Goal: Task Accomplishment & Management: Complete application form

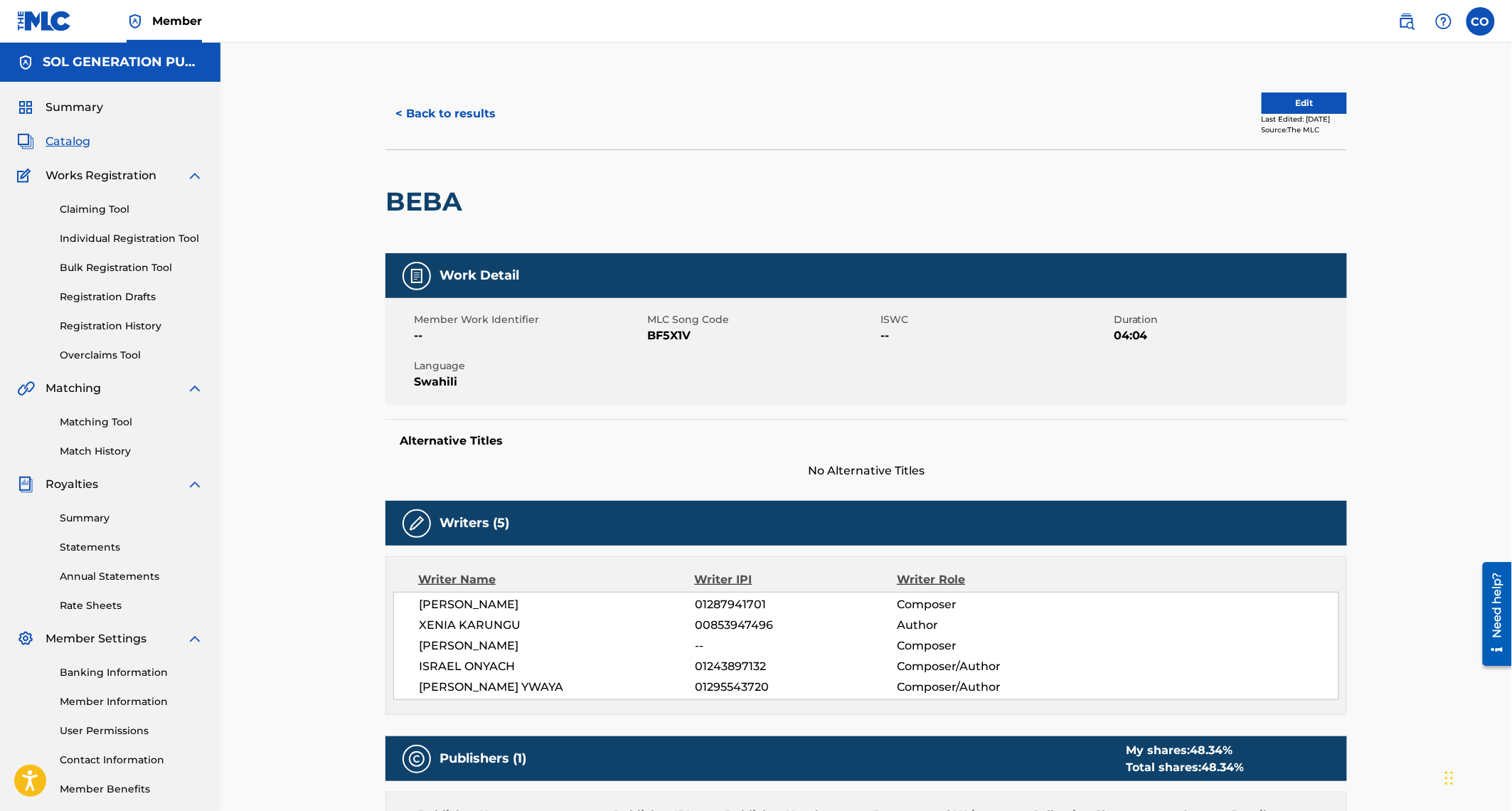
click at [92, 208] on link "Claiming Tool" at bounding box center [131, 209] width 144 height 15
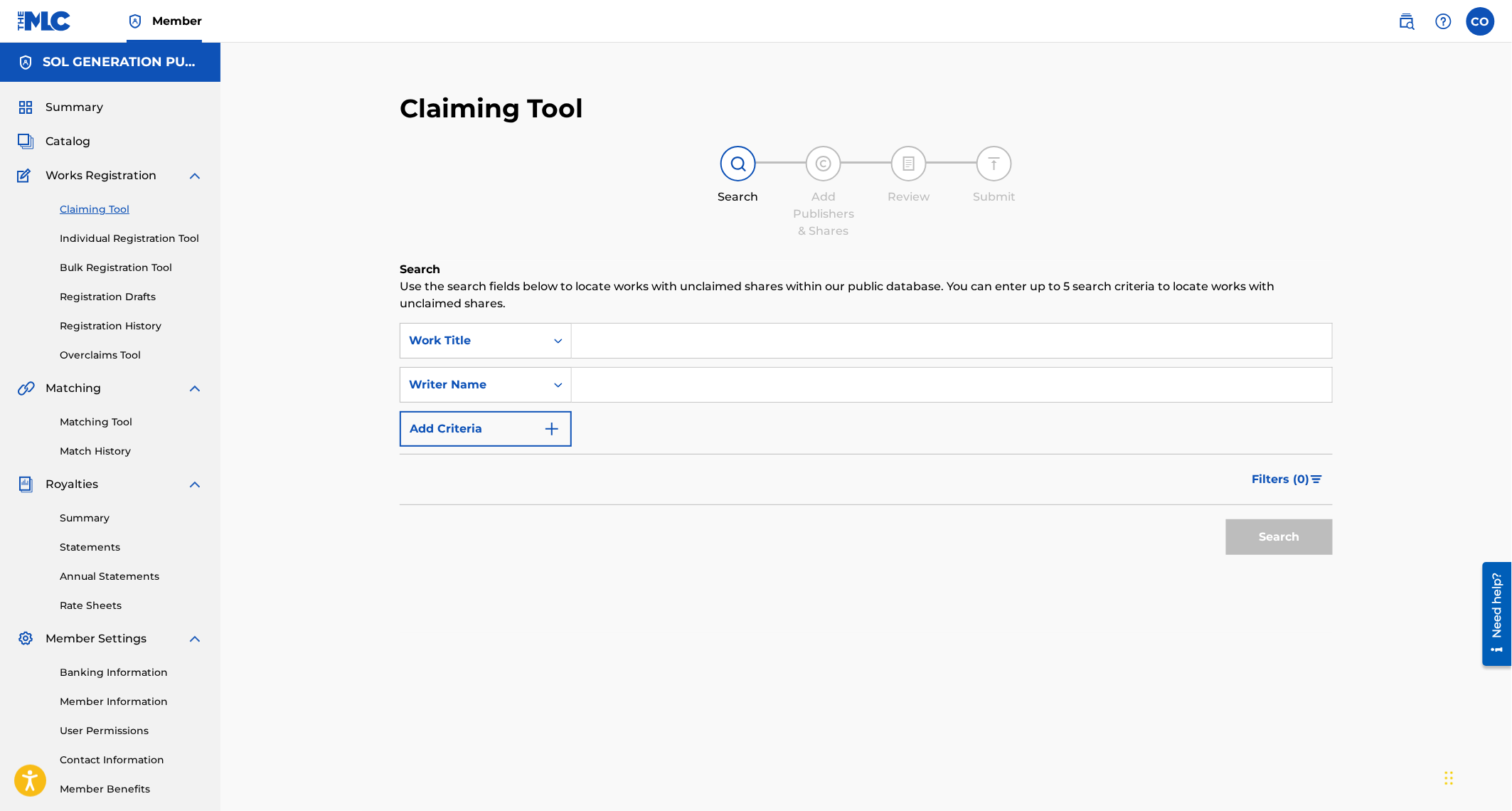
click at [676, 345] on input "Search Form" at bounding box center [952, 341] width 760 height 34
type input "your loving"
click at [1226, 519] on button "Search" at bounding box center [1279, 537] width 107 height 36
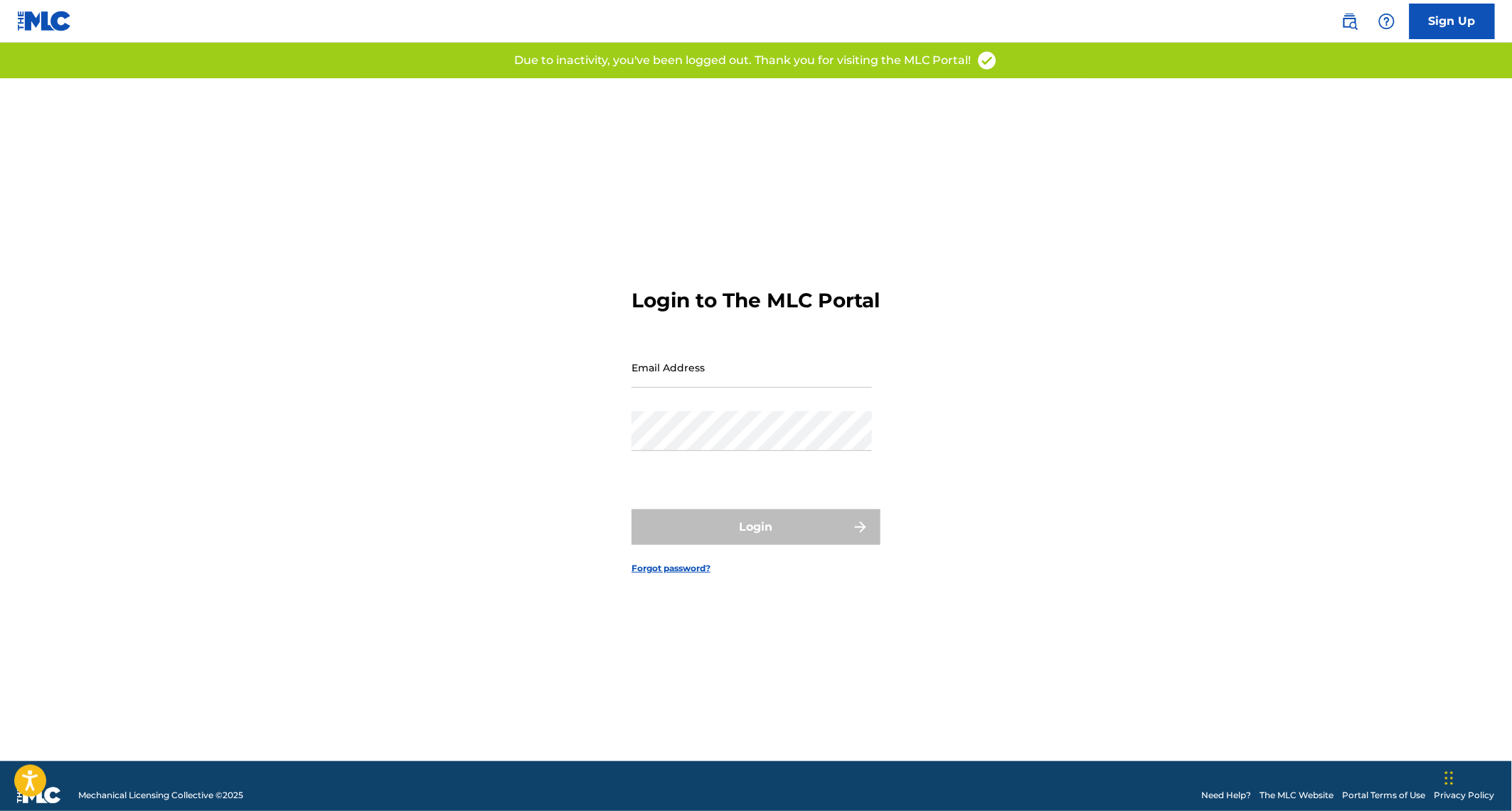
click at [668, 374] on input "Email Address" at bounding box center [752, 367] width 241 height 41
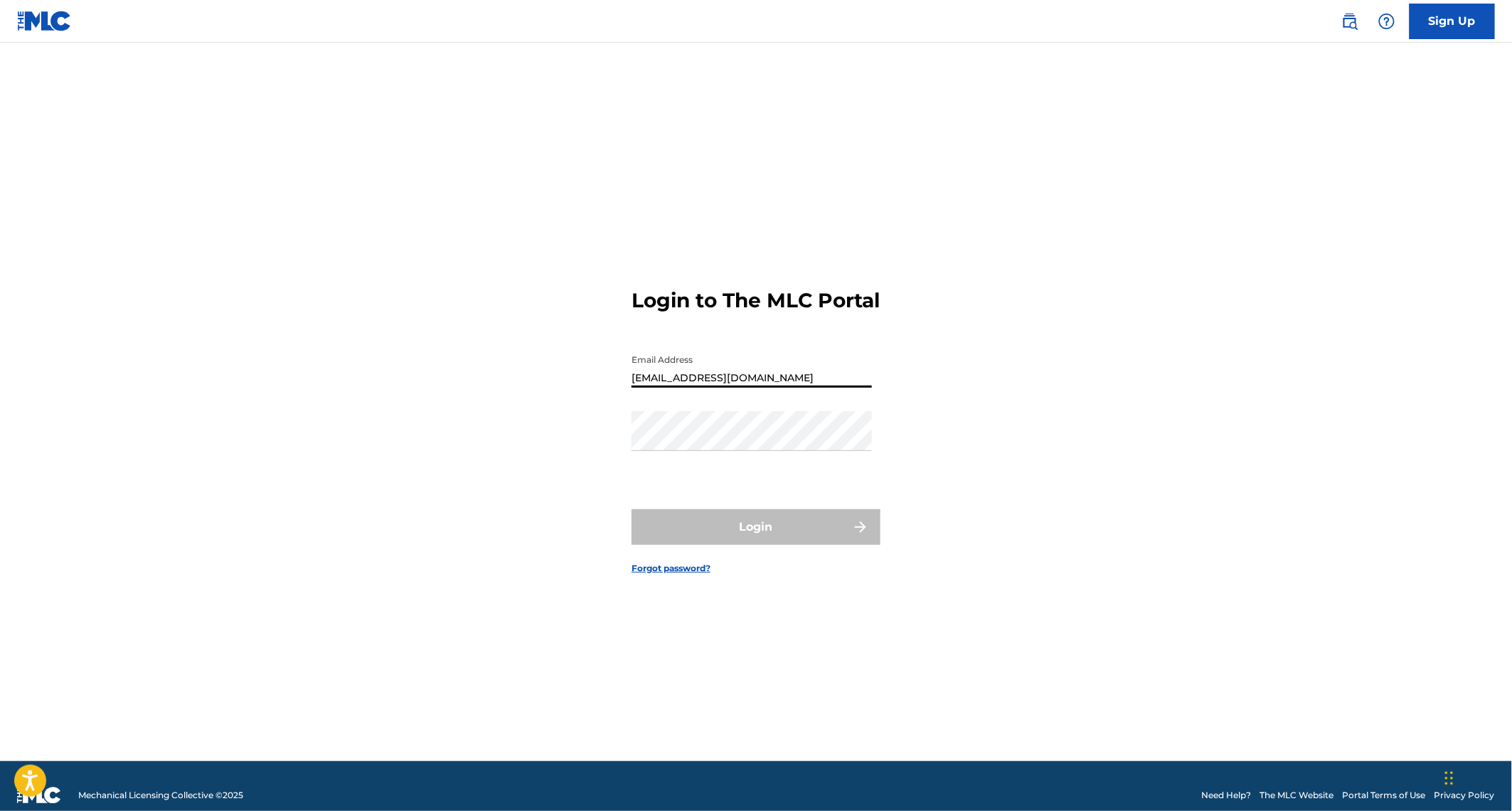
type input "[EMAIL_ADDRESS][DOMAIN_NAME]"
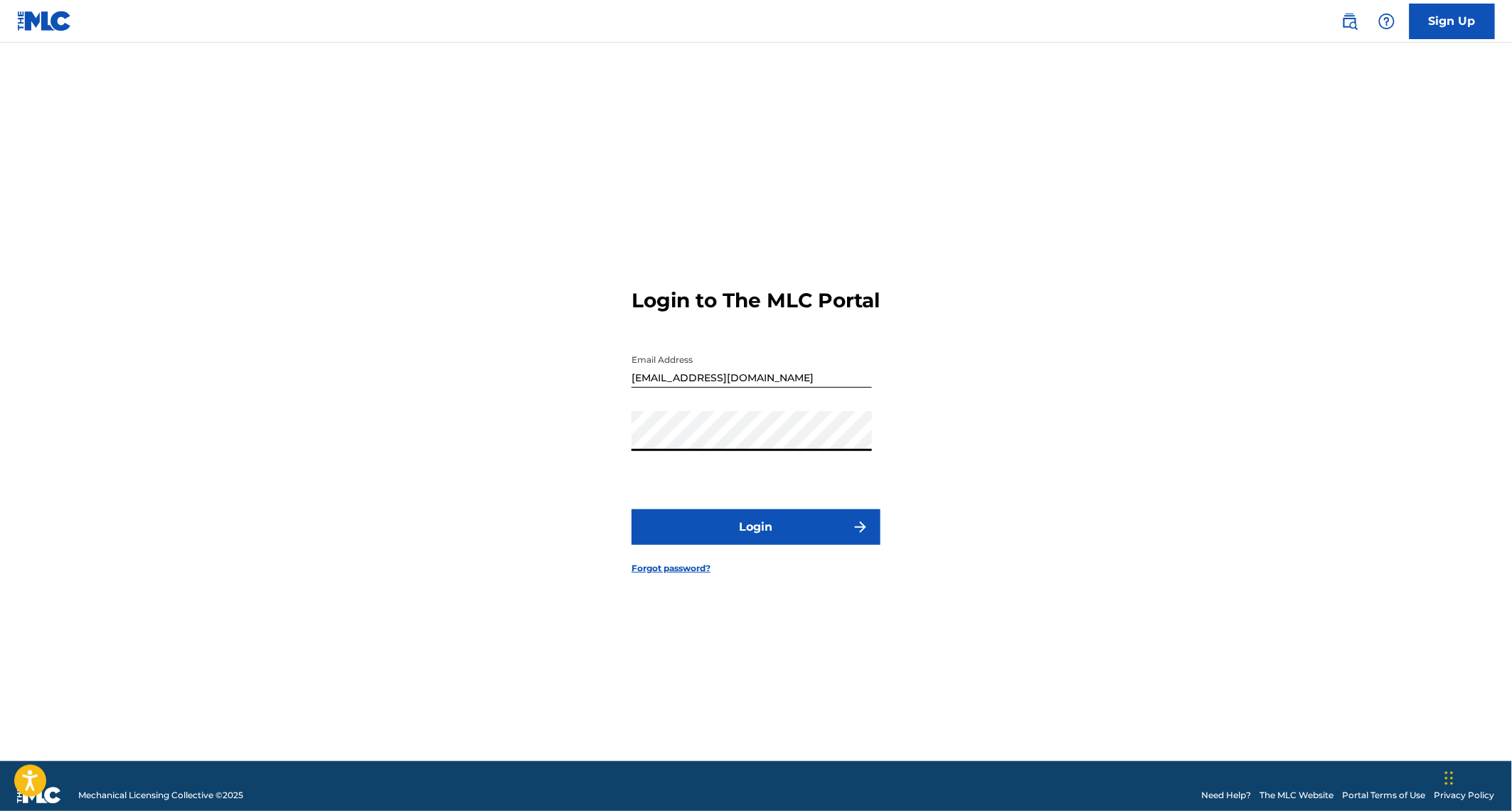
click at [632, 509] on button "Login" at bounding box center [756, 527] width 249 height 36
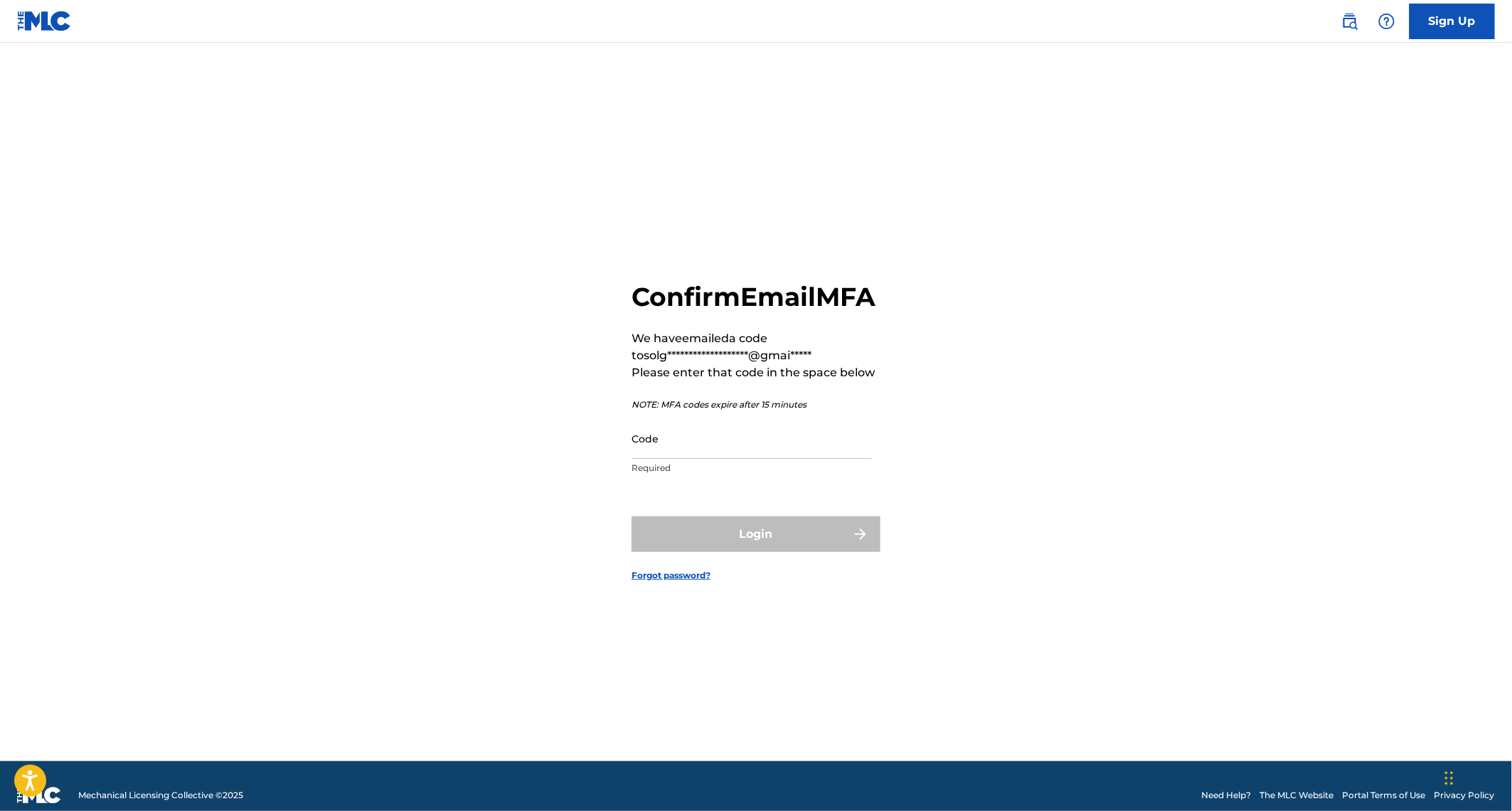
click at [672, 458] on input "Code" at bounding box center [752, 438] width 241 height 41
paste input "619265"
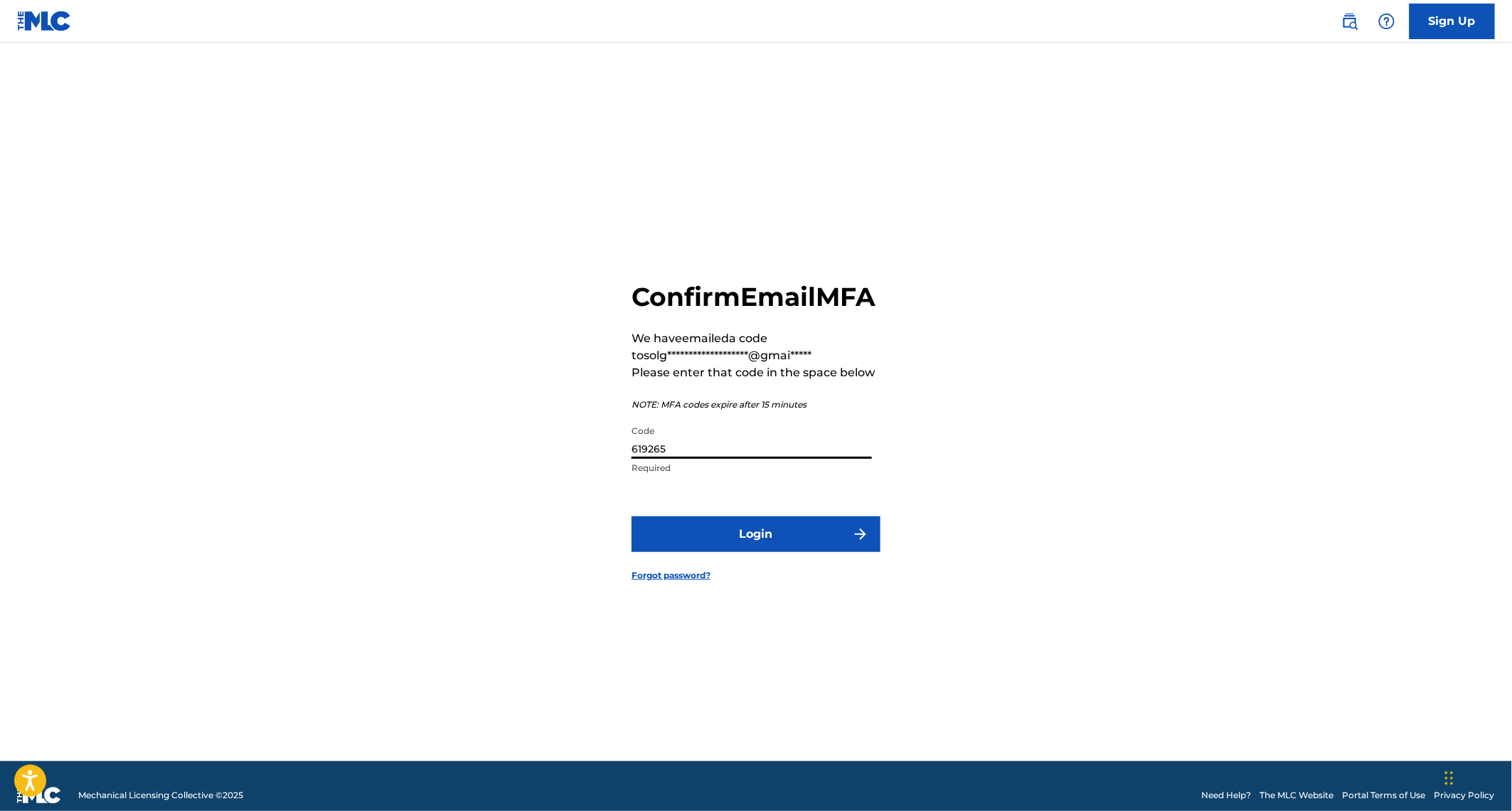
type input "619265"
click at [701, 547] on button "Login" at bounding box center [756, 534] width 249 height 36
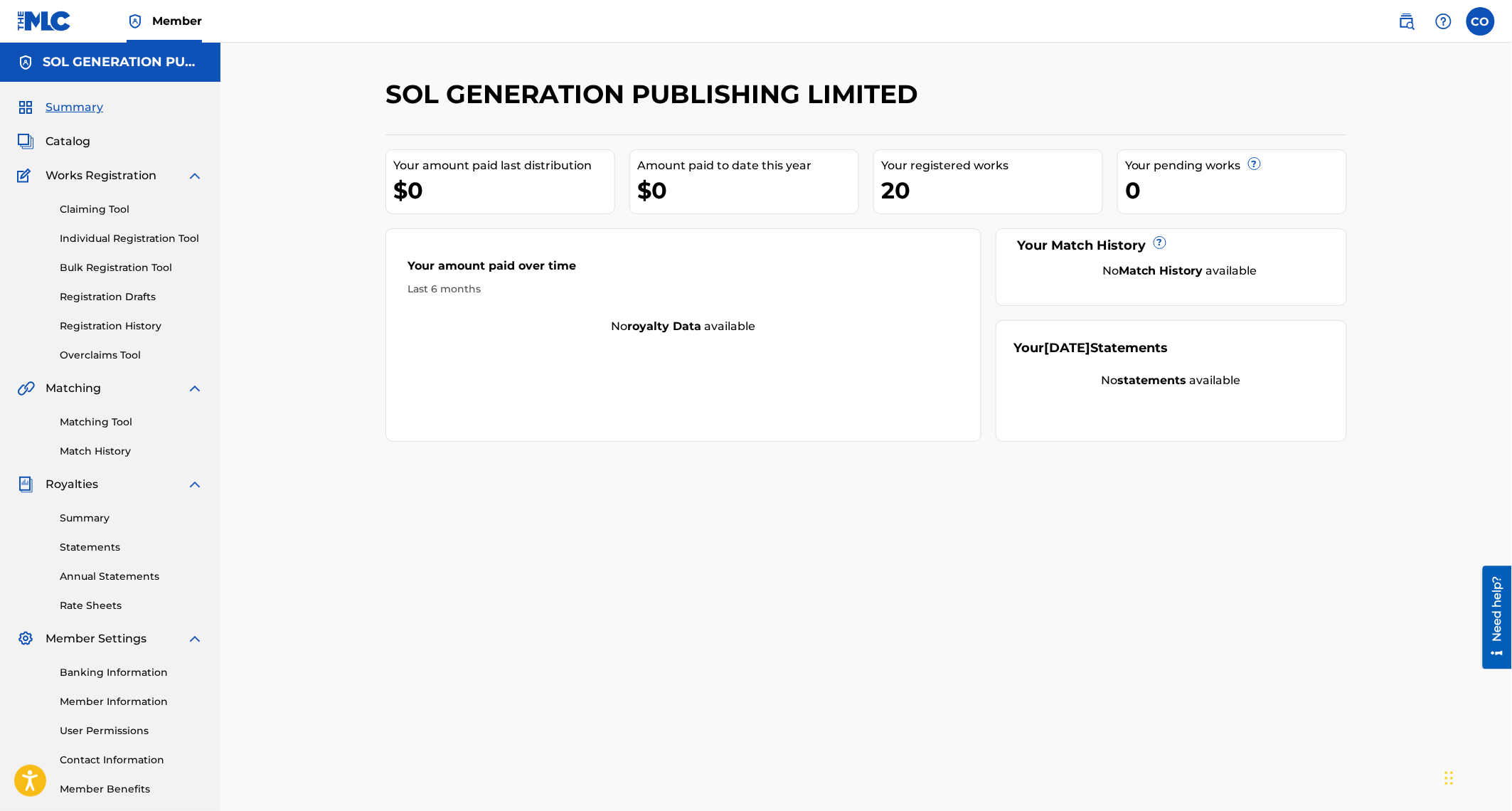
click at [87, 204] on link "Claiming Tool" at bounding box center [131, 209] width 144 height 15
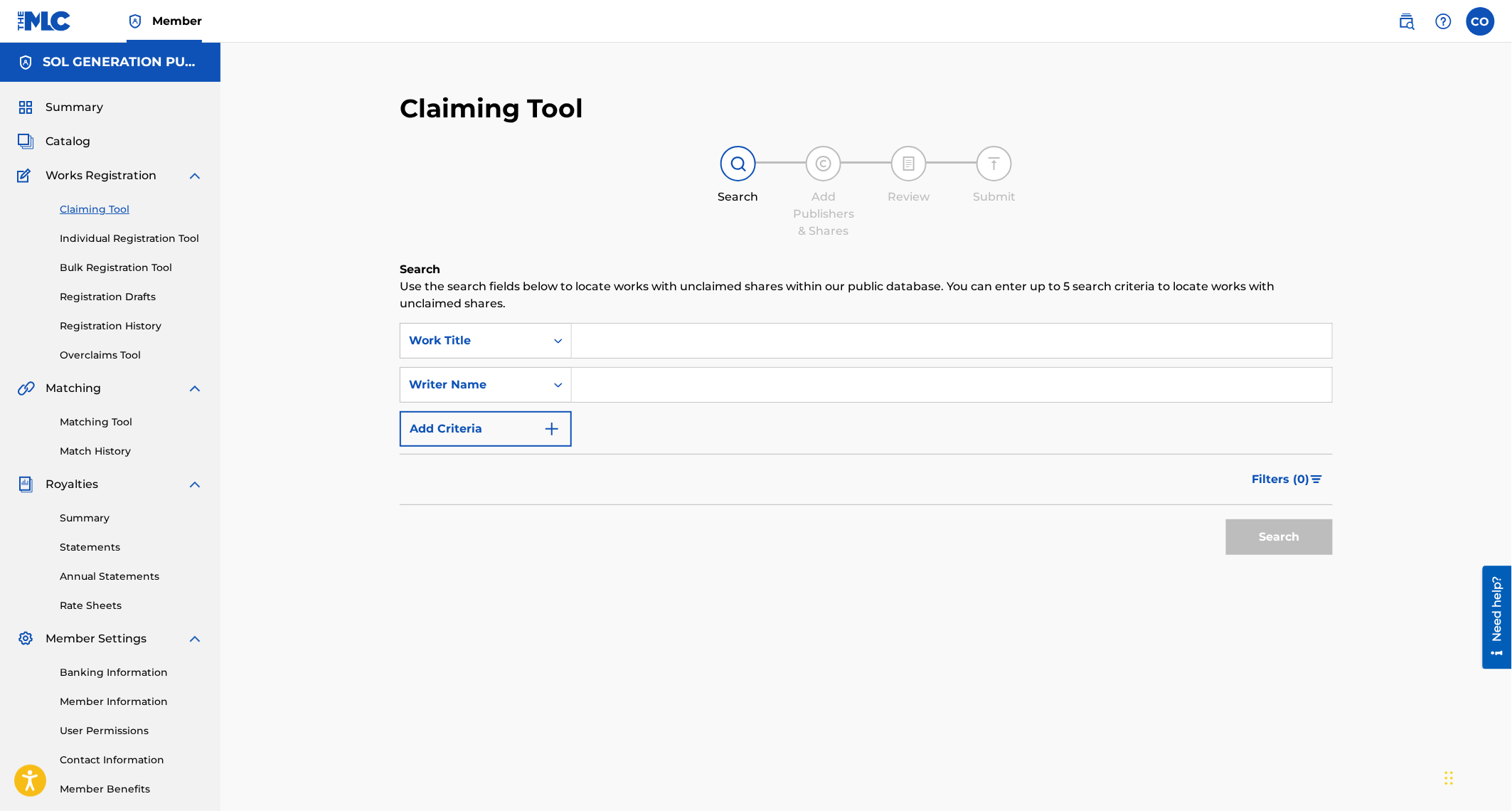
click at [646, 343] on input "Search Form" at bounding box center [952, 341] width 760 height 34
type input "your loving"
click at [1266, 535] on button "Search" at bounding box center [1279, 537] width 107 height 36
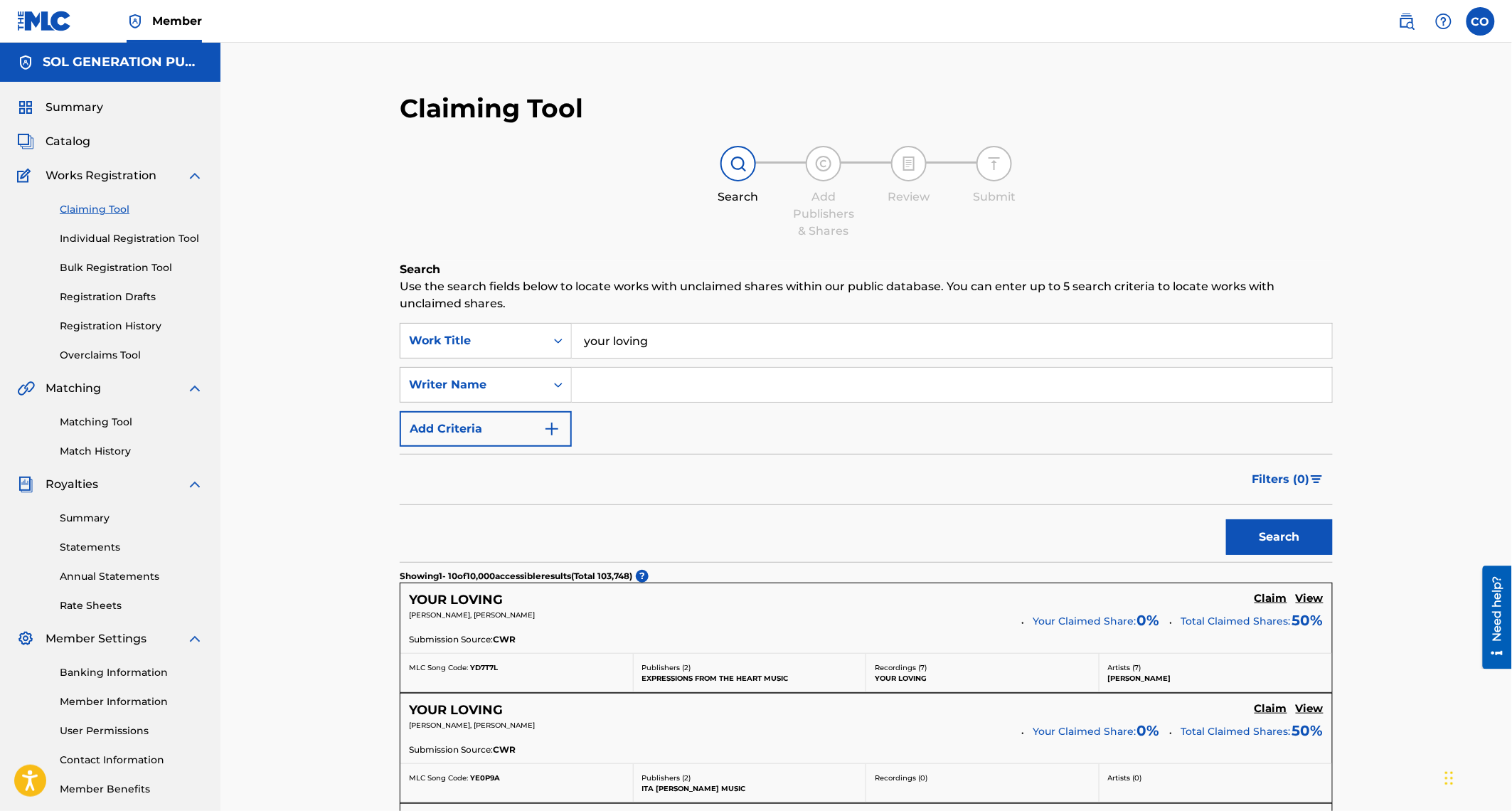
click at [686, 393] on input "Search Form" at bounding box center [952, 384] width 760 height 34
click at [1226, 519] on button "Search" at bounding box center [1279, 537] width 107 height 36
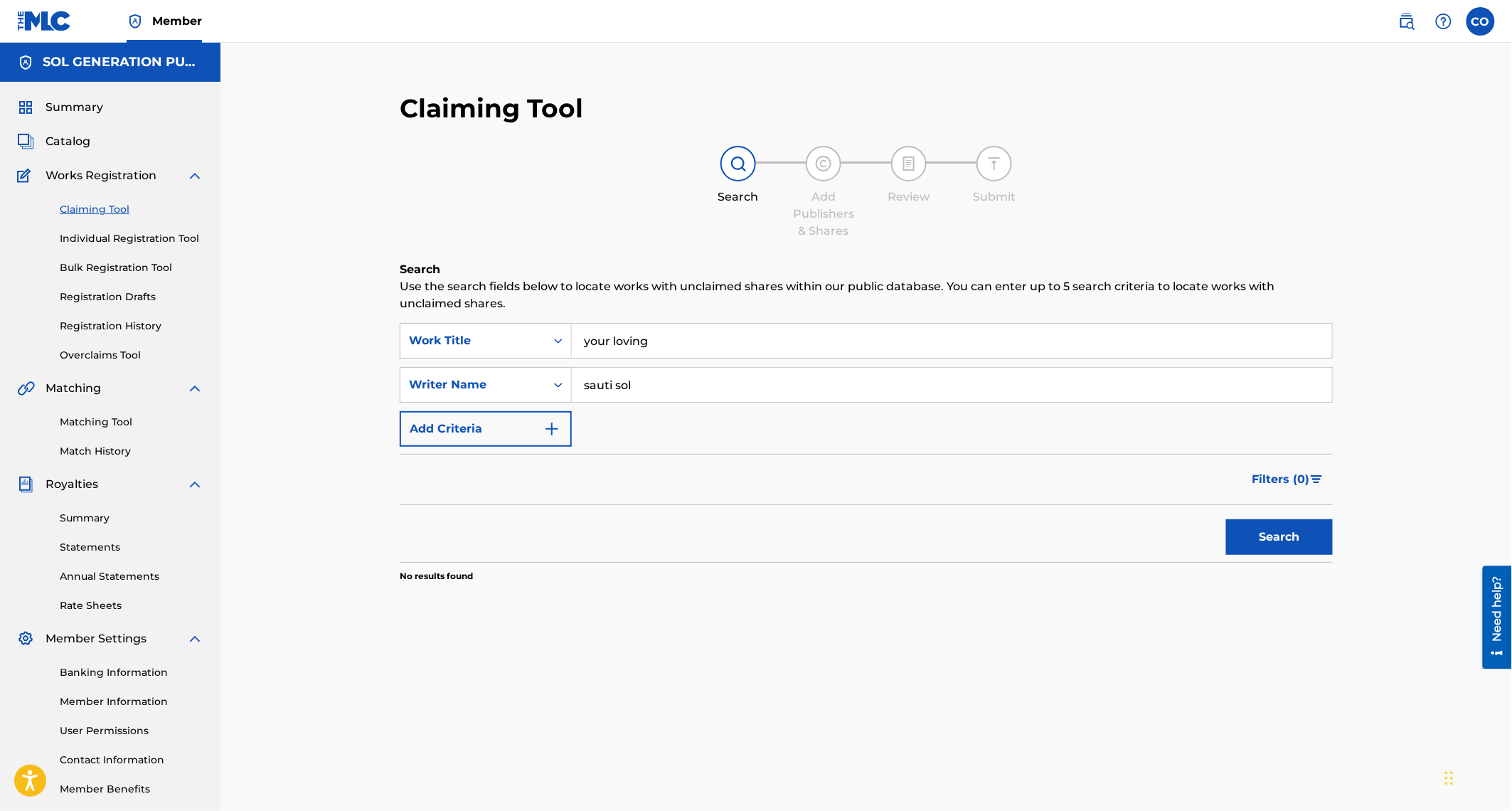
drag, startPoint x: 645, startPoint y: 384, endPoint x: 591, endPoint y: 375, distance: 54.7
click at [591, 375] on input "sauti sol" at bounding box center [952, 384] width 760 height 34
type input "kaysha"
click at [1226, 519] on button "Search" at bounding box center [1279, 537] width 107 height 36
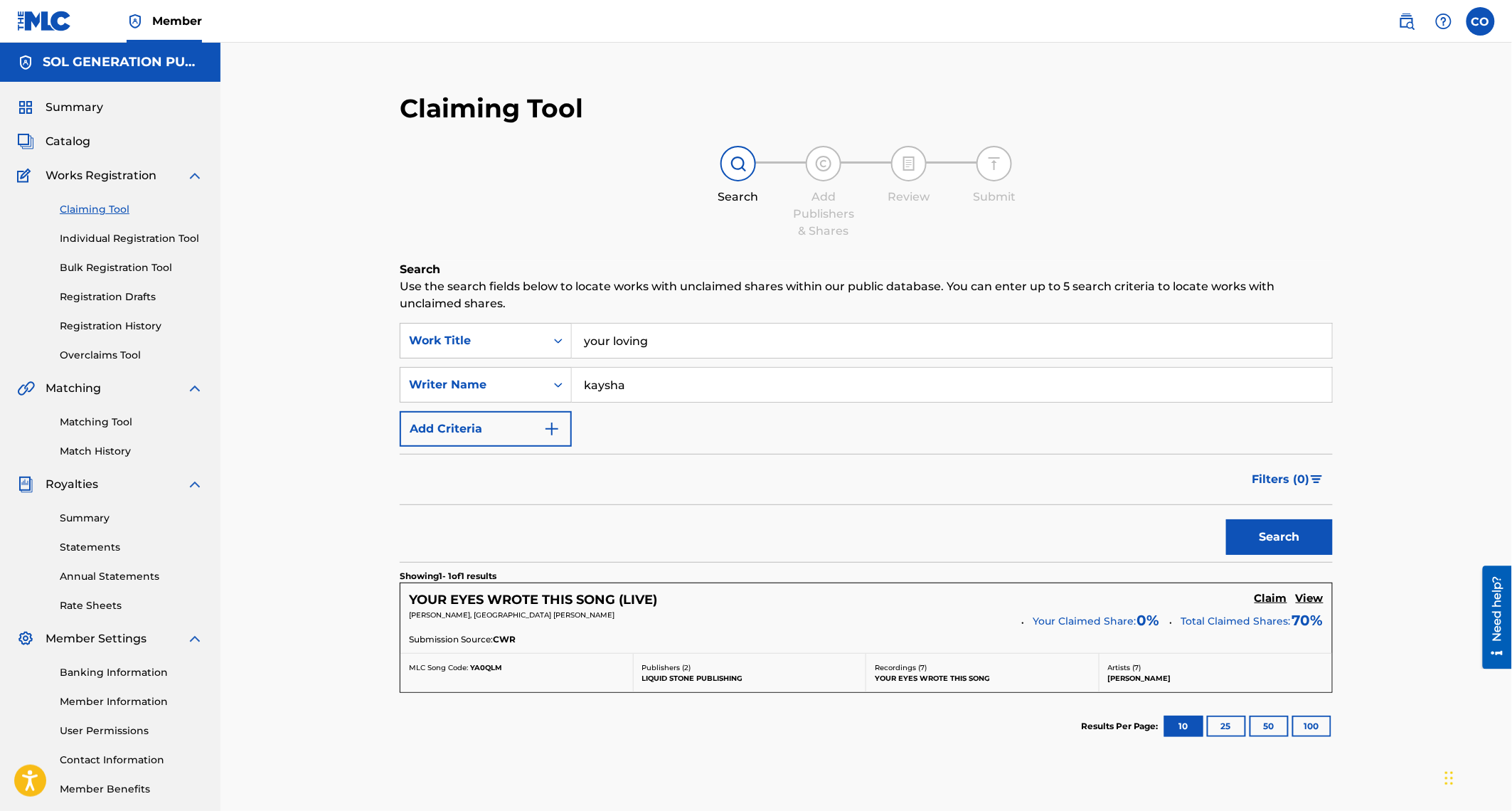
click at [642, 379] on input "kaysha" at bounding box center [952, 384] width 760 height 34
drag, startPoint x: 642, startPoint y: 379, endPoint x: 573, endPoint y: 380, distance: 69.0
click at [573, 380] on input "kaysha" at bounding box center [952, 384] width 760 height 34
drag, startPoint x: 677, startPoint y: 338, endPoint x: 573, endPoint y: 326, distance: 104.7
click at [573, 326] on input "your loving" at bounding box center [952, 341] width 760 height 34
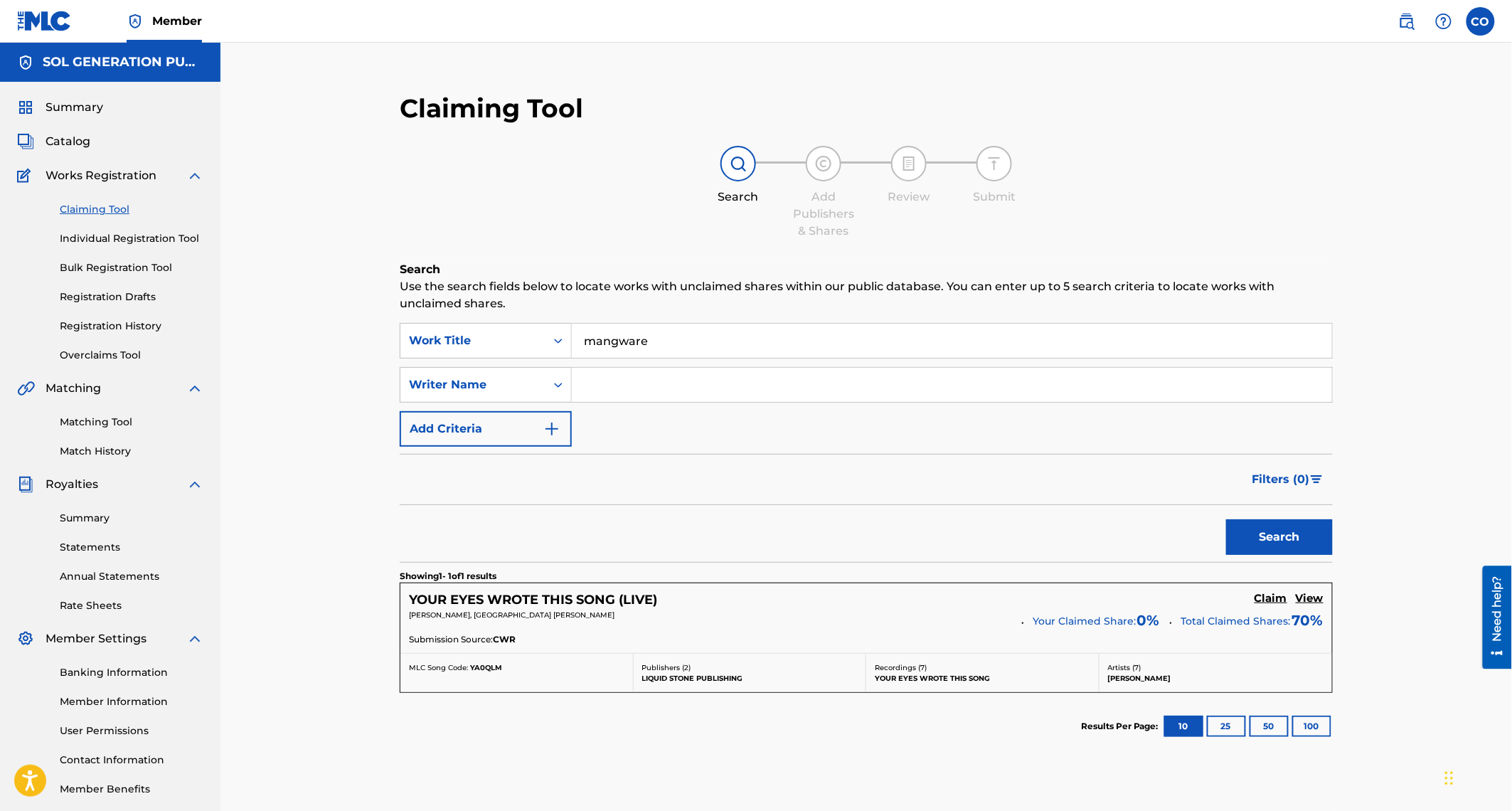
type input "mangware"
click at [623, 390] on input "Search Form" at bounding box center [952, 384] width 760 height 34
type input "matata"
click at [1226, 519] on button "Search" at bounding box center [1279, 537] width 107 height 36
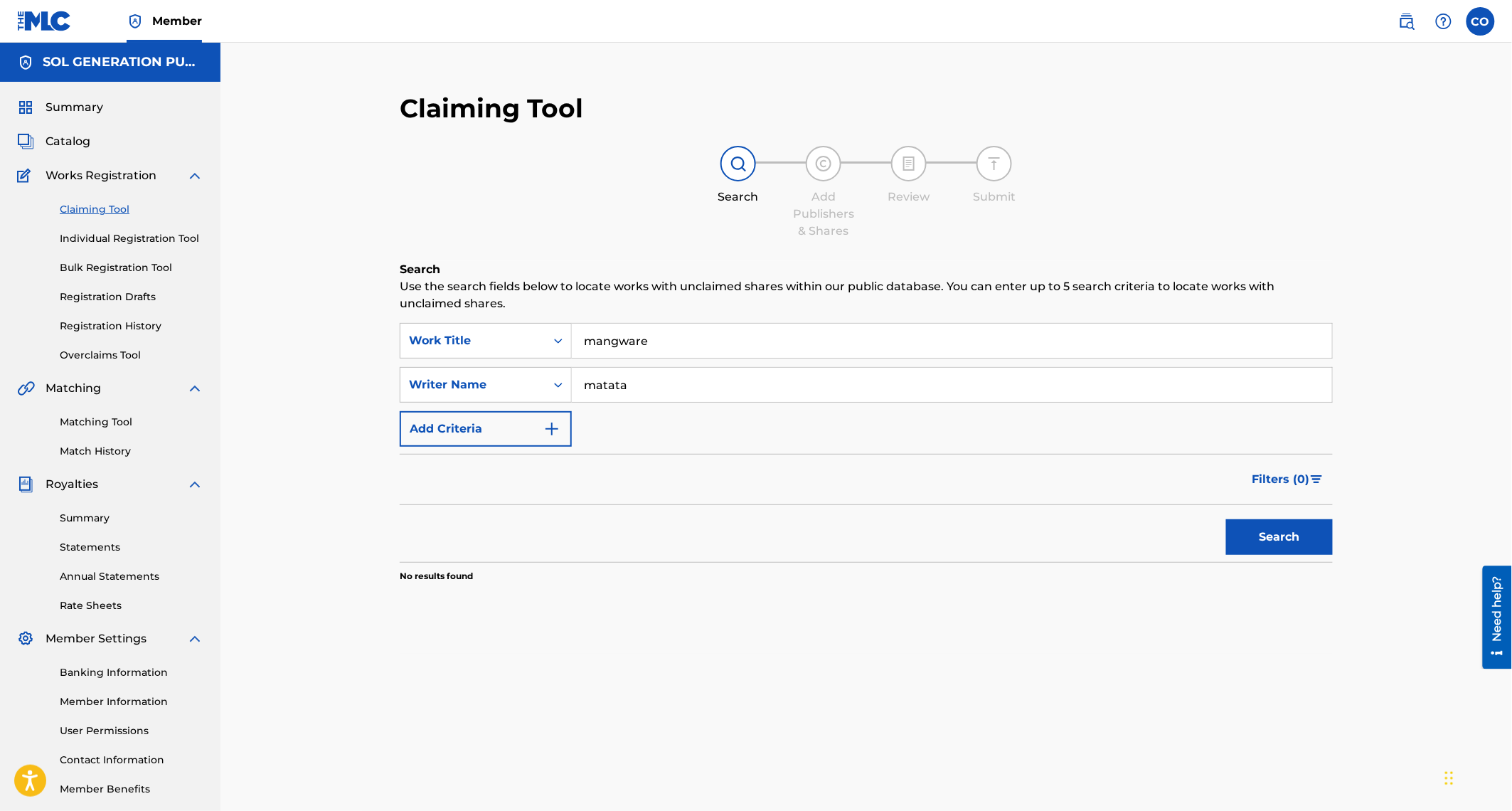
drag, startPoint x: 631, startPoint y: 387, endPoint x: 583, endPoint y: 384, distance: 48.1
click at [583, 384] on input "matata" at bounding box center [952, 384] width 760 height 34
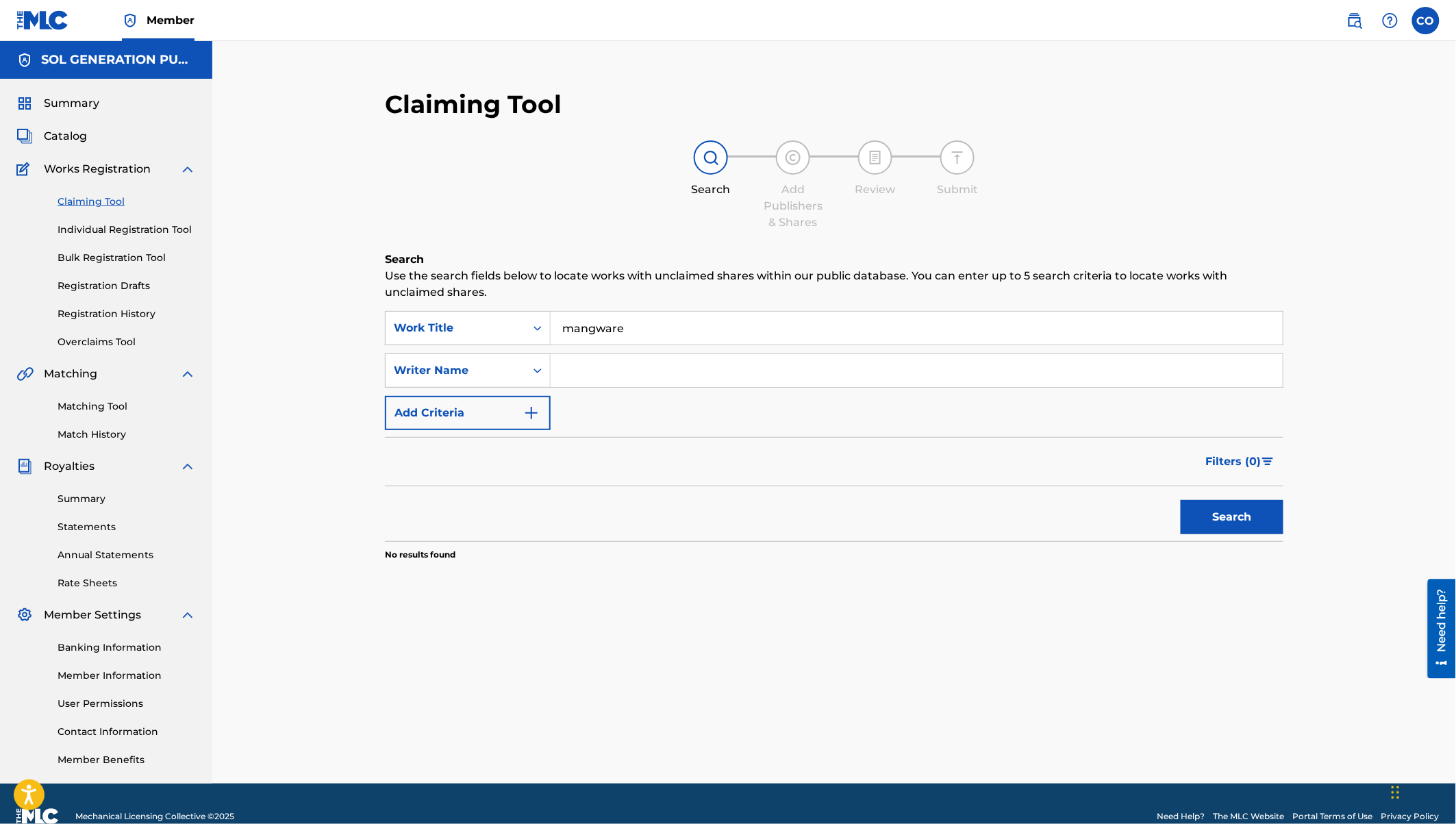
drag, startPoint x: 641, startPoint y: 331, endPoint x: 550, endPoint y: 325, distance: 91.2
click at [550, 325] on input "mangware" at bounding box center [916, 328] width 732 height 32
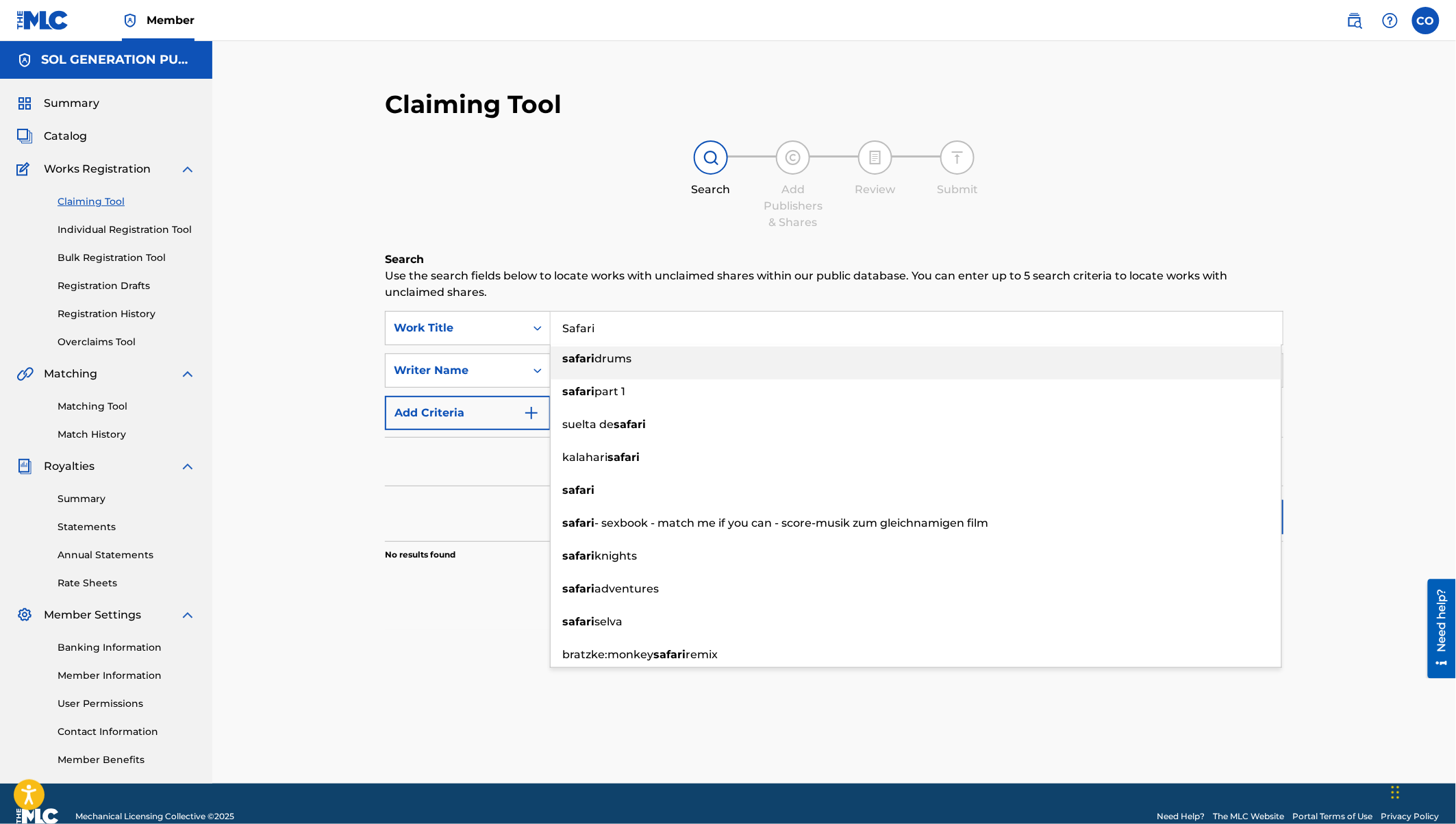
type input "Safari"
click at [438, 472] on div "Filters ( 0 )" at bounding box center [834, 462] width 898 height 50
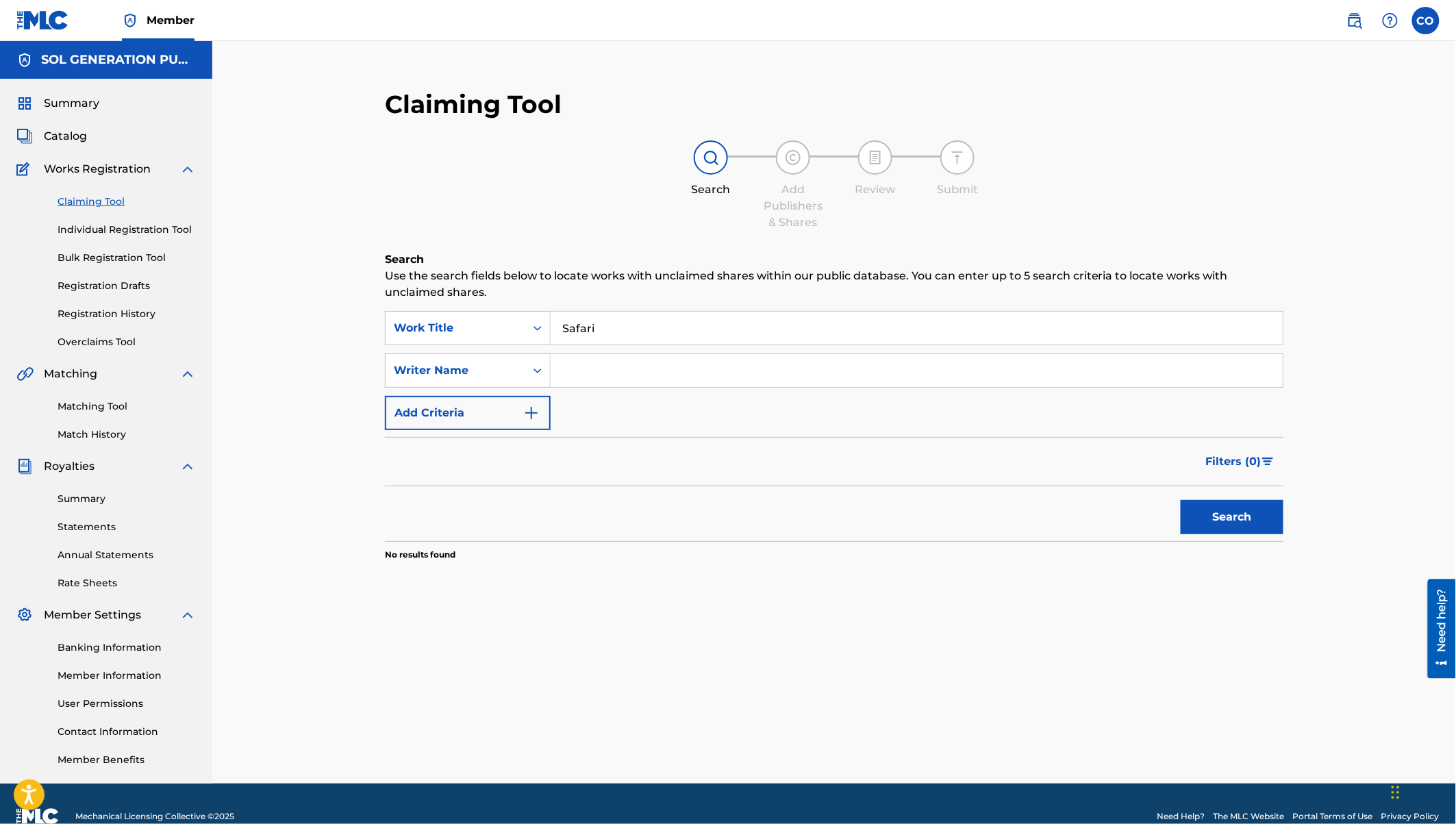
click at [625, 359] on input "Search Form" at bounding box center [916, 370] width 732 height 32
type input "w"
type input "eugine simon"
click at [1180, 500] on button "Search" at bounding box center [1232, 517] width 103 height 34
click at [113, 227] on link "Individual Registration Tool" at bounding box center [126, 229] width 138 height 14
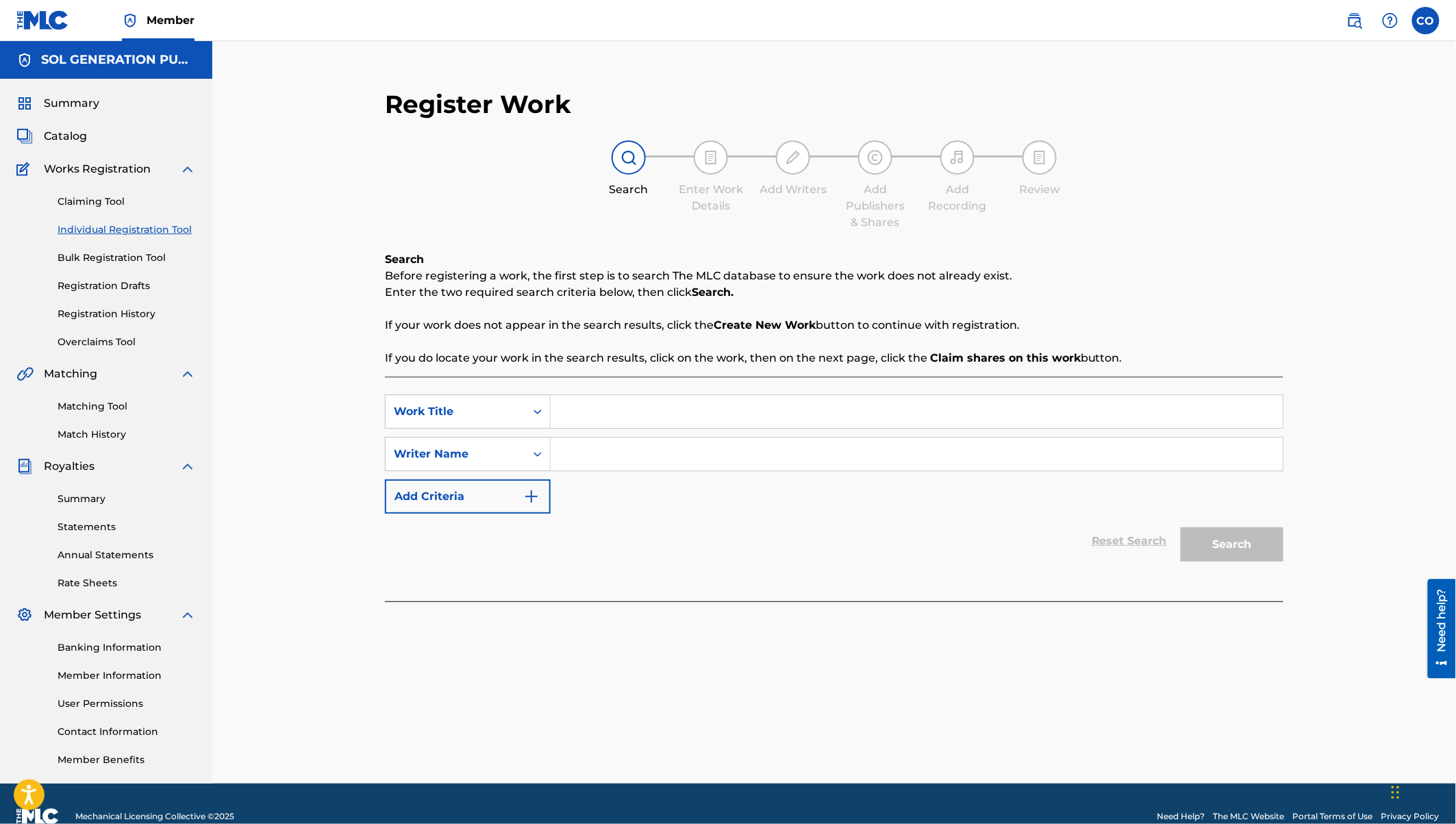
click at [708, 411] on input "Search Form" at bounding box center [916, 411] width 732 height 32
type input "safari"
click at [619, 444] on div "safari" at bounding box center [915, 443] width 730 height 25
click at [624, 461] on input "Search Form" at bounding box center [916, 454] width 732 height 32
type input "watendawili"
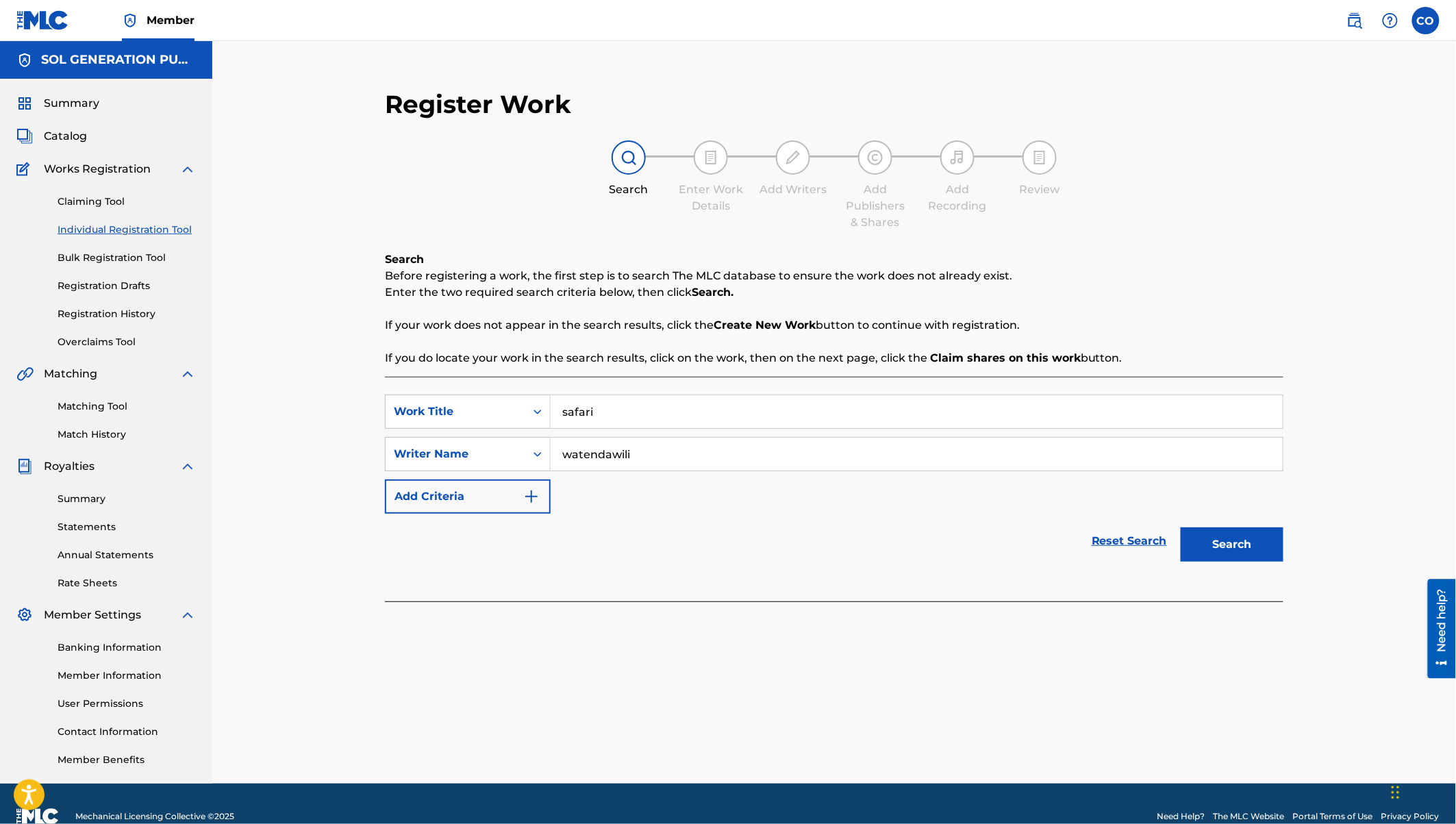
click at [1180, 527] on button "Search" at bounding box center [1232, 545] width 103 height 34
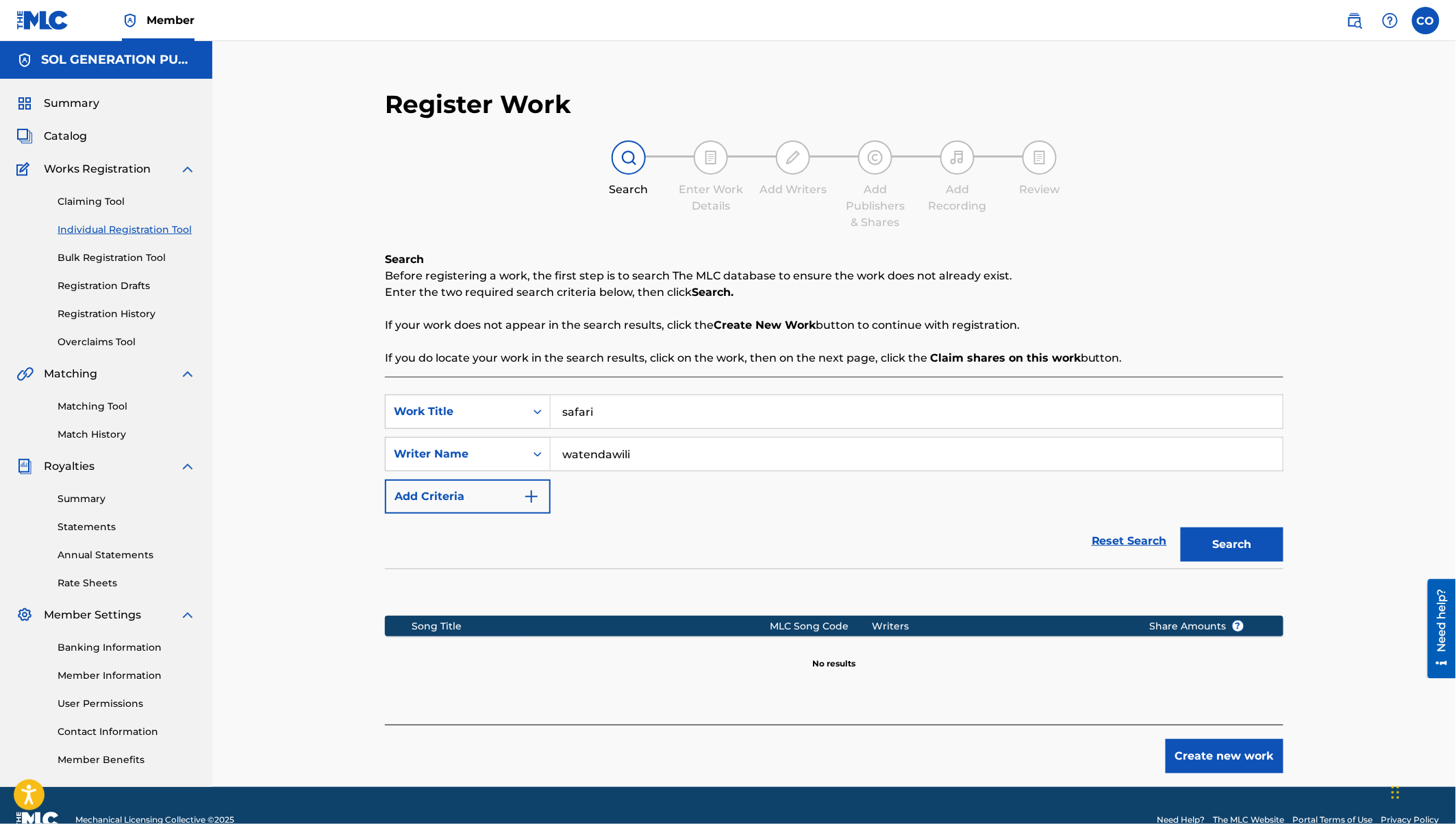
scroll to position [28, 0]
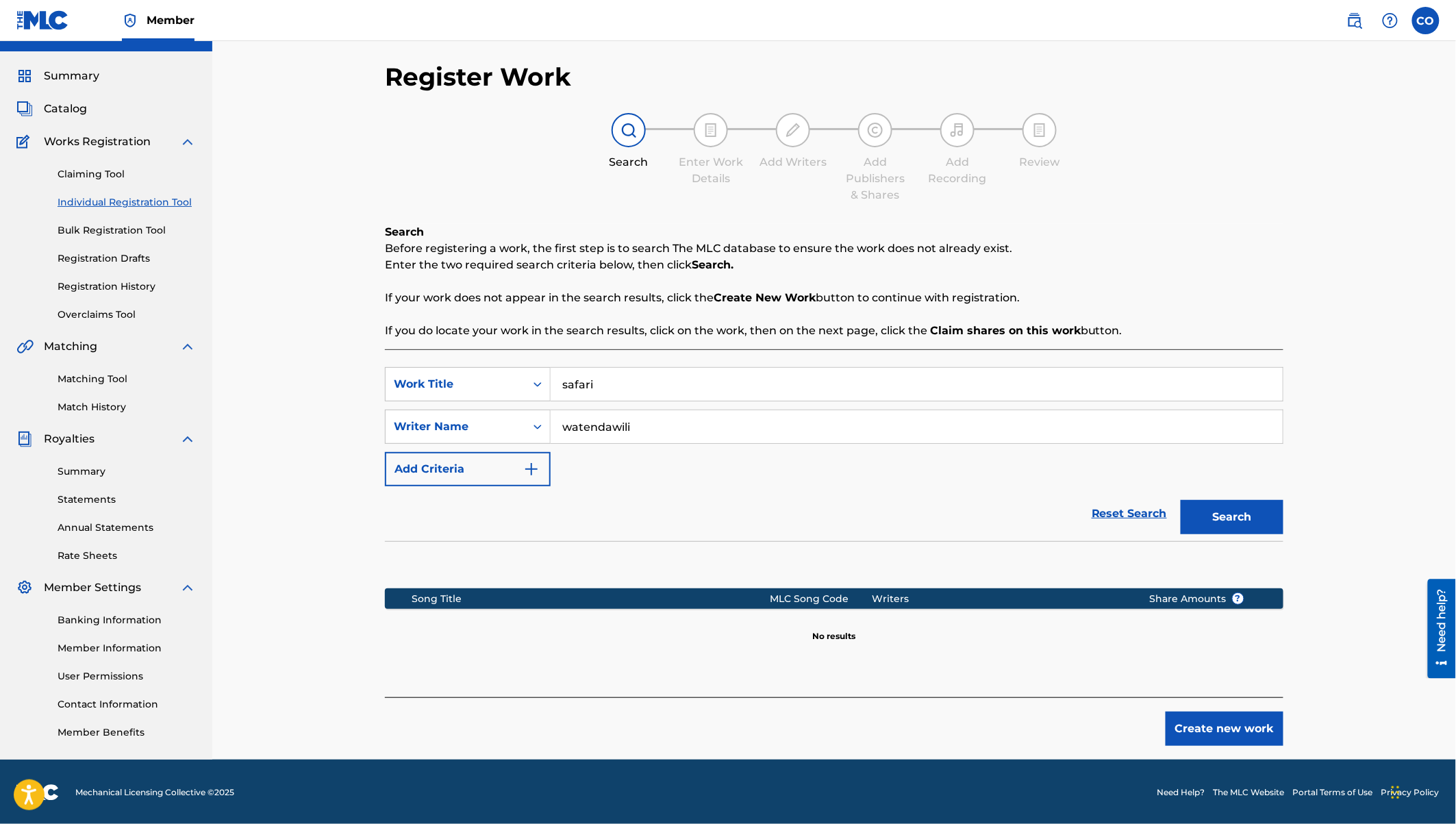
click at [1236, 728] on button "Create new work" at bounding box center [1224, 729] width 118 height 34
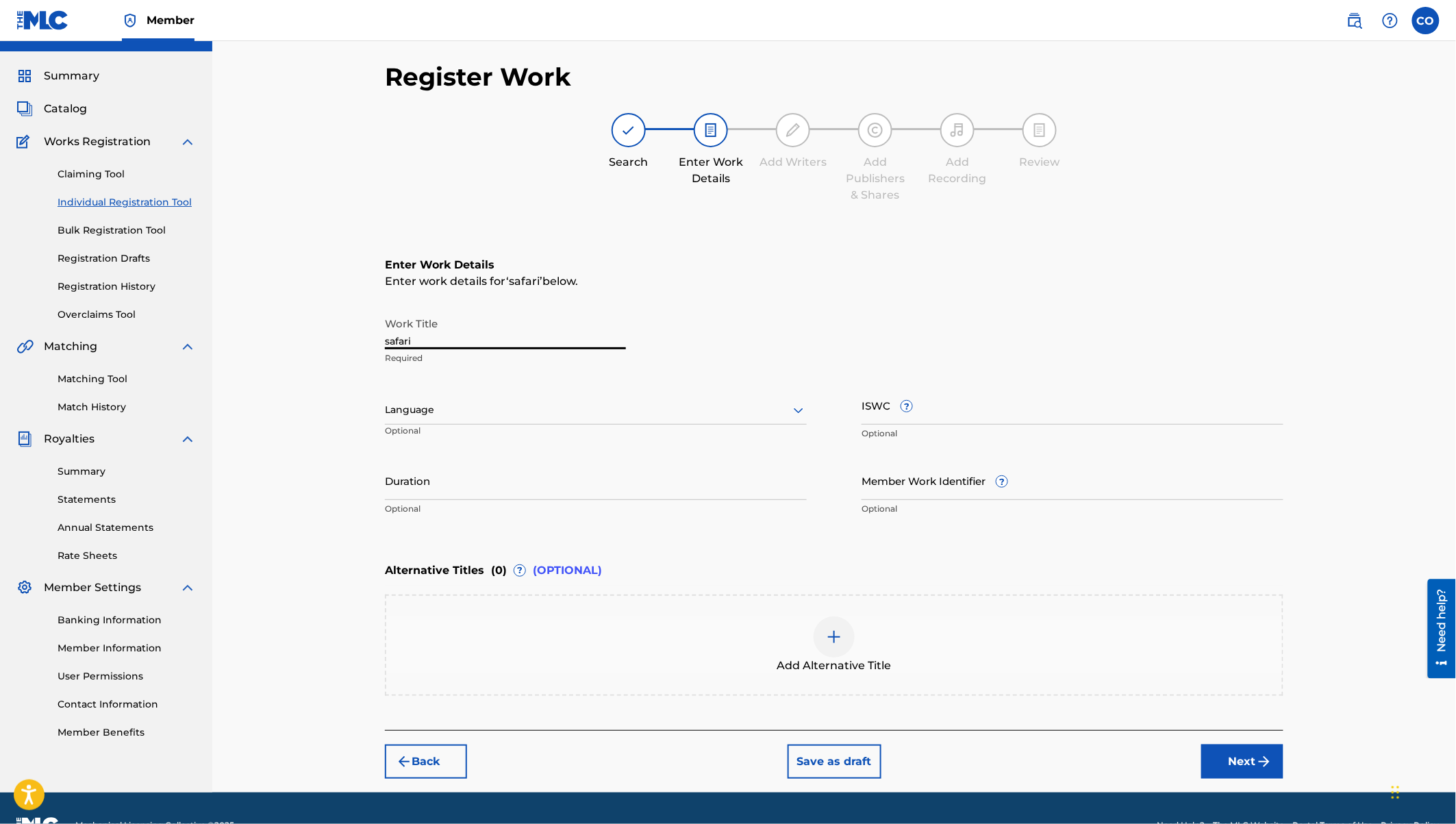
click at [390, 343] on input "safari" at bounding box center [505, 329] width 241 height 39
click at [402, 341] on input "Saafari" at bounding box center [505, 329] width 241 height 39
type input "Safari"
click at [428, 489] on input "Duration" at bounding box center [596, 480] width 421 height 39
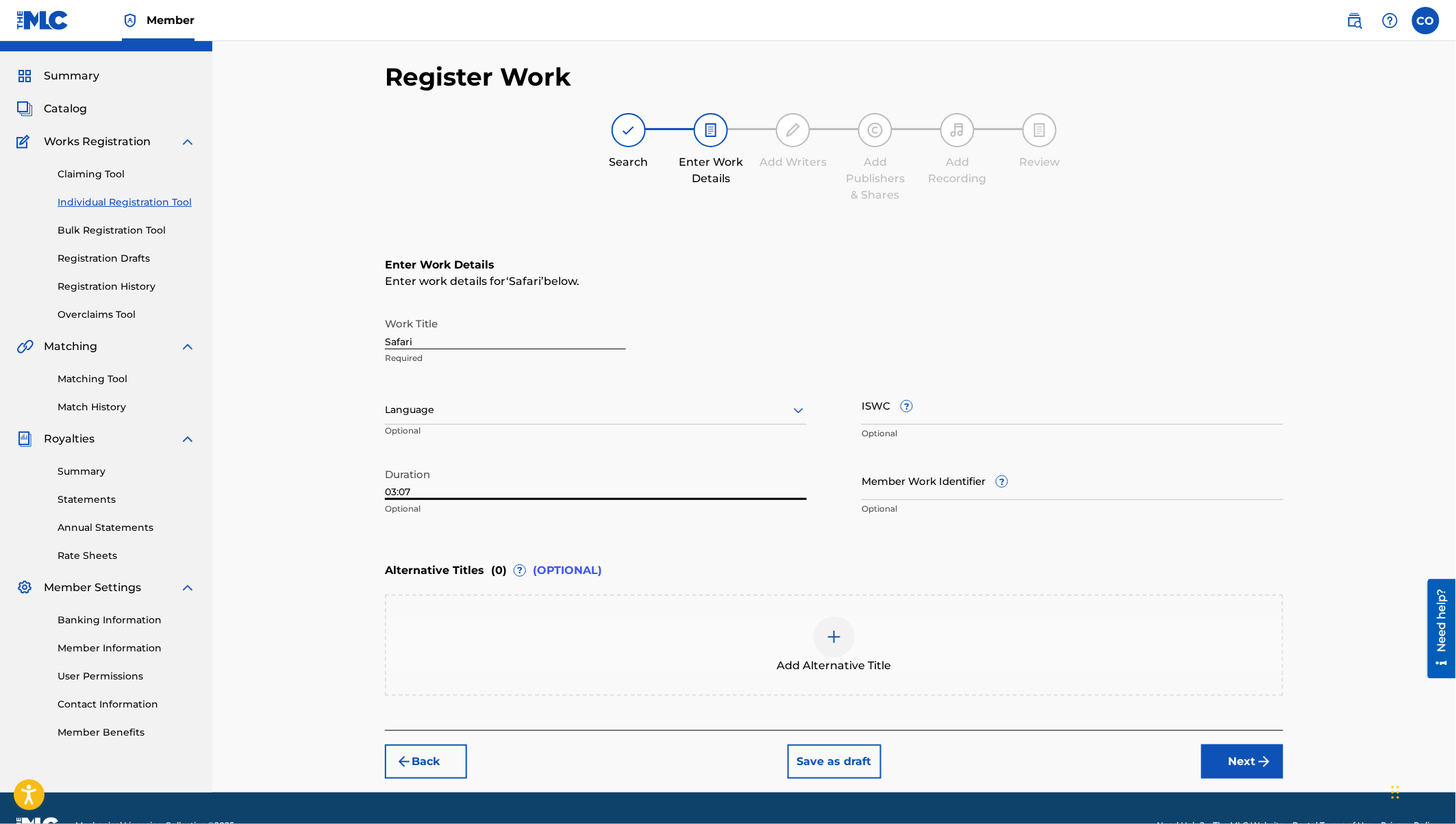
scroll to position [59, 0]
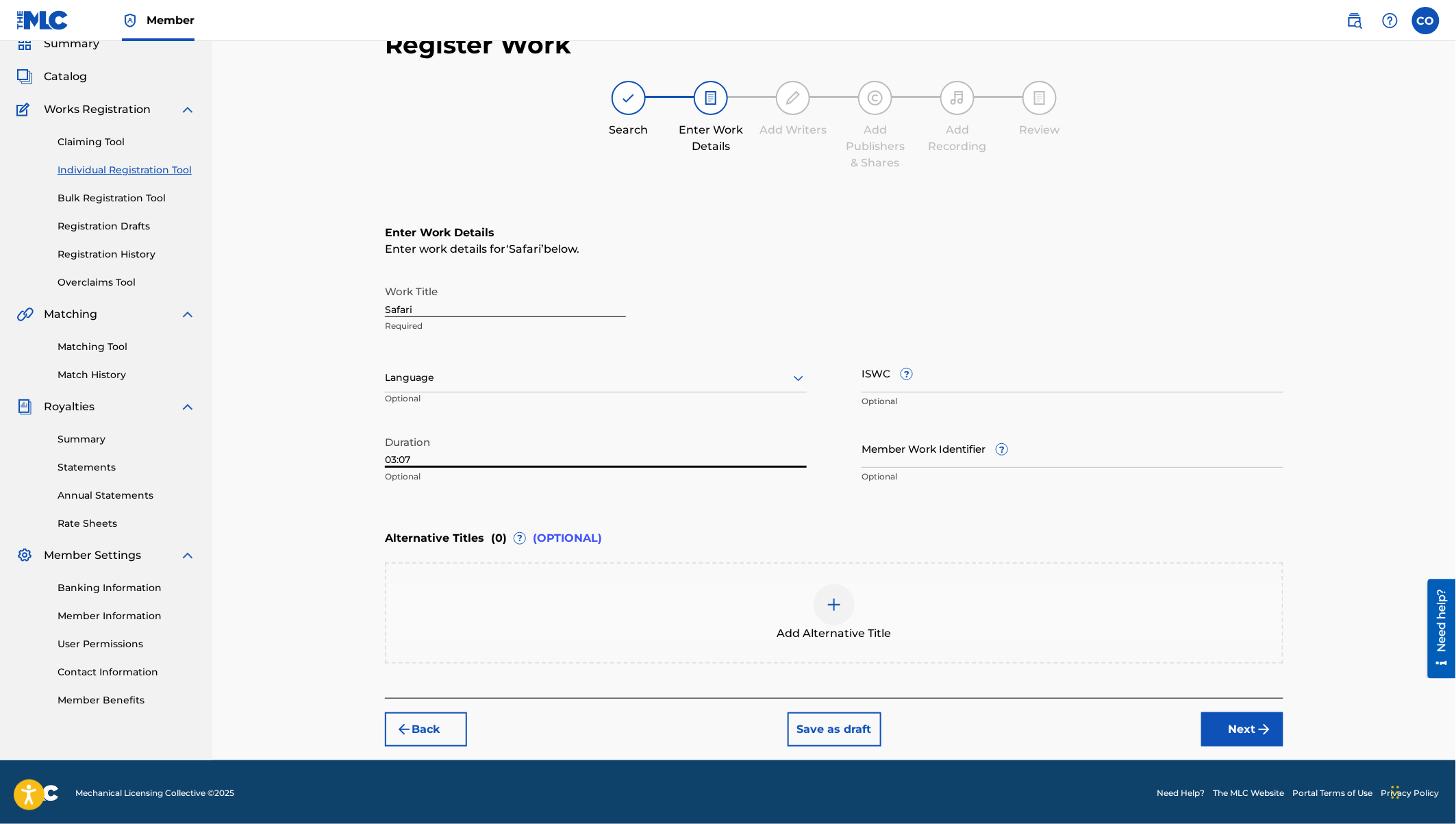
type input "03:07"
click at [1229, 728] on button "Next" at bounding box center [1242, 730] width 82 height 34
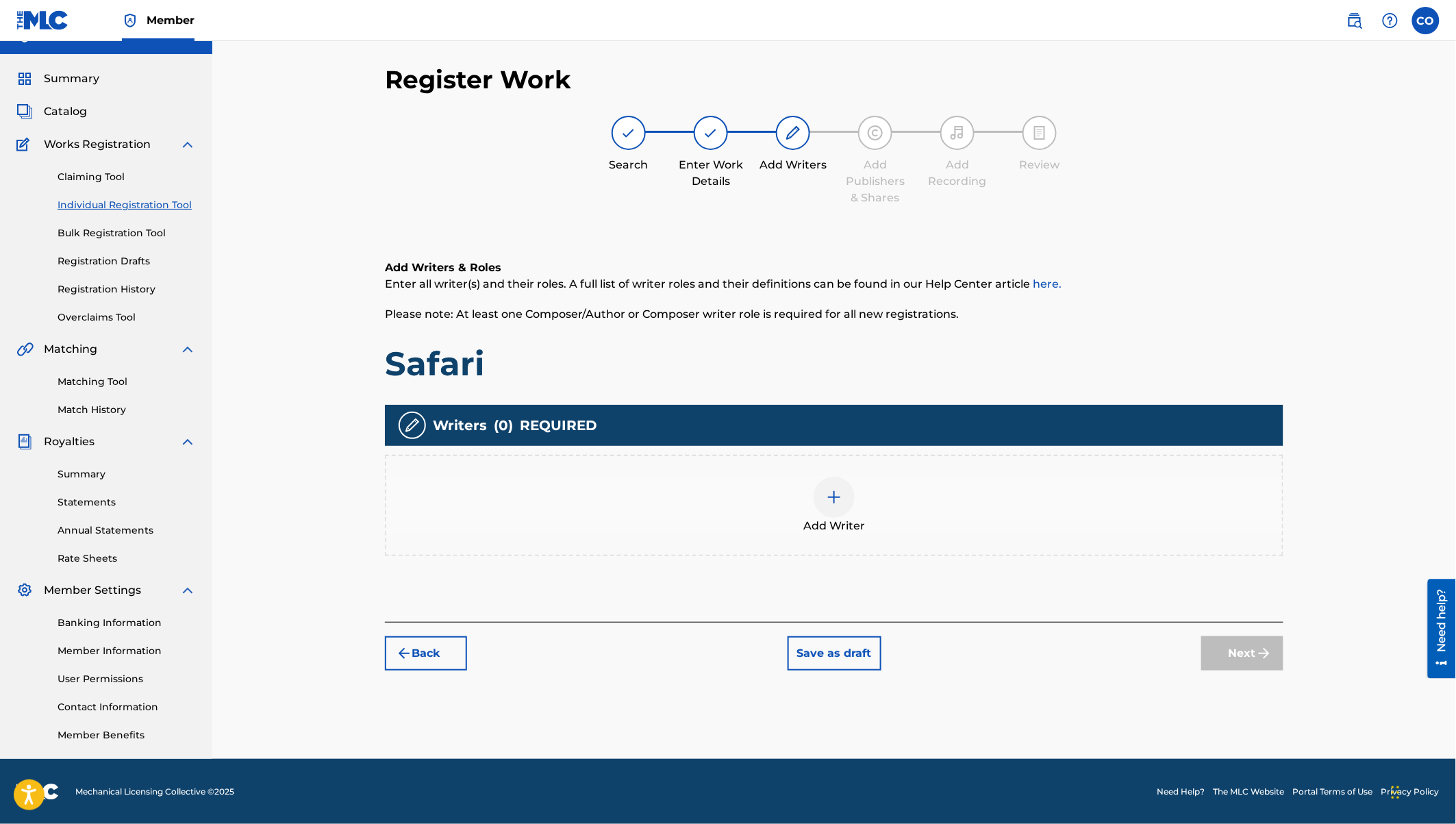
click at [835, 503] on img at bounding box center [833, 497] width 16 height 16
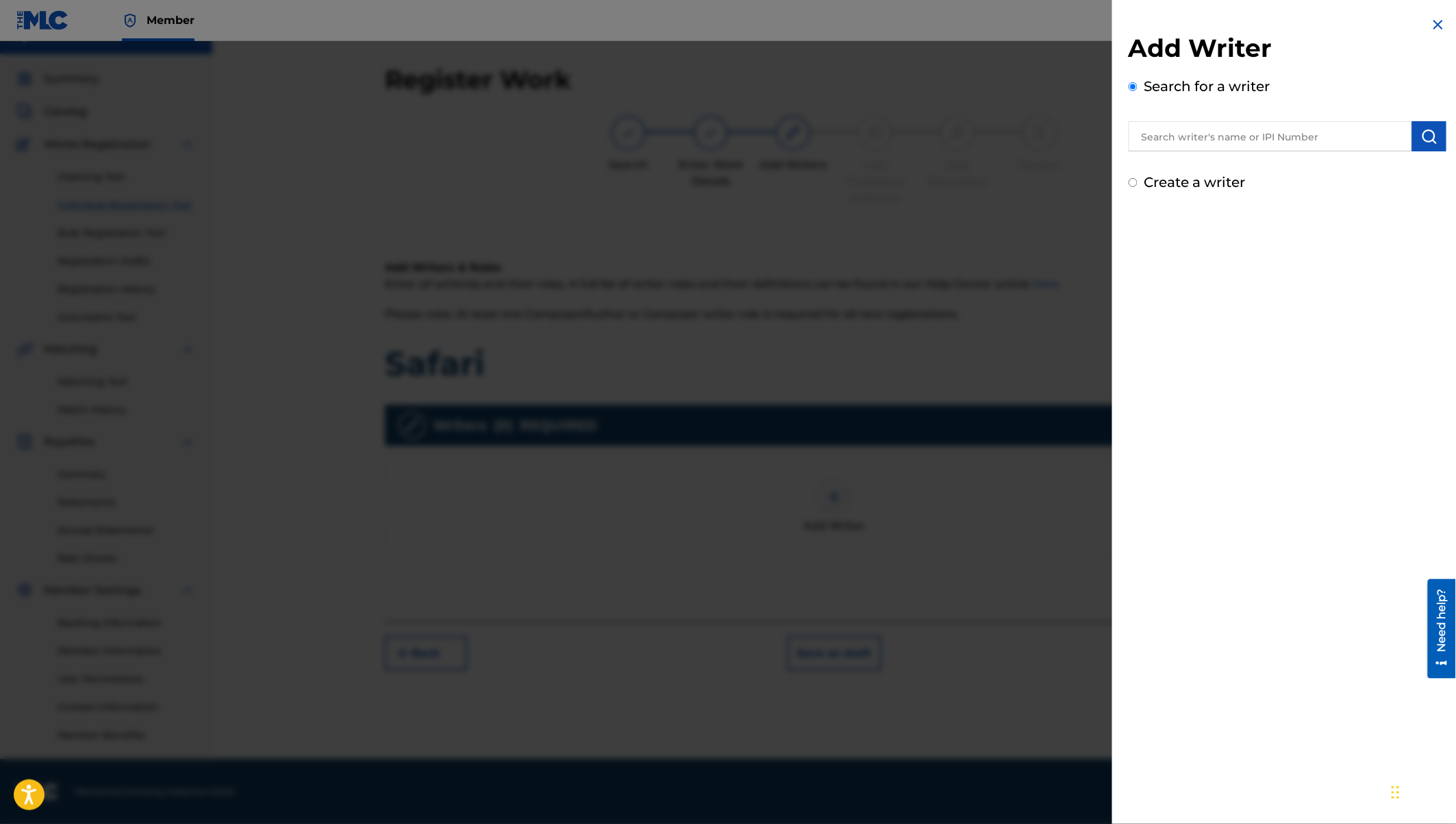
click at [1214, 129] on input "text" at bounding box center [1270, 136] width 283 height 31
type input "Eugine Simon Ywaya"
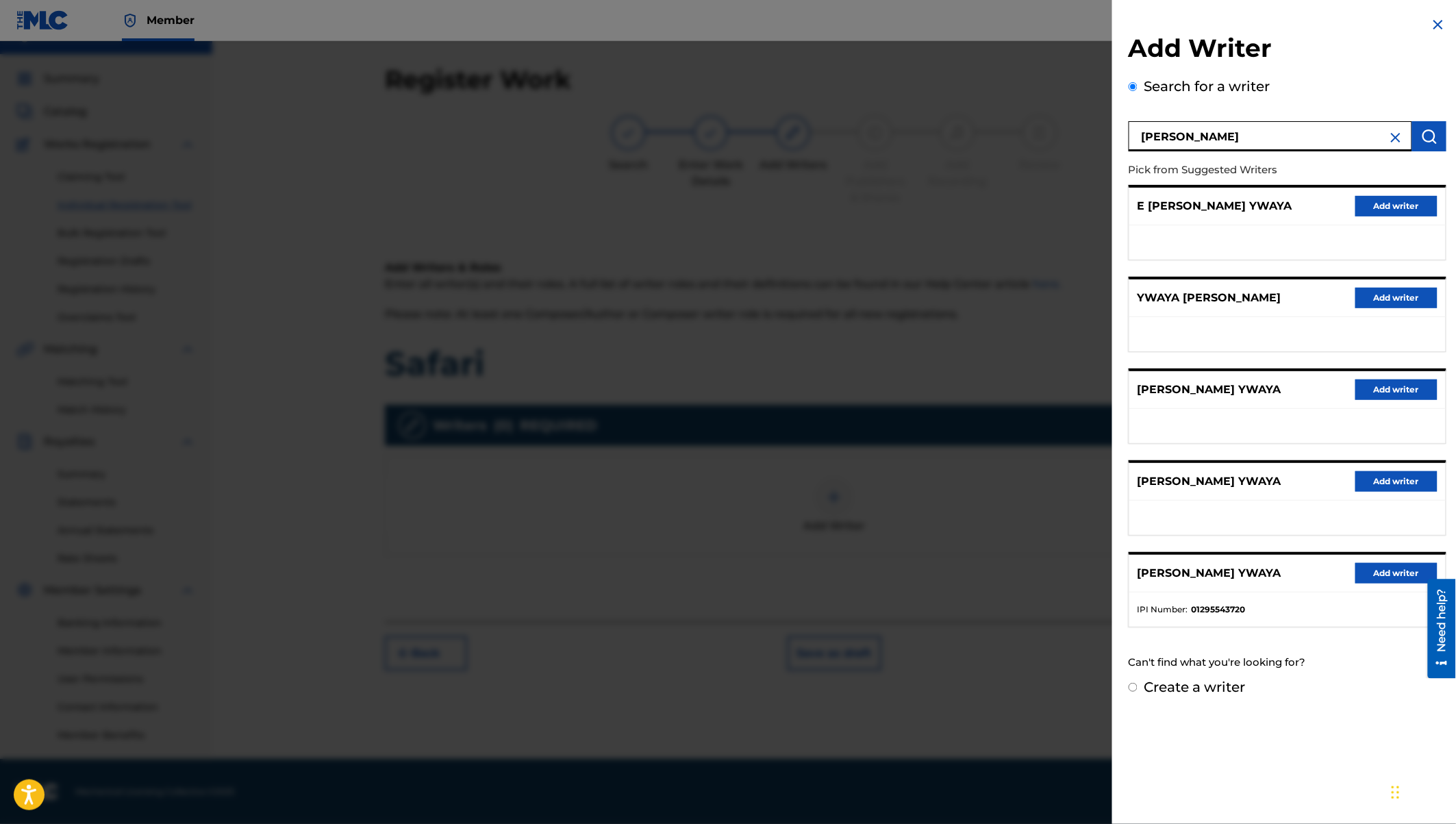
click at [1376, 566] on button "Add writer" at bounding box center [1396, 573] width 82 height 21
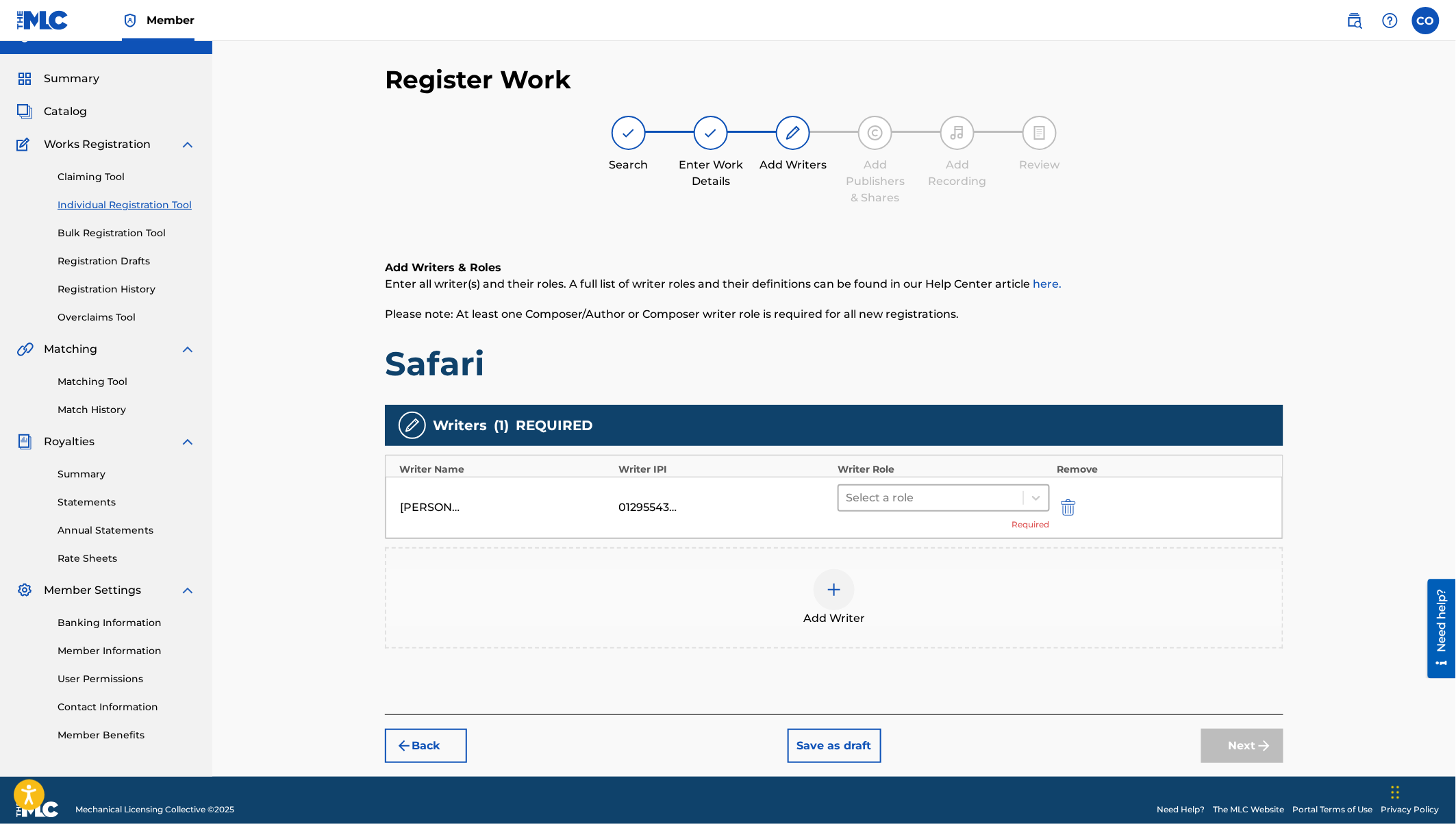
click at [964, 498] on div at bounding box center [931, 498] width 171 height 19
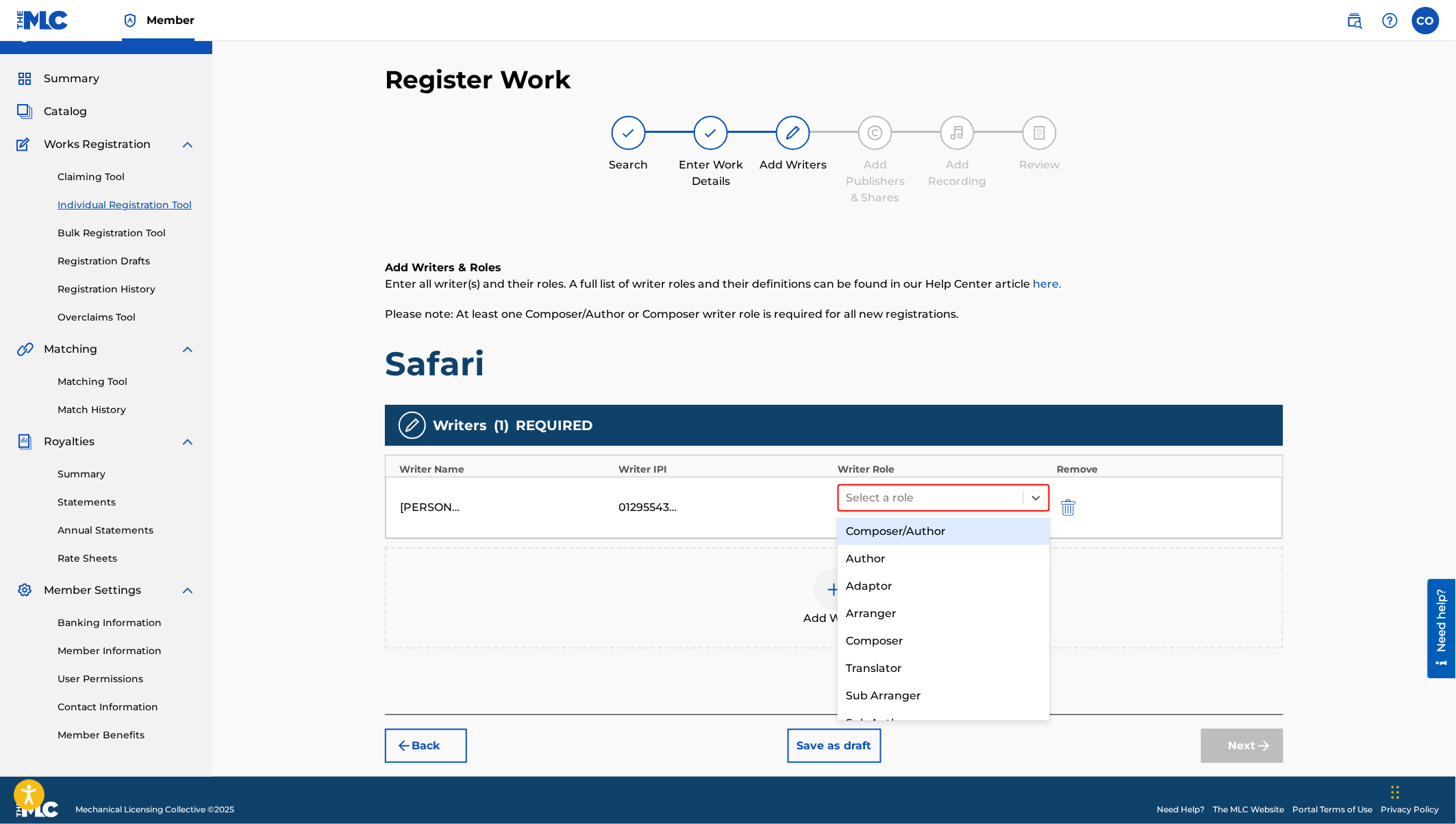
click at [924, 531] on div "Composer/Author" at bounding box center [943, 531] width 213 height 28
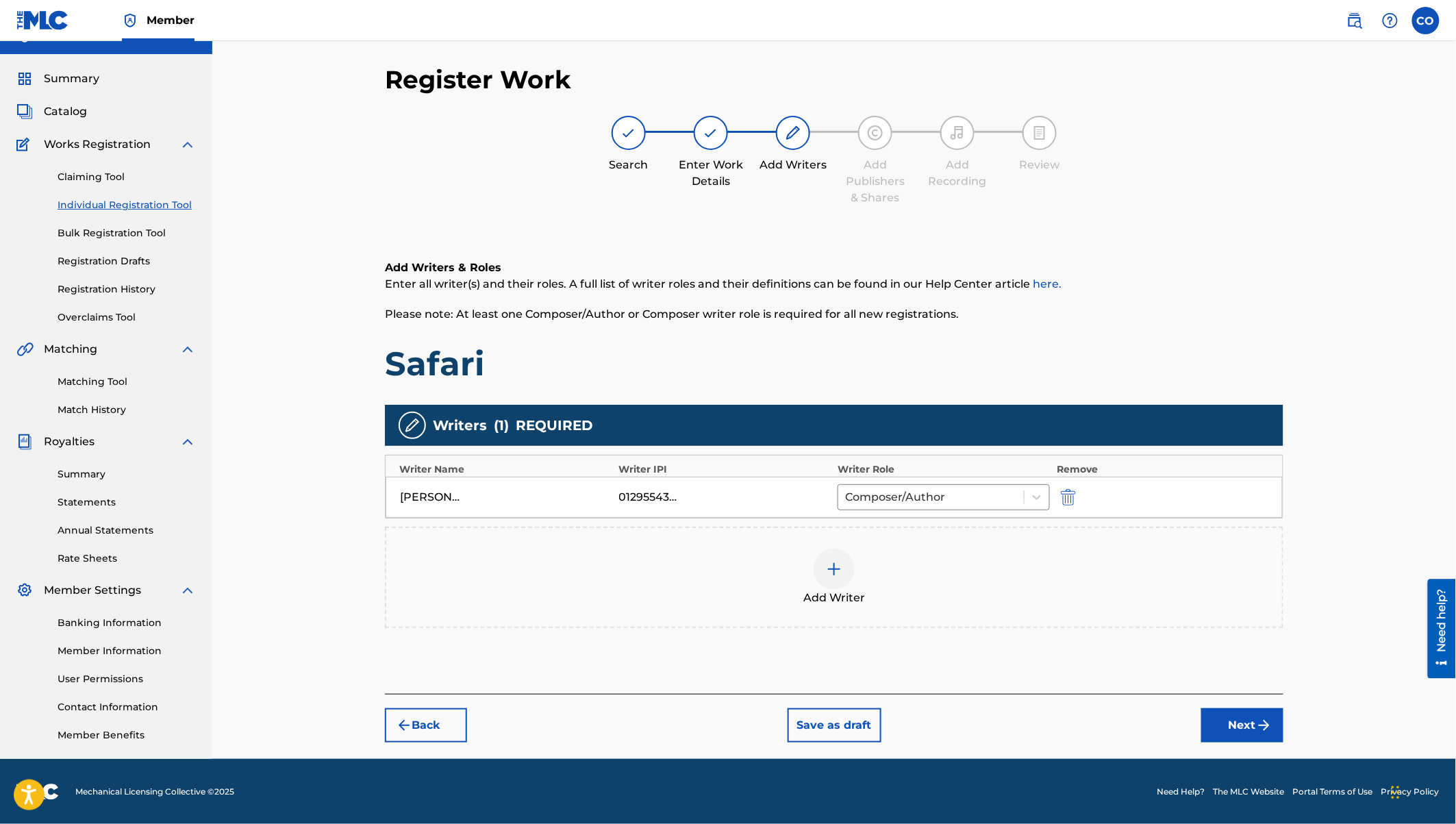
click at [835, 569] on img at bounding box center [833, 568] width 16 height 16
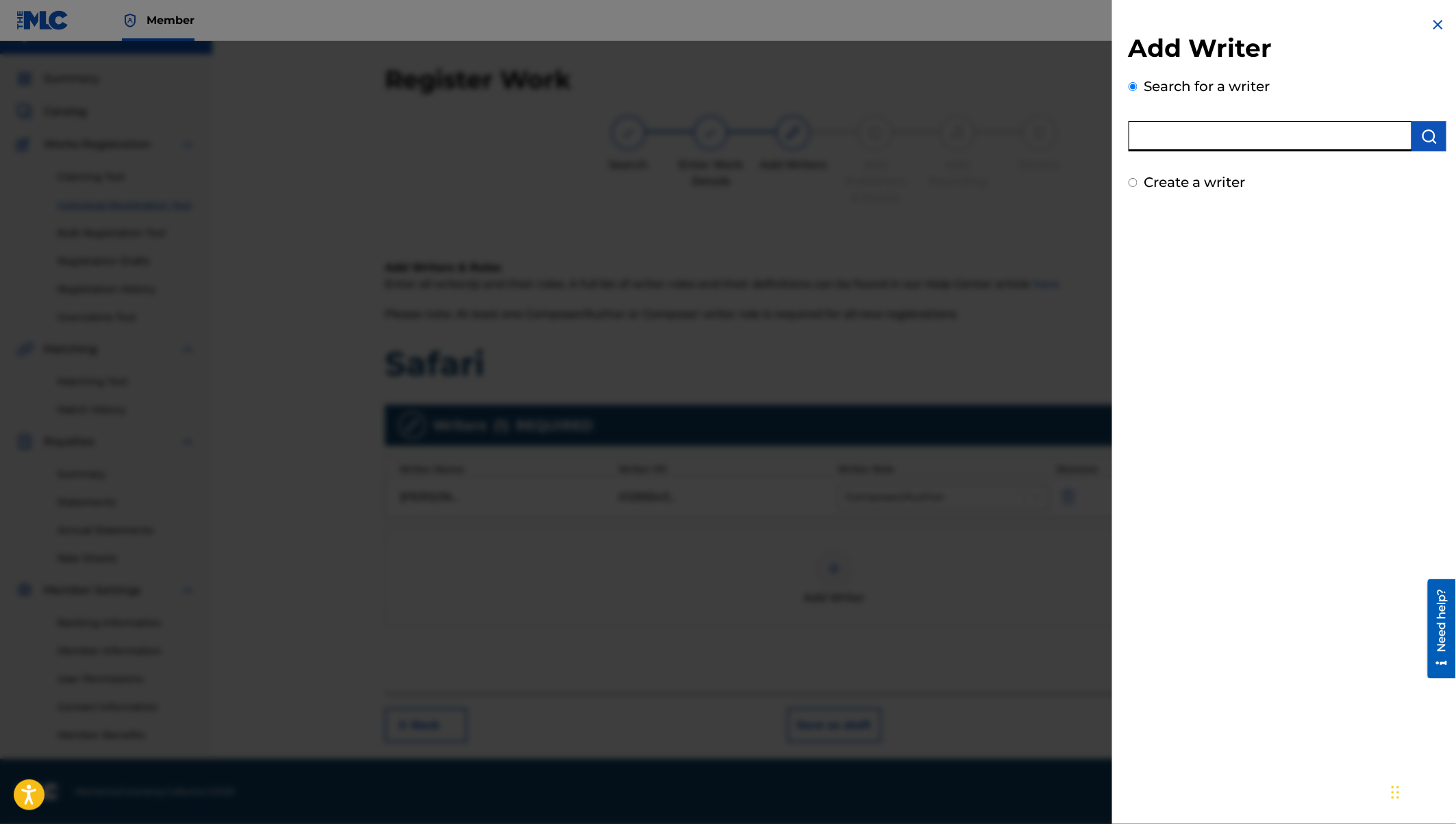
click at [1237, 137] on input "text" at bounding box center [1270, 136] width 283 height 31
paste input "Shadrack Mulila Mutungi"
type input "Shadrack Mulila Mutungi"
click at [1427, 137] on img "submit" at bounding box center [1428, 135] width 16 height 16
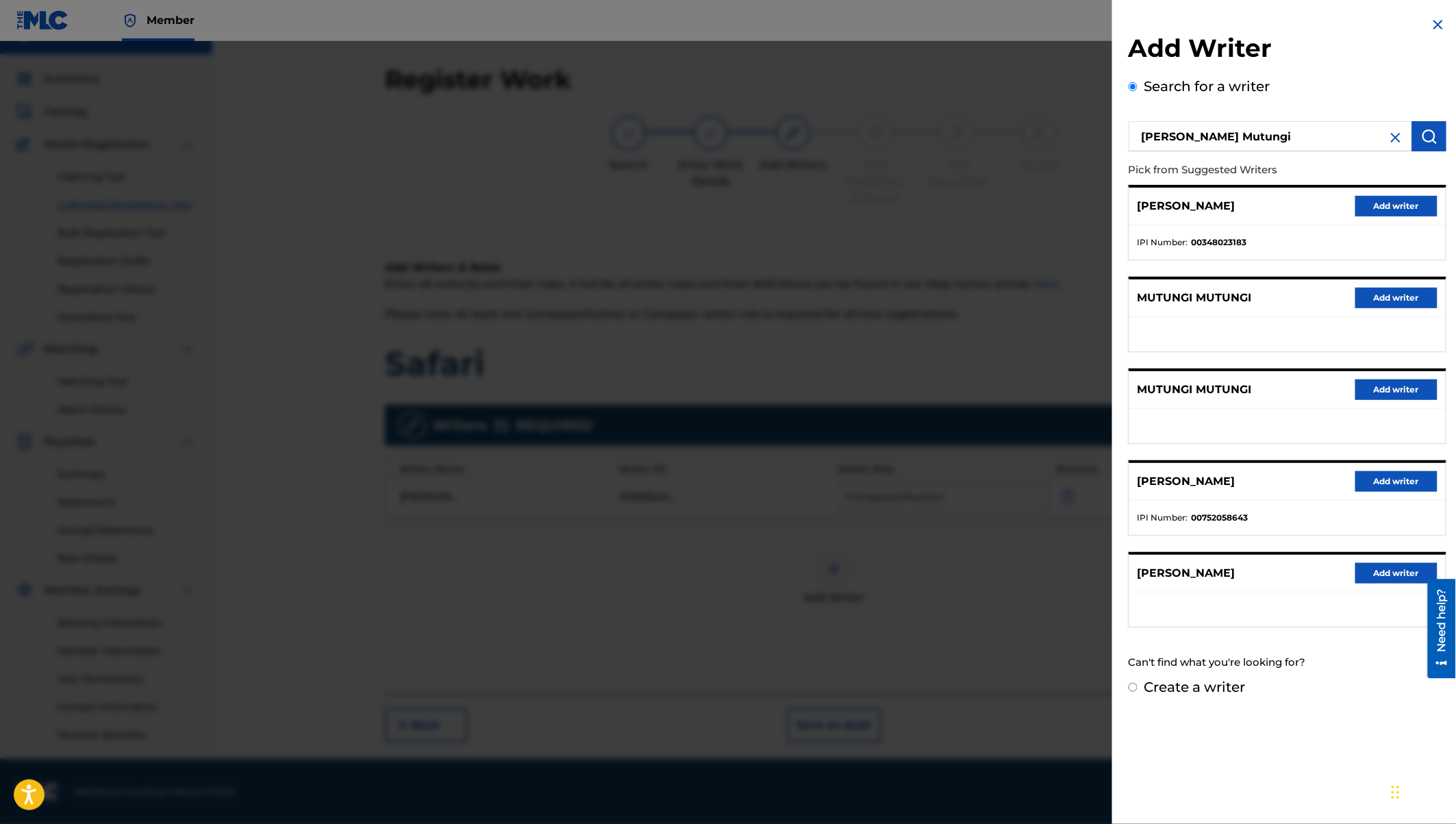
click at [1223, 689] on label "Create a writer" at bounding box center [1195, 687] width 101 height 16
radio input "true"
click at [1138, 689] on input "Create a writer" at bounding box center [1133, 687] width 9 height 9
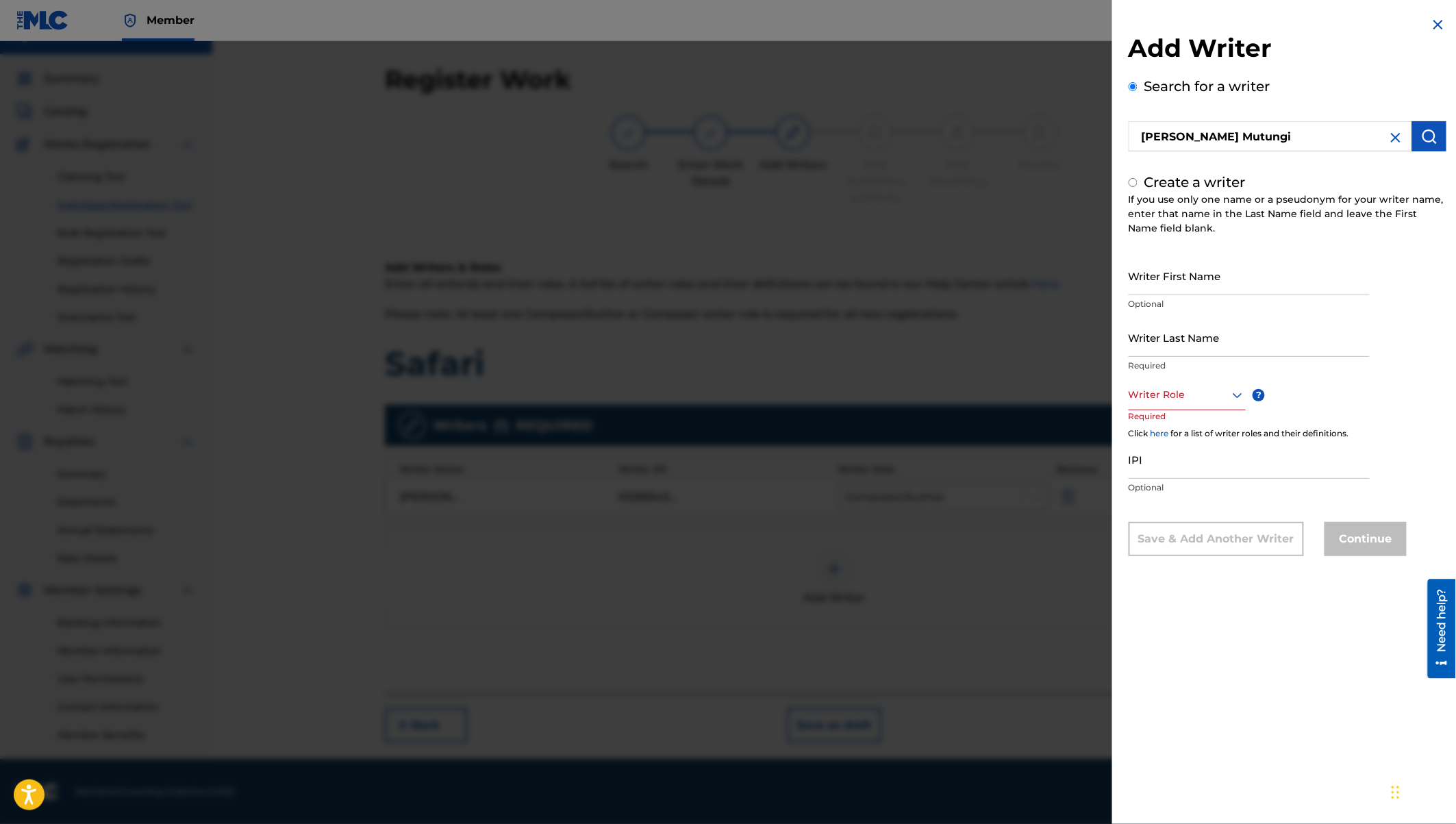
radio input "false"
radio input "true"
click at [1141, 274] on input "Writer First Name" at bounding box center [1249, 276] width 241 height 39
paste input "Shadrack Mulila Mutungi"
drag, startPoint x: 1208, startPoint y: 286, endPoint x: 1301, endPoint y: 300, distance: 94.0
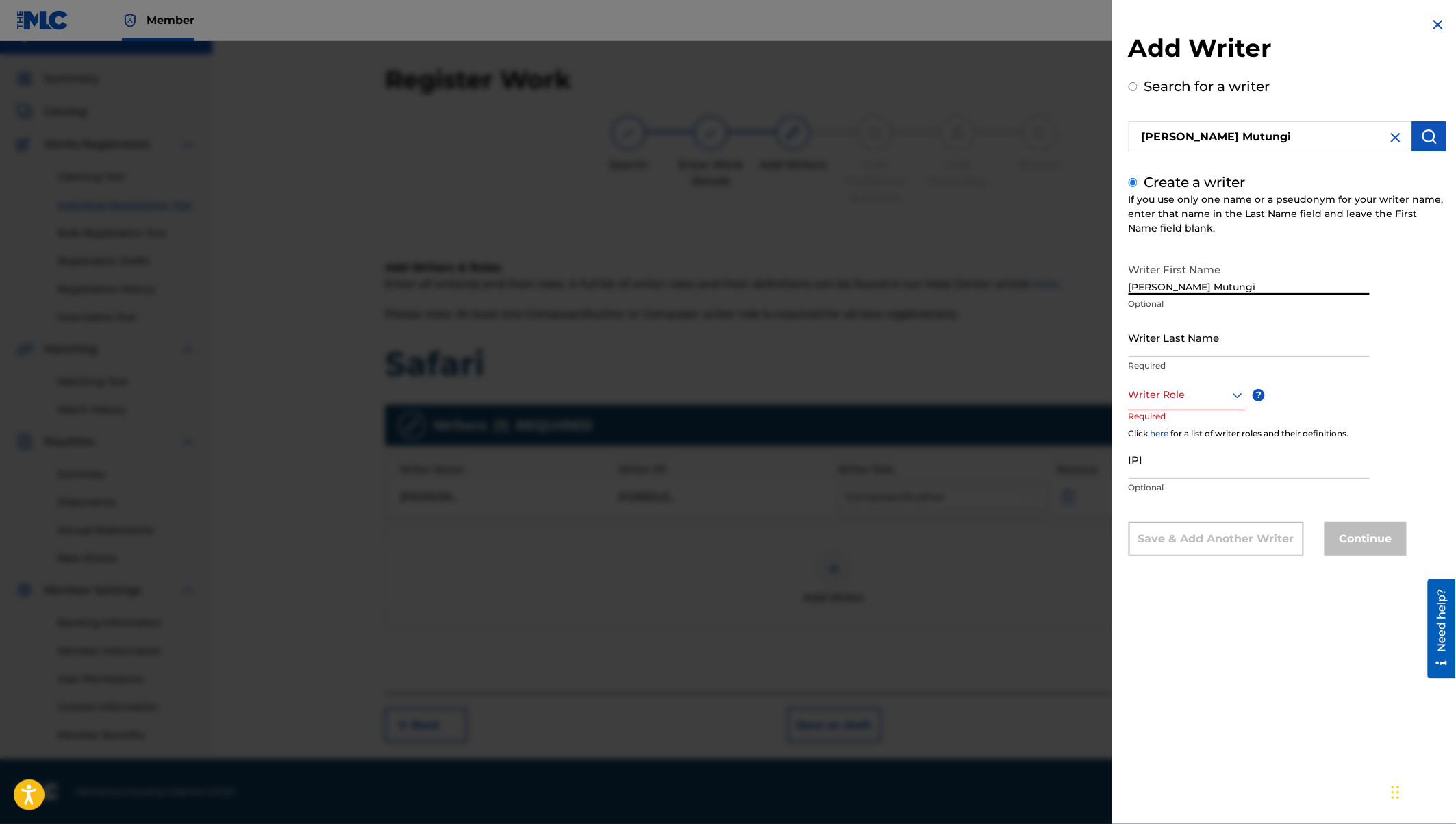
click at [1301, 300] on div "Writer First Name Shadrack Mulila Mutungi Optional" at bounding box center [1249, 287] width 241 height 62
type input "Shadrack Mulila"
click at [1182, 336] on input "Writer Last Name" at bounding box center [1249, 337] width 241 height 39
paste input "Mutungi"
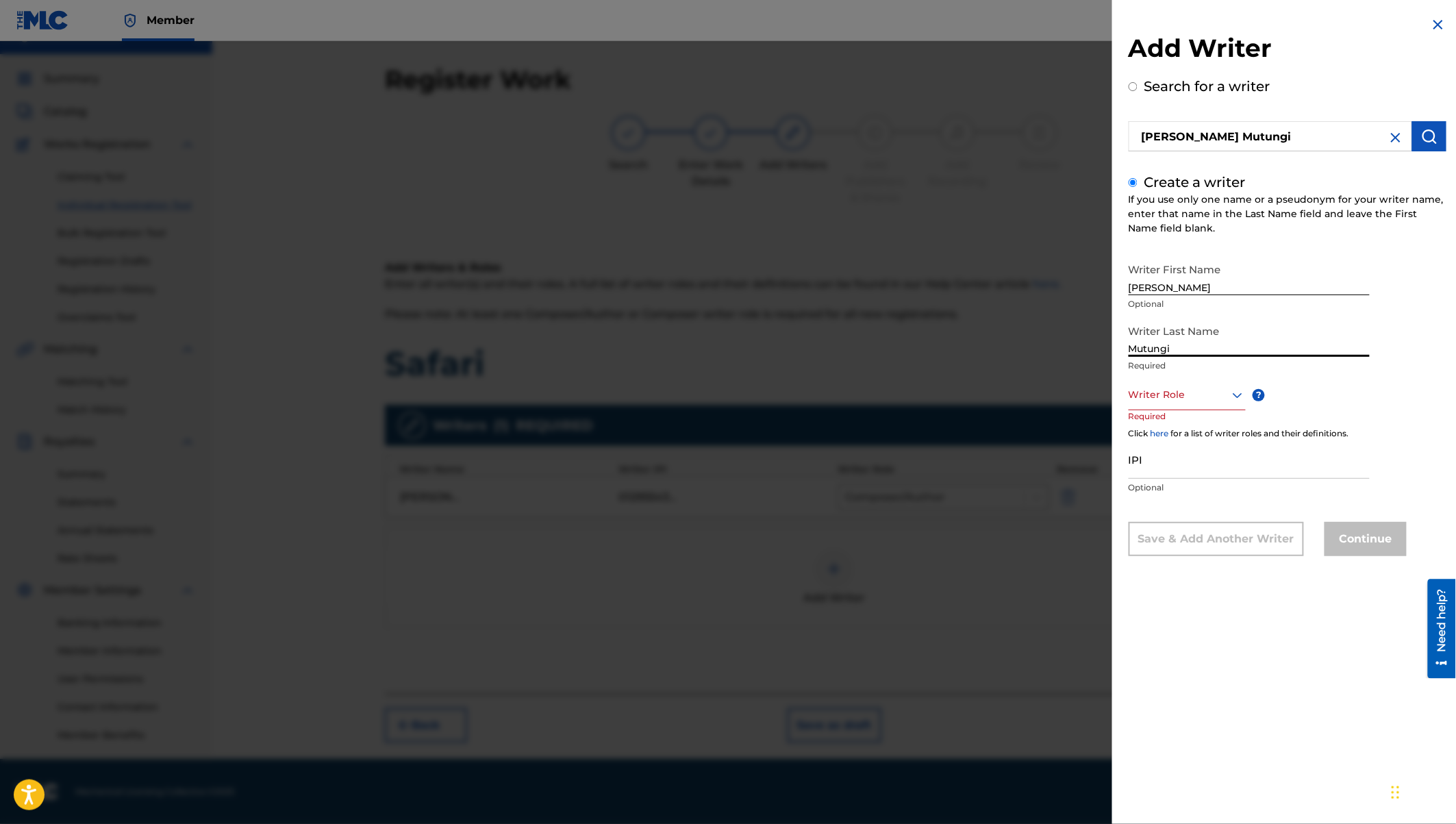
type input "Mutungi"
click at [1197, 397] on div at bounding box center [1187, 395] width 117 height 17
click at [1176, 448] on div "Author" at bounding box center [1186, 457] width 115 height 31
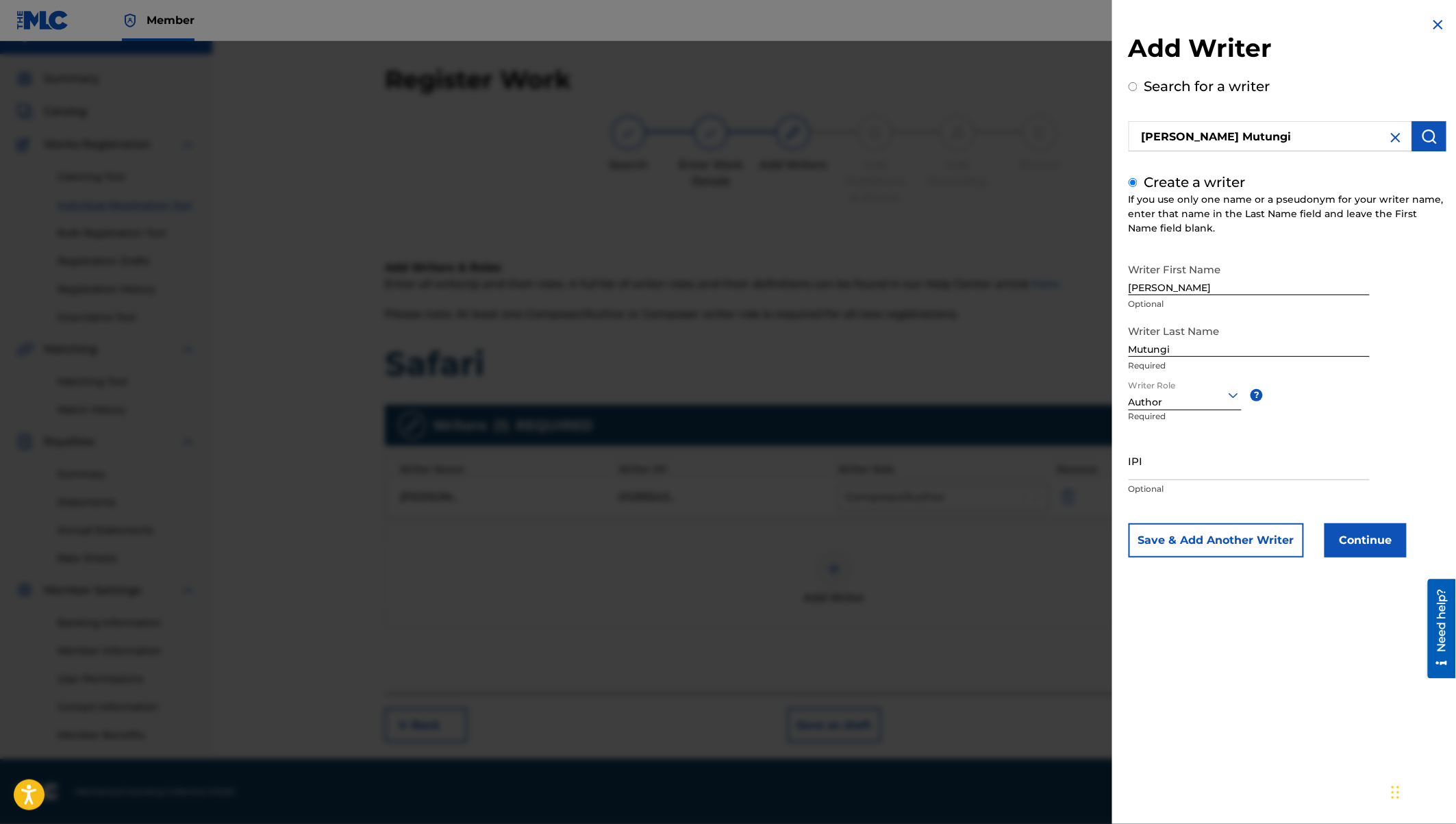
click at [1343, 539] on button "Continue" at bounding box center [1365, 541] width 82 height 34
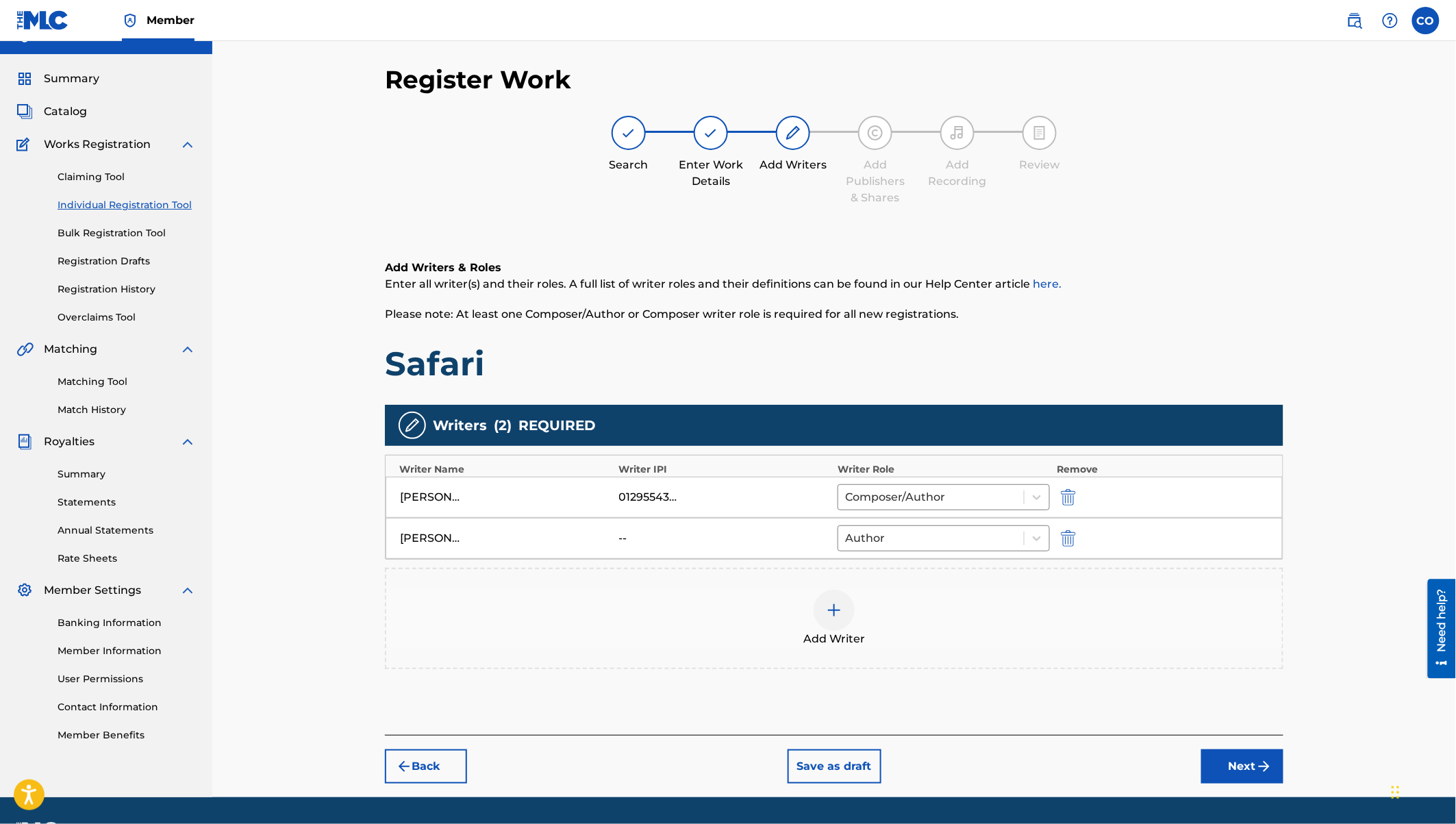
click at [845, 619] on div at bounding box center [833, 609] width 41 height 41
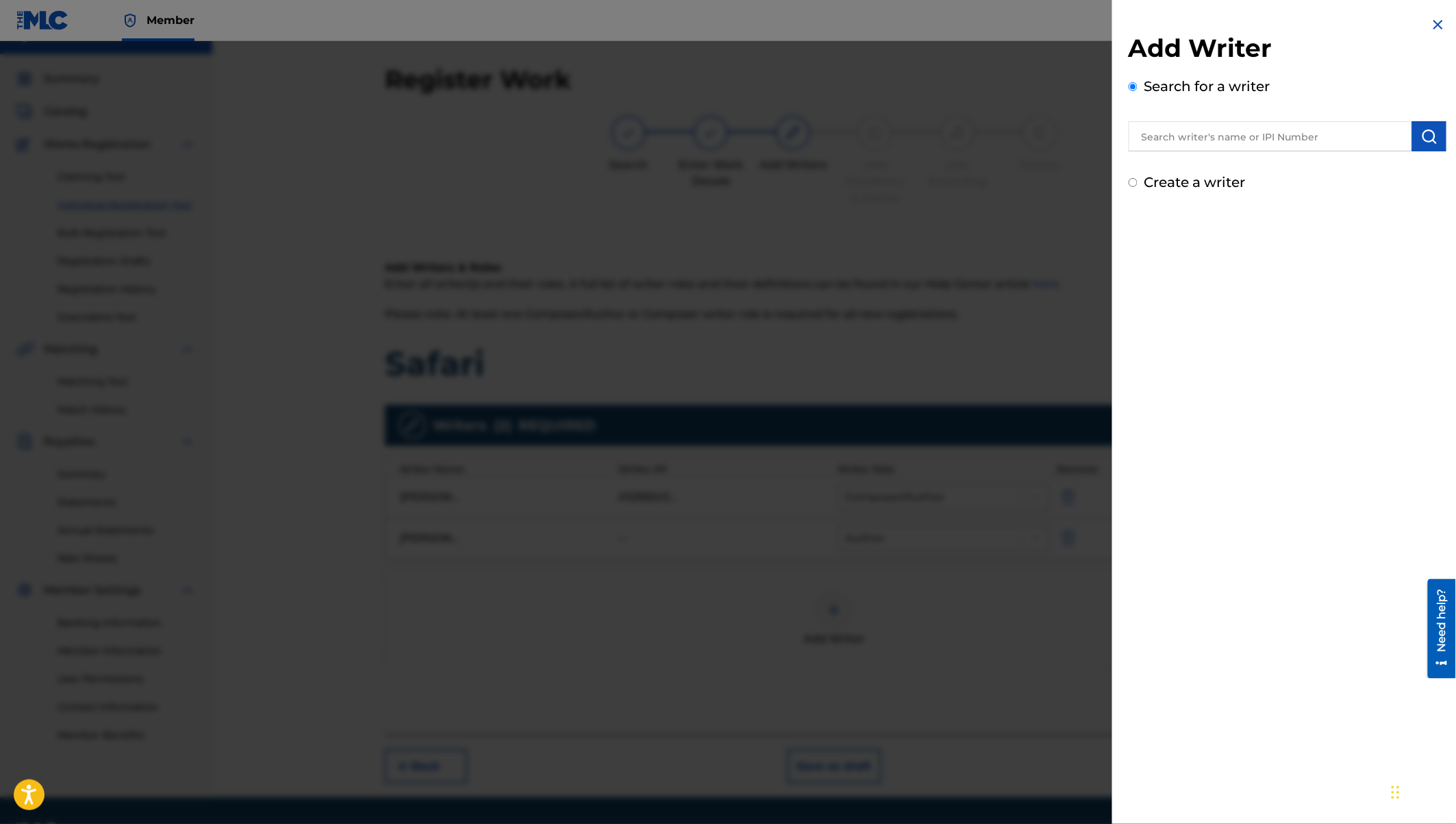
click at [1197, 139] on input "text" at bounding box center [1270, 136] width 283 height 31
type input "edgar israel onyach"
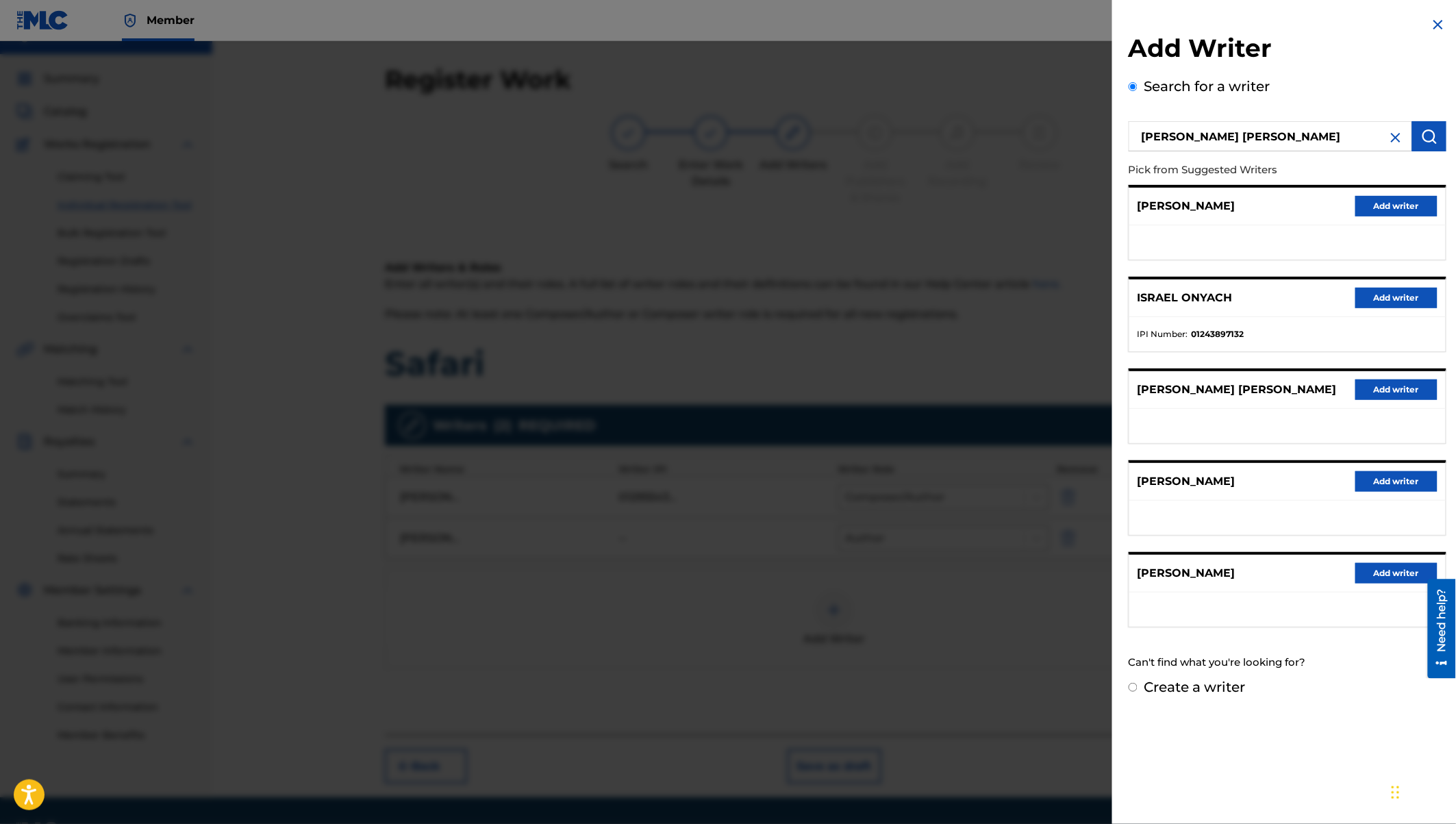
click at [1402, 300] on button "Add writer" at bounding box center [1396, 299] width 82 height 21
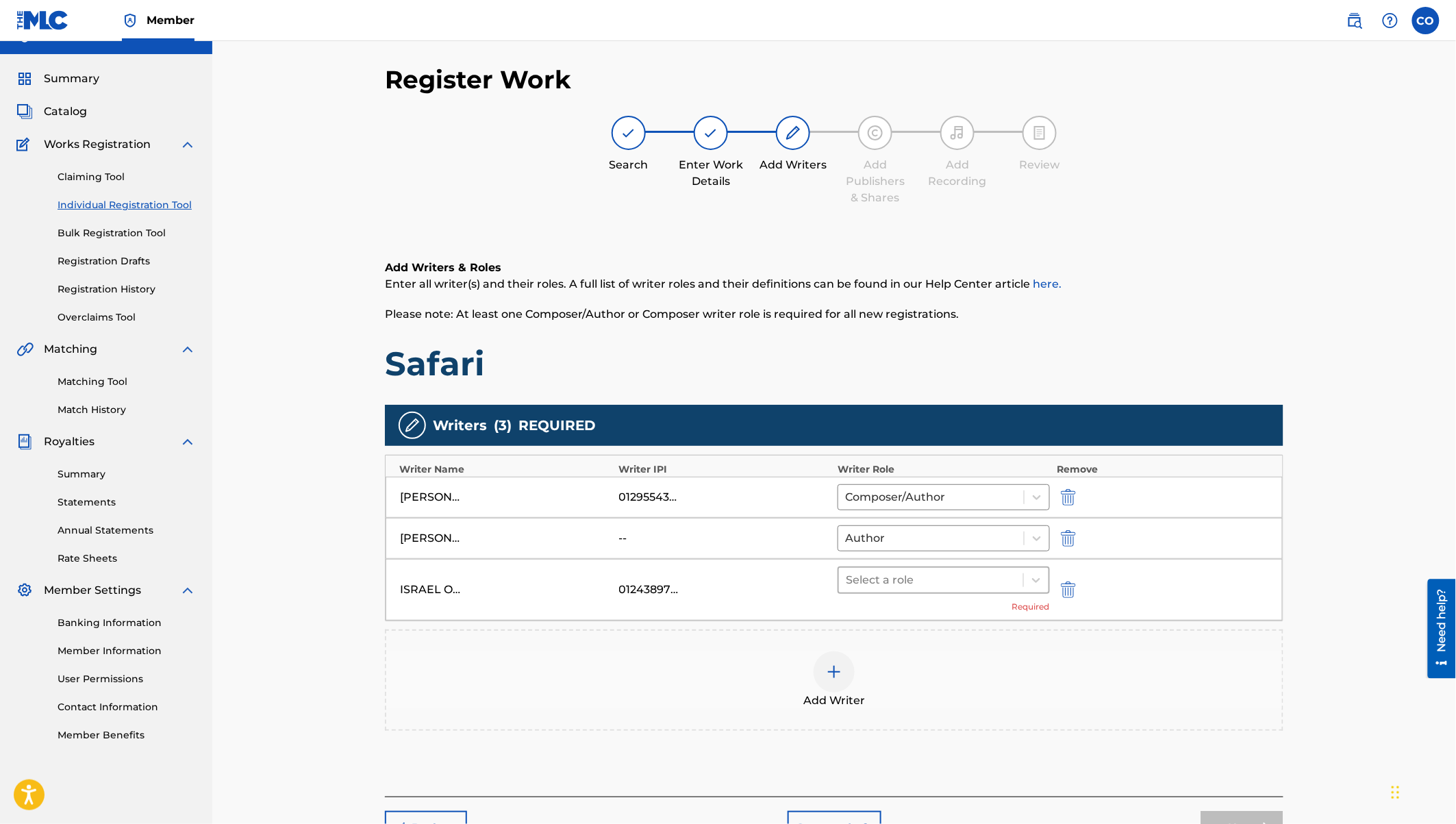
click at [910, 582] on div at bounding box center [931, 580] width 171 height 19
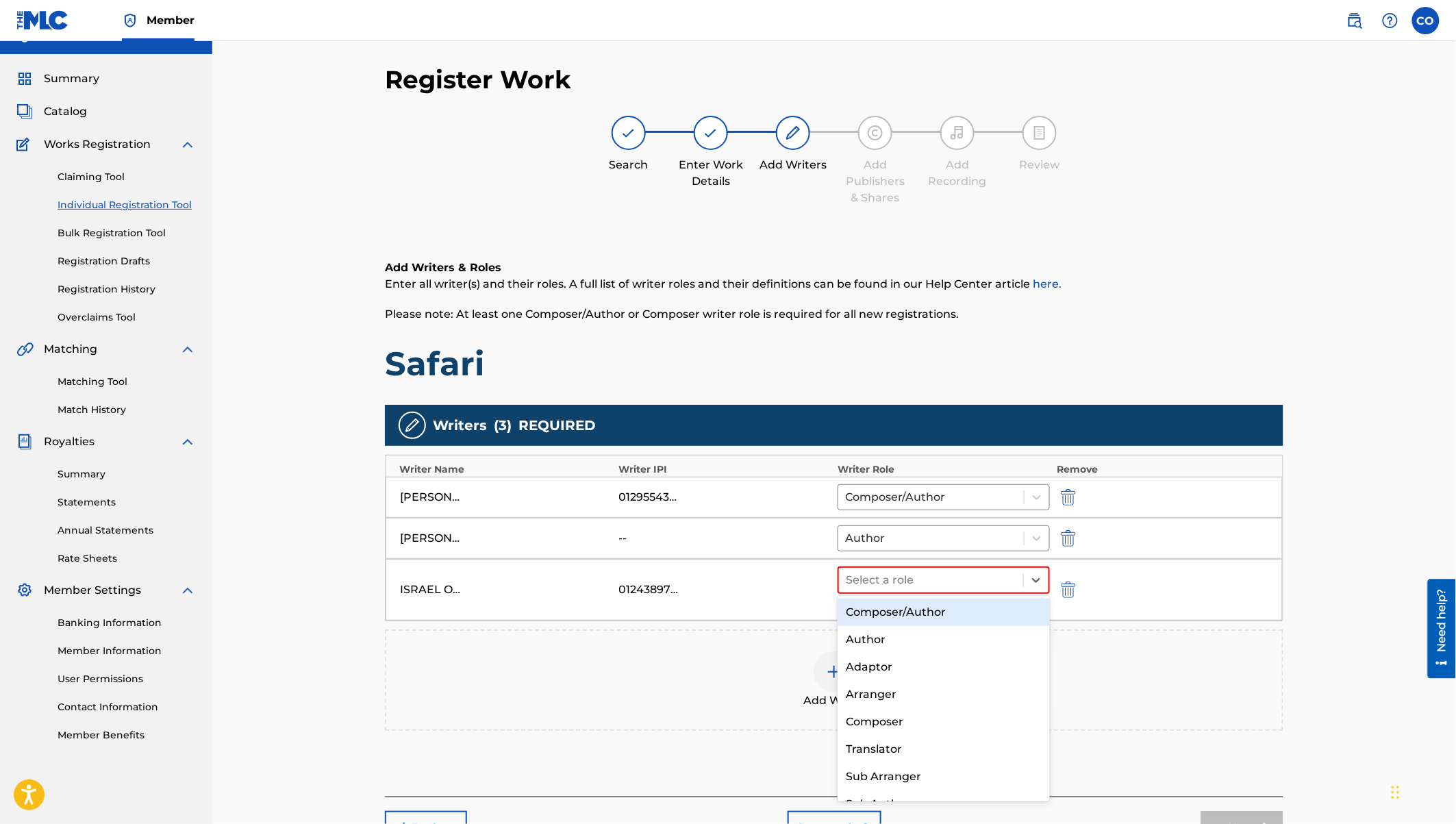
click at [902, 611] on div "Composer/Author" at bounding box center [943, 612] width 213 height 28
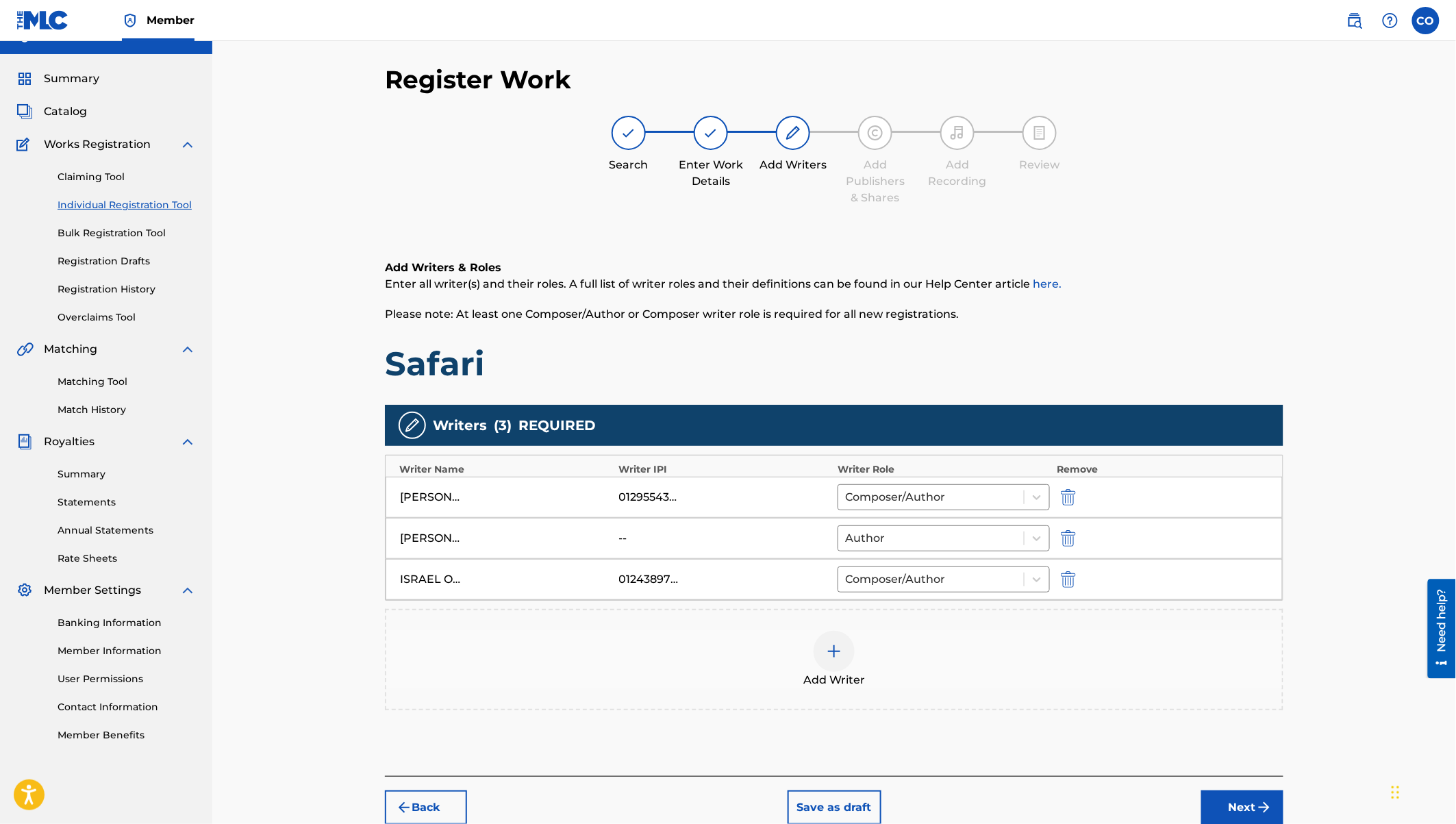
click at [843, 649] on div at bounding box center [833, 650] width 41 height 41
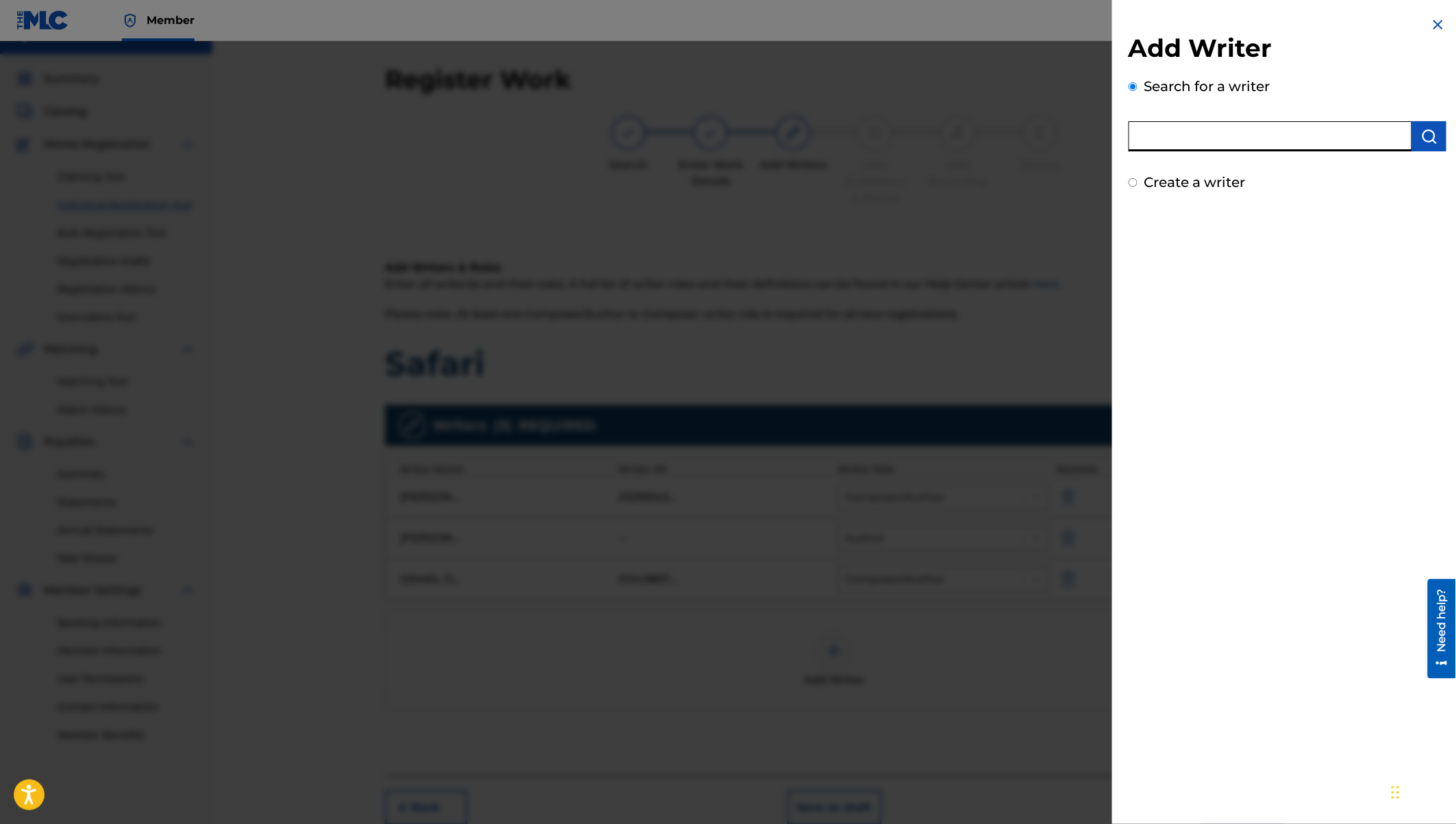
click at [1179, 141] on input "text" at bounding box center [1270, 136] width 283 height 31
paste input "Trevor Seda Magak"
type input "Trevor Seda Magak"
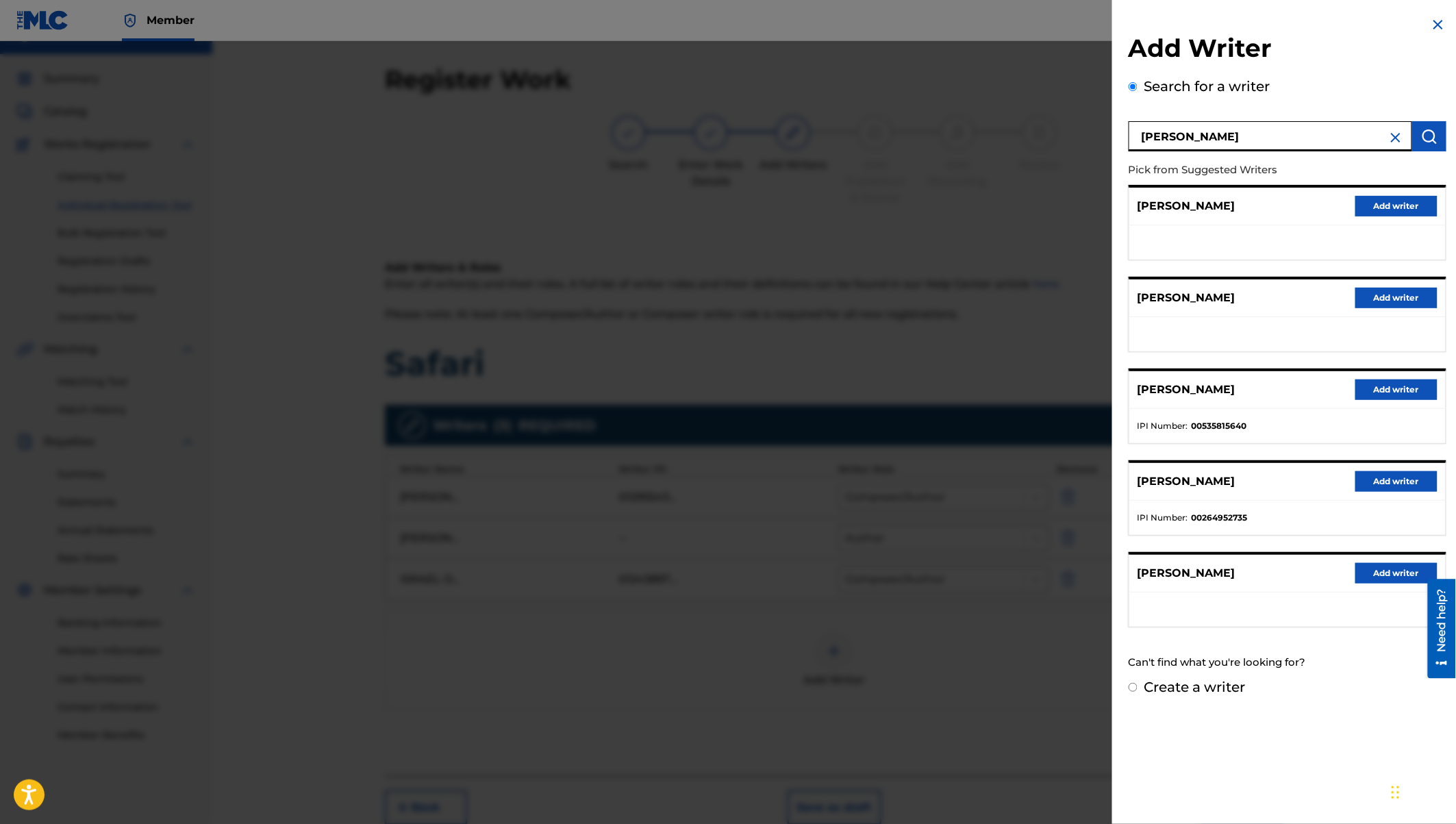
scroll to position [101, 0]
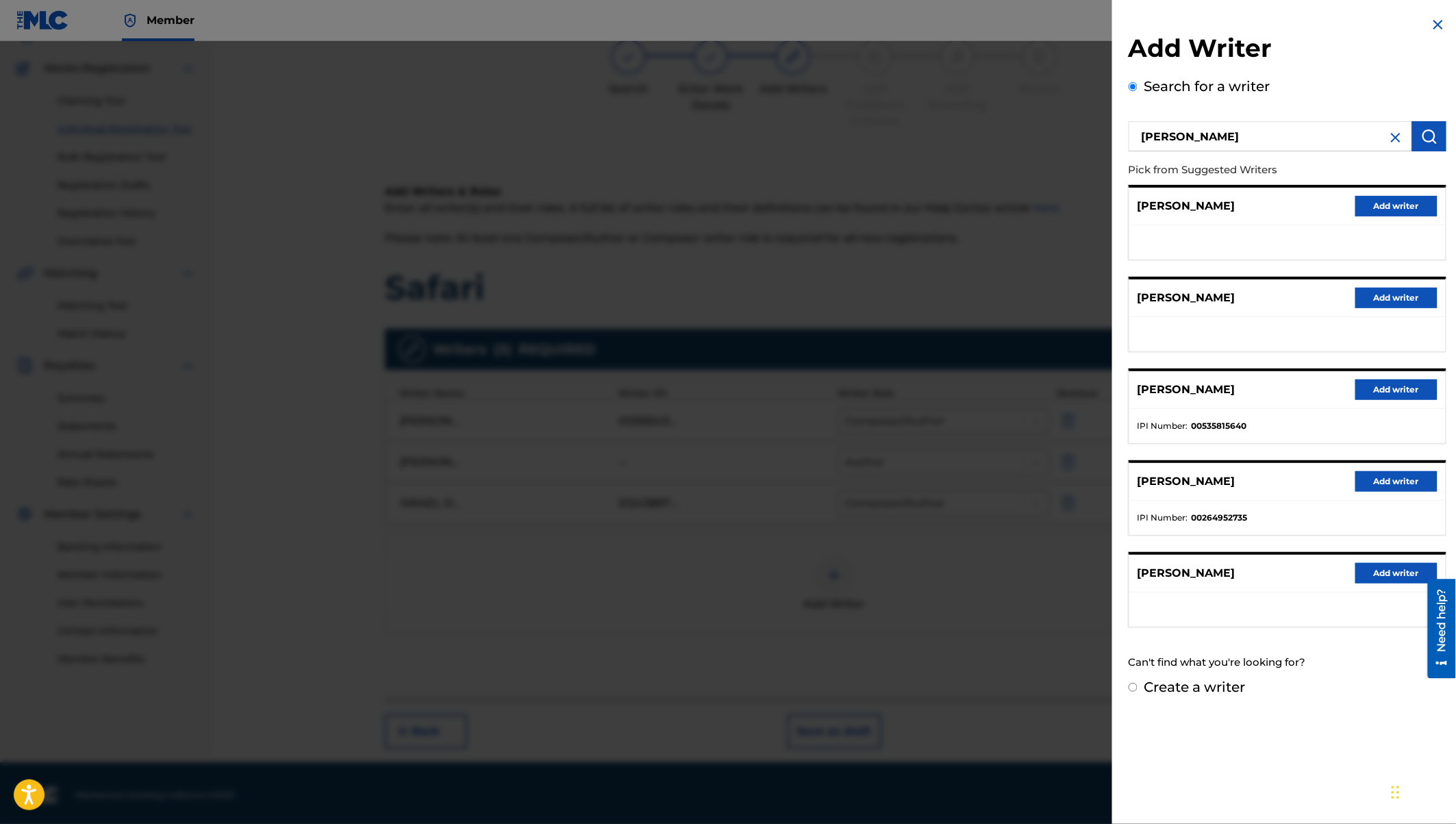
click at [1384, 570] on button "Add writer" at bounding box center [1396, 573] width 82 height 21
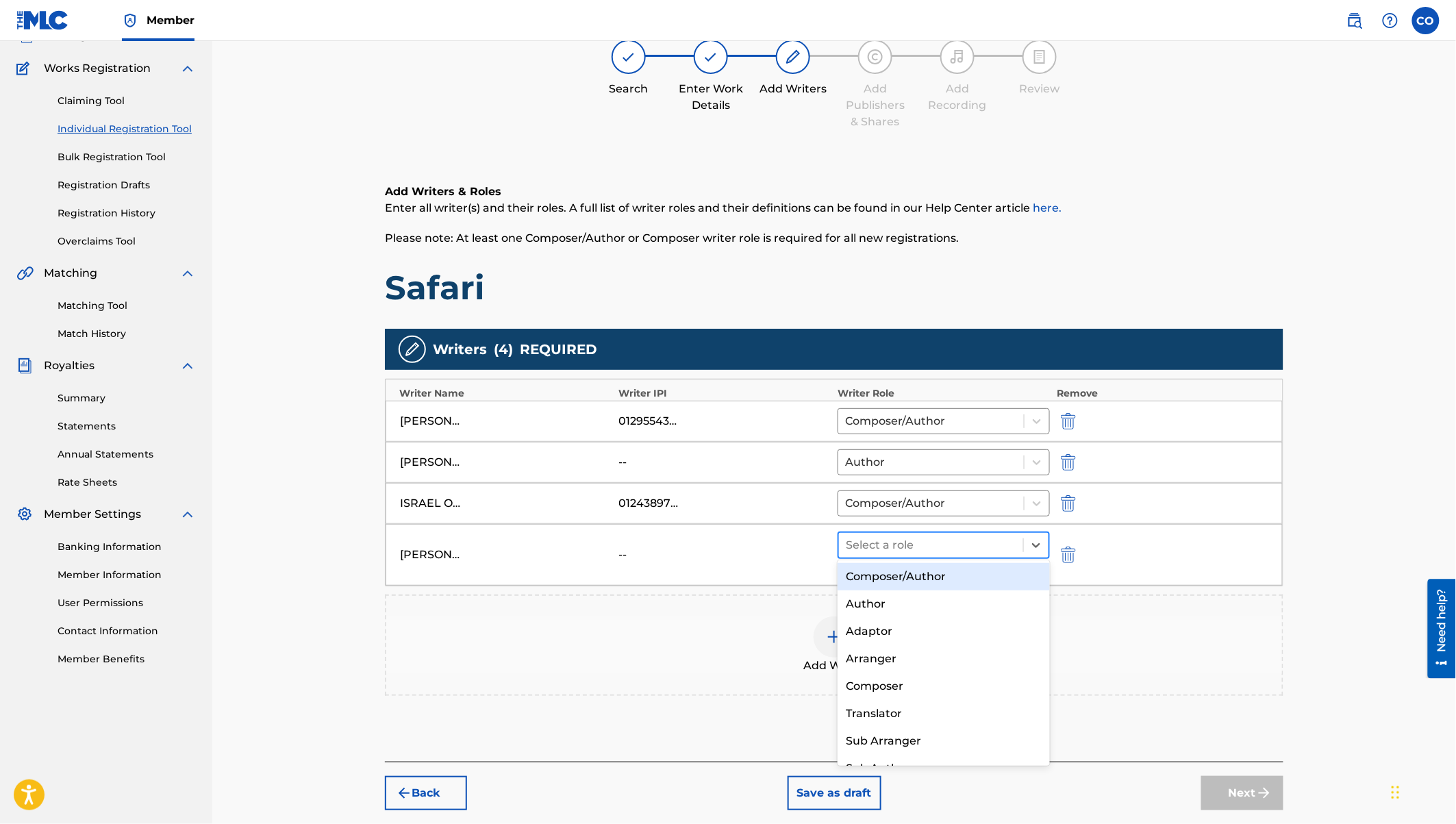
click at [974, 546] on div at bounding box center [931, 546] width 171 height 19
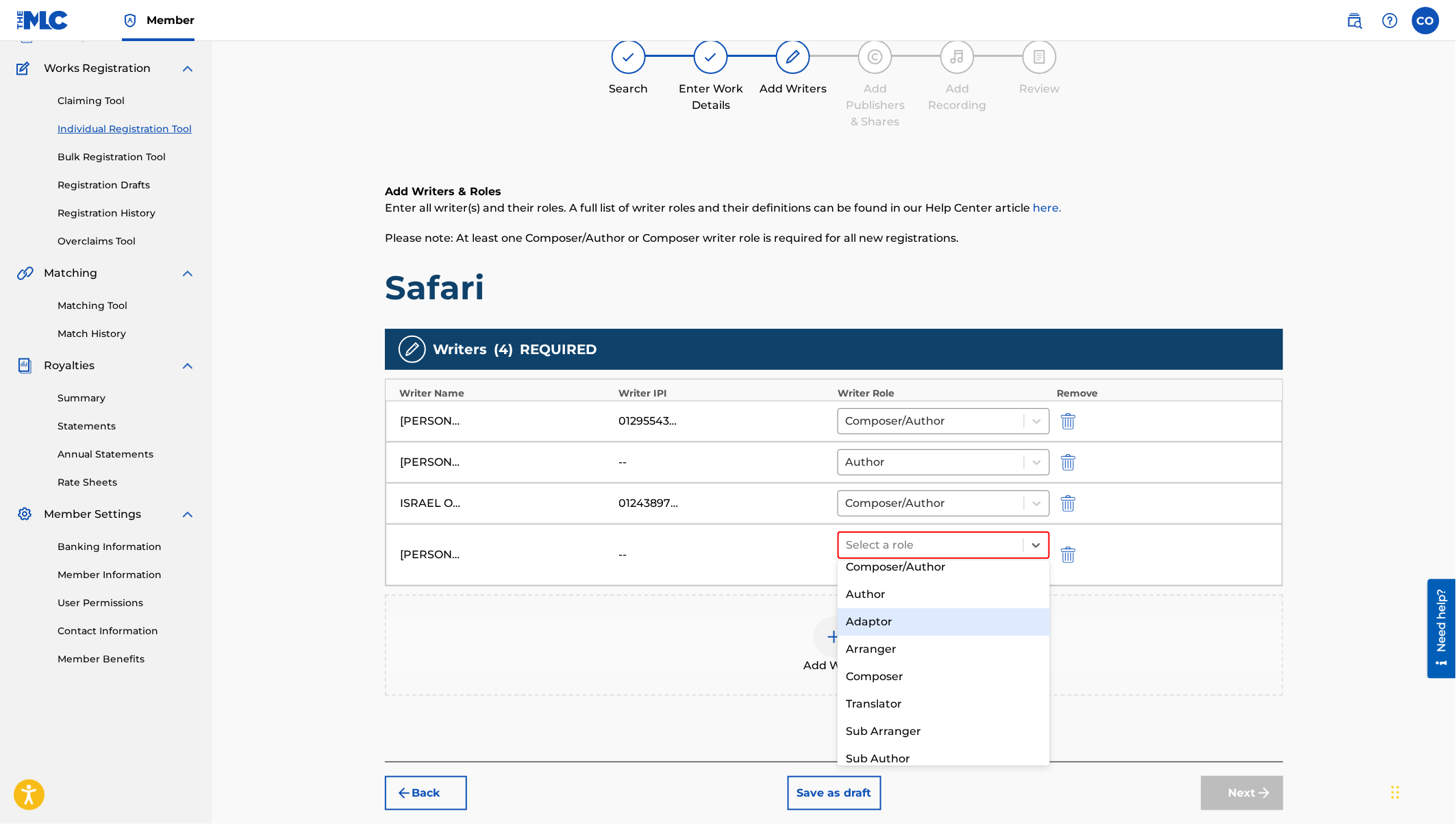
scroll to position [0, 0]
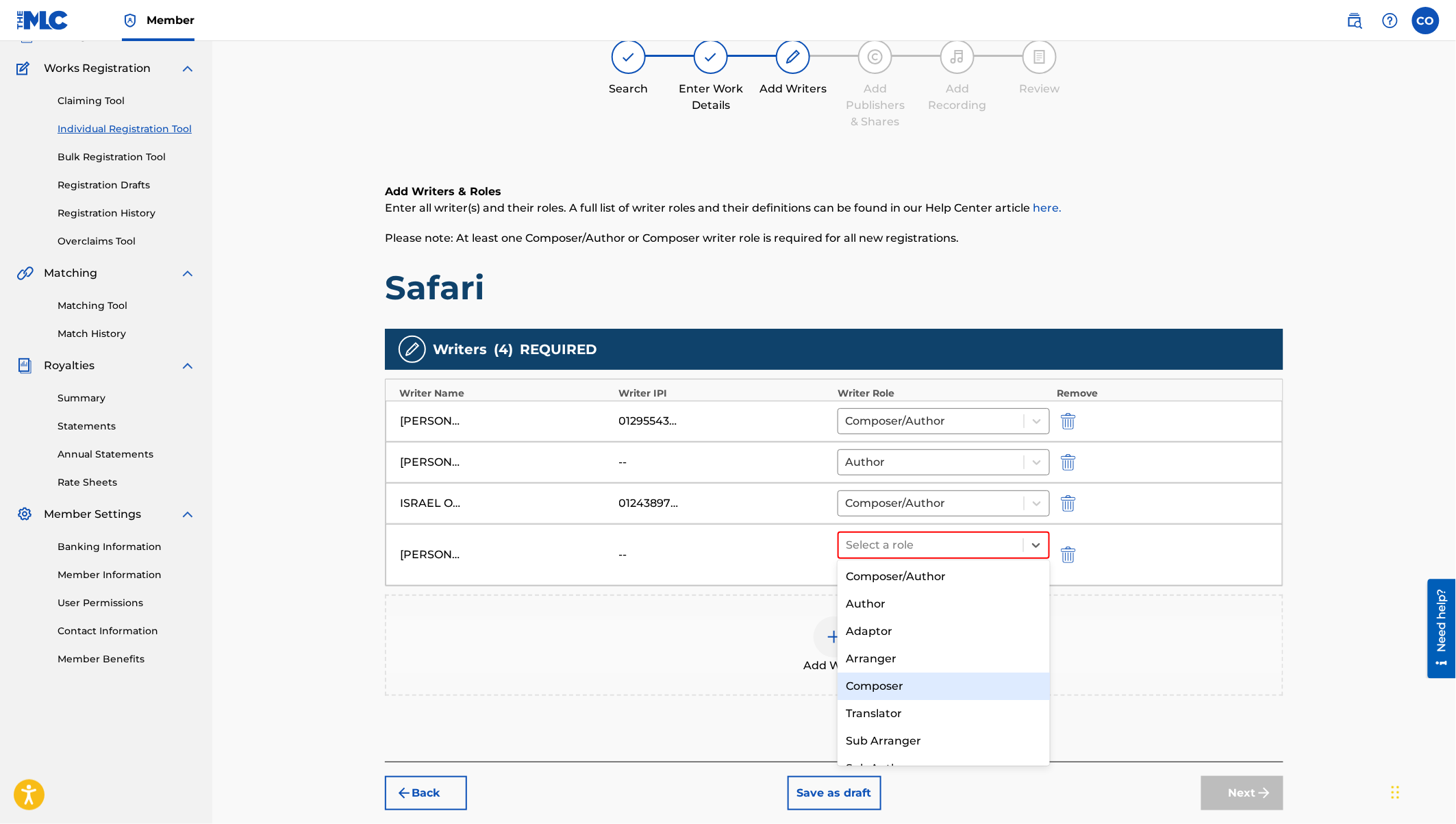
click at [862, 685] on div "Composer" at bounding box center [943, 686] width 213 height 28
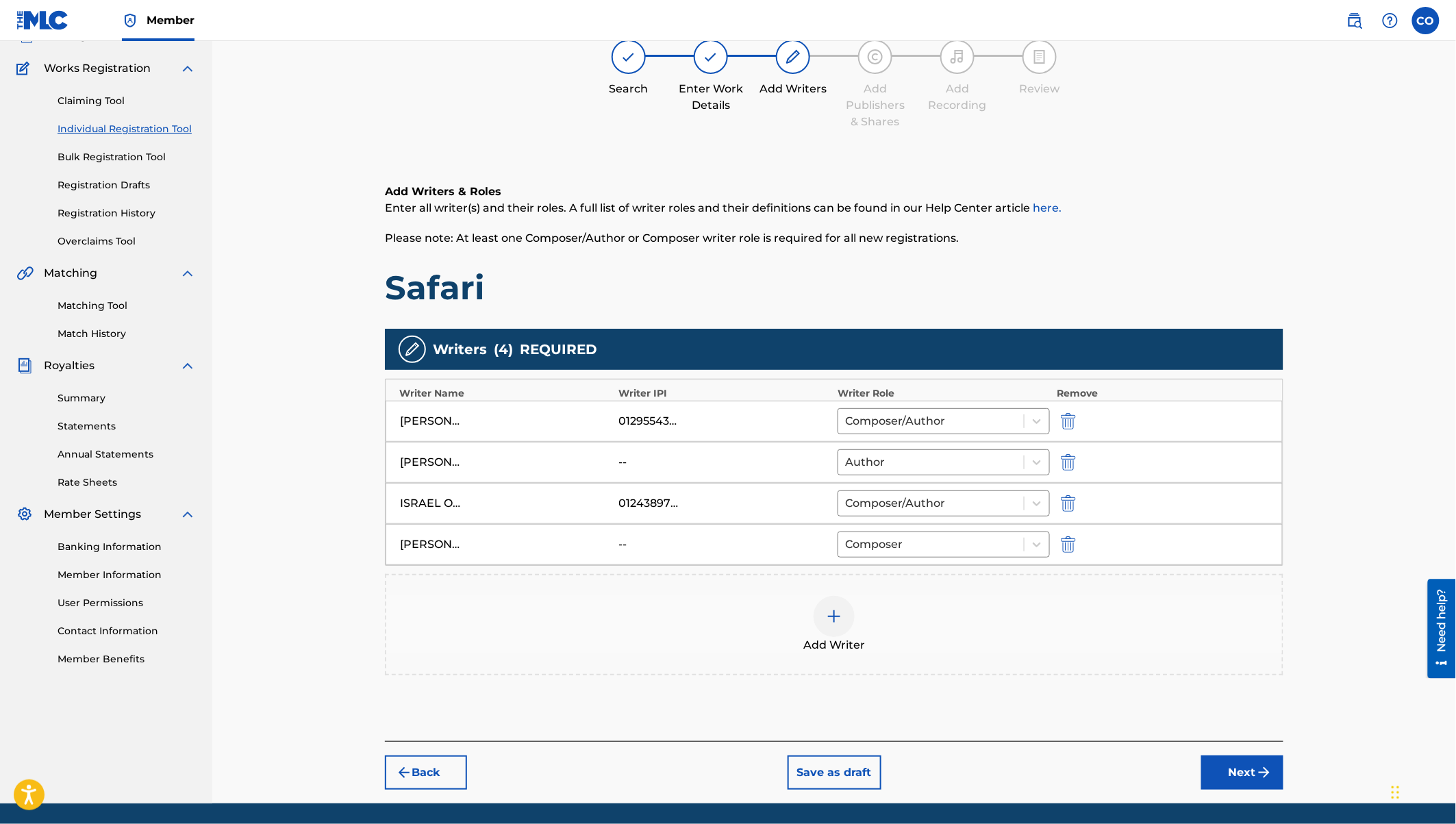
click at [846, 612] on div at bounding box center [833, 616] width 41 height 41
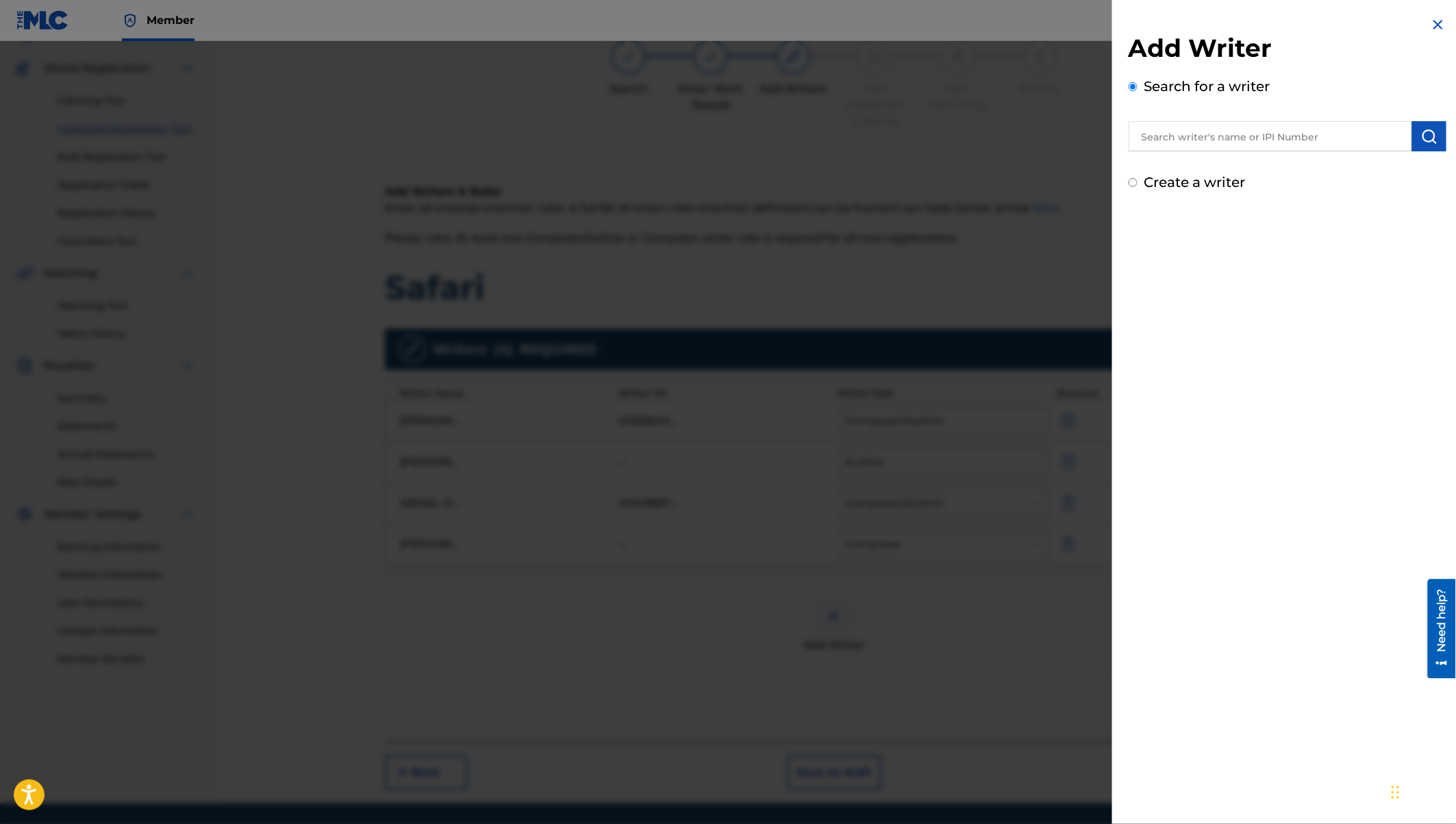
click at [1229, 145] on input "text" at bounding box center [1270, 136] width 283 height 31
paste input "Gordon Hastings Odhiambo"
type input "Gordon Hastings Odhiambo"
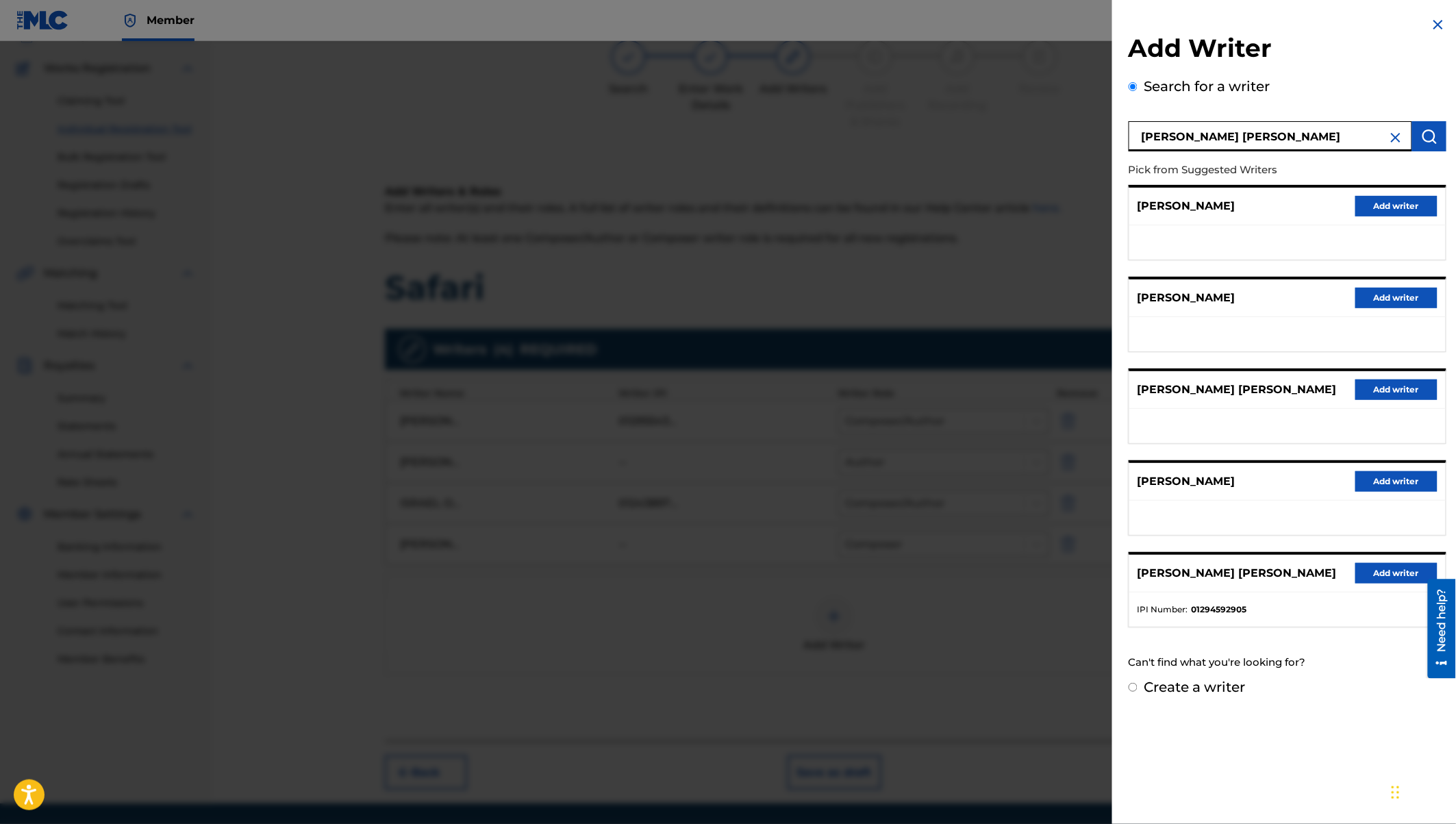
click at [1377, 566] on button "Add writer" at bounding box center [1396, 573] width 82 height 21
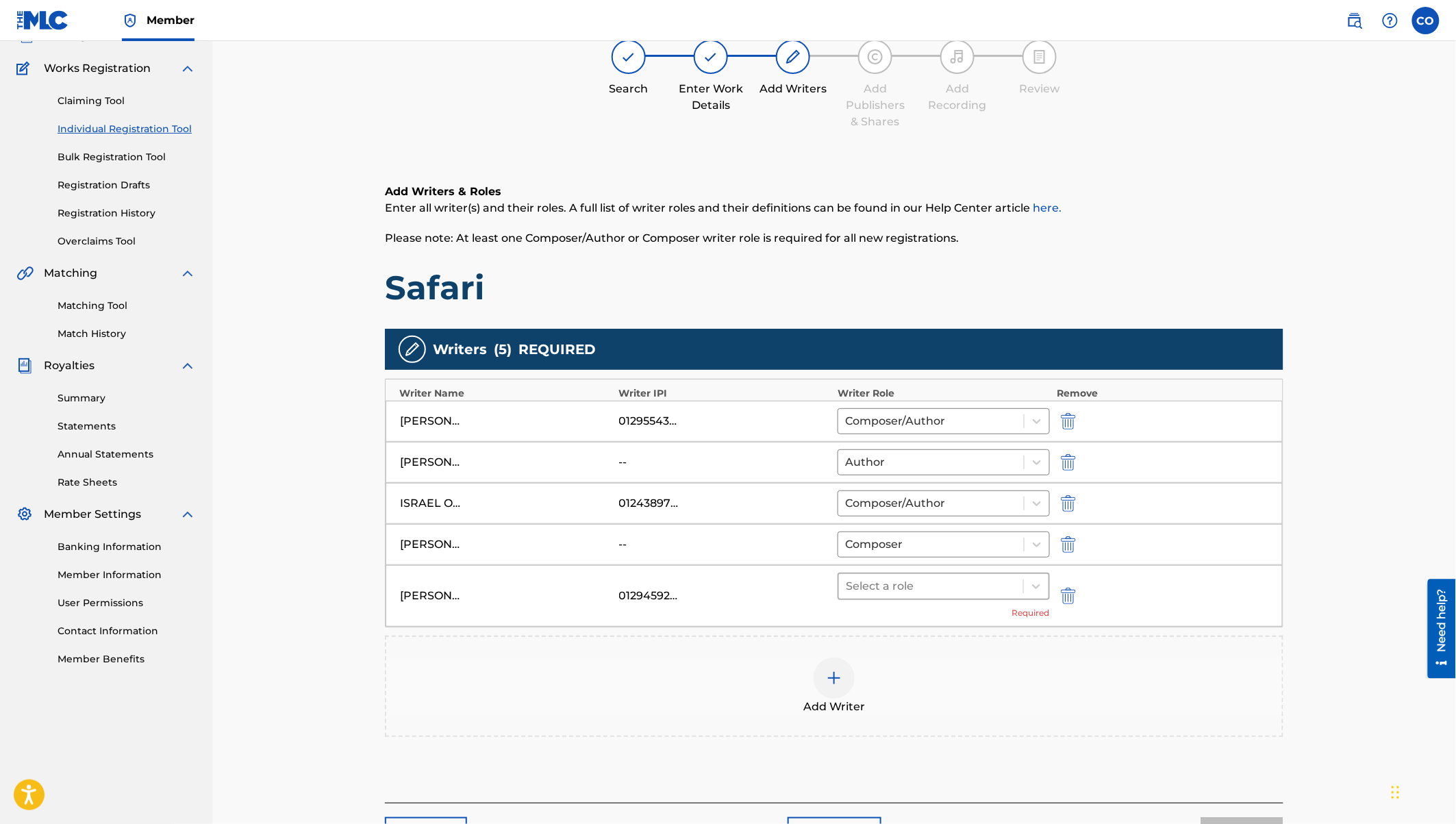
click at [1006, 584] on div at bounding box center [931, 587] width 171 height 19
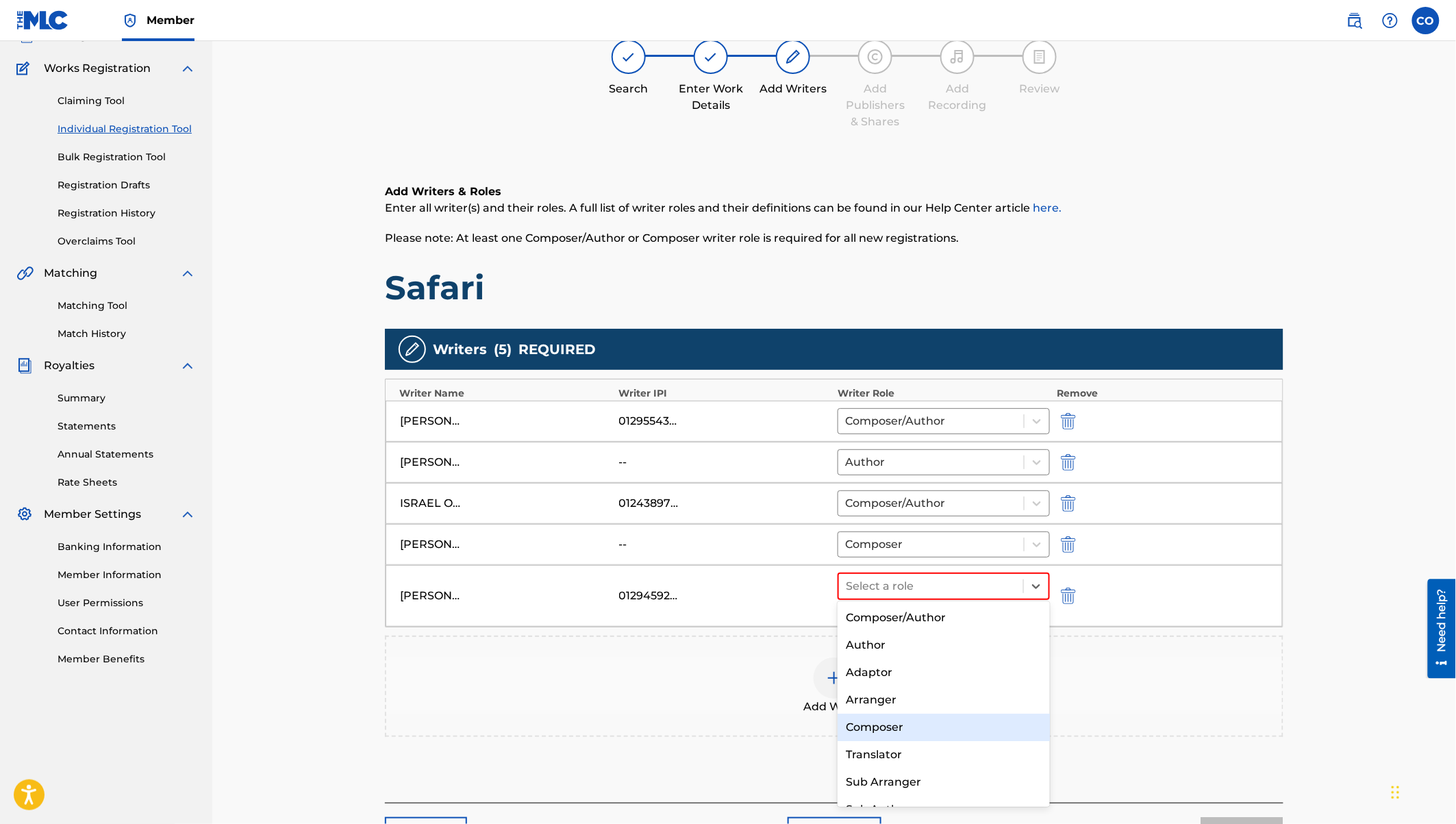
click at [898, 726] on div "Composer" at bounding box center [943, 727] width 213 height 28
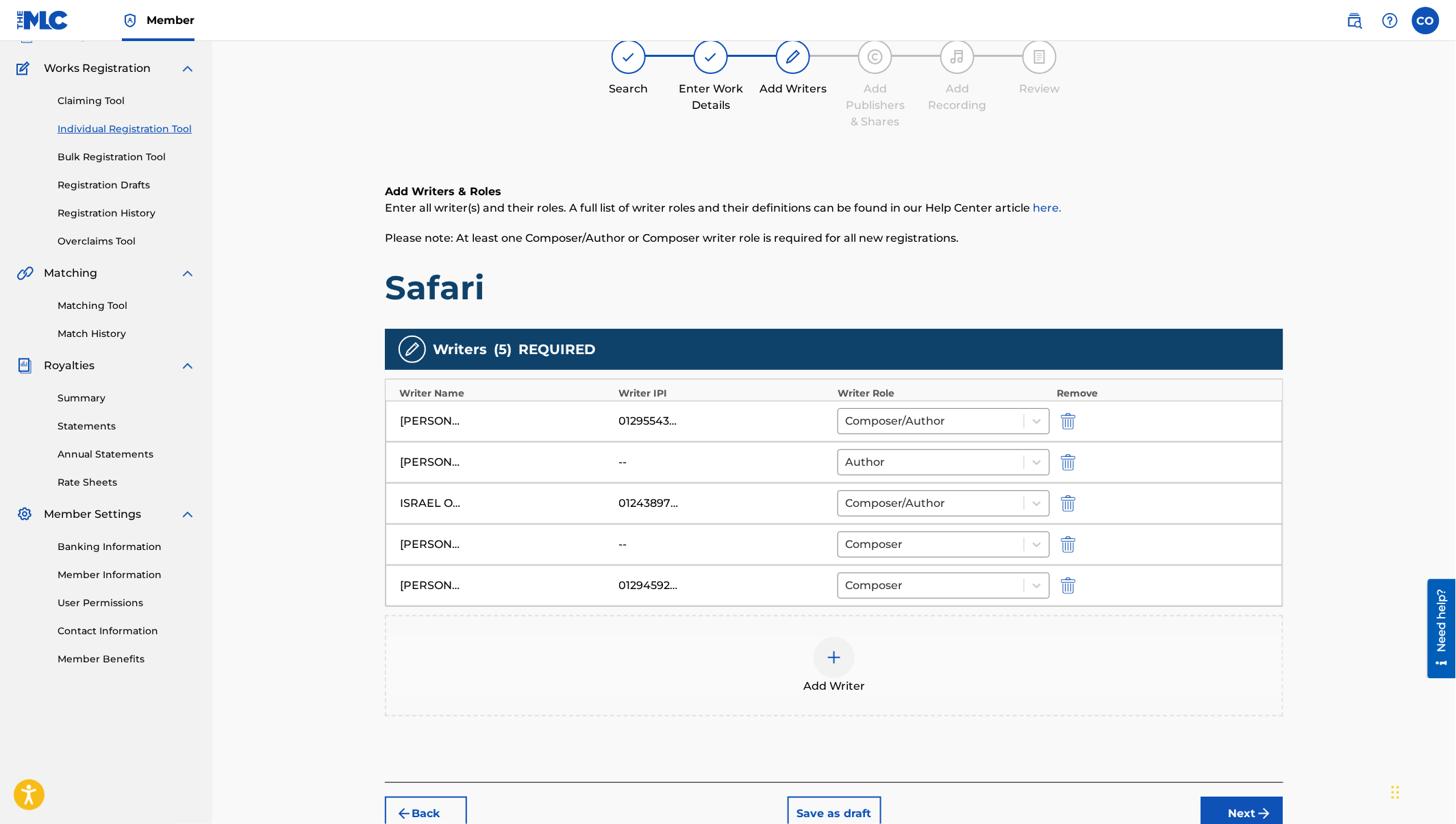
click at [1248, 780] on button "Next" at bounding box center [1242, 814] width 82 height 34
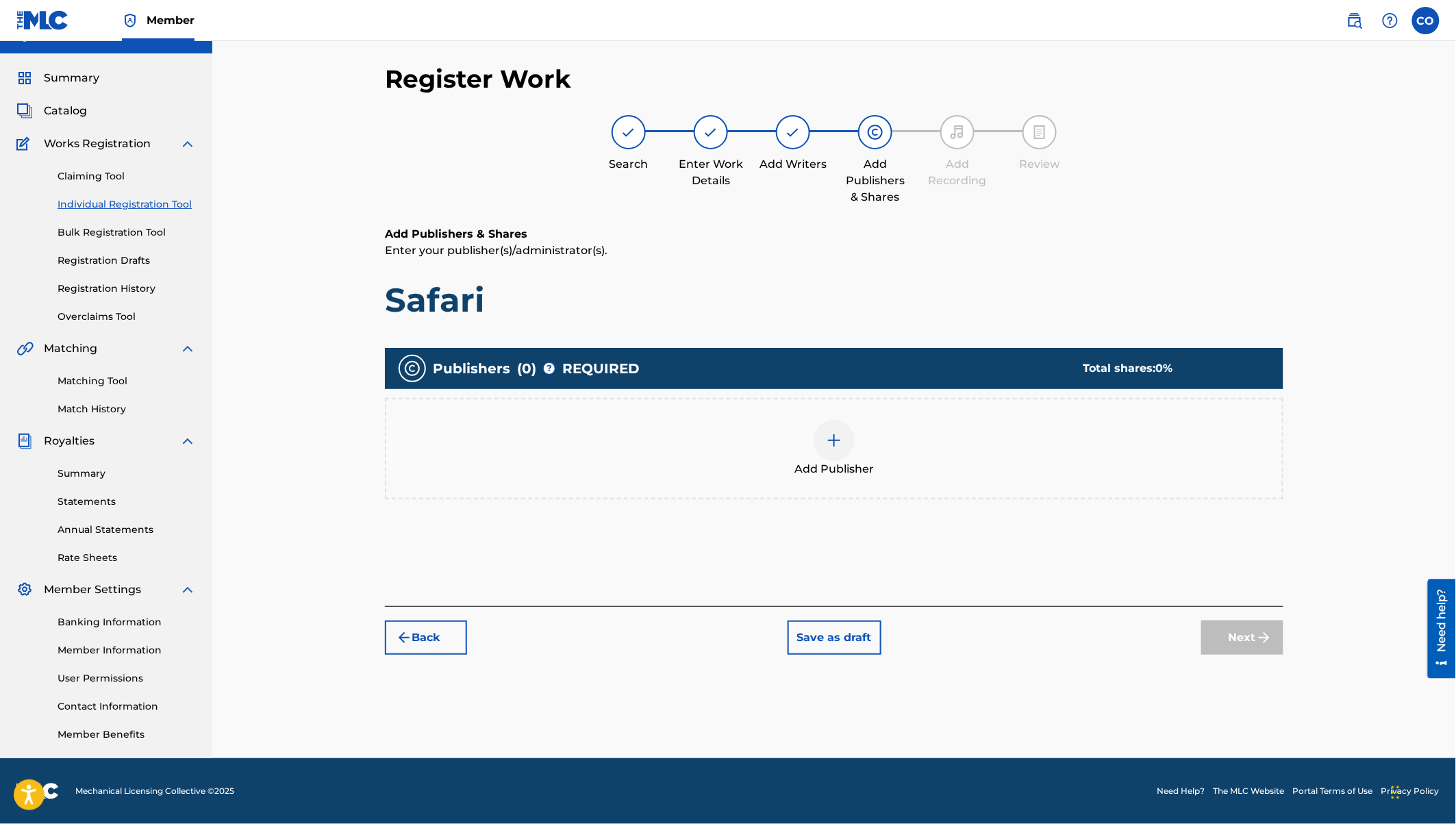
scroll to position [25, 0]
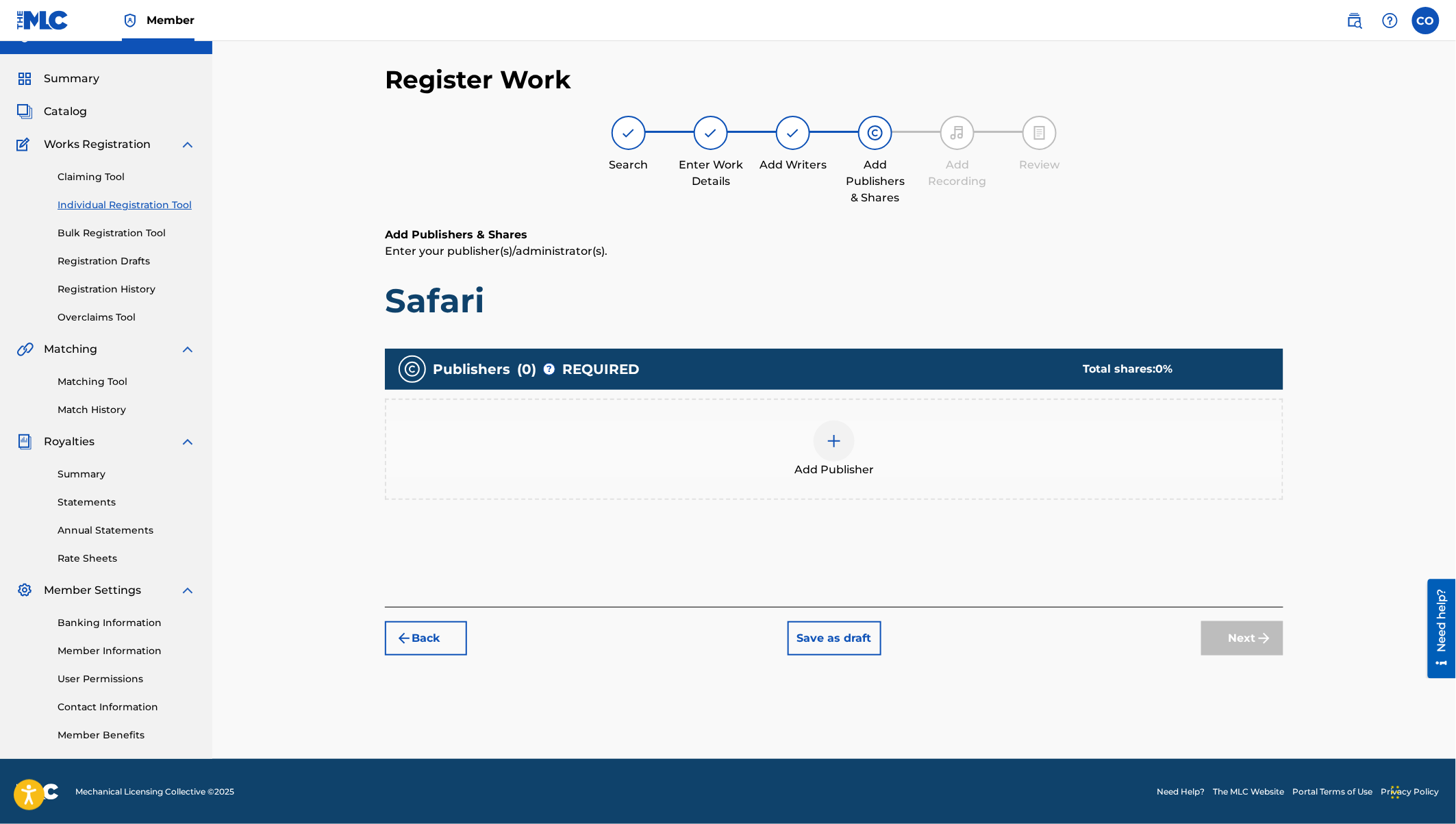
click at [839, 439] on img at bounding box center [833, 441] width 16 height 16
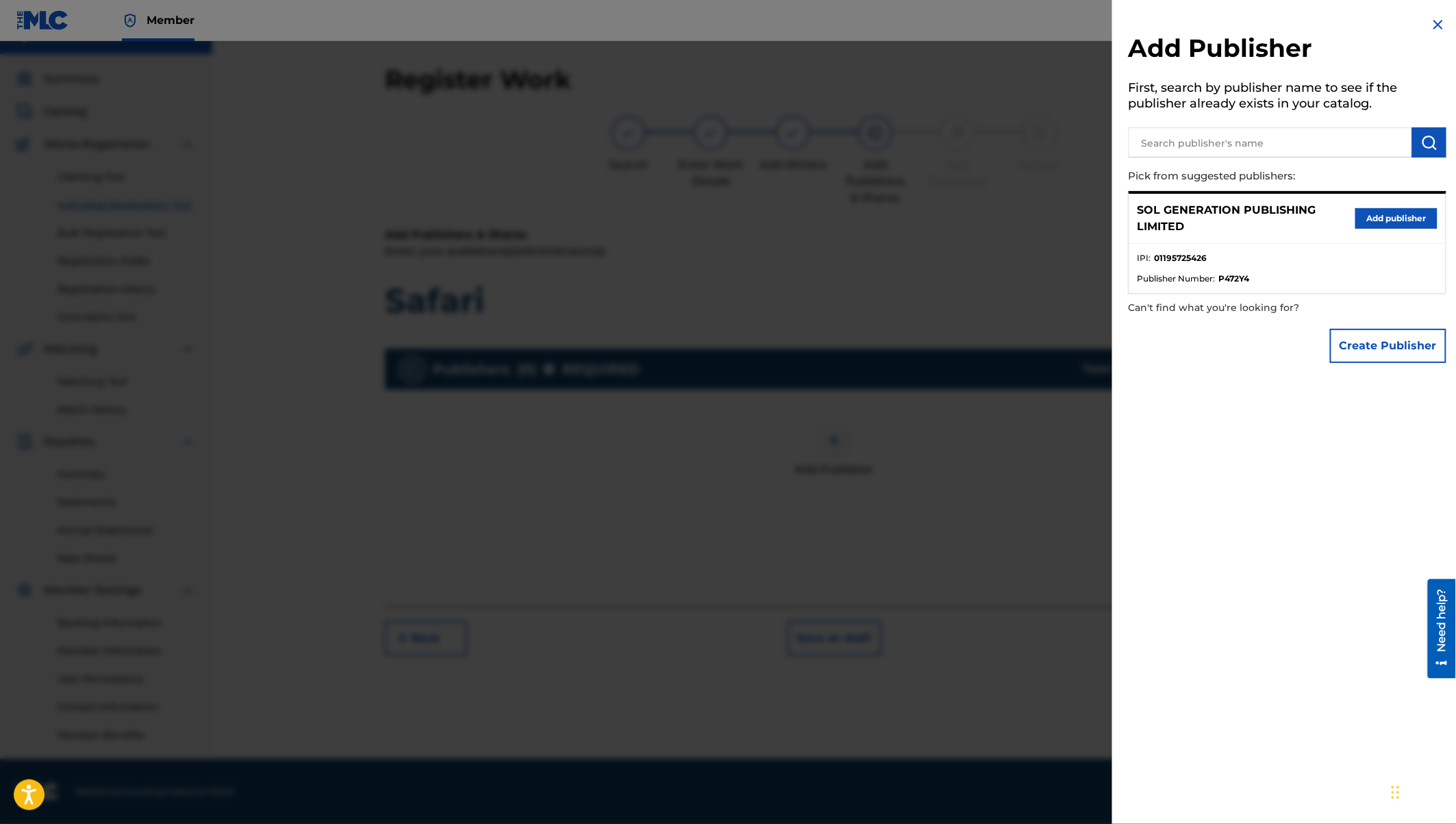
click at [1377, 215] on button "Add publisher" at bounding box center [1396, 218] width 82 height 21
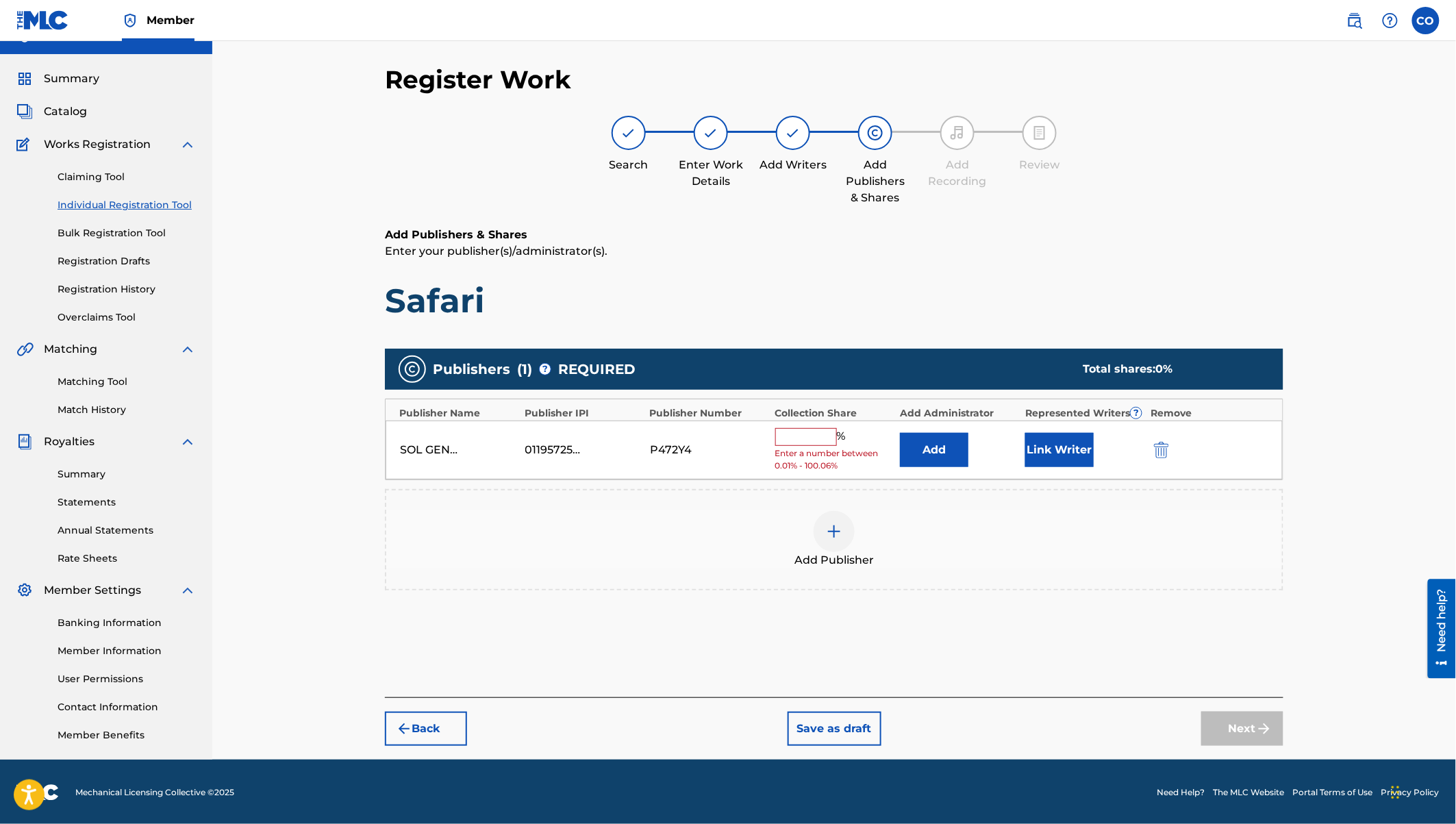
click at [809, 432] on input "text" at bounding box center [806, 437] width 62 height 18
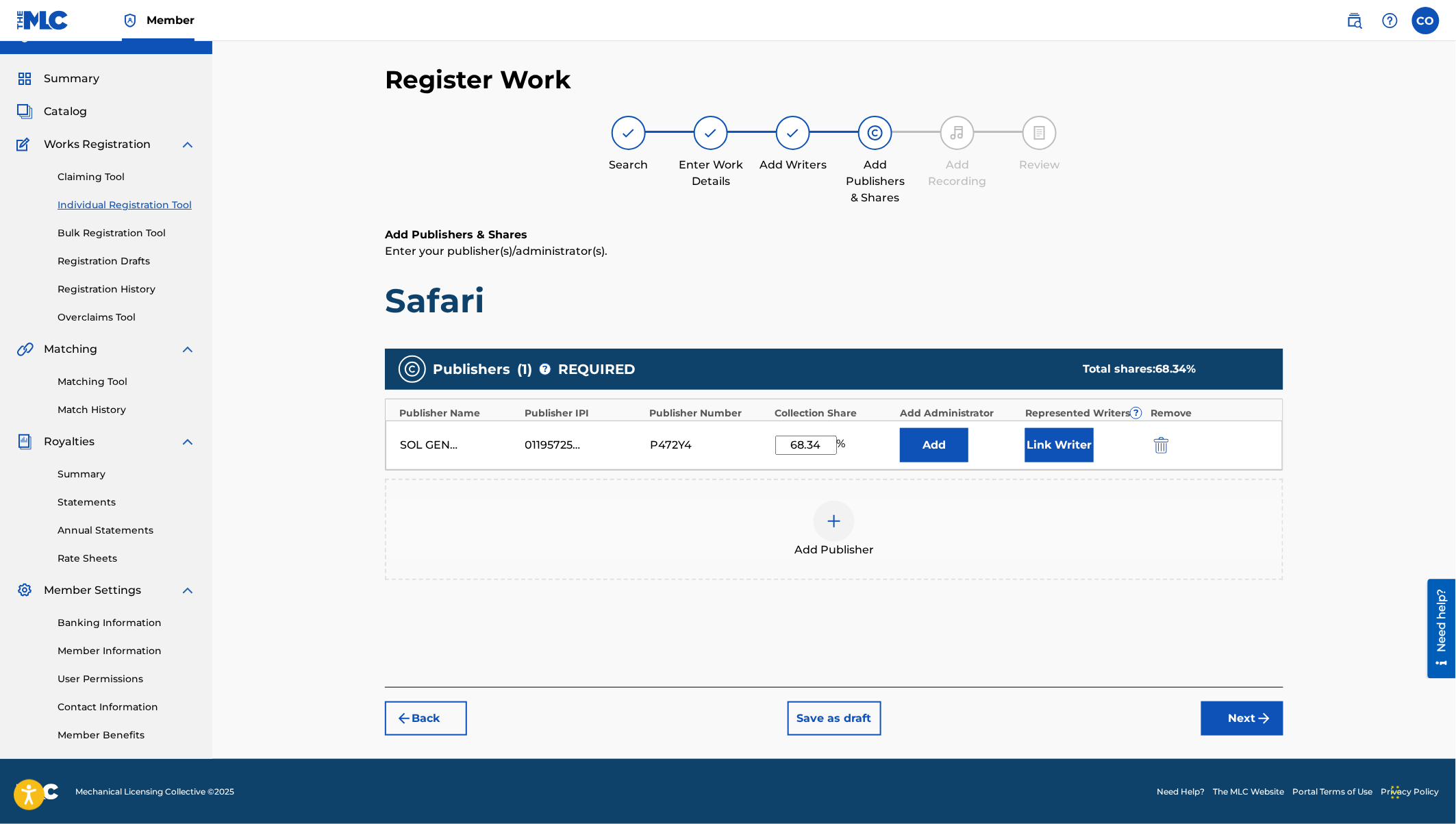
type input "68.34"
click at [1056, 442] on button "Link Writer" at bounding box center [1059, 445] width 69 height 34
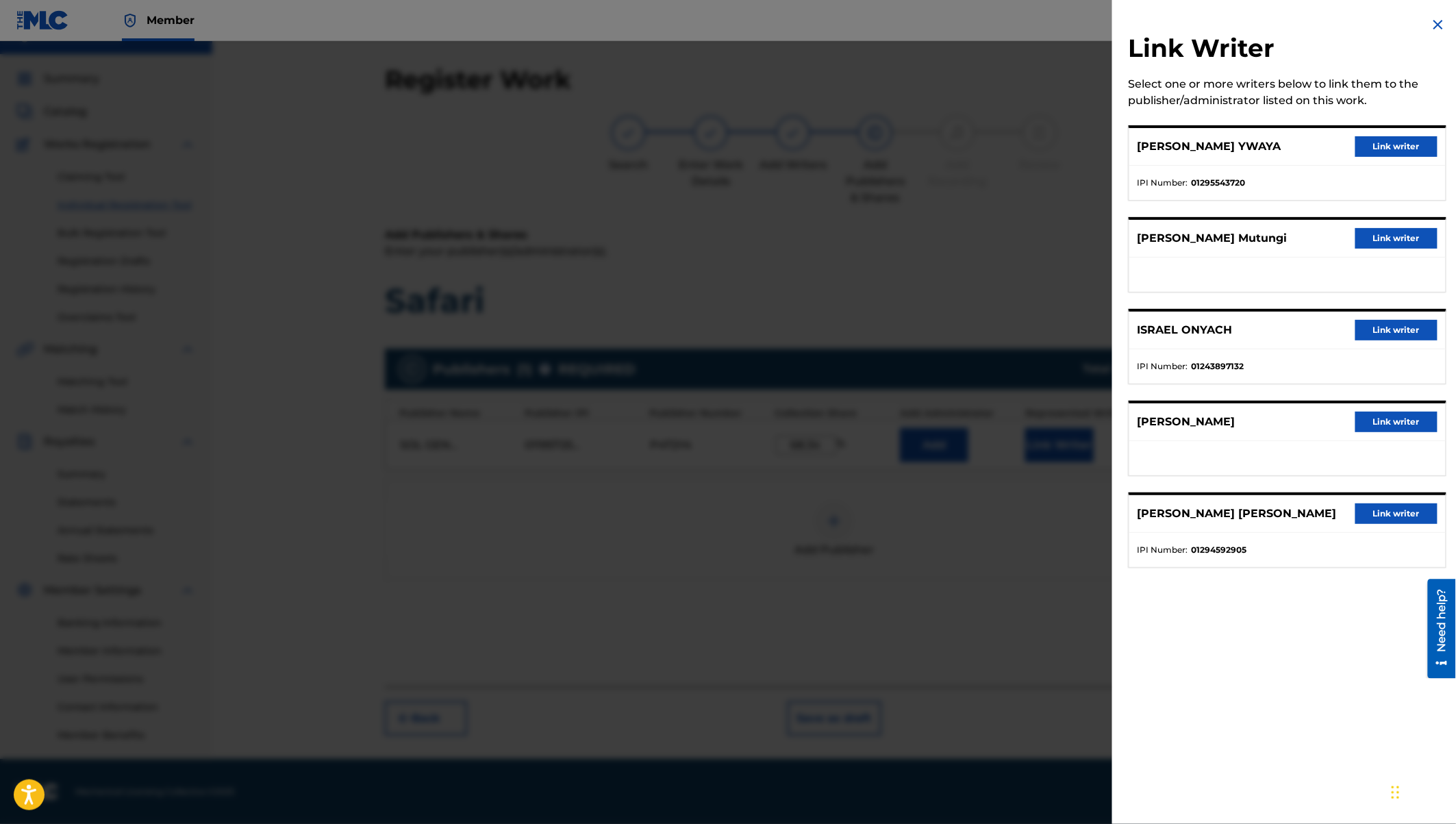
click at [1399, 136] on button "Link writer" at bounding box center [1396, 147] width 82 height 21
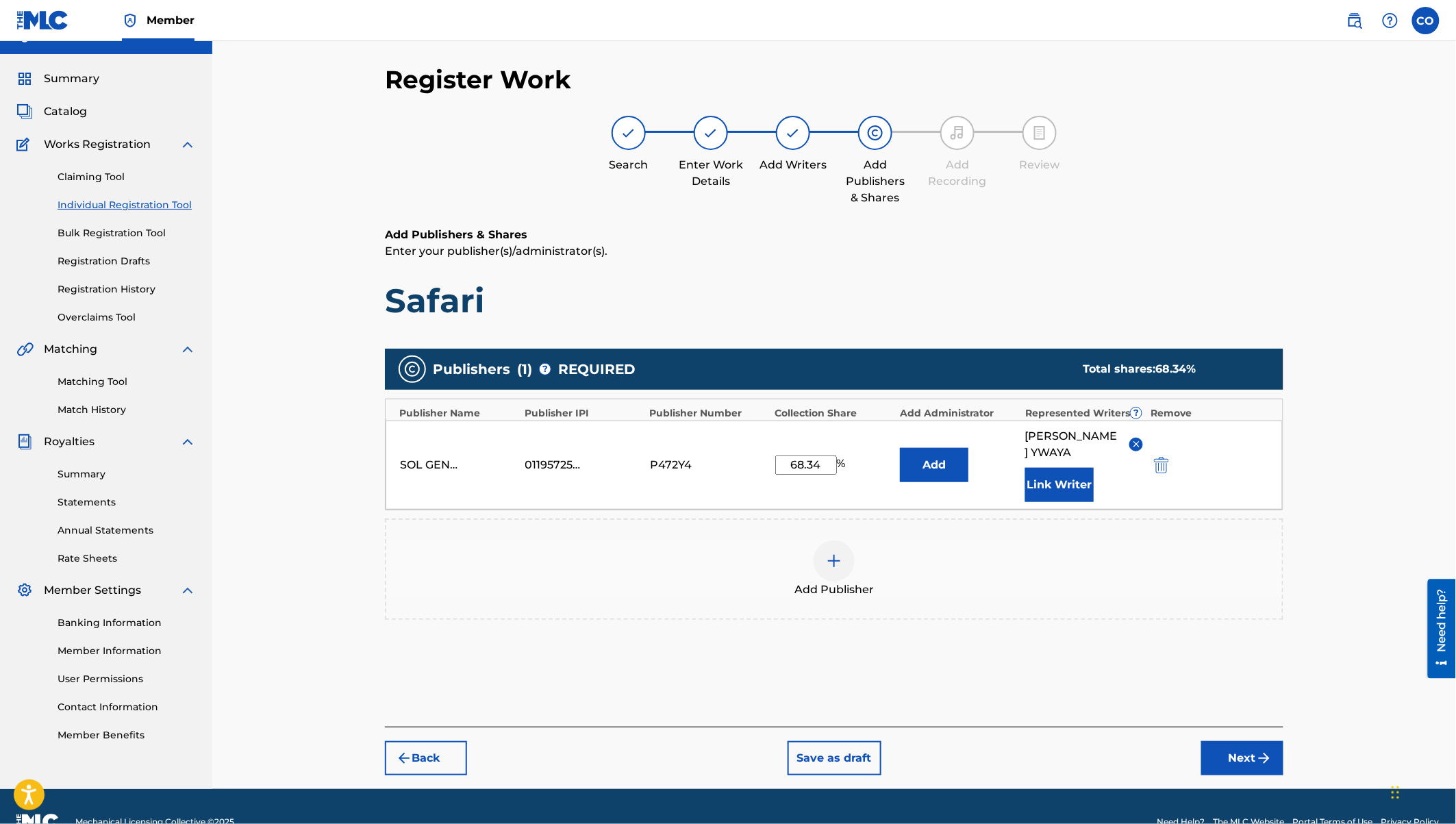
click at [1056, 488] on button "Link Writer" at bounding box center [1059, 485] width 69 height 34
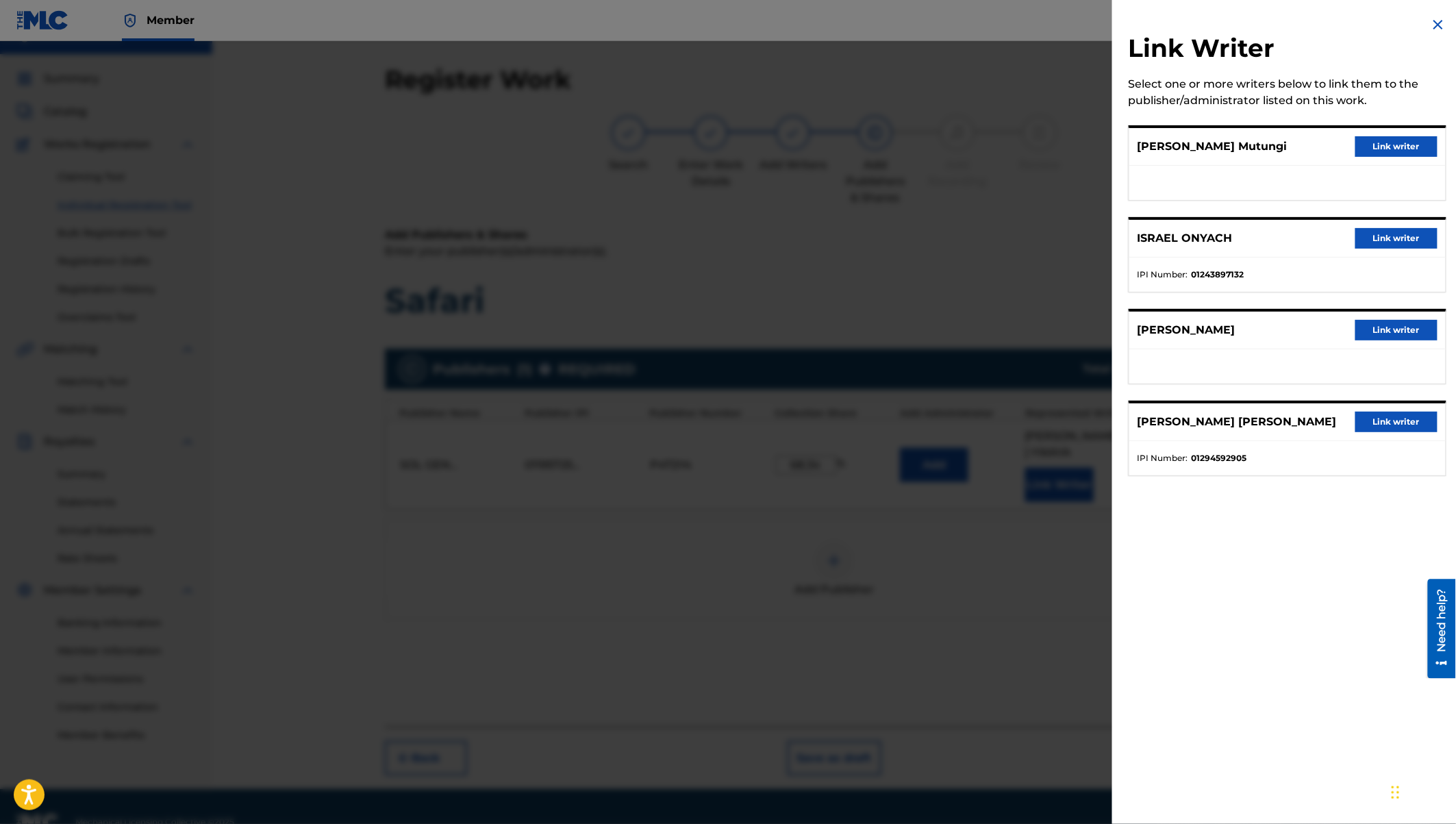
click at [1391, 232] on button "Link writer" at bounding box center [1396, 238] width 82 height 21
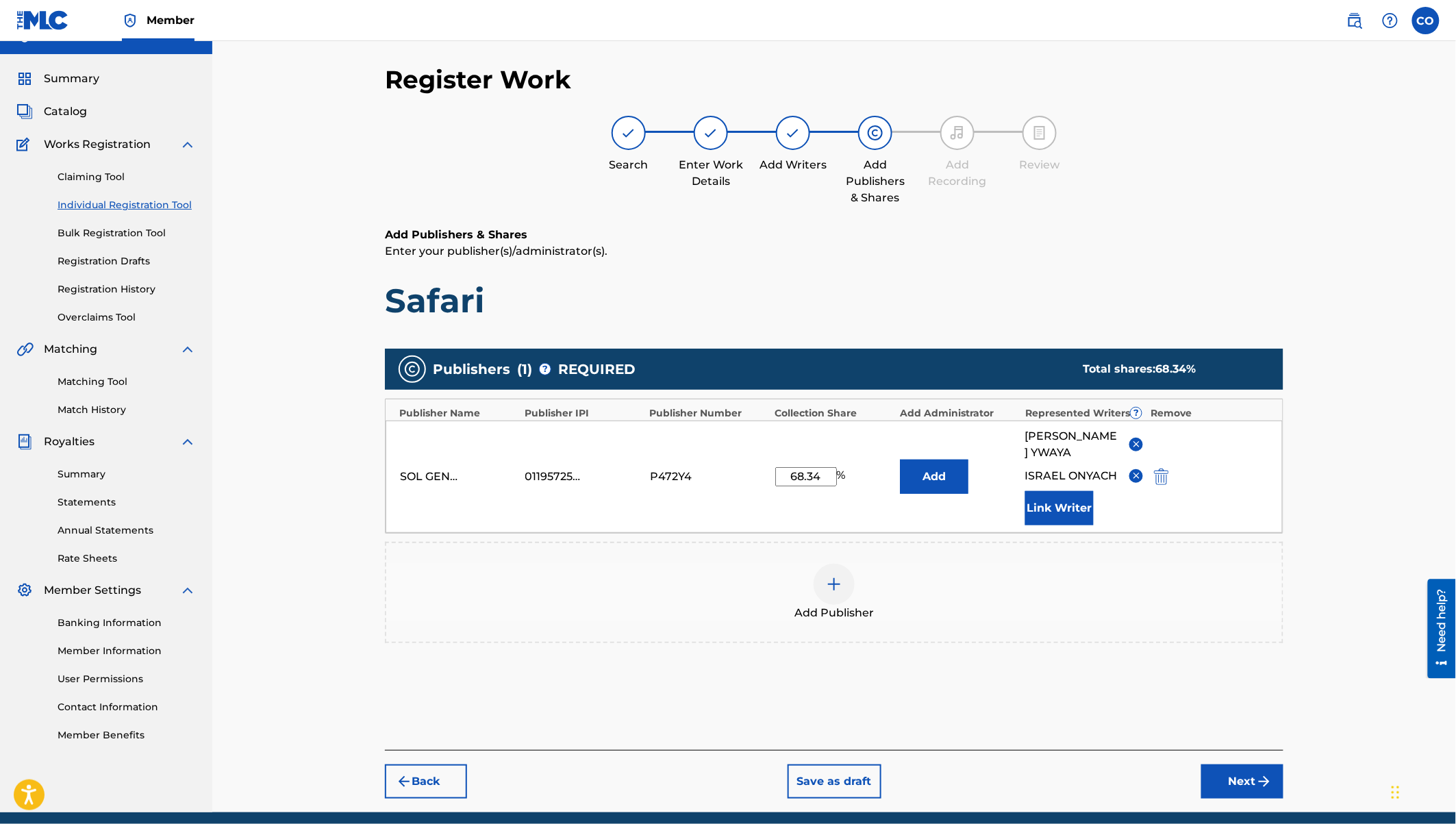
scroll to position [76, 0]
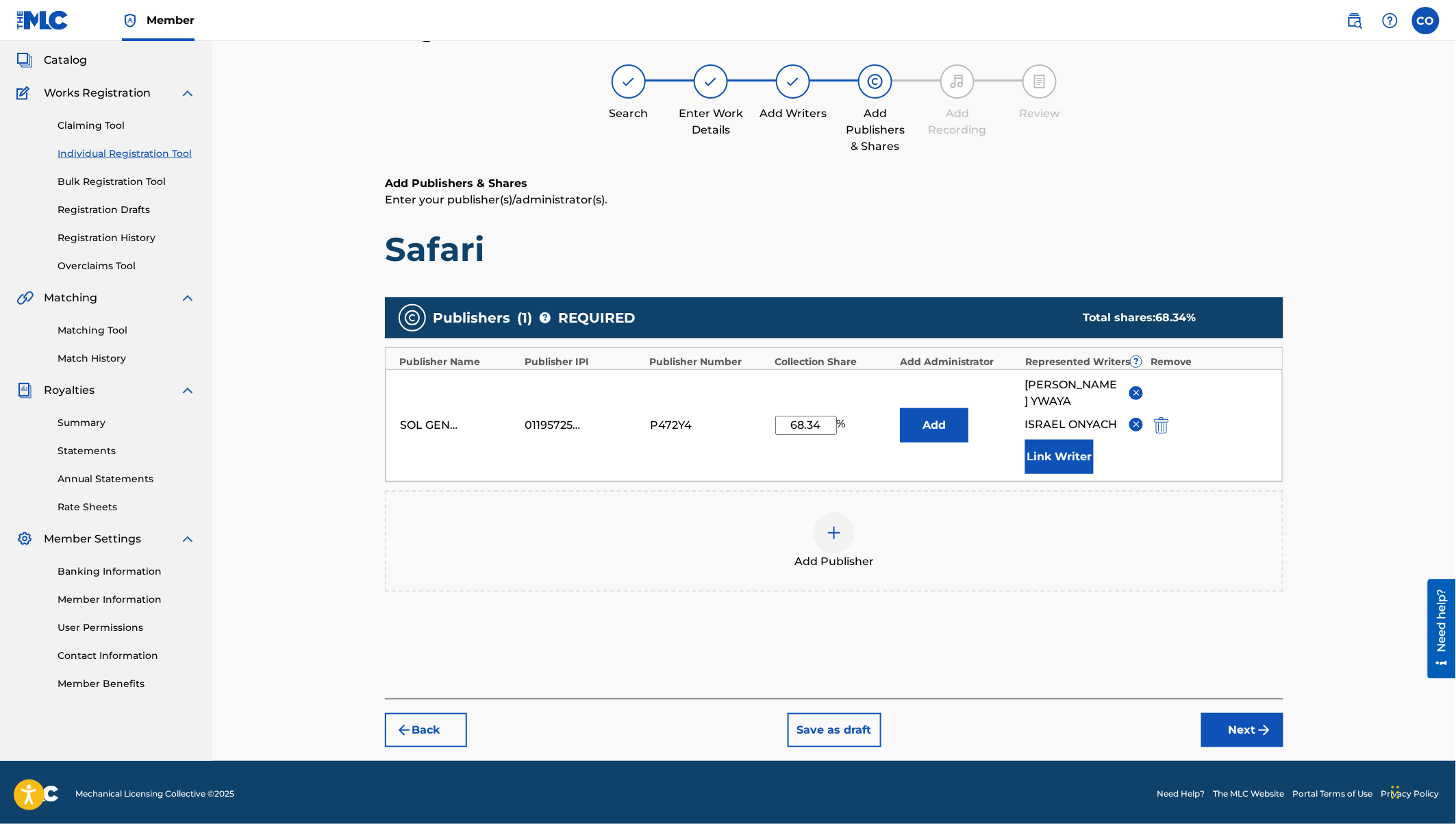
click at [1241, 723] on button "Next" at bounding box center [1242, 731] width 82 height 34
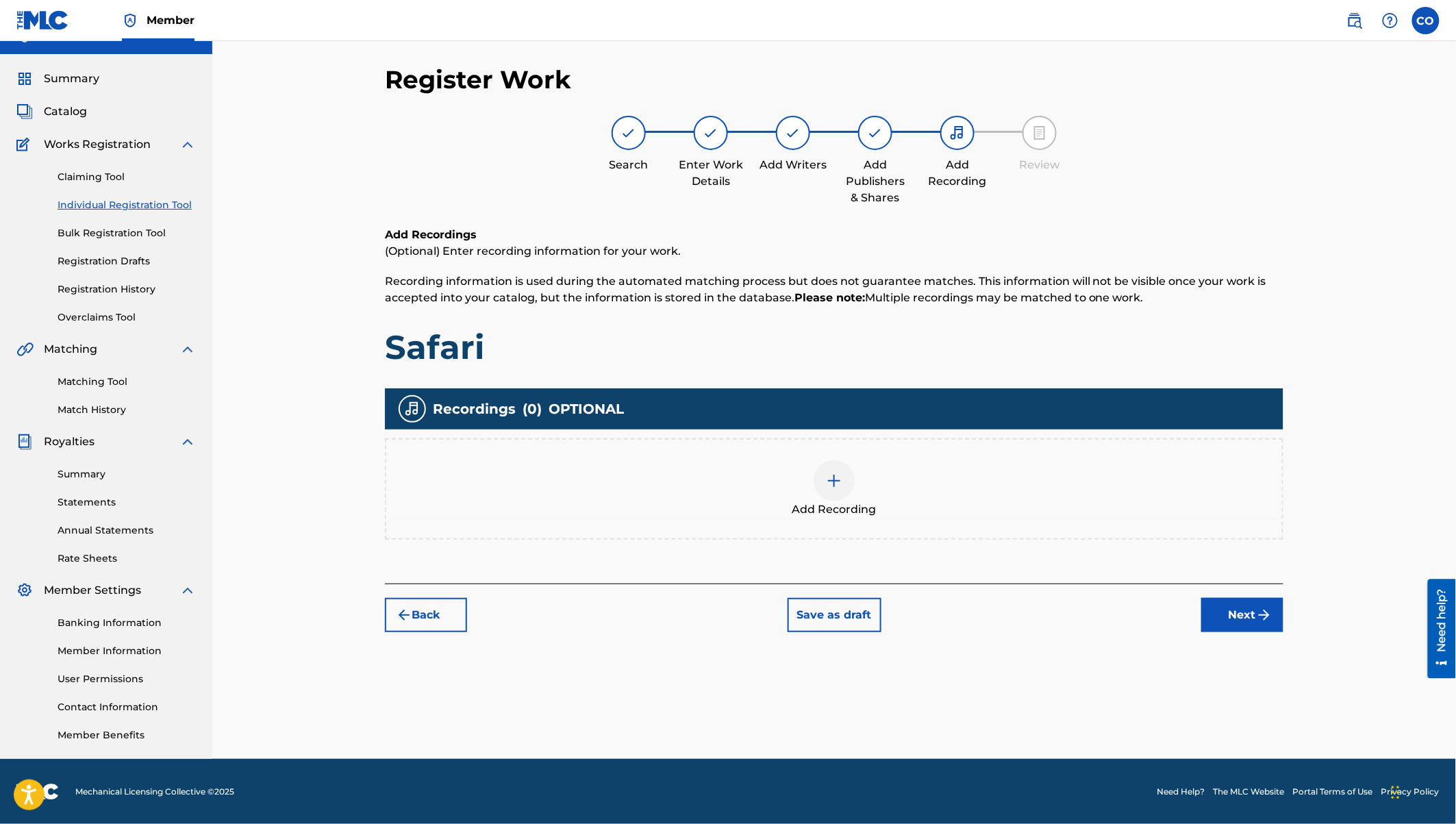
click at [862, 479] on div "Add Recording" at bounding box center [833, 489] width 895 height 57
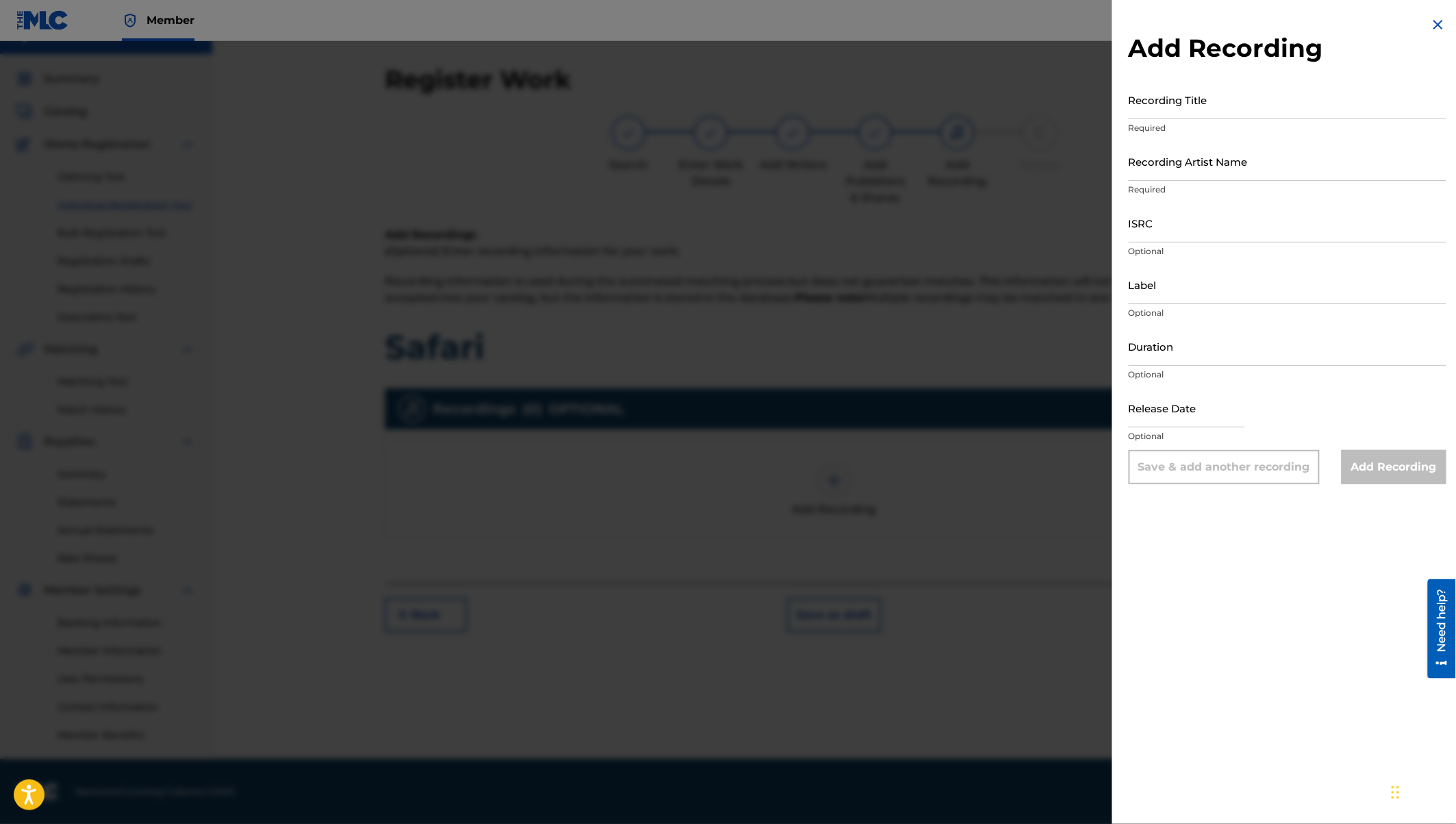
click at [1157, 105] on input "Recording Title" at bounding box center [1287, 99] width 318 height 39
type input "Safari"
click at [1159, 167] on input "Recording Artist Name" at bounding box center [1287, 161] width 318 height 39
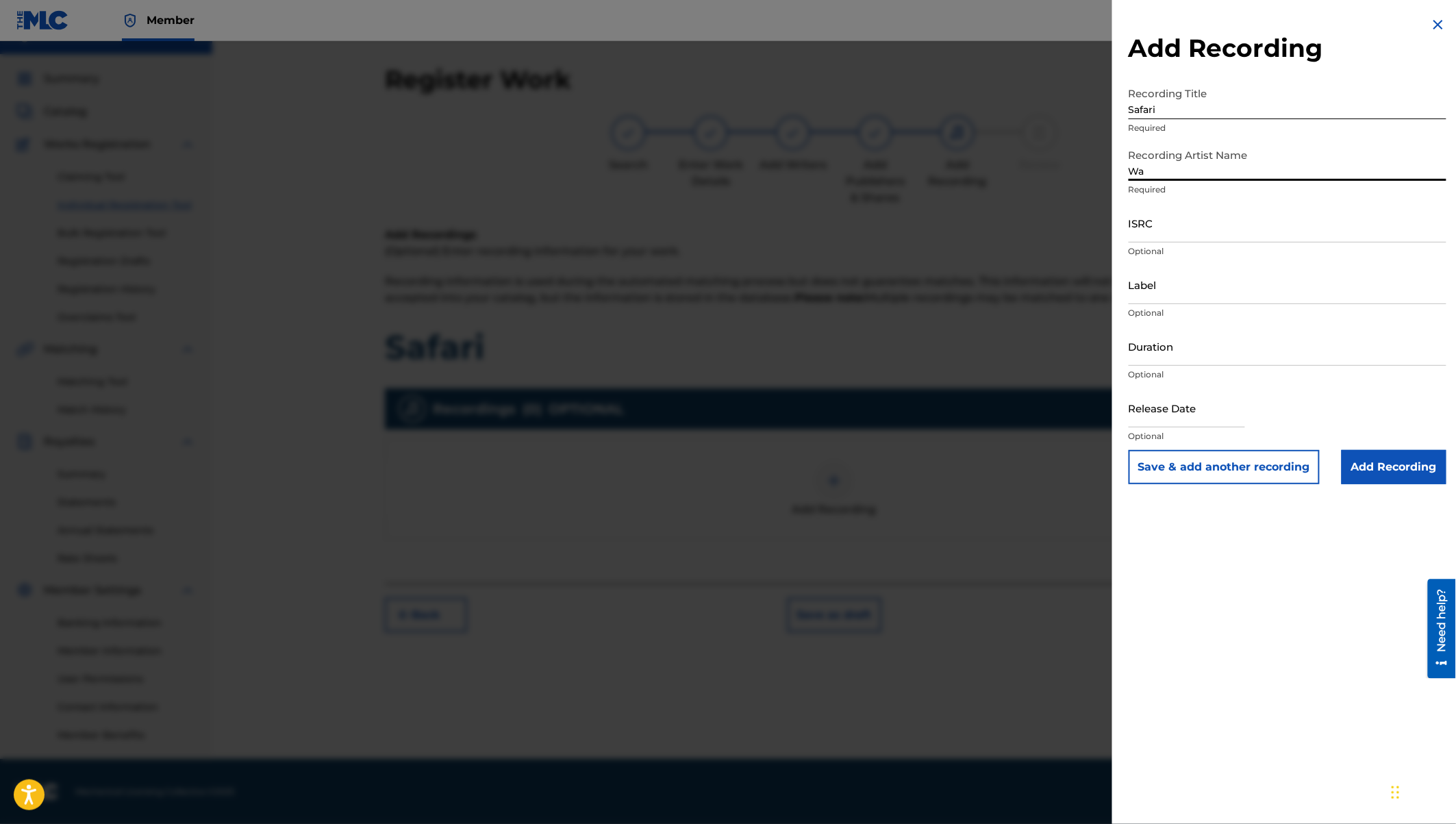
type input "W"
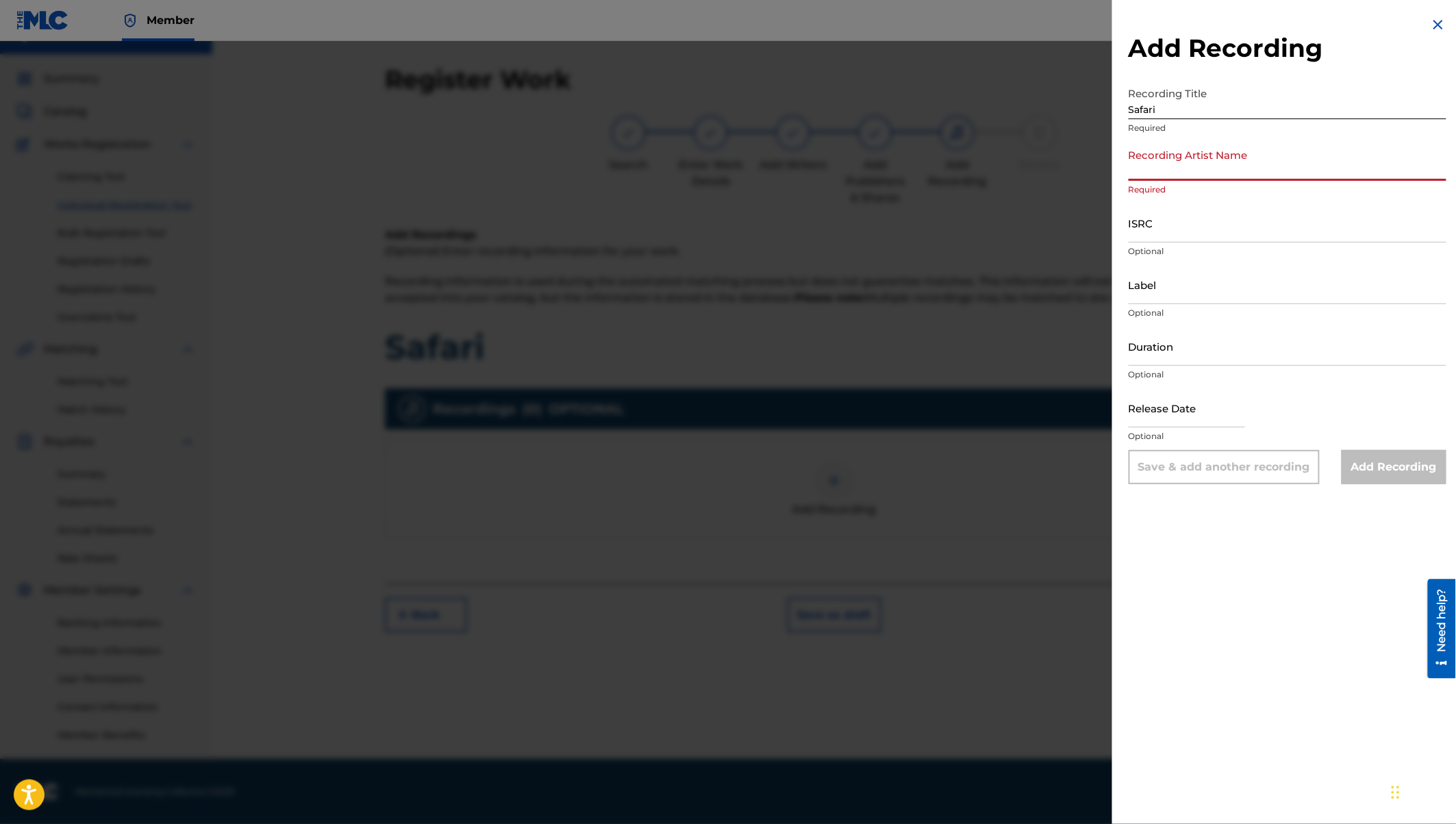
type input "w"
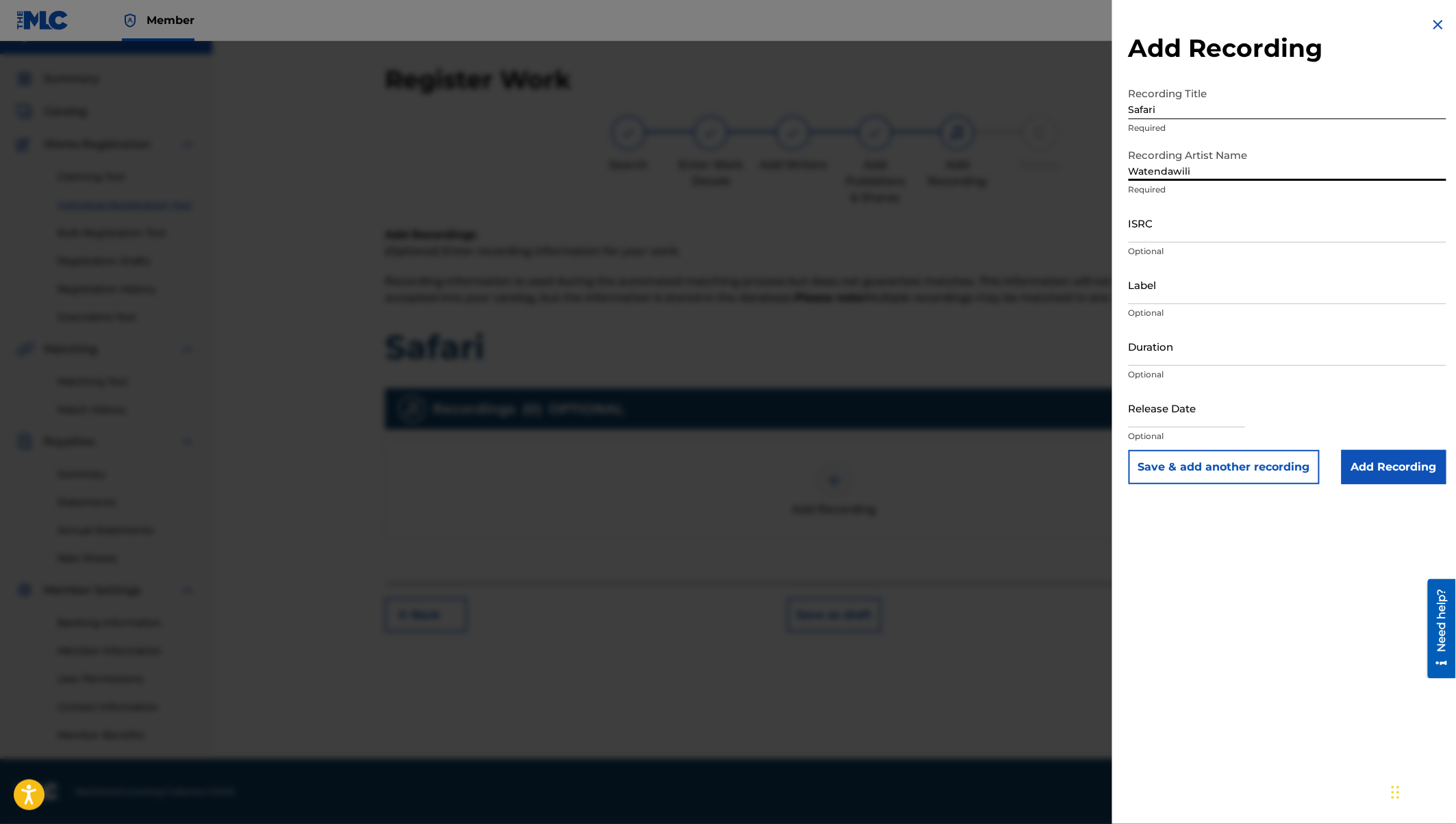
type input "Watendawili"
click at [1159, 296] on input "Label" at bounding box center [1287, 284] width 318 height 39
type input "Watendawili Entertainment"
click at [1144, 349] on input "Duration" at bounding box center [1287, 346] width 318 height 39
type input "03:07"
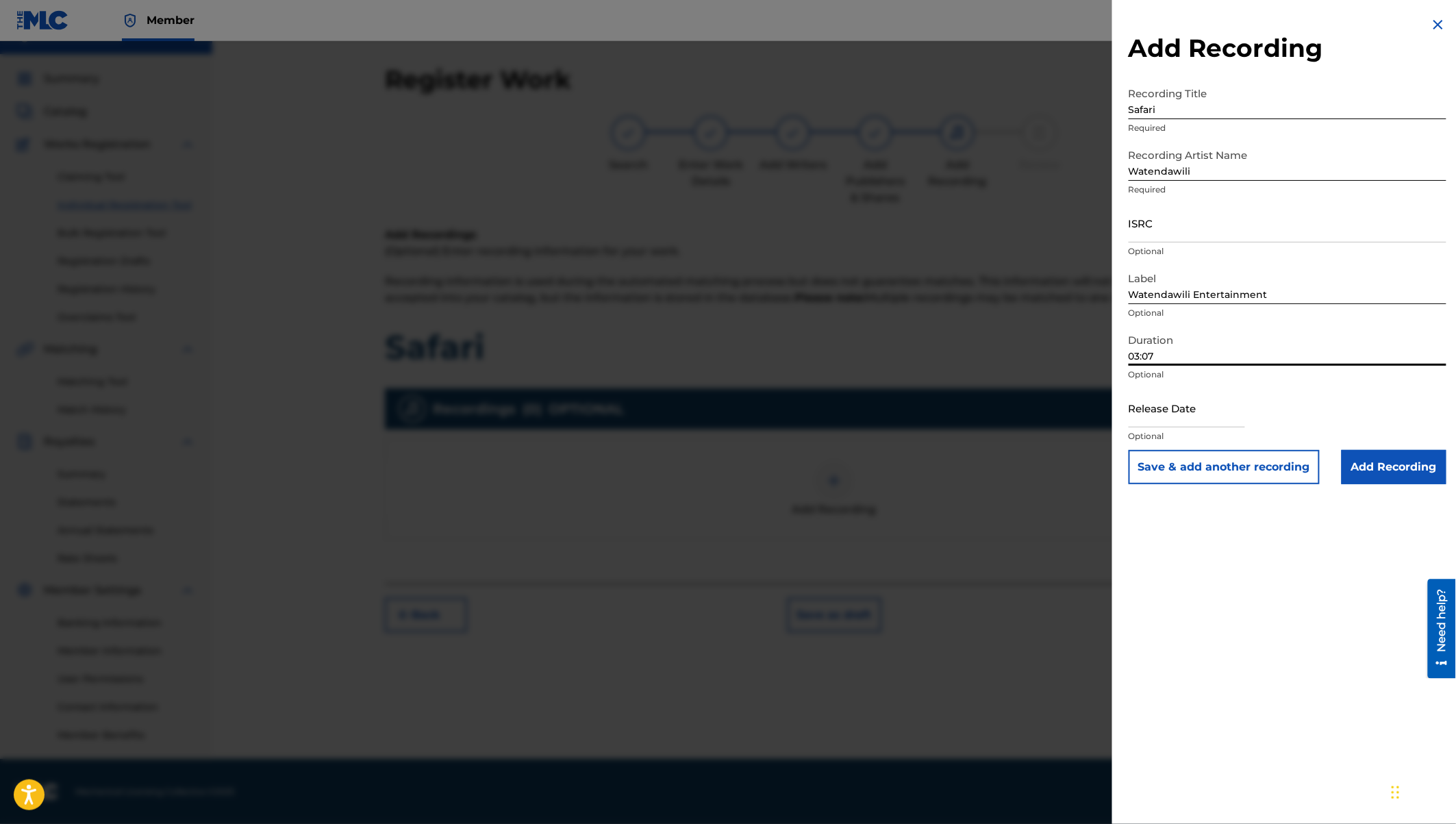
click at [1165, 415] on input "text" at bounding box center [1187, 407] width 116 height 39
select select "7"
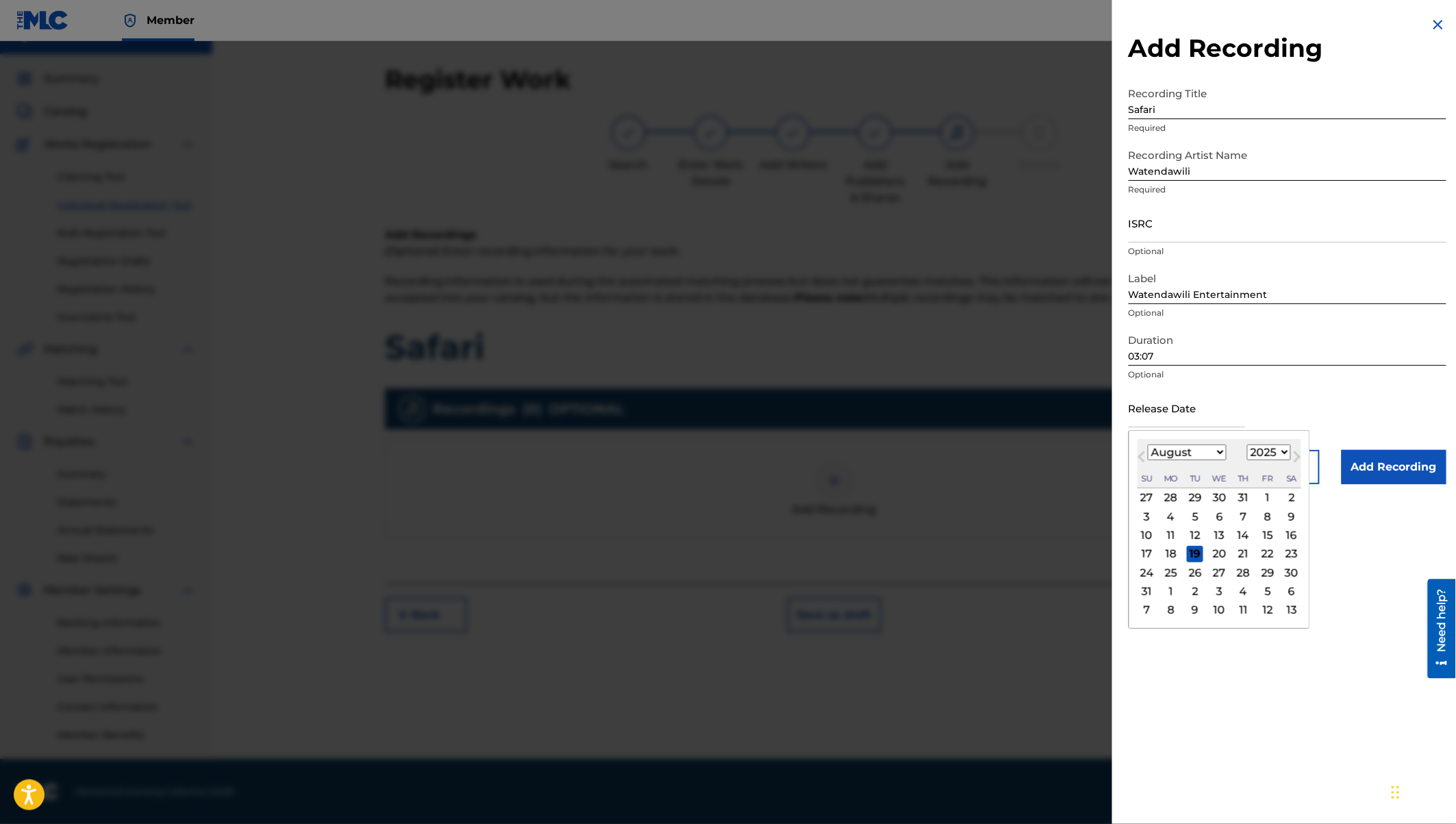
click at [1263, 451] on select "1900 1901 1902 1903 1904 1905 1906 1907 1908 1909 1910 1911 1912 1913 1914 1915…" at bounding box center [1269, 452] width 44 height 16
select select "2024"
click at [1243, 517] on div "8" at bounding box center [1243, 516] width 16 height 16
type input "August 8 2024"
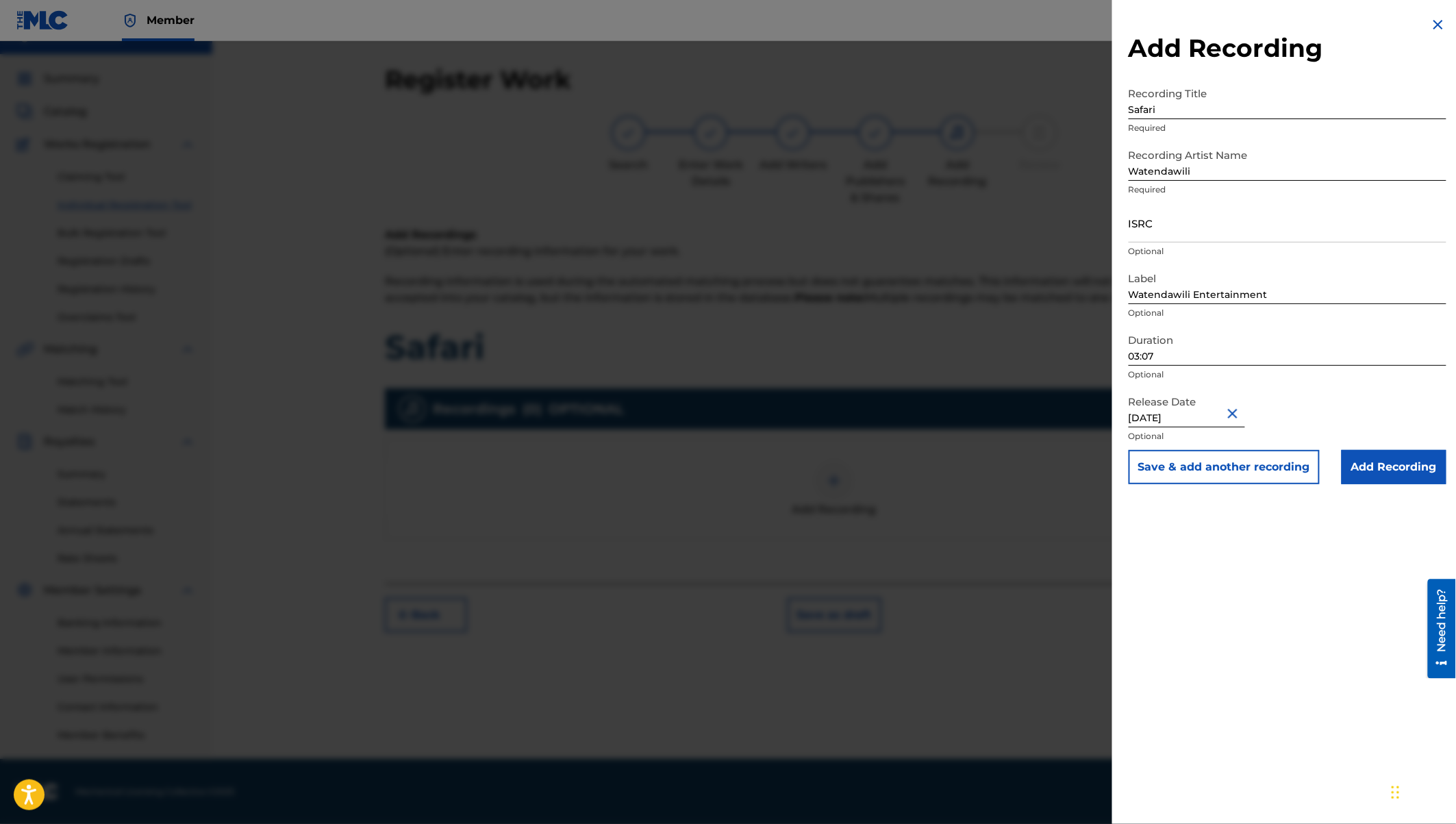
click at [1160, 415] on input "August 8 2024" at bounding box center [1187, 407] width 116 height 39
select select "7"
select select "2024"
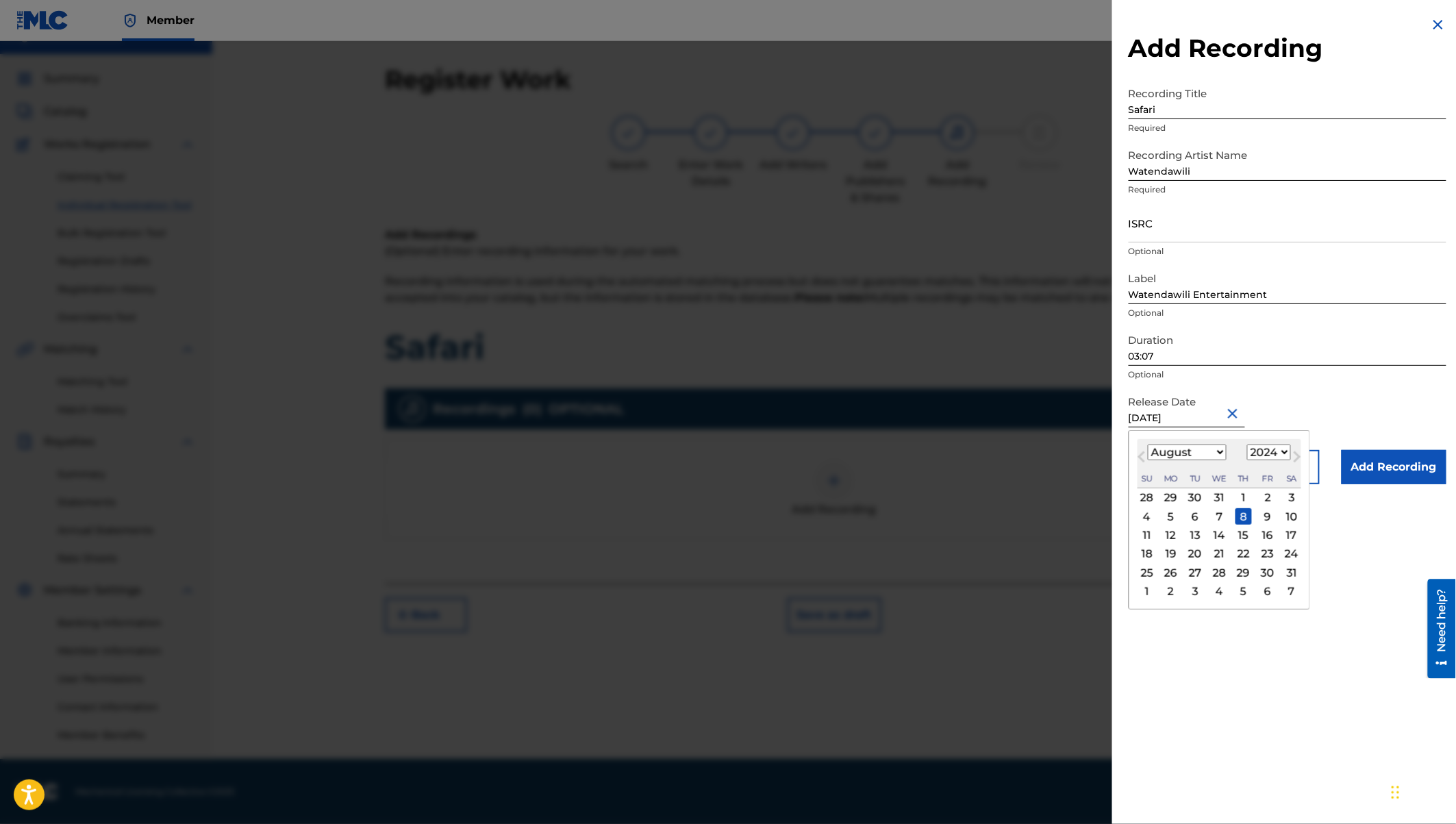
click at [1202, 455] on select "January February March April May June July August September October November De…" at bounding box center [1187, 452] width 79 height 16
select select "10"
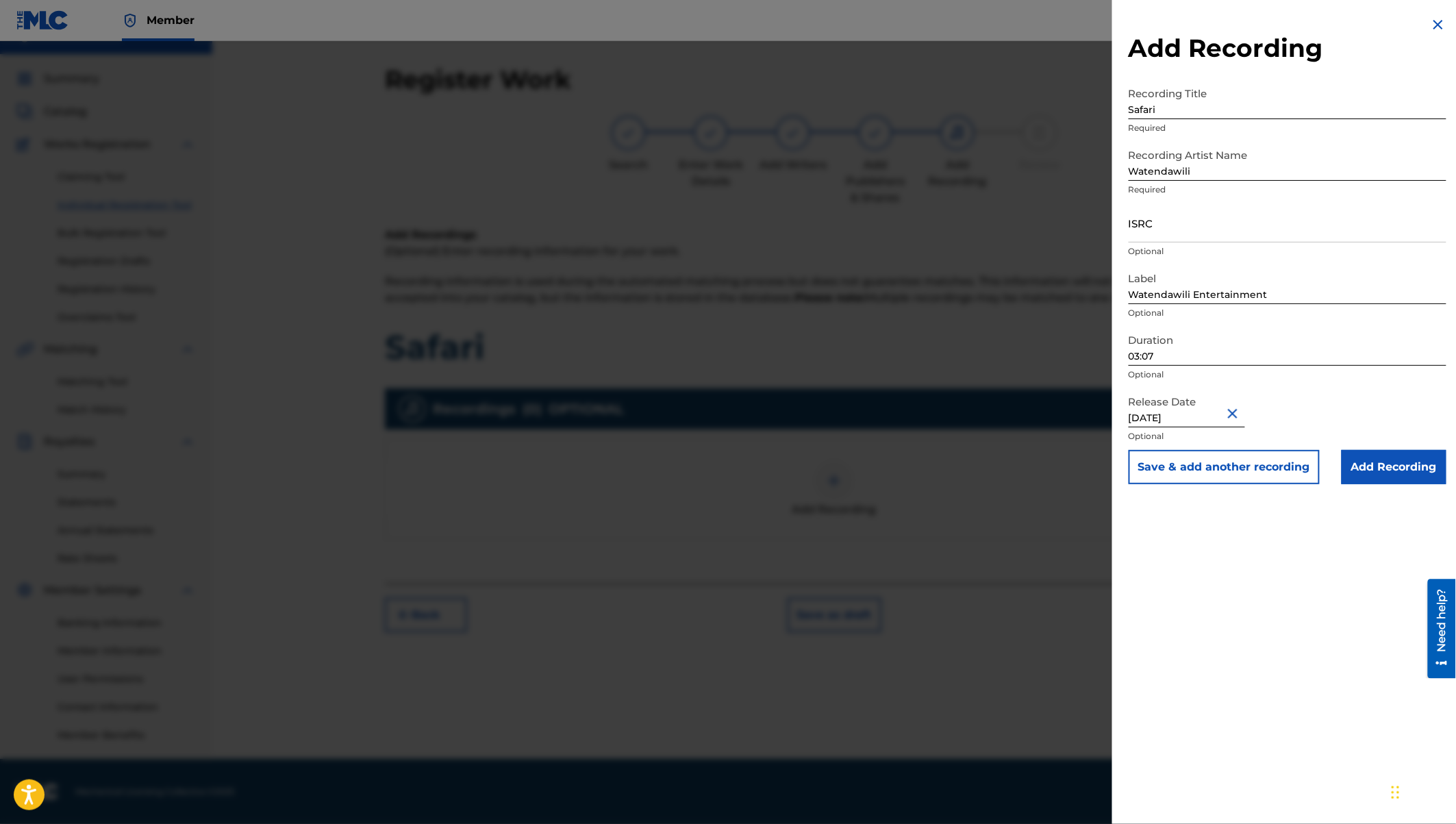
click at [1140, 418] on input "August 8 2024" at bounding box center [1187, 407] width 116 height 39
select select "7"
select select "2024"
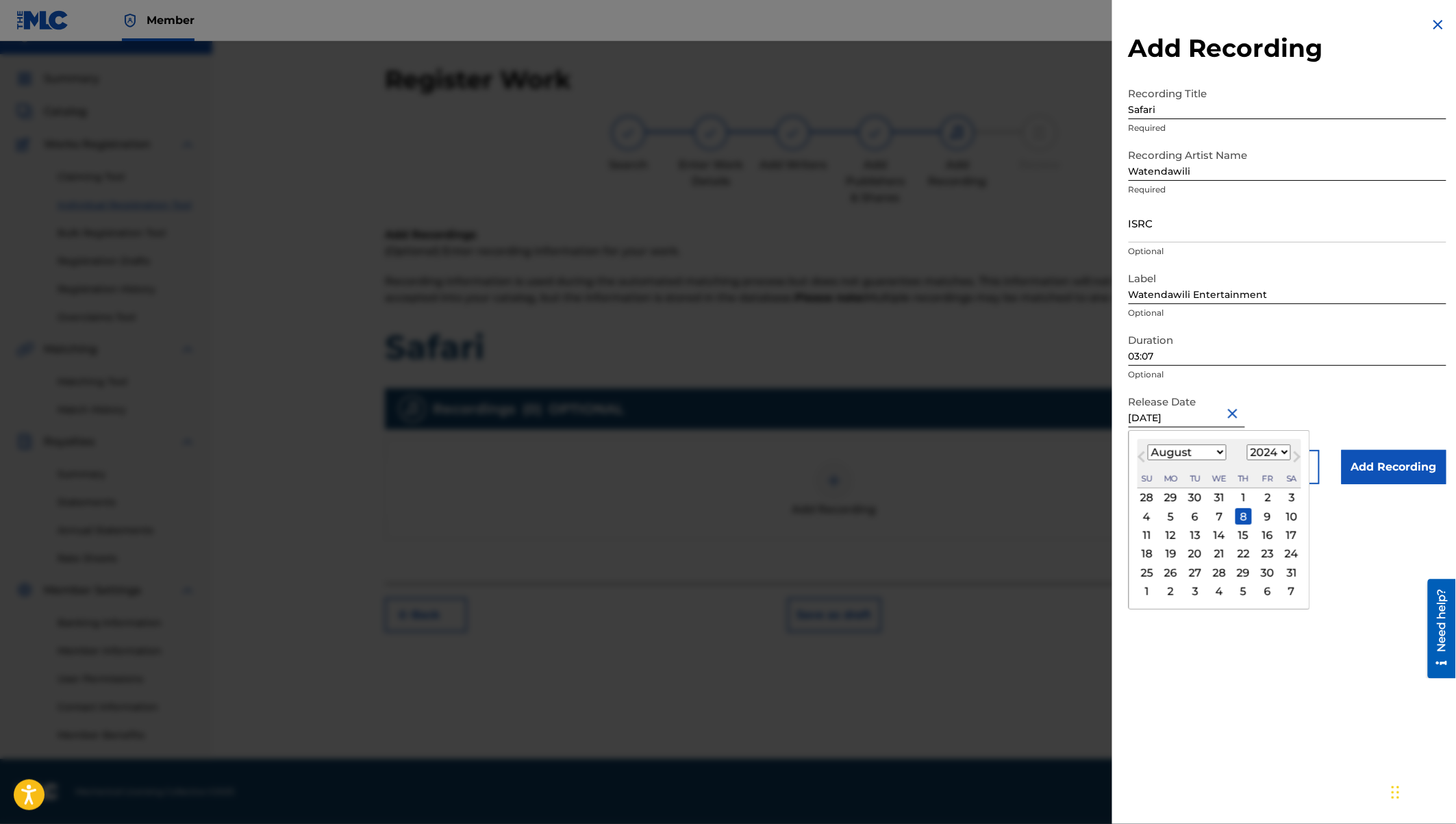
click at [1180, 445] on select "January February March April May June July August September October November De…" at bounding box center [1187, 452] width 79 height 16
select select "10"
click at [1269, 517] on div "8" at bounding box center [1267, 516] width 16 height 16
type input "November 8 2024"
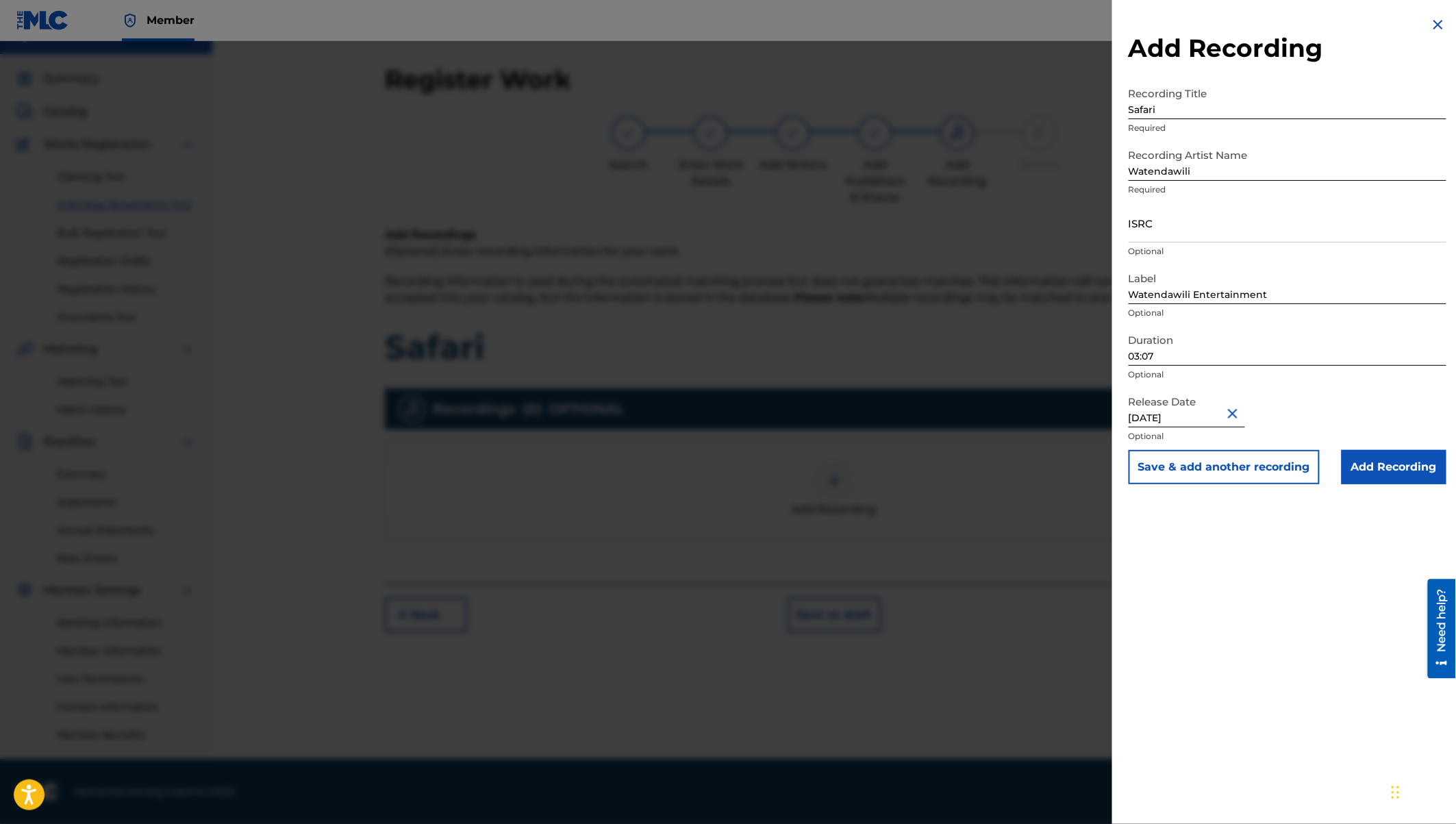
click at [1145, 223] on input "ISRC" at bounding box center [1287, 222] width 318 height 39
paste input "QZW9K2479558"
type input "QZW9K2479558"
click at [1387, 466] on input "Add Recording" at bounding box center [1394, 467] width 105 height 34
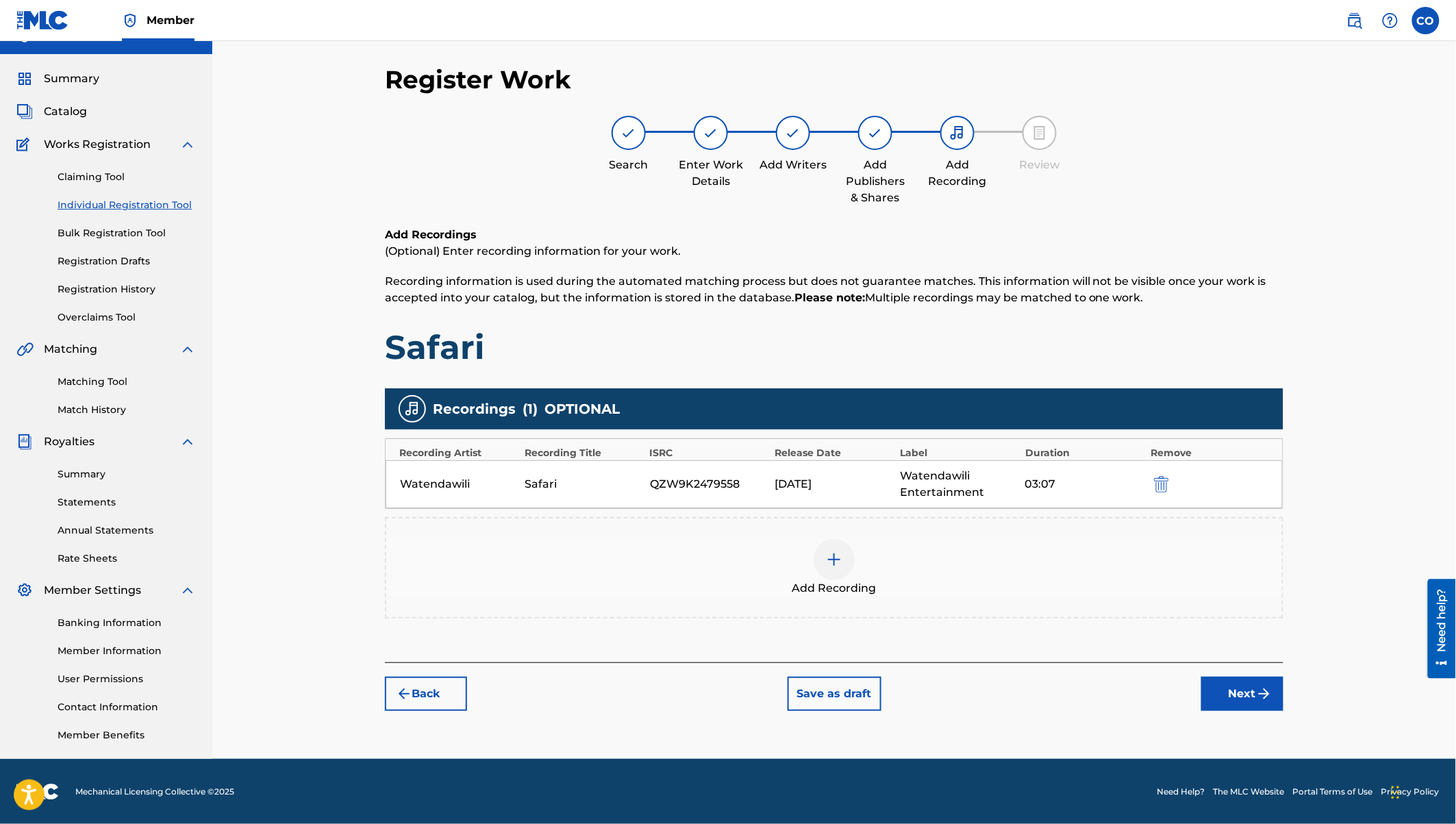
click at [803, 478] on div "11/07/2024" at bounding box center [834, 484] width 118 height 16
click at [787, 480] on div "11/07/2024" at bounding box center [834, 484] width 118 height 16
click at [1244, 694] on button "Next" at bounding box center [1242, 694] width 82 height 34
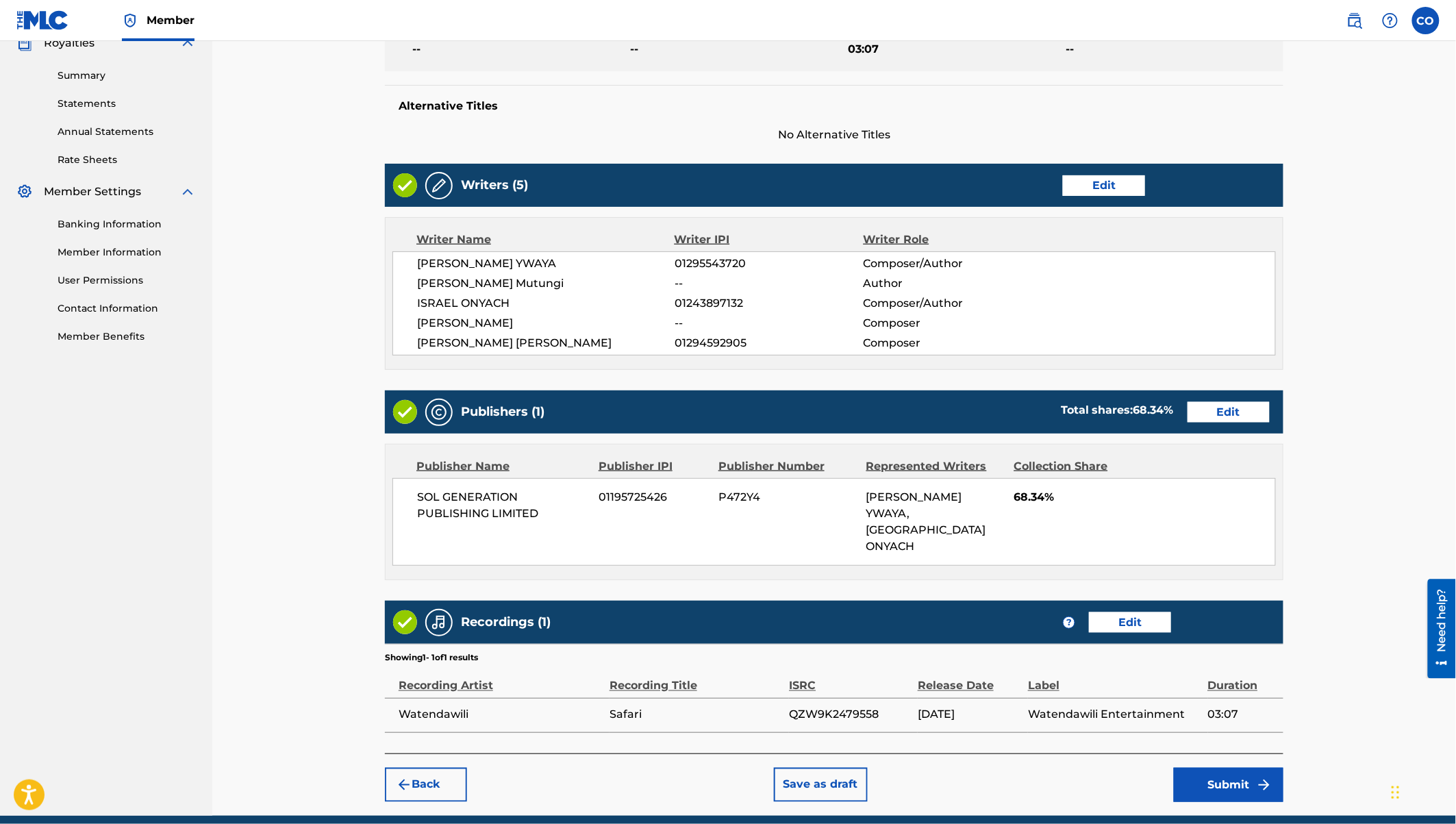
scroll to position [443, 0]
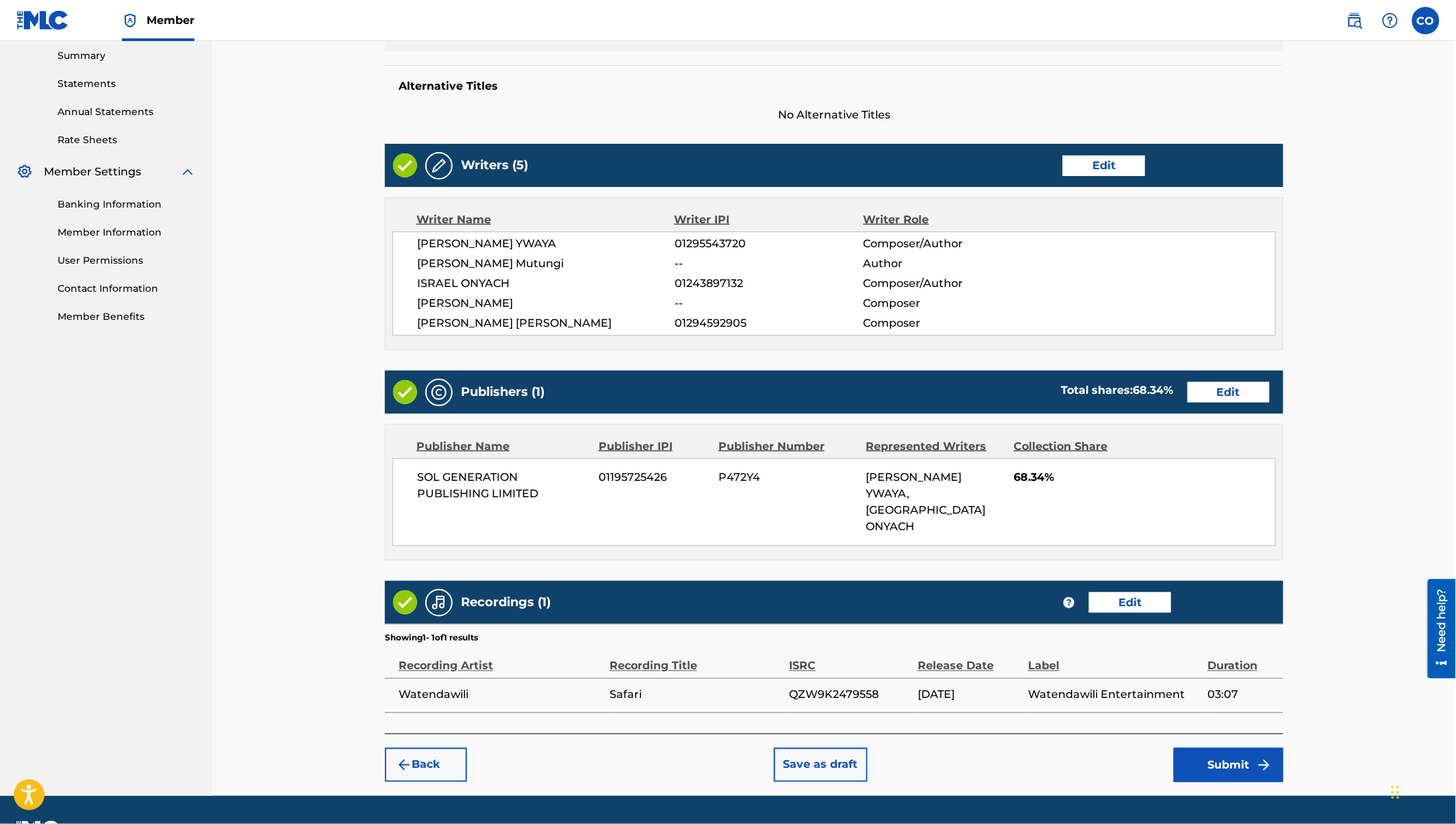
click at [1230, 748] on button "Submit" at bounding box center [1228, 765] width 110 height 34
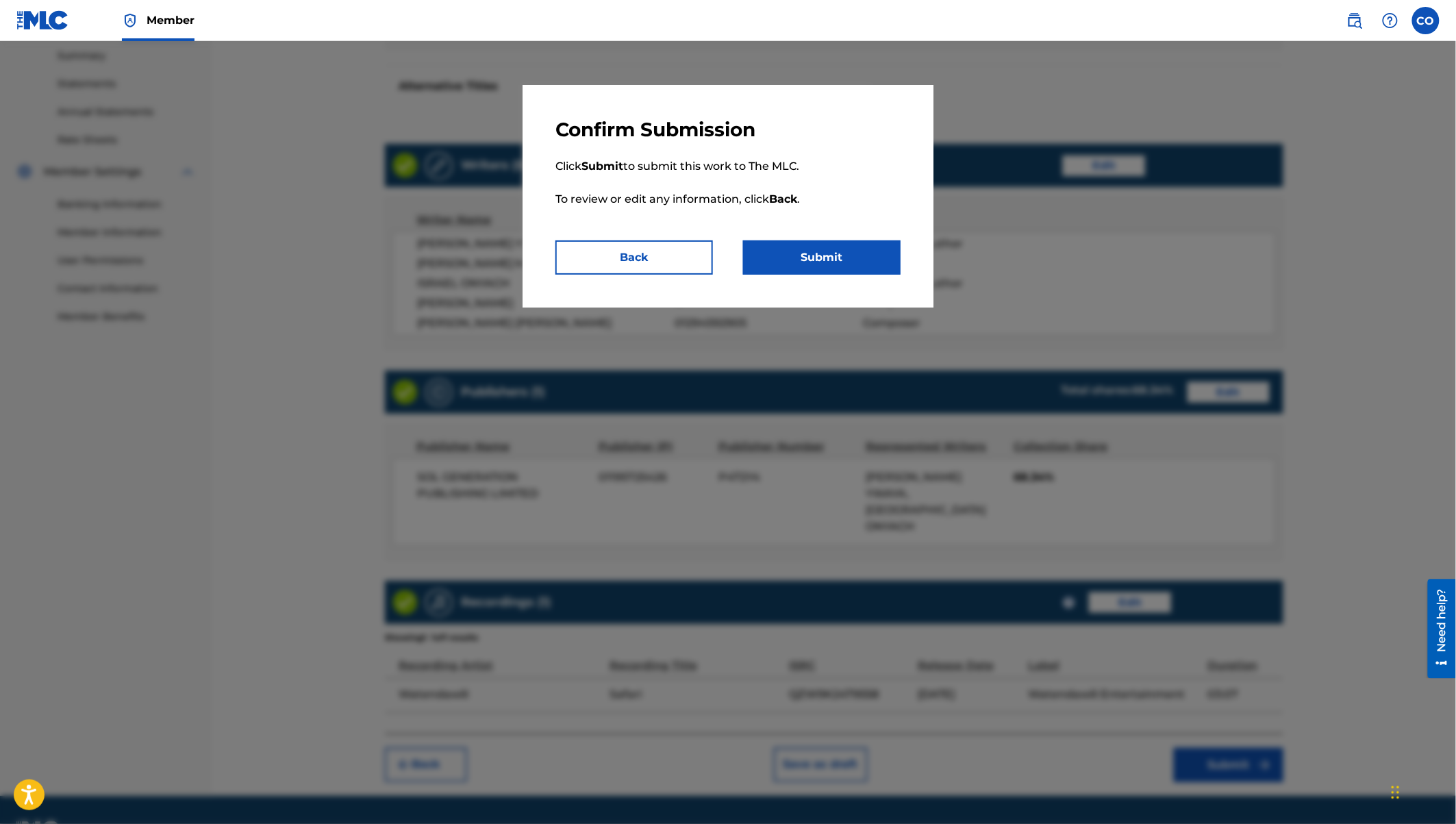
click at [820, 253] on button "Submit" at bounding box center [821, 258] width 157 height 34
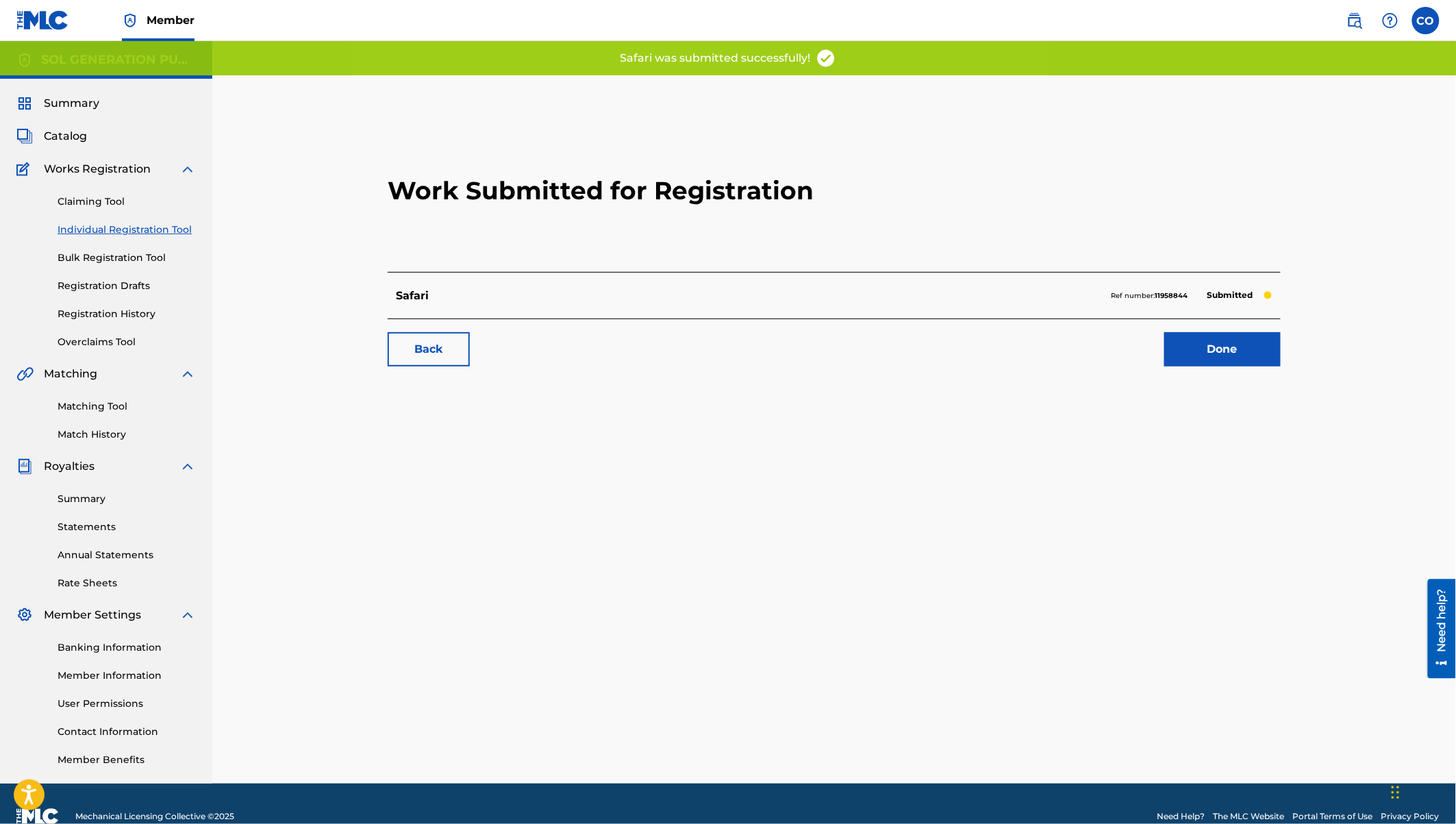
click at [62, 134] on span "Catalog" at bounding box center [65, 135] width 43 height 16
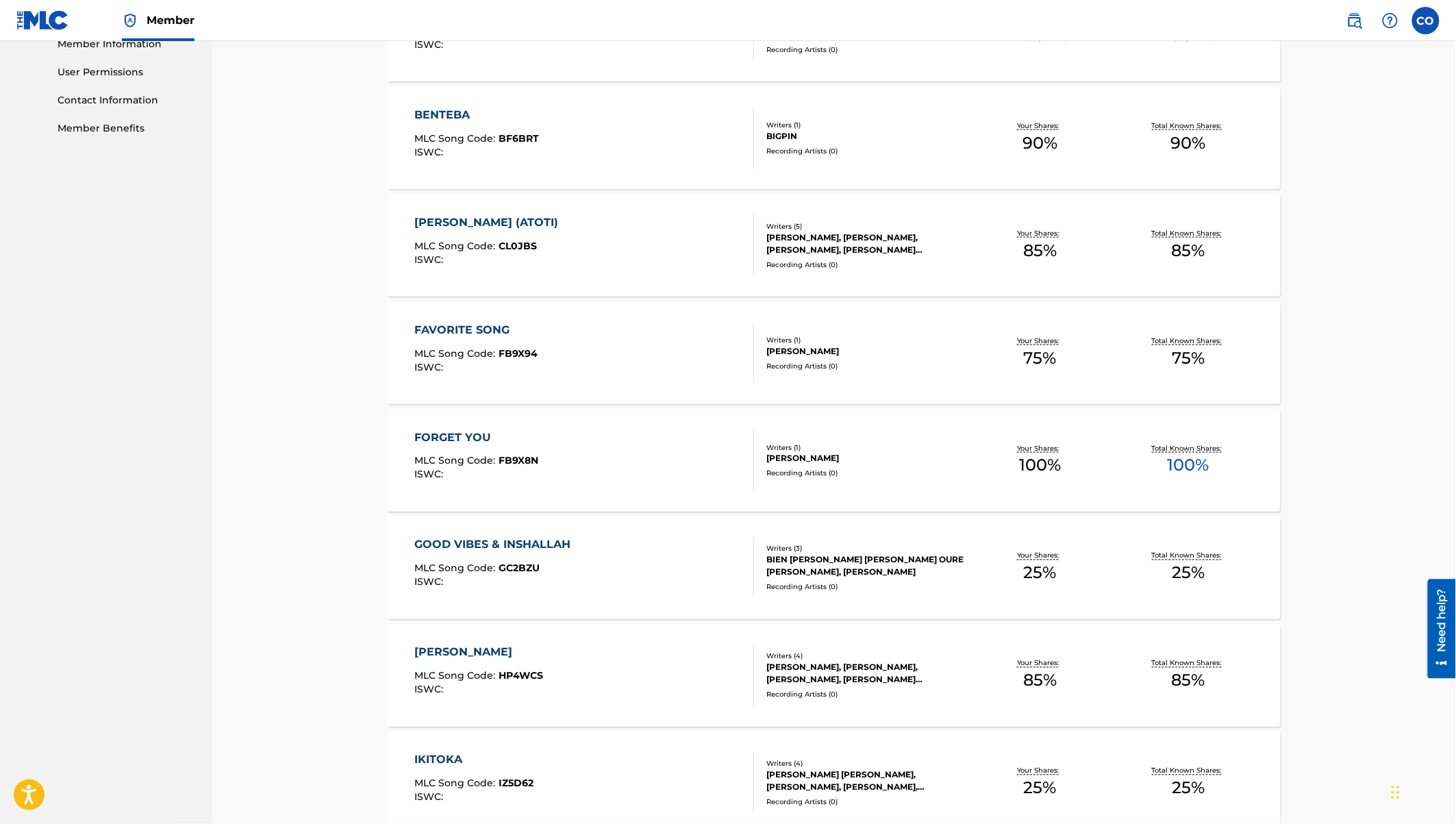
scroll to position [776, 0]
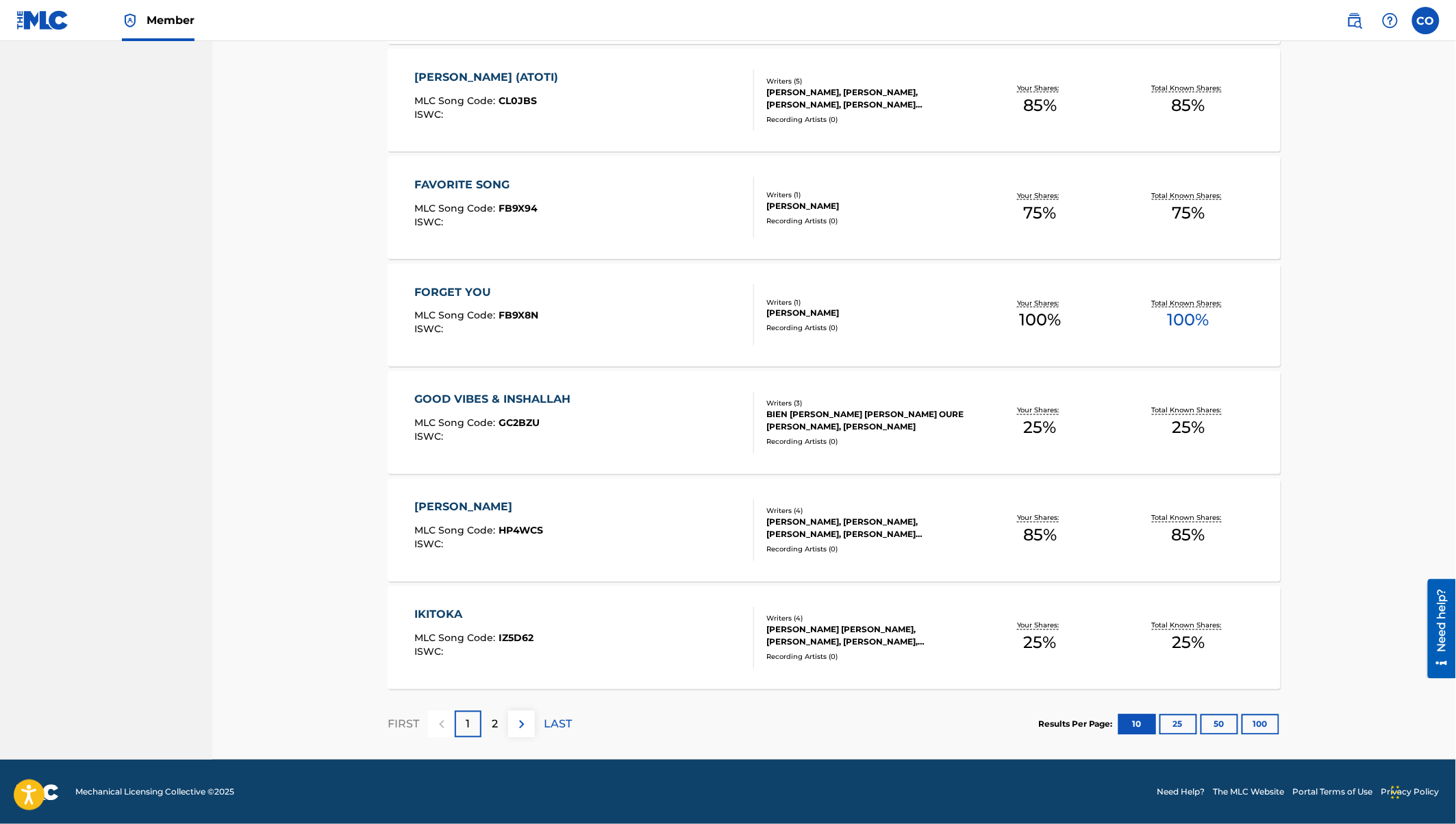
click at [499, 725] on div "2" at bounding box center [495, 725] width 27 height 27
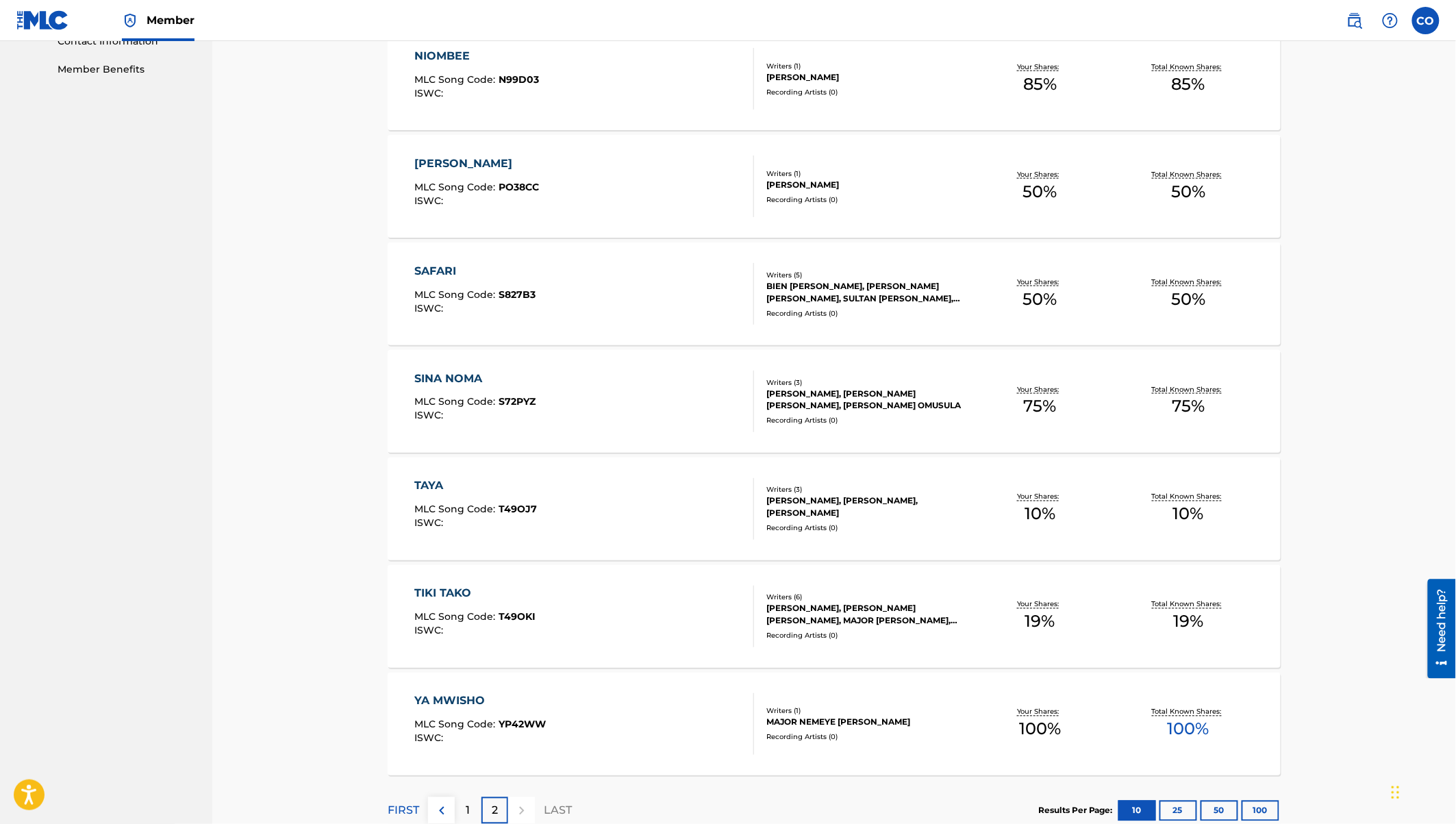
scroll to position [690, 0]
click at [451, 381] on div "SINA NOMA" at bounding box center [475, 380] width 121 height 16
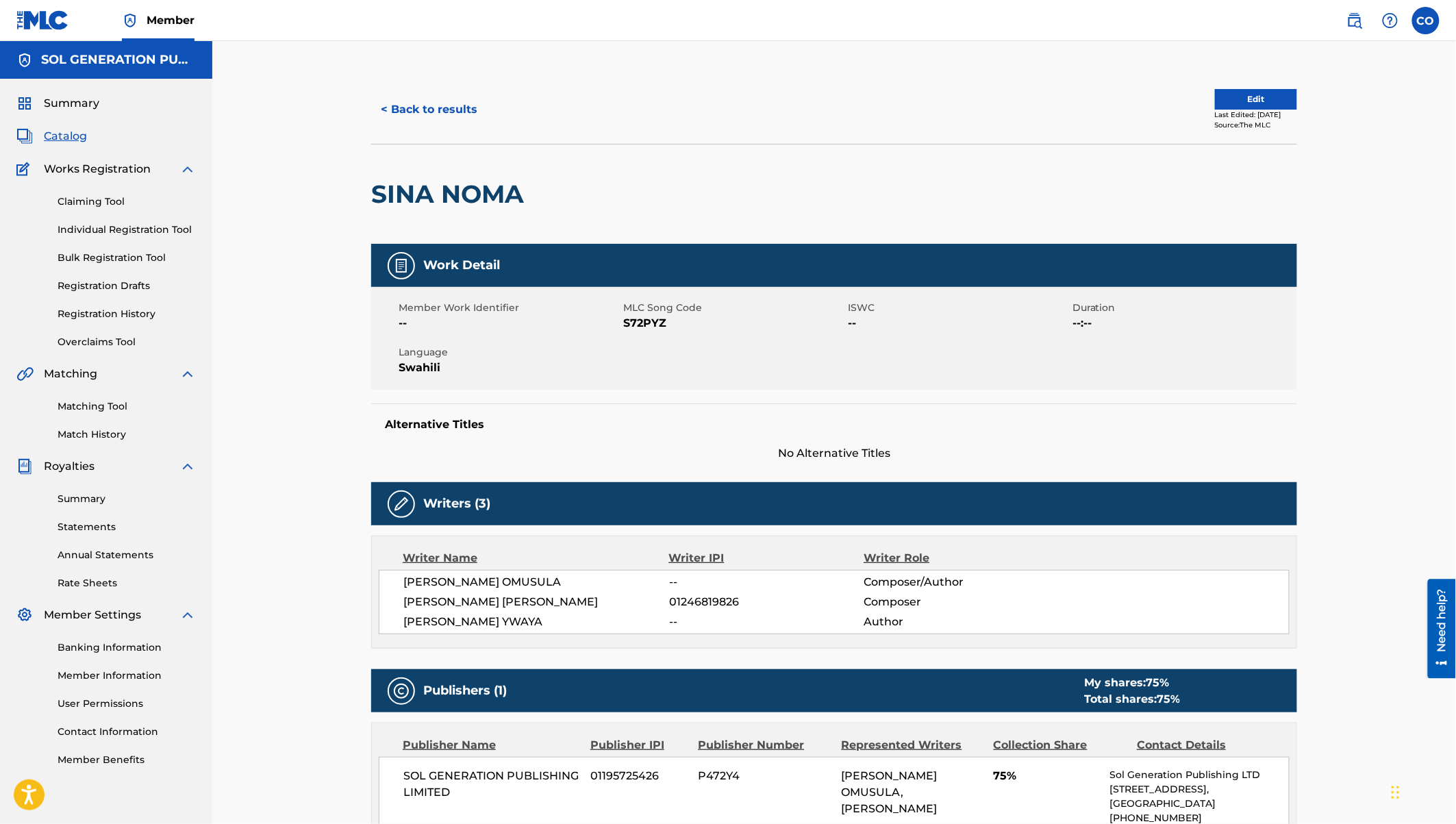
click at [389, 106] on button "< Back to results" at bounding box center [428, 110] width 115 height 34
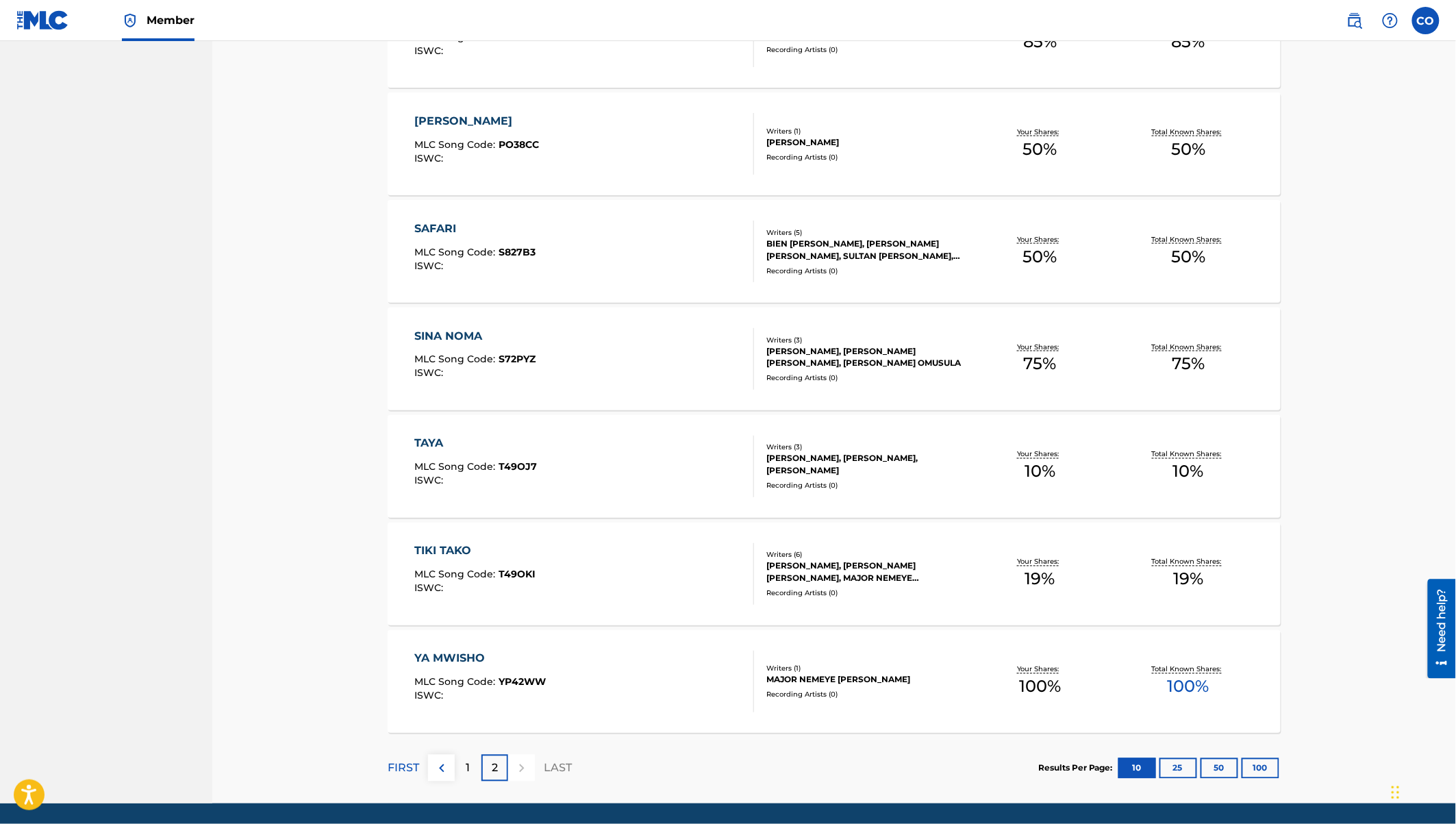
scroll to position [776, 0]
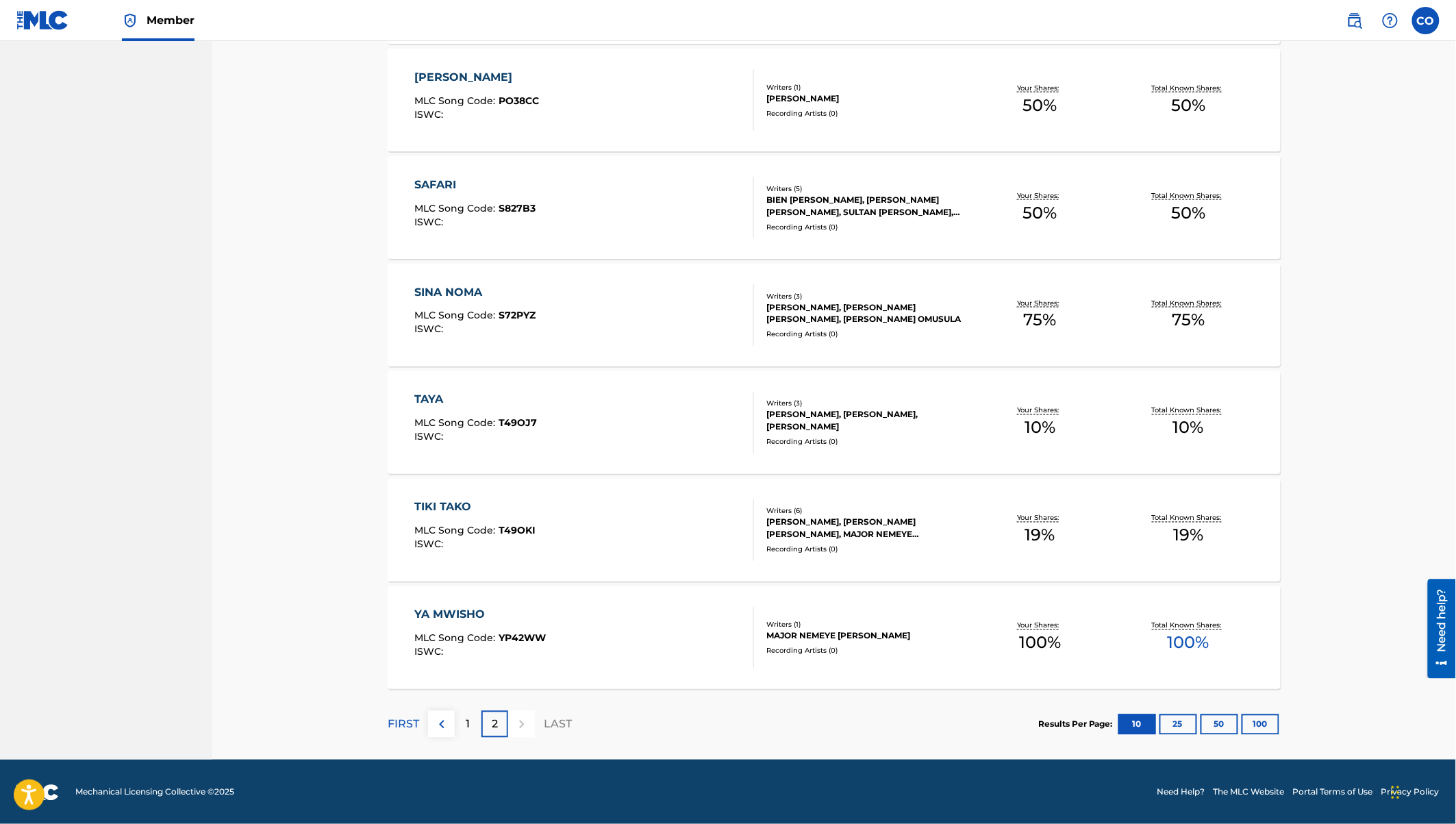
click at [1174, 725] on button "25" at bounding box center [1179, 725] width 38 height 21
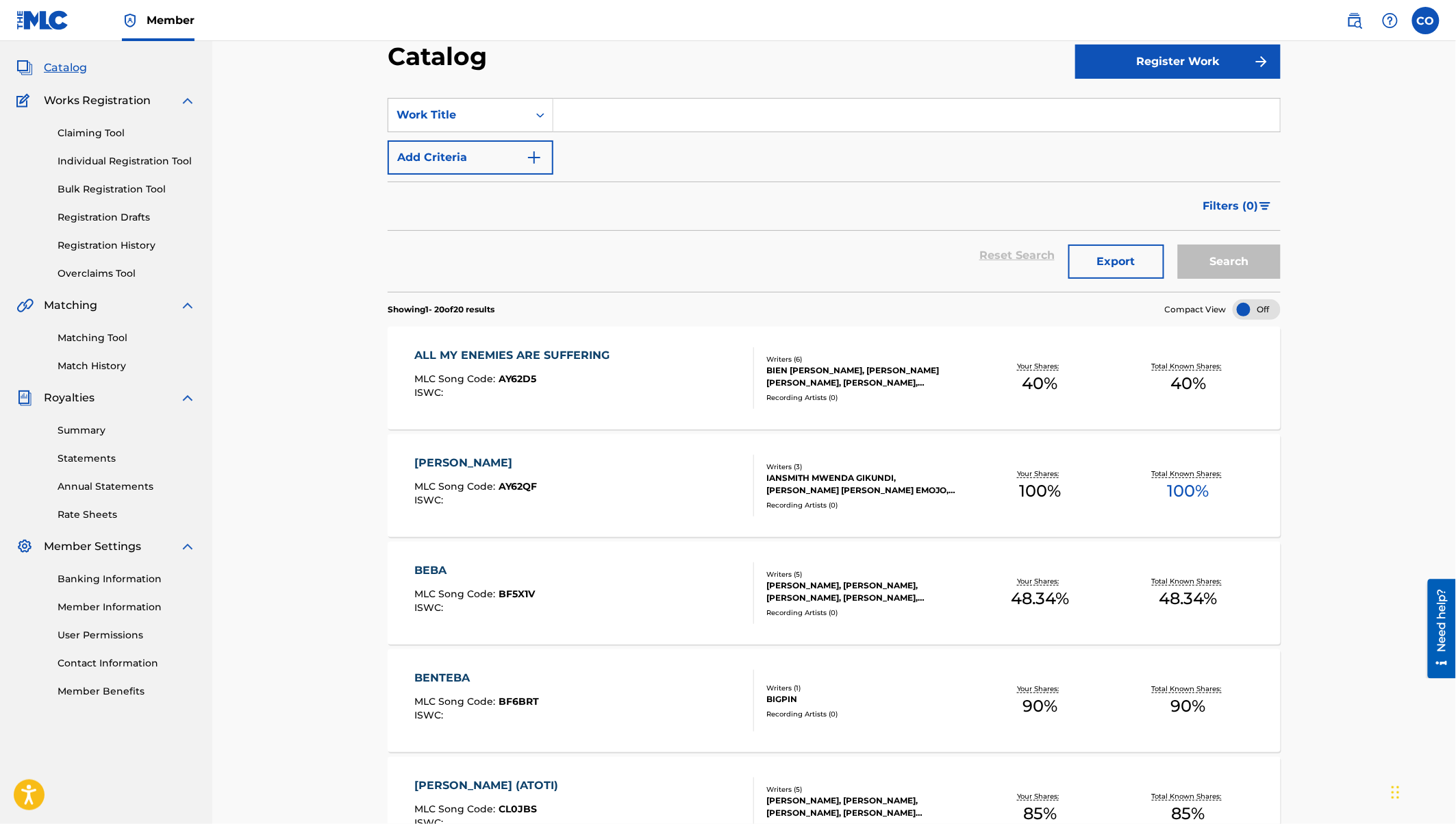
scroll to position [0, 0]
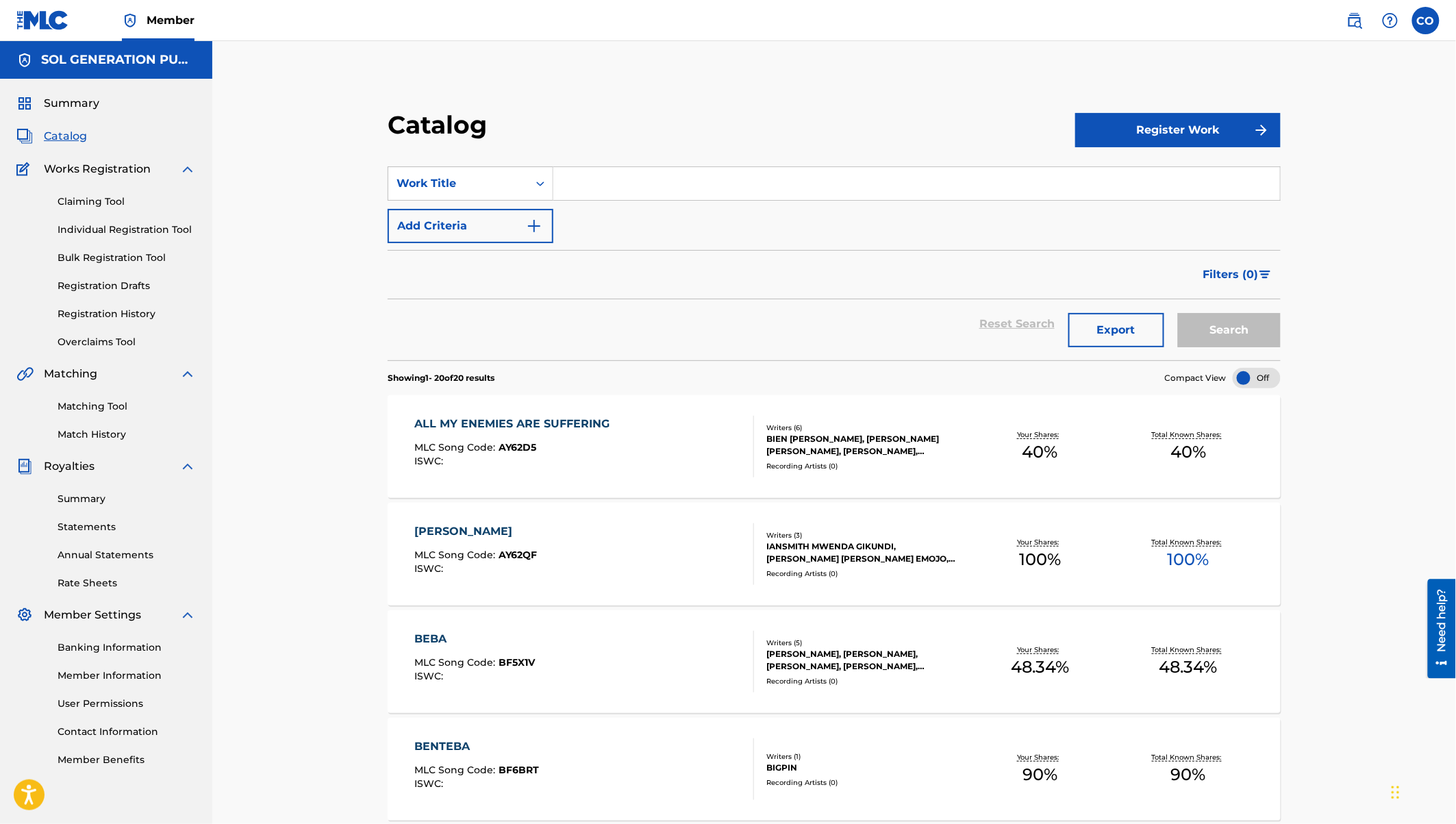
click at [111, 311] on link "Registration History" at bounding box center [126, 314] width 138 height 14
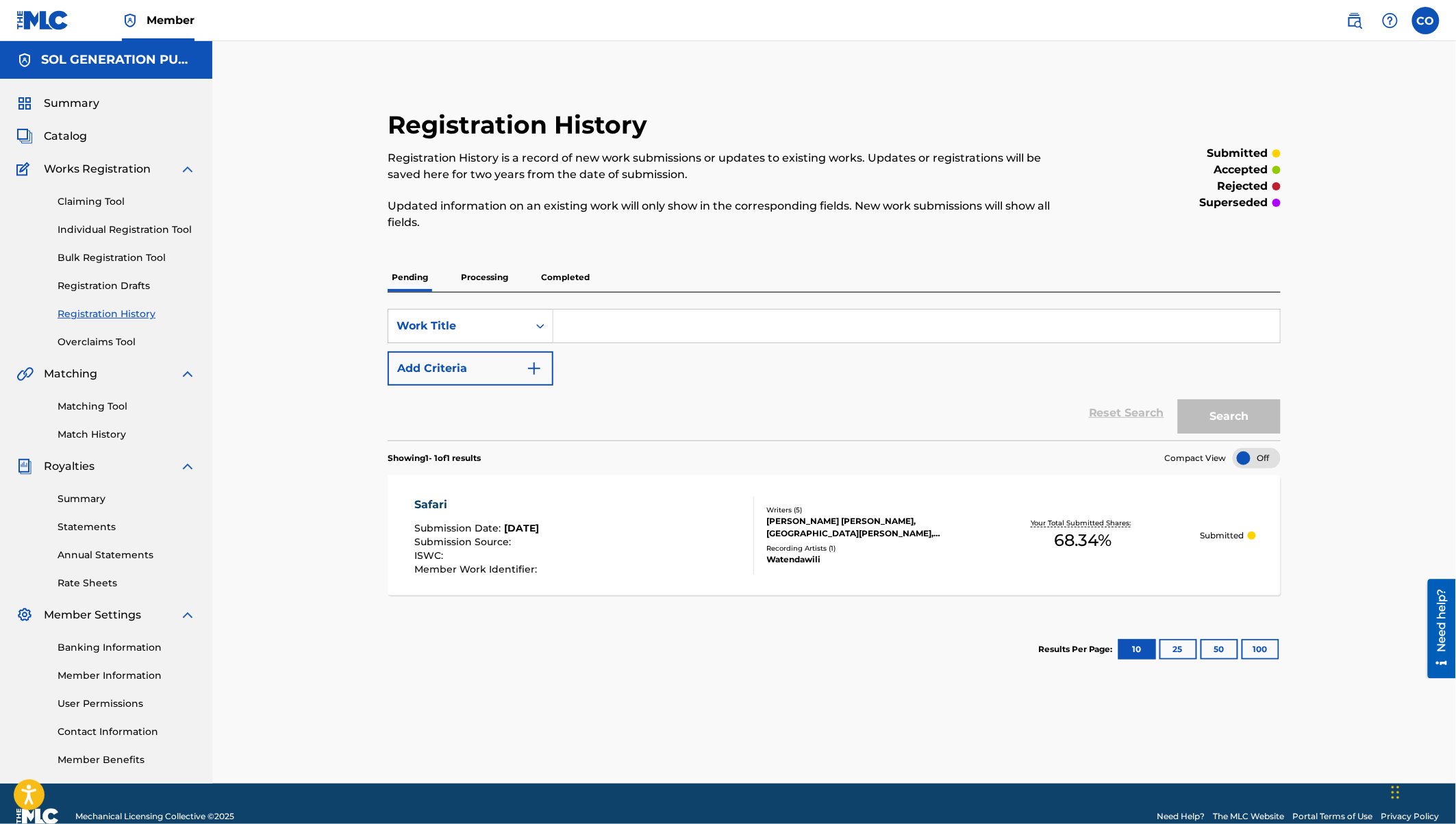
click at [479, 272] on p "Processing" at bounding box center [484, 278] width 55 height 29
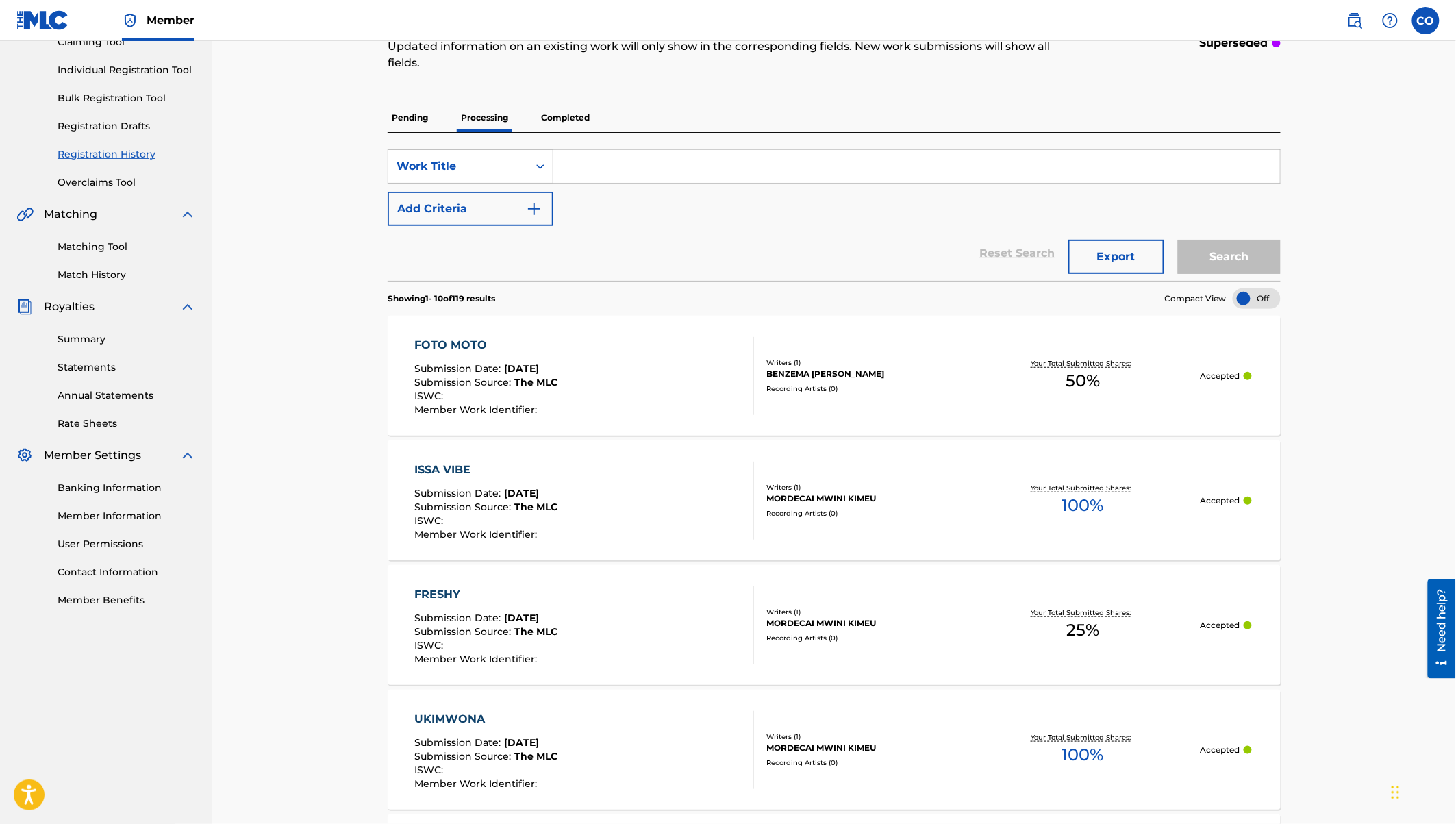
scroll to position [169, 0]
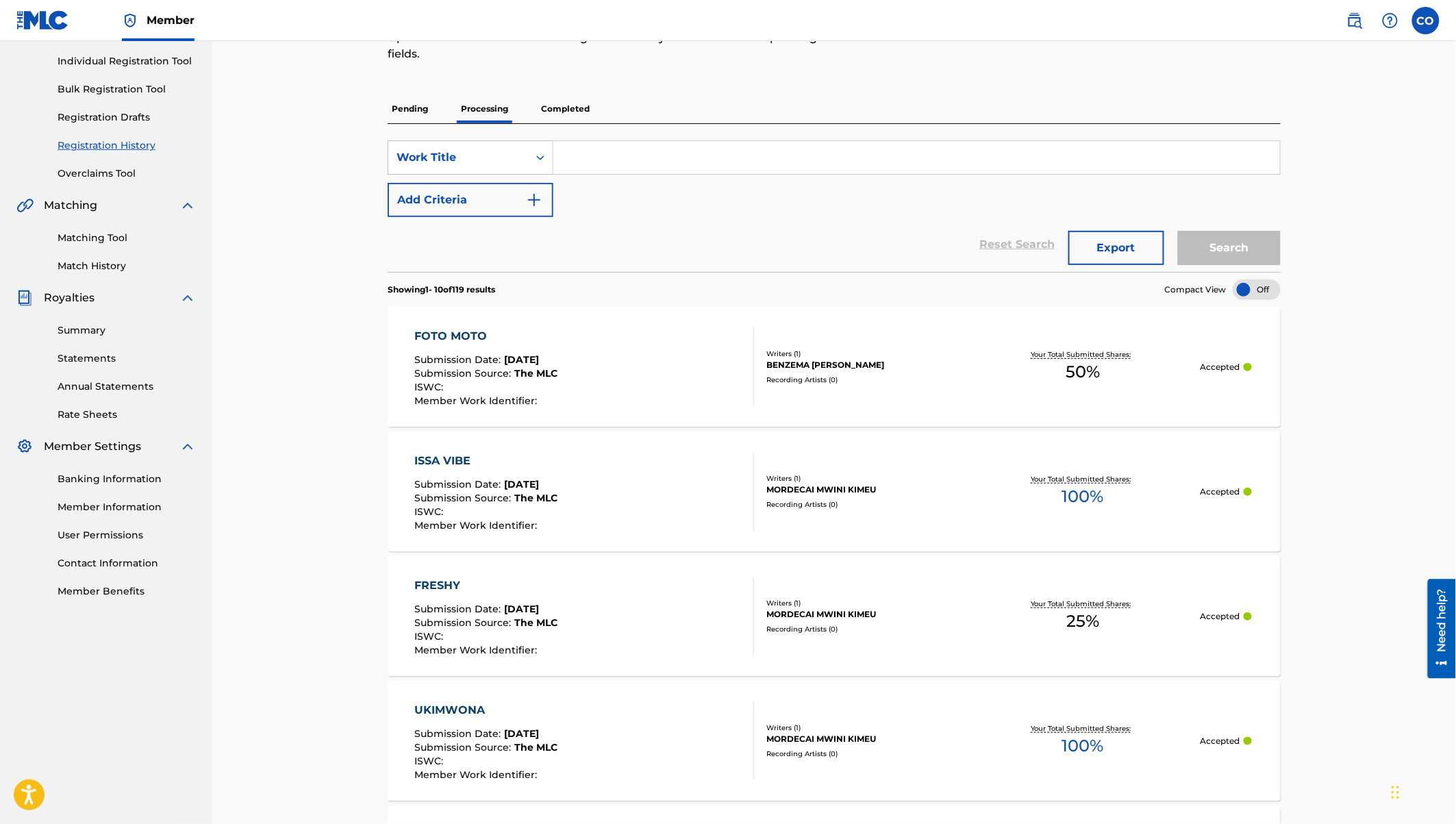
click at [611, 158] on input "Search Form" at bounding box center [916, 157] width 727 height 32
type input "inauma"
click at [1178, 231] on button "Search" at bounding box center [1229, 248] width 103 height 34
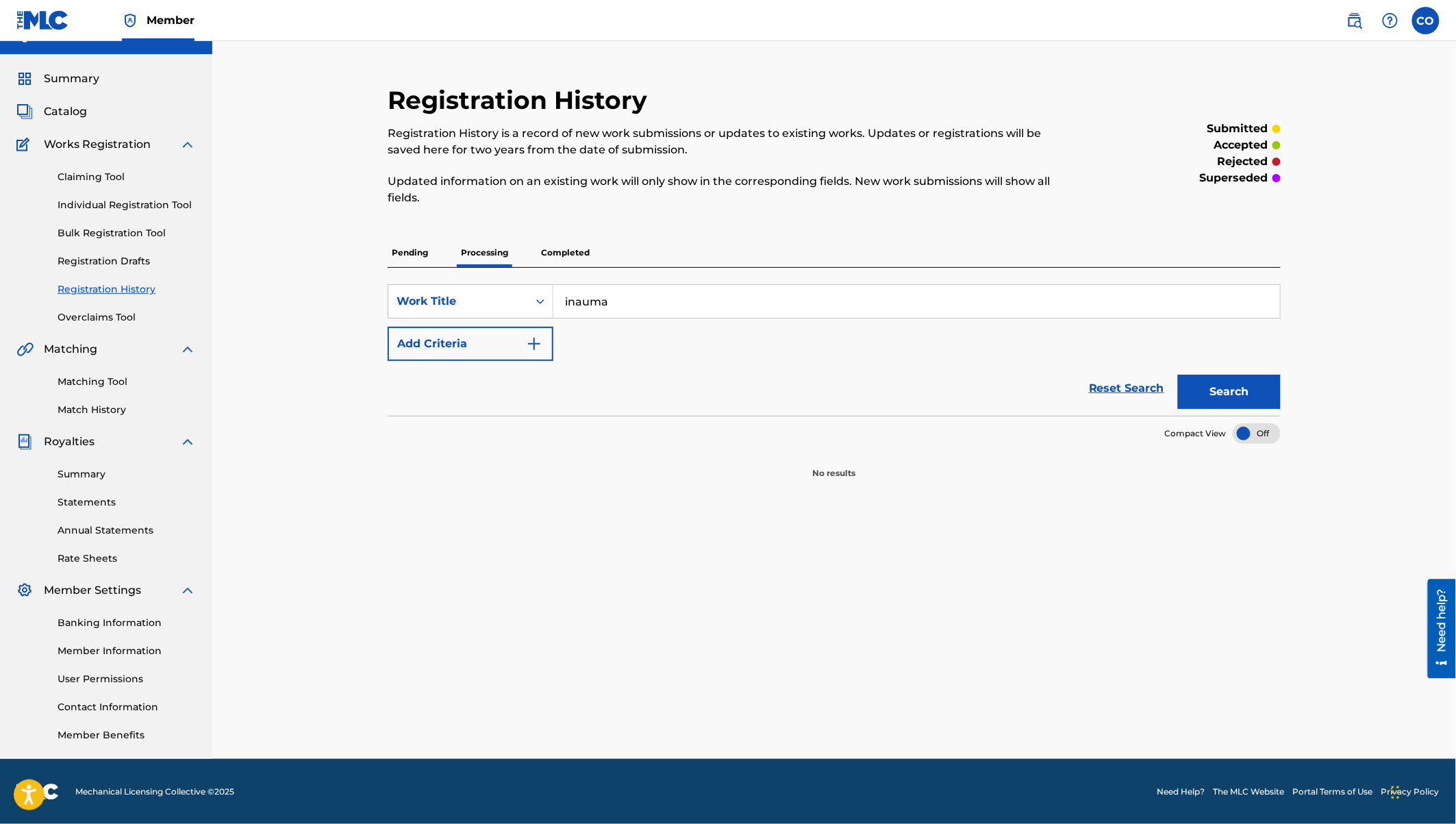
click at [636, 306] on input "inauma" at bounding box center [916, 301] width 727 height 32
drag, startPoint x: 636, startPoint y: 306, endPoint x: 564, endPoint y: 302, distance: 72.1
click at [564, 302] on input "inauma" at bounding box center [916, 301] width 727 height 32
click at [84, 174] on link "Claiming Tool" at bounding box center [126, 176] width 138 height 14
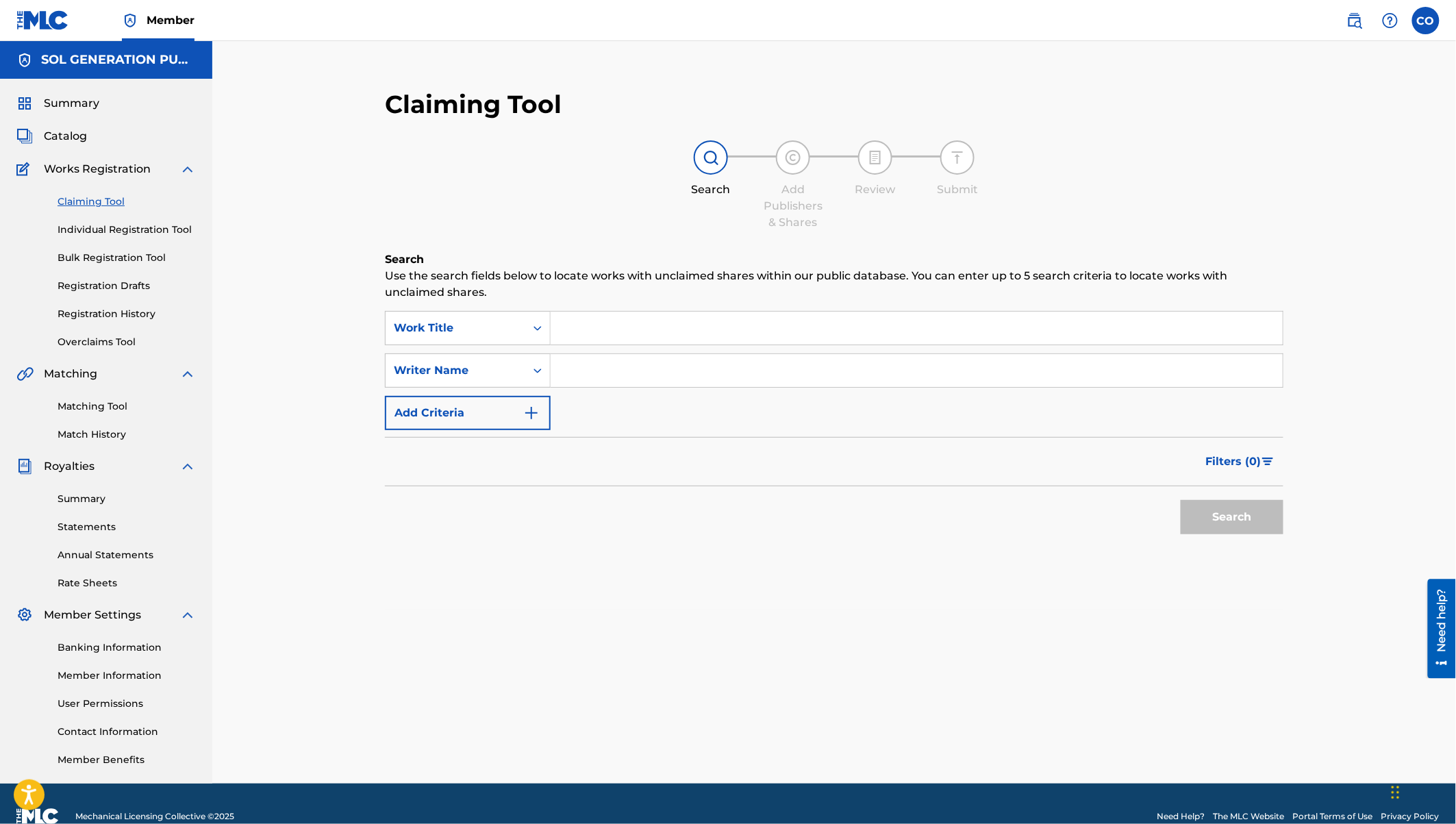
click at [593, 332] on input "Search Form" at bounding box center [916, 328] width 732 height 32
click at [148, 236] on link "Individual Registration Tool" at bounding box center [126, 229] width 138 height 14
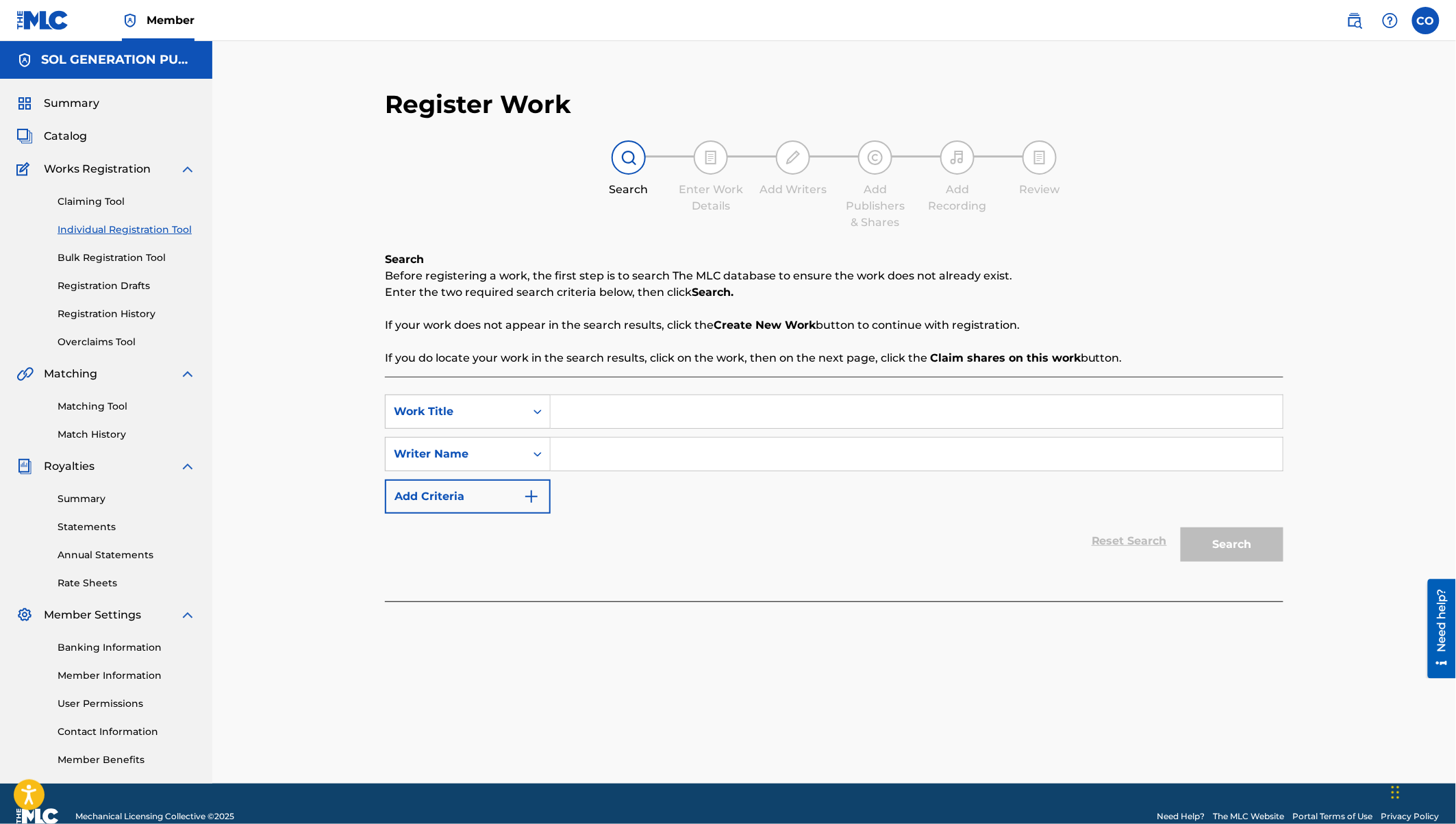
click at [596, 407] on input "Search Form" at bounding box center [916, 411] width 732 height 32
type input "Aus Nyamombasa"
click at [888, 440] on input "Search Form" at bounding box center [916, 454] width 732 height 32
type input "Watendawili"
click at [1180, 527] on button "Search" at bounding box center [1232, 545] width 103 height 34
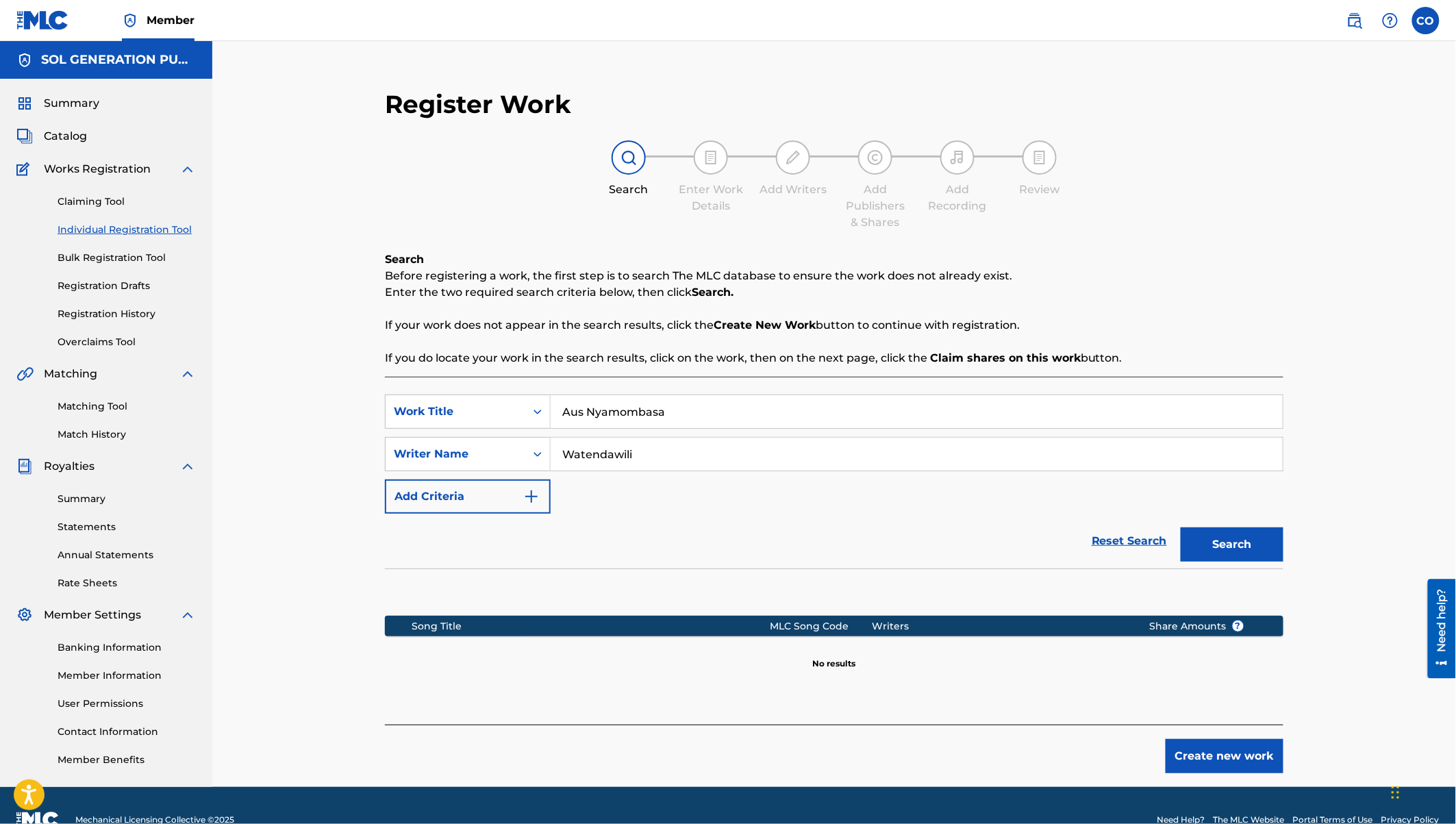
scroll to position [28, 0]
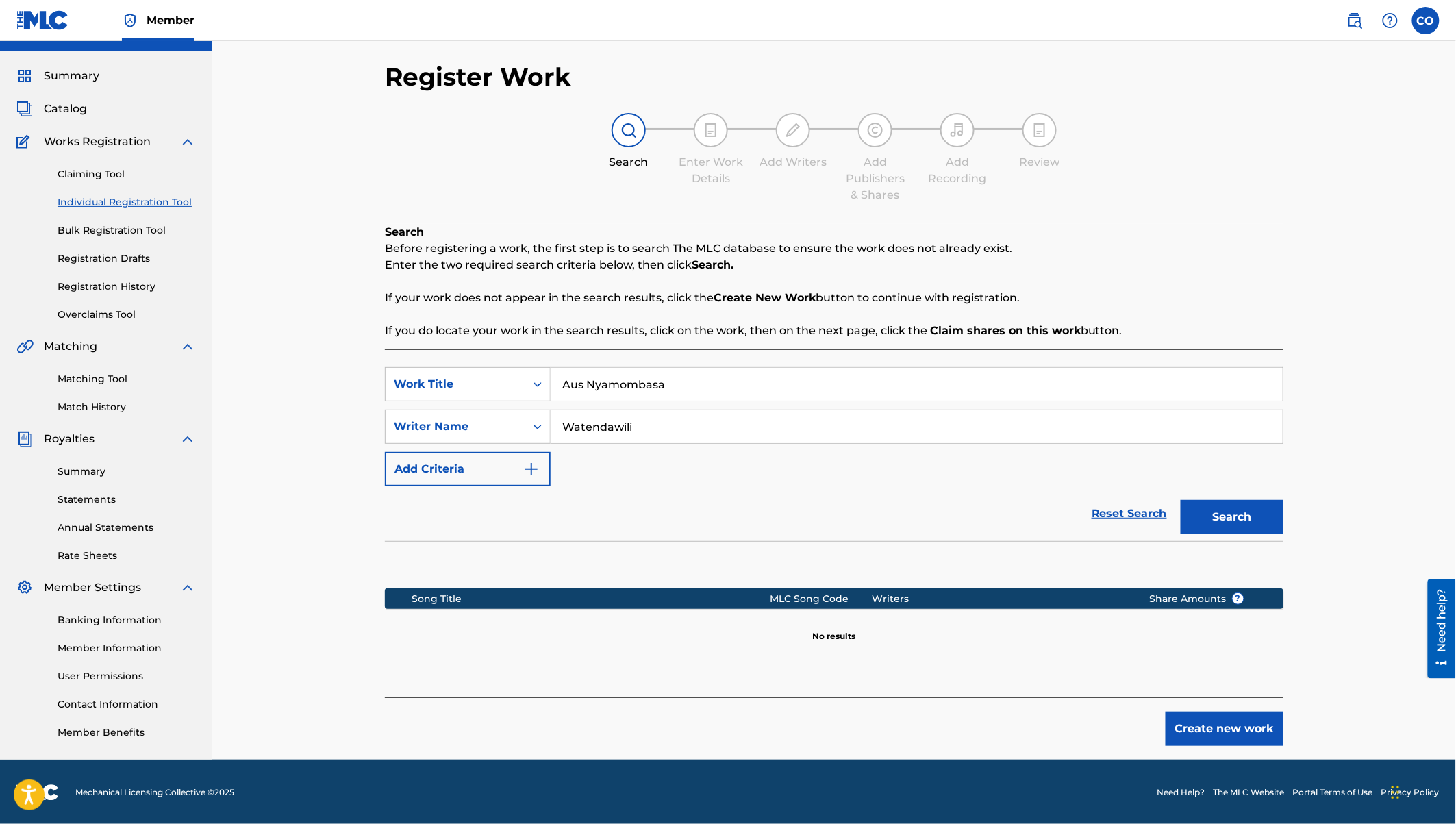
click at [1261, 723] on button "Create new work" at bounding box center [1224, 729] width 118 height 34
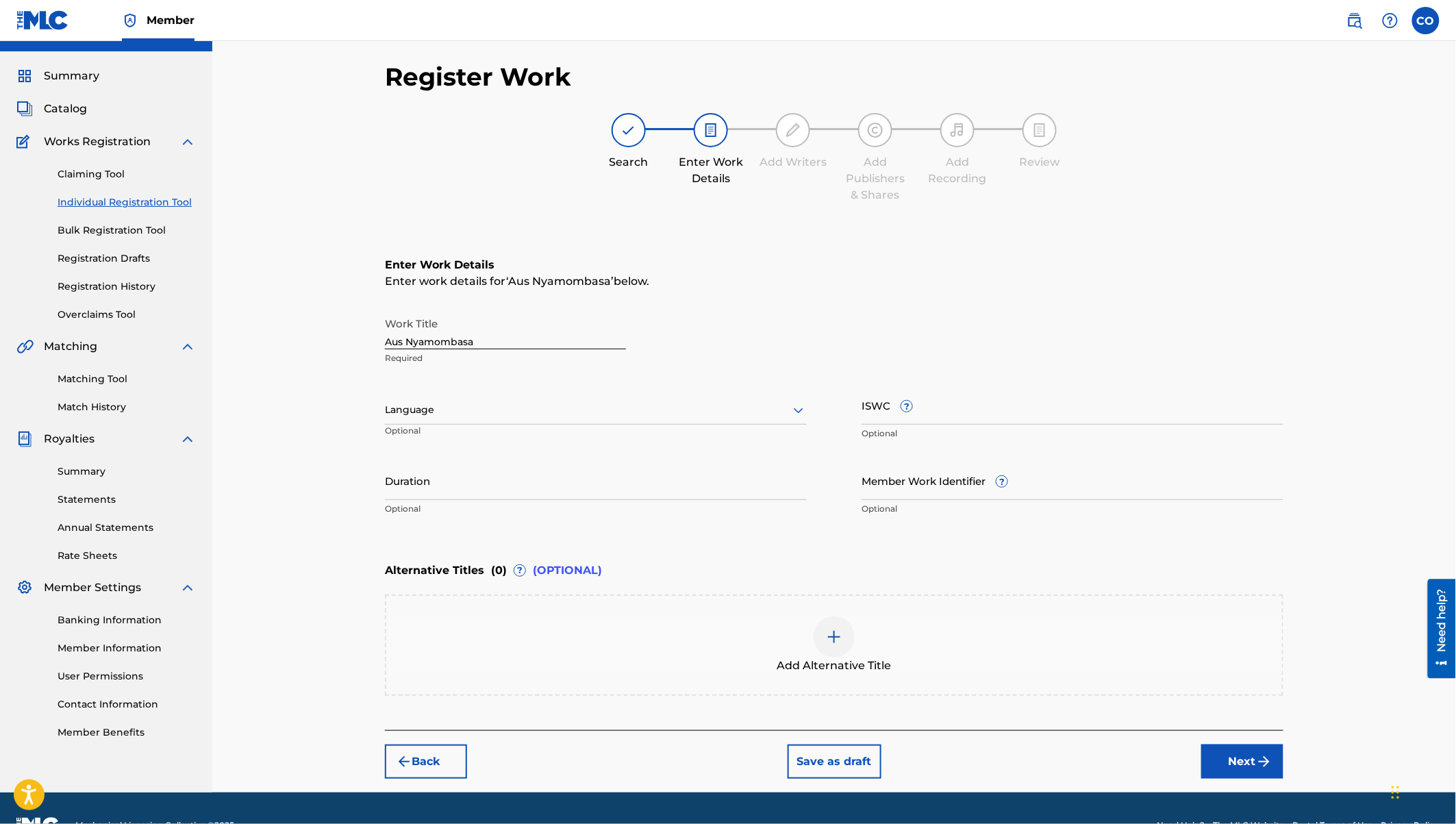
click at [435, 490] on input "Duration" at bounding box center [596, 480] width 421 height 39
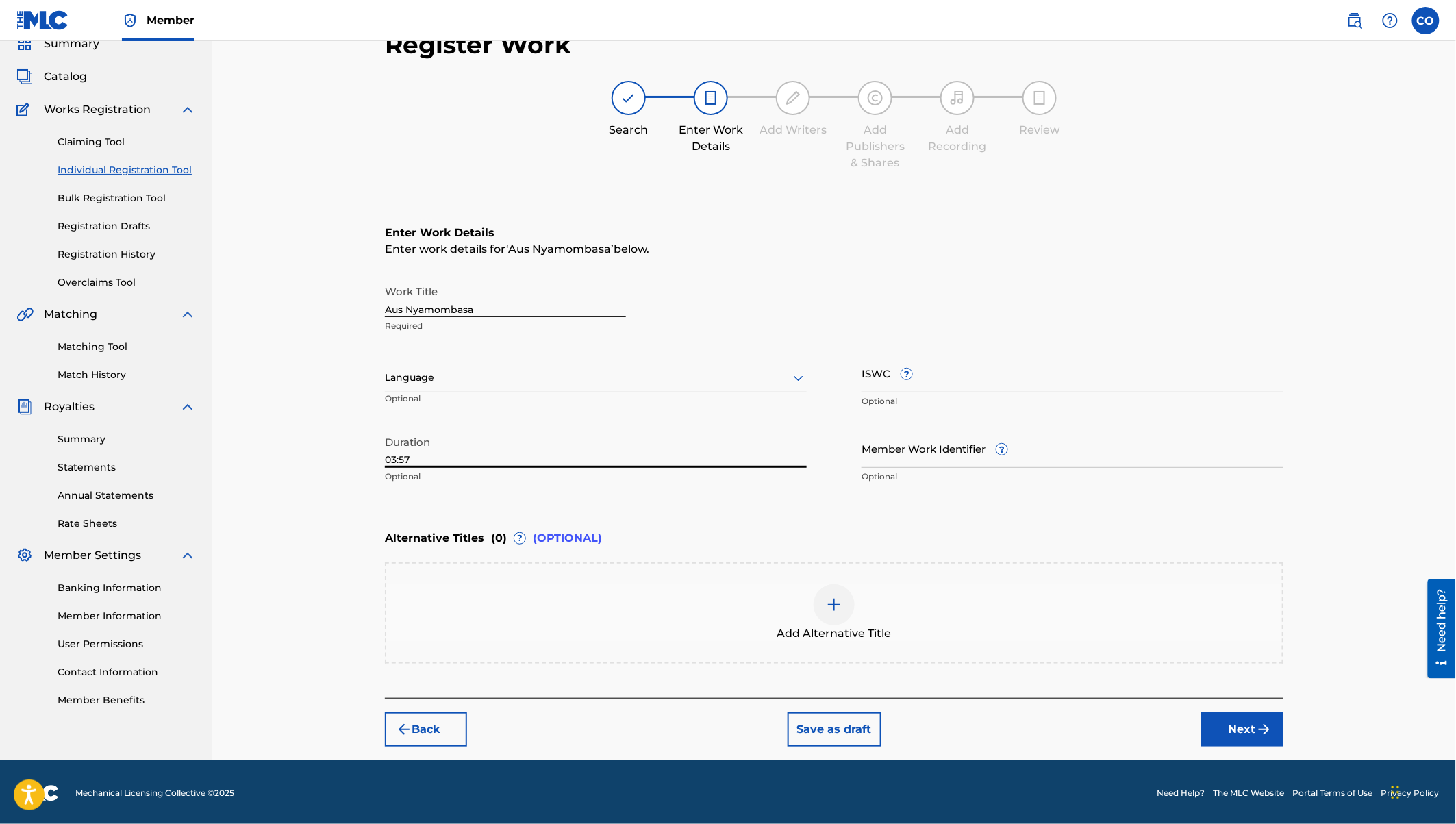
type input "03:57"
click at [1244, 732] on button "Next" at bounding box center [1242, 730] width 82 height 34
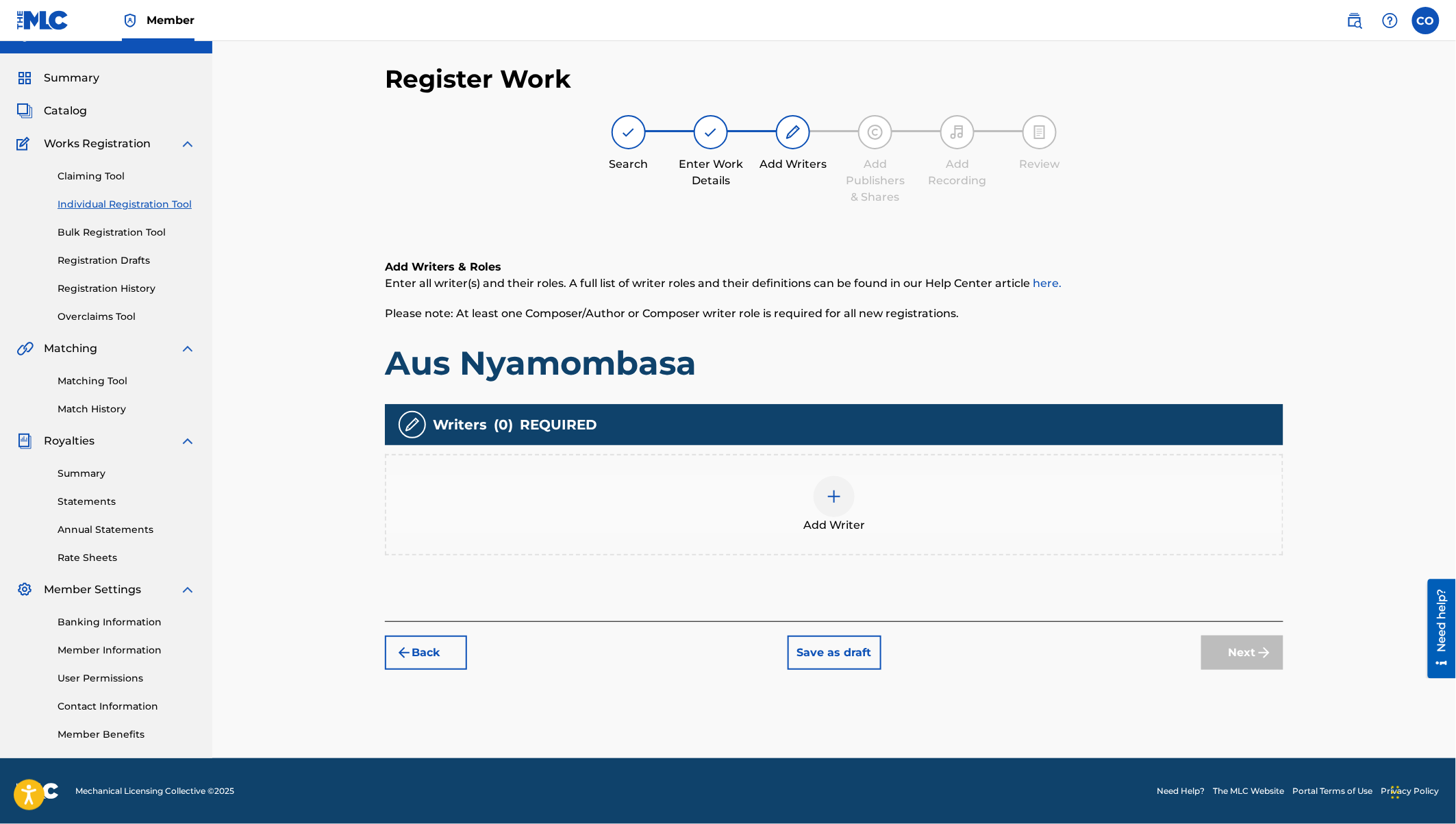
scroll to position [25, 0]
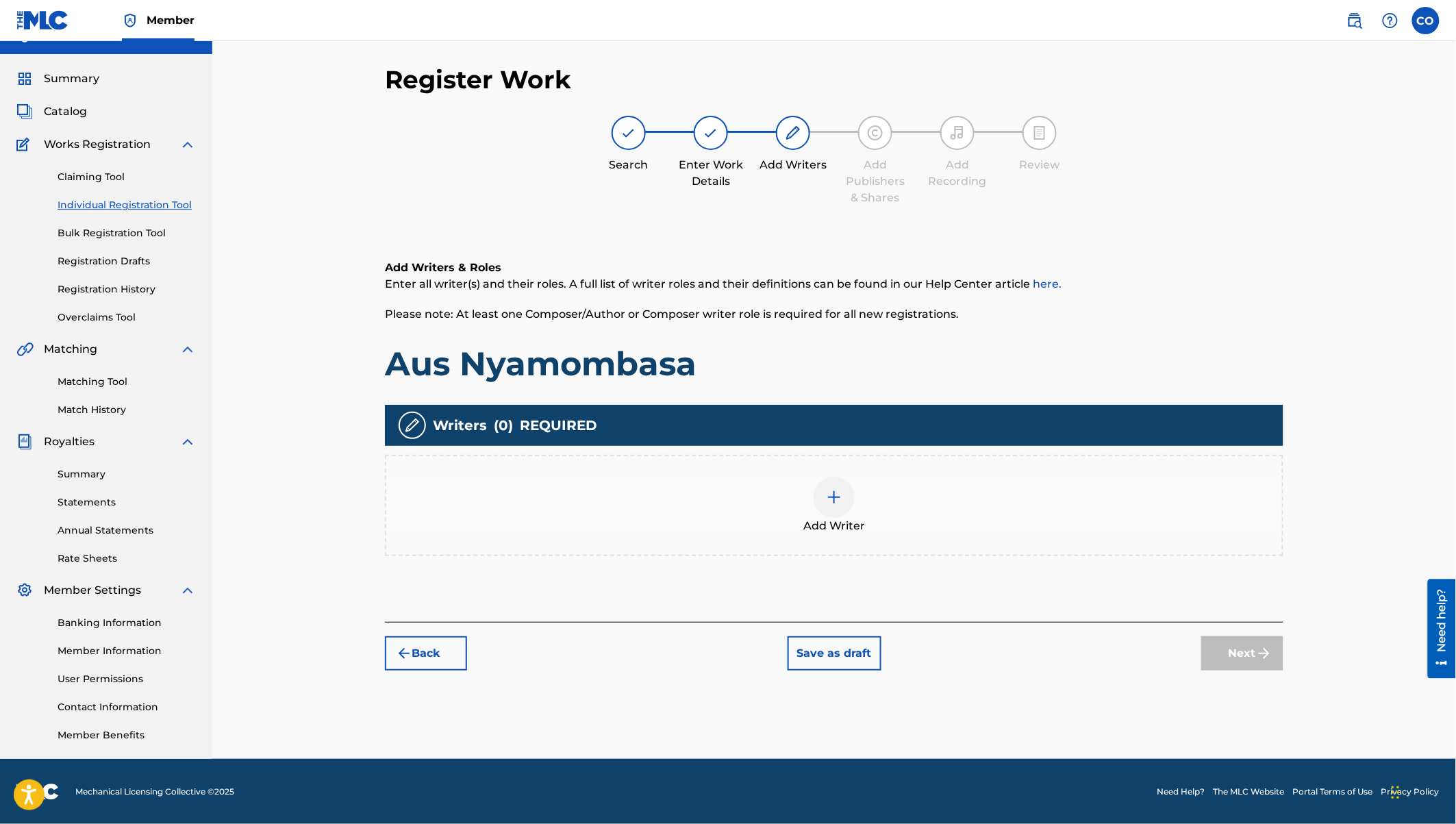
click at [832, 497] on img at bounding box center [833, 497] width 16 height 16
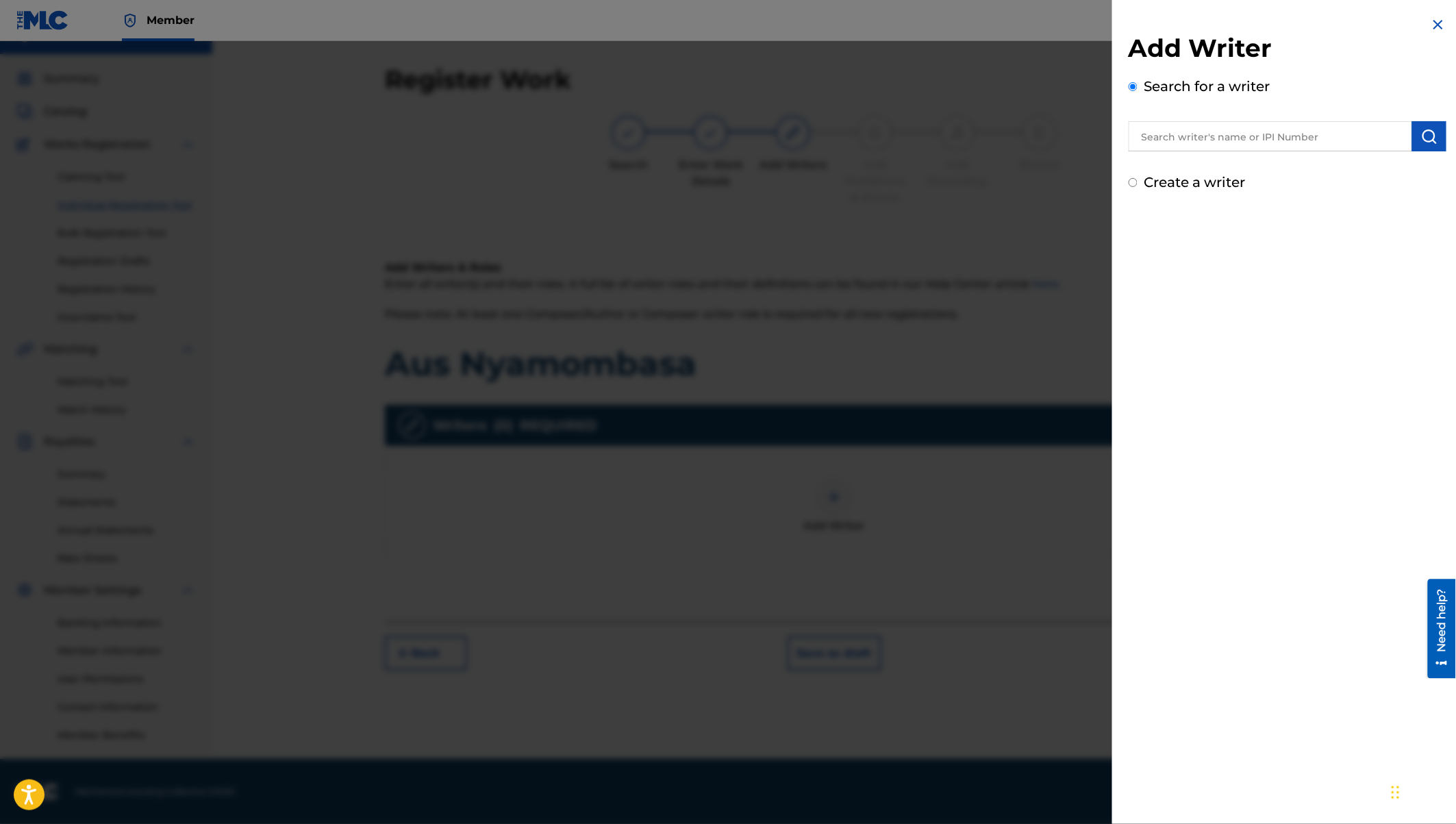
click at [1206, 140] on input "text" at bounding box center [1270, 136] width 283 height 31
type input "Eugine Simon Ywaya"
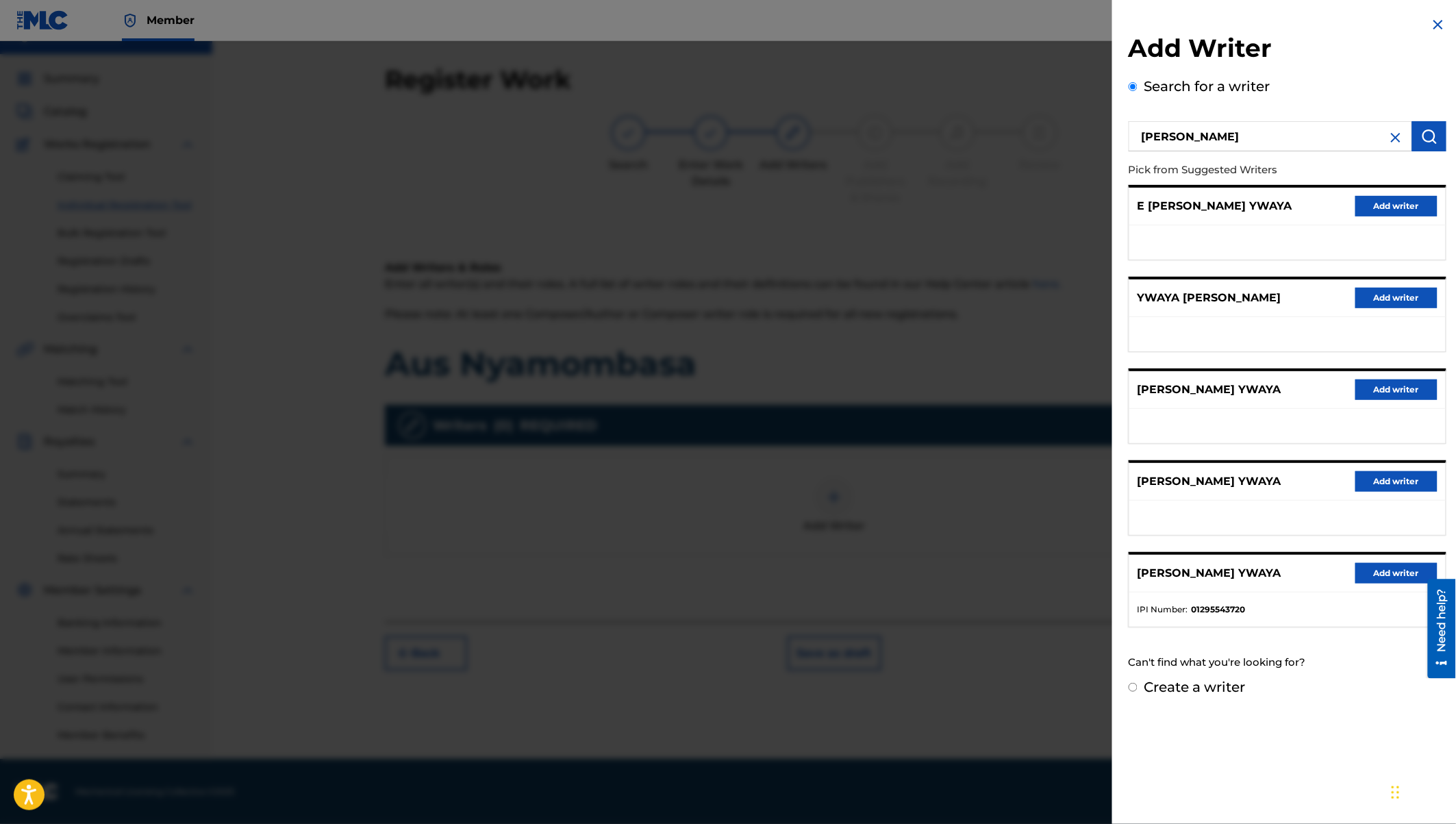
click at [1394, 563] on button "Add writer" at bounding box center [1396, 573] width 82 height 21
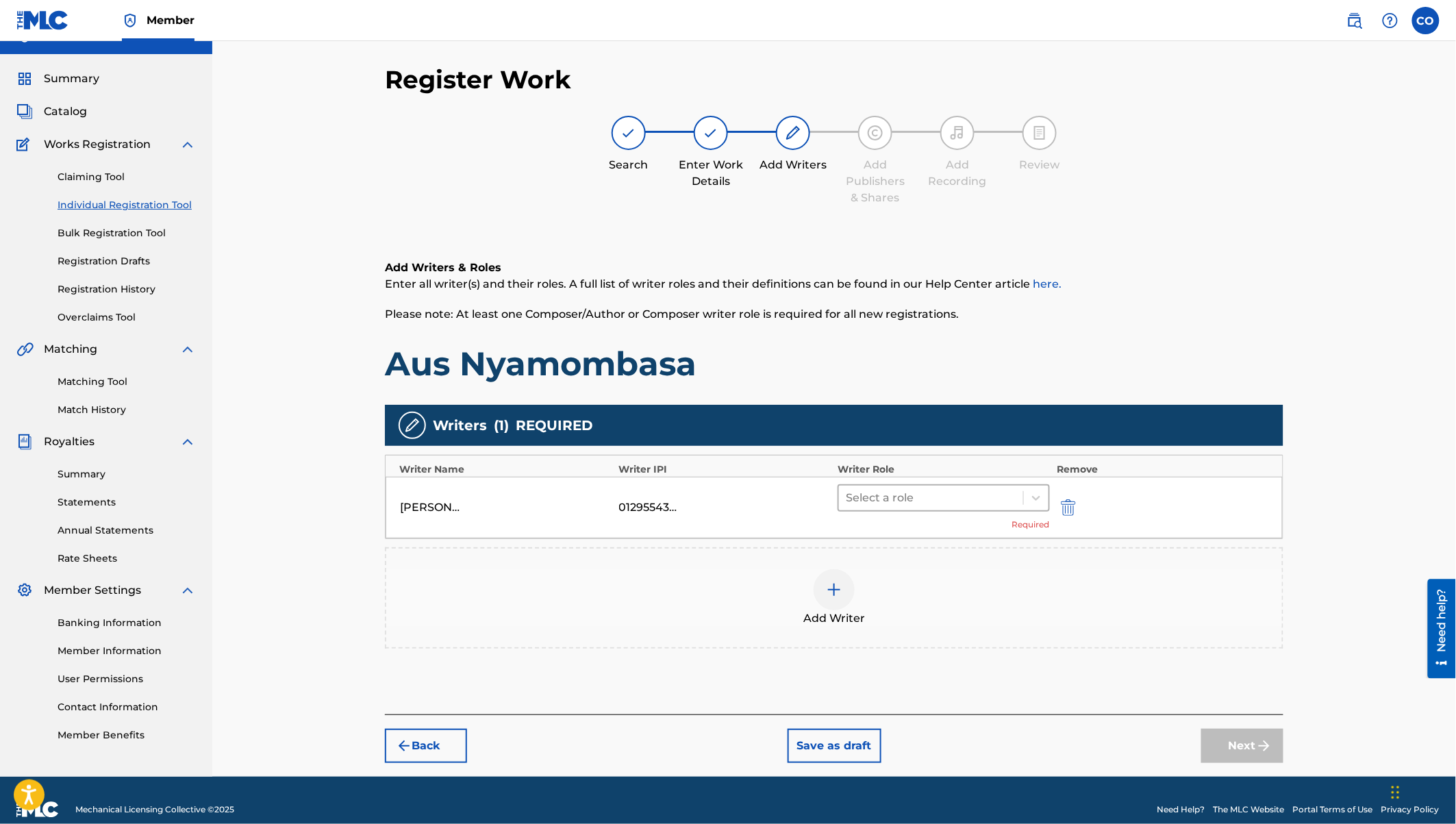
click at [872, 502] on div at bounding box center [931, 498] width 171 height 19
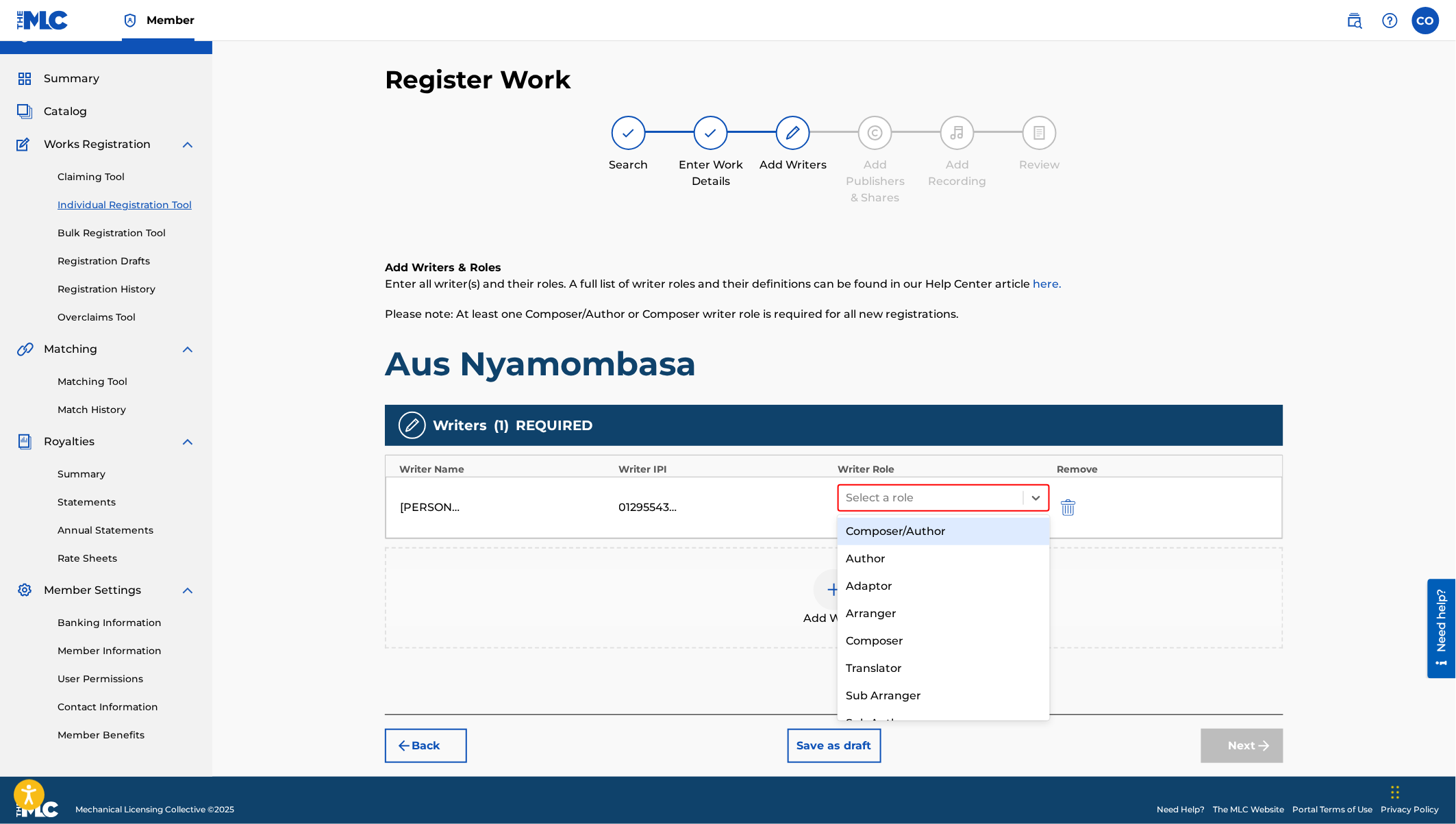
click at [875, 527] on div "Composer/Author" at bounding box center [943, 531] width 213 height 28
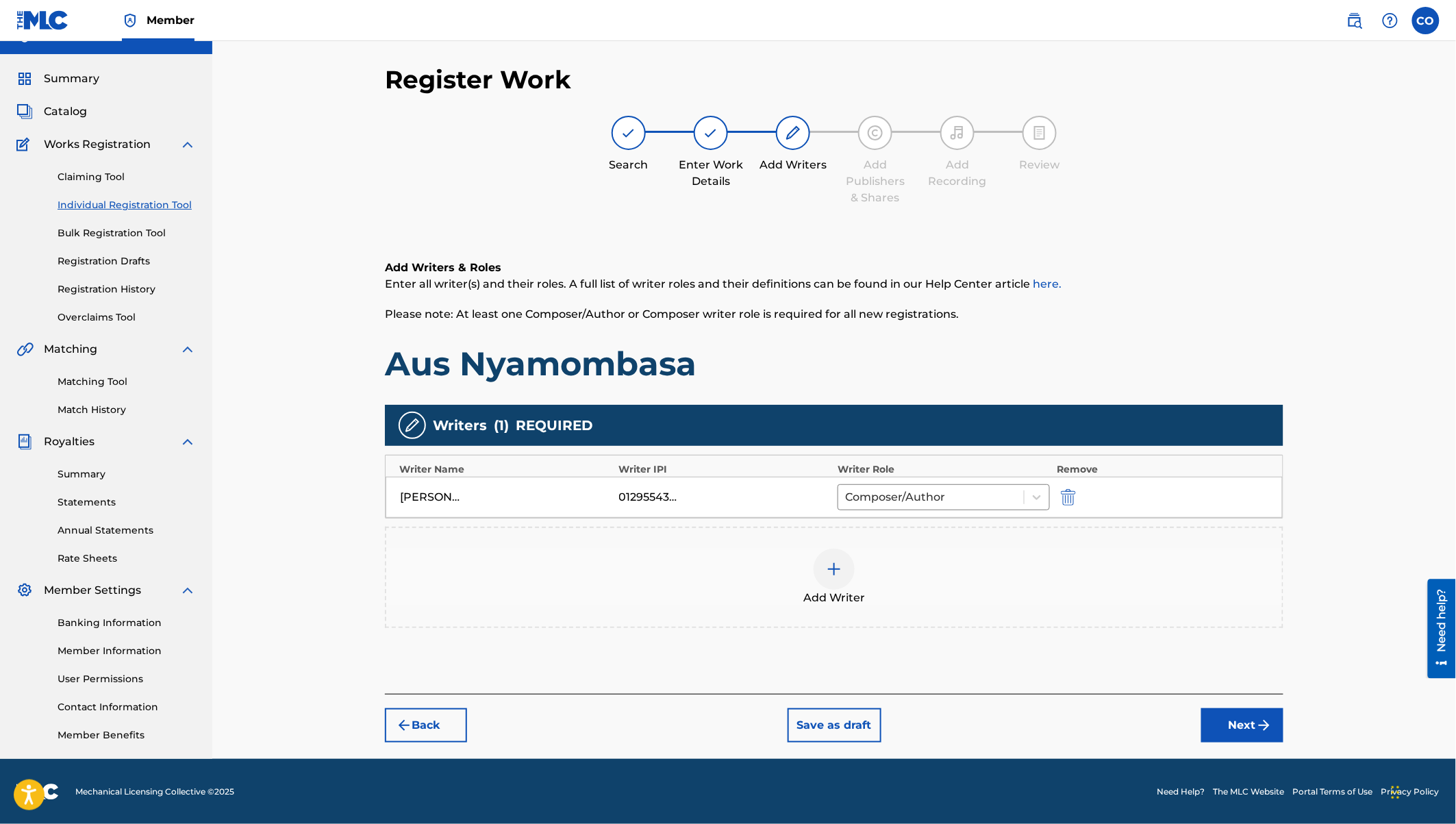
click at [837, 566] on img at bounding box center [833, 568] width 16 height 16
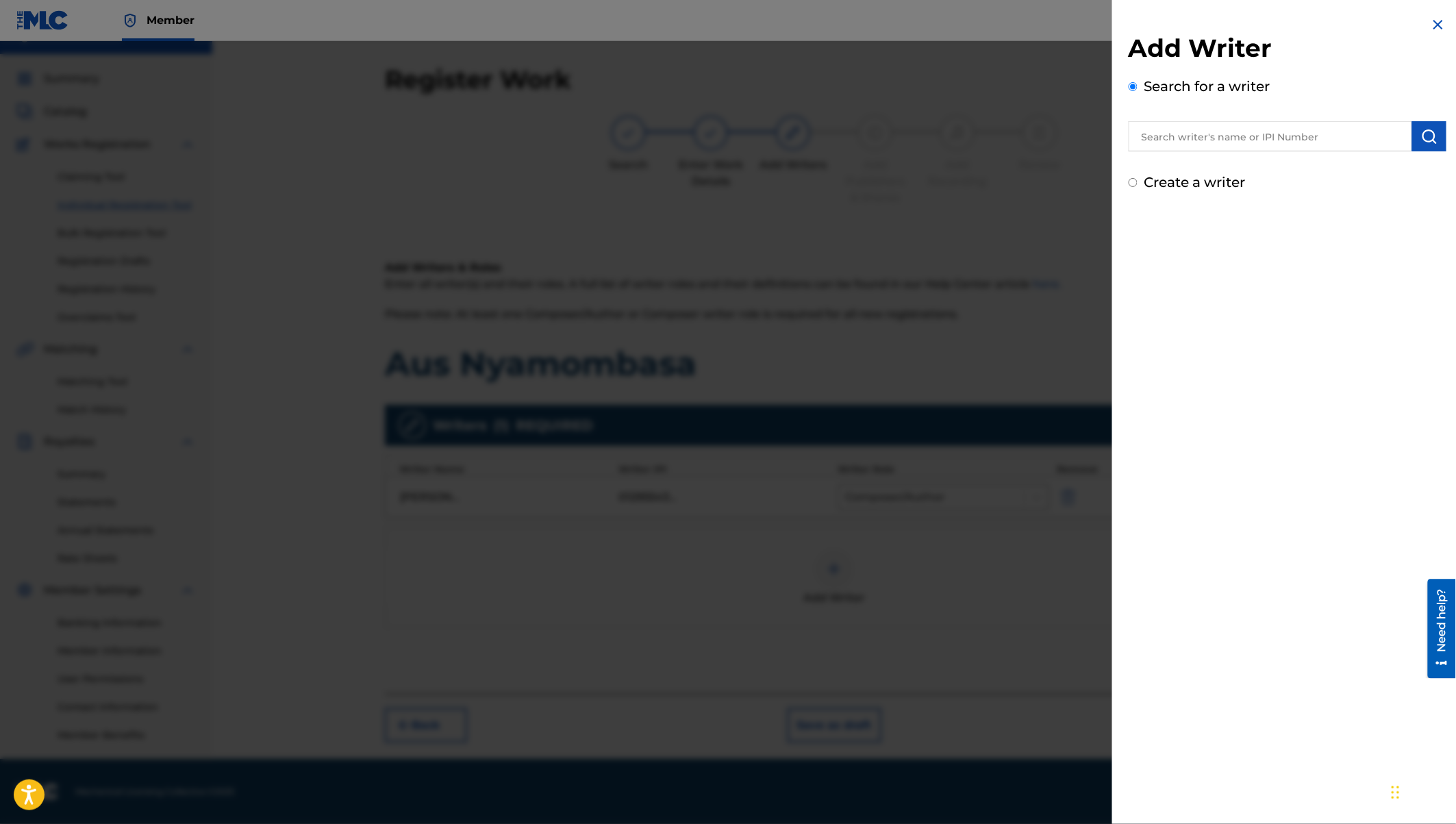
click at [1172, 134] on input "text" at bounding box center [1270, 136] width 283 height 31
type input "Edgat Israel Onyach"
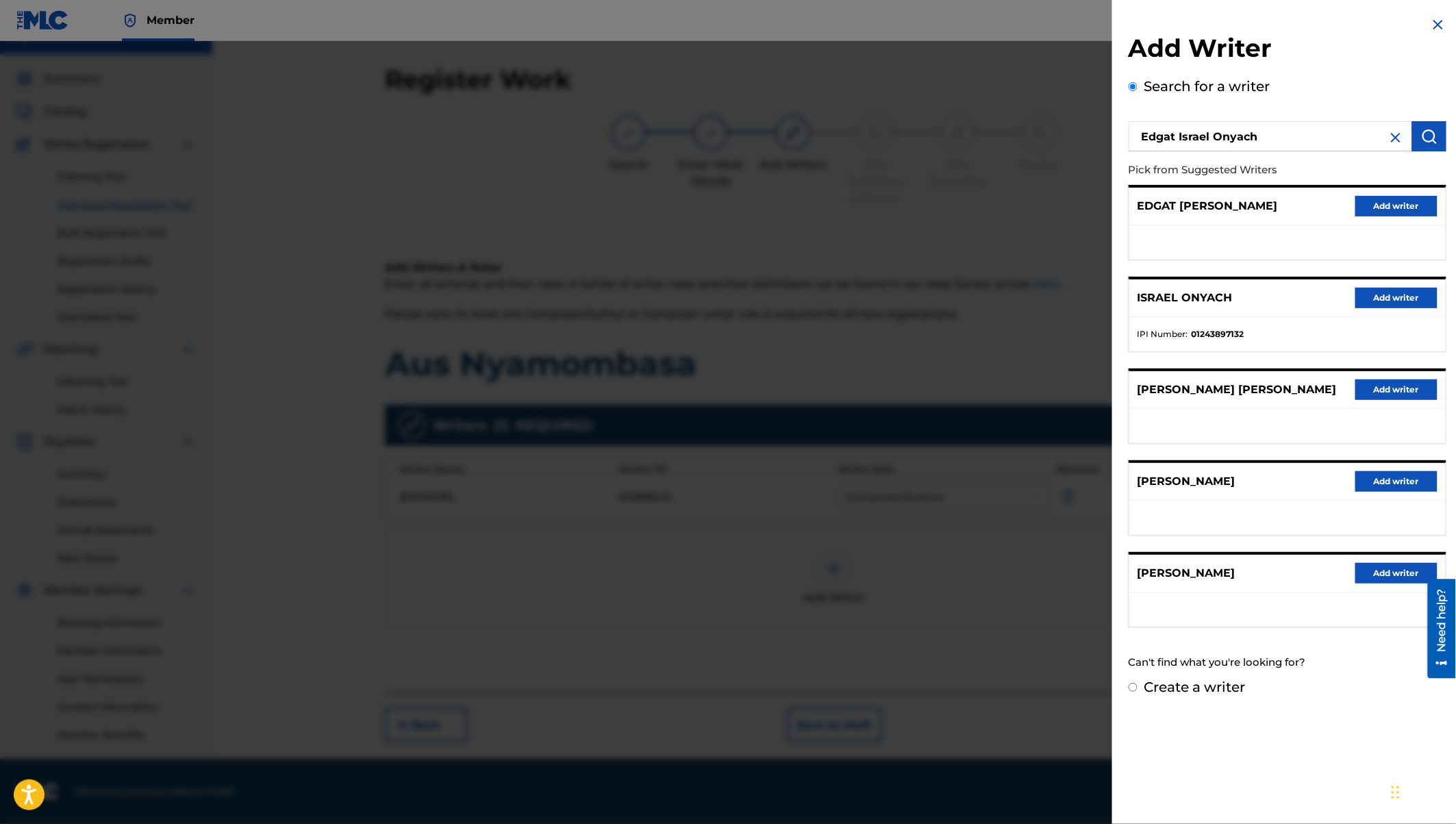
click at [1383, 296] on button "Add writer" at bounding box center [1396, 299] width 82 height 21
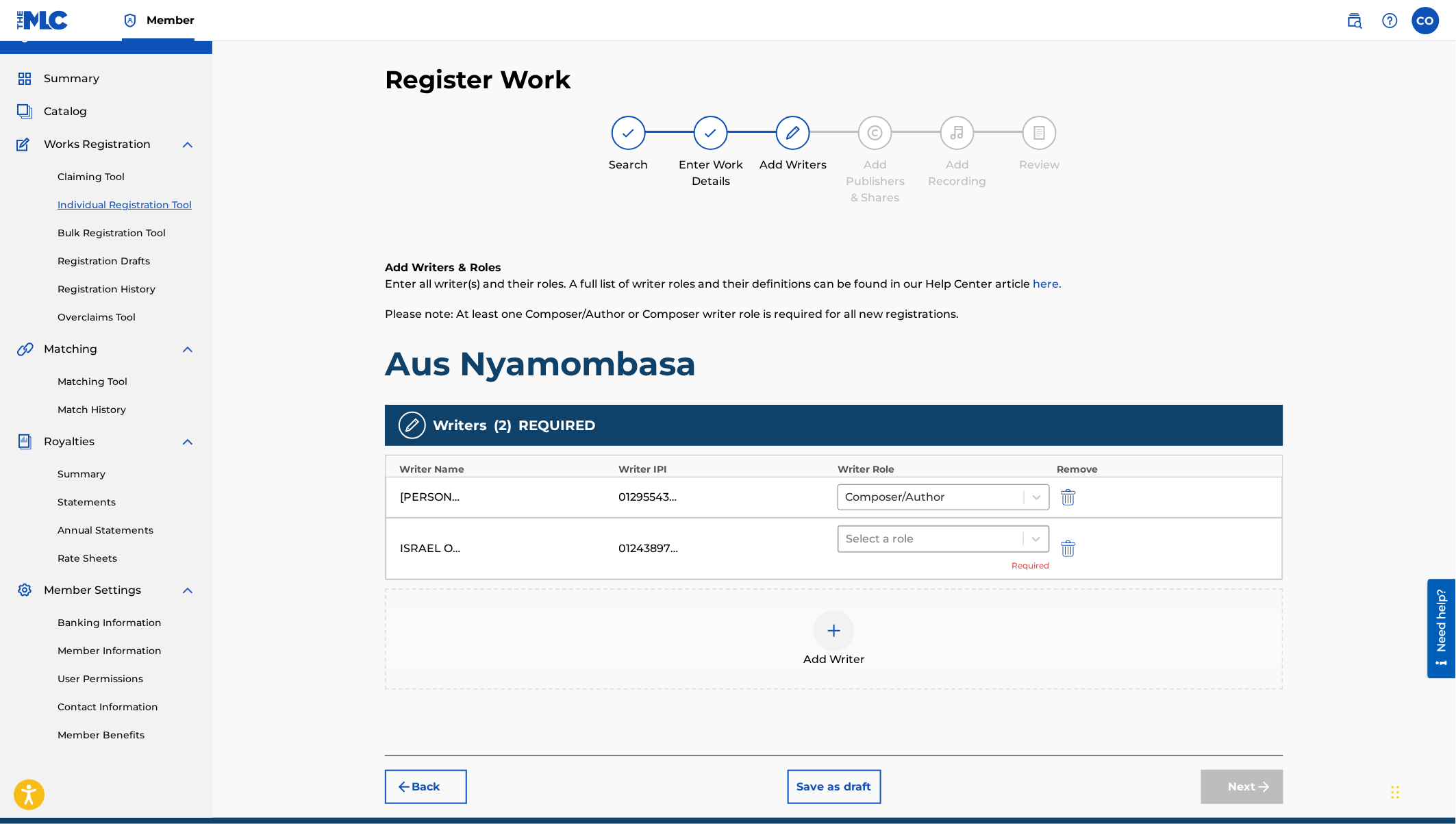
click at [927, 550] on div "Select a role" at bounding box center [943, 539] width 213 height 28
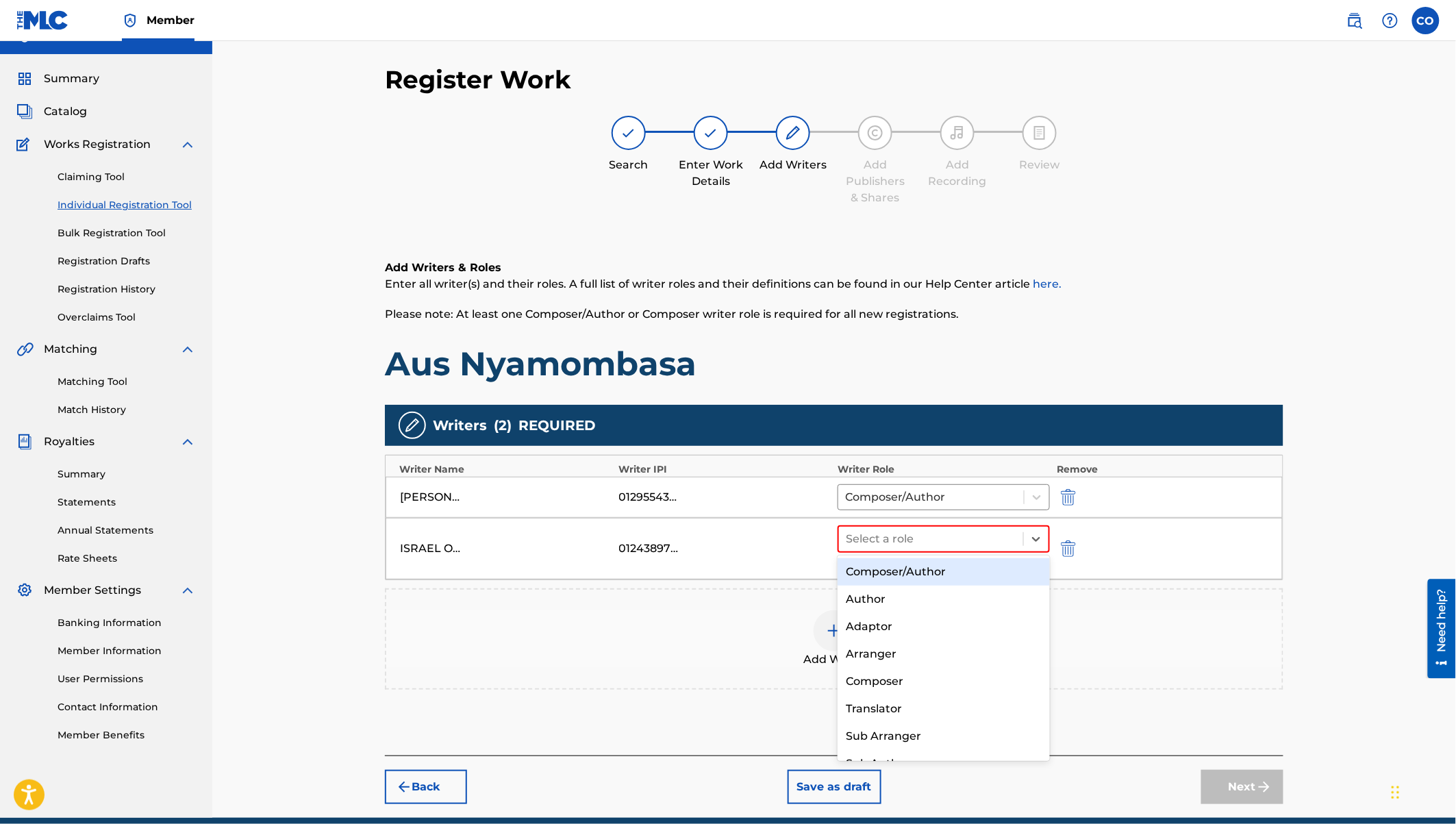
click at [895, 575] on div "Composer/Author" at bounding box center [943, 571] width 213 height 28
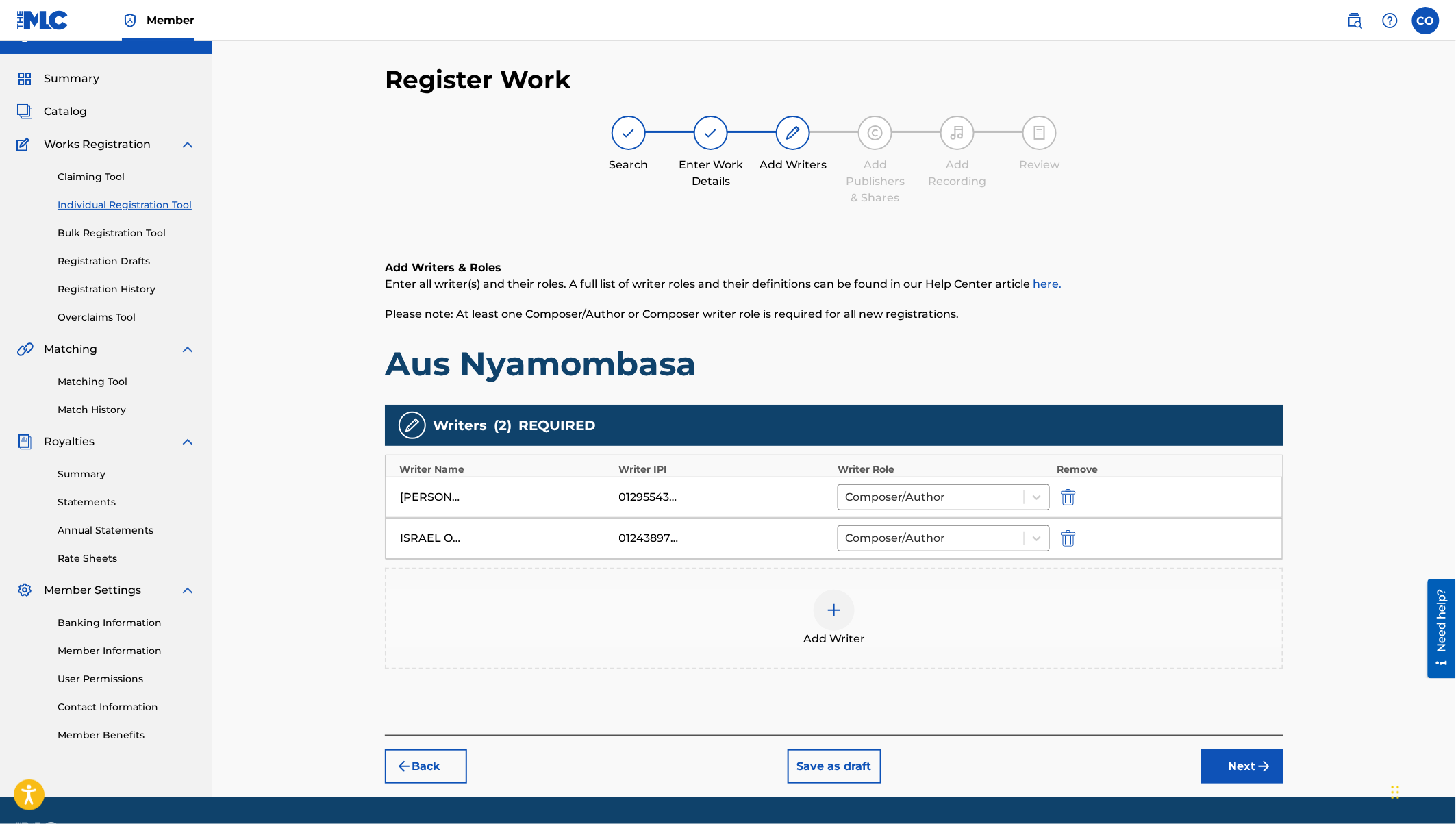
click at [849, 607] on div at bounding box center [833, 609] width 41 height 41
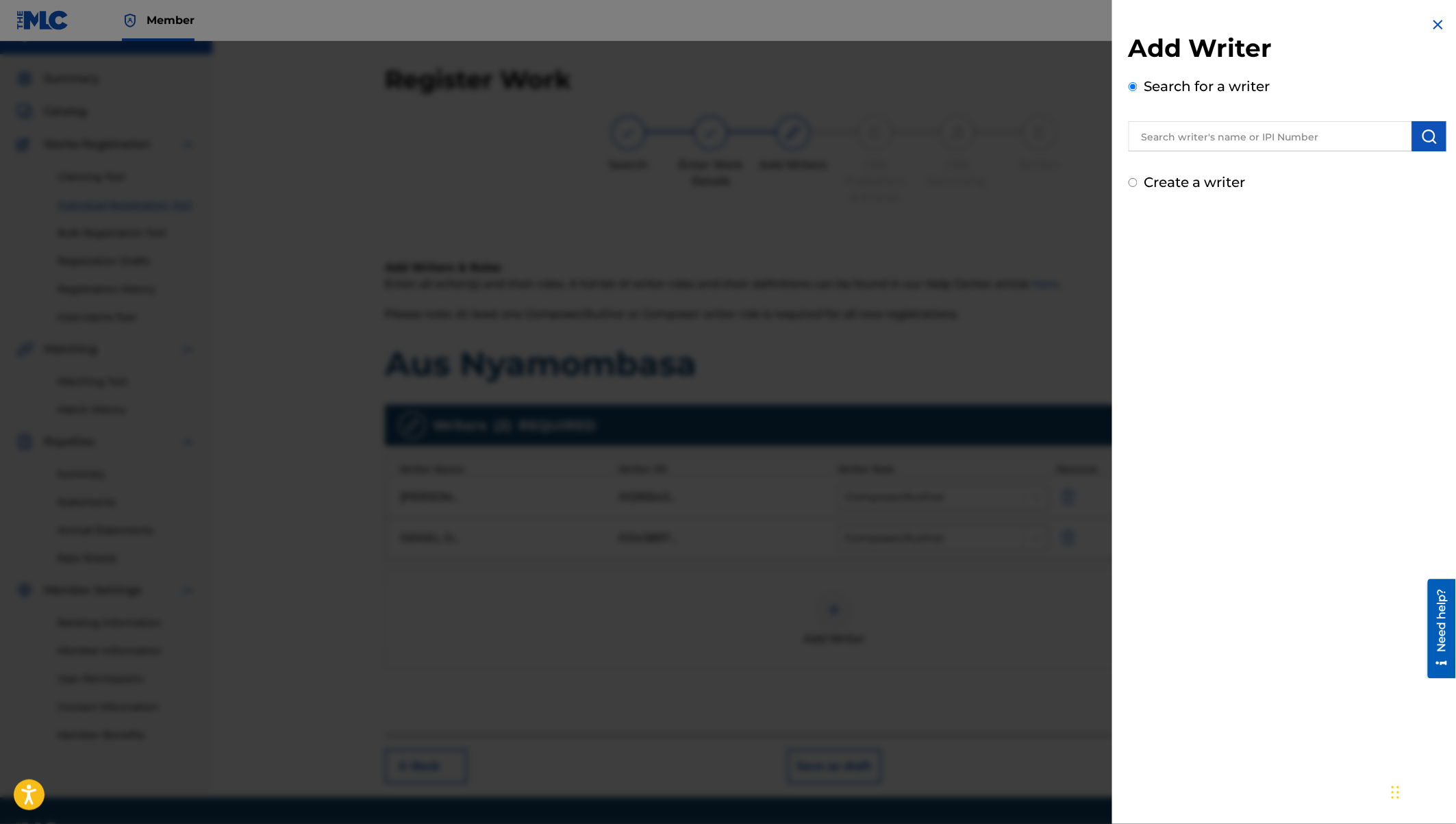
click at [1192, 133] on input "text" at bounding box center [1270, 136] width 283 height 31
type input "trevor magak"
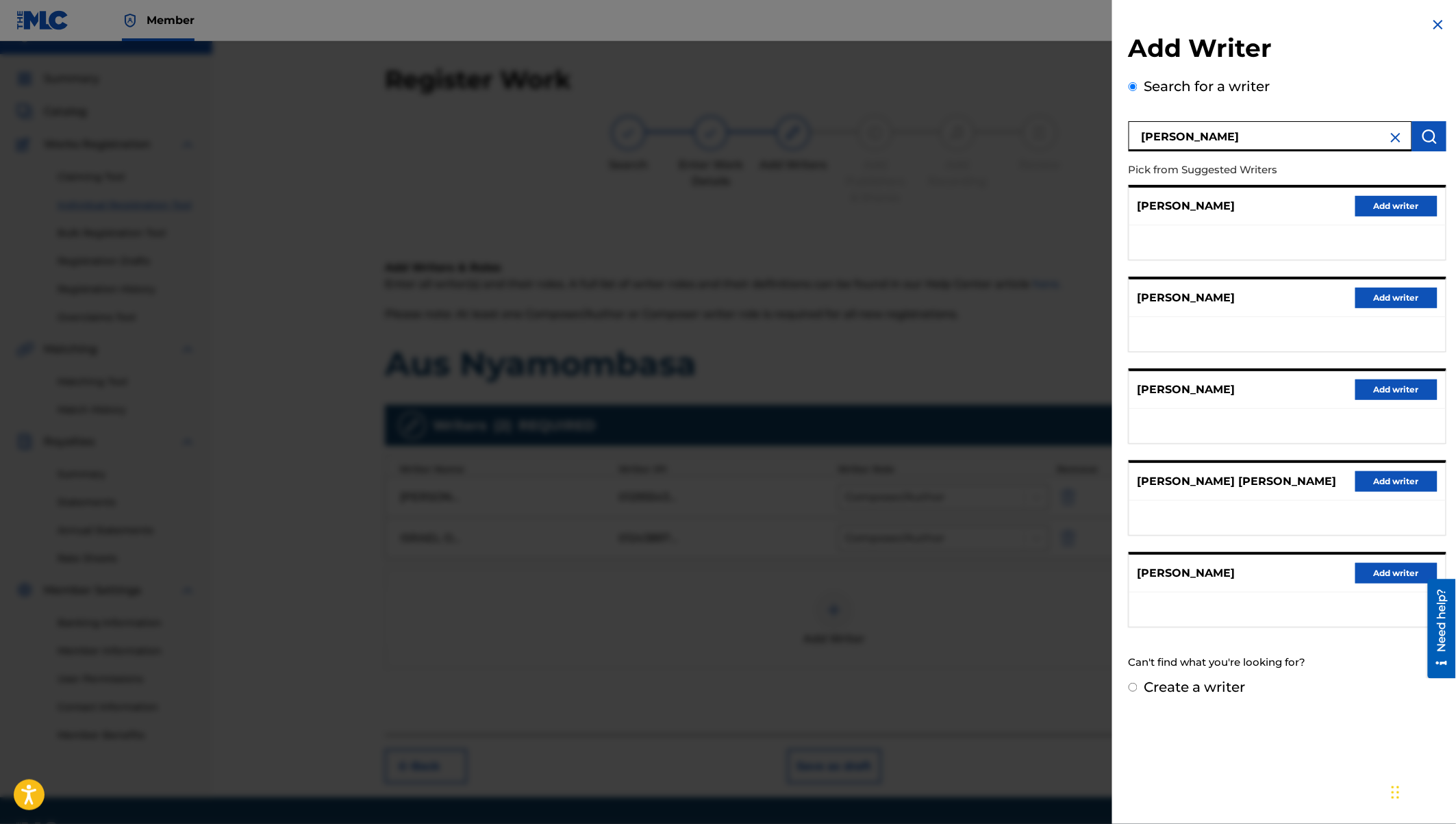
click at [1398, 564] on button "Add writer" at bounding box center [1396, 573] width 82 height 21
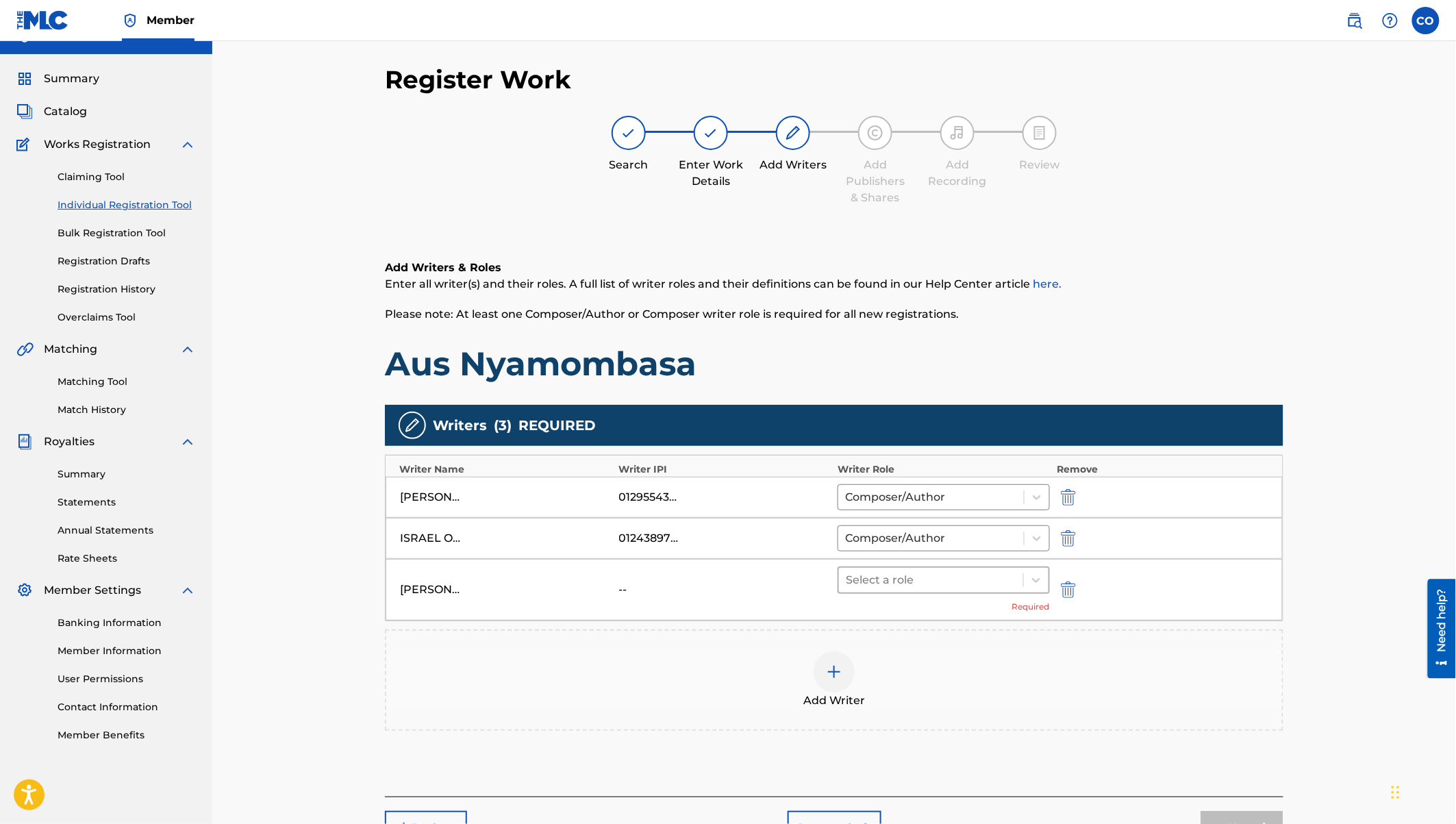
click at [919, 574] on div at bounding box center [931, 580] width 171 height 19
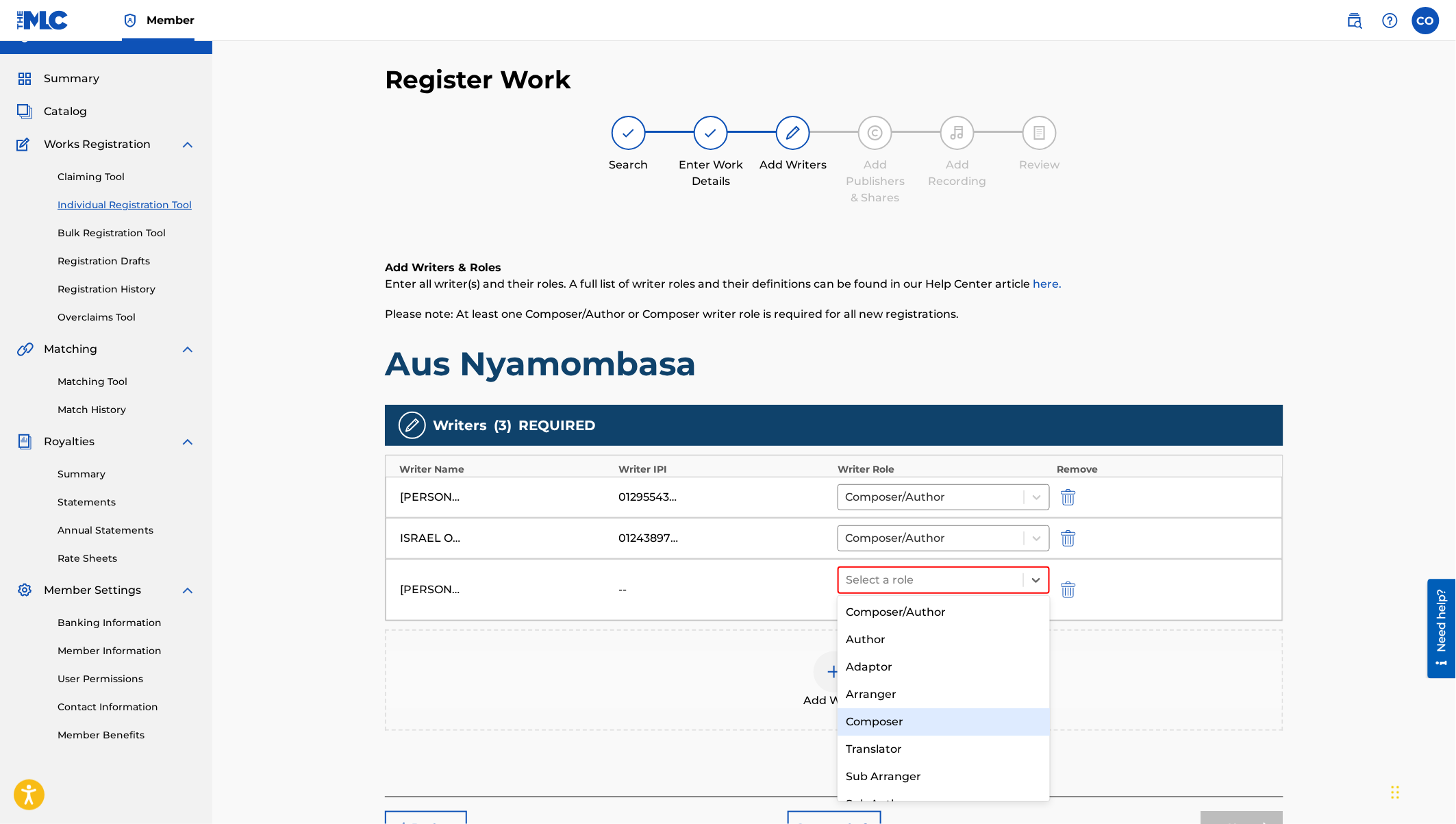
click at [873, 721] on div "Composer" at bounding box center [943, 722] width 213 height 28
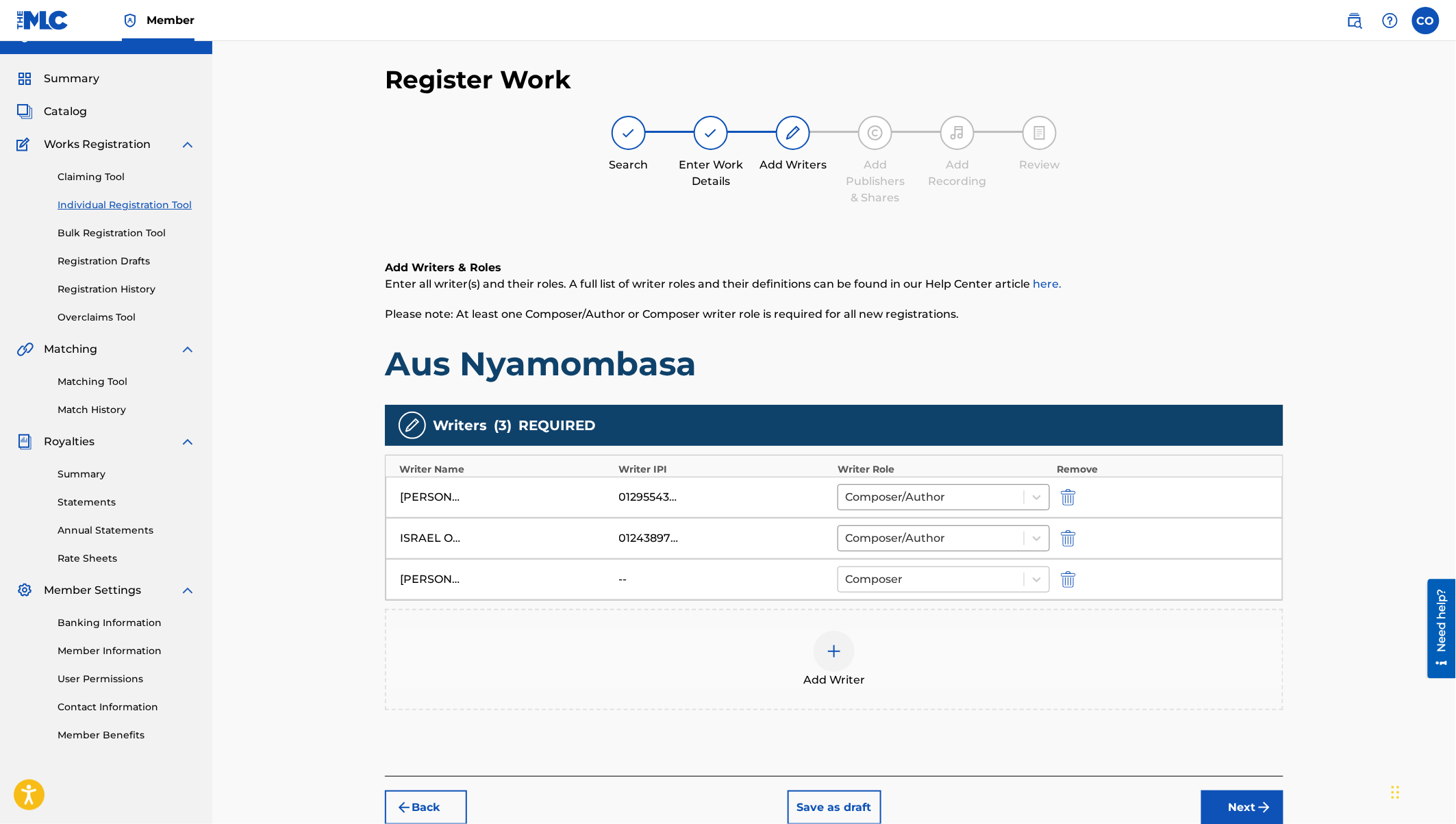
click at [878, 581] on div at bounding box center [931, 580] width 172 height 19
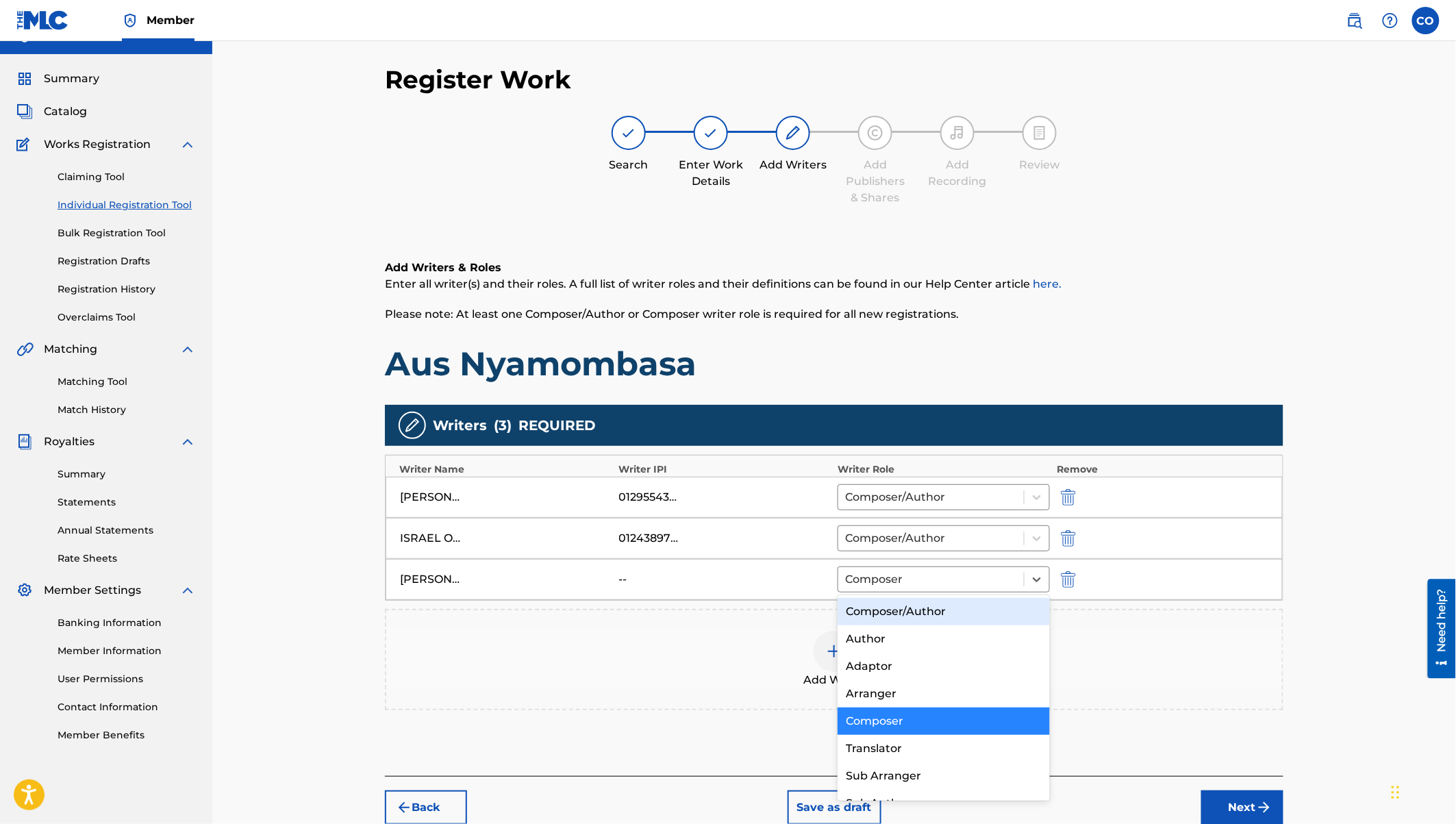
click at [730, 648] on div "Add Writer" at bounding box center [833, 659] width 895 height 57
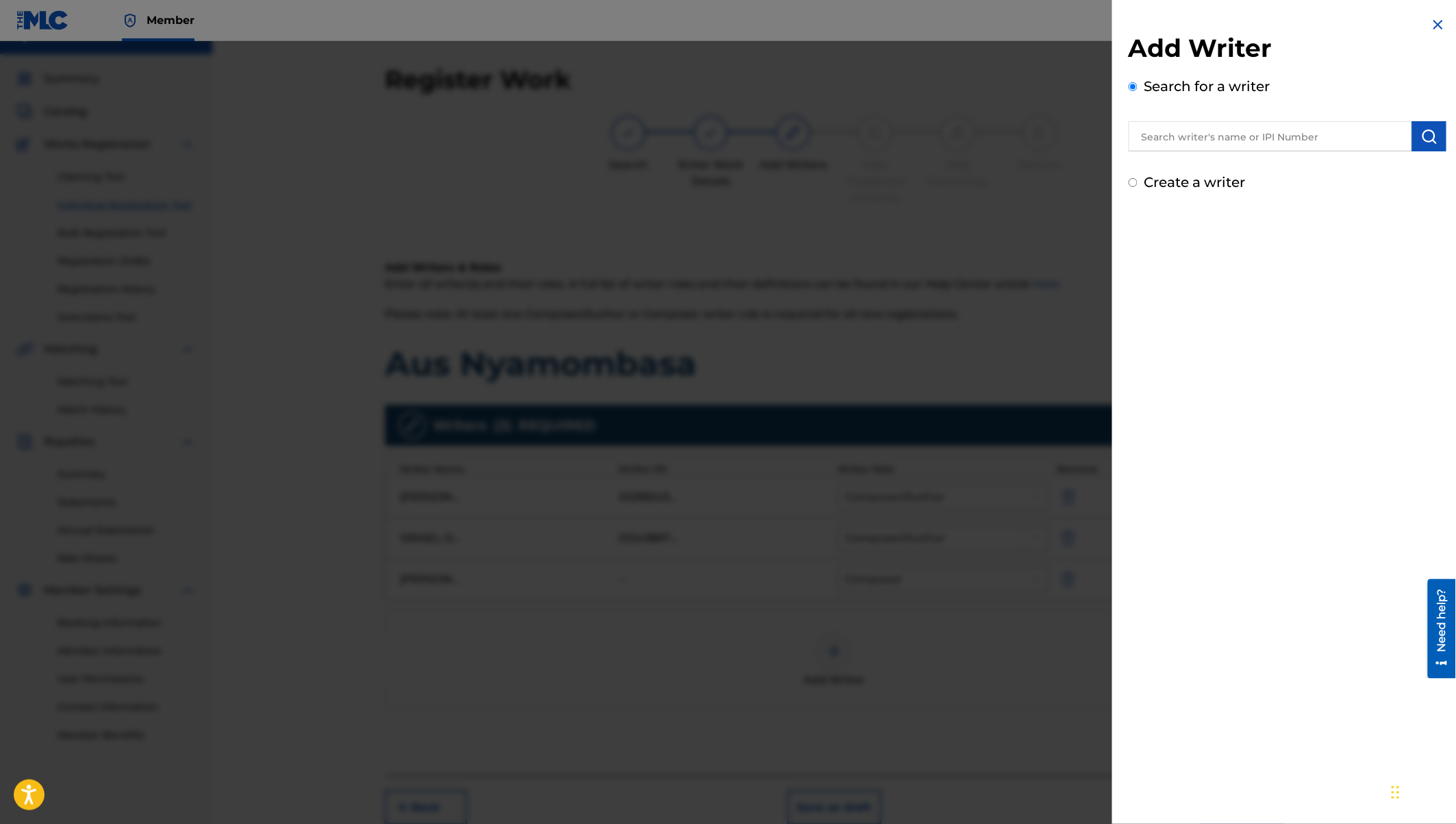
click at [1434, 32] on img at bounding box center [1438, 24] width 16 height 16
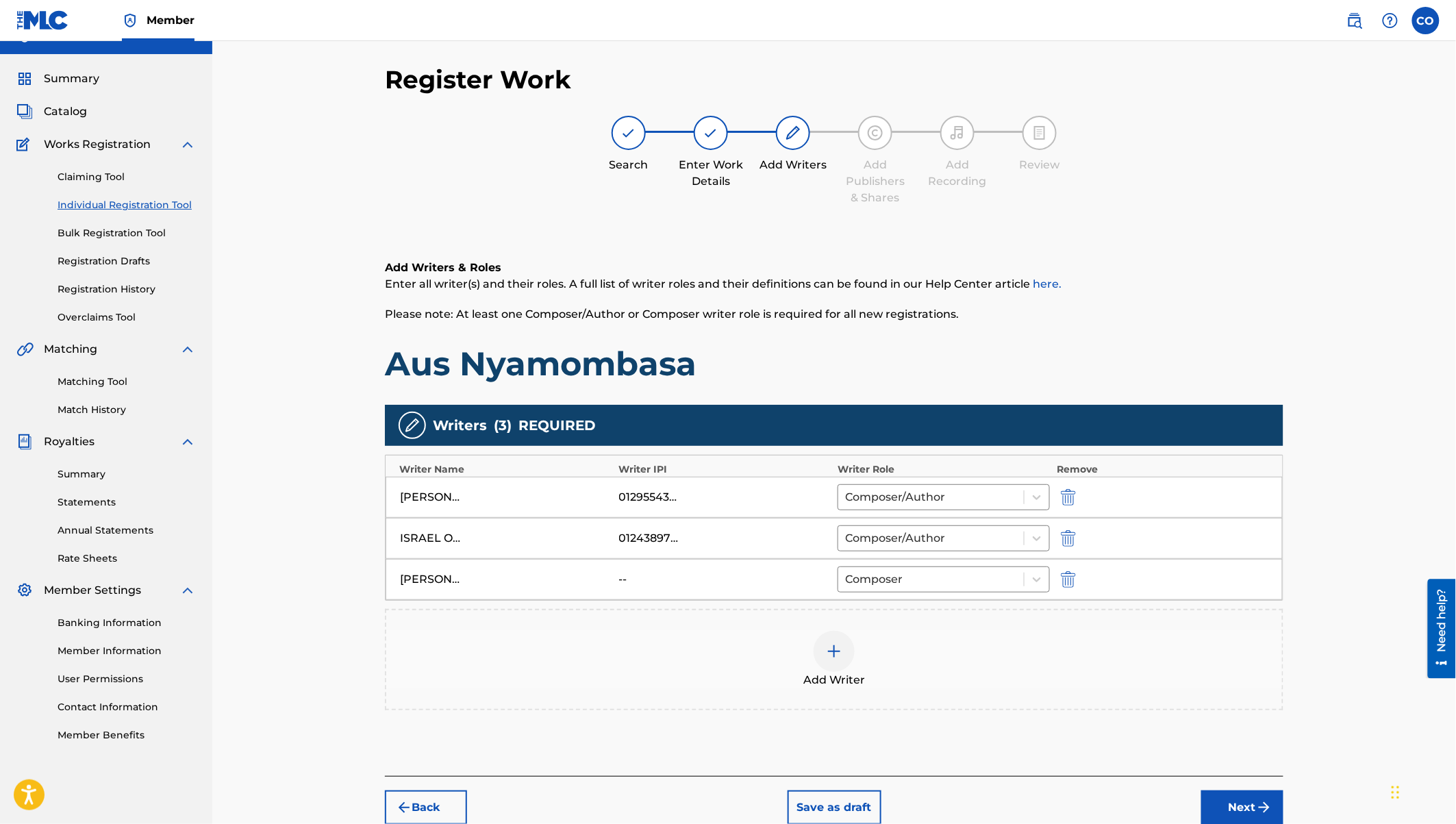
click at [837, 644] on img at bounding box center [833, 650] width 16 height 16
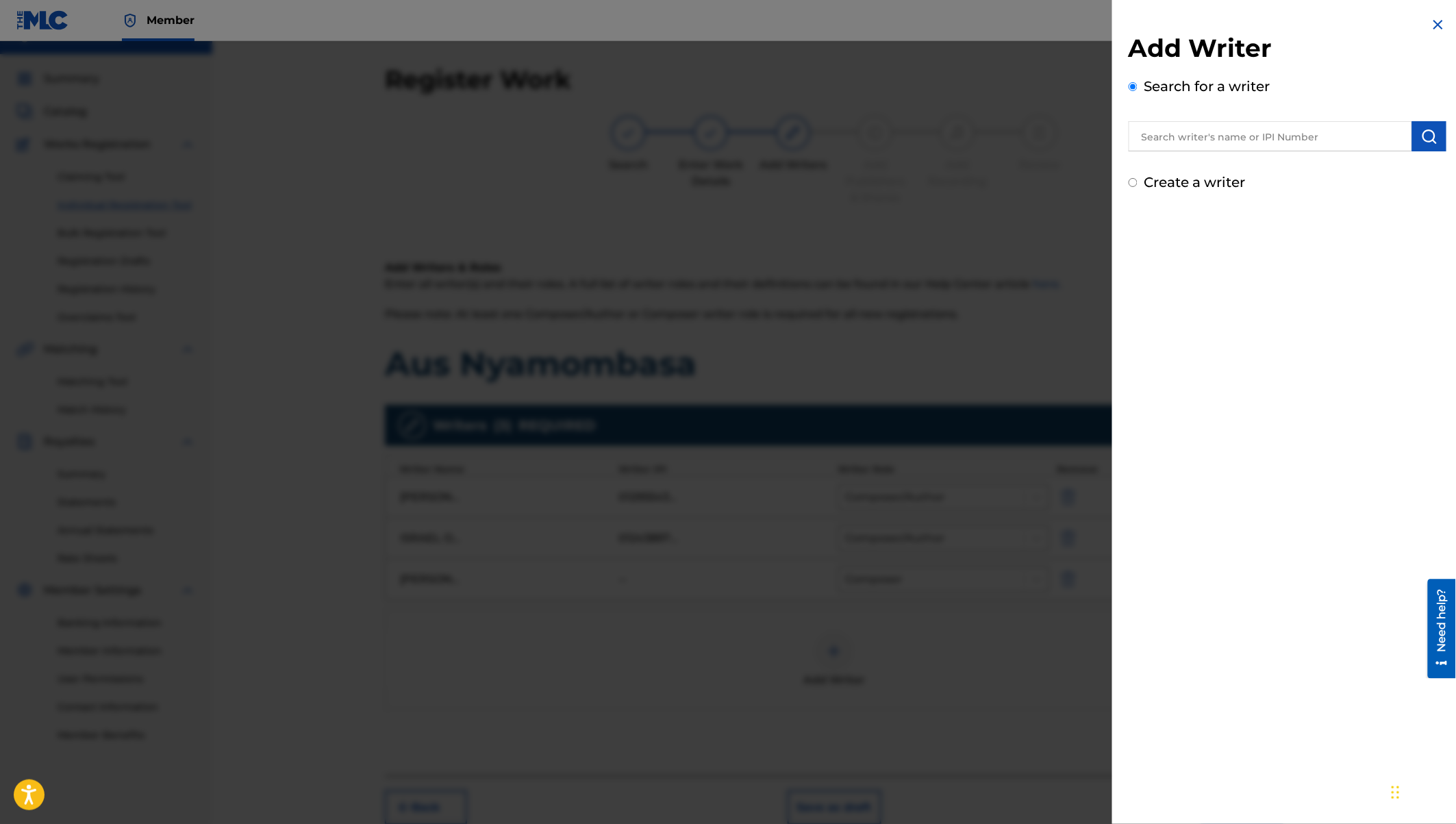
click at [1175, 124] on input "text" at bounding box center [1270, 136] width 283 height 31
paste input "Ian Stephen Owiti"
type input "Ian Stephen Owiti"
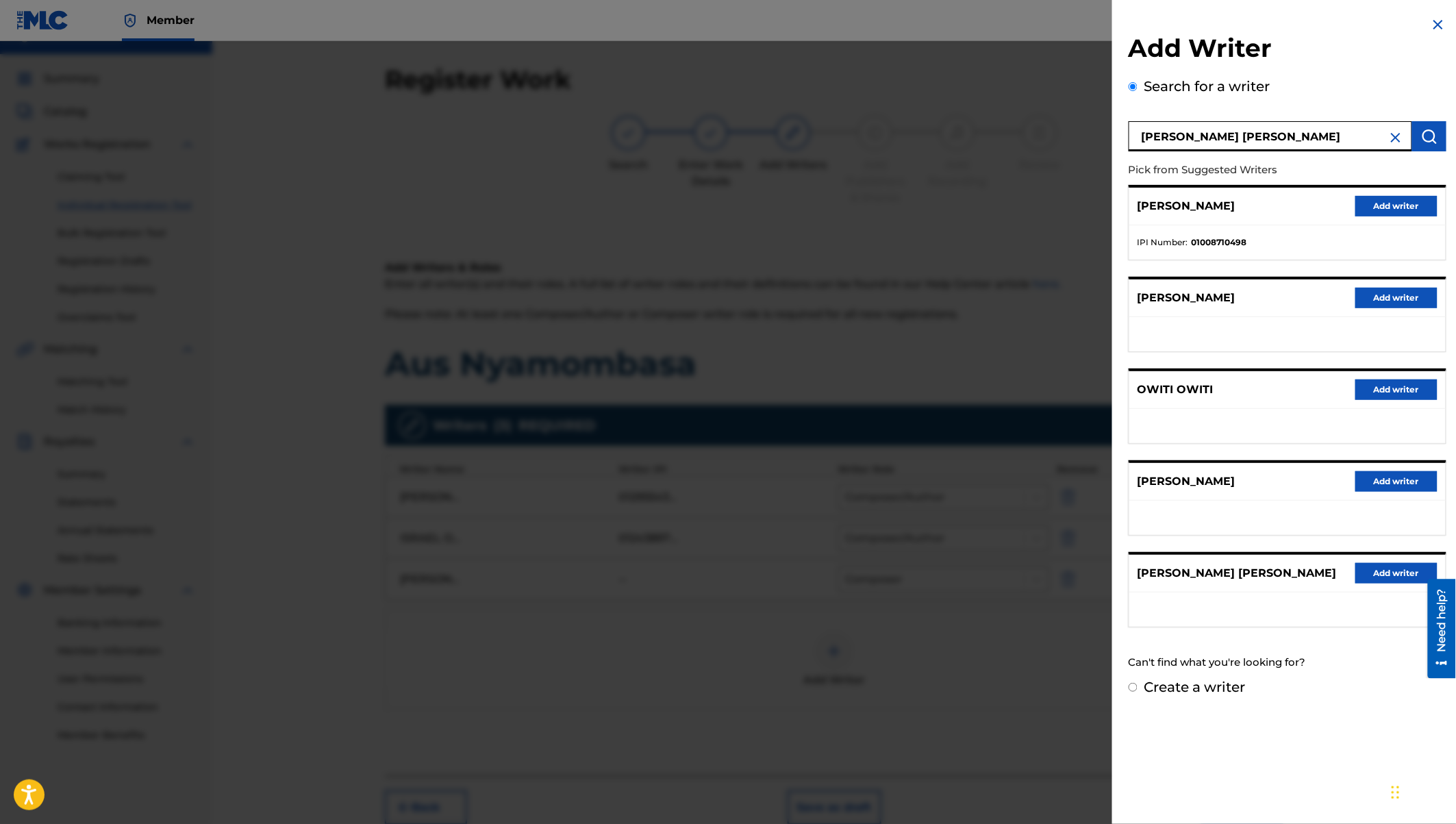
click at [1376, 570] on button "Add writer" at bounding box center [1396, 573] width 82 height 21
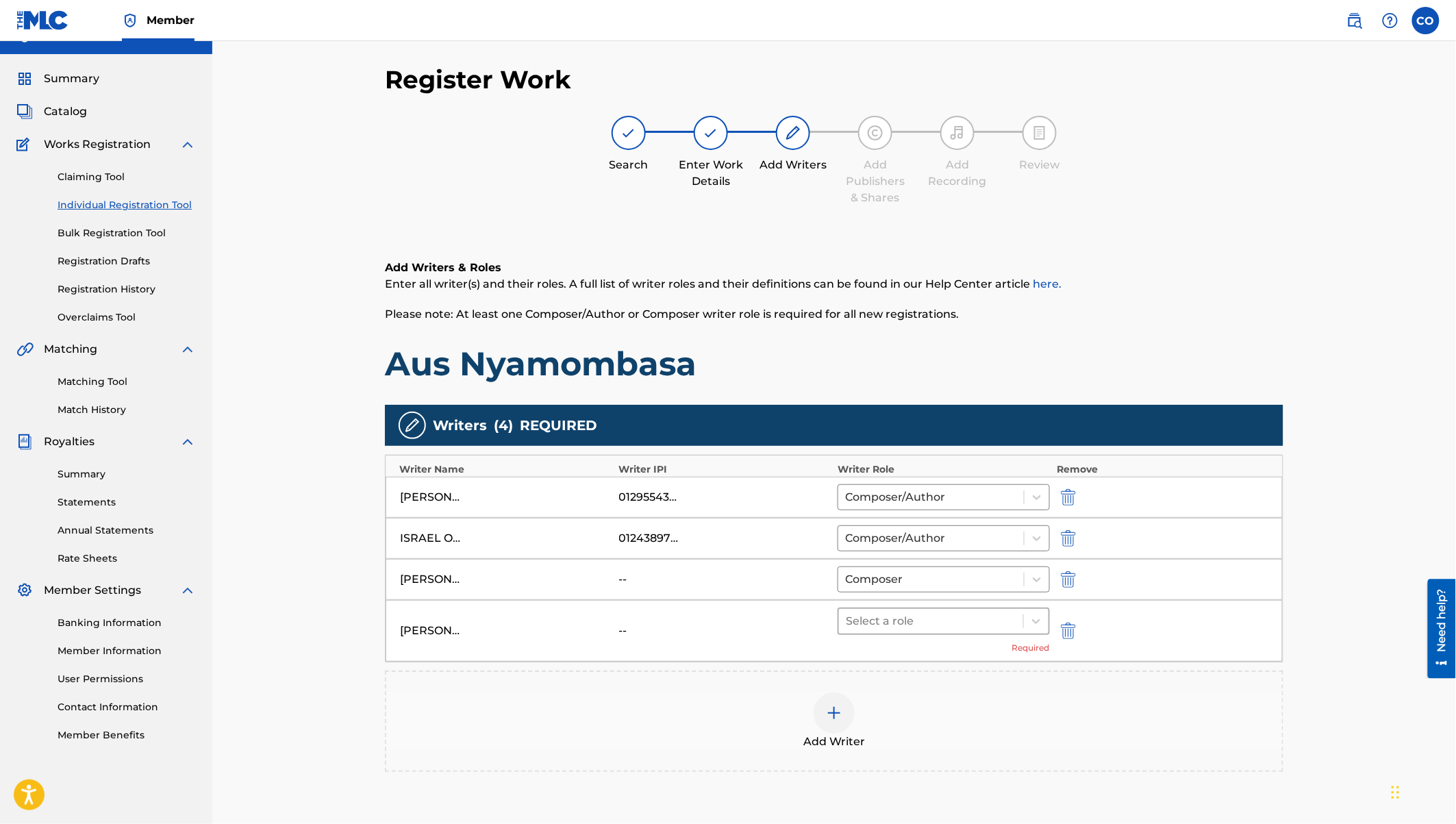
click at [915, 614] on div at bounding box center [931, 621] width 171 height 19
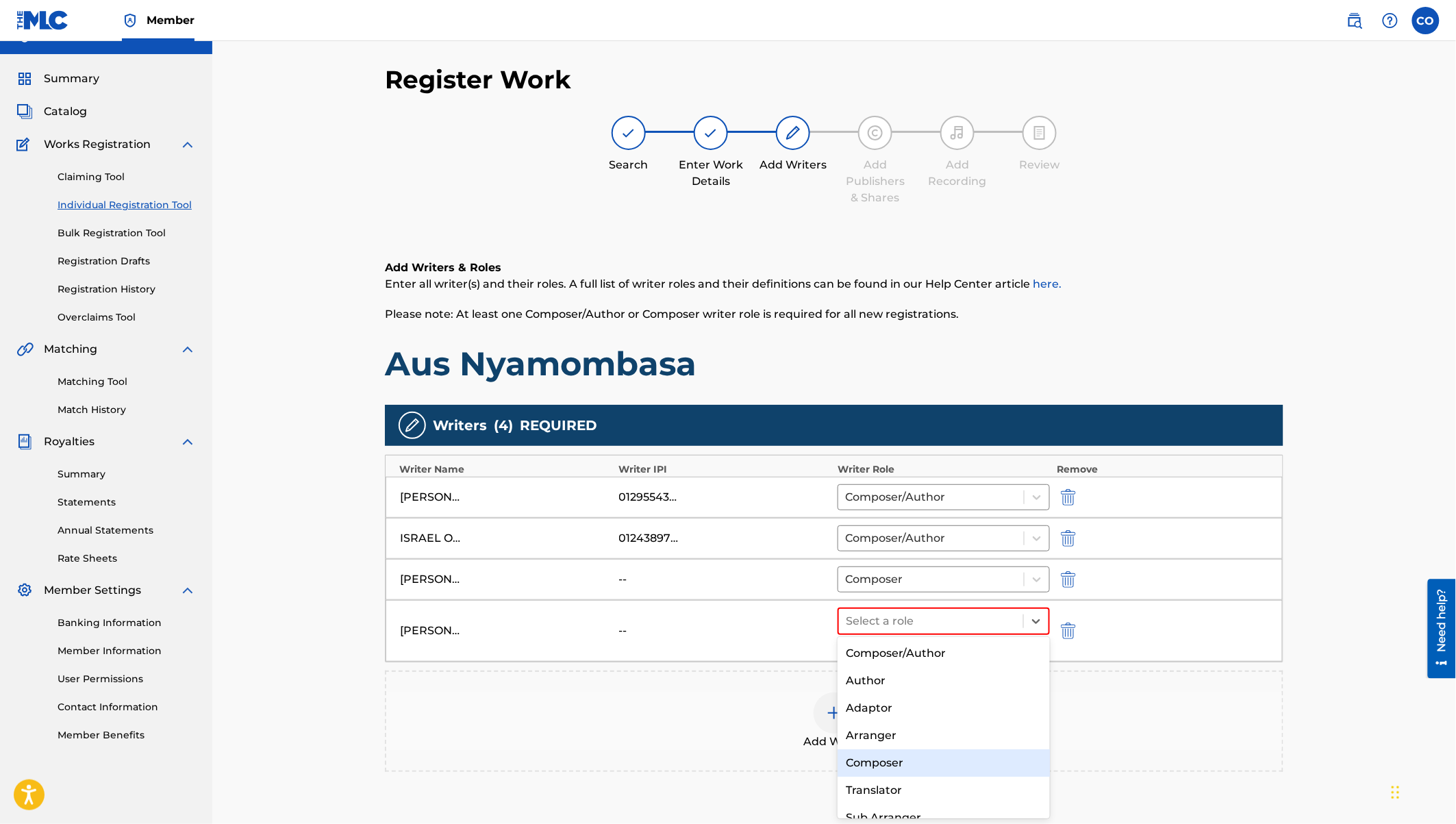
click at [875, 763] on div "Composer" at bounding box center [943, 763] width 213 height 28
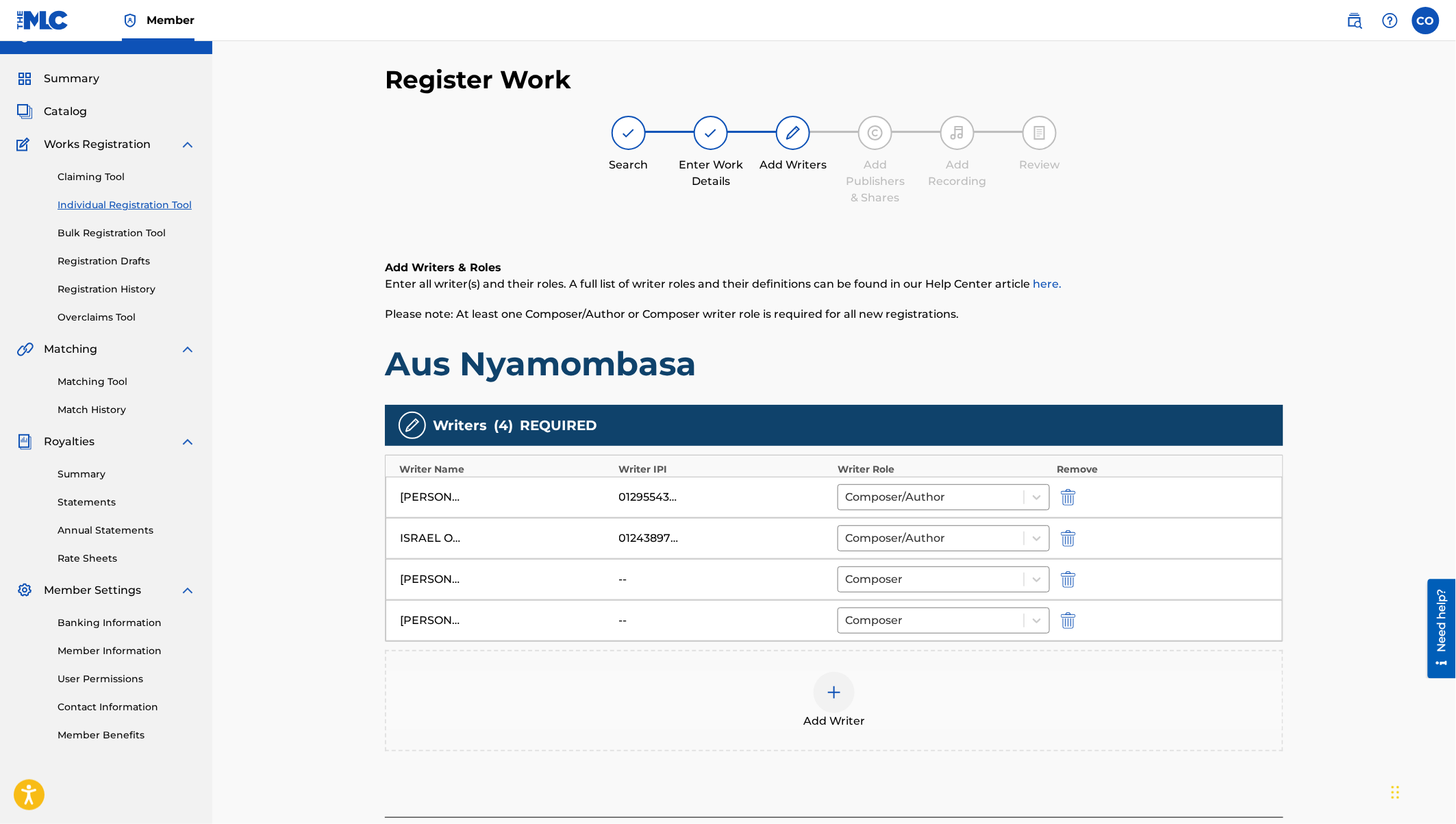
scroll to position [142, 0]
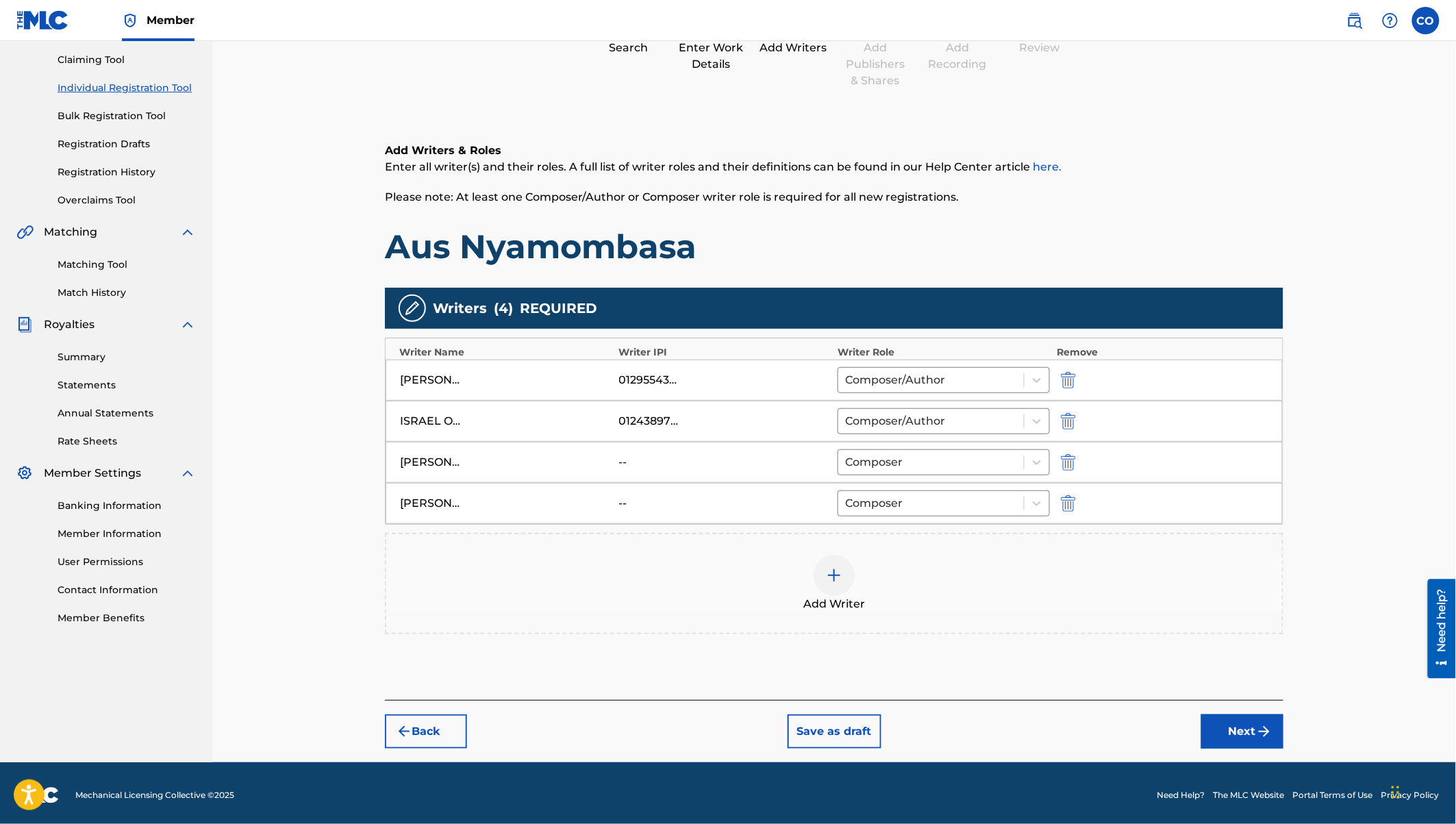
click at [1246, 738] on button "Next" at bounding box center [1242, 731] width 82 height 34
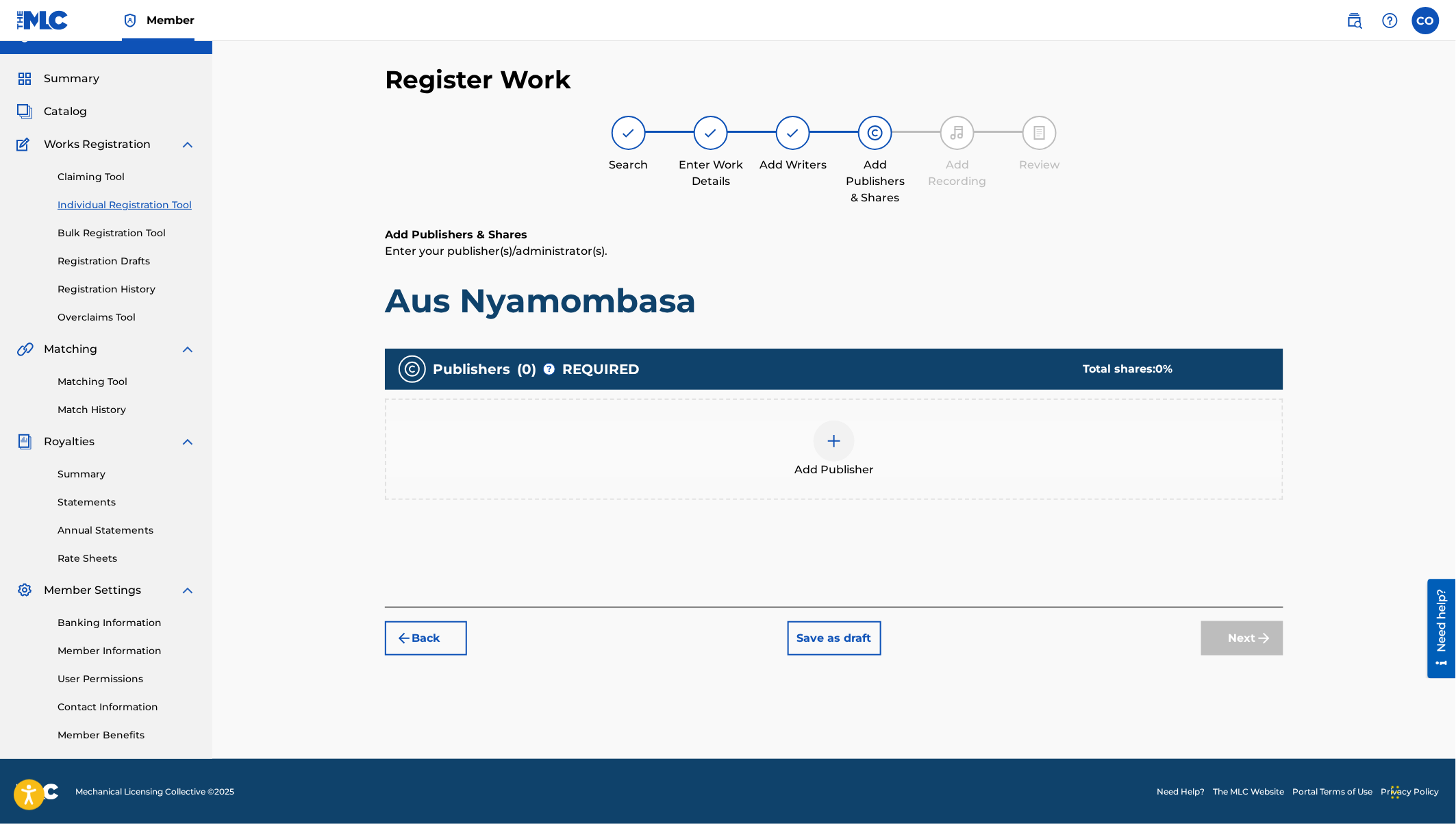
click at [823, 422] on div "Add Publisher" at bounding box center [833, 449] width 895 height 57
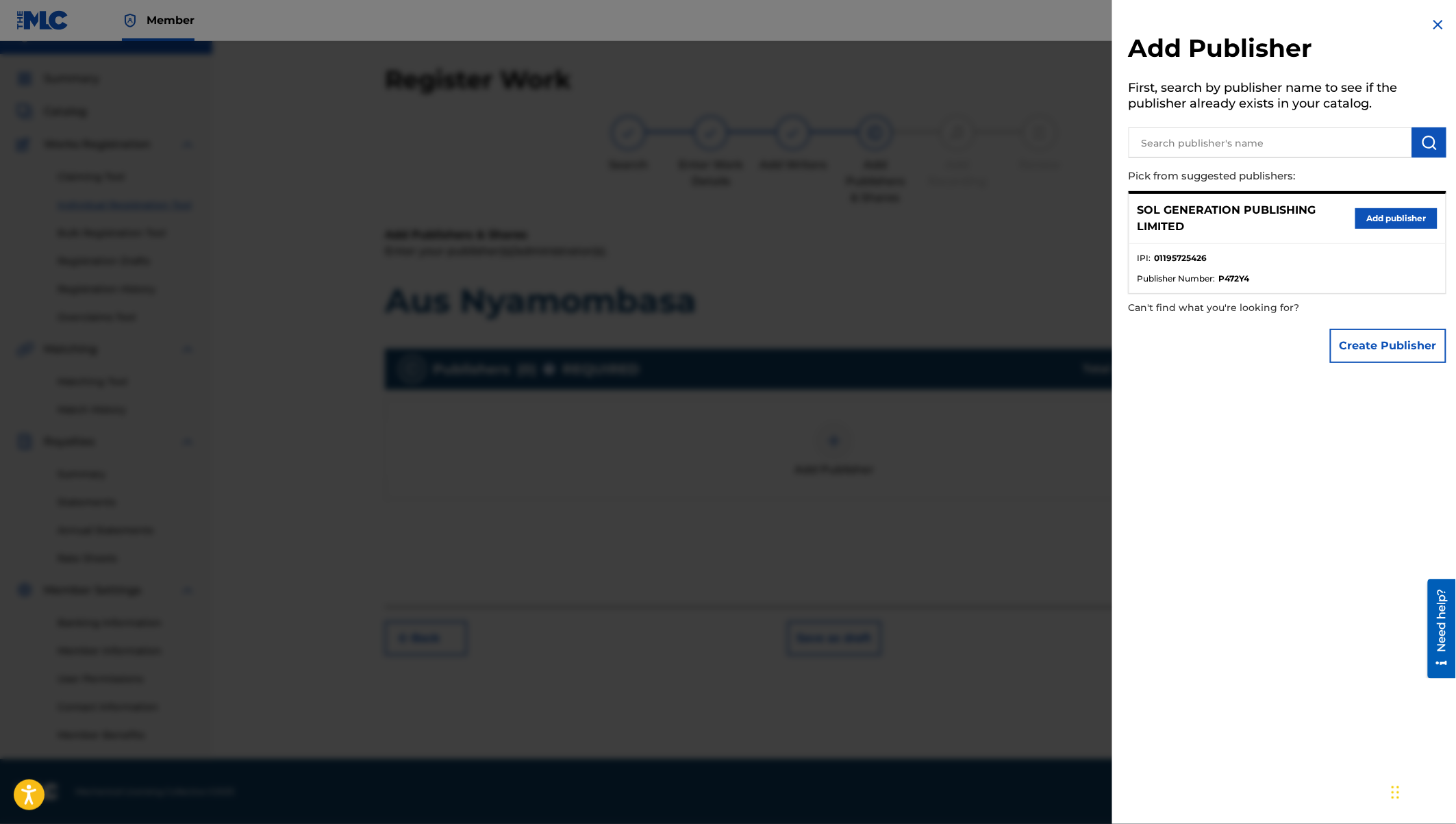
click at [1399, 222] on button "Add publisher" at bounding box center [1396, 218] width 82 height 21
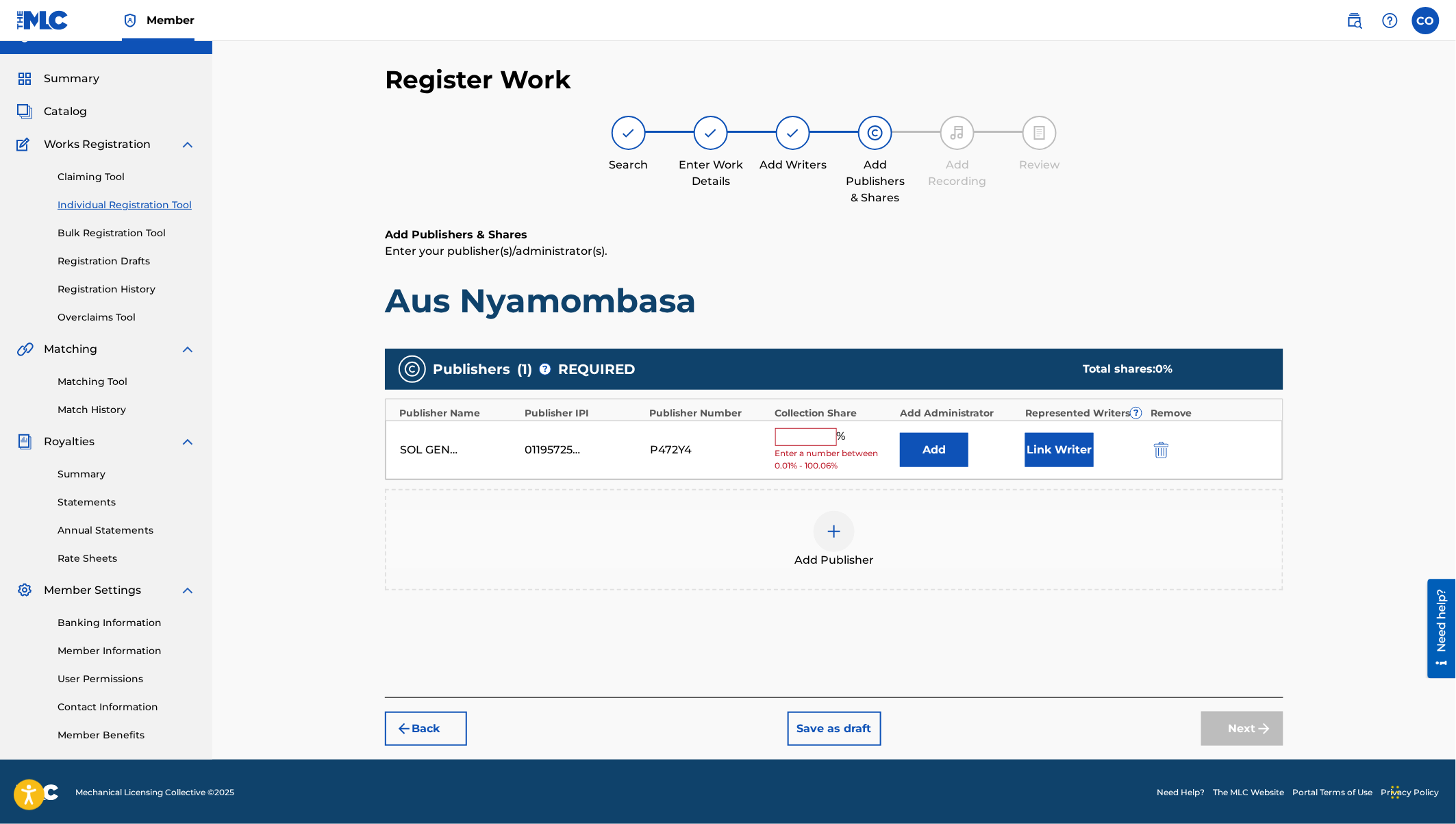
click at [793, 430] on input "text" at bounding box center [806, 437] width 62 height 18
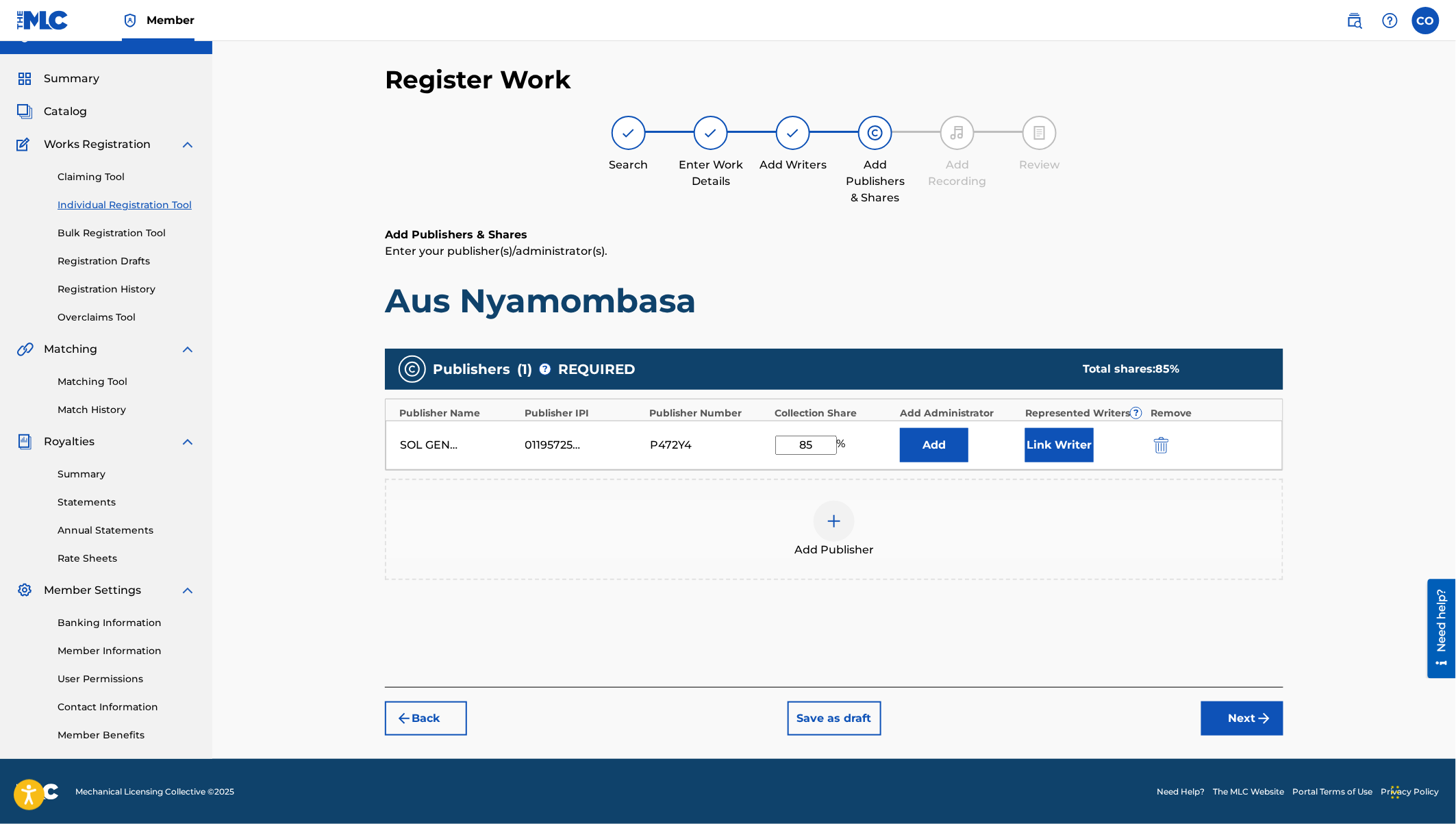
type input "85"
click at [1037, 450] on button "Link Writer" at bounding box center [1059, 445] width 69 height 34
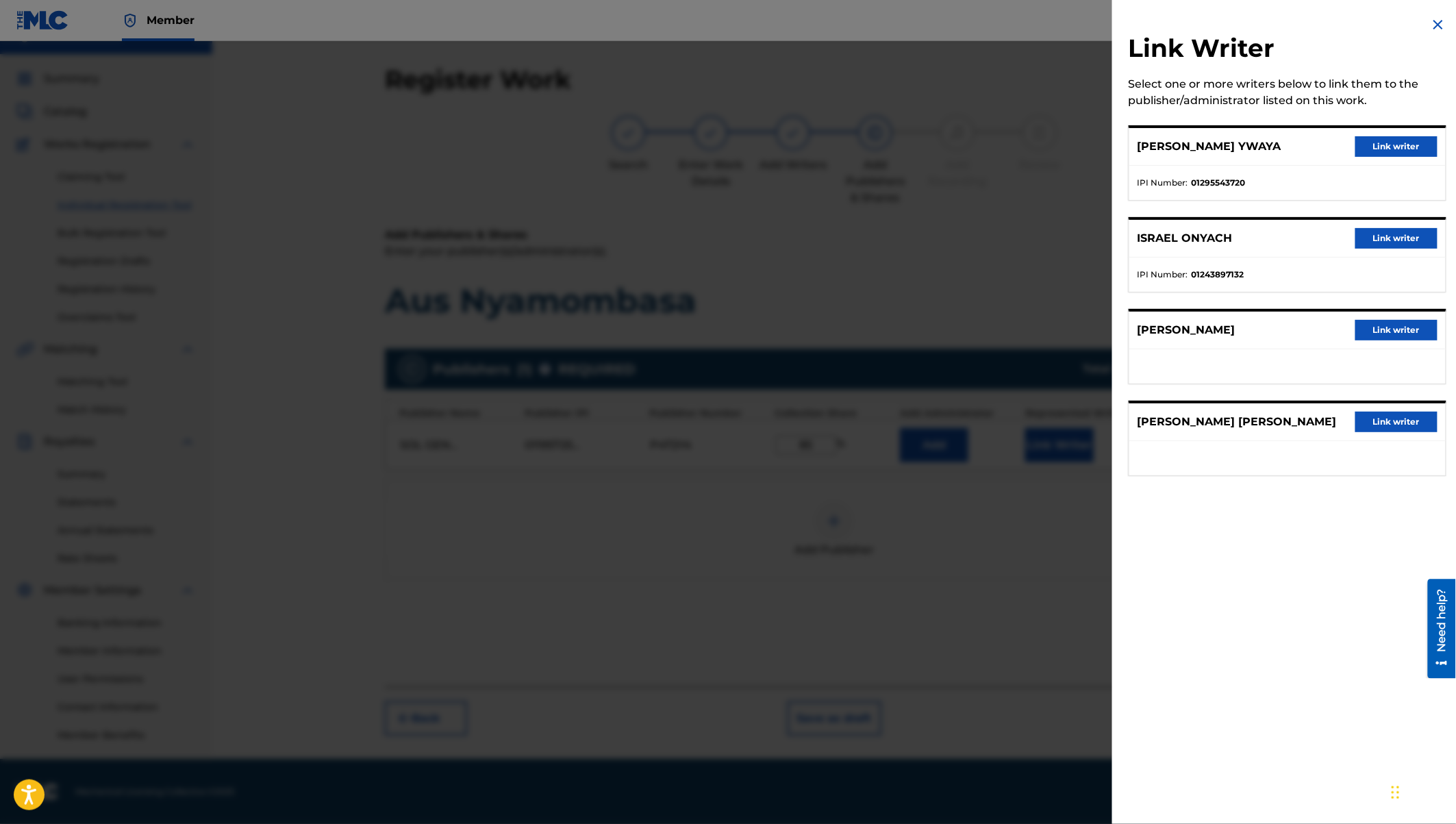
click at [1374, 235] on button "Link writer" at bounding box center [1396, 238] width 82 height 21
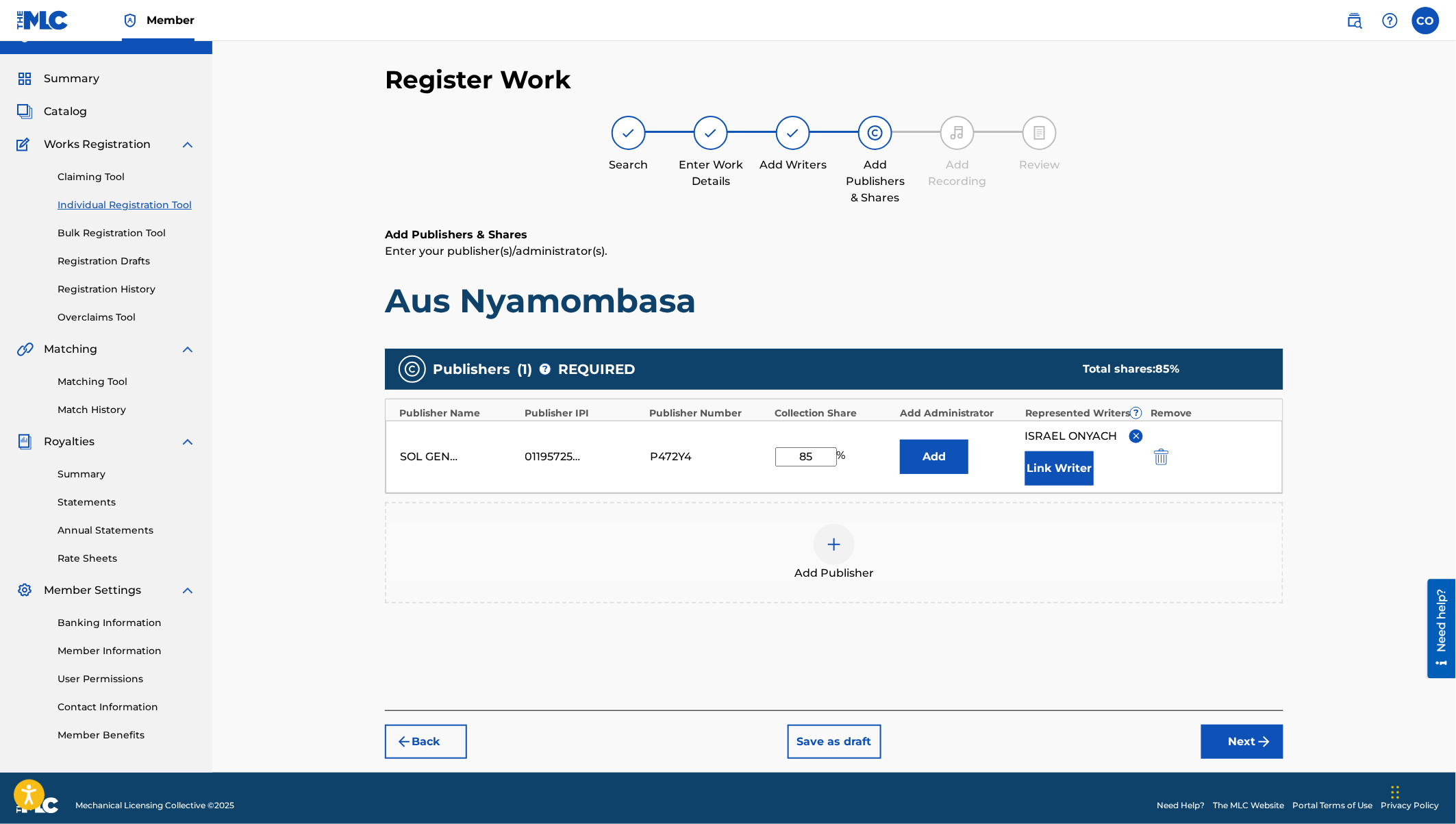
click at [1076, 464] on button "Link Writer" at bounding box center [1059, 468] width 69 height 34
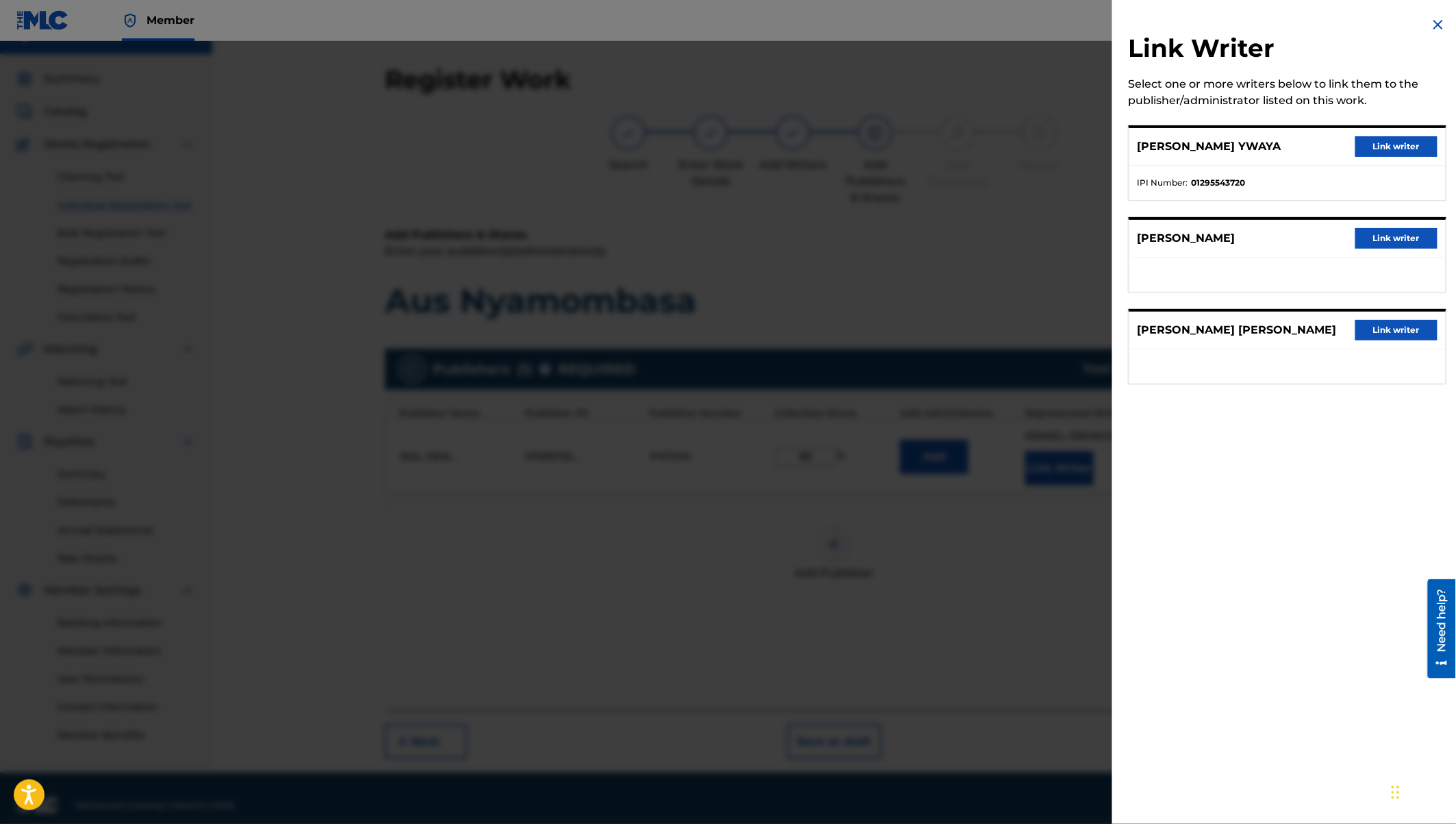
click at [1376, 150] on button "Link writer" at bounding box center [1396, 147] width 82 height 21
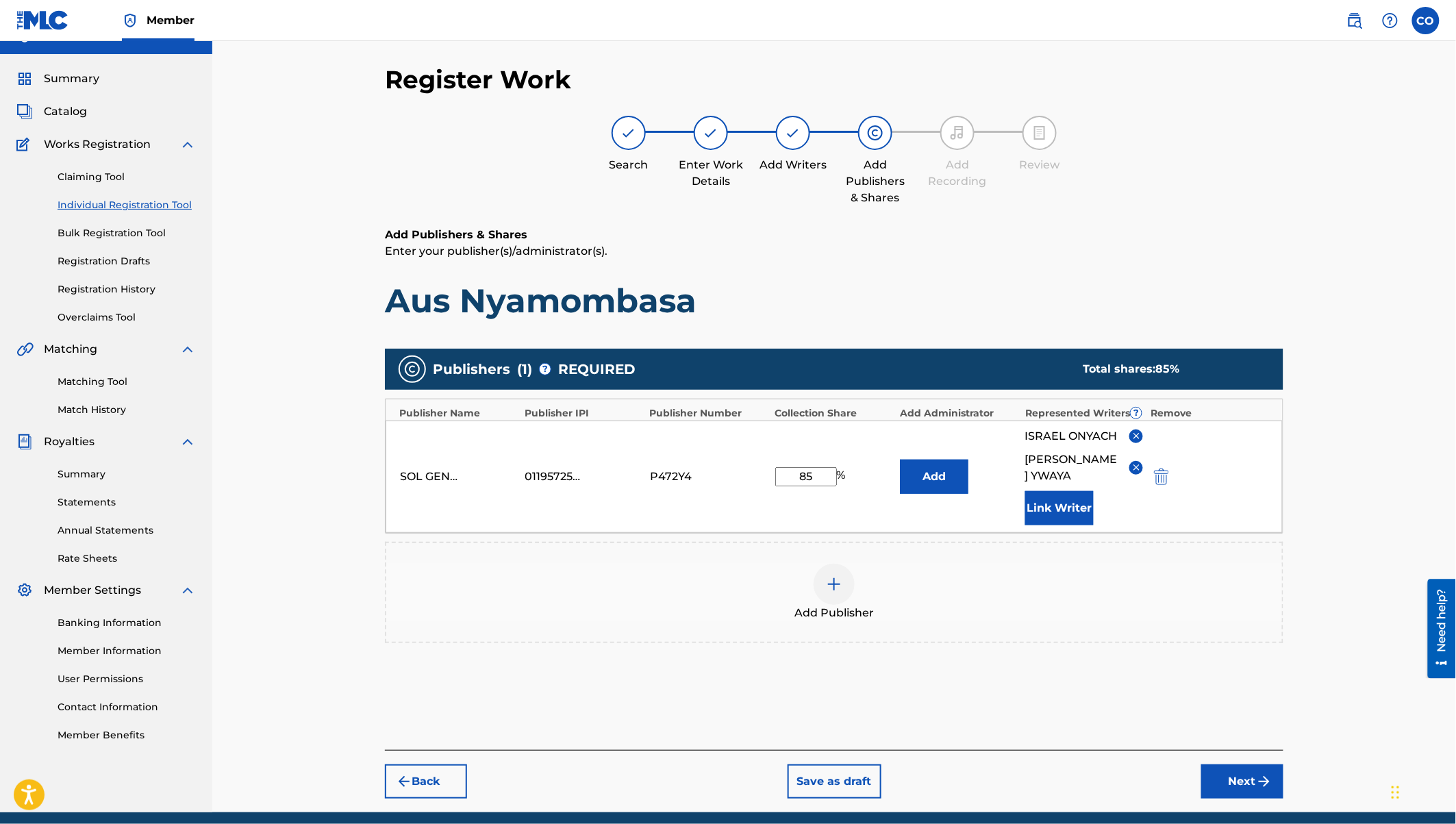
scroll to position [76, 0]
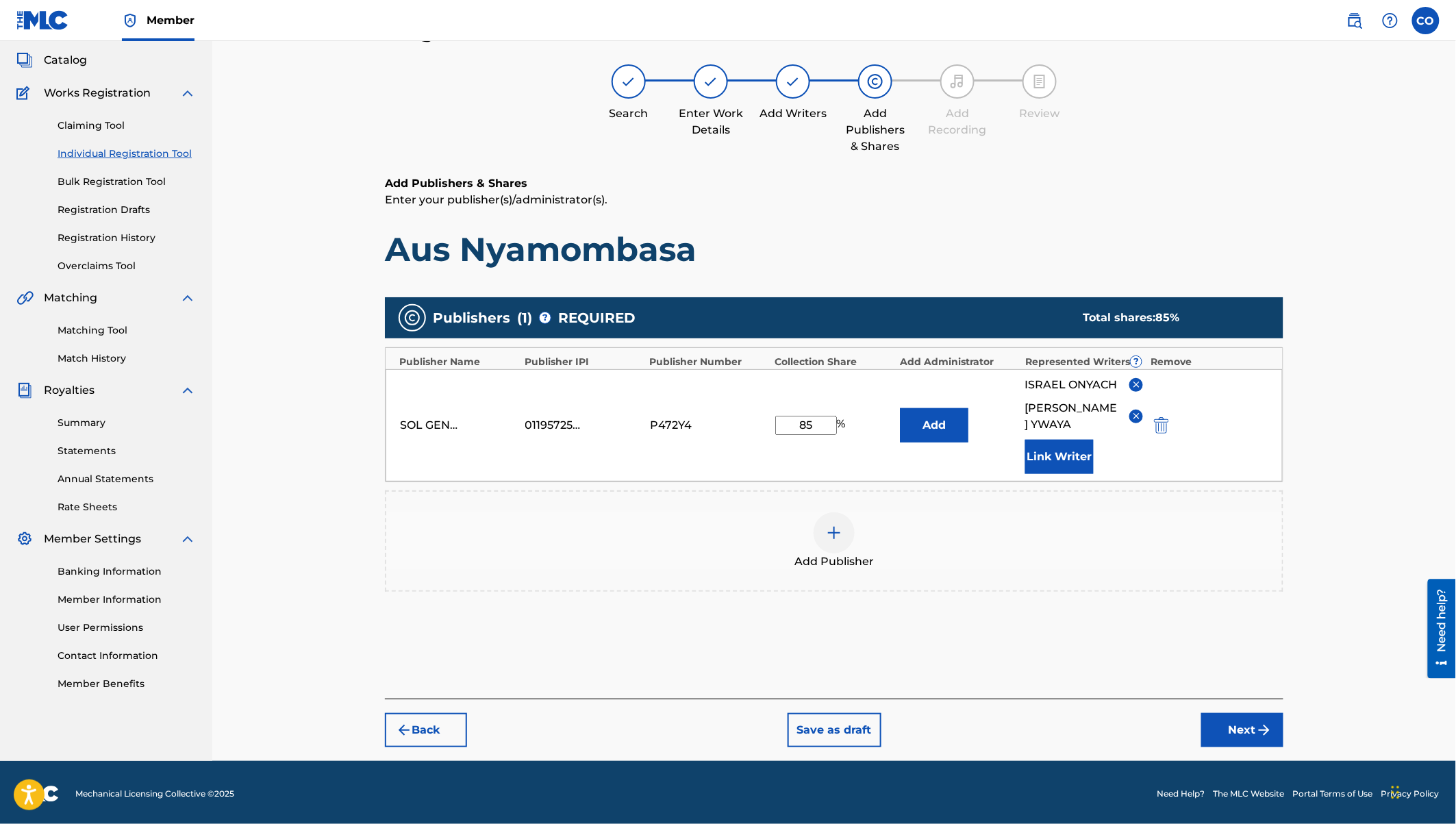
click at [1248, 727] on button "Next" at bounding box center [1242, 731] width 82 height 34
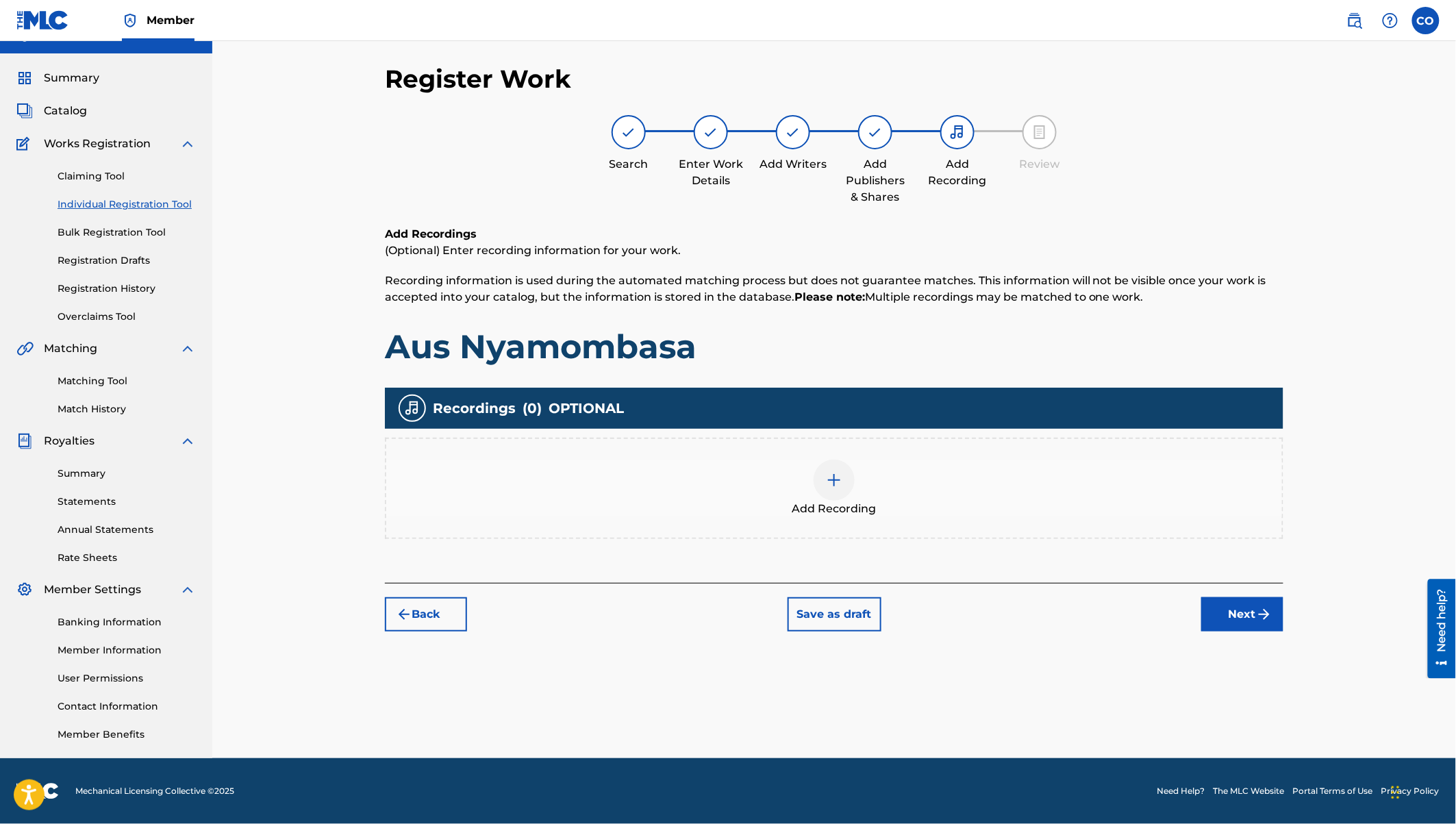
scroll to position [25, 0]
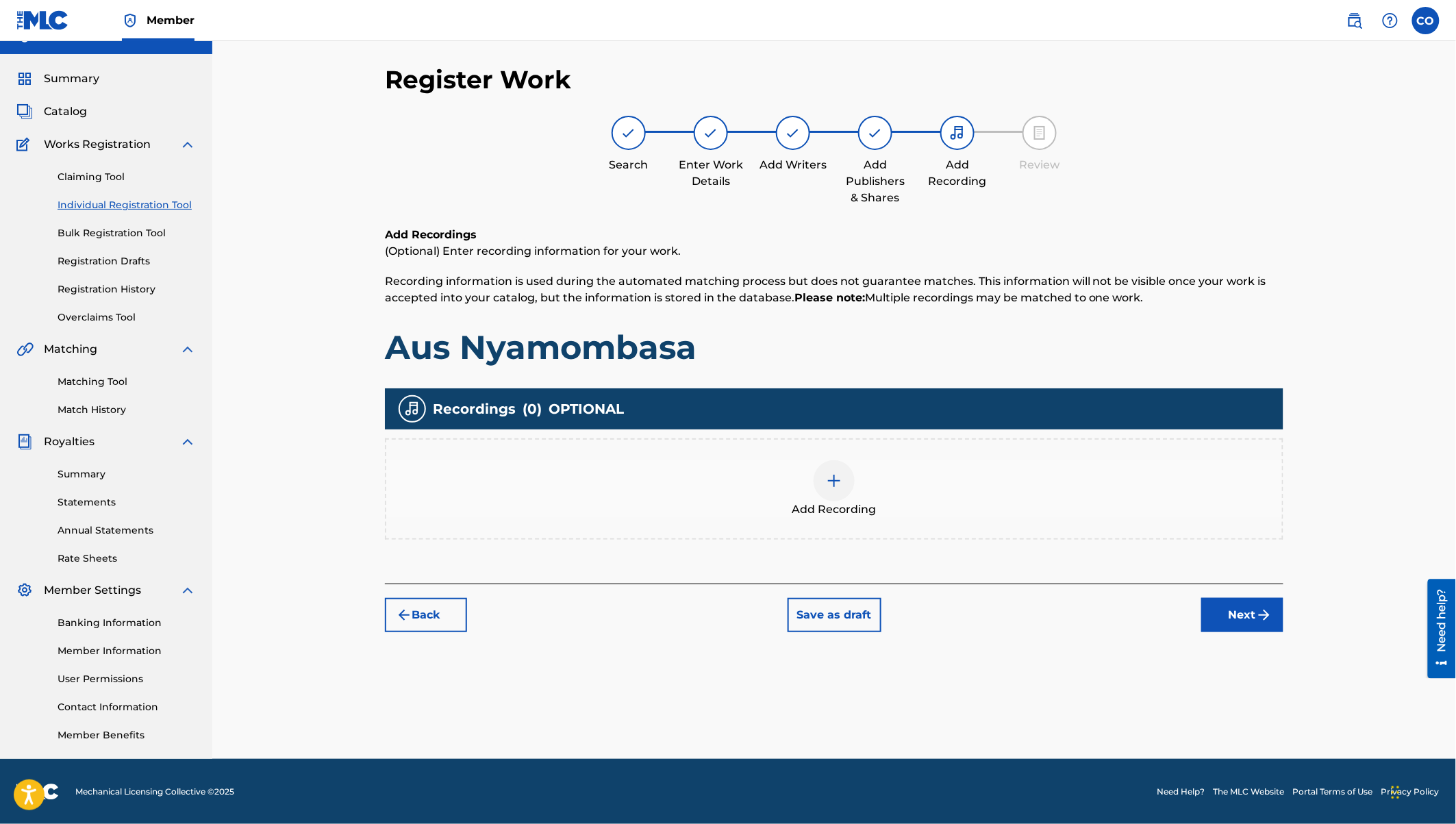
click at [847, 487] on div at bounding box center [833, 481] width 41 height 41
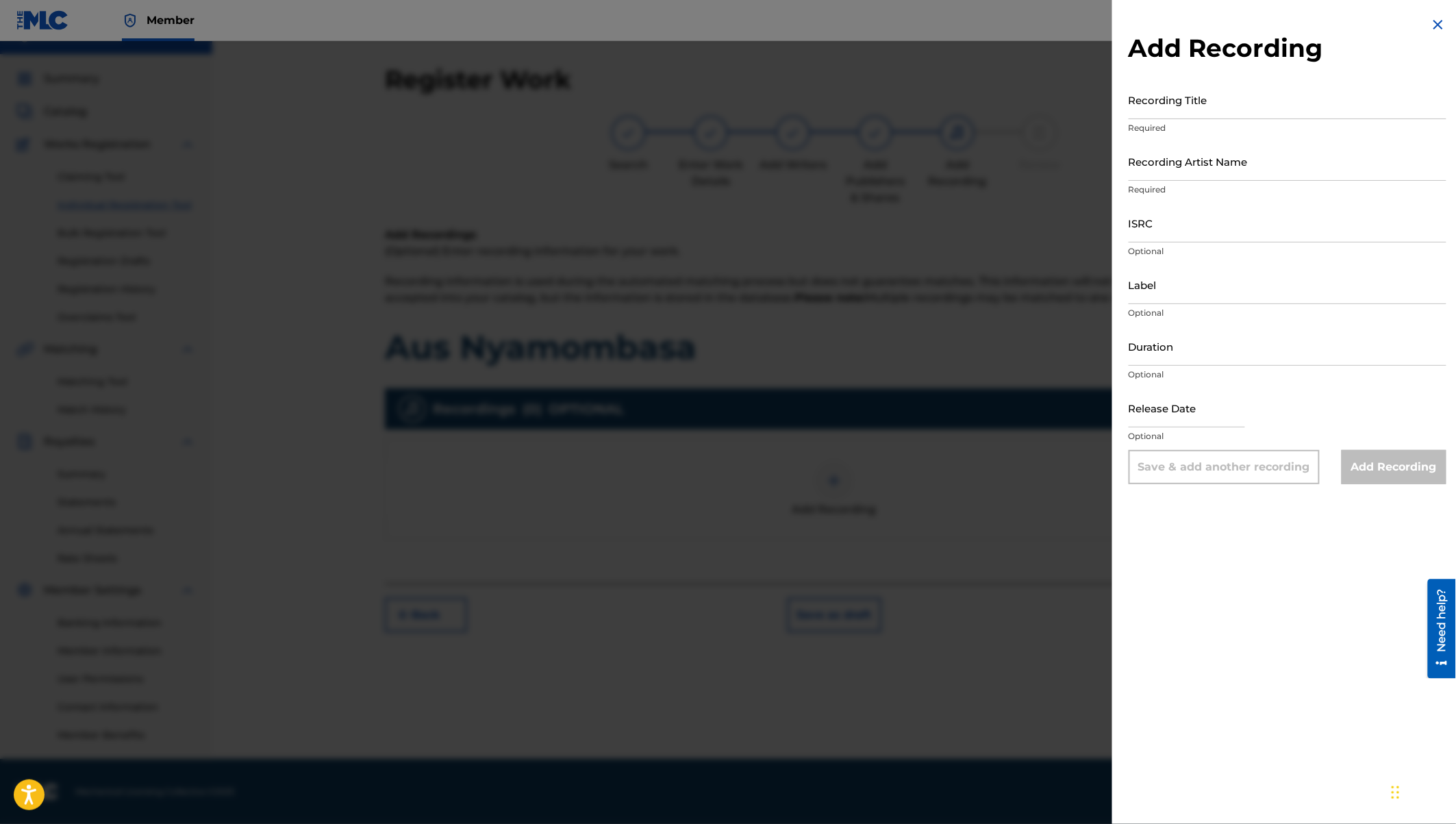
click at [1173, 105] on input "Recording Title" at bounding box center [1287, 99] width 318 height 39
type input "Aus Nyamombasa"
click at [1173, 175] on input "Recording Artist Name" at bounding box center [1287, 161] width 318 height 39
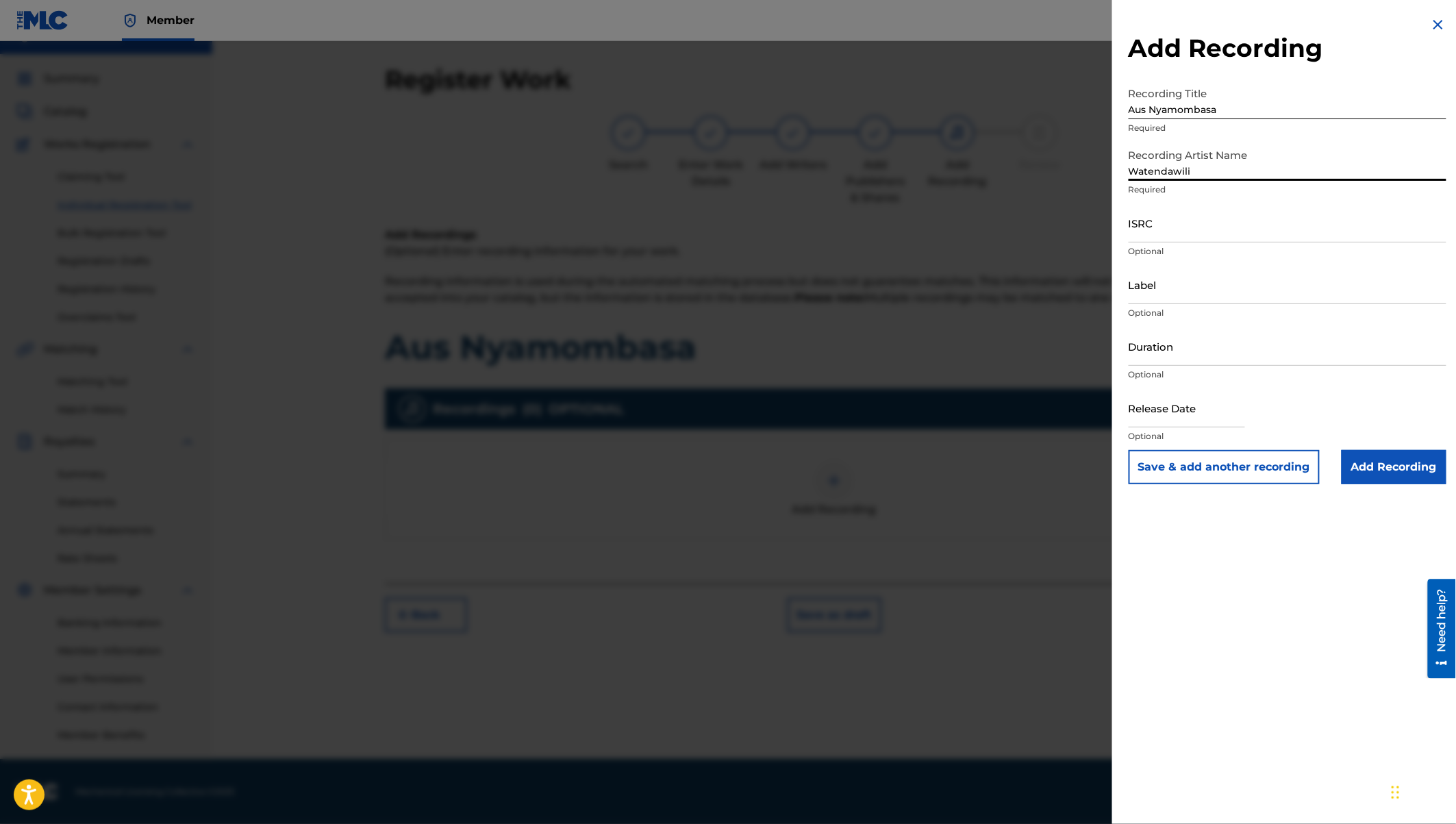
type input "Watendawili"
click at [1154, 282] on input "Label" at bounding box center [1287, 284] width 318 height 39
type input "Watendawili"
click at [1147, 343] on input "Duration" at bounding box center [1287, 346] width 318 height 39
type input "03:57"
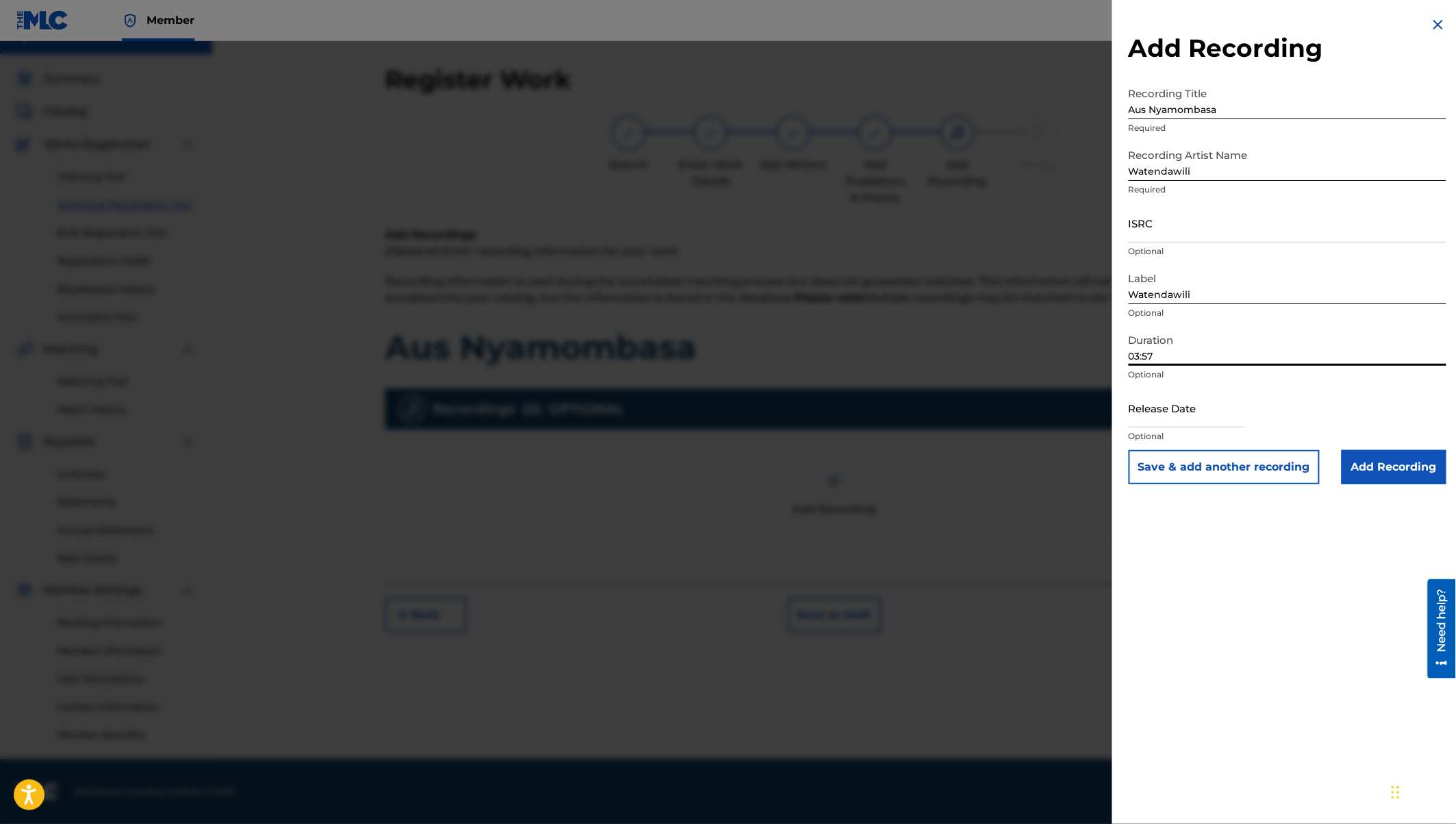
click at [1172, 415] on input "text" at bounding box center [1187, 407] width 116 height 39
select select "7"
select select "2025"
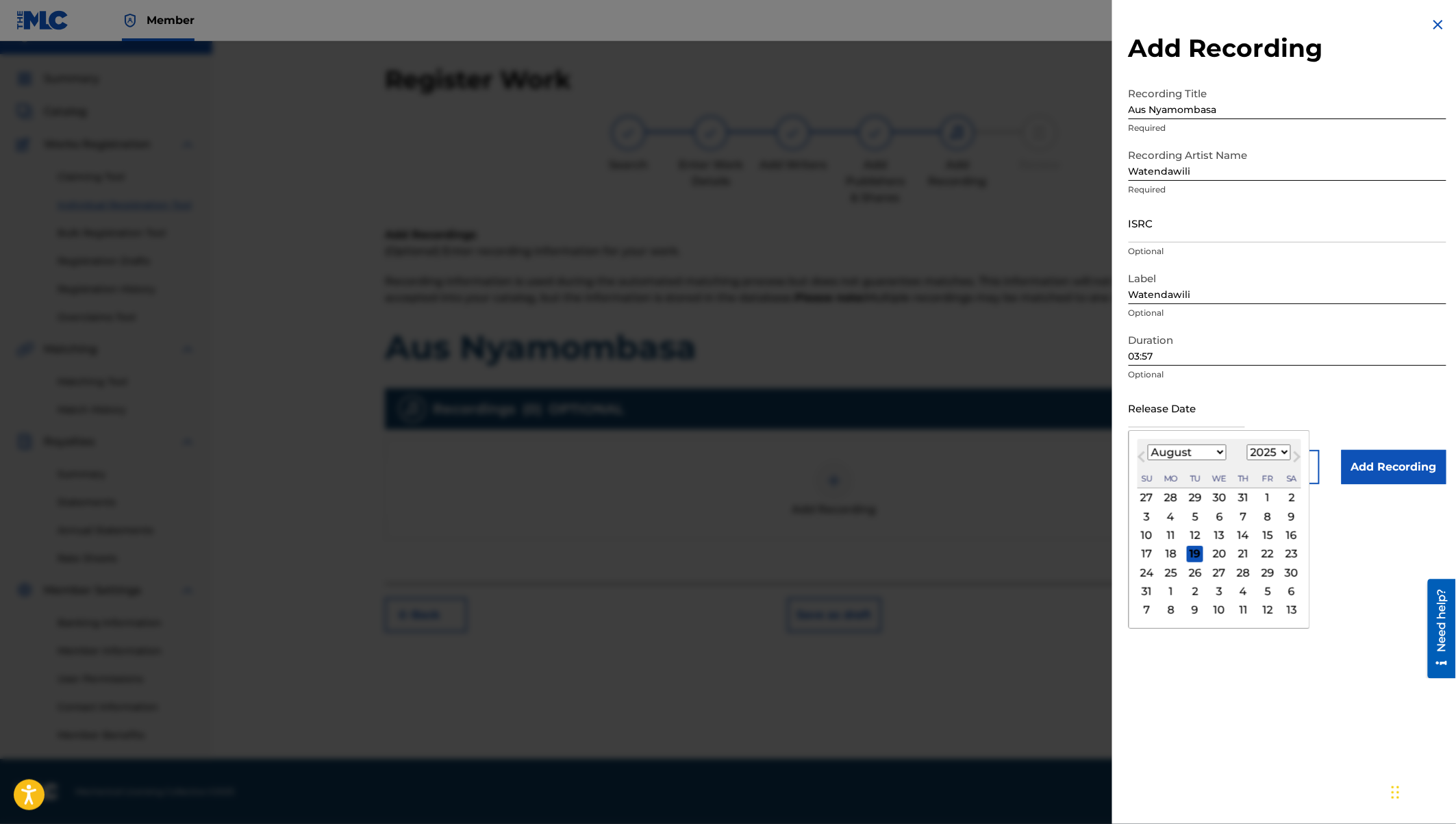
click at [1201, 451] on select "January February March April May June July August September October November De…" at bounding box center [1187, 452] width 79 height 16
select select "10"
click at [1271, 450] on select "1900 1901 1902 1903 1904 1905 1906 1907 1908 1909 1910 1911 1912 1913 1914 1915…" at bounding box center [1269, 452] width 44 height 16
select select "2024"
click at [1265, 508] on div "8" at bounding box center [1267, 516] width 16 height 16
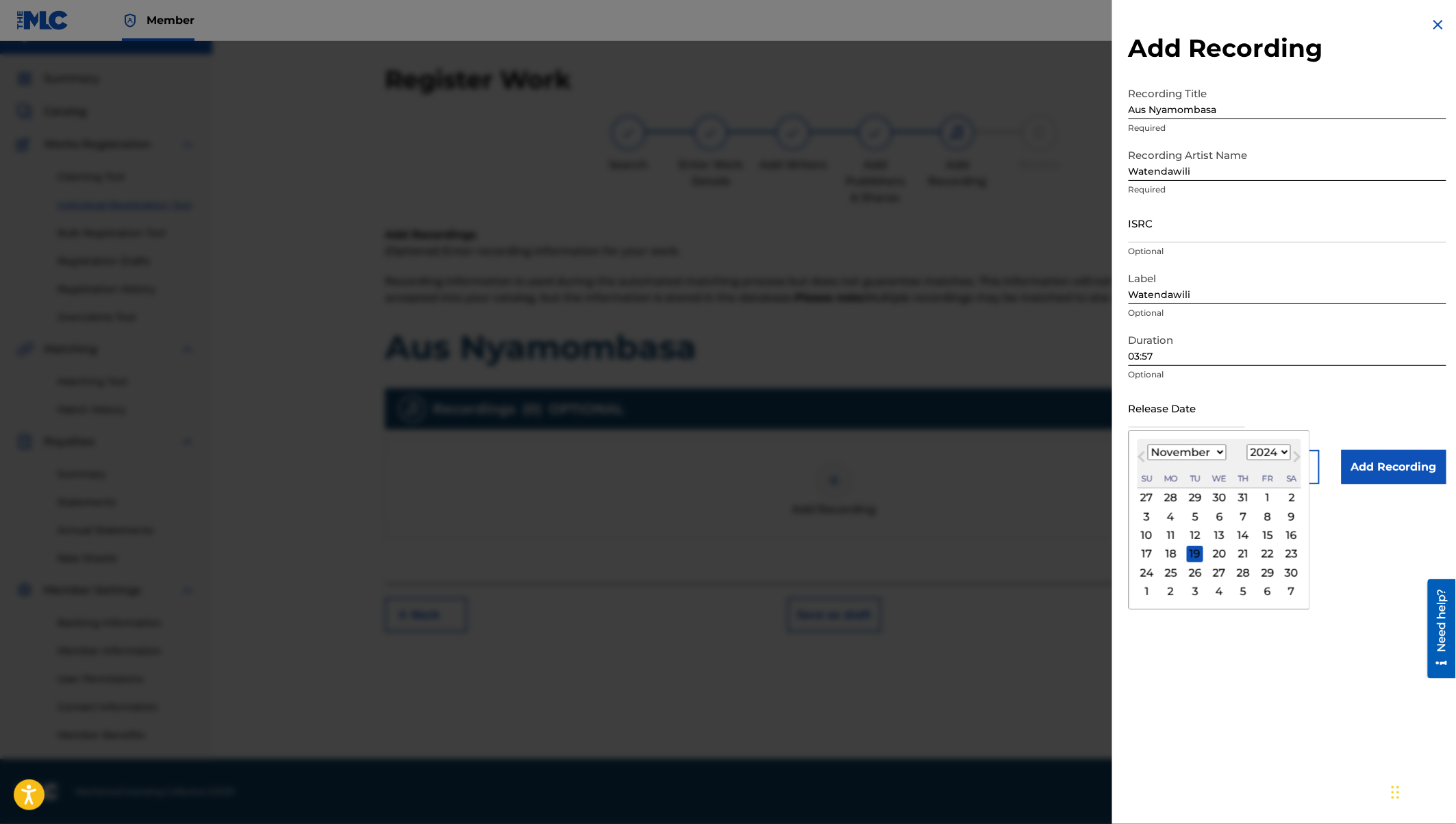
type input "November 8 2024"
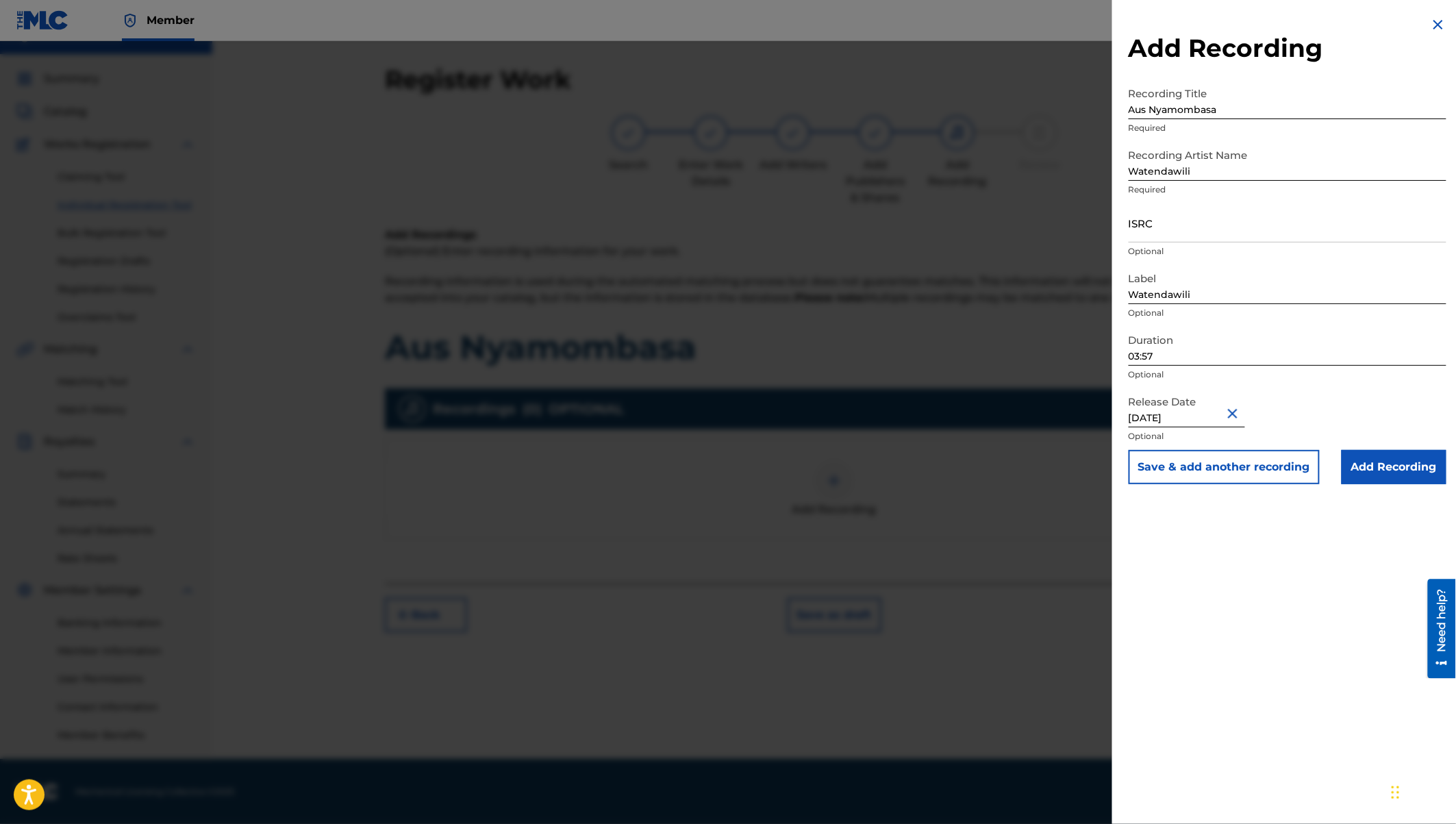
click at [1147, 230] on input "ISRC" at bounding box center [1287, 222] width 318 height 39
paste input "QZW9K2479559"
type input "QZW9K2479559"
click at [1385, 465] on input "Add Recording" at bounding box center [1394, 467] width 105 height 34
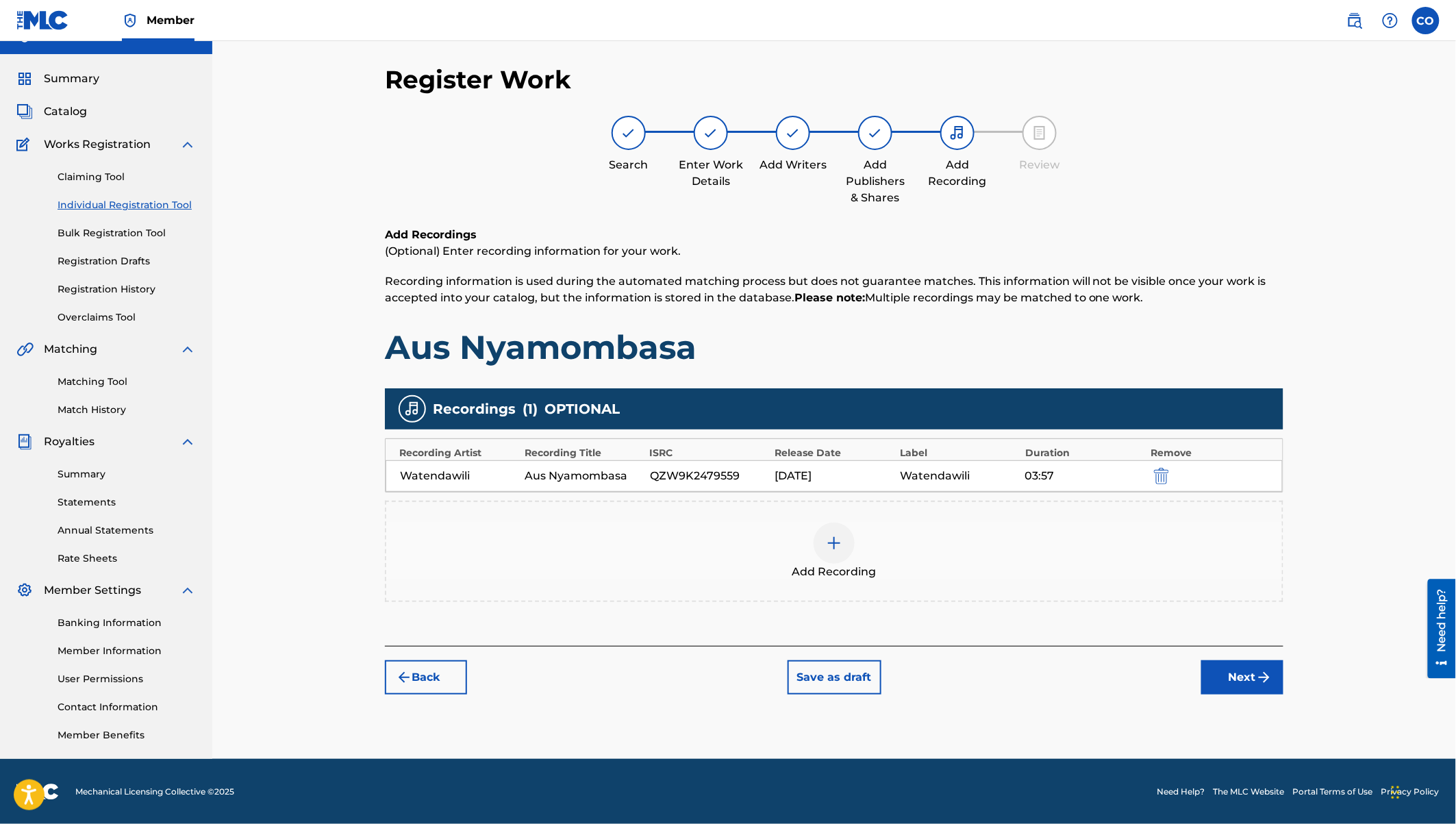
click at [1240, 677] on button "Next" at bounding box center [1242, 677] width 82 height 34
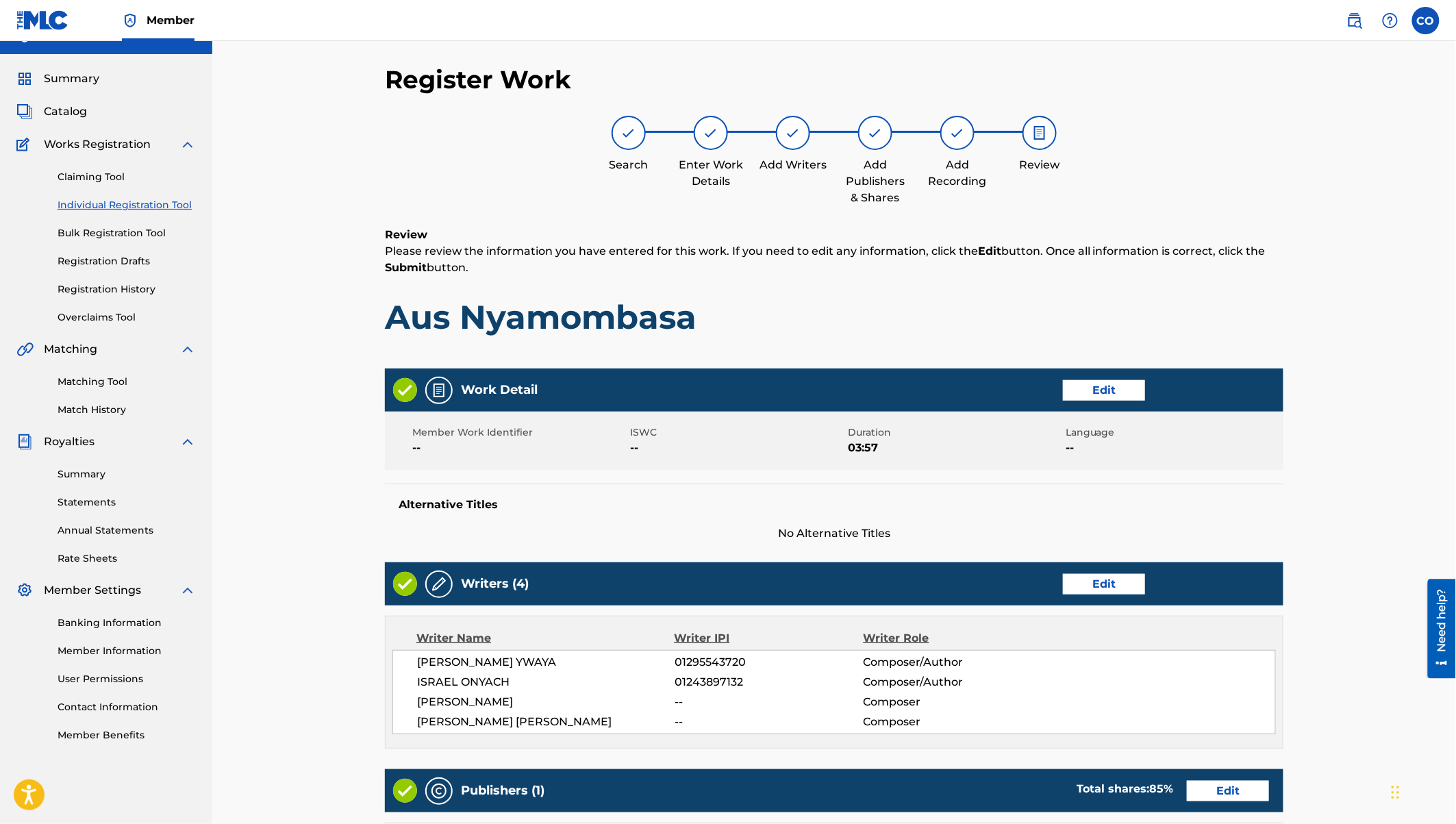
scroll to position [423, 0]
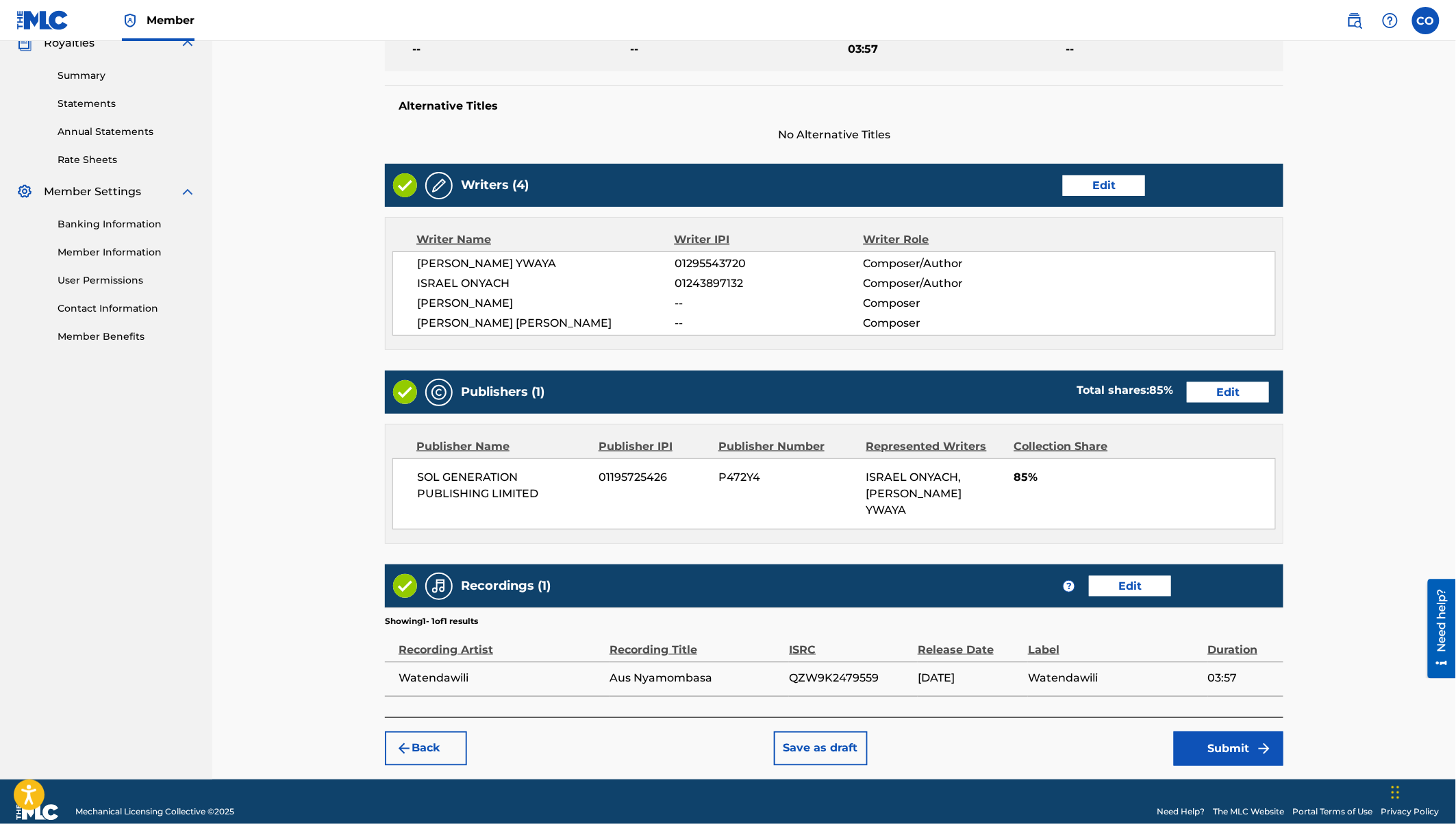
click at [1205, 731] on button "Submit" at bounding box center [1228, 749] width 110 height 34
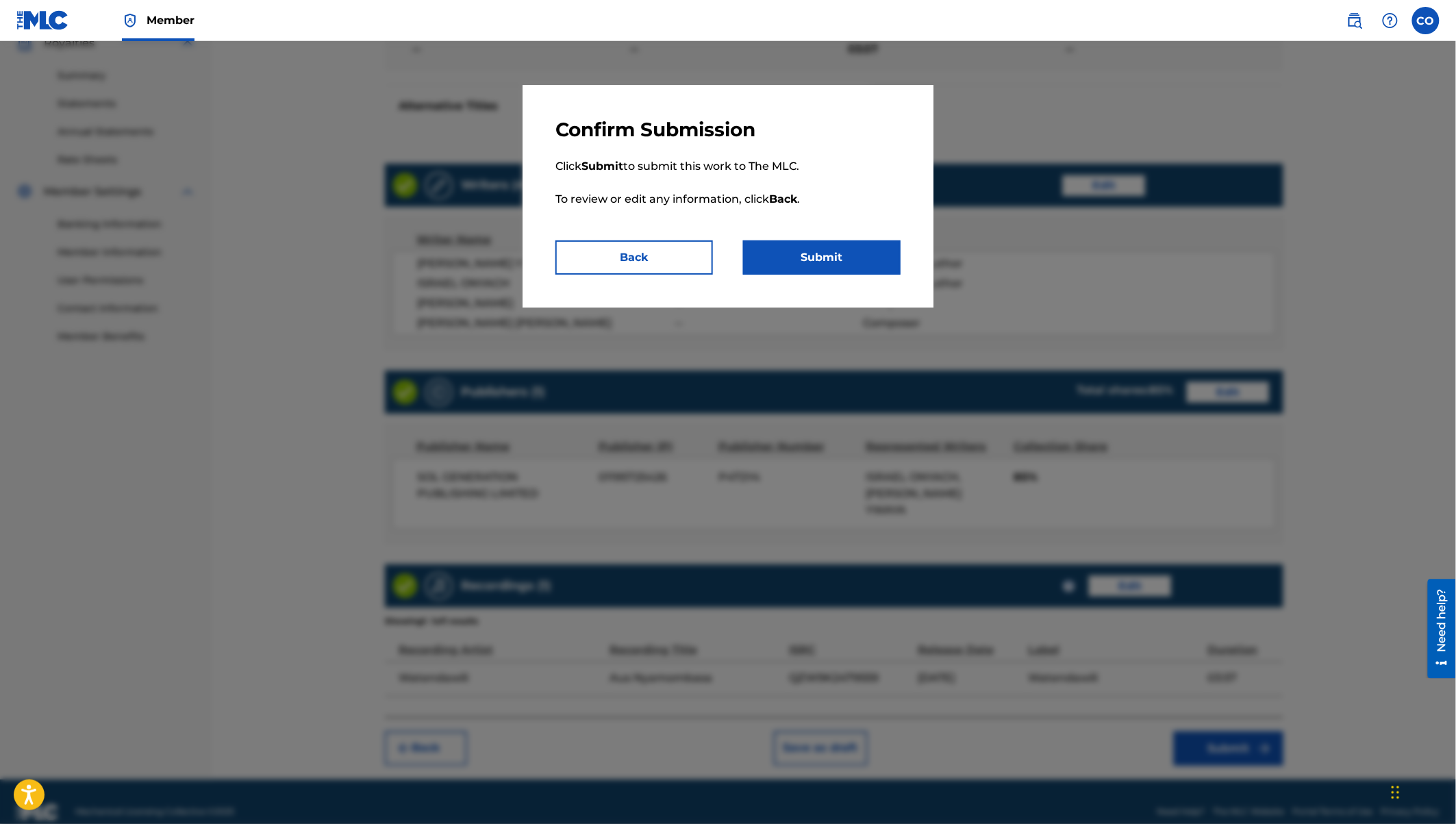
click at [850, 260] on button "Submit" at bounding box center [821, 258] width 157 height 34
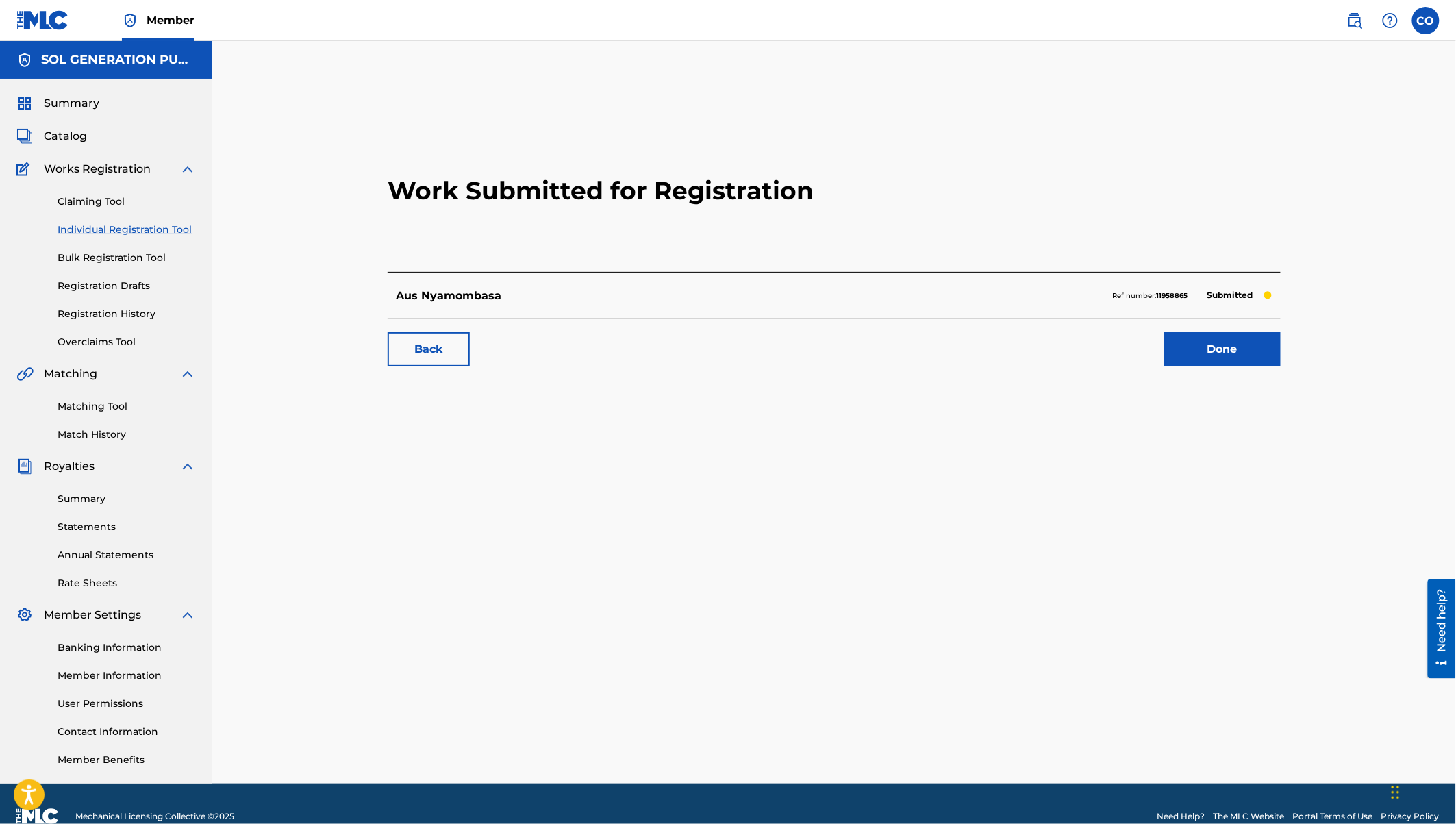
click at [1253, 343] on link "Done" at bounding box center [1222, 349] width 116 height 34
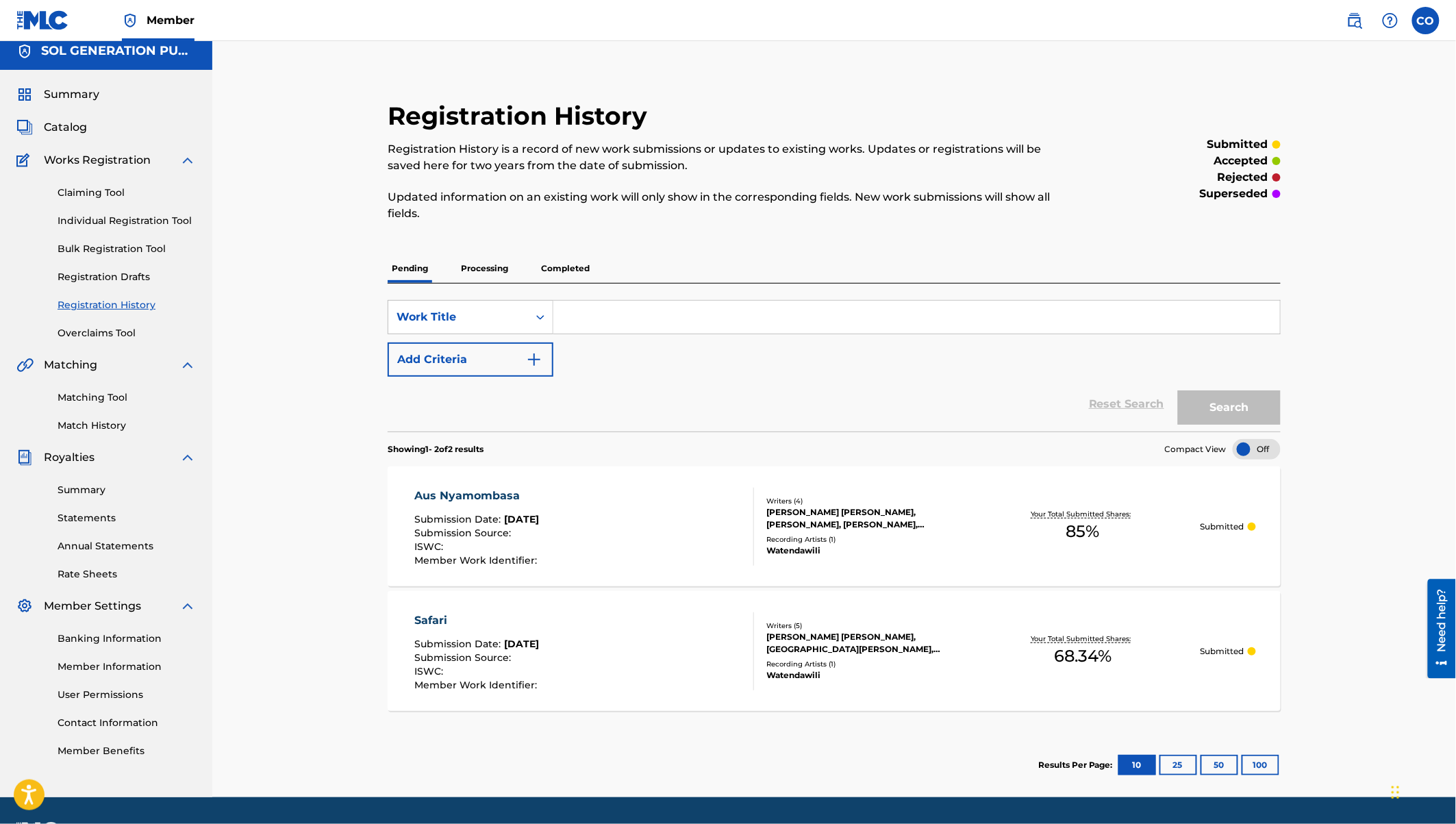
scroll to position [10, 0]
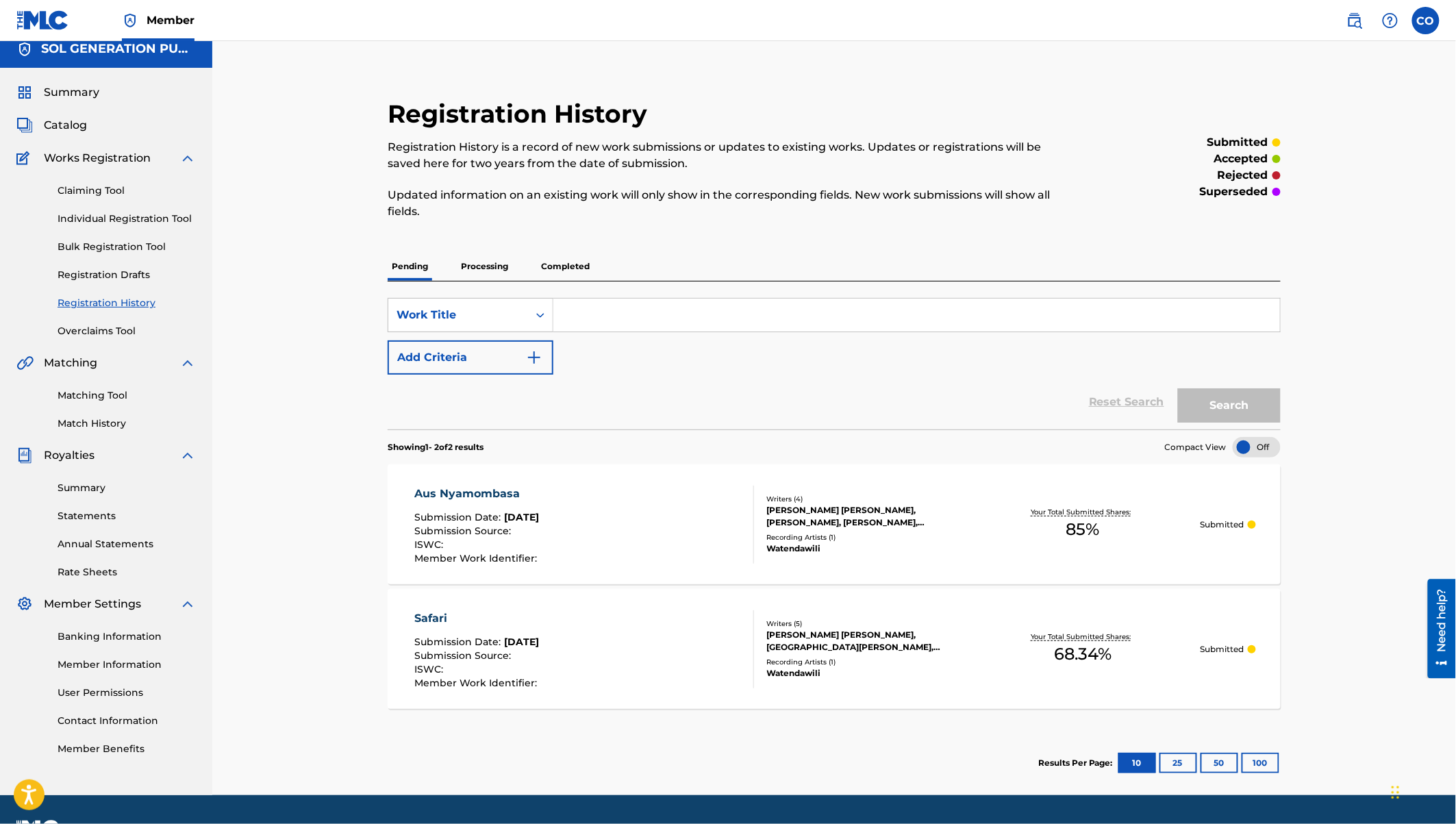
click at [115, 217] on link "Individual Registration Tool" at bounding box center [126, 218] width 138 height 14
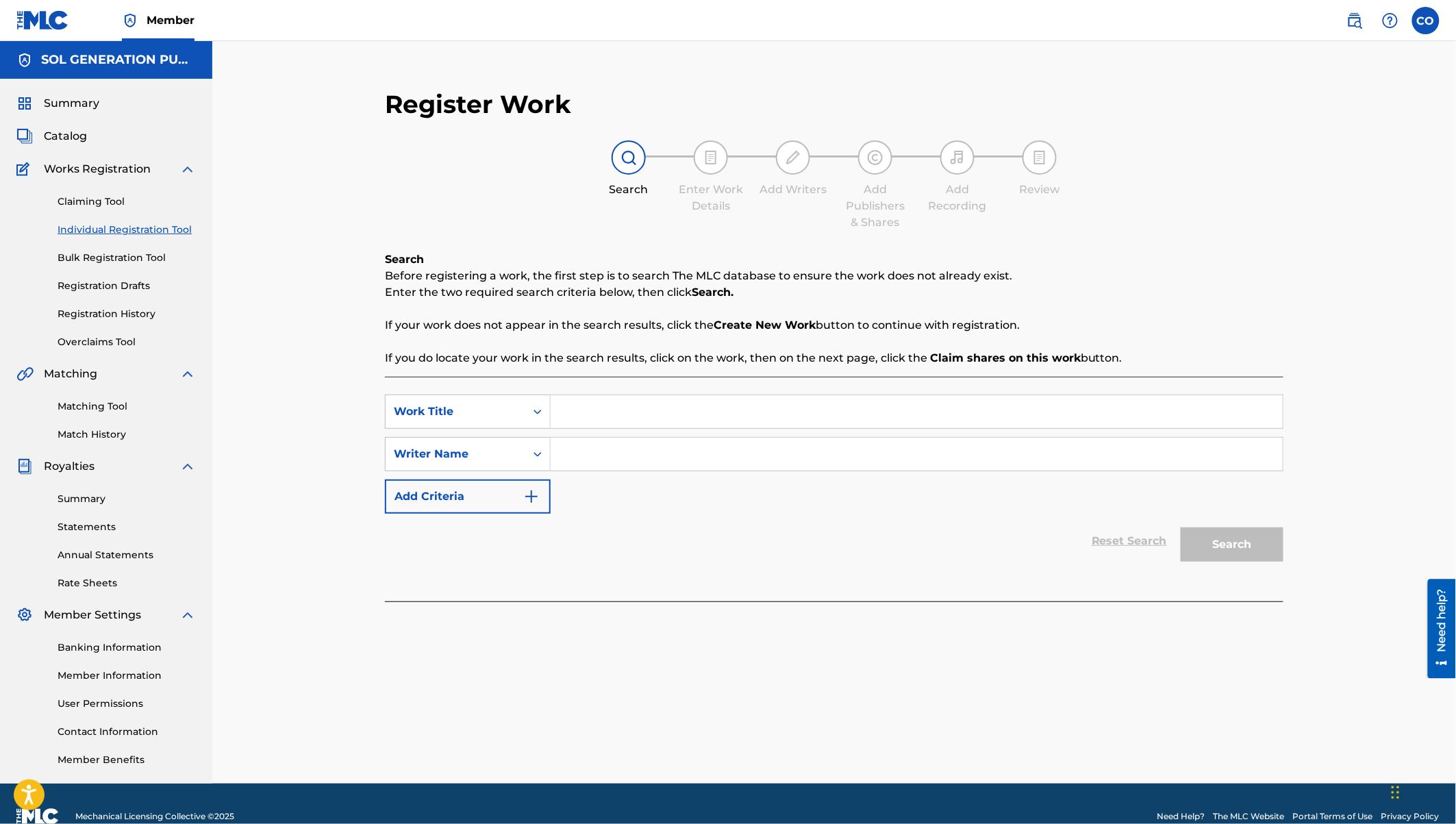
click at [113, 257] on link "Bulk Registration Tool" at bounding box center [126, 258] width 138 height 14
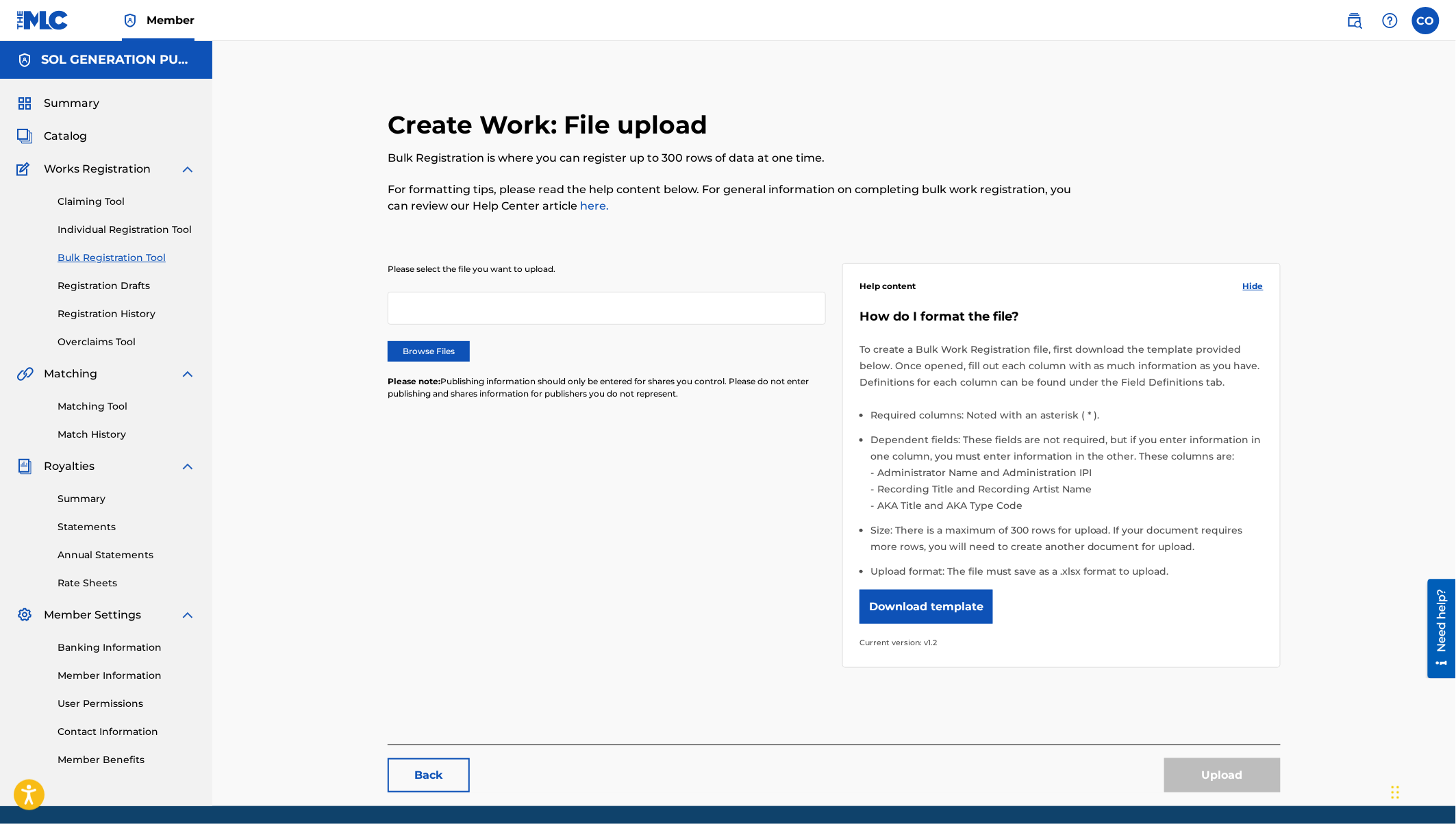
click at [111, 230] on link "Individual Registration Tool" at bounding box center [126, 229] width 138 height 14
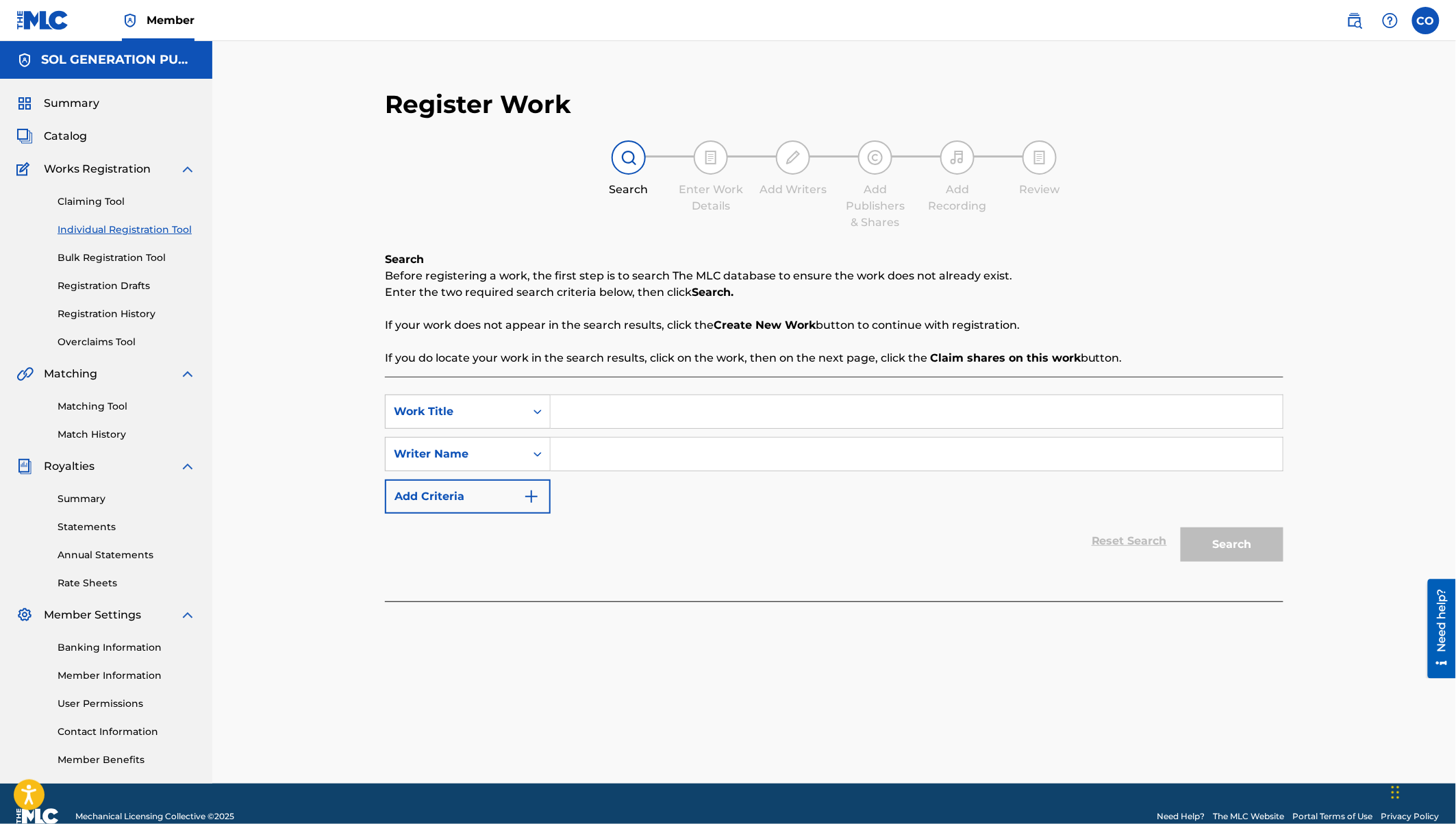
click at [646, 410] on input "Search Form" at bounding box center [916, 411] width 732 height 32
type input "I Love My Life"
click at [696, 464] on input "Search Form" at bounding box center [916, 454] width 732 height 32
type input "Watendawili"
click at [1180, 527] on button "Search" at bounding box center [1232, 545] width 103 height 34
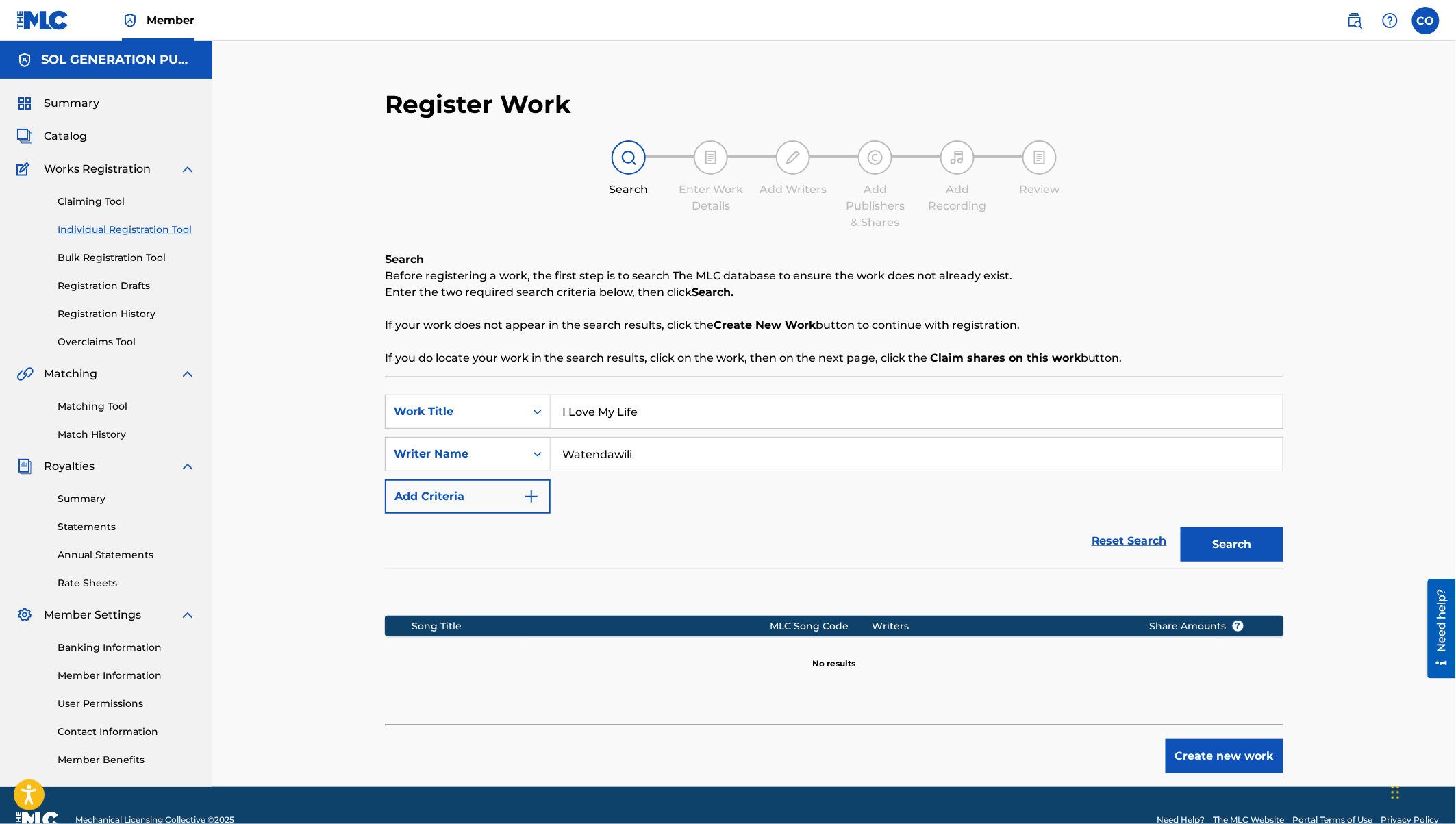
click at [1232, 752] on button "Create new work" at bounding box center [1224, 756] width 118 height 34
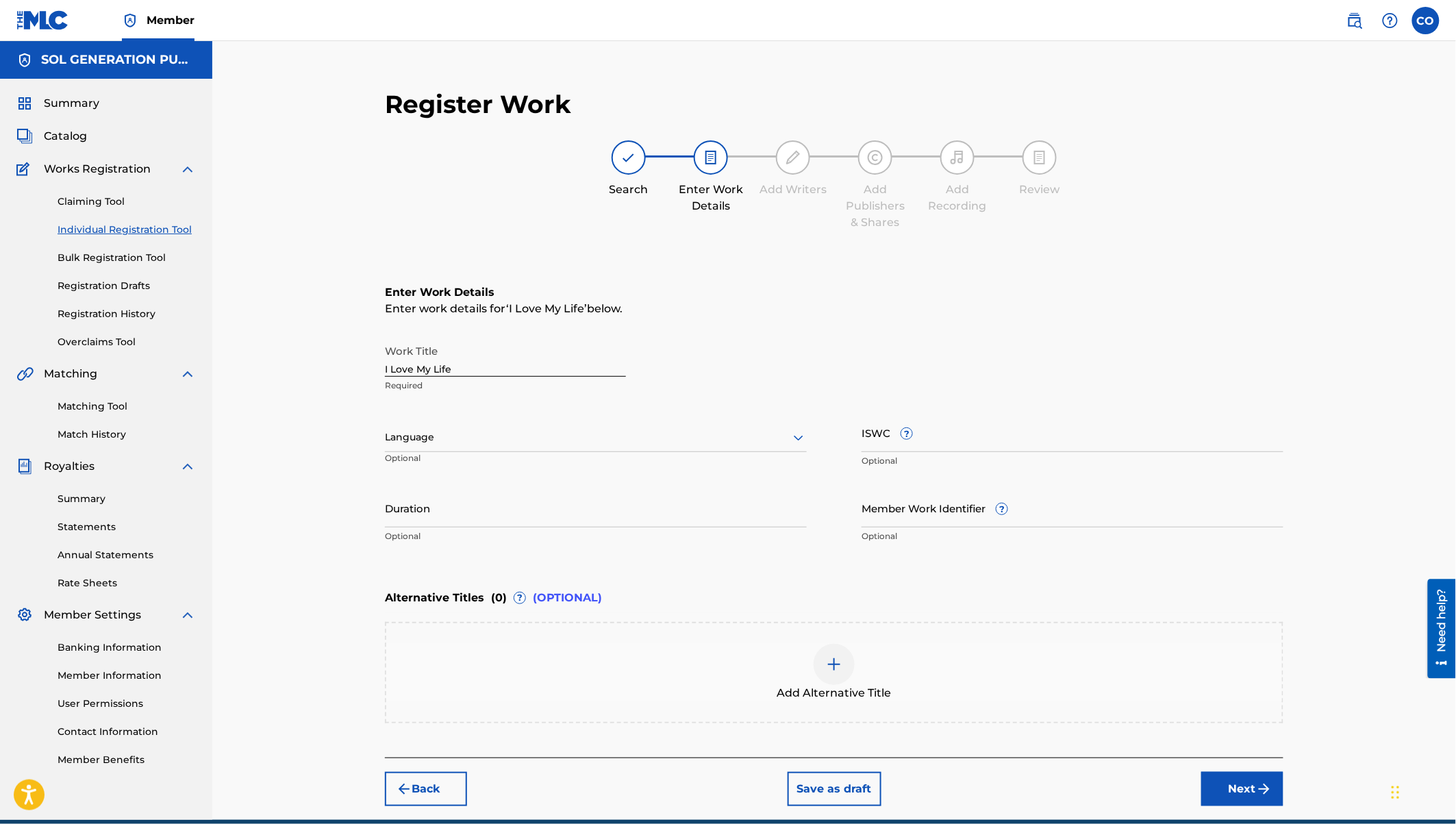
click at [419, 513] on input "Duration" at bounding box center [596, 507] width 421 height 39
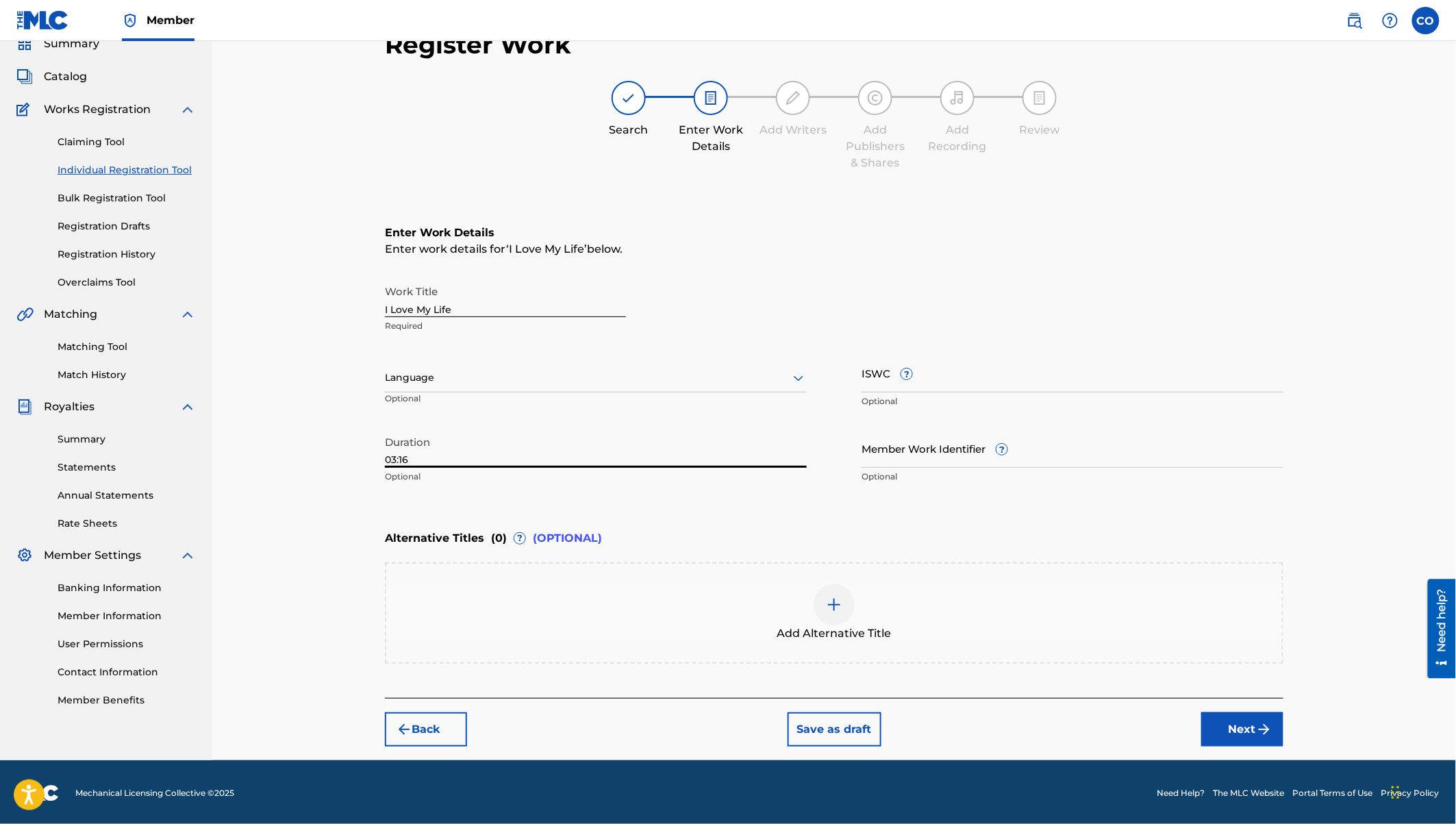
type input "03:16"
click at [1235, 731] on button "Next" at bounding box center [1242, 730] width 82 height 34
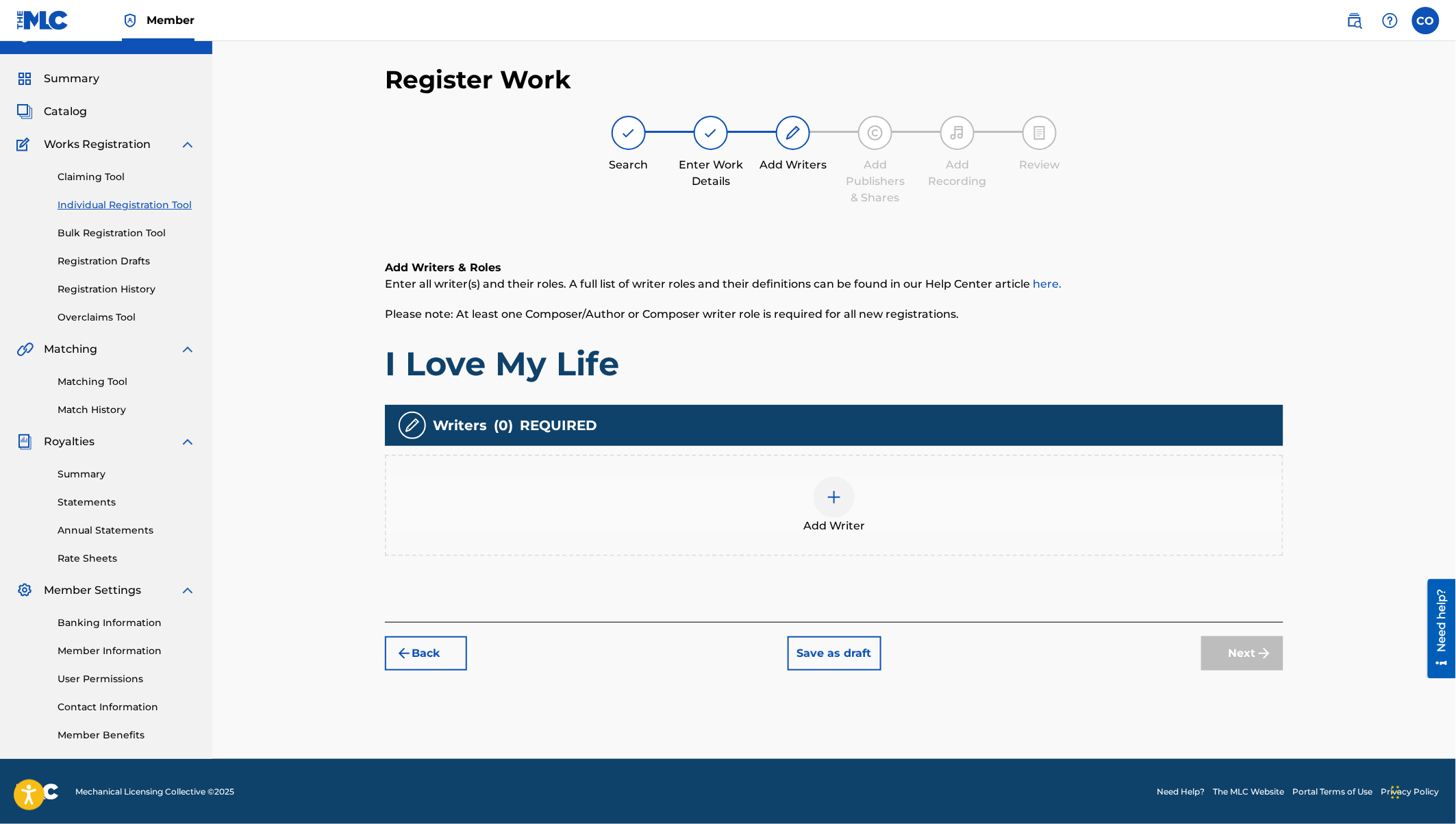
click at [831, 495] on img at bounding box center [833, 497] width 16 height 16
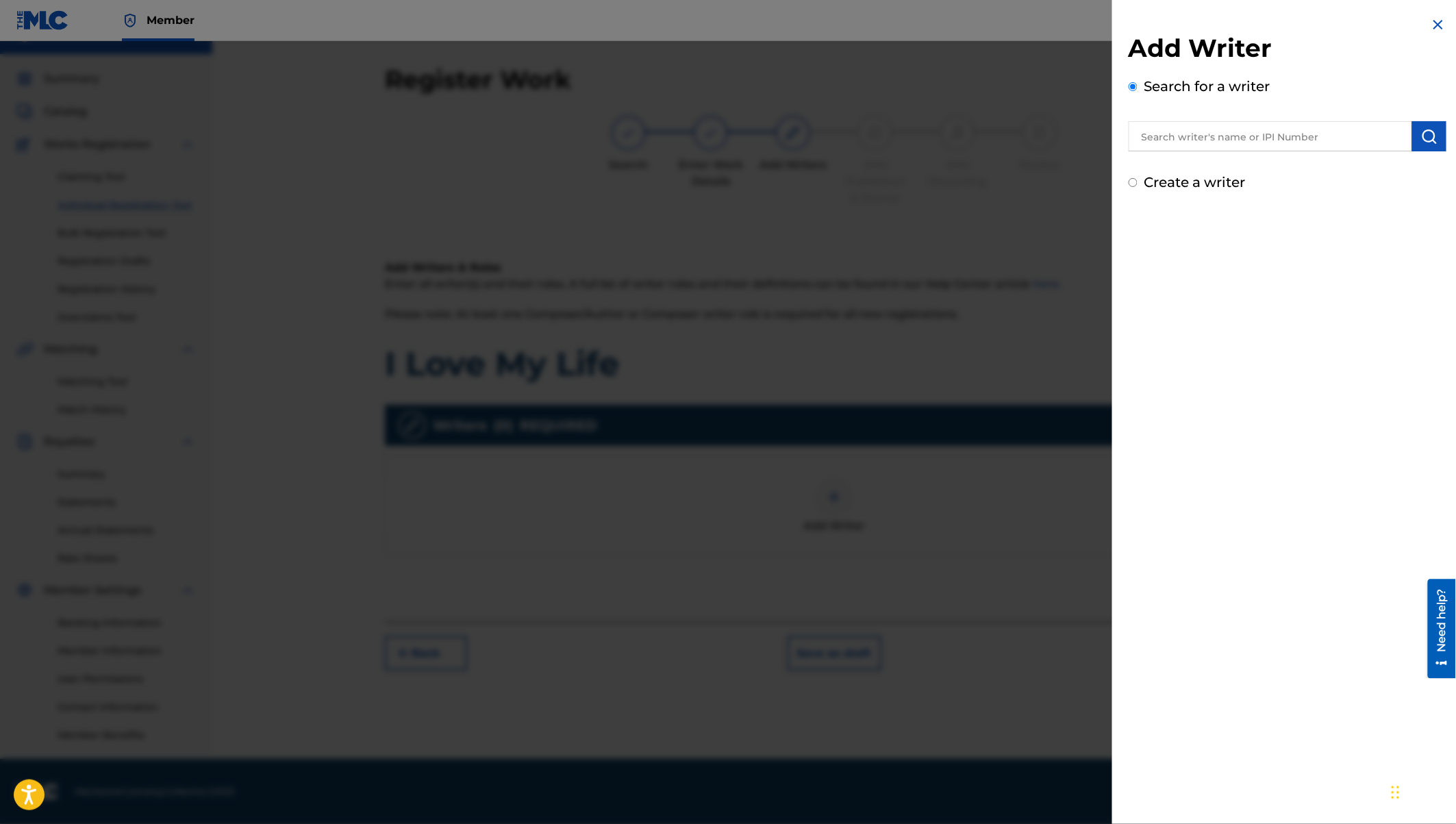
click at [1212, 144] on input "text" at bounding box center [1270, 136] width 283 height 31
type input "coster otieno ojwang"
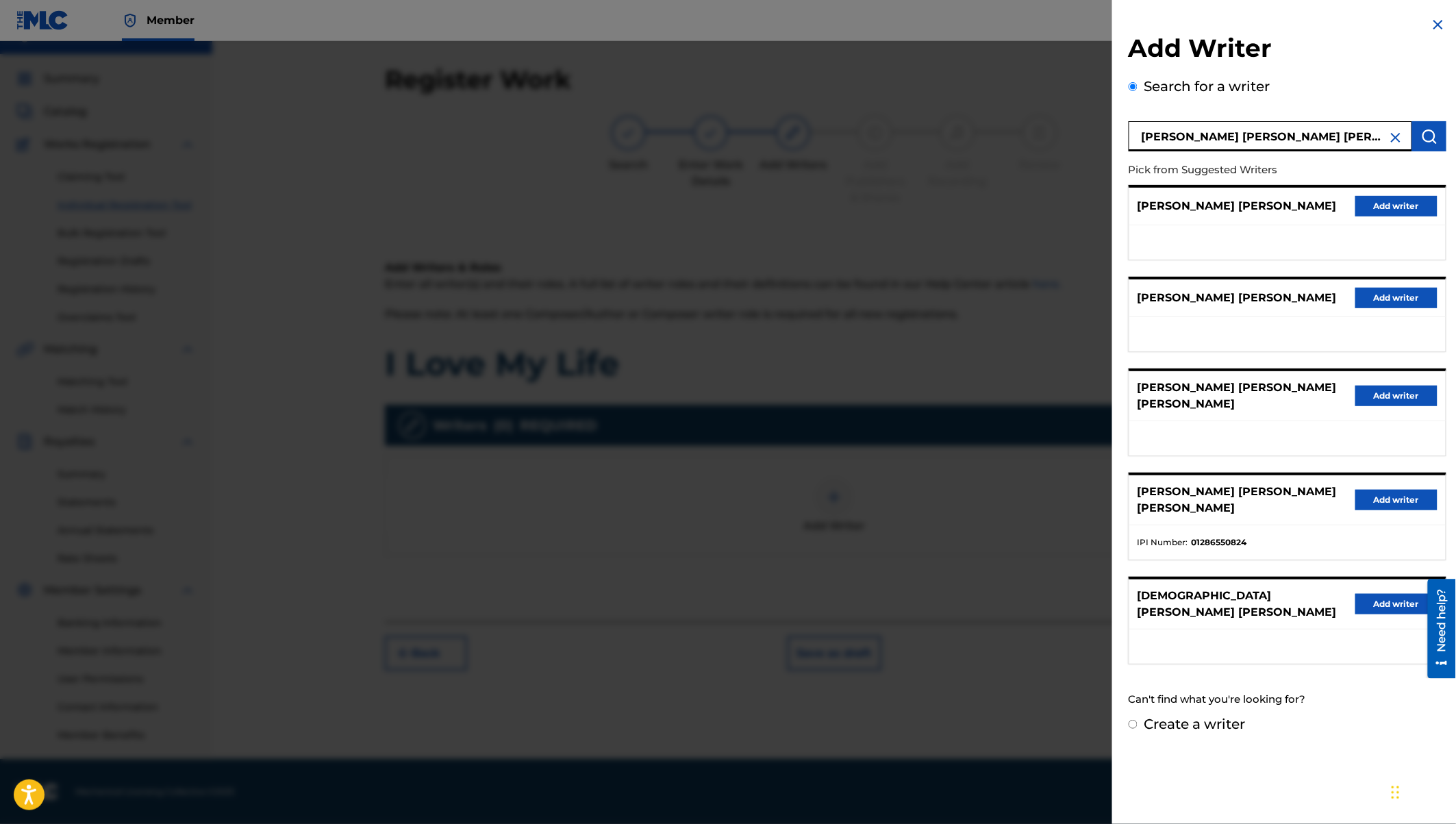
click at [1383, 490] on button "Add writer" at bounding box center [1396, 501] width 82 height 21
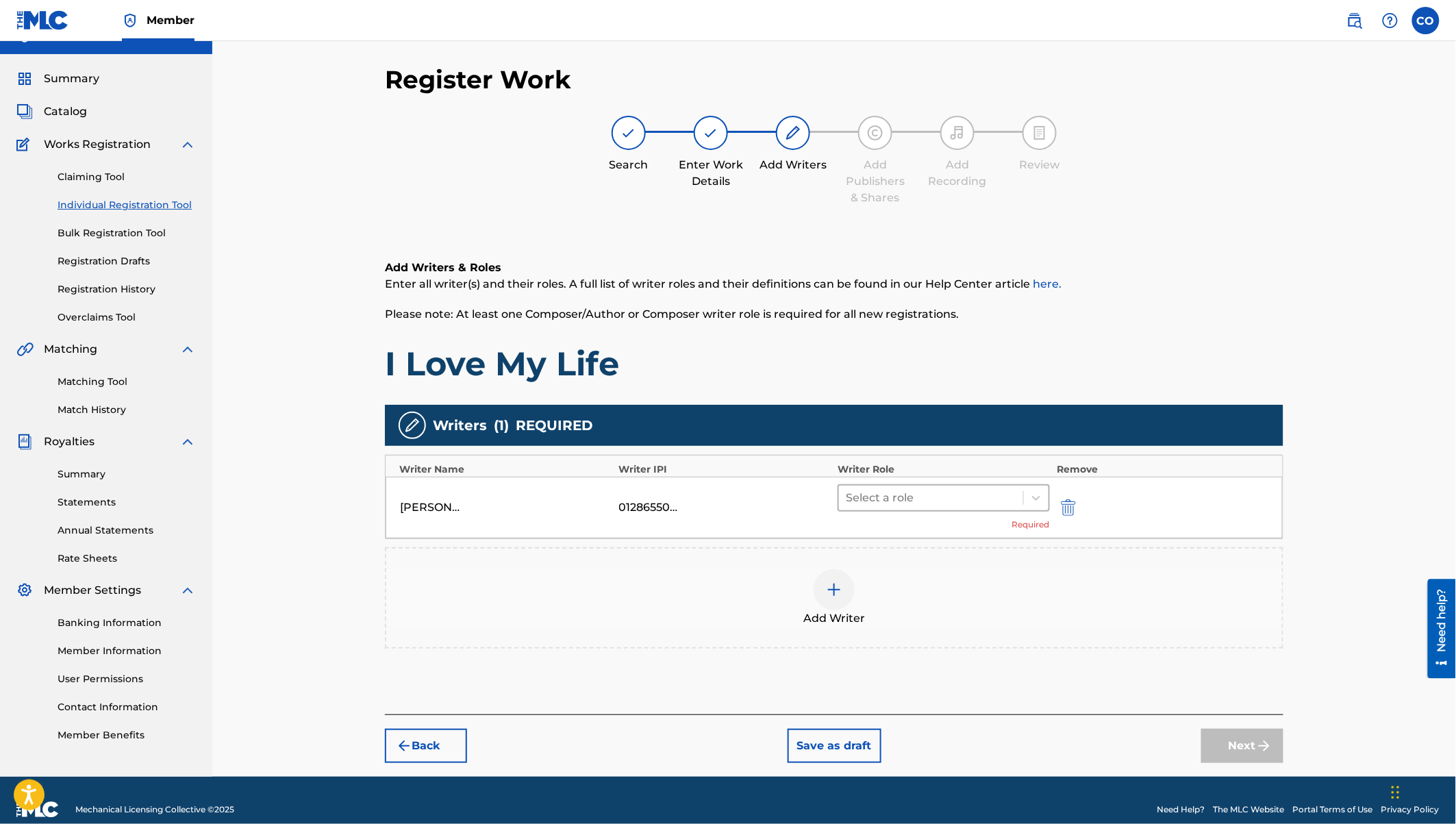
click at [986, 498] on div at bounding box center [931, 498] width 171 height 19
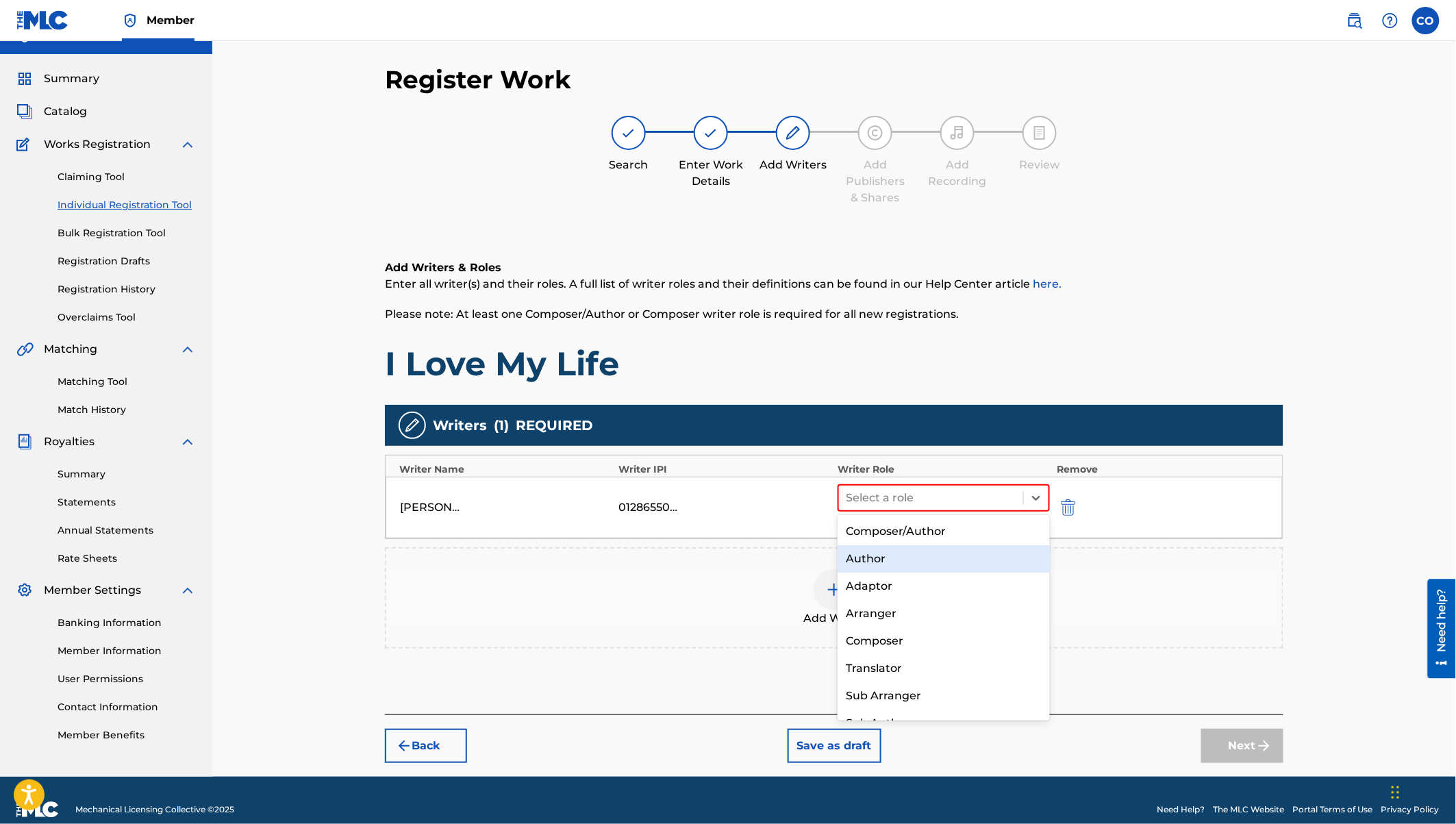
click at [880, 566] on div "Author" at bounding box center [943, 559] width 213 height 28
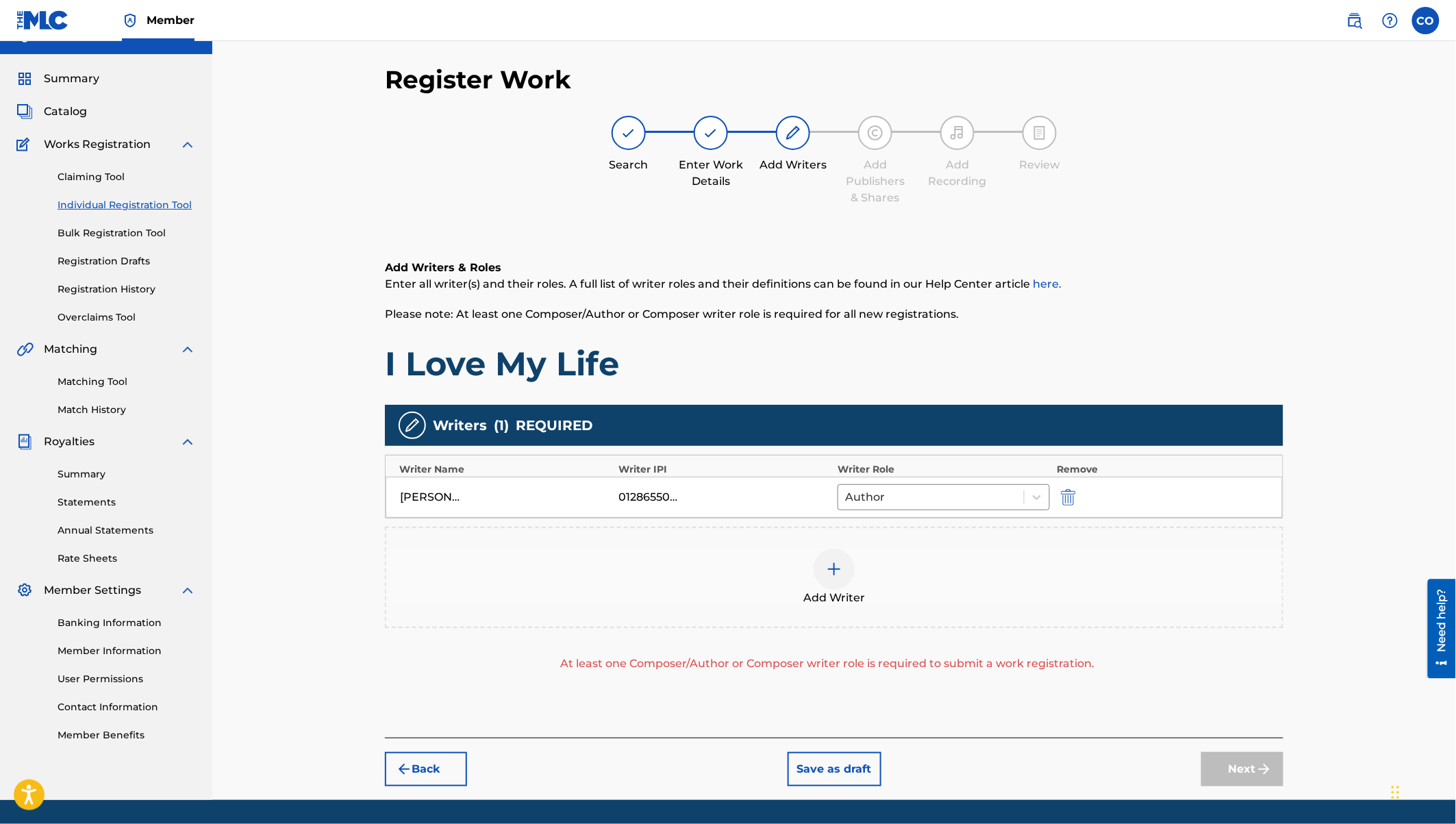
click at [831, 566] on img at bounding box center [833, 568] width 16 height 16
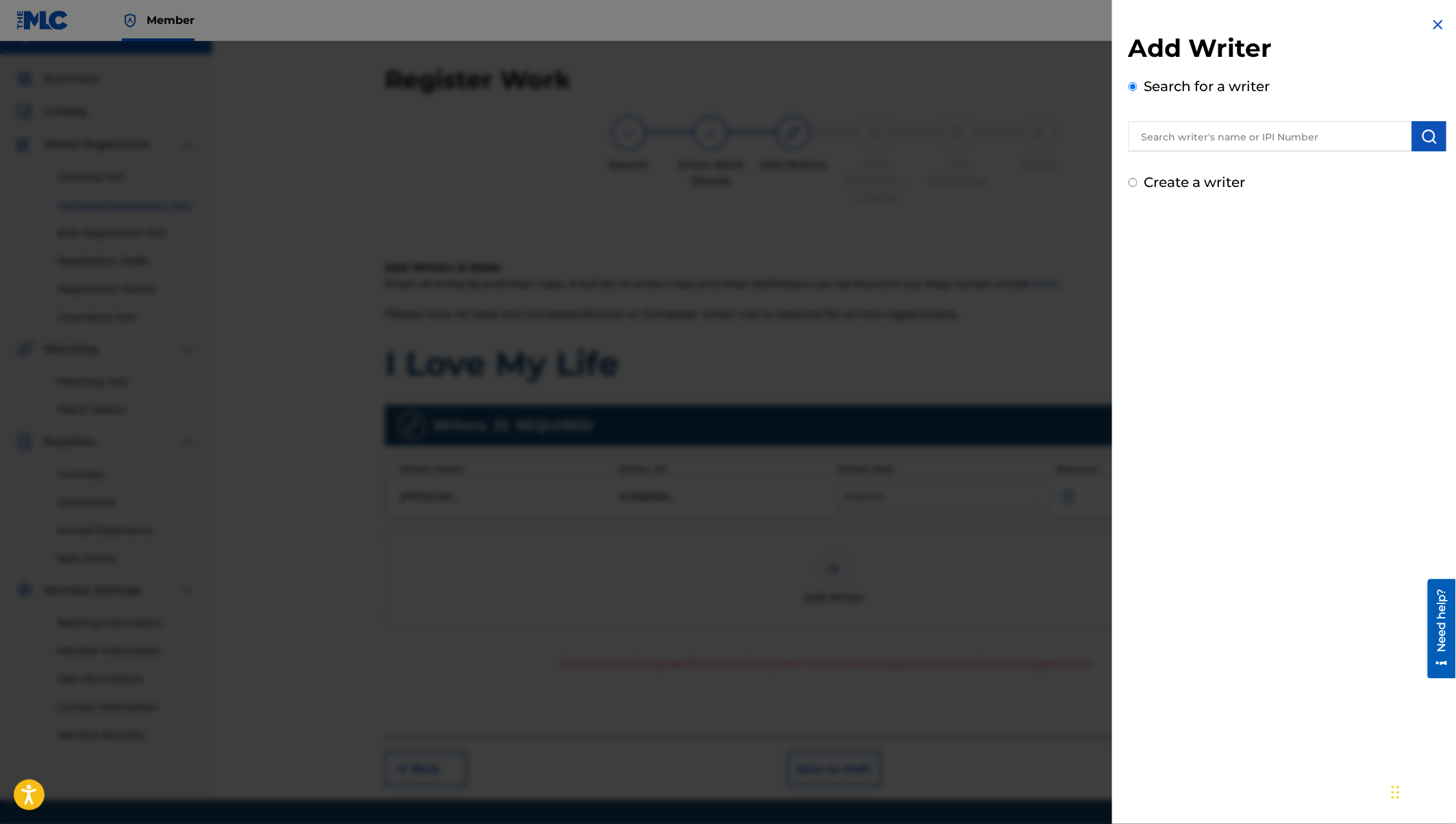
click at [1147, 134] on input "text" at bounding box center [1270, 136] width 283 height 31
type input "eugine simon ywaya"
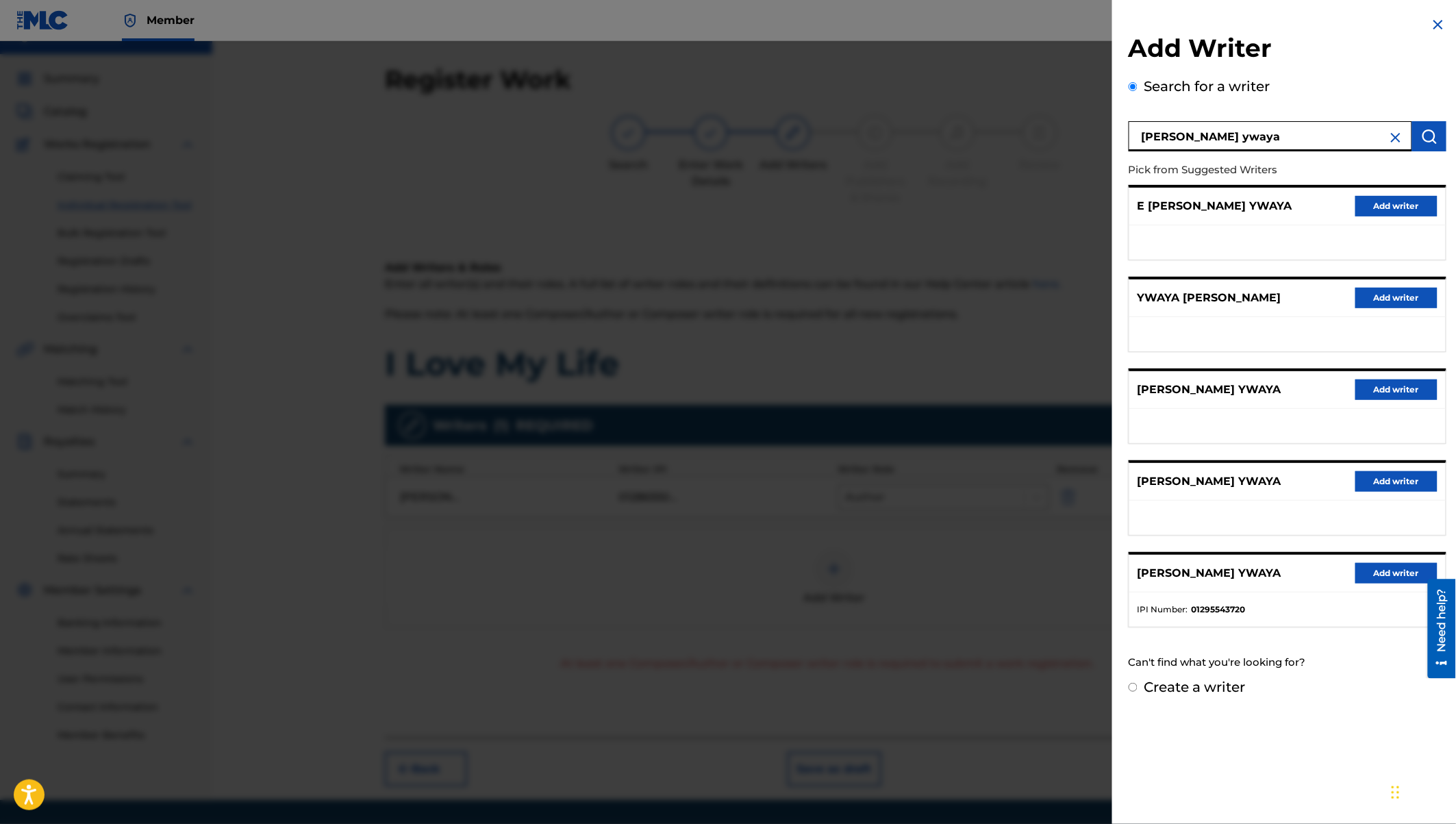
click at [1380, 572] on button "Add writer" at bounding box center [1396, 573] width 82 height 21
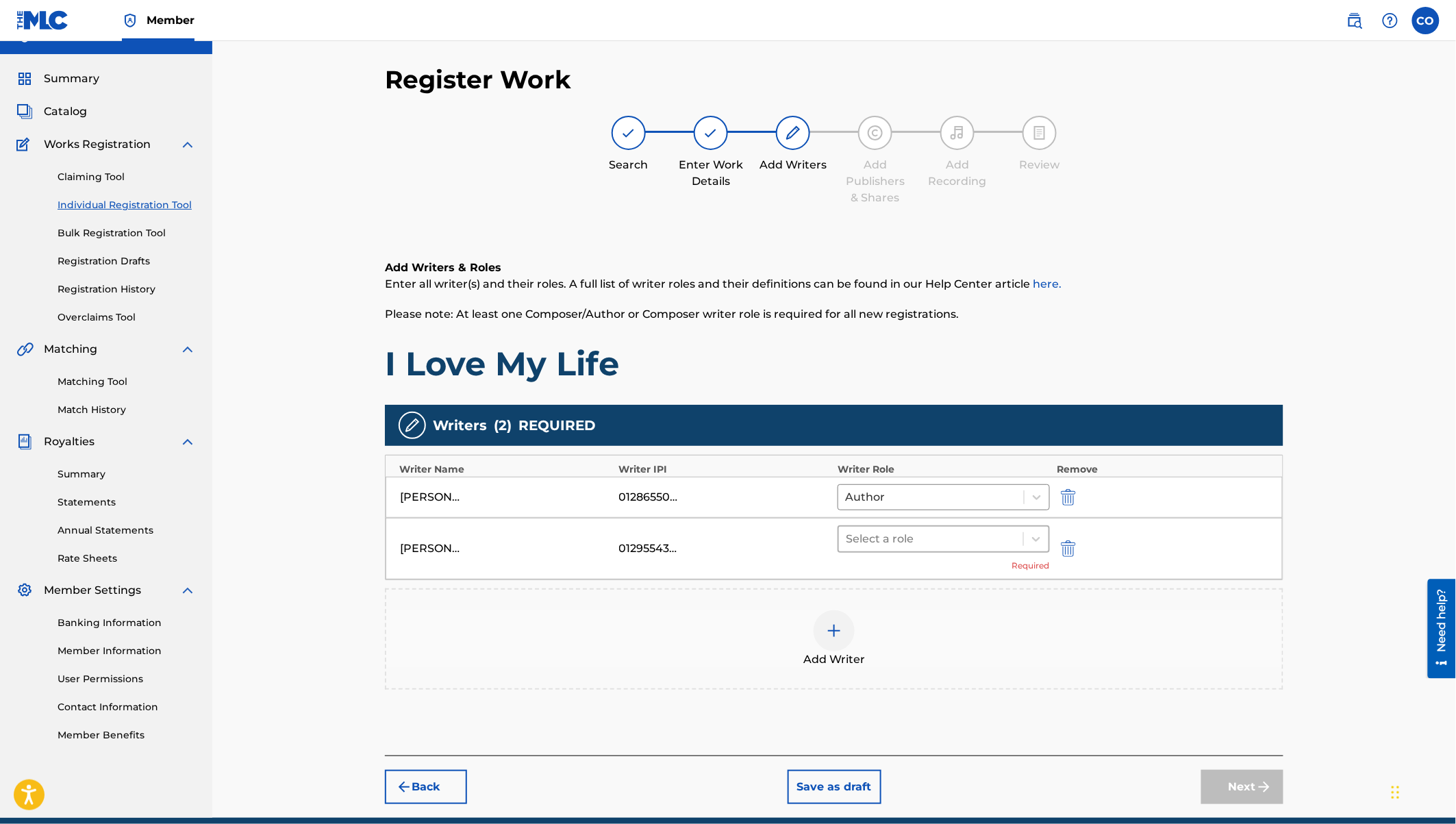
click at [942, 536] on div at bounding box center [931, 539] width 171 height 19
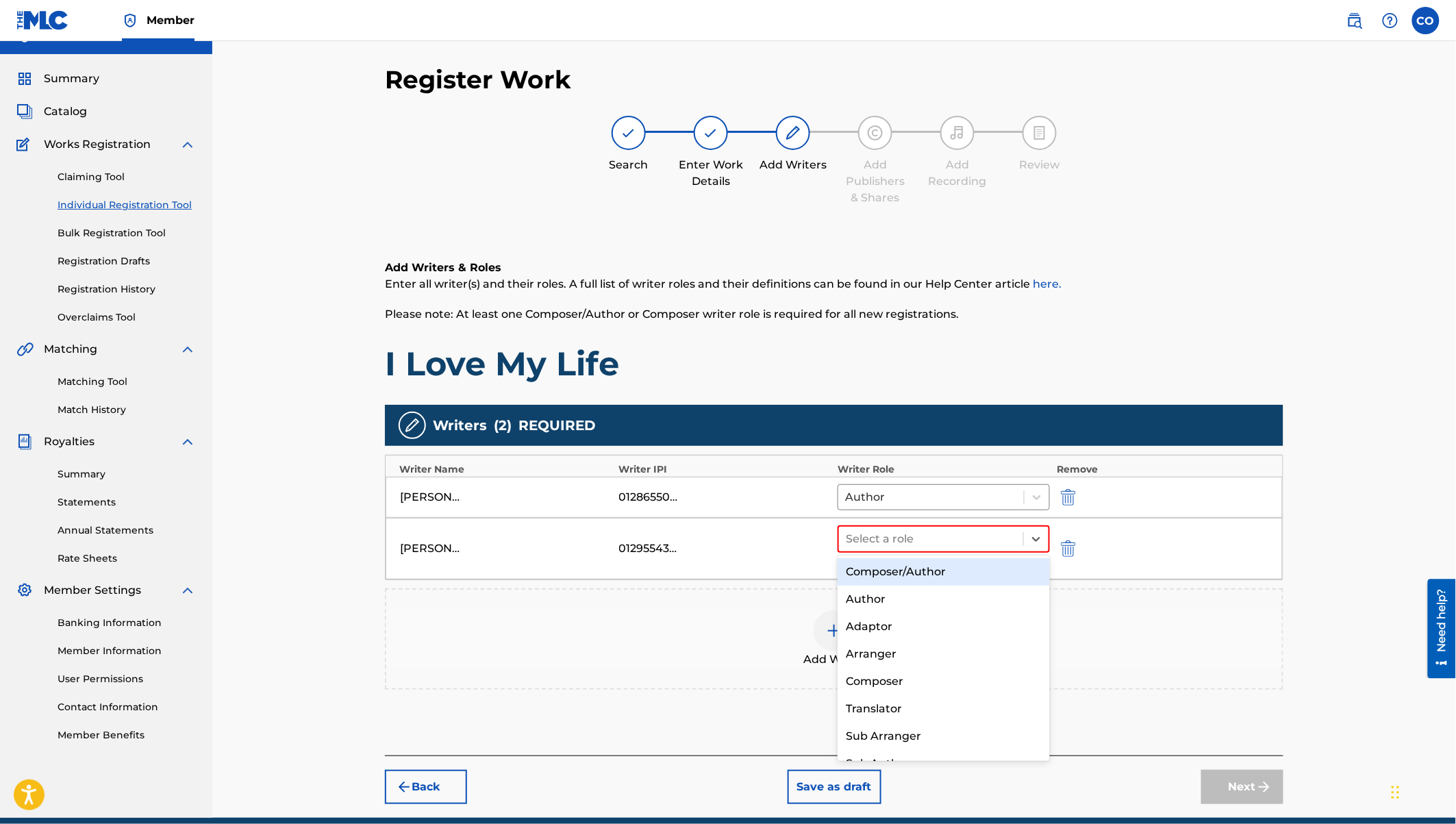
click at [907, 574] on div "Composer/Author" at bounding box center [943, 571] width 213 height 28
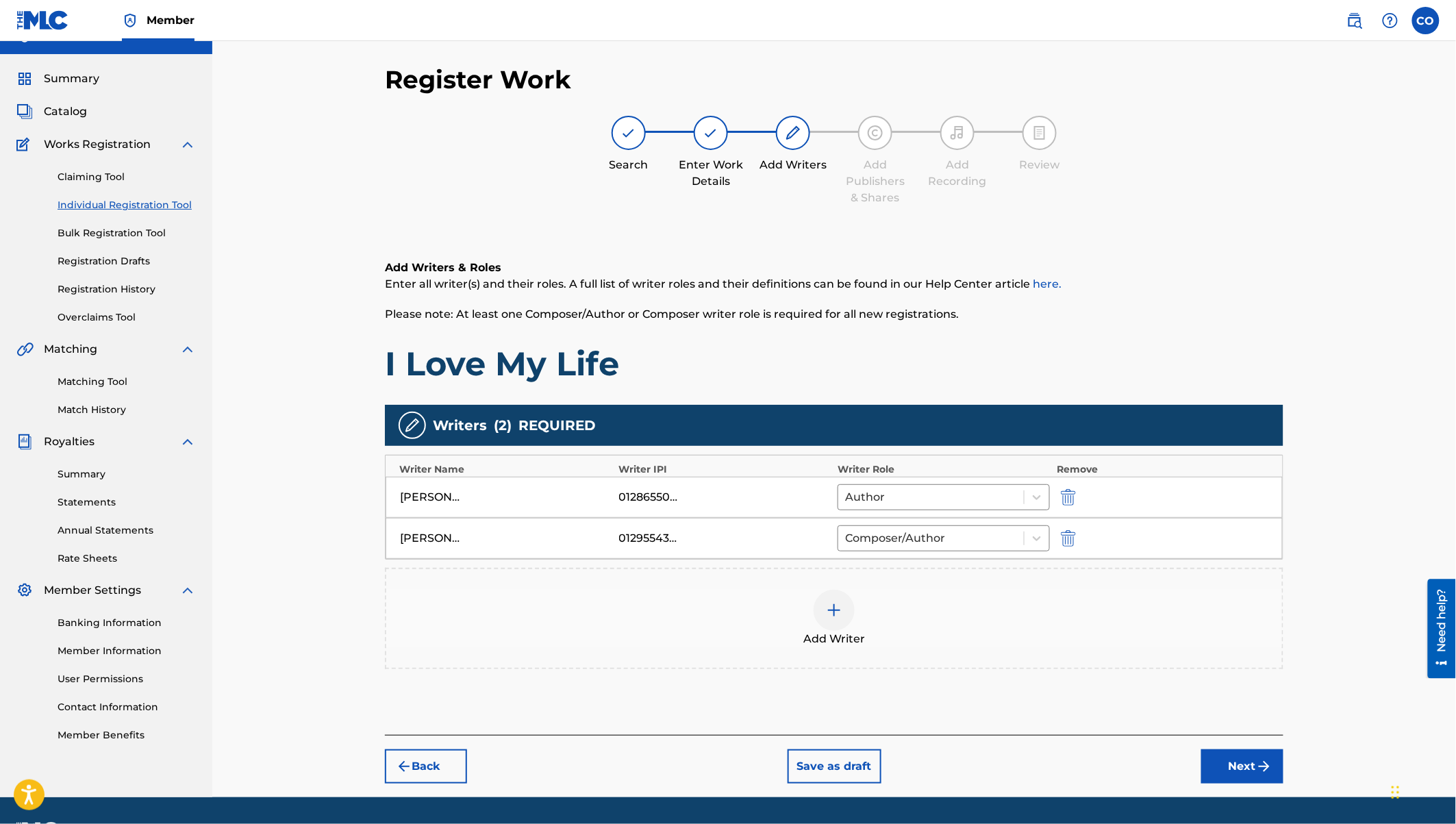
click at [827, 603] on img at bounding box center [833, 609] width 16 height 16
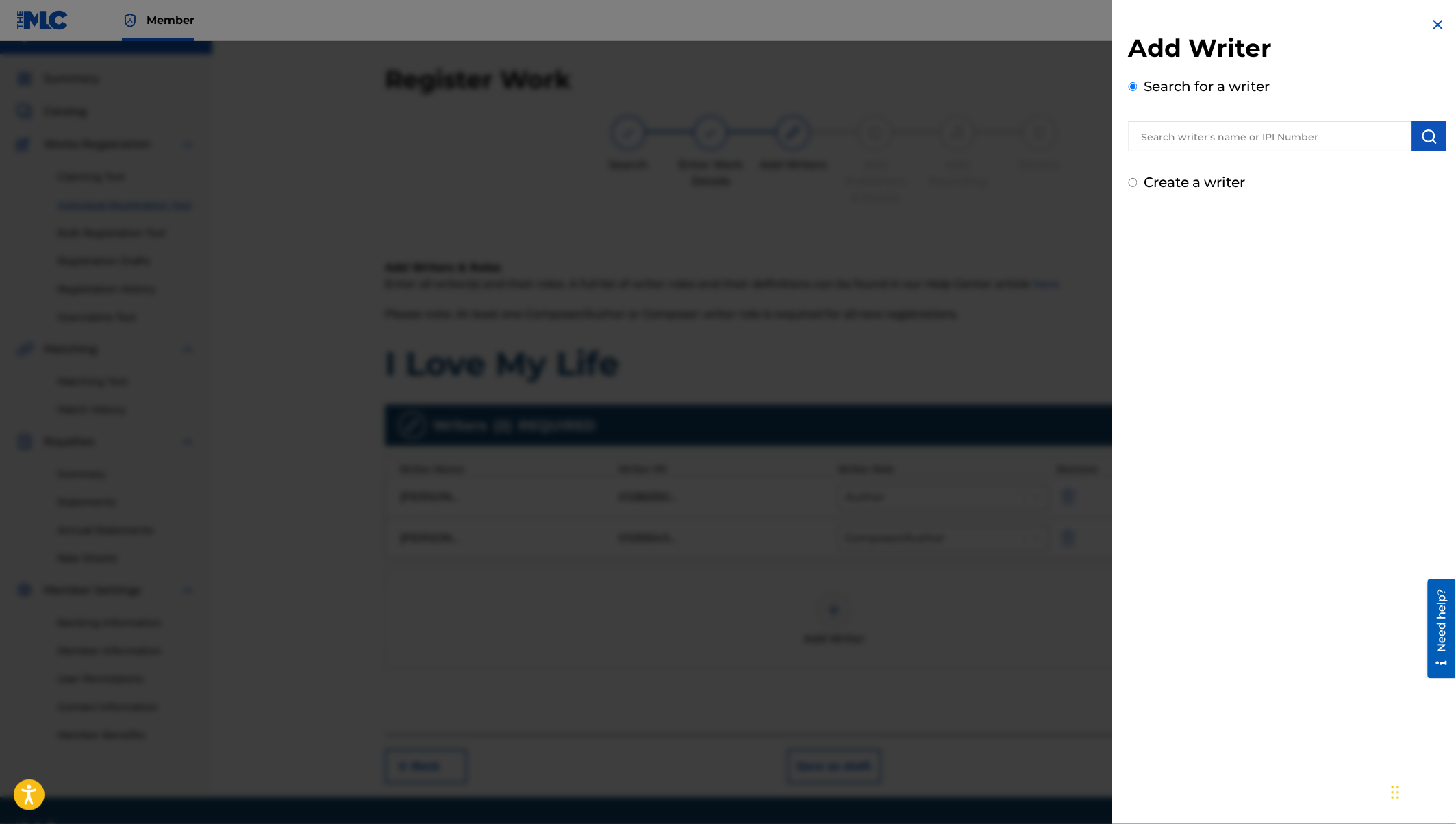
click at [1169, 135] on input "text" at bounding box center [1270, 136] width 283 height 31
type input "Edgar Israel Onyach"
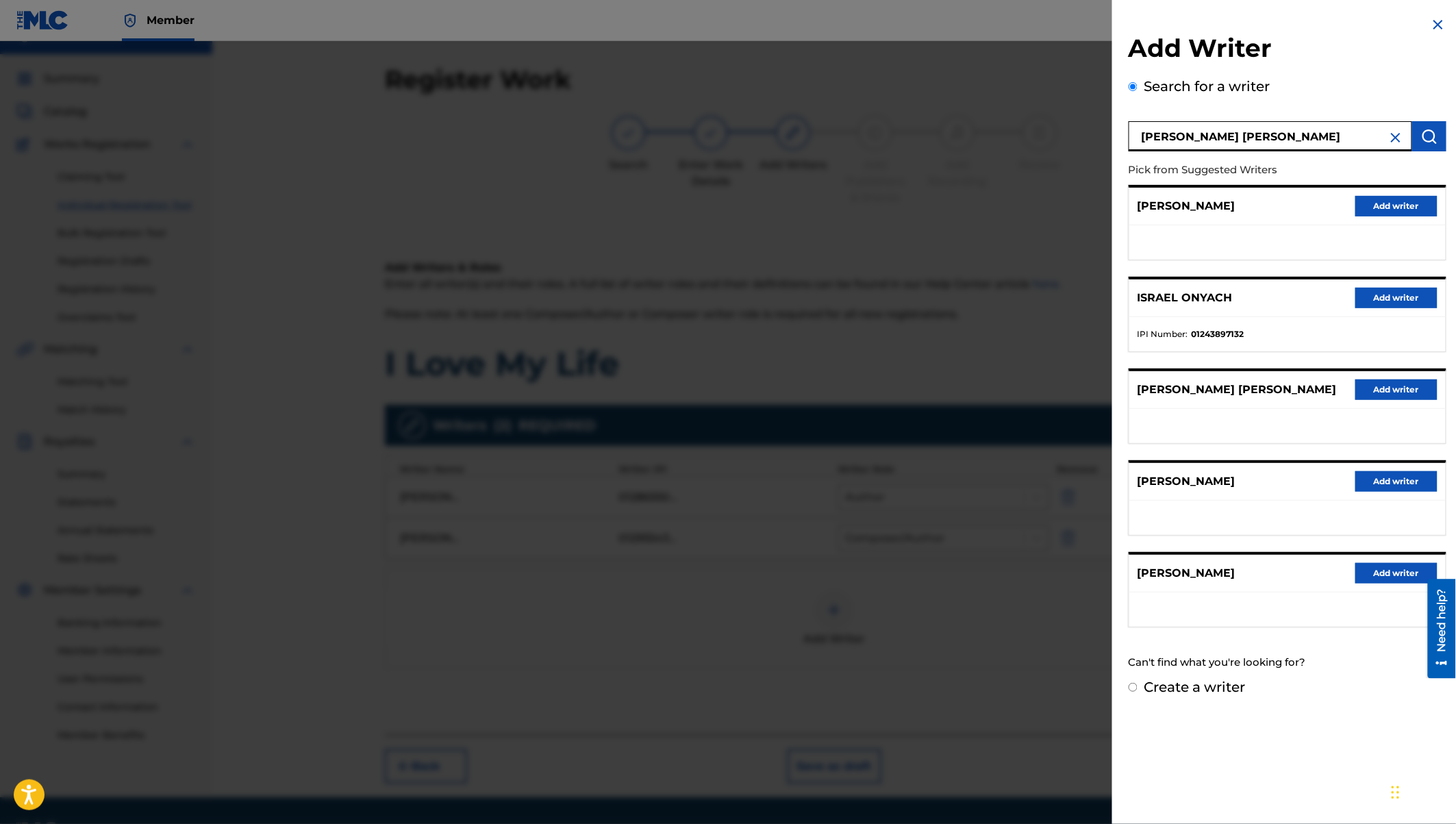
click at [1384, 298] on button "Add writer" at bounding box center [1396, 299] width 82 height 21
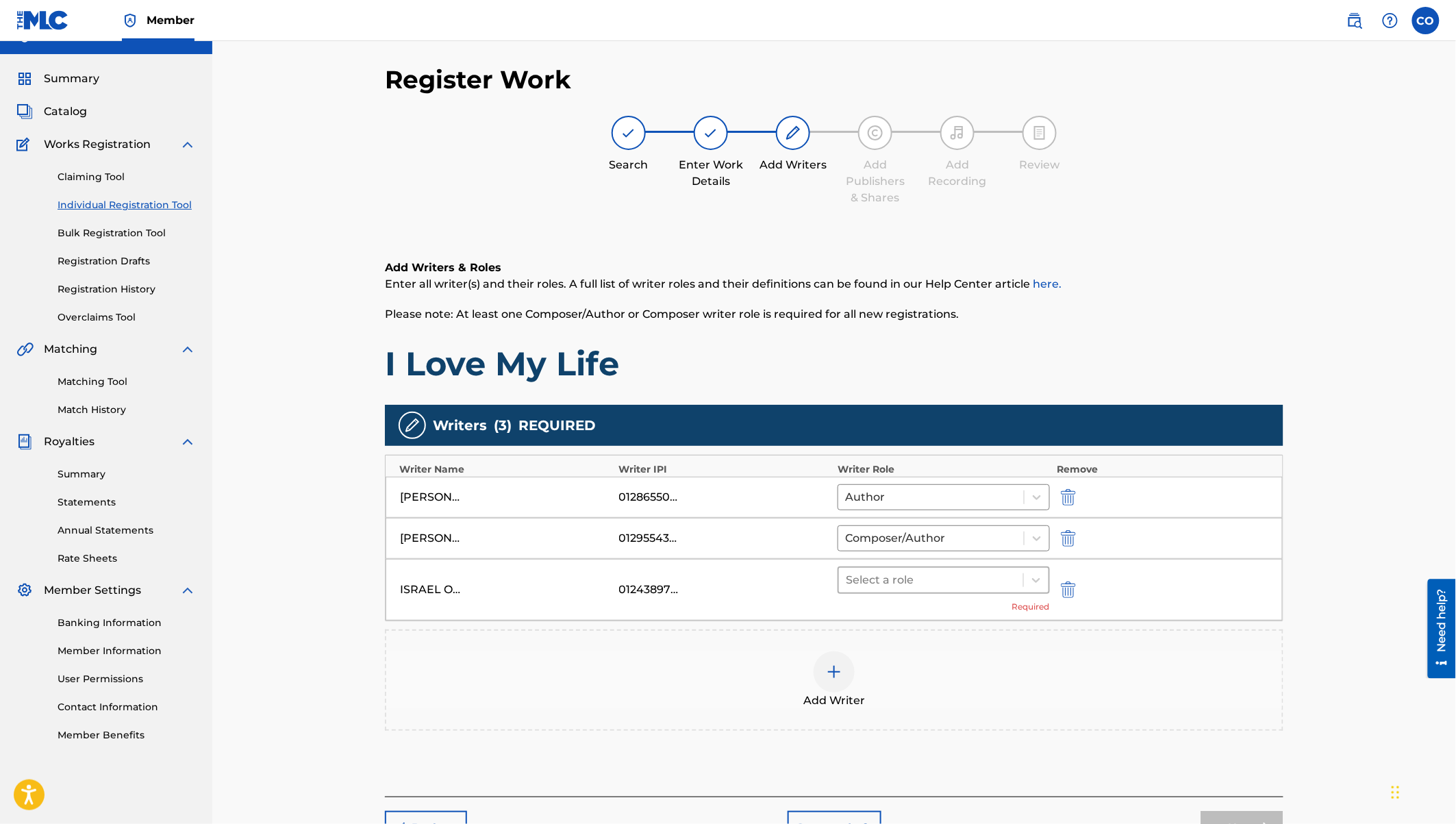
click at [917, 582] on div at bounding box center [931, 580] width 171 height 19
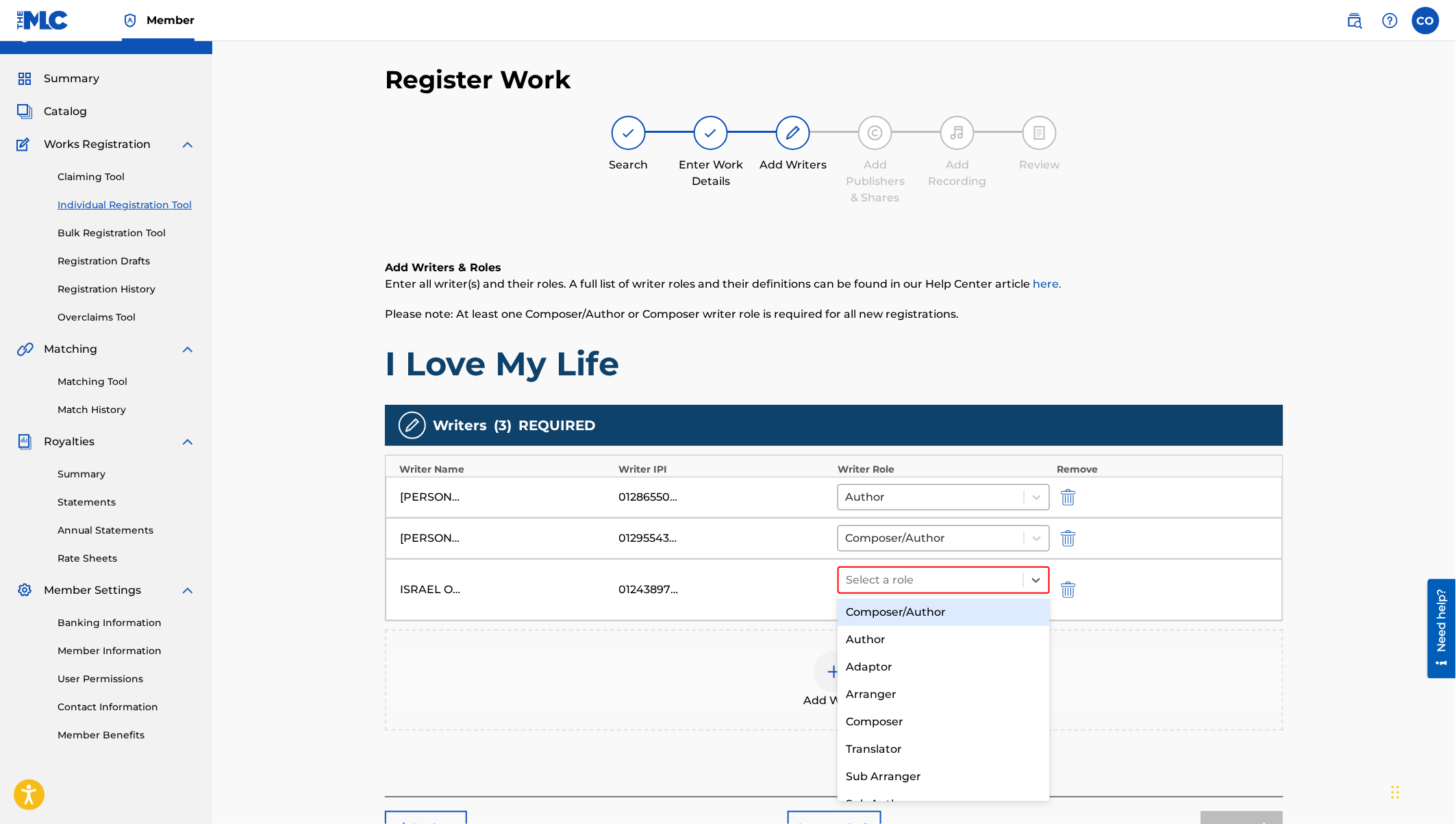
click at [898, 603] on div "Composer/Author" at bounding box center [943, 612] width 213 height 28
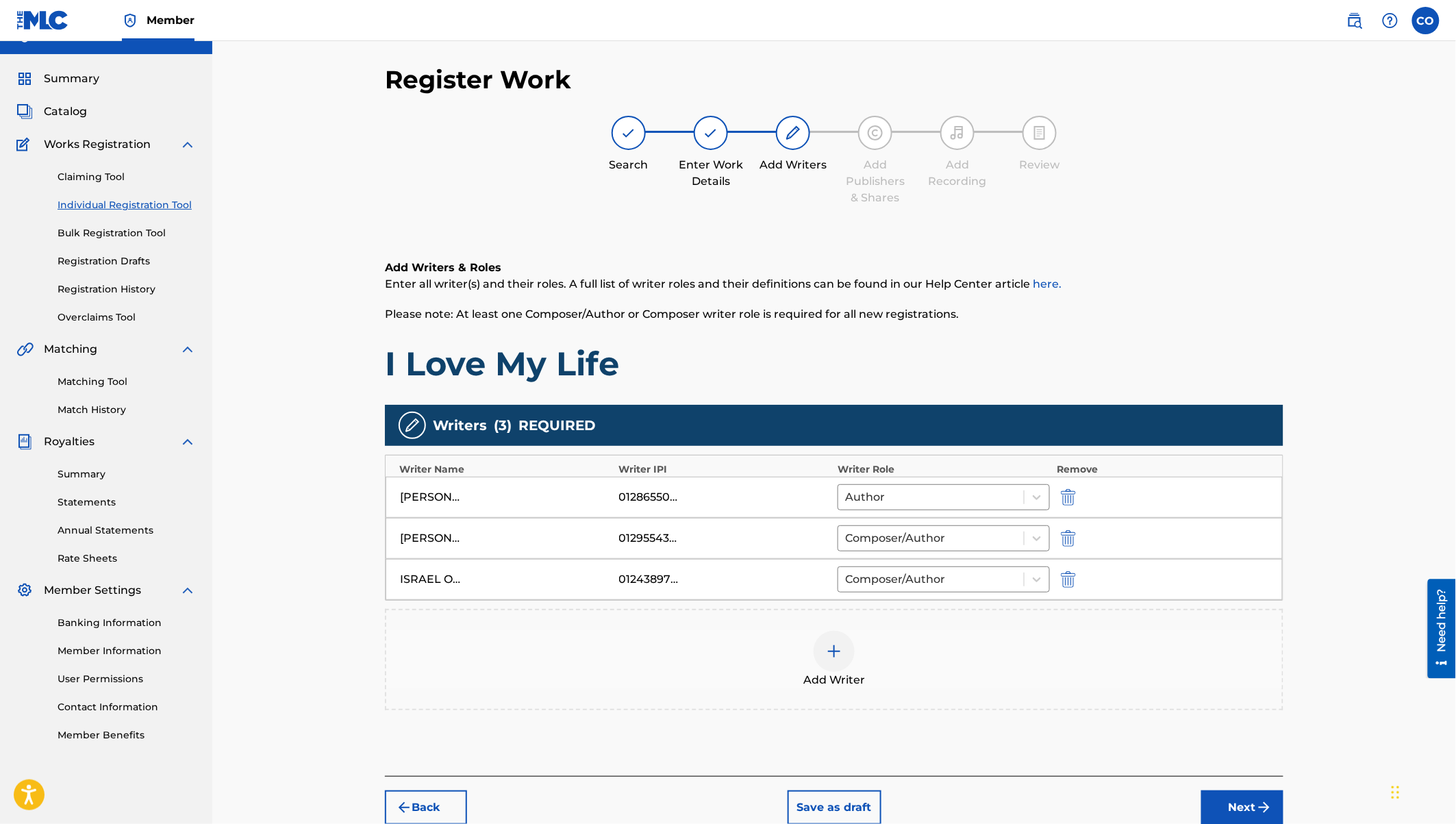
click at [839, 645] on img at bounding box center [833, 650] width 16 height 16
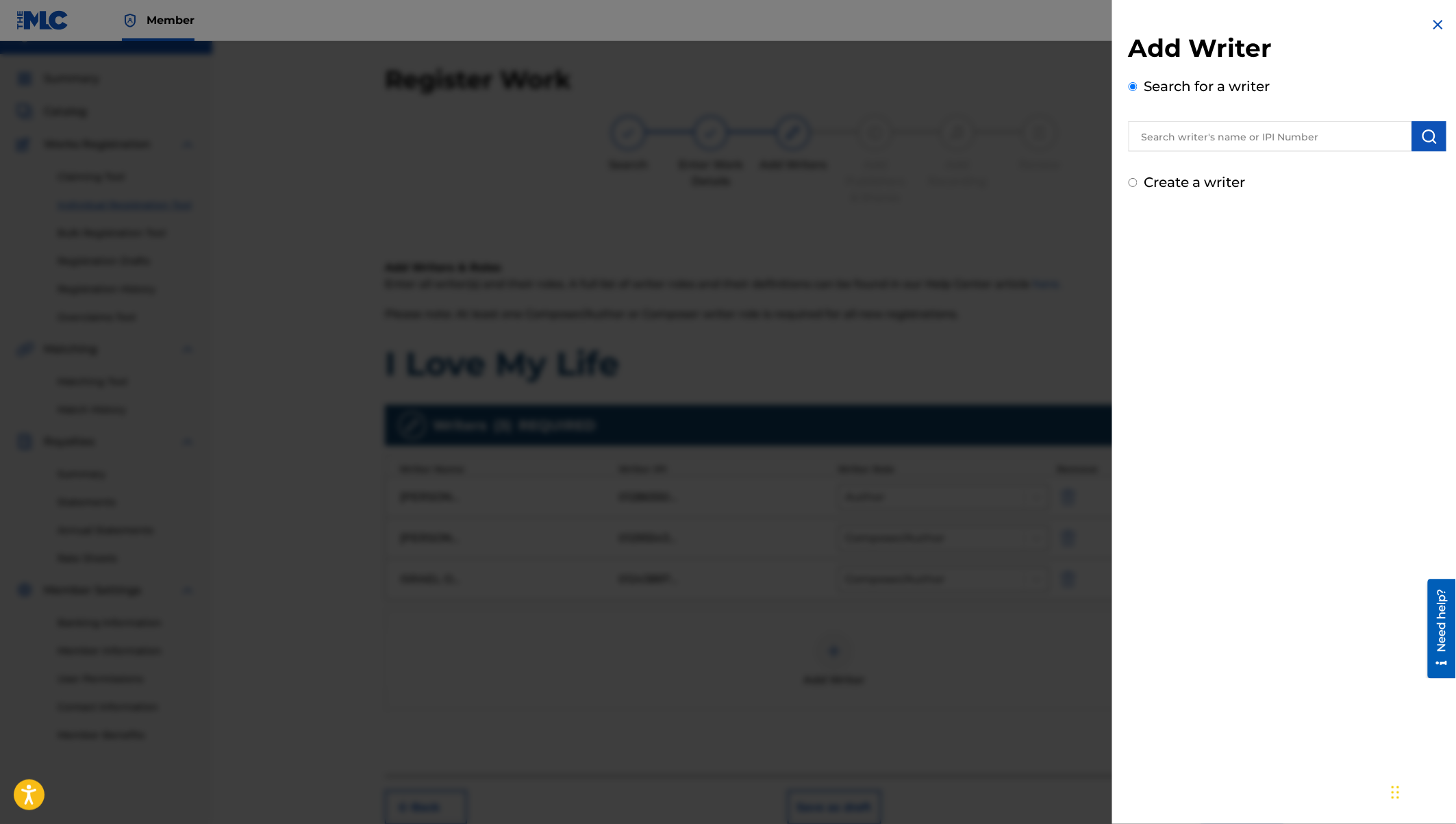
click at [1190, 136] on input "text" at bounding box center [1270, 136] width 283 height 31
paste input "Ian Stephen Owiti"
type input "Ian Stephen Owiti"
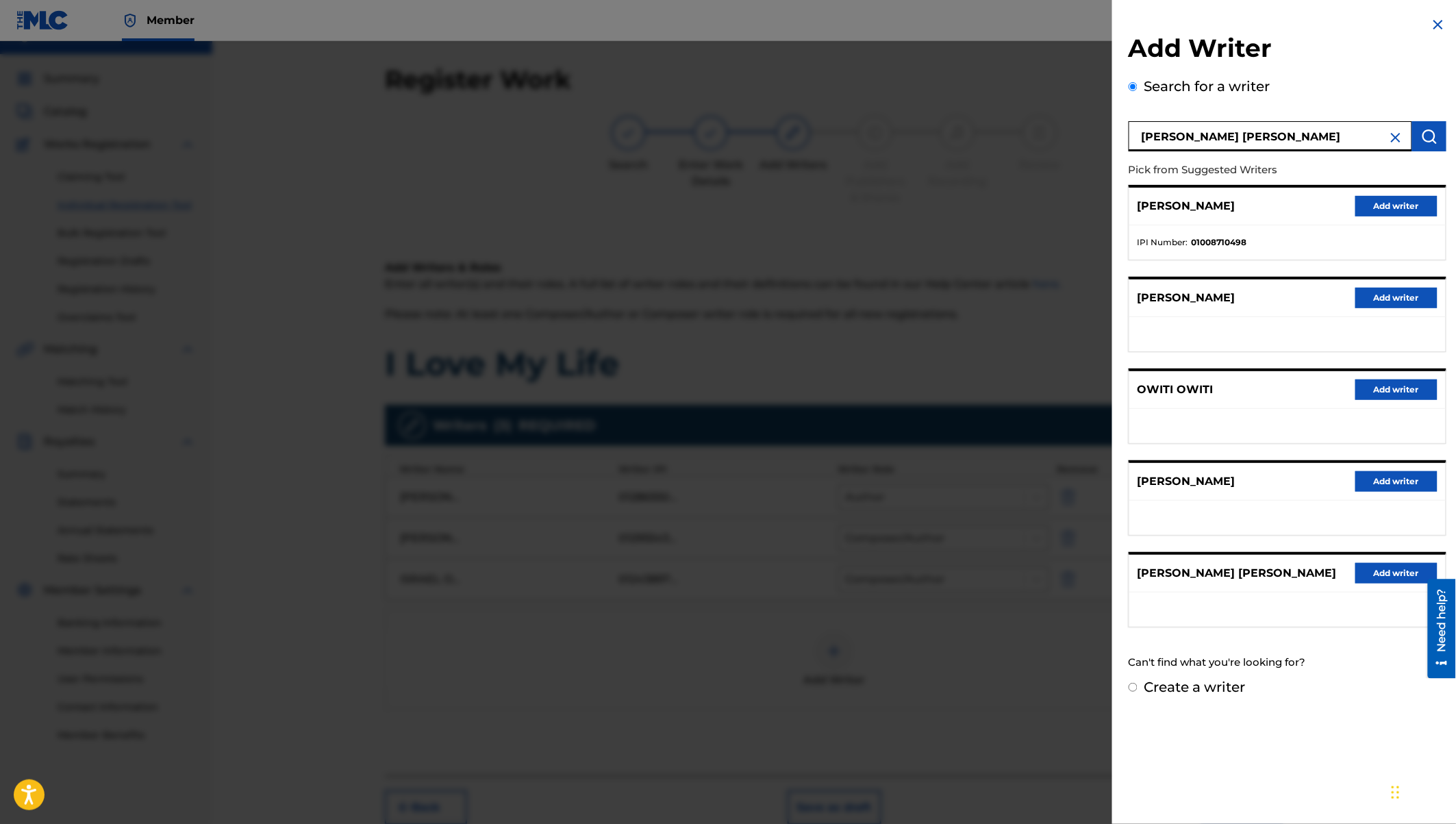
click at [1382, 567] on button "Add writer" at bounding box center [1396, 573] width 82 height 21
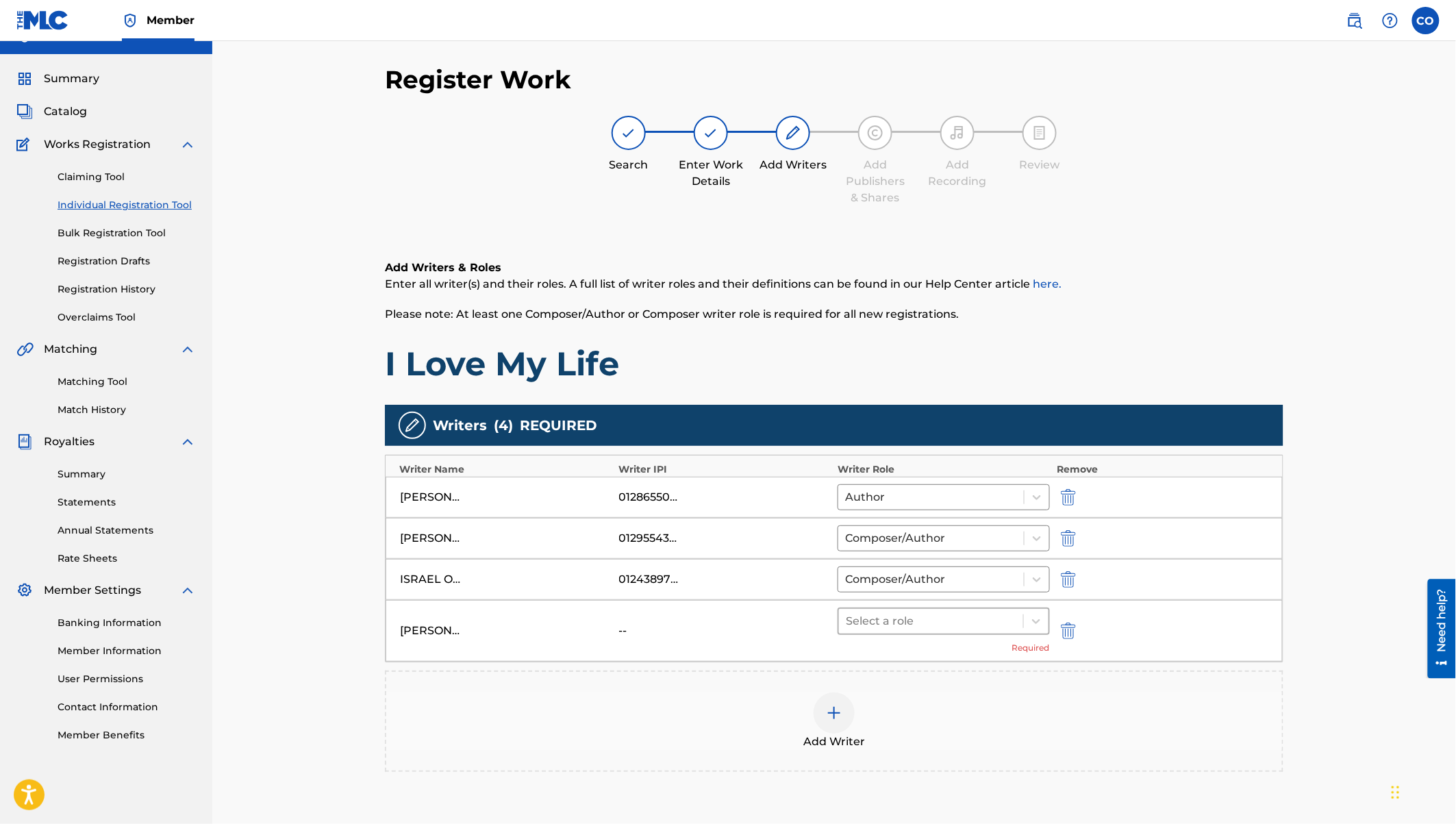
click at [936, 621] on div at bounding box center [931, 621] width 171 height 19
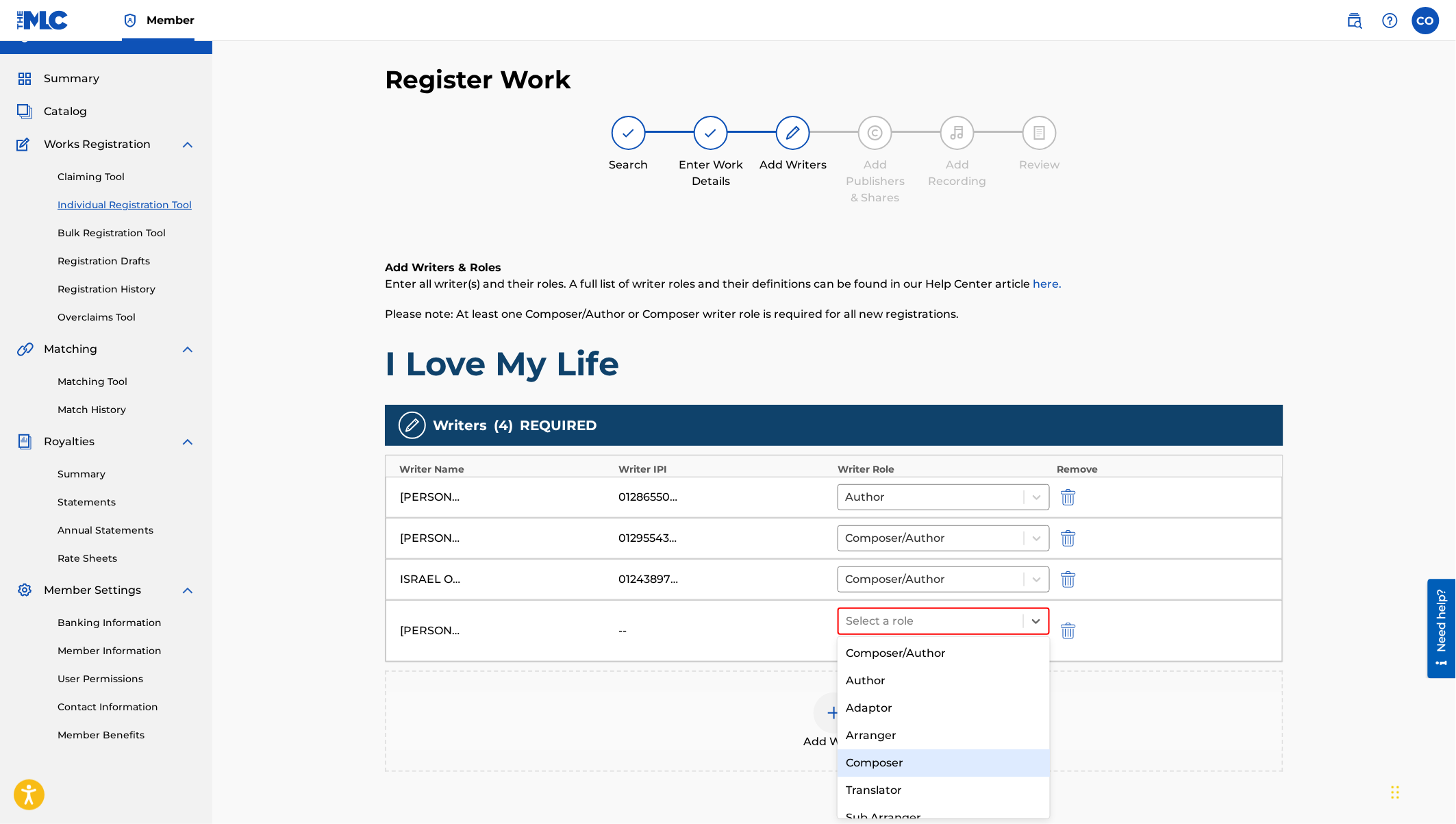
click at [874, 762] on div "Composer" at bounding box center [943, 763] width 213 height 28
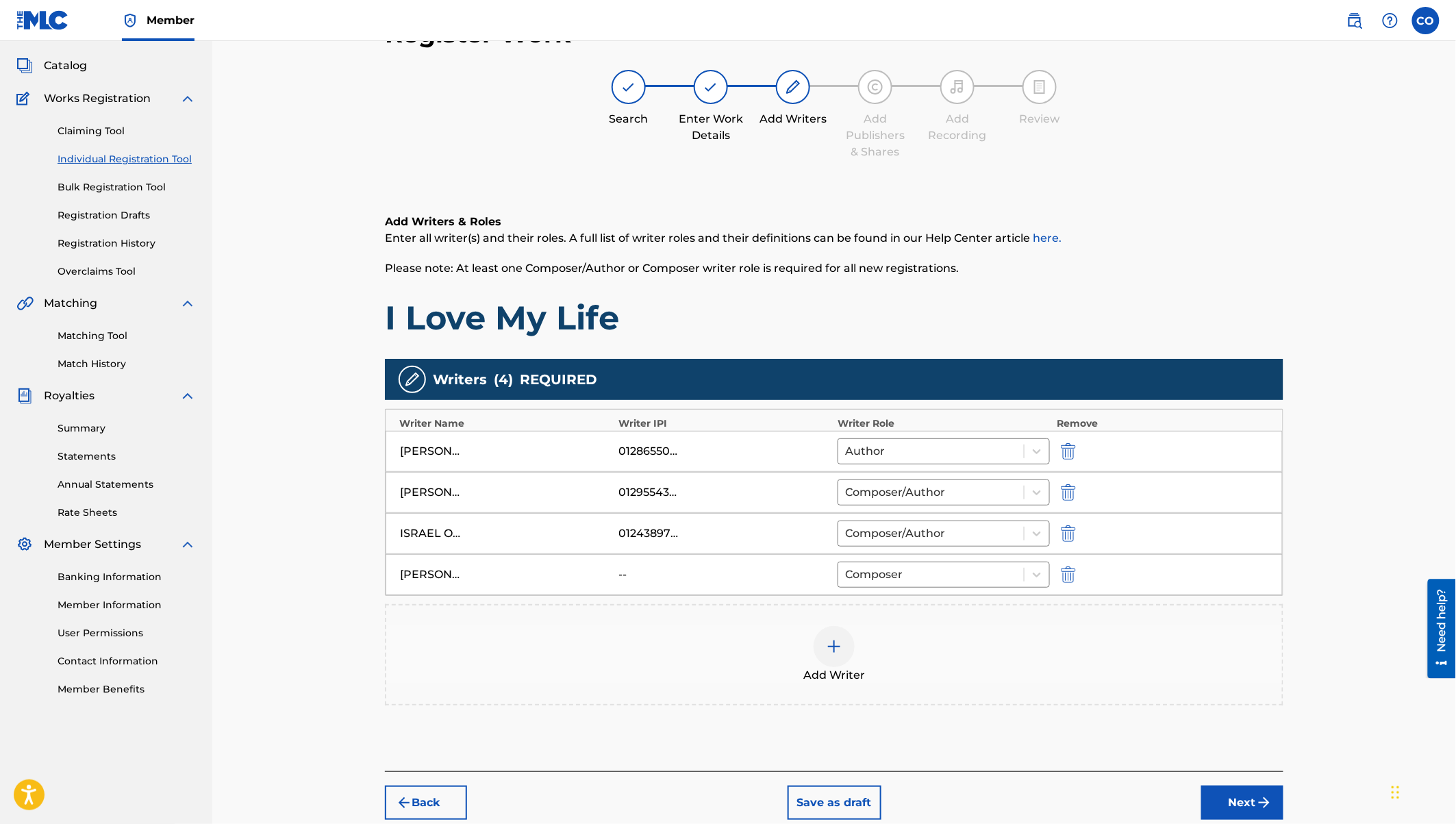
scroll to position [142, 0]
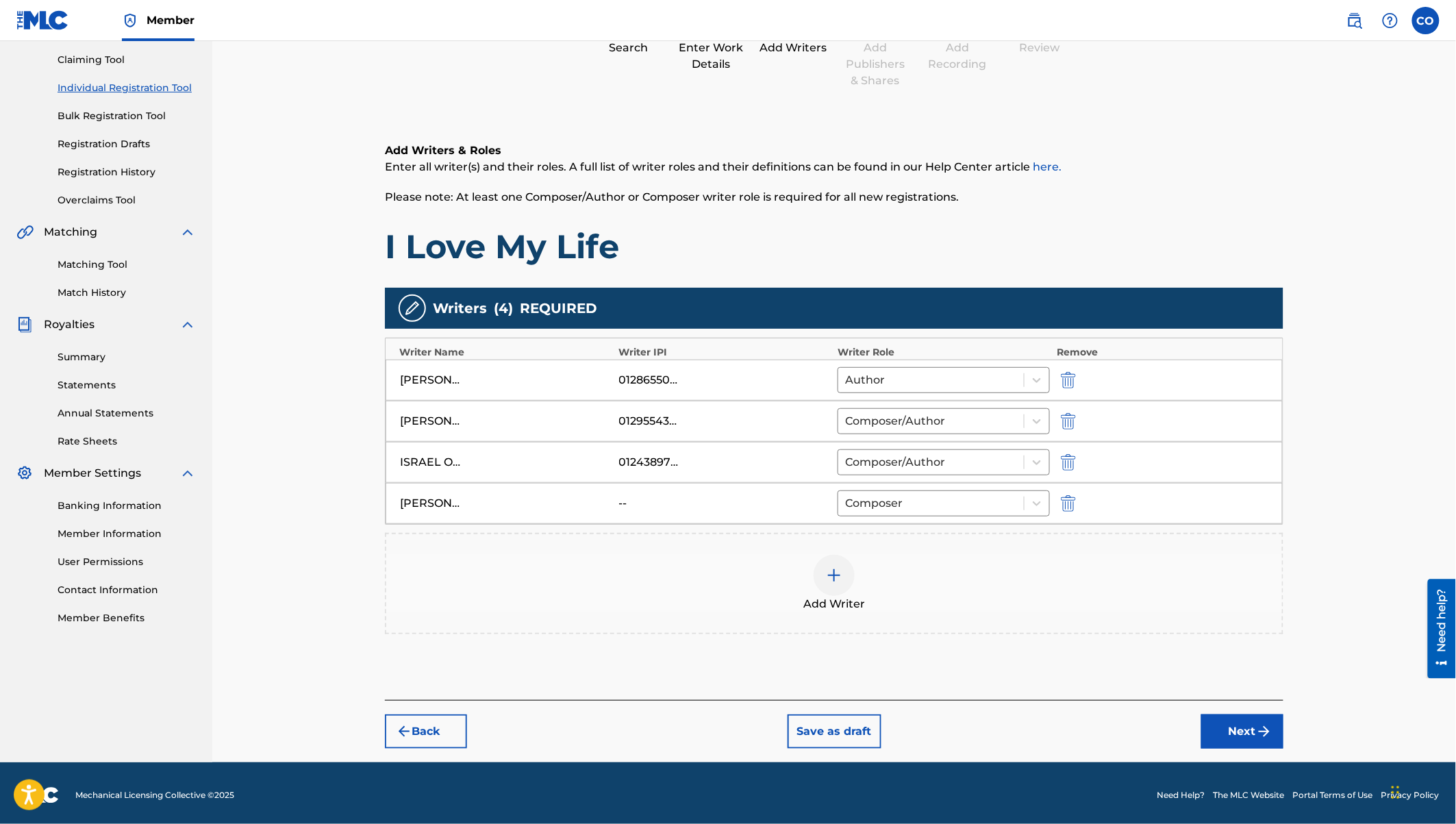
click at [834, 567] on img at bounding box center [833, 575] width 16 height 16
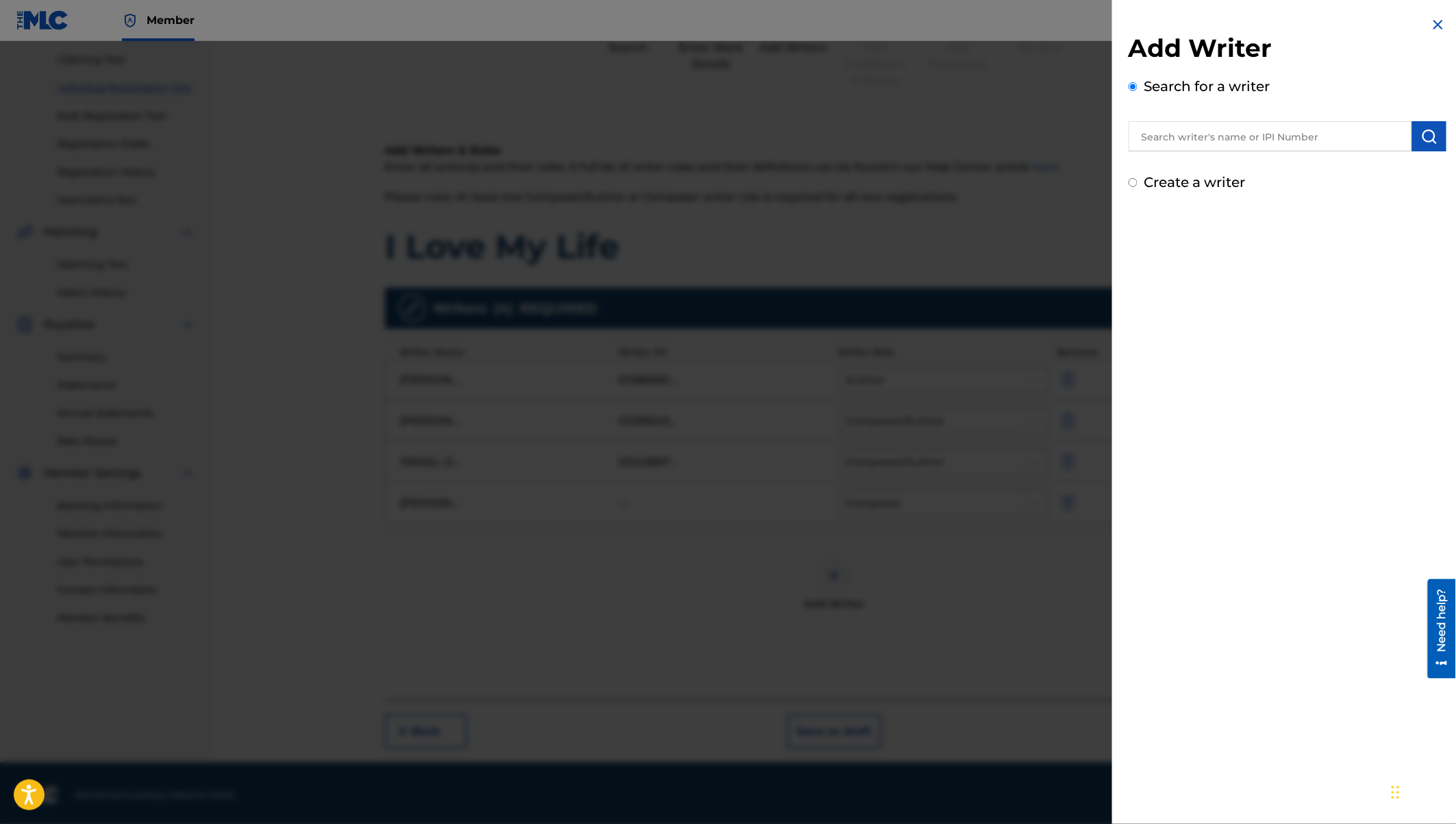
click at [1190, 147] on input "text" at bounding box center [1270, 136] width 283 height 31
type input "trevor seda magak"
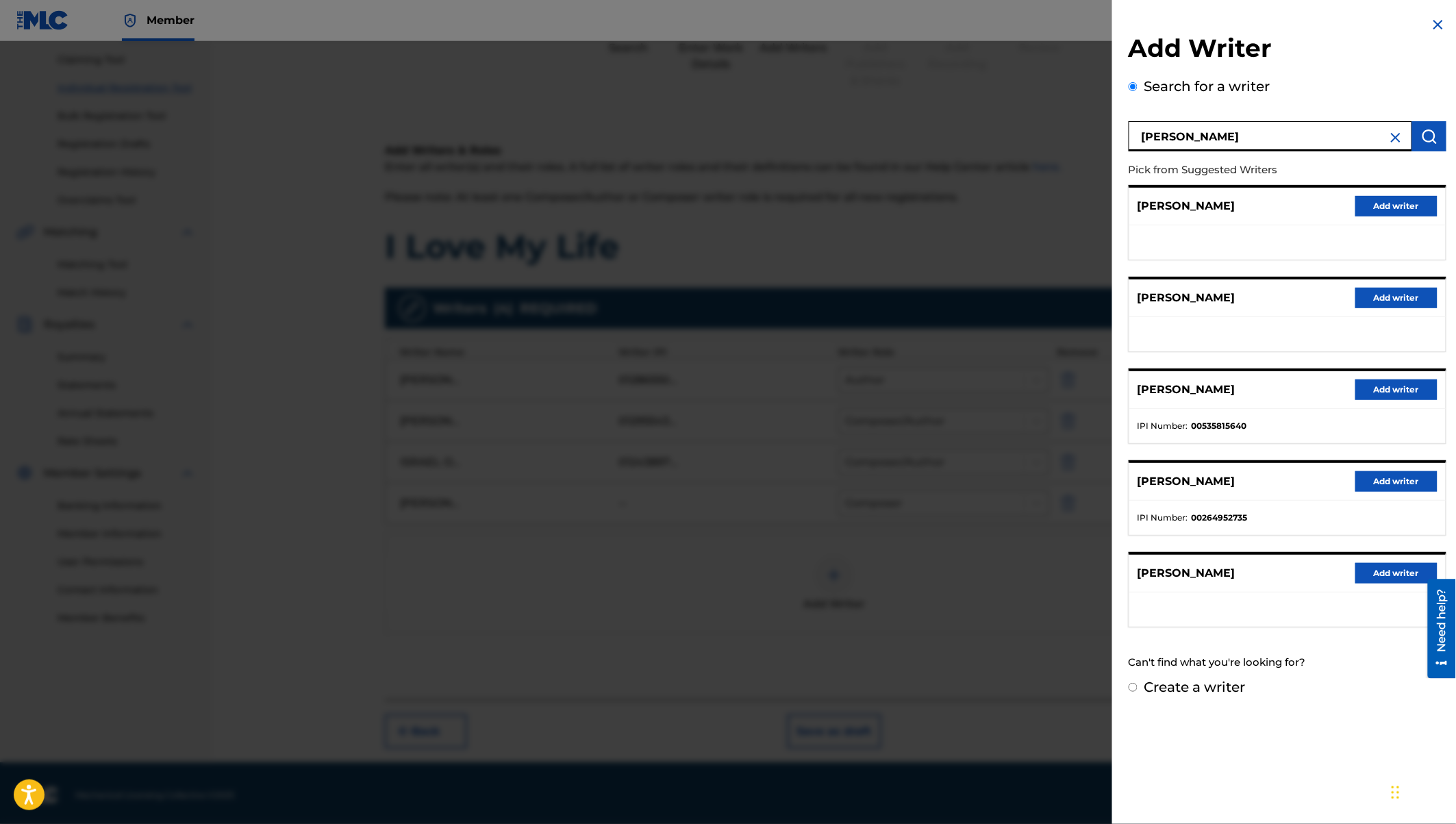
click at [1218, 685] on label "Create a writer" at bounding box center [1195, 687] width 101 height 16
radio input "true"
click at [1138, 685] on input "Create a writer" at bounding box center [1133, 687] width 9 height 9
radio input "false"
radio input "true"
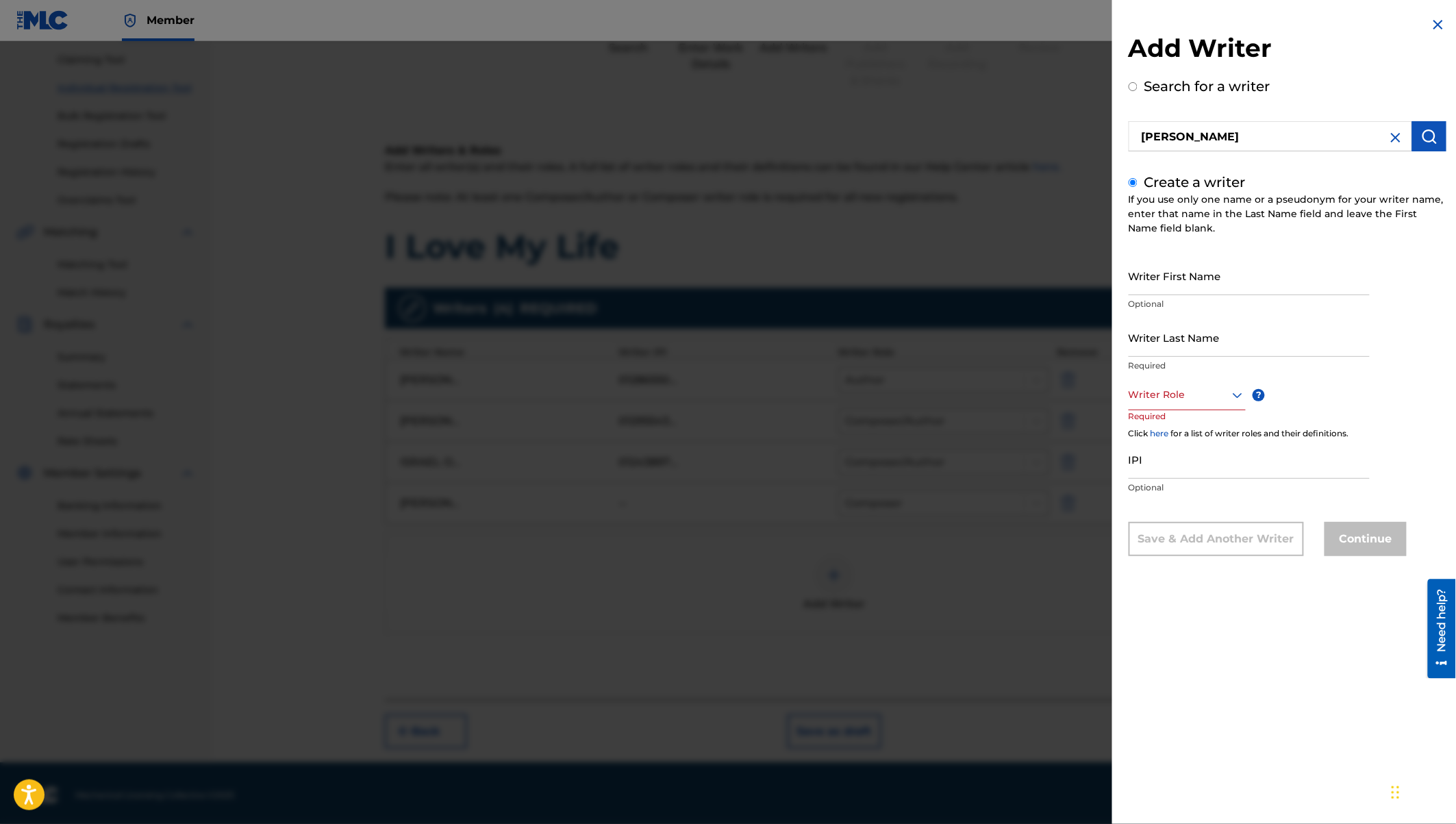
click at [1180, 273] on input "Writer First Name" at bounding box center [1249, 276] width 241 height 39
type input "Trevor Seda"
click at [1138, 351] on input "Writer Last Name" at bounding box center [1249, 337] width 241 height 39
type input "Magaka"
click at [1140, 404] on div "Writer Role" at bounding box center [1187, 395] width 117 height 31
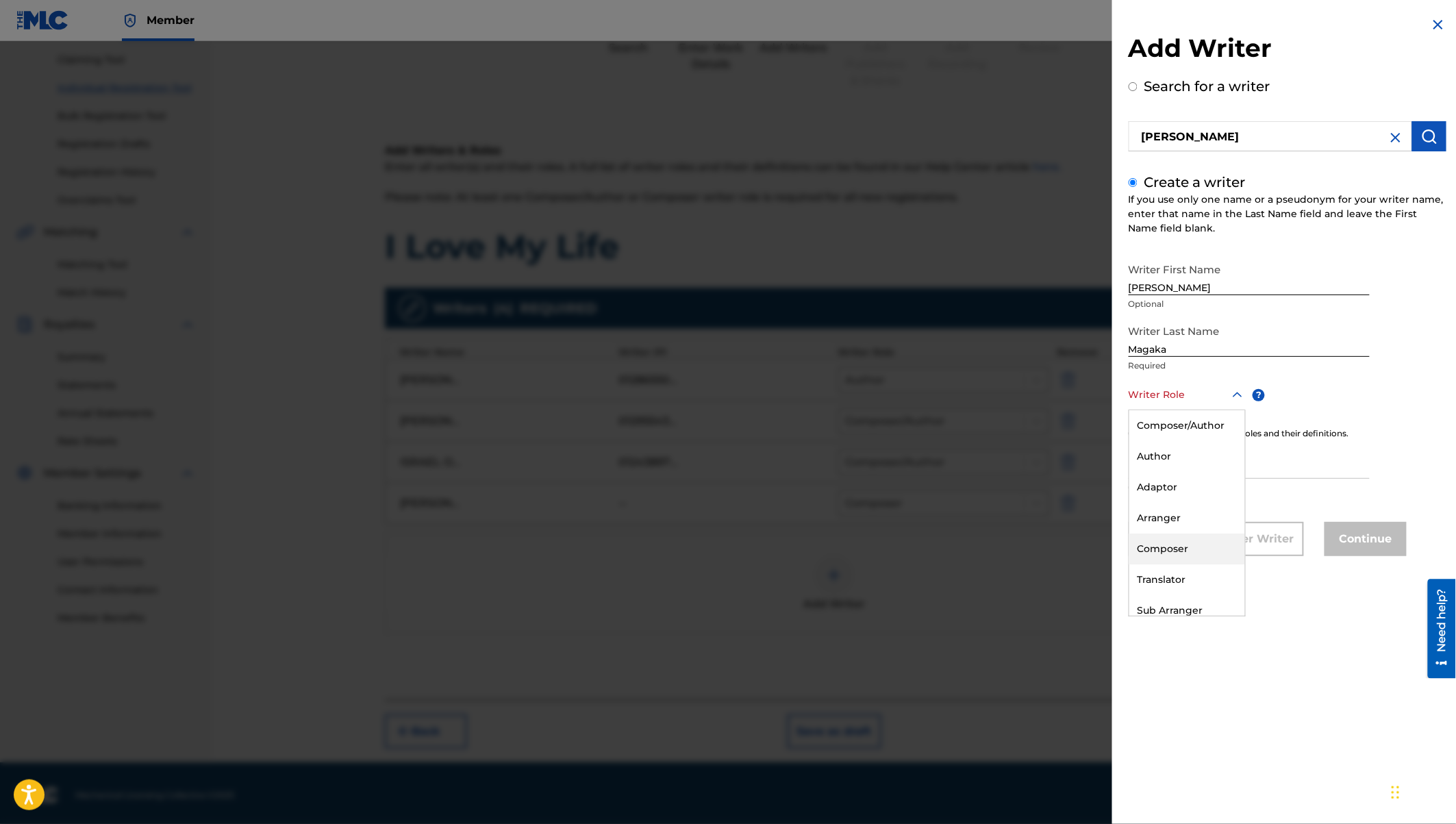
click at [1159, 540] on div "Composer" at bounding box center [1186, 549] width 115 height 31
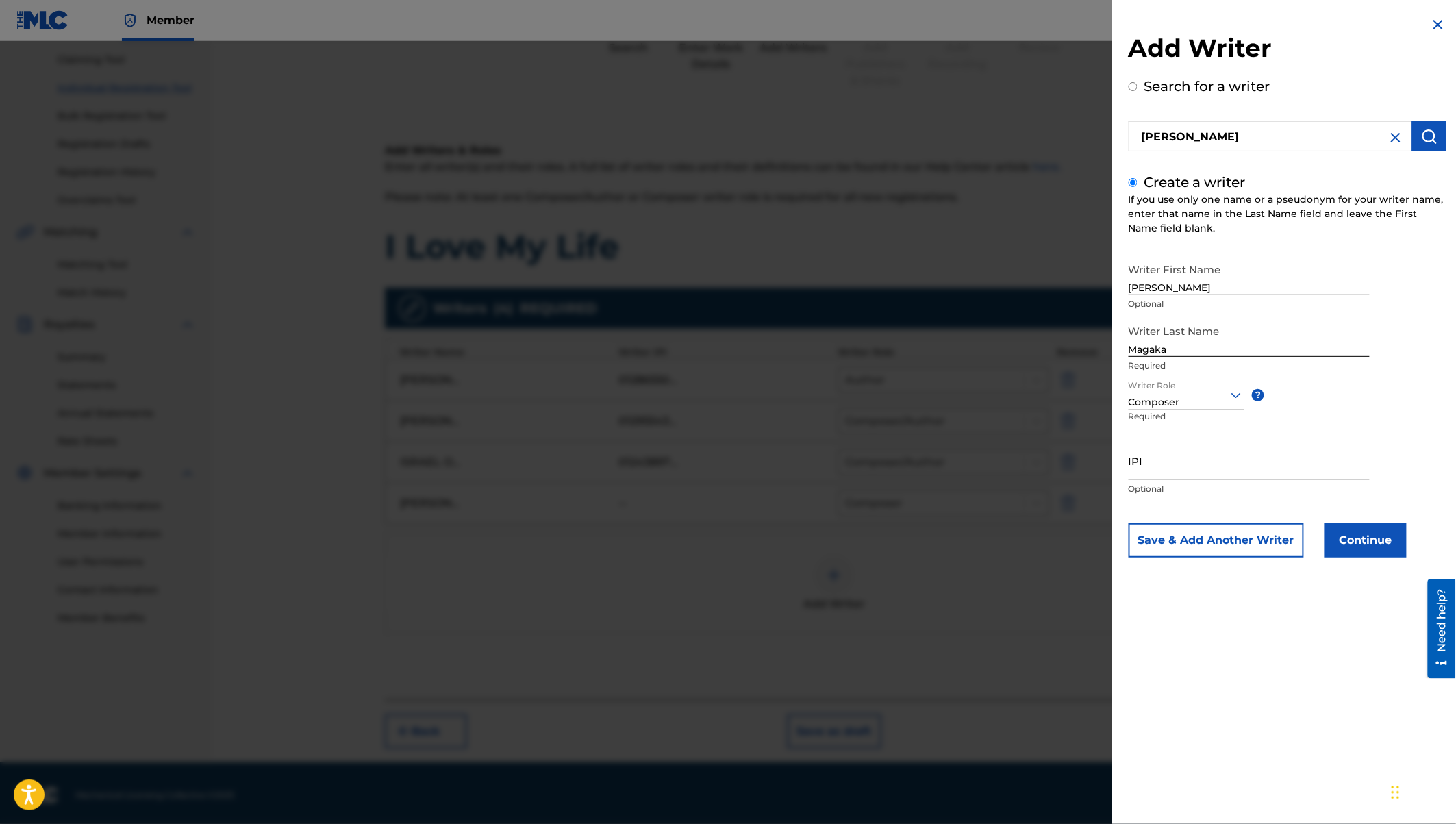
click at [1158, 470] on input "IPI" at bounding box center [1249, 461] width 241 height 39
paste input "01246819924"
type input "01246819924"
click at [1364, 543] on button "Continue" at bounding box center [1365, 541] width 82 height 34
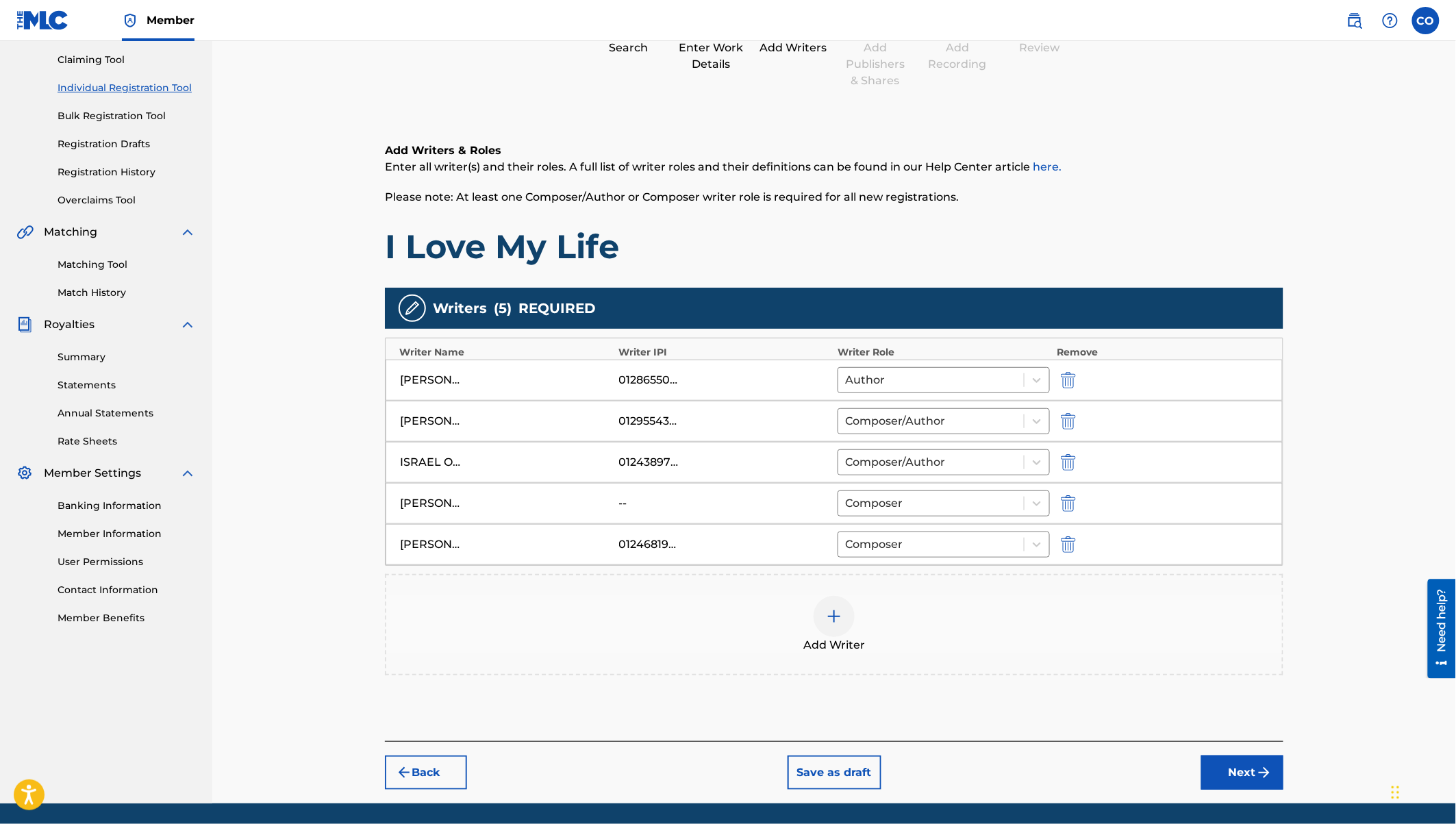
click at [1229, 772] on button "Next" at bounding box center [1242, 772] width 82 height 34
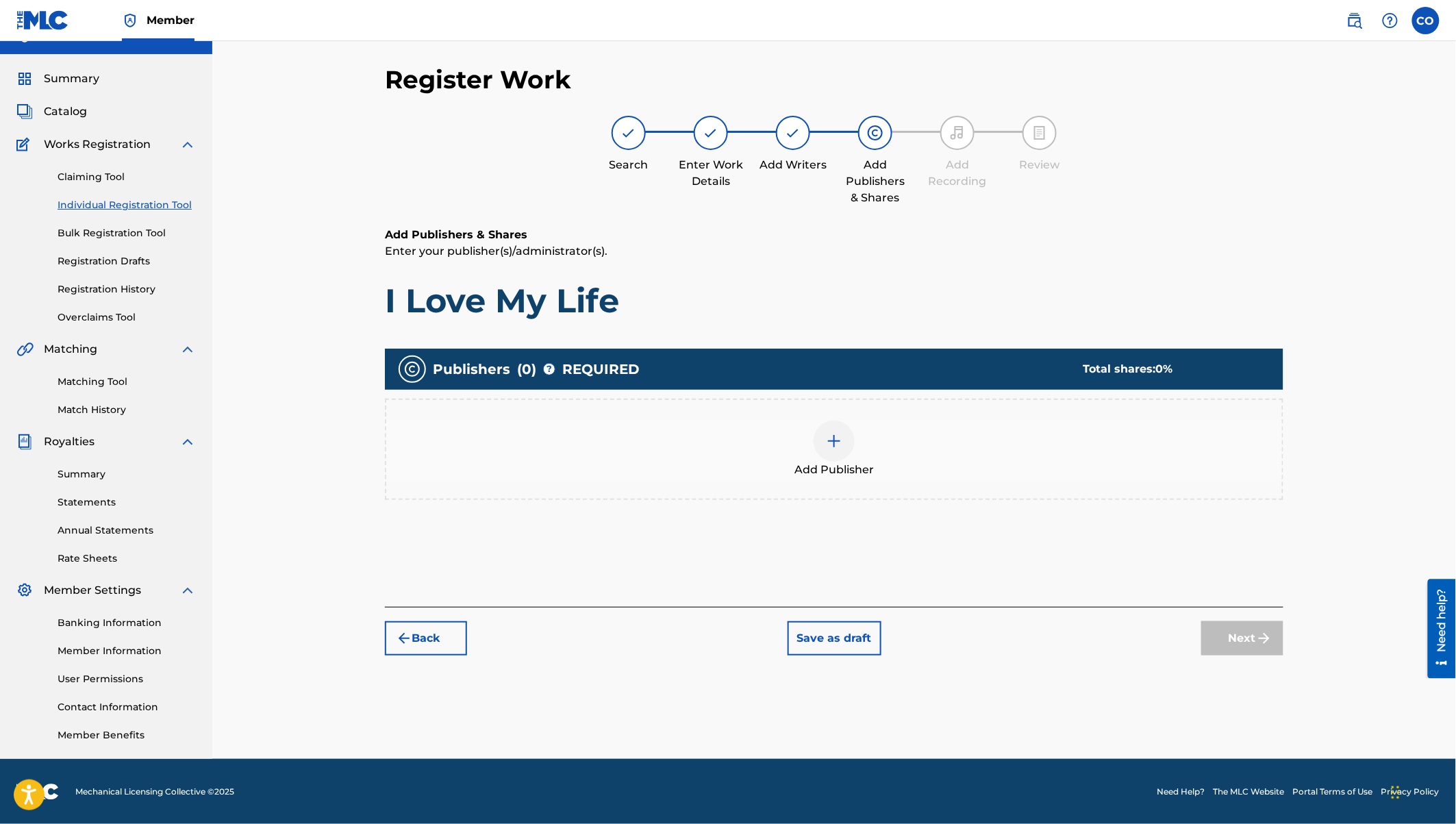
click at [840, 433] on img at bounding box center [833, 441] width 16 height 16
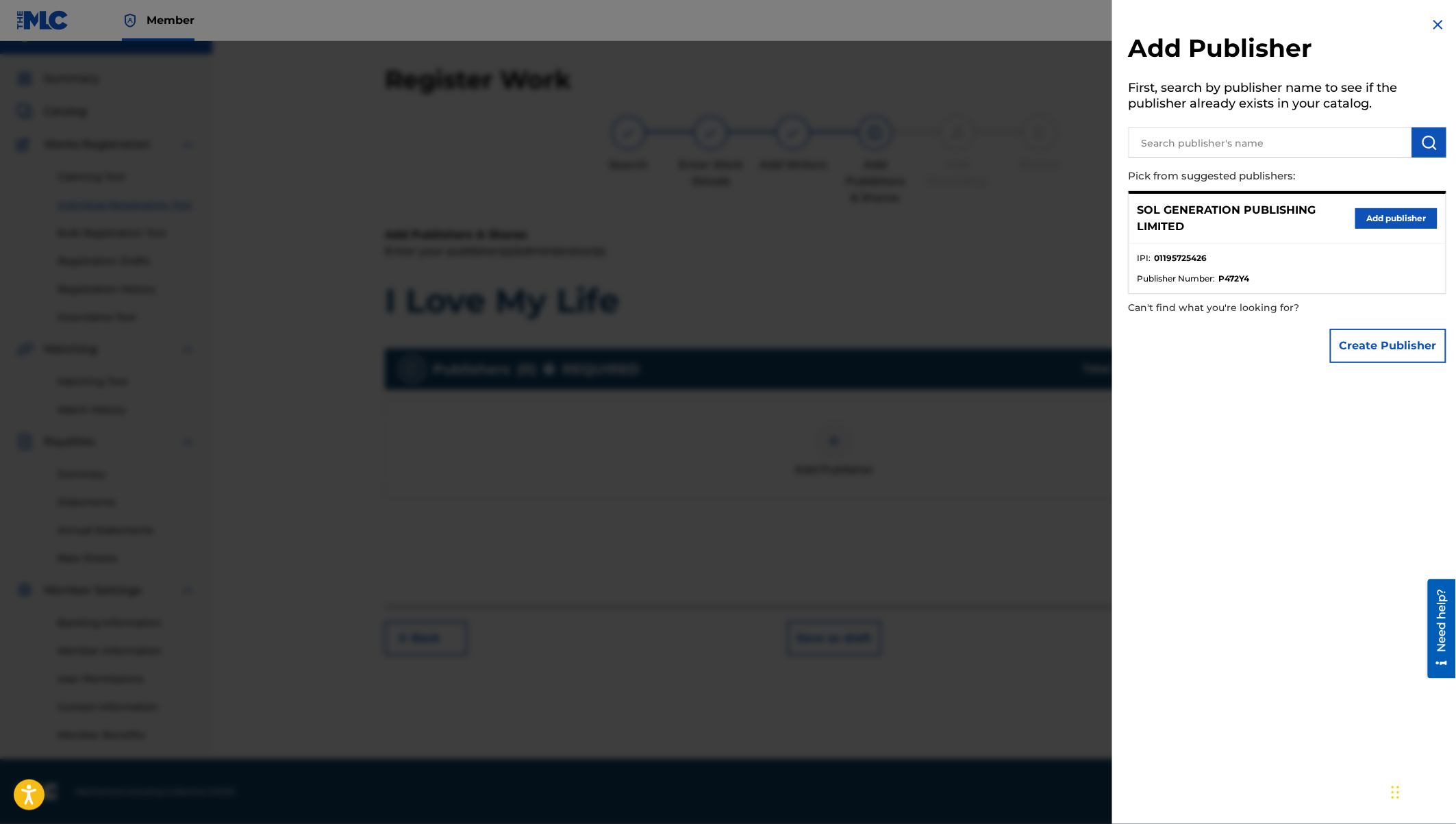
click at [1396, 215] on button "Add publisher" at bounding box center [1396, 218] width 82 height 21
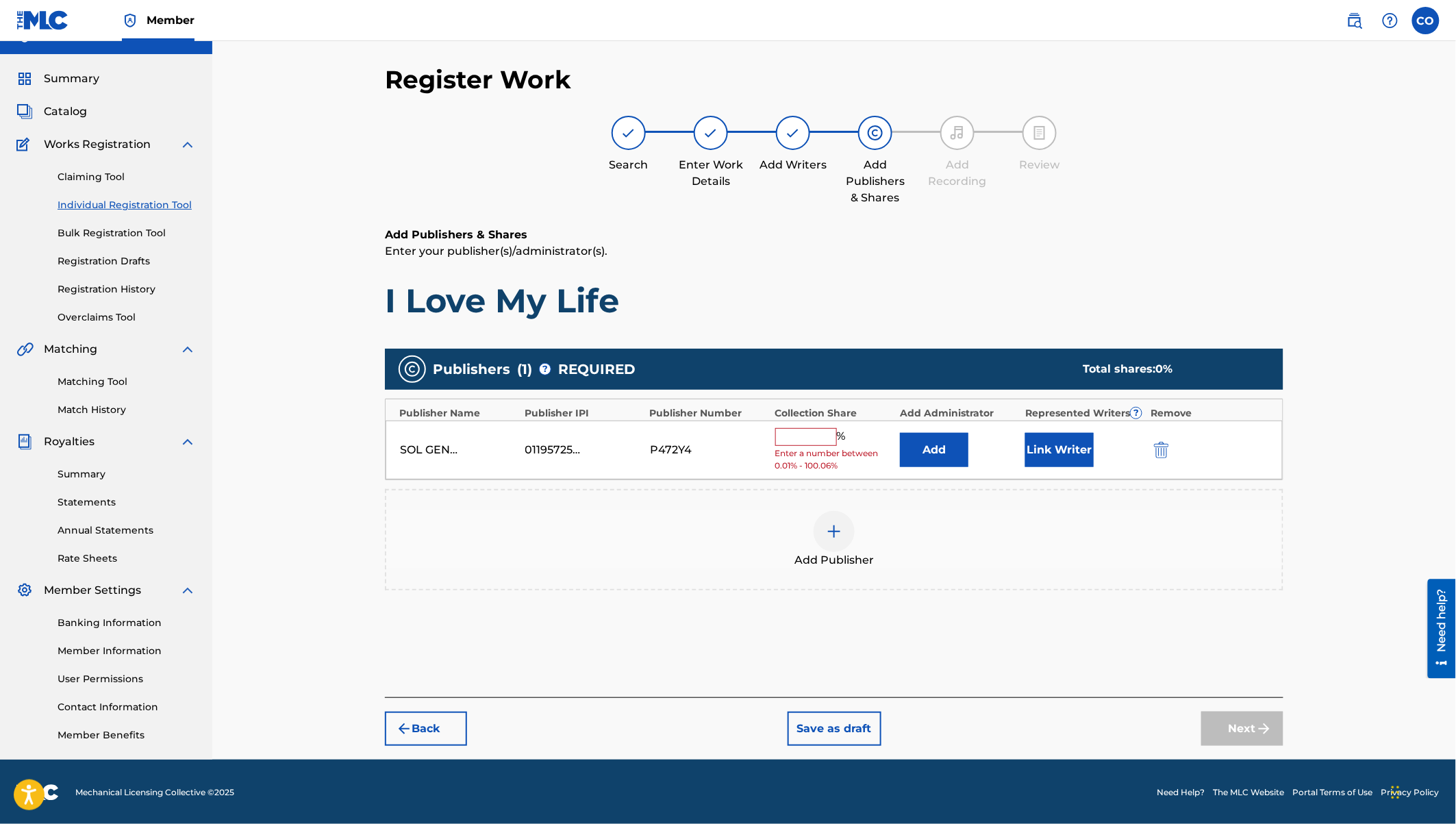
click at [788, 439] on input "text" at bounding box center [806, 437] width 62 height 18
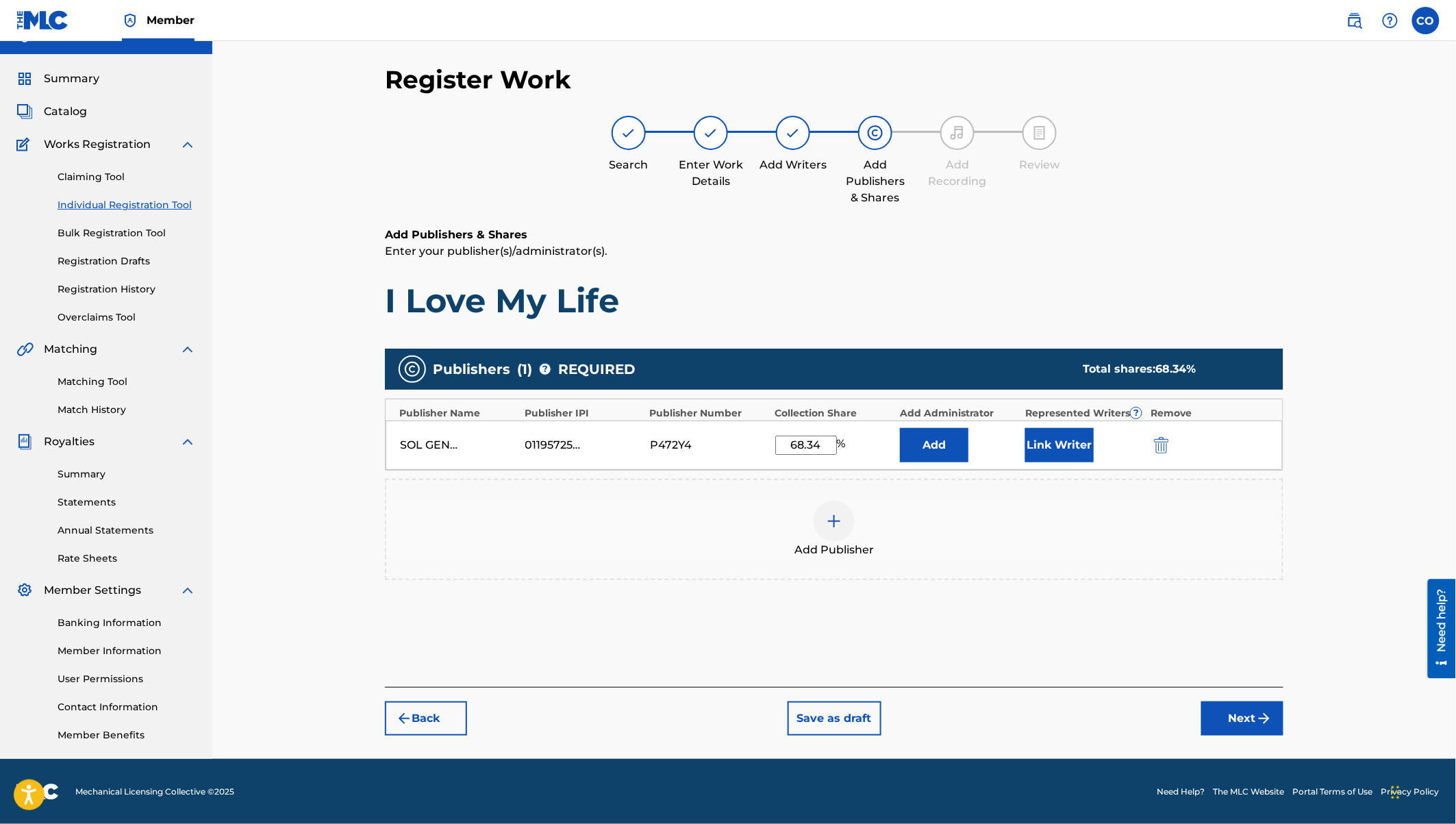
click at [1062, 443] on button "Link Writer" at bounding box center [1059, 445] width 69 height 34
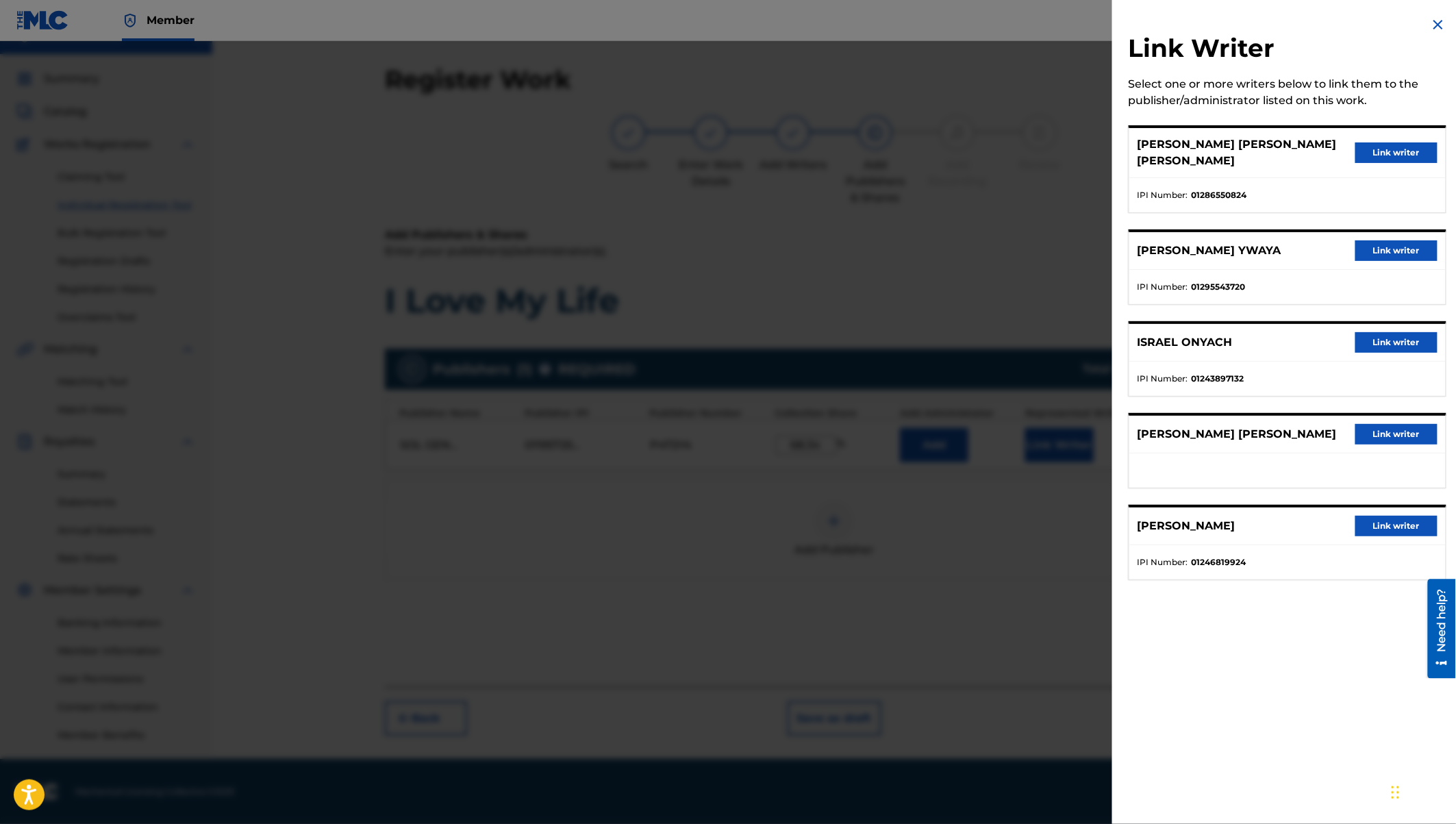
click at [1399, 240] on button "Link writer" at bounding box center [1396, 251] width 82 height 21
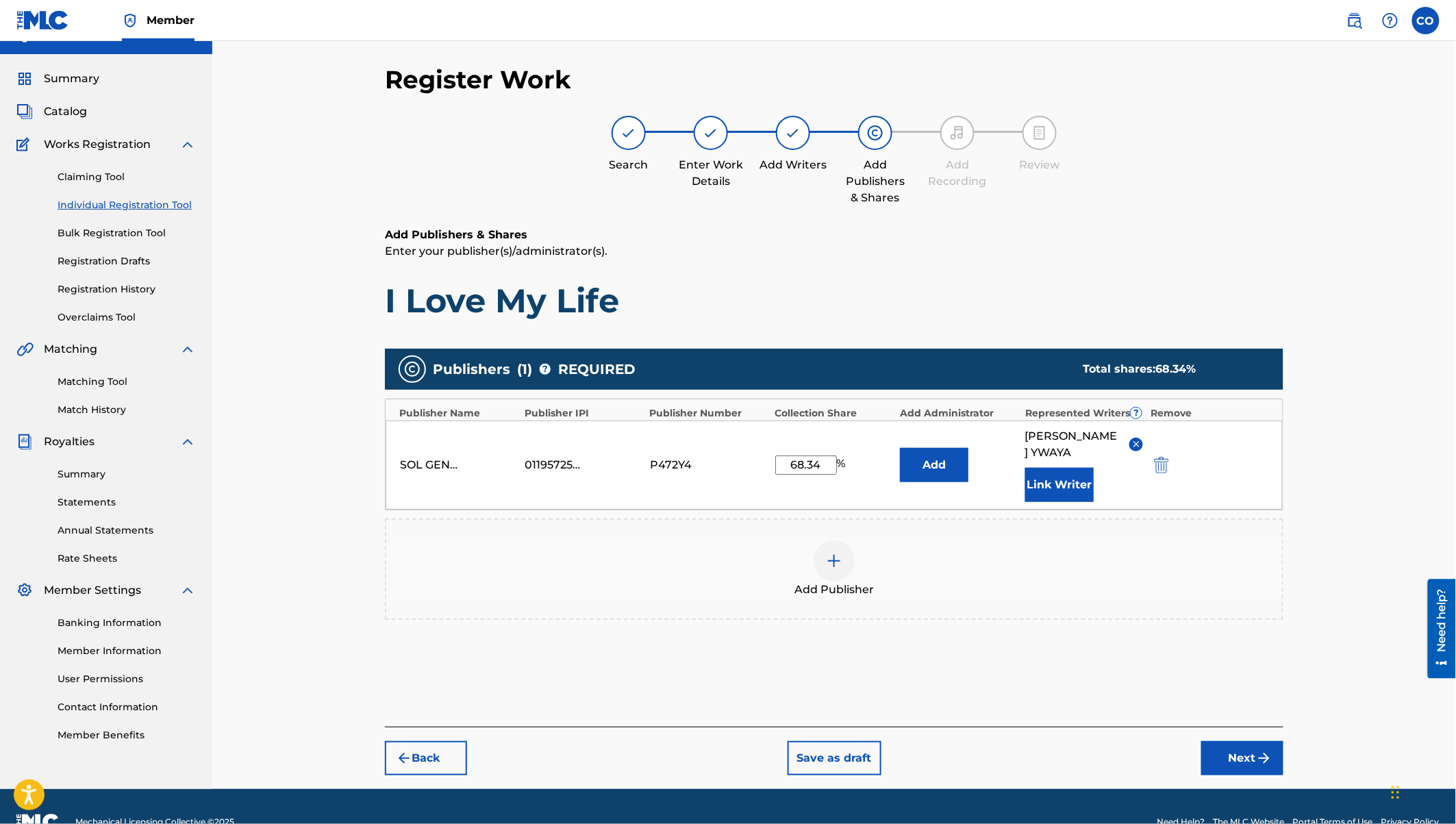
click at [1040, 483] on button "Link Writer" at bounding box center [1059, 485] width 69 height 34
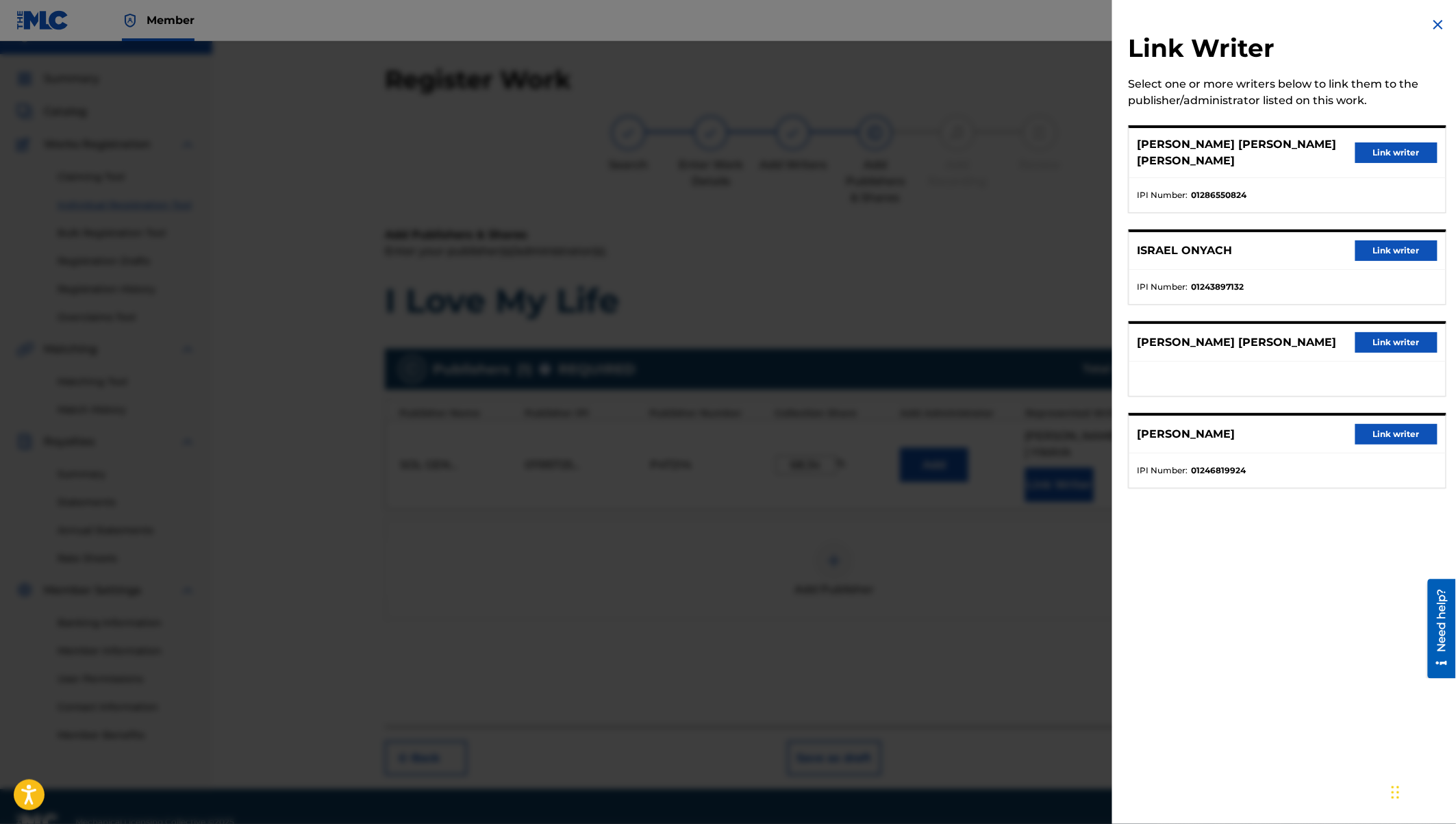
click at [1399, 142] on button "Link writer" at bounding box center [1396, 153] width 82 height 21
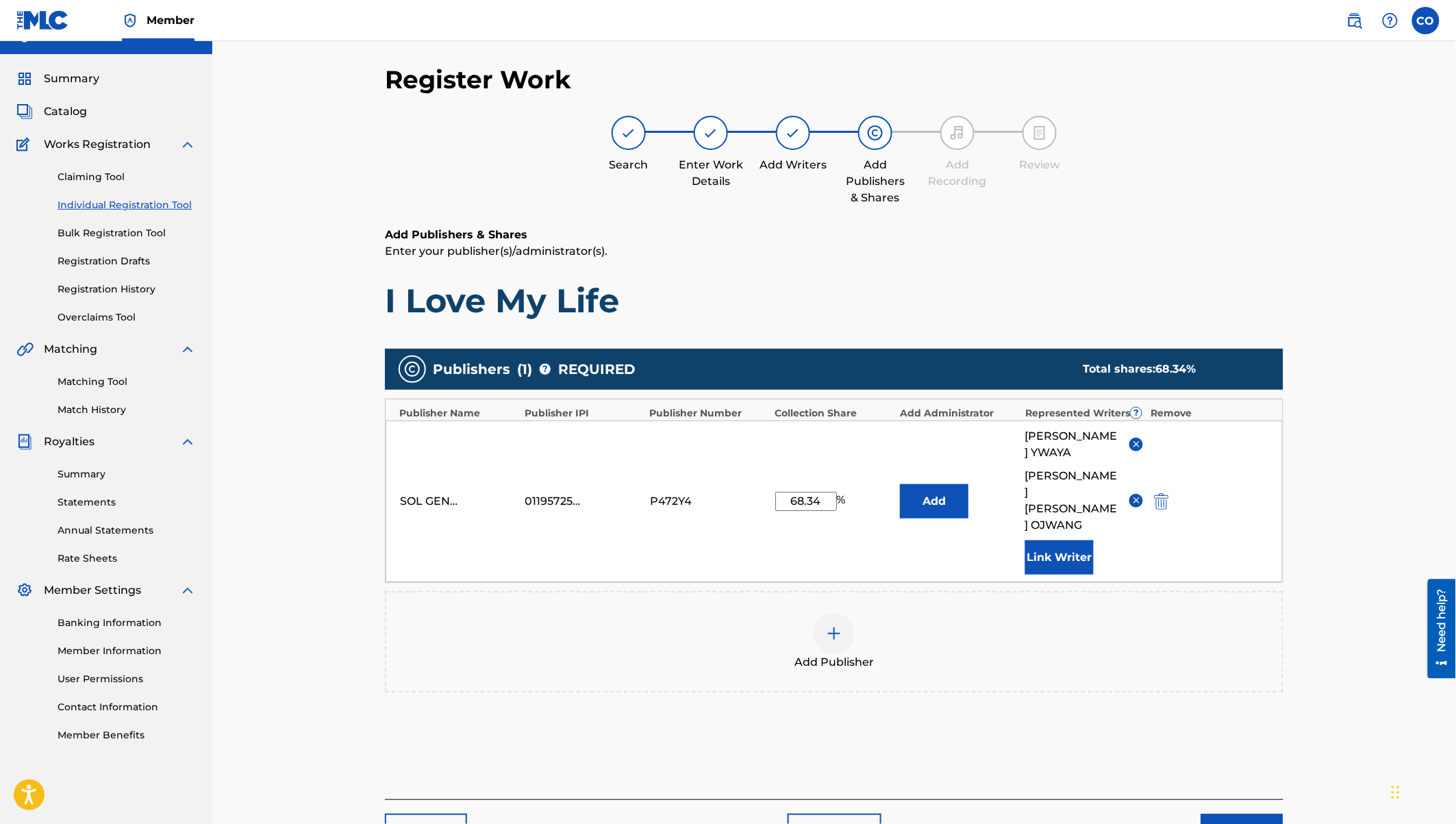
click at [1053, 541] on button "Link Writer" at bounding box center [1059, 558] width 69 height 34
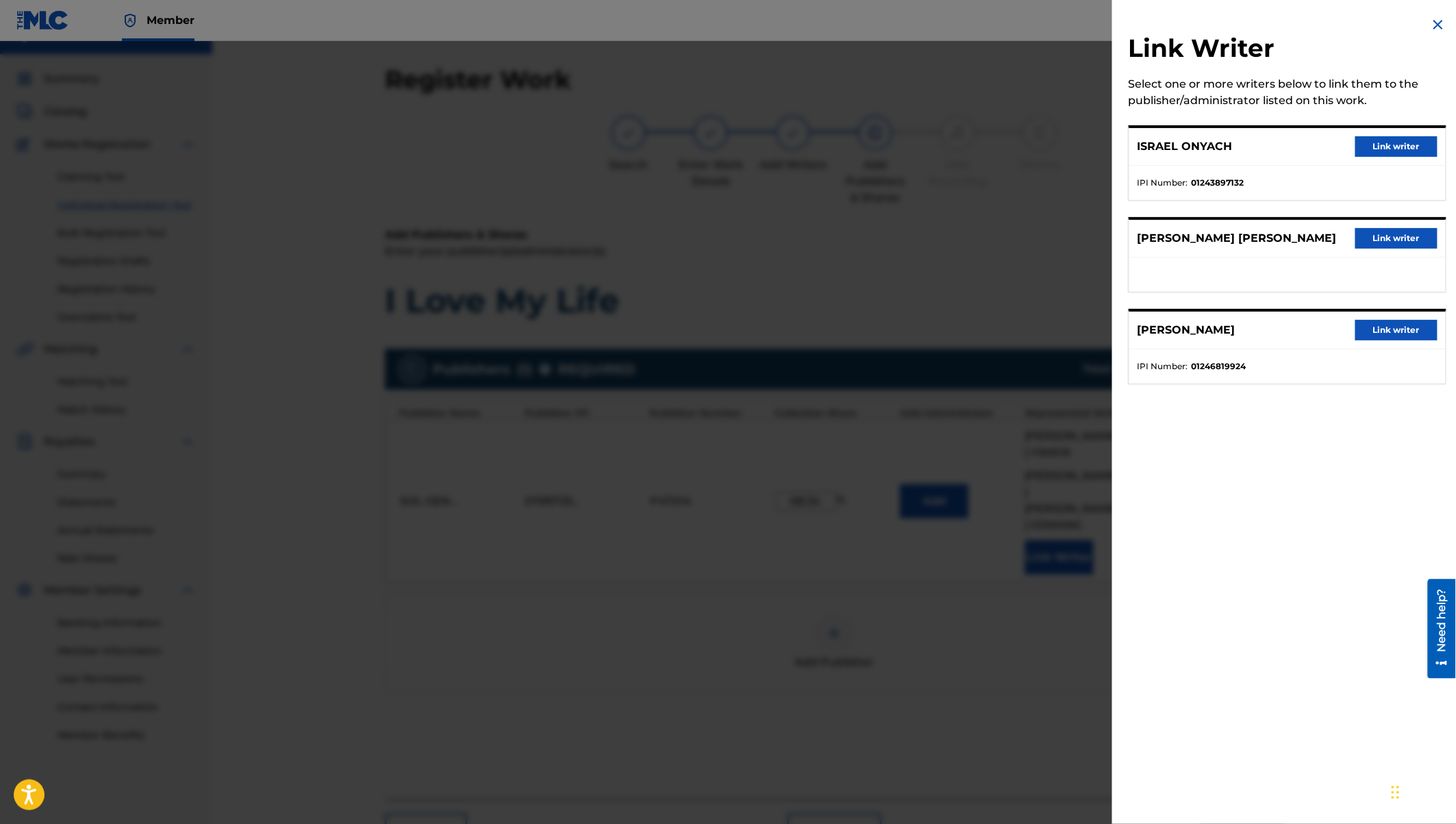
click at [1402, 144] on button "Link writer" at bounding box center [1396, 147] width 82 height 21
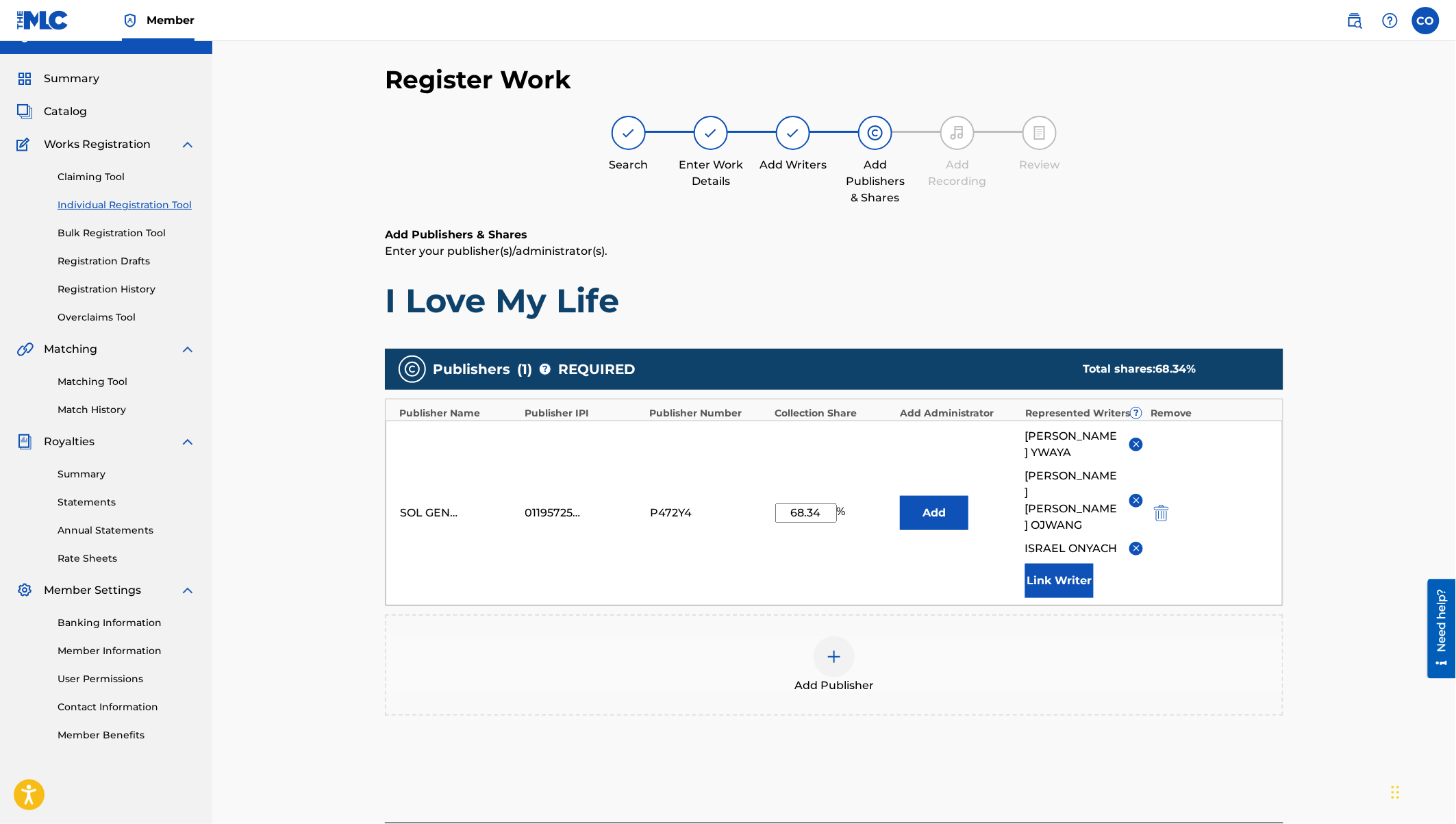
drag, startPoint x: 821, startPoint y: 492, endPoint x: 771, endPoint y: 492, distance: 50.0
click at [771, 492] on div "SOL GENERATION PUBLISHING LIMITED 01195725426 P472Y4 68.34 % Add EUGINE SIMON Y…" at bounding box center [833, 513] width 897 height 185
type input "85"
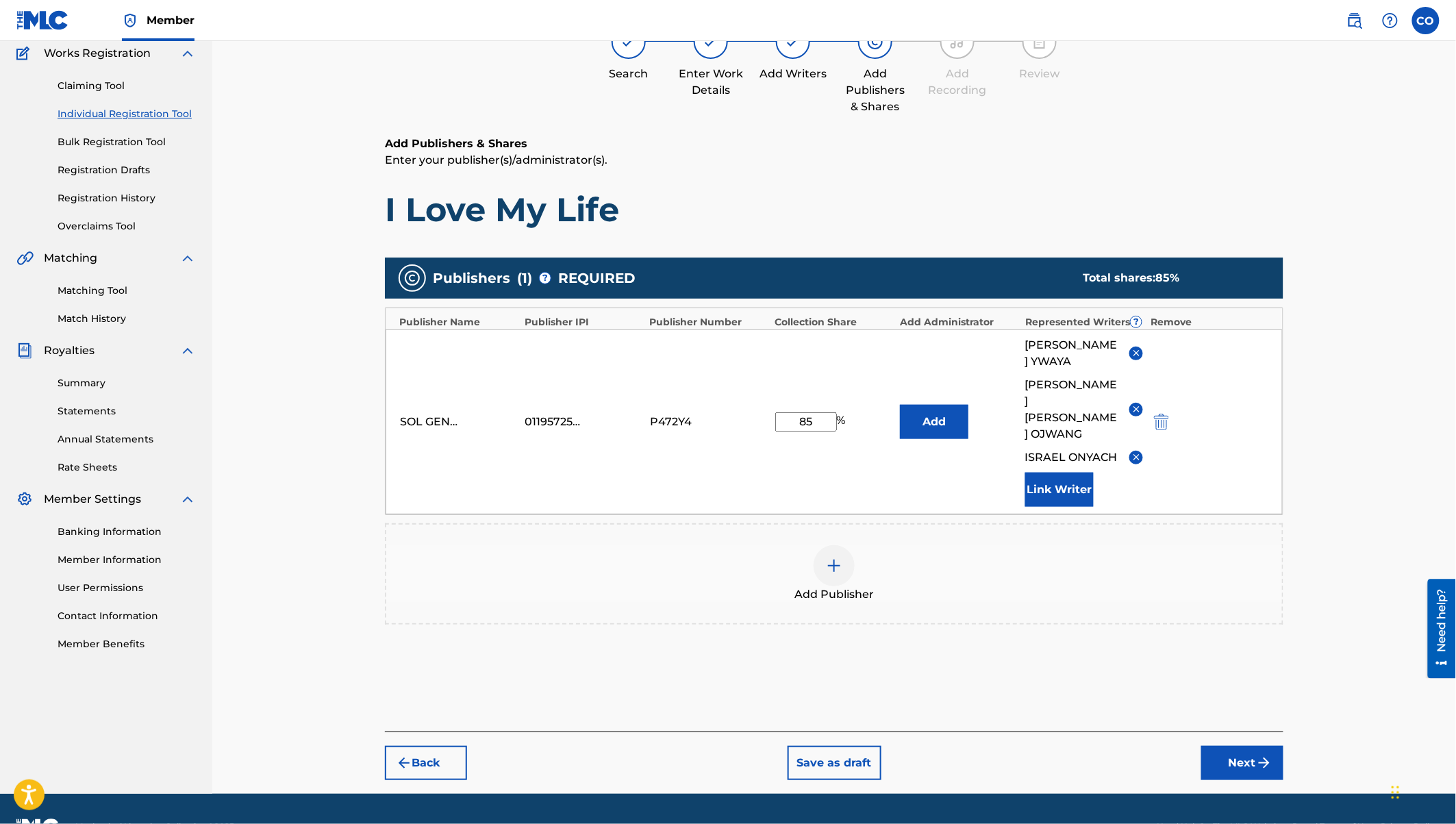
click at [1235, 746] on button "Next" at bounding box center [1242, 763] width 82 height 34
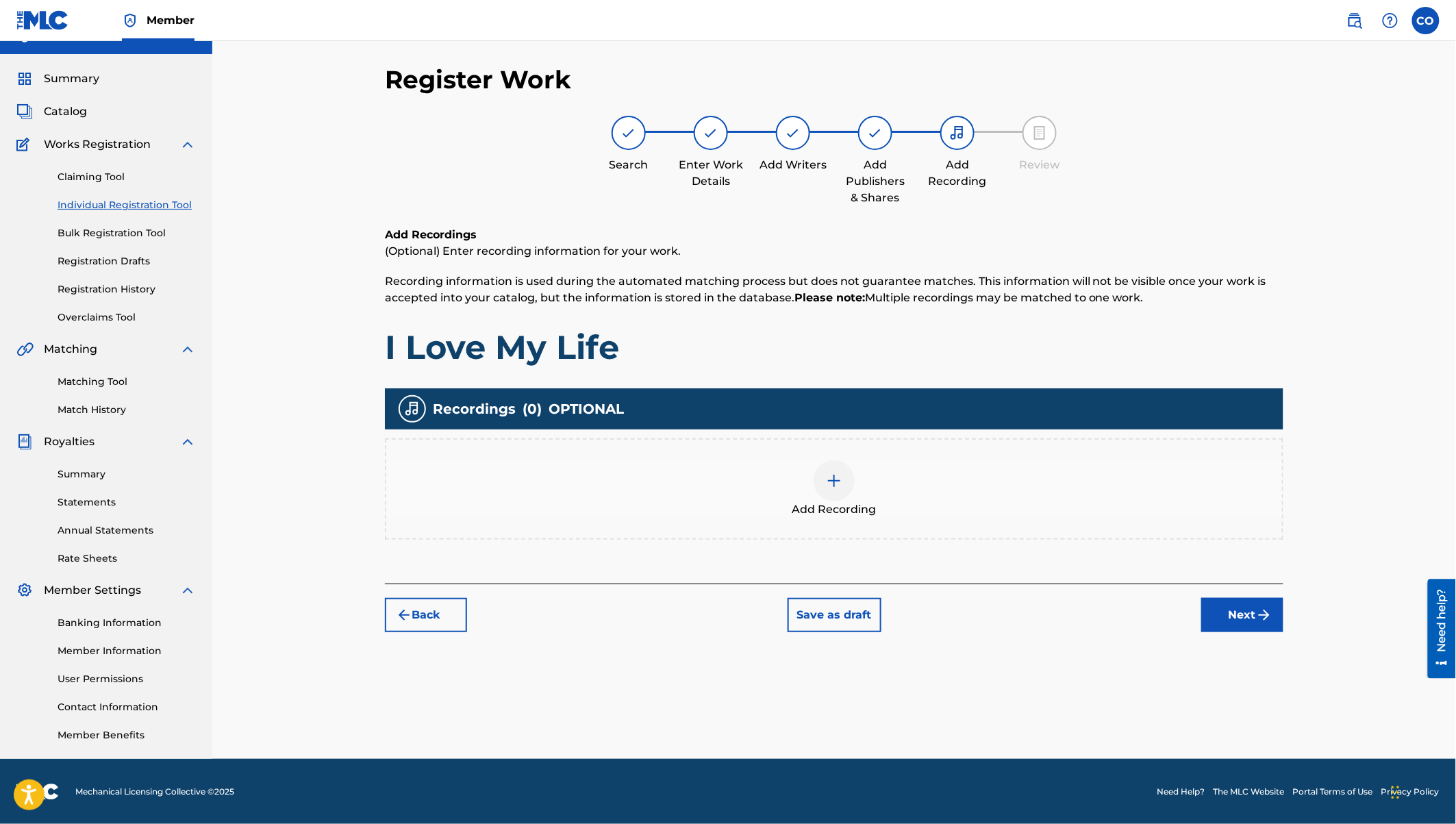
click at [834, 473] on img at bounding box center [833, 481] width 16 height 16
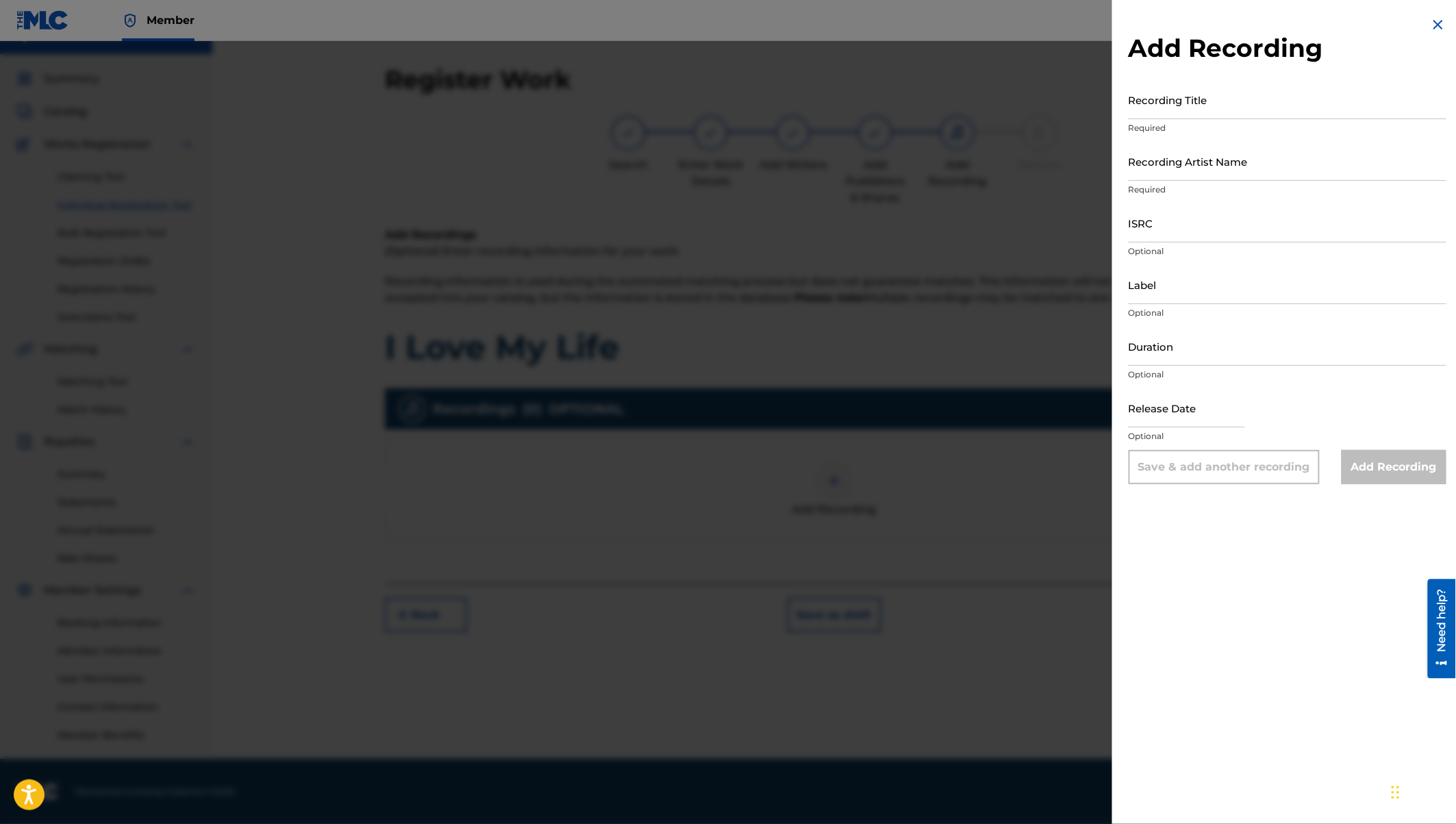
click at [1180, 95] on input "Recording Title" at bounding box center [1287, 99] width 318 height 39
type input "W"
type input "i"
type input "I Love My Life"
click at [1152, 164] on input "Recording Artist Name" at bounding box center [1287, 161] width 318 height 39
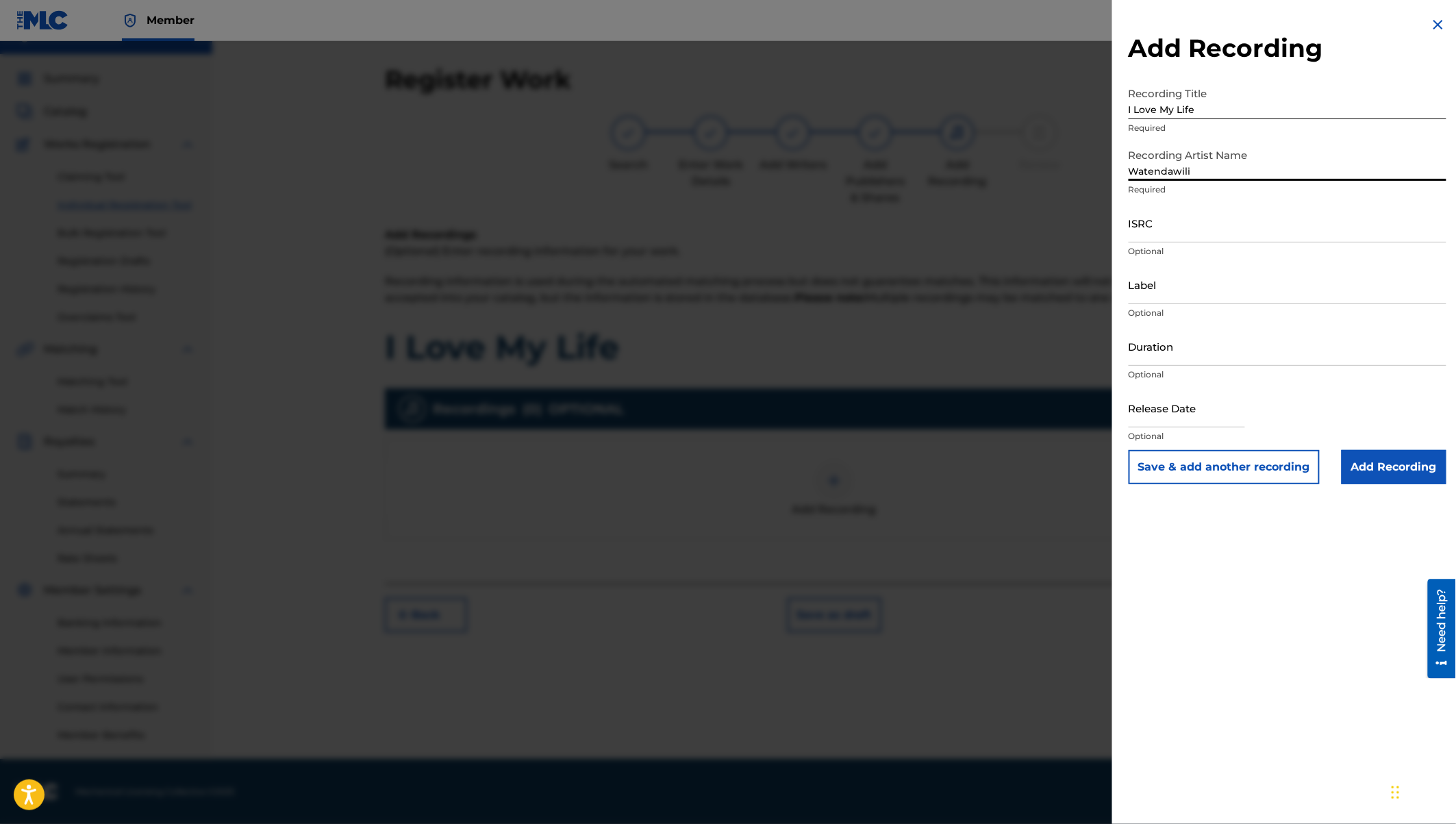
type input "Watendawili"
click at [1145, 298] on input "Label" at bounding box center [1287, 284] width 318 height 39
type input "Watendawili"
click at [1163, 368] on p "Optional" at bounding box center [1287, 374] width 318 height 12
click at [1154, 352] on input "Duration" at bounding box center [1287, 346] width 318 height 39
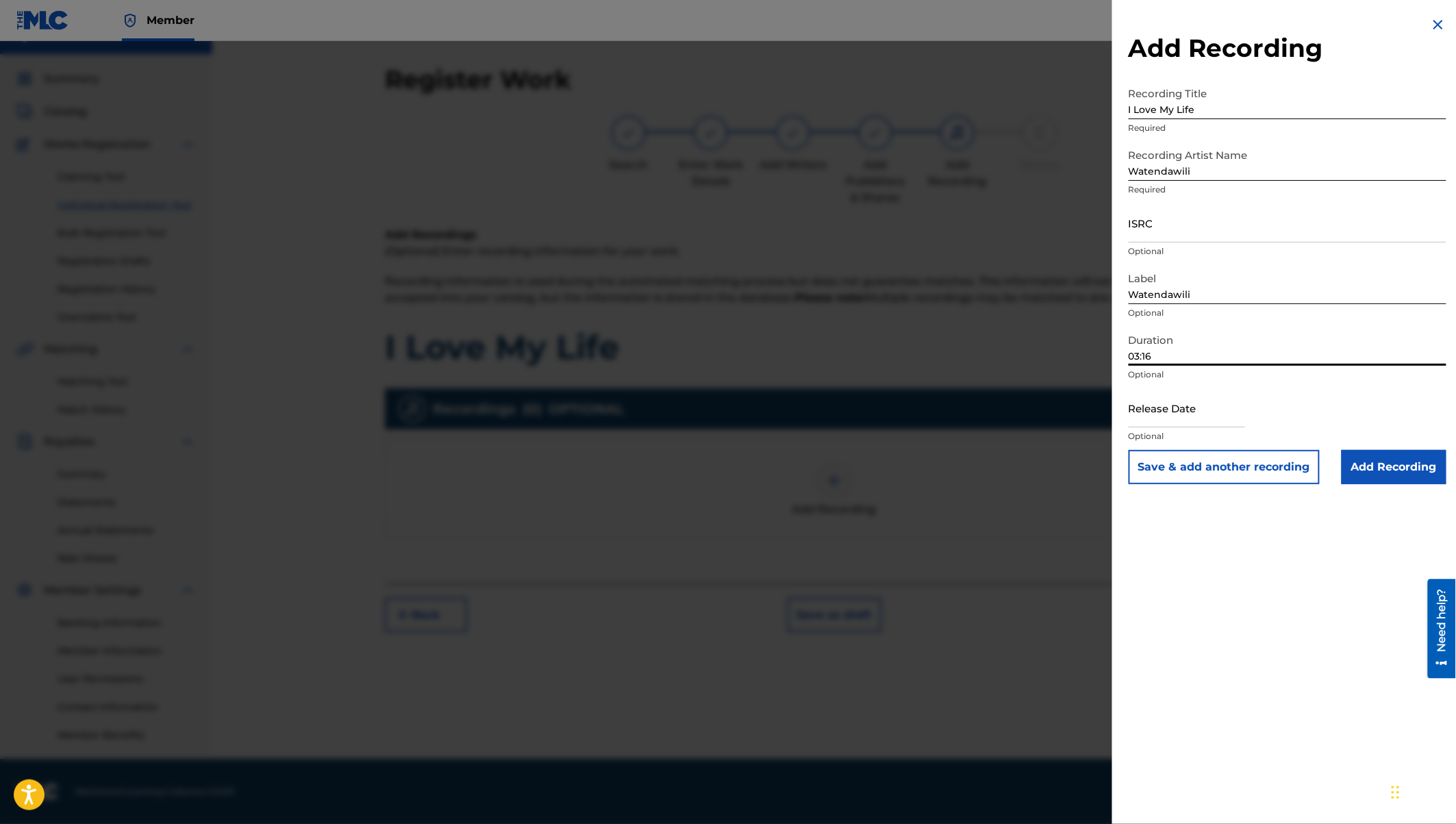
type input "03:16"
click at [1168, 415] on input "text" at bounding box center [1187, 407] width 116 height 39
select select "7"
select select "2025"
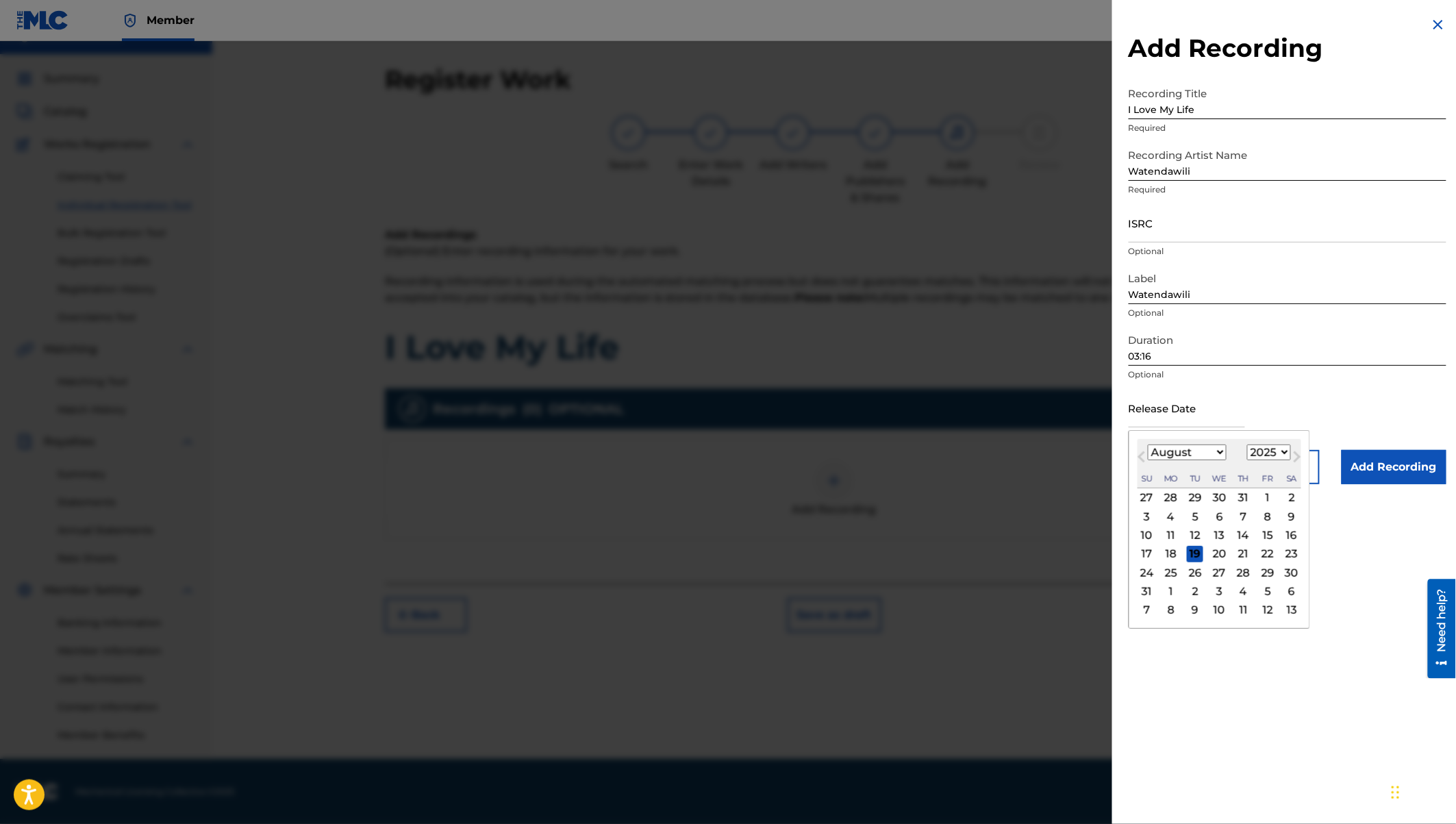
click at [1169, 452] on select "January February March April May June July August September October November De…" at bounding box center [1187, 452] width 79 height 16
select select "10"
click at [1267, 454] on select "1900 1901 1902 1903 1904 1905 1906 1907 1908 1909 1910 1911 1912 1913 1914 1915…" at bounding box center [1269, 452] width 44 height 16
select select "2024"
click at [1265, 514] on div "8" at bounding box center [1267, 516] width 16 height 16
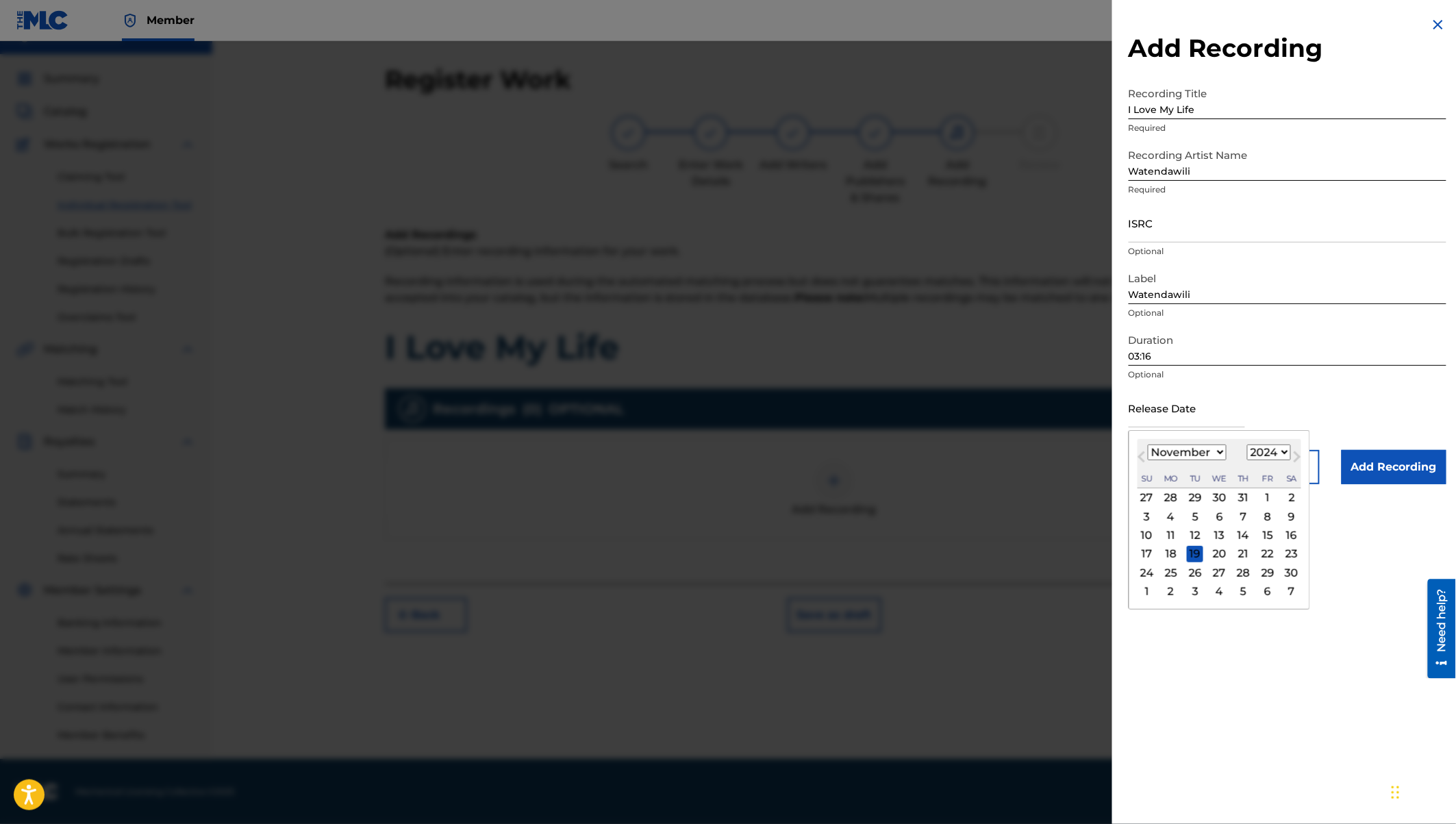
type input "November 8 2024"
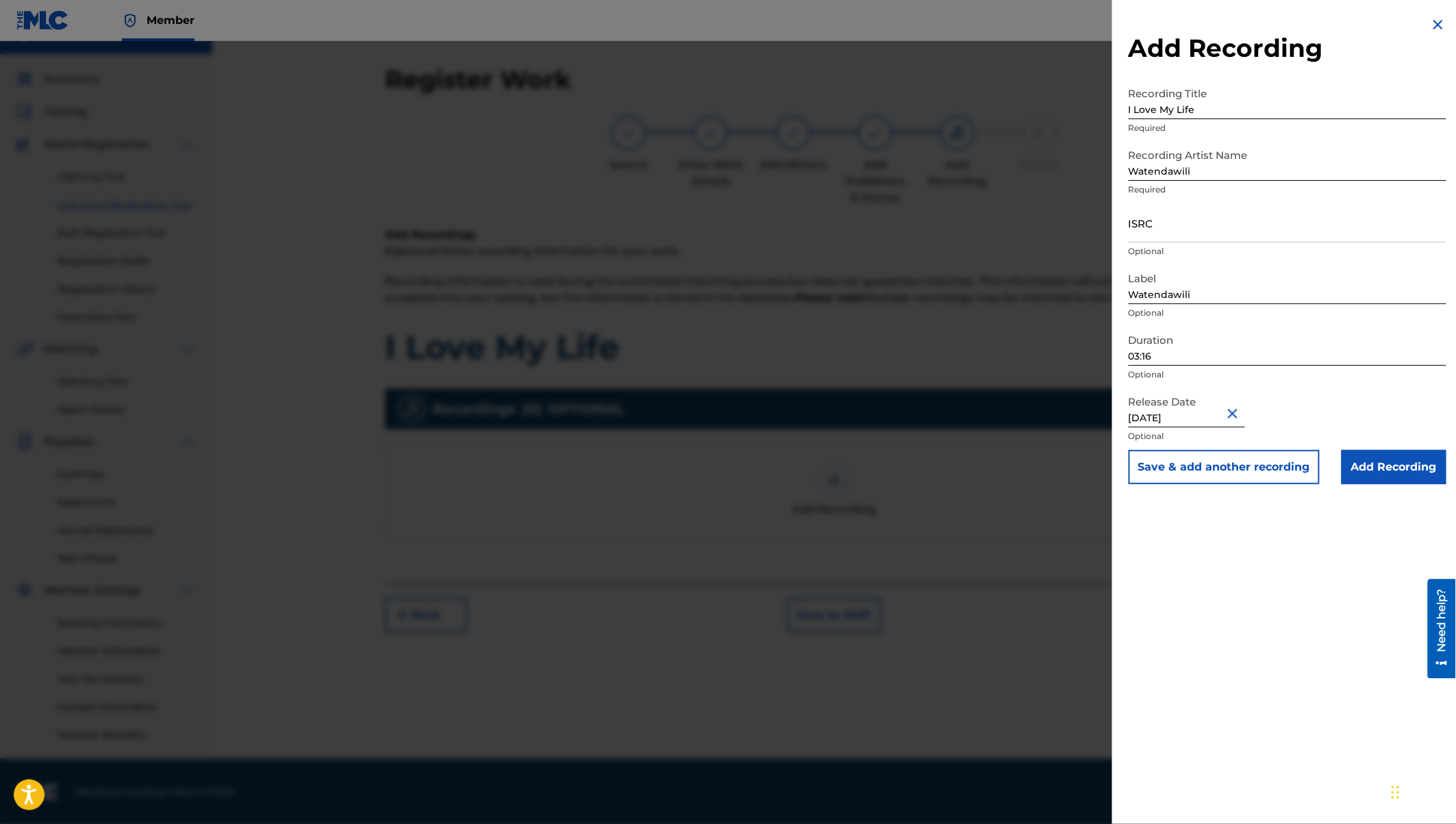
click at [1132, 230] on input "ISRC" at bounding box center [1287, 222] width 318 height 39
paste input "QZW9K2479560"
type input "QZW9K2479560"
click at [1393, 464] on input "Add Recording" at bounding box center [1394, 467] width 105 height 34
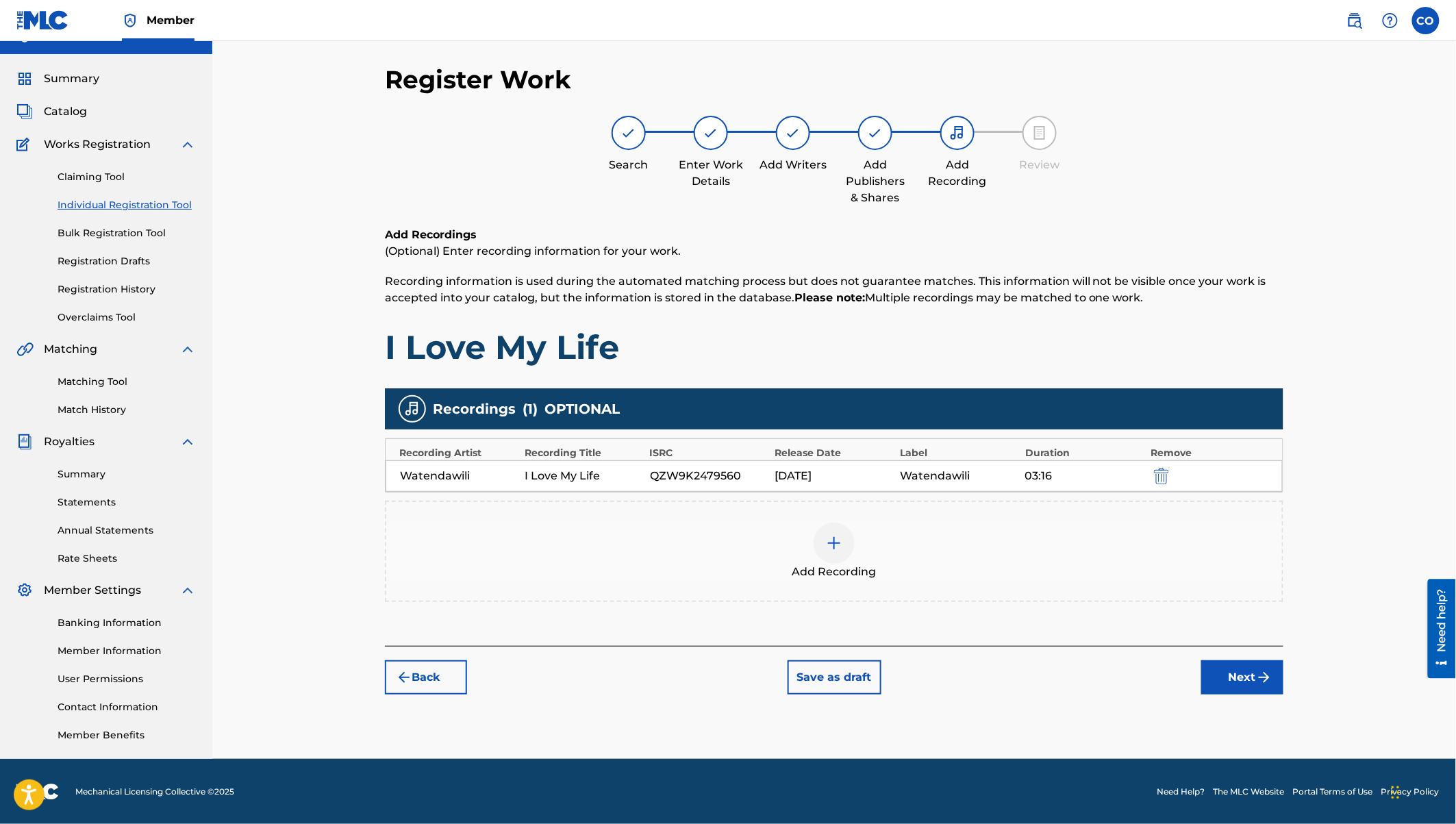
click at [1242, 671] on button "Next" at bounding box center [1242, 677] width 82 height 34
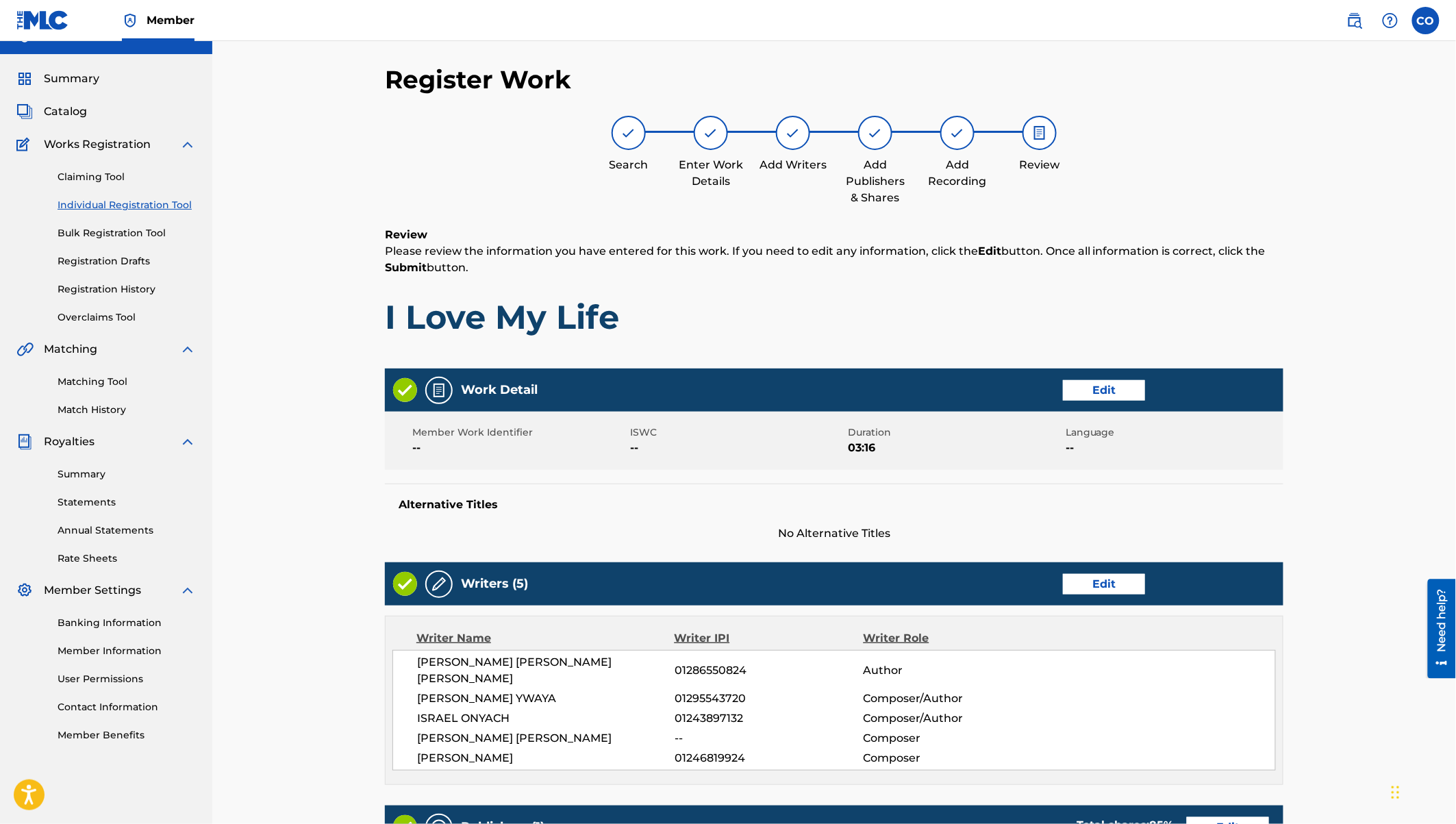
scroll to position [477, 0]
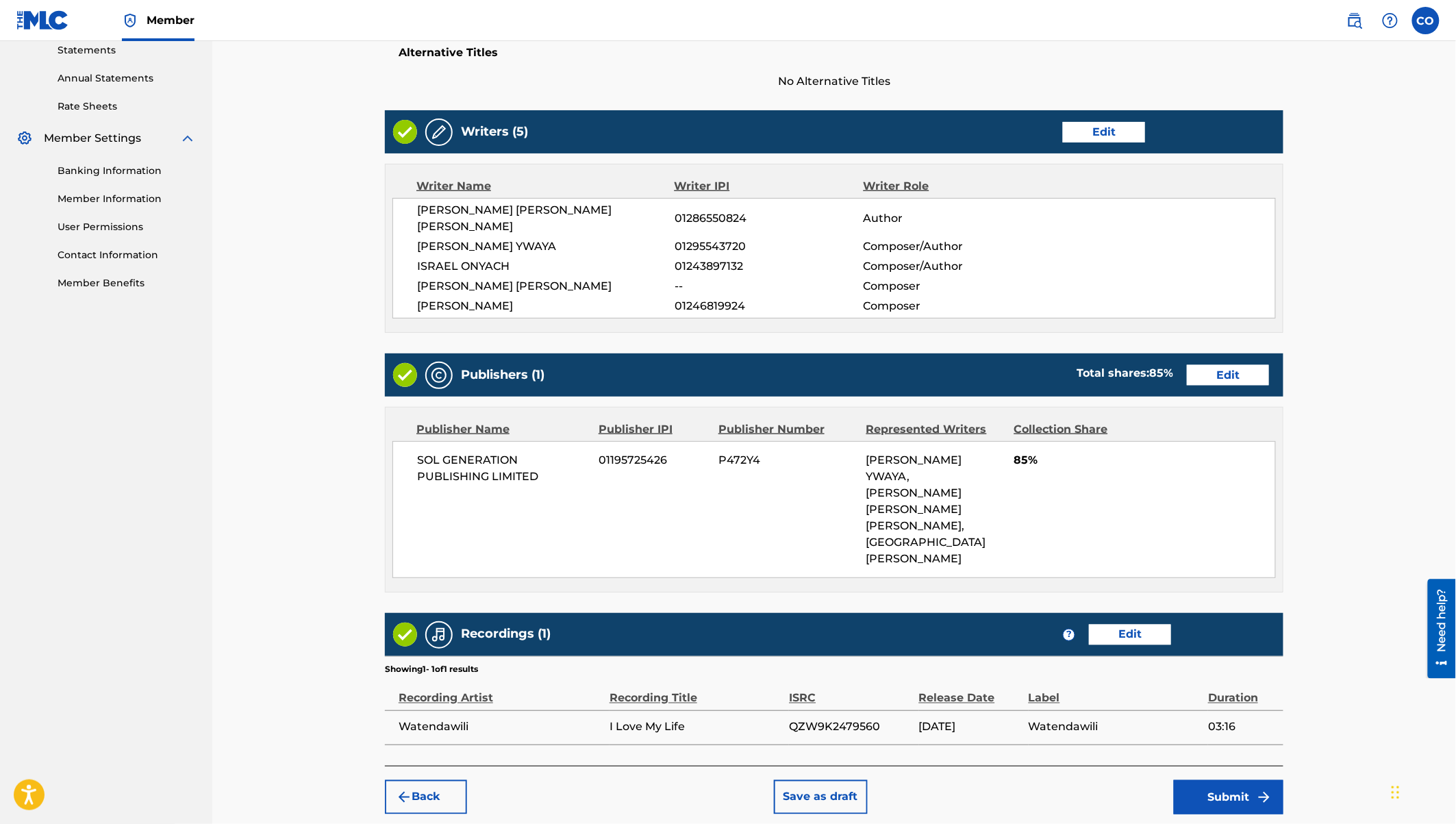
click at [1220, 780] on button "Submit" at bounding box center [1228, 797] width 110 height 34
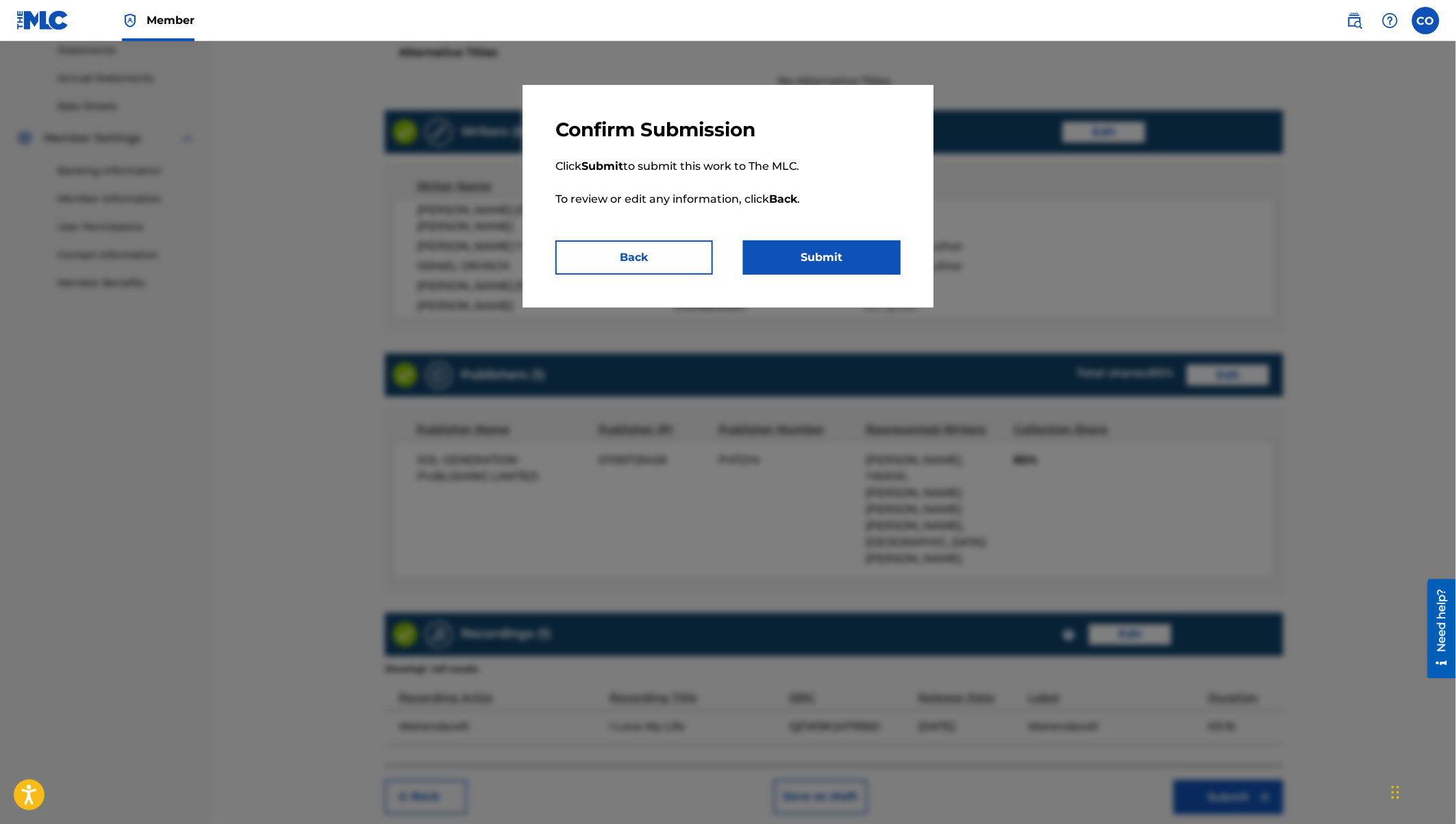
click at [800, 266] on button "Submit" at bounding box center [821, 258] width 157 height 34
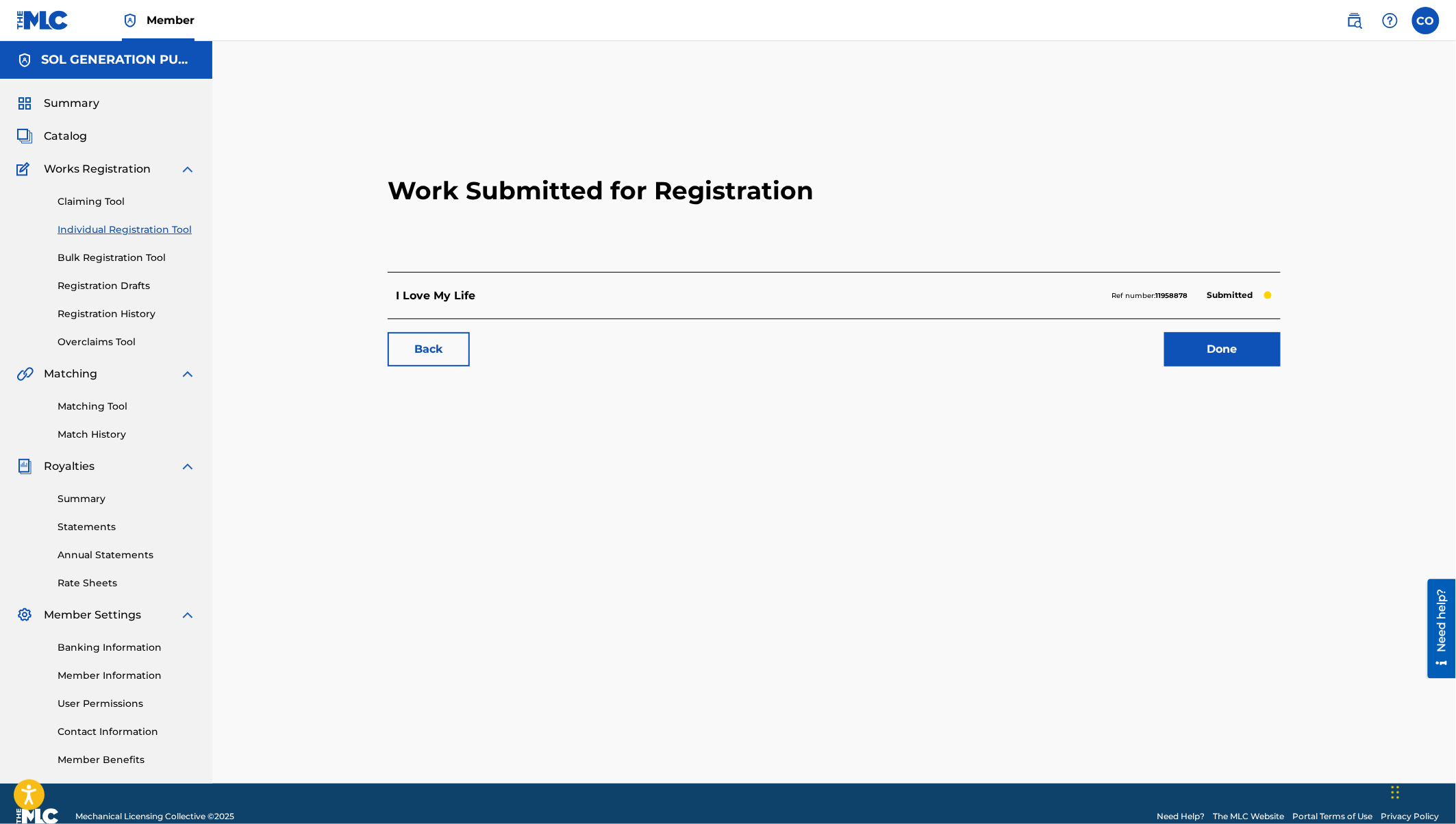
click at [1221, 341] on link "Done" at bounding box center [1222, 349] width 116 height 34
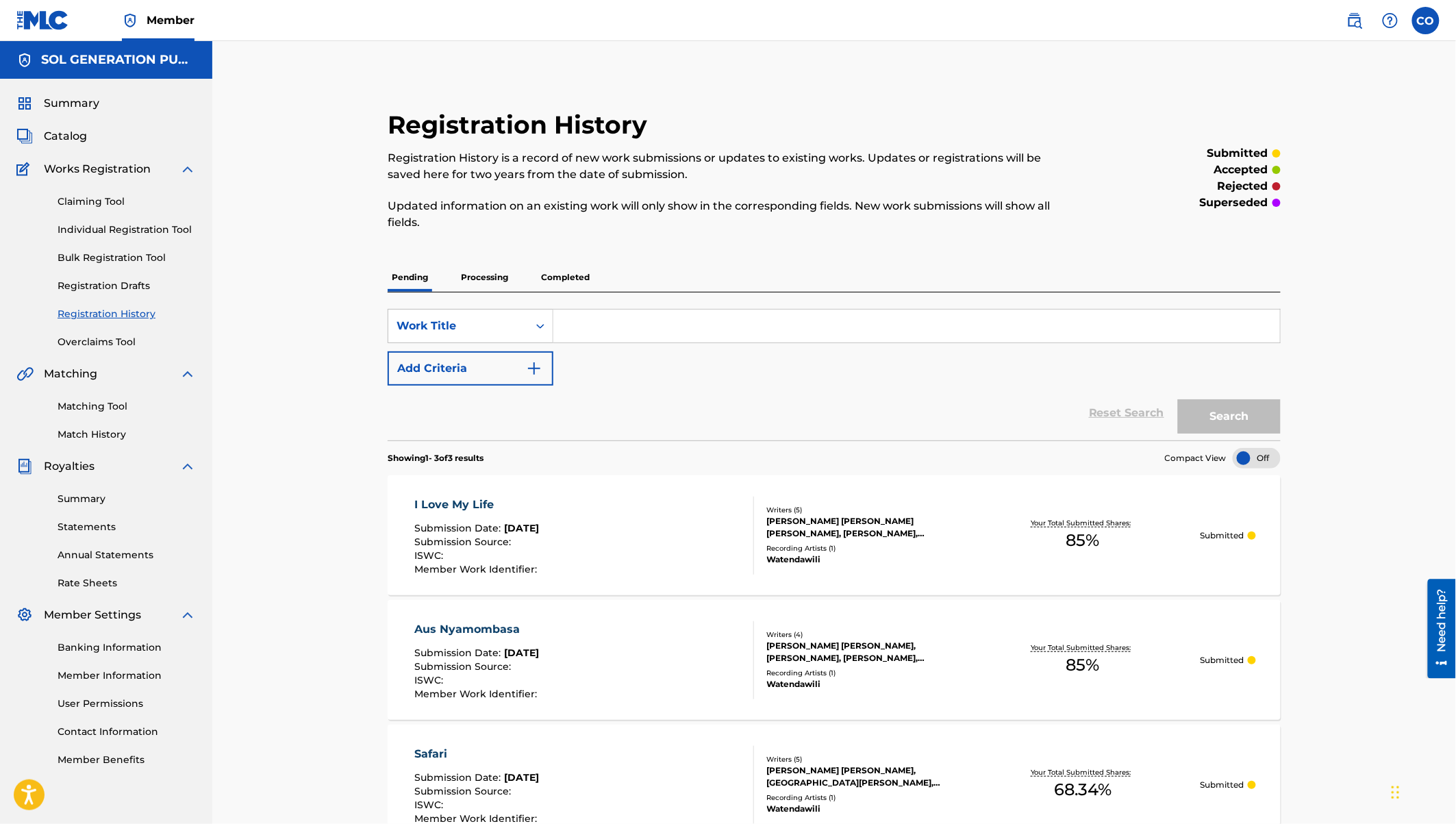
click at [220, 245] on div "Registration History Registration History is a record of new work submissions o…" at bounding box center [834, 485] width 1243 height 890
click at [115, 232] on link "Individual Registration Tool" at bounding box center [126, 229] width 138 height 14
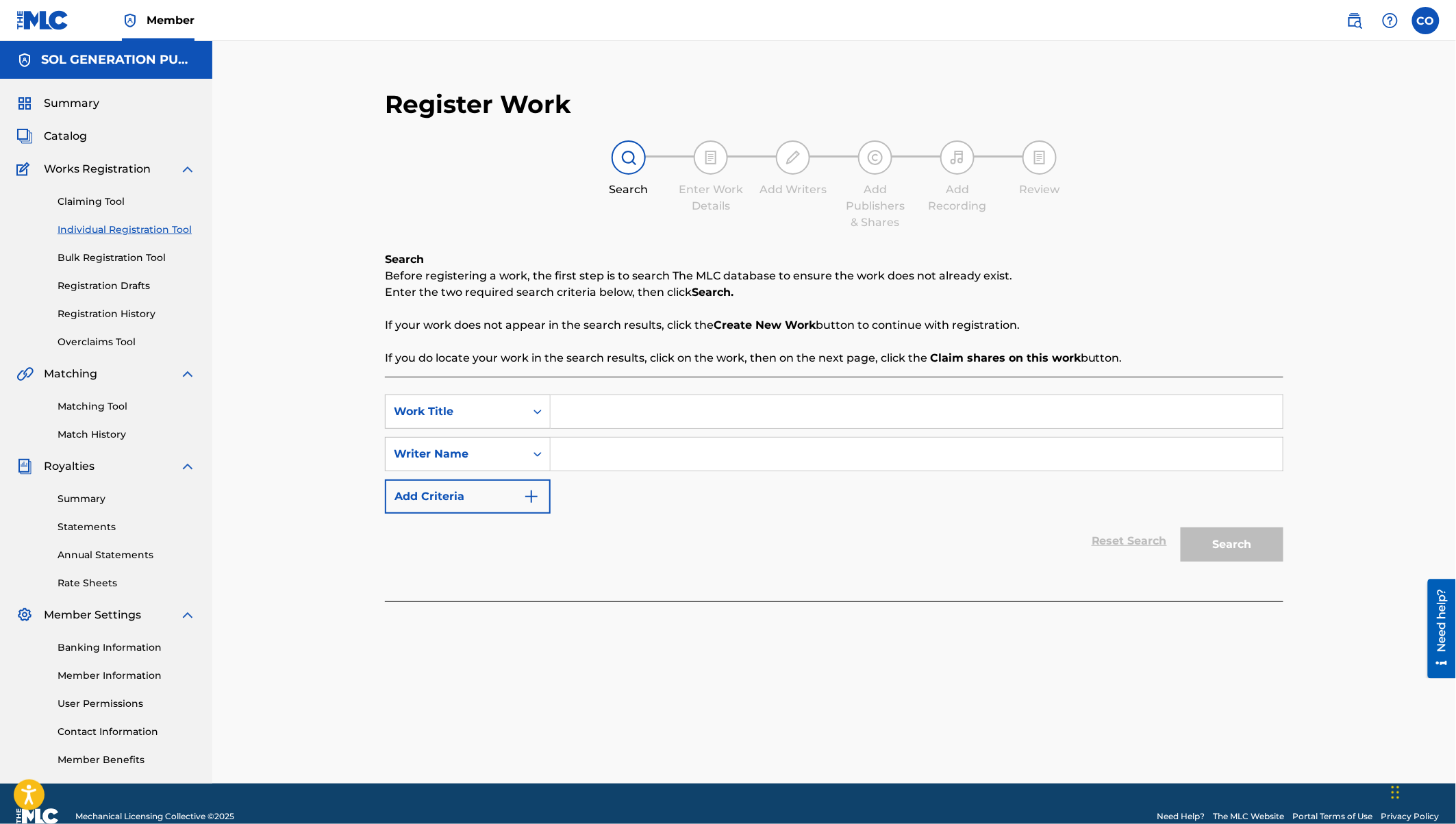
click at [625, 413] on input "Search Form" at bounding box center [916, 411] width 732 height 32
type input "Maovu"
click at [646, 464] on input "Search Form" at bounding box center [916, 454] width 732 height 32
type input "Watendawili"
click at [1180, 527] on button "Search" at bounding box center [1232, 545] width 103 height 34
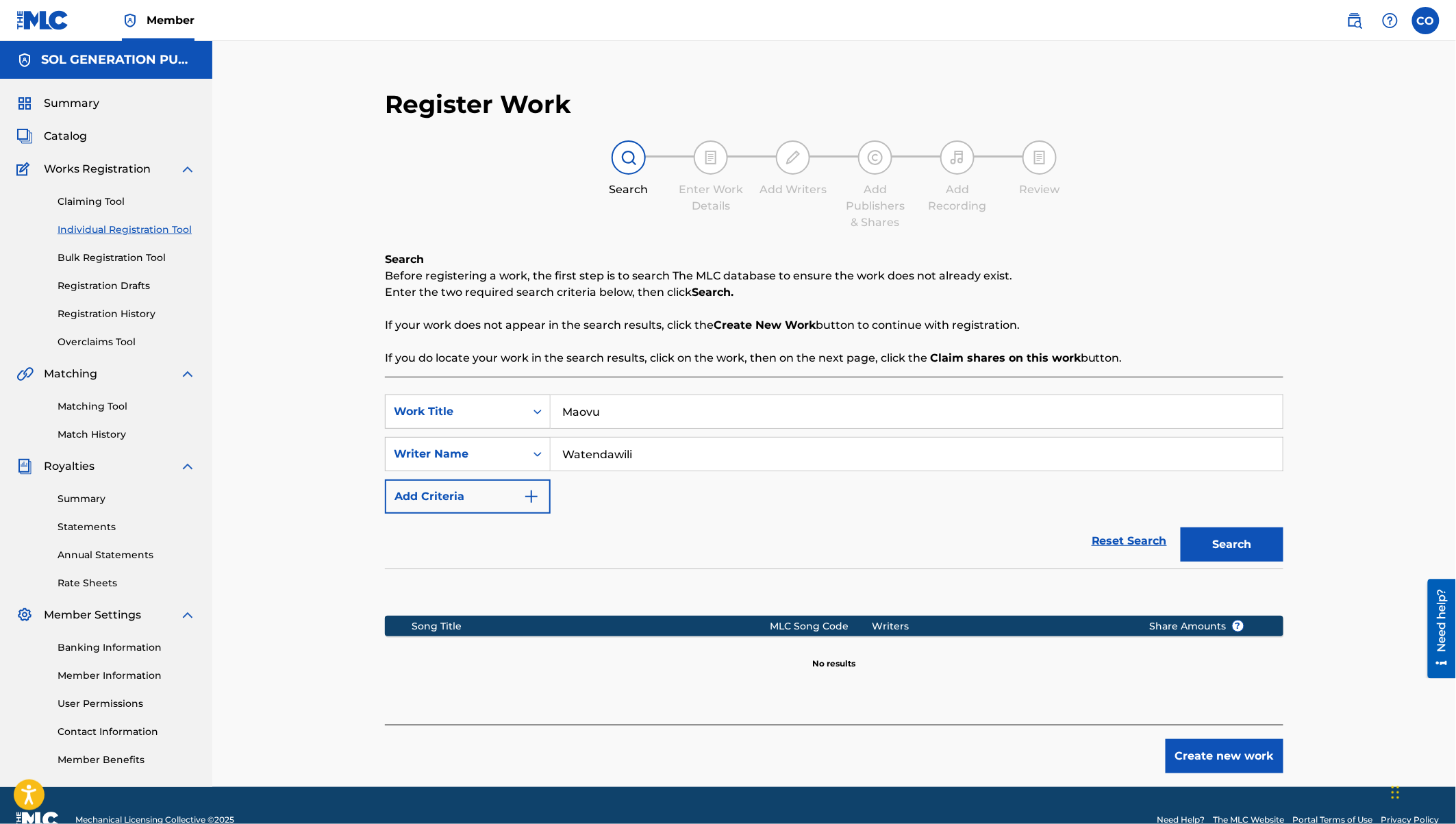
click at [1190, 757] on button "Create new work" at bounding box center [1224, 756] width 118 height 34
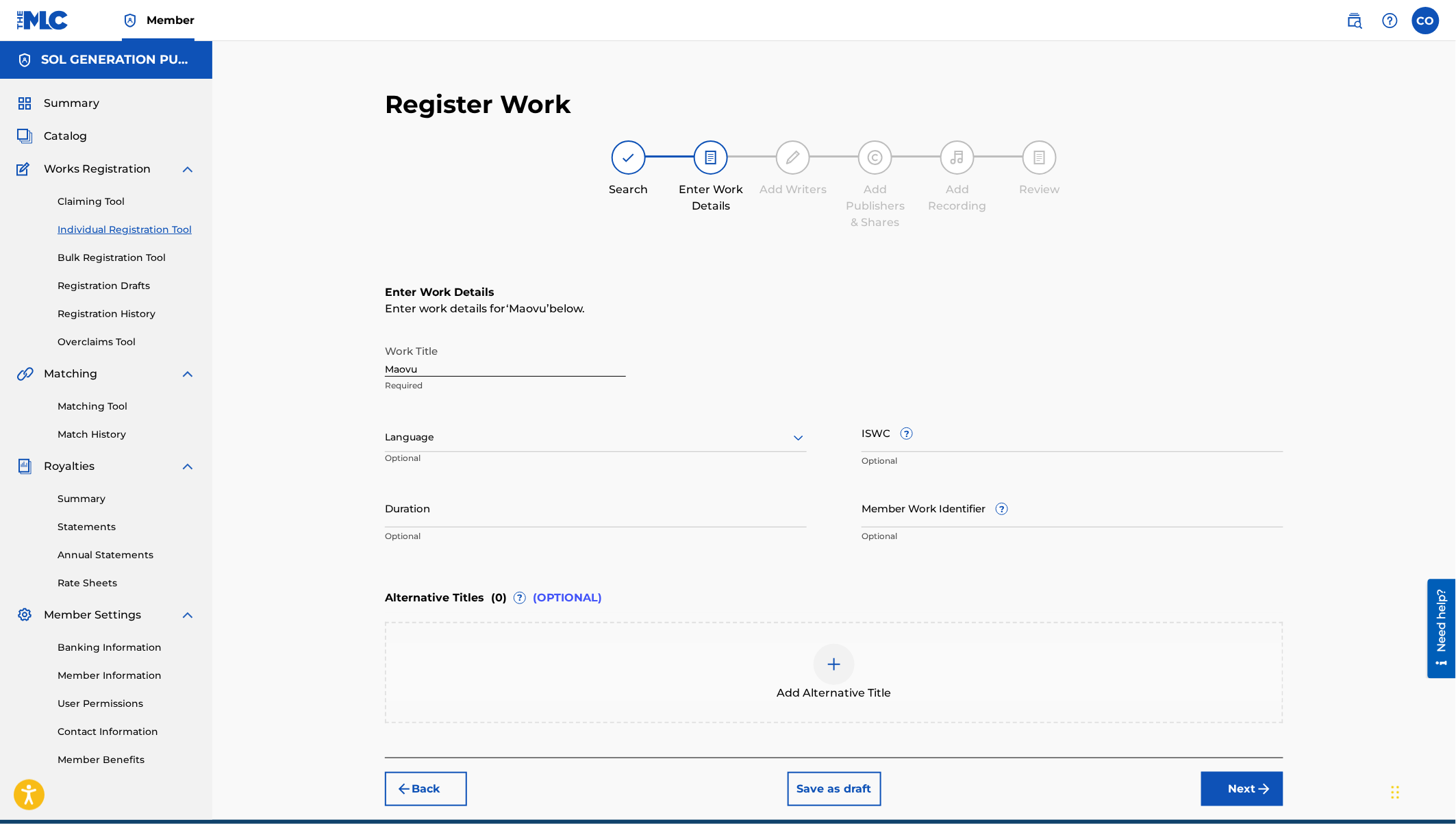
scroll to position [59, 0]
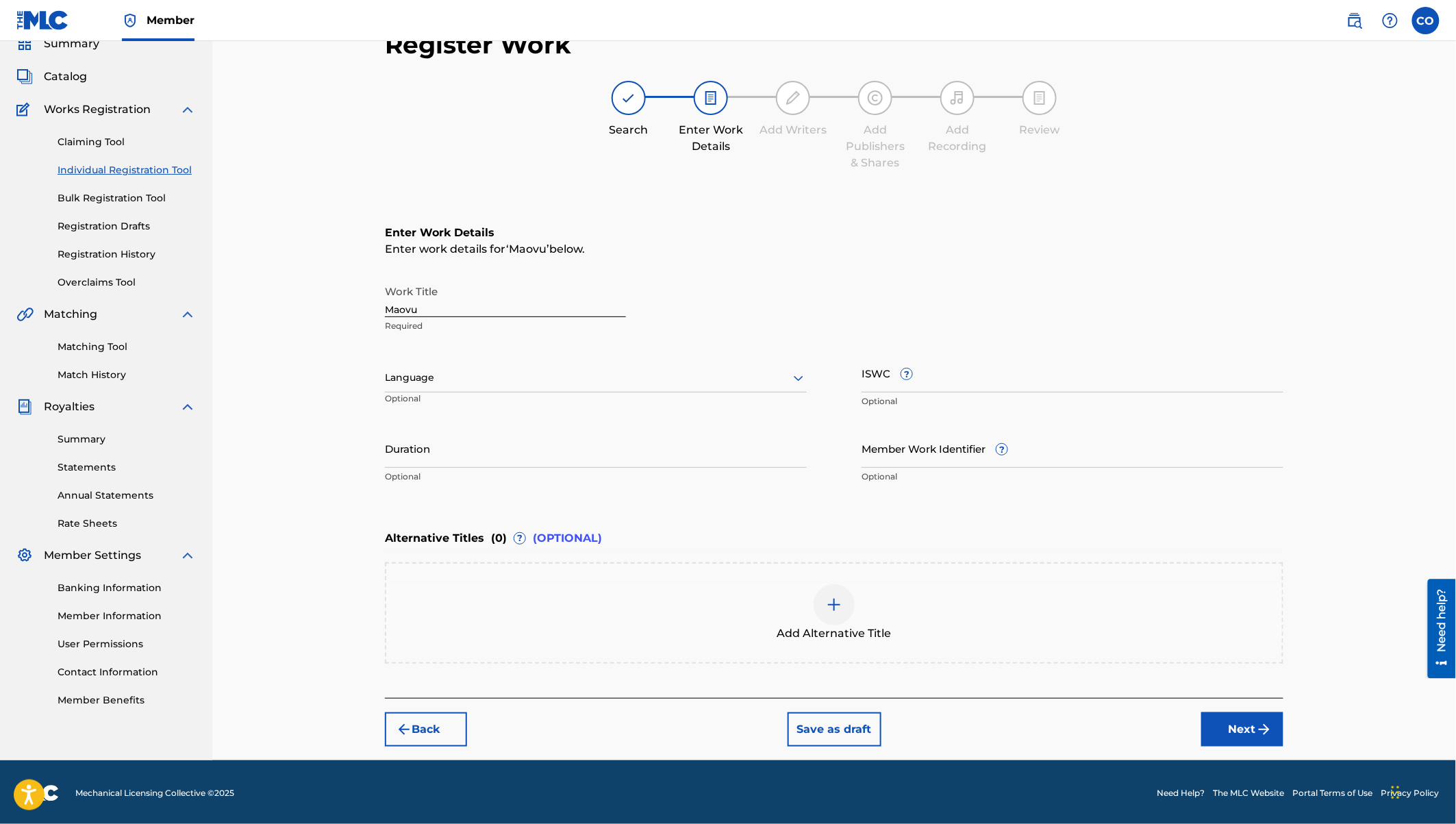
click at [451, 453] on input "Duration" at bounding box center [596, 448] width 421 height 39
type input "03:48"
click at [1245, 726] on button "Next" at bounding box center [1242, 730] width 82 height 34
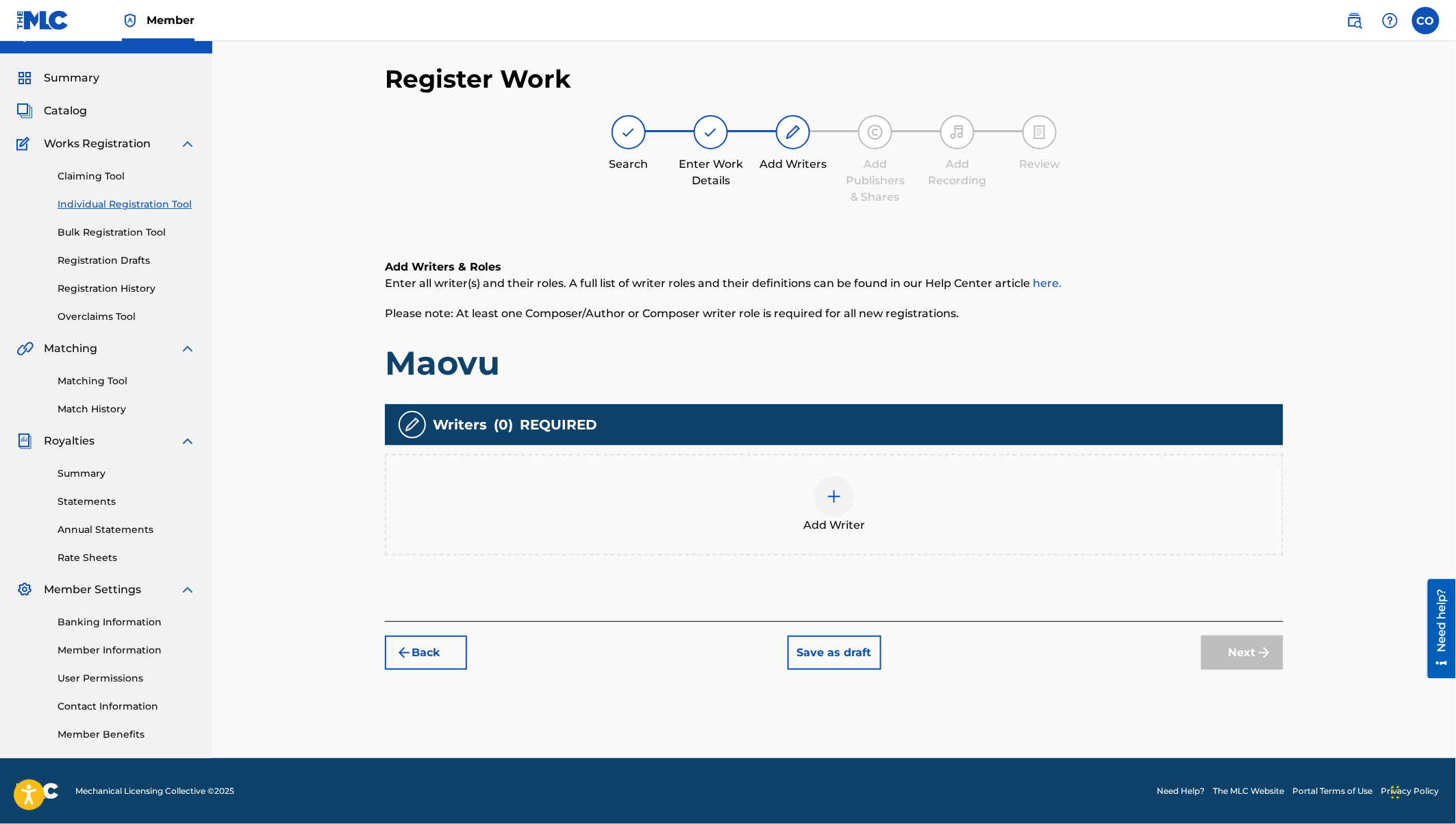
scroll to position [25, 0]
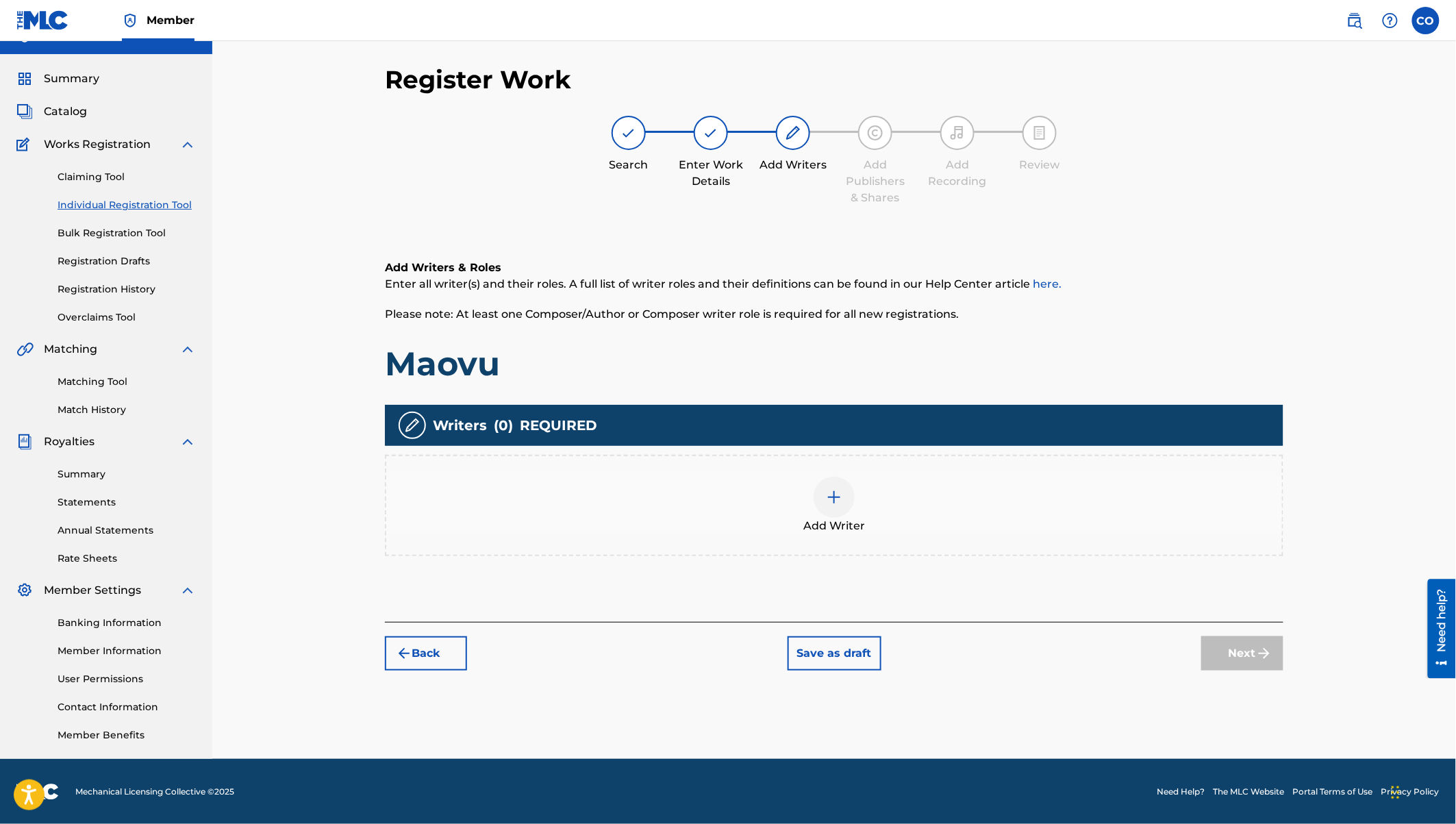
click at [837, 499] on img at bounding box center [833, 497] width 16 height 16
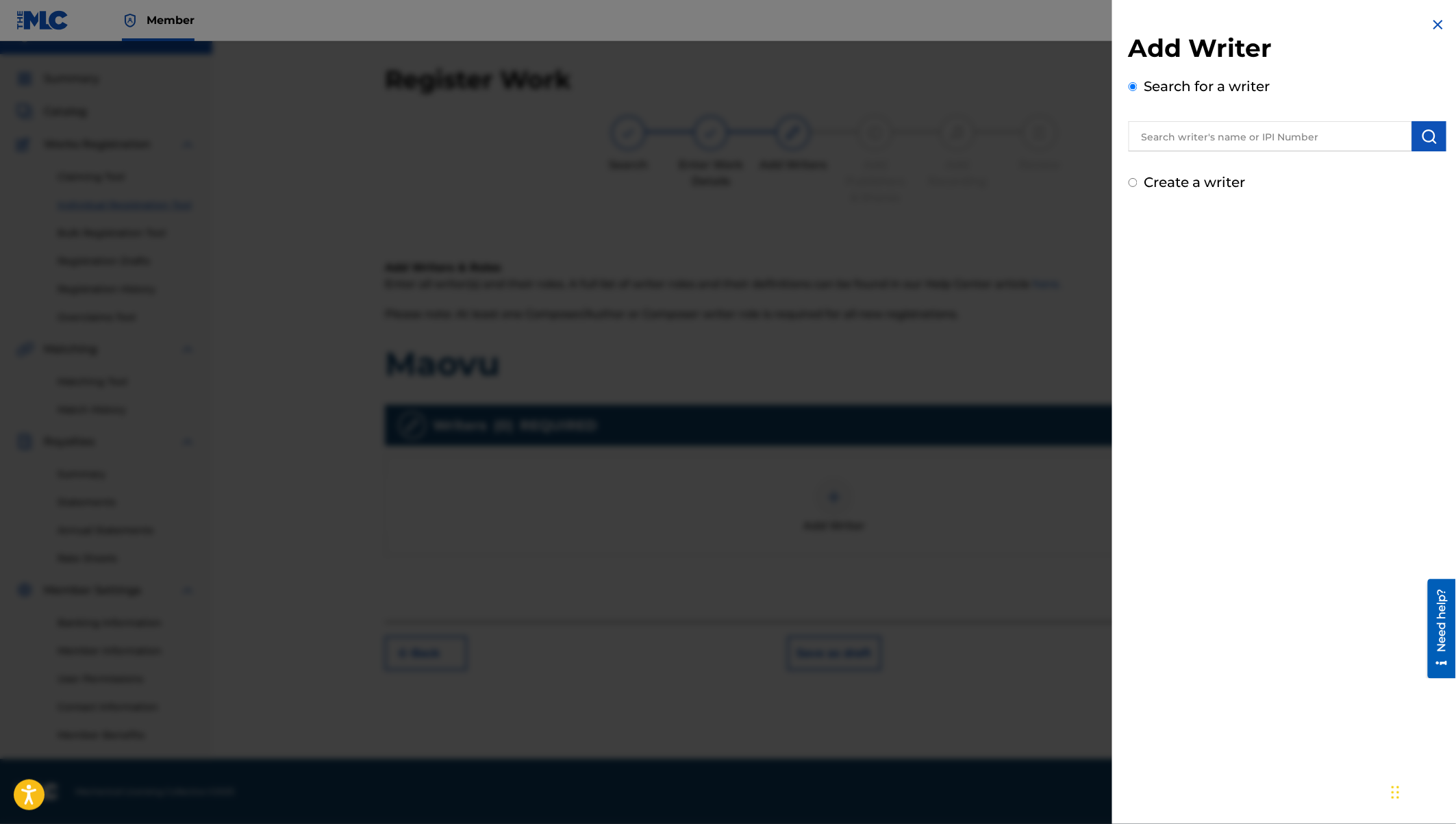
click at [1214, 133] on input "text" at bounding box center [1270, 136] width 283 height 31
type input "eugine simon ywaya"
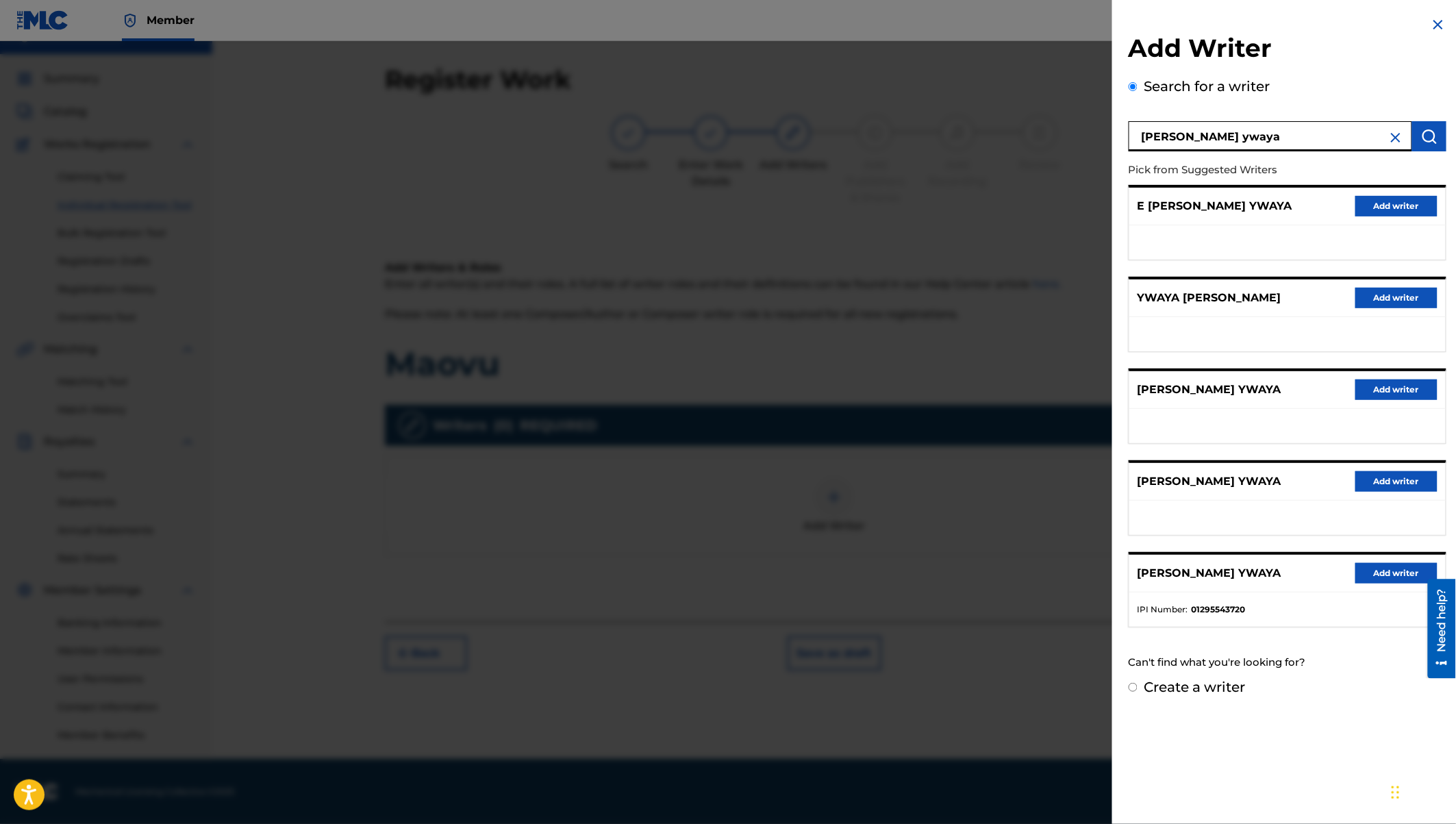
click at [1380, 575] on button "Add writer" at bounding box center [1396, 573] width 82 height 21
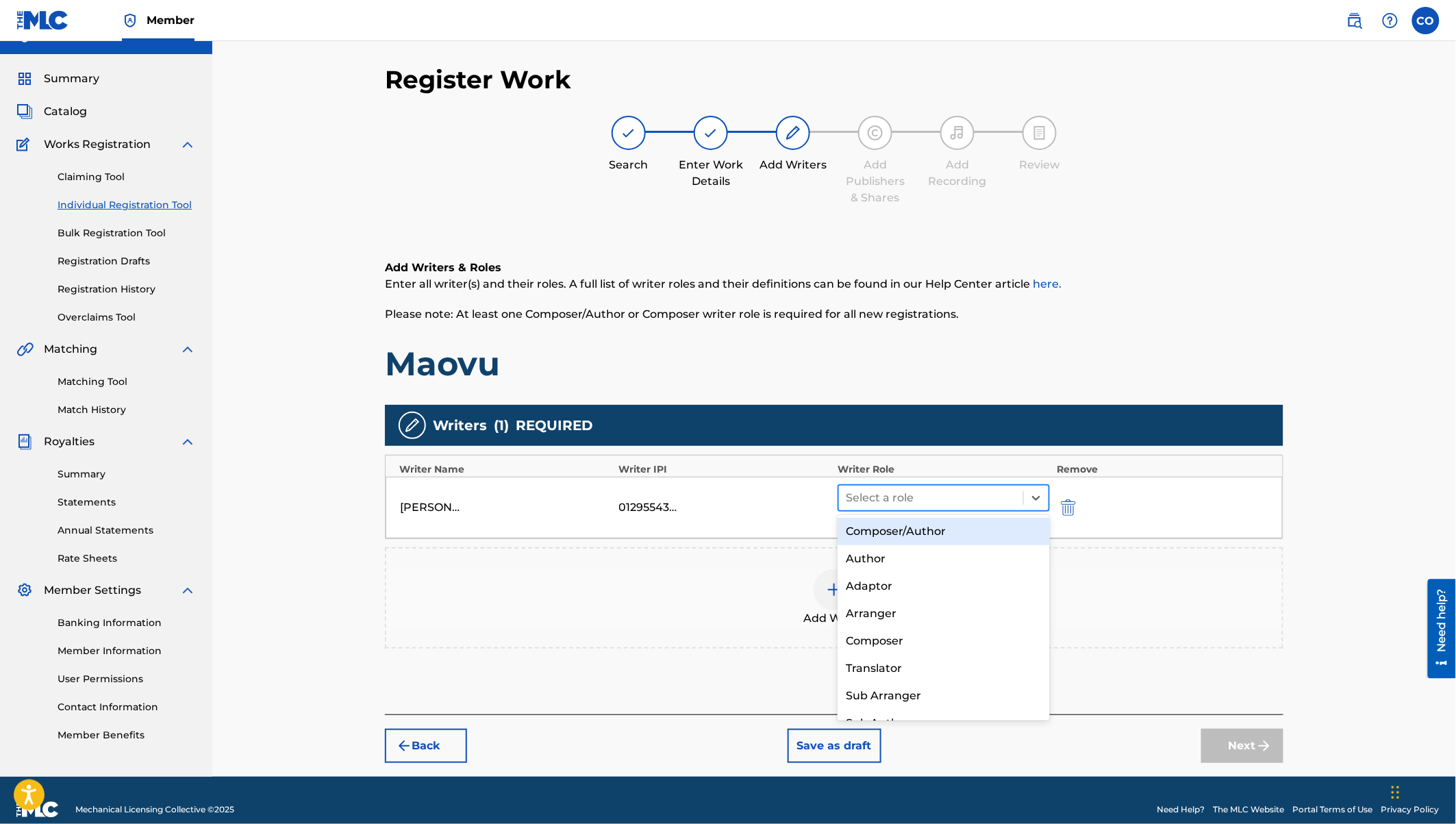
click at [983, 488] on div at bounding box center [931, 498] width 171 height 19
click at [936, 528] on div "Composer/Author" at bounding box center [943, 531] width 213 height 28
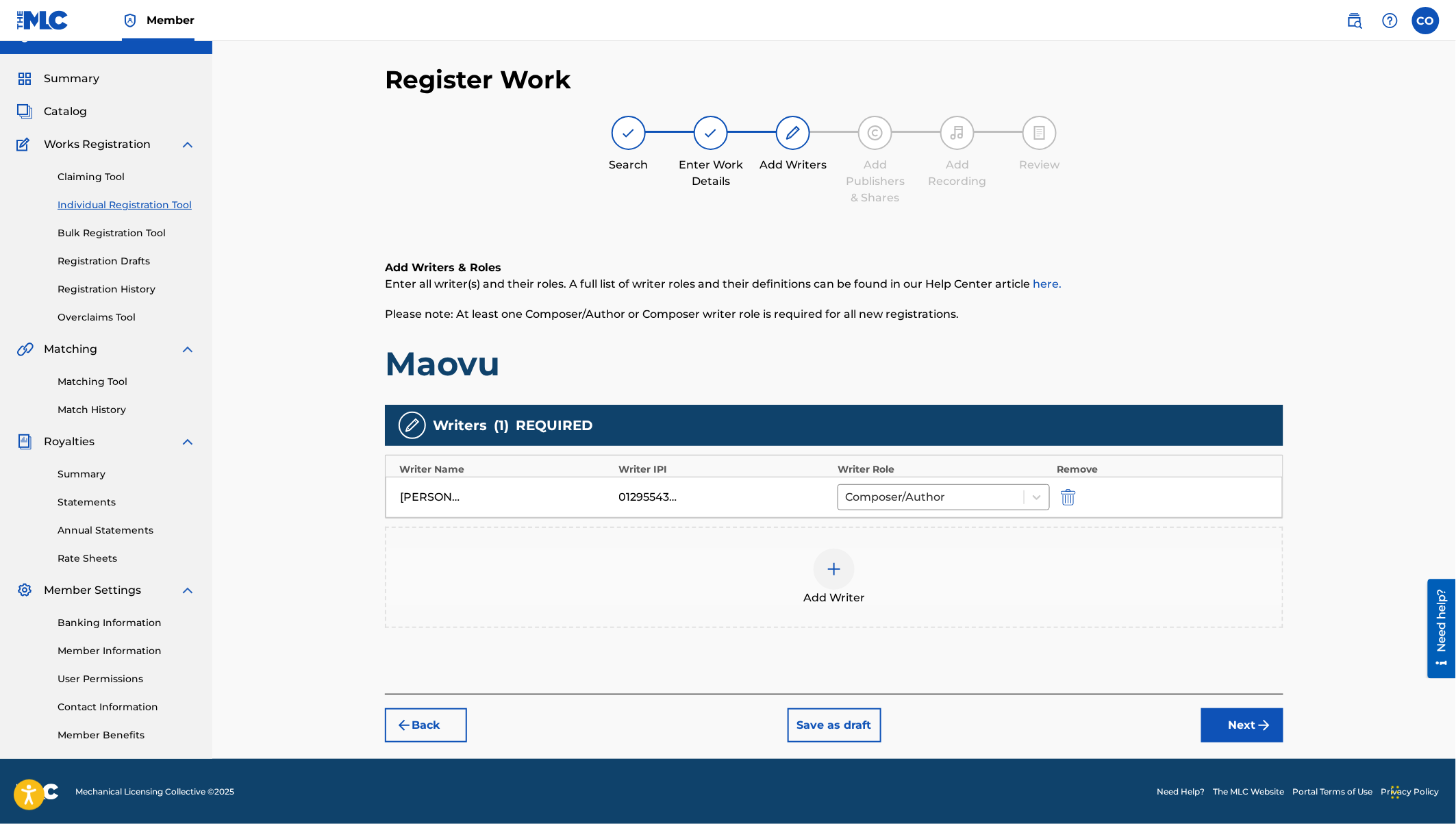
click at [835, 567] on img at bounding box center [833, 568] width 16 height 16
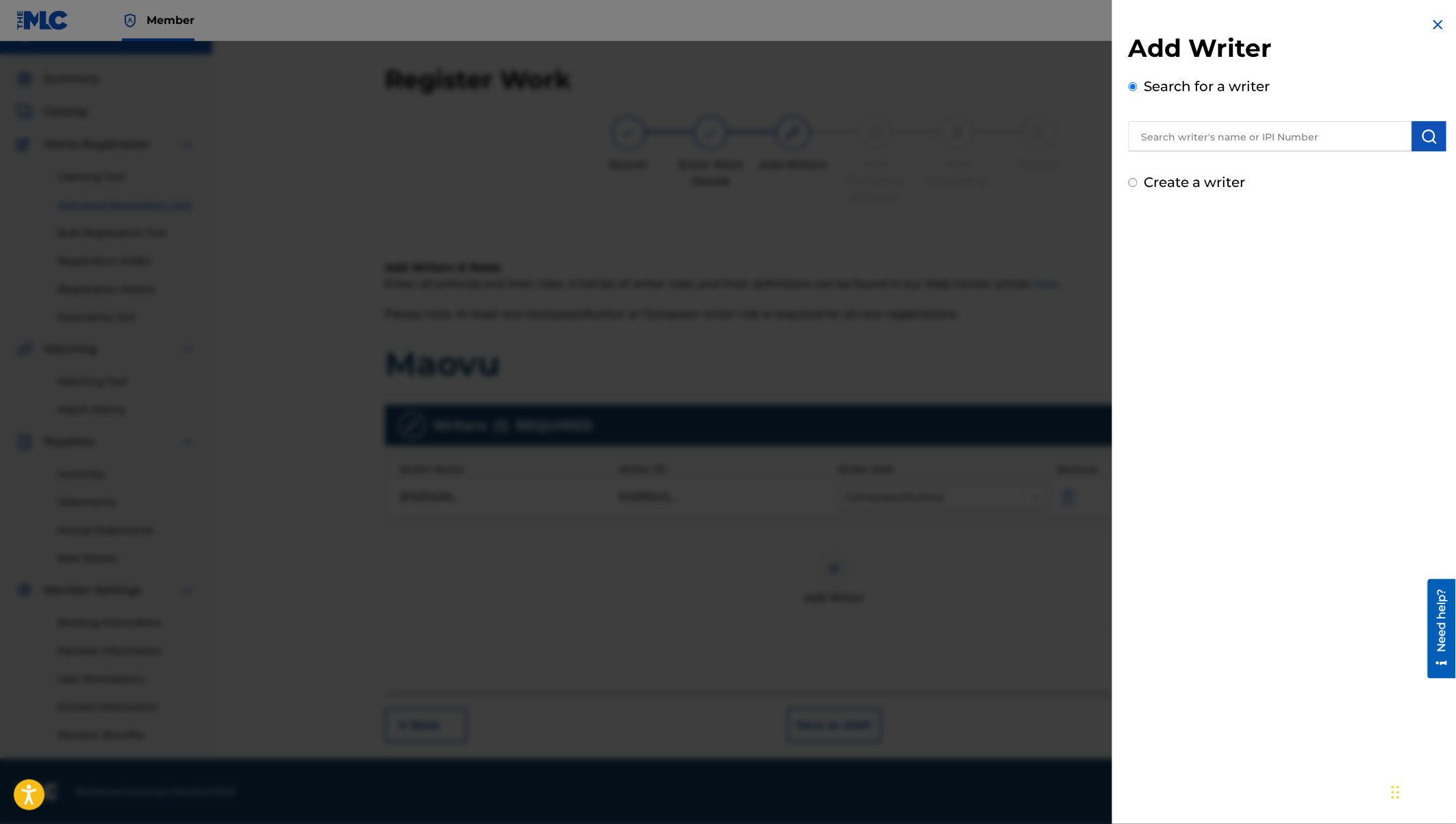
click at [1198, 135] on input "text" at bounding box center [1270, 136] width 283 height 31
type input "edgar israel onyach"
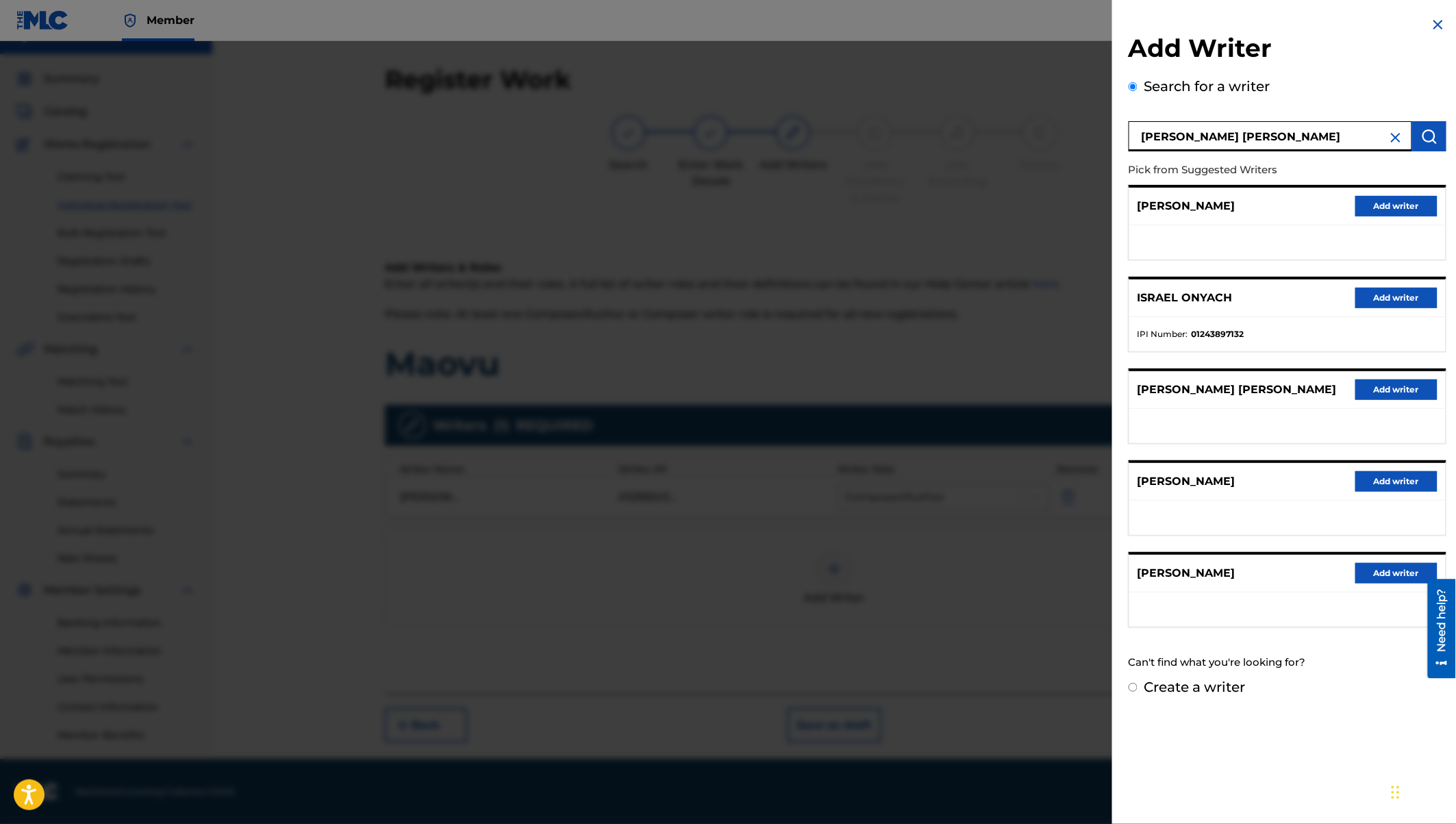
click at [1373, 298] on button "Add writer" at bounding box center [1396, 299] width 82 height 21
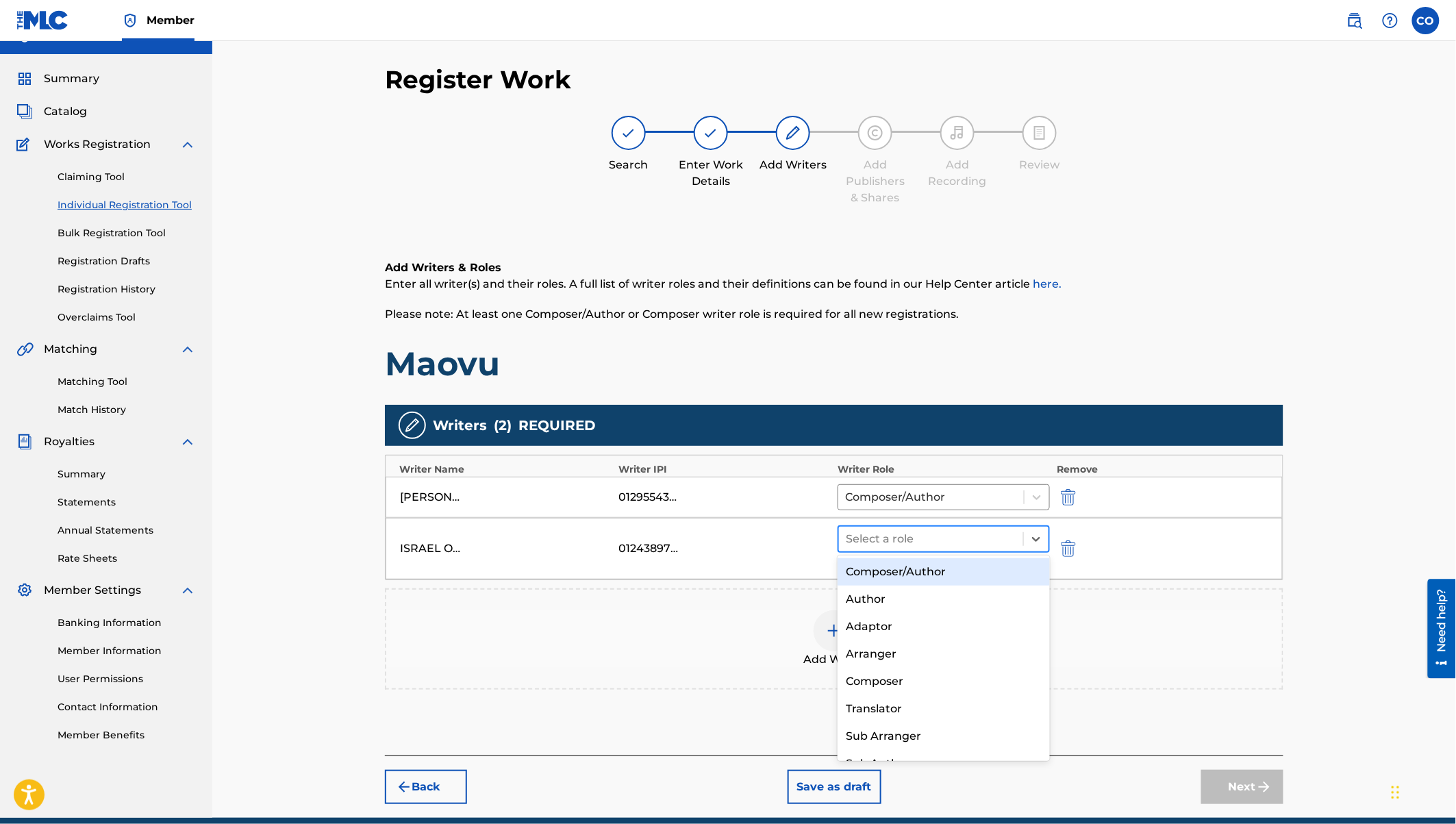
click at [974, 541] on div at bounding box center [931, 539] width 171 height 19
click at [930, 575] on div "Composer/Author" at bounding box center [943, 571] width 213 height 28
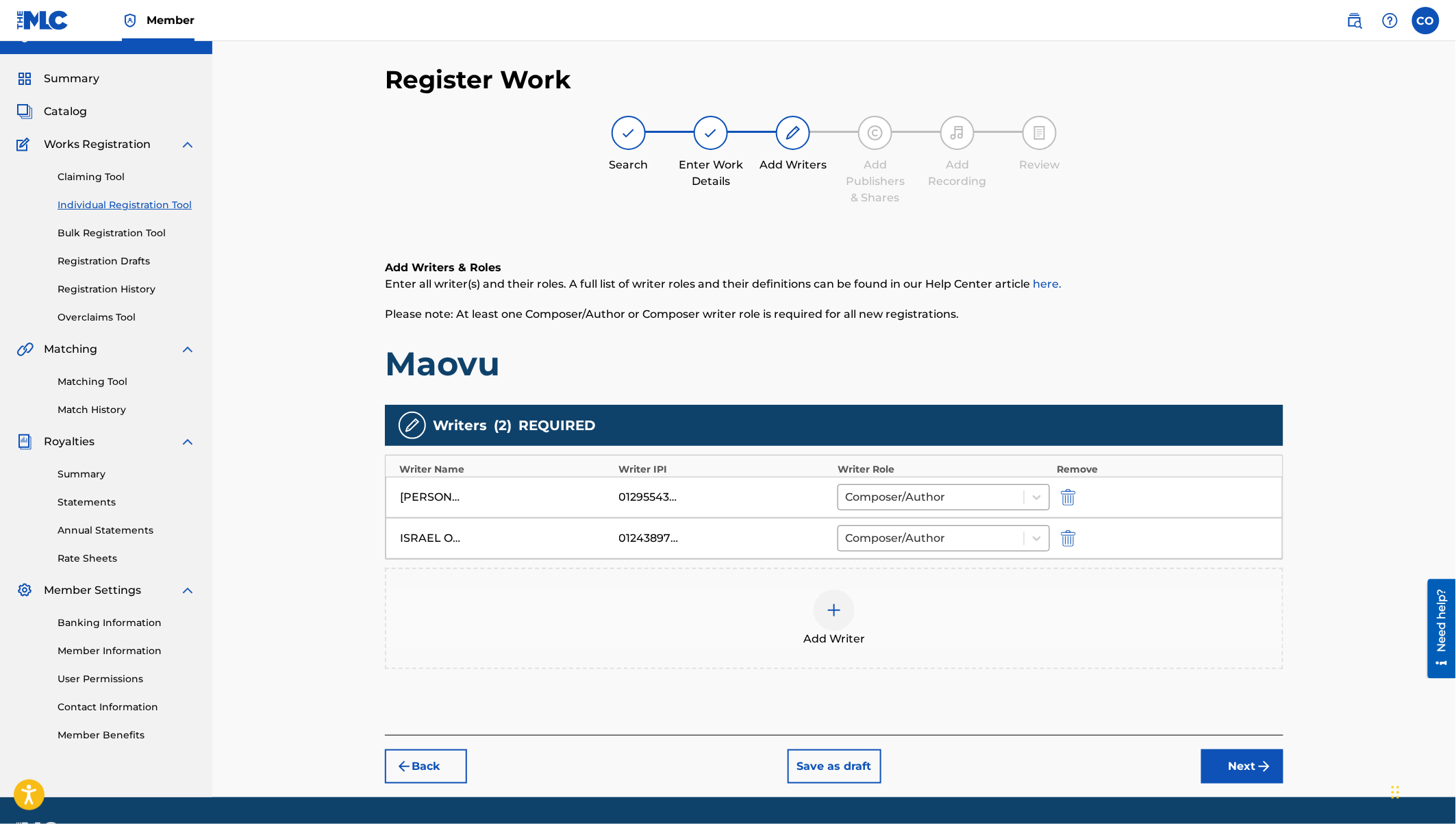
click at [850, 606] on div at bounding box center [833, 609] width 41 height 41
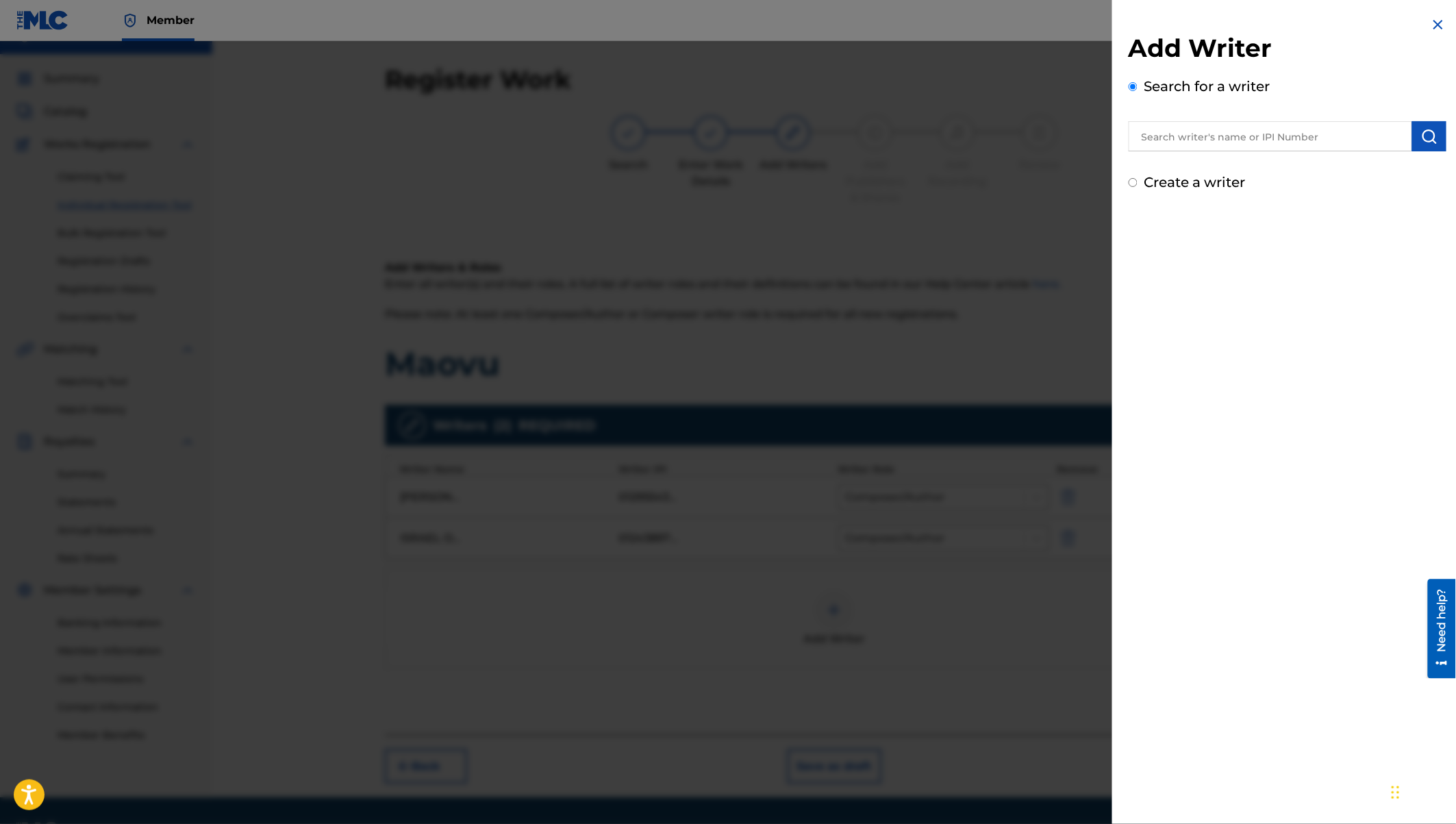
click at [1197, 134] on input "text" at bounding box center [1270, 136] width 283 height 31
paste input "Trevor Seda Magak"
type input "Trevor Seda Magak"
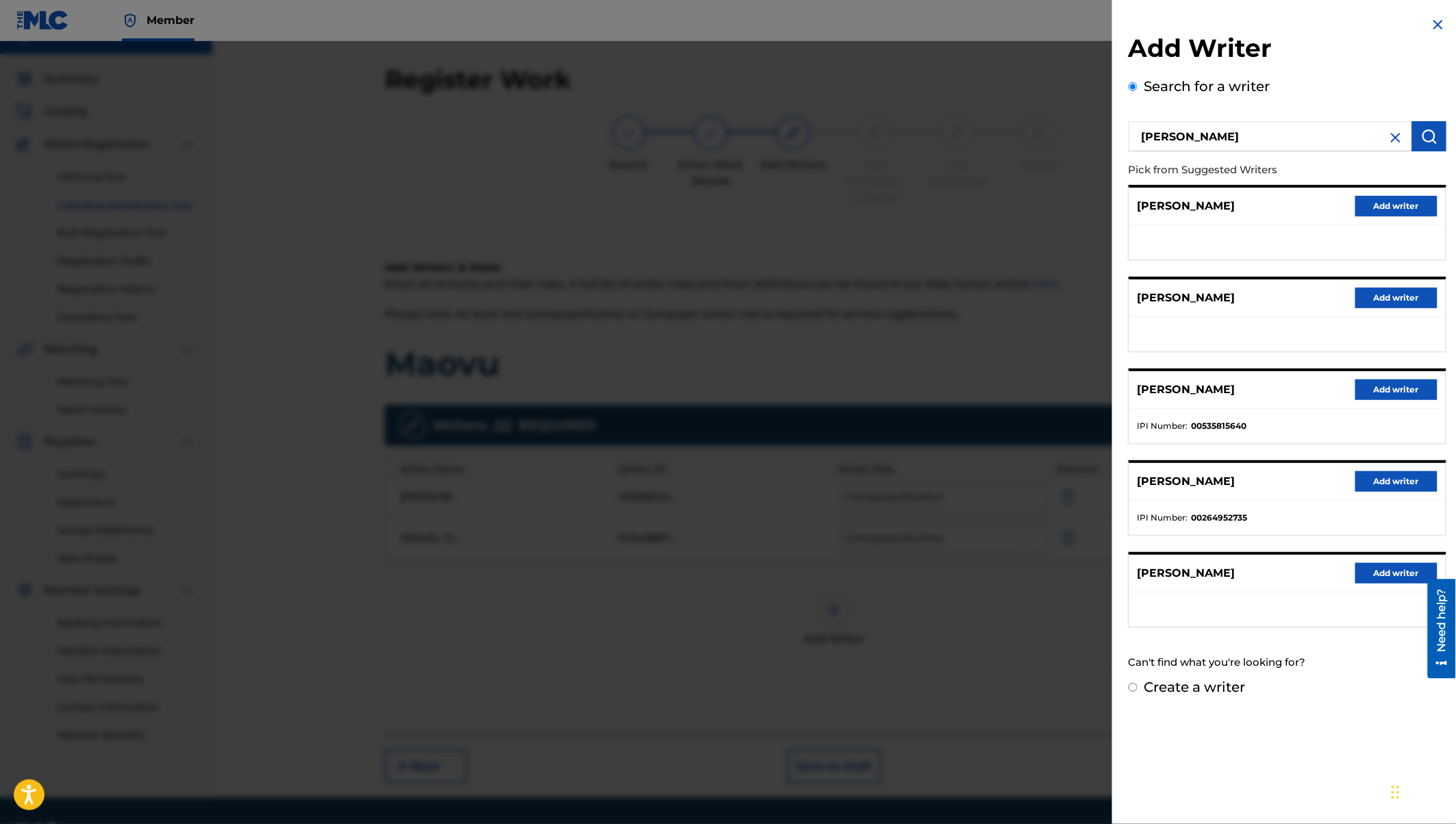
click at [1368, 570] on button "Add writer" at bounding box center [1396, 573] width 82 height 21
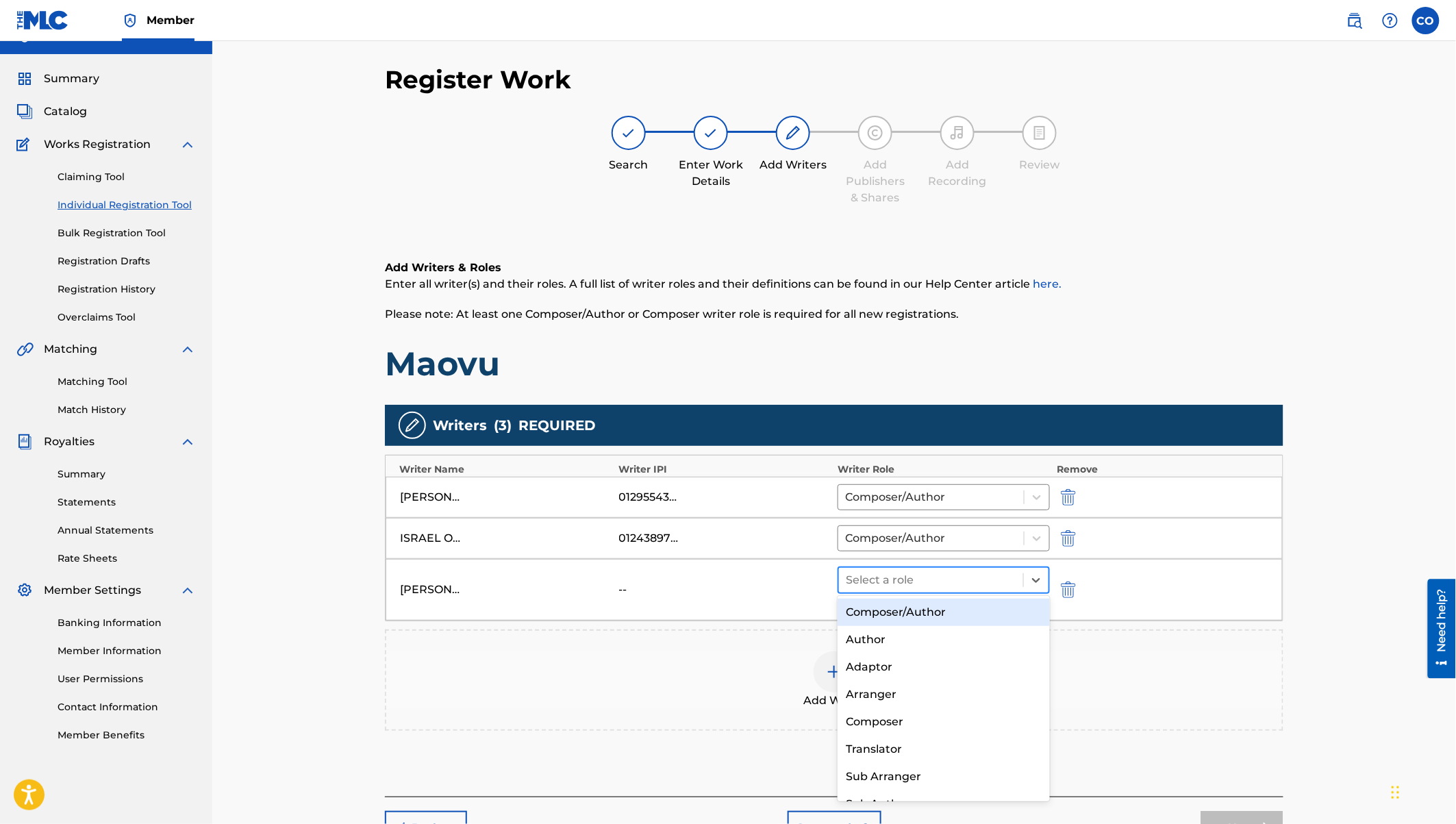
click at [962, 583] on div at bounding box center [931, 580] width 171 height 19
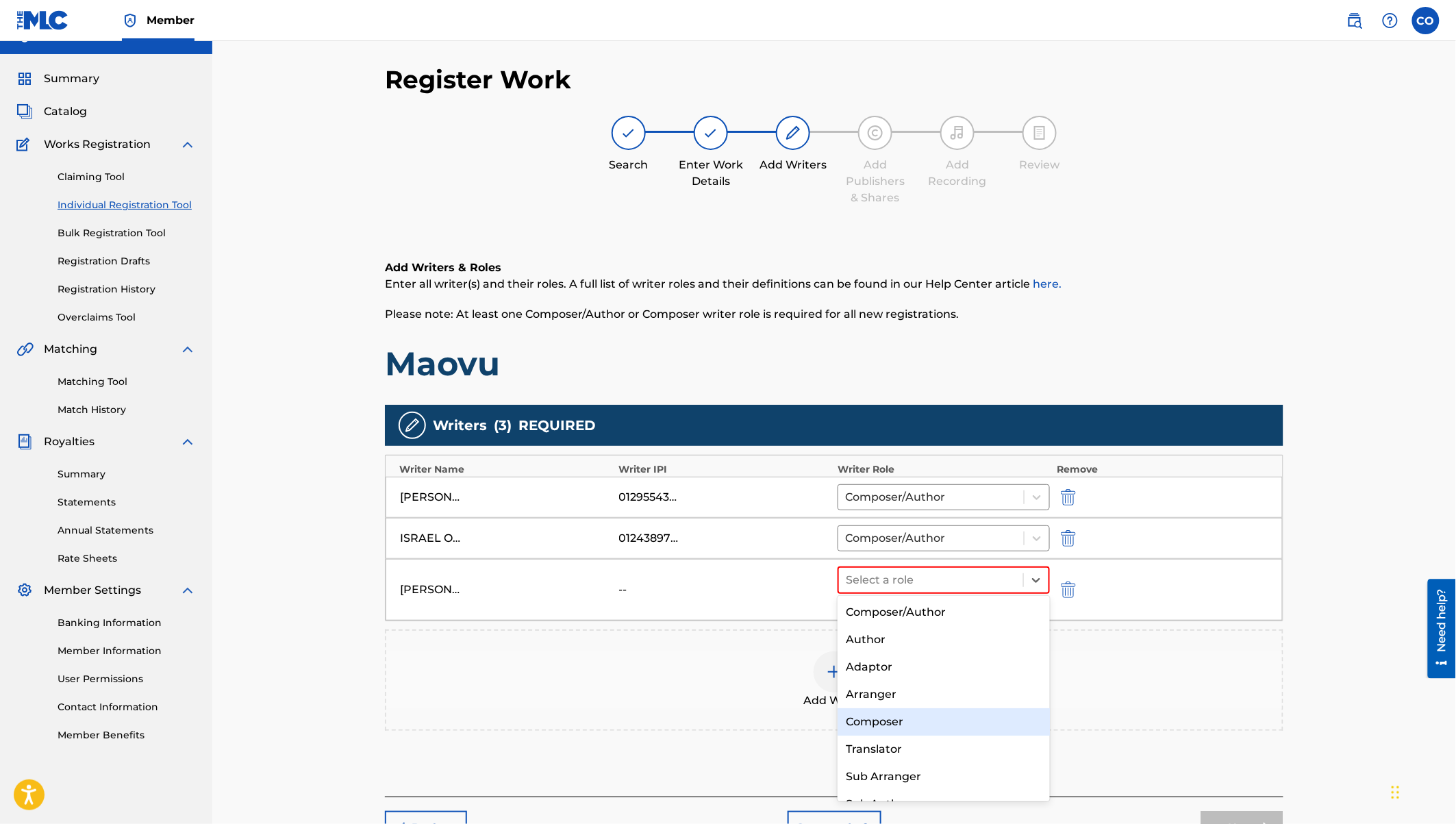
click at [892, 719] on div "Composer" at bounding box center [943, 722] width 213 height 28
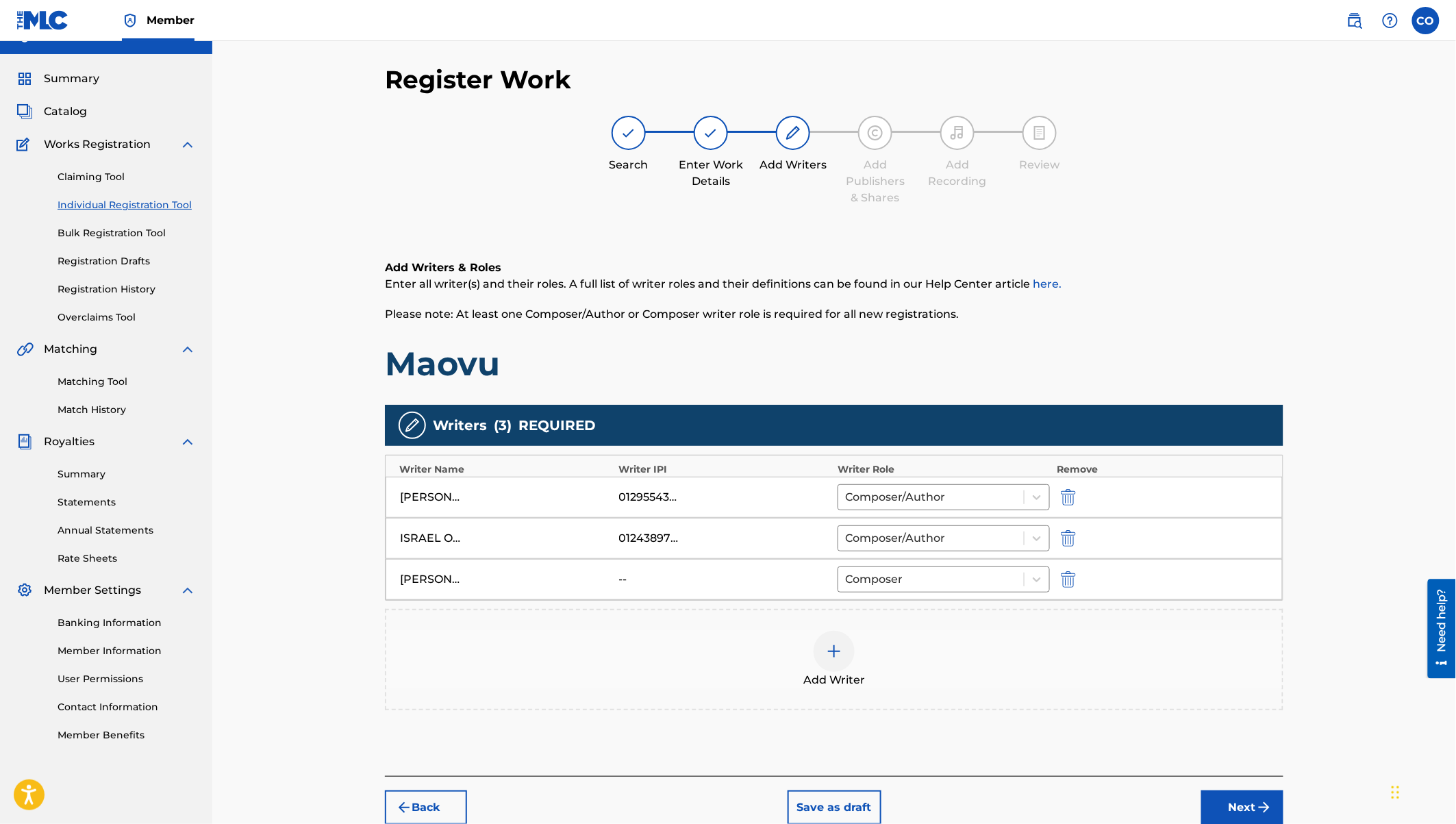
click at [847, 646] on div at bounding box center [833, 650] width 41 height 41
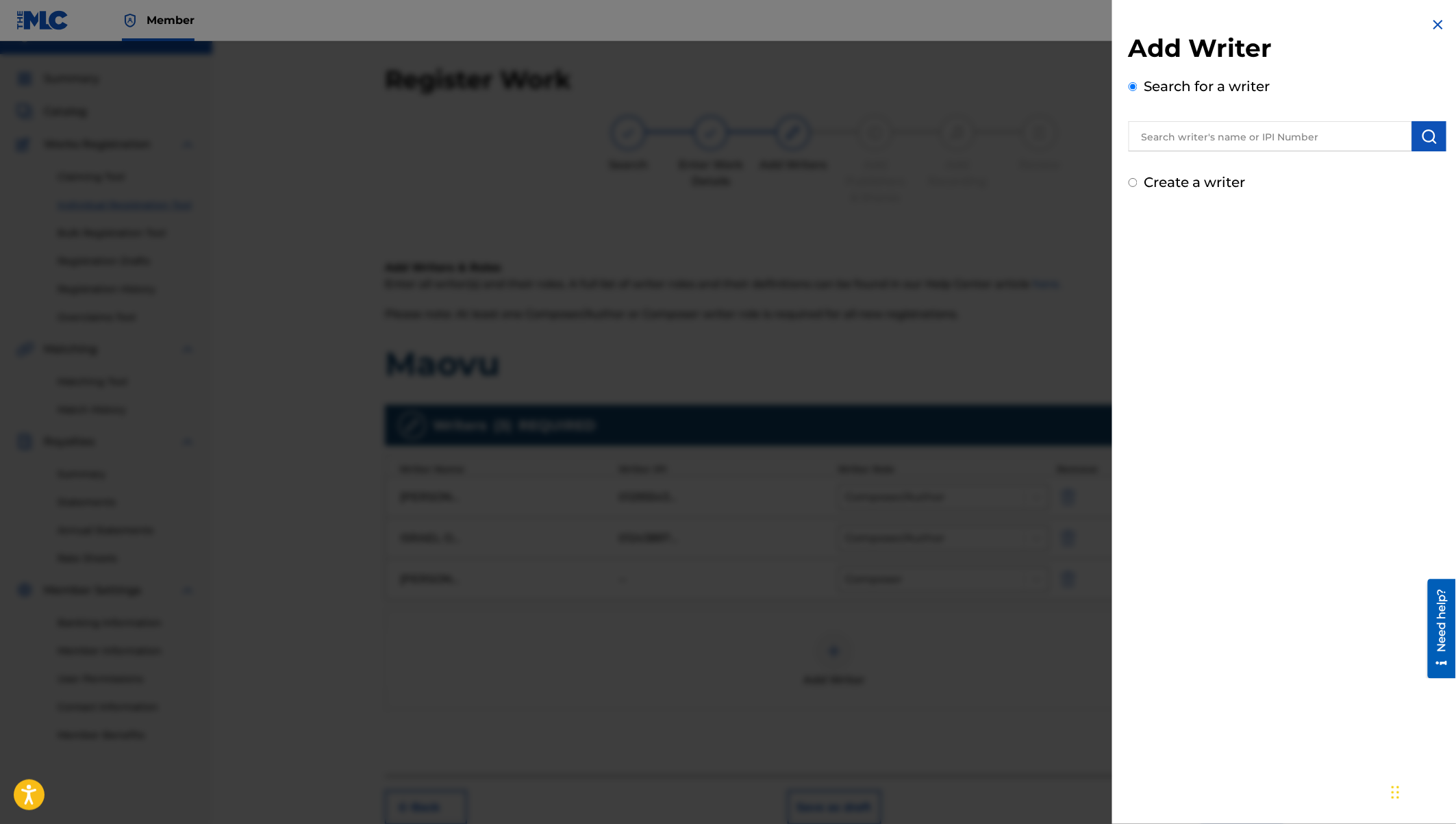
click at [1246, 139] on input "text" at bounding box center [1270, 136] width 283 height 31
type input "gordon hastings odhiambo"
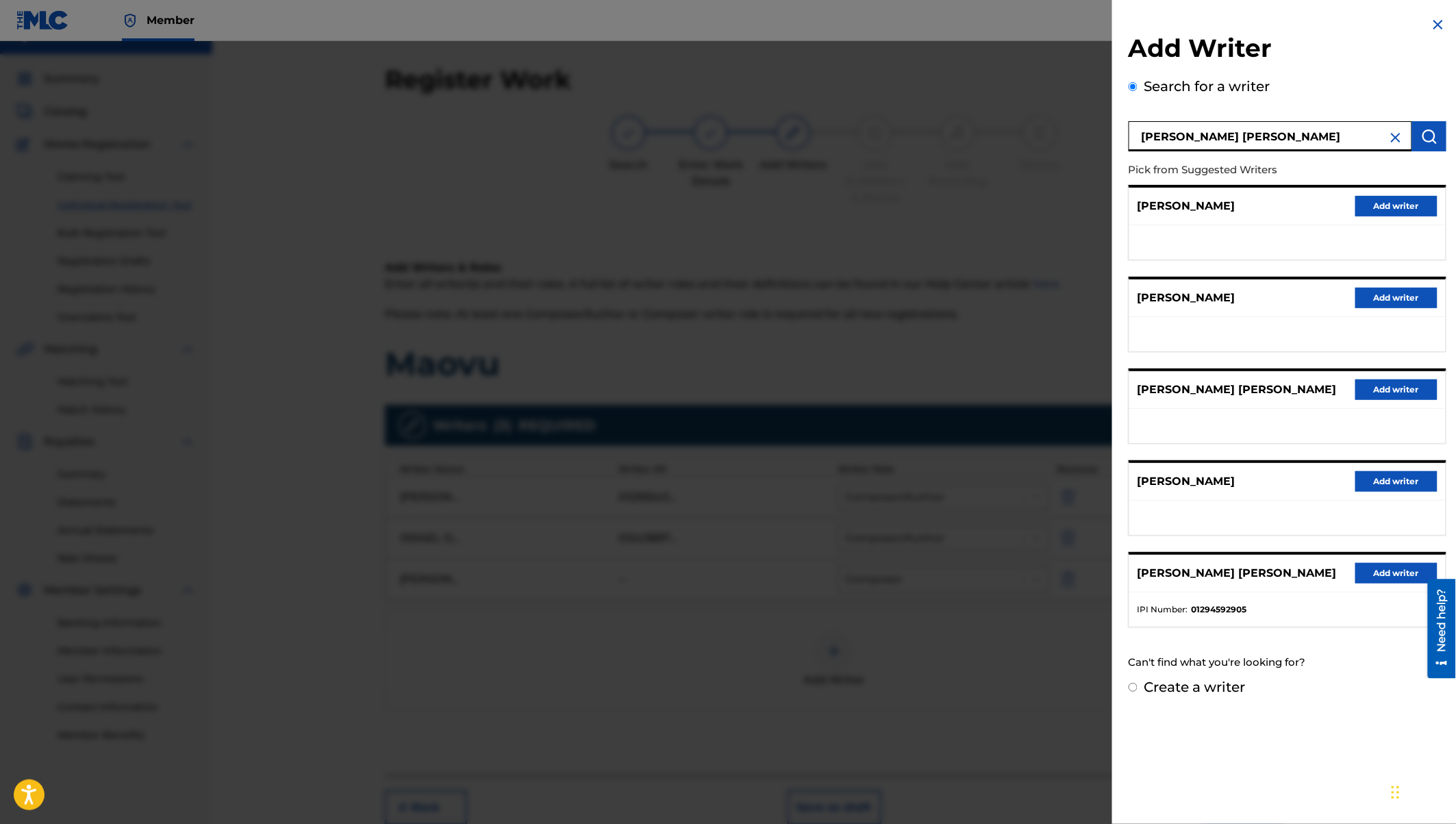
click at [1367, 568] on button "Add writer" at bounding box center [1396, 573] width 82 height 21
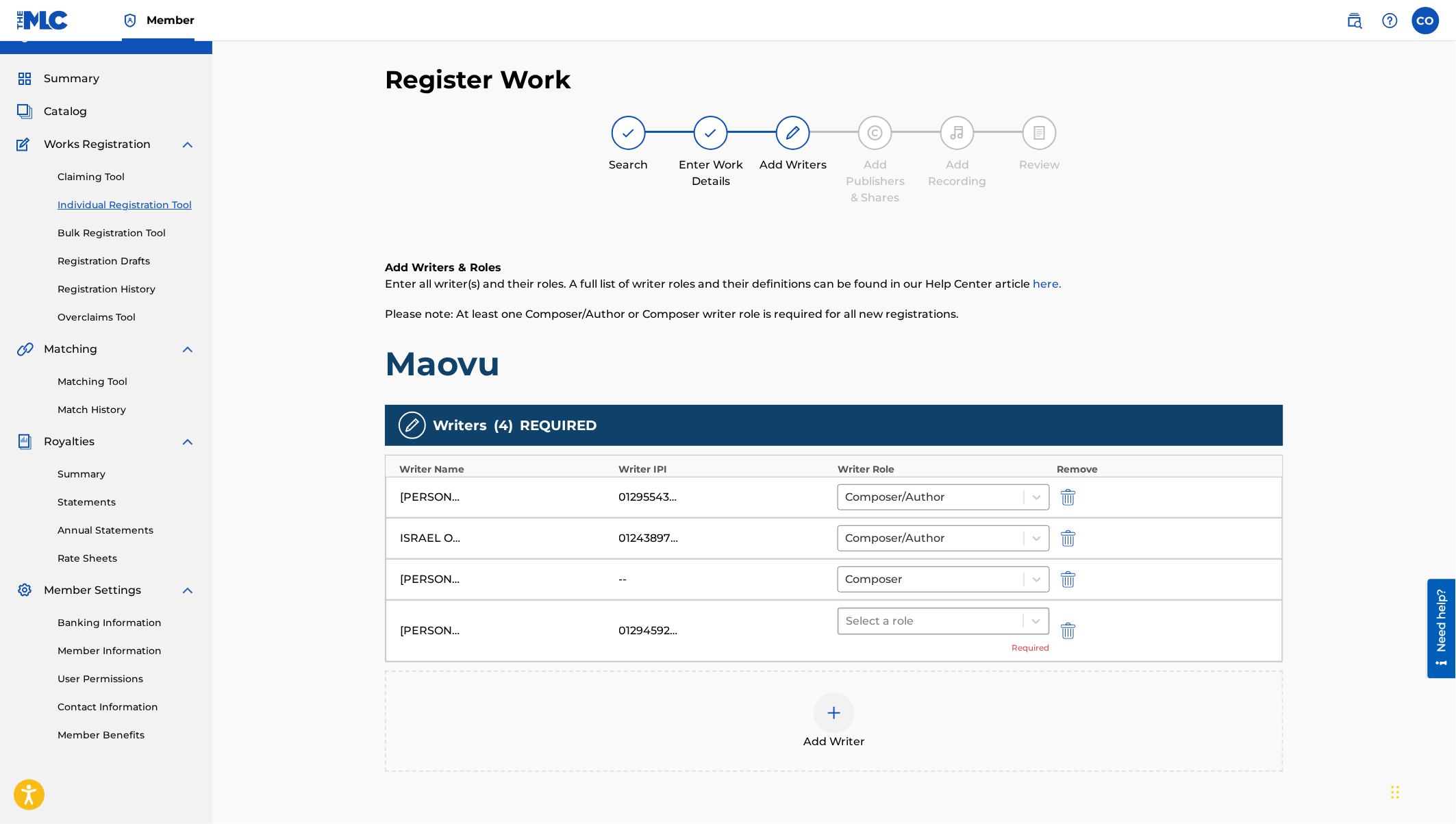
click at [981, 626] on div at bounding box center [931, 621] width 171 height 19
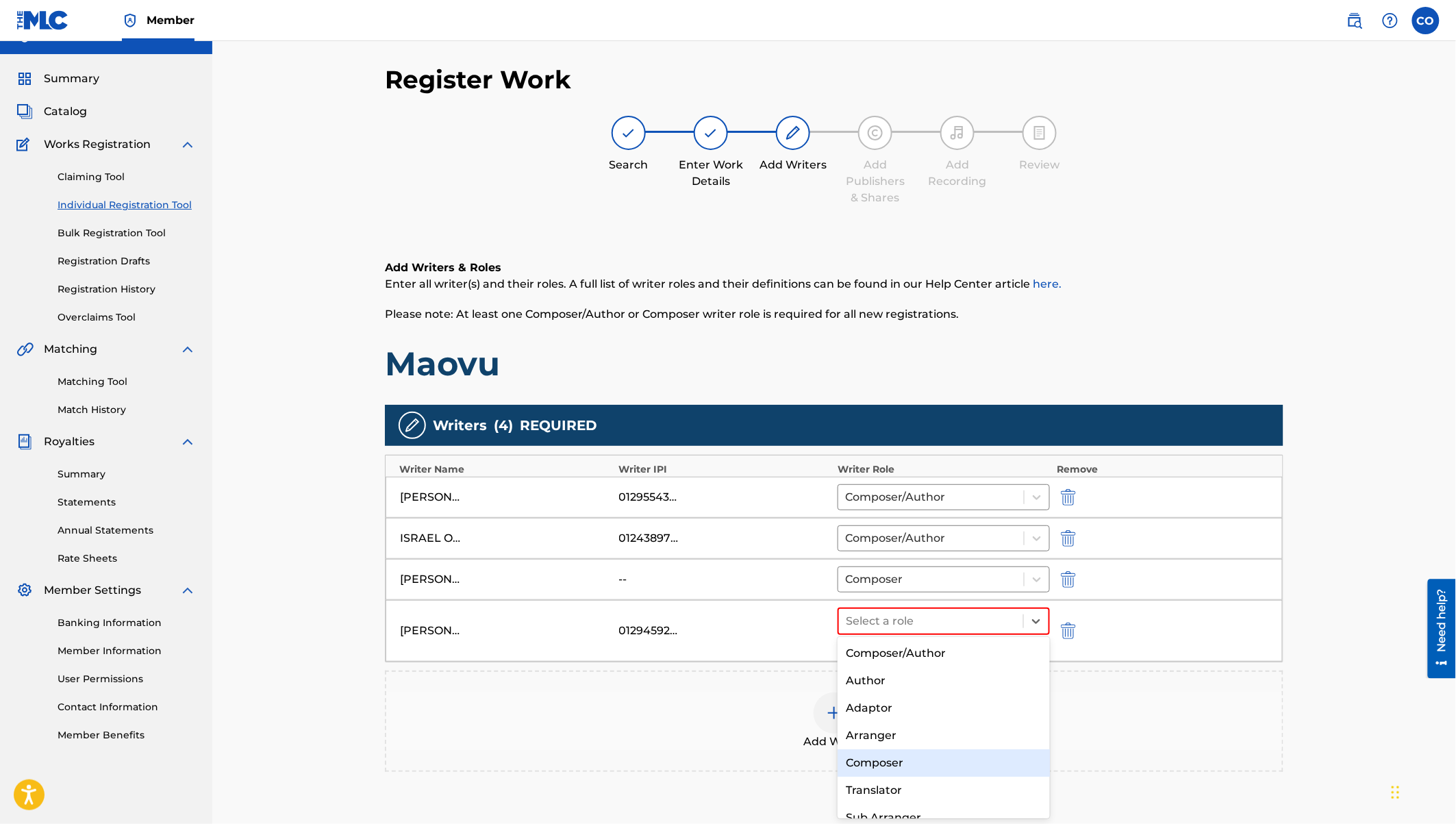
click at [862, 772] on div "Composer" at bounding box center [943, 763] width 213 height 28
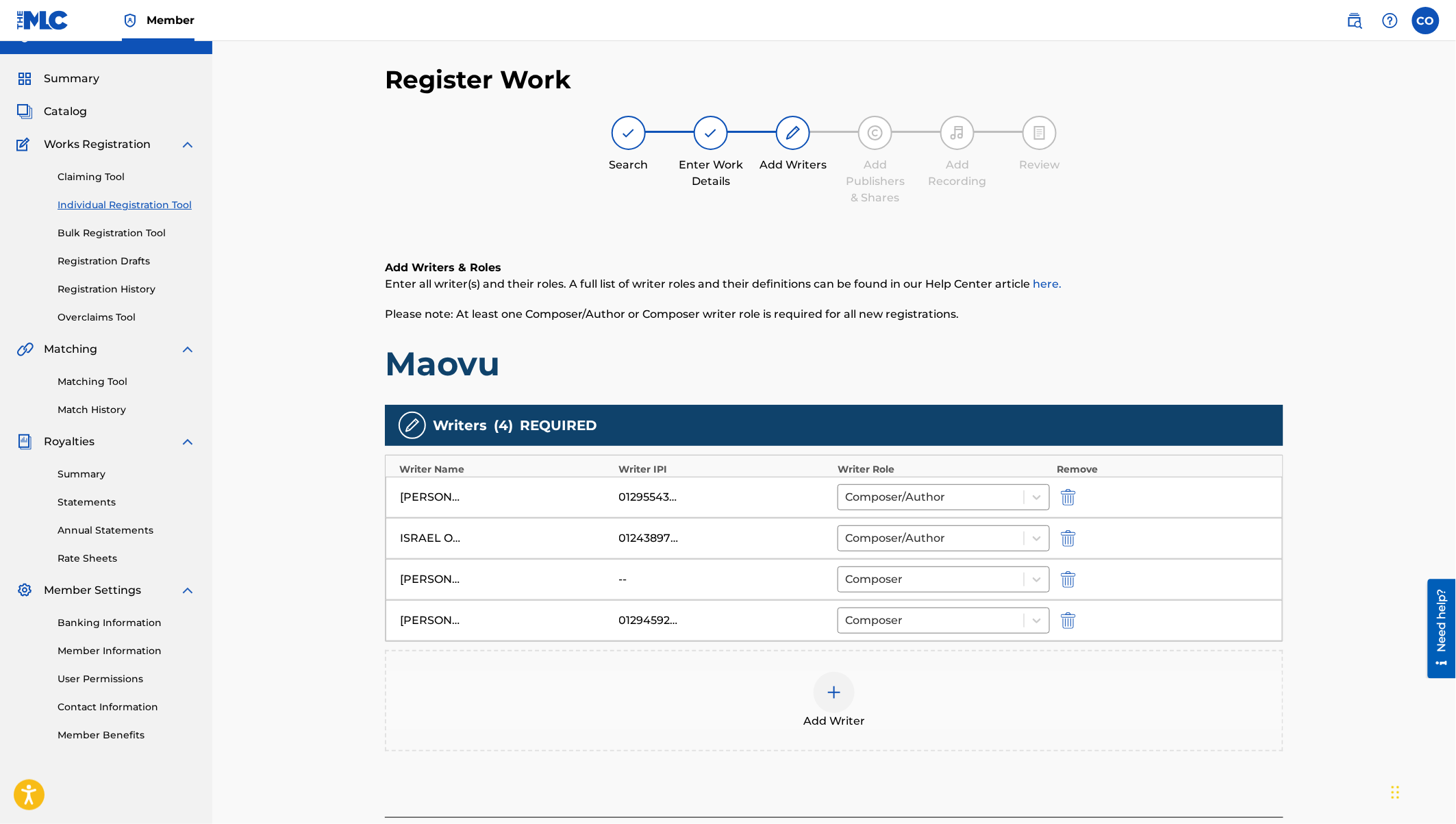
scroll to position [142, 0]
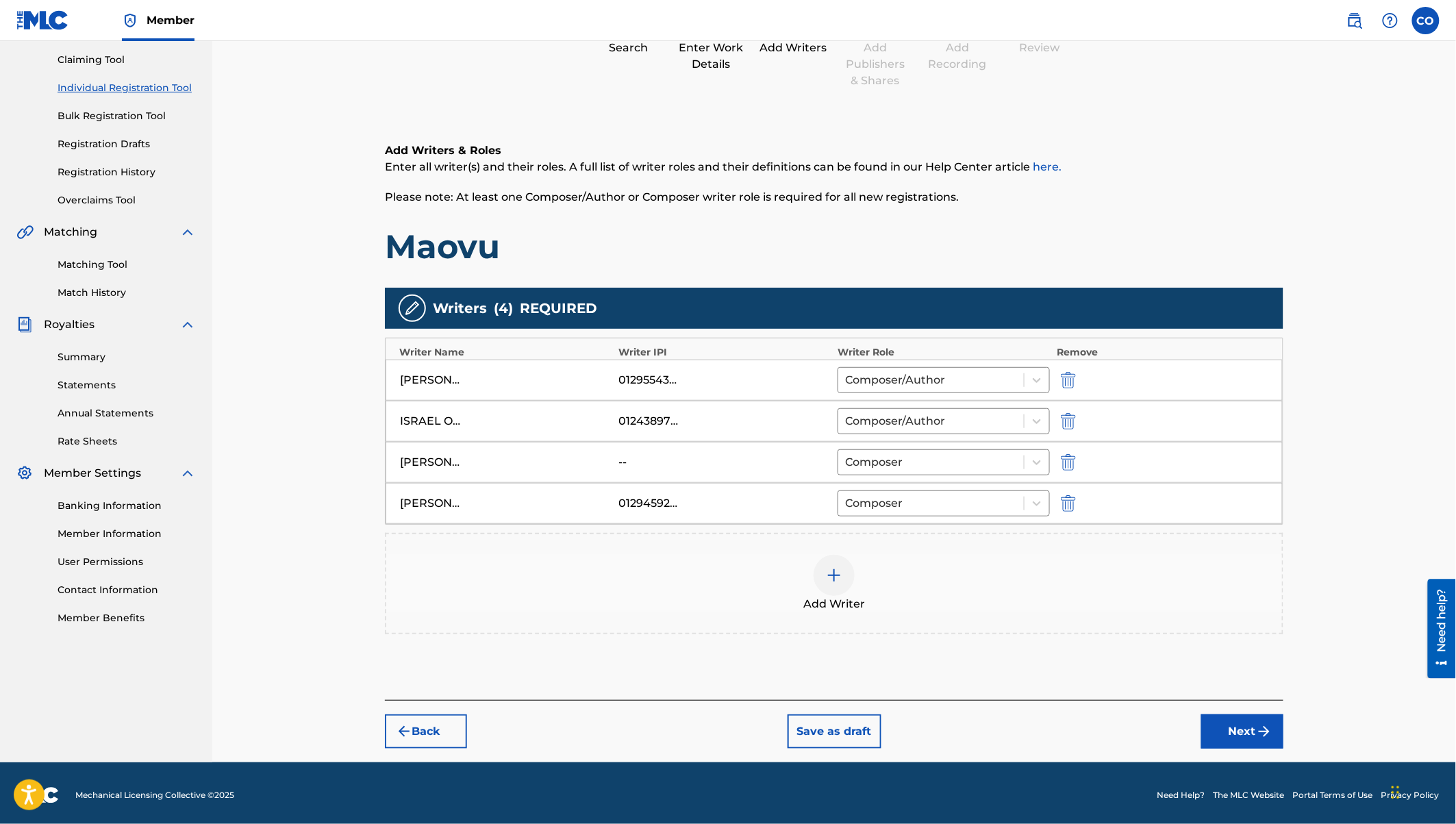
click at [1236, 729] on button "Next" at bounding box center [1242, 731] width 82 height 34
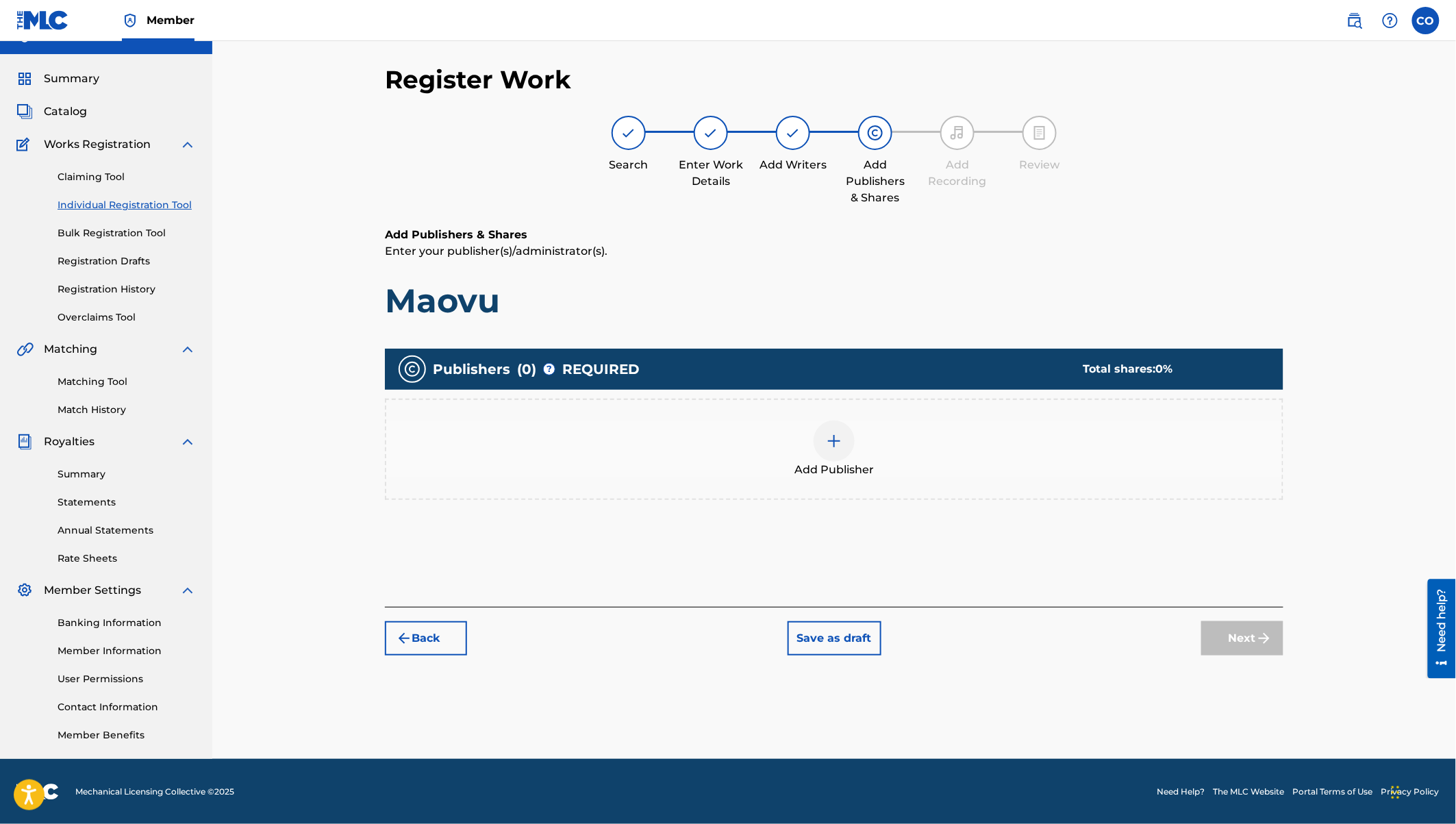
click at [842, 443] on img at bounding box center [833, 441] width 16 height 16
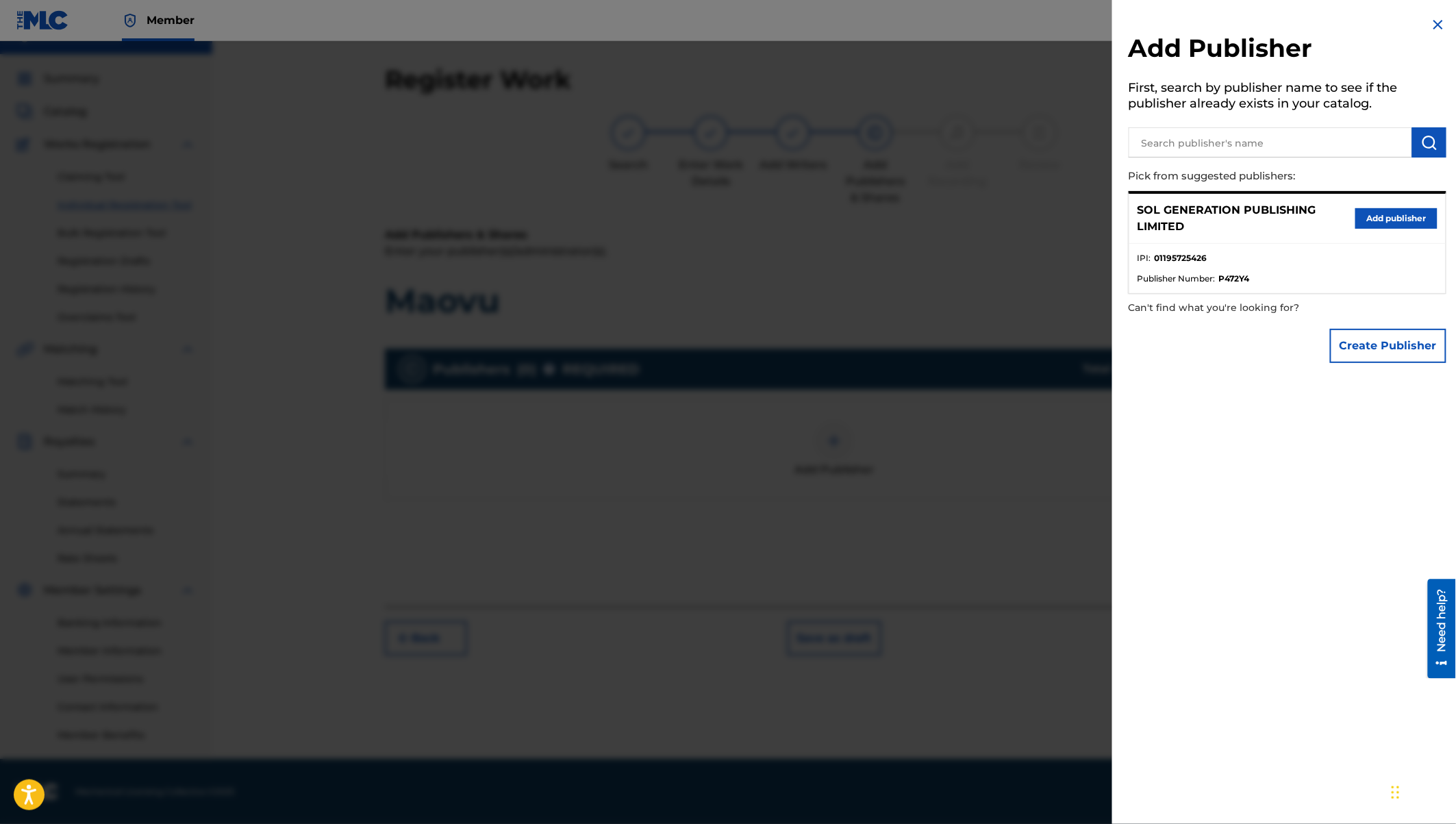
click at [1365, 218] on button "Add publisher" at bounding box center [1396, 218] width 82 height 21
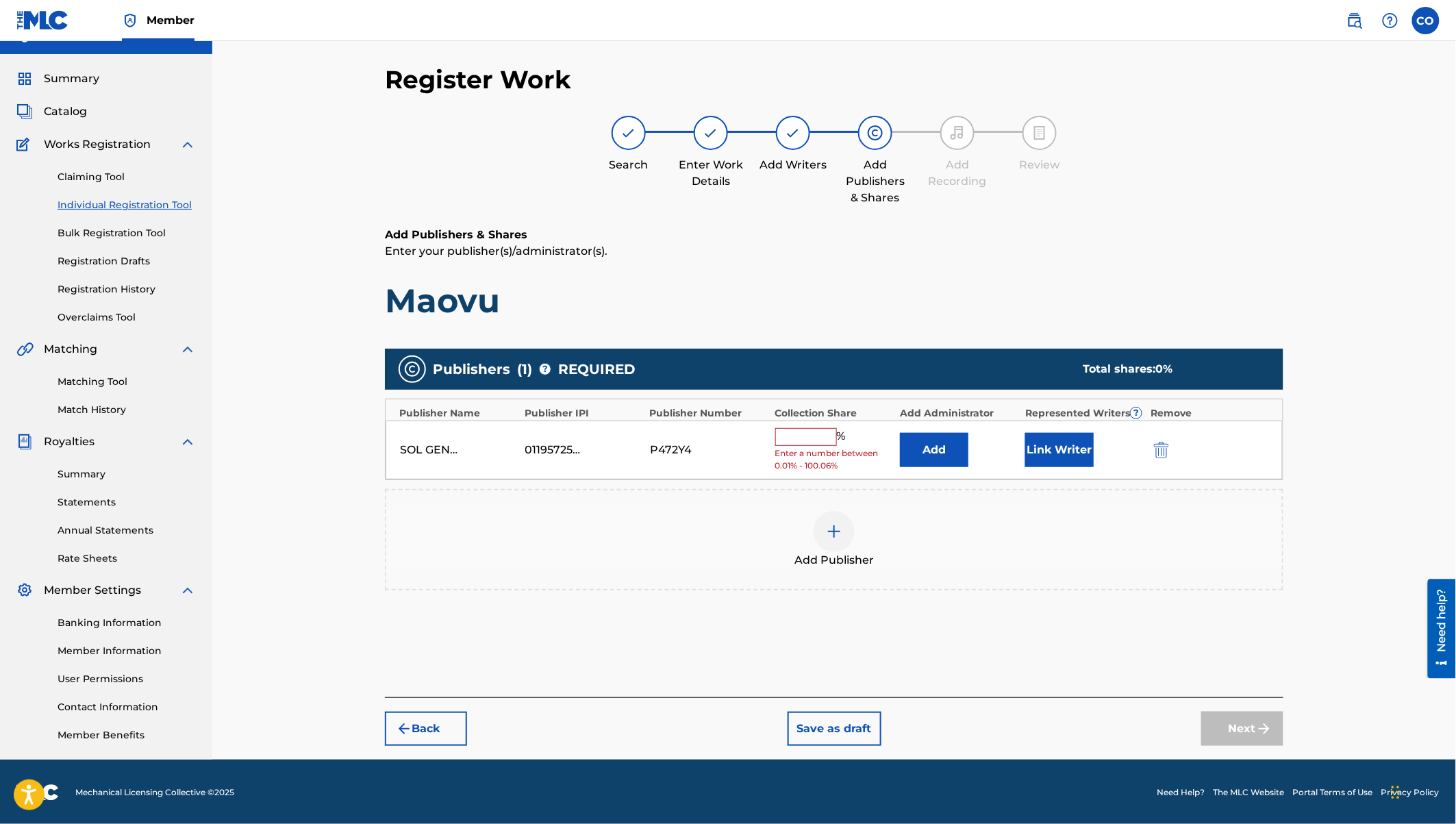
click at [1071, 447] on button "Link Writer" at bounding box center [1059, 450] width 69 height 34
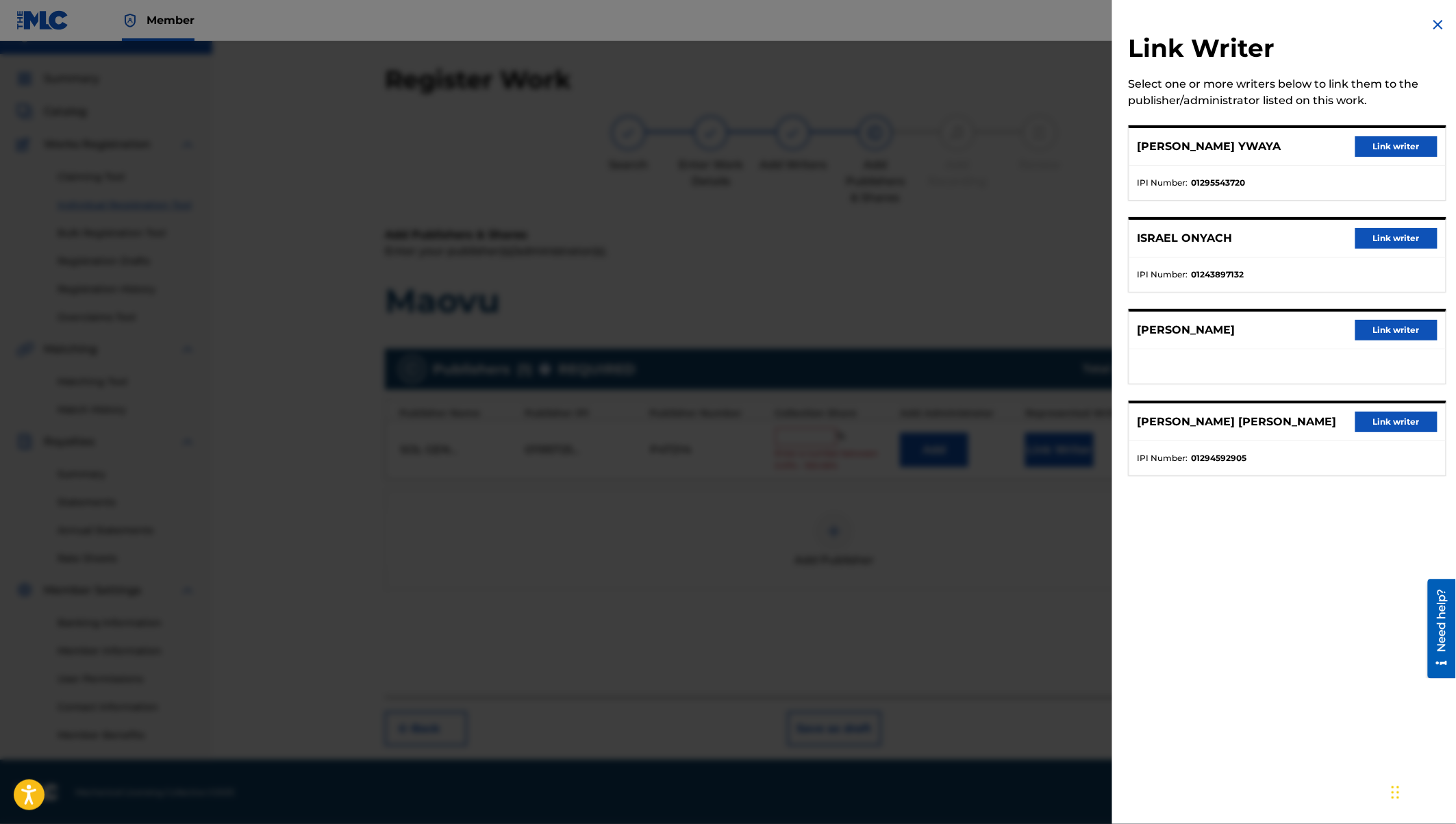
click at [1380, 152] on button "Link writer" at bounding box center [1396, 147] width 82 height 21
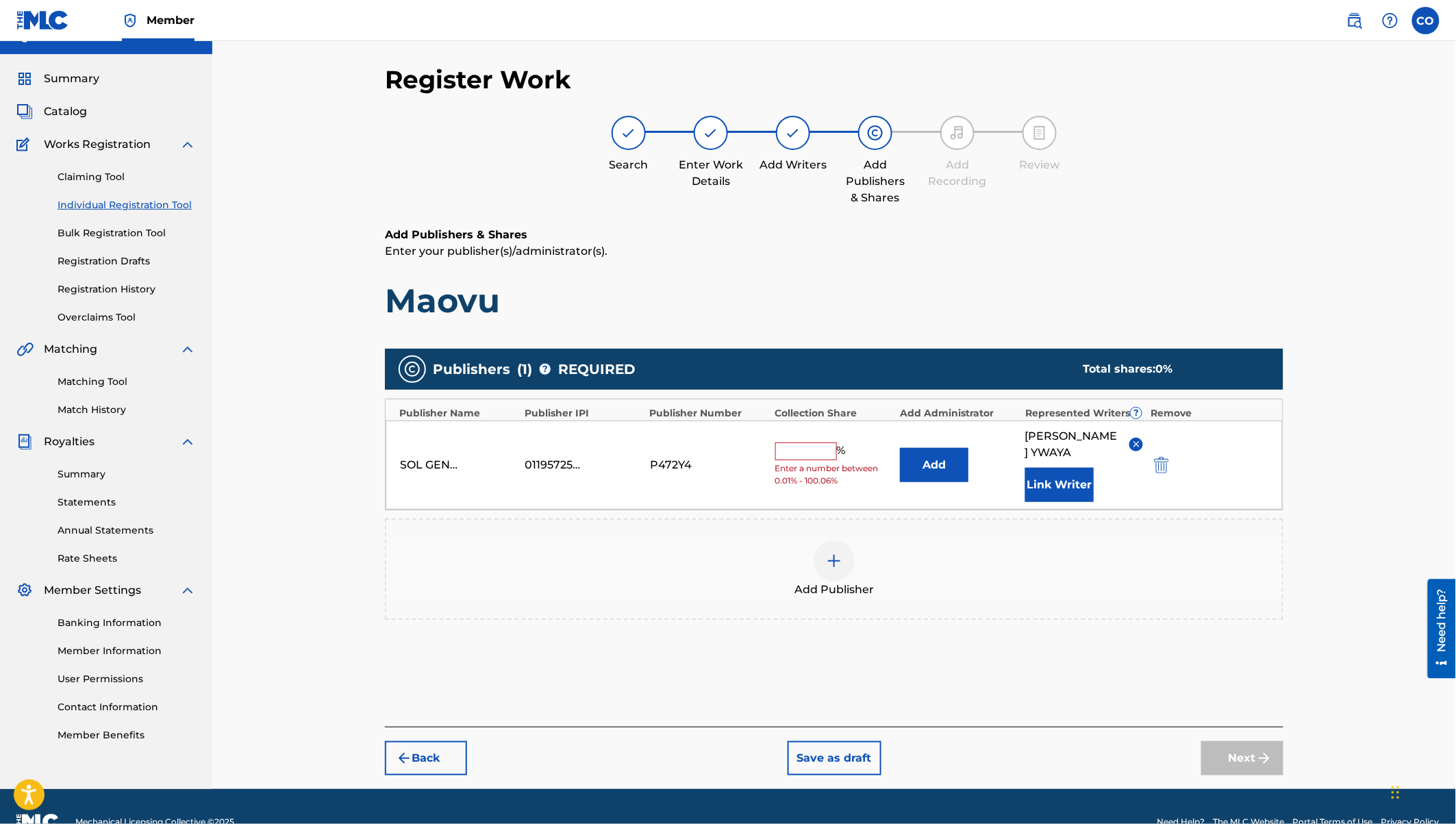
click at [1054, 483] on button "Link Writer" at bounding box center [1059, 485] width 69 height 34
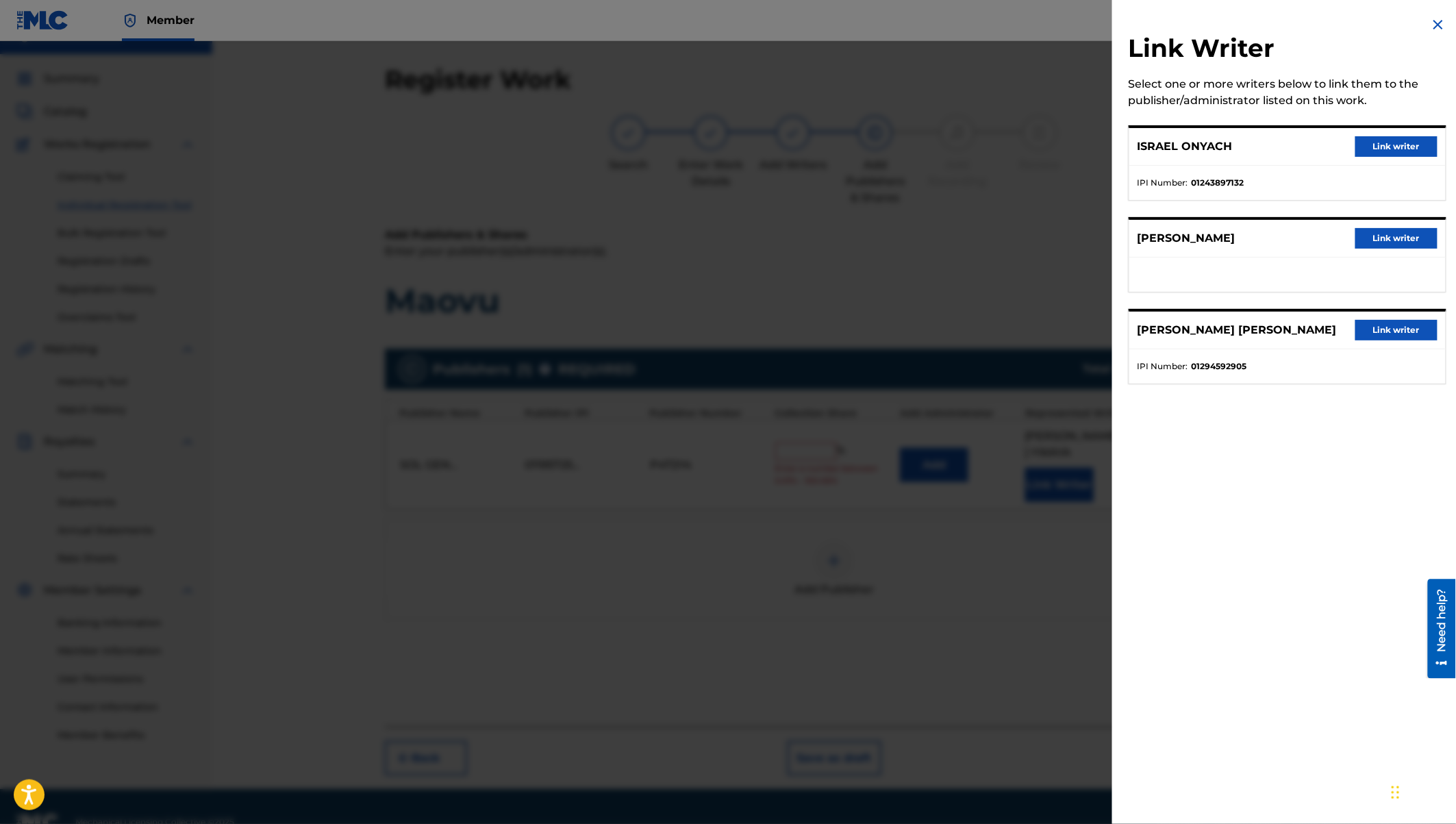
click at [1388, 147] on button "Link writer" at bounding box center [1396, 147] width 82 height 21
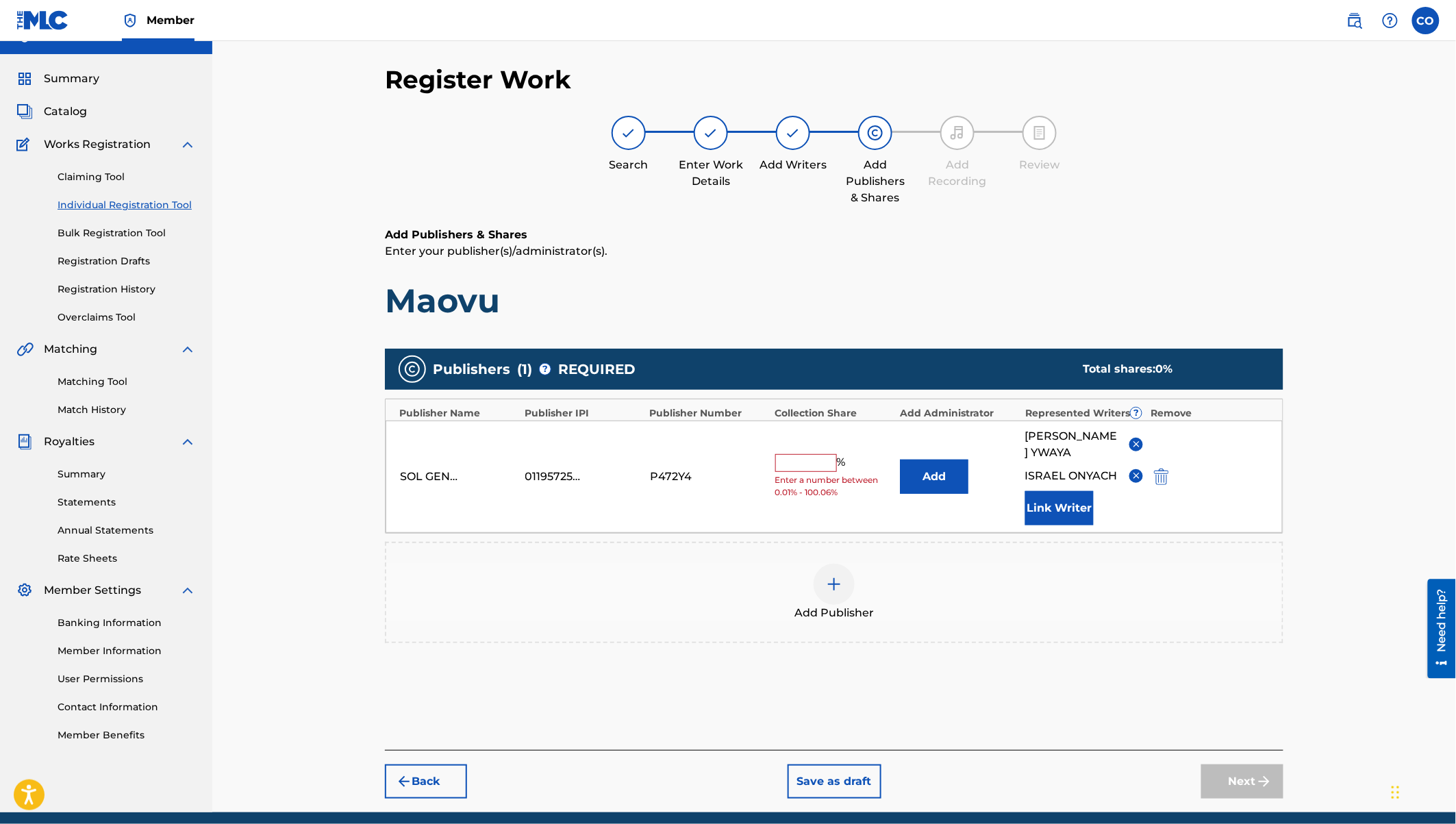
click at [815, 464] on input "text" at bounding box center [806, 463] width 62 height 18
type input "85"
click at [1233, 780] on button "Next" at bounding box center [1242, 782] width 82 height 34
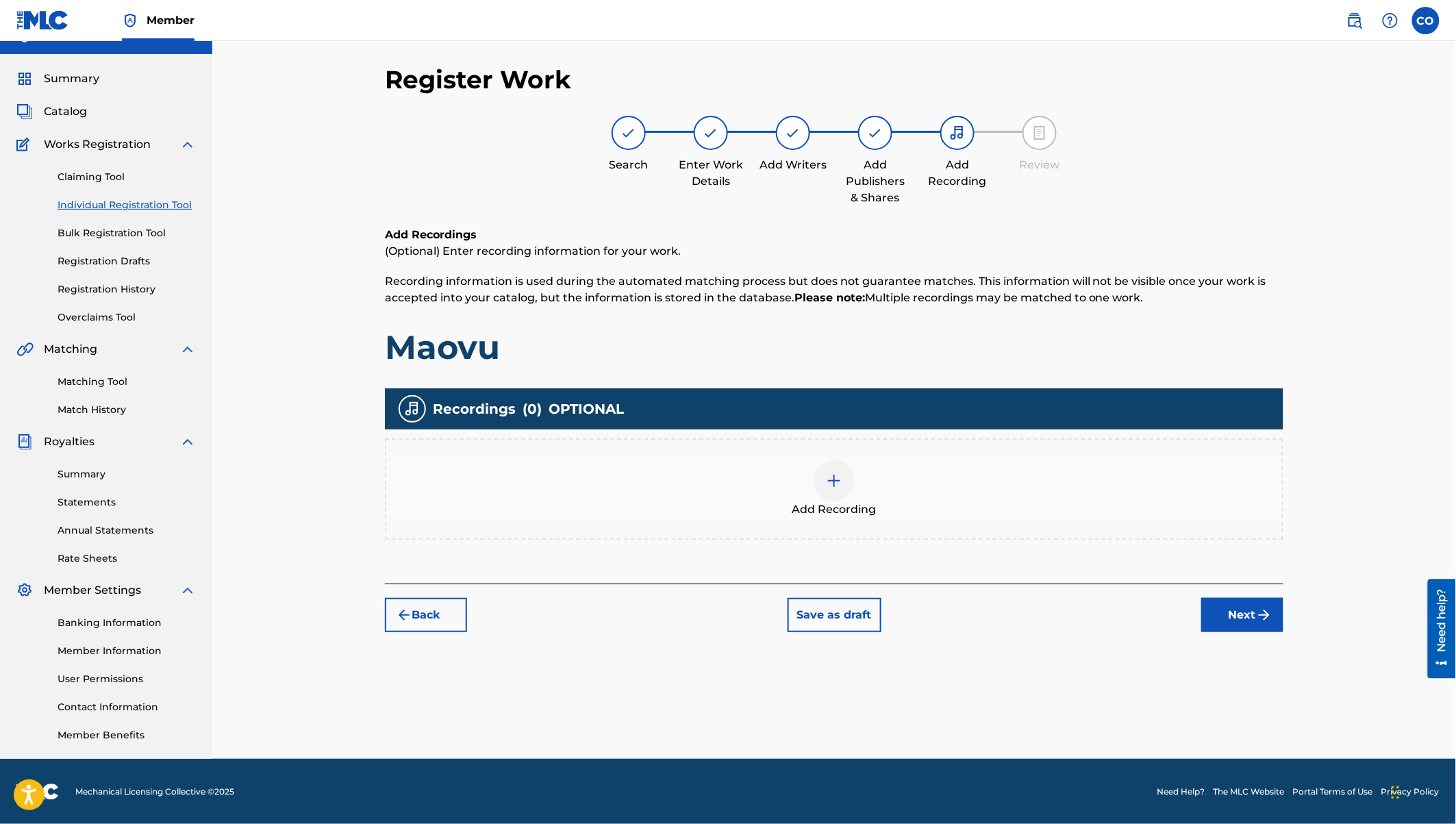
click at [842, 495] on div at bounding box center [833, 481] width 41 height 41
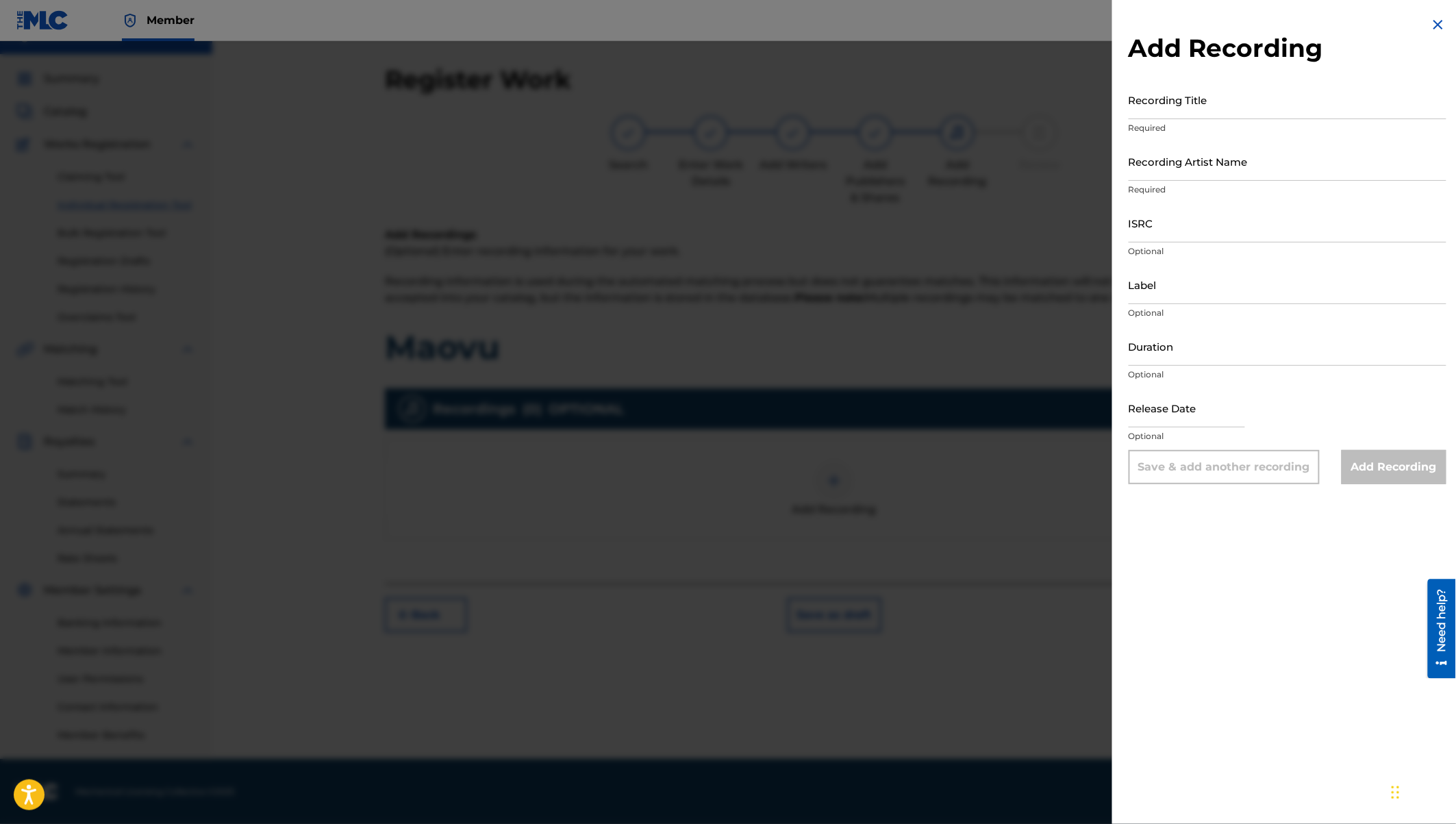
click at [1201, 107] on input "Recording Title" at bounding box center [1287, 99] width 318 height 39
type input "Maovu"
click at [1203, 172] on input "Recording Artist Name" at bounding box center [1287, 161] width 318 height 39
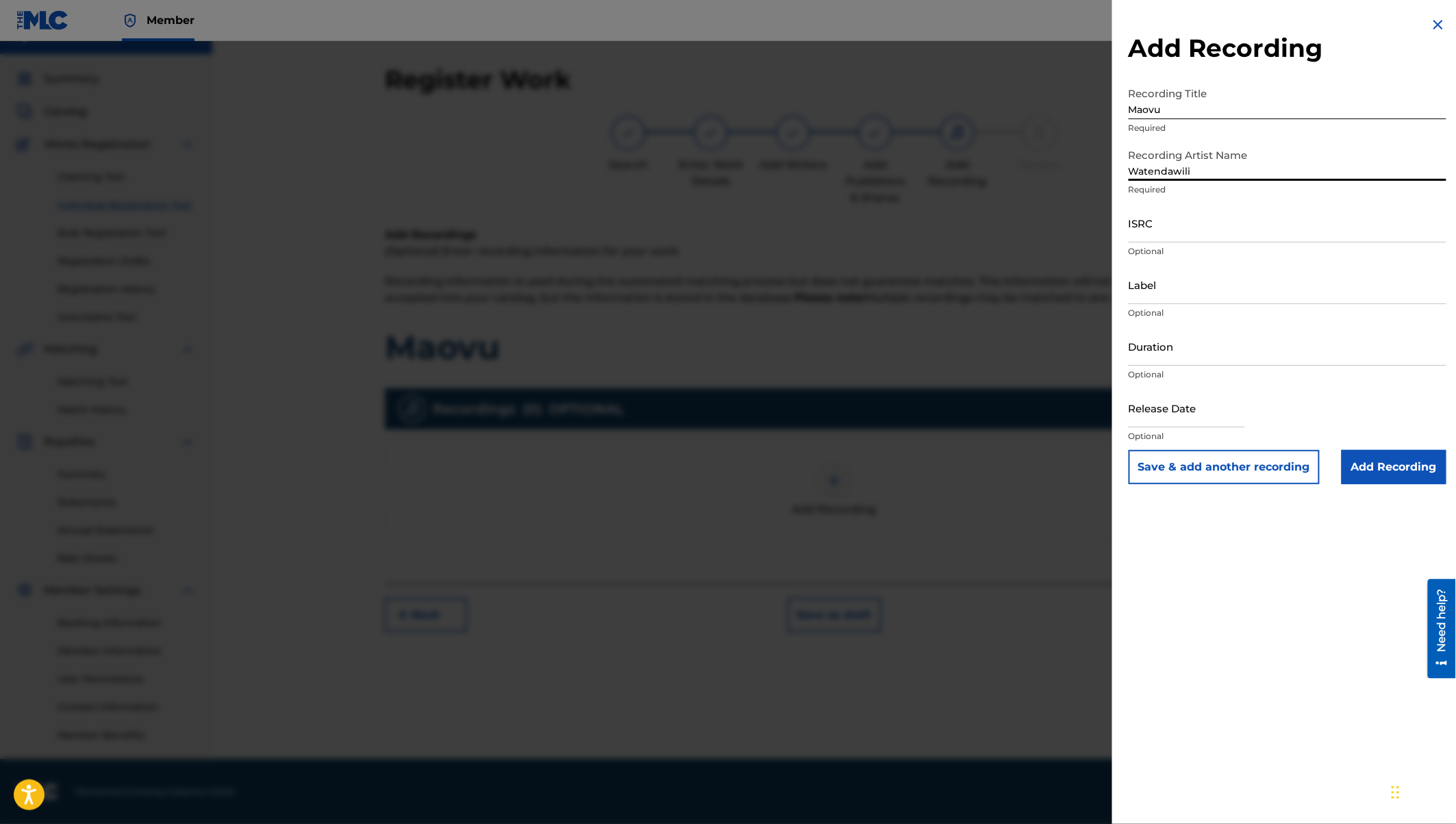
type input "Watendawili"
click at [1148, 299] on input "Label" at bounding box center [1287, 284] width 318 height 39
type input "Watendawili"
click at [1148, 360] on input "Duration" at bounding box center [1287, 346] width 318 height 39
type input "03:48"
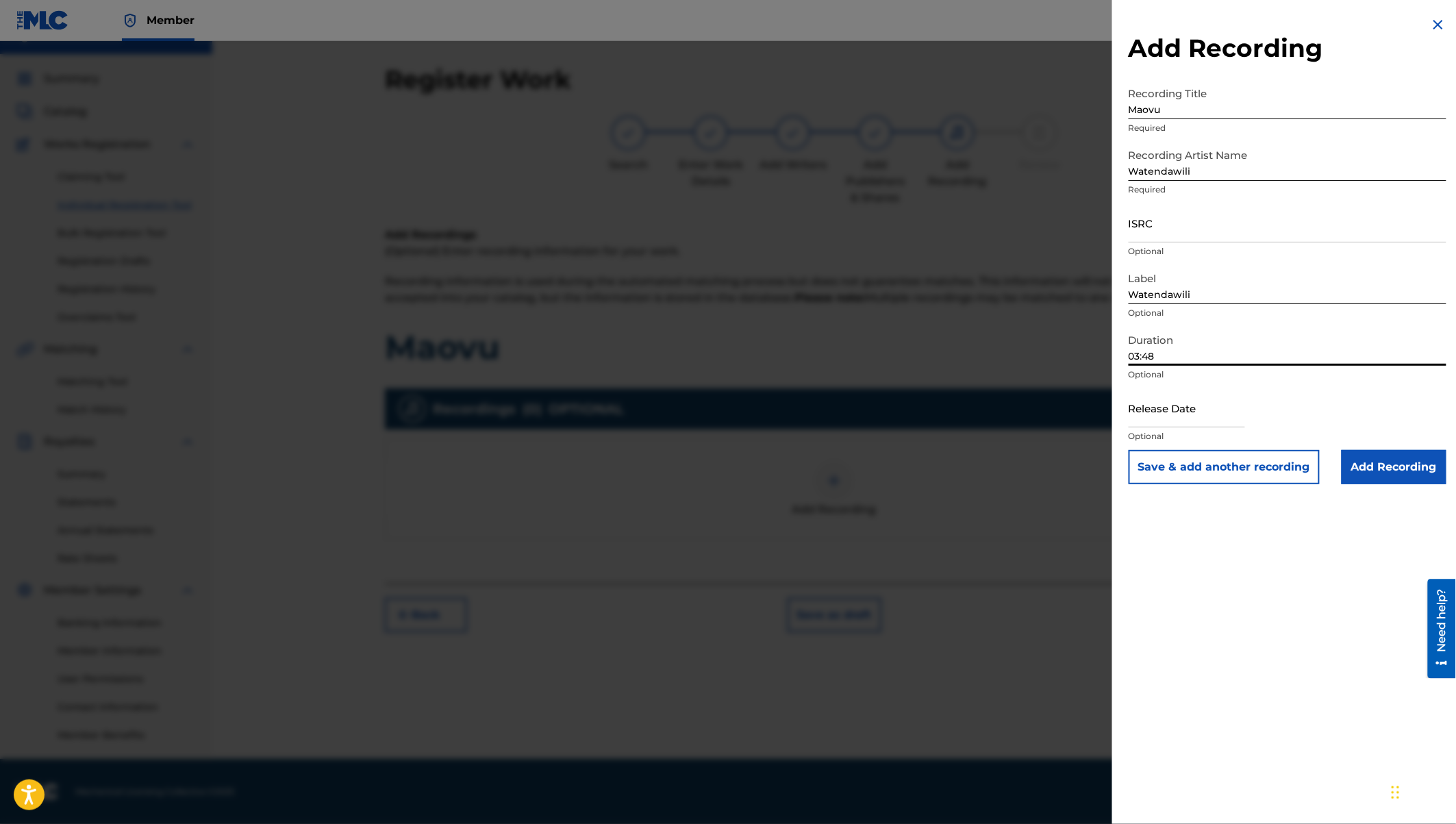
select select "7"
select select "2025"
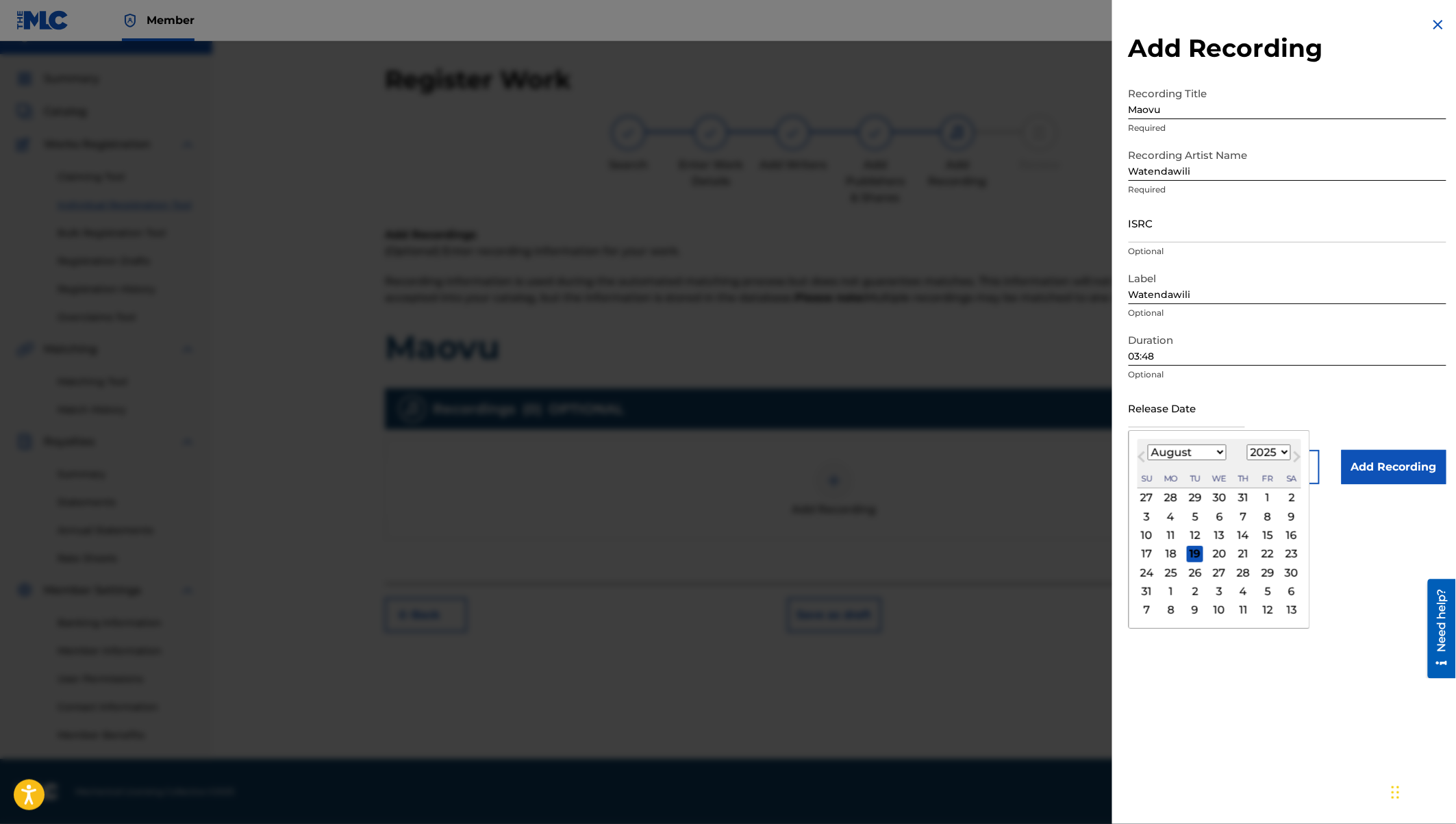
click at [1171, 410] on input "text" at bounding box center [1187, 407] width 116 height 39
click at [1222, 448] on select "January February March April May June July August September October November De…" at bounding box center [1187, 452] width 79 height 16
select select "10"
click at [1269, 456] on select "1900 1901 1902 1903 1904 1905 1906 1907 1908 1909 1910 1911 1912 1913 1914 1915…" at bounding box center [1269, 452] width 44 height 16
select select "2024"
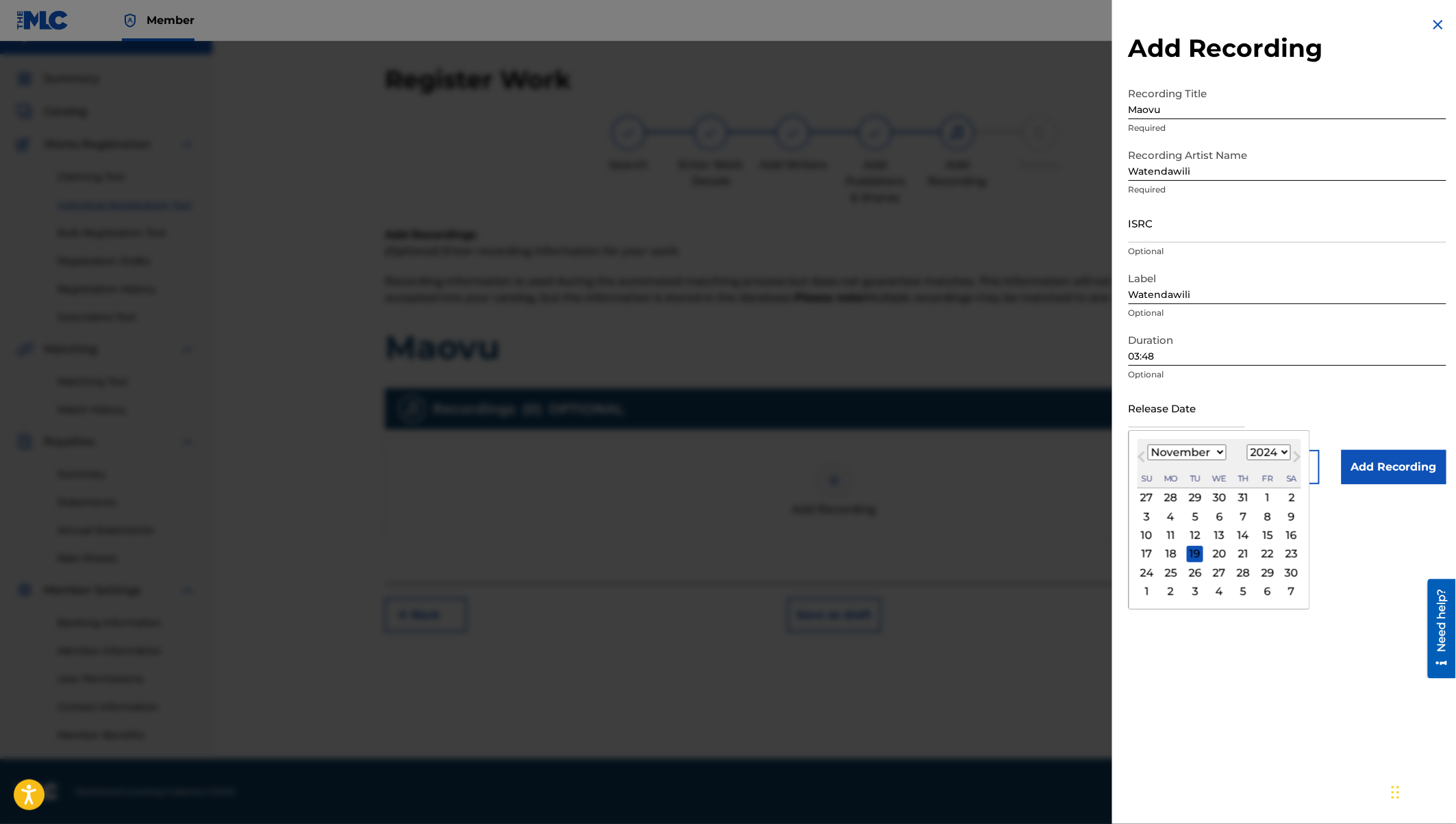
click at [1267, 512] on div "8" at bounding box center [1267, 516] width 16 height 16
type input "November 8 2024"
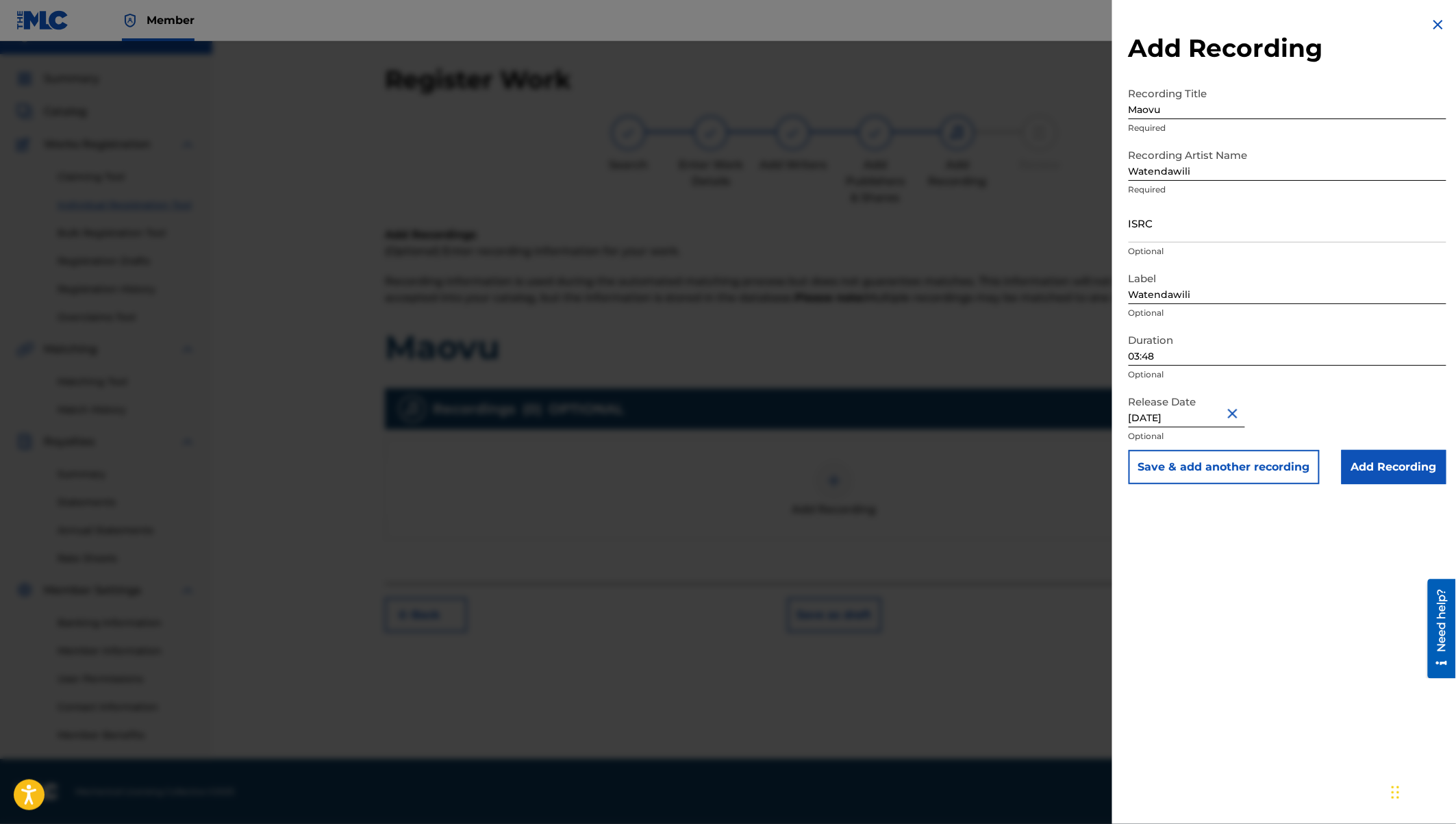
click at [1173, 228] on input "ISRC" at bounding box center [1287, 222] width 318 height 39
paste input "QZW9K2479561"
type input "QZW9K2479561"
click at [1403, 474] on input "Add Recording" at bounding box center [1394, 467] width 105 height 34
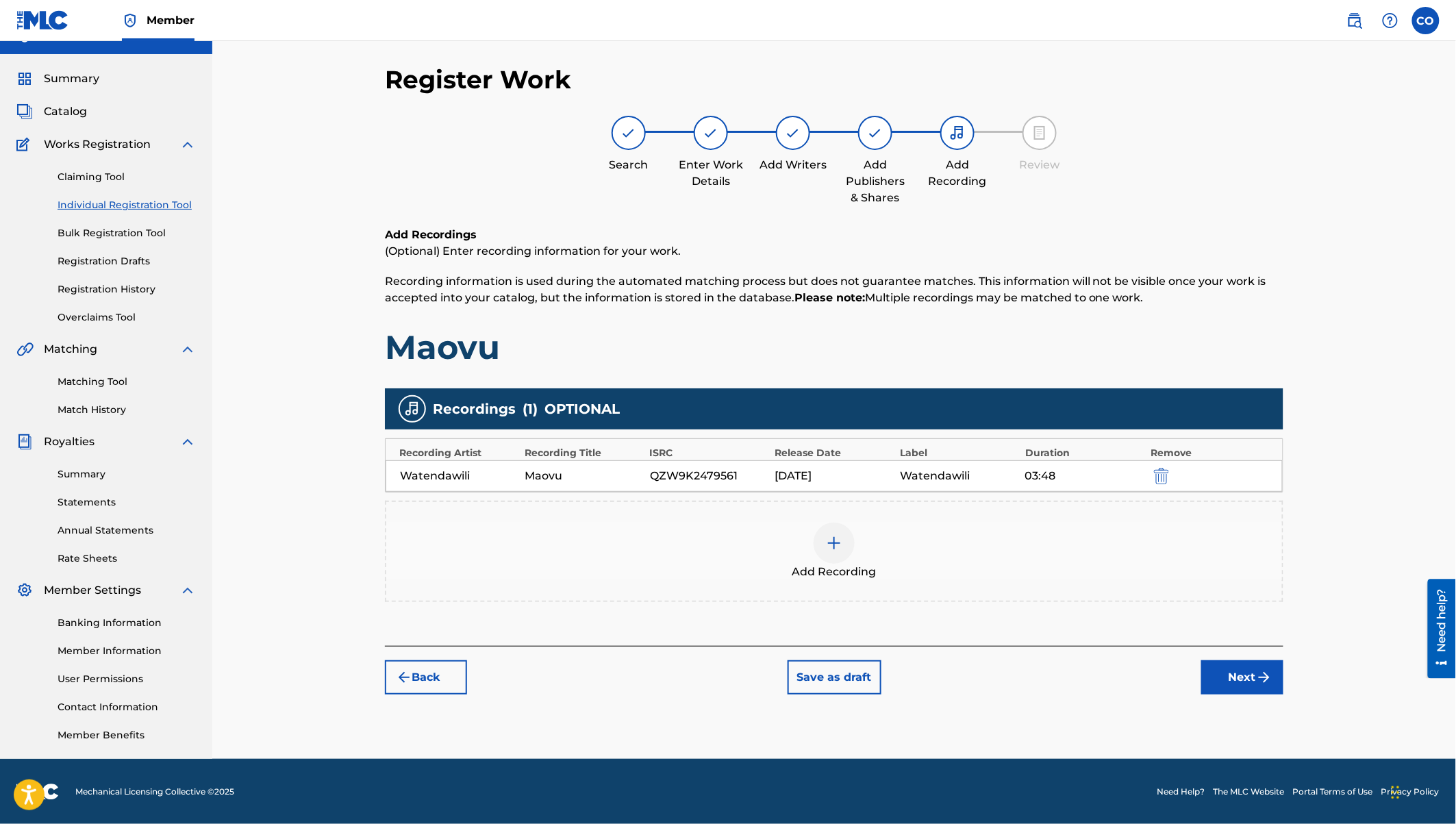
click at [1226, 670] on button "Next" at bounding box center [1242, 677] width 82 height 34
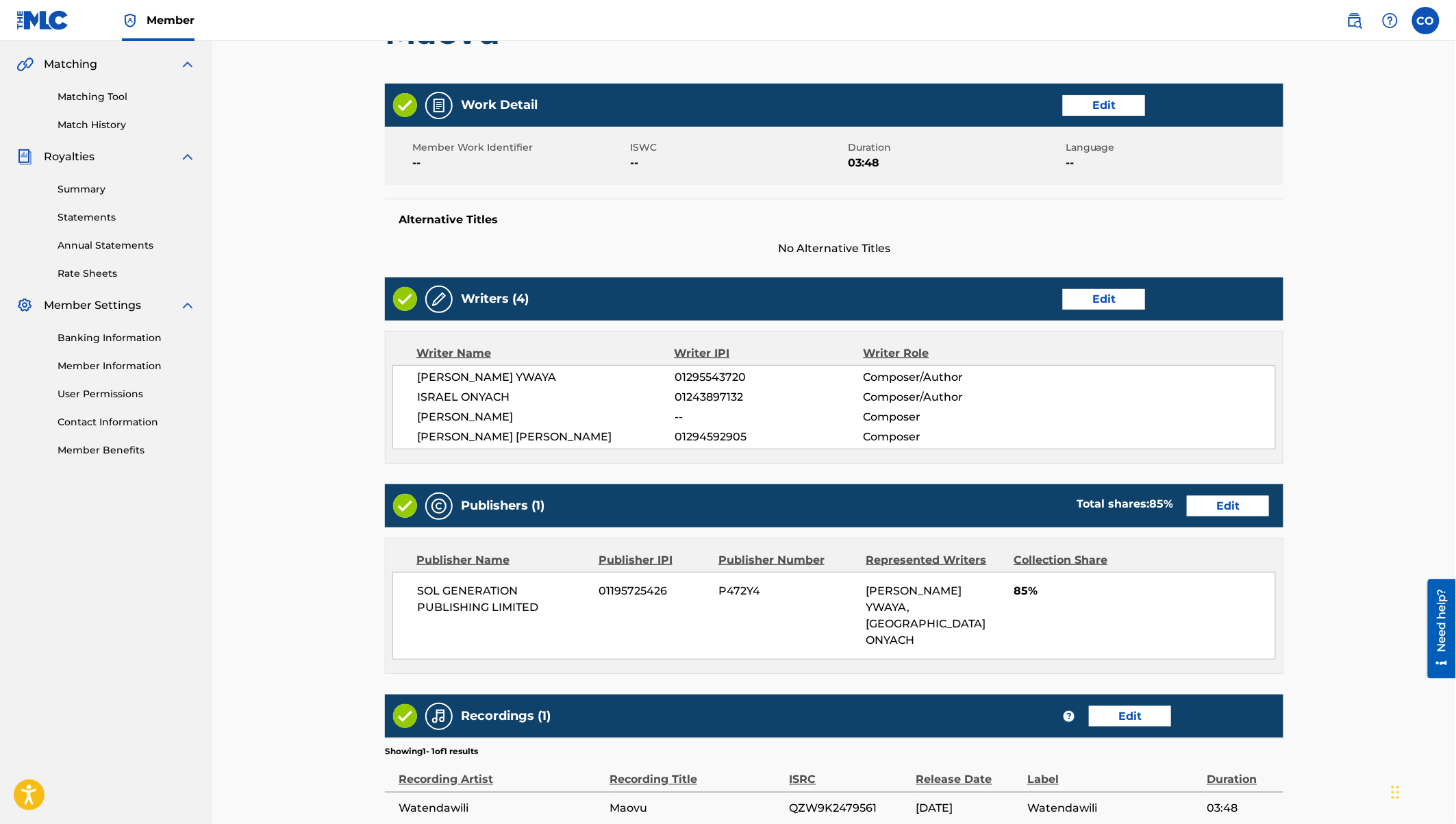
scroll to position [423, 0]
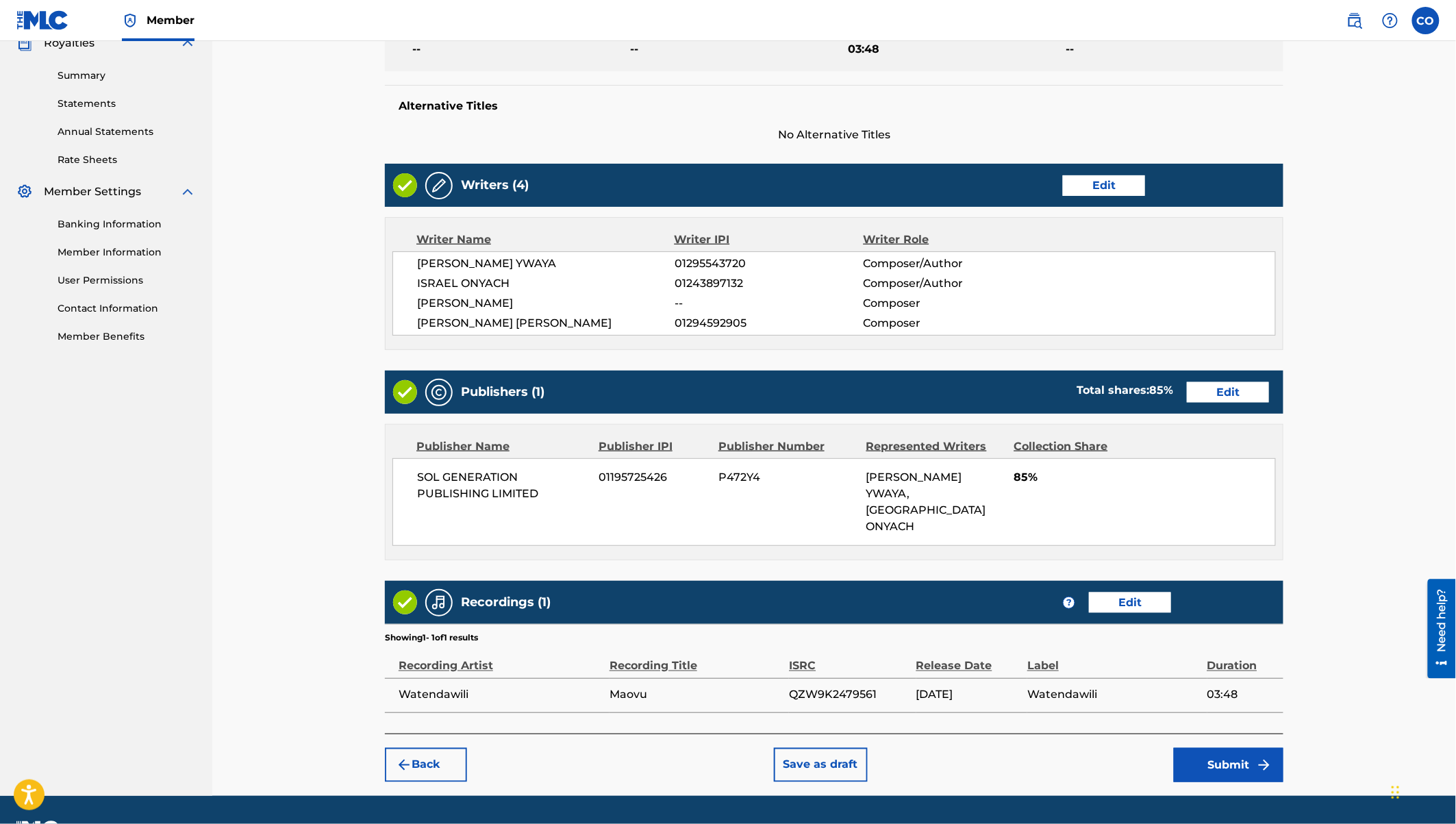
click at [1236, 748] on button "Submit" at bounding box center [1228, 765] width 110 height 34
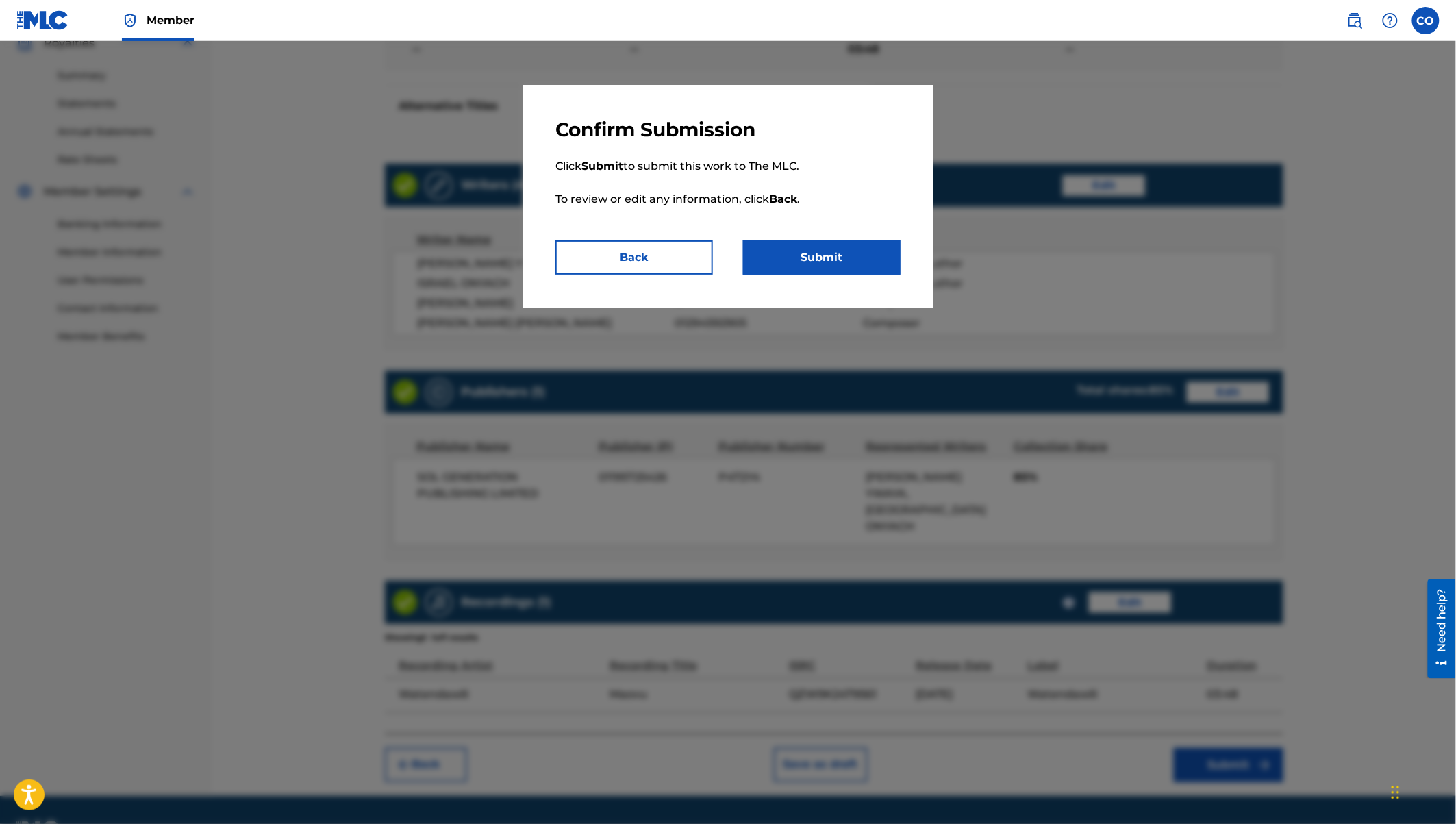
click at [845, 253] on button "Submit" at bounding box center [821, 258] width 157 height 34
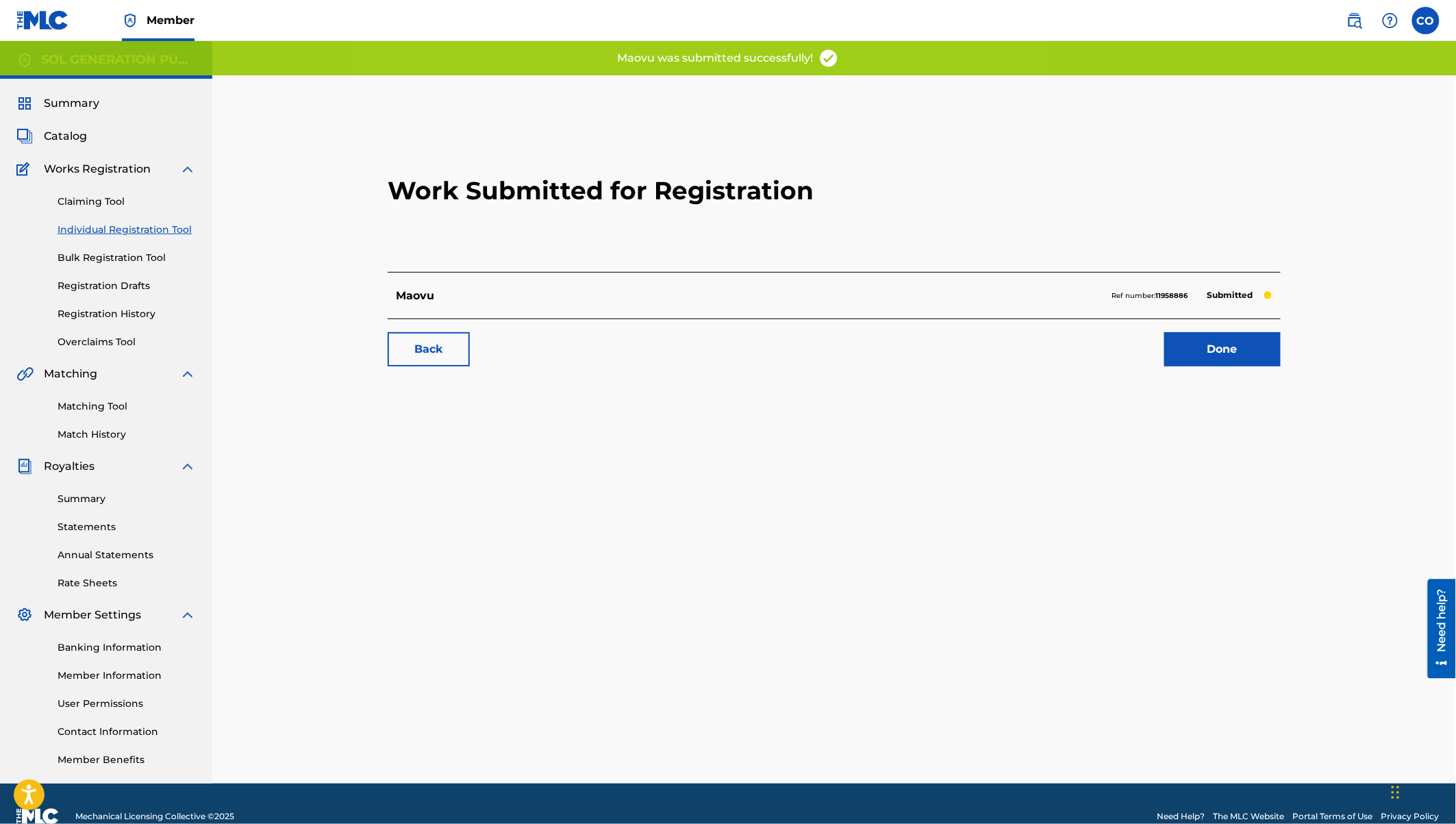
click at [1239, 343] on link "Done" at bounding box center [1222, 349] width 116 height 34
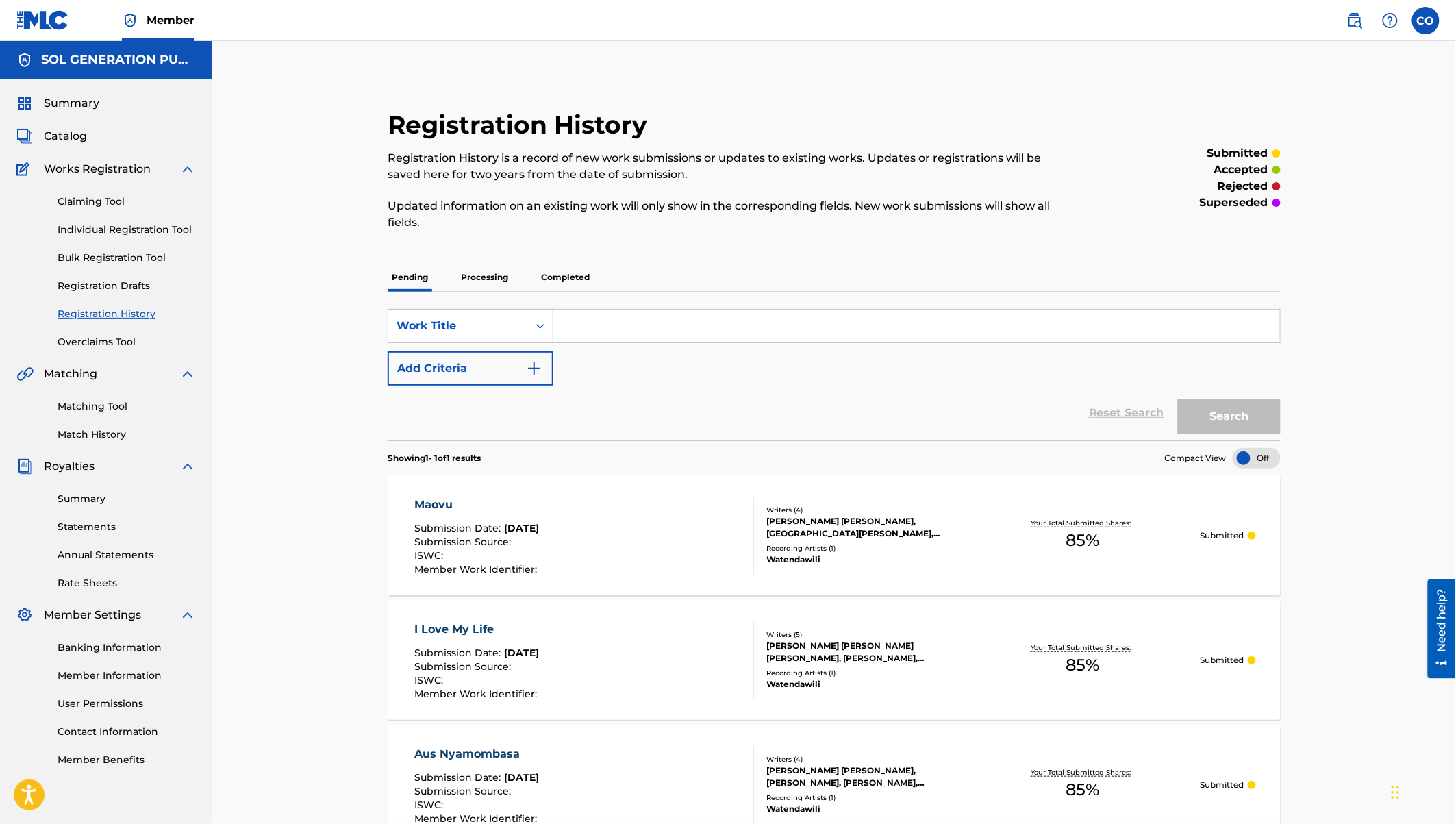
click at [107, 229] on link "Individual Registration Tool" at bounding box center [126, 229] width 138 height 14
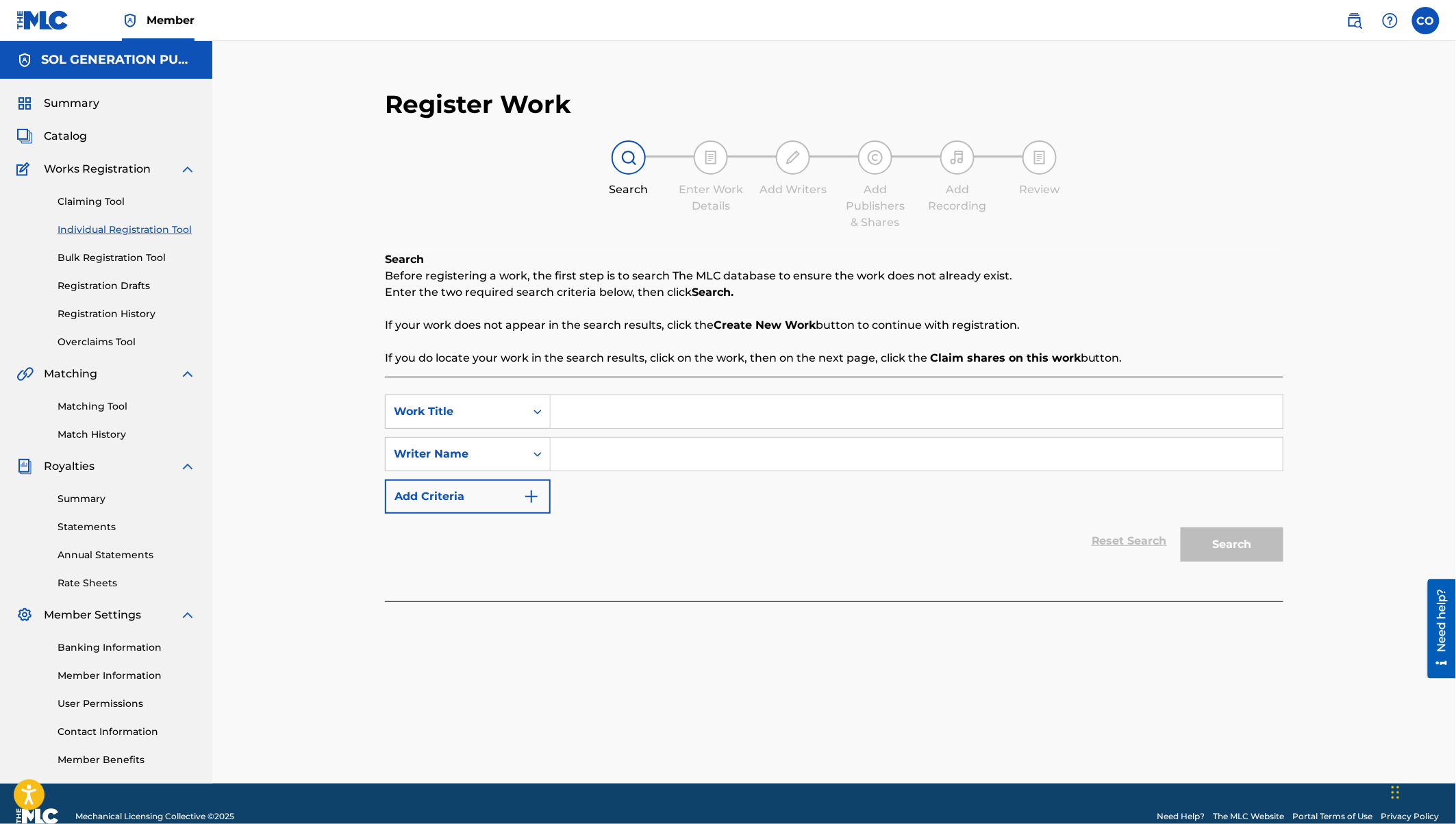
click at [105, 312] on link "Registration History" at bounding box center [126, 314] width 138 height 14
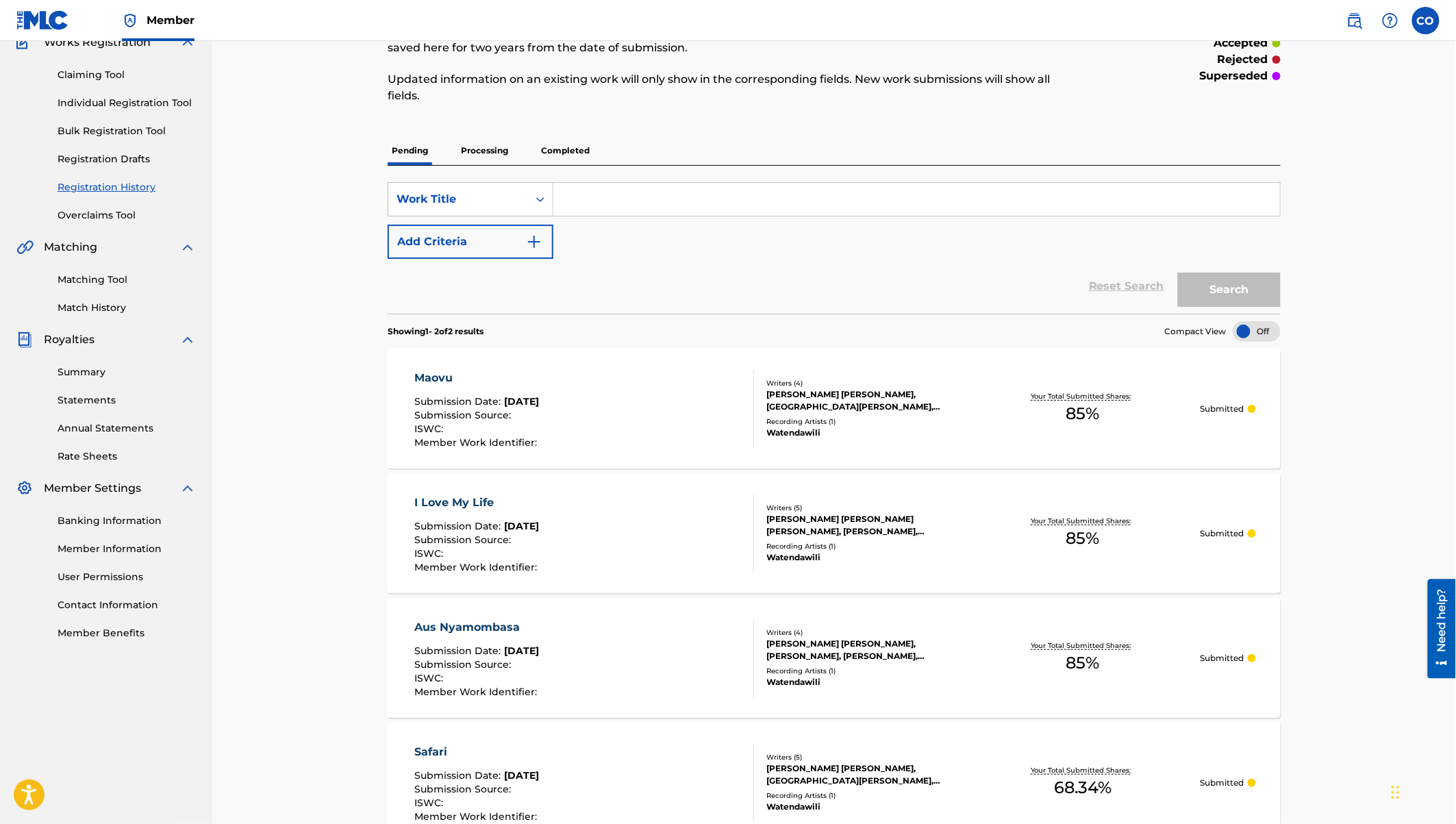
scroll to position [131, 0]
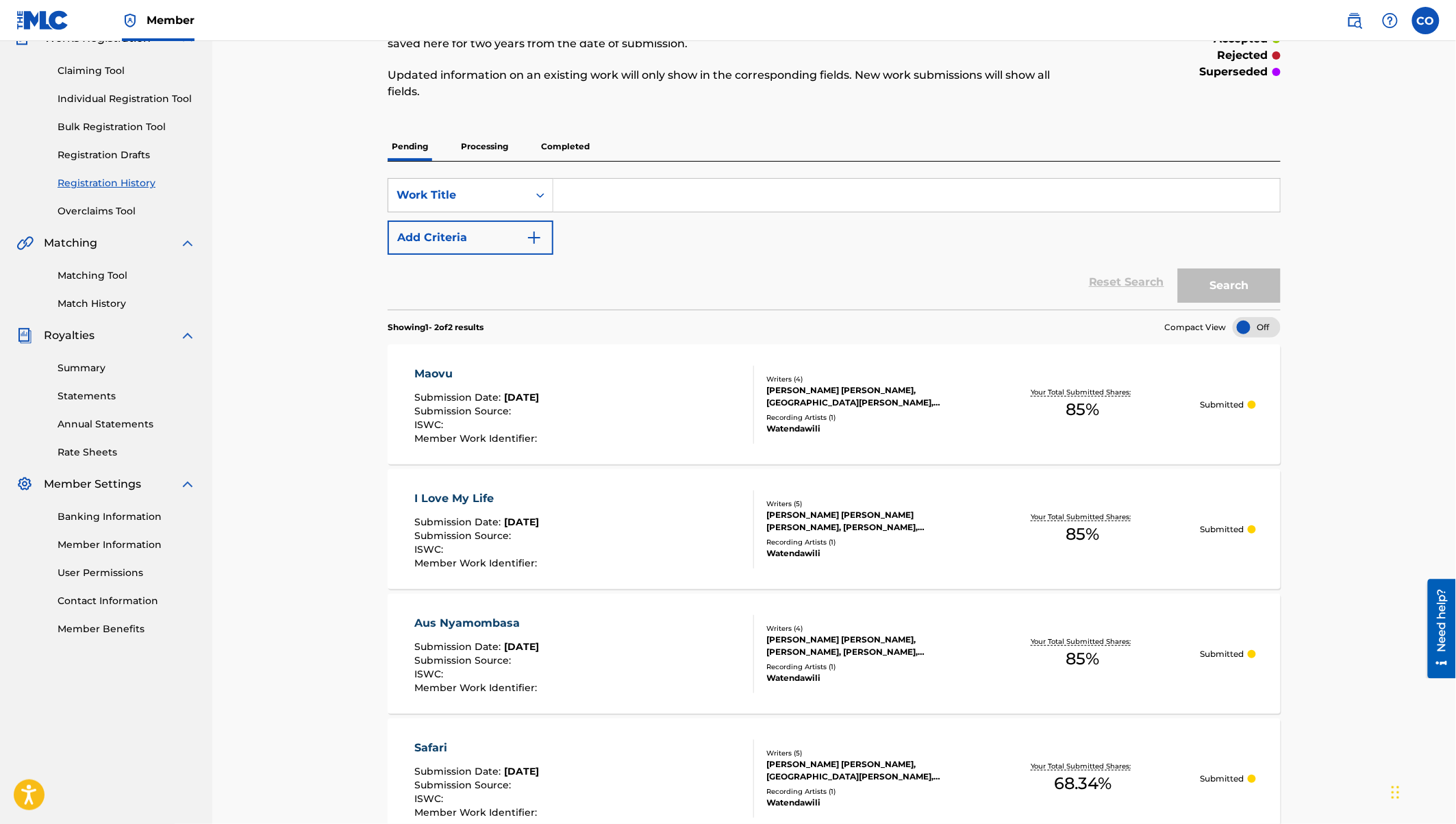
click at [473, 492] on div "I Love My Life" at bounding box center [478, 498] width 126 height 16
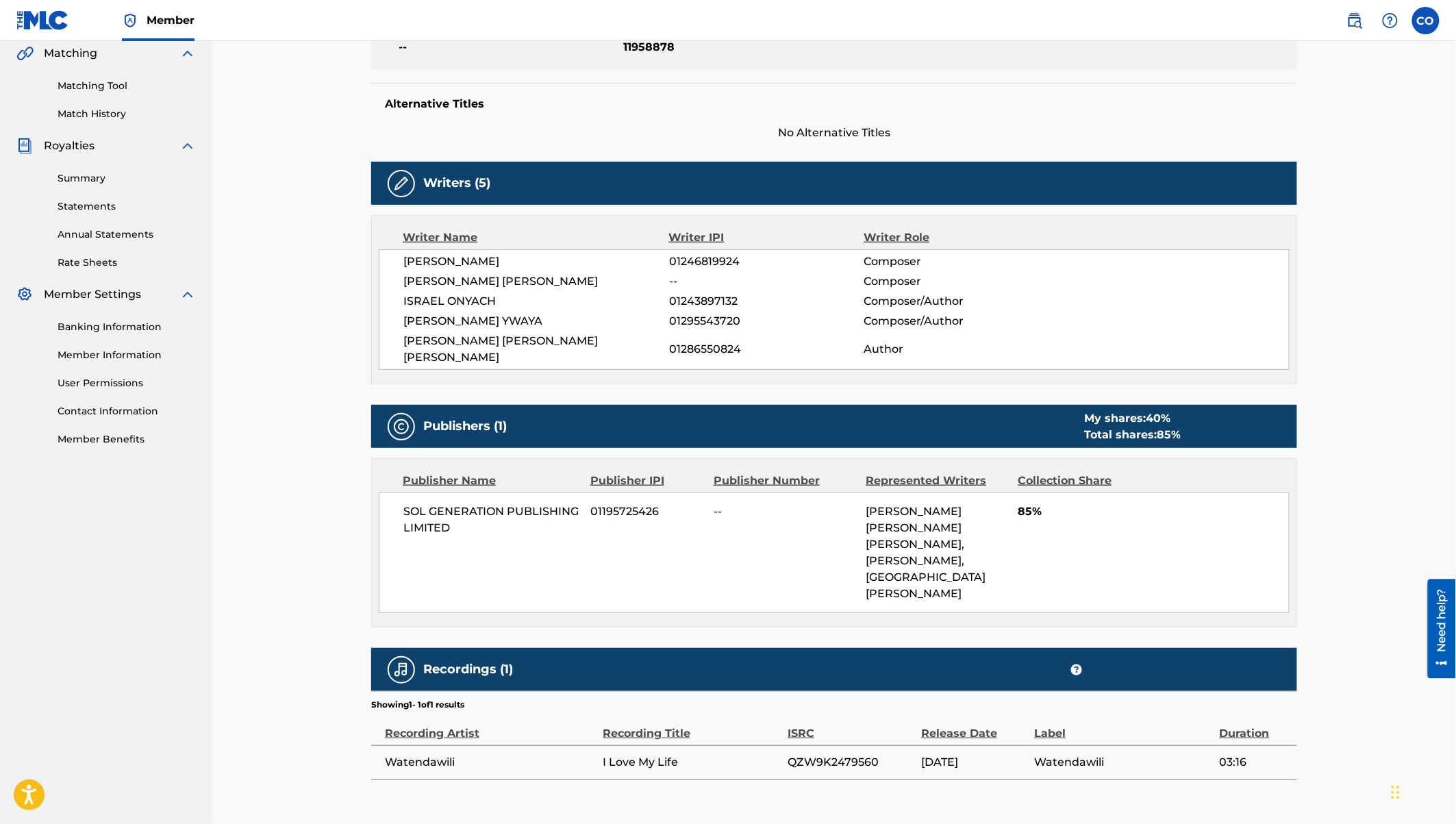
scroll to position [343, 0]
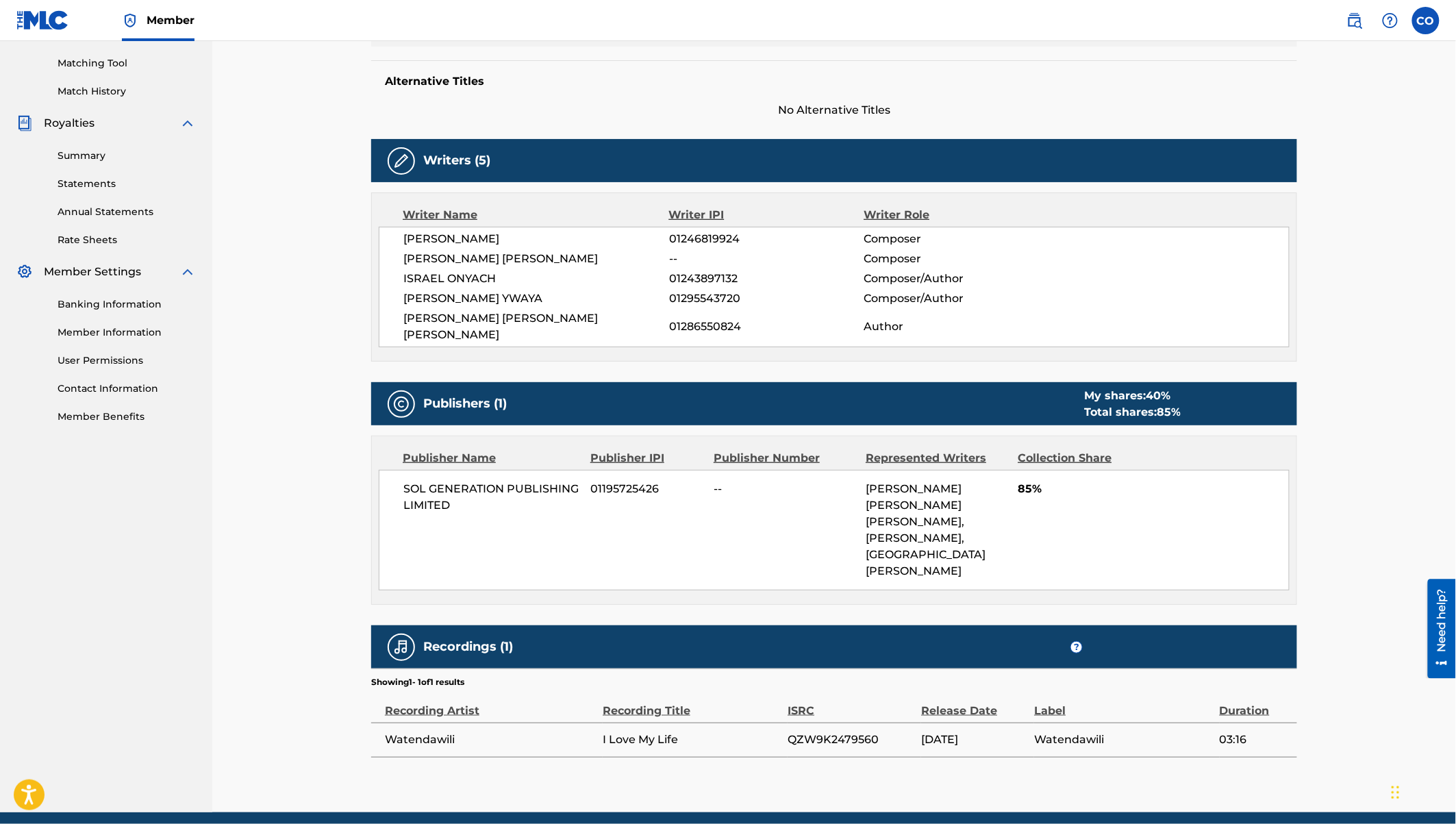
click at [400, 159] on img at bounding box center [400, 160] width 16 height 16
click at [184, 119] on img at bounding box center [187, 123] width 16 height 16
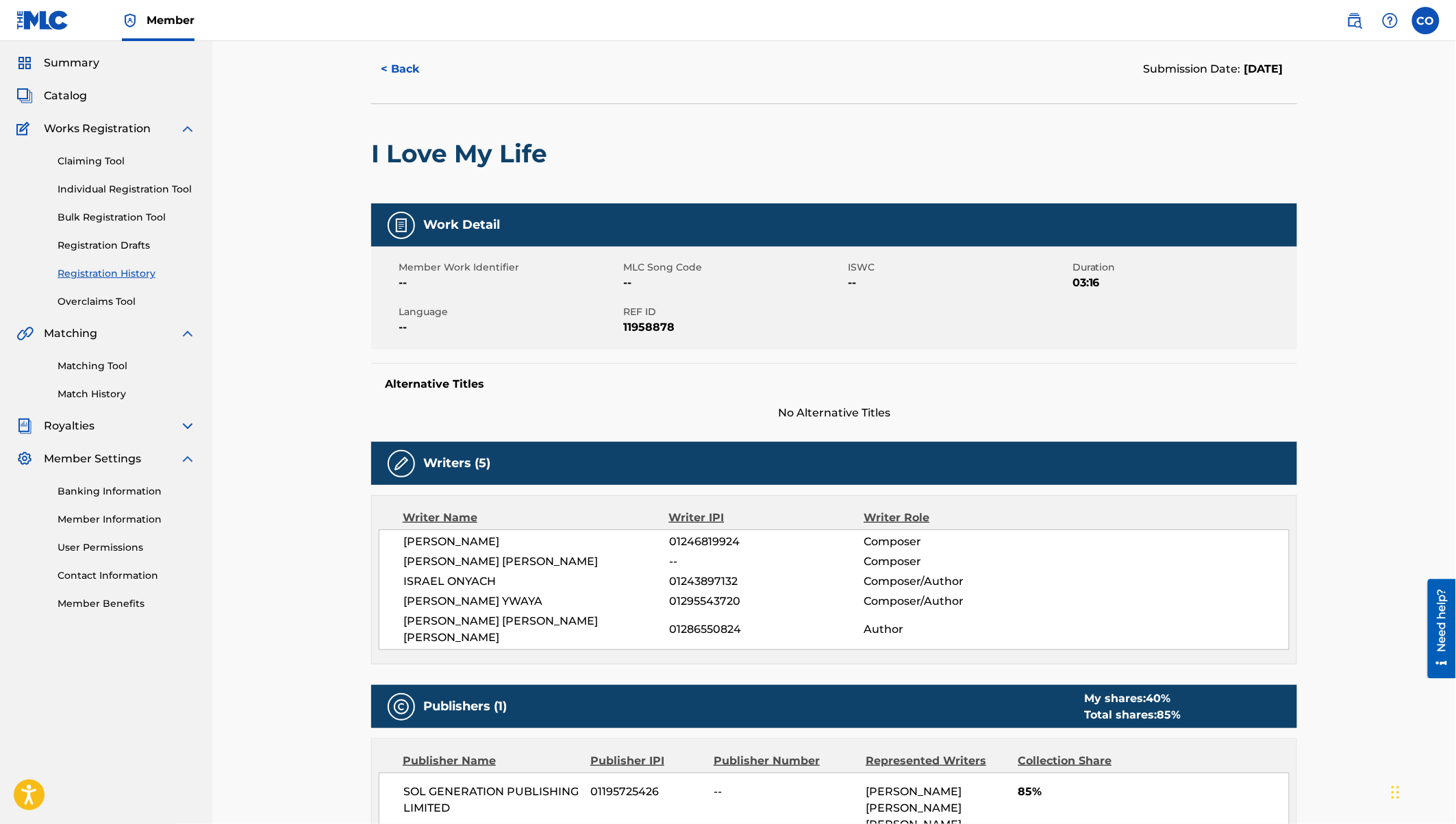
scroll to position [0, 0]
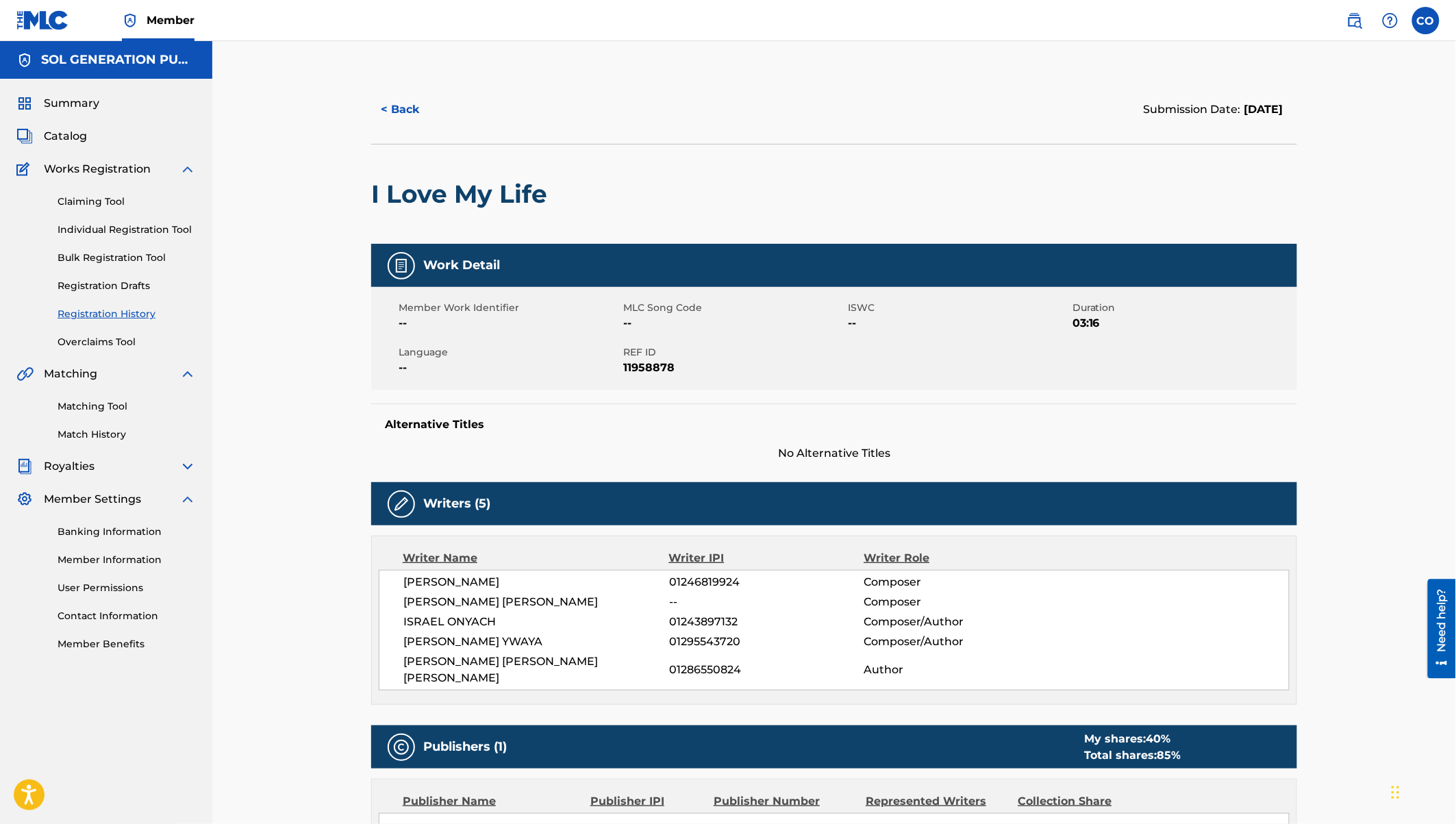
click at [86, 232] on link "Individual Registration Tool" at bounding box center [126, 229] width 138 height 14
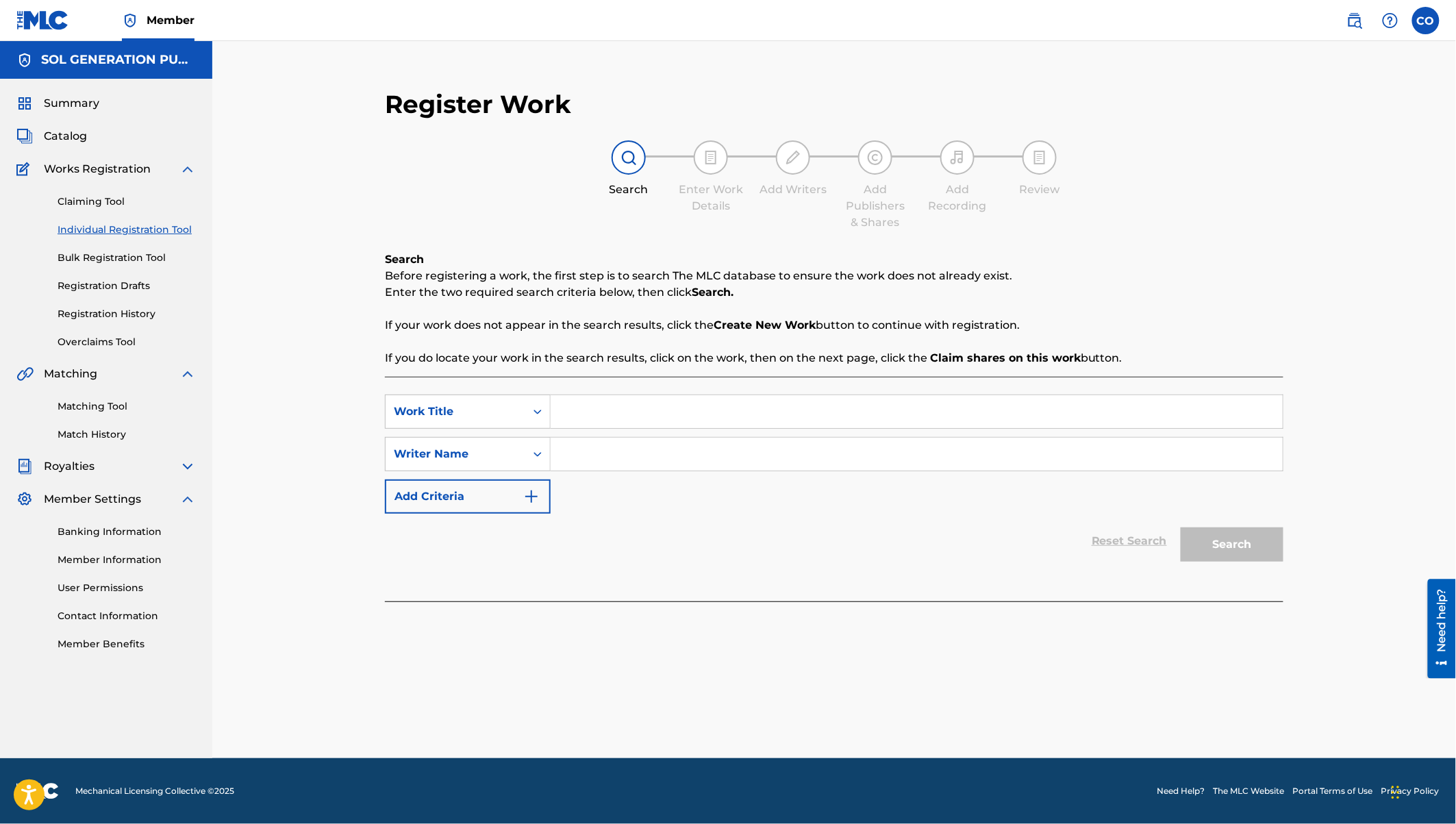
click at [605, 395] on div "Search Form" at bounding box center [916, 412] width 733 height 34
click at [611, 414] on input "Search Form" at bounding box center [916, 411] width 732 height 32
type input "Mapenzi Yako"
click at [652, 442] on input "Search Form" at bounding box center [916, 454] width 732 height 32
type input "eugine"
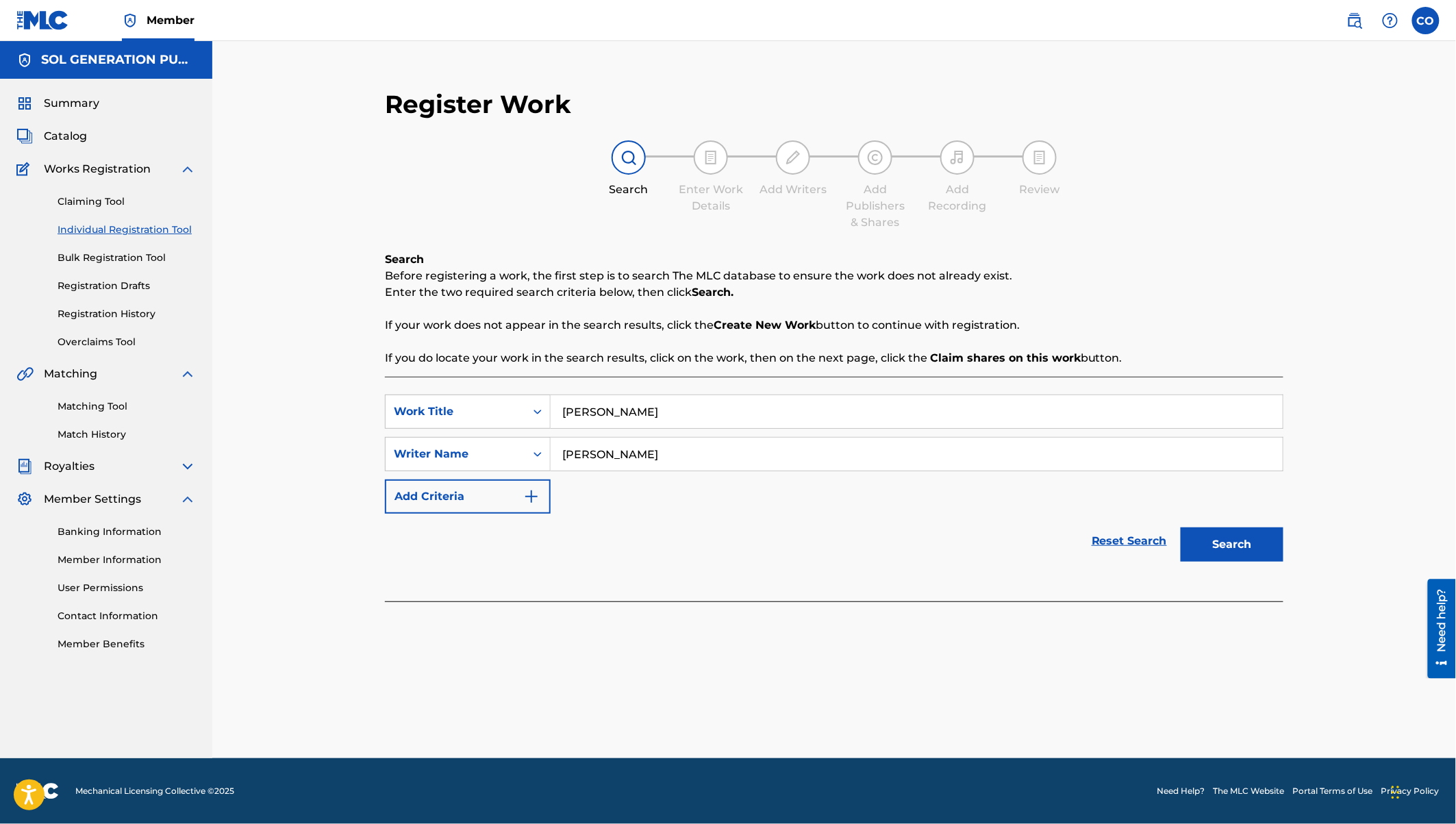
click at [1180, 527] on button "Search" at bounding box center [1232, 545] width 103 height 34
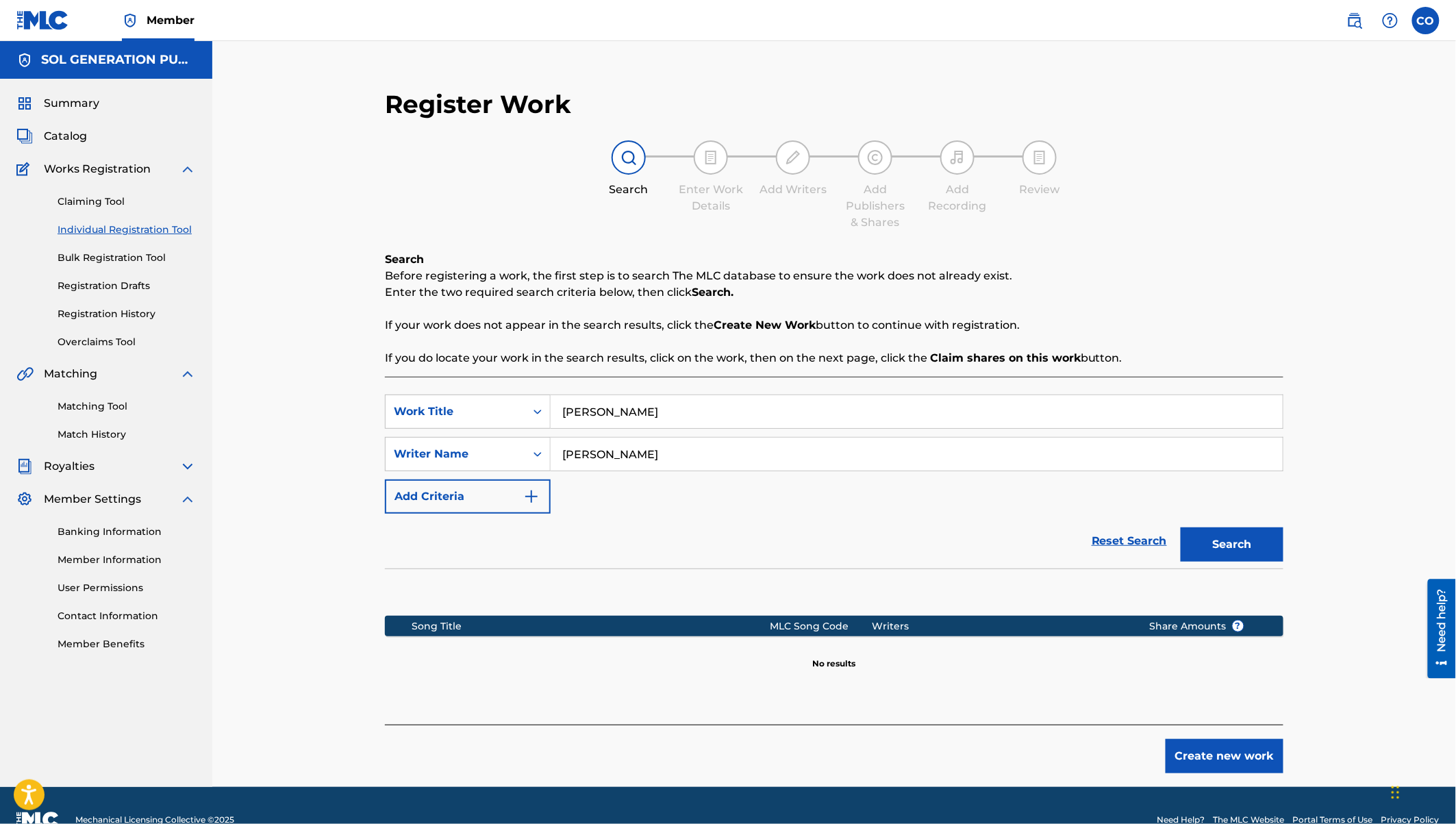
click at [1209, 751] on button "Create new work" at bounding box center [1224, 756] width 118 height 34
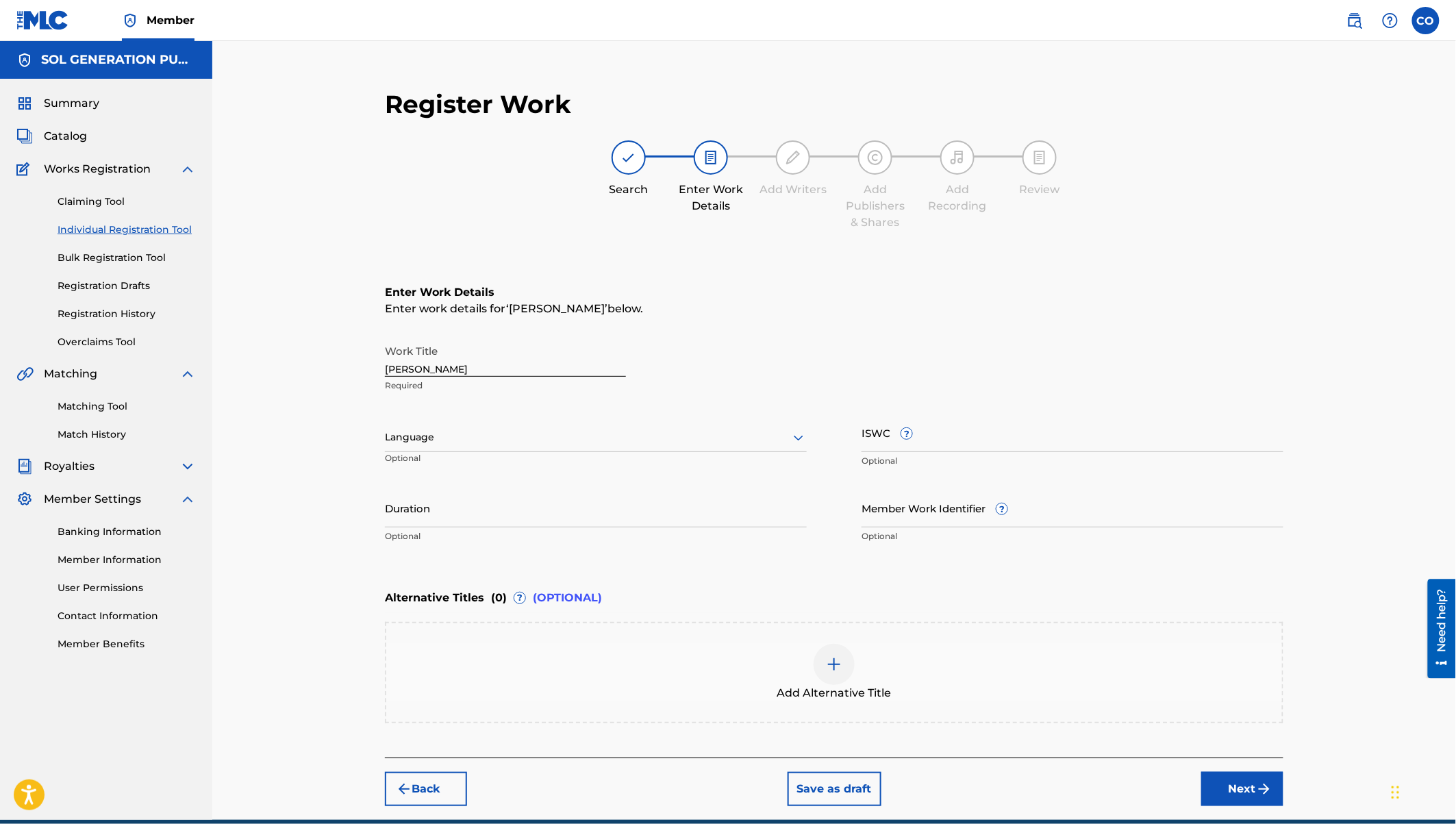
click at [445, 512] on input "Duration" at bounding box center [596, 507] width 421 height 39
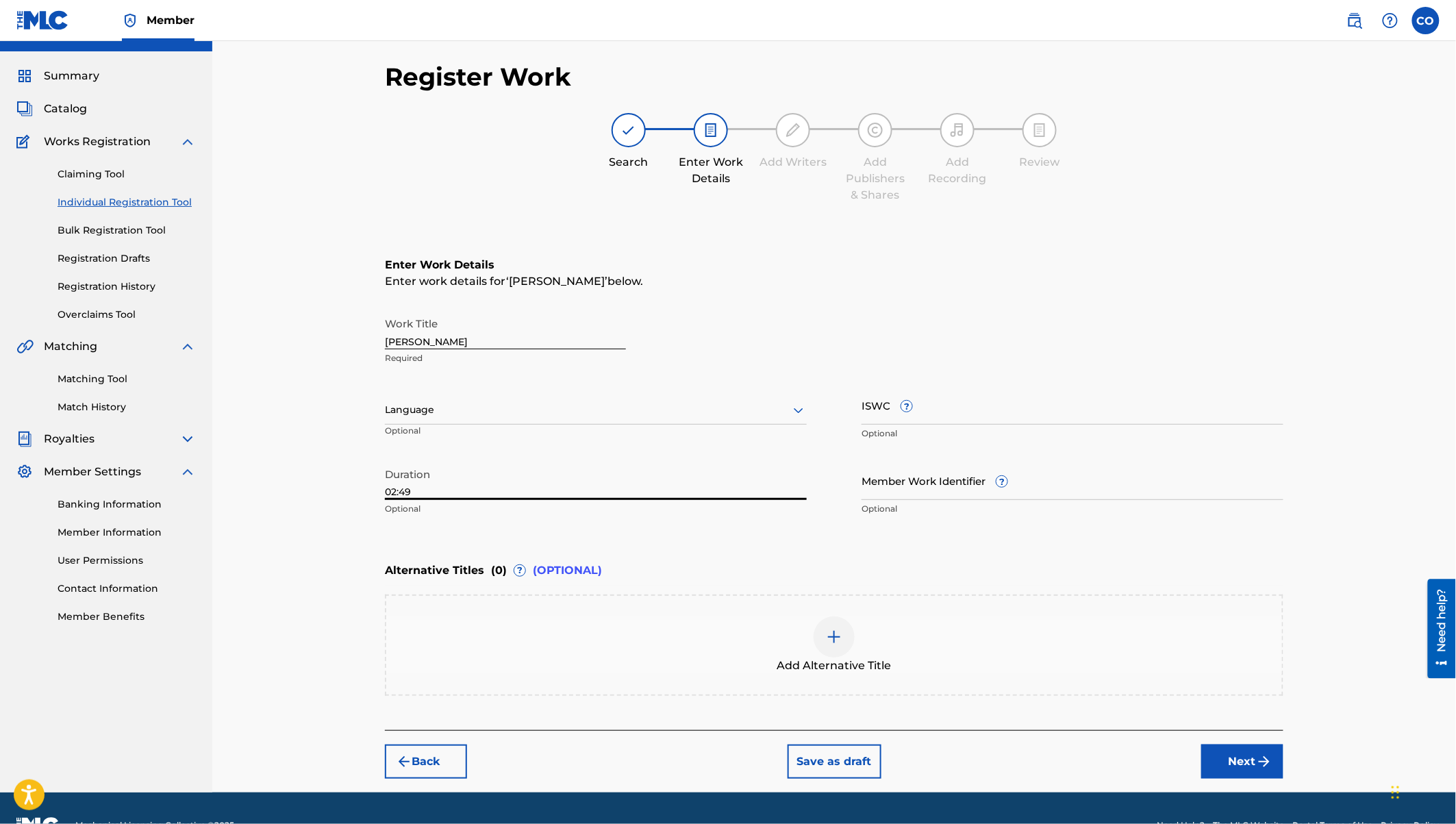
scroll to position [32, 0]
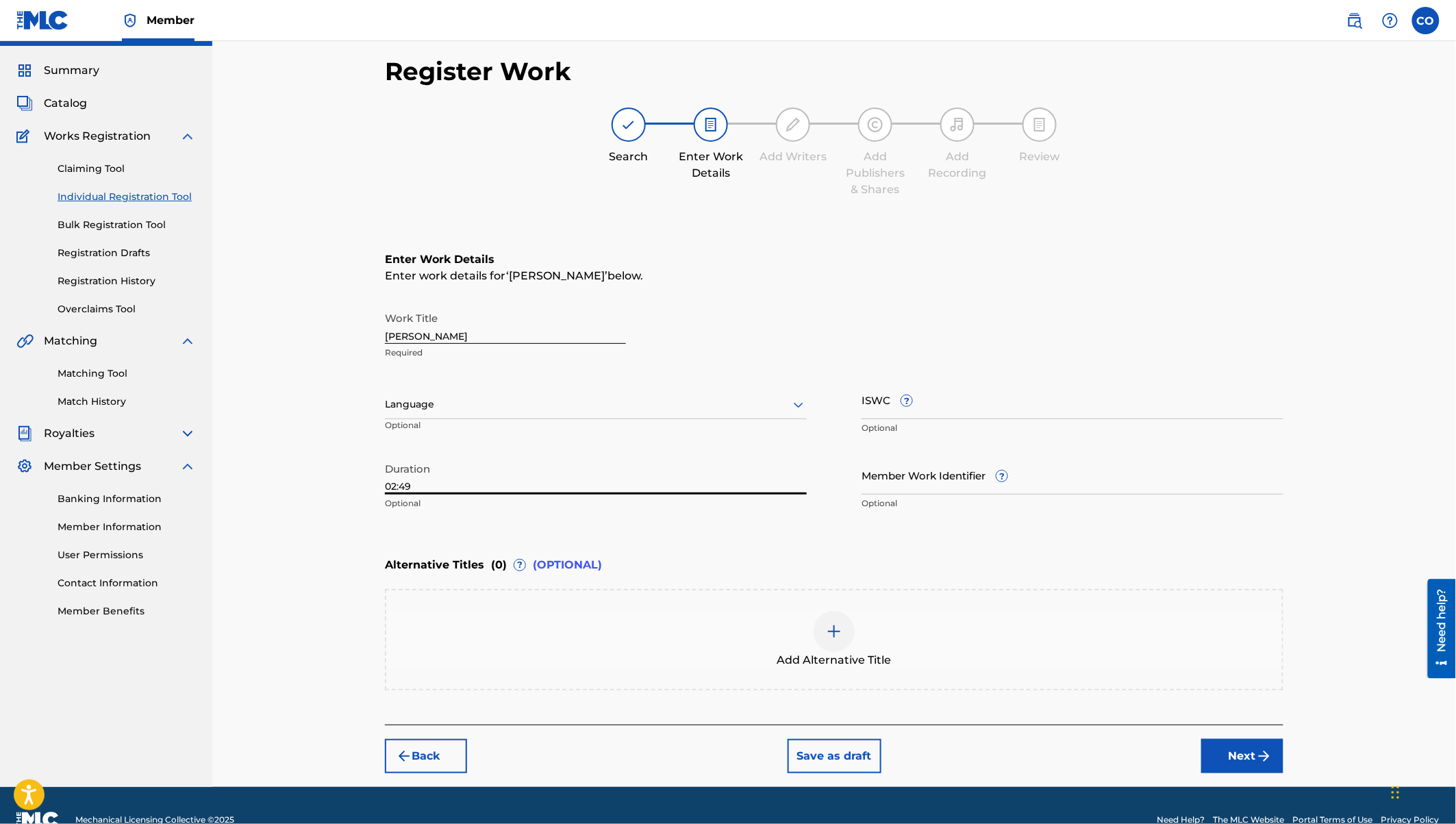
type input "02:49"
click at [545, 410] on div at bounding box center [596, 404] width 421 height 17
type input "swa"
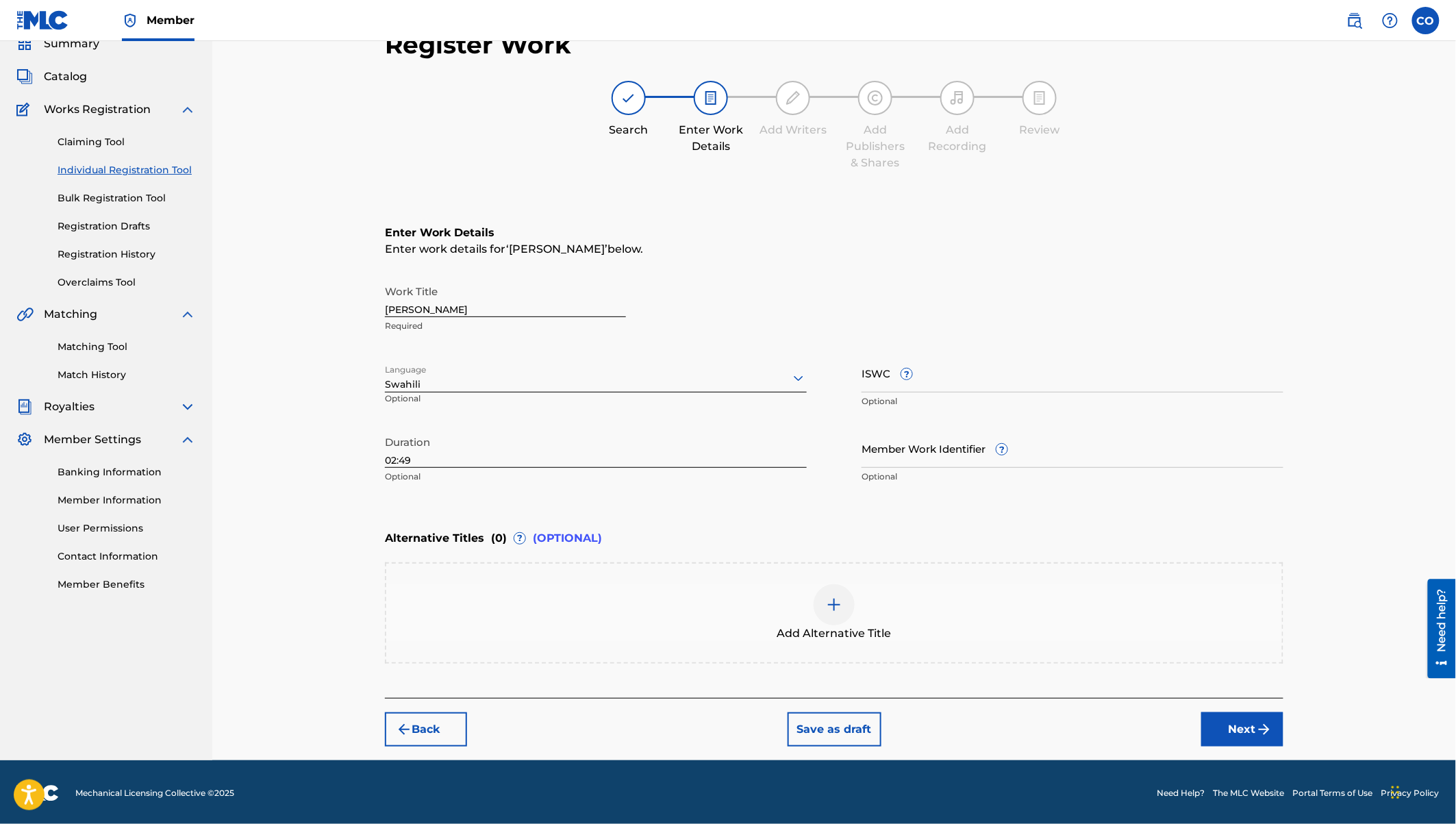
click at [1243, 718] on button "Next" at bounding box center [1242, 730] width 82 height 34
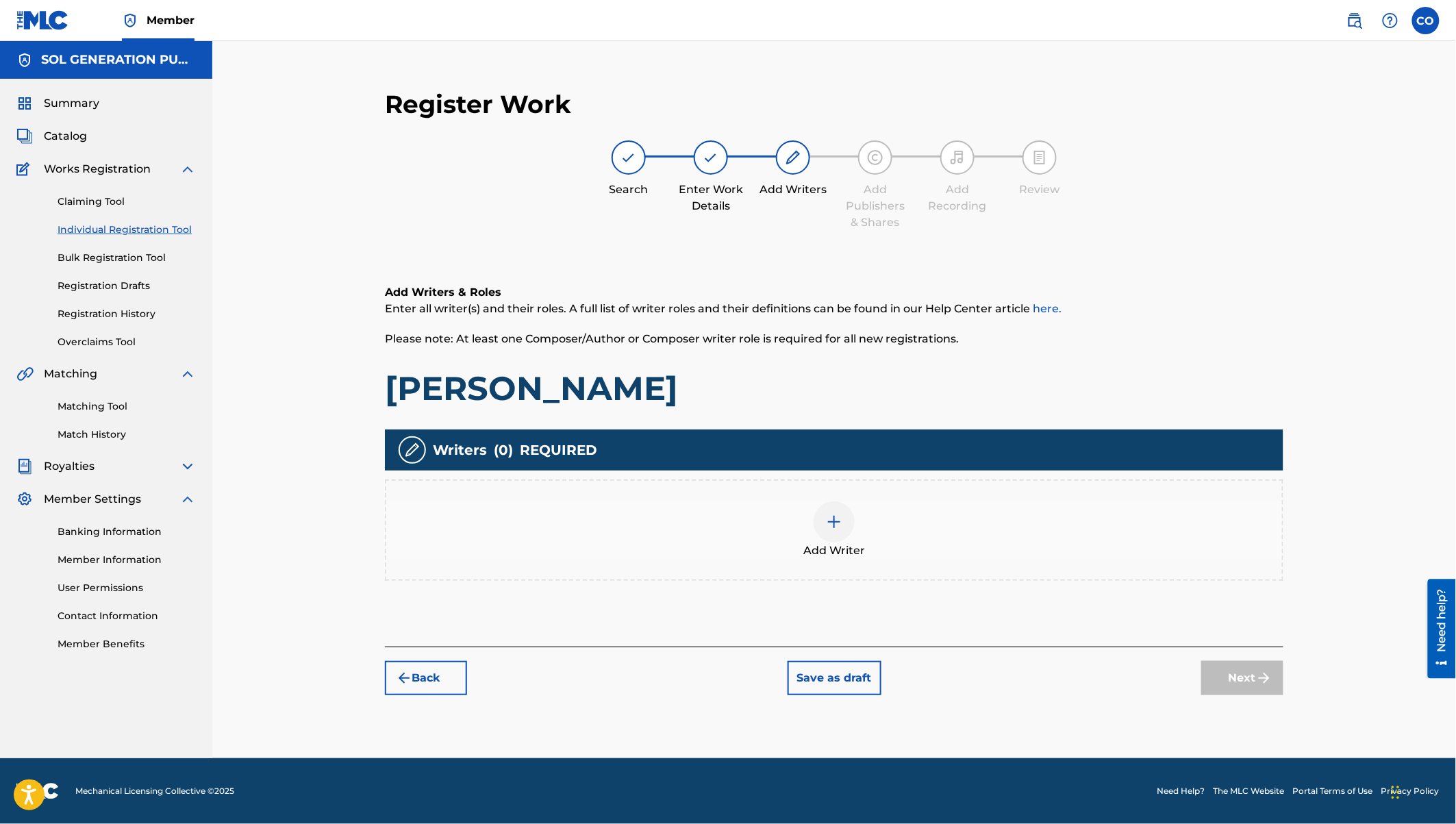
click at [847, 521] on div at bounding box center [833, 522] width 41 height 41
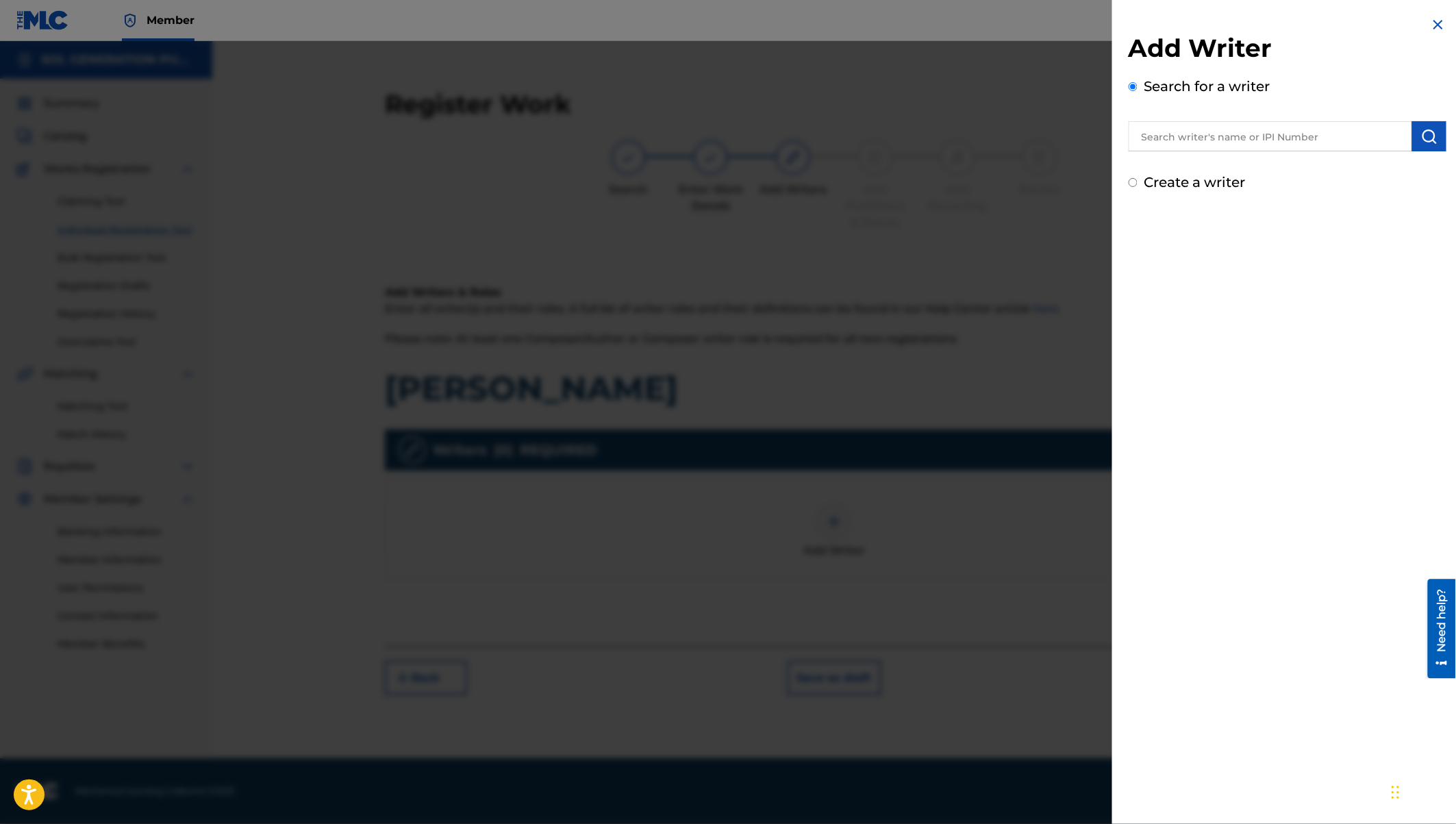
click at [1192, 137] on input "text" at bounding box center [1270, 136] width 283 height 31
type input "eugine simon ywaya"
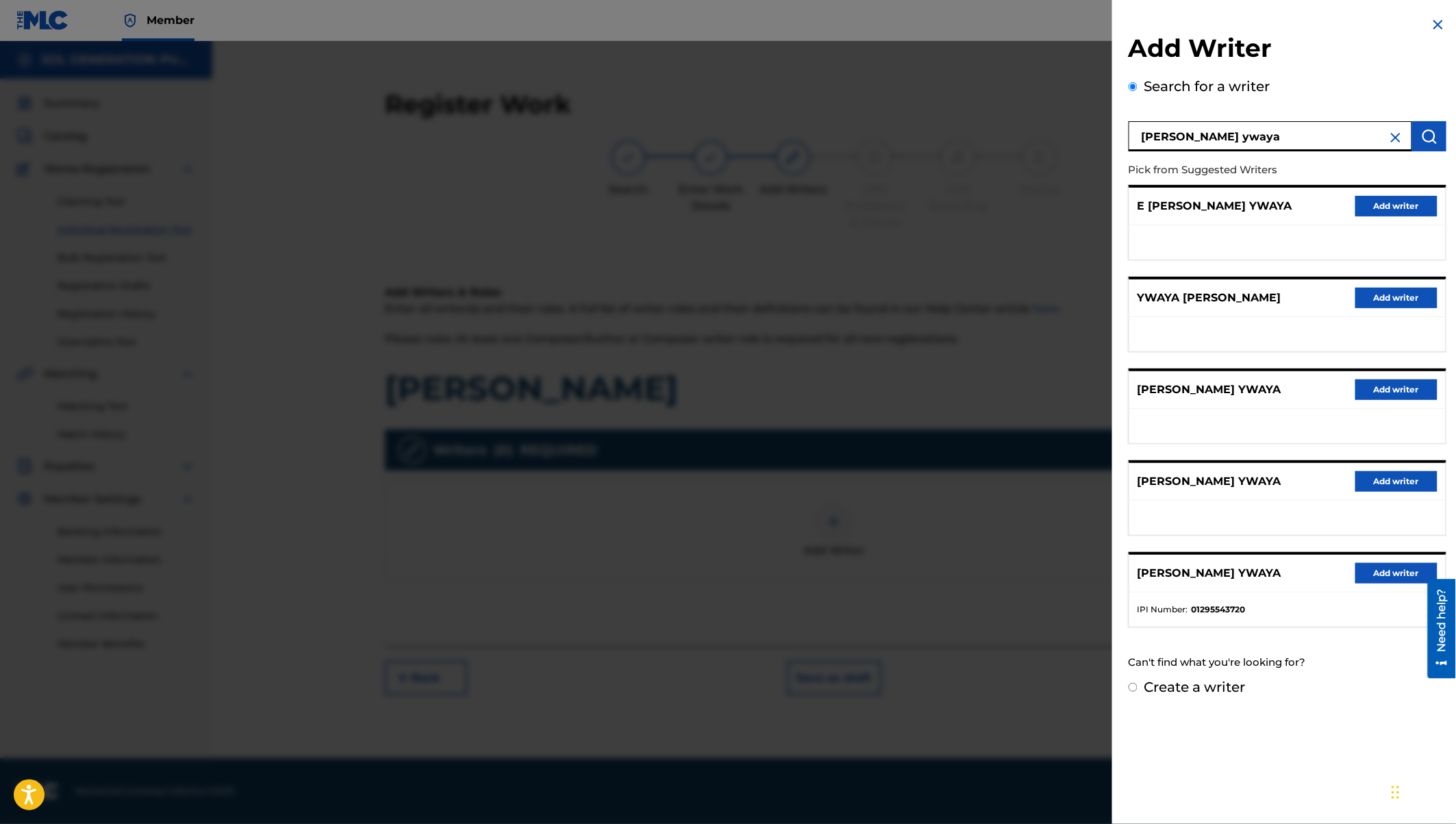
click at [1375, 565] on button "Add writer" at bounding box center [1396, 573] width 82 height 21
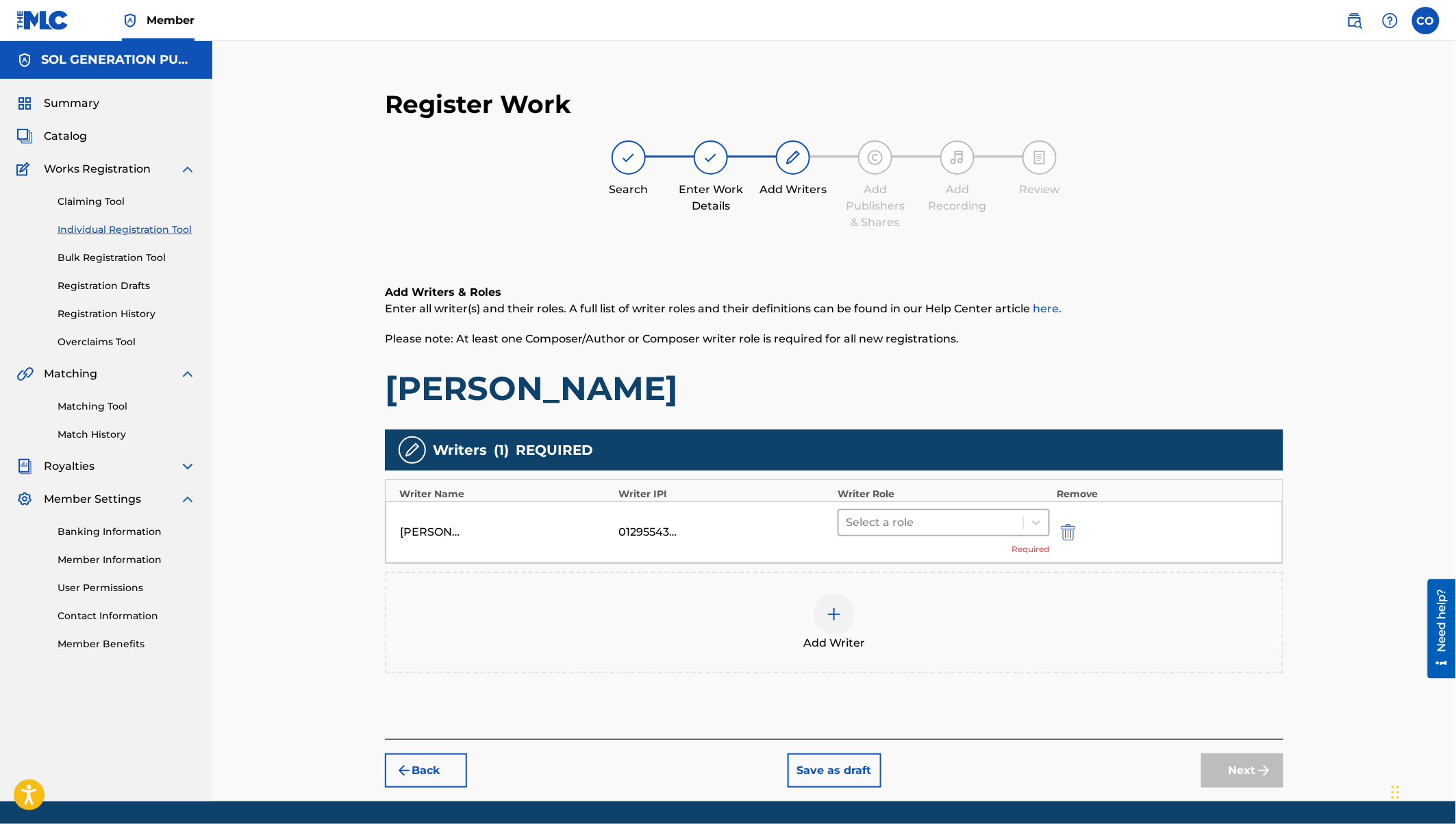
click at [962, 514] on div at bounding box center [931, 523] width 171 height 19
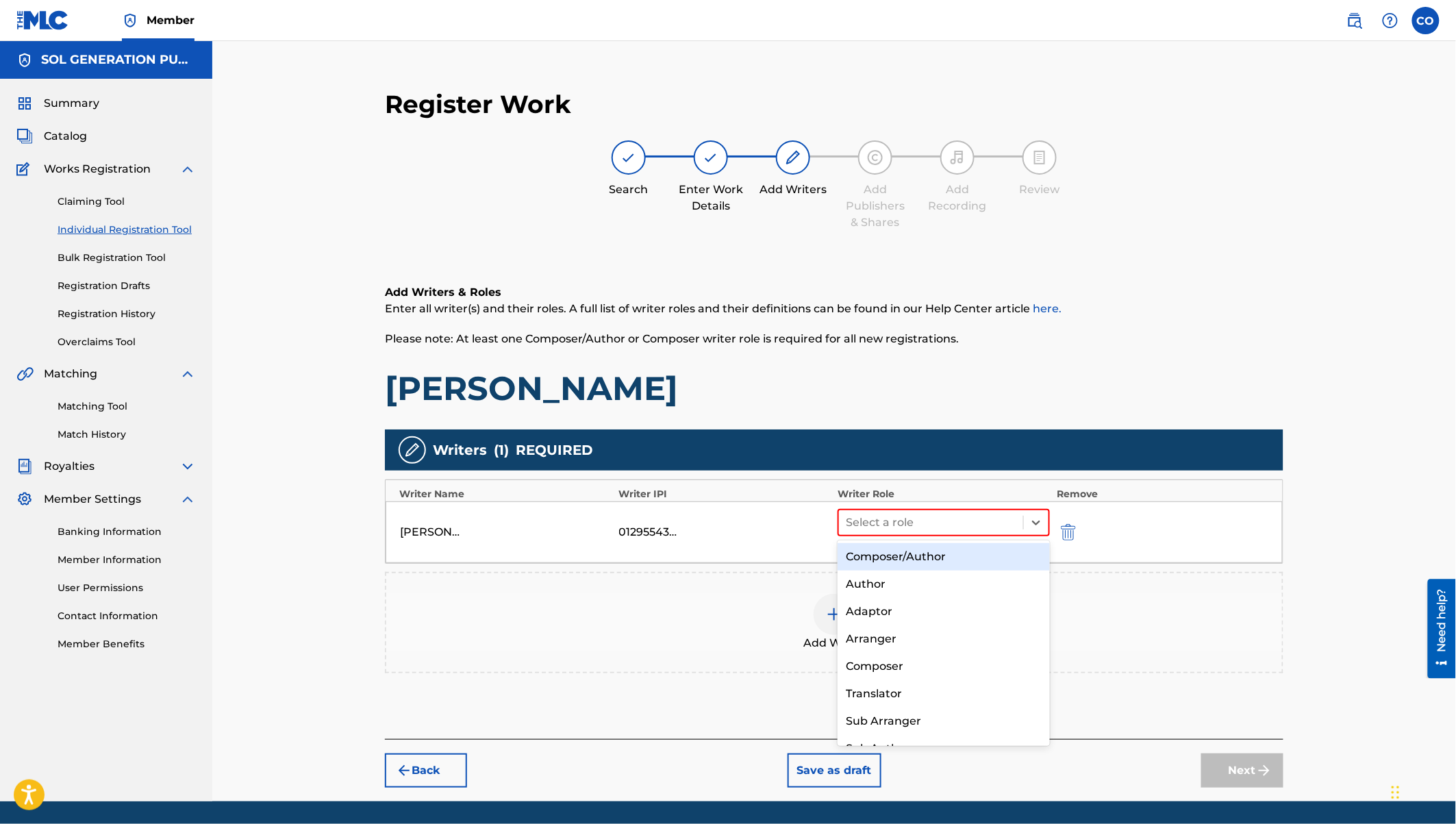
click at [927, 550] on div "Composer/Author" at bounding box center [943, 557] width 213 height 28
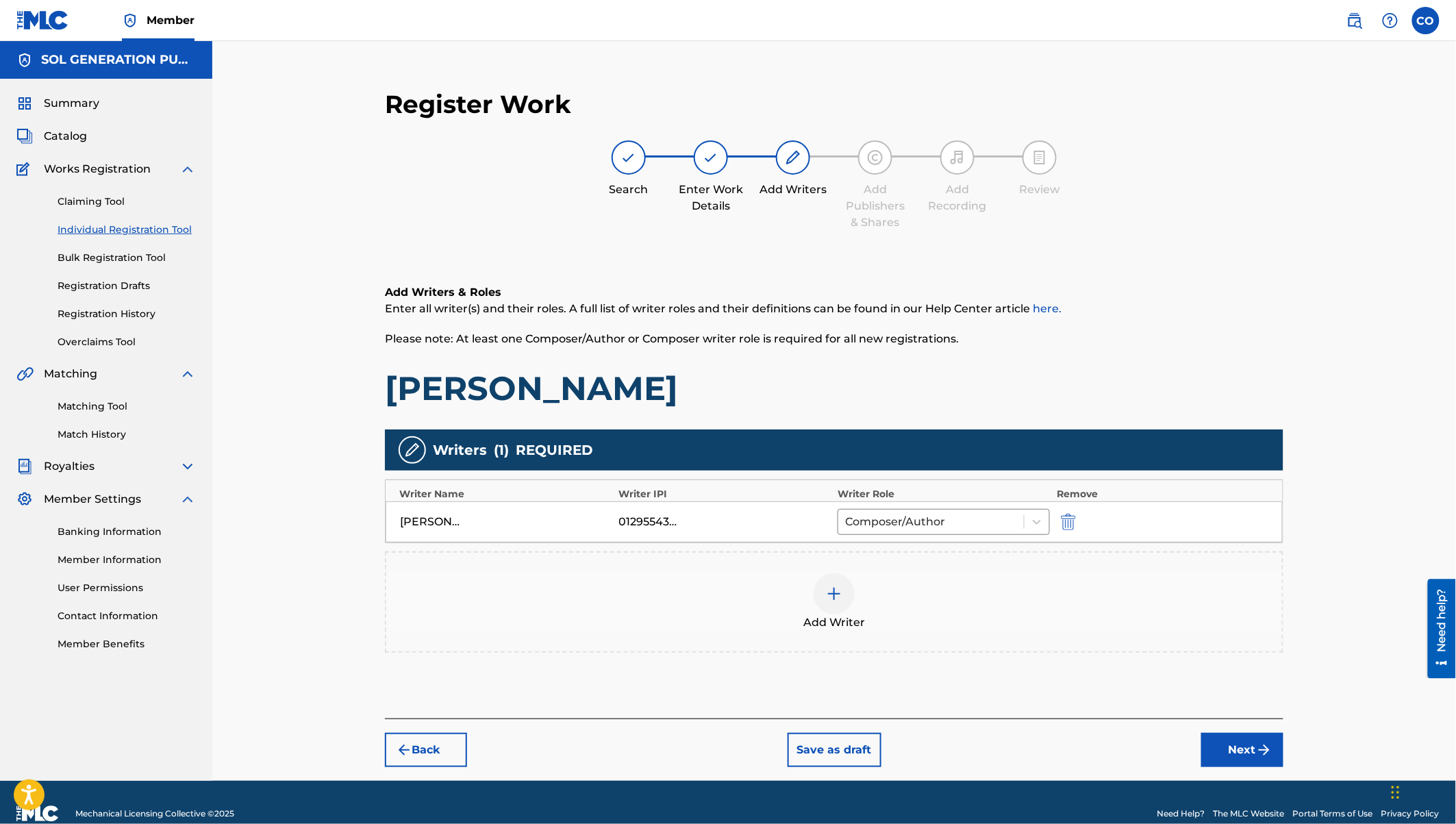
click at [840, 589] on img at bounding box center [833, 593] width 16 height 16
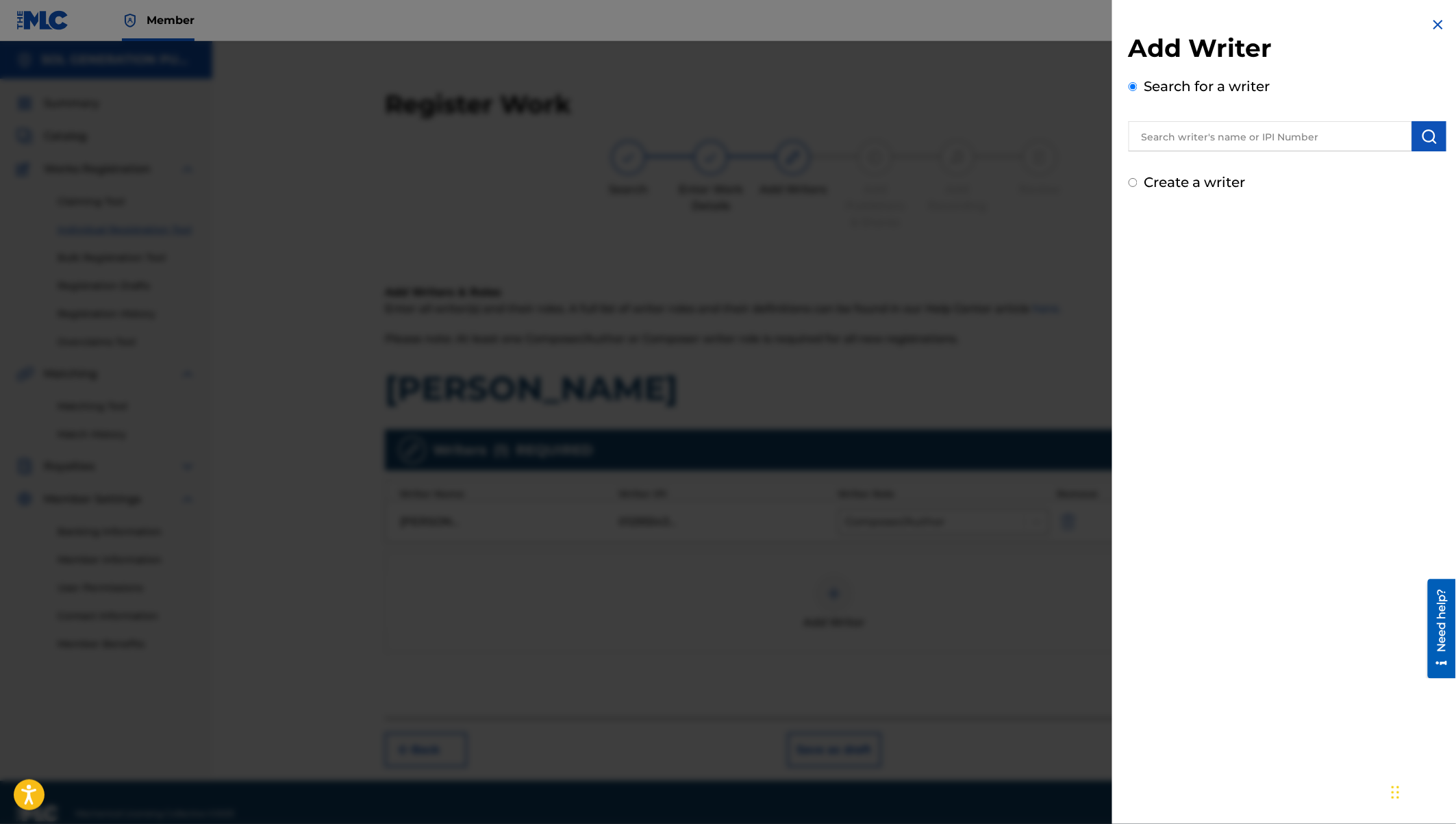
click at [1237, 137] on input "text" at bounding box center [1270, 136] width 283 height 31
type input "edgar israel onyach"
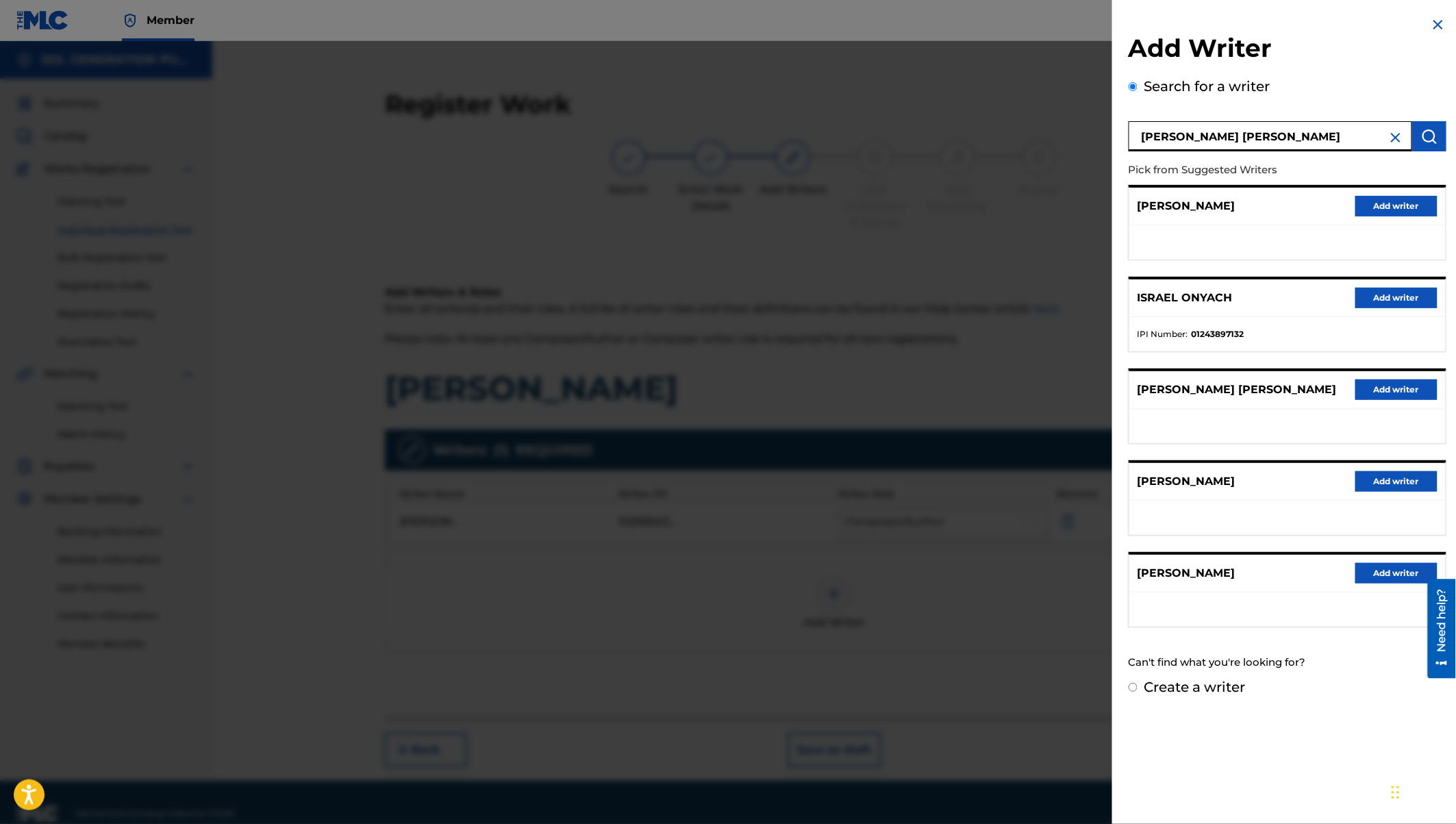
click at [1377, 296] on button "Add writer" at bounding box center [1396, 299] width 82 height 21
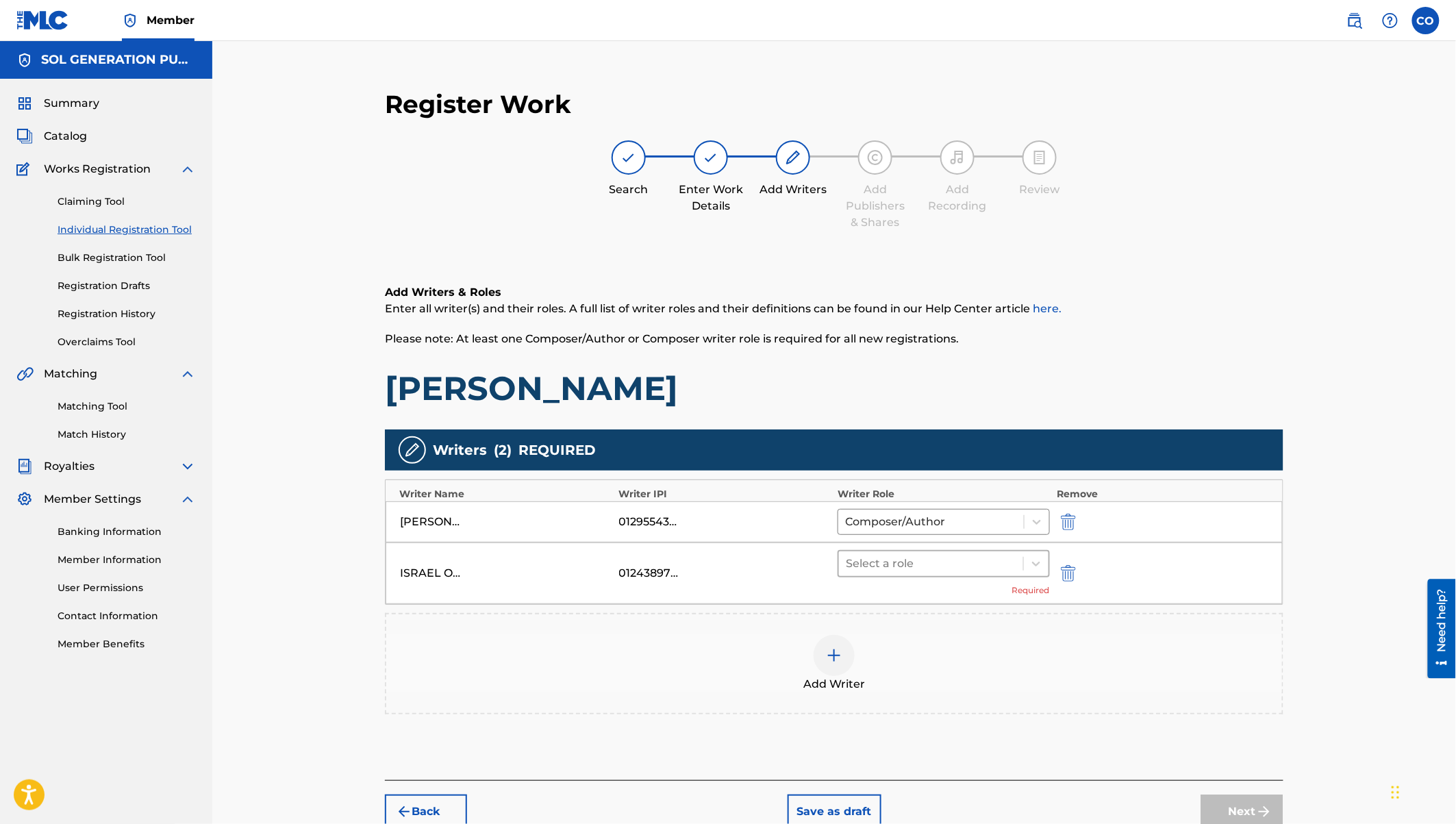
click at [967, 563] on div at bounding box center [931, 564] width 171 height 19
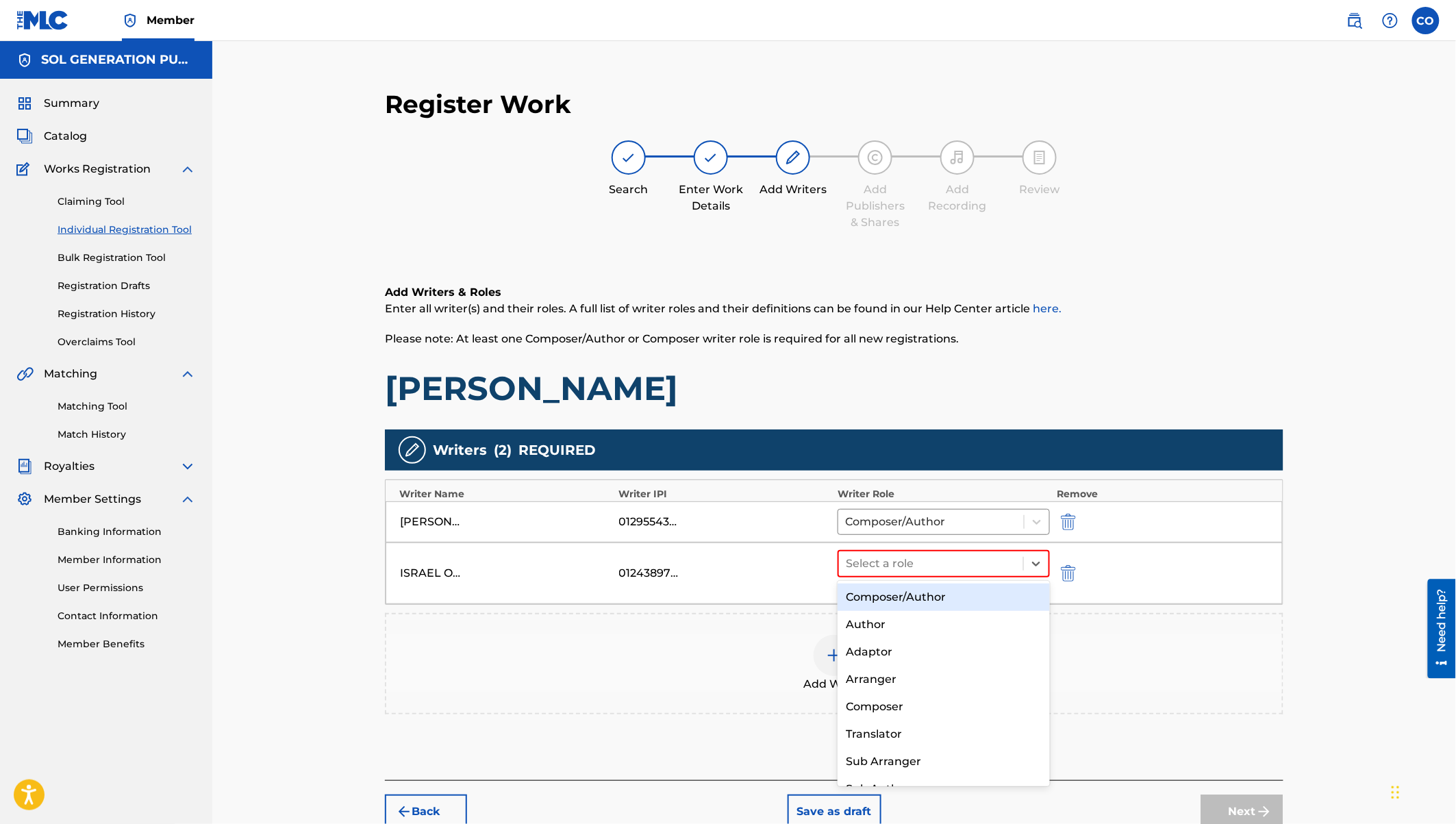
click at [926, 586] on div "Composer/Author" at bounding box center [943, 597] width 213 height 28
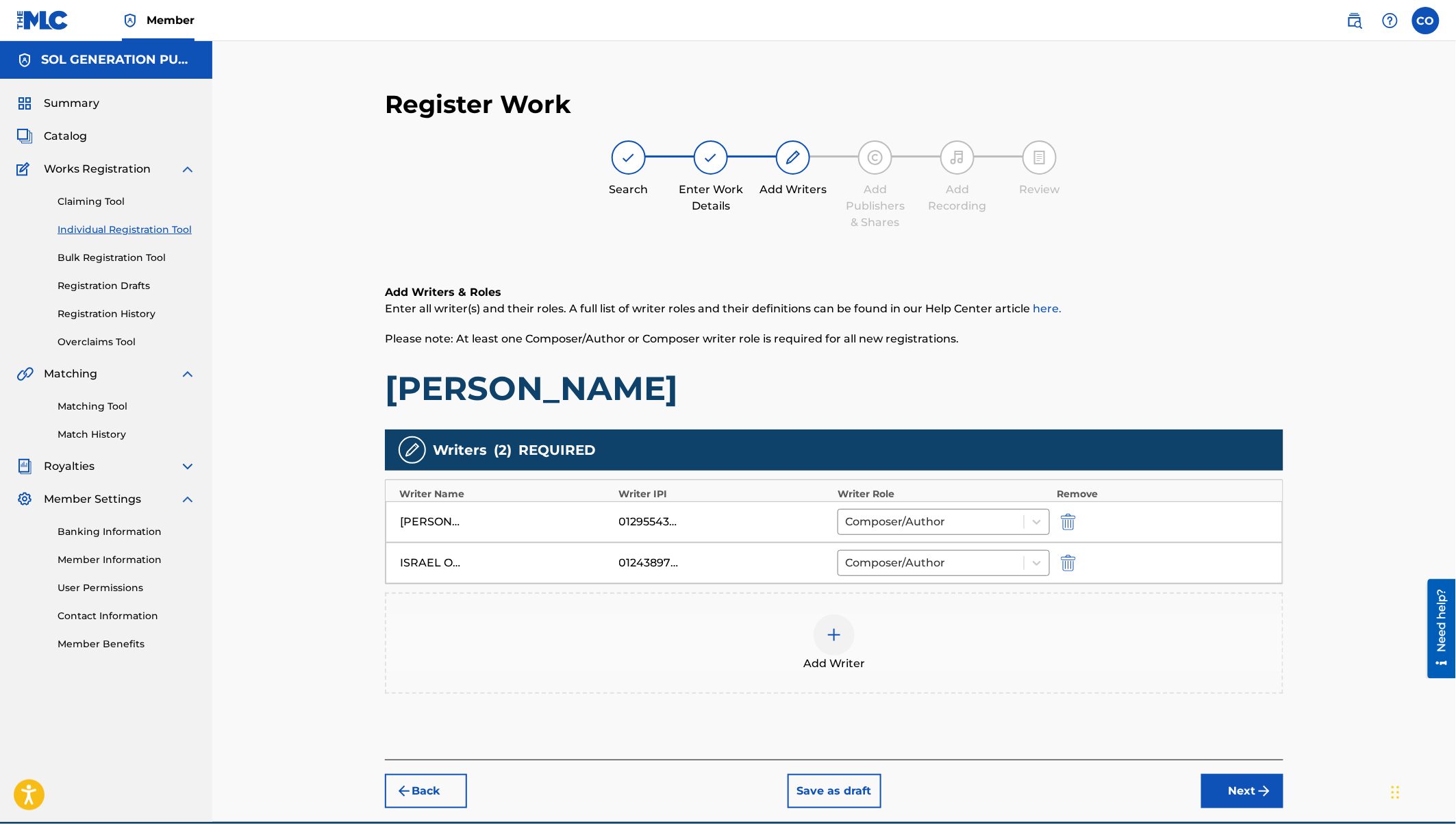
click at [839, 638] on img at bounding box center [833, 634] width 16 height 16
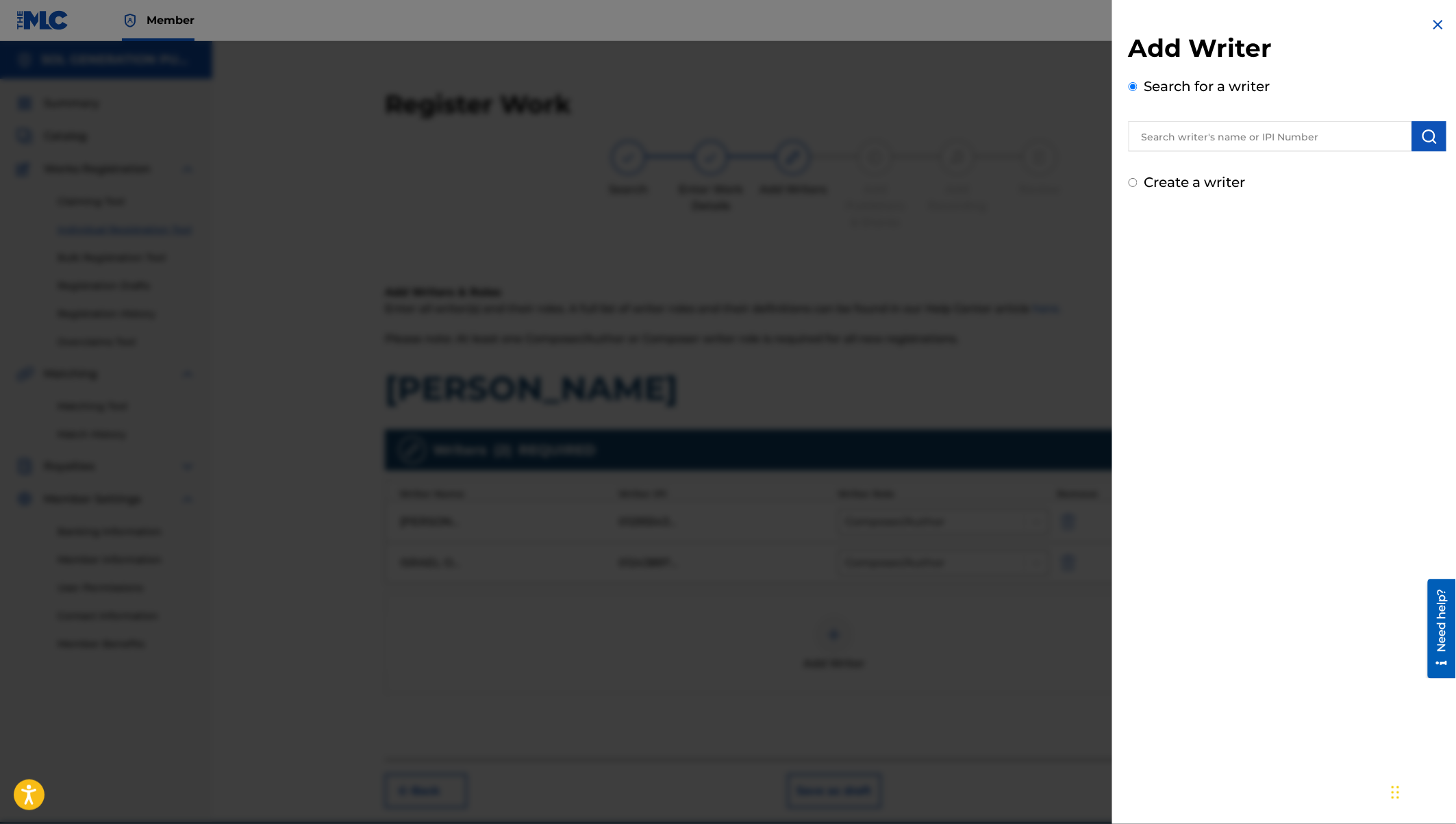
click at [1175, 125] on input "text" at bounding box center [1270, 136] width 283 height 31
type input "Ian Stephen Owiti"
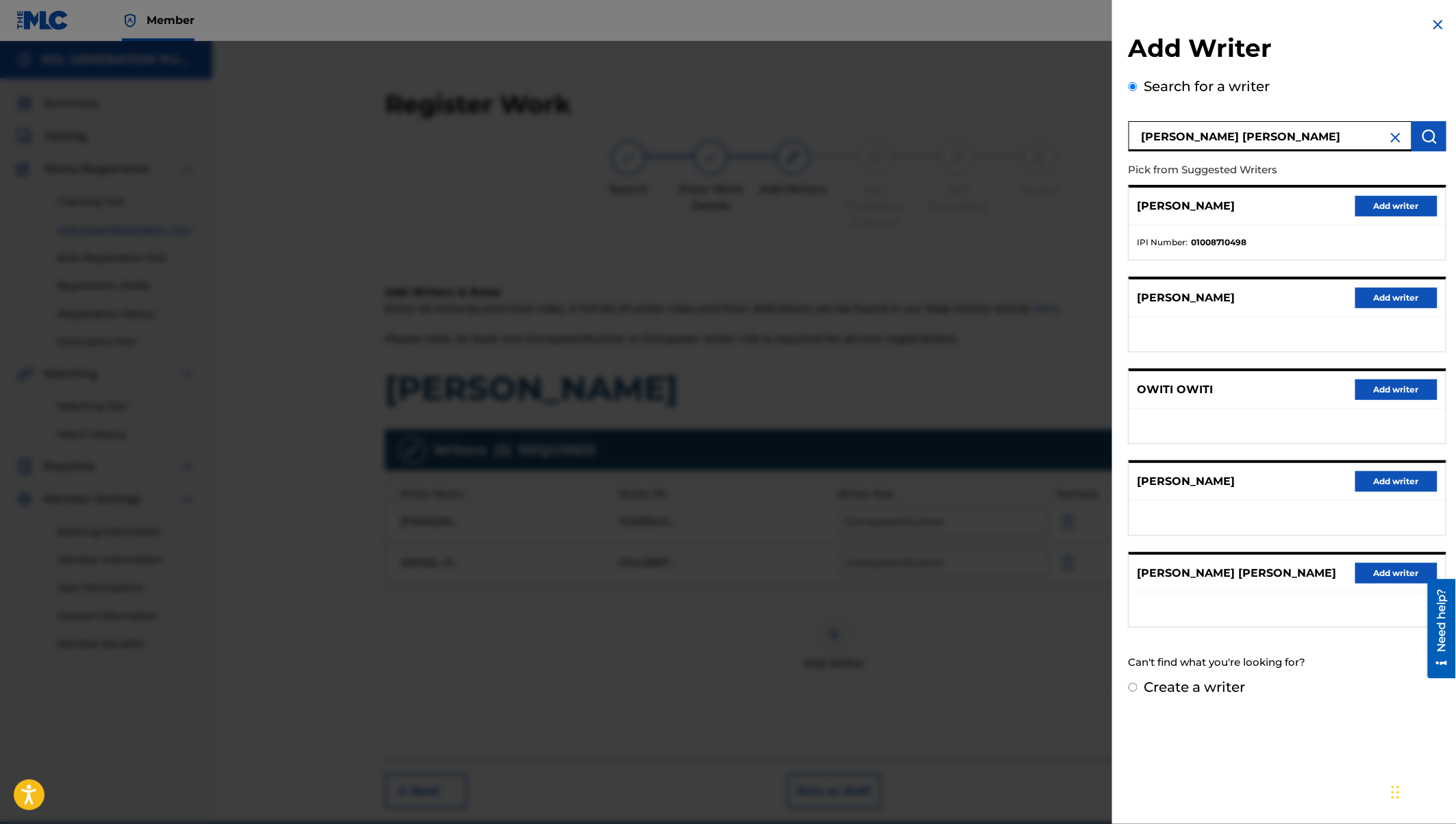
click at [1385, 573] on button "Add writer" at bounding box center [1396, 573] width 82 height 21
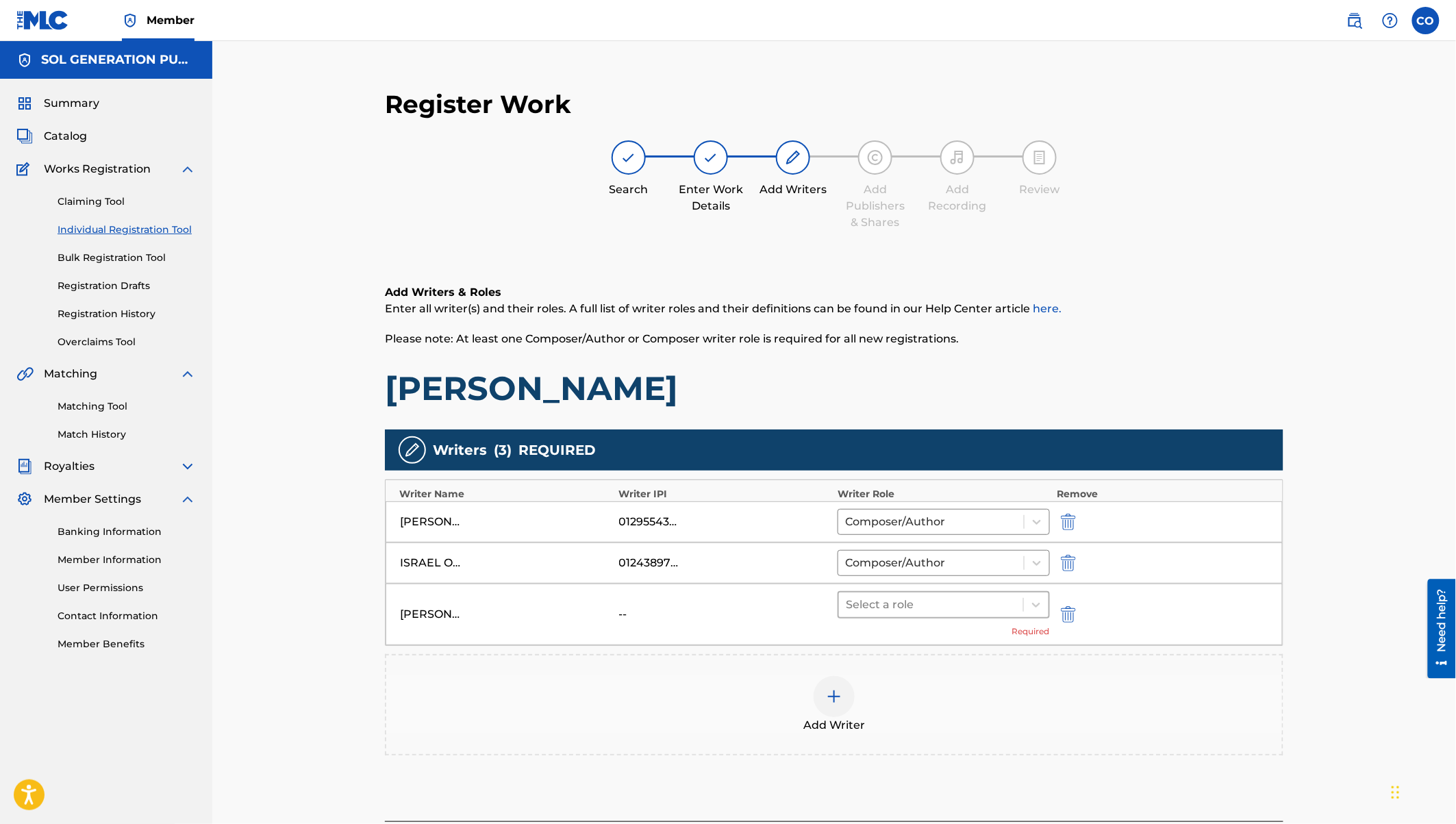
click at [980, 607] on div at bounding box center [931, 605] width 171 height 19
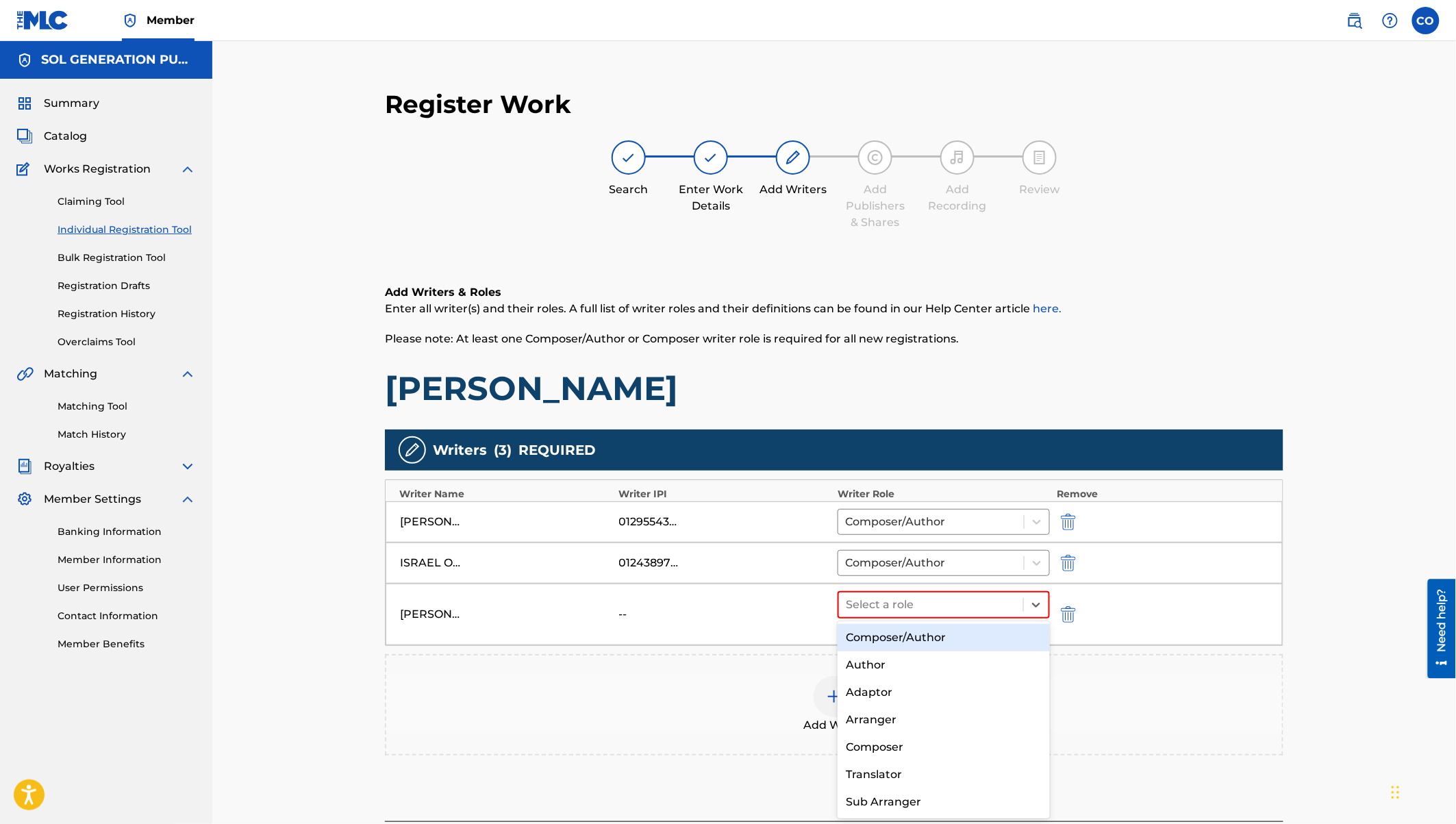
click at [922, 638] on div "Composer/Author" at bounding box center [943, 637] width 213 height 28
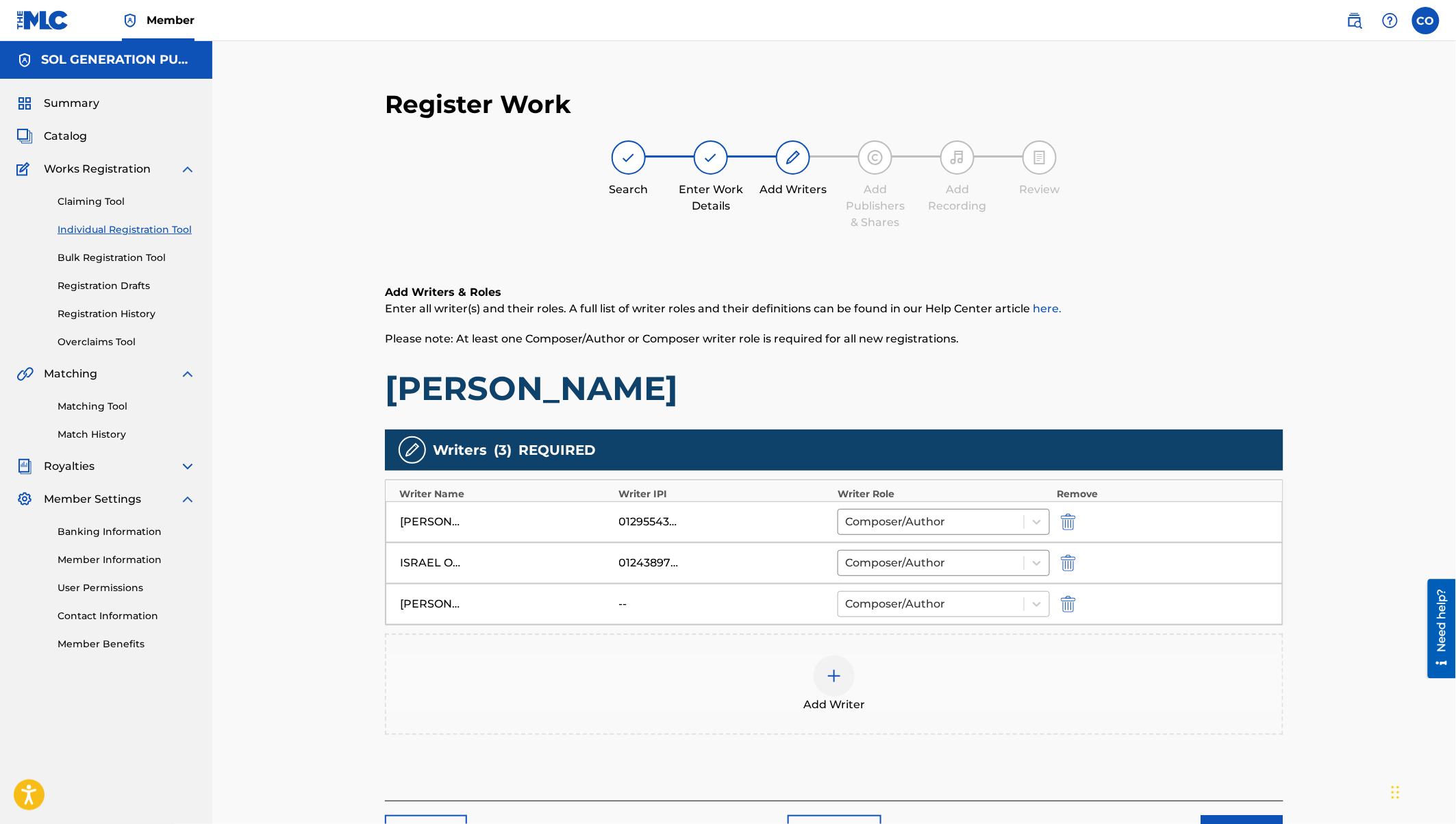
click at [915, 604] on div at bounding box center [931, 604] width 172 height 19
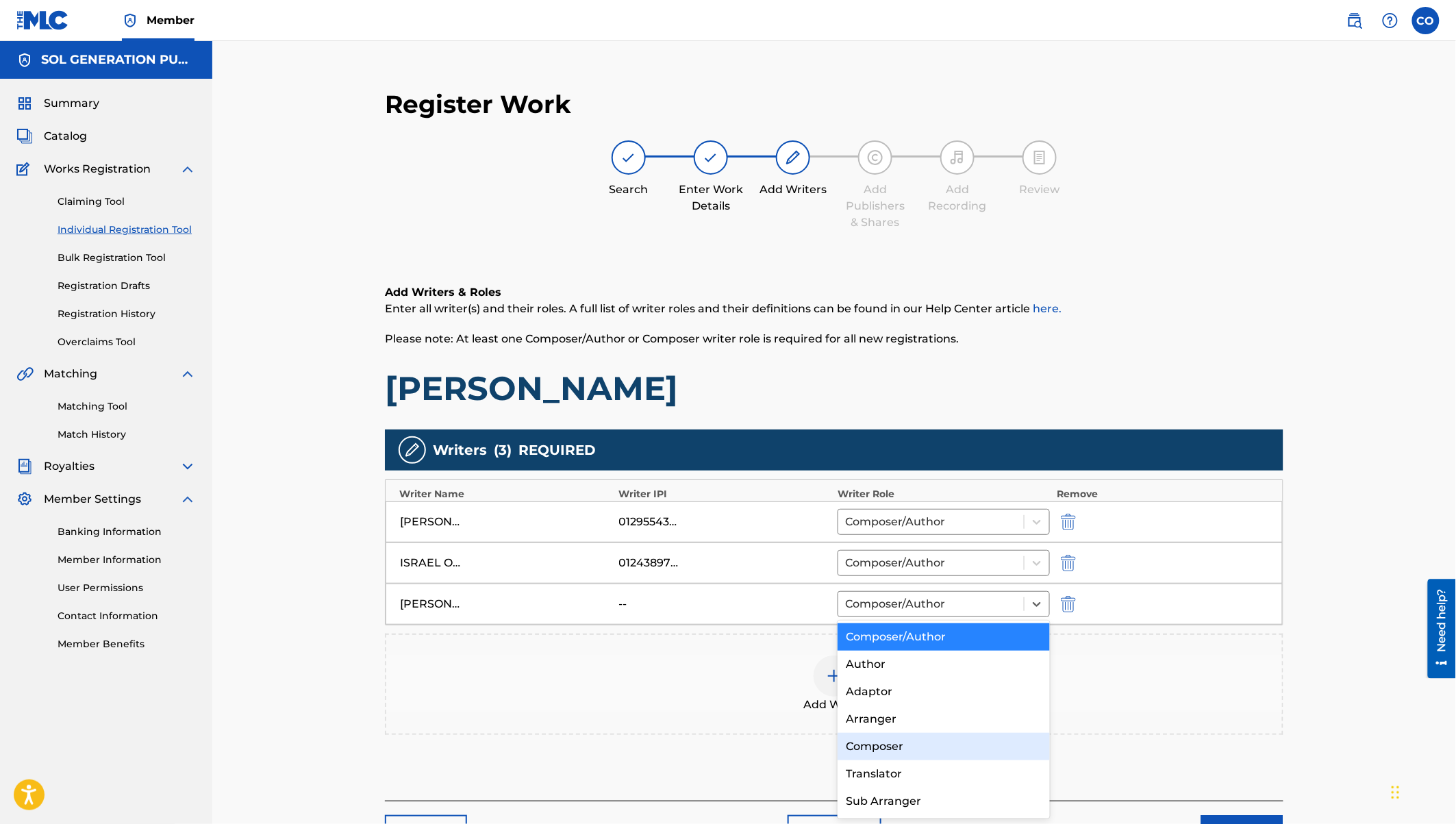
click at [871, 742] on div "Composer" at bounding box center [943, 747] width 213 height 28
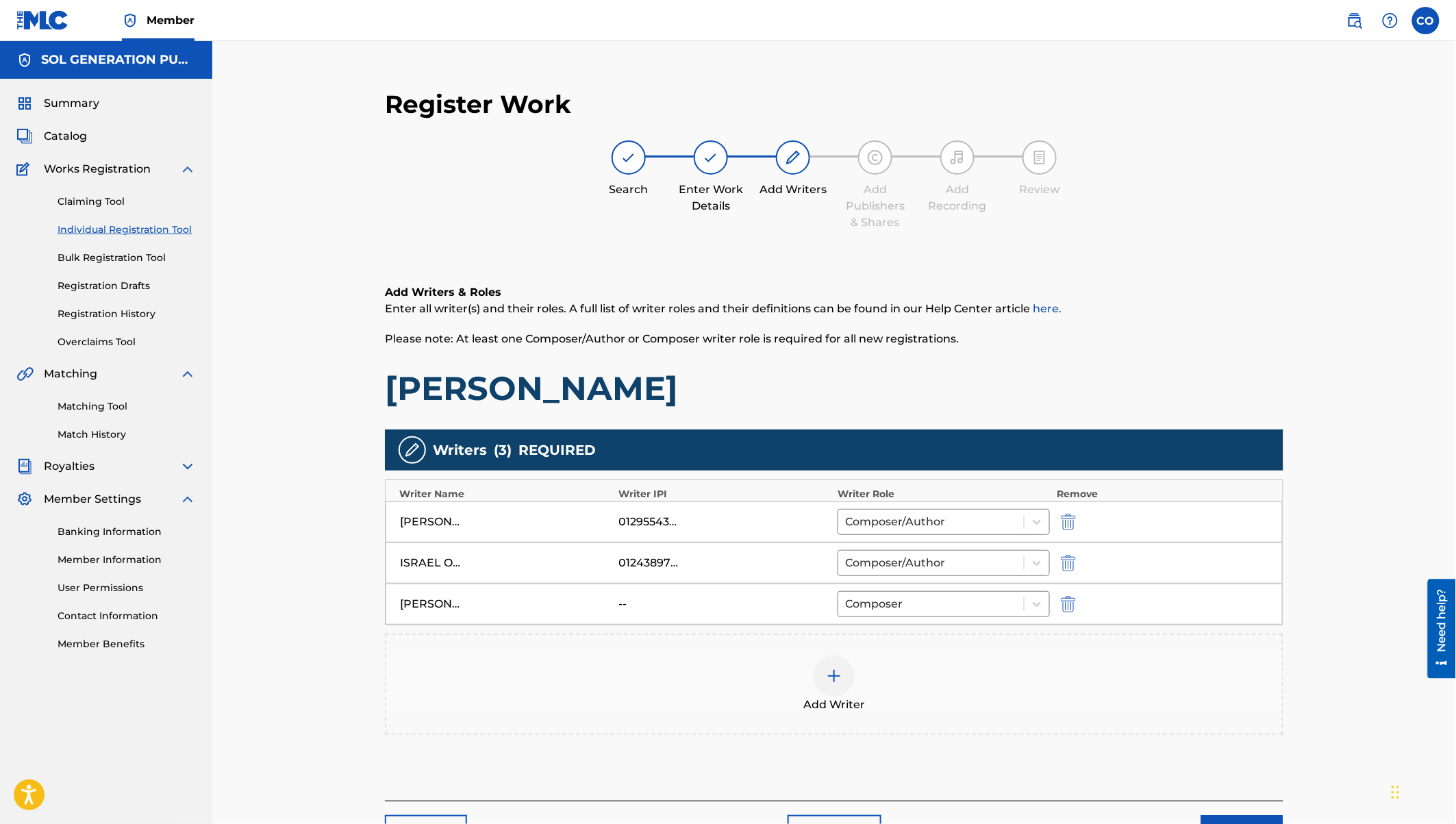
click at [836, 676] on img at bounding box center [833, 675] width 16 height 16
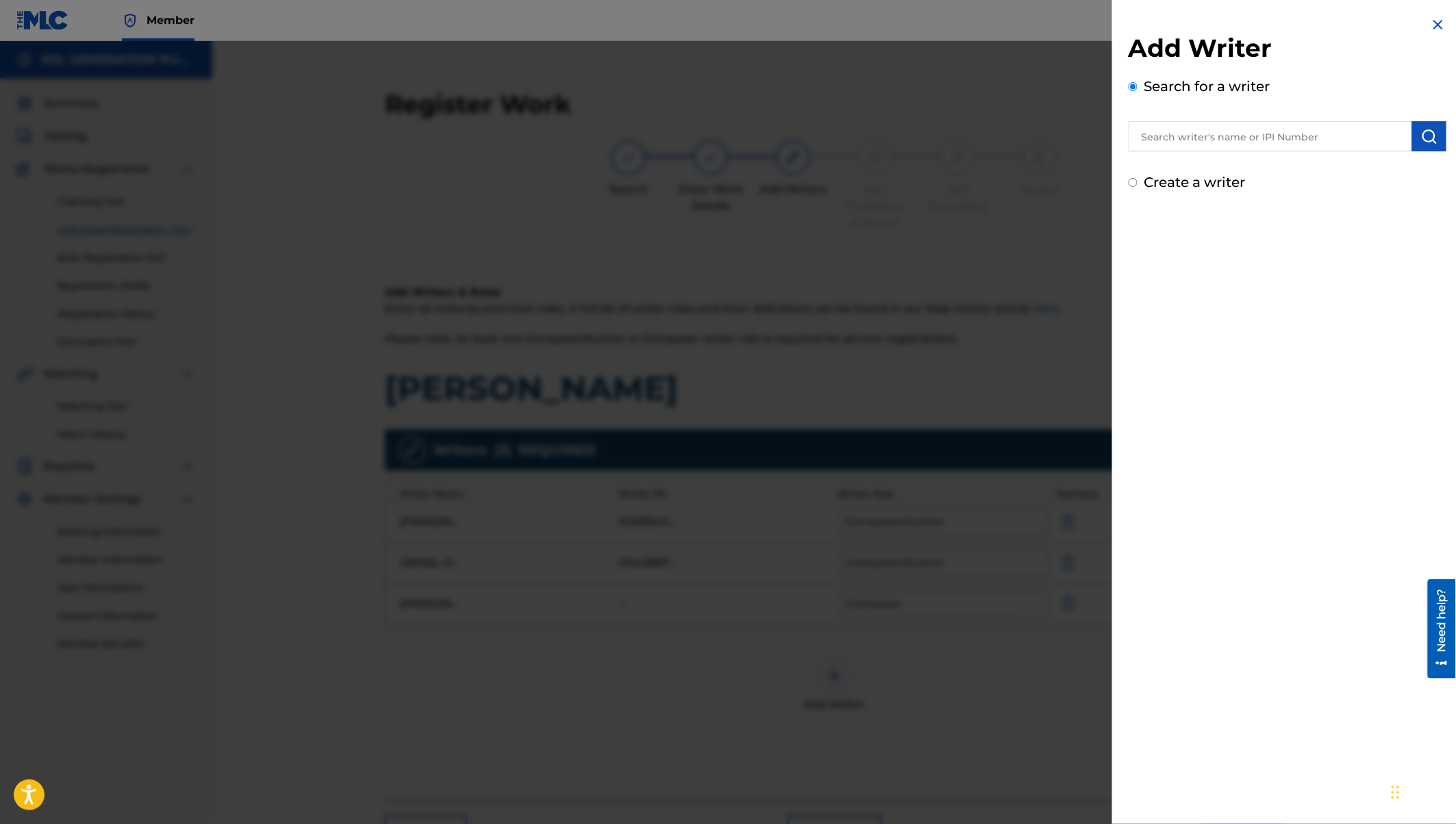
click at [1214, 139] on input "text" at bounding box center [1270, 136] width 283 height 31
type input "Trevor Magak"
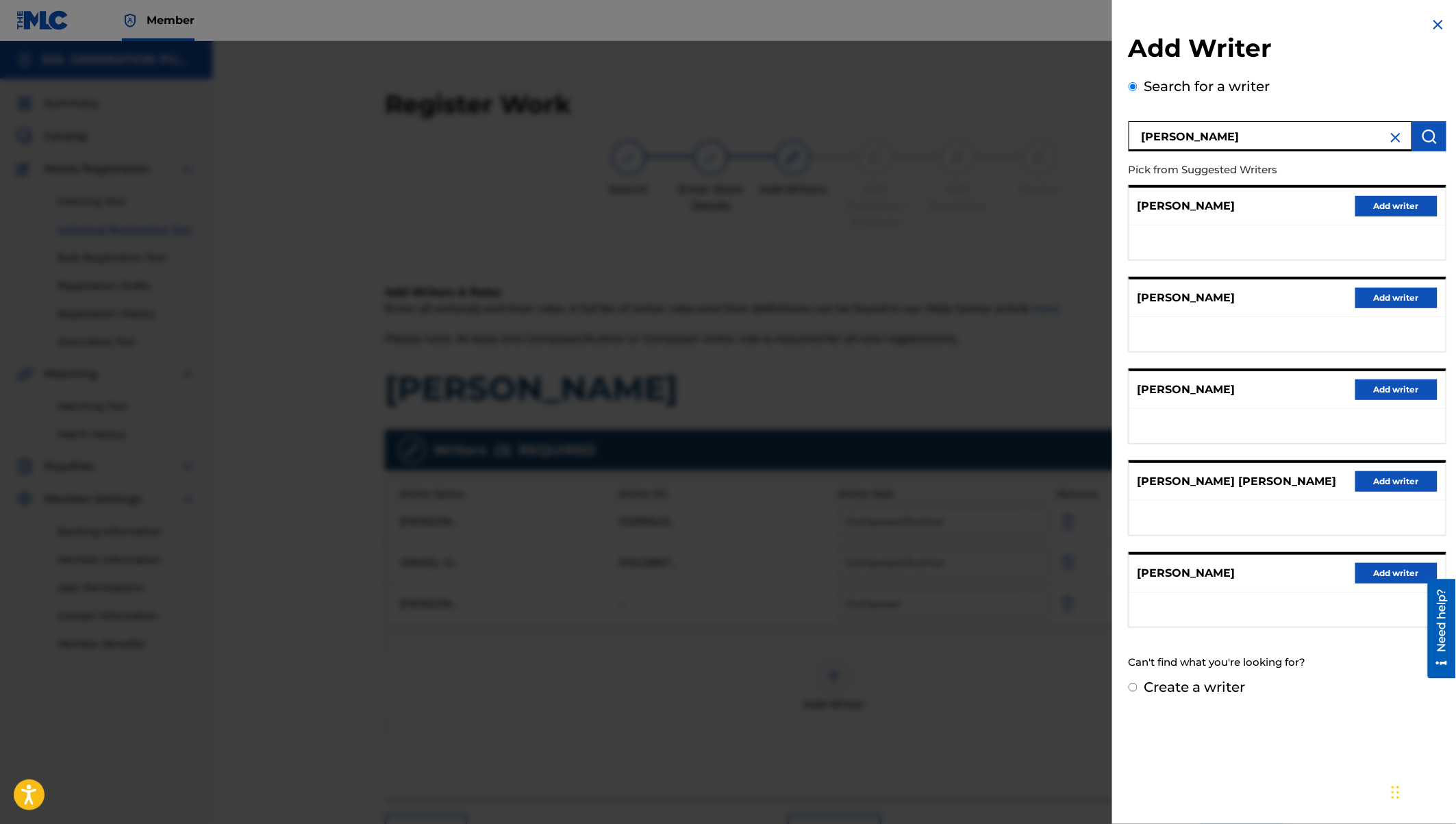
click at [1387, 572] on button "Add writer" at bounding box center [1396, 573] width 82 height 21
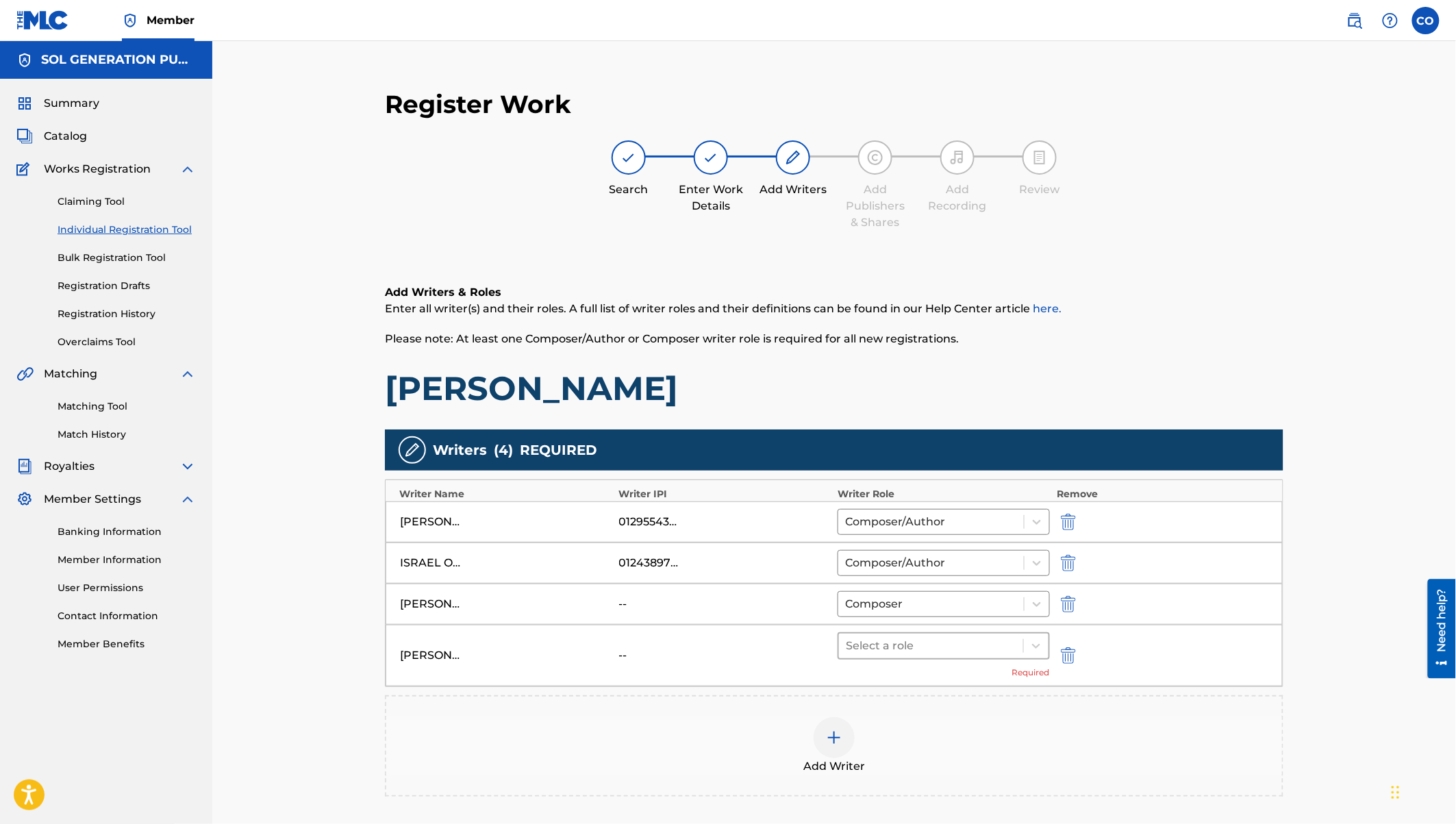
click at [941, 649] on div at bounding box center [931, 646] width 171 height 19
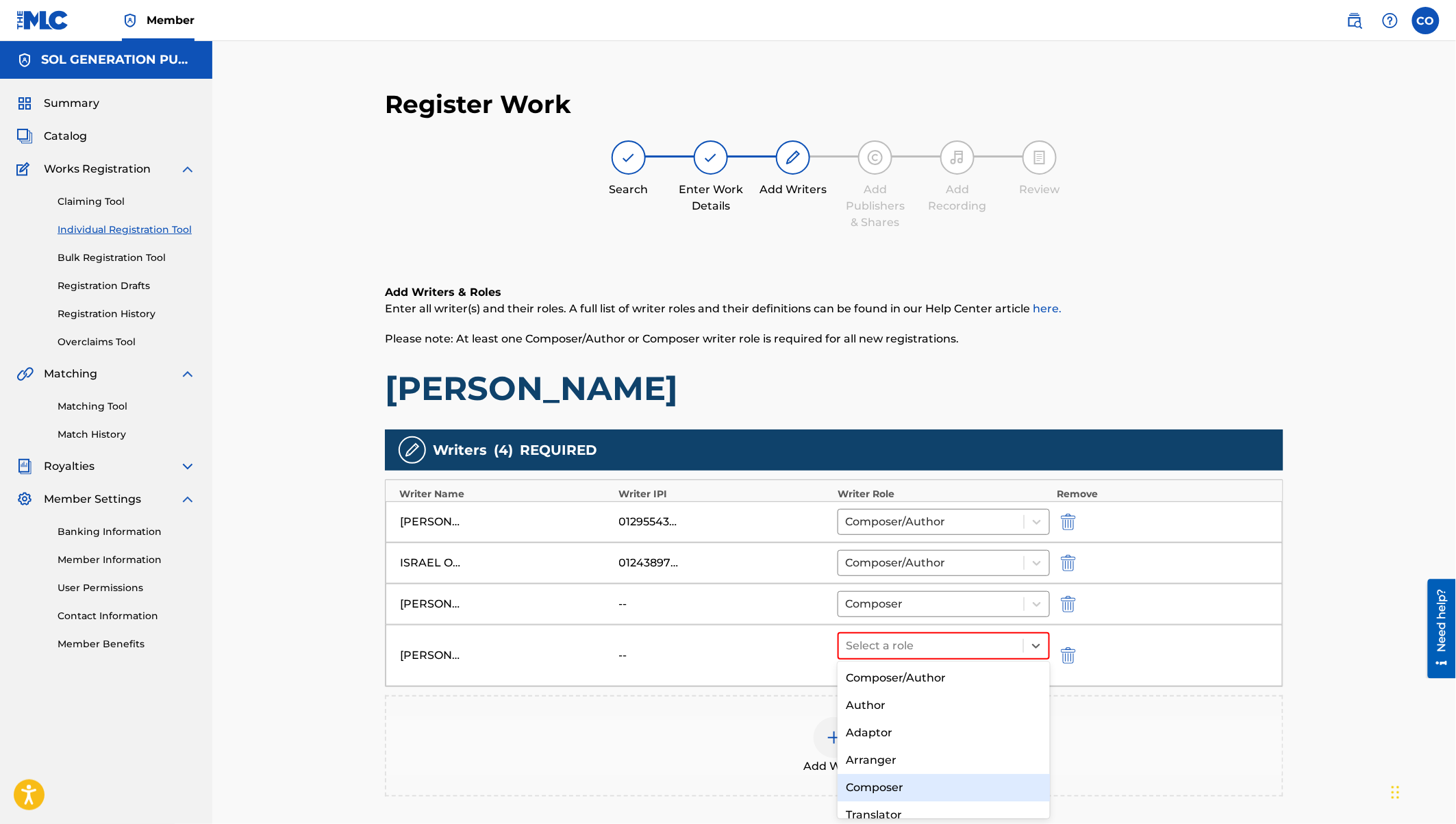
click at [873, 780] on div "Composer" at bounding box center [943, 788] width 213 height 28
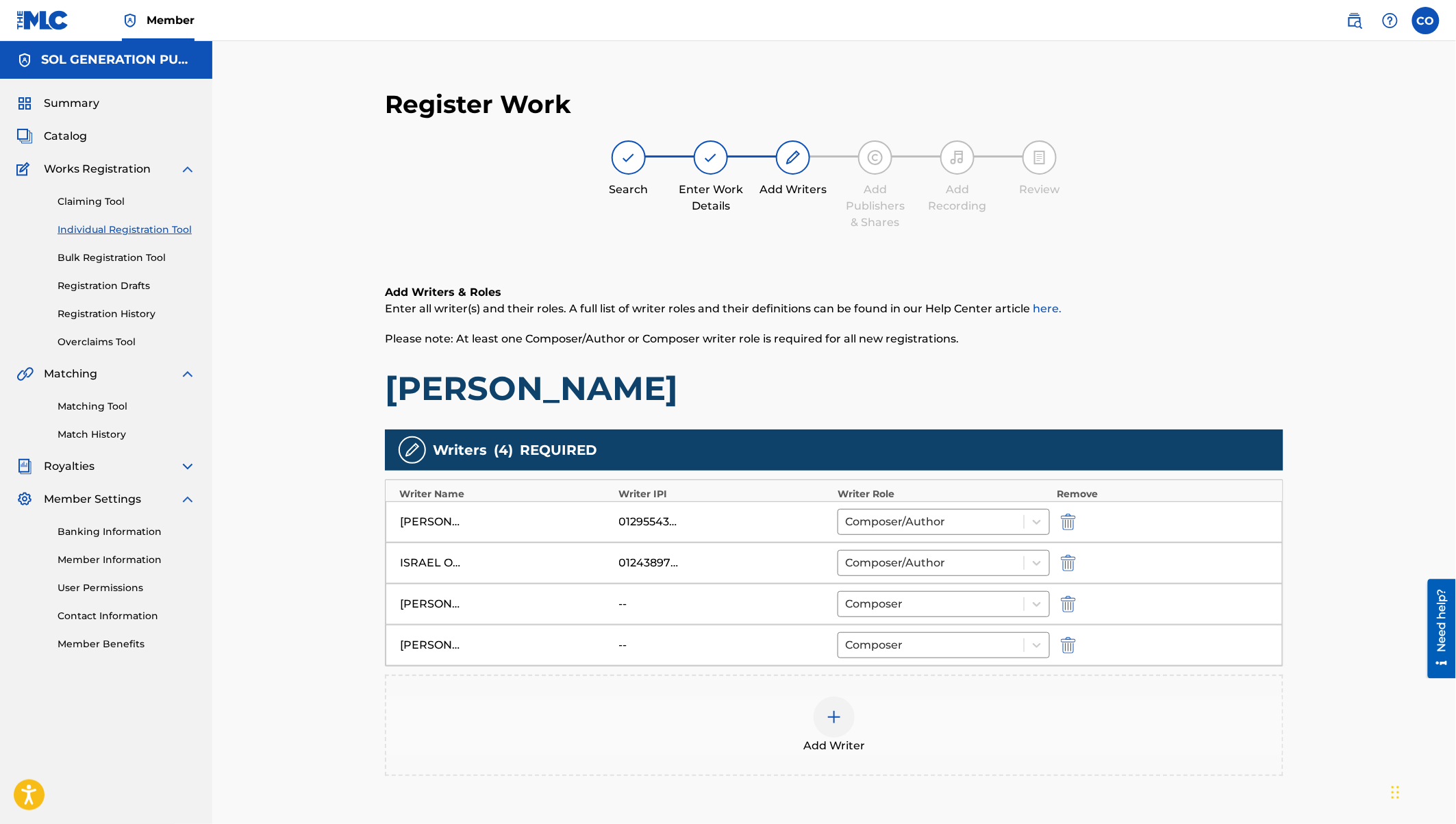
scroll to position [142, 0]
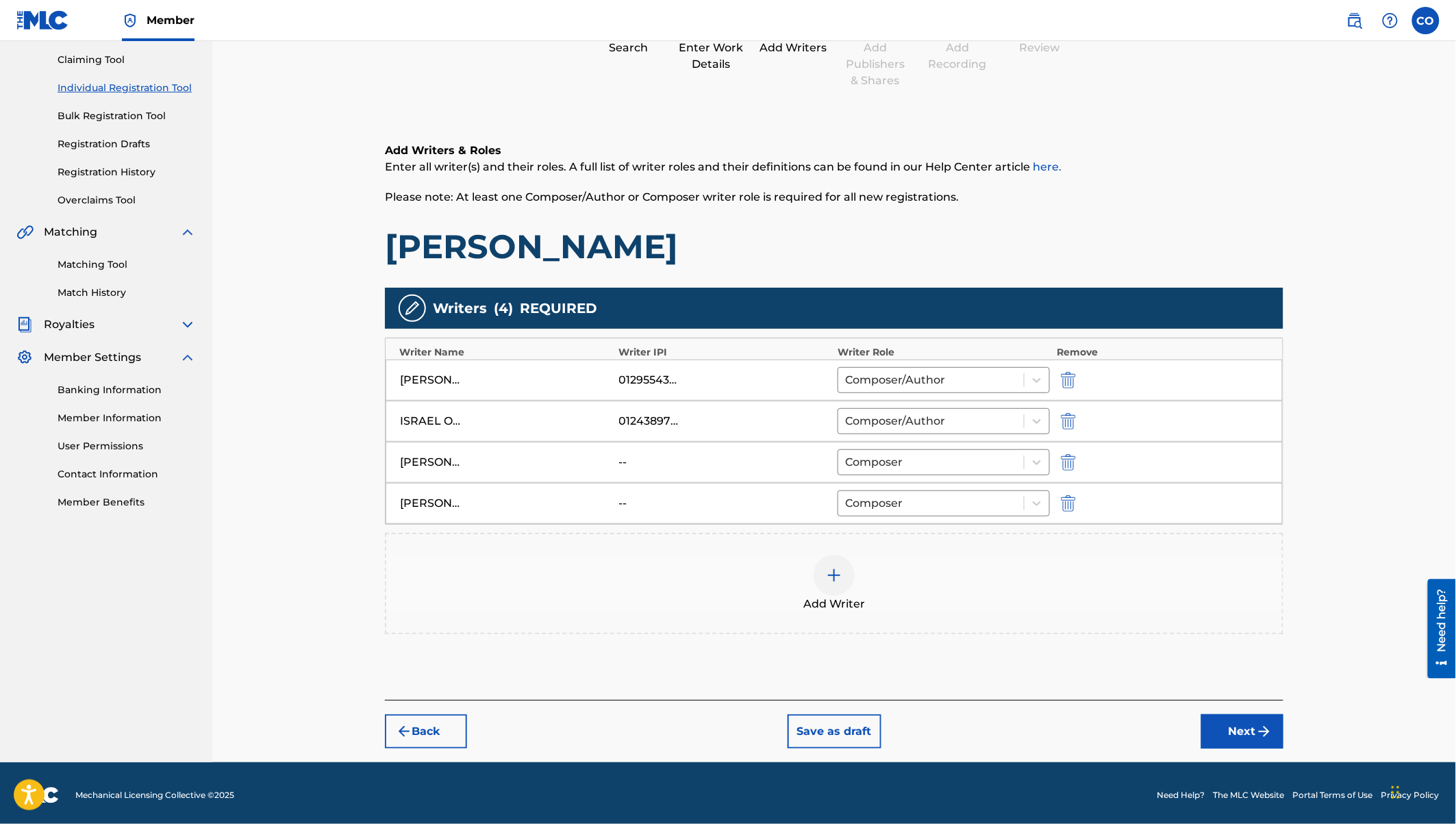
click at [1226, 718] on button "Next" at bounding box center [1242, 731] width 82 height 34
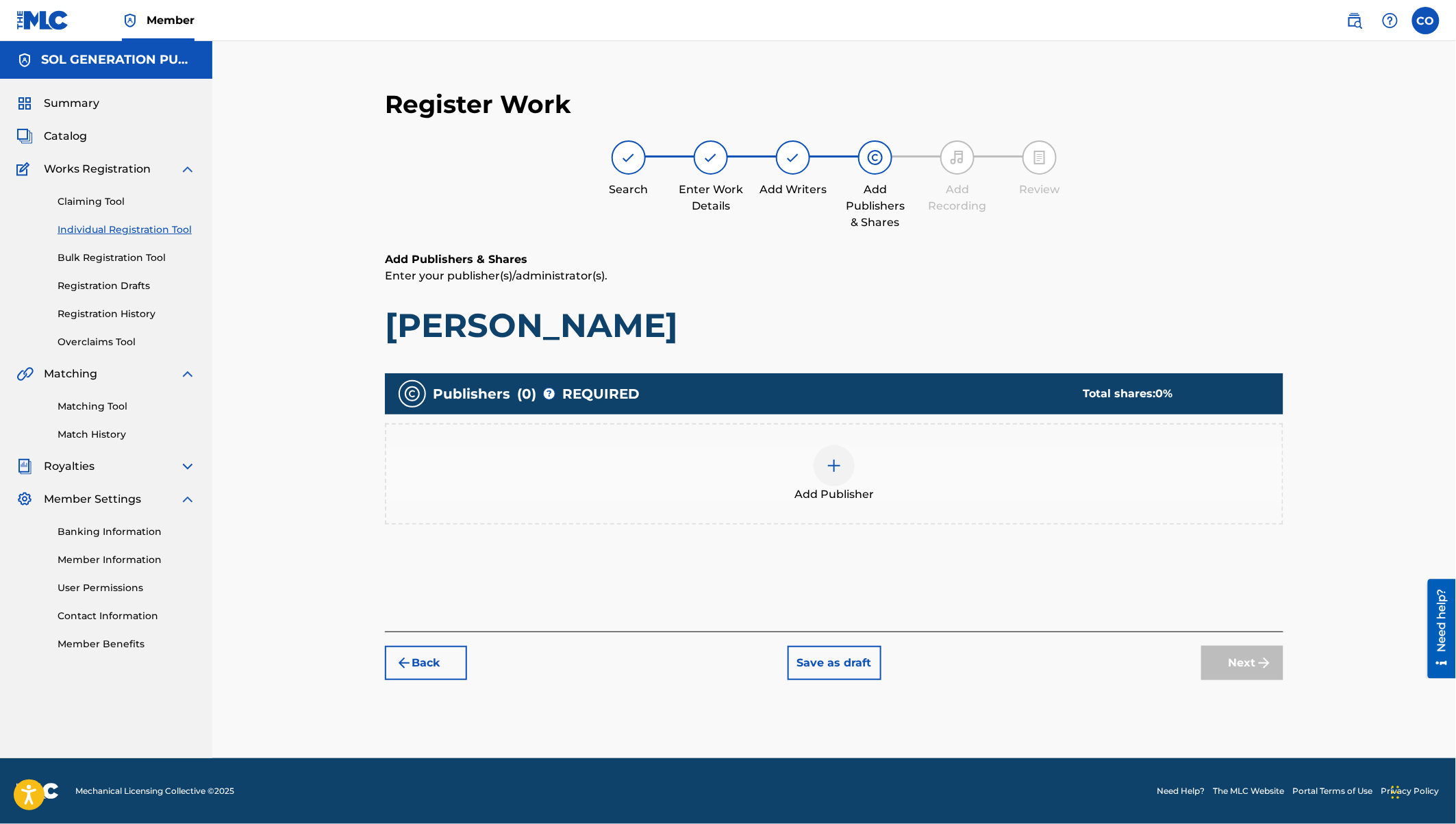
scroll to position [0, 0]
click at [831, 472] on img at bounding box center [833, 465] width 16 height 16
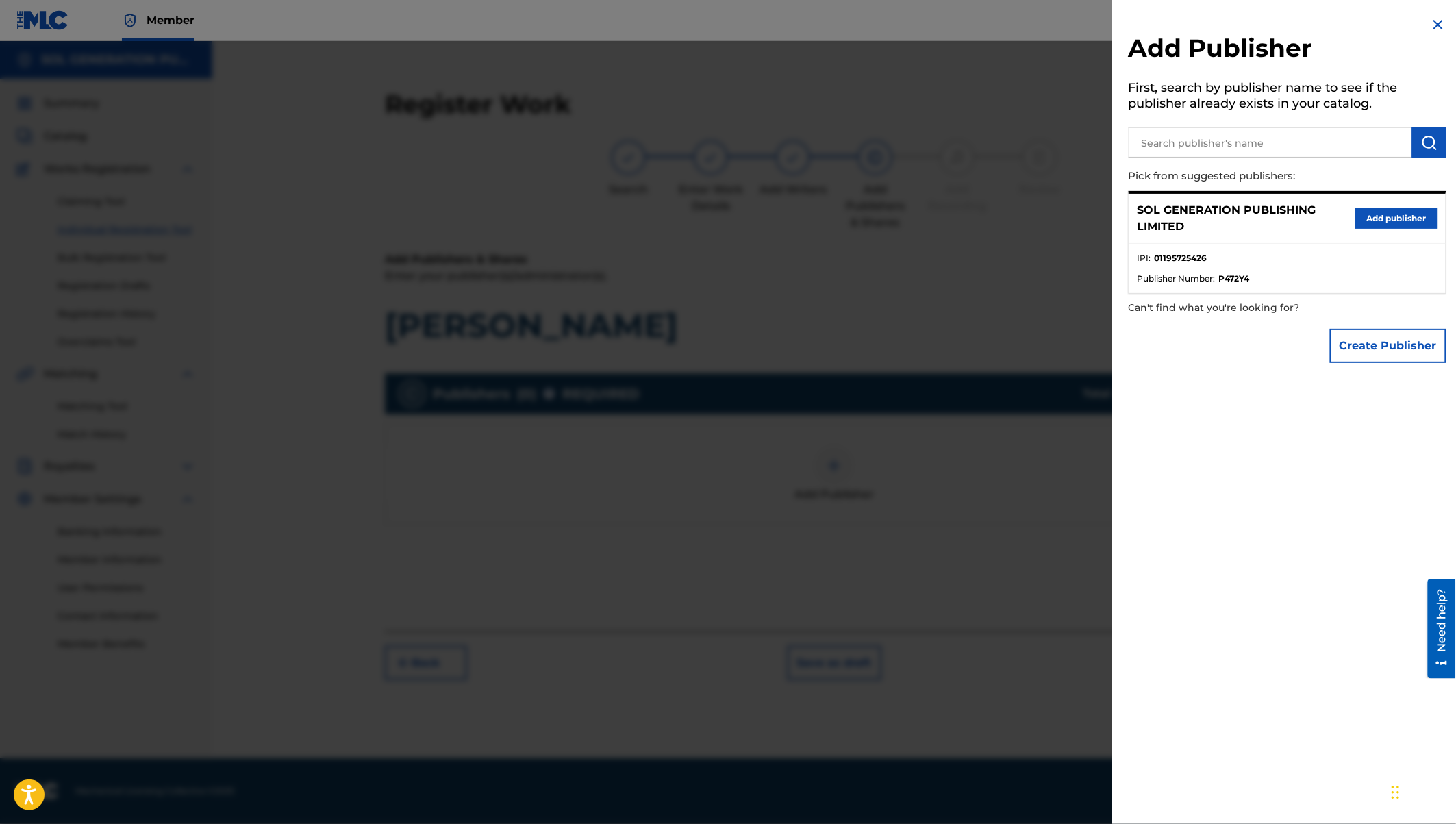
click at [1371, 220] on button "Add publisher" at bounding box center [1396, 218] width 82 height 21
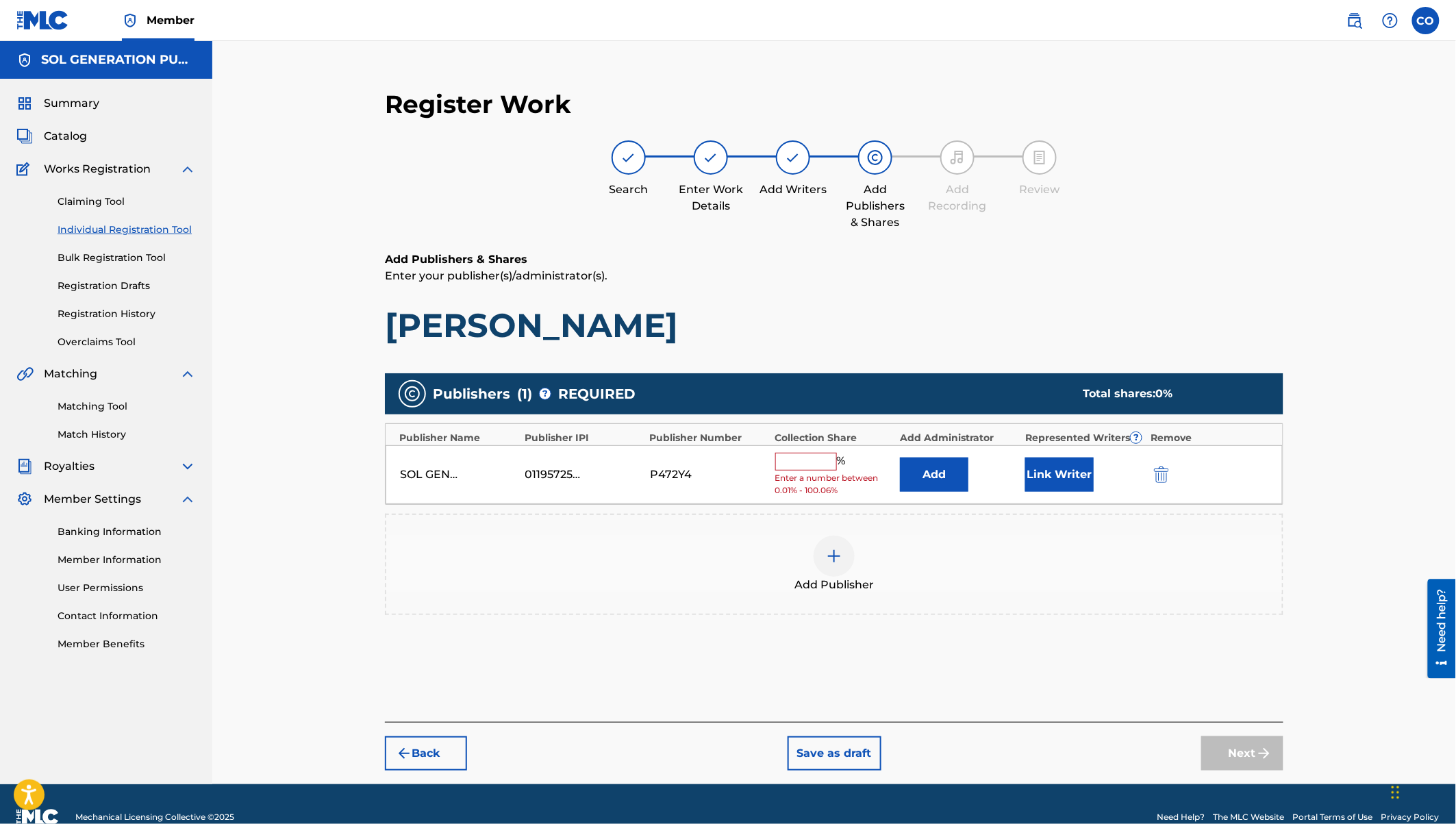
click at [796, 461] on input "text" at bounding box center [806, 462] width 62 height 18
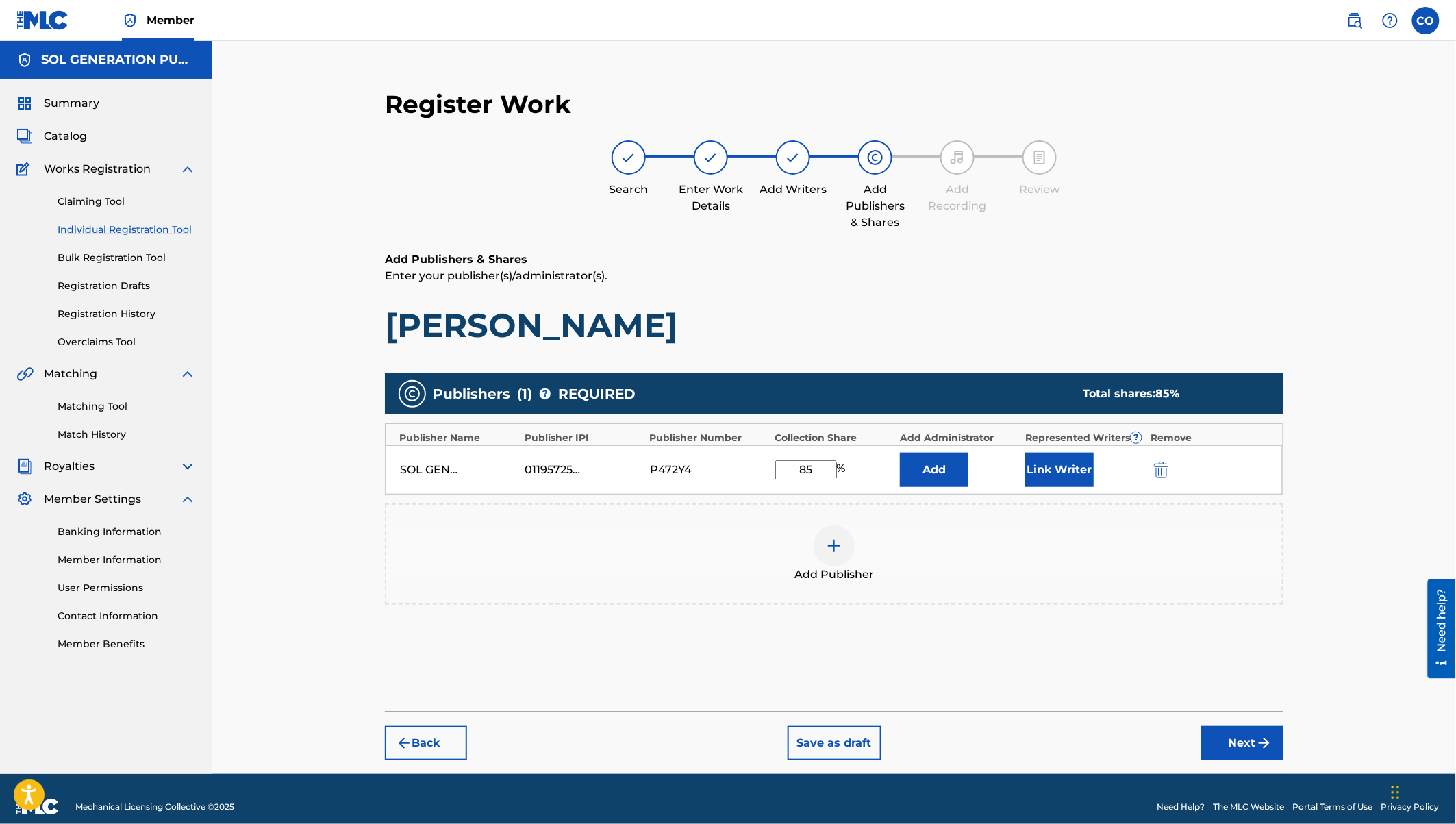
type input "85"
click at [1077, 480] on button "Link Writer" at bounding box center [1059, 470] width 69 height 34
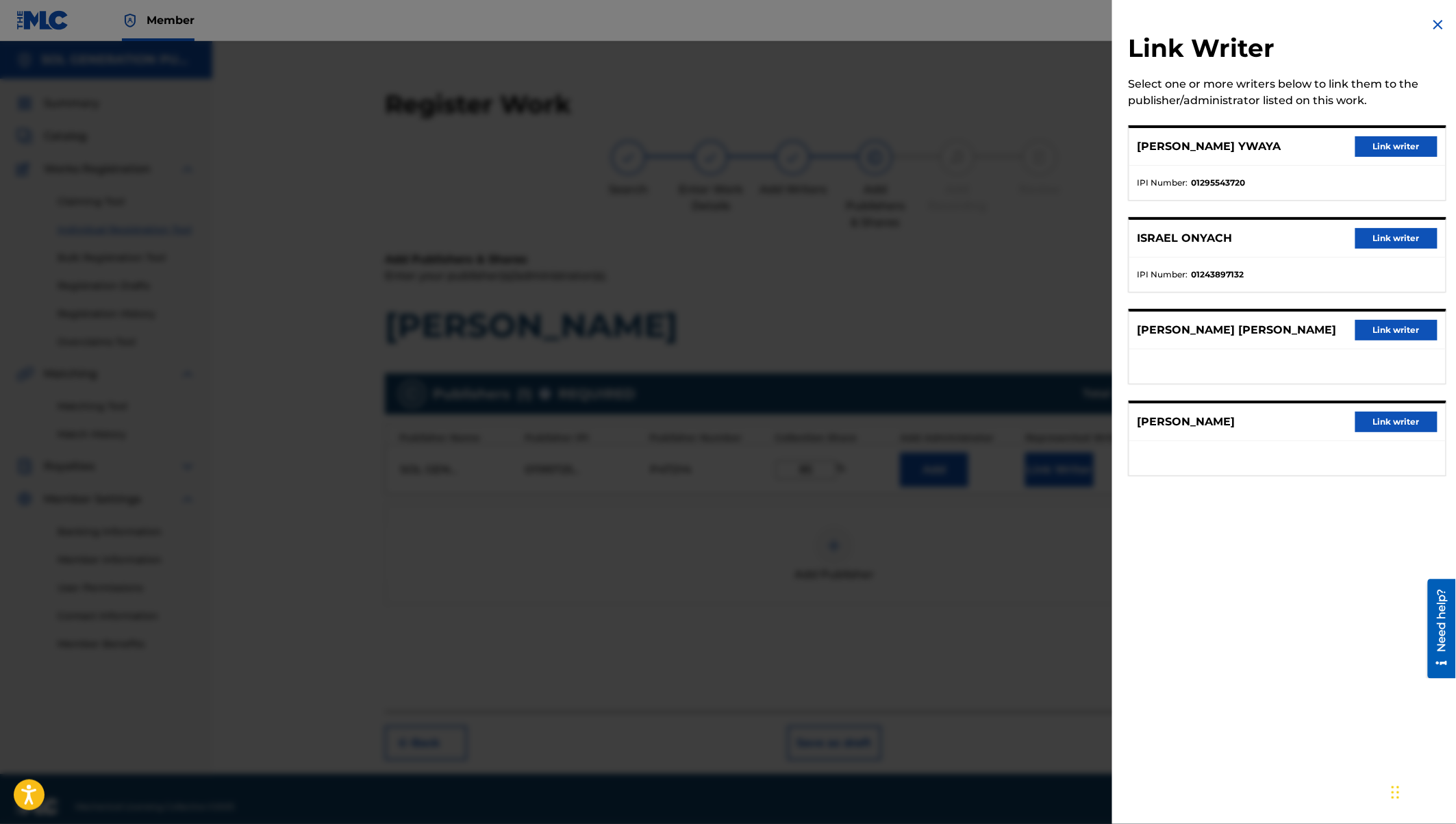
click at [1393, 151] on button "Link writer" at bounding box center [1396, 147] width 82 height 21
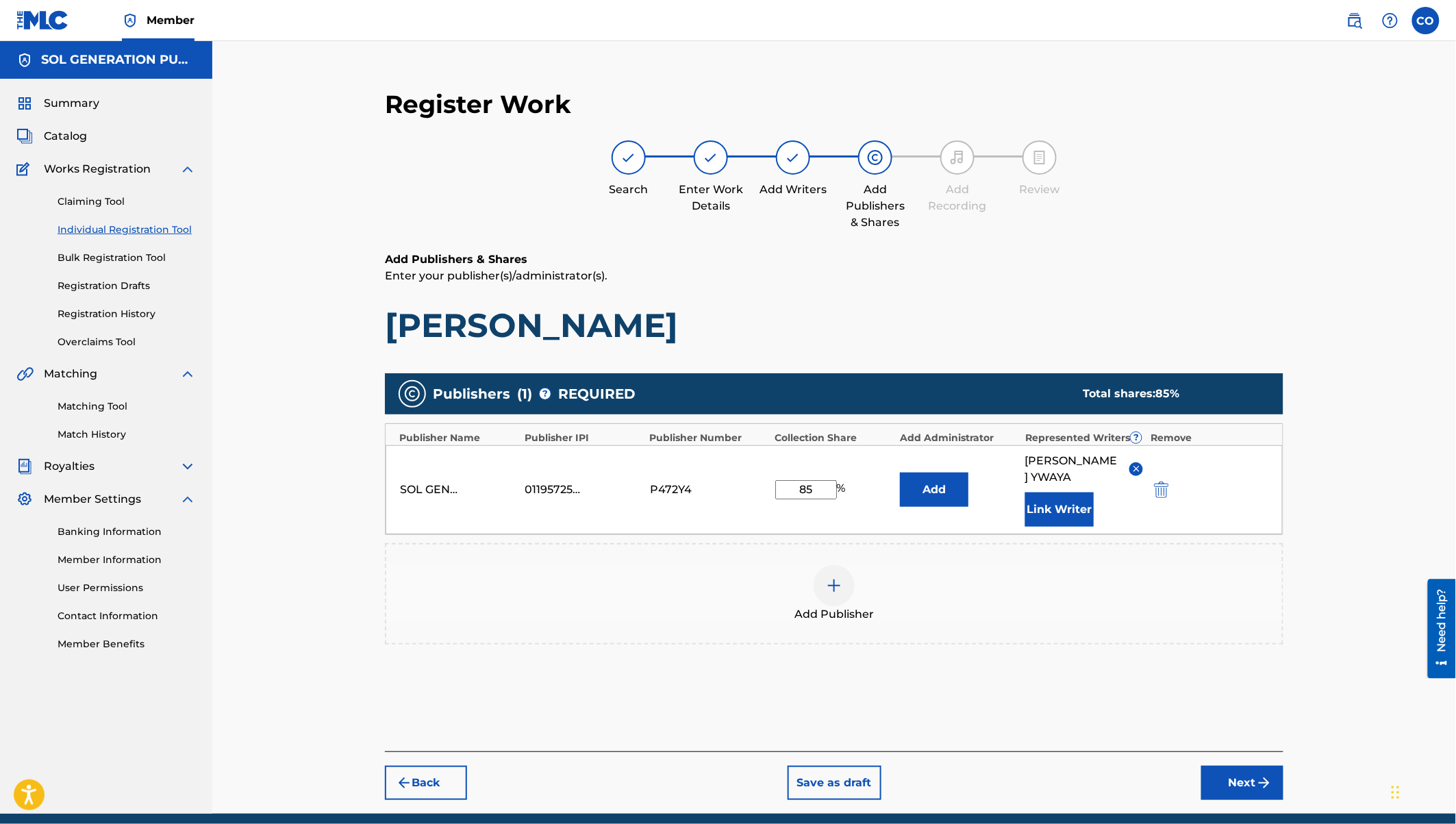
click at [1069, 509] on button "Link Writer" at bounding box center [1059, 509] width 69 height 34
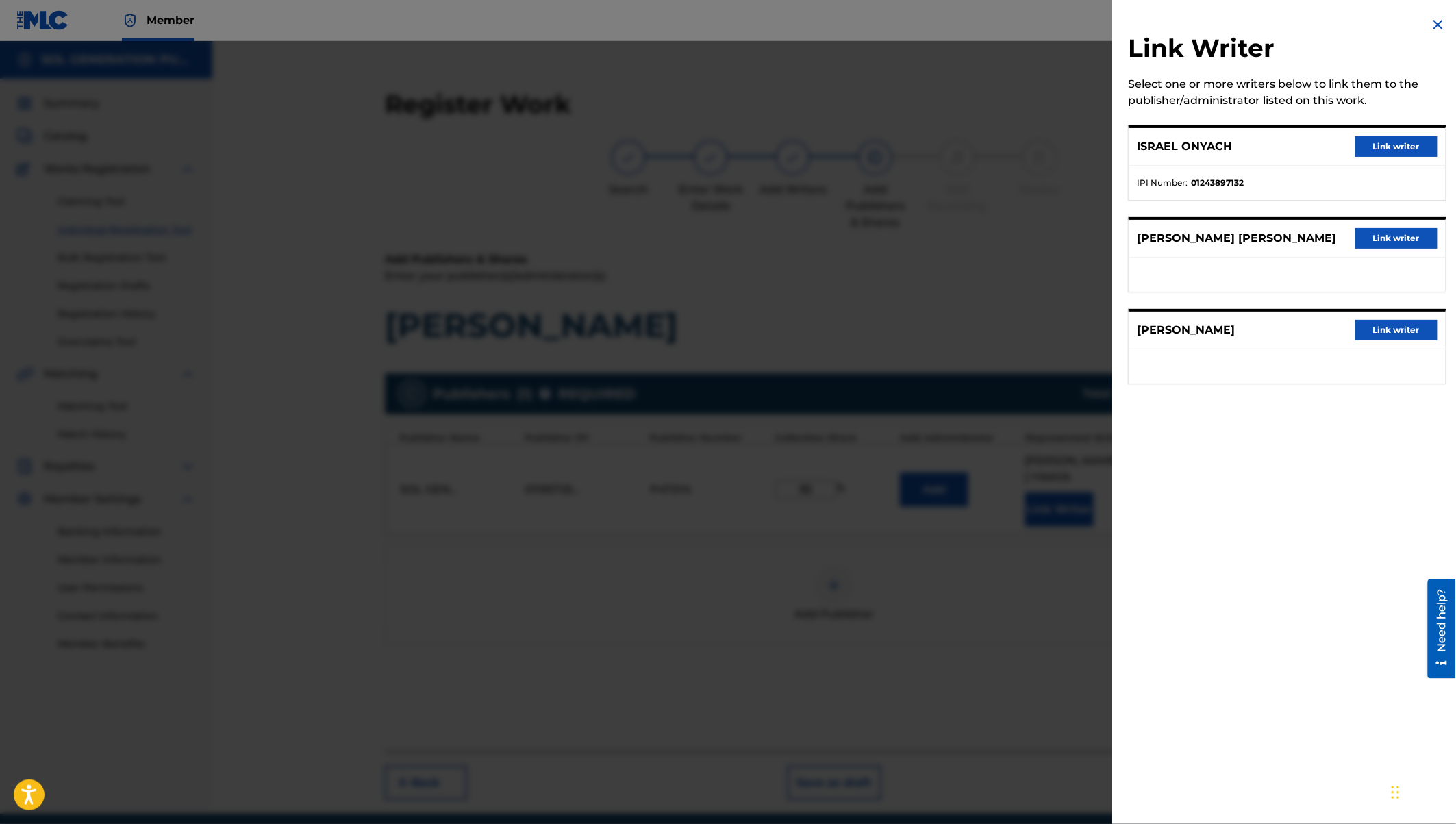
click at [1394, 145] on button "Link writer" at bounding box center [1396, 147] width 82 height 21
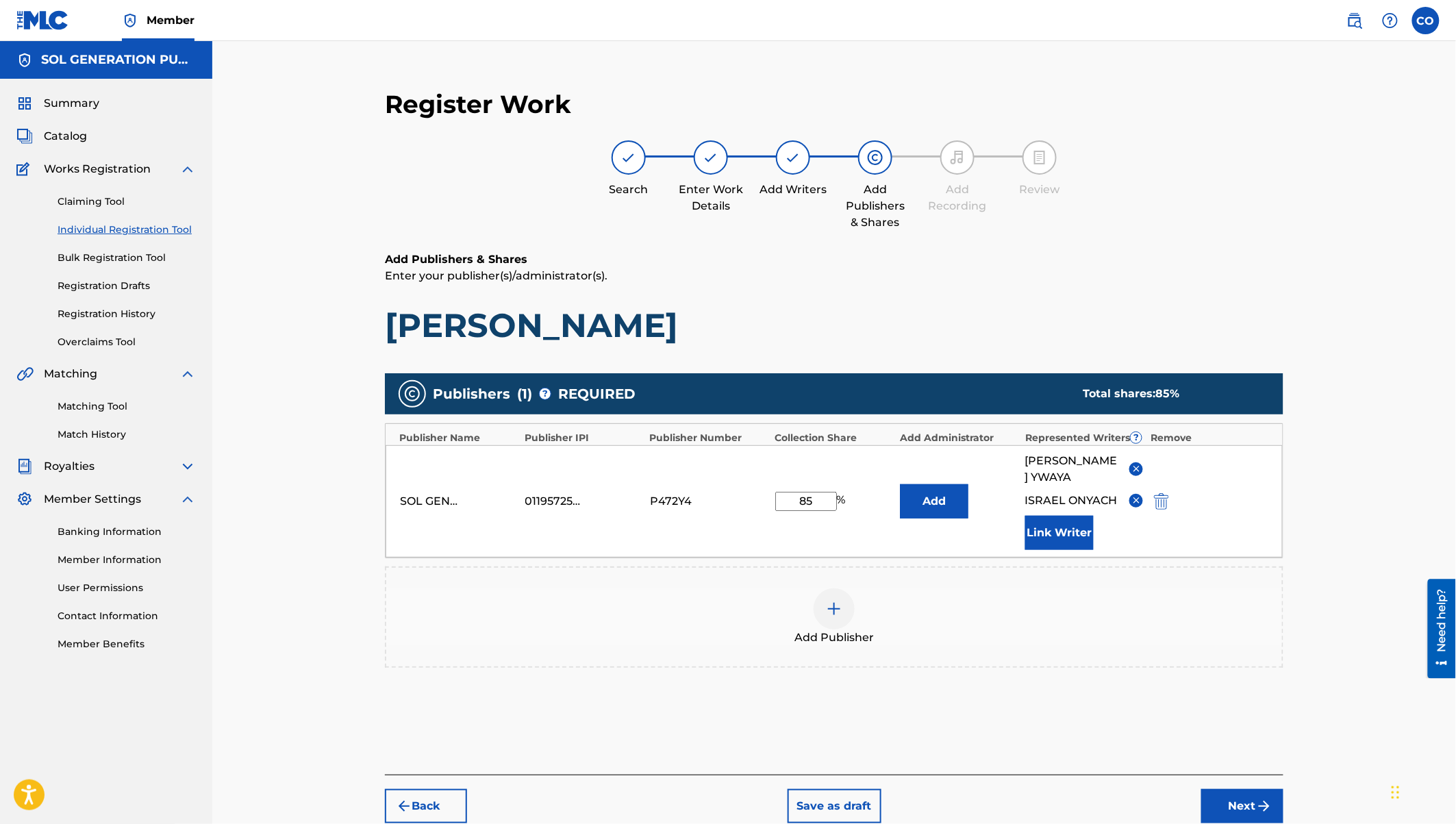
click at [1243, 780] on button "Next" at bounding box center [1242, 806] width 82 height 34
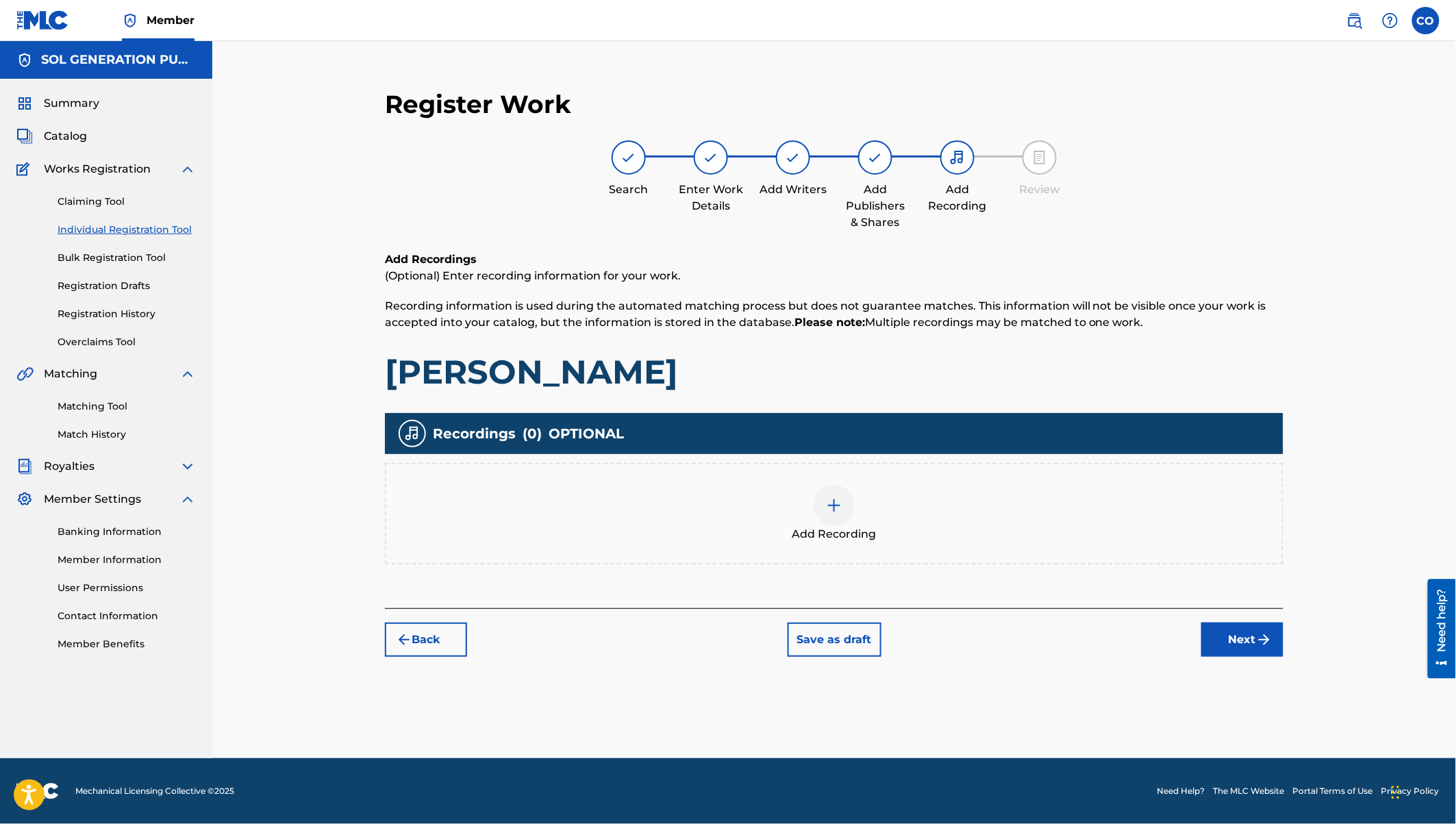
click at [860, 518] on div "Add Recording" at bounding box center [833, 514] width 895 height 57
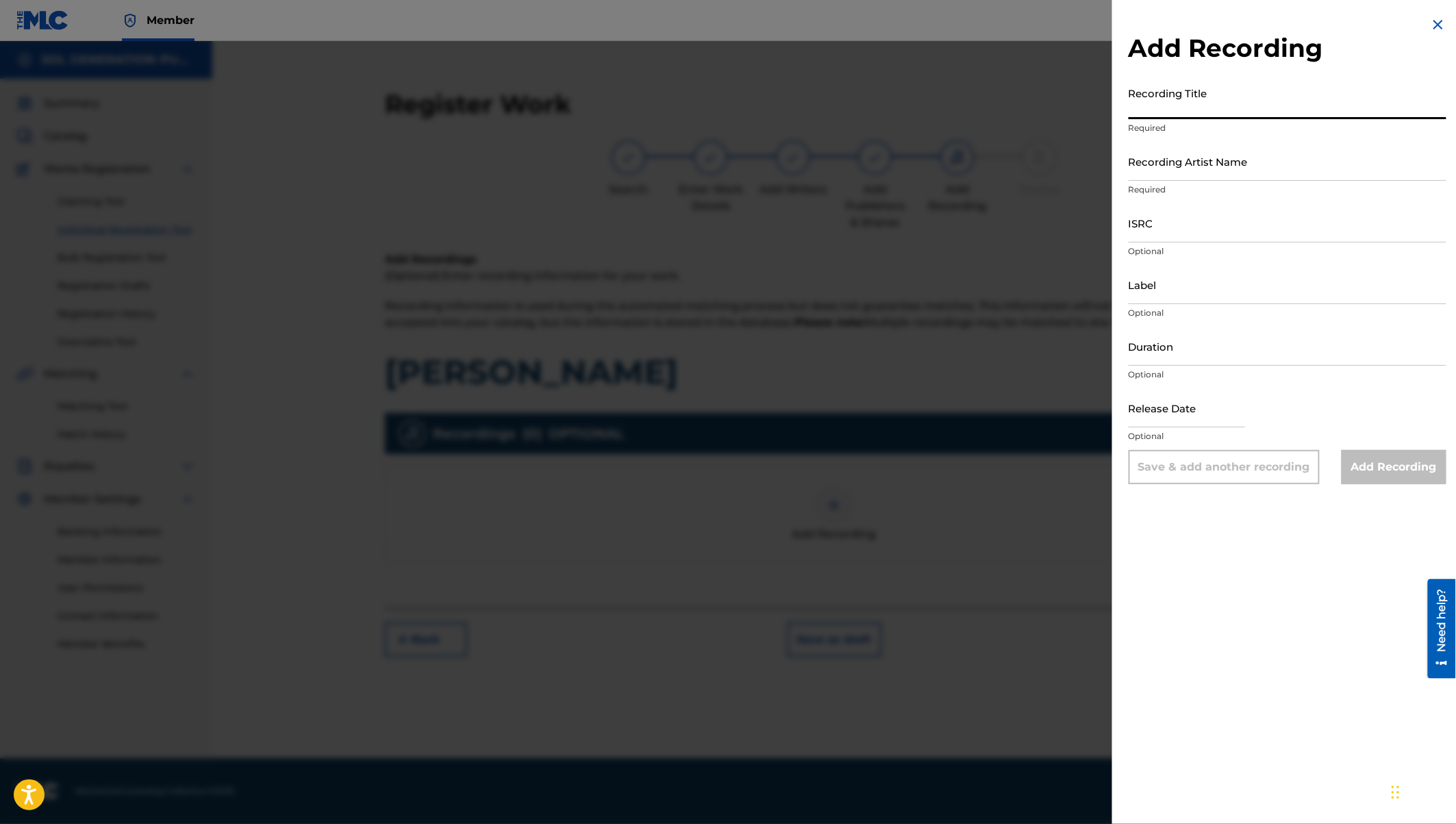
click at [1155, 100] on input "Recording Title" at bounding box center [1287, 99] width 318 height 39
type input "Mapenzi Yako"
click at [1159, 172] on input "Recording Artist Name" at bounding box center [1287, 161] width 318 height 39
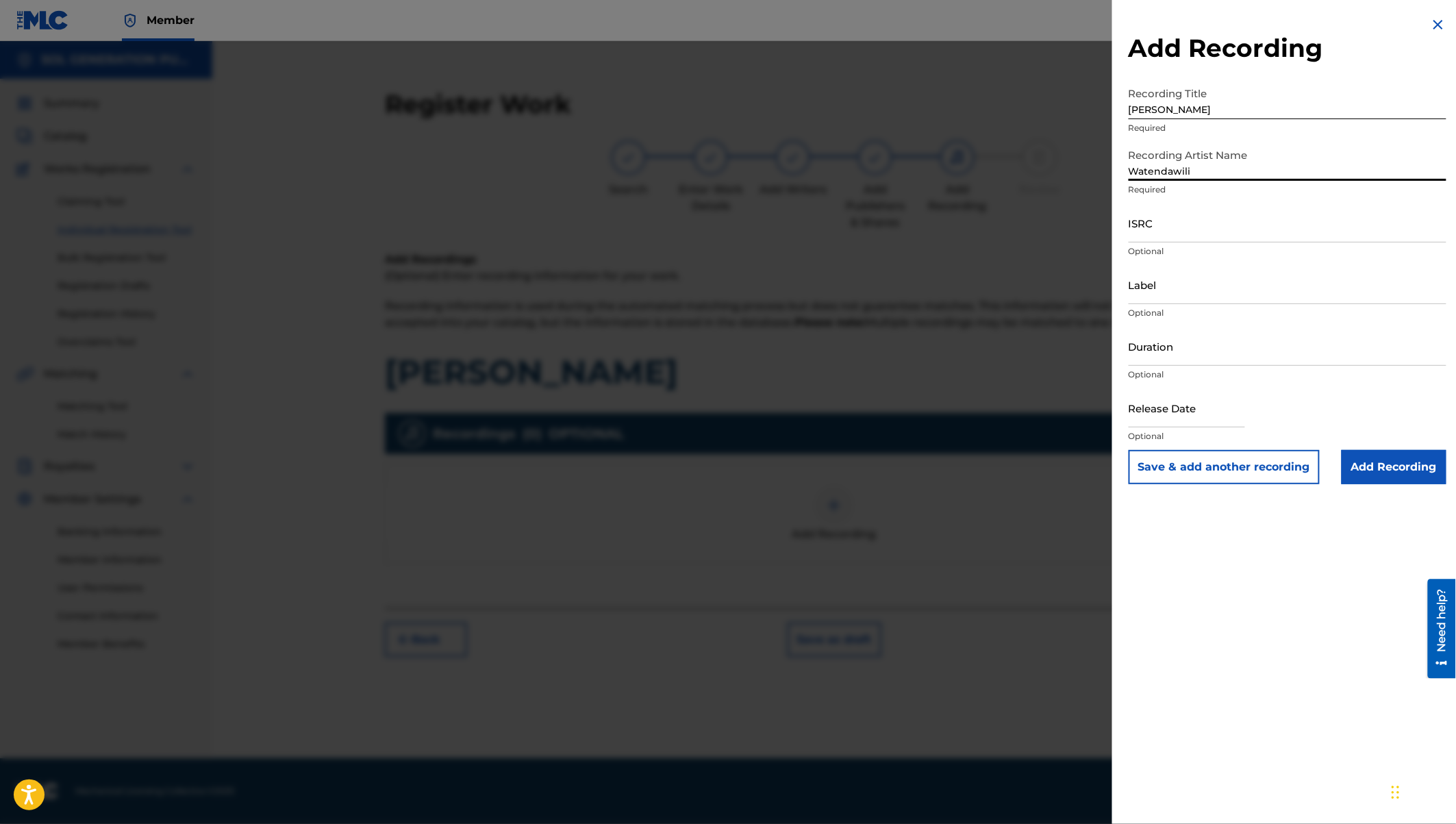
type input "Watendawili"
click at [1144, 218] on input "ISRC" at bounding box center [1287, 222] width 318 height 39
paste input "QZW9K247956"
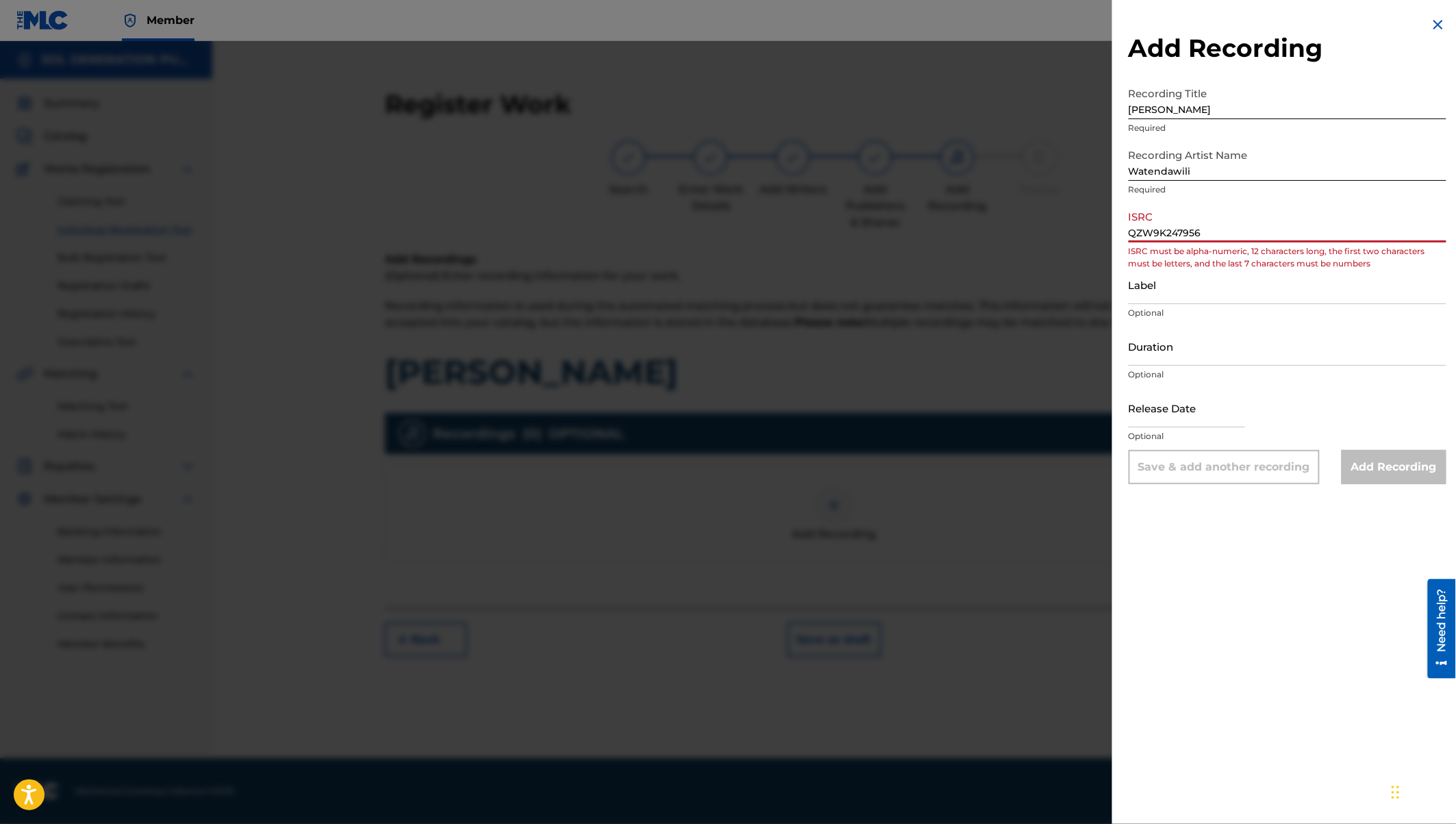
click at [1130, 235] on input "QZW9K247956" at bounding box center [1287, 222] width 318 height 39
click at [1205, 237] on input "QZW9K247956" at bounding box center [1287, 222] width 318 height 39
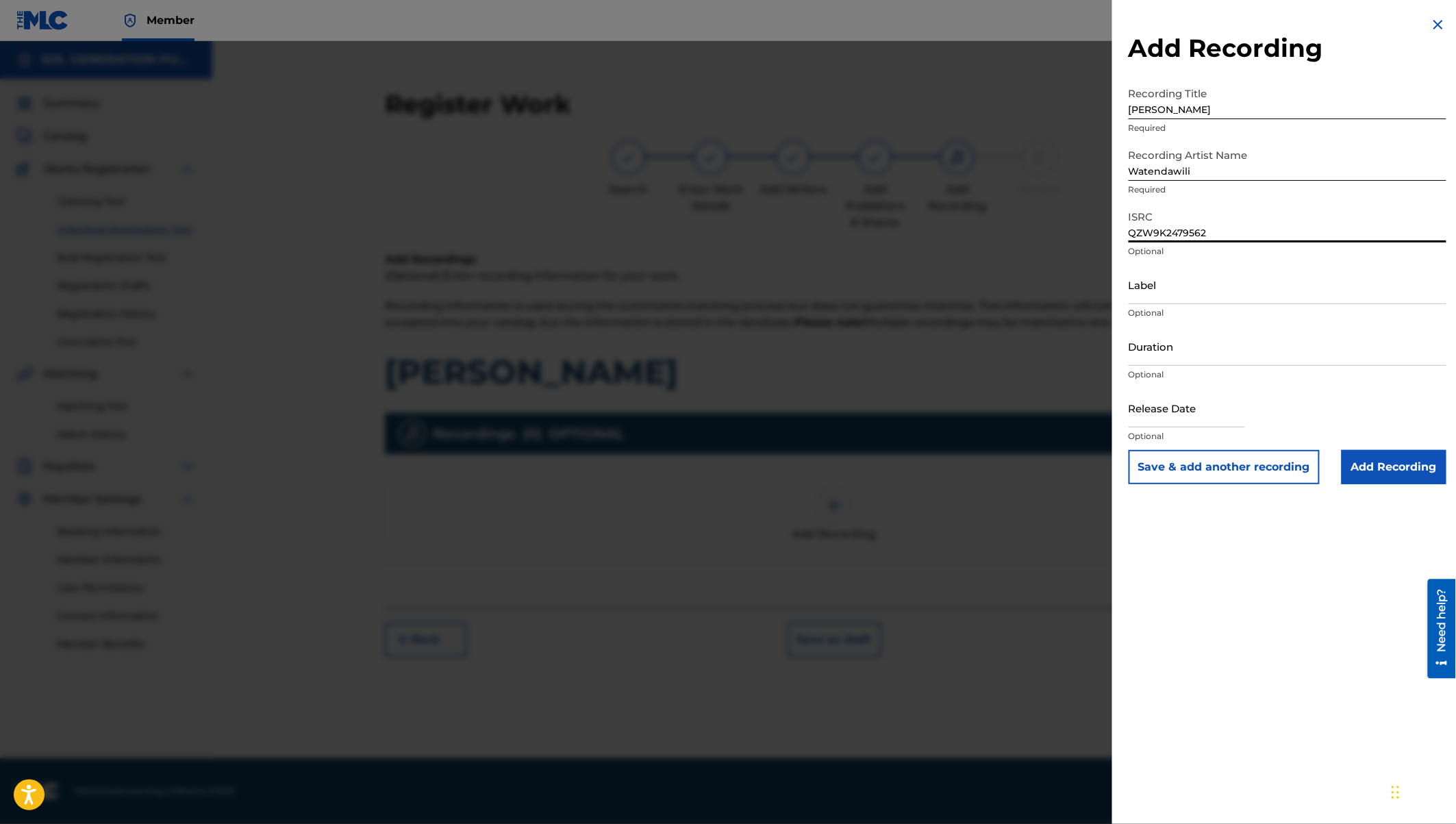
type input "QZW9K2479562"
click at [1148, 289] on input "Label" at bounding box center [1287, 284] width 318 height 39
type input "Watendawili"
click at [1154, 347] on input "Duration" at bounding box center [1287, 346] width 318 height 39
type input "02:49"
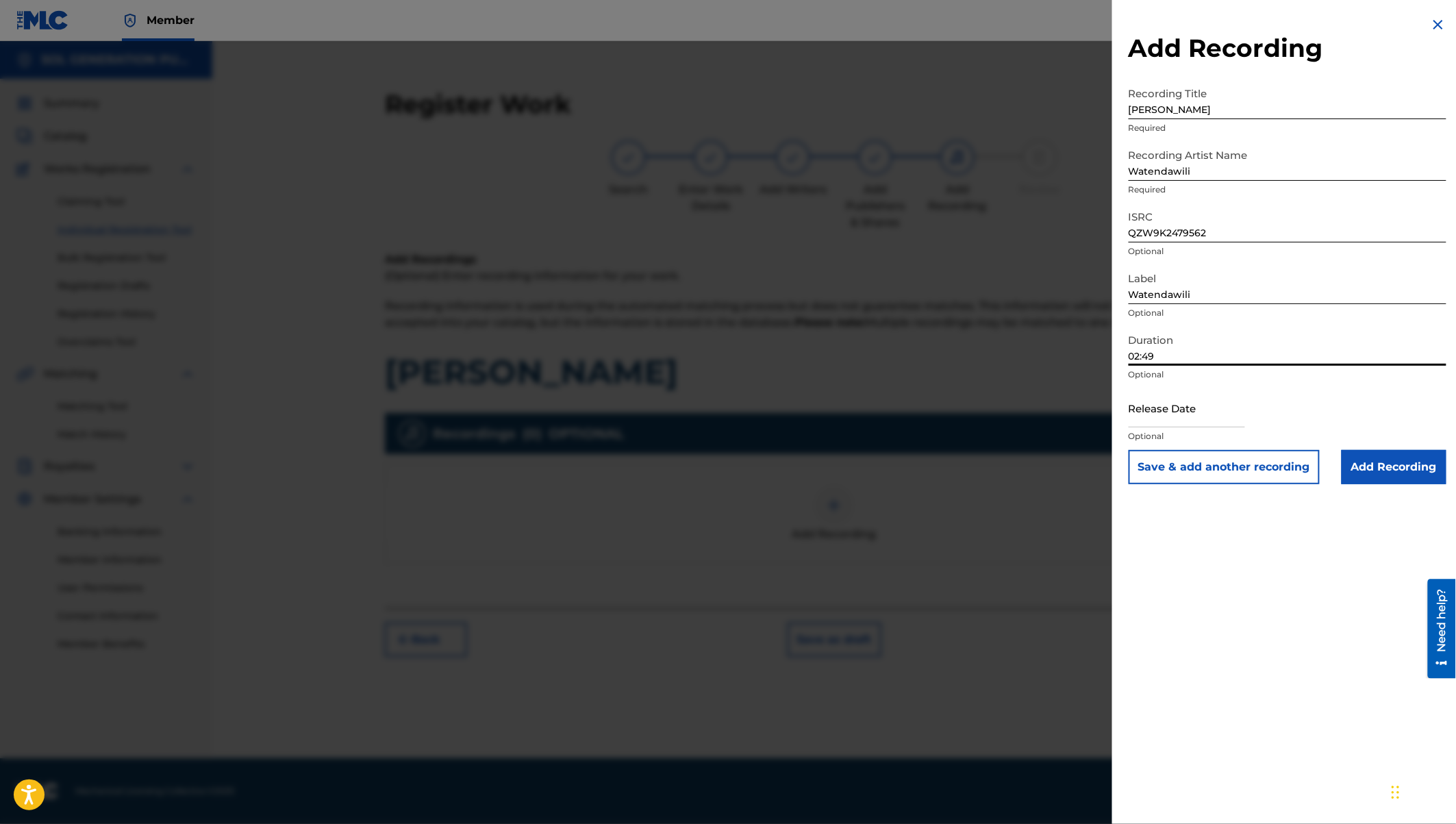
click at [1160, 411] on input "text" at bounding box center [1187, 407] width 116 height 39
select select "7"
select select "2025"
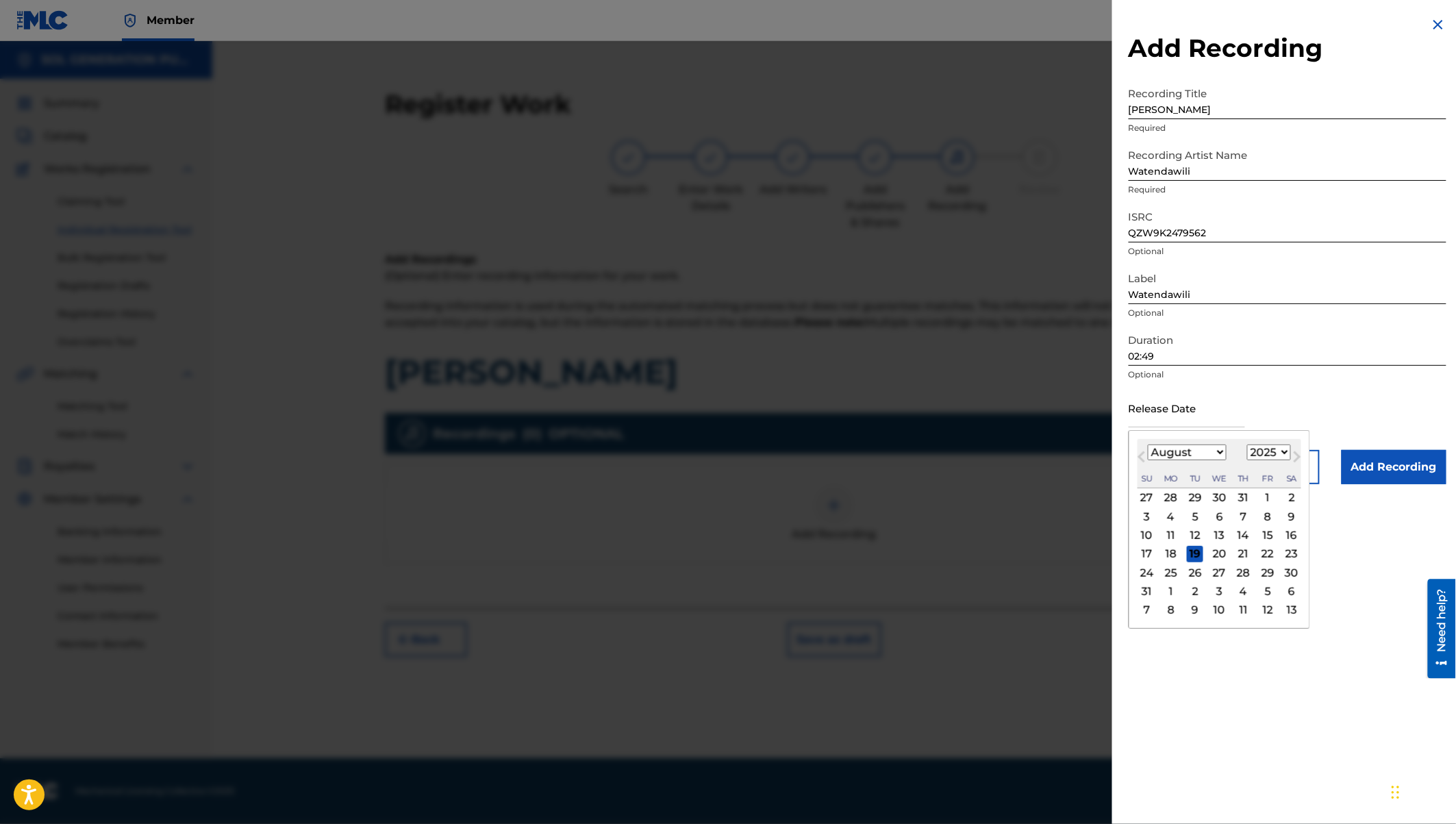
click at [1204, 448] on select "January February March April May June July August September October November De…" at bounding box center [1187, 452] width 79 height 16
select select "10"
click at [1266, 452] on select "1900 1901 1902 1903 1904 1905 1906 1907 1908 1909 1910 1911 1912 1913 1914 1915…" at bounding box center [1269, 452] width 44 height 16
select select "2024"
click at [1269, 516] on div "8" at bounding box center [1267, 516] width 16 height 16
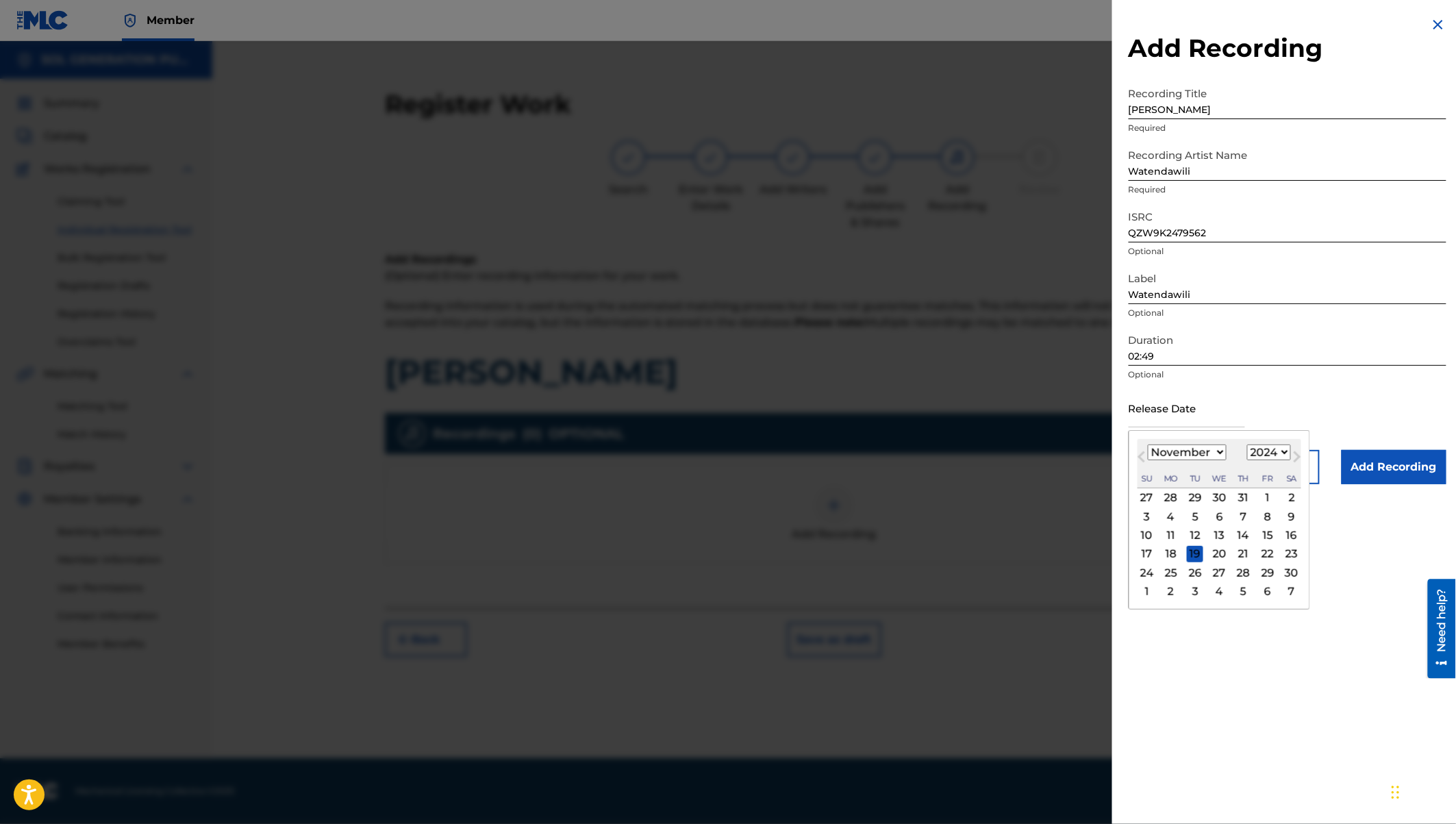
type input "November 8 2024"
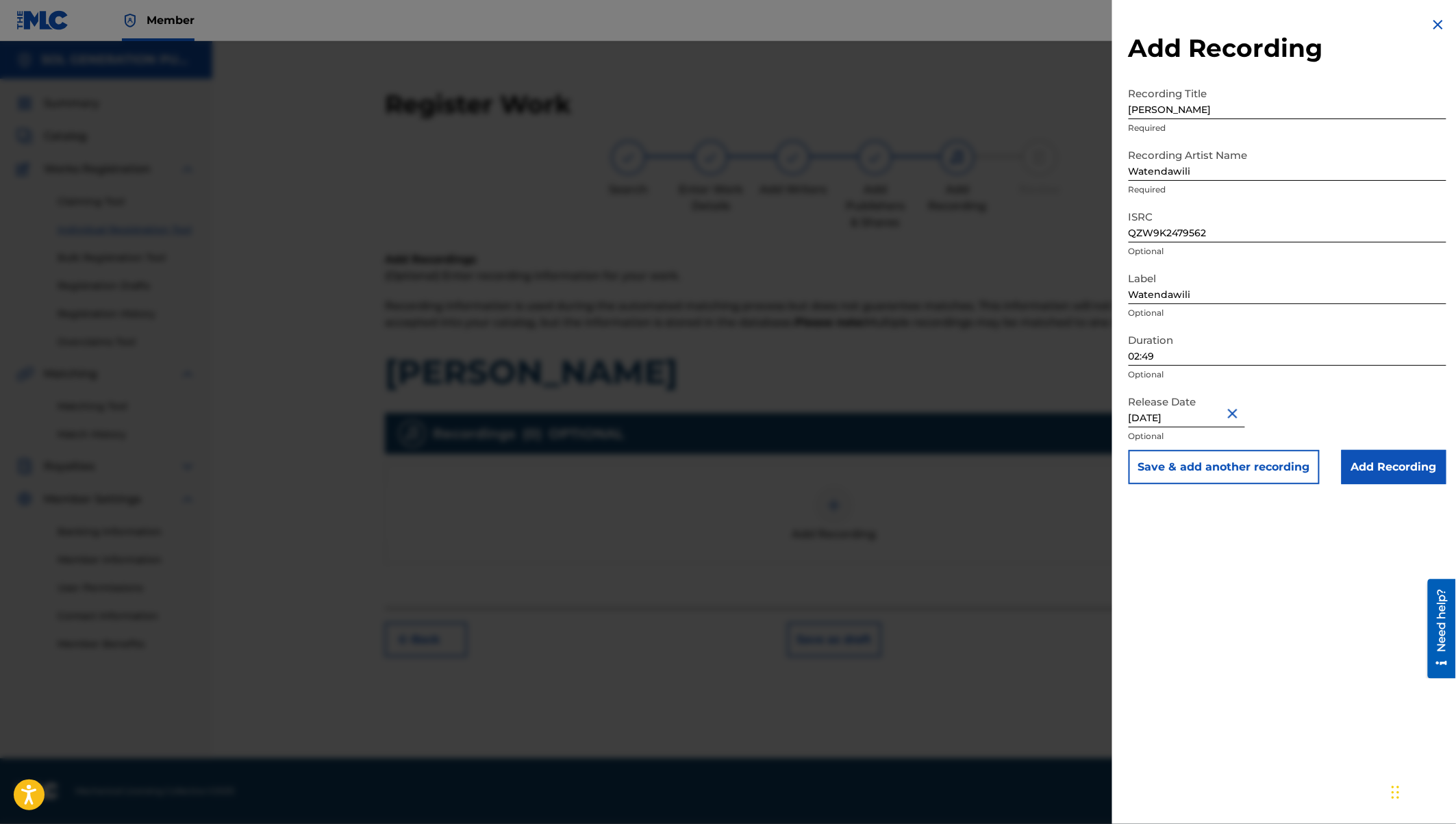
click at [1391, 475] on input "Add Recording" at bounding box center [1394, 467] width 105 height 34
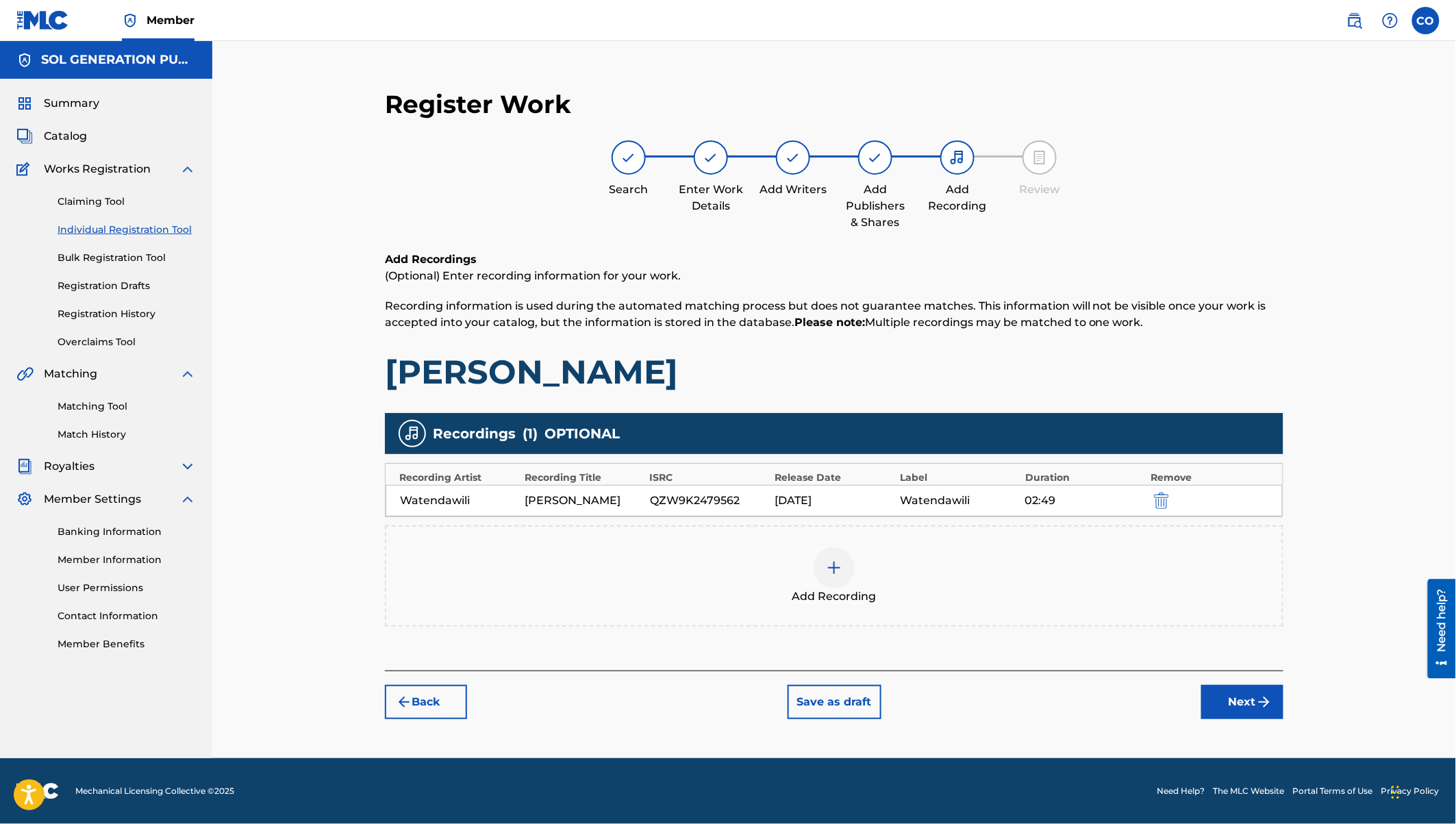
click at [1239, 699] on button "Next" at bounding box center [1242, 702] width 82 height 34
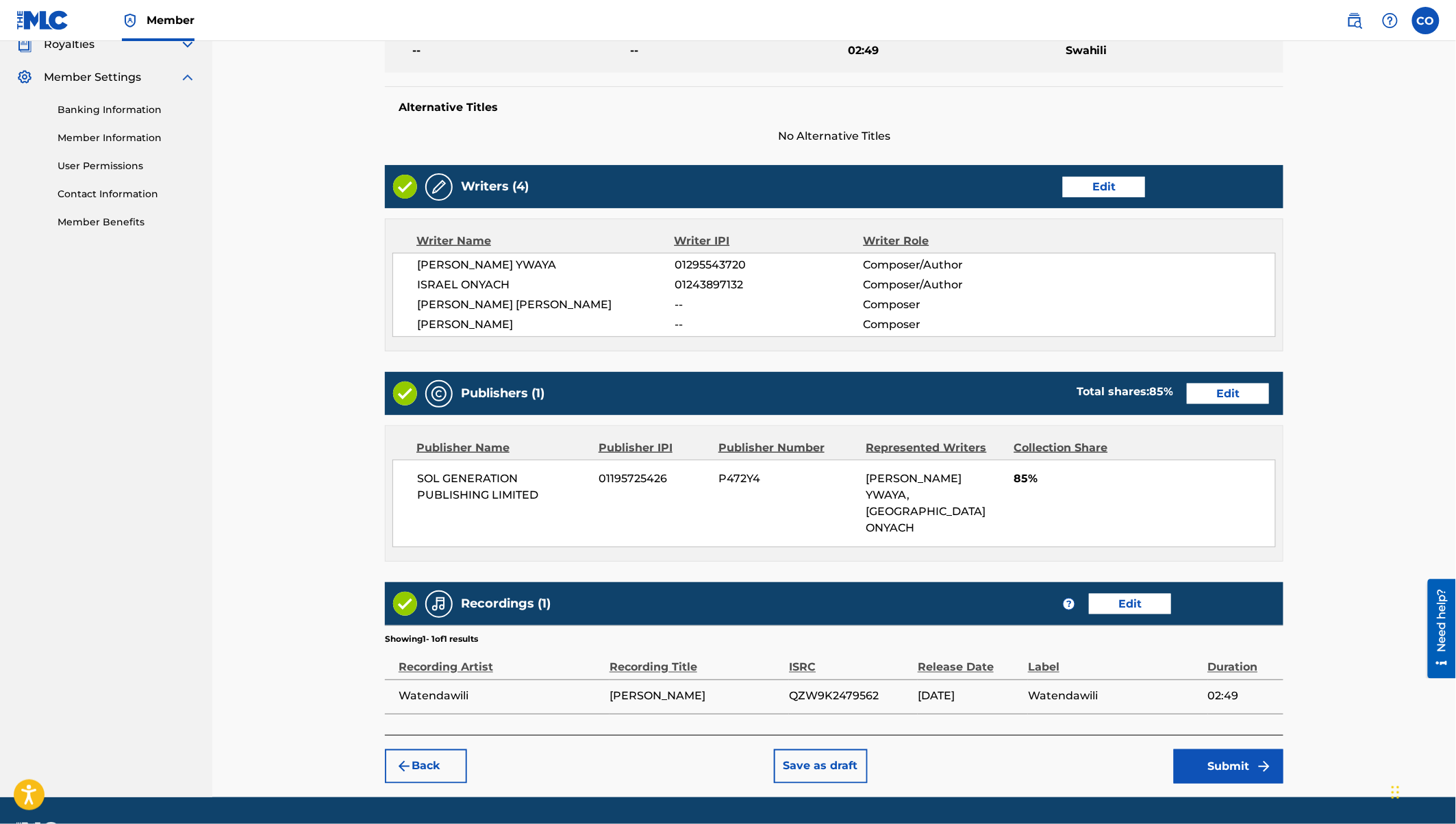
scroll to position [423, 0]
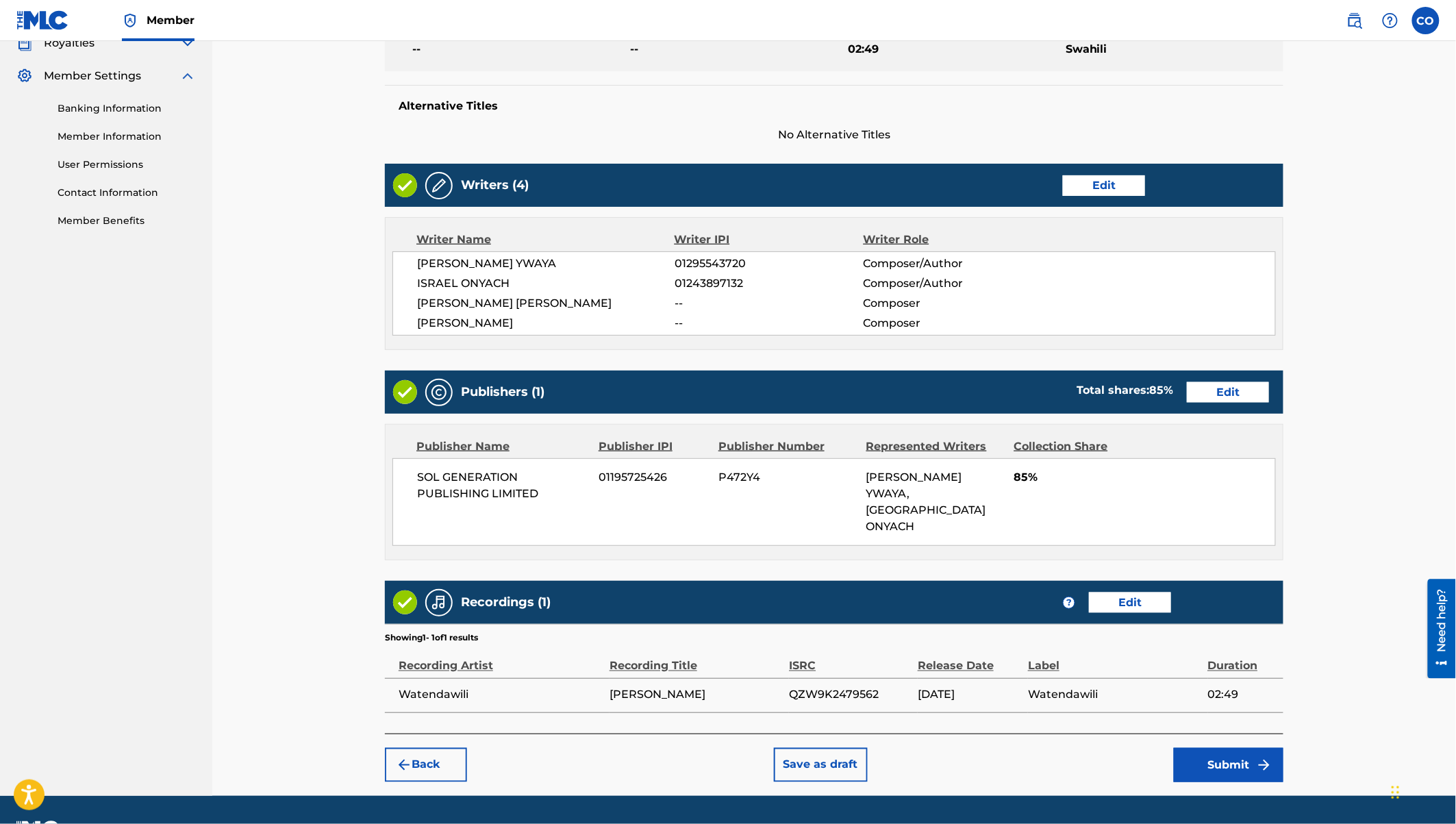
click at [1231, 748] on button "Submit" at bounding box center [1228, 765] width 110 height 34
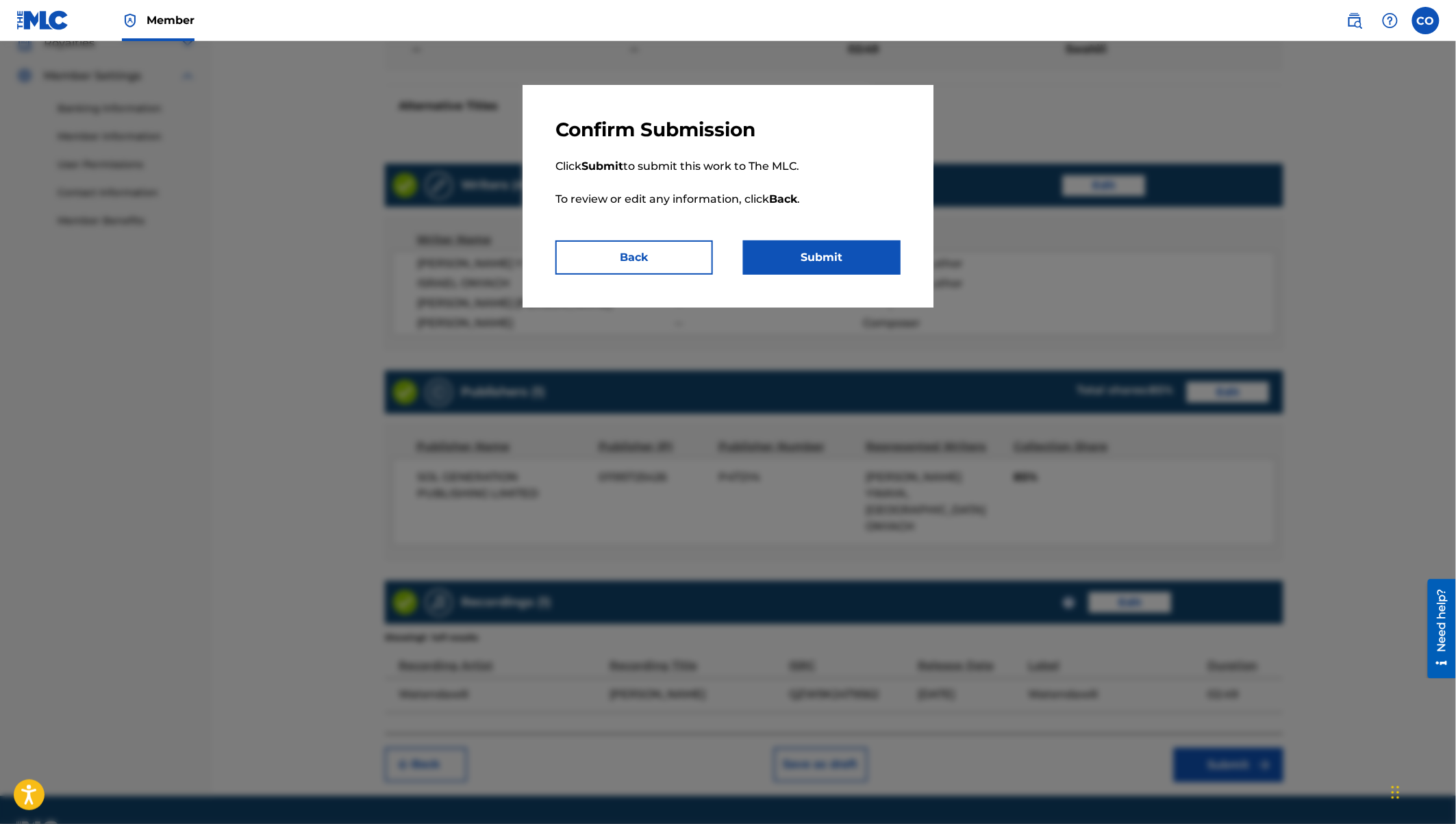
click at [867, 252] on button "Submit" at bounding box center [821, 258] width 157 height 34
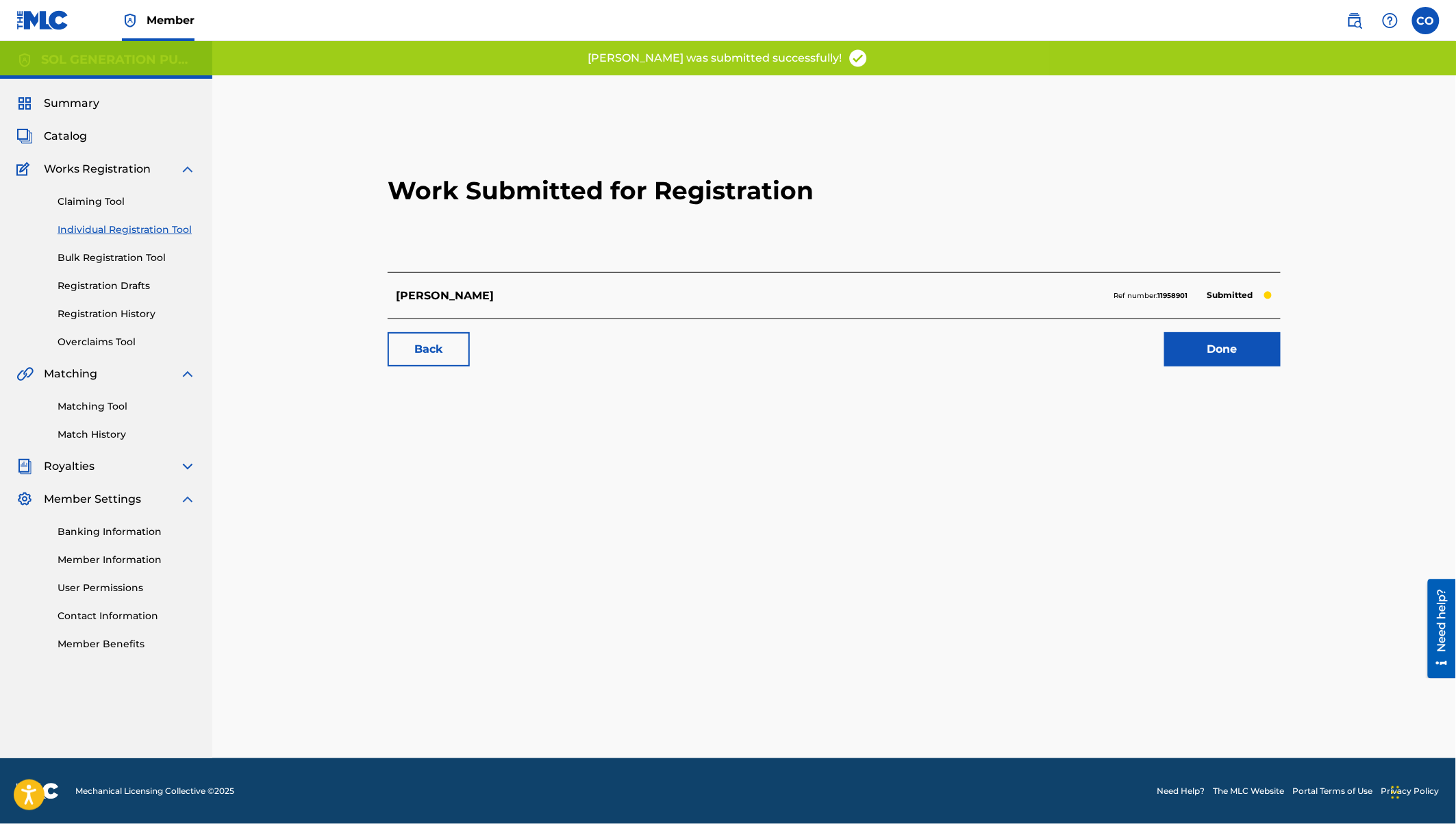
click at [1204, 353] on link "Done" at bounding box center [1222, 349] width 116 height 34
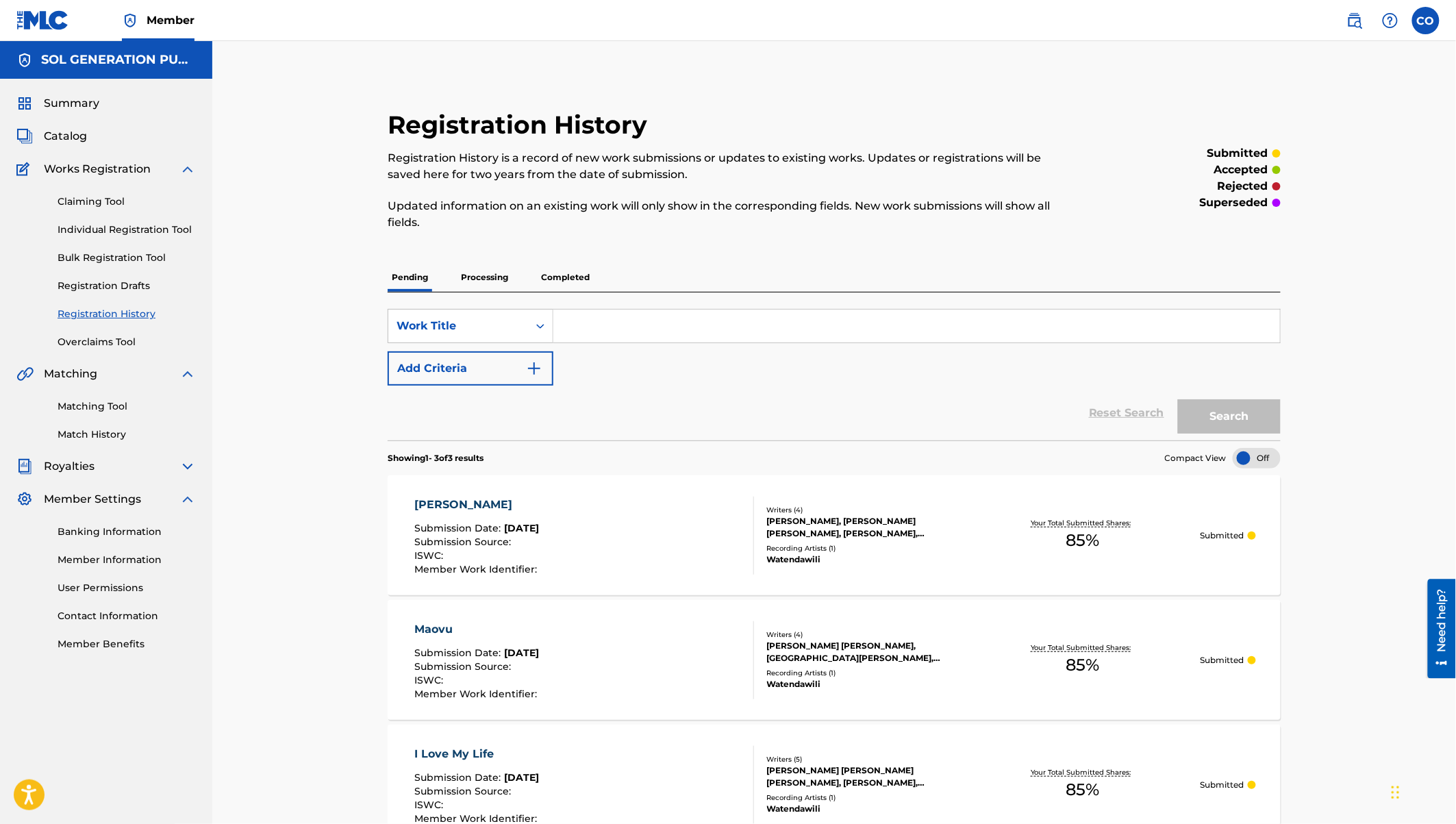
click at [118, 236] on link "Individual Registration Tool" at bounding box center [126, 229] width 138 height 14
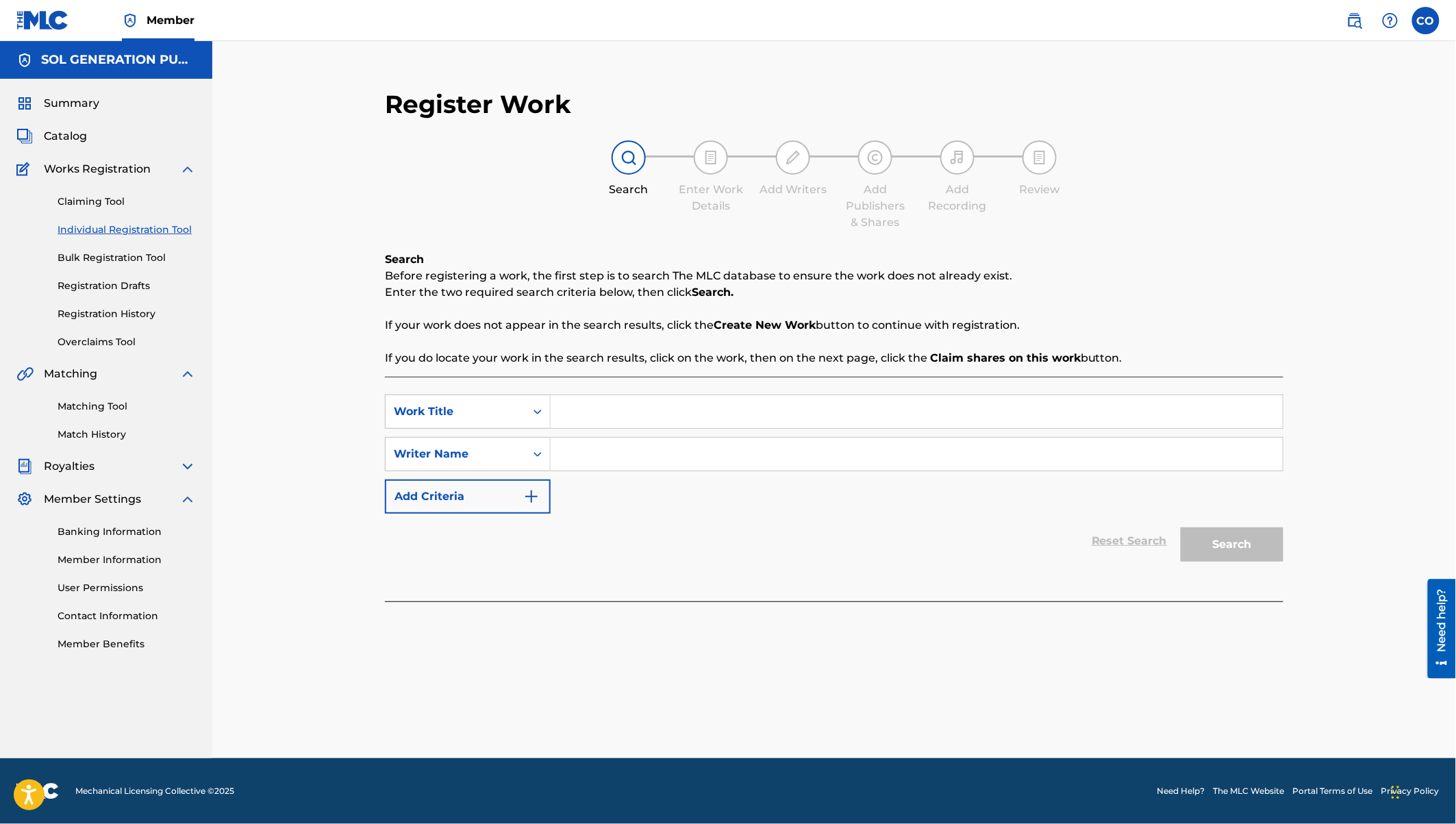
click at [605, 408] on input "Search Form" at bounding box center [916, 411] width 732 height 32
type input "Sianda"
click at [627, 461] on input "Search Form" at bounding box center [916, 454] width 732 height 32
type input "Watendawili"
click at [1180, 527] on button "Search" at bounding box center [1232, 545] width 103 height 34
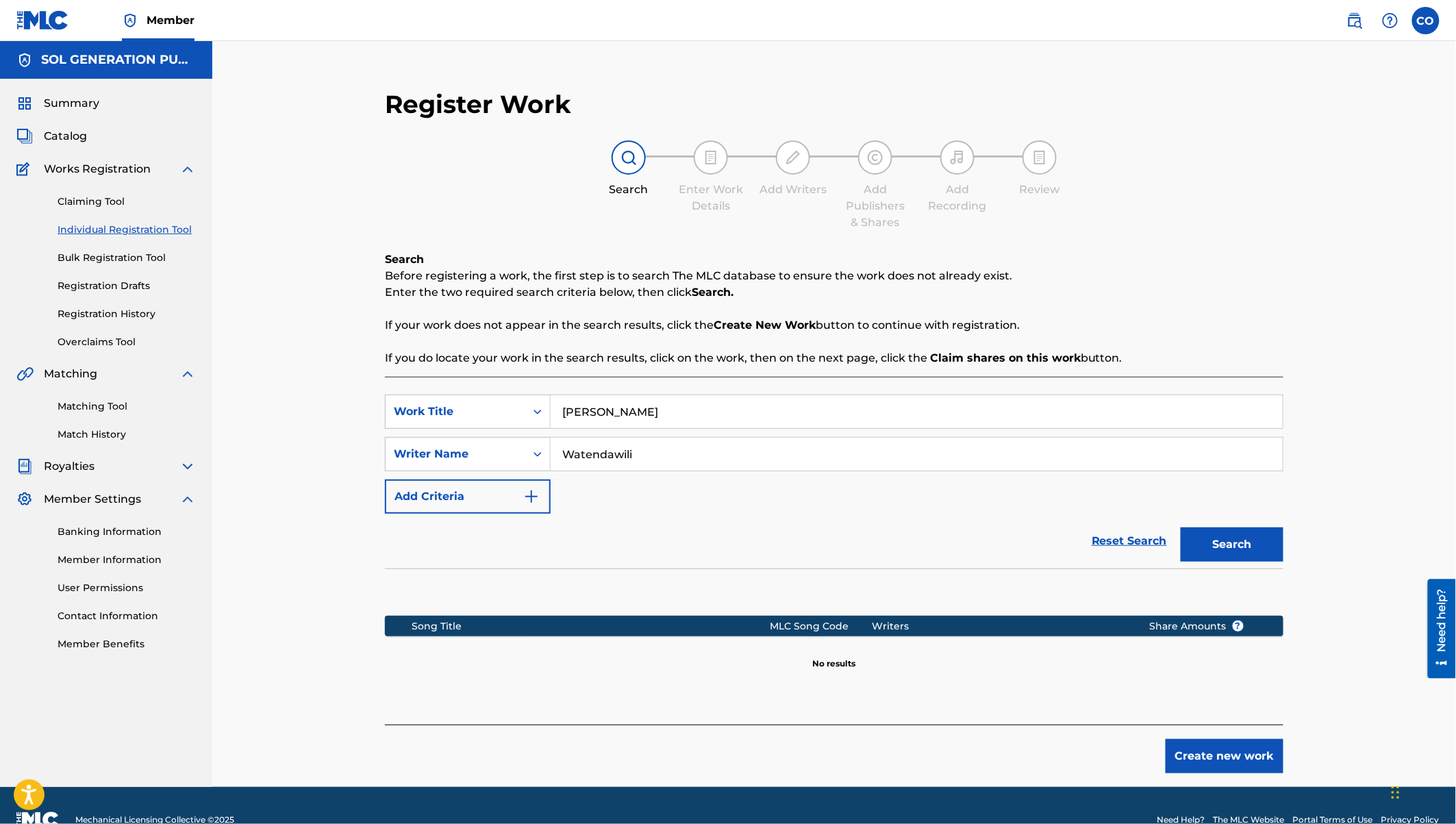
scroll to position [28, 0]
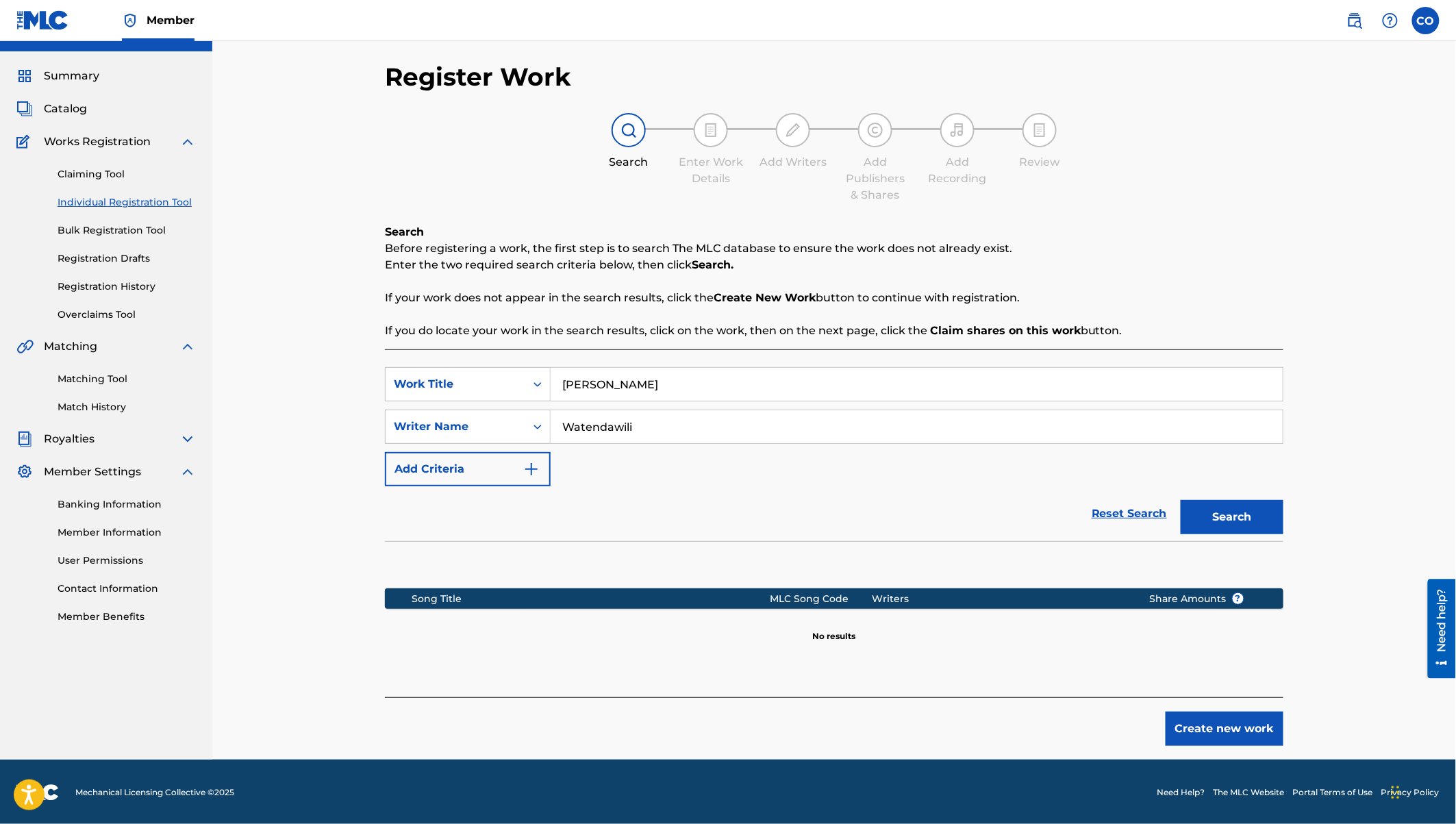
click at [1191, 718] on button "Create new work" at bounding box center [1224, 729] width 118 height 34
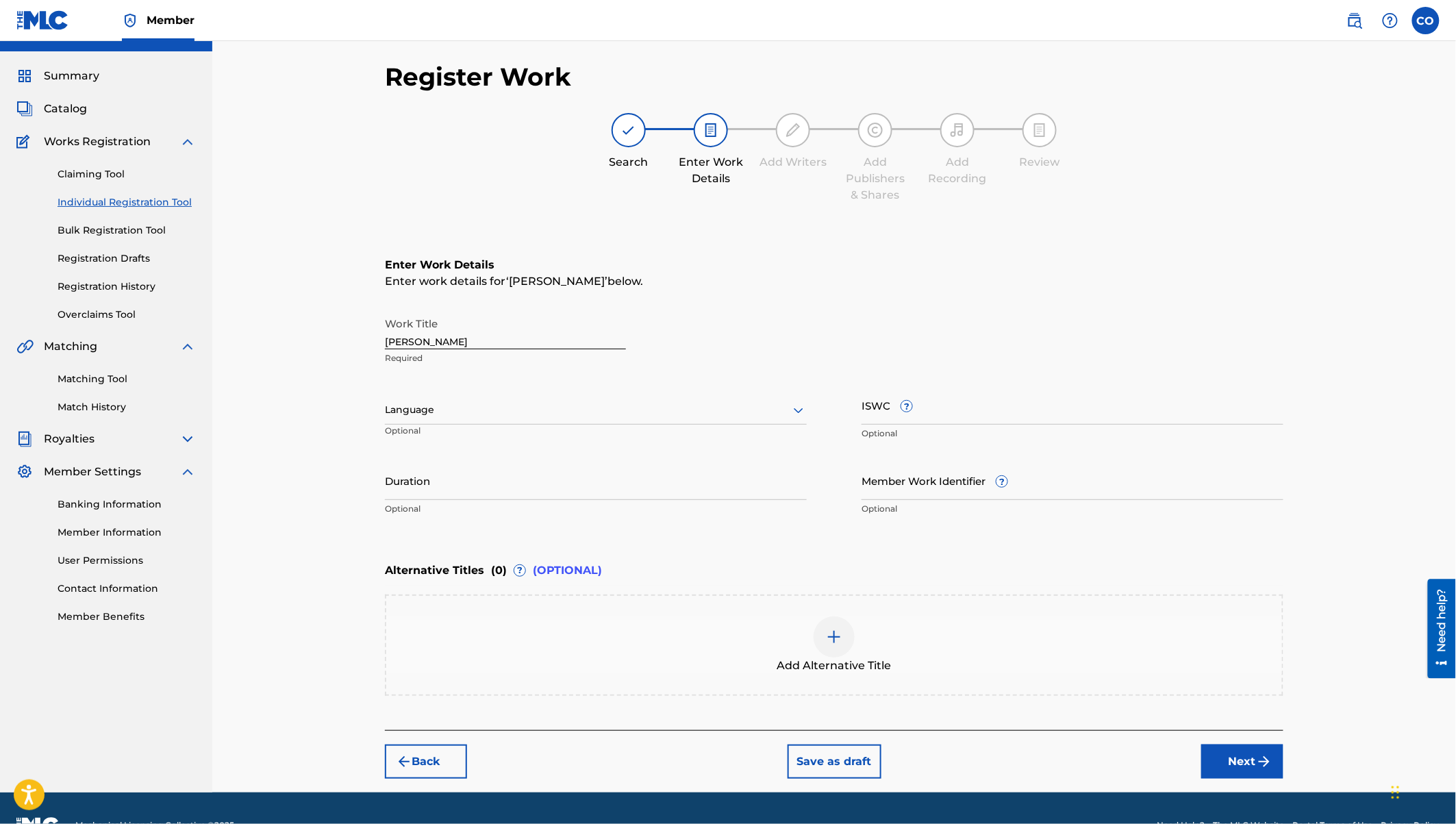
scroll to position [59, 0]
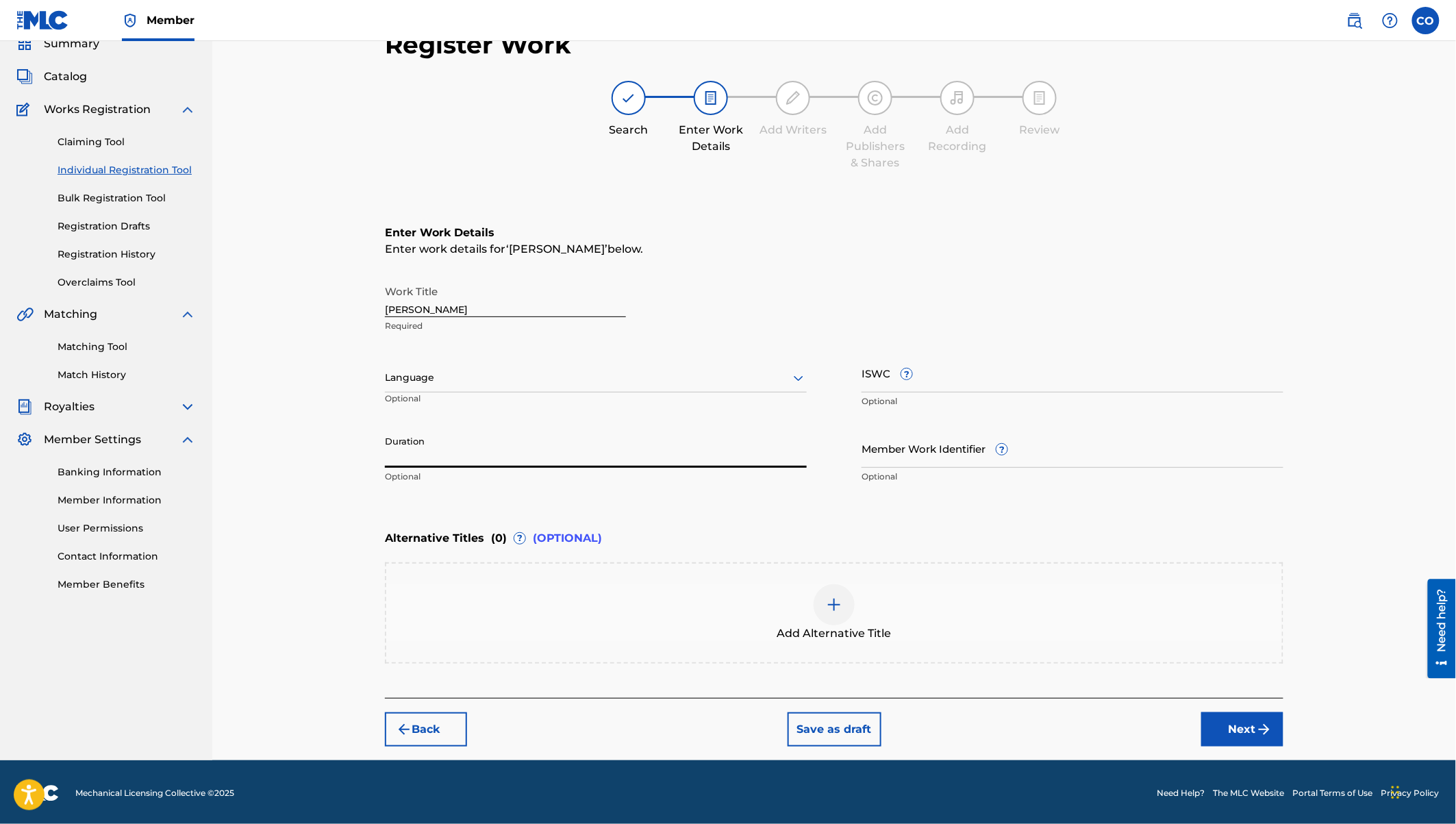
click at [441, 464] on input "Duration" at bounding box center [596, 448] width 421 height 39
type input "02:56"
click at [1239, 719] on button "Next" at bounding box center [1242, 730] width 82 height 34
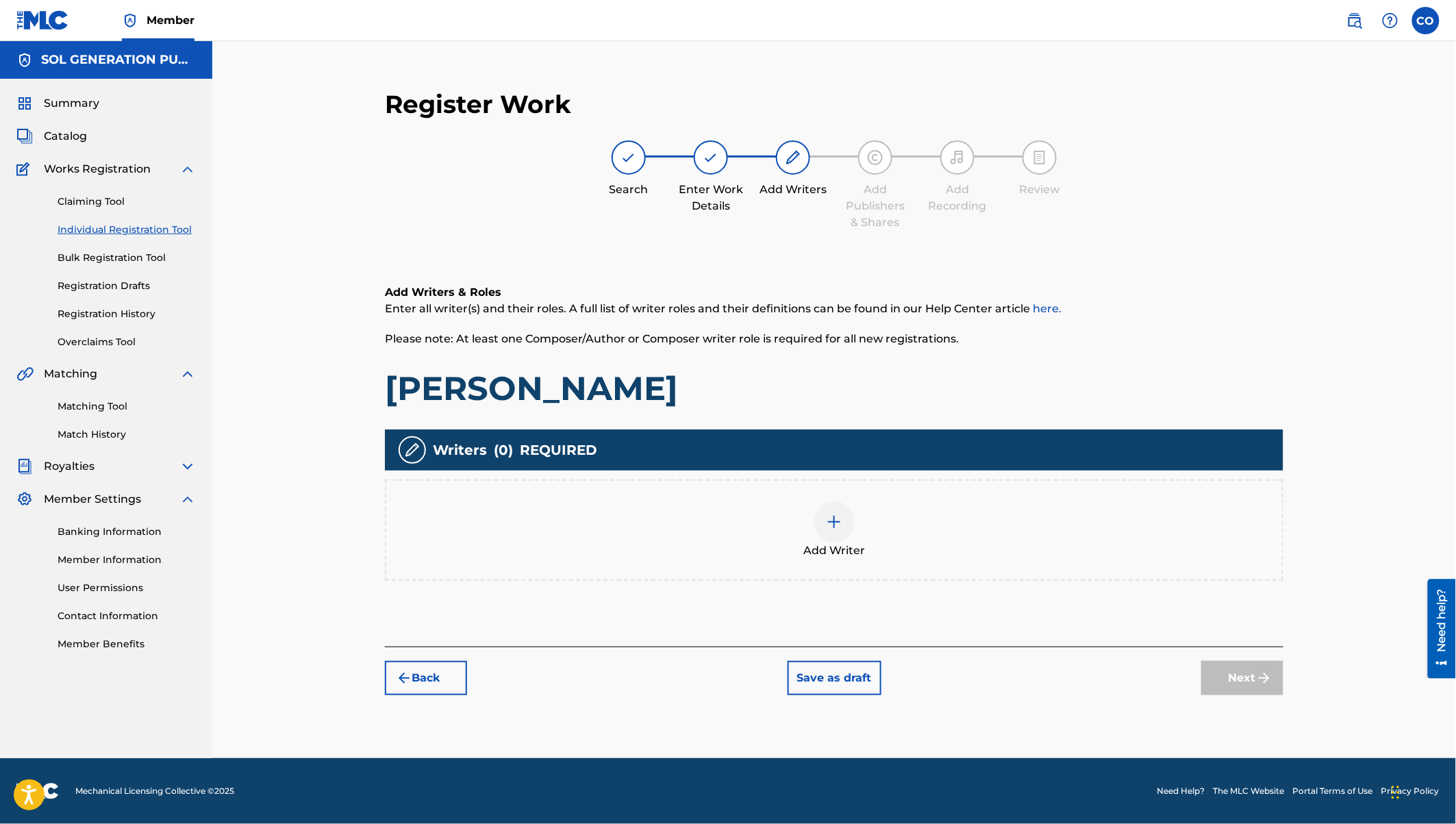
click at [837, 524] on img at bounding box center [833, 522] width 16 height 16
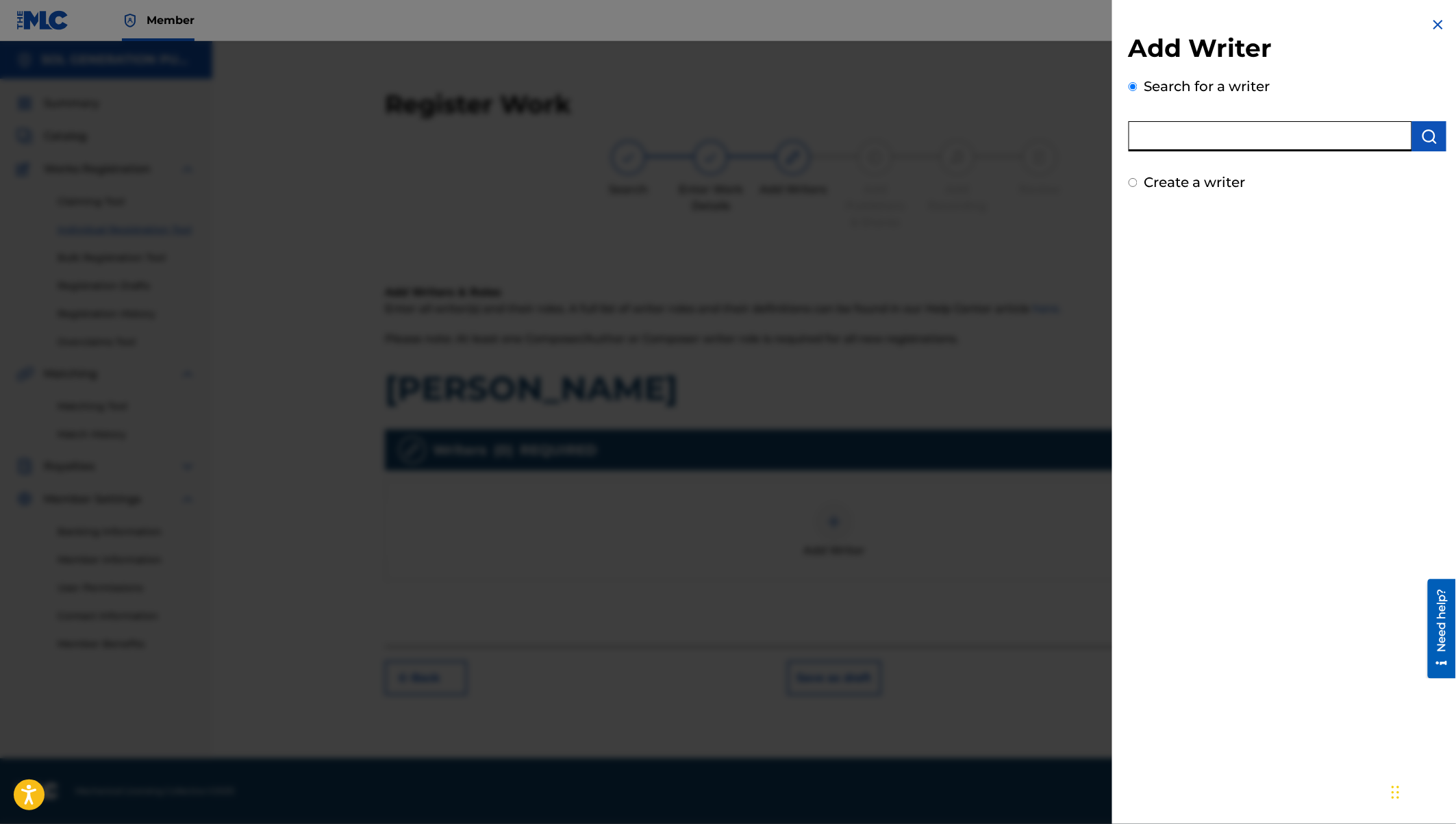
click at [1212, 141] on input "text" at bounding box center [1270, 136] width 283 height 31
type input "eugine simon ywaya"
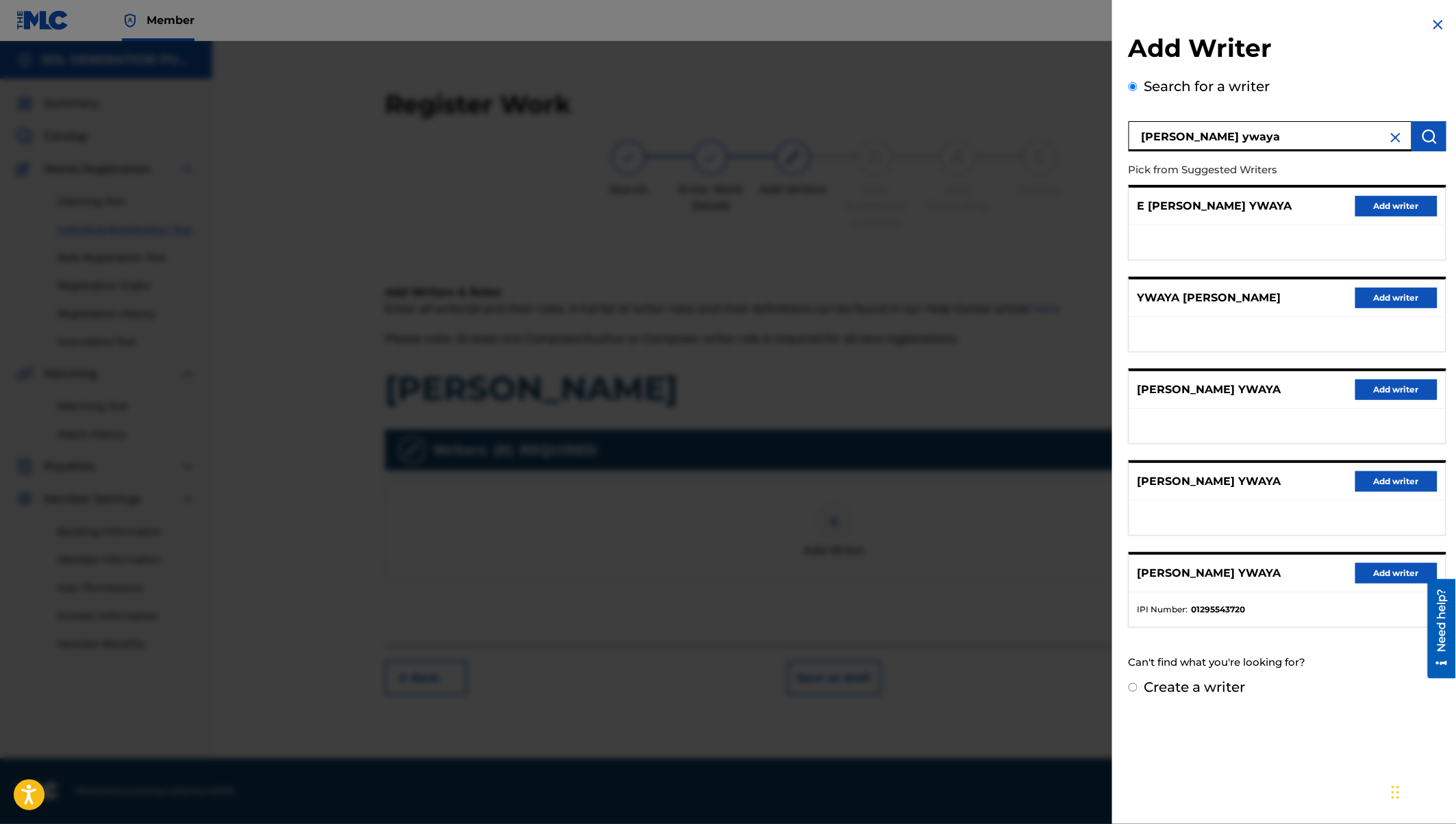
click at [1380, 569] on button "Add writer" at bounding box center [1396, 573] width 82 height 21
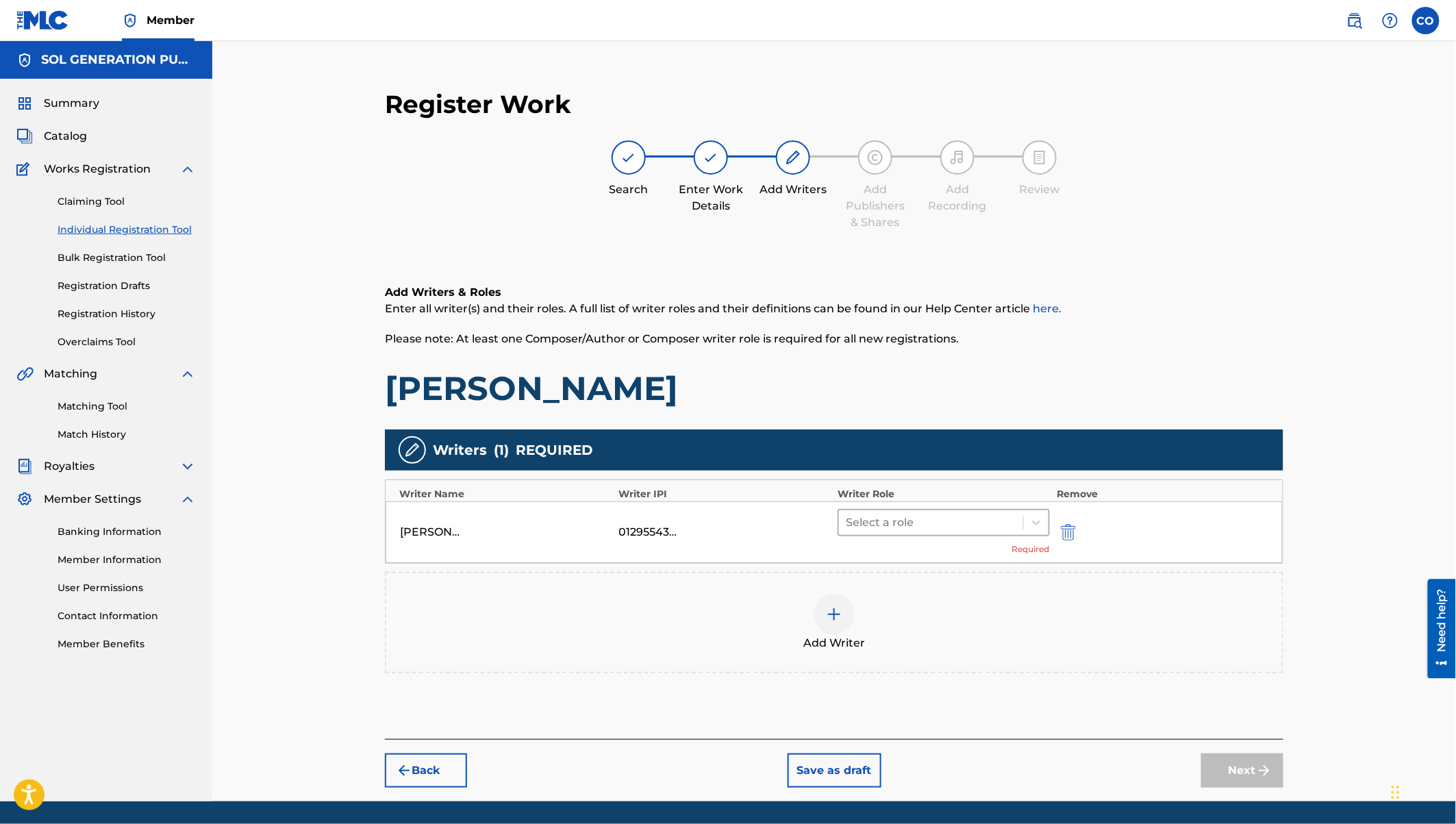
click at [906, 522] on div at bounding box center [931, 523] width 171 height 19
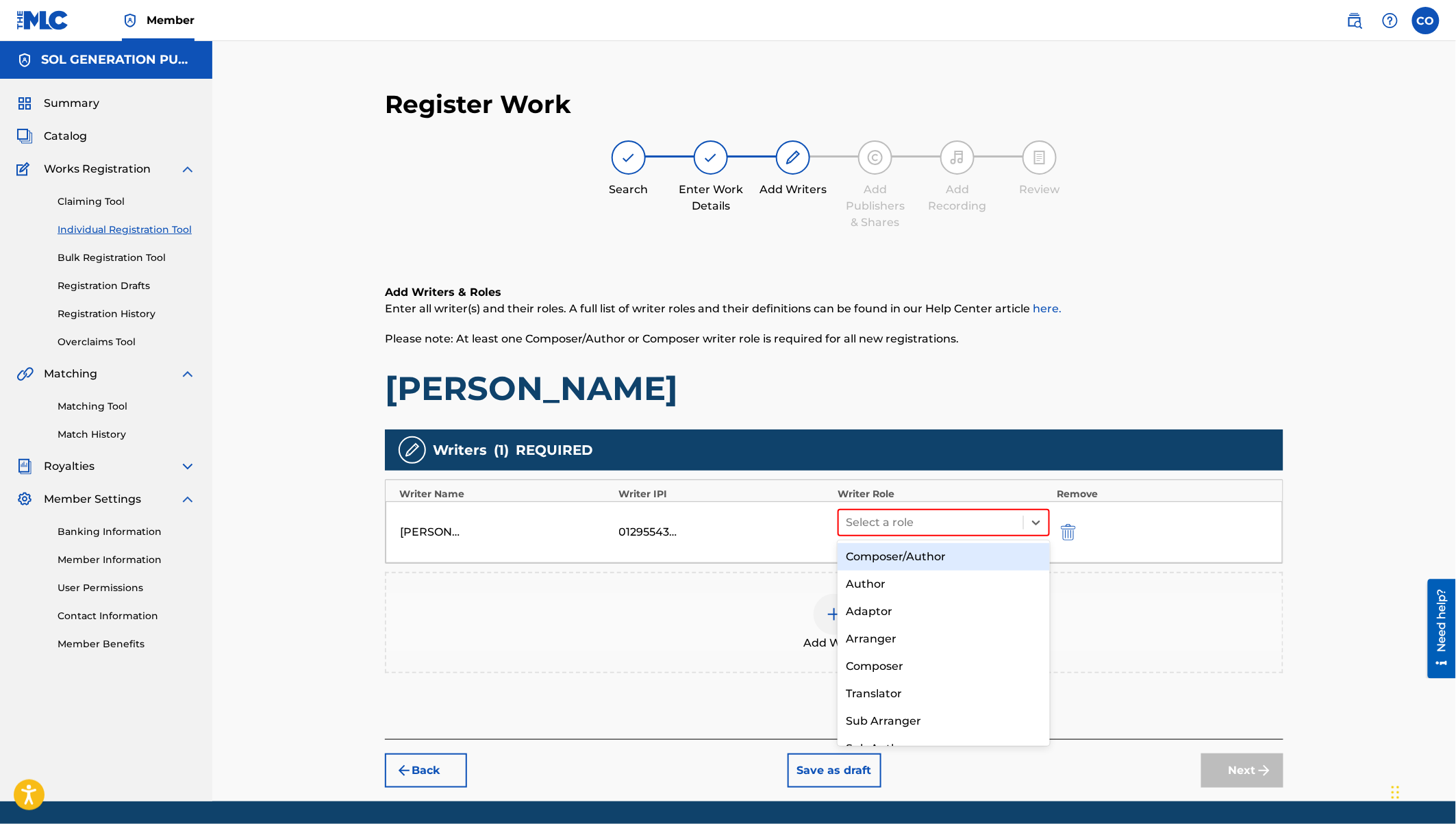
click at [911, 553] on div "Composer/Author" at bounding box center [943, 557] width 213 height 28
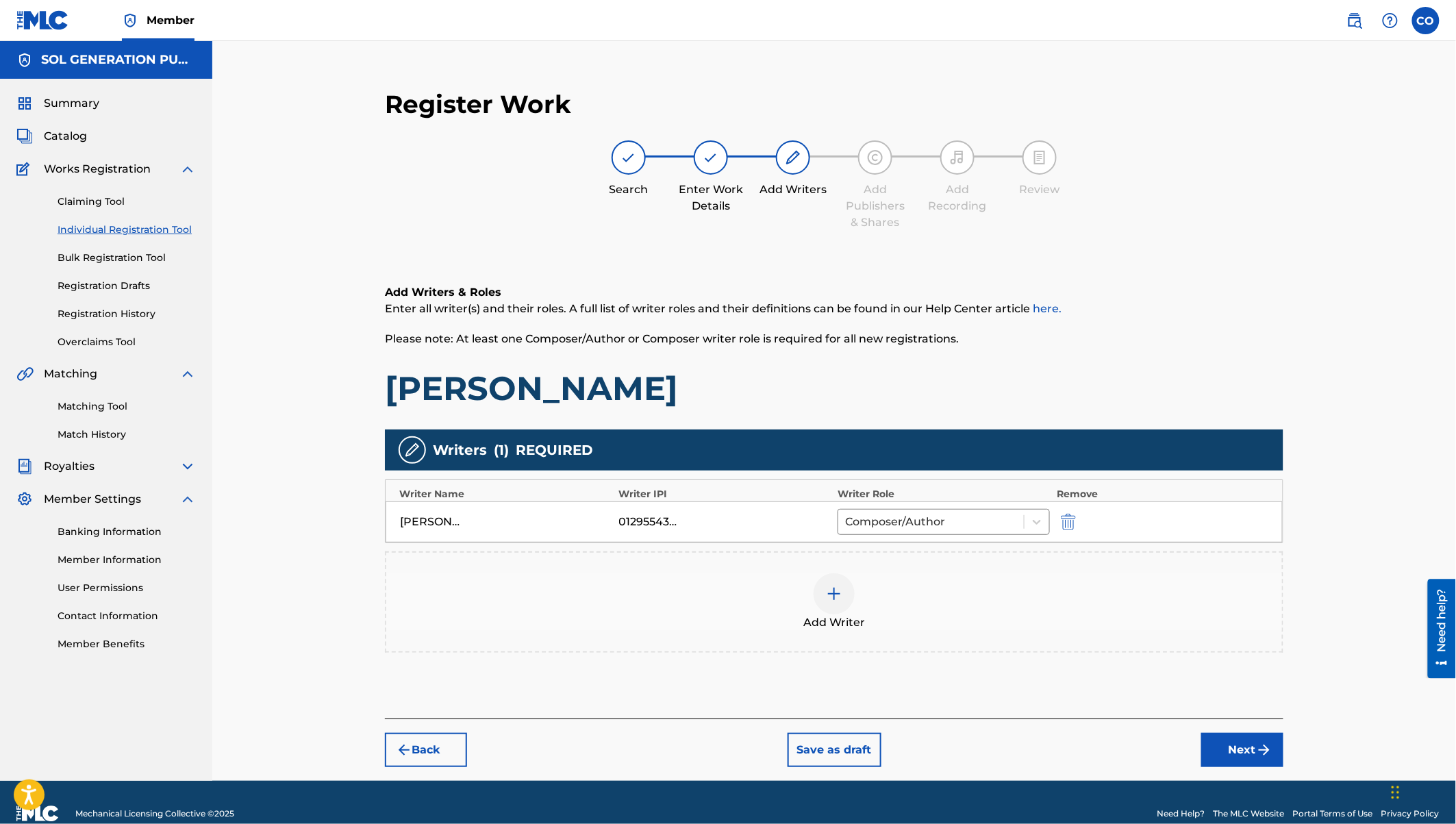
click at [828, 592] on img at bounding box center [833, 593] width 16 height 16
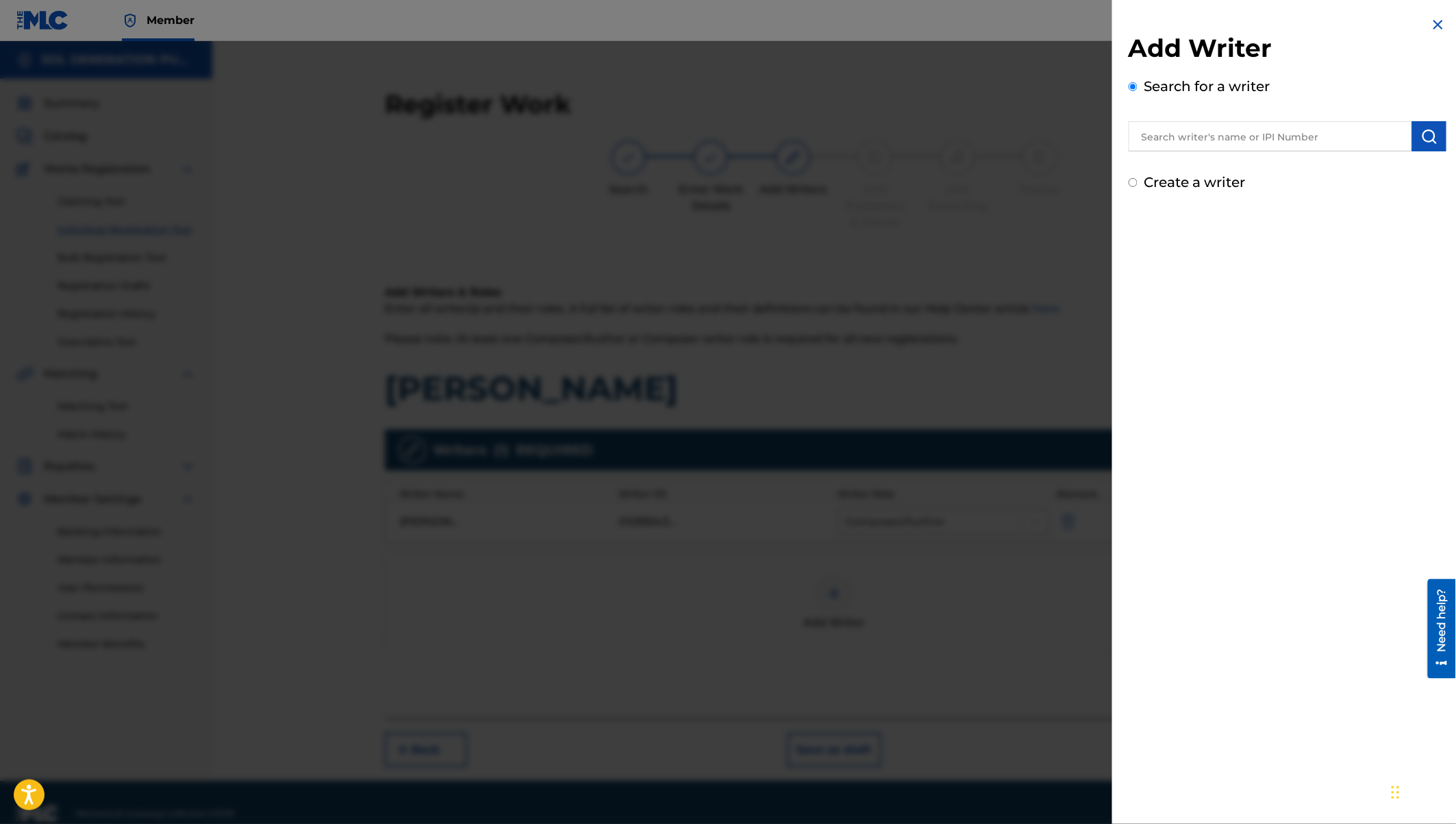
click at [1179, 133] on input "text" at bounding box center [1270, 136] width 283 height 31
type input "edgar israel onyach"
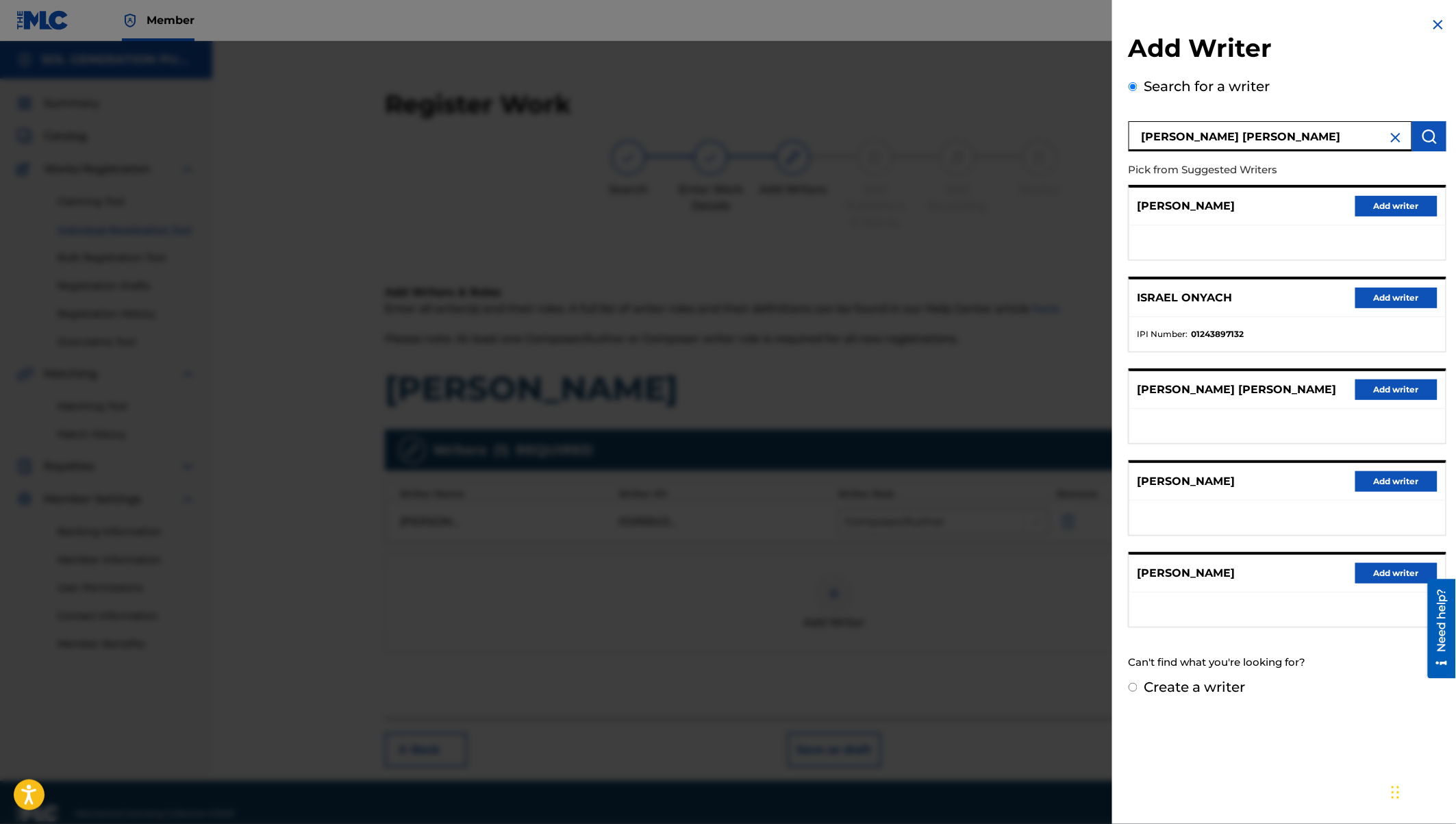
click at [1383, 298] on button "Add writer" at bounding box center [1396, 299] width 82 height 21
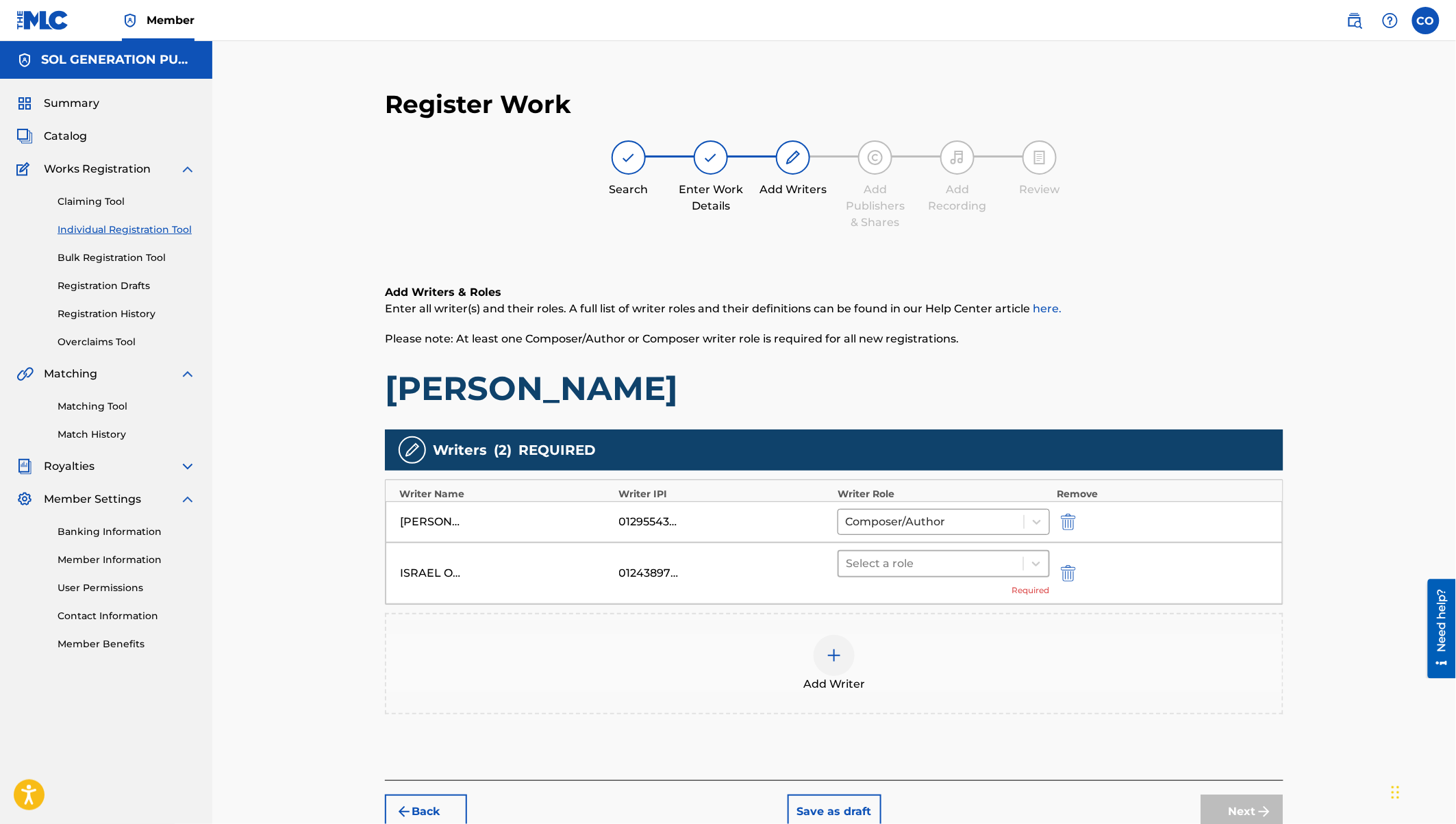
click at [939, 554] on div at bounding box center [931, 564] width 171 height 19
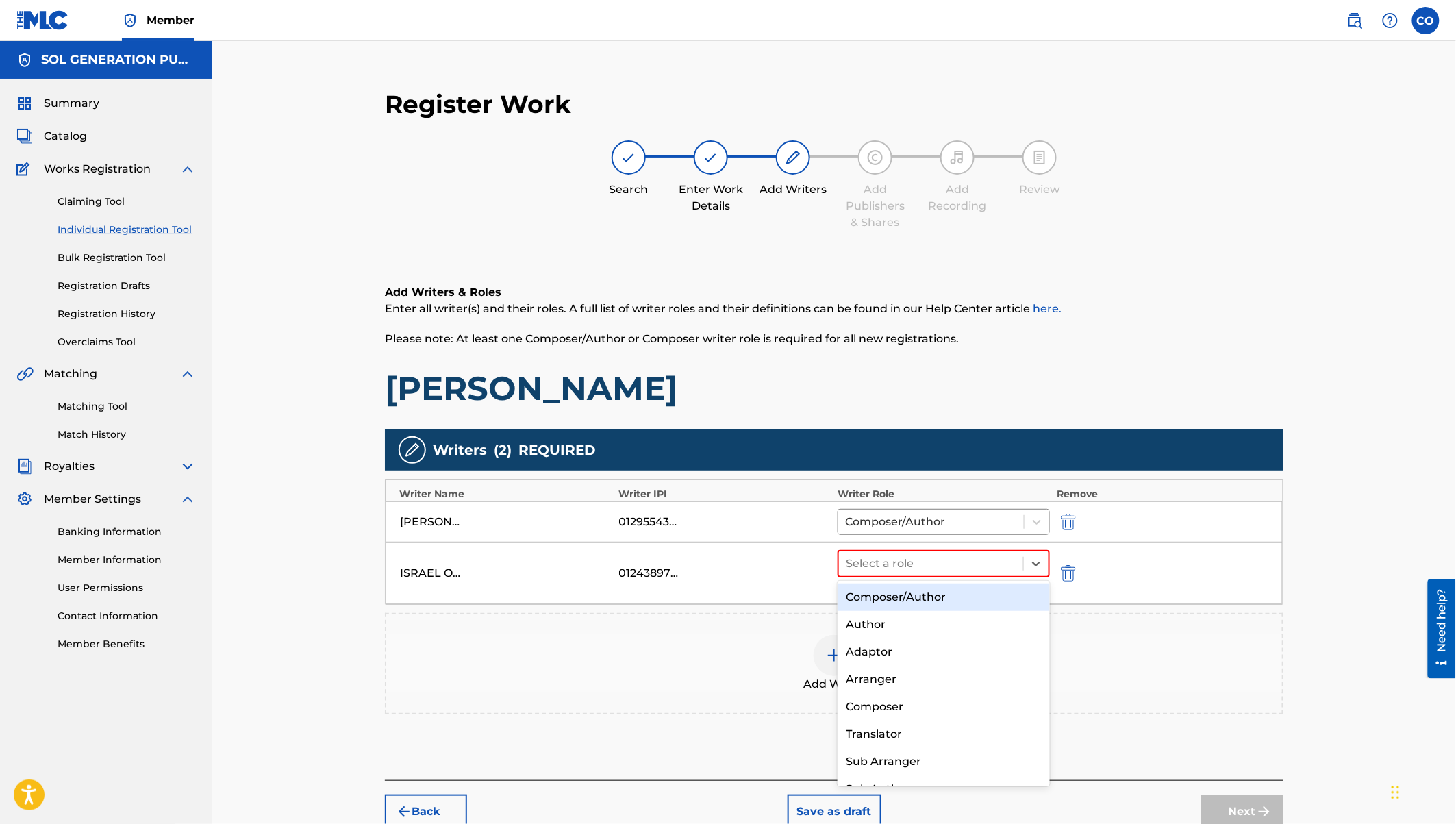
click at [911, 602] on div "Composer/Author" at bounding box center [943, 597] width 213 height 28
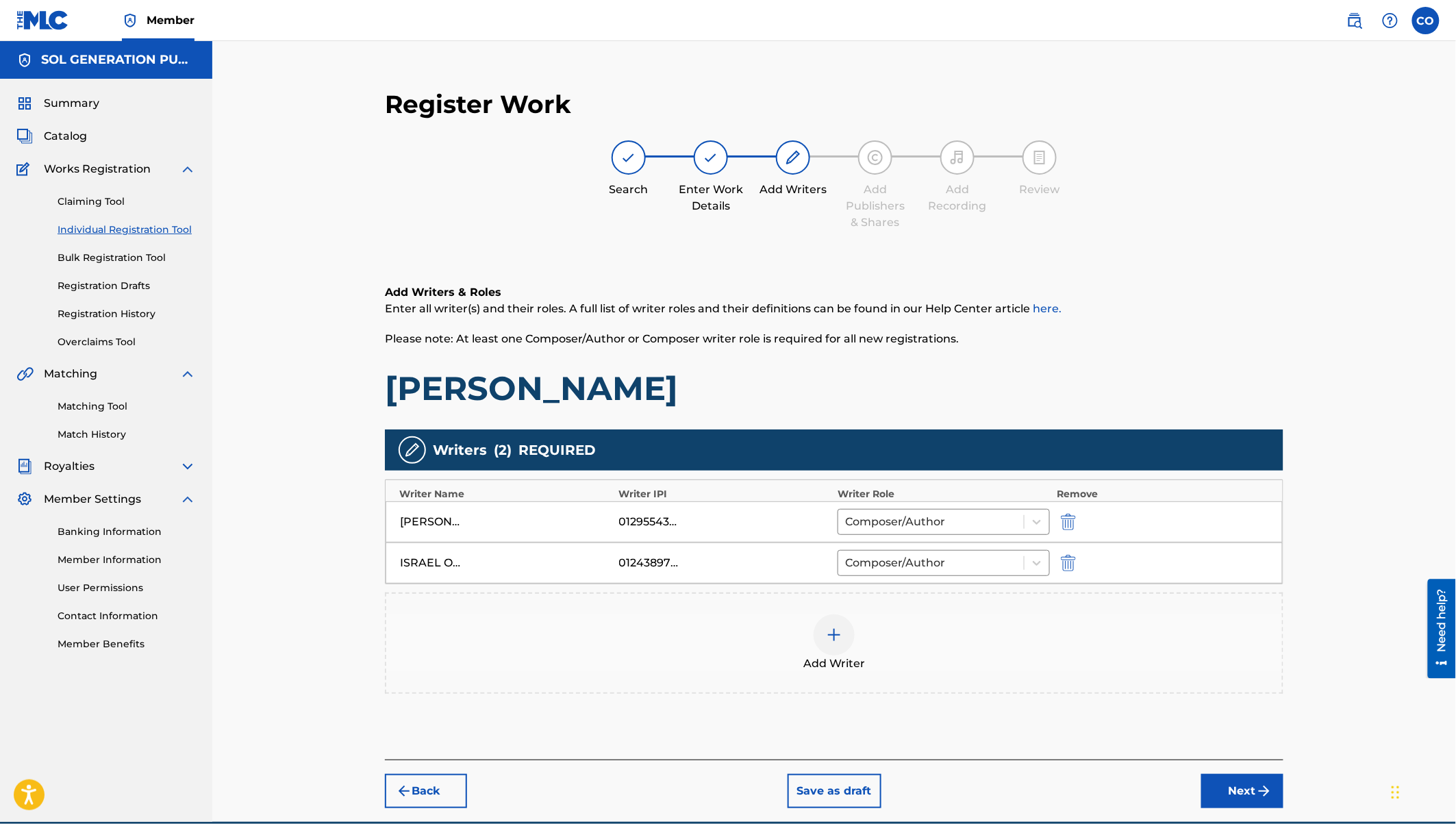
click at [840, 641] on img at bounding box center [833, 634] width 16 height 16
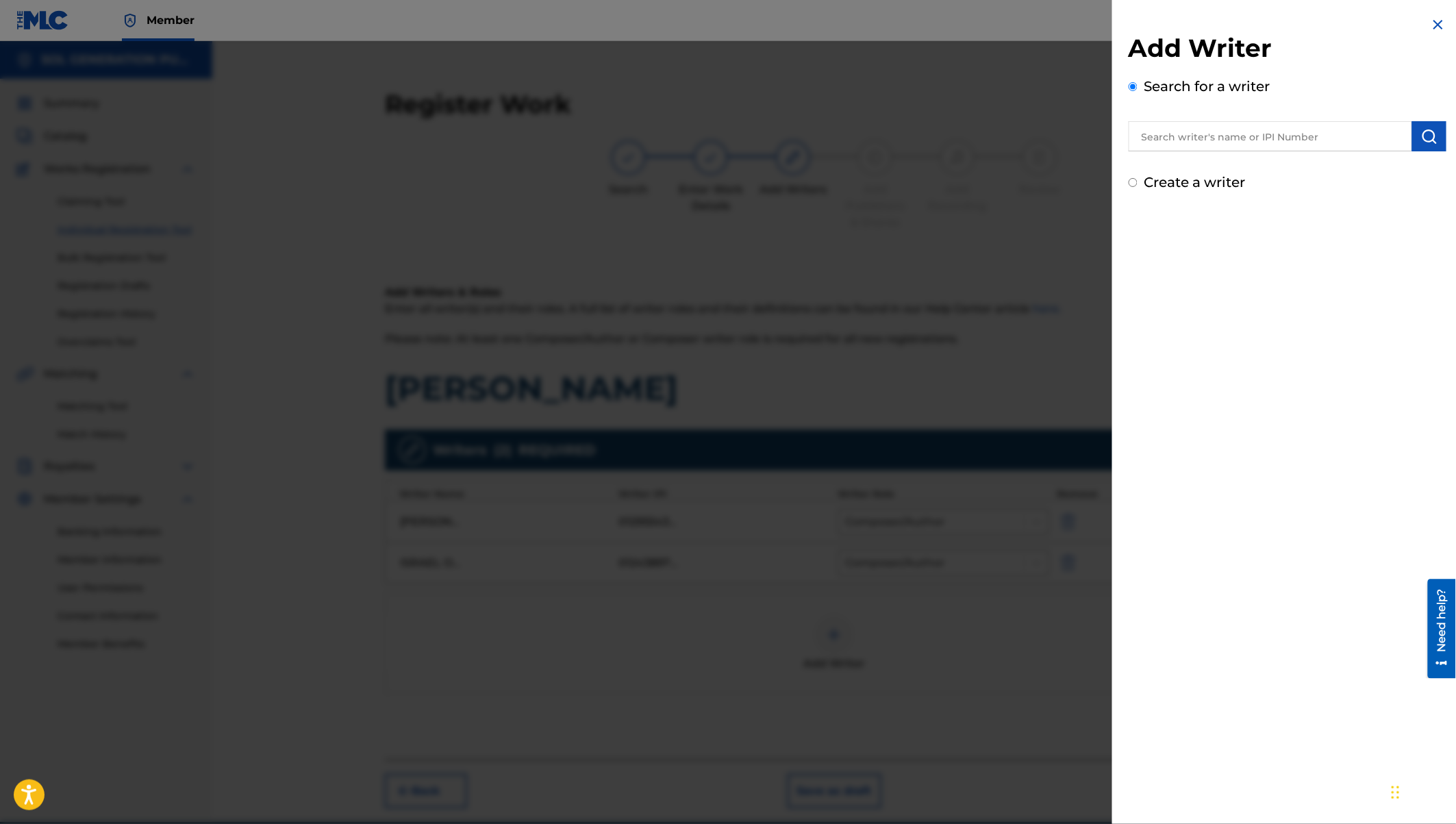
click at [1168, 146] on input "text" at bounding box center [1270, 136] width 283 height 31
type input "Jay Strings"
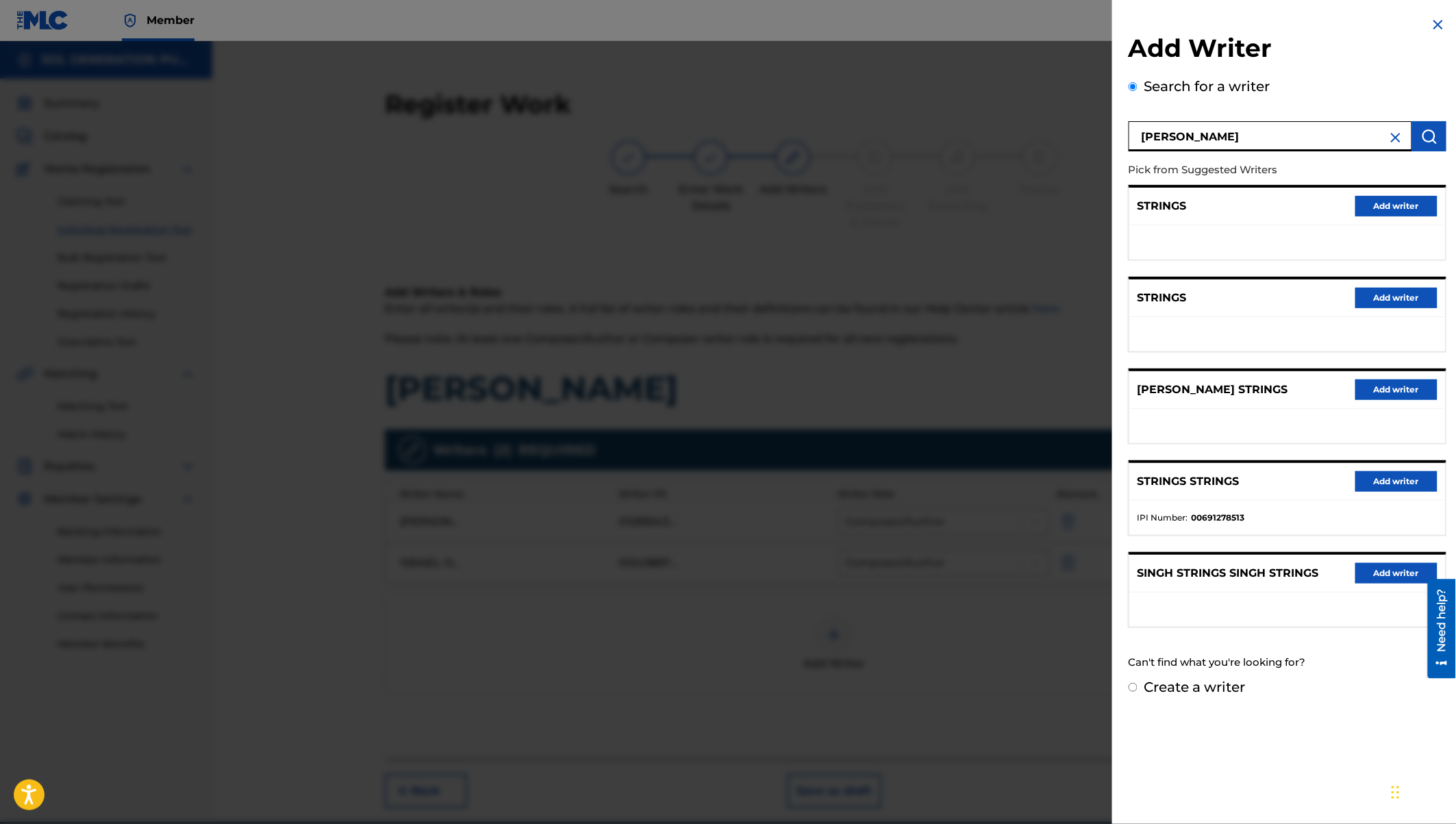
click at [1394, 390] on button "Add writer" at bounding box center [1396, 390] width 82 height 21
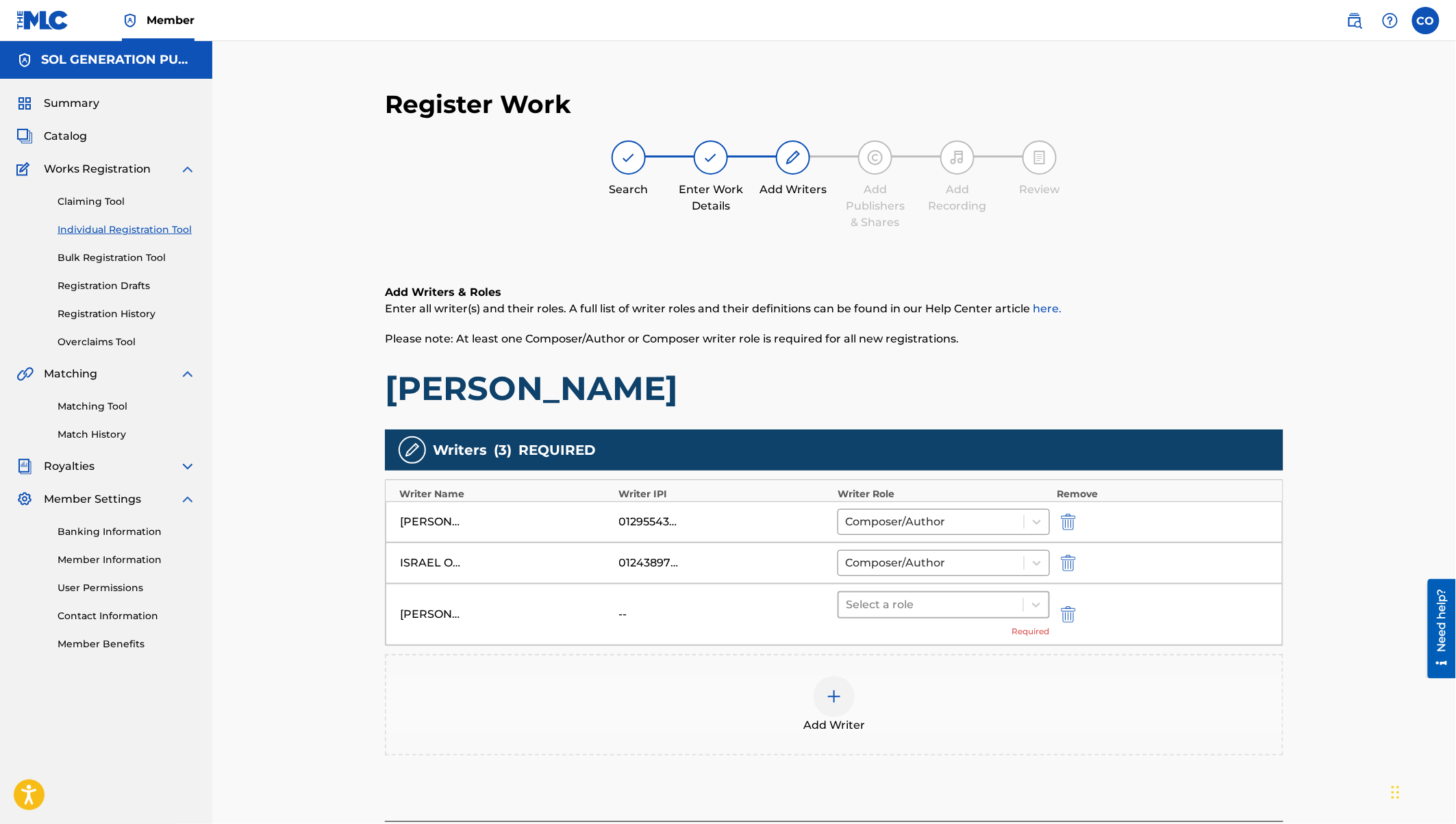
click at [961, 607] on div at bounding box center [931, 605] width 171 height 19
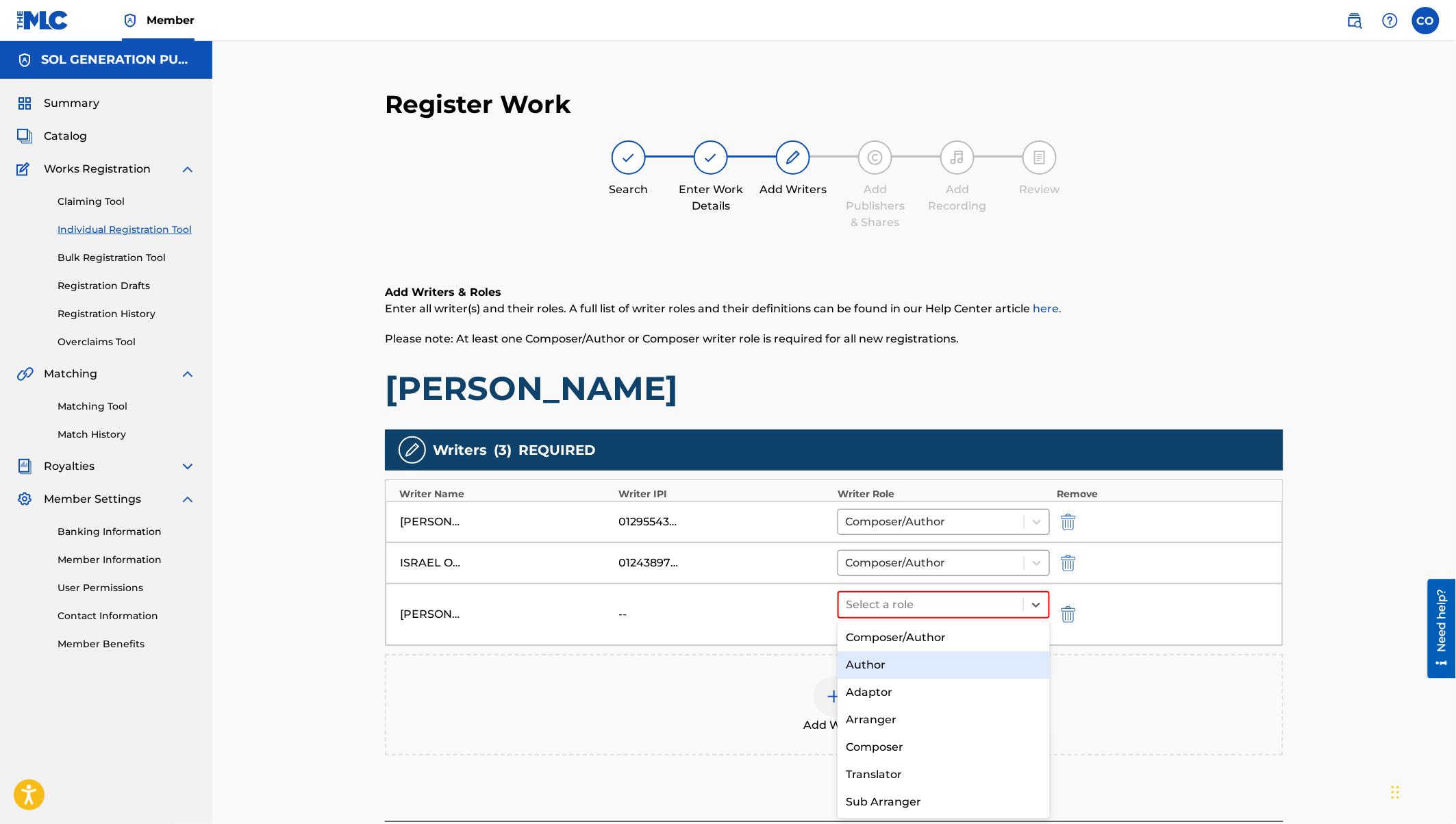
click at [888, 668] on div "Author" at bounding box center [943, 665] width 213 height 28
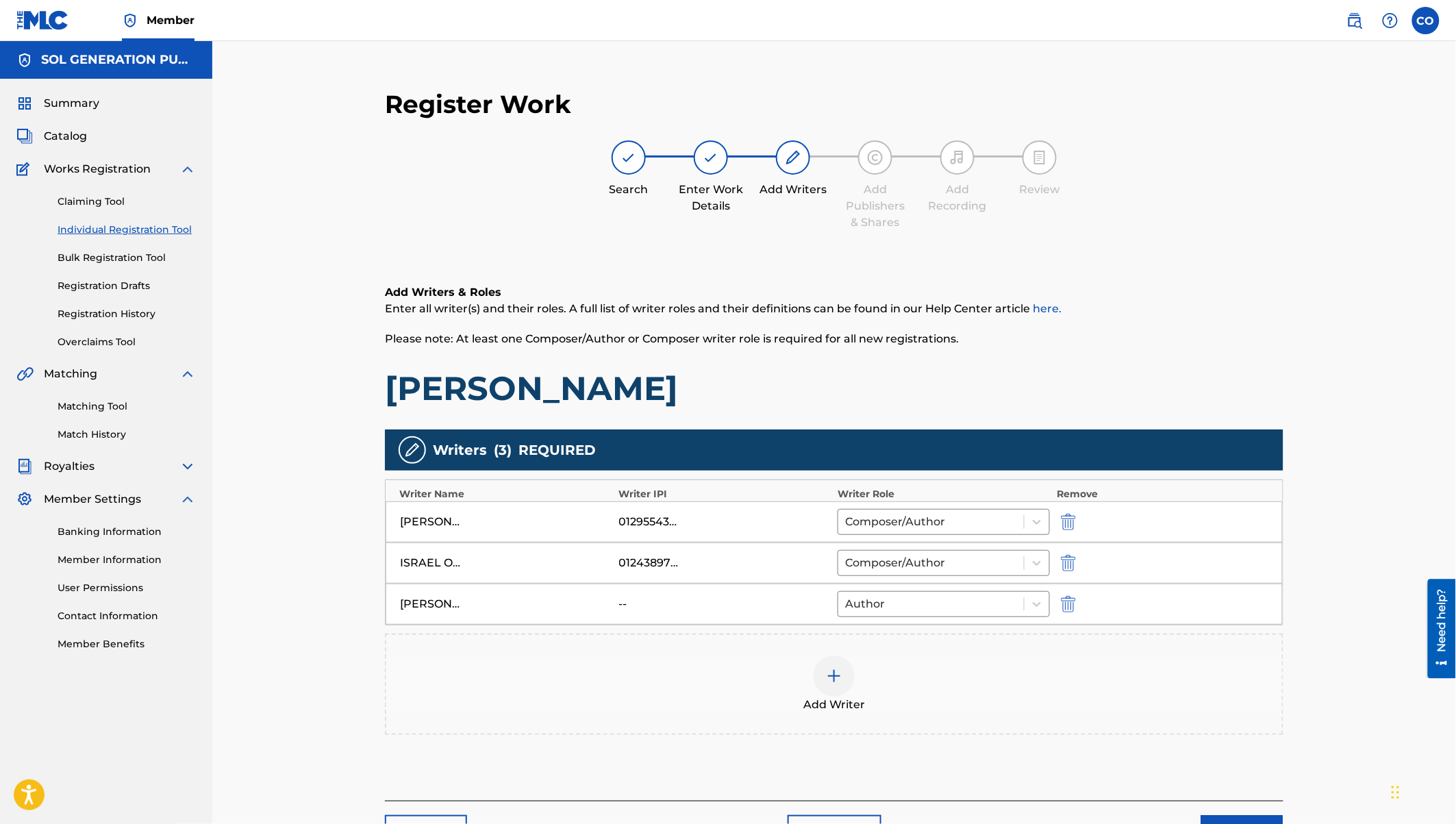
scroll to position [101, 0]
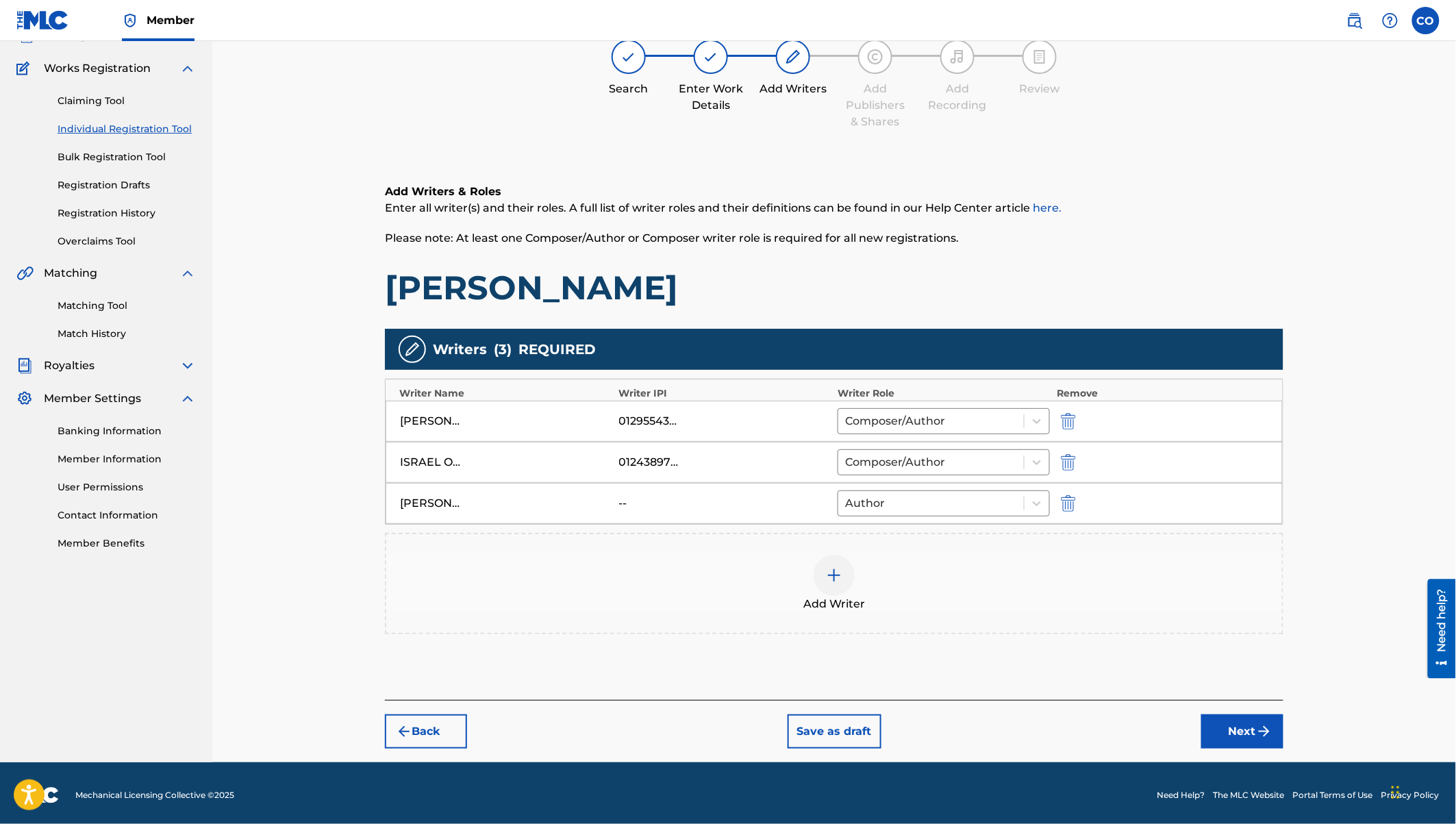
click at [839, 576] on img at bounding box center [833, 575] width 16 height 16
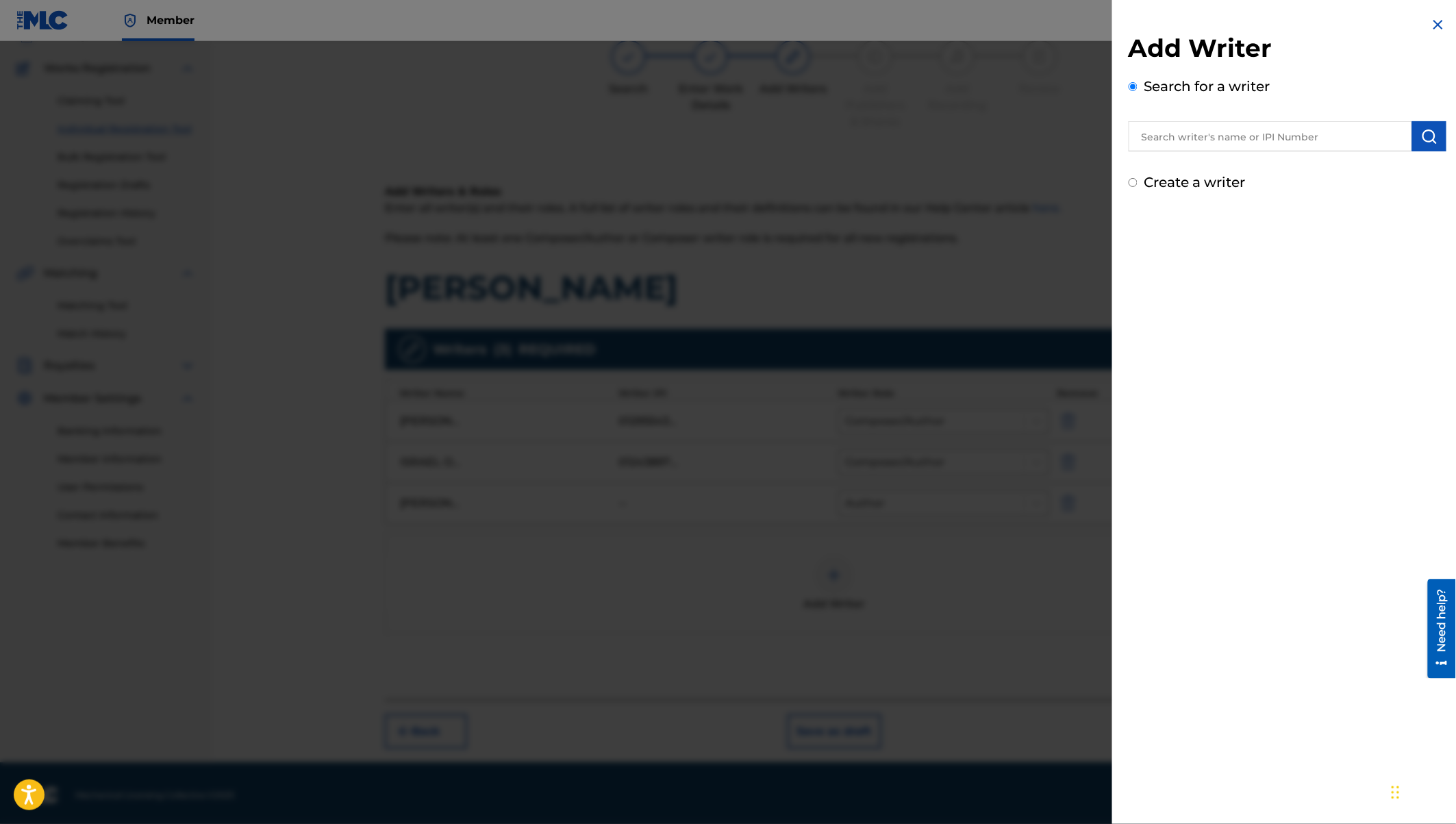
click at [1197, 136] on input "text" at bounding box center [1270, 136] width 283 height 31
type input "Trevor Magak"
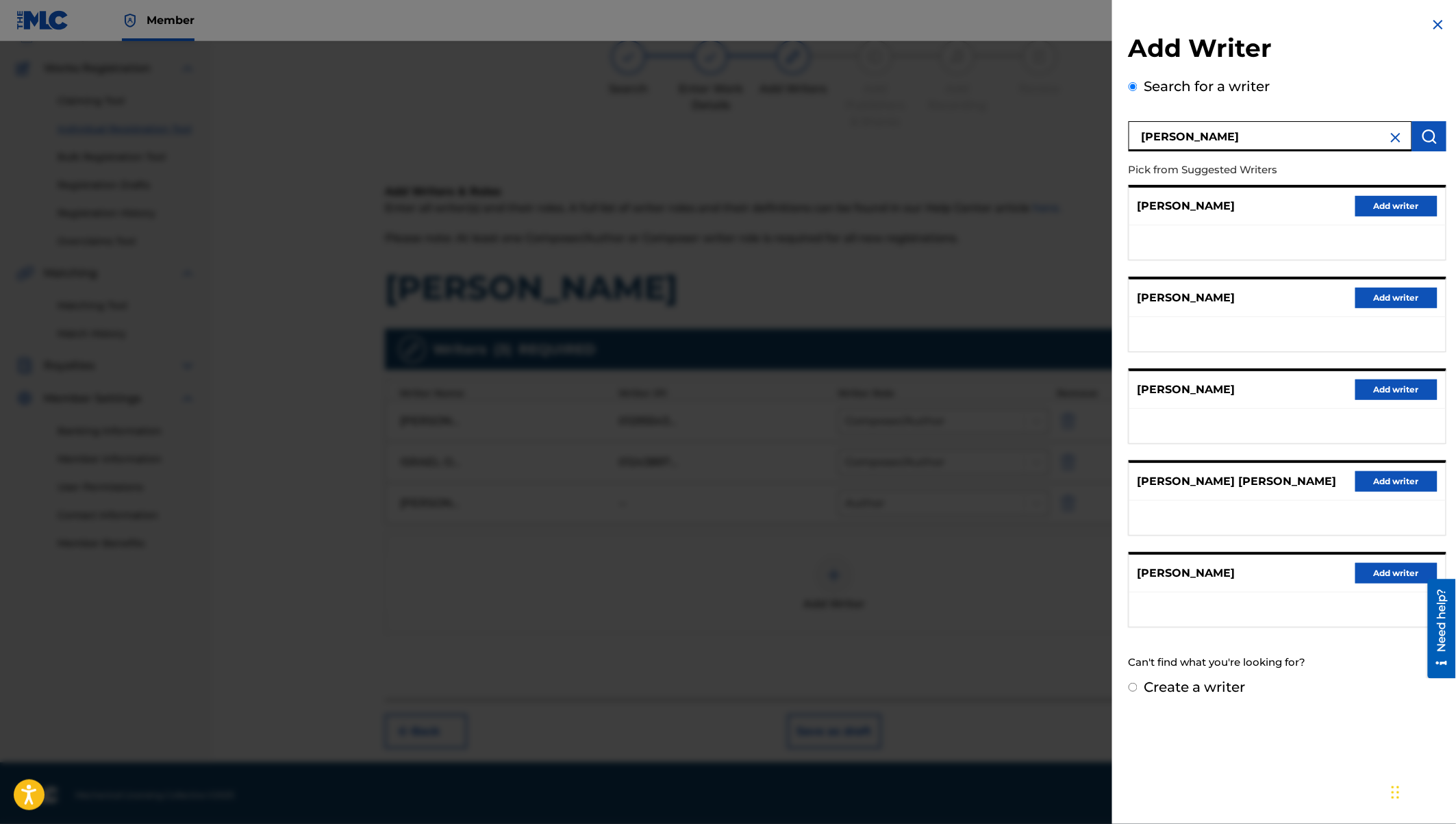
click at [1394, 571] on button "Add writer" at bounding box center [1396, 573] width 82 height 21
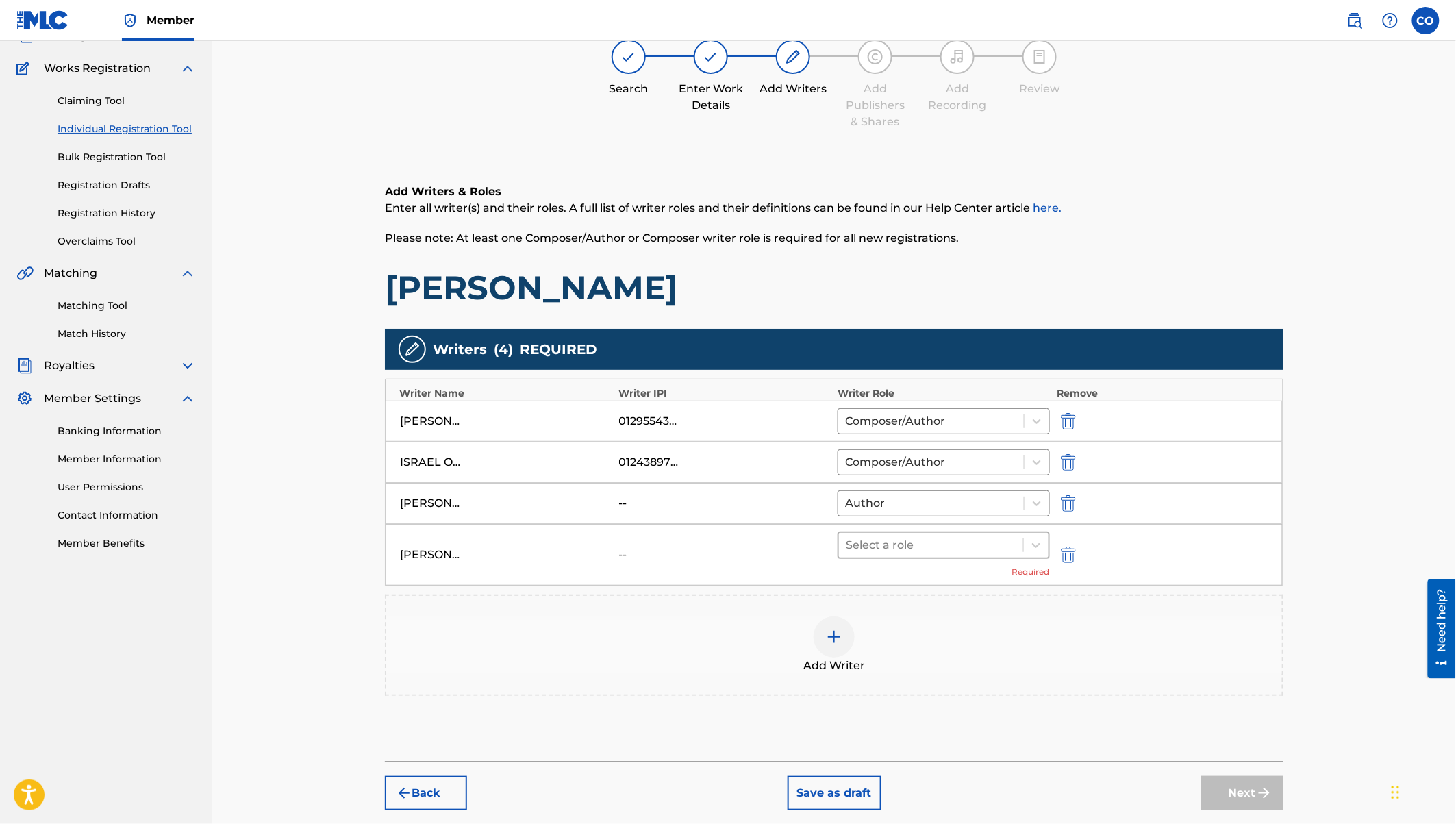
click at [972, 544] on div at bounding box center [931, 546] width 171 height 19
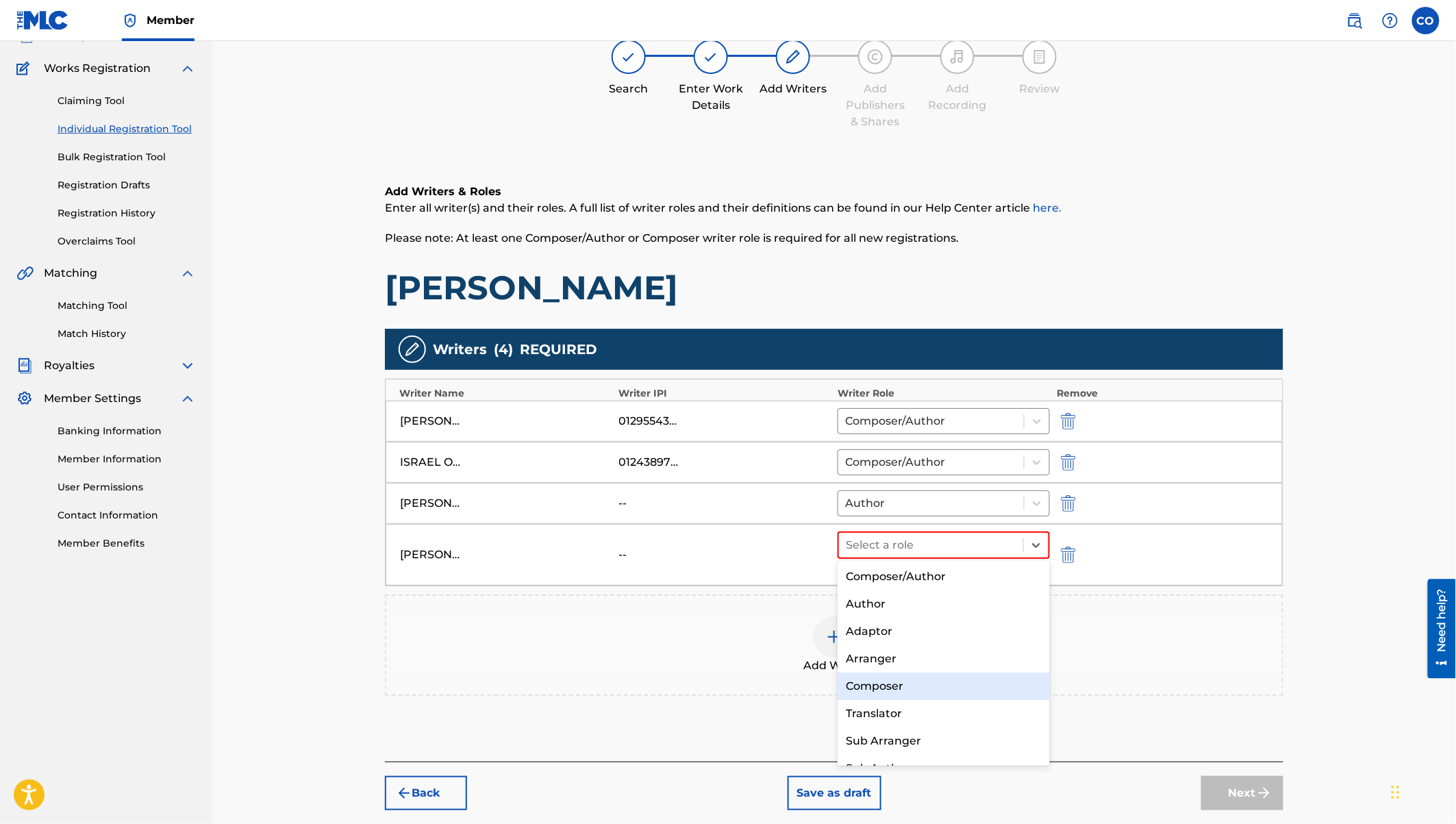
click at [904, 686] on div "Composer" at bounding box center [943, 686] width 213 height 28
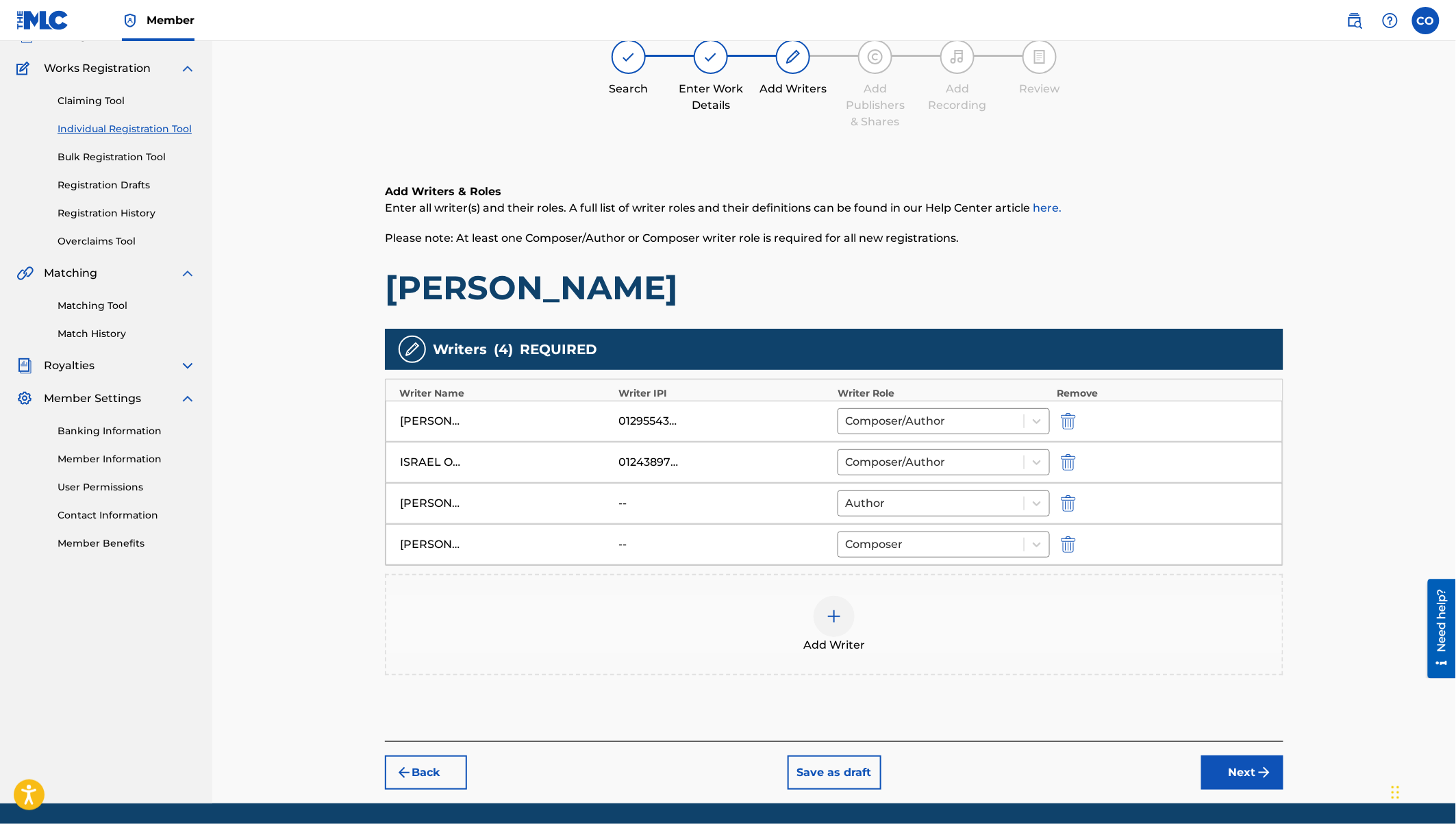
click at [1241, 758] on button "Next" at bounding box center [1242, 772] width 82 height 34
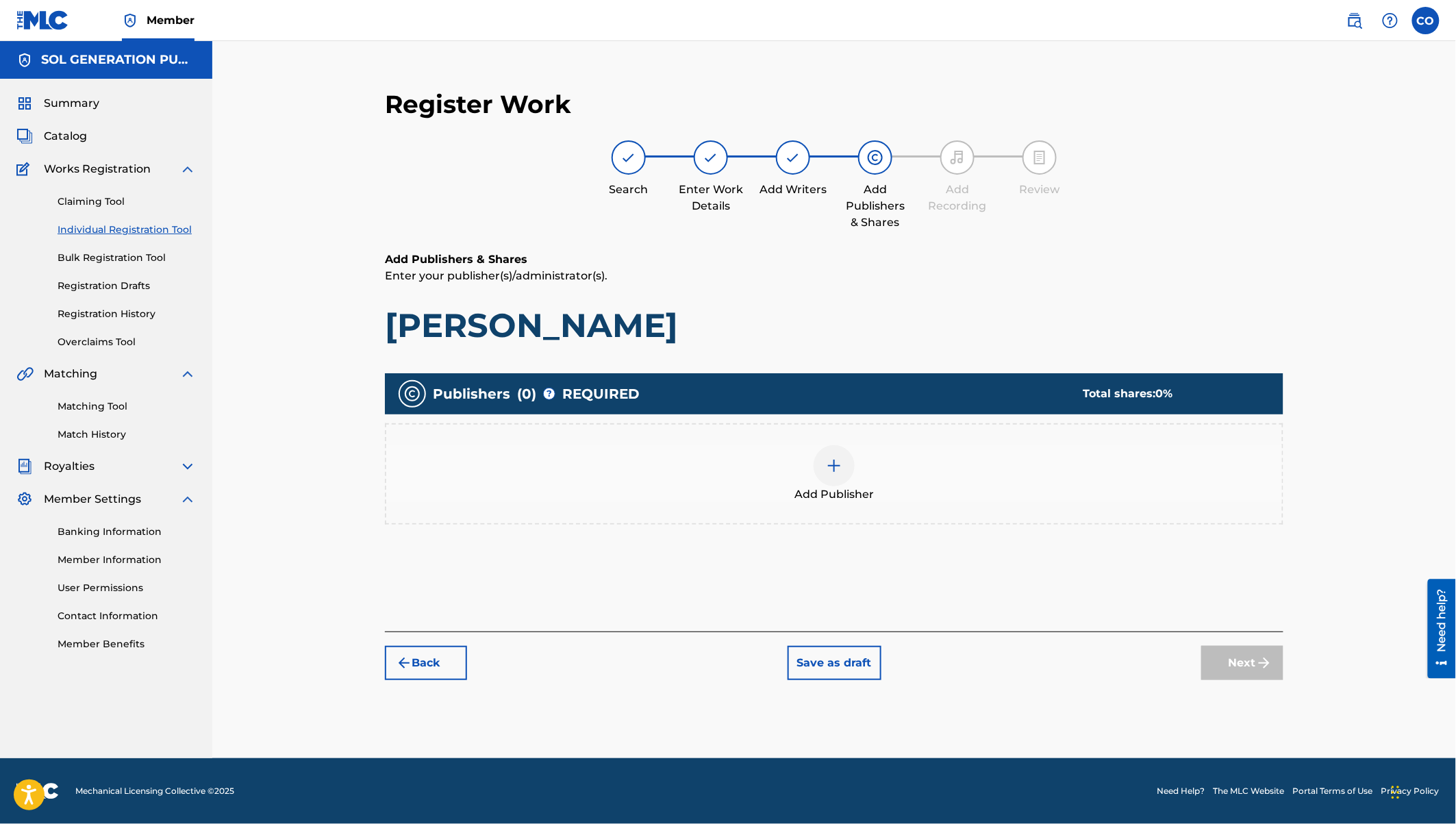
click at [851, 467] on div at bounding box center [833, 465] width 41 height 41
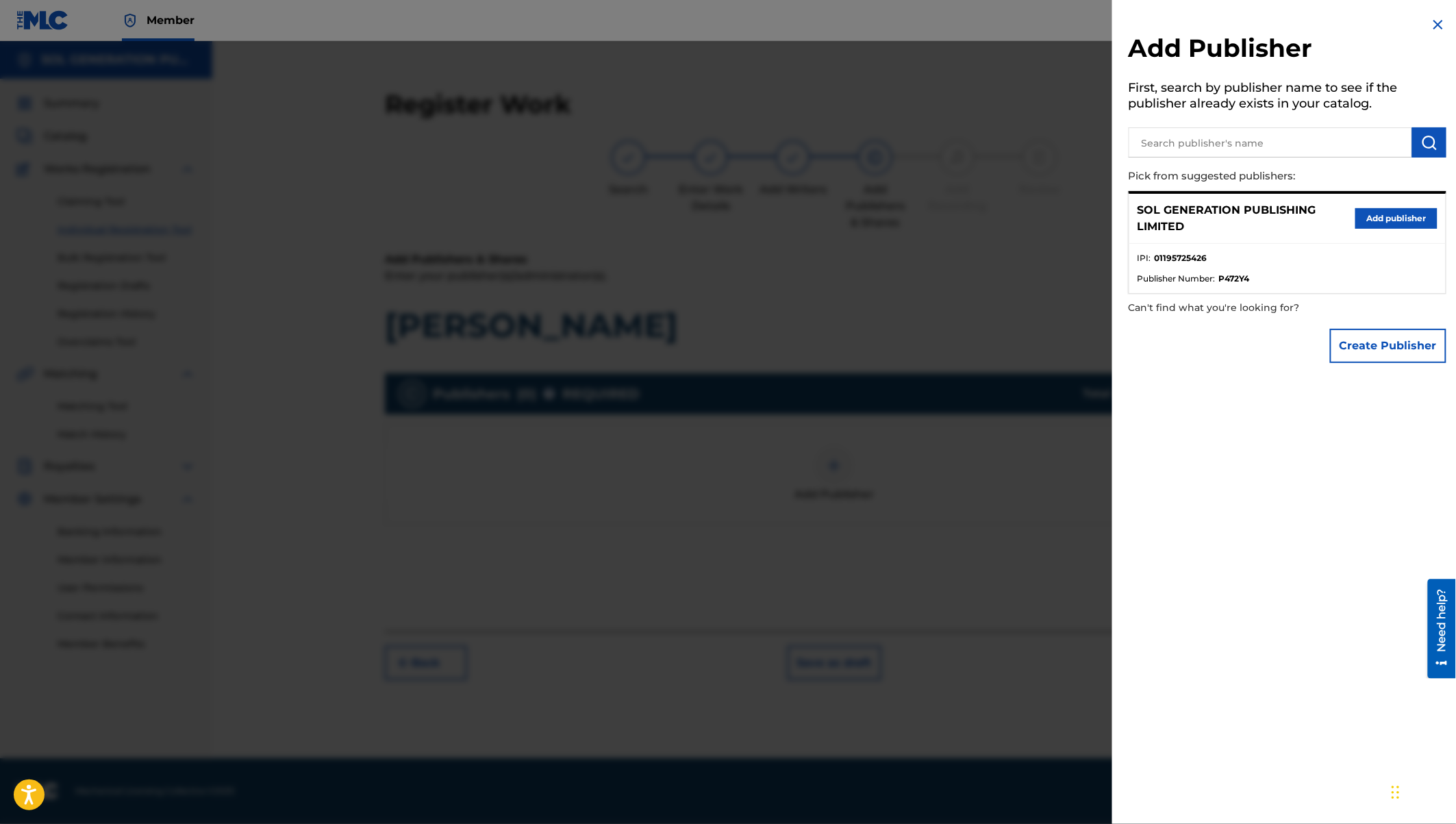
click at [1405, 219] on button "Add publisher" at bounding box center [1396, 218] width 82 height 21
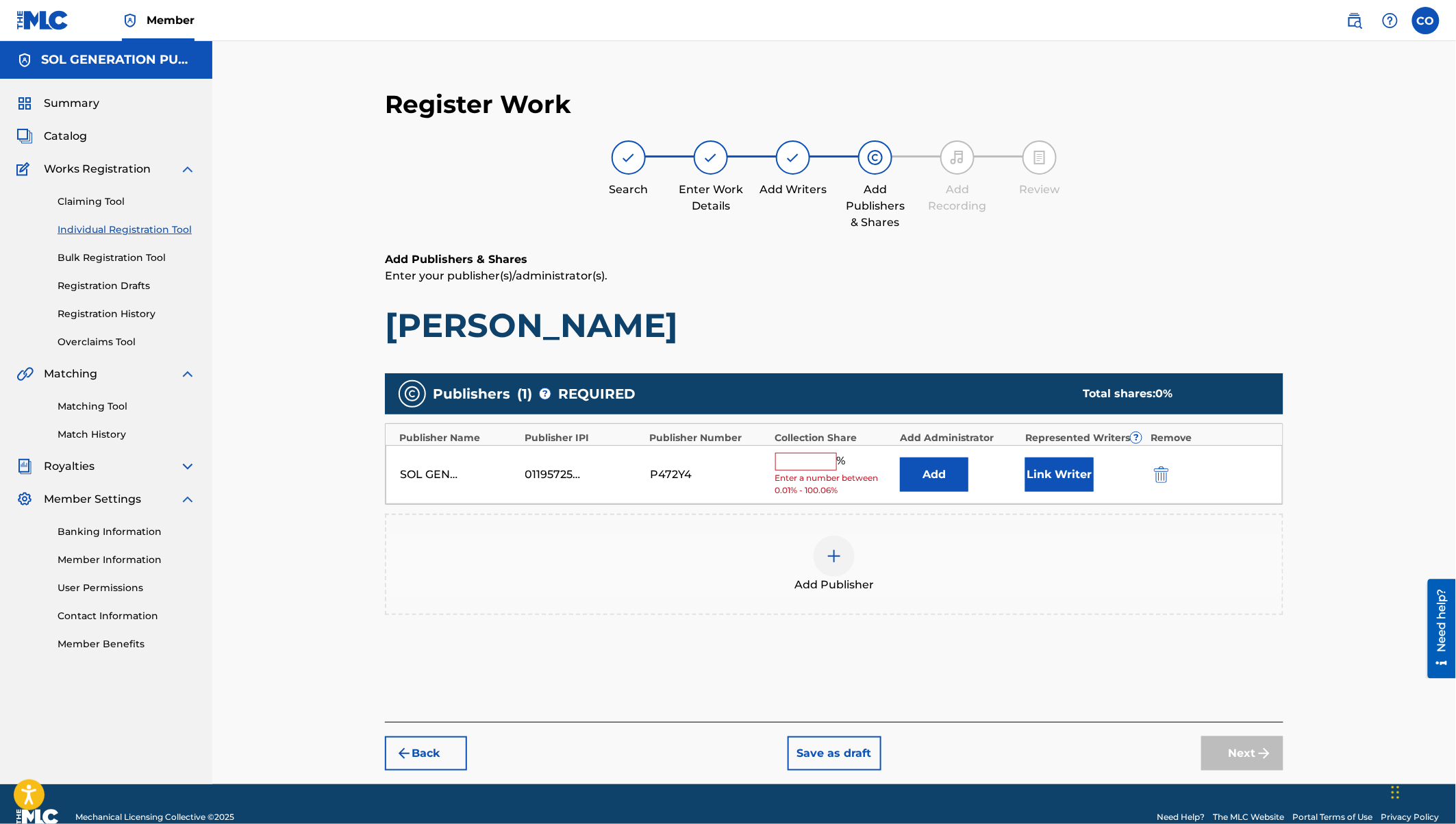
click at [814, 463] on input "text" at bounding box center [806, 462] width 62 height 18
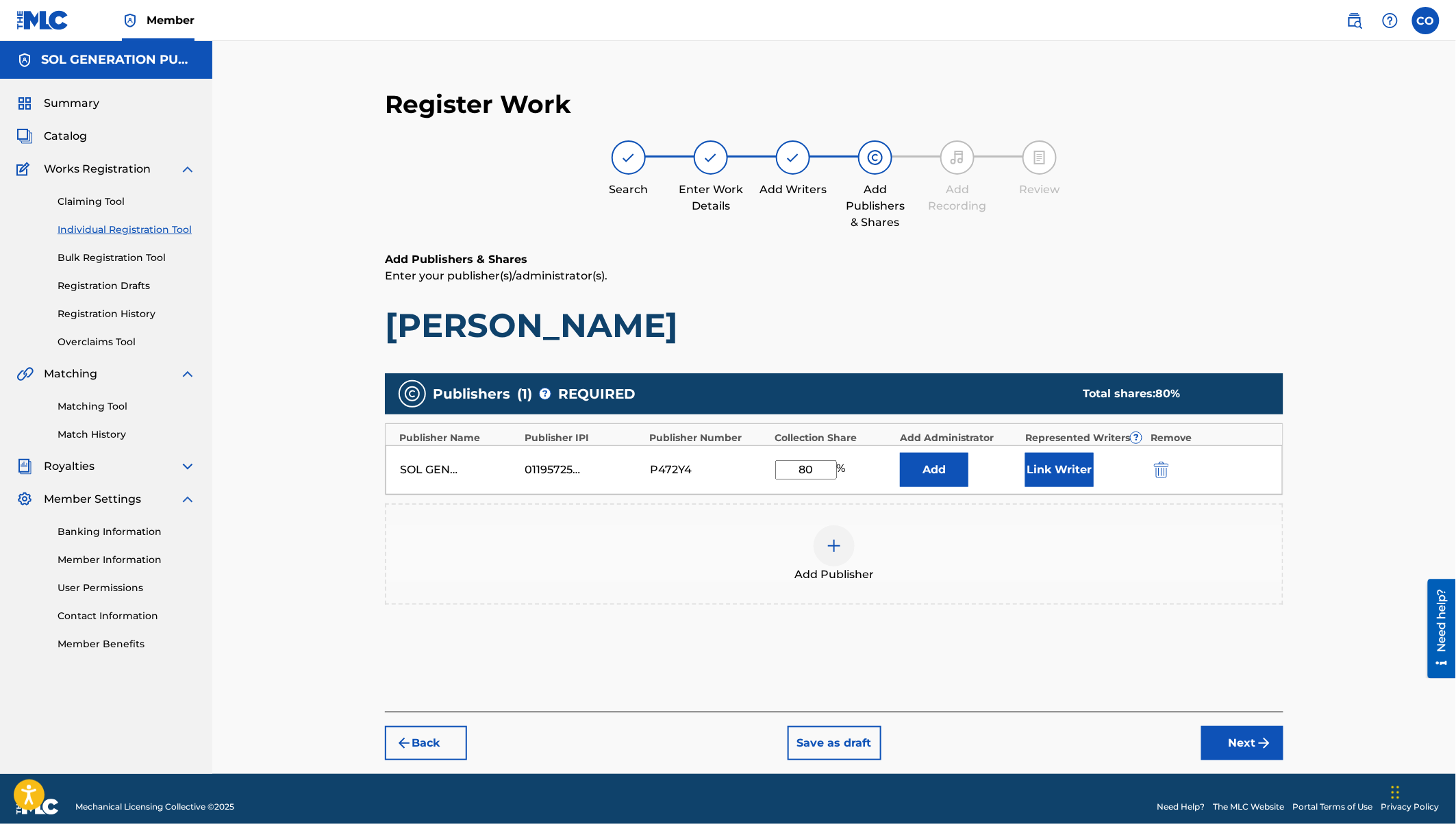
type input "80"
click at [1046, 477] on button "Link Writer" at bounding box center [1059, 470] width 69 height 34
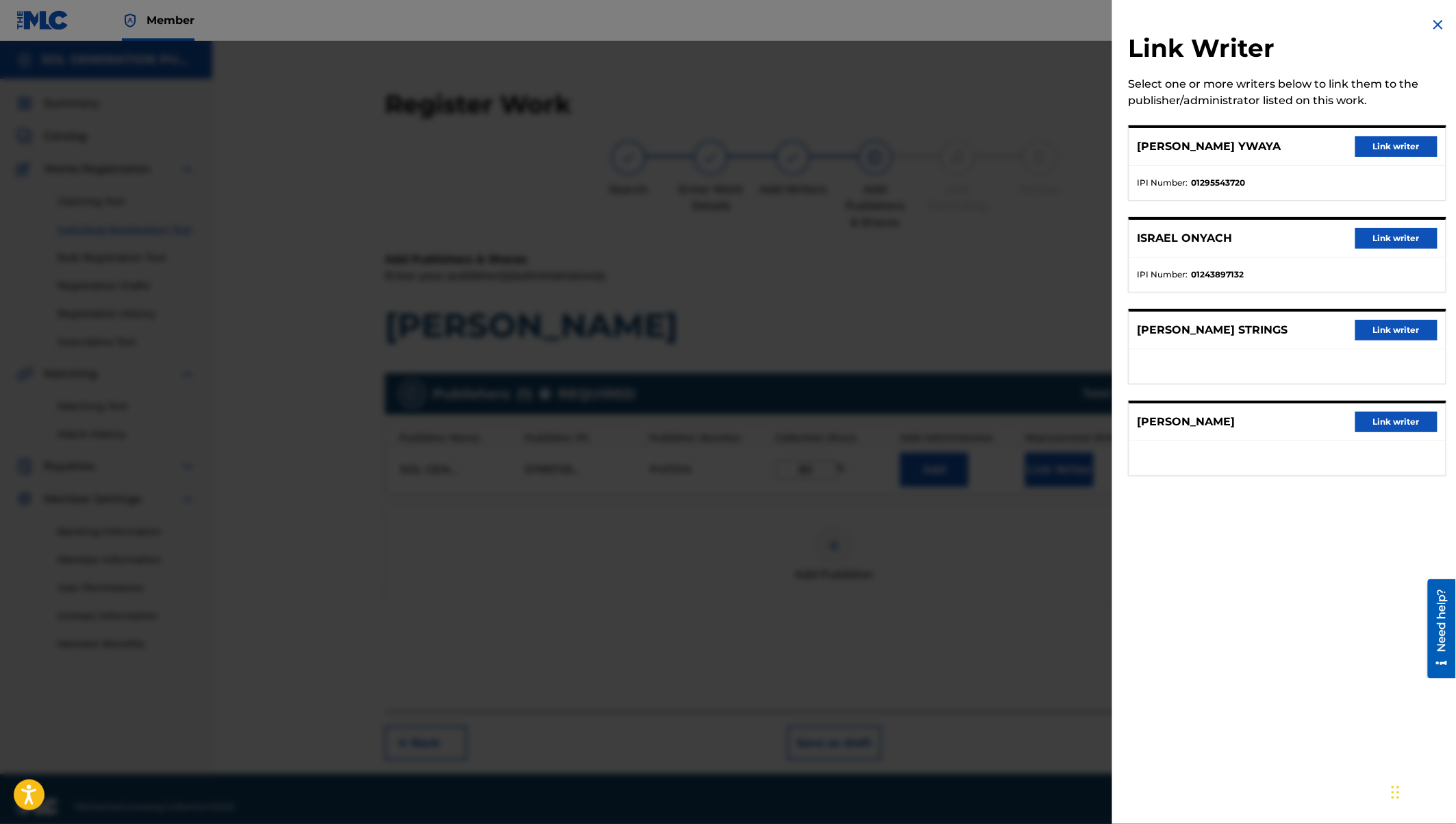
click at [1390, 145] on button "Link writer" at bounding box center [1396, 147] width 82 height 21
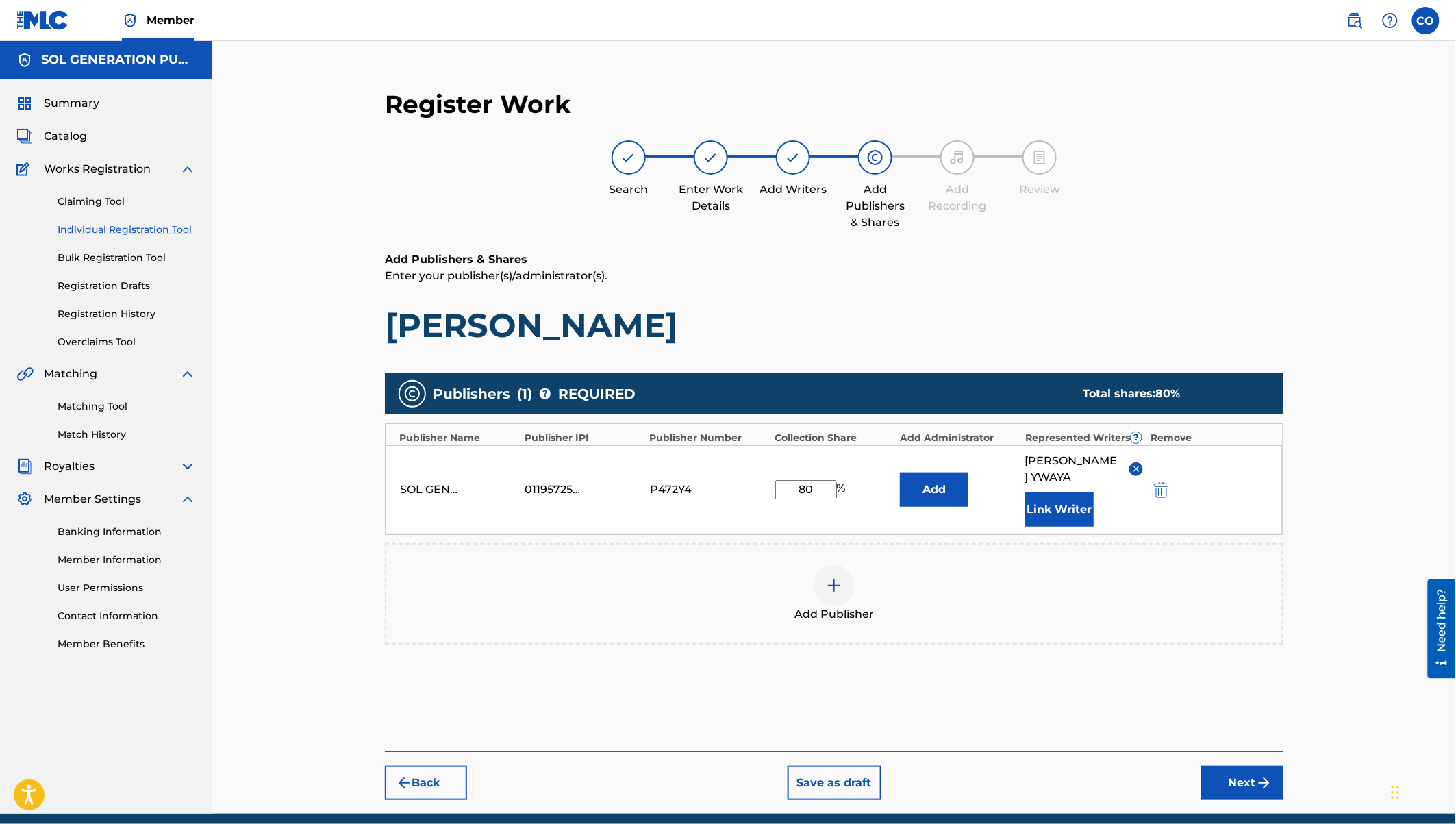
click at [1058, 514] on button "Link Writer" at bounding box center [1059, 509] width 69 height 34
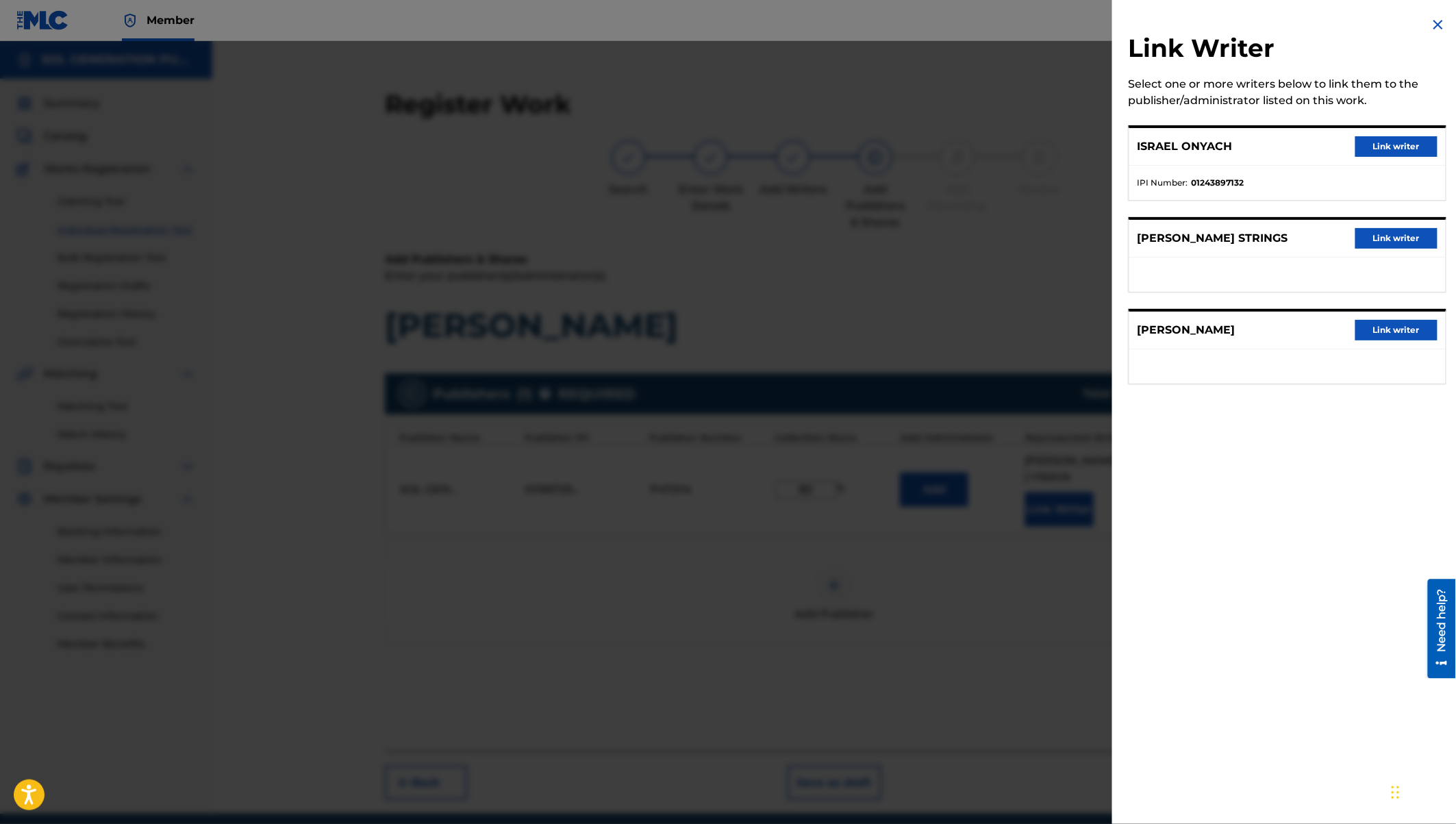
click at [1394, 146] on button "Link writer" at bounding box center [1396, 147] width 82 height 21
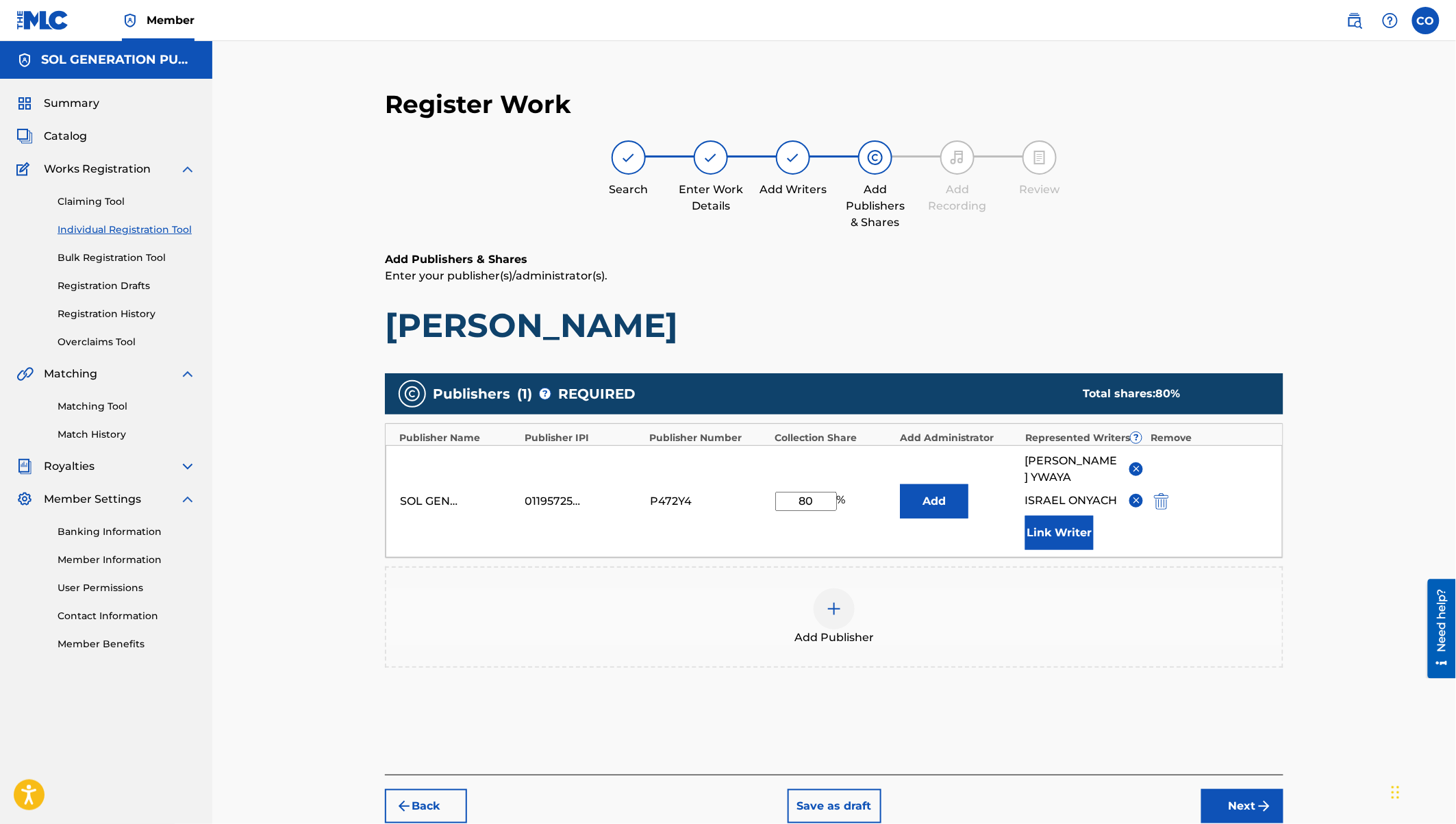
click at [1235, 780] on button "Next" at bounding box center [1242, 806] width 82 height 34
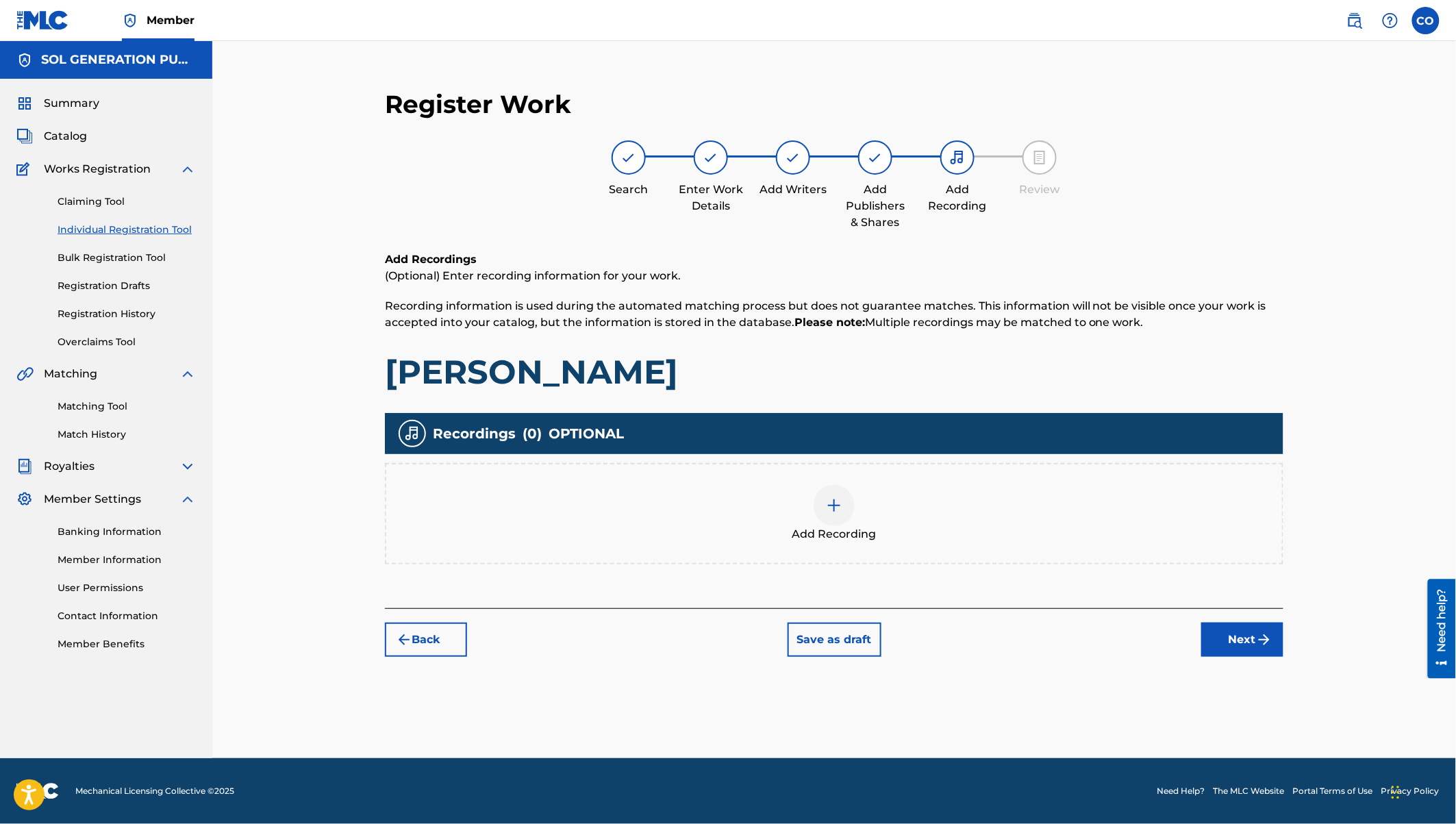
click at [840, 519] on div at bounding box center [833, 505] width 41 height 41
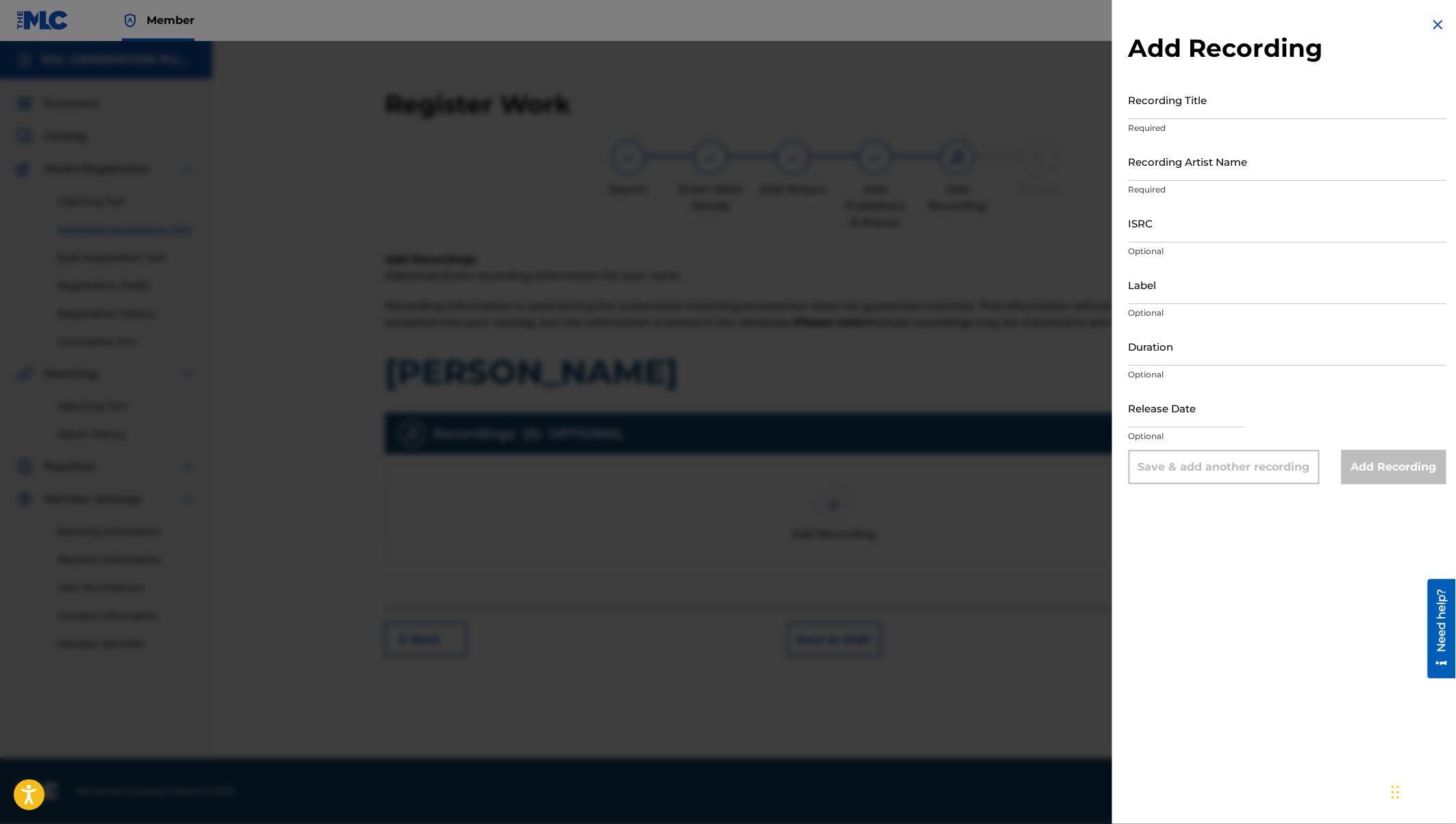
click at [1179, 156] on input "Recording Artist Name" at bounding box center [1287, 161] width 318 height 39
type input "Watendawili"
click at [1148, 111] on input "Recording Title" at bounding box center [1287, 99] width 318 height 39
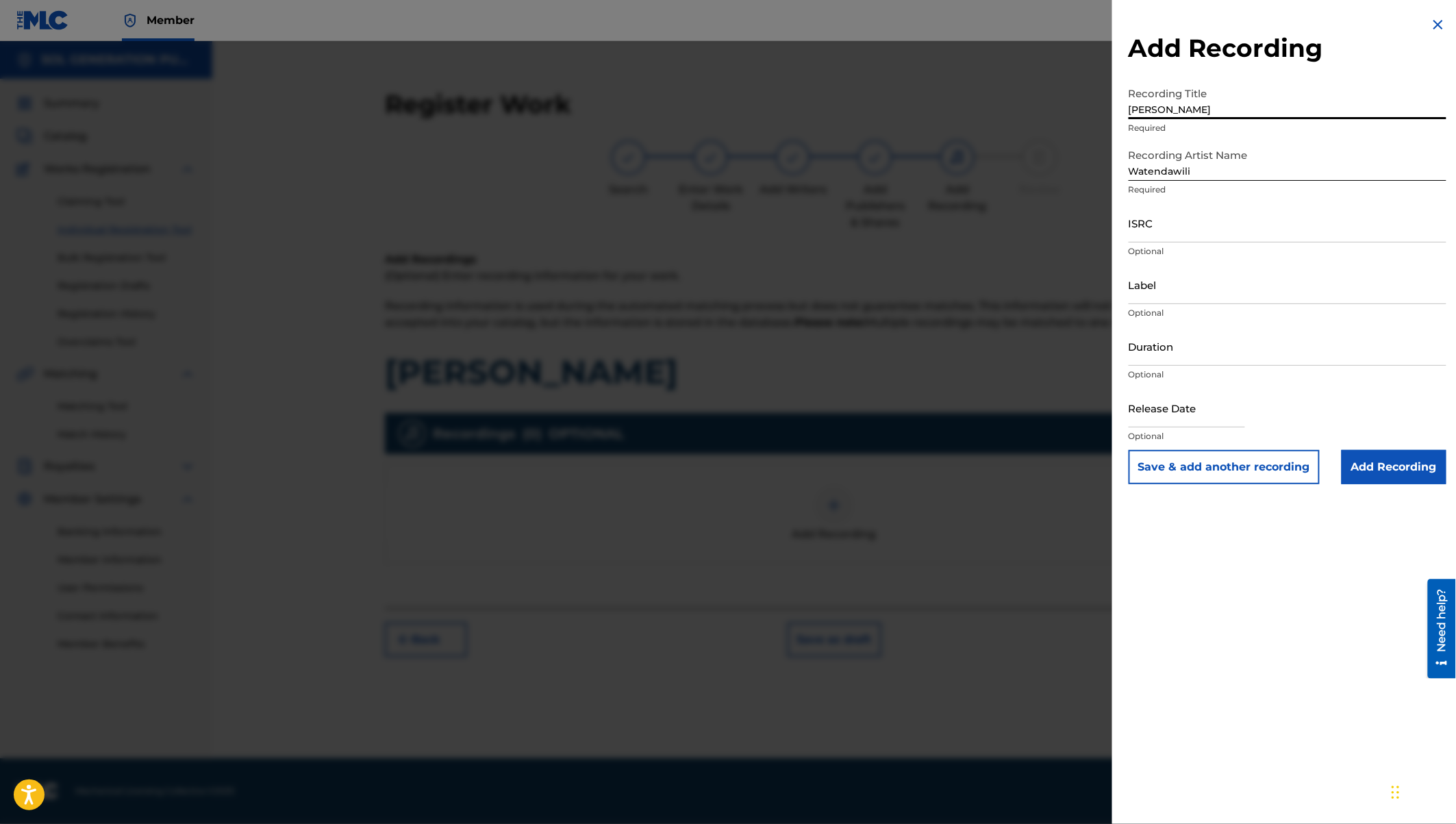
type input "Sianda"
click at [1222, 167] on input "Watendawili" at bounding box center [1287, 161] width 318 height 39
type input "Watendawili ft Jay Strings"
click at [1179, 232] on input "ISRC" at bounding box center [1287, 222] width 318 height 39
click at [1171, 297] on input "Label" at bounding box center [1287, 284] width 318 height 39
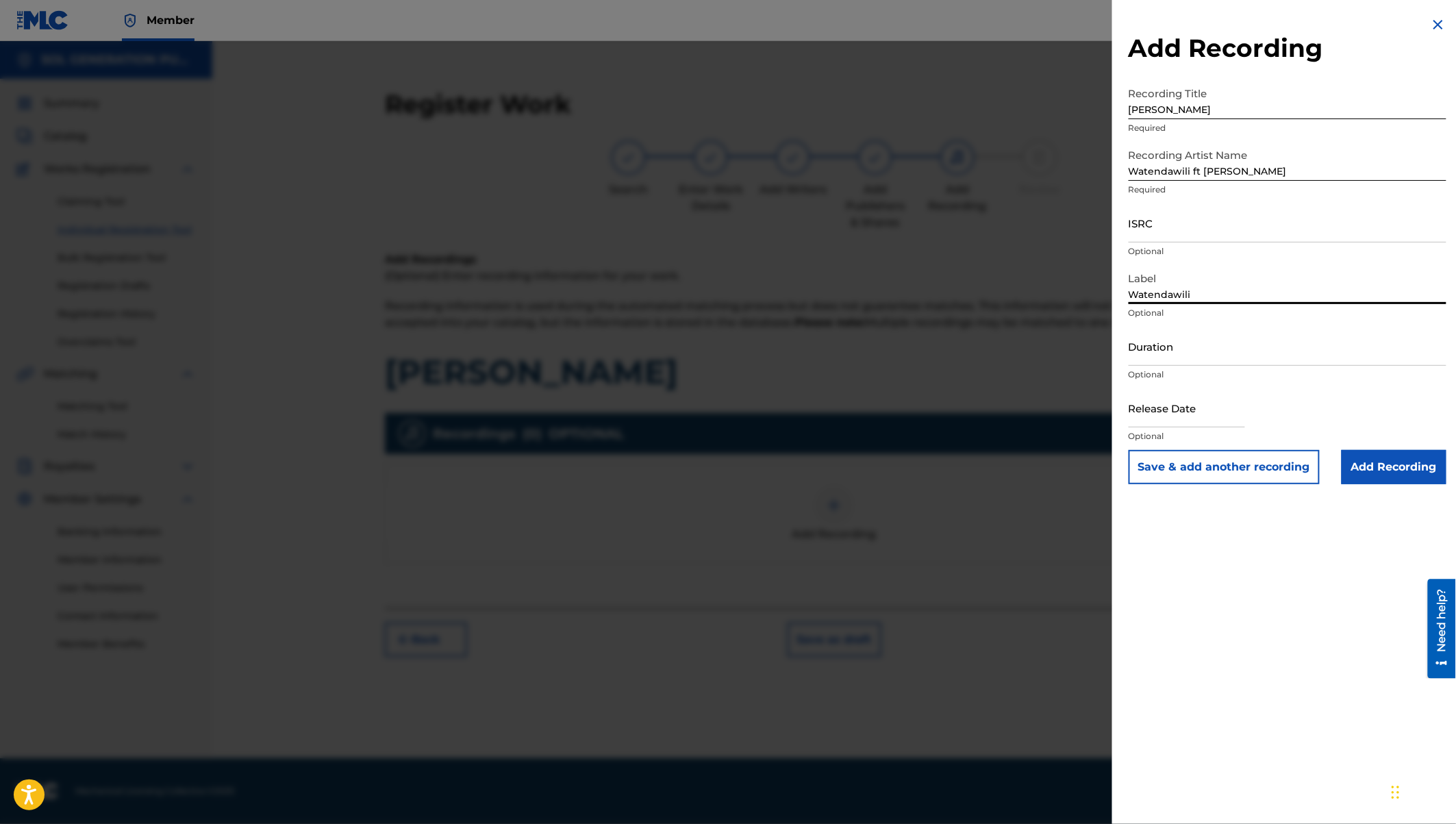
type input "Watendawili"
click at [1172, 356] on input "Duration" at bounding box center [1287, 346] width 318 height 39
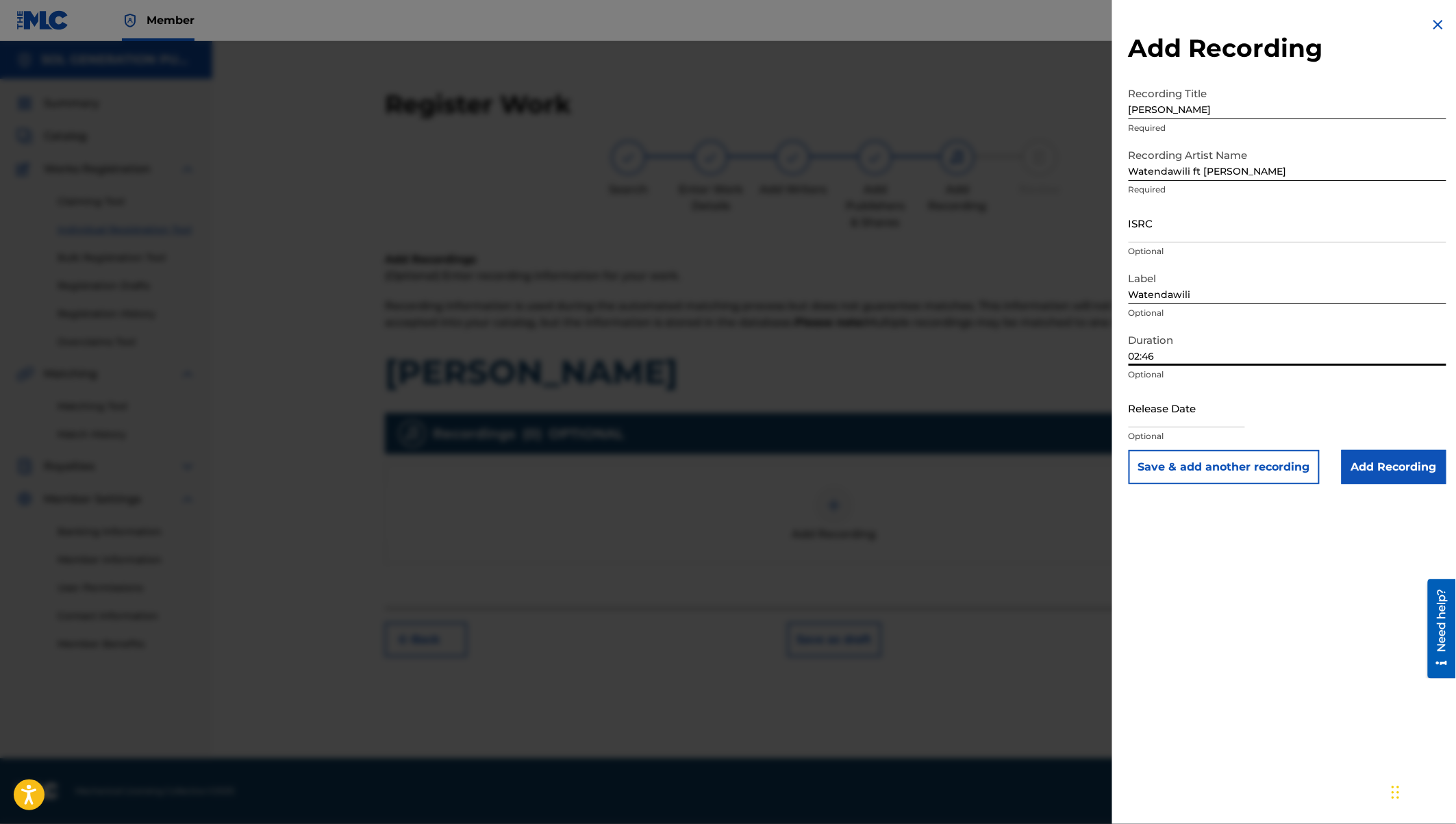
type input "02:46"
select select "7"
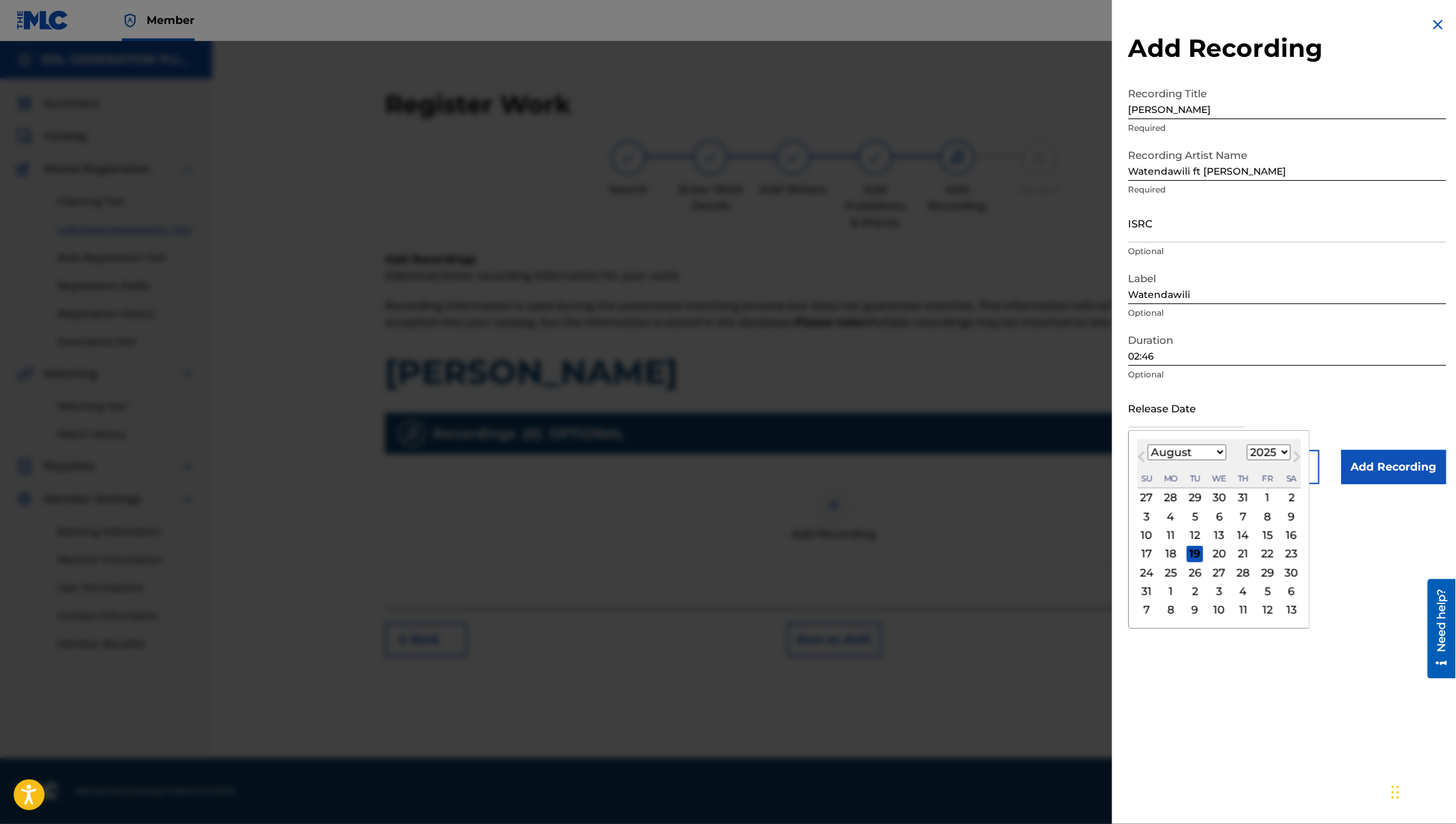
click at [1184, 419] on input "text" at bounding box center [1187, 407] width 116 height 39
click at [1263, 452] on select "1900 1901 1902 1903 1904 1905 1906 1907 1908 1909 1910 1911 1912 1913 1914 1915…" at bounding box center [1269, 452] width 44 height 16
select select "2024"
click at [1168, 451] on select "January February March April May June July August September October November De…" at bounding box center [1187, 452] width 79 height 16
select select "10"
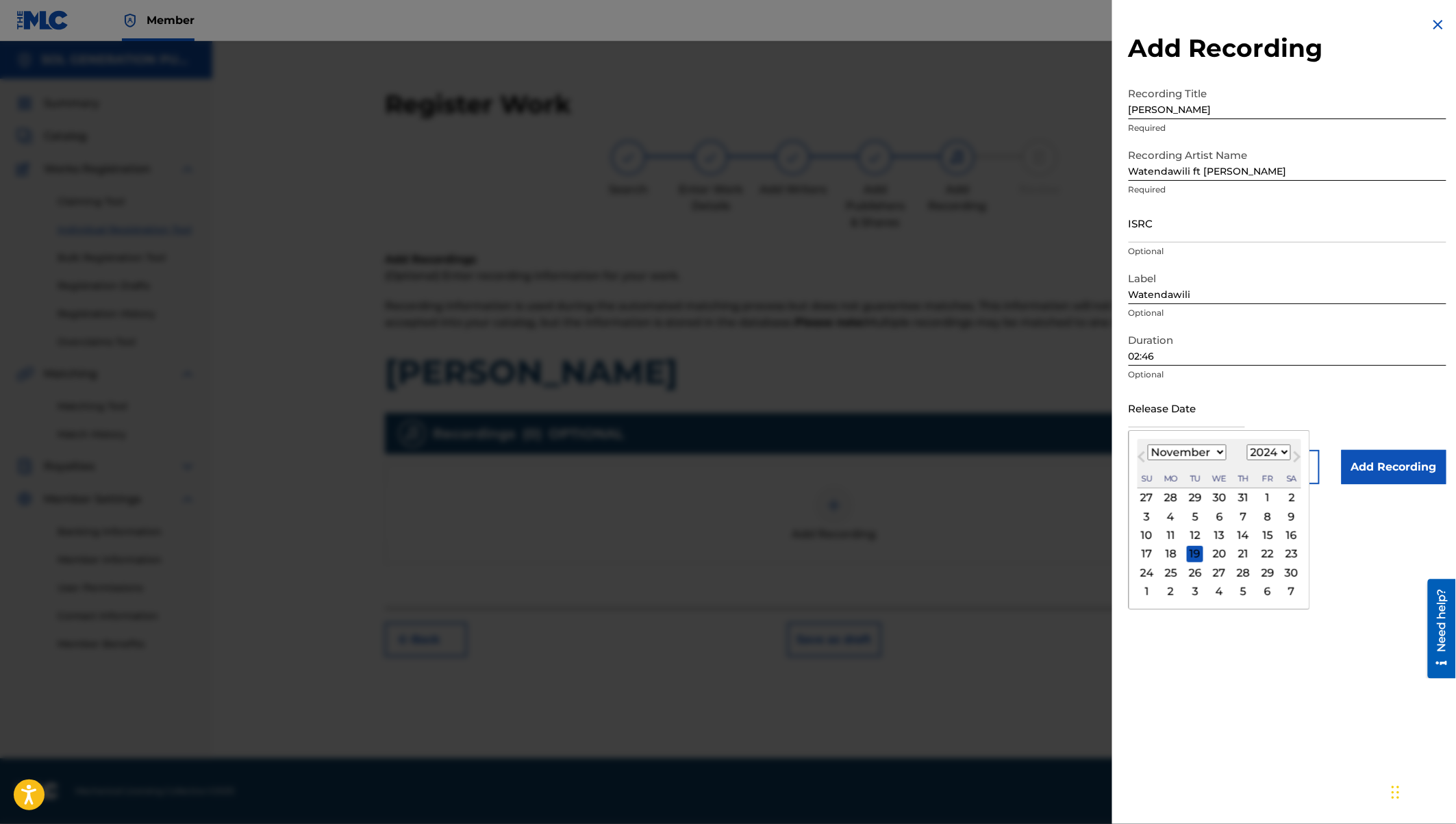
click at [1270, 513] on div "8" at bounding box center [1267, 516] width 16 height 16
type input "November 8 2024"
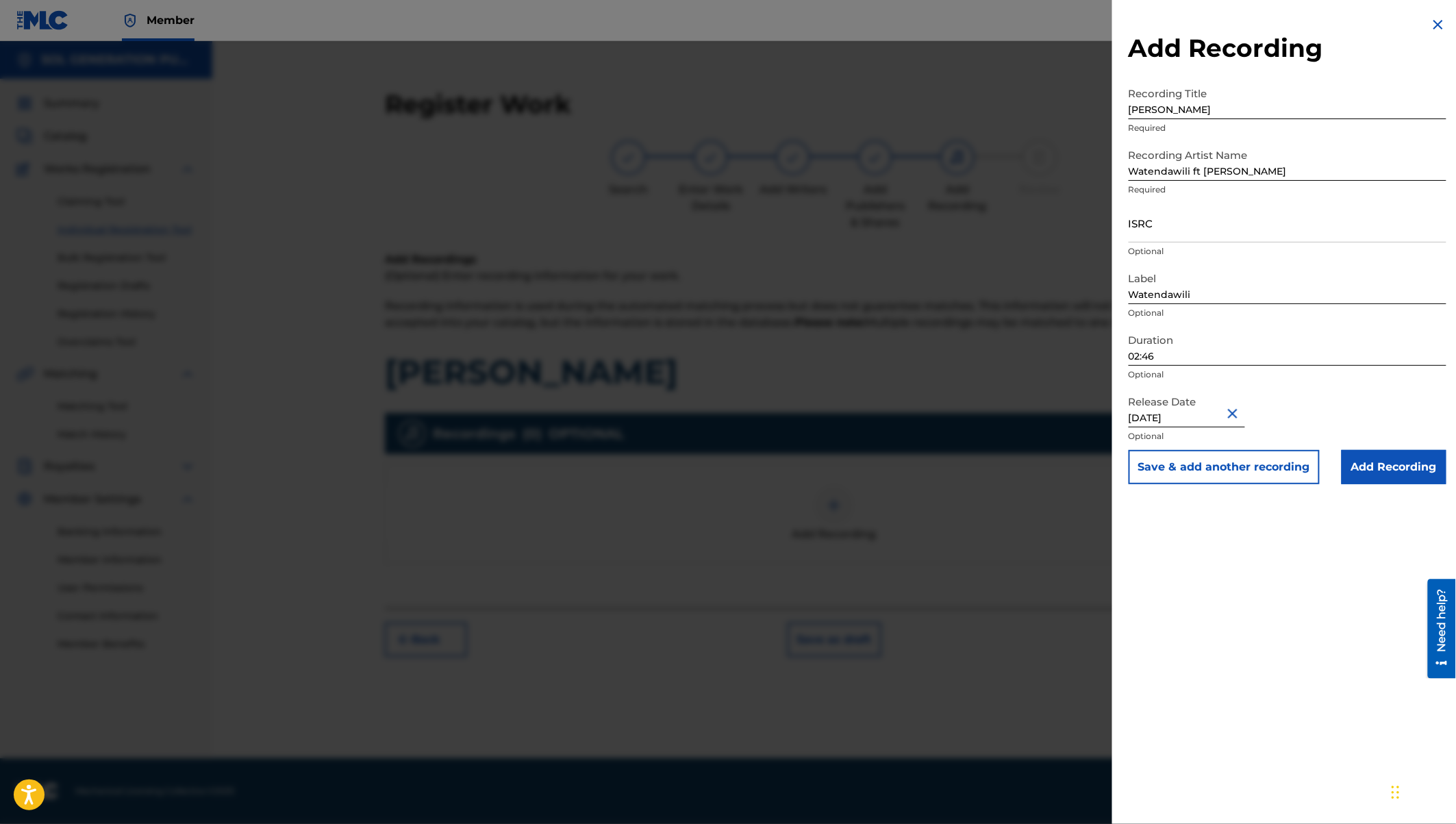
click at [1151, 230] on input "ISRC" at bounding box center [1287, 222] width 318 height 39
paste input "QZW9K2479564"
type input "QZW9K2479564"
click at [1389, 465] on input "Add Recording" at bounding box center [1394, 467] width 105 height 34
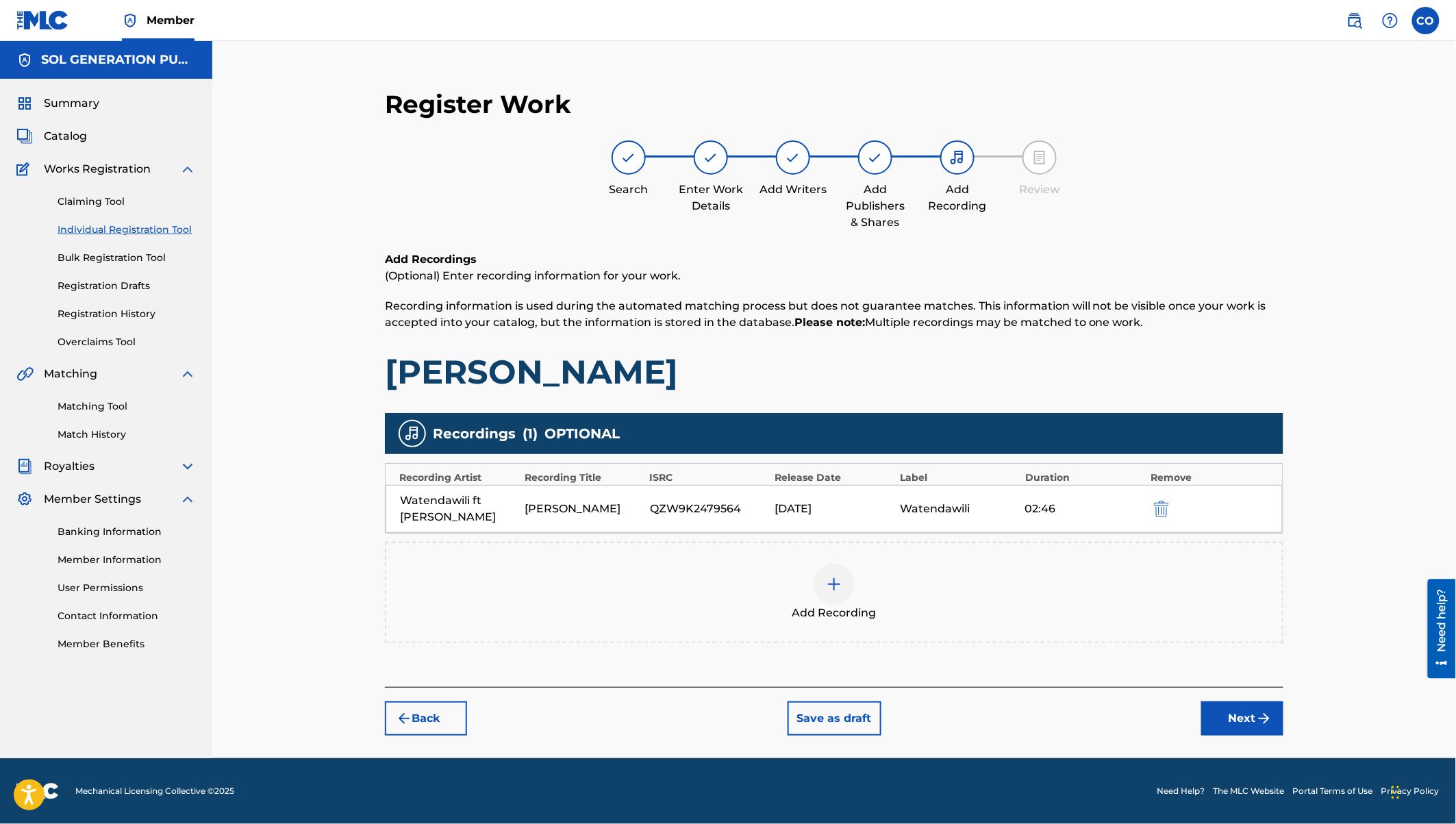
click at [1245, 709] on button "Next" at bounding box center [1242, 718] width 82 height 34
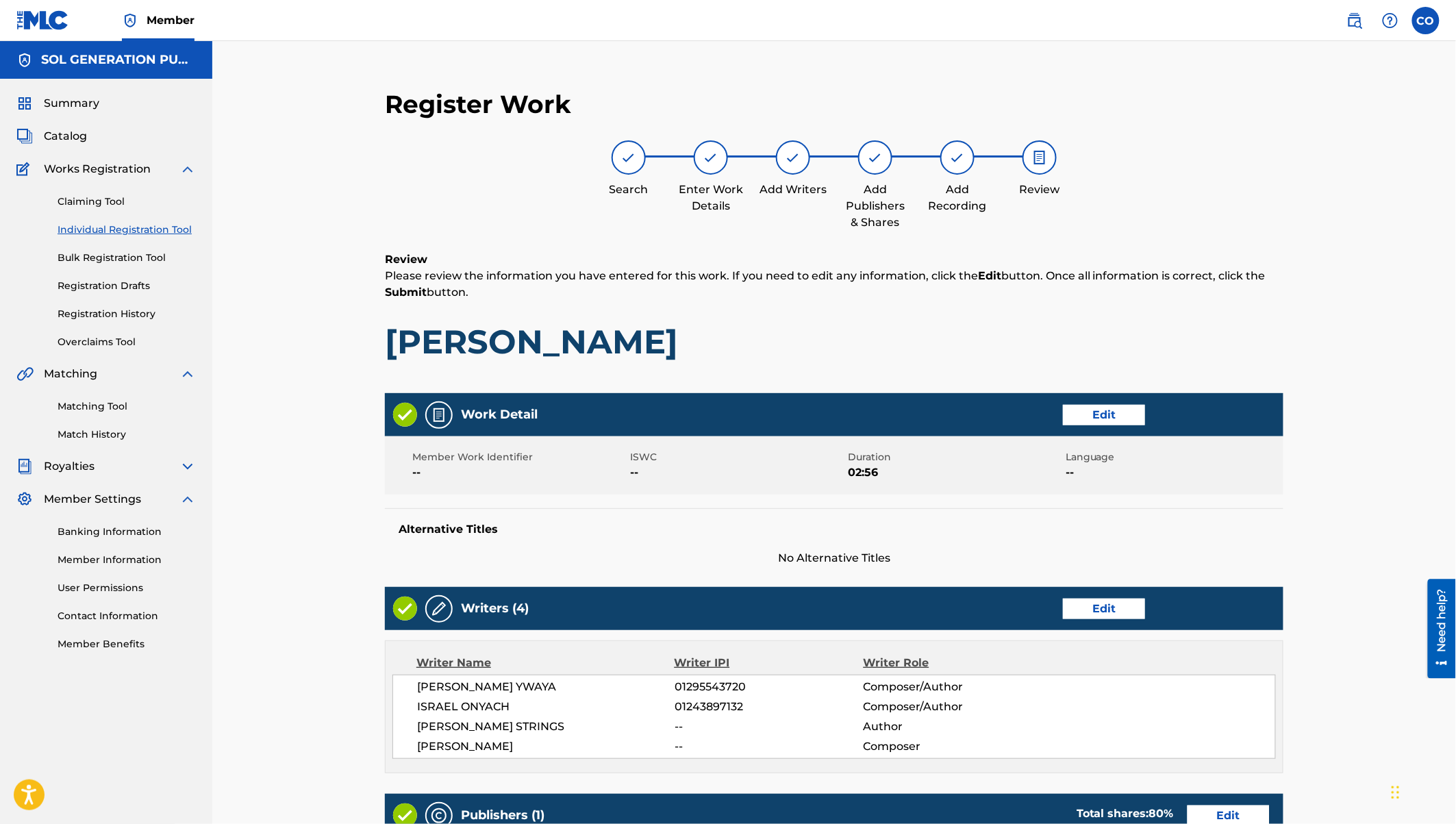
scroll to position [423, 0]
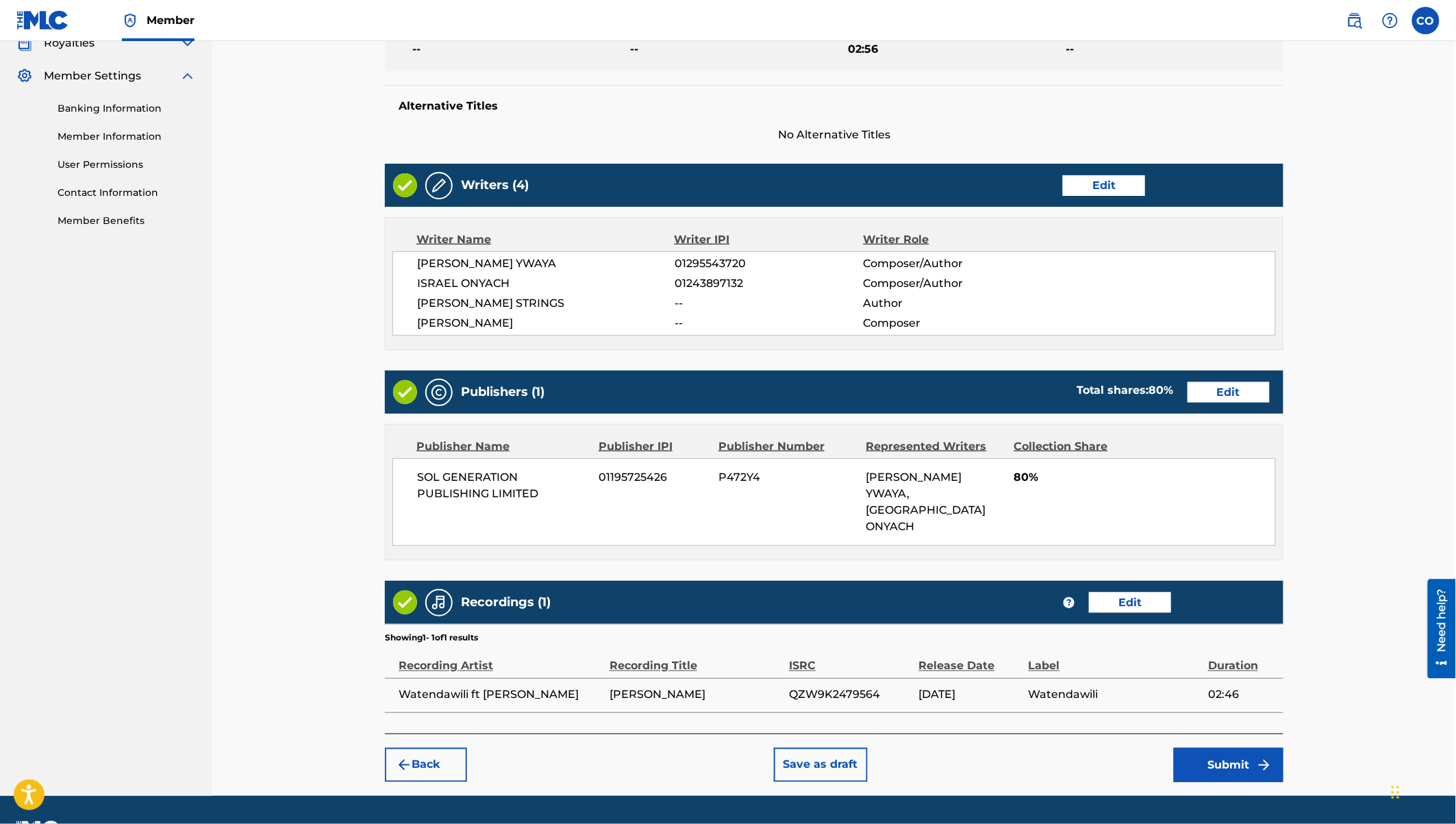
click at [1222, 748] on button "Submit" at bounding box center [1228, 765] width 110 height 34
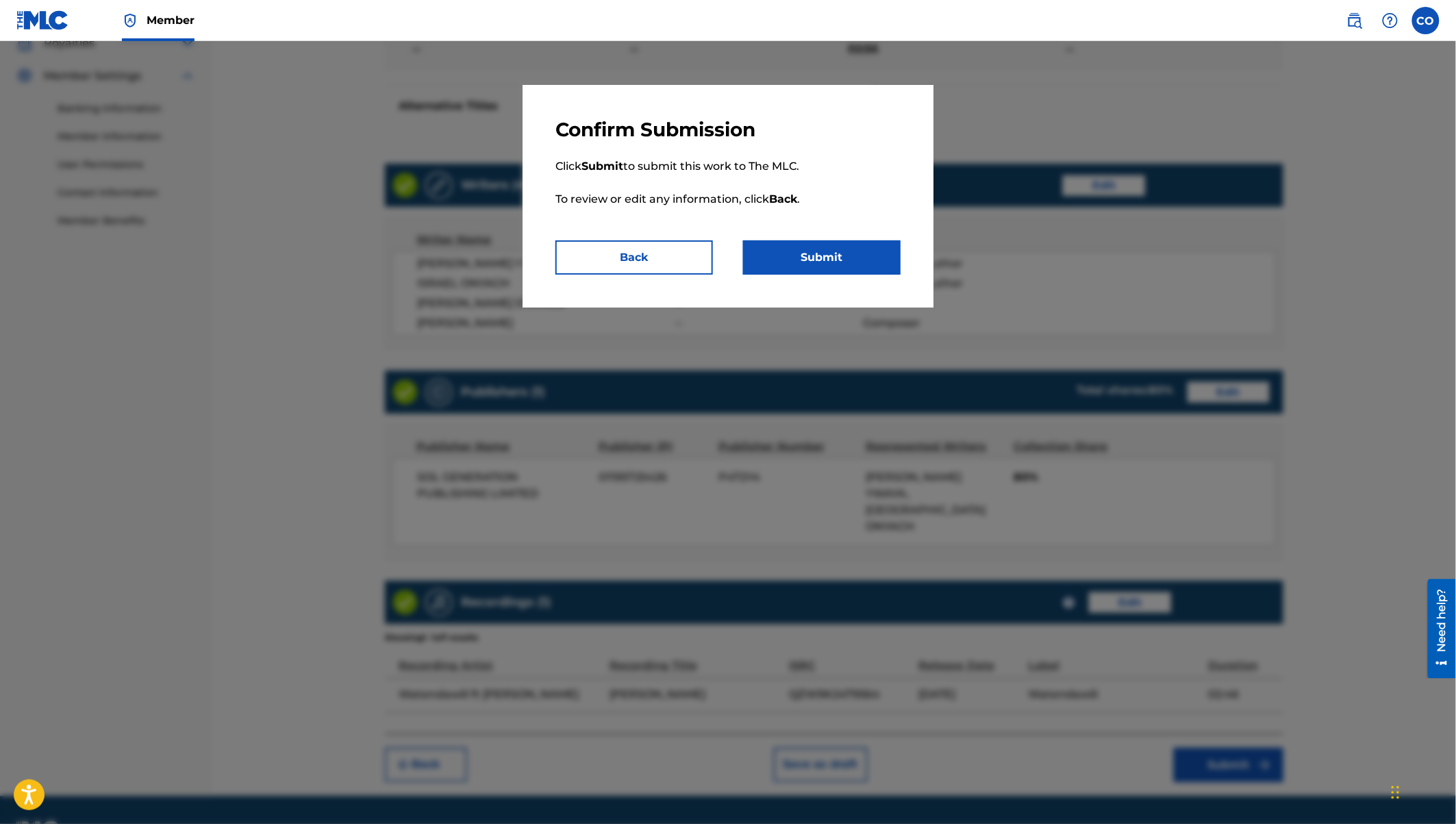
click at [846, 257] on button "Submit" at bounding box center [821, 258] width 157 height 34
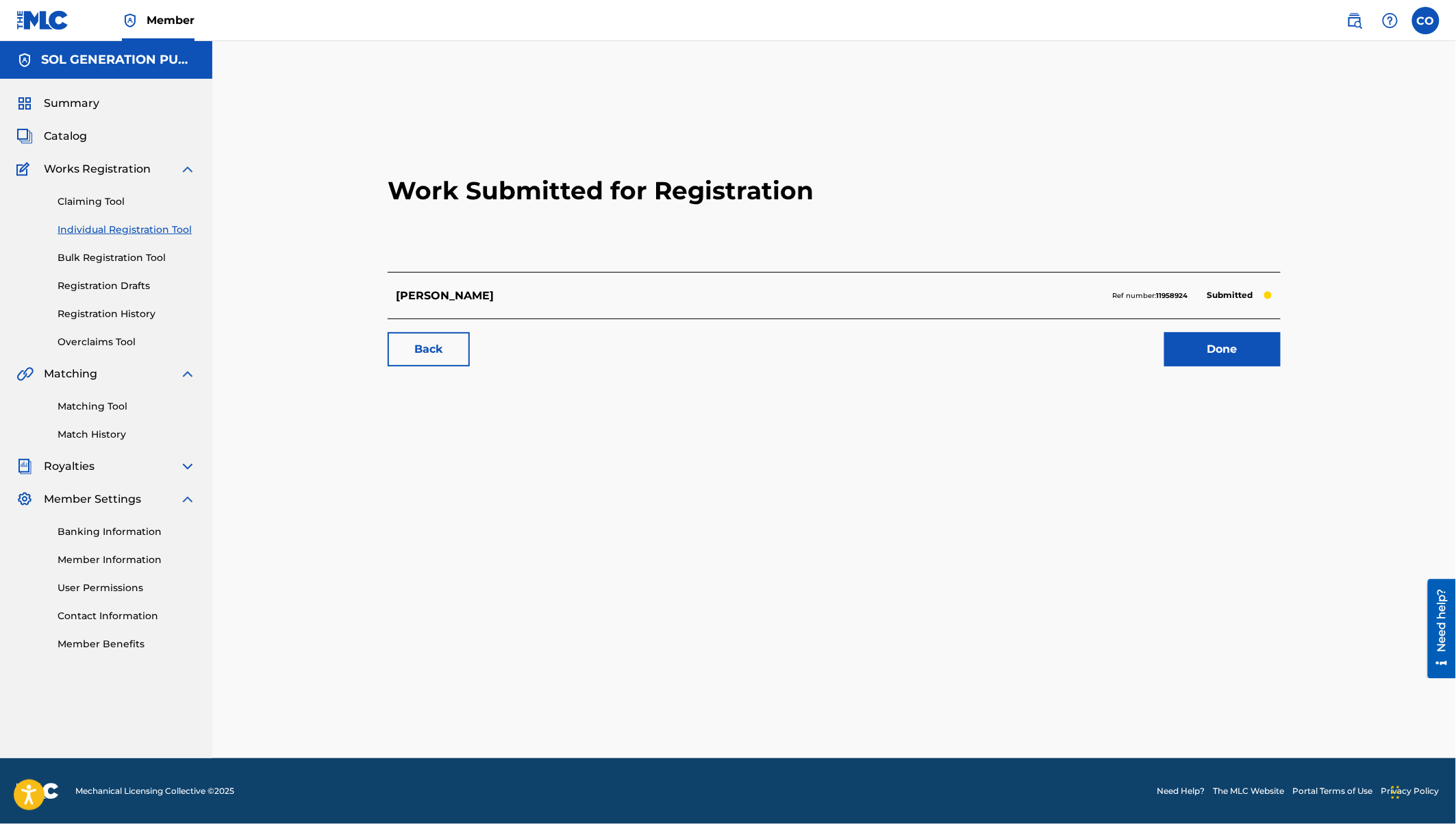
click at [1208, 346] on link "Done" at bounding box center [1222, 349] width 116 height 34
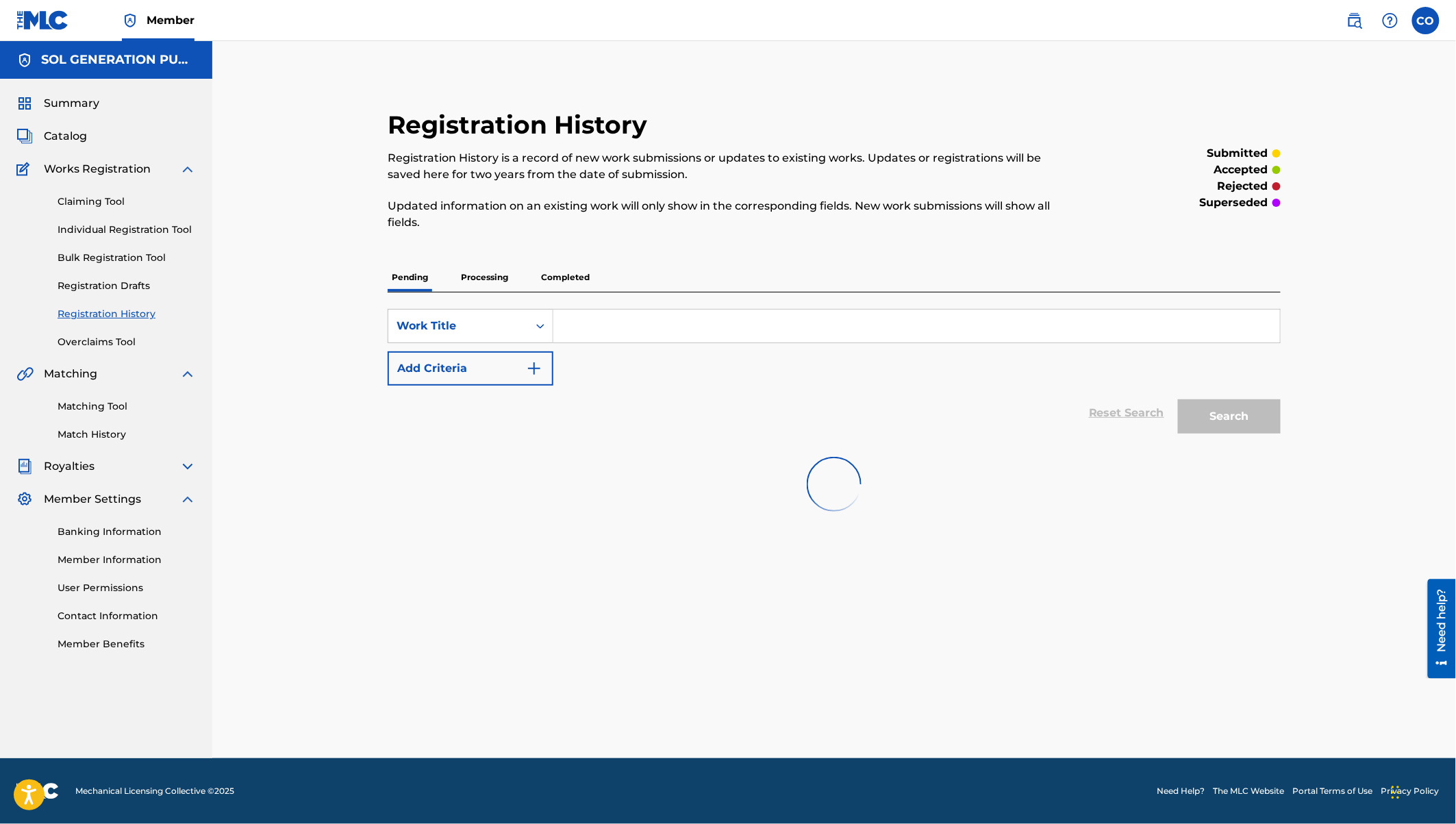
click at [150, 235] on link "Individual Registration Tool" at bounding box center [126, 229] width 138 height 14
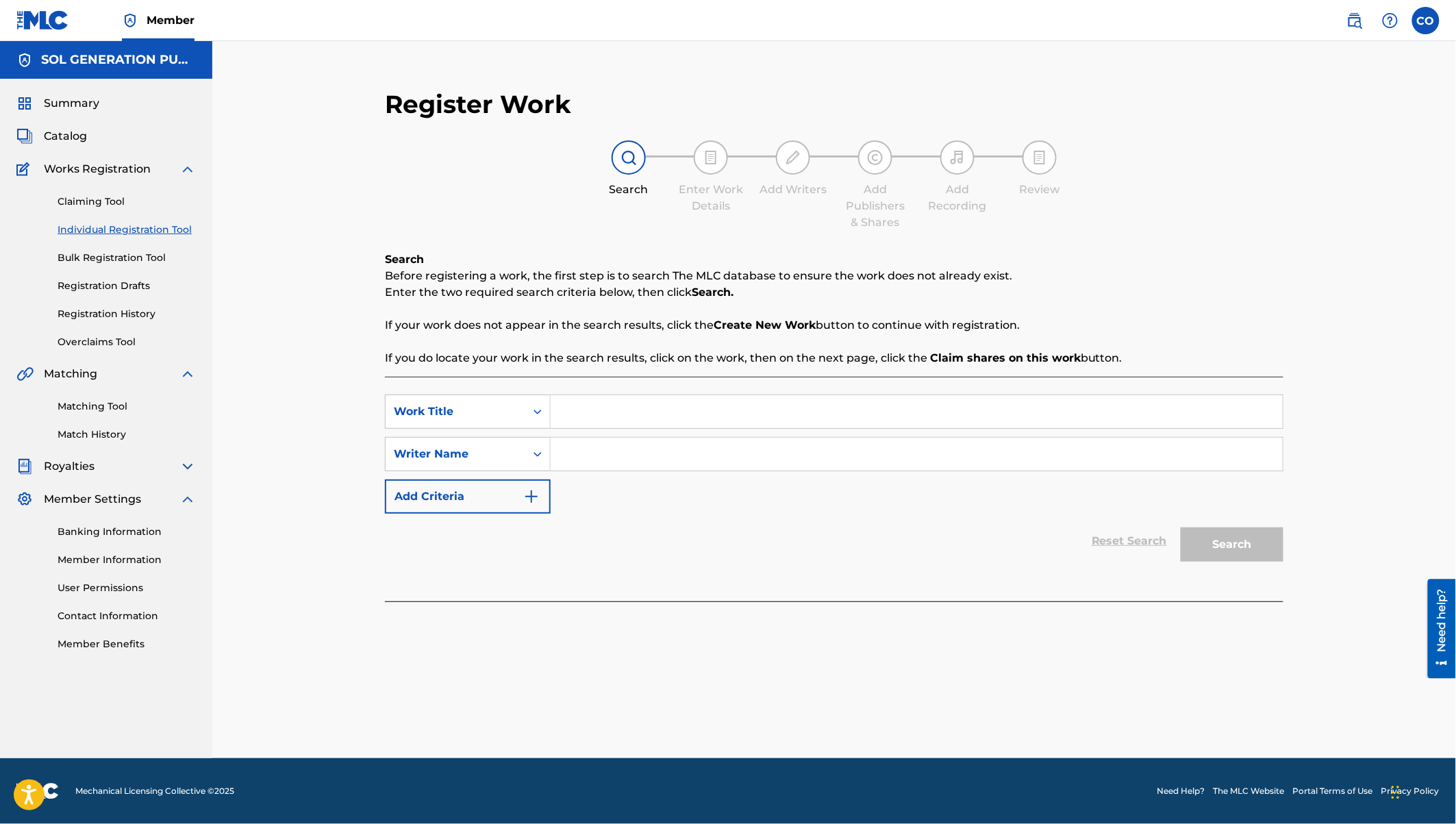
click at [671, 410] on input "Search Form" at bounding box center [916, 411] width 732 height 32
type input "Baraki Wengine"
click at [732, 456] on input "Search Form" at bounding box center [916, 454] width 732 height 32
type input "watendawili"
click at [1244, 560] on button "Search" at bounding box center [1232, 545] width 103 height 34
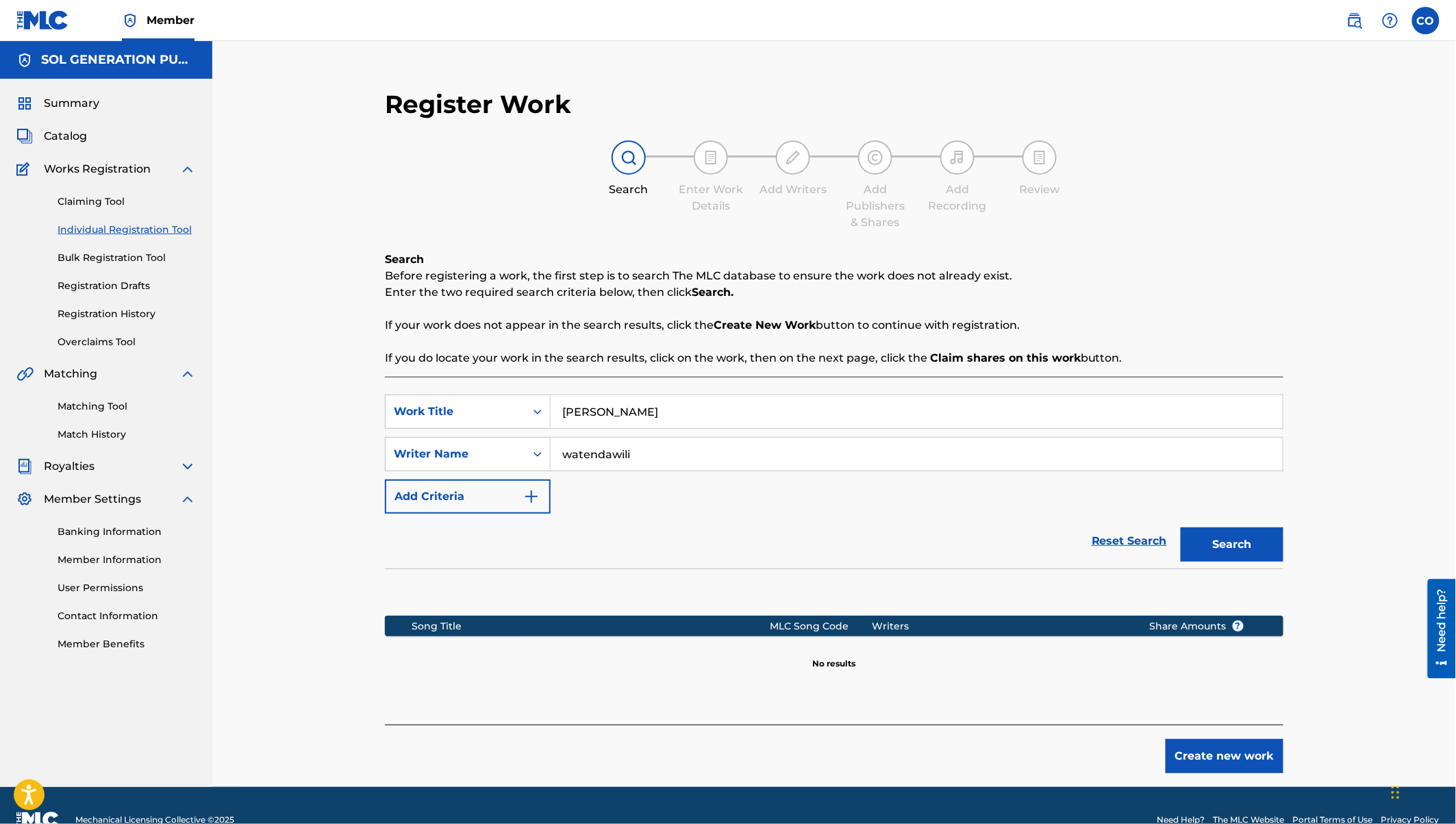
scroll to position [28, 0]
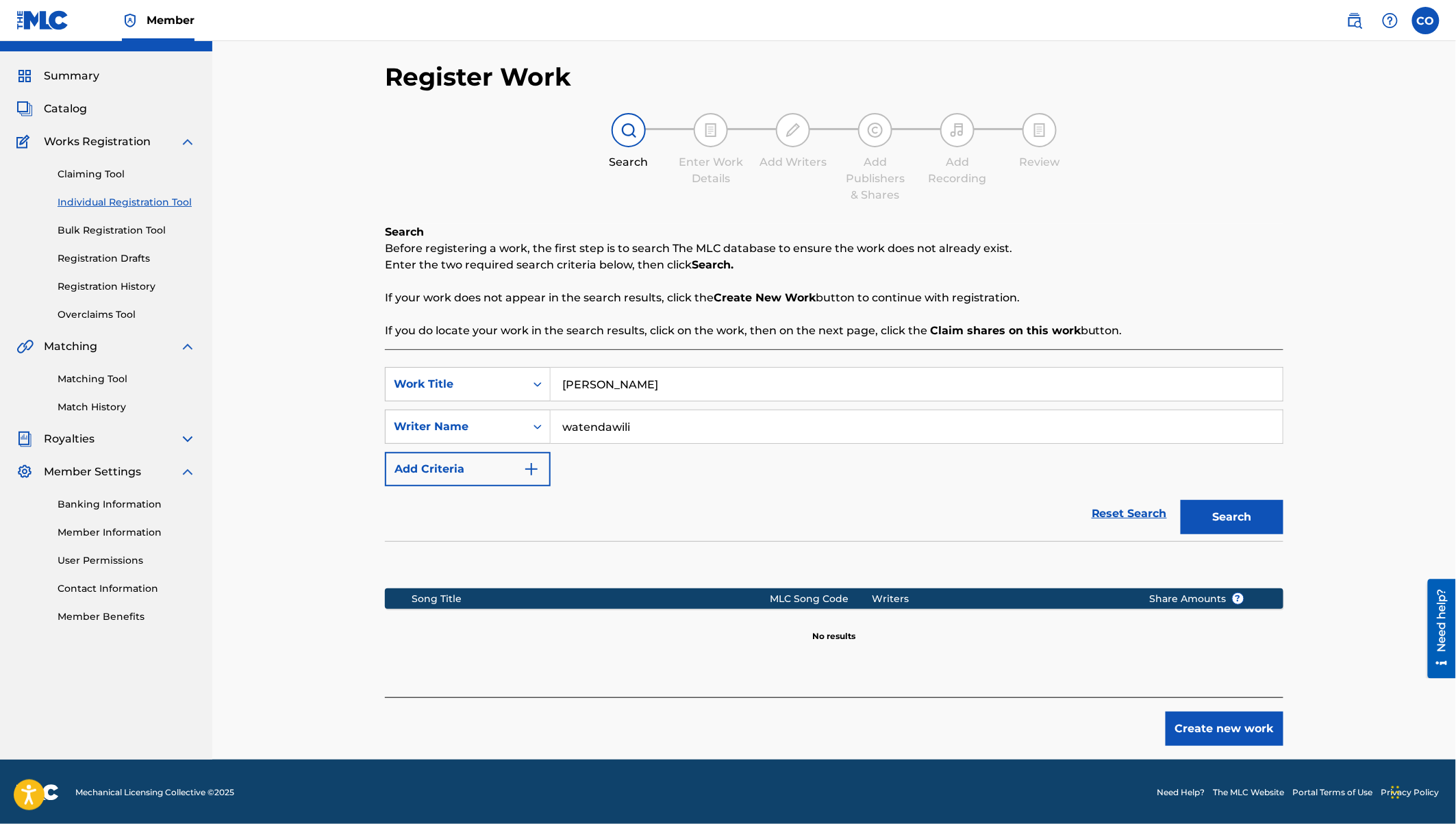
click at [1223, 729] on button "Create new work" at bounding box center [1224, 729] width 118 height 34
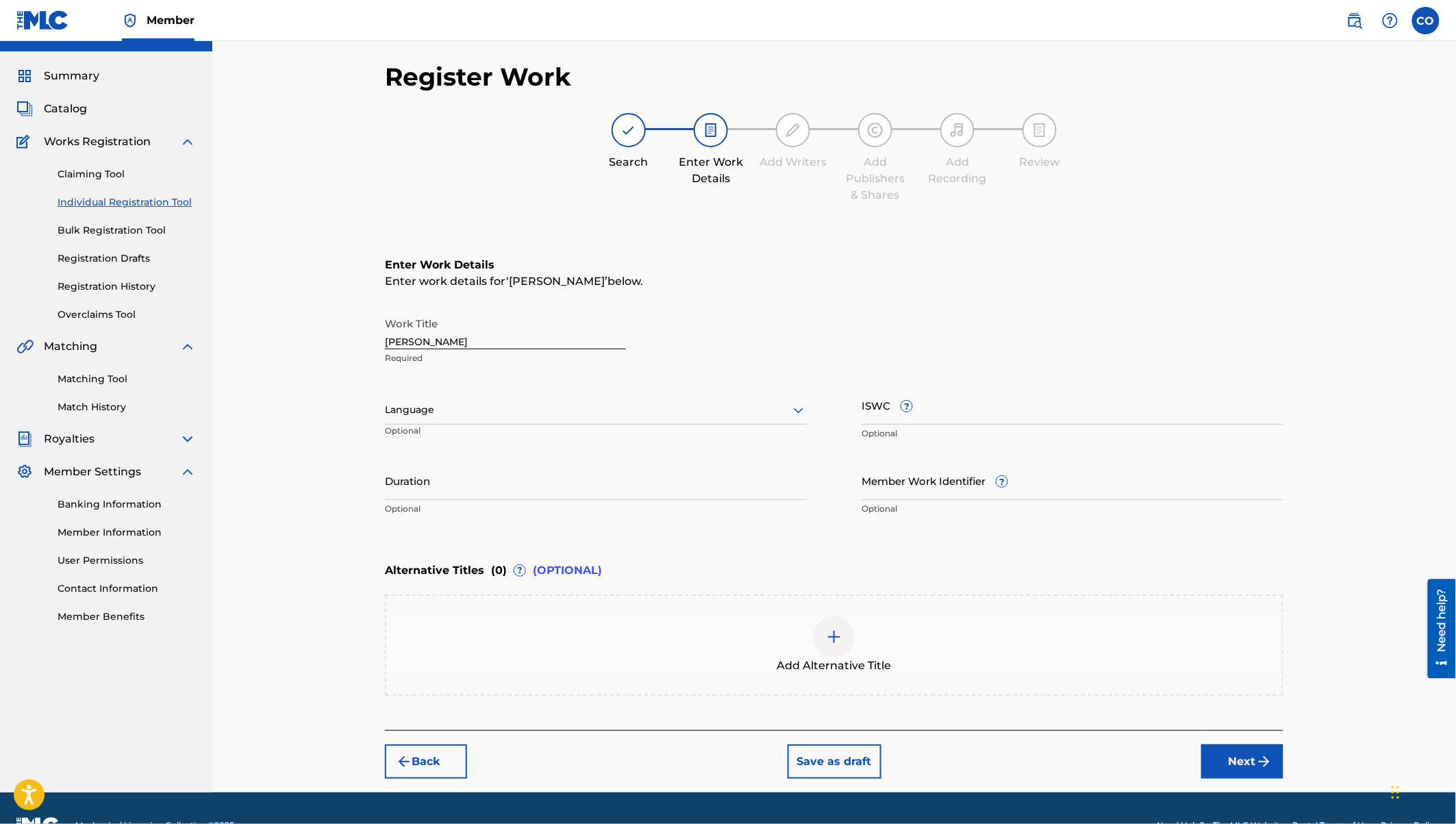
click at [476, 489] on input "Duration" at bounding box center [596, 480] width 421 height 39
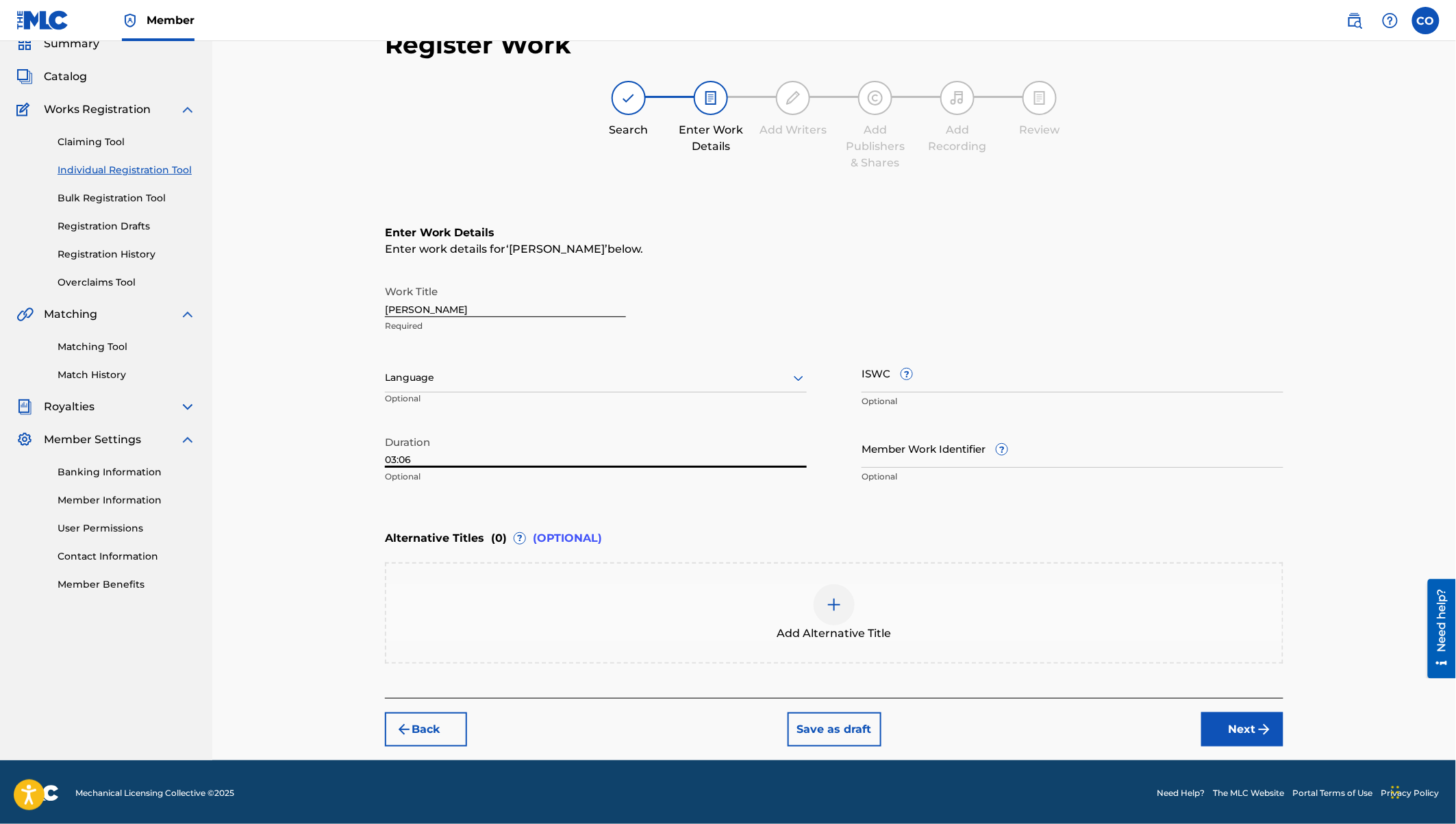
type input "03:06"
click at [1236, 728] on button "Next" at bounding box center [1242, 730] width 82 height 34
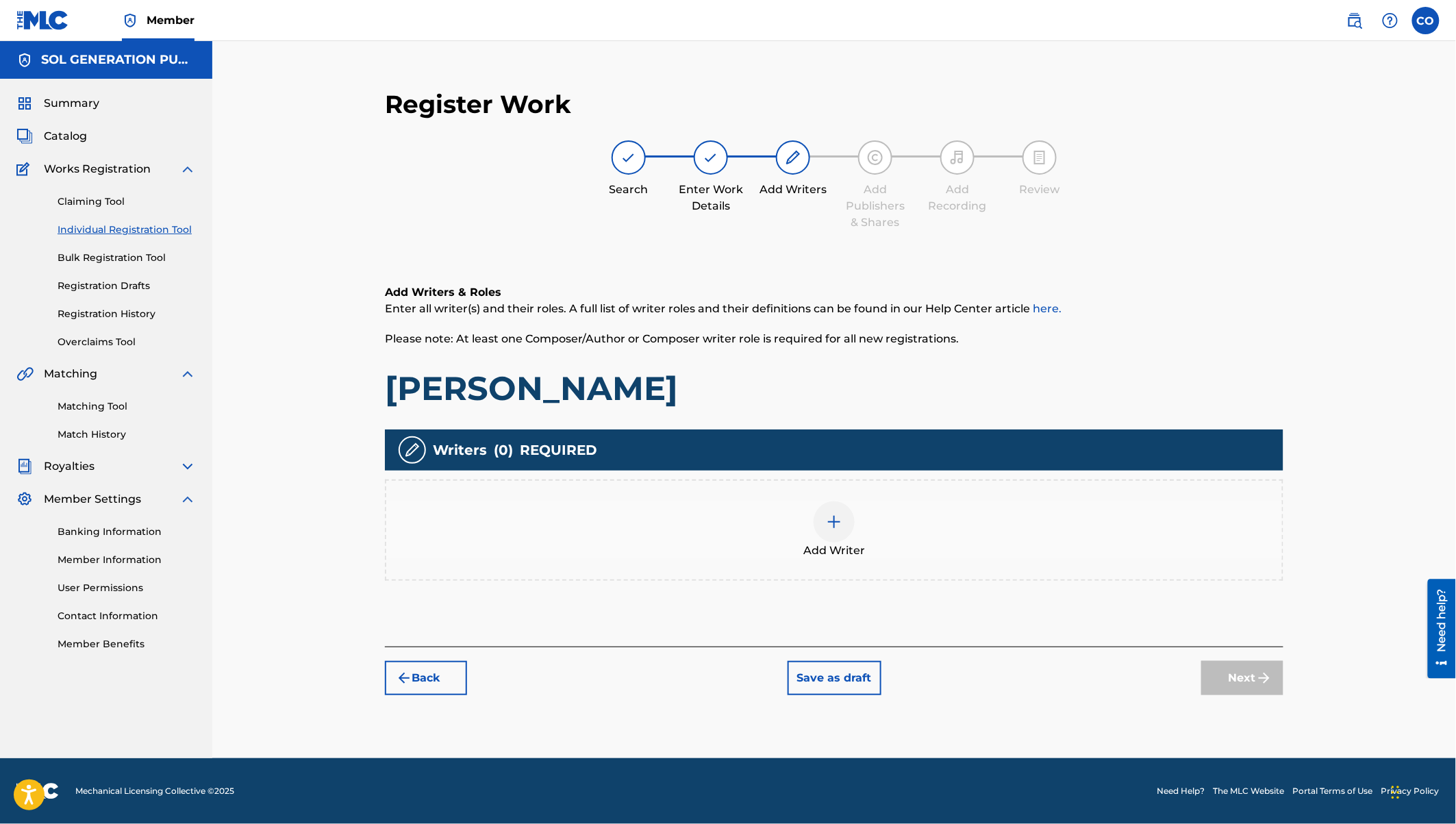
click at [832, 518] on img at bounding box center [833, 522] width 16 height 16
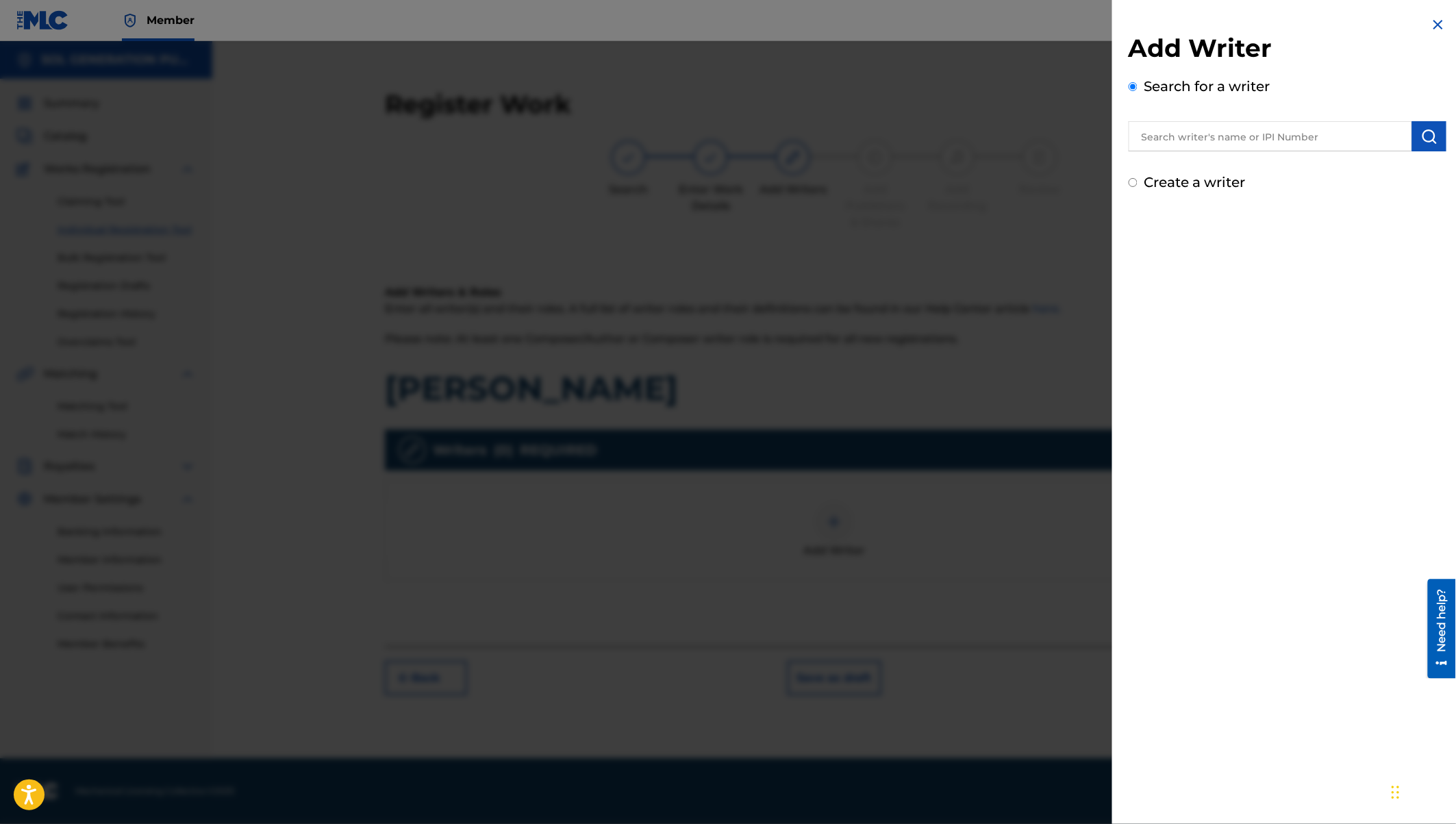
click at [1211, 136] on input "text" at bounding box center [1270, 136] width 283 height 31
type input "eugine simon ywaya"
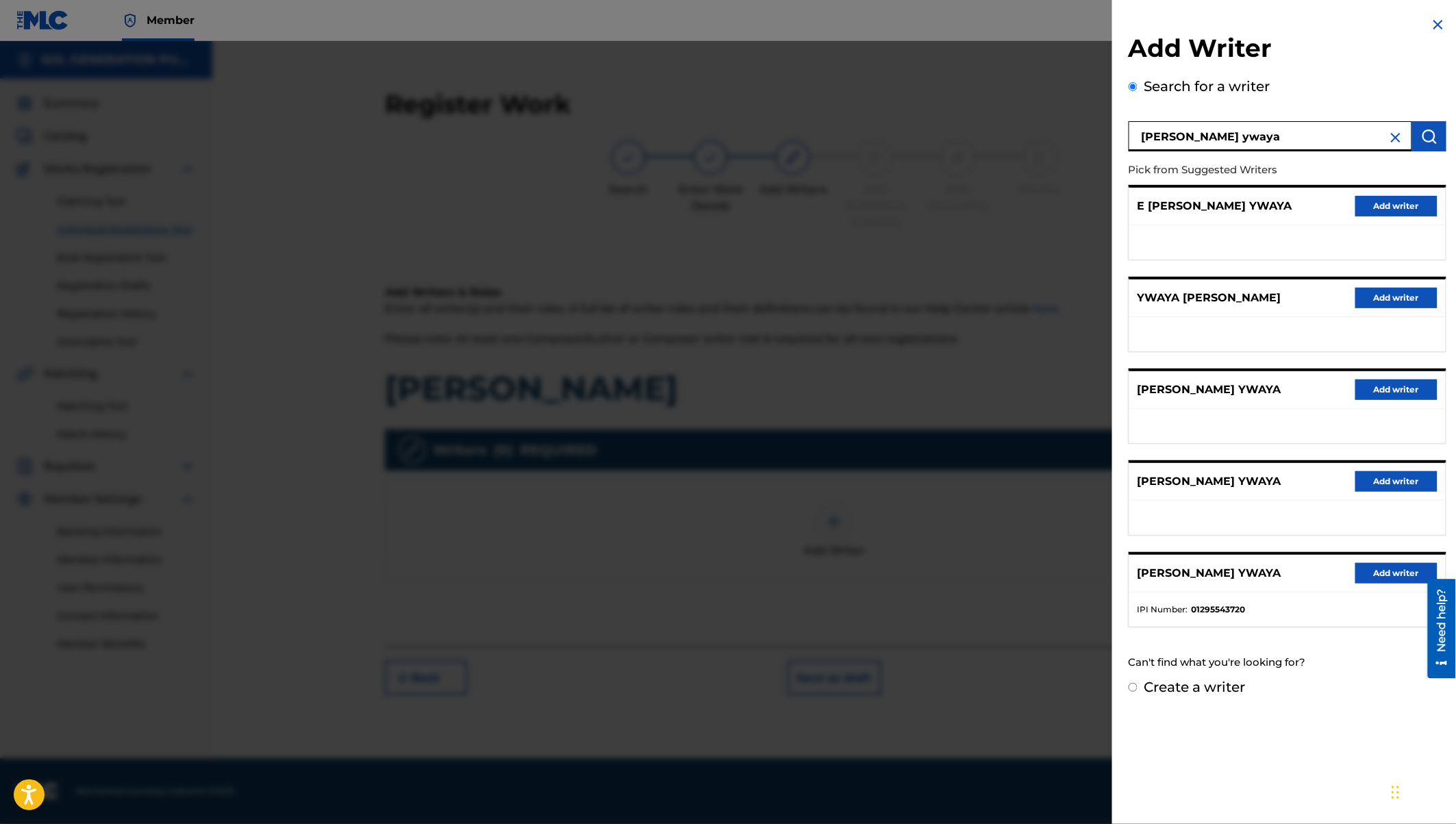
click at [1378, 566] on button "Add writer" at bounding box center [1396, 573] width 82 height 21
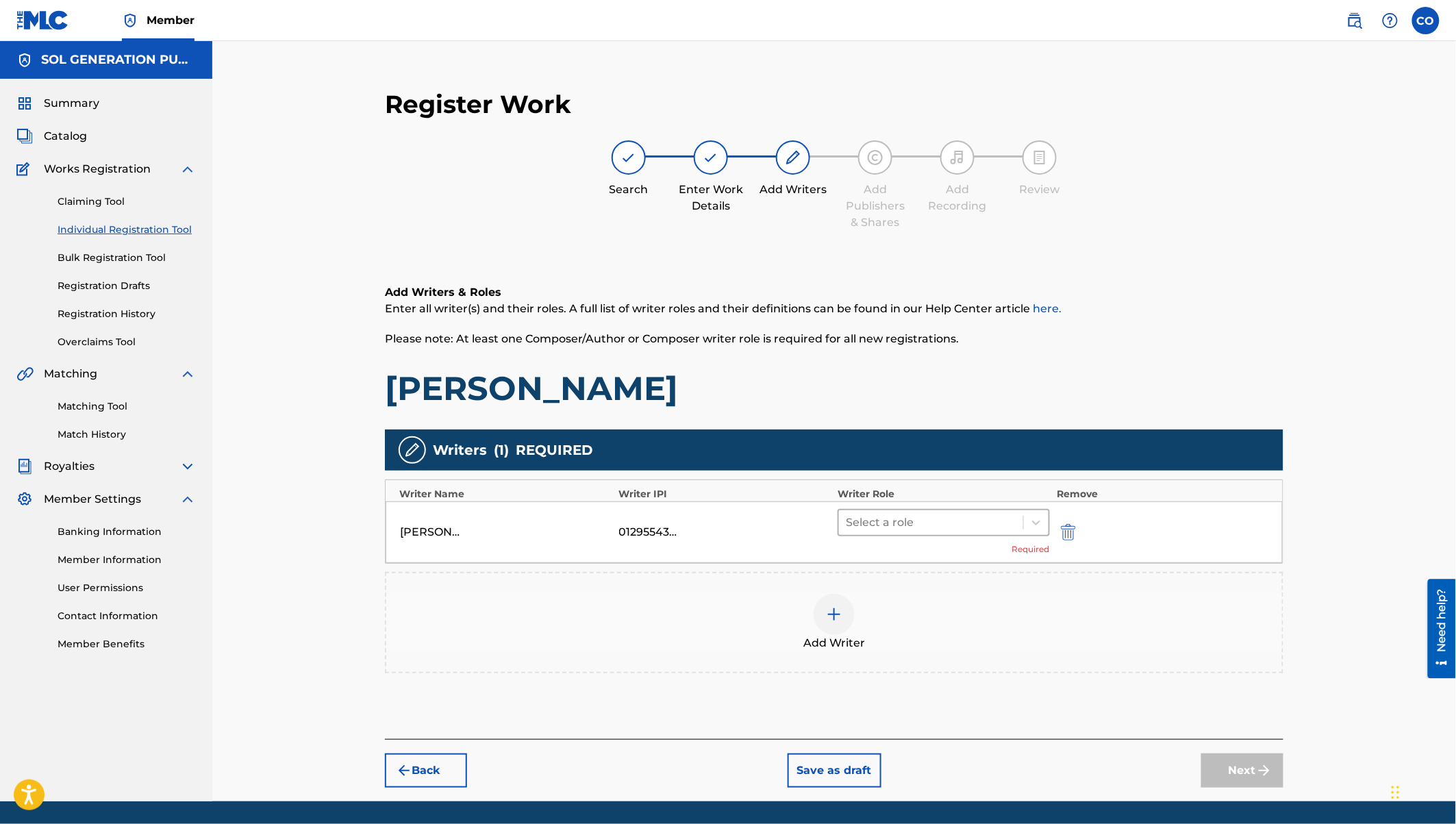
click at [924, 524] on div at bounding box center [931, 523] width 171 height 19
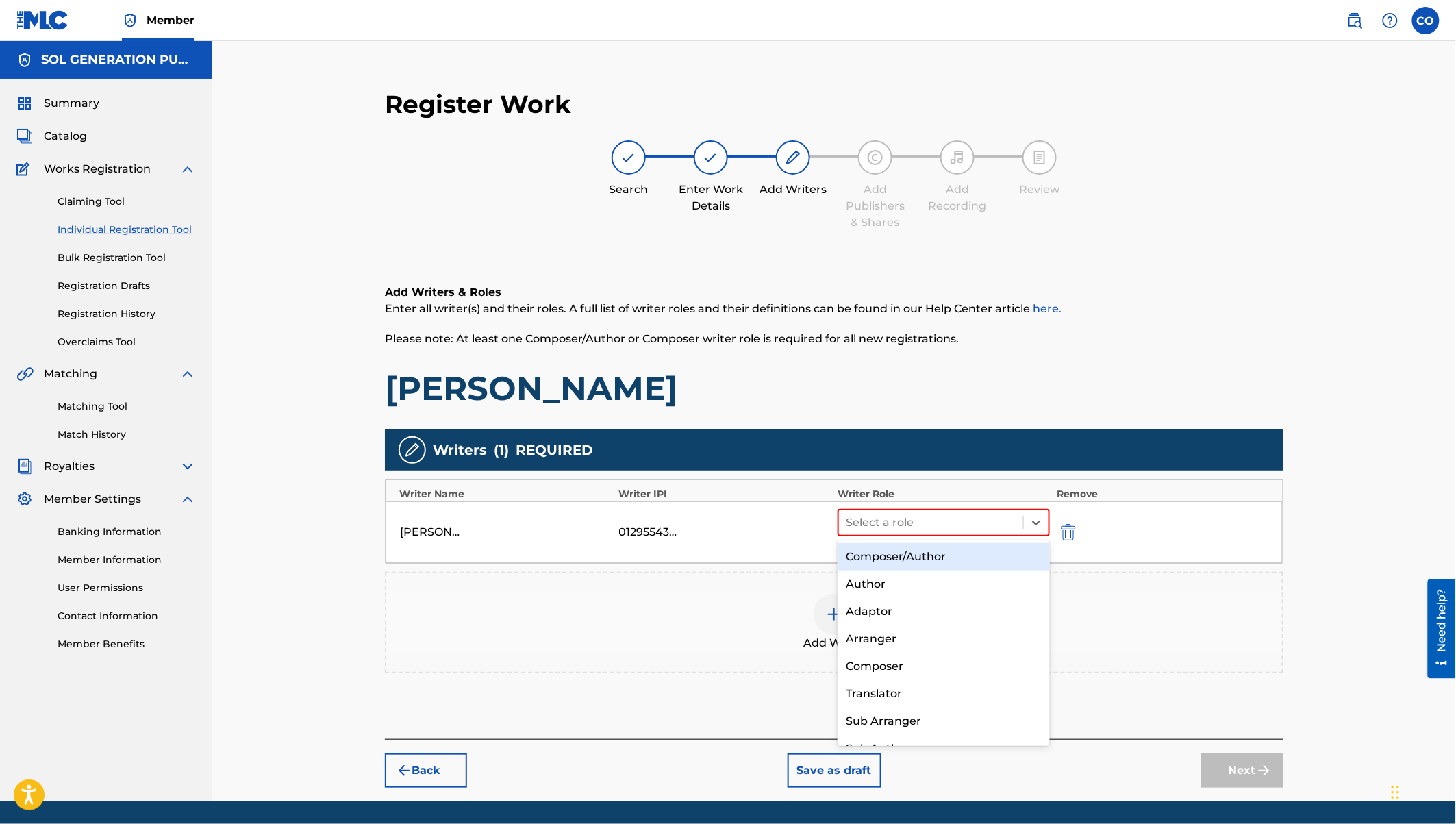
click at [912, 555] on div "Composer/Author" at bounding box center [943, 557] width 213 height 28
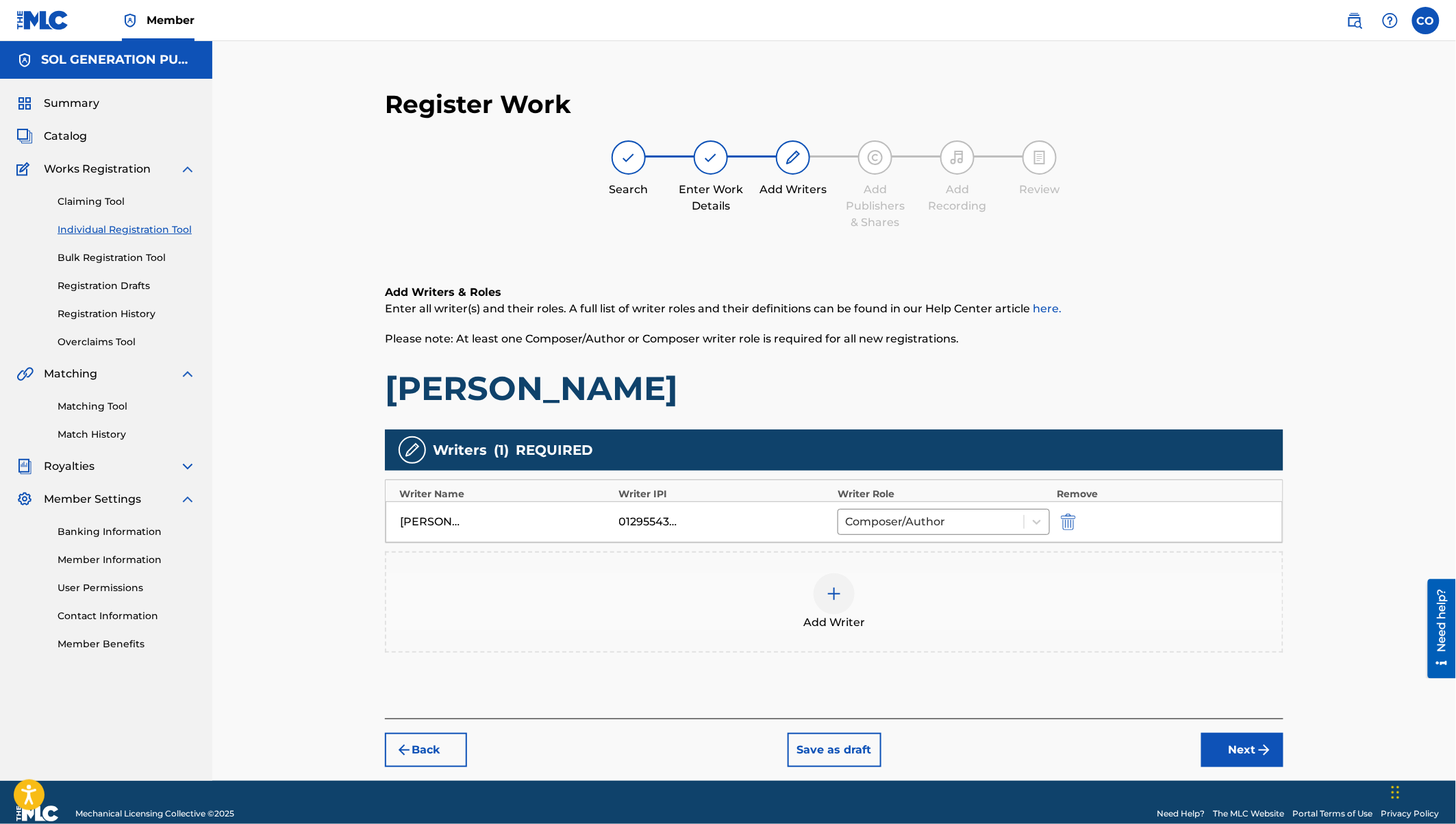
click at [834, 599] on img at bounding box center [833, 593] width 16 height 16
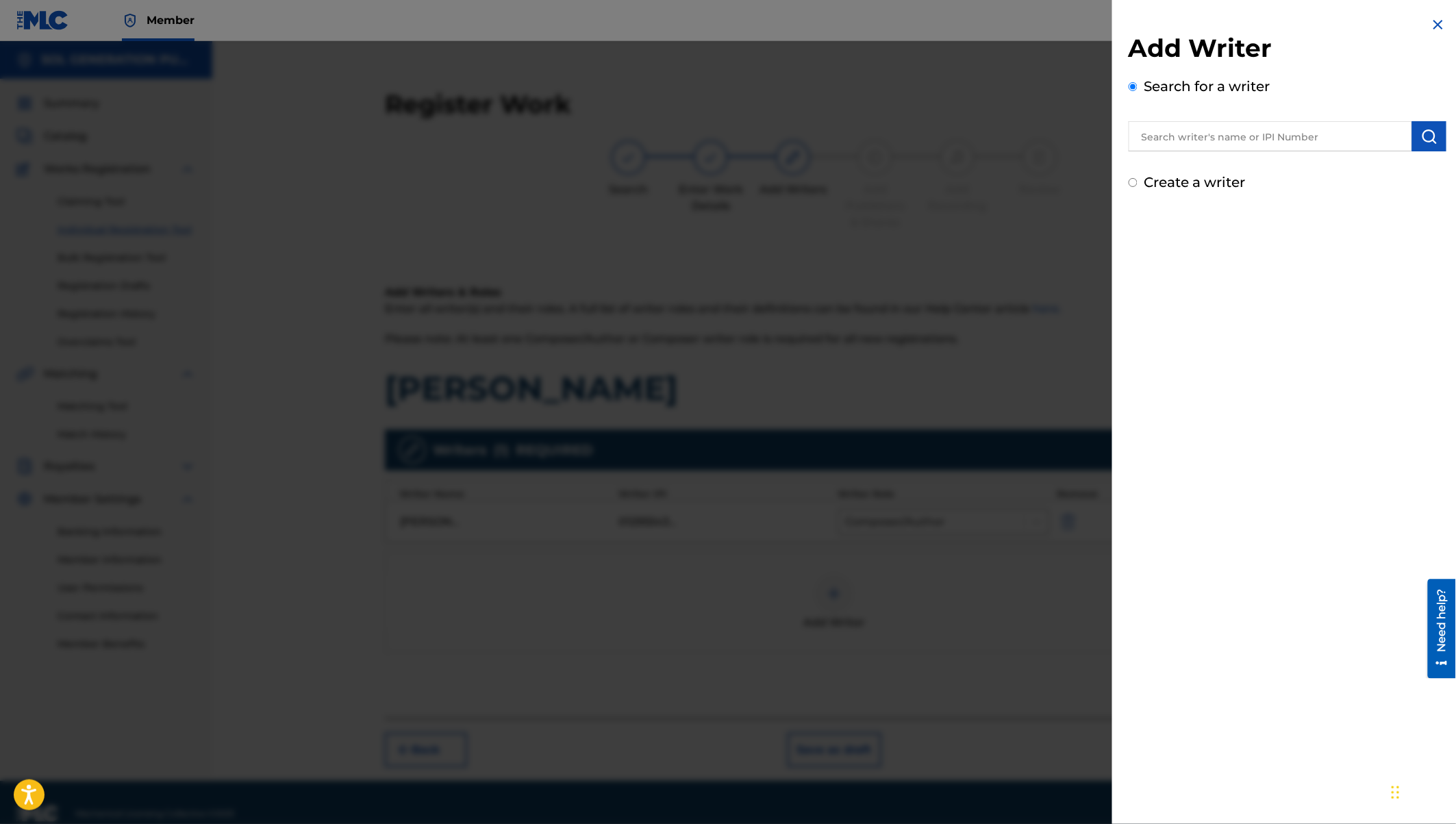
click at [1193, 134] on input "text" at bounding box center [1270, 136] width 283 height 31
type input "edgar israel onyach"
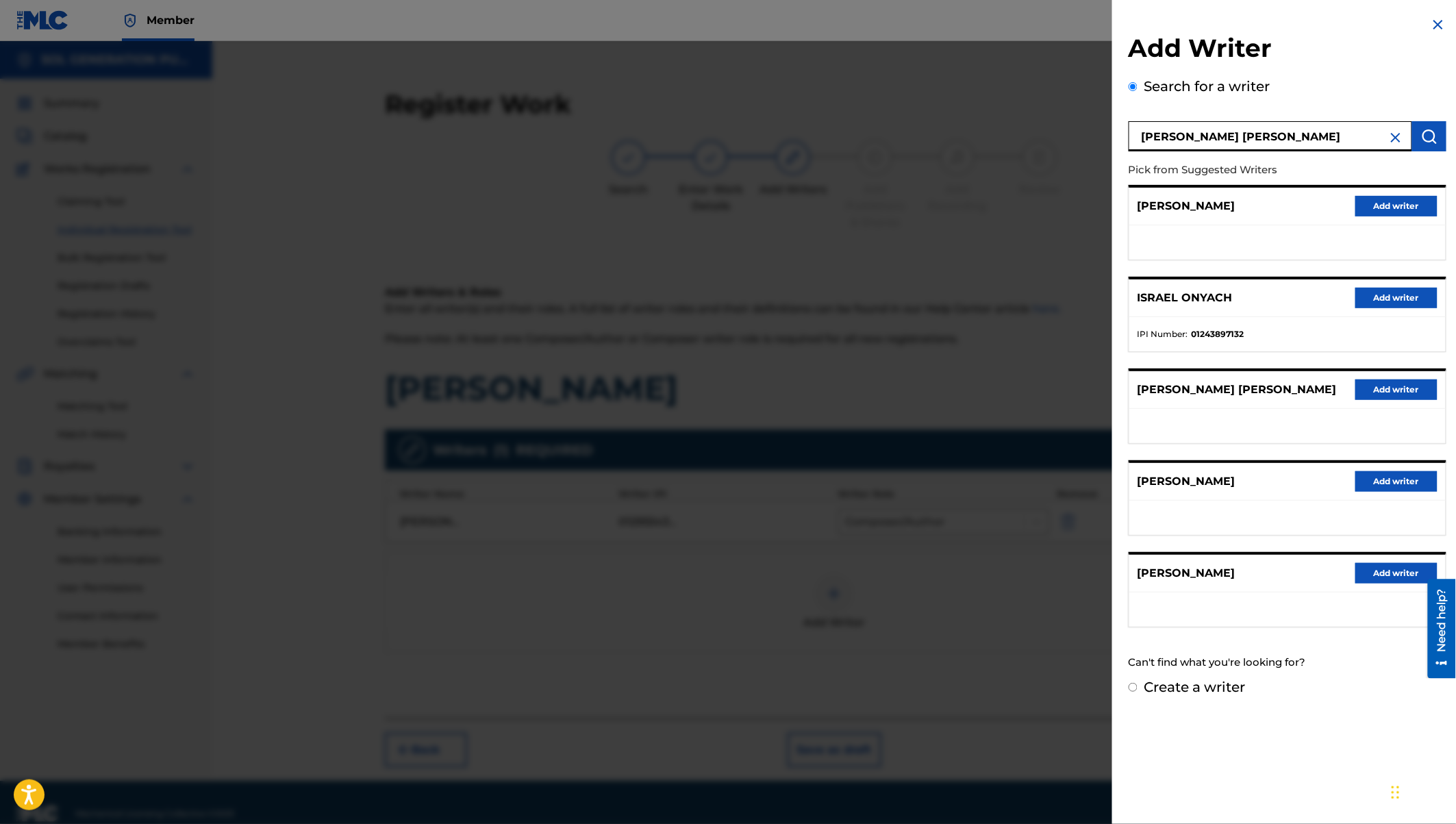
click at [1396, 295] on button "Add writer" at bounding box center [1396, 299] width 82 height 21
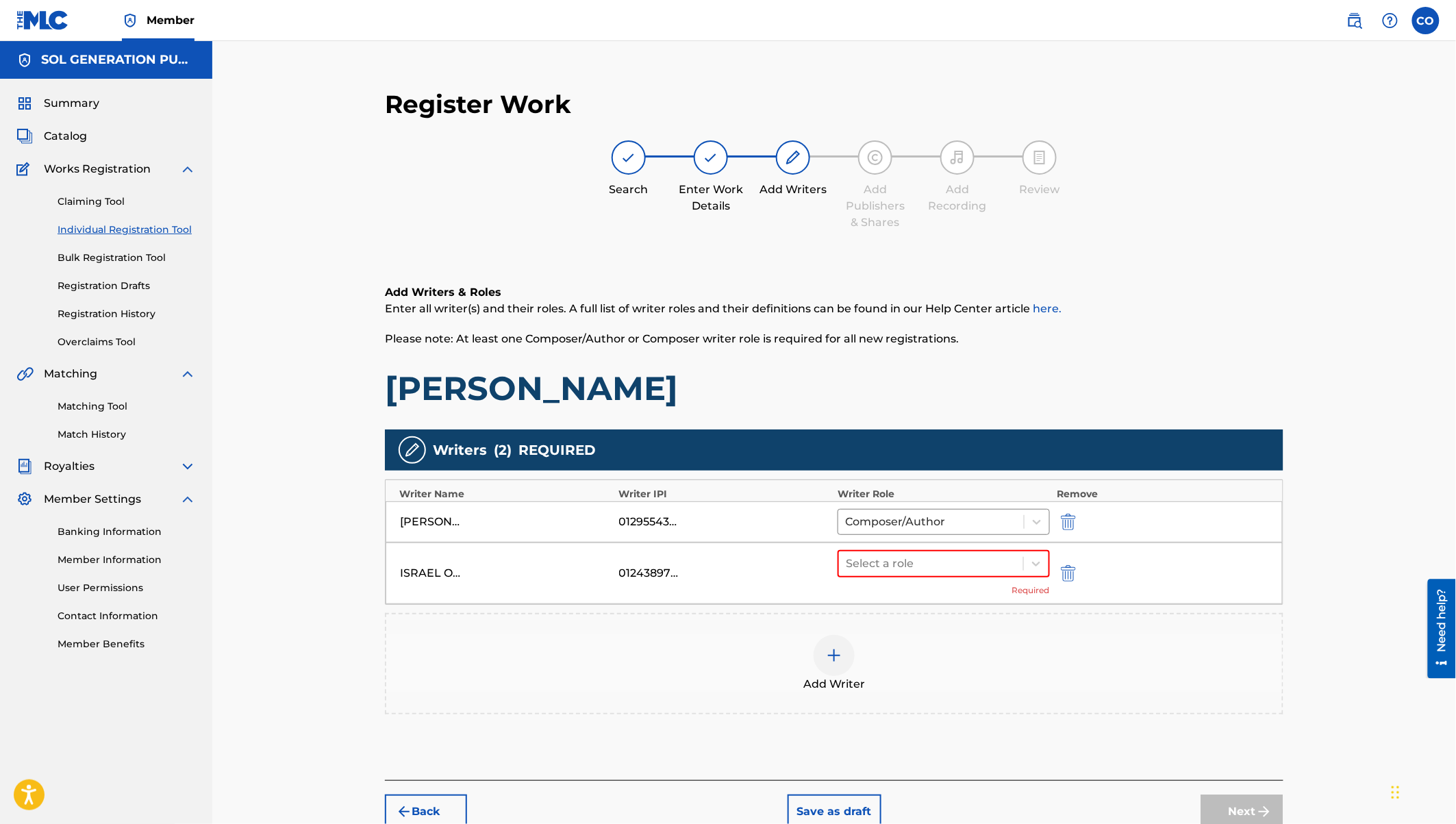
click at [947, 583] on div "Select a role Required" at bounding box center [943, 573] width 213 height 47
click at [922, 565] on div at bounding box center [931, 564] width 171 height 19
click at [926, 599] on div "Composer/Author" at bounding box center [943, 597] width 213 height 28
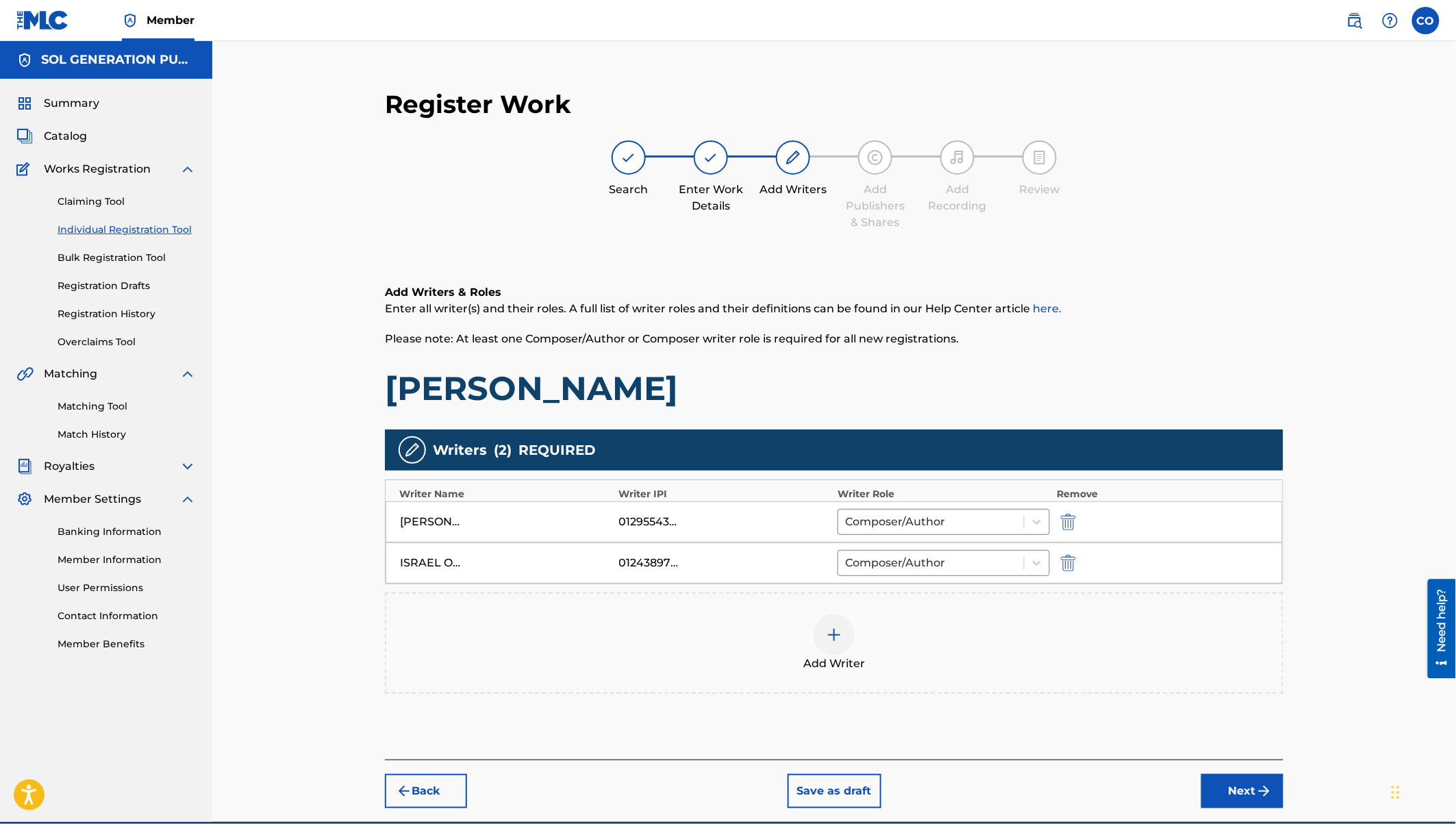
click at [828, 634] on img at bounding box center [833, 634] width 16 height 16
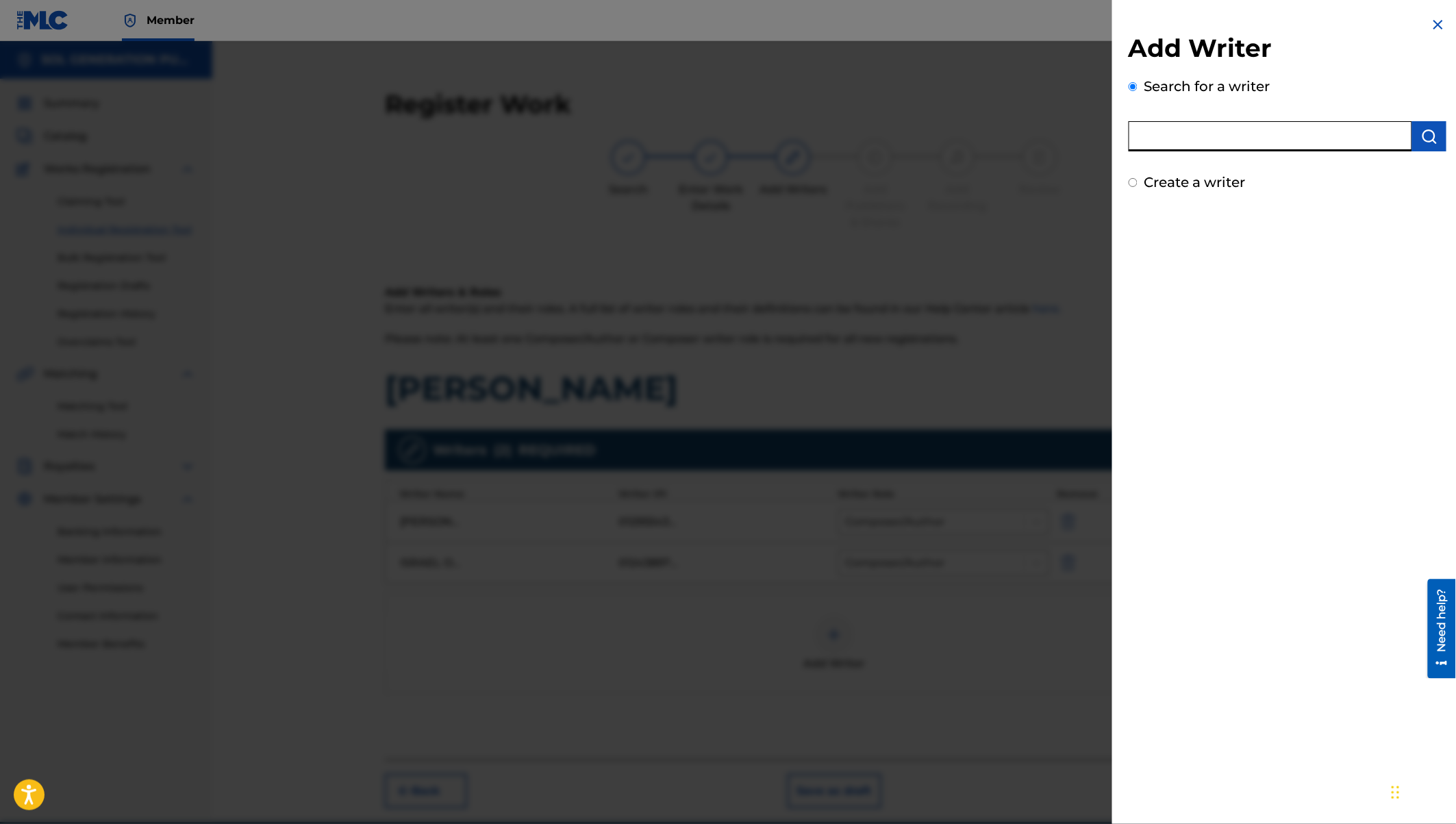
click at [1168, 138] on input "text" at bounding box center [1270, 136] width 283 height 31
paste input "Oscar Gichinah Waiyaki"
type input "Oscar Gichinah Waiyaki"
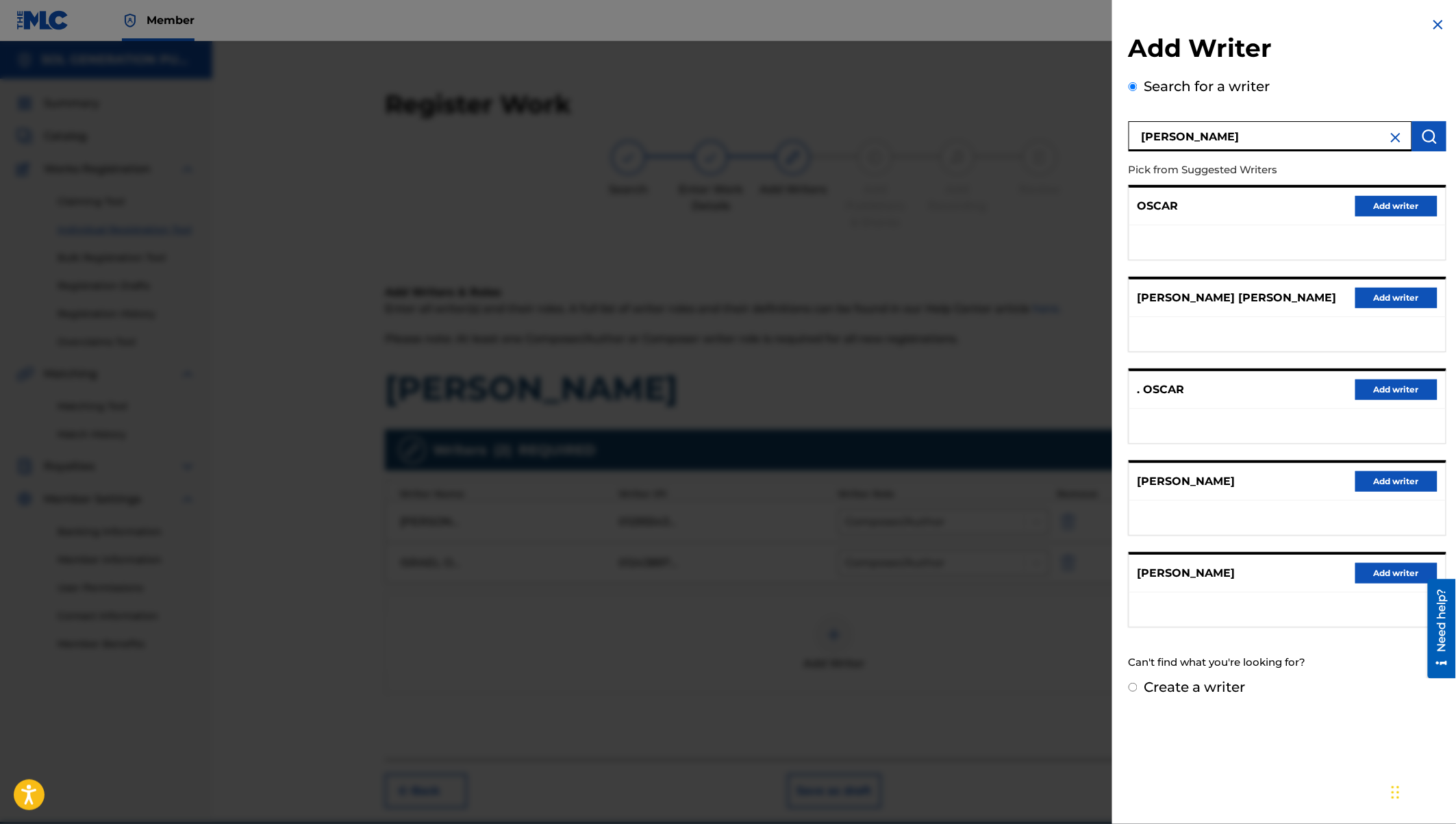
click at [1384, 571] on button "Add writer" at bounding box center [1396, 573] width 82 height 21
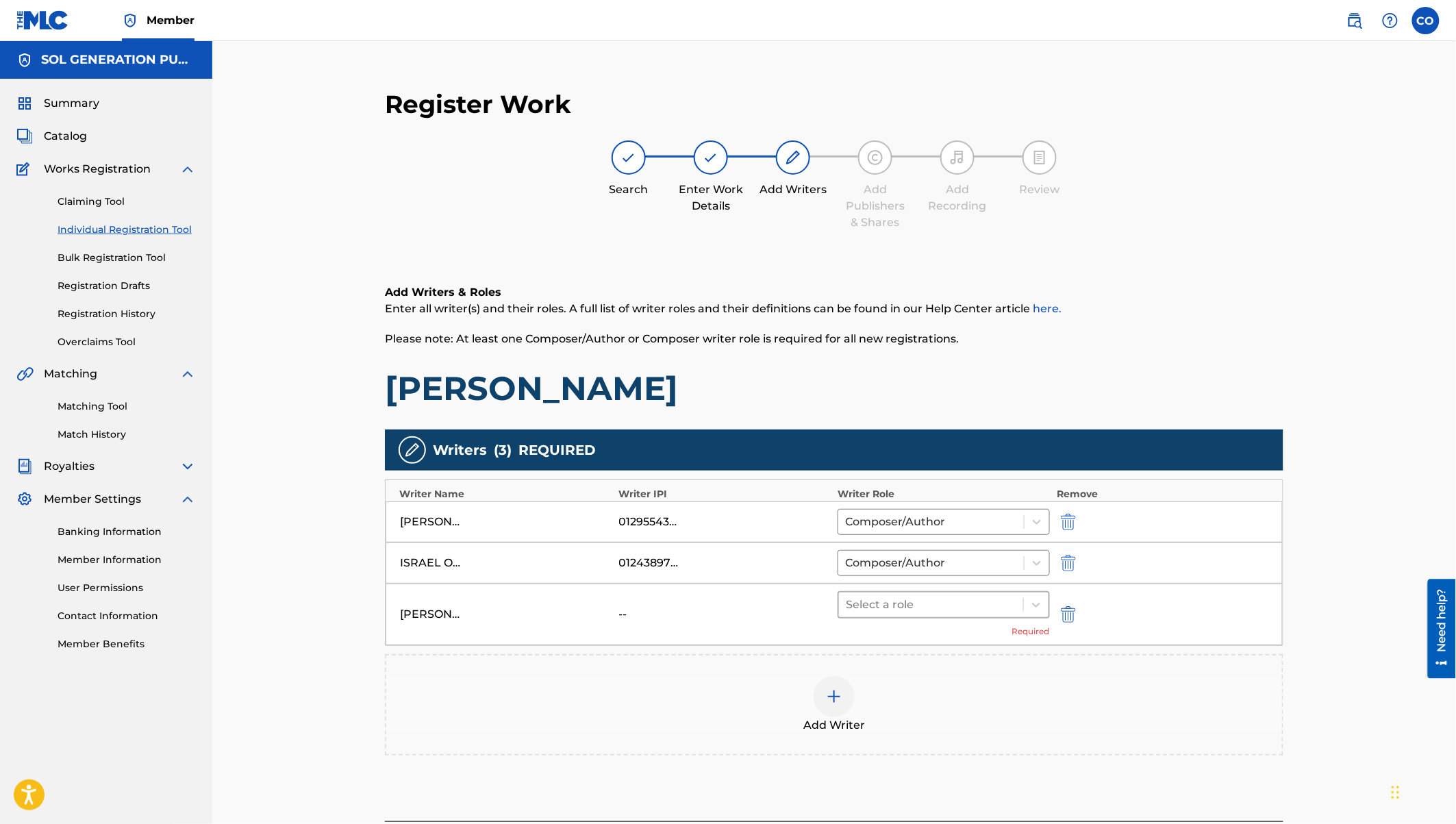
click at [957, 613] on div "Select a role" at bounding box center [931, 605] width 184 height 25
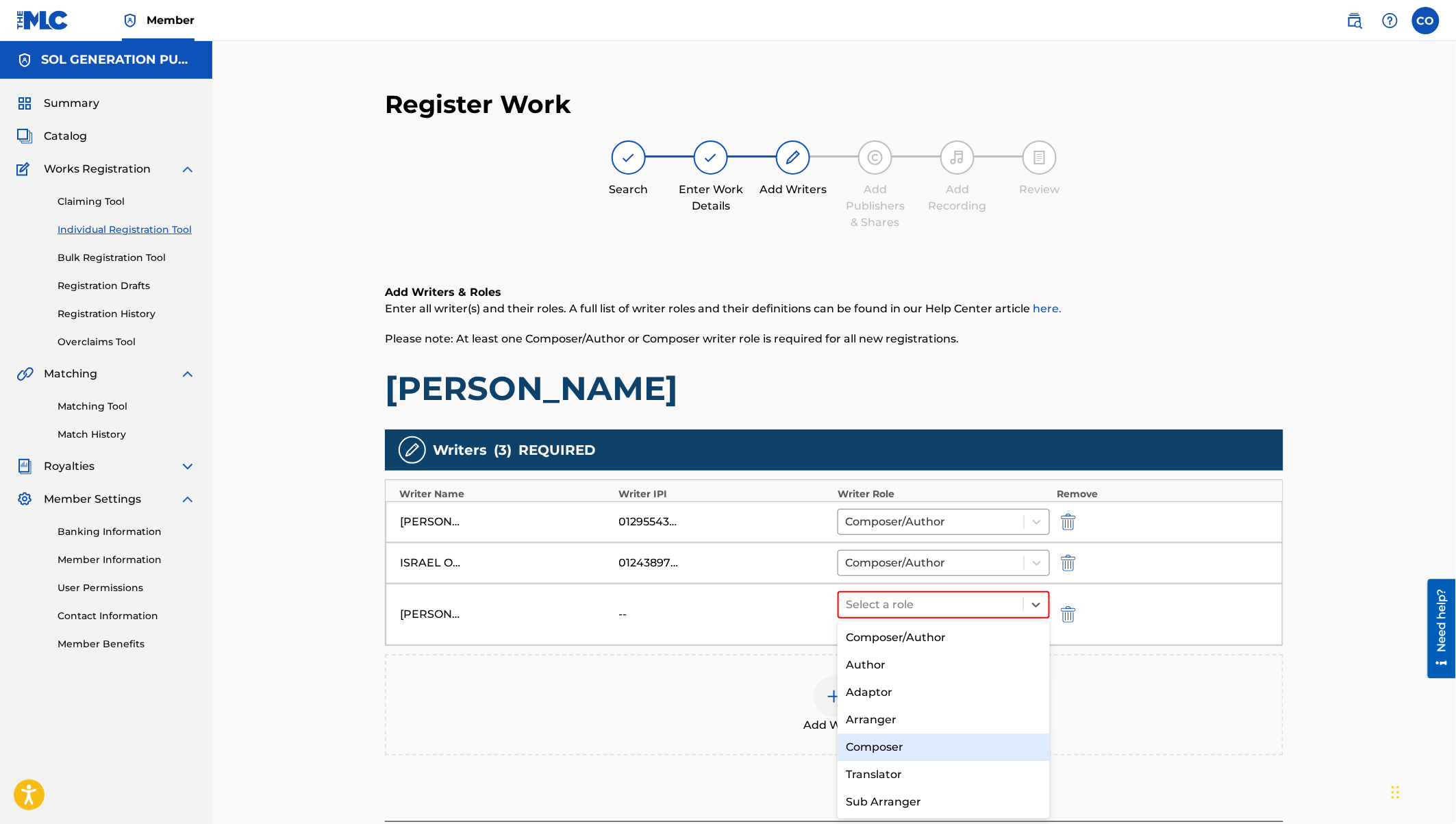
click at [874, 745] on div "Composer" at bounding box center [943, 747] width 213 height 28
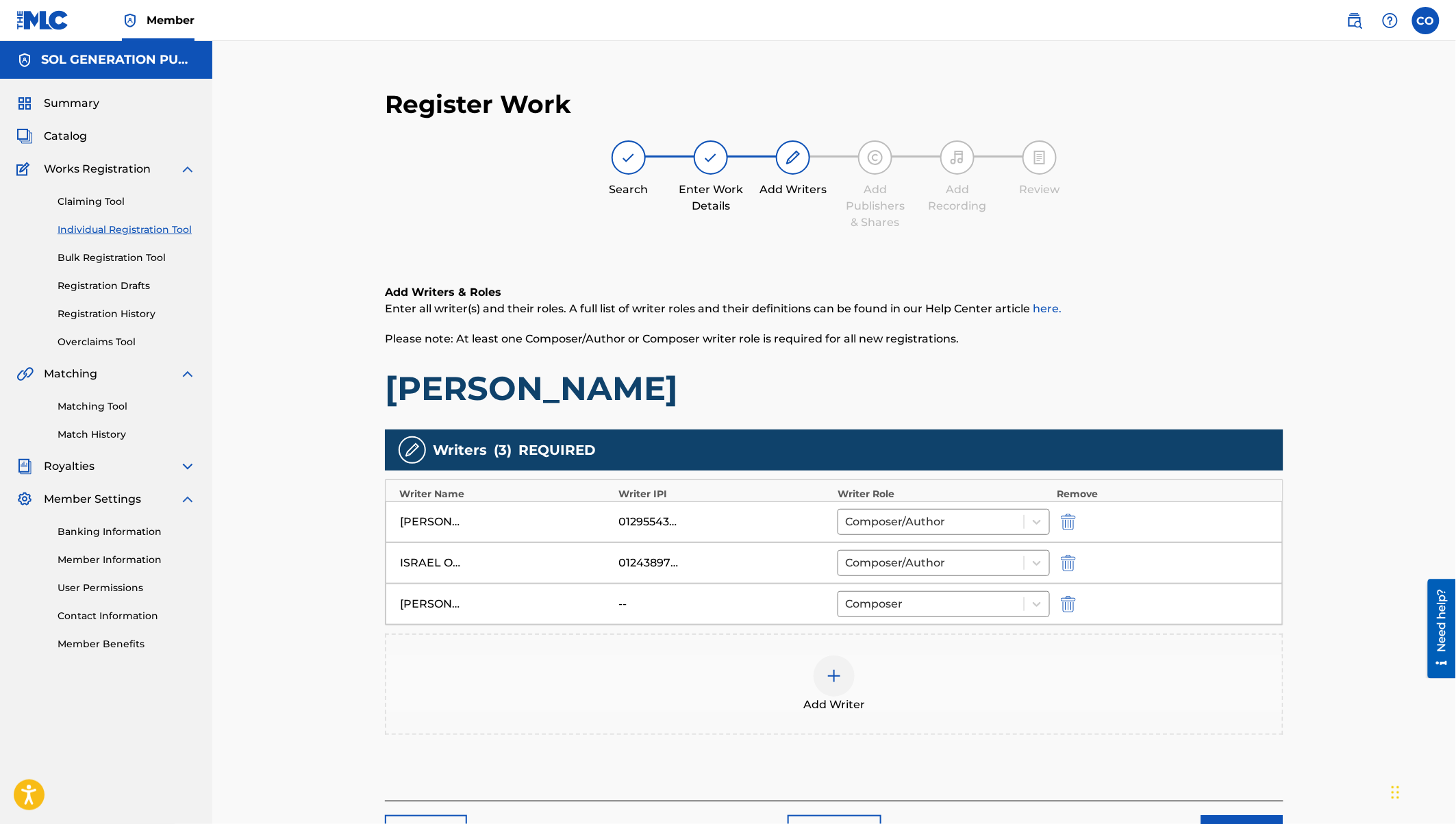
click at [837, 672] on img at bounding box center [833, 675] width 16 height 16
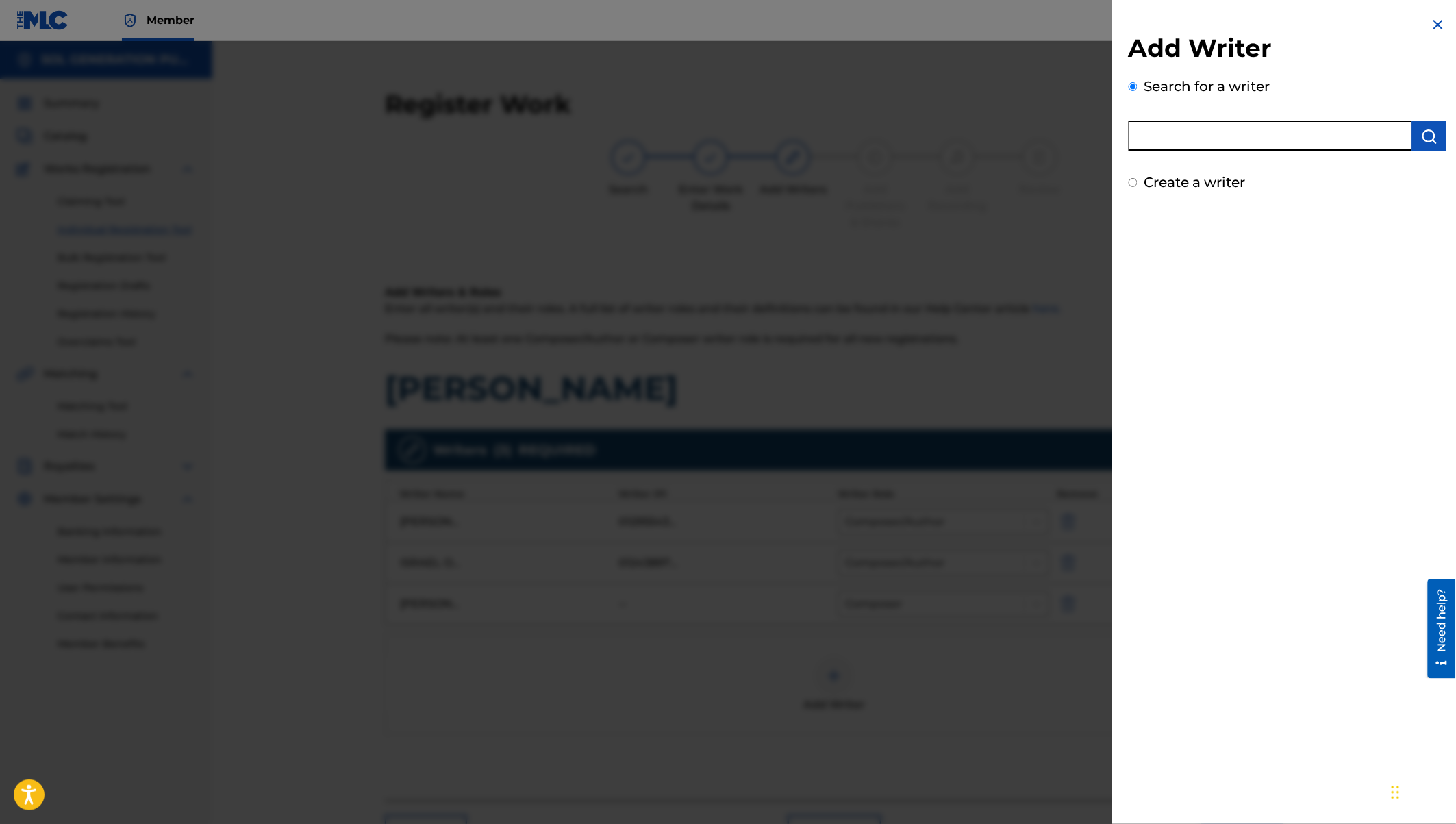
click at [1270, 142] on input "text" at bounding box center [1270, 136] width 283 height 31
type input "Trevor Magak"
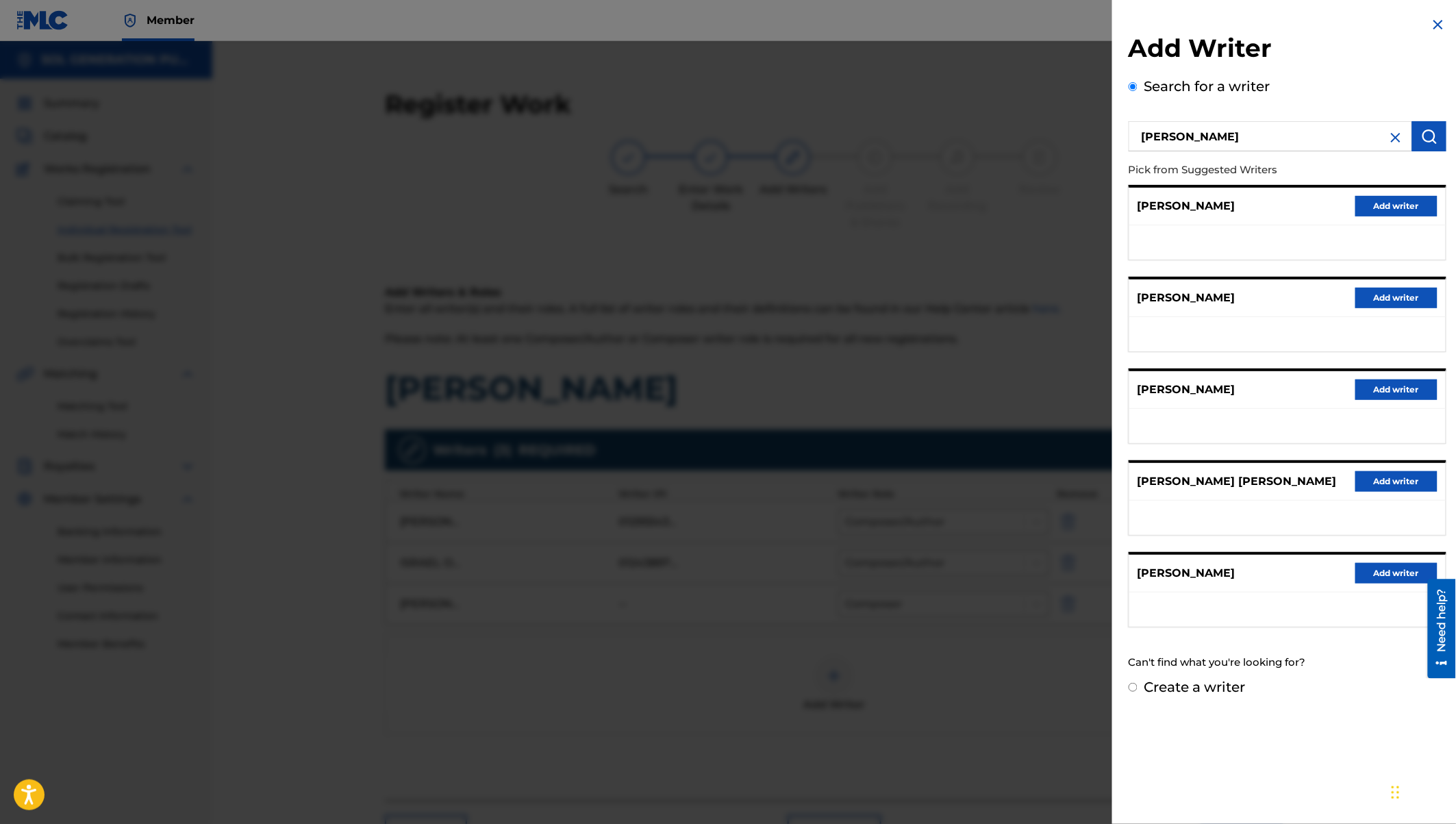
click at [1397, 570] on button "Add writer" at bounding box center [1396, 573] width 82 height 21
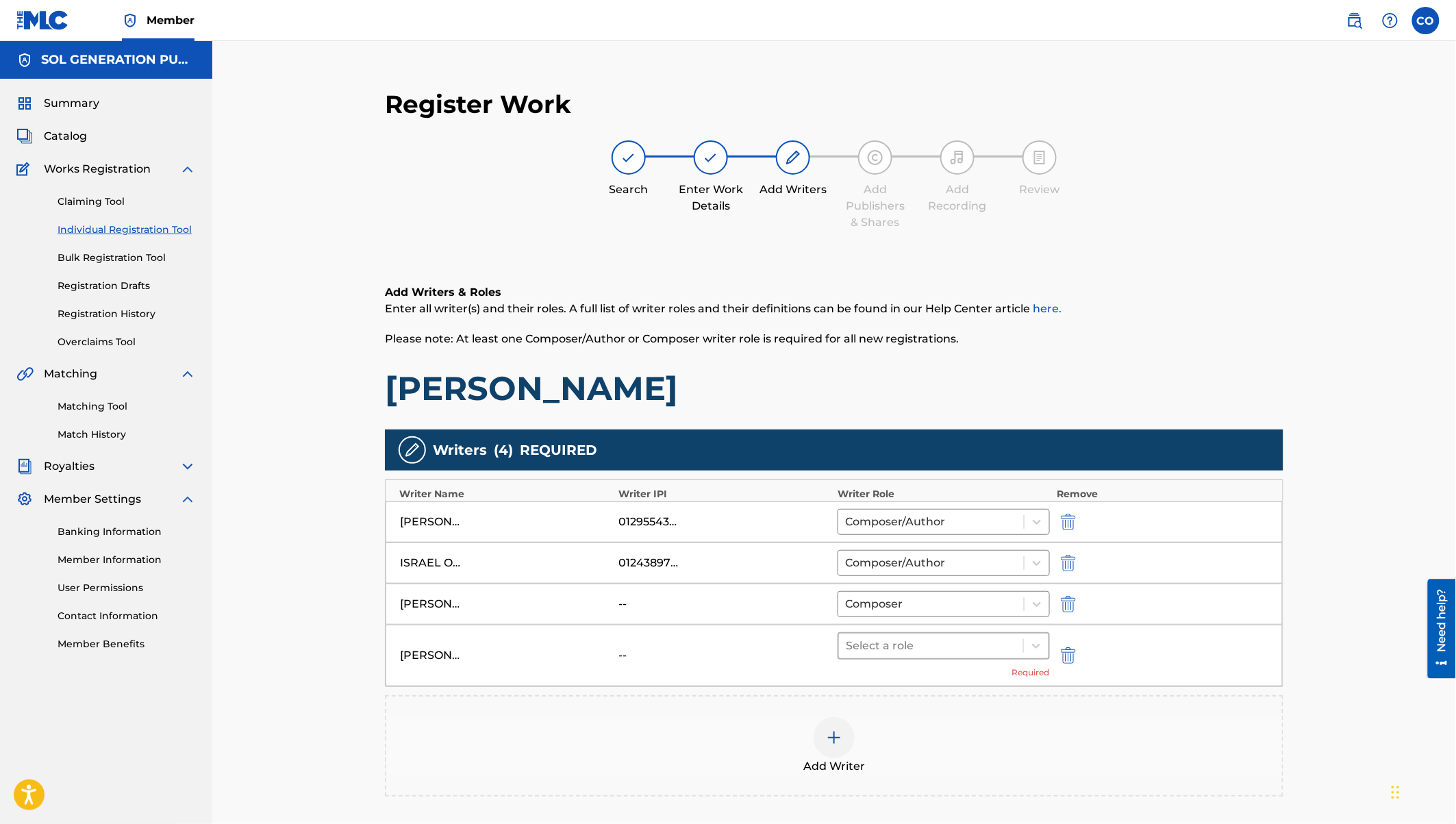
click at [927, 636] on div at bounding box center [931, 646] width 171 height 19
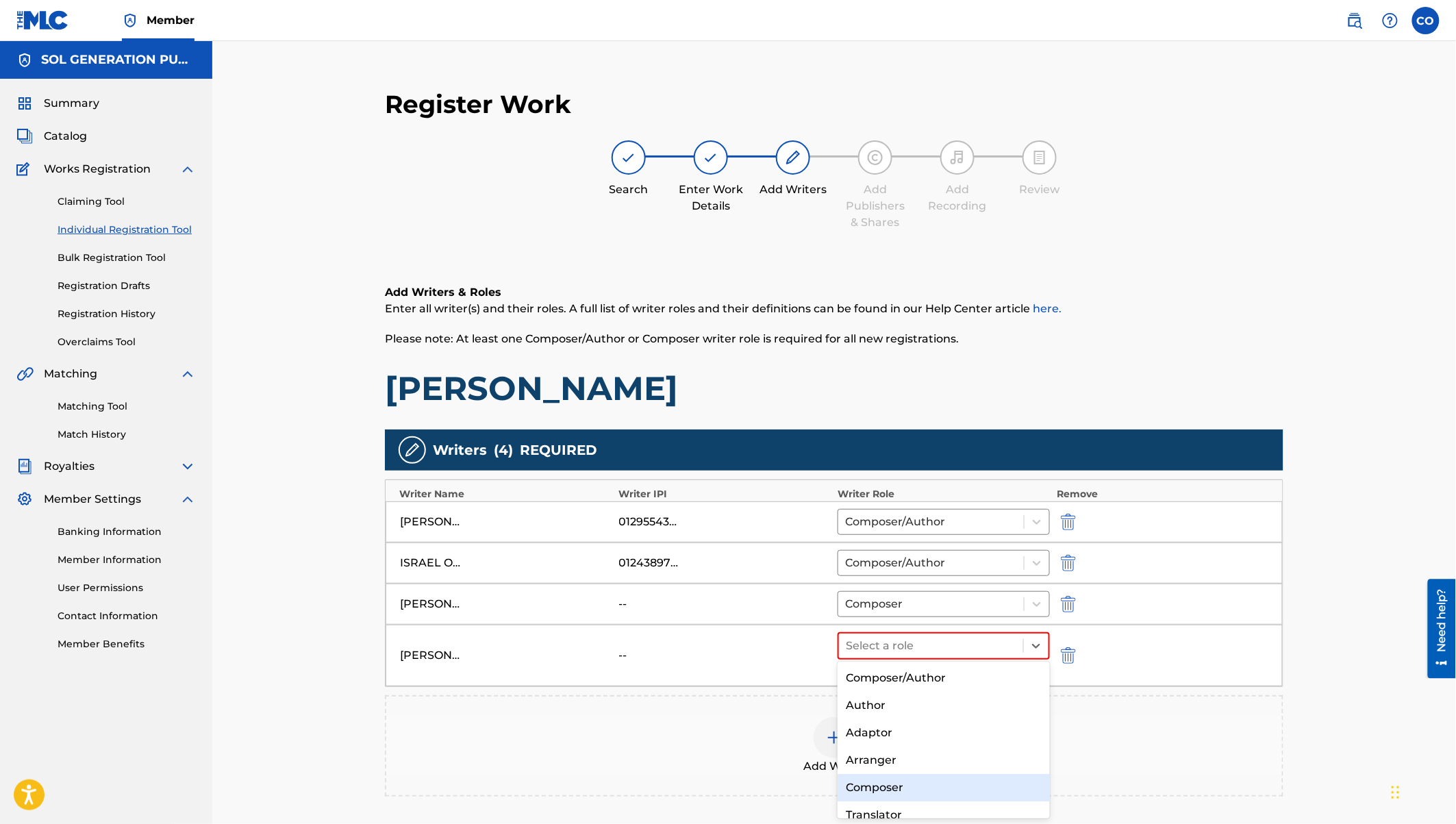
click at [899, 780] on div "Composer" at bounding box center [943, 788] width 213 height 28
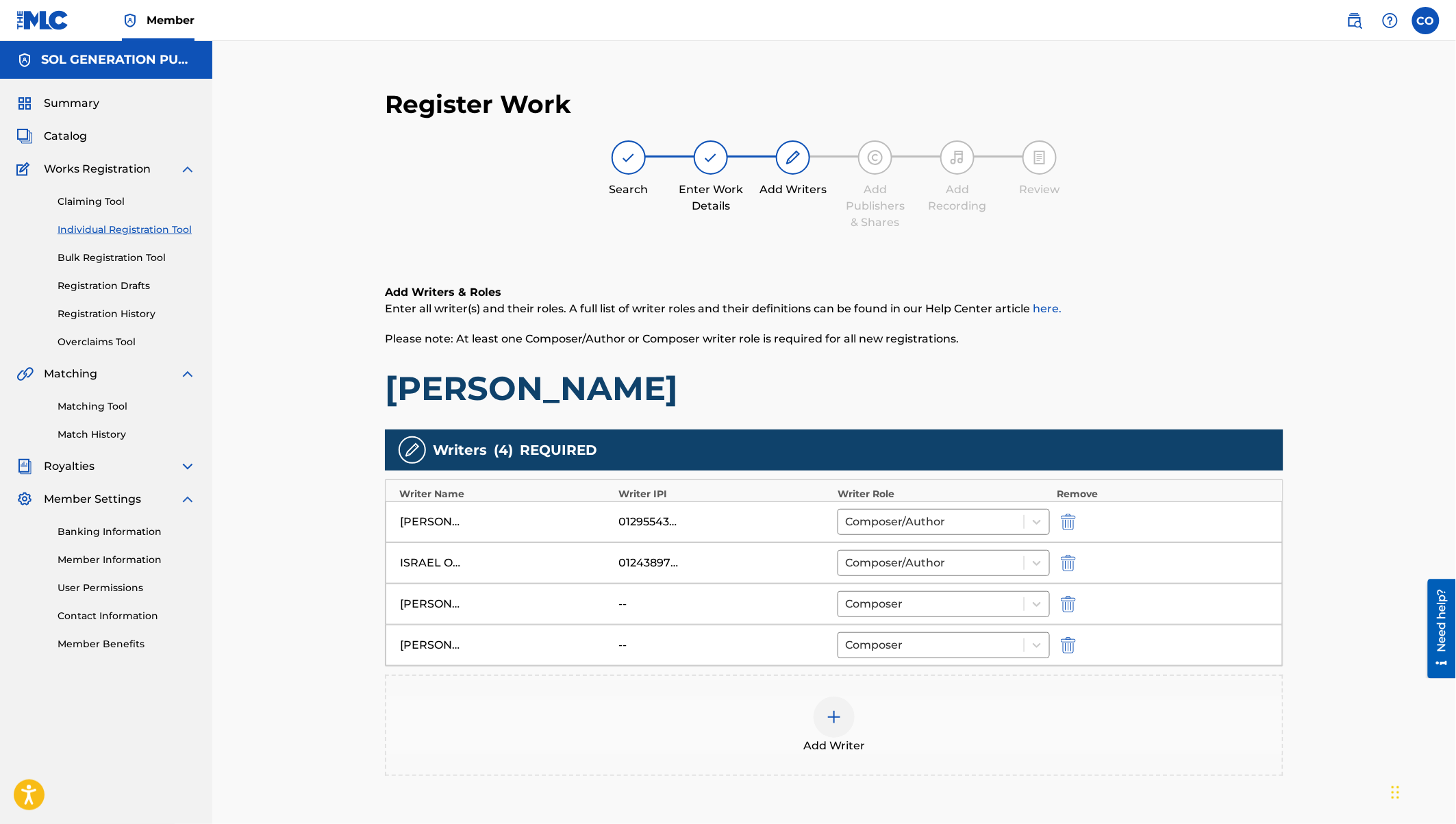
scroll to position [142, 0]
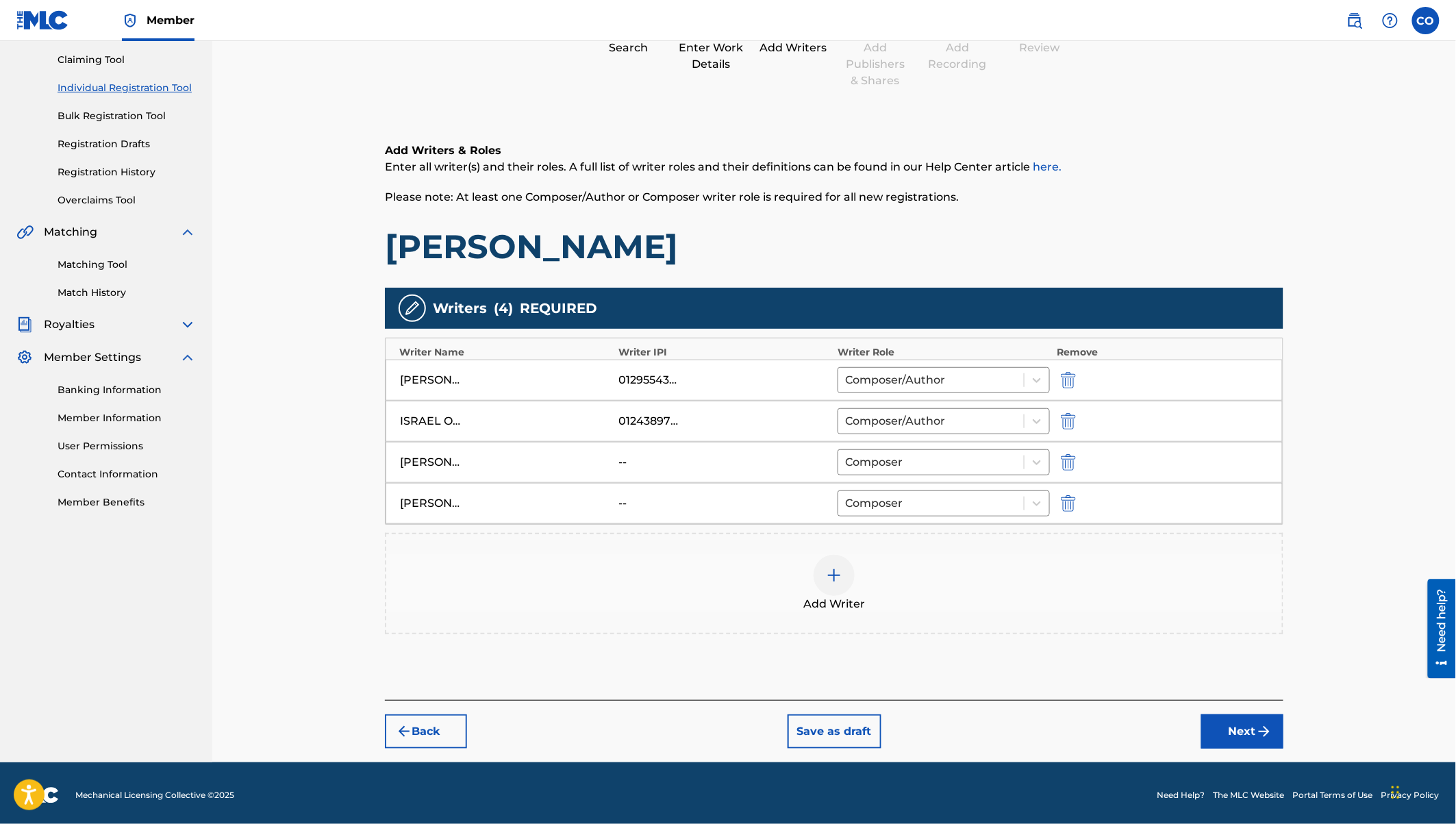
click at [1264, 725] on img "submit" at bounding box center [1263, 731] width 16 height 16
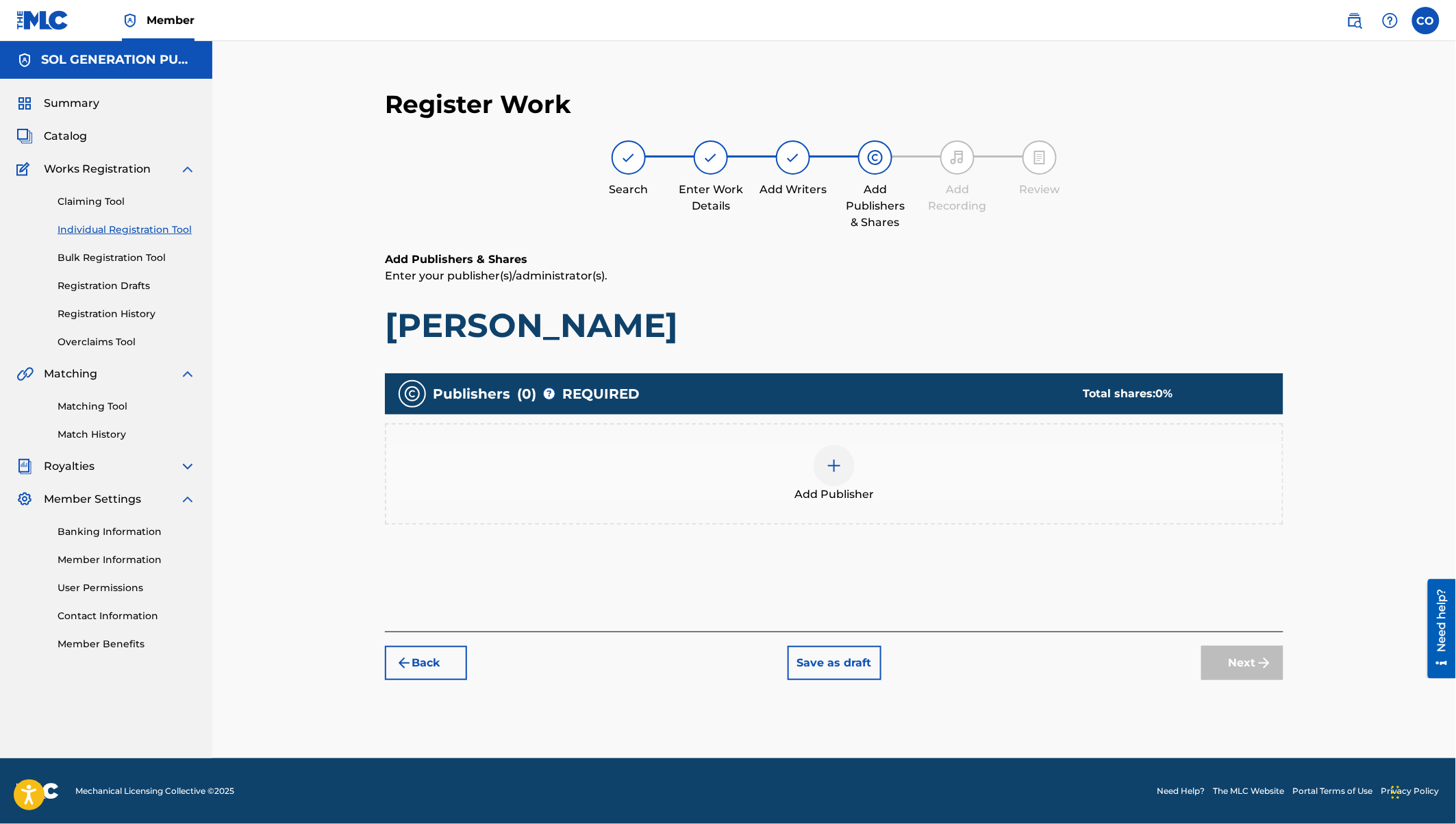
scroll to position [0, 0]
click at [837, 478] on div at bounding box center [833, 465] width 41 height 41
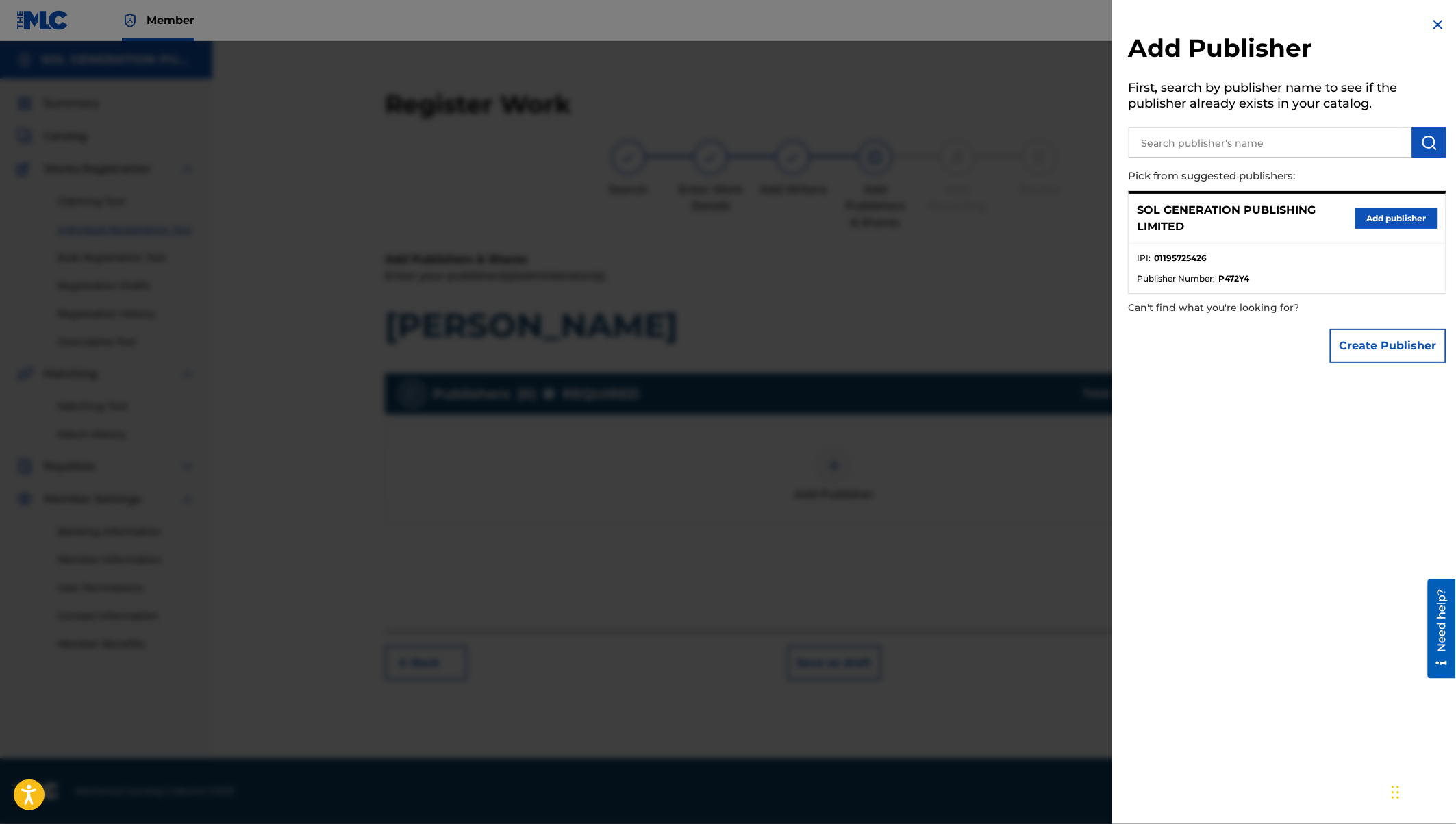
click at [1394, 220] on button "Add publisher" at bounding box center [1396, 218] width 82 height 21
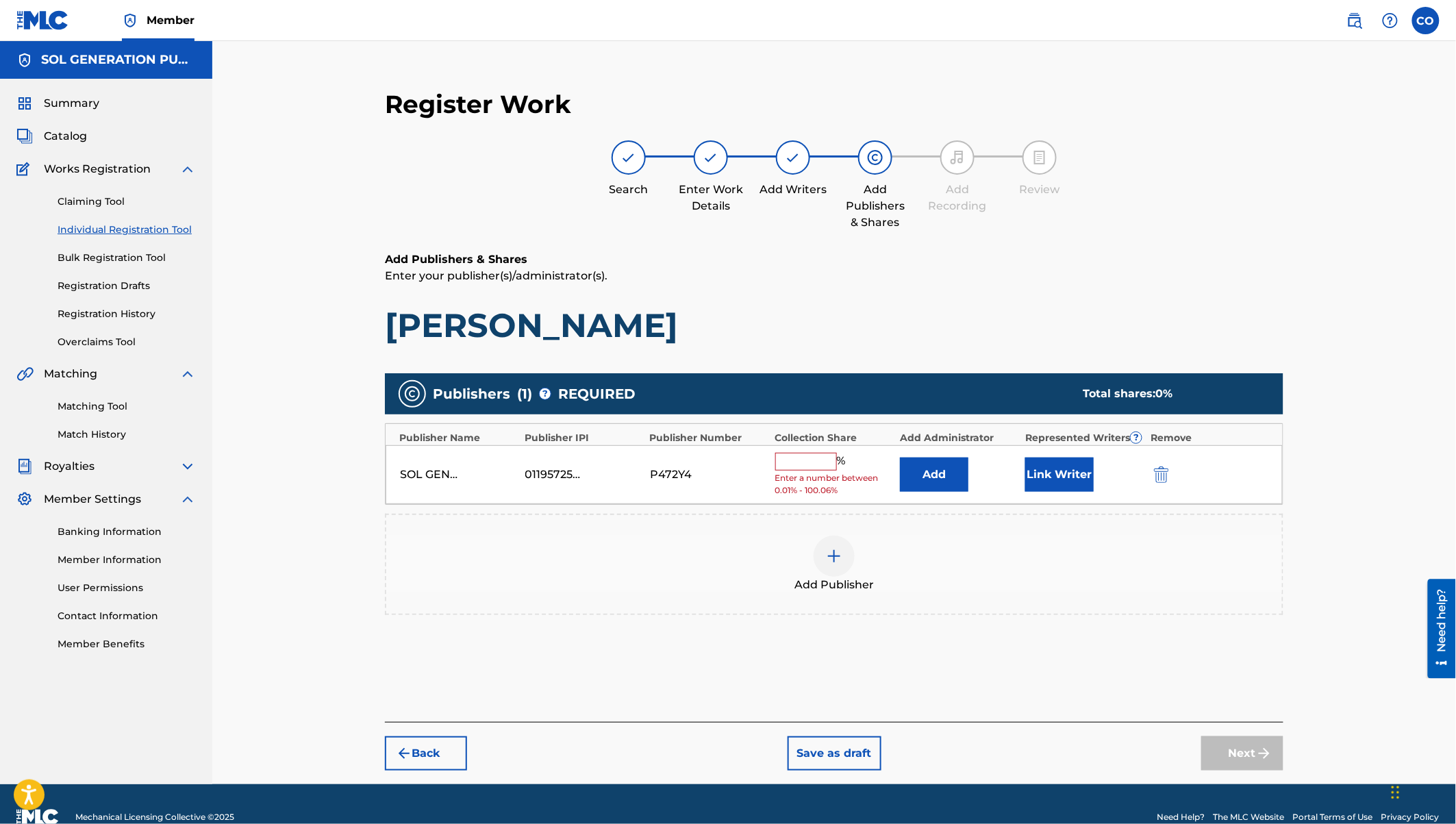
click at [796, 455] on input "text" at bounding box center [806, 462] width 62 height 18
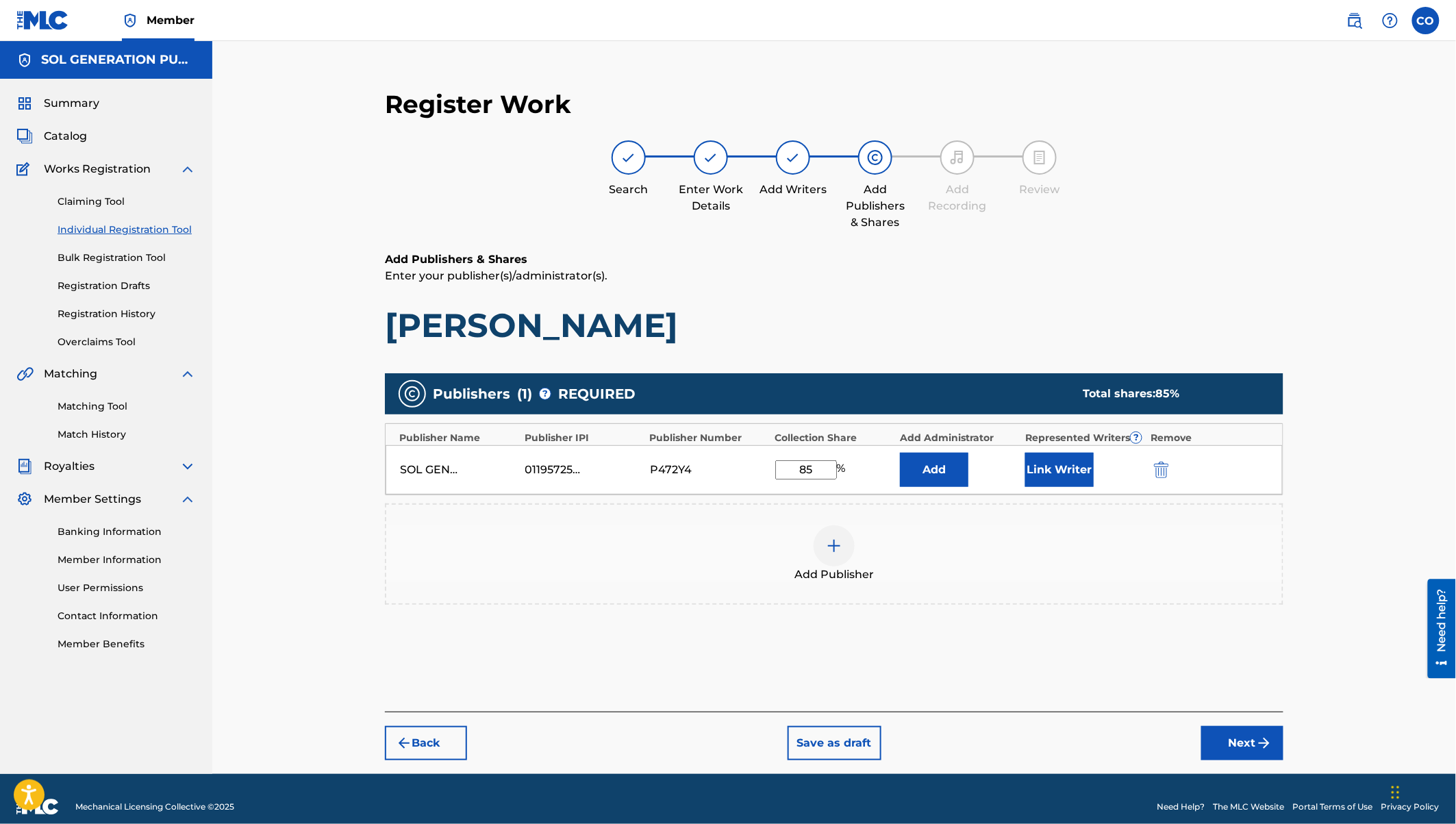
type input "85"
click at [1073, 473] on button "Link Writer" at bounding box center [1059, 470] width 69 height 34
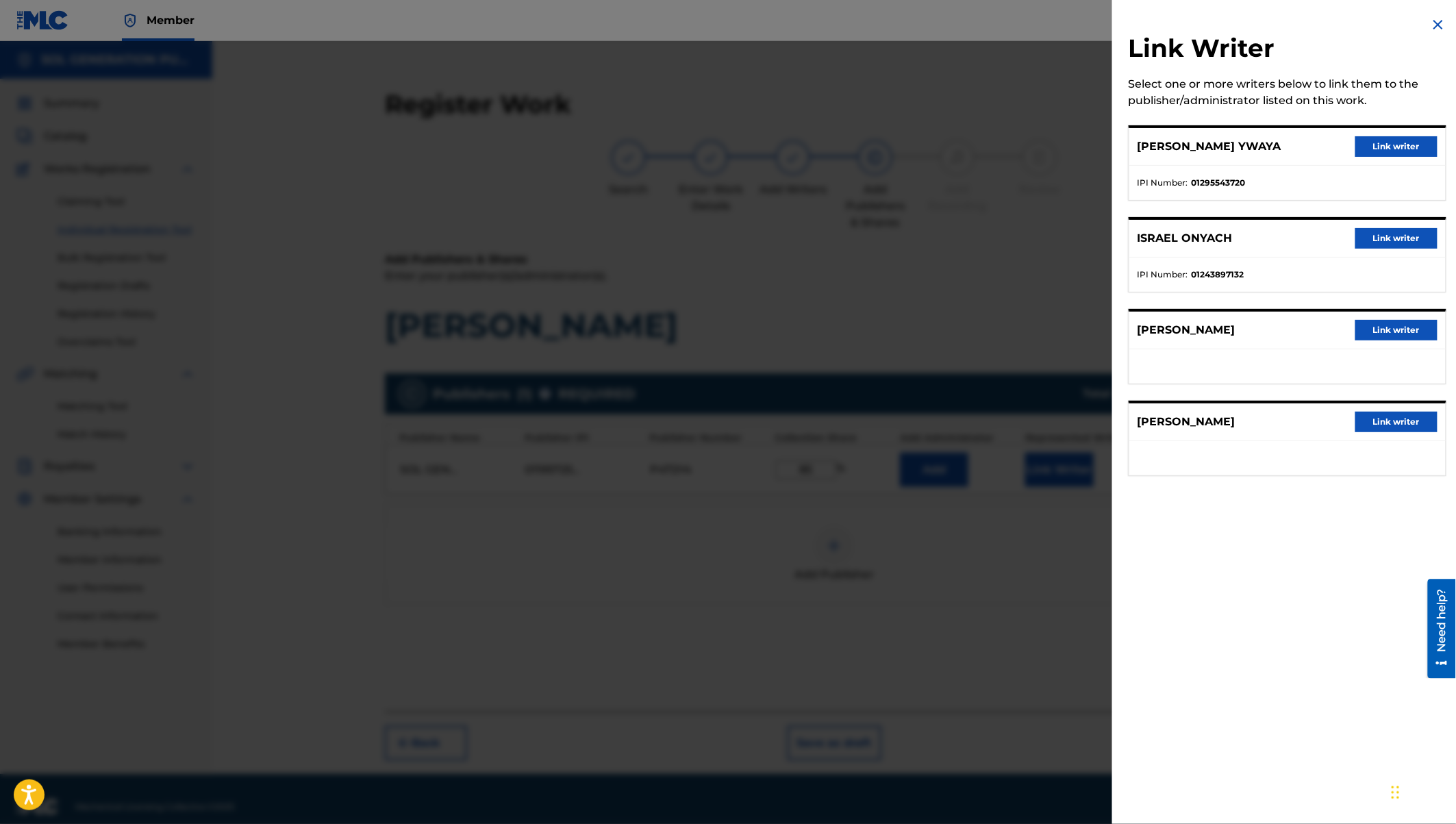
click at [1405, 143] on button "Link writer" at bounding box center [1396, 147] width 82 height 21
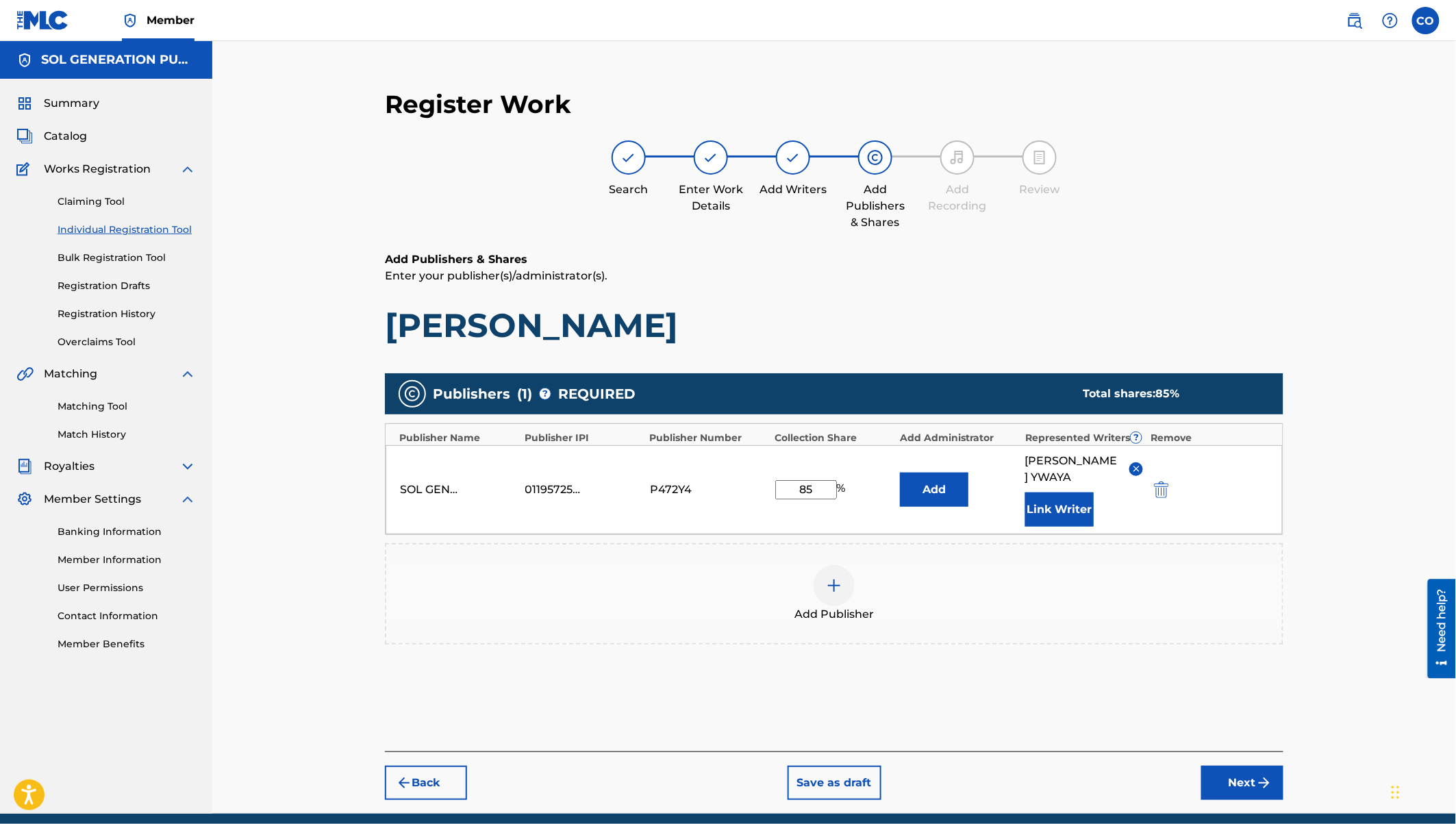
click at [1076, 504] on button "Link Writer" at bounding box center [1059, 509] width 69 height 34
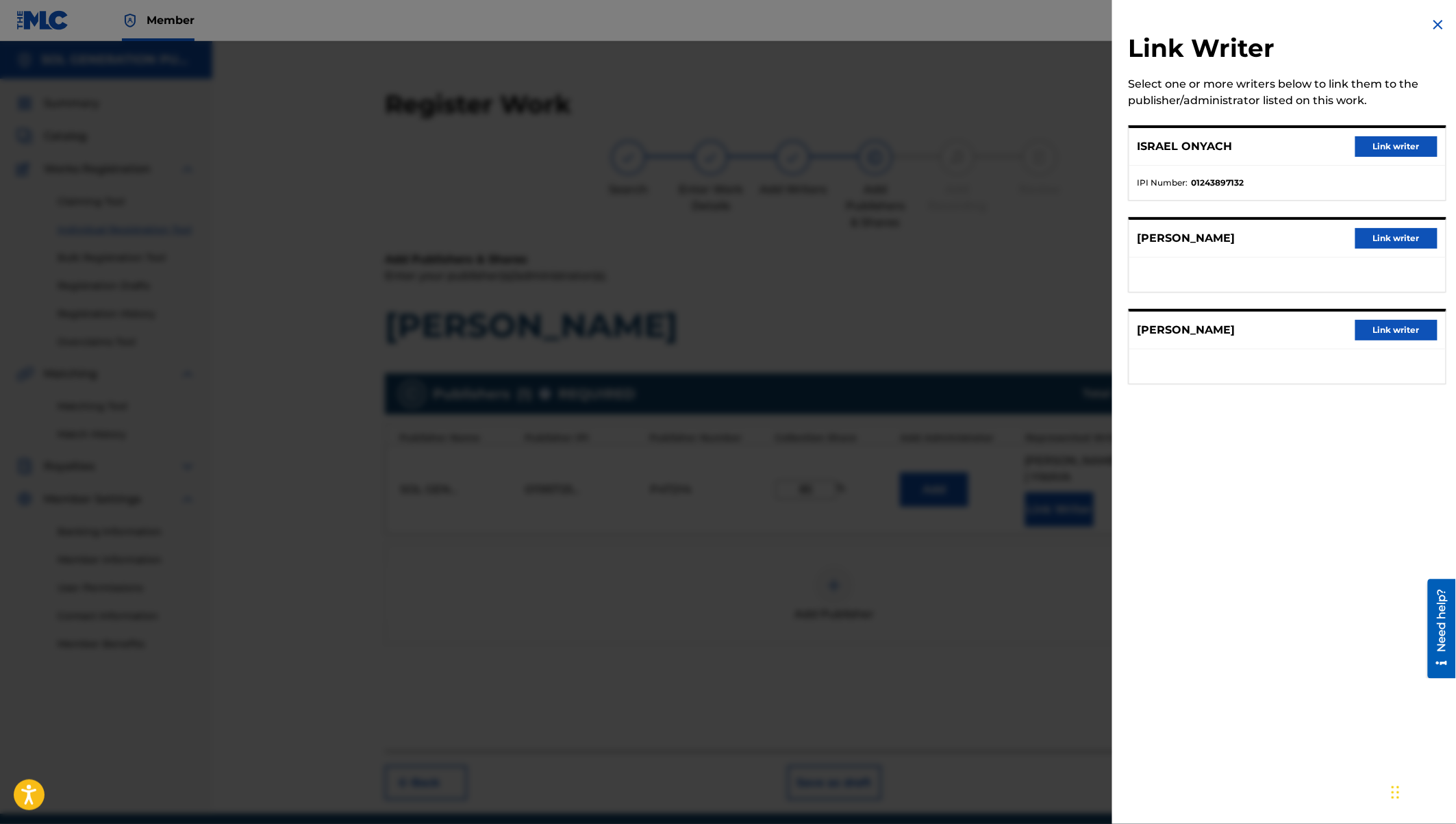
click at [1395, 150] on button "Link writer" at bounding box center [1396, 147] width 82 height 21
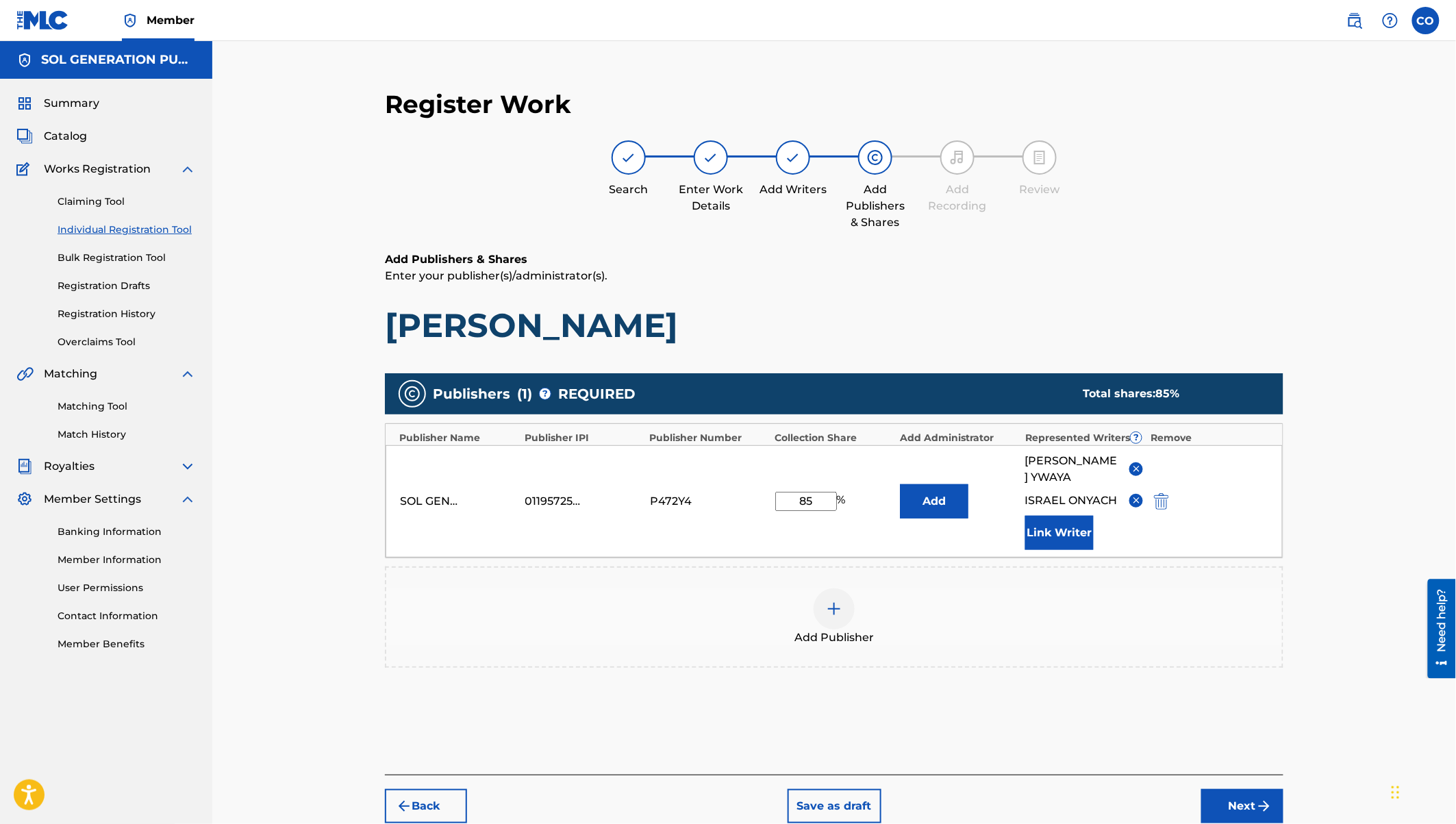
click at [1239, 780] on button "Next" at bounding box center [1242, 806] width 82 height 34
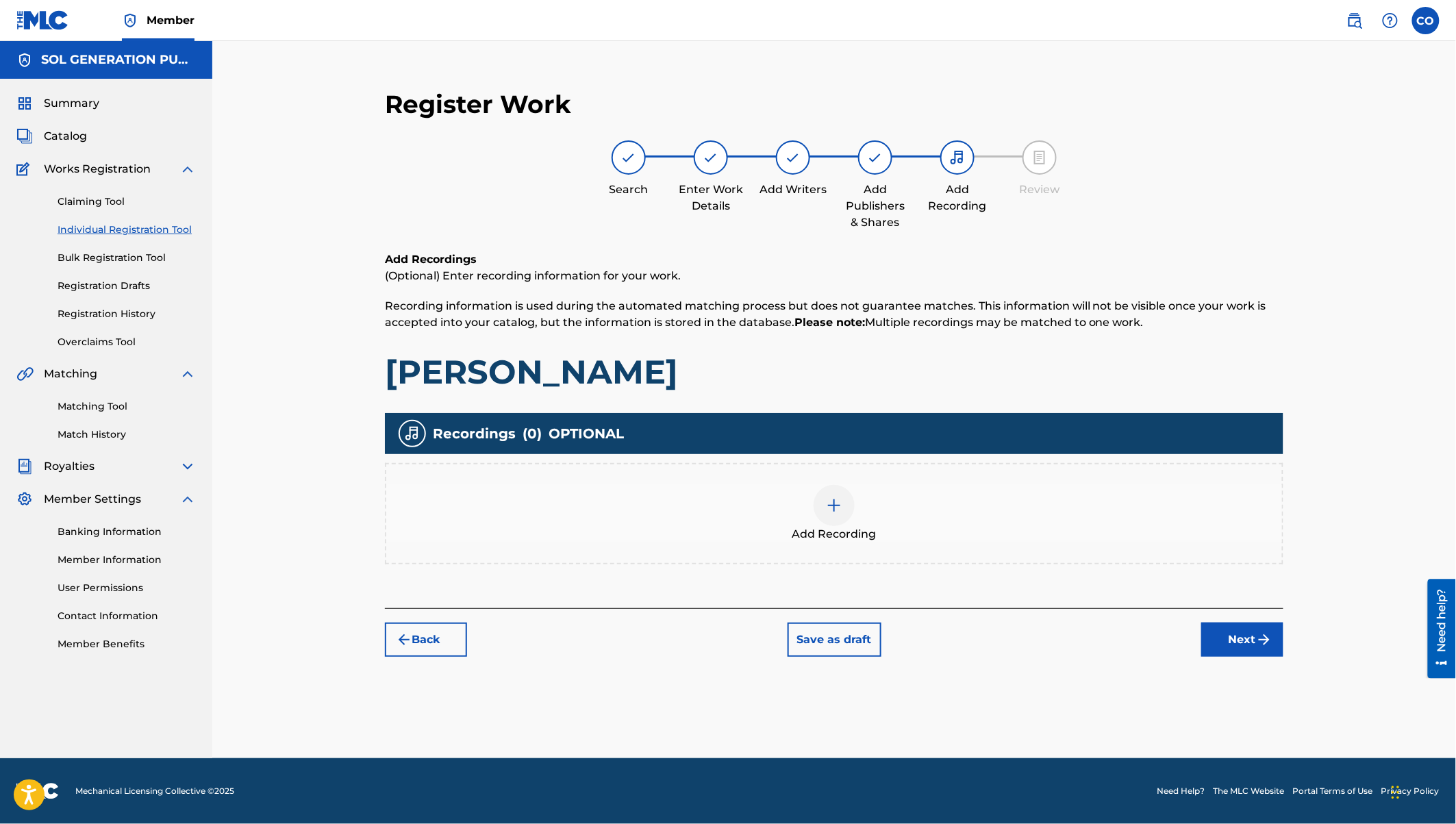
click at [832, 495] on div at bounding box center [833, 505] width 41 height 41
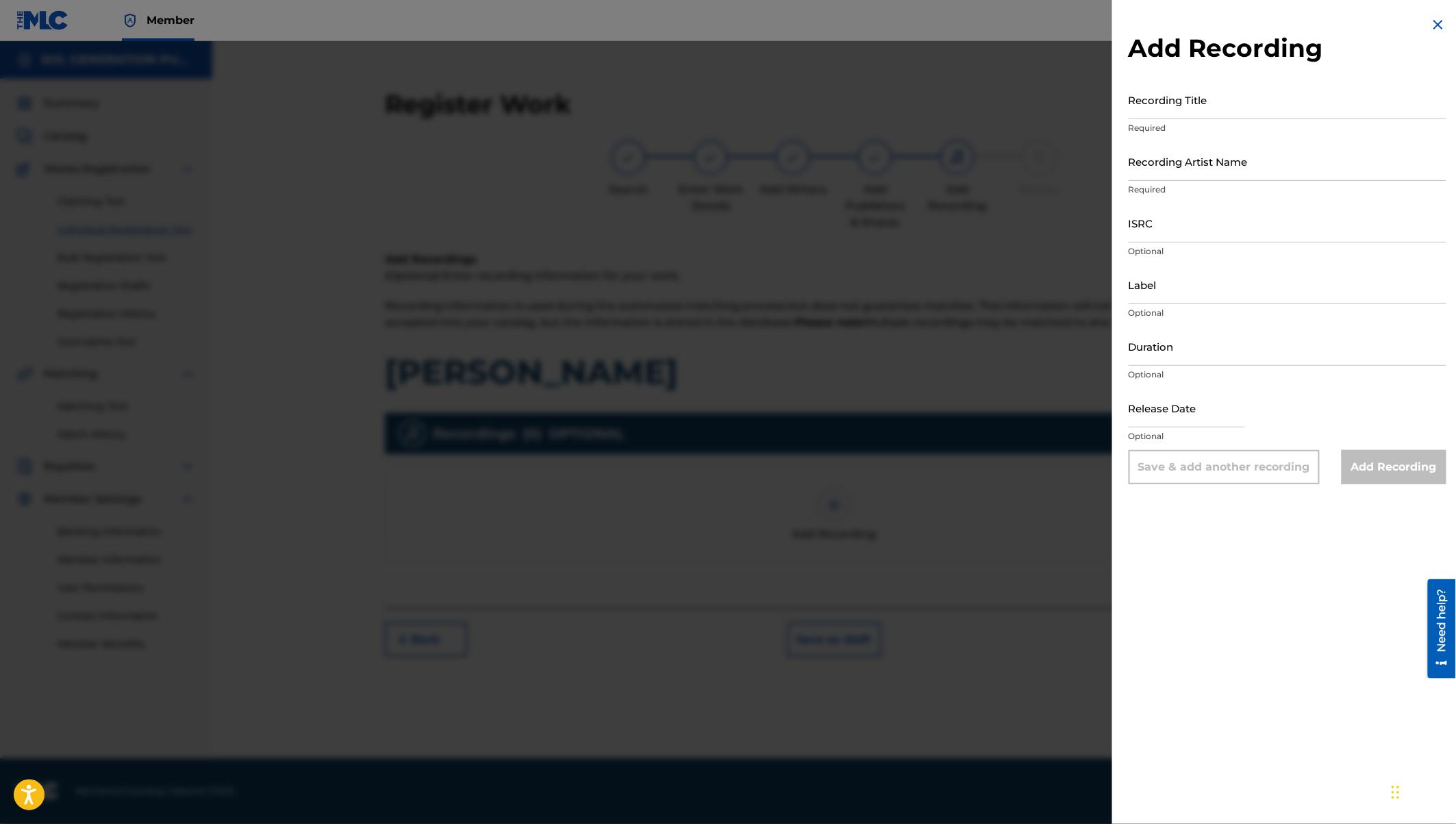
click at [1160, 103] on input "Recording Title" at bounding box center [1287, 99] width 318 height 39
type input "Bariki Wengine"
click at [1160, 168] on input "Recording Artist Name" at bounding box center [1287, 161] width 318 height 39
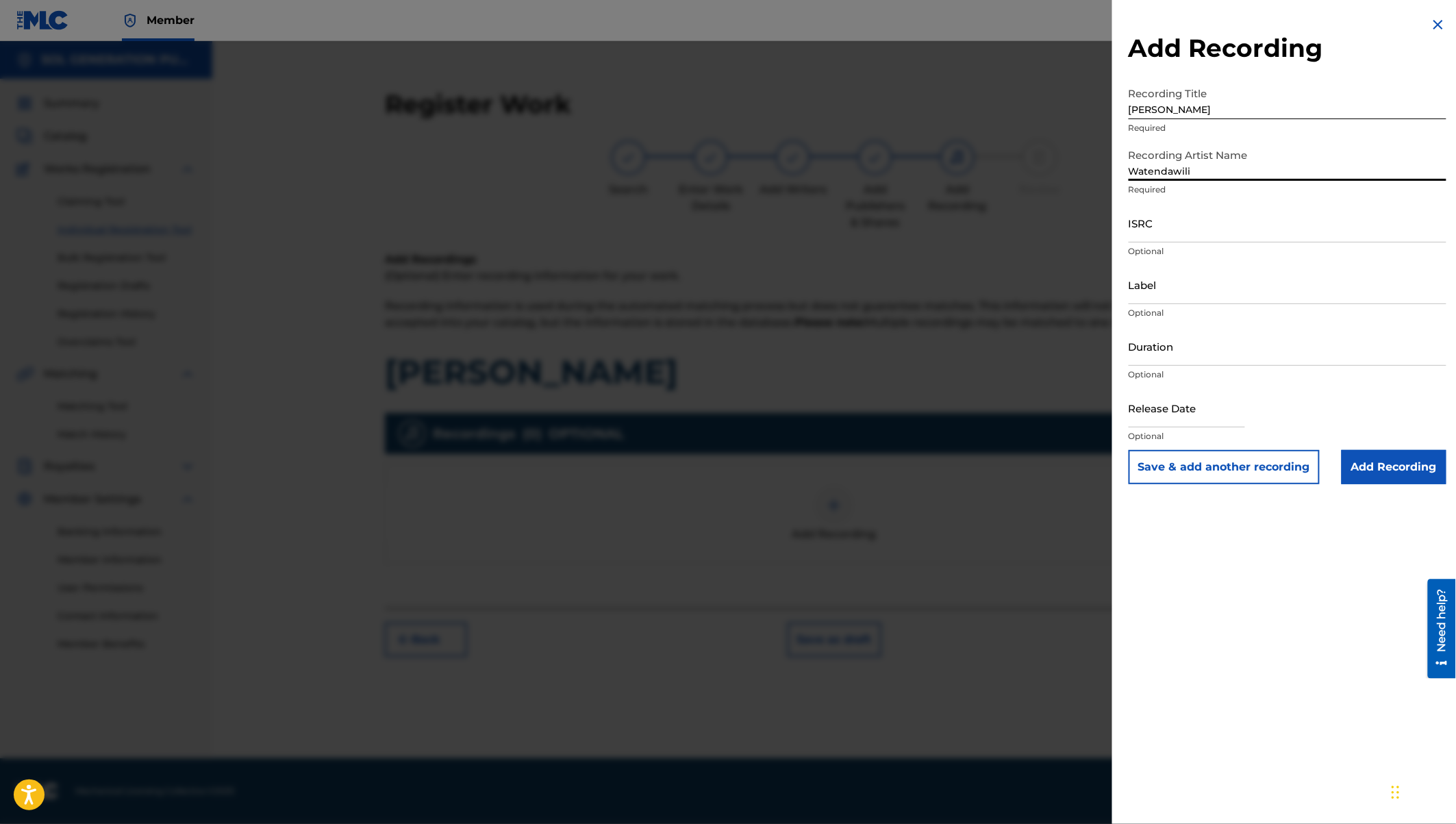
type input "Watendawili"
click at [1139, 291] on input "Label" at bounding box center [1287, 284] width 318 height 39
type input "Watendawili"
click at [1167, 356] on input "Duration" at bounding box center [1287, 346] width 318 height 39
type input "03:06"
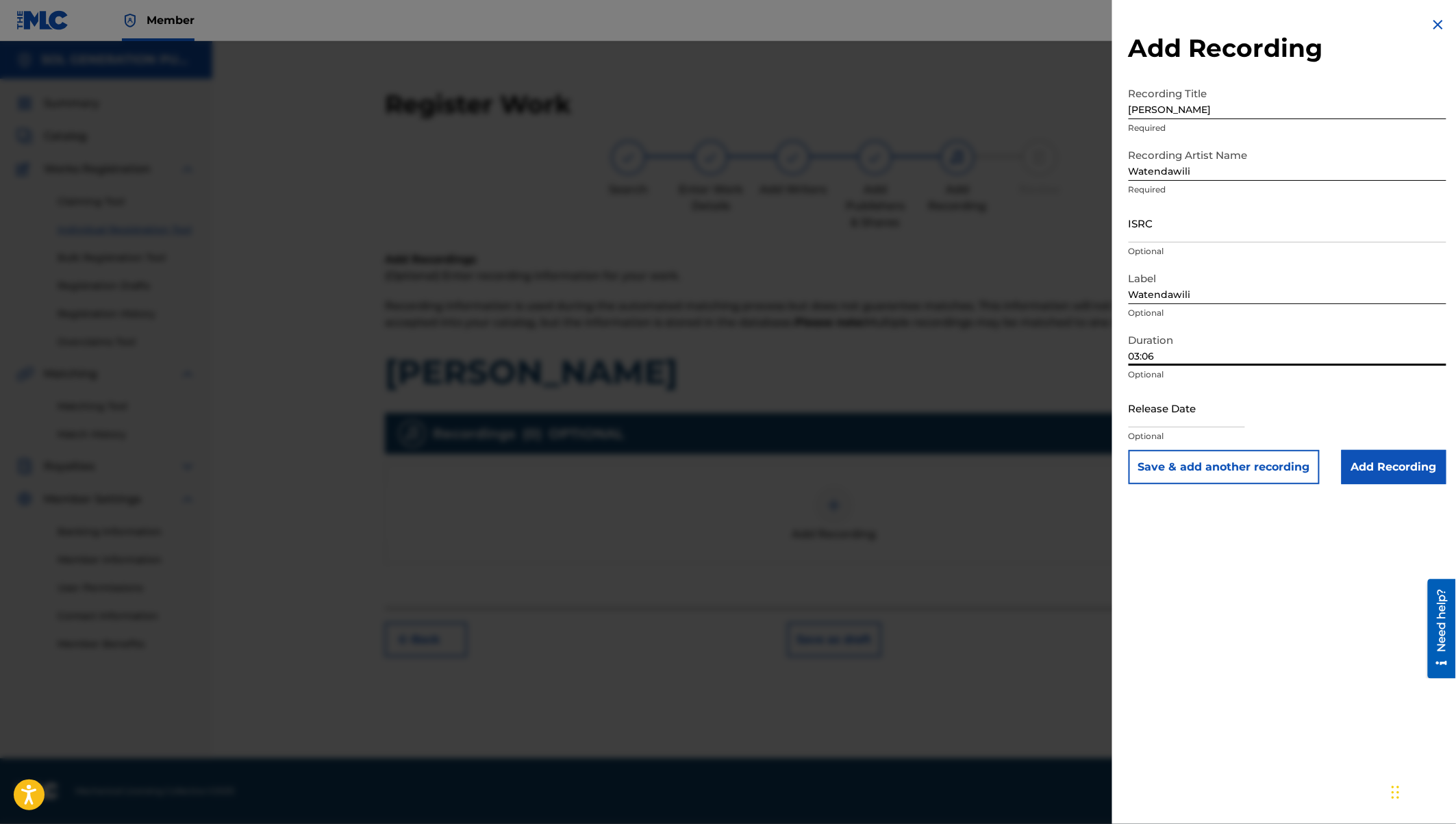
click at [1180, 411] on input "text" at bounding box center [1187, 407] width 116 height 39
select select "7"
select select "2025"
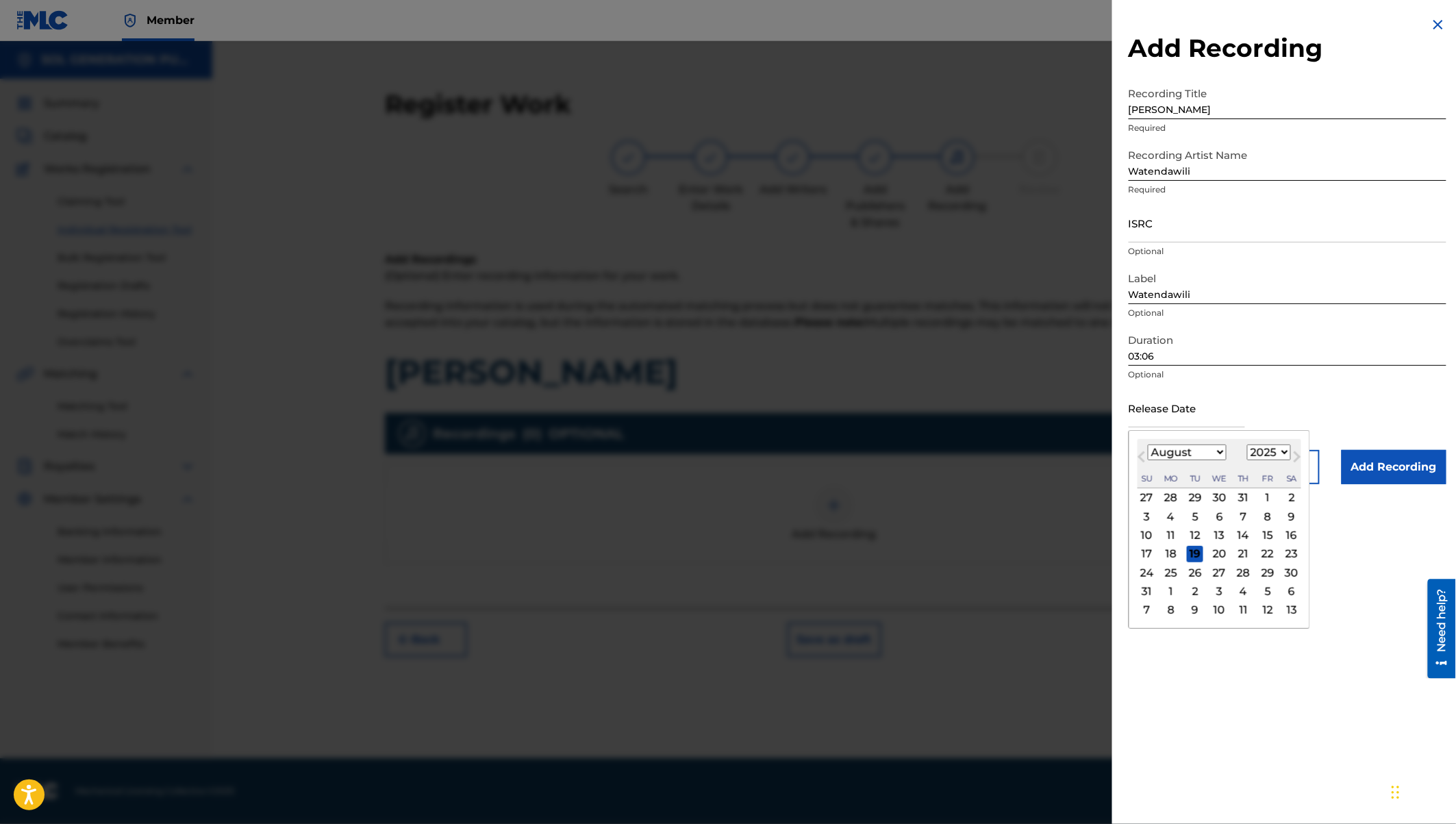
click at [1207, 453] on select "January February March April May June July August September October November De…" at bounding box center [1187, 452] width 79 height 16
select select "10"
click at [1267, 453] on select "1900 1901 1902 1903 1904 1905 1906 1907 1908 1909 1910 1911 1912 1913 1914 1915…" at bounding box center [1269, 452] width 44 height 16
select select "2024"
click at [1271, 512] on div "8" at bounding box center [1267, 516] width 16 height 16
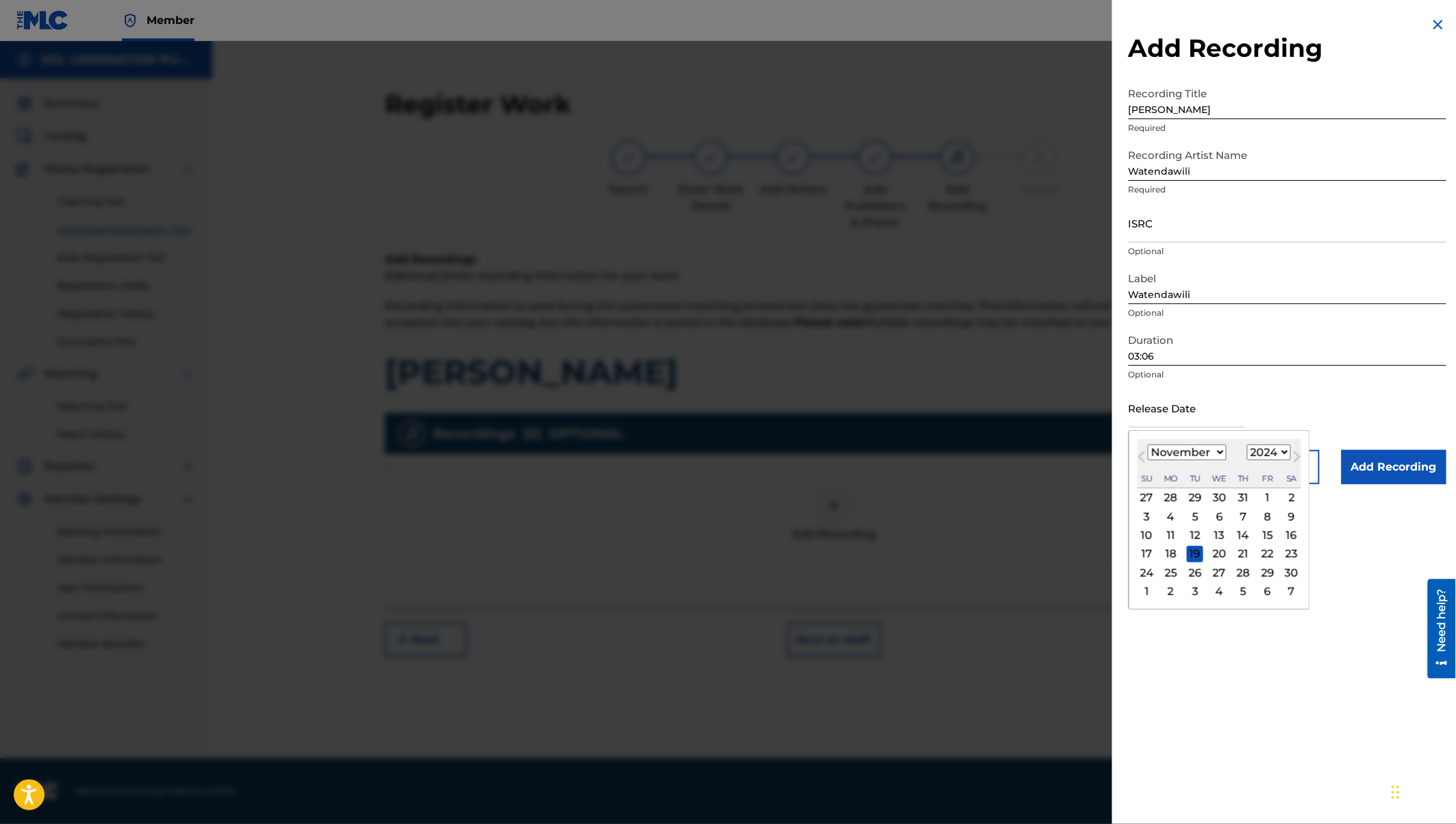
type input "November 8 2024"
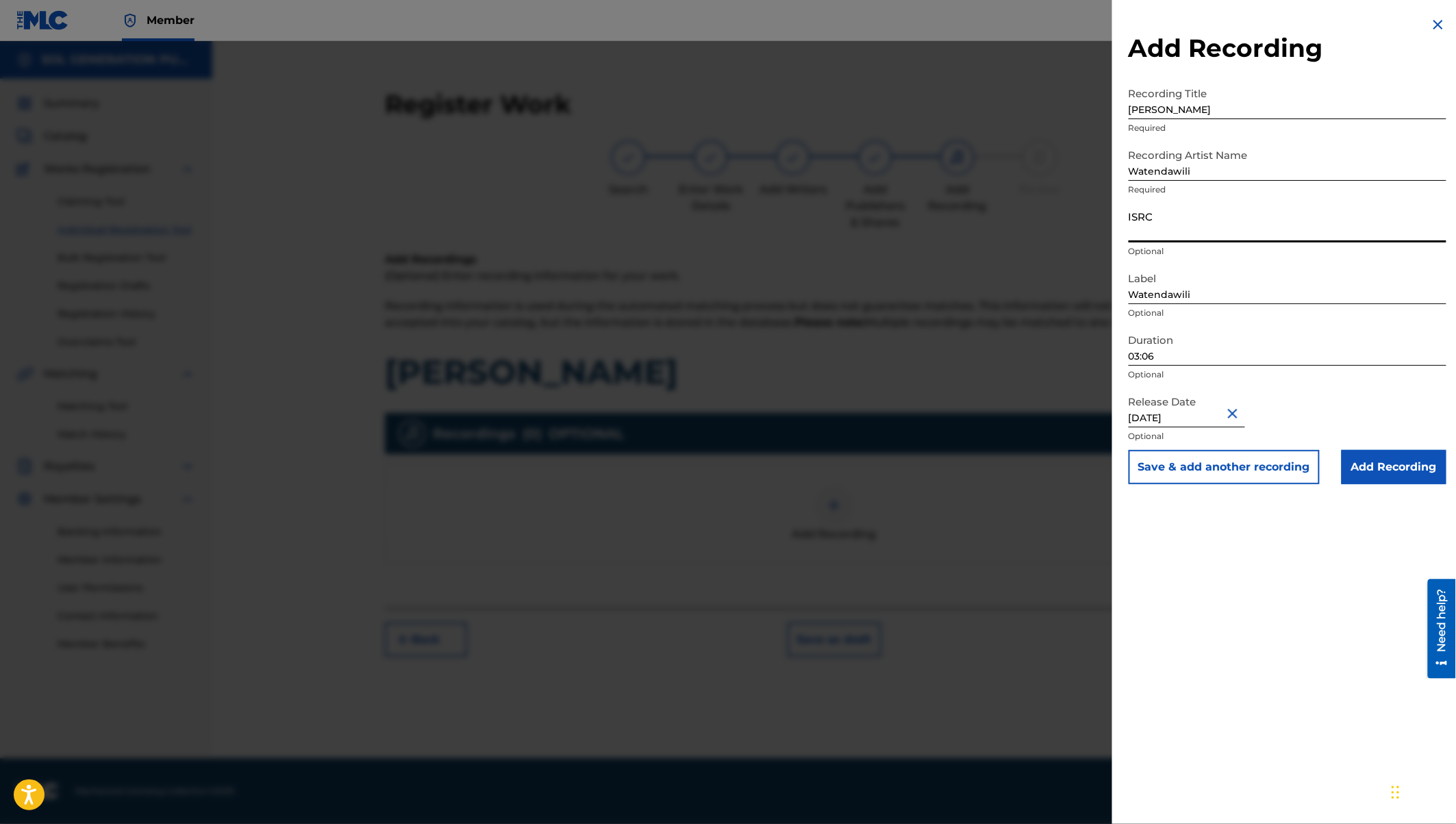
click at [1148, 237] on input "ISRC" at bounding box center [1287, 222] width 318 height 39
paste input "QZW9K2479565"
type input "QZW9K2479565"
click at [1384, 474] on input "Add Recording" at bounding box center [1394, 467] width 105 height 34
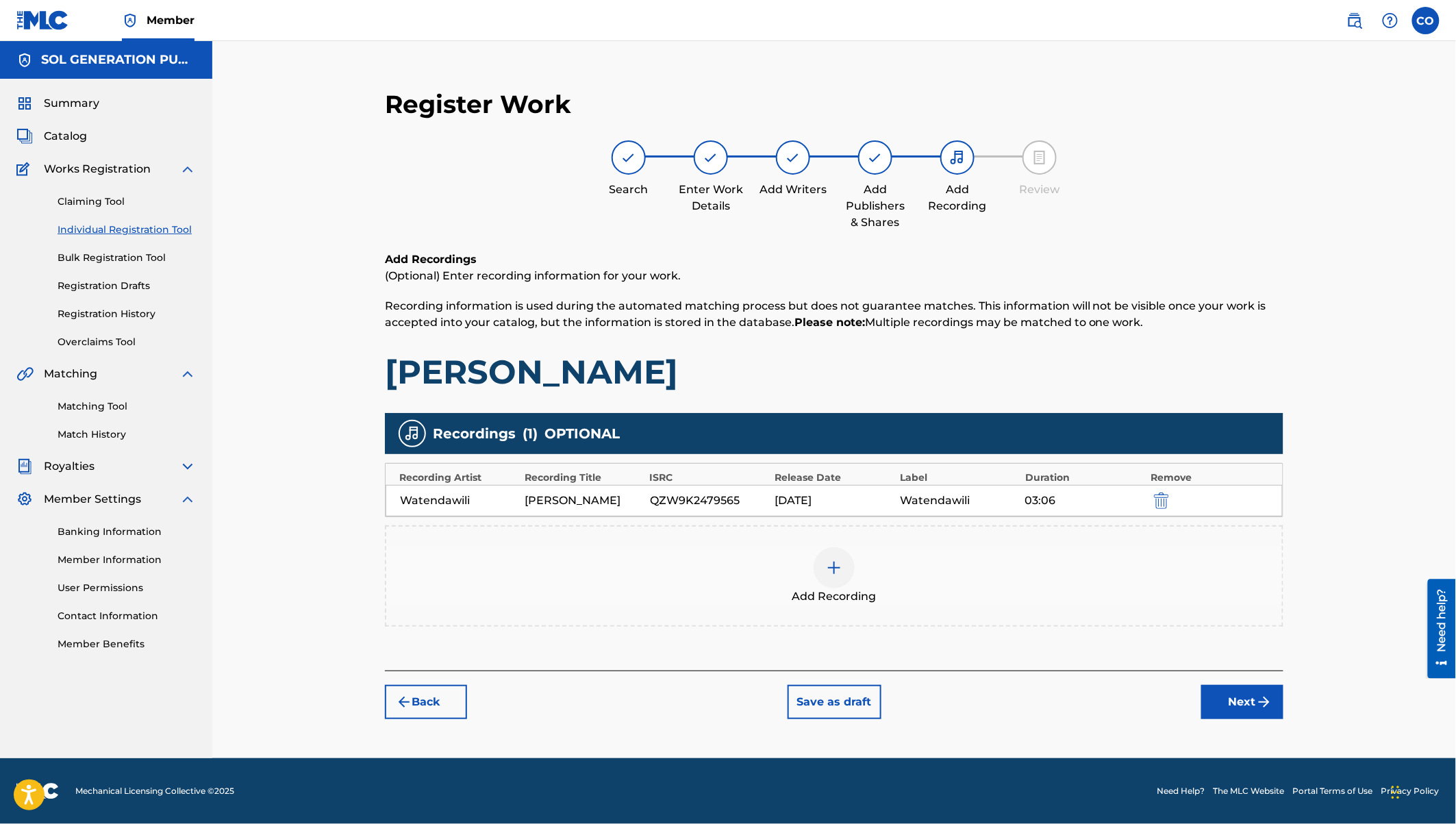
click at [1232, 694] on button "Next" at bounding box center [1242, 702] width 82 height 34
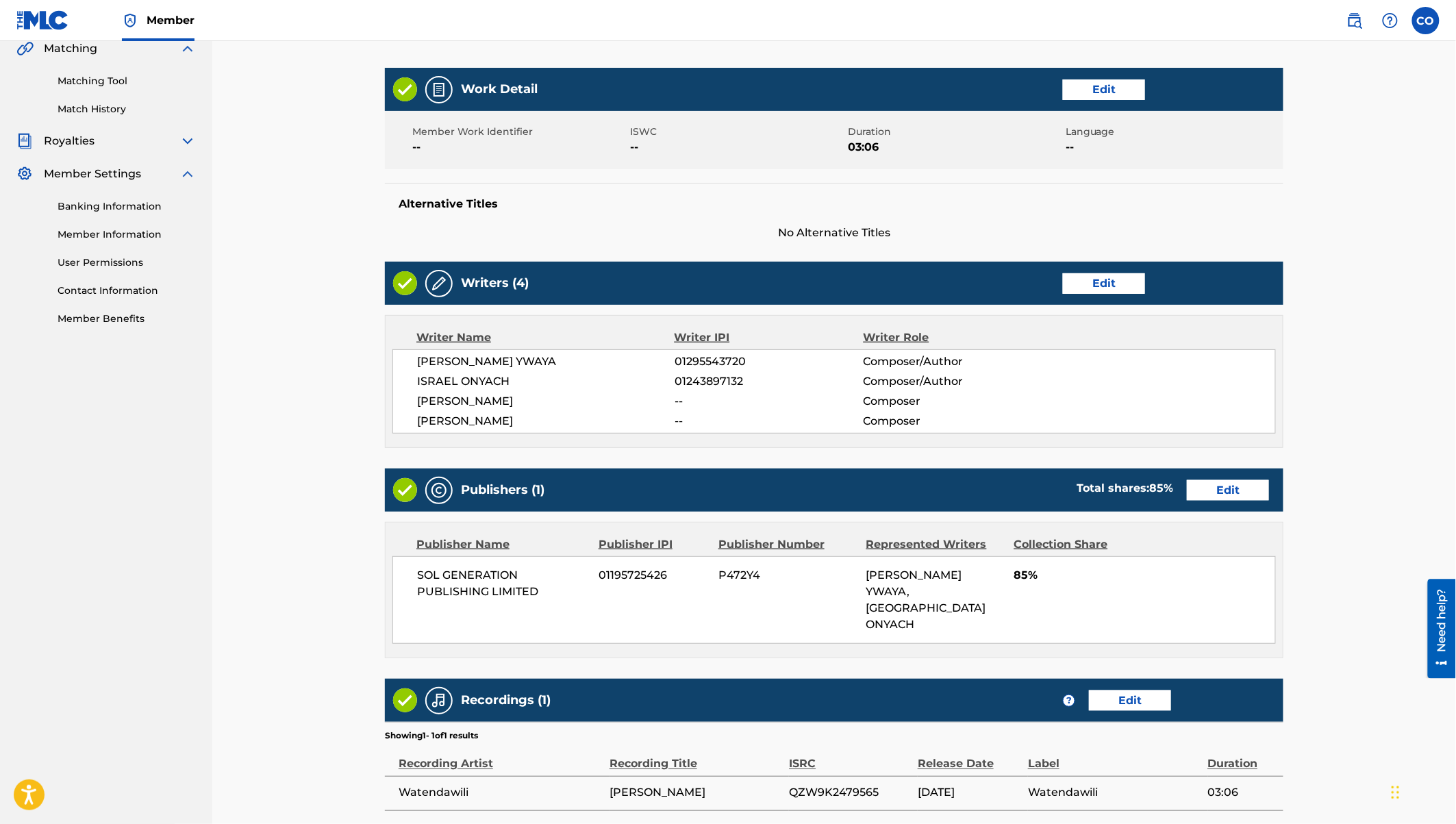
scroll to position [423, 0]
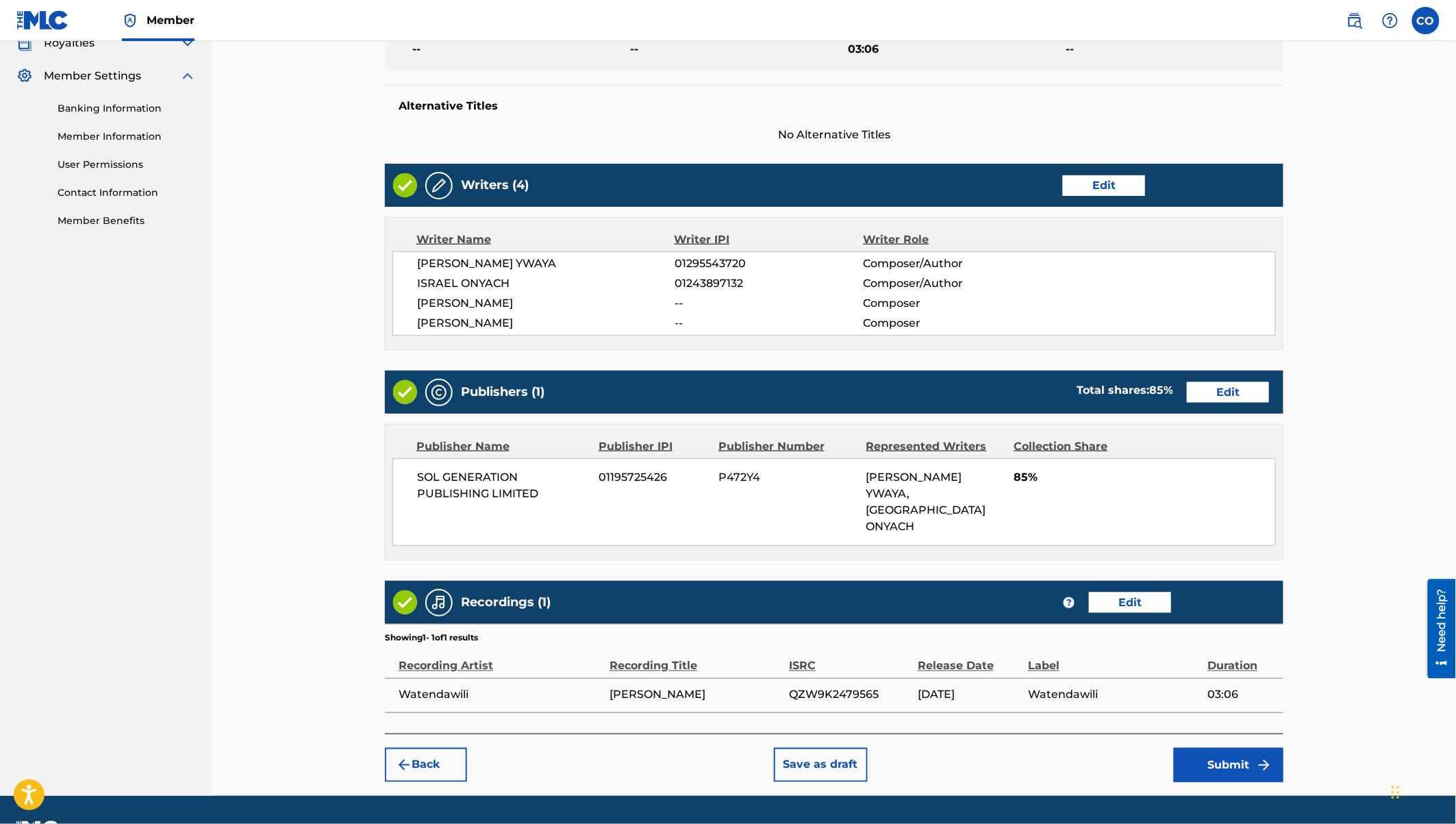
click at [1242, 748] on button "Submit" at bounding box center [1228, 765] width 110 height 34
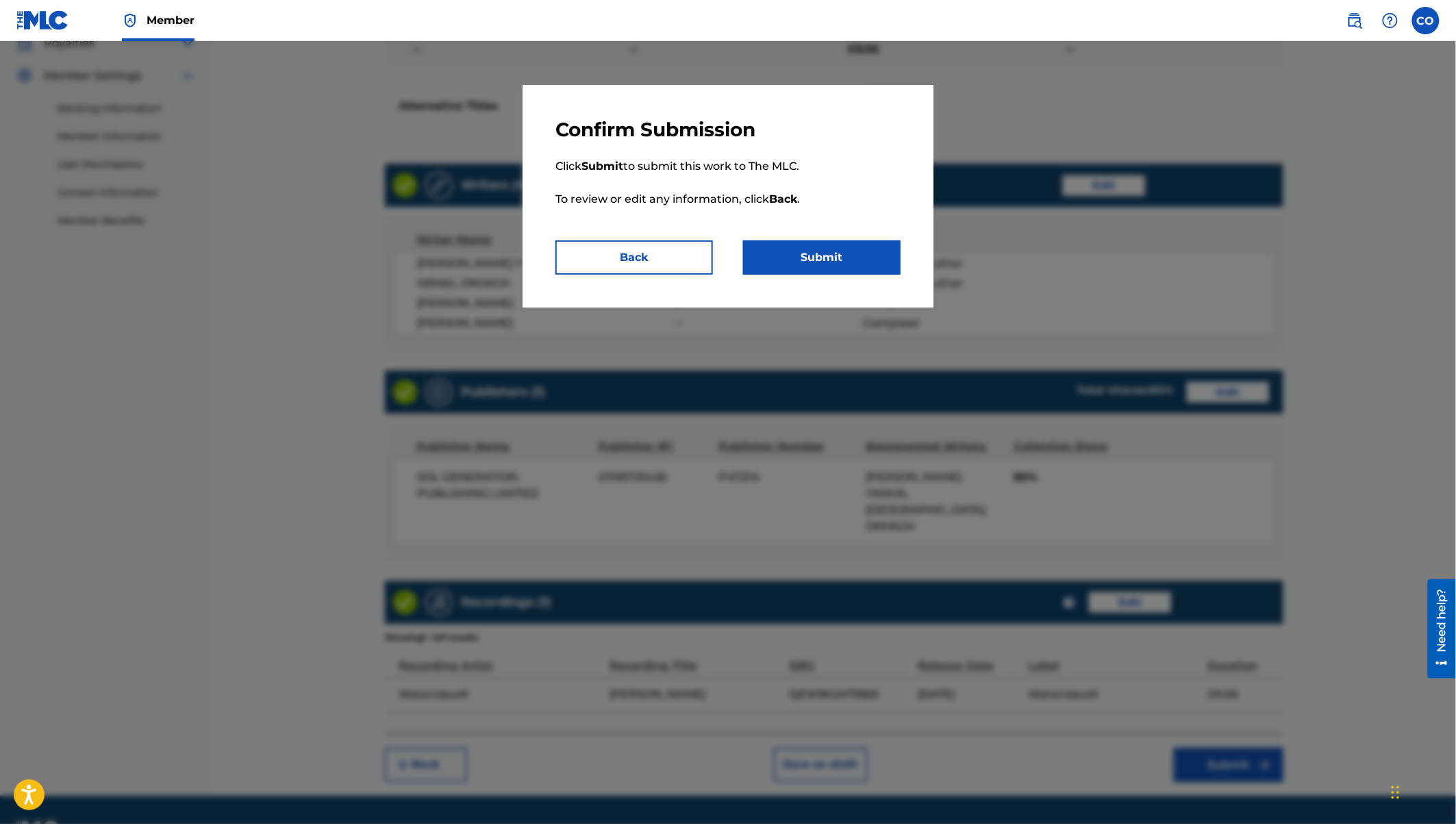
click at [815, 258] on button "Submit" at bounding box center [821, 258] width 157 height 34
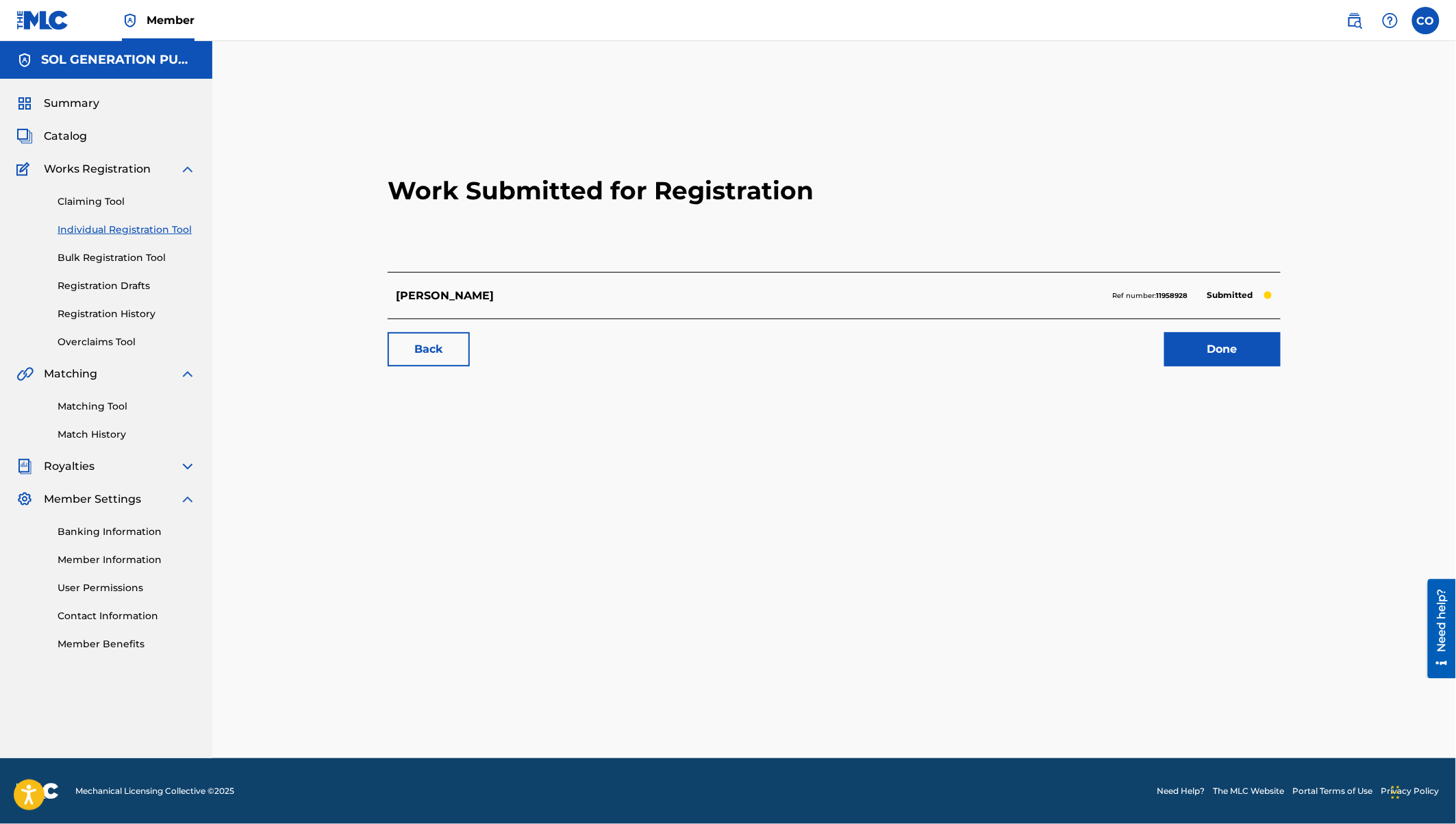
click at [1248, 354] on link "Done" at bounding box center [1222, 349] width 116 height 34
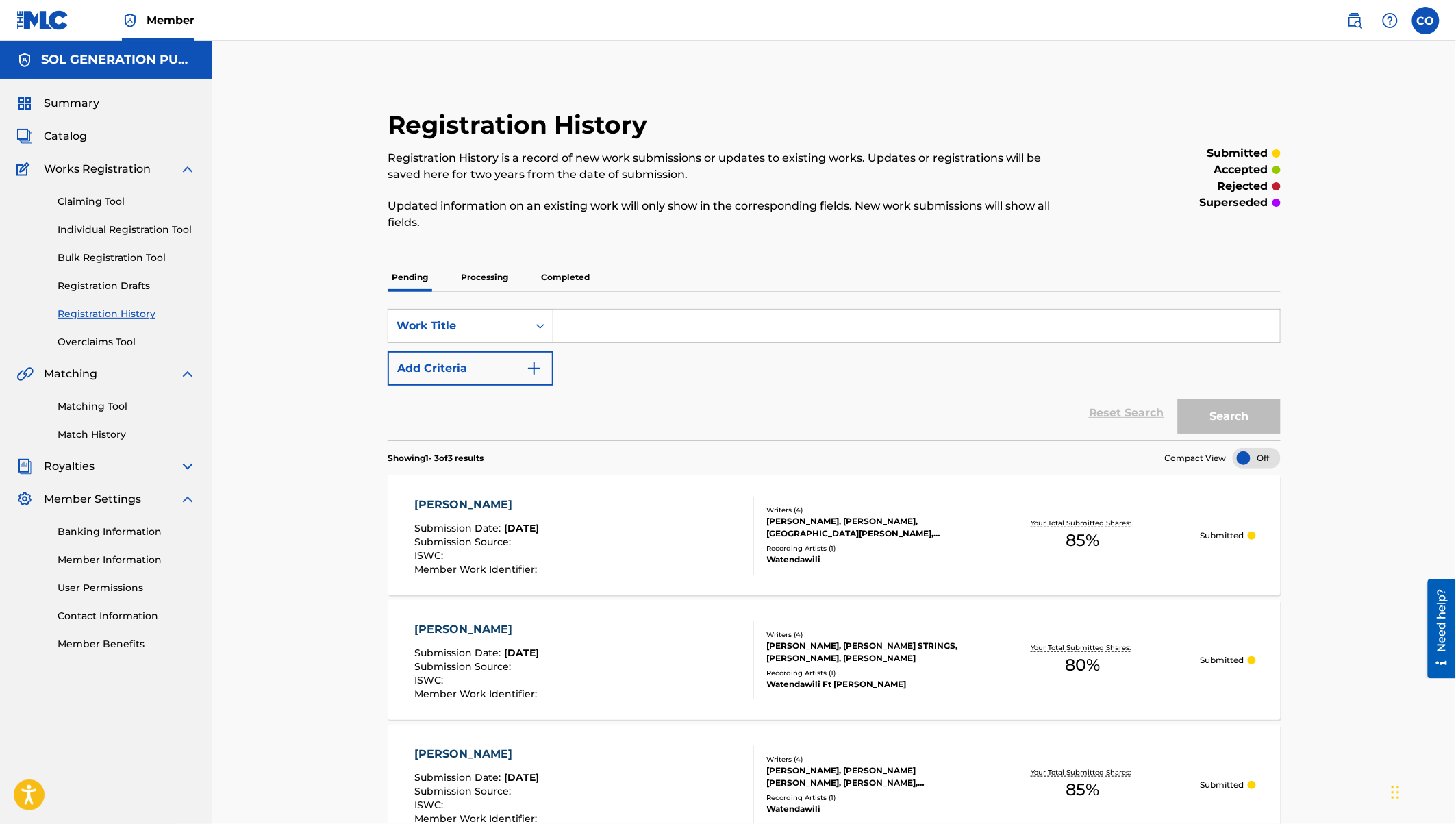
click at [96, 230] on link "Individual Registration Tool" at bounding box center [126, 229] width 138 height 14
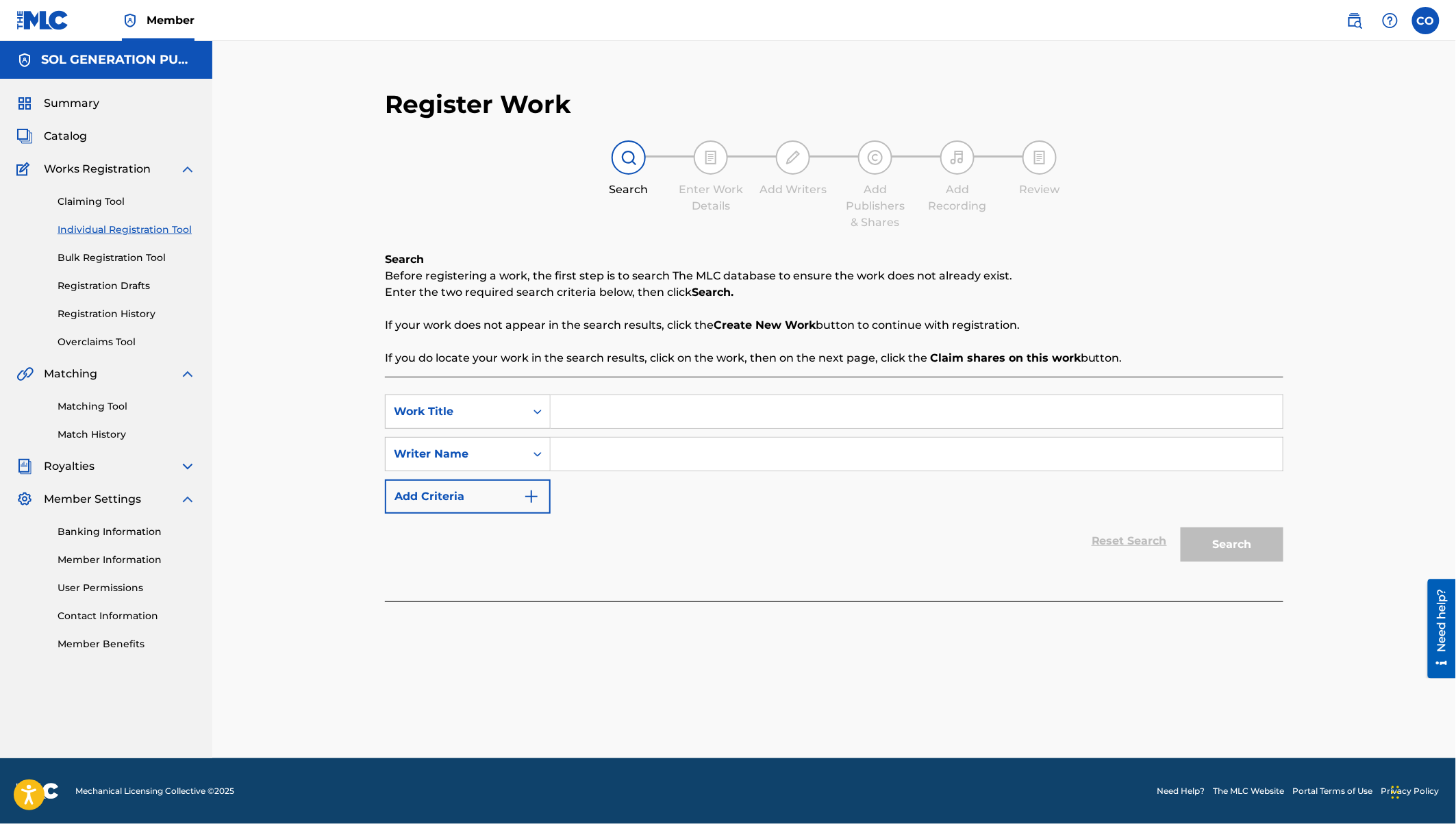
click at [675, 412] on input "Search Form" at bounding box center [916, 411] width 732 height 32
type input "International"
click at [653, 453] on input "Search Form" at bounding box center [916, 454] width 732 height 32
type input "watendawili"
click at [1180, 527] on button "Search" at bounding box center [1232, 545] width 103 height 34
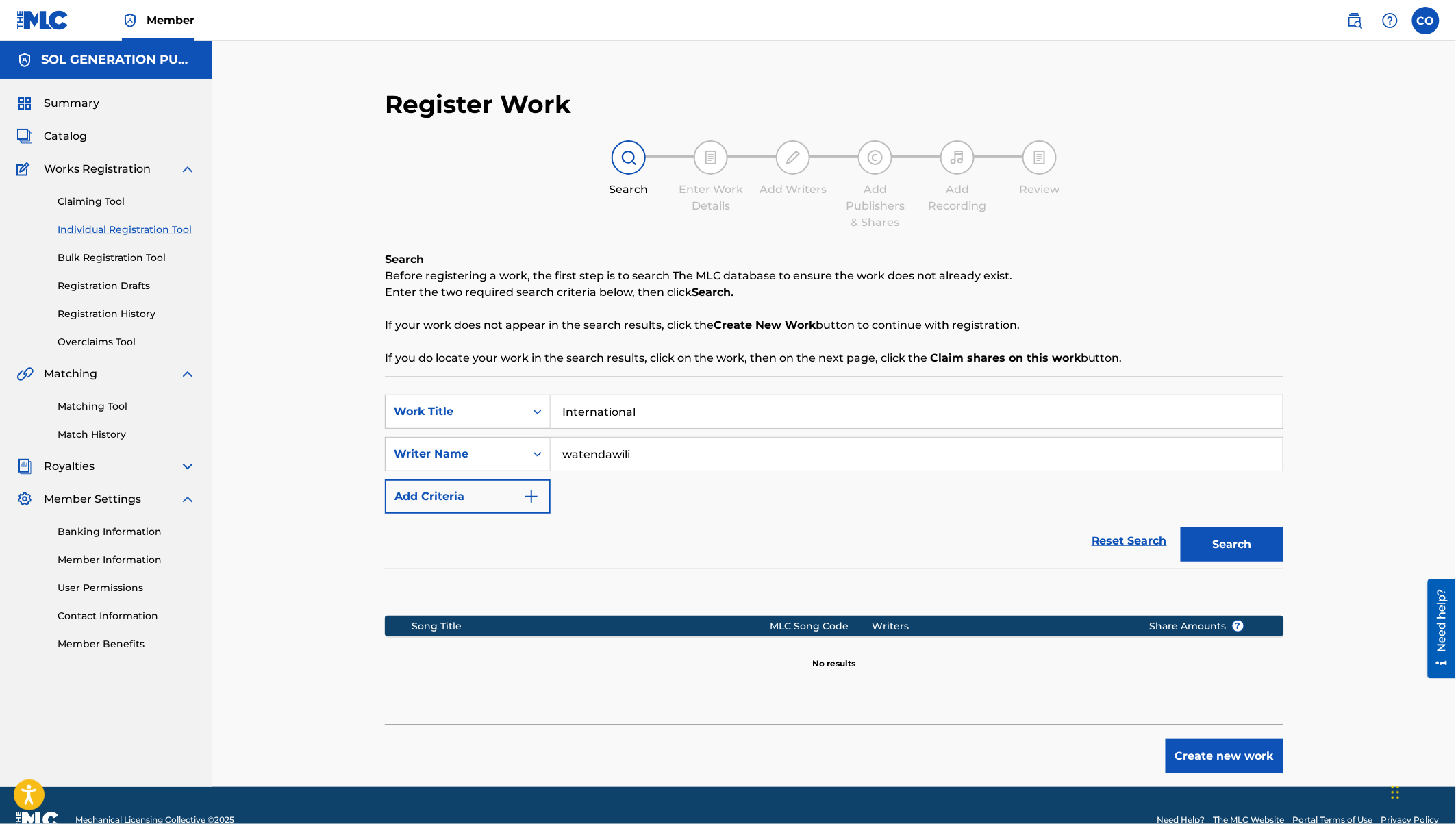
drag, startPoint x: 641, startPoint y: 453, endPoint x: 550, endPoint y: 447, distance: 91.2
click at [550, 447] on input "watendawili" at bounding box center [916, 454] width 732 height 32
type input "benson mutua"
click at [1180, 527] on button "Search" at bounding box center [1232, 545] width 103 height 34
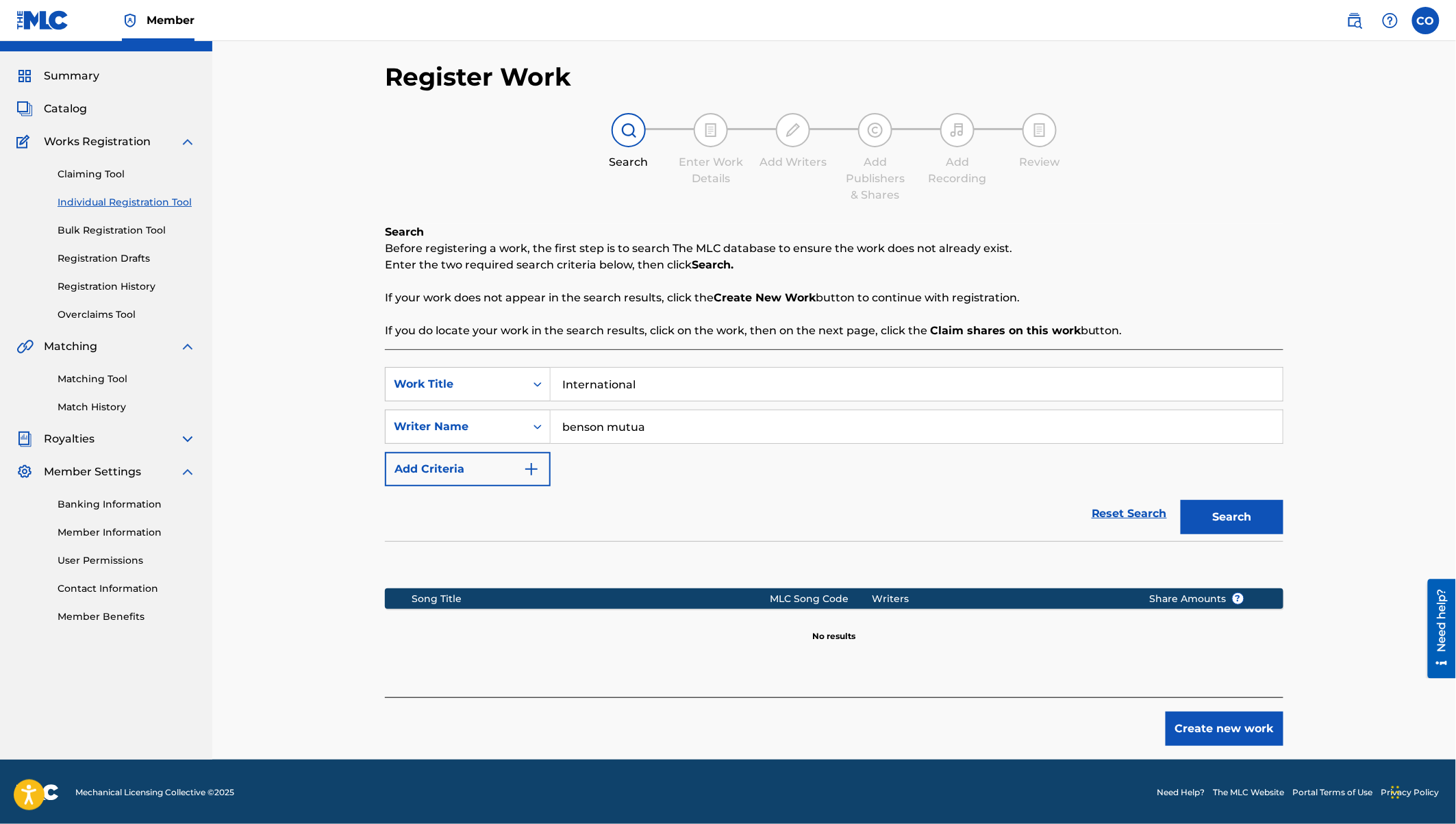
click at [1218, 721] on button "Create new work" at bounding box center [1224, 729] width 118 height 34
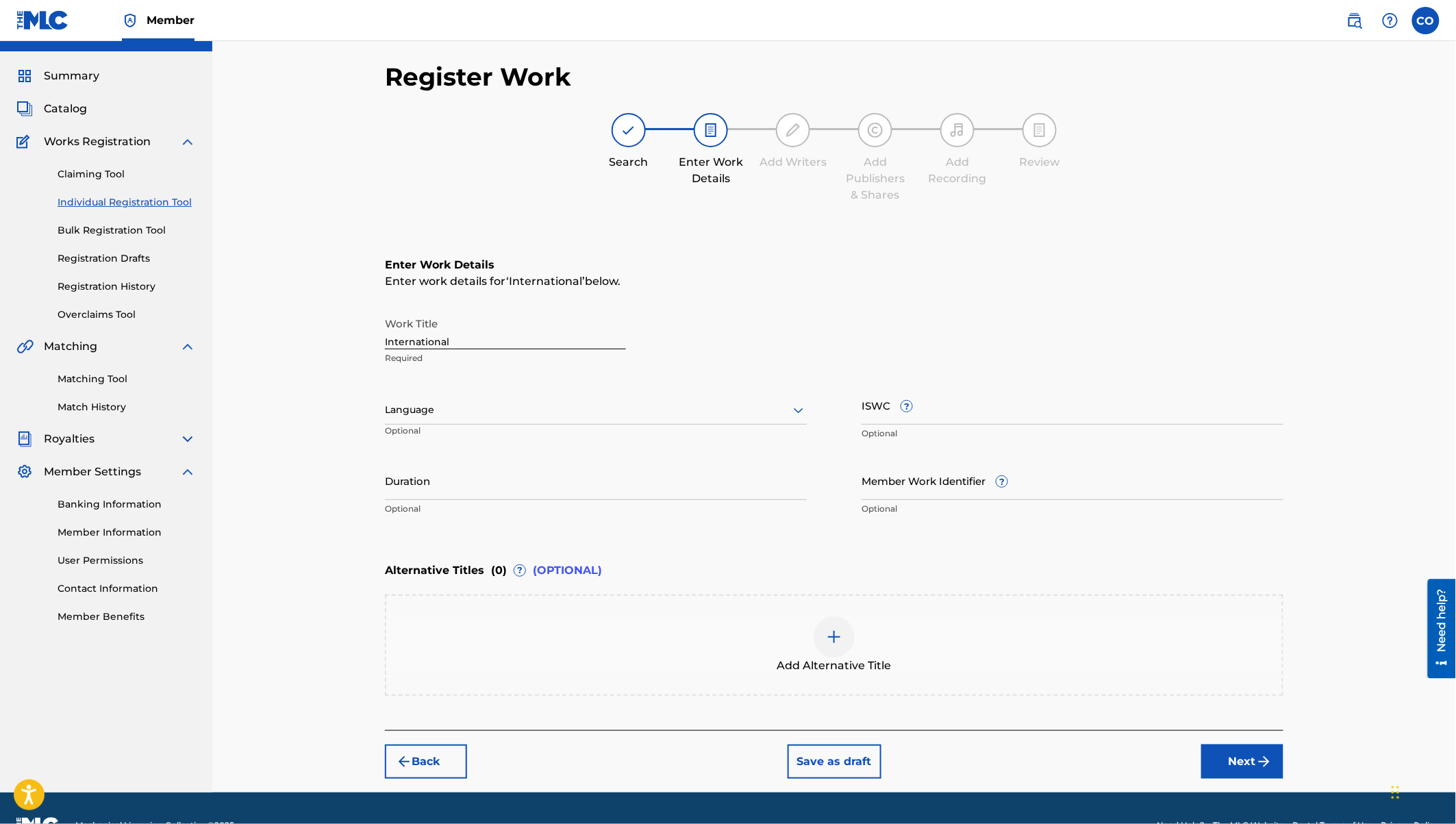
click at [441, 419] on div "Language" at bounding box center [596, 410] width 421 height 29
type input "swa"
click at [398, 490] on input "Duration" at bounding box center [596, 480] width 421 height 39
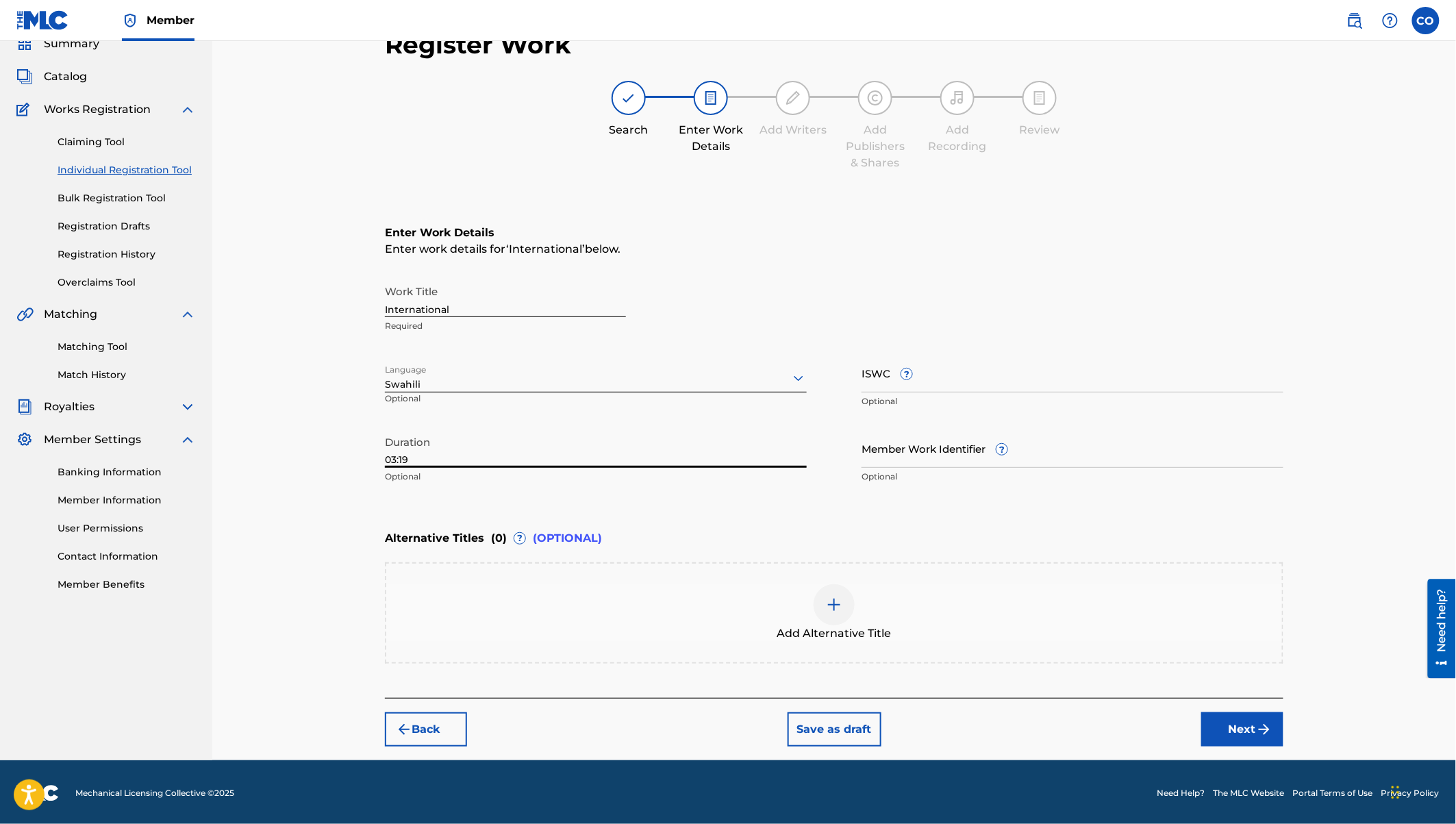
type input "03:19"
click at [1261, 723] on img "submit" at bounding box center [1263, 729] width 16 height 16
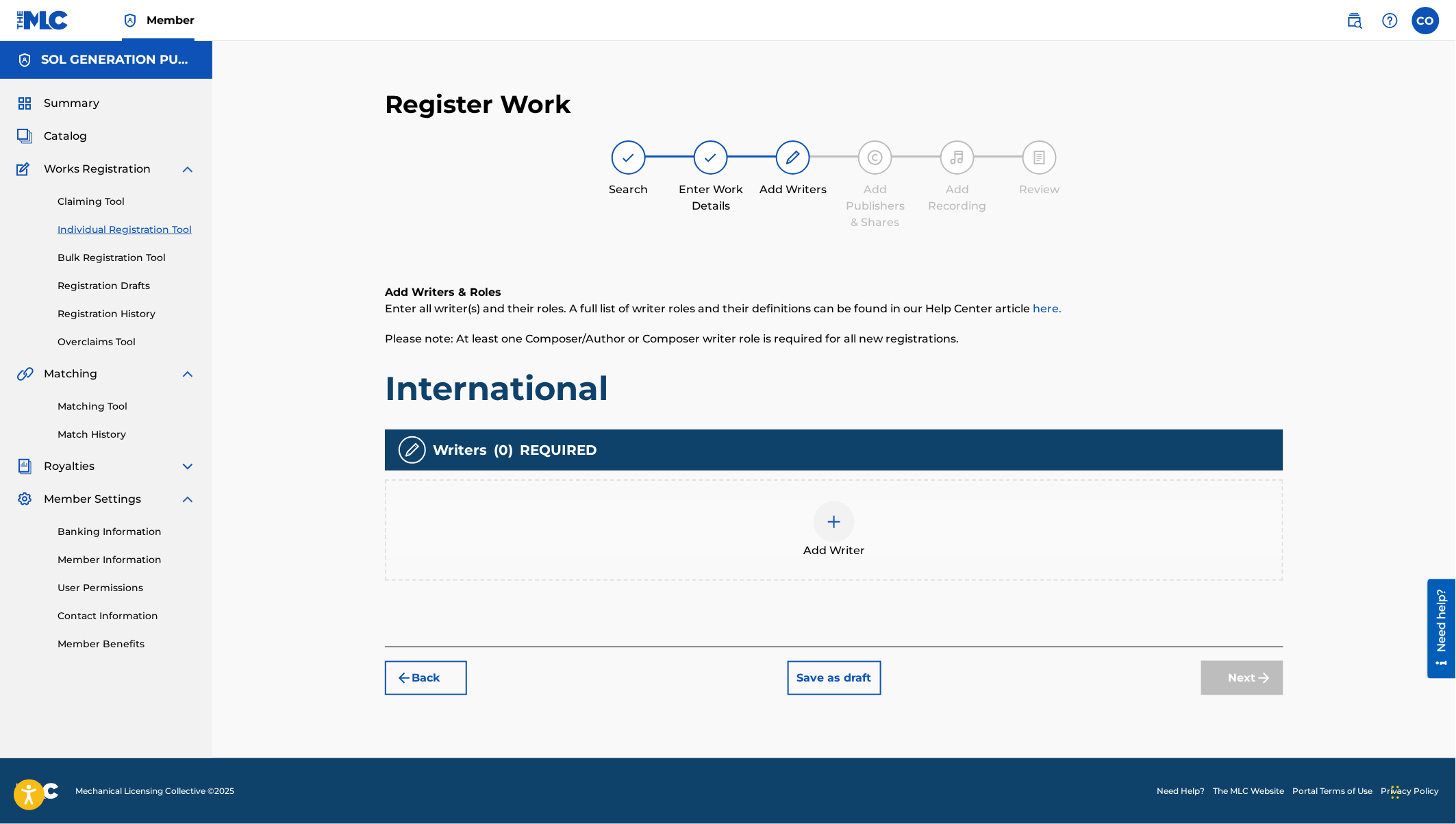
scroll to position [0, 0]
click at [848, 505] on div "Add Writer" at bounding box center [833, 530] width 895 height 57
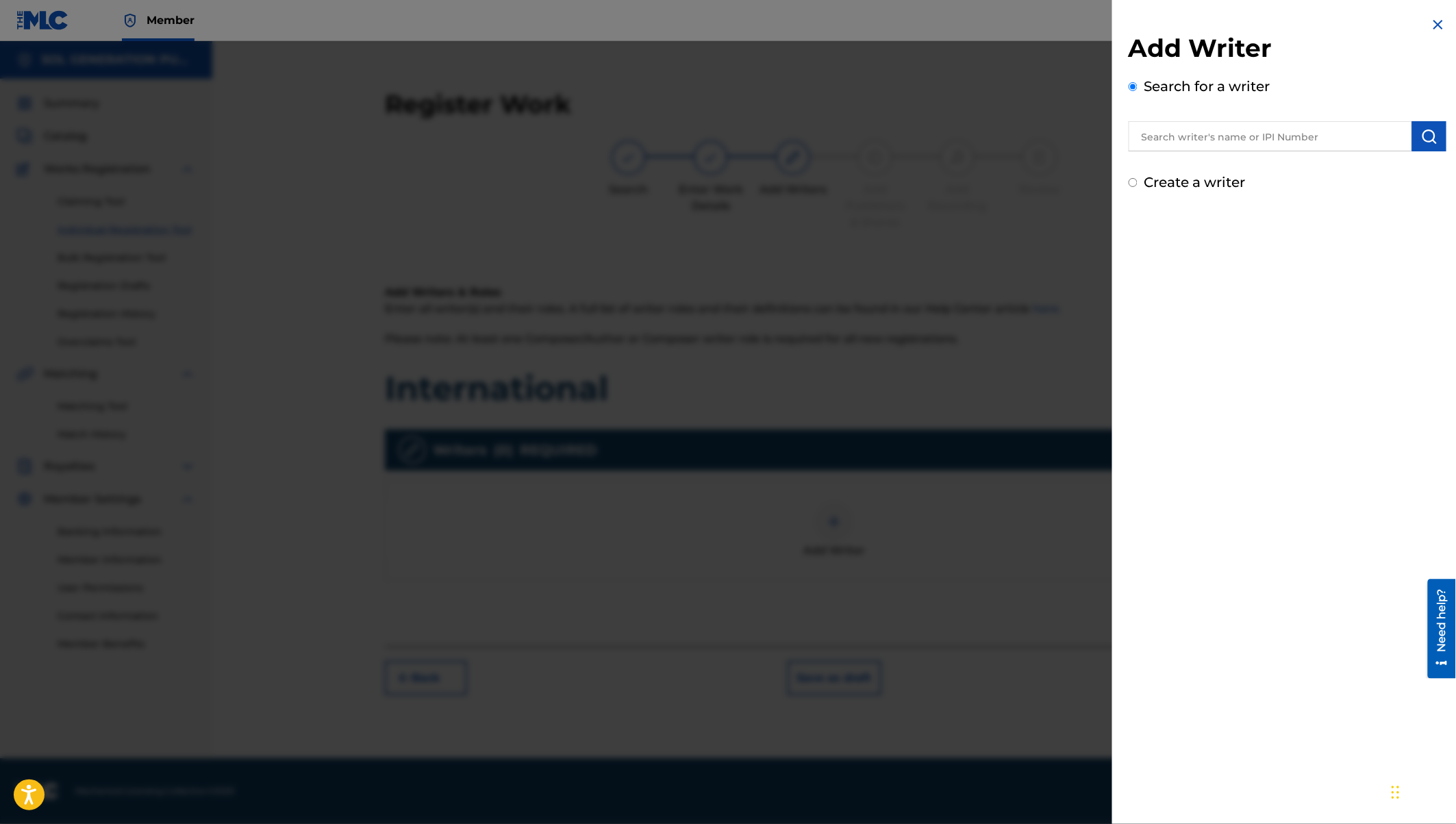
click at [1251, 121] on input "text" at bounding box center [1270, 136] width 283 height 31
type input "eugine simon ywaya"
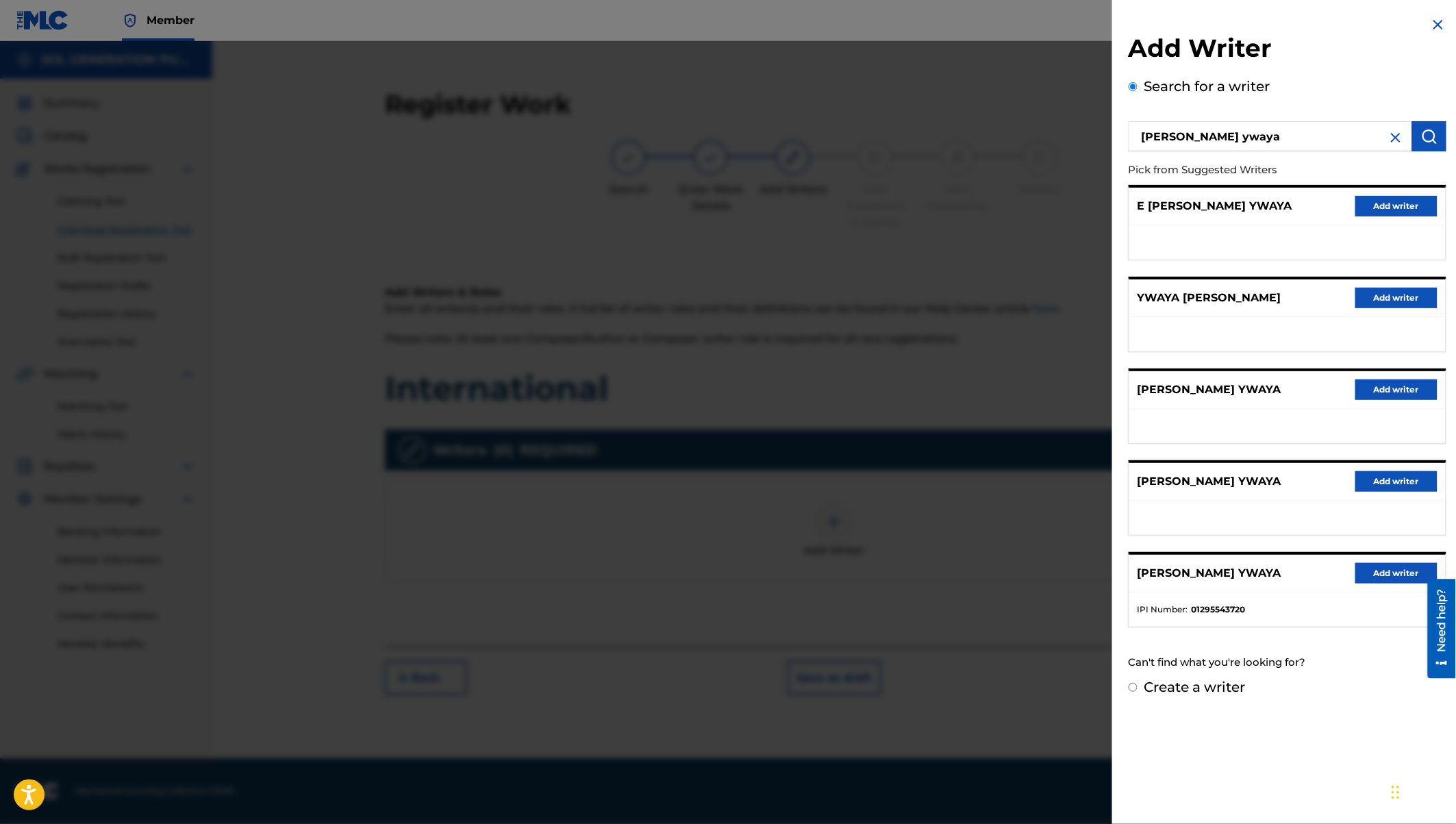
click at [1380, 569] on button "Add writer" at bounding box center [1396, 573] width 82 height 21
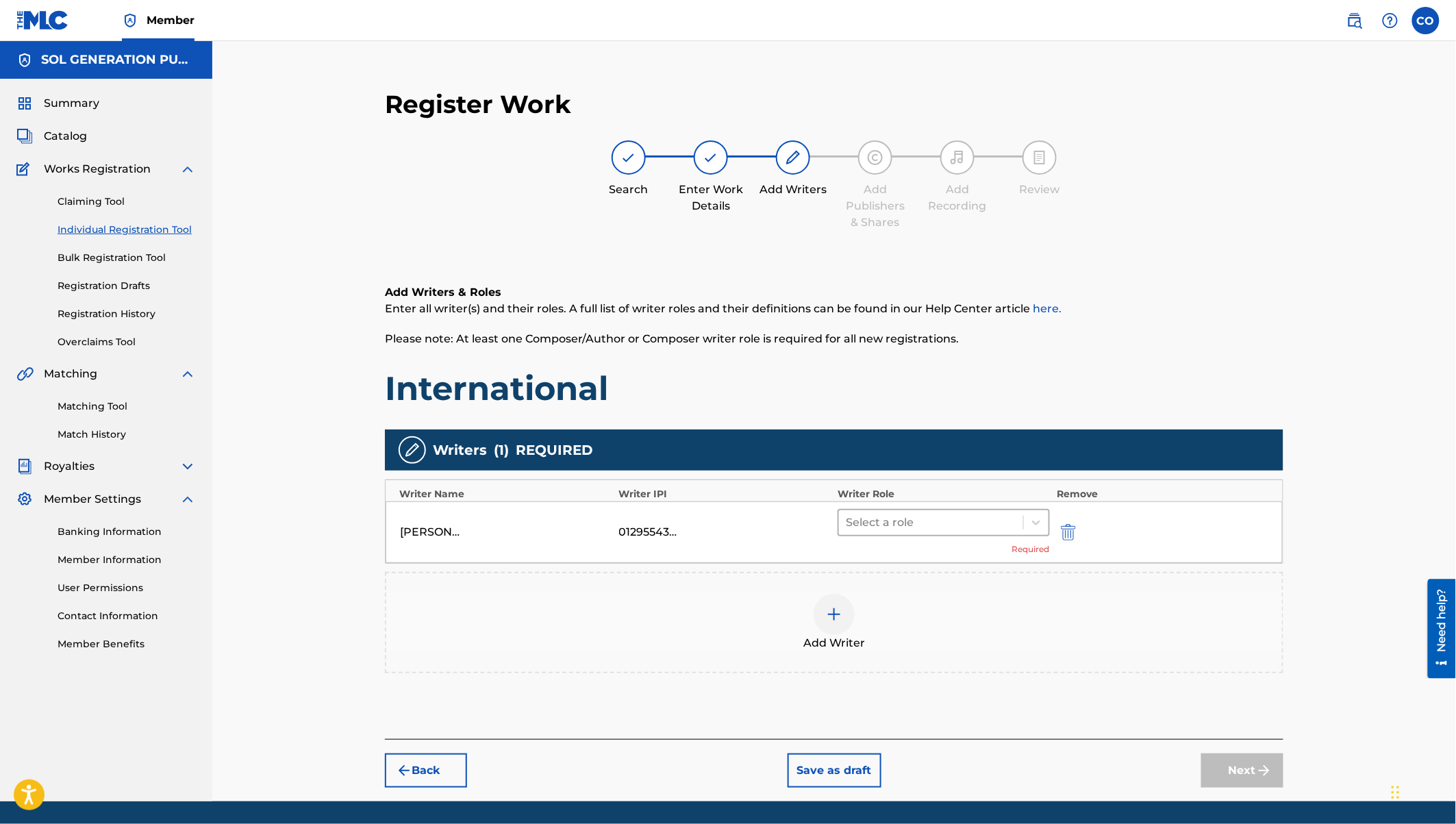
click at [952, 517] on div at bounding box center [931, 523] width 171 height 19
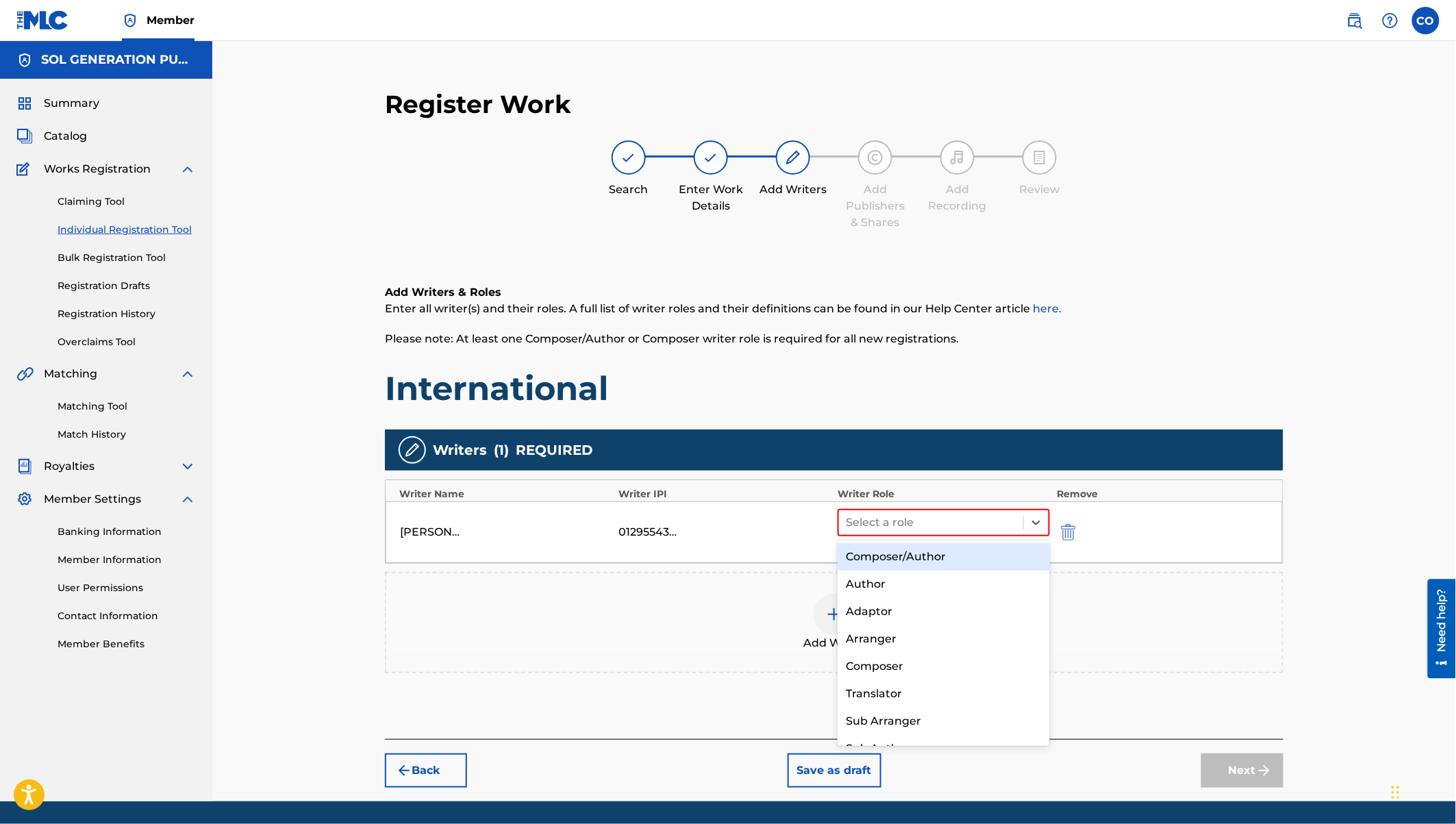
click at [913, 554] on div "Composer/Author" at bounding box center [943, 557] width 213 height 28
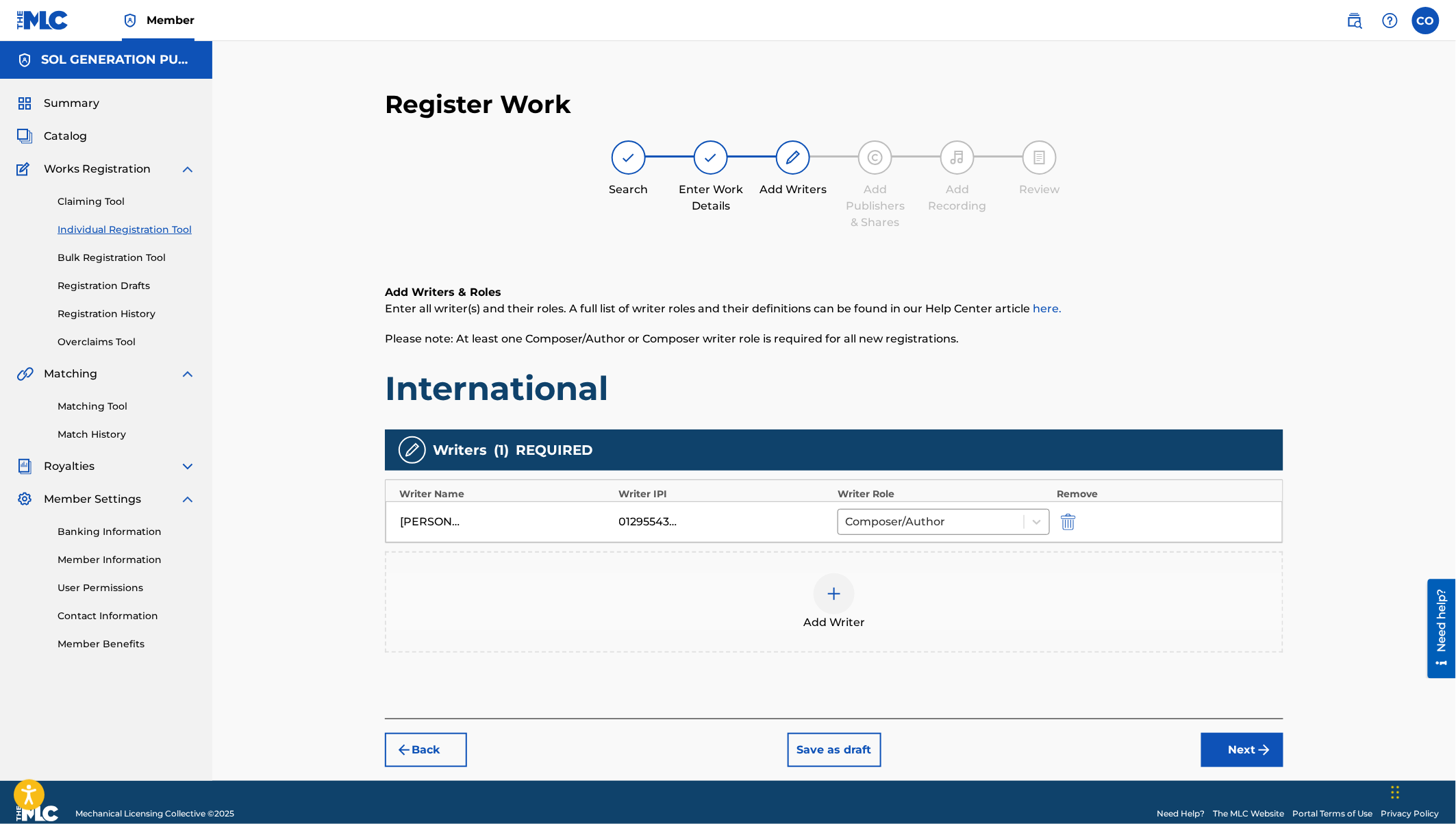
click at [831, 587] on img at bounding box center [833, 593] width 16 height 16
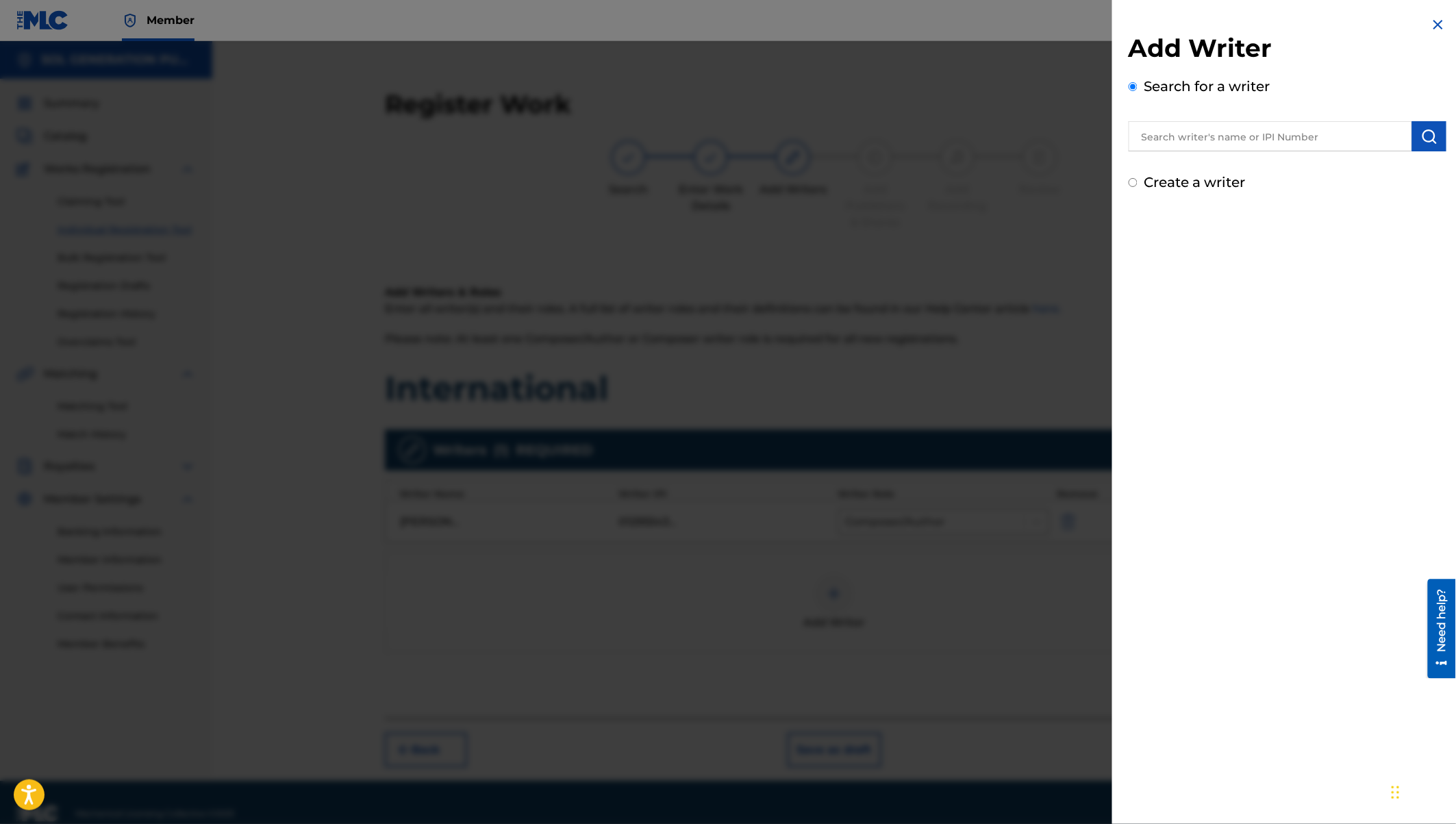
click at [1178, 137] on input "text" at bounding box center [1270, 136] width 283 height 31
type input "benson mutua muia"
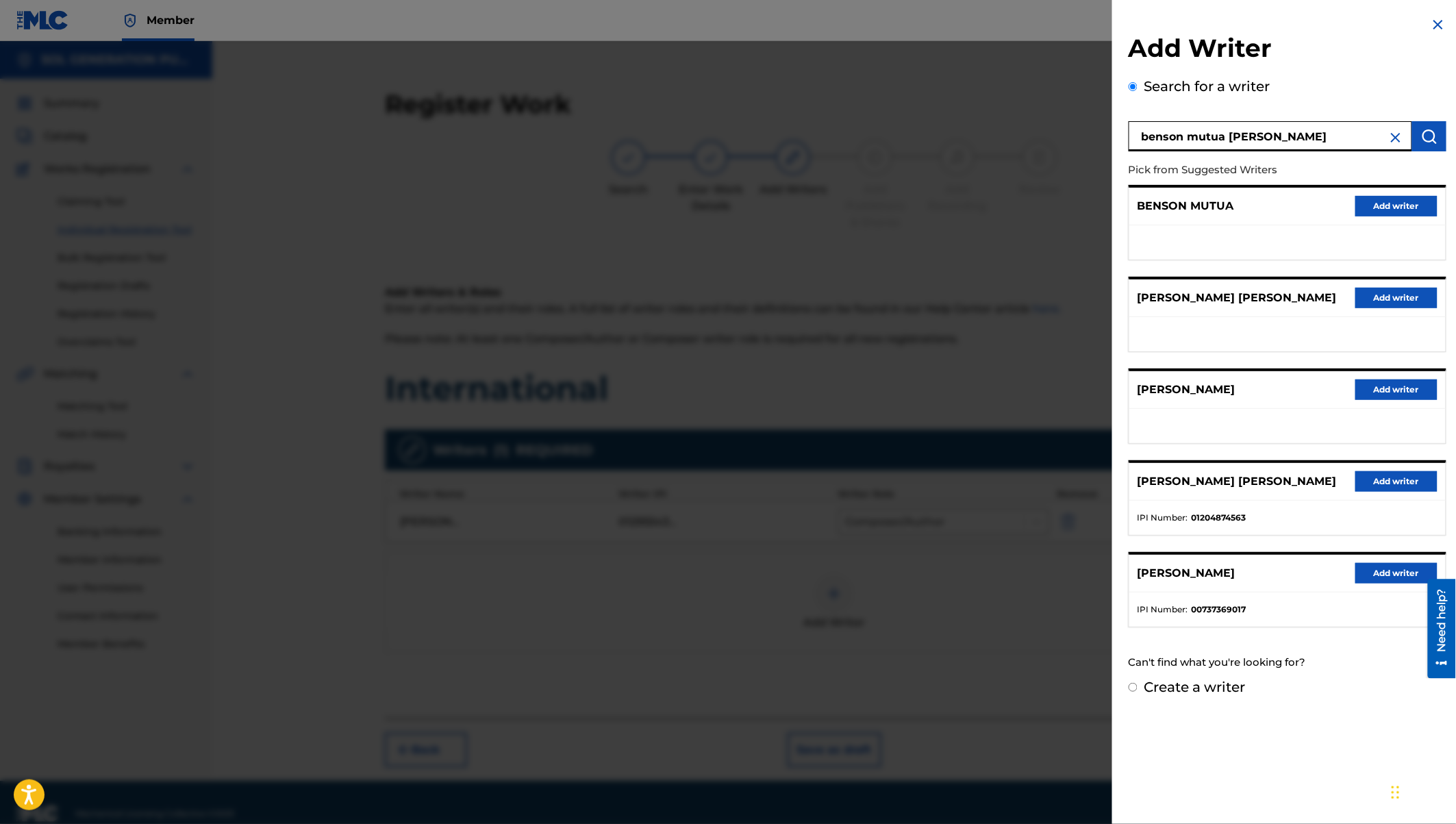
click at [1394, 480] on button "Add writer" at bounding box center [1396, 482] width 82 height 21
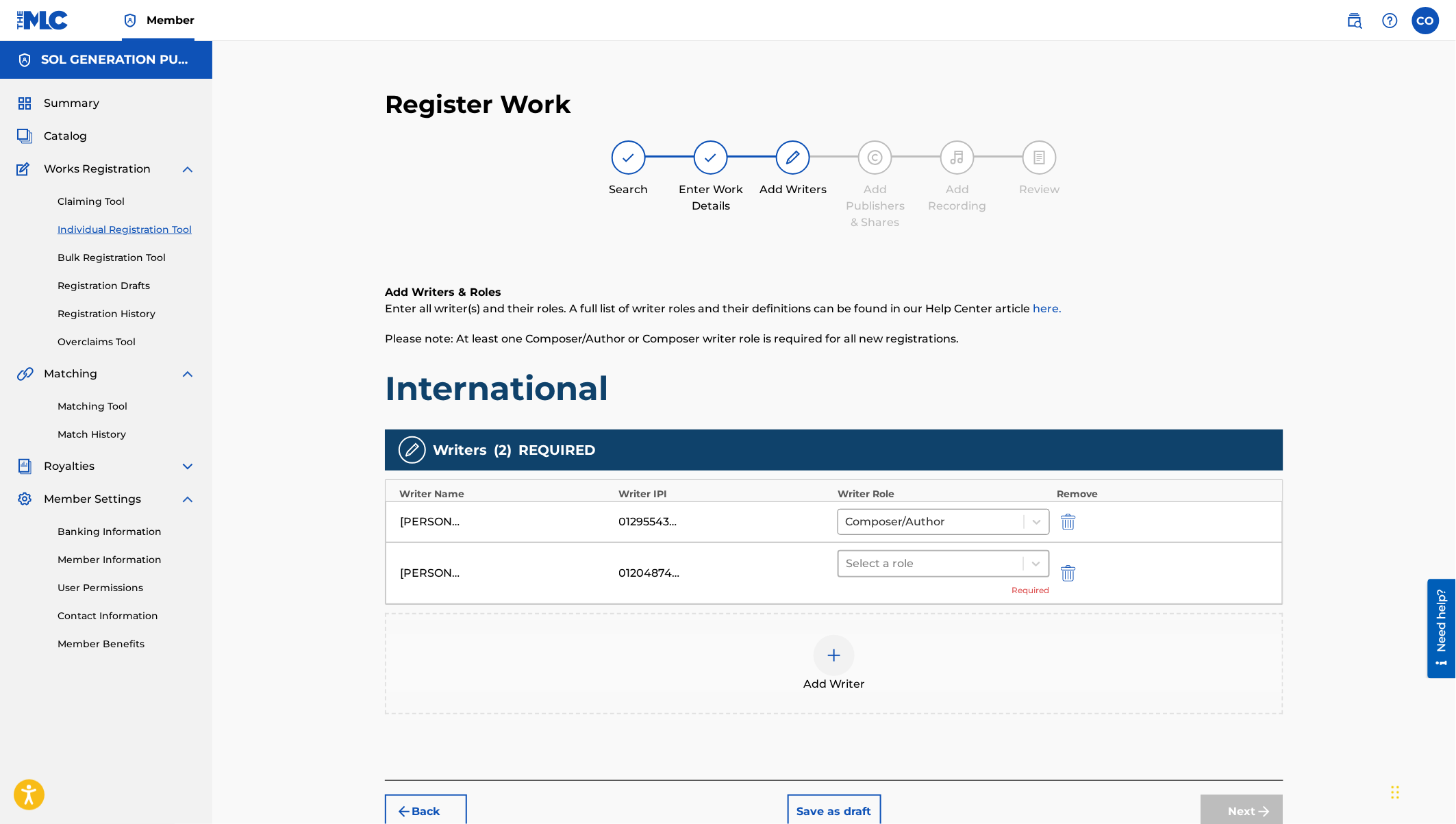
click at [913, 573] on div "Select a role" at bounding box center [931, 564] width 184 height 25
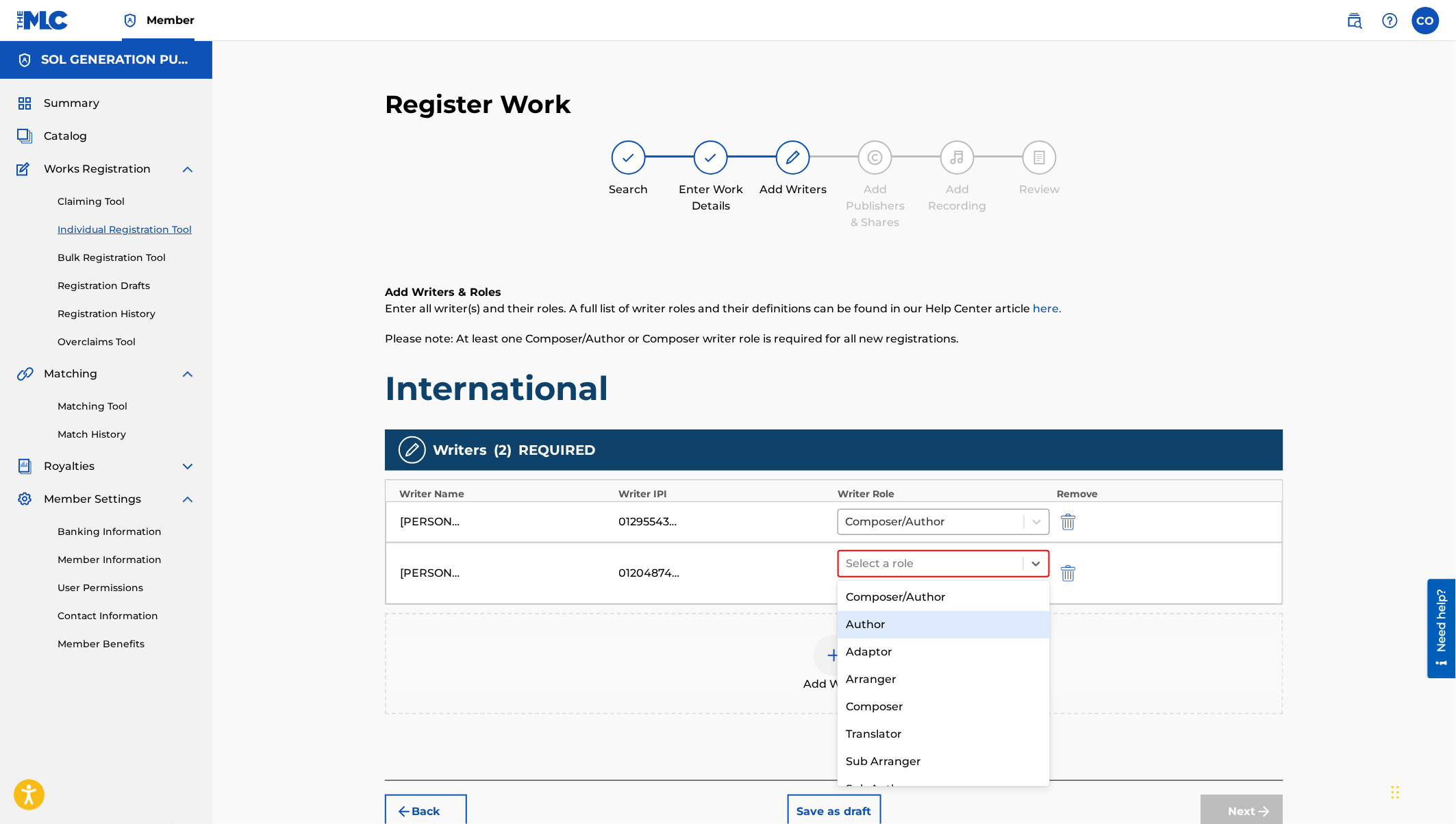
click at [883, 633] on div "Author" at bounding box center [943, 625] width 213 height 28
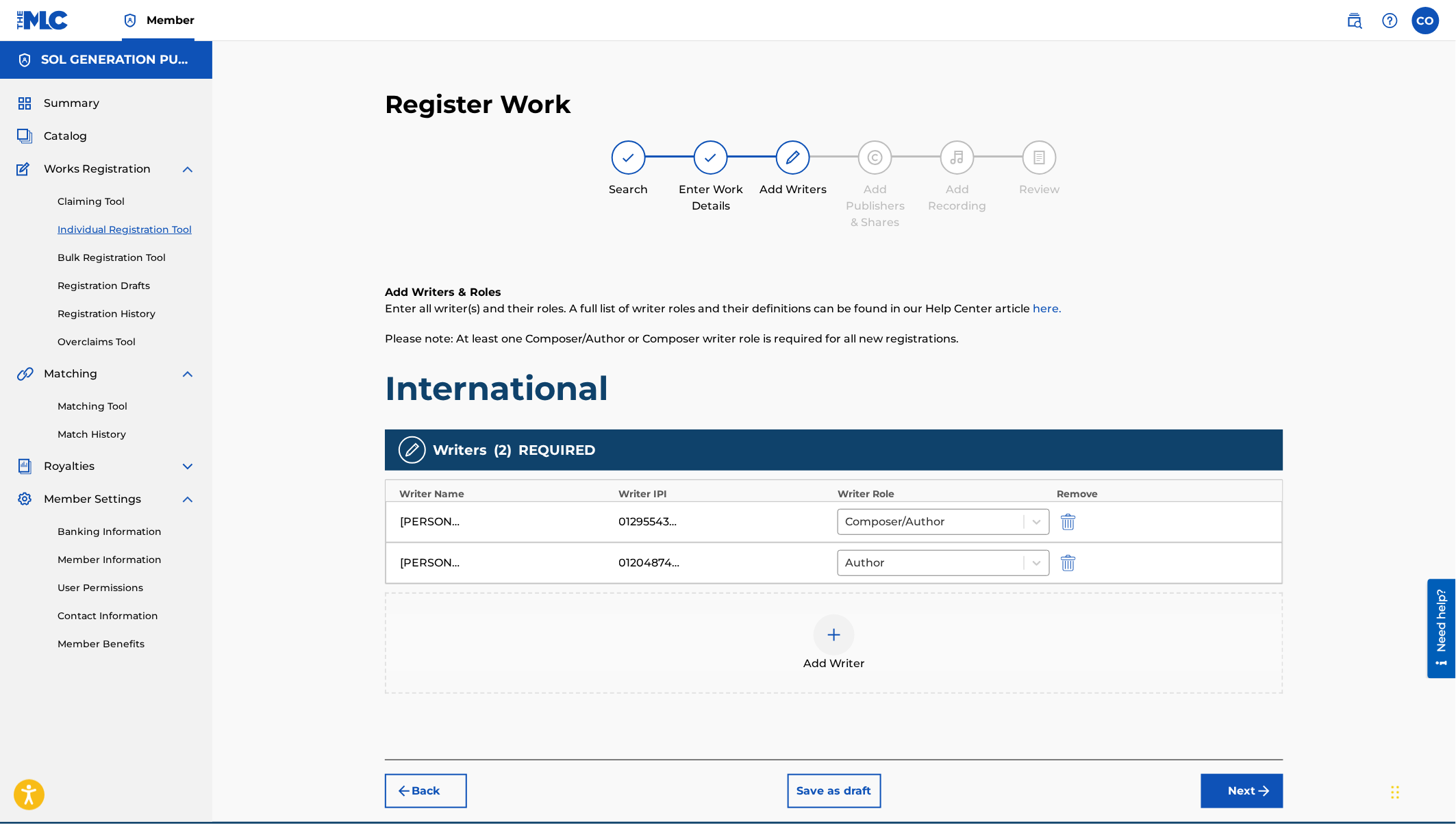
click at [827, 642] on div at bounding box center [833, 634] width 41 height 41
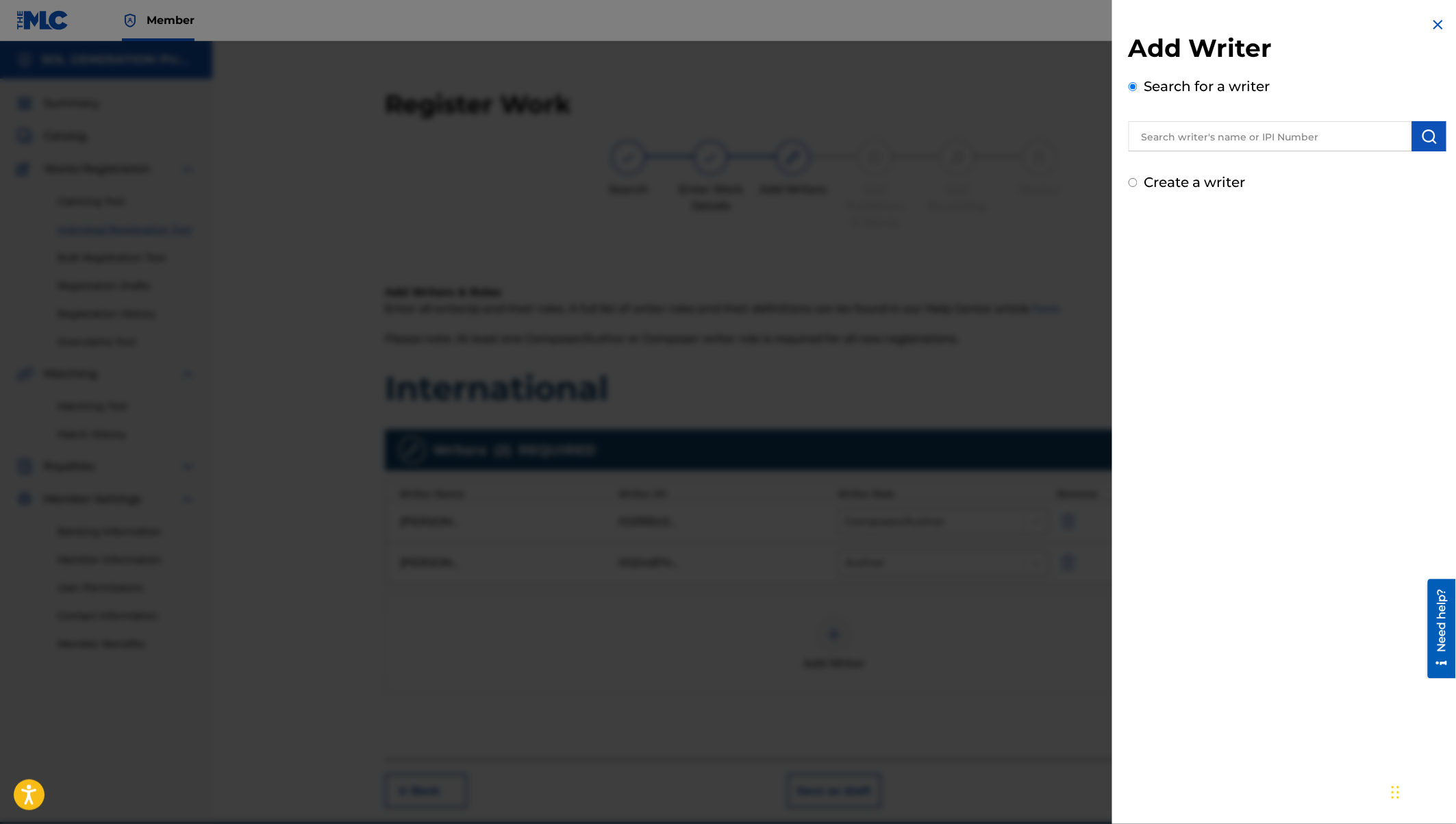
click at [1162, 140] on input "text" at bounding box center [1270, 136] width 283 height 31
type input "edgar israel onyach"
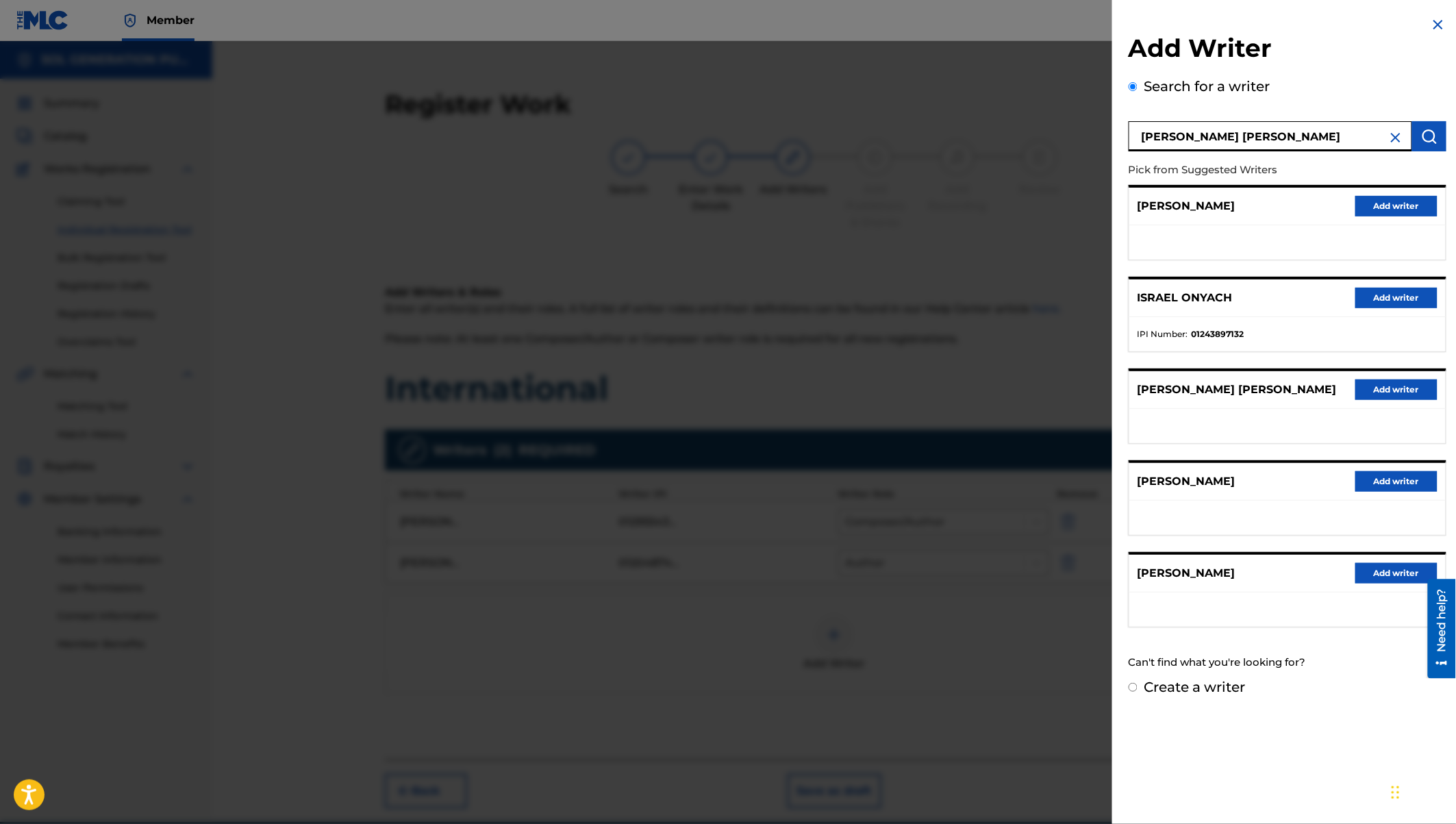
click at [1390, 296] on button "Add writer" at bounding box center [1396, 299] width 82 height 21
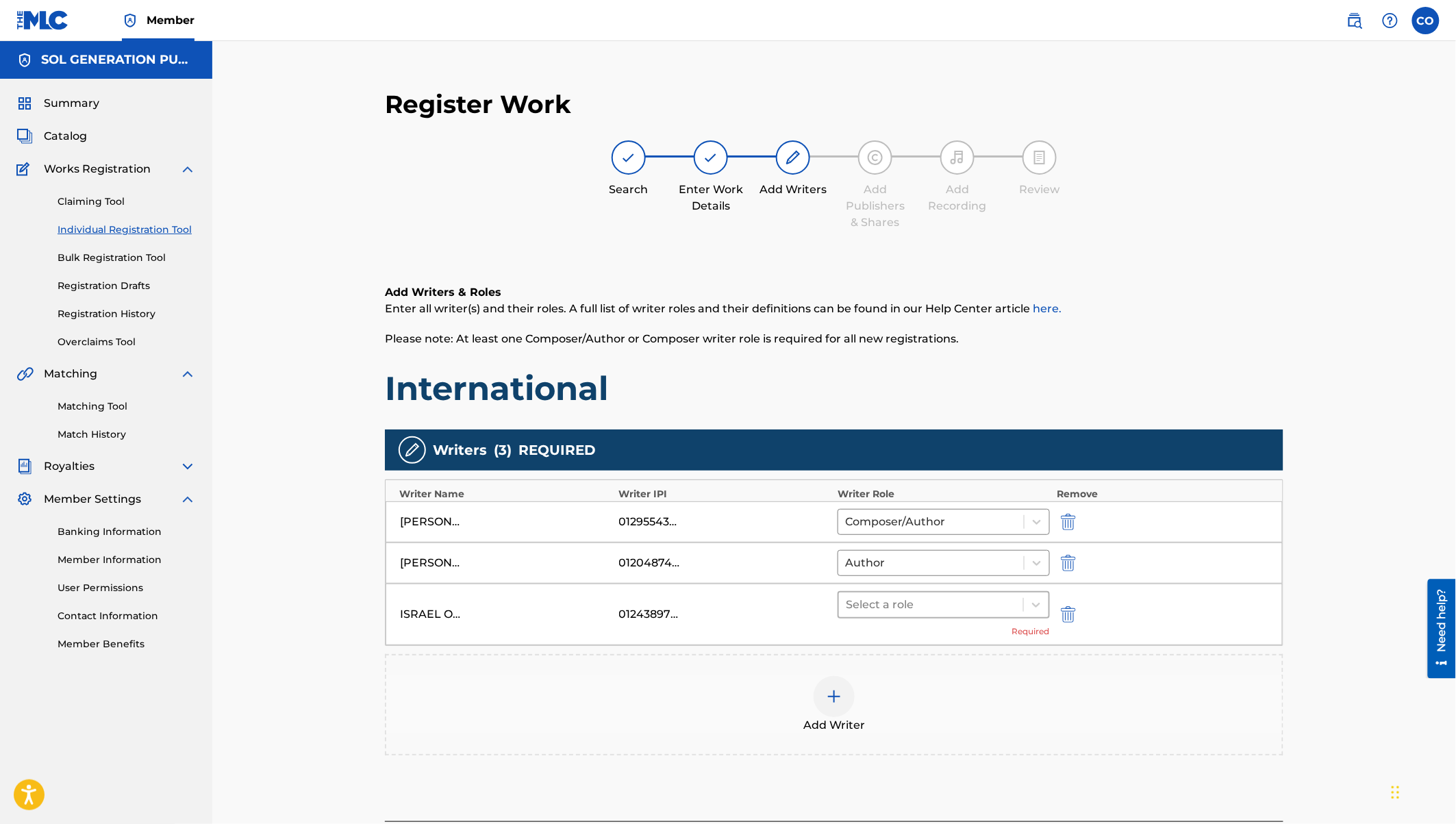
click at [939, 606] on div at bounding box center [931, 605] width 171 height 19
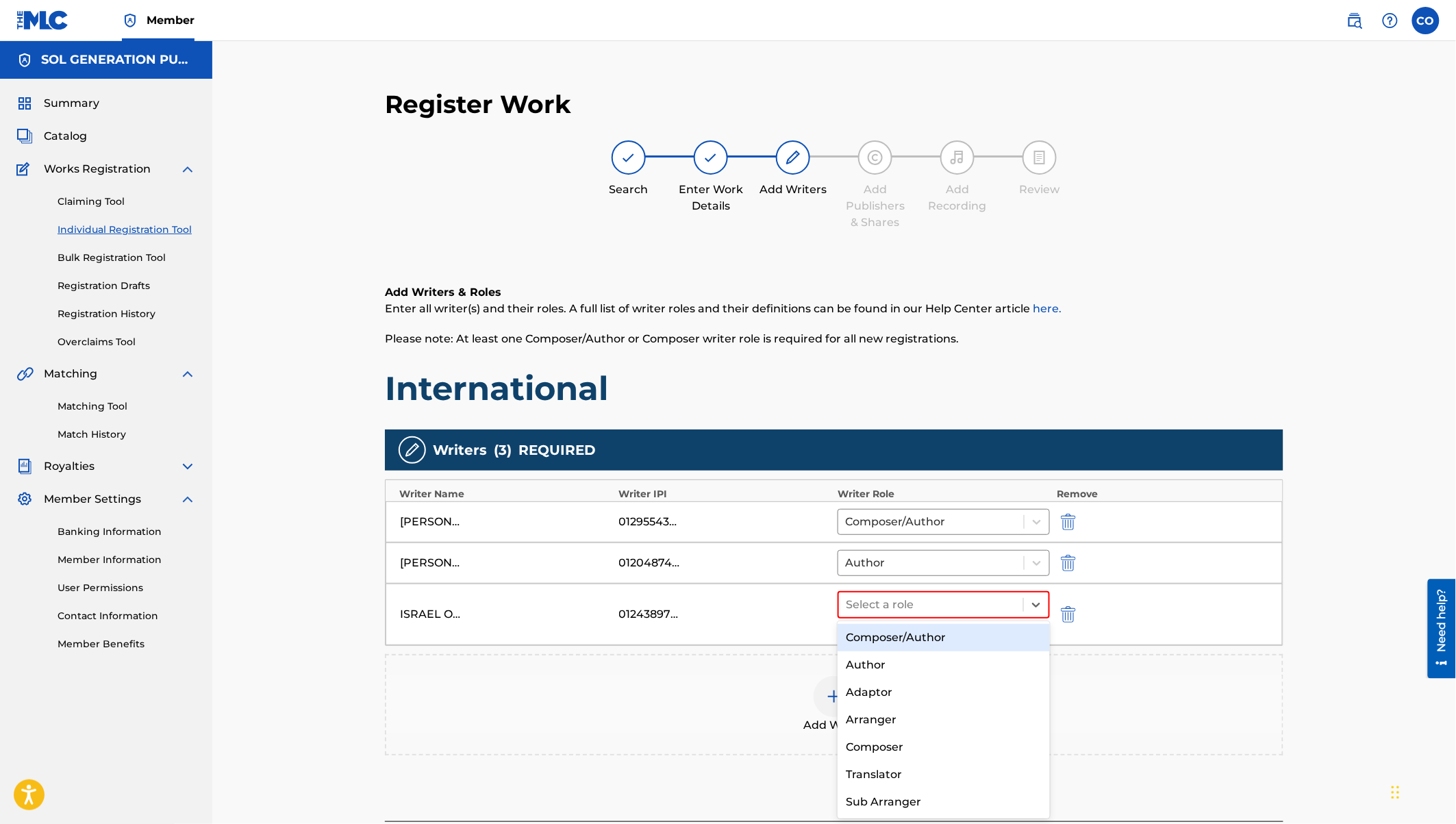
click at [886, 633] on div "Composer/Author" at bounding box center [943, 637] width 213 height 28
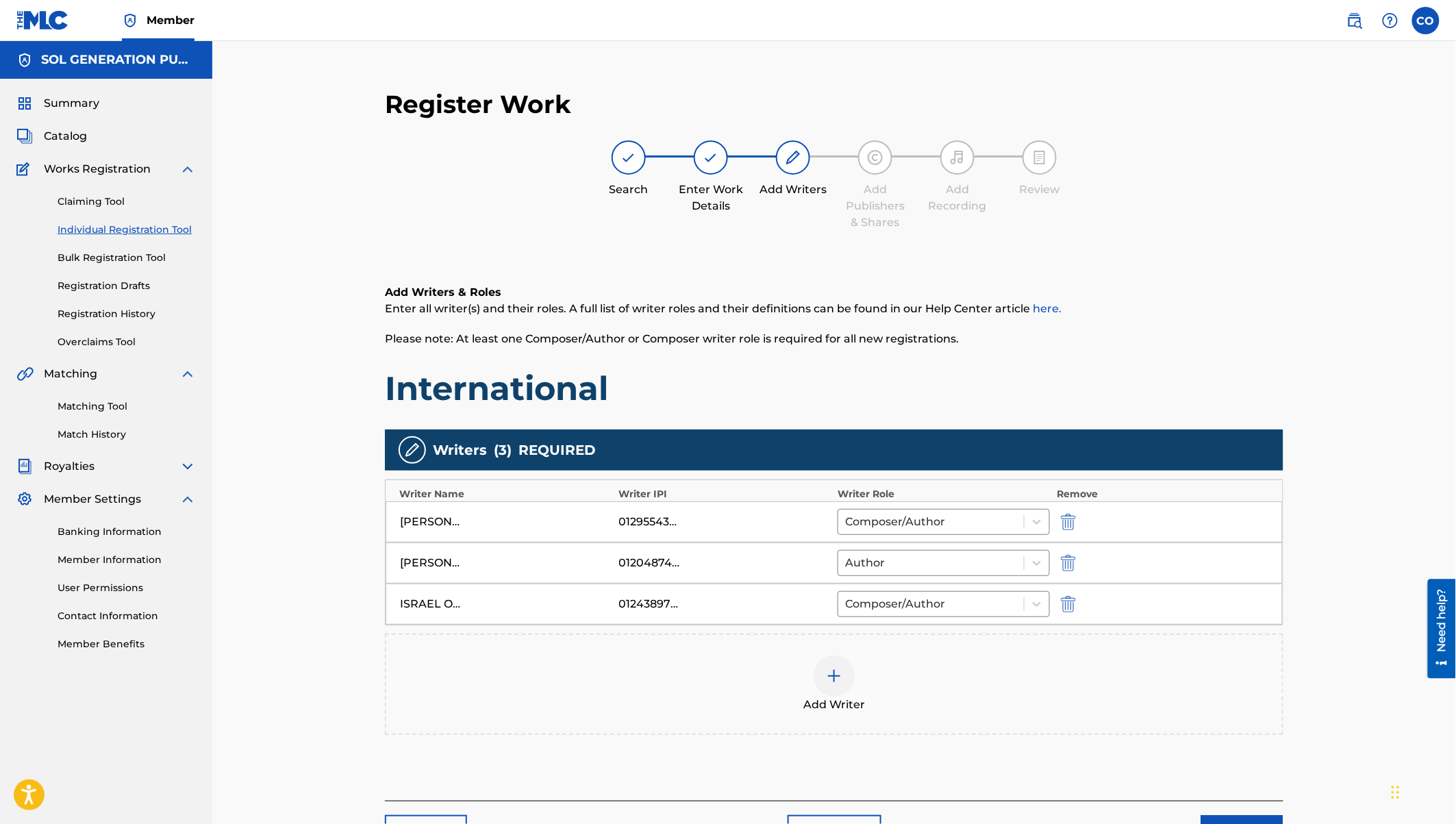
click at [831, 669] on img at bounding box center [833, 675] width 16 height 16
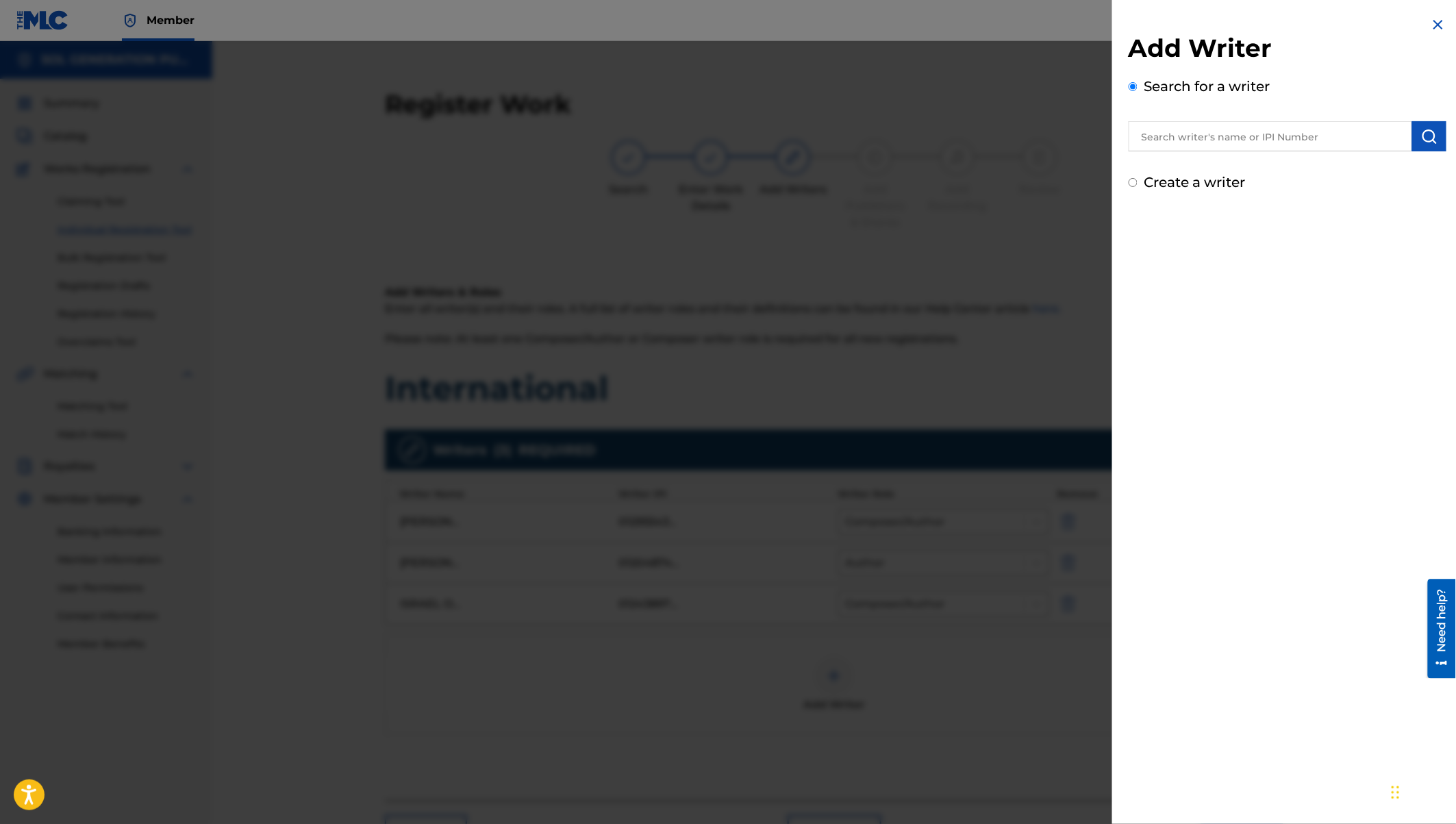
click at [1177, 136] on input "text" at bounding box center [1270, 136] width 283 height 31
paste input "Oscar Gichinah Waiyaki"
type input "Oscar Gichinah Waiyaki"
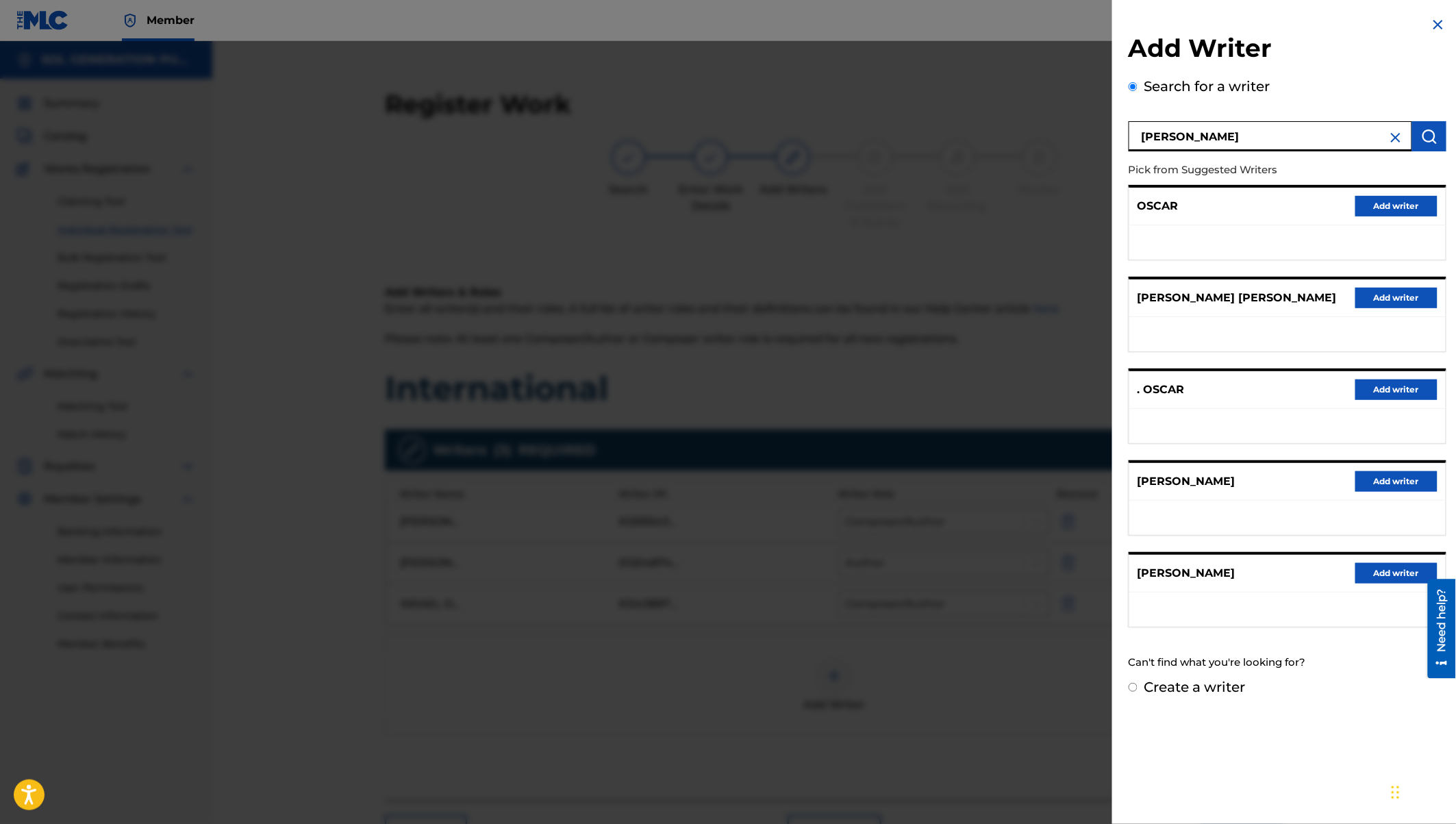
click at [1377, 567] on button "Add writer" at bounding box center [1396, 573] width 82 height 21
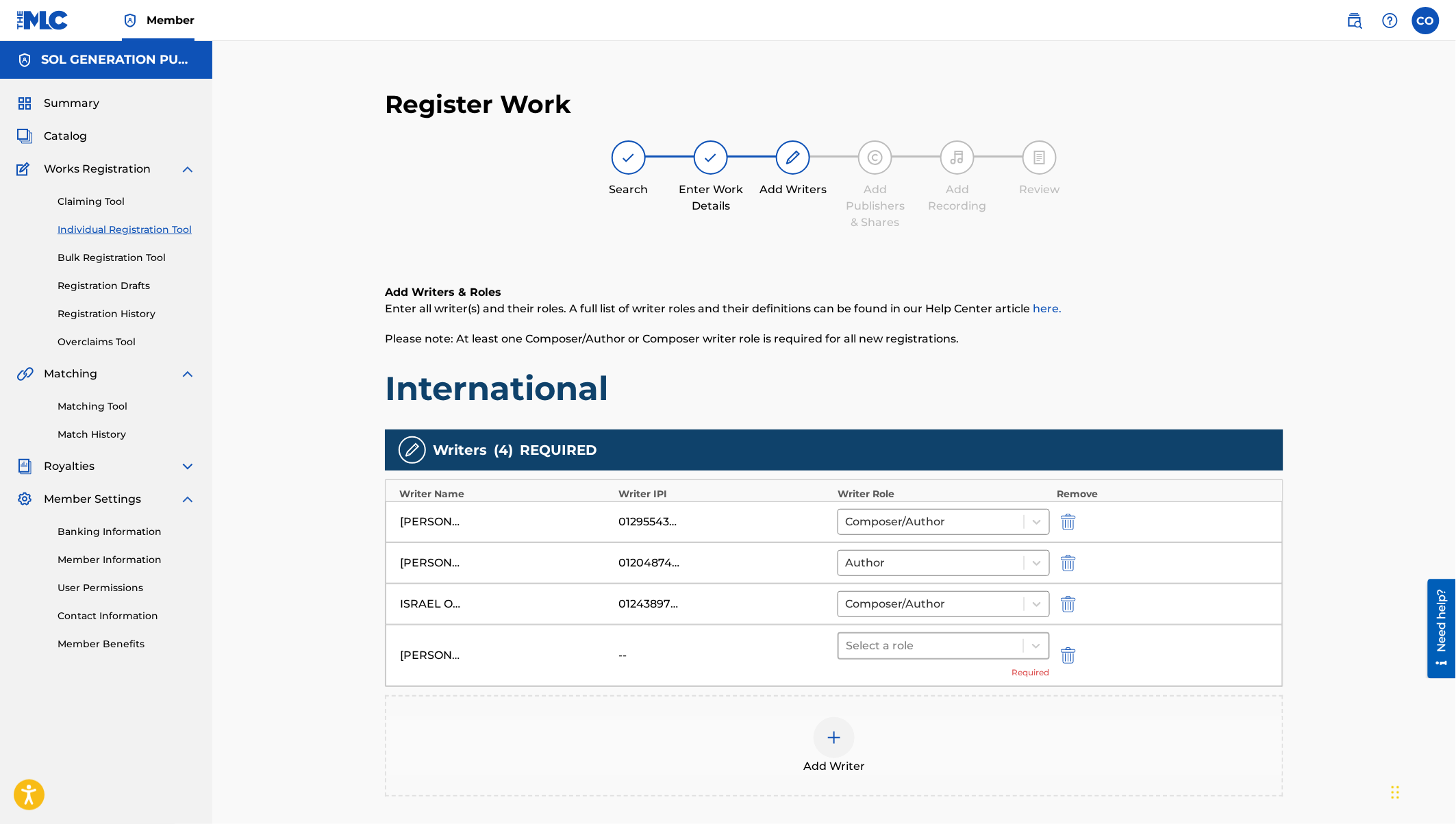
click at [944, 640] on div at bounding box center [931, 646] width 171 height 19
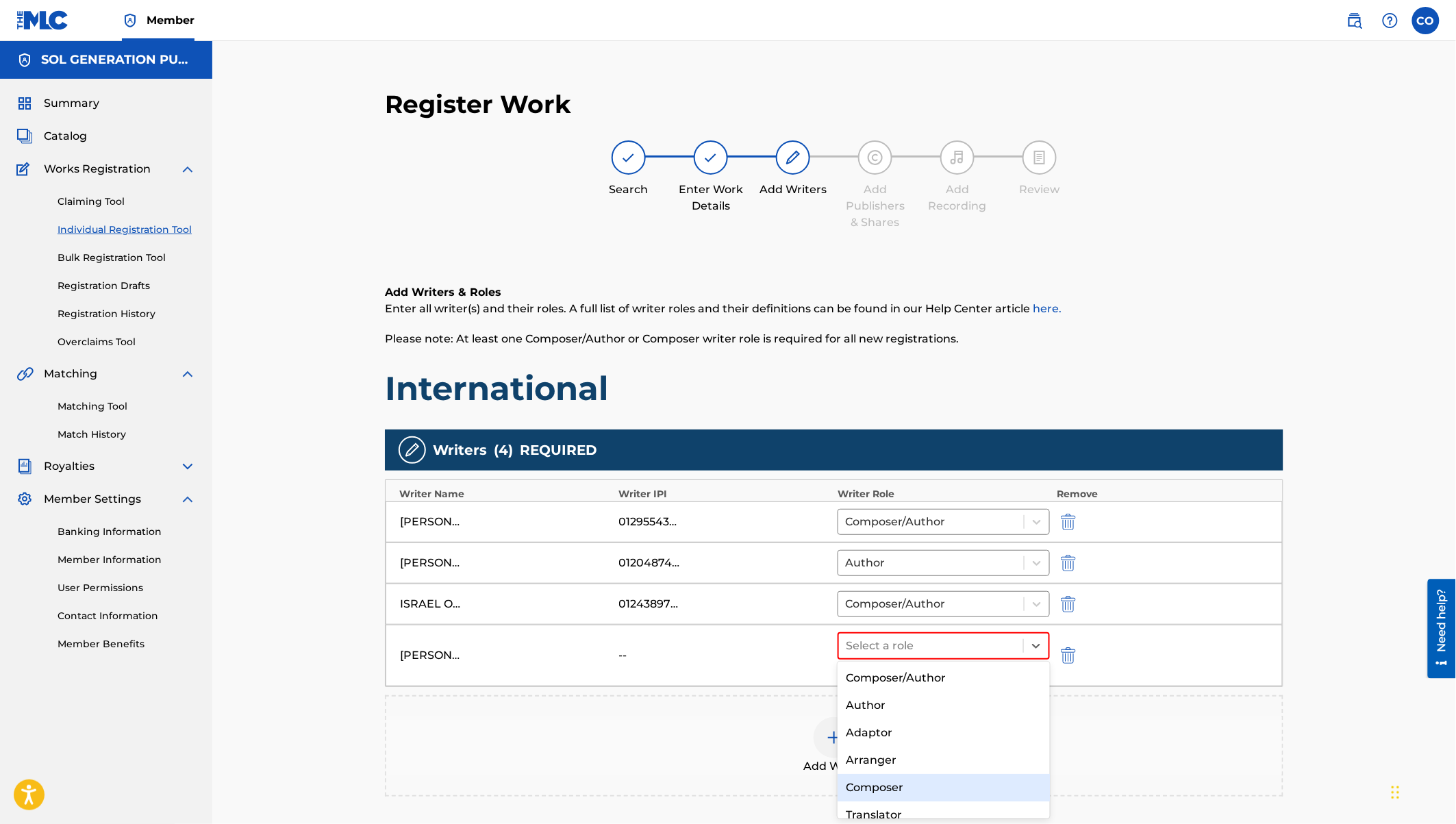
click at [887, 780] on div "Composer" at bounding box center [943, 788] width 213 height 28
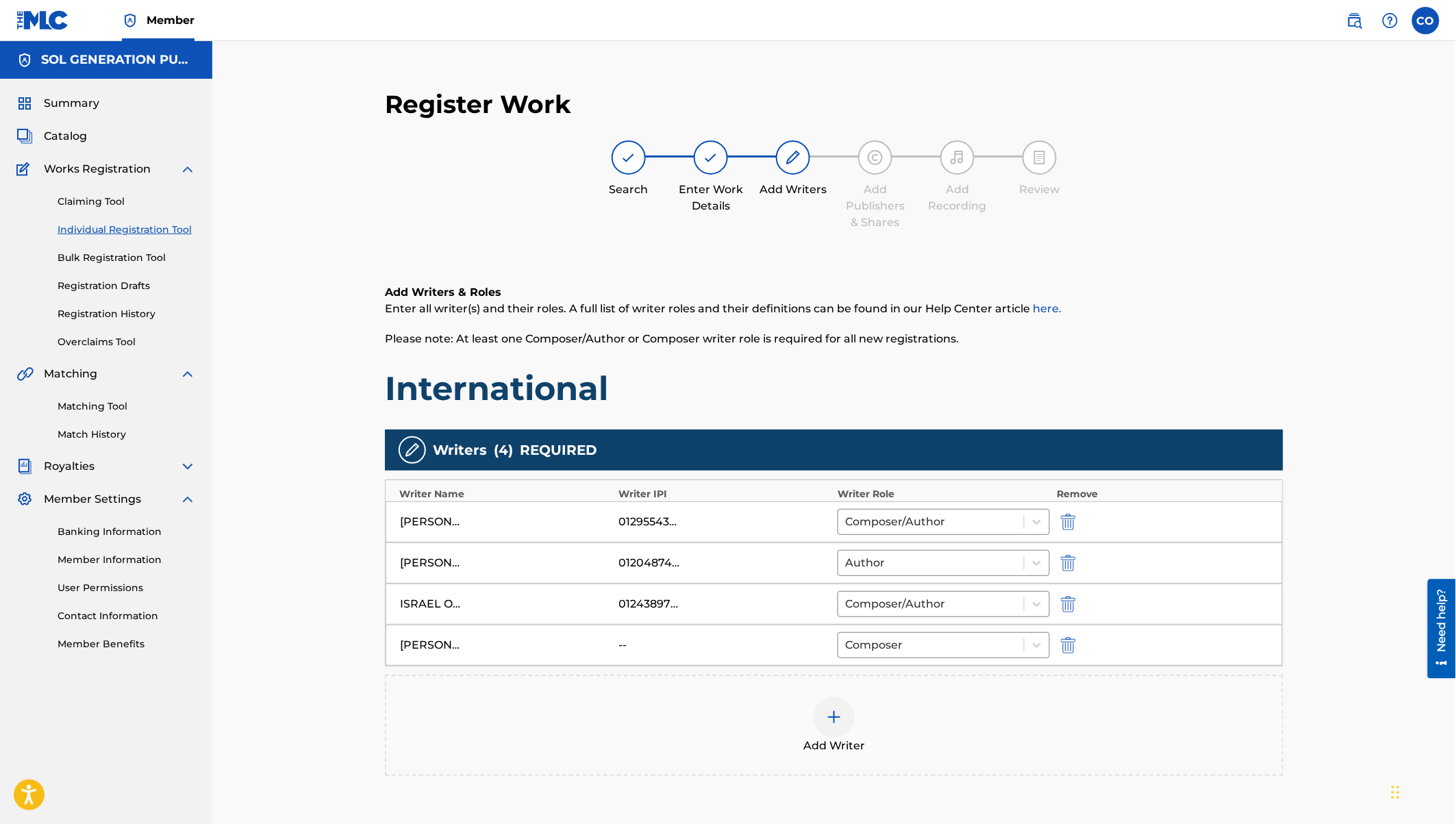
click at [832, 709] on img at bounding box center [833, 716] width 16 height 16
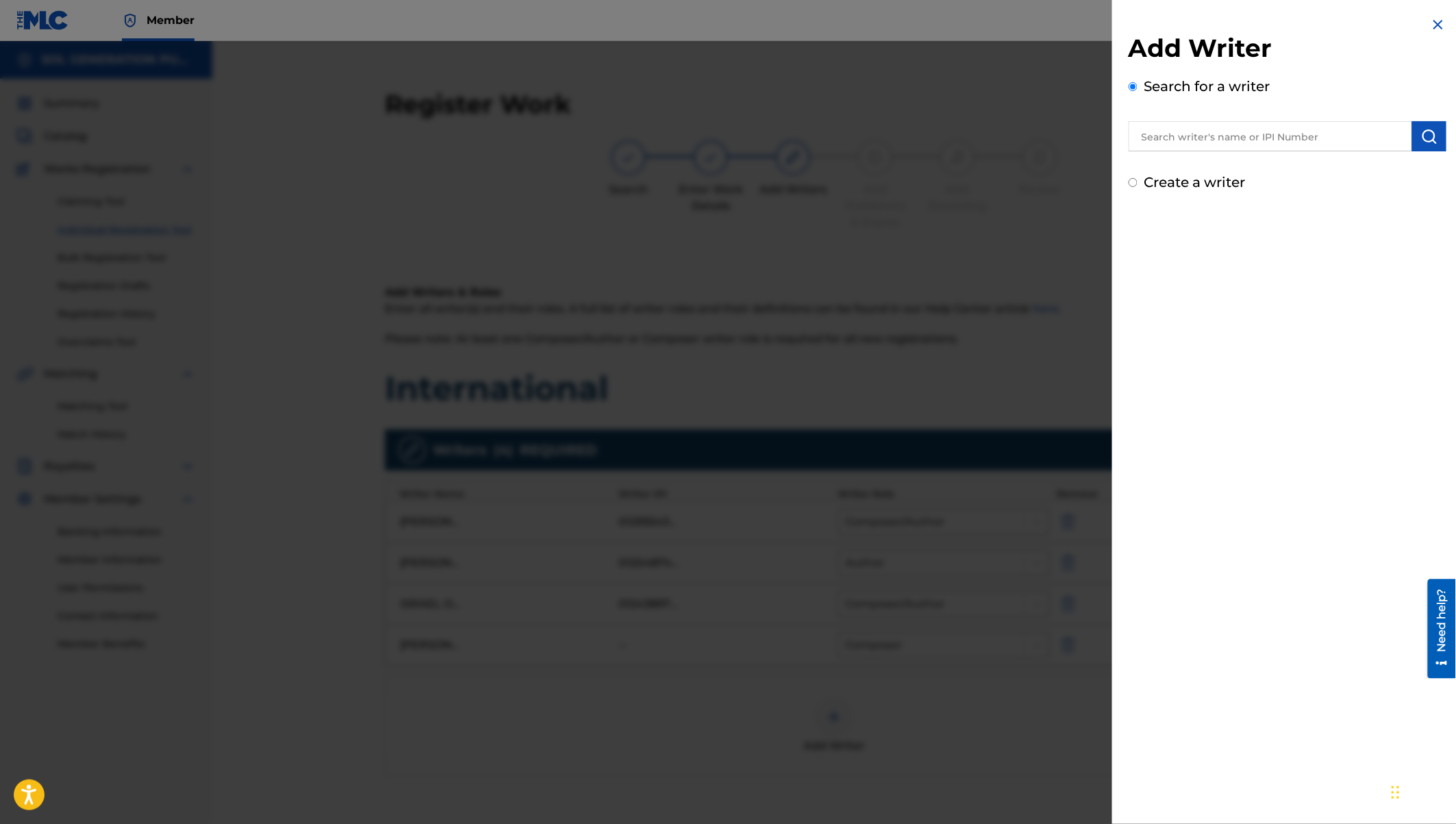
click at [1185, 142] on input "text" at bounding box center [1270, 136] width 283 height 31
click at [1168, 137] on input "Trevir Magak" at bounding box center [1270, 136] width 283 height 31
type input "Trevor Magak"
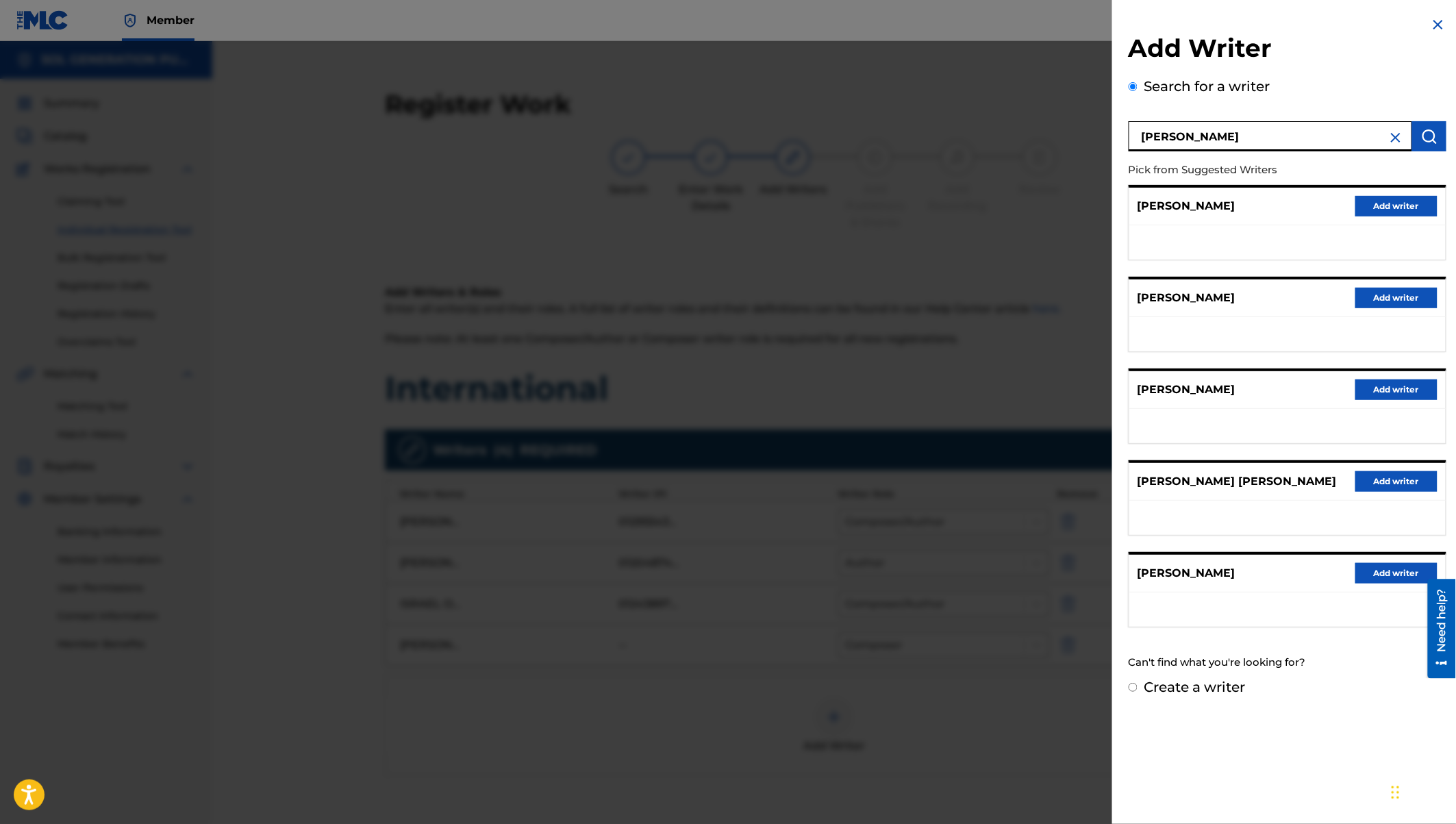
click at [1388, 567] on button "Add writer" at bounding box center [1396, 573] width 82 height 21
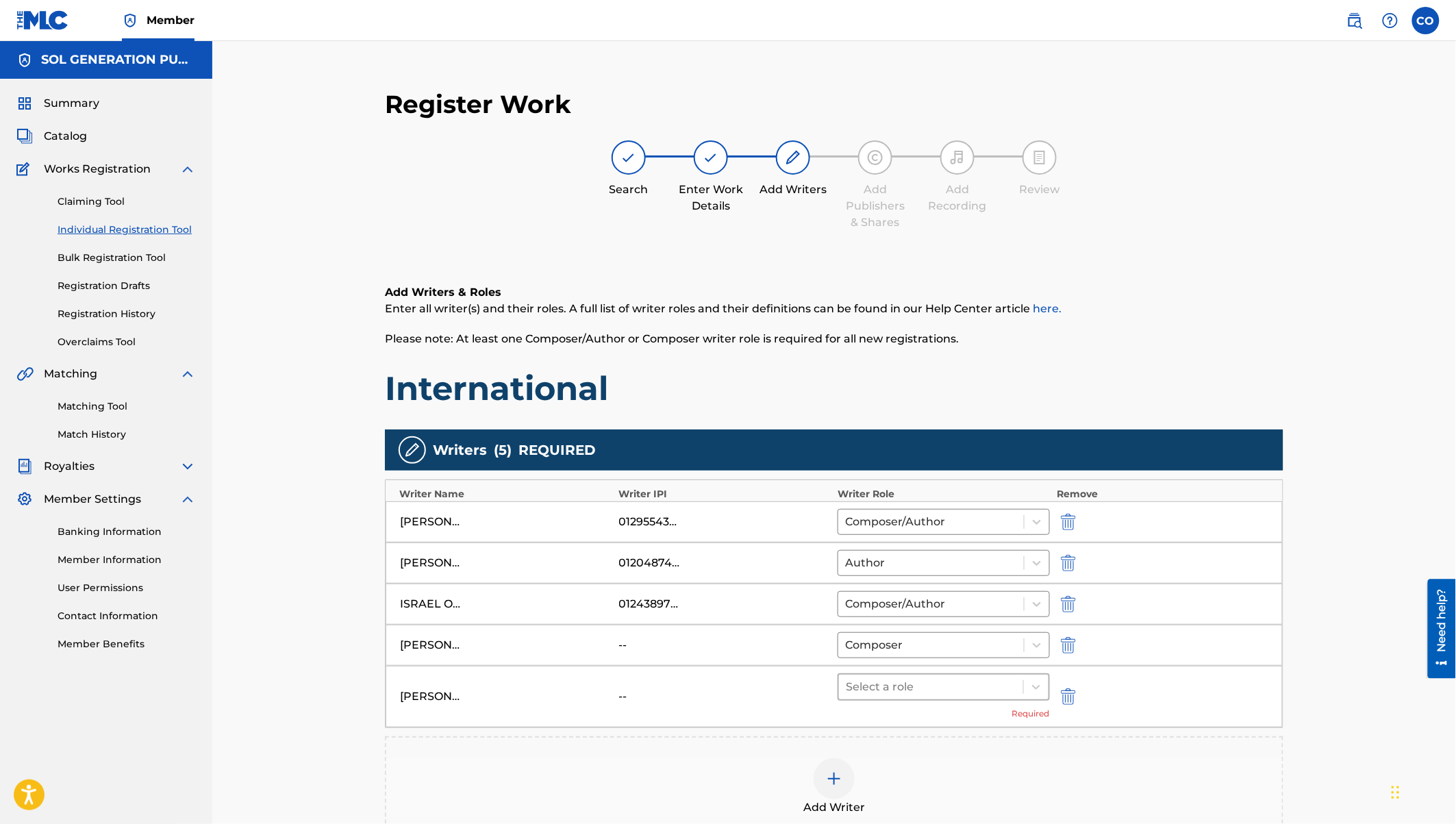
click at [904, 684] on div at bounding box center [931, 687] width 171 height 19
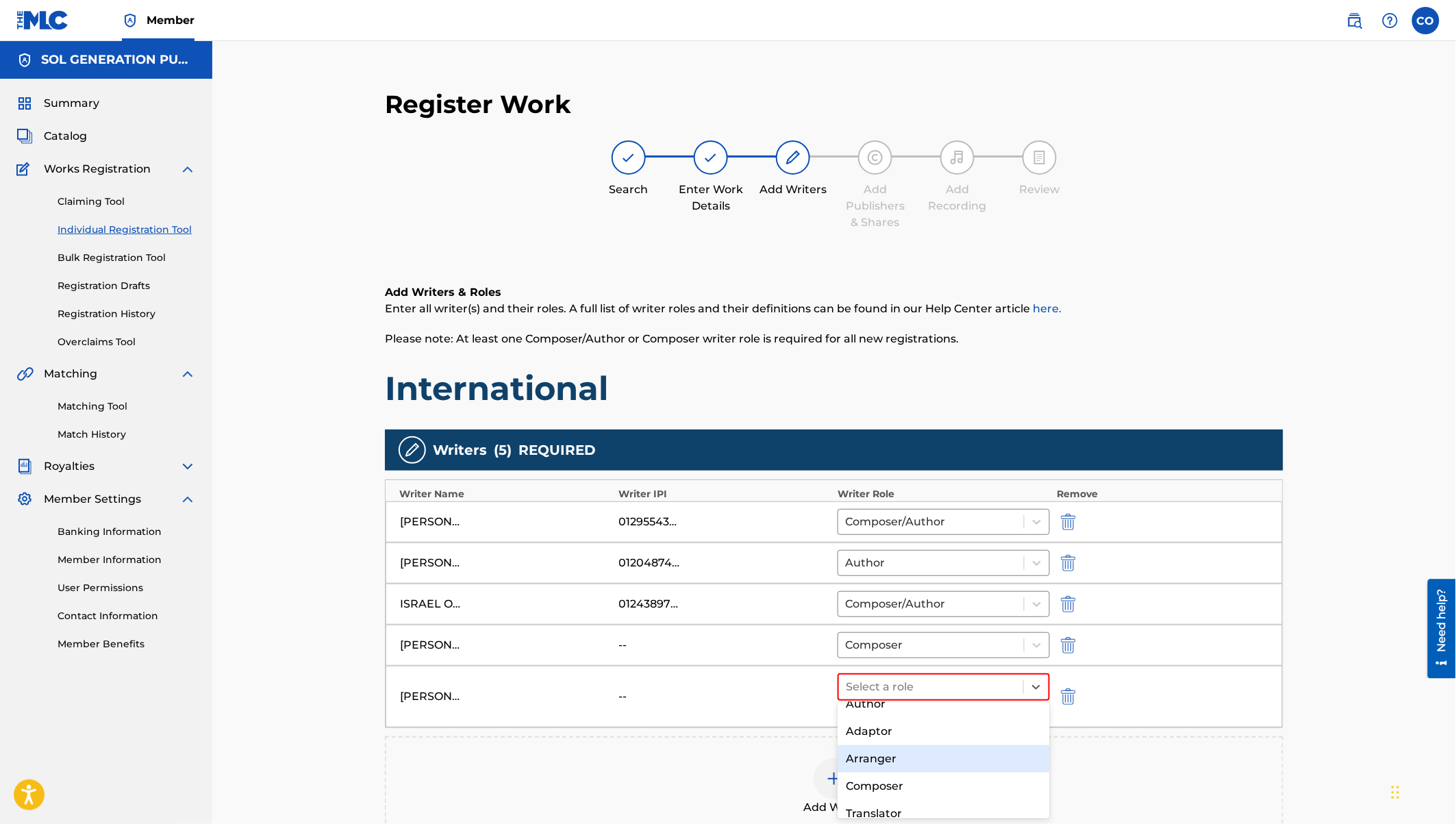
scroll to position [48, 0]
click at [872, 779] on div "Composer" at bounding box center [943, 780] width 213 height 28
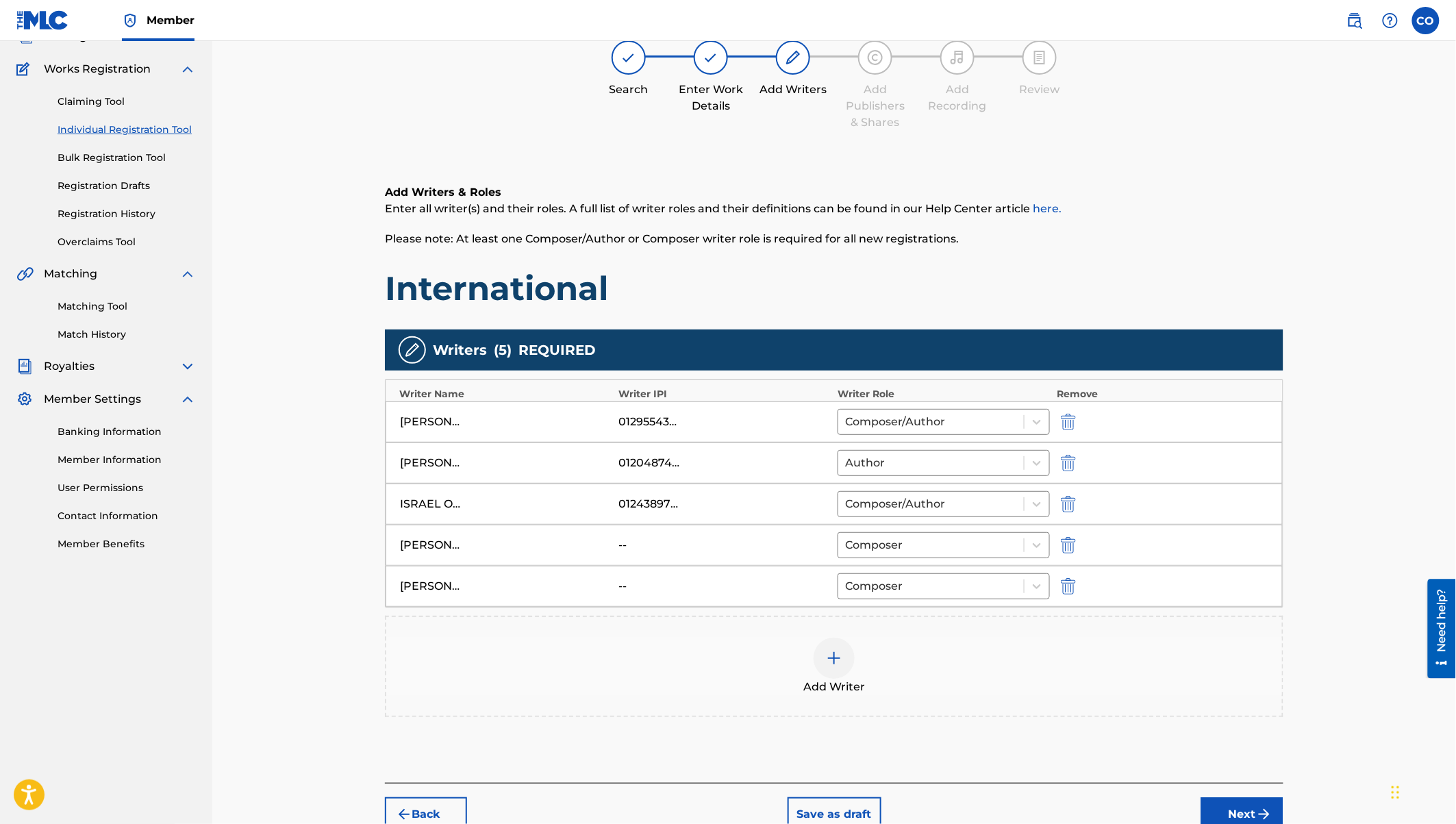
scroll to position [182, 0]
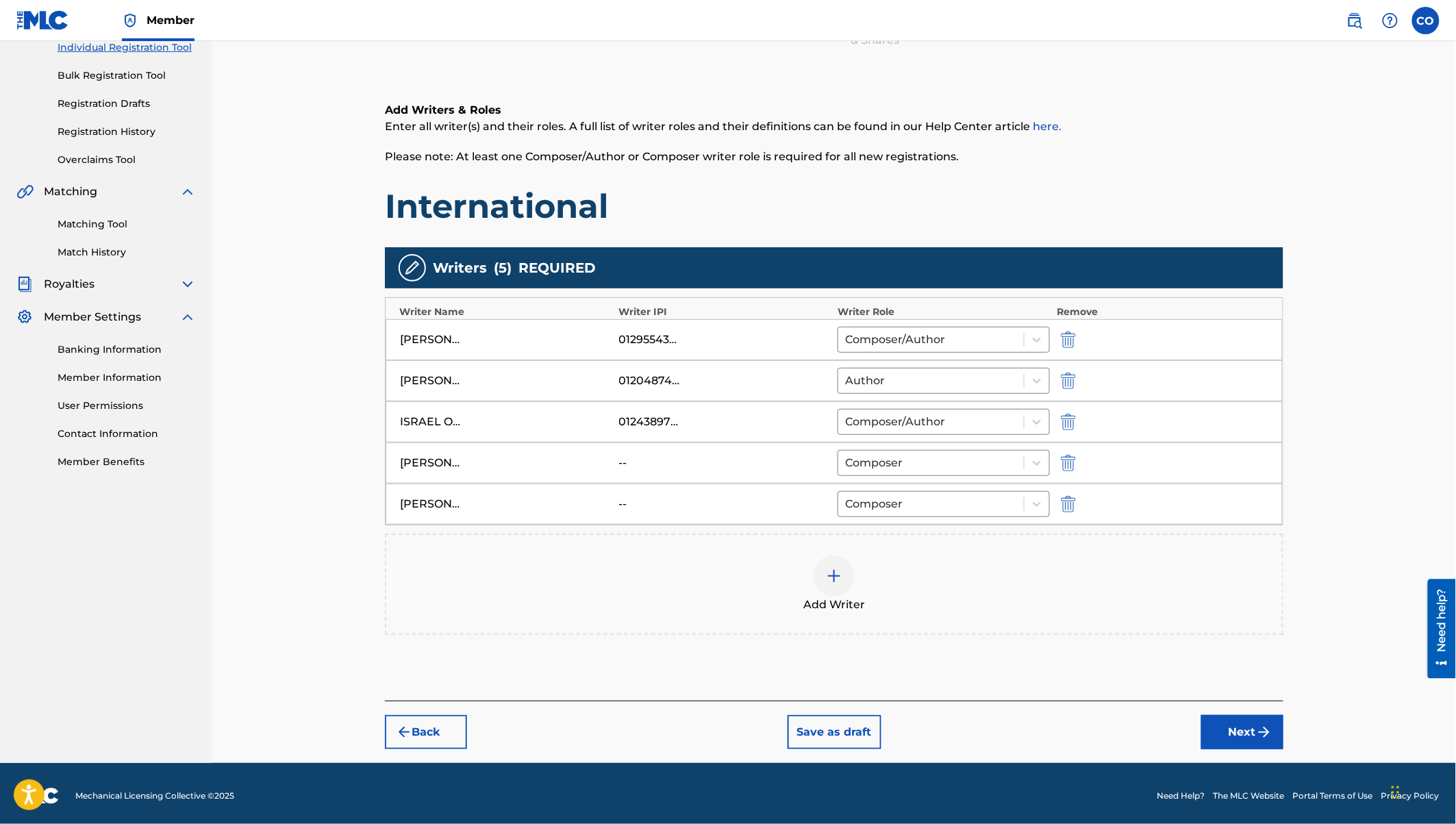
click at [1229, 733] on button "Next" at bounding box center [1242, 732] width 82 height 34
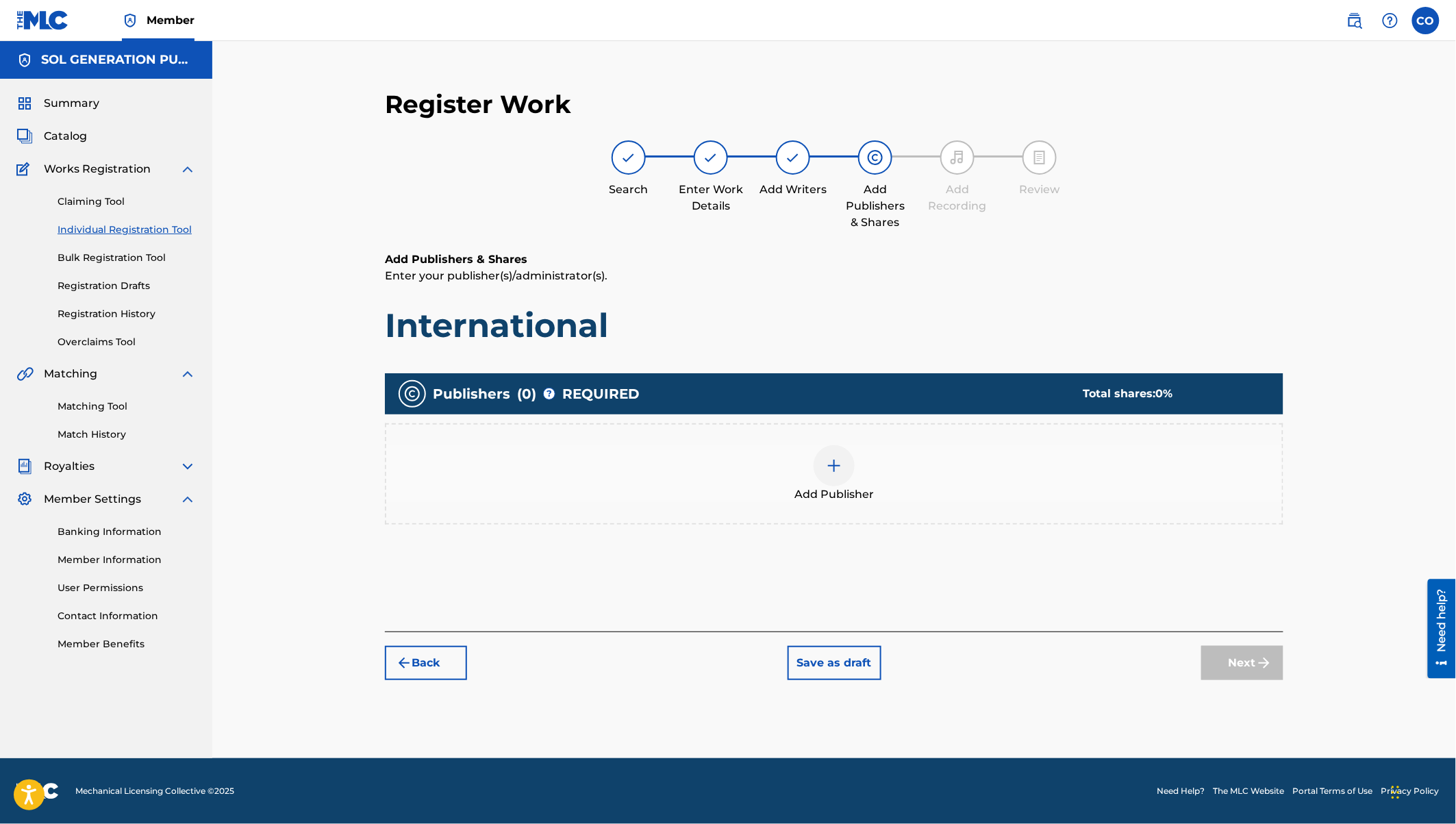
click at [840, 486] on span "Add Publisher" at bounding box center [833, 494] width 79 height 16
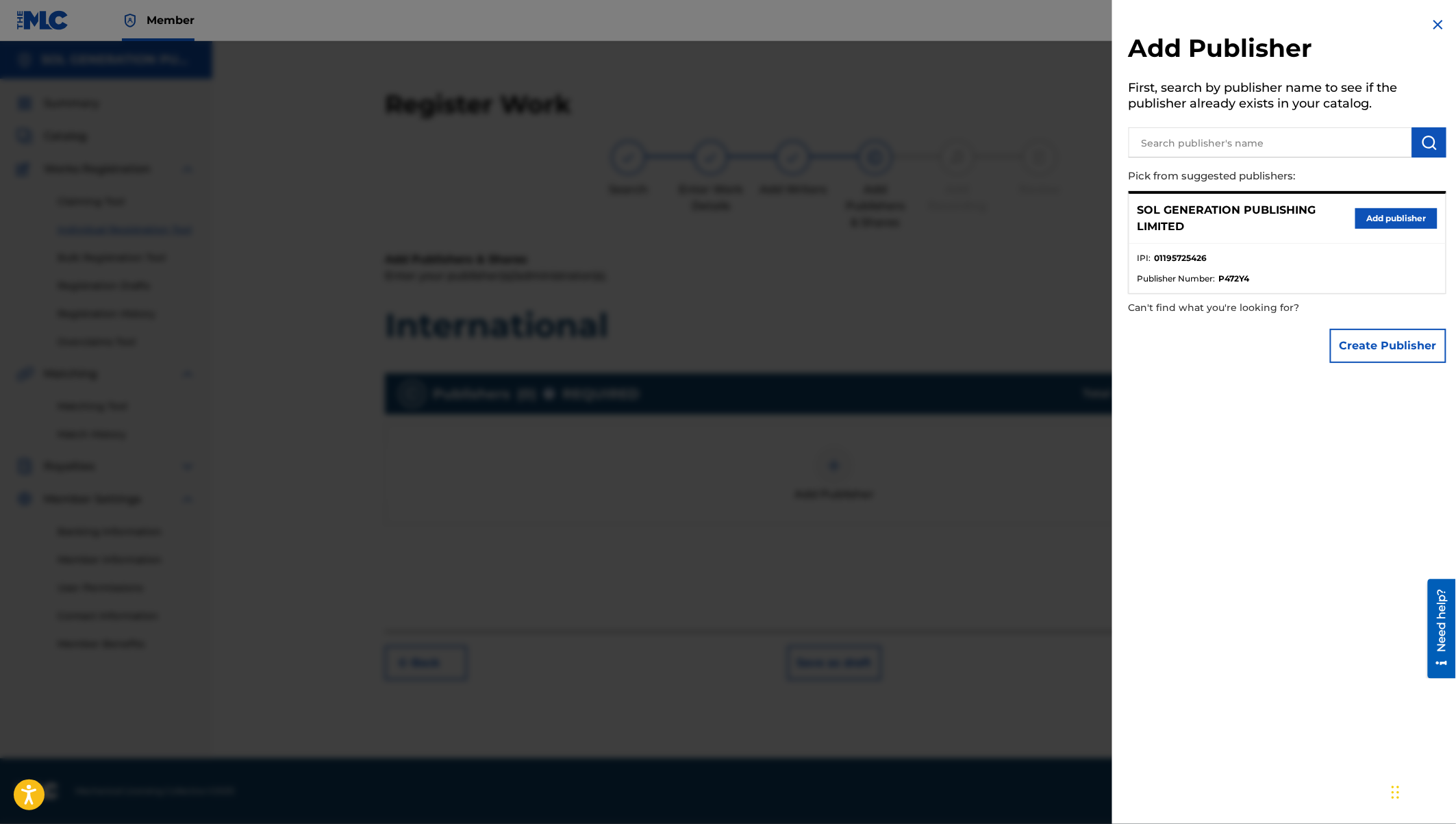
click at [1408, 214] on button "Add publisher" at bounding box center [1396, 218] width 82 height 21
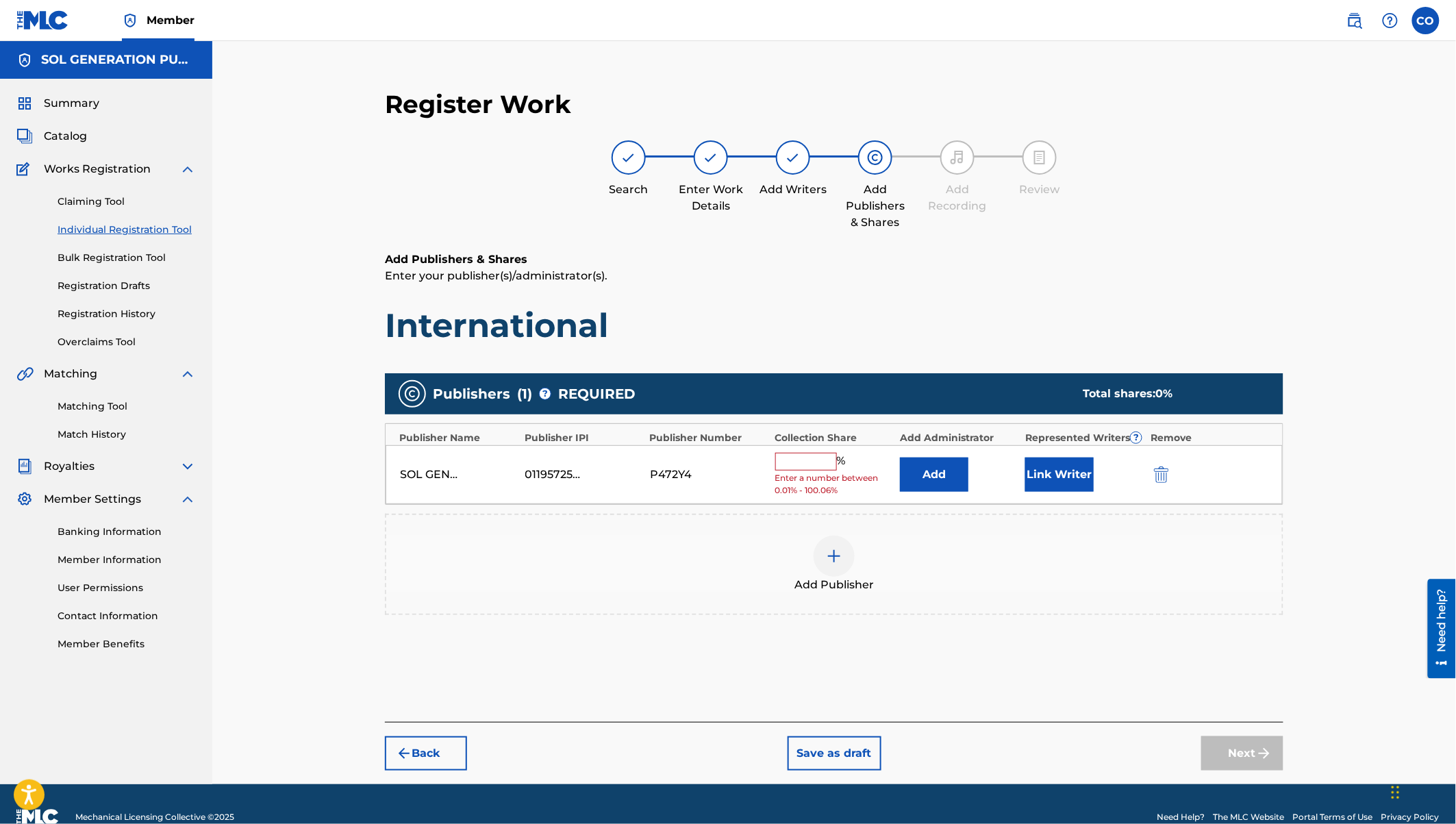
click at [795, 461] on input "text" at bounding box center [806, 462] width 62 height 18
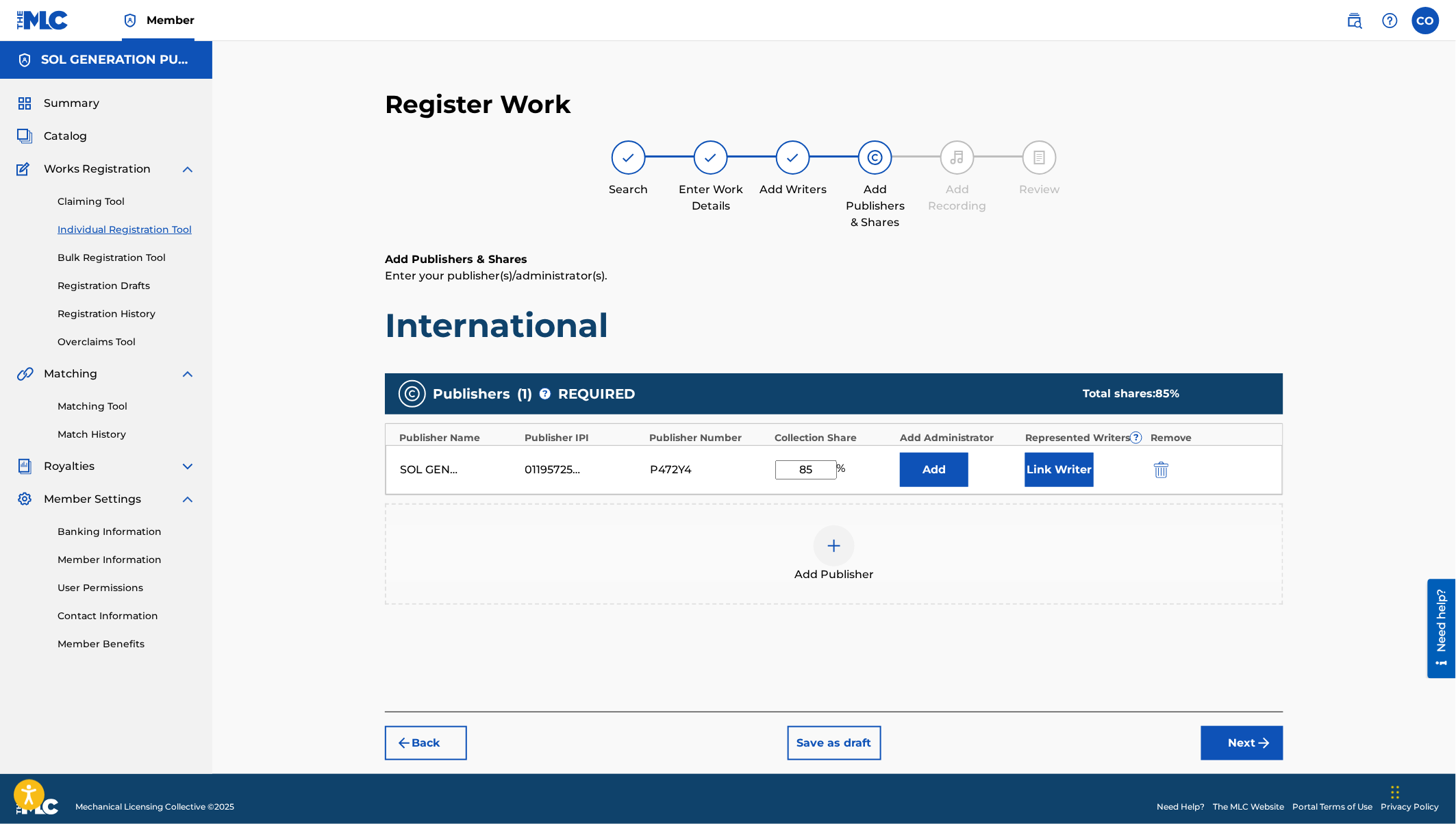
type input "85"
click at [1049, 468] on button "Link Writer" at bounding box center [1059, 470] width 69 height 34
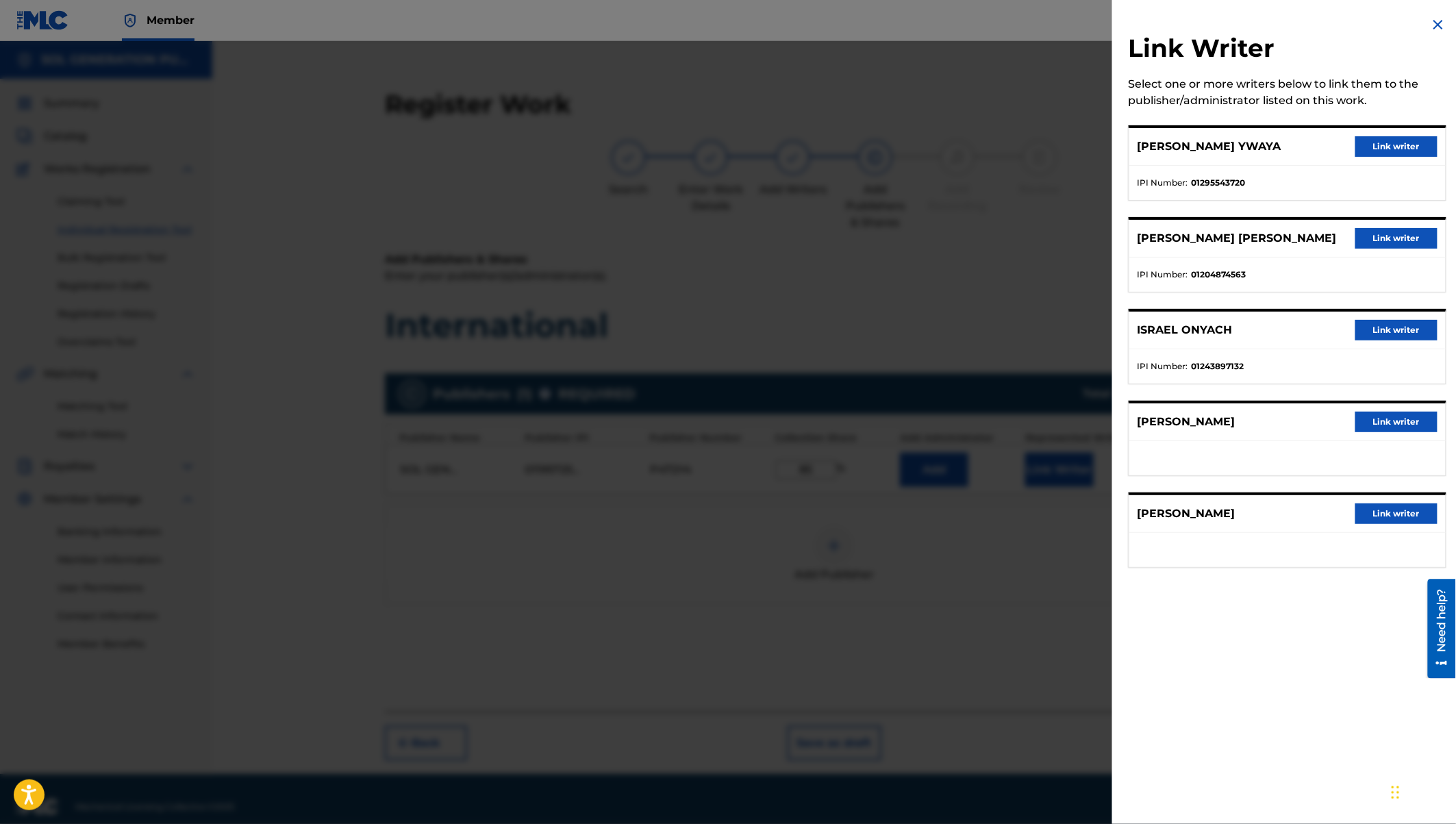
click at [1406, 146] on button "Link writer" at bounding box center [1396, 147] width 82 height 21
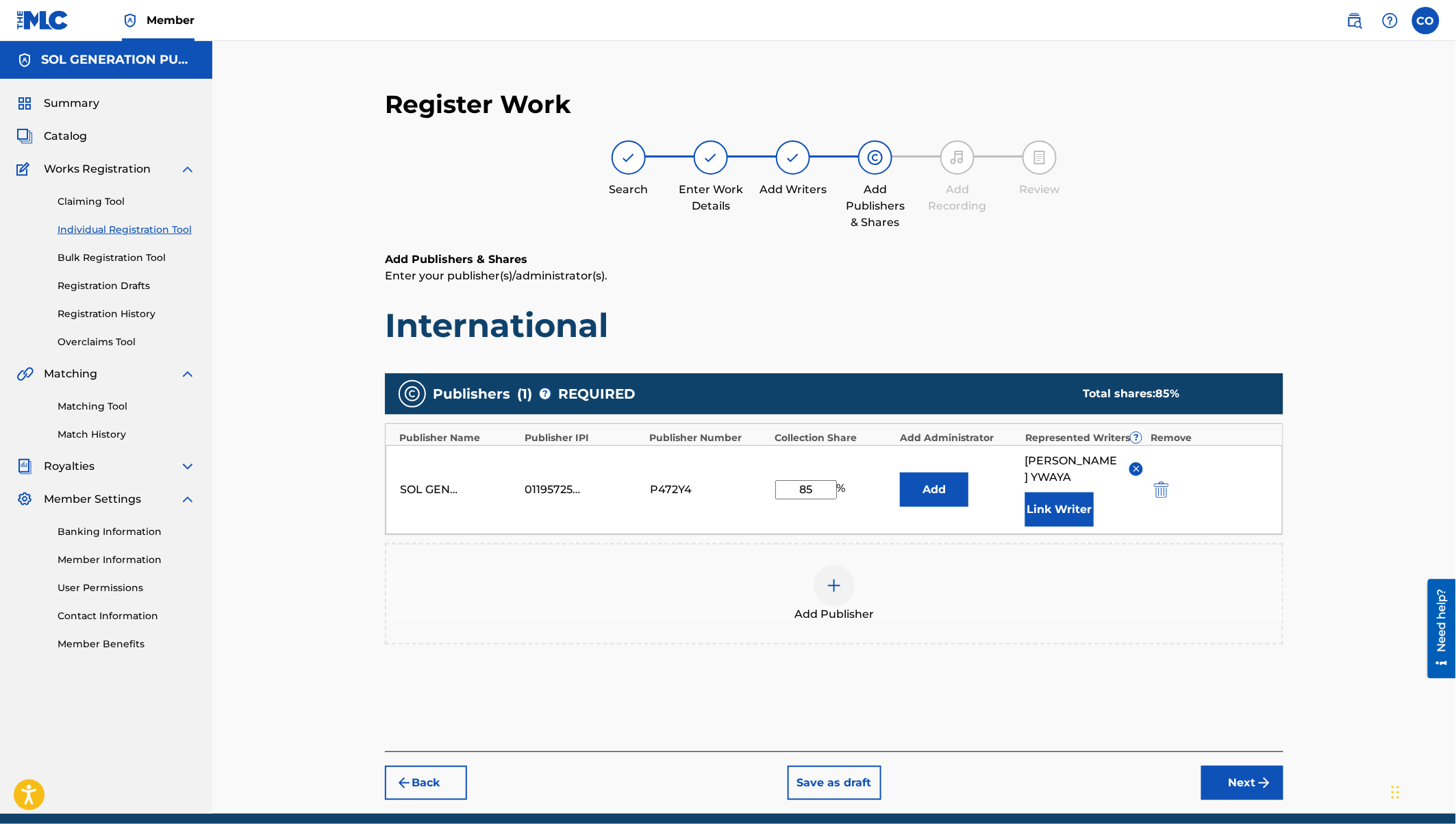
click at [1060, 515] on button "Link Writer" at bounding box center [1059, 509] width 69 height 34
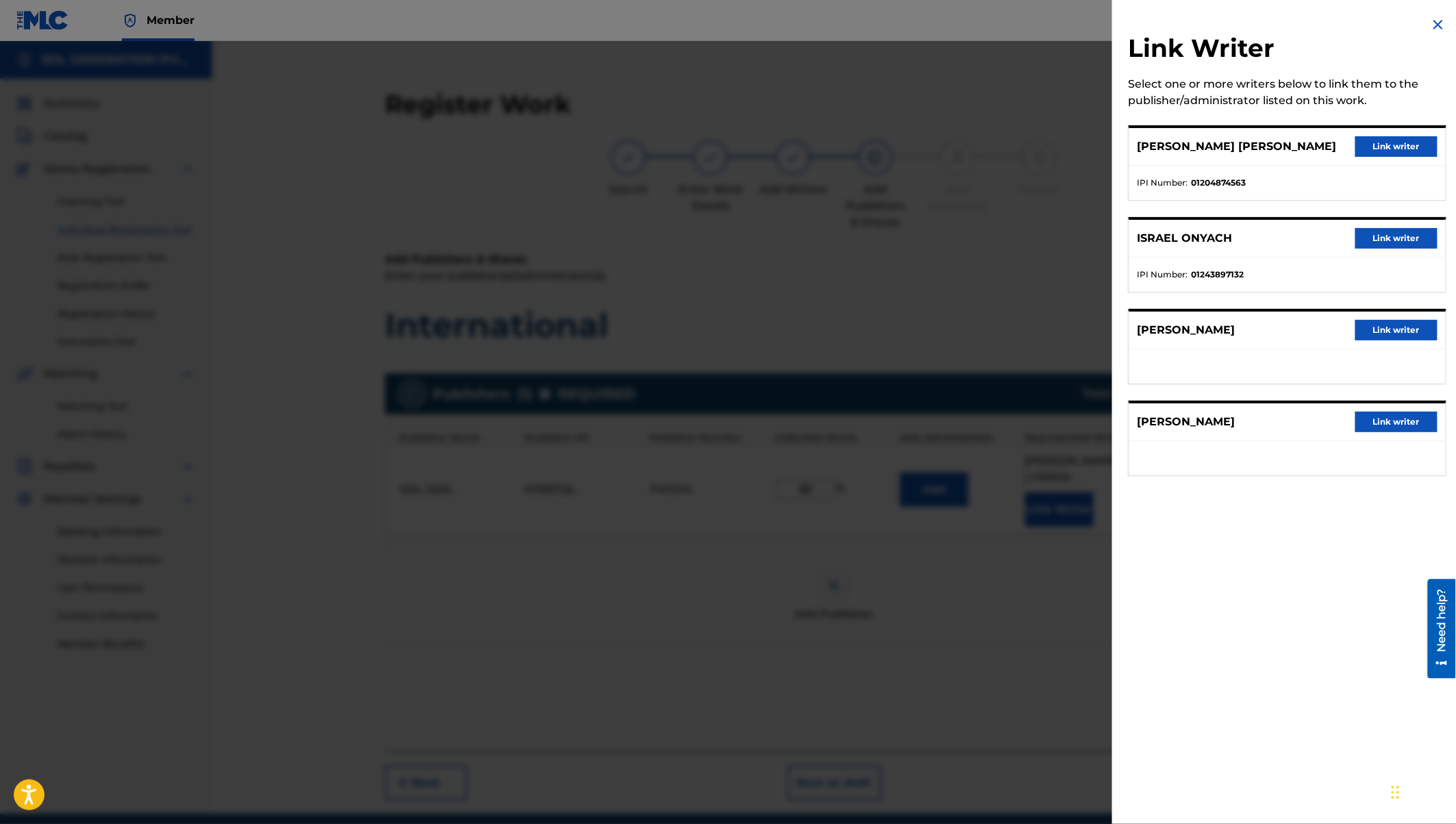
click at [1385, 145] on button "Link writer" at bounding box center [1396, 147] width 82 height 21
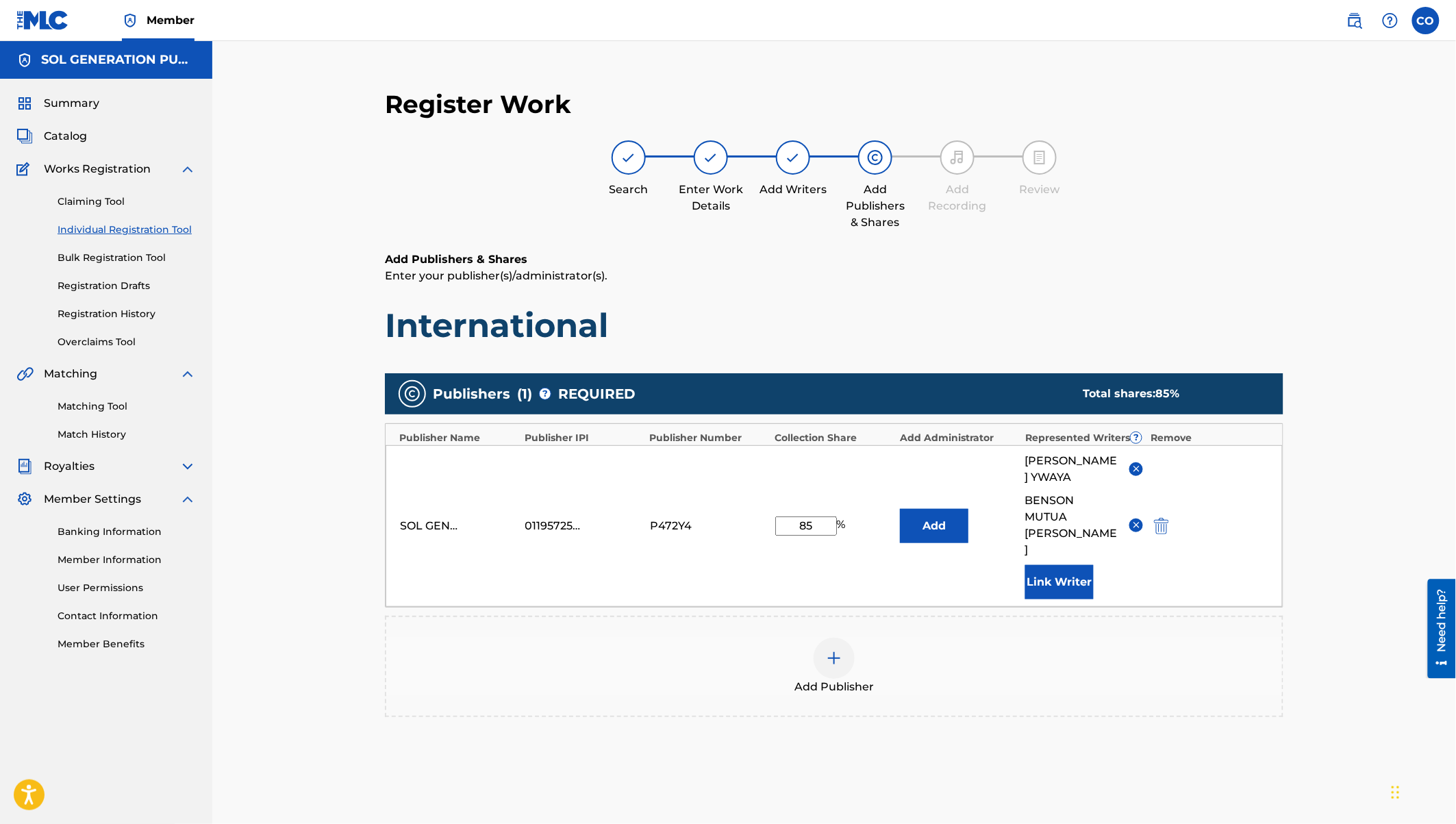
click at [1070, 566] on button "Link Writer" at bounding box center [1059, 583] width 69 height 34
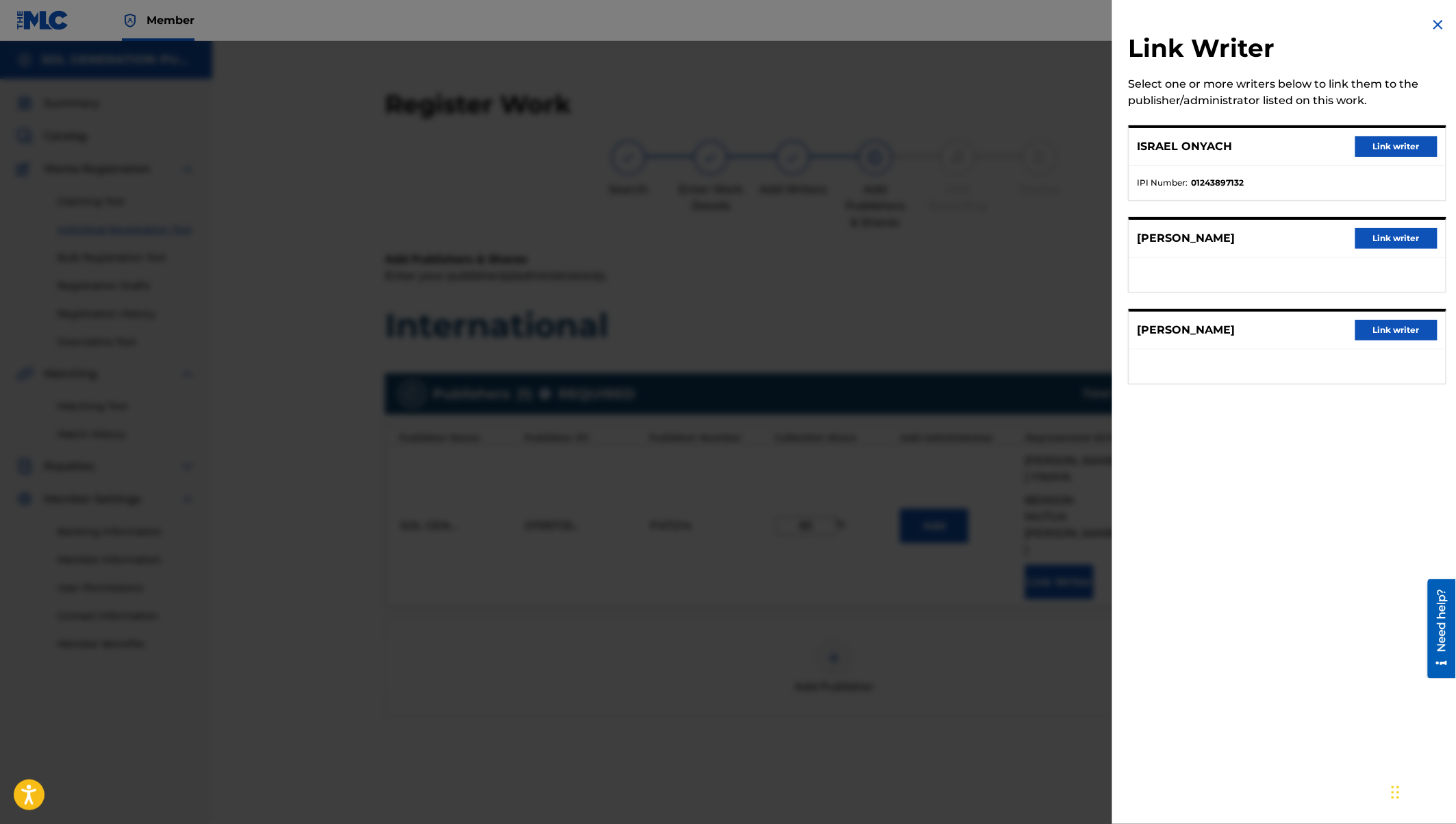
click at [1380, 145] on button "Link writer" at bounding box center [1396, 147] width 82 height 21
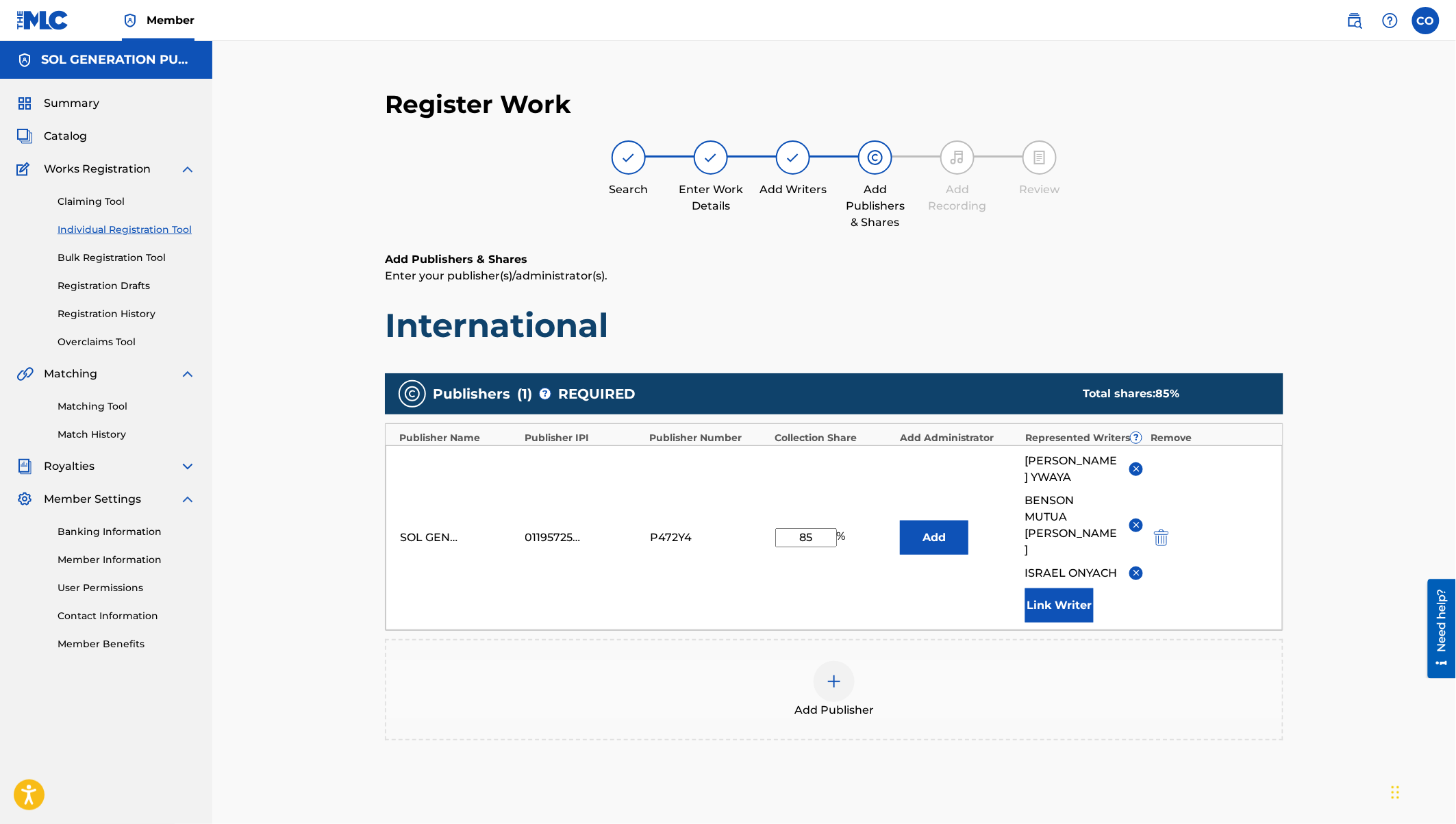
click at [1075, 588] on button "Link Writer" at bounding box center [1059, 606] width 69 height 34
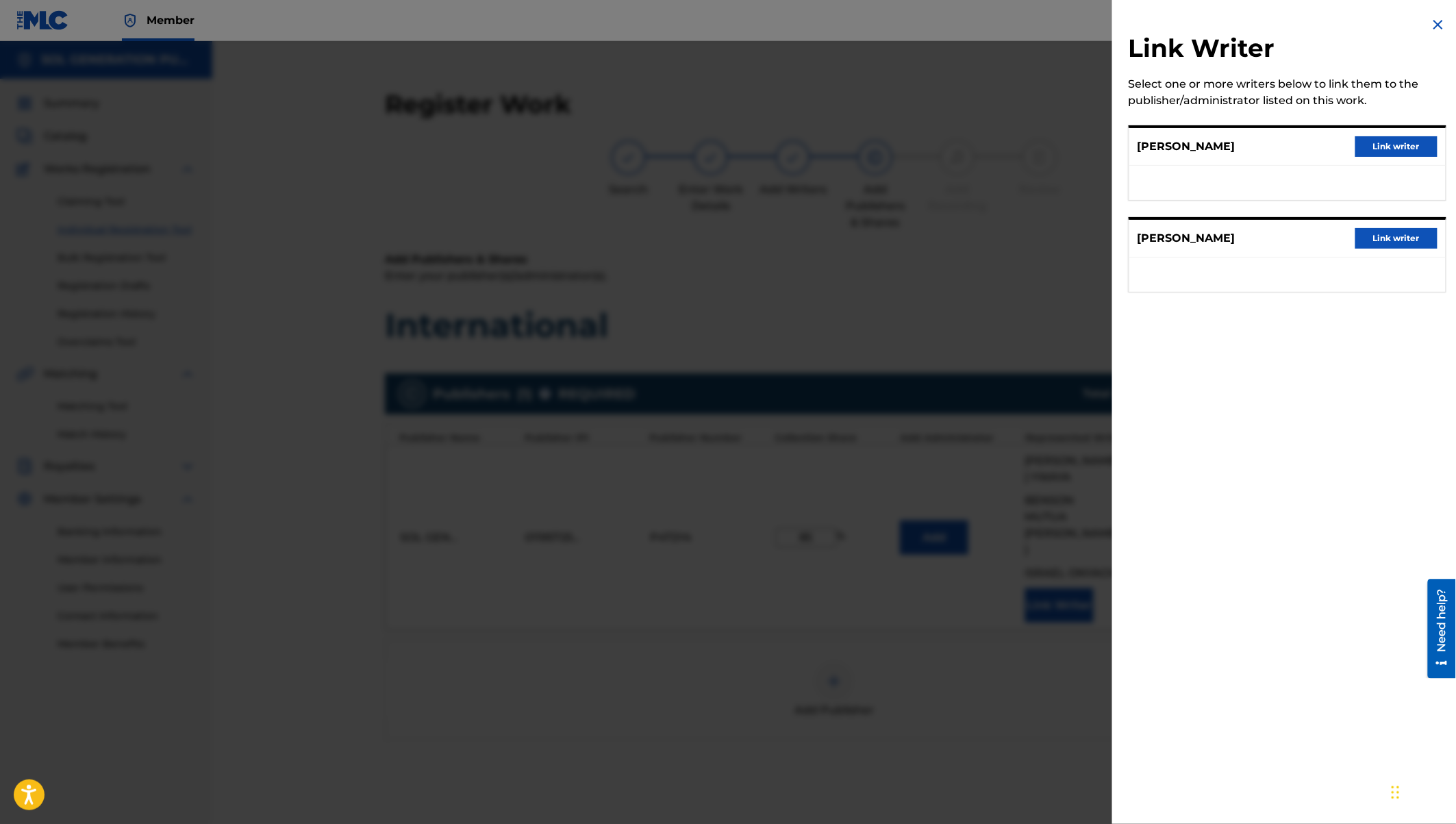
click at [1000, 592] on div at bounding box center [728, 453] width 1456 height 824
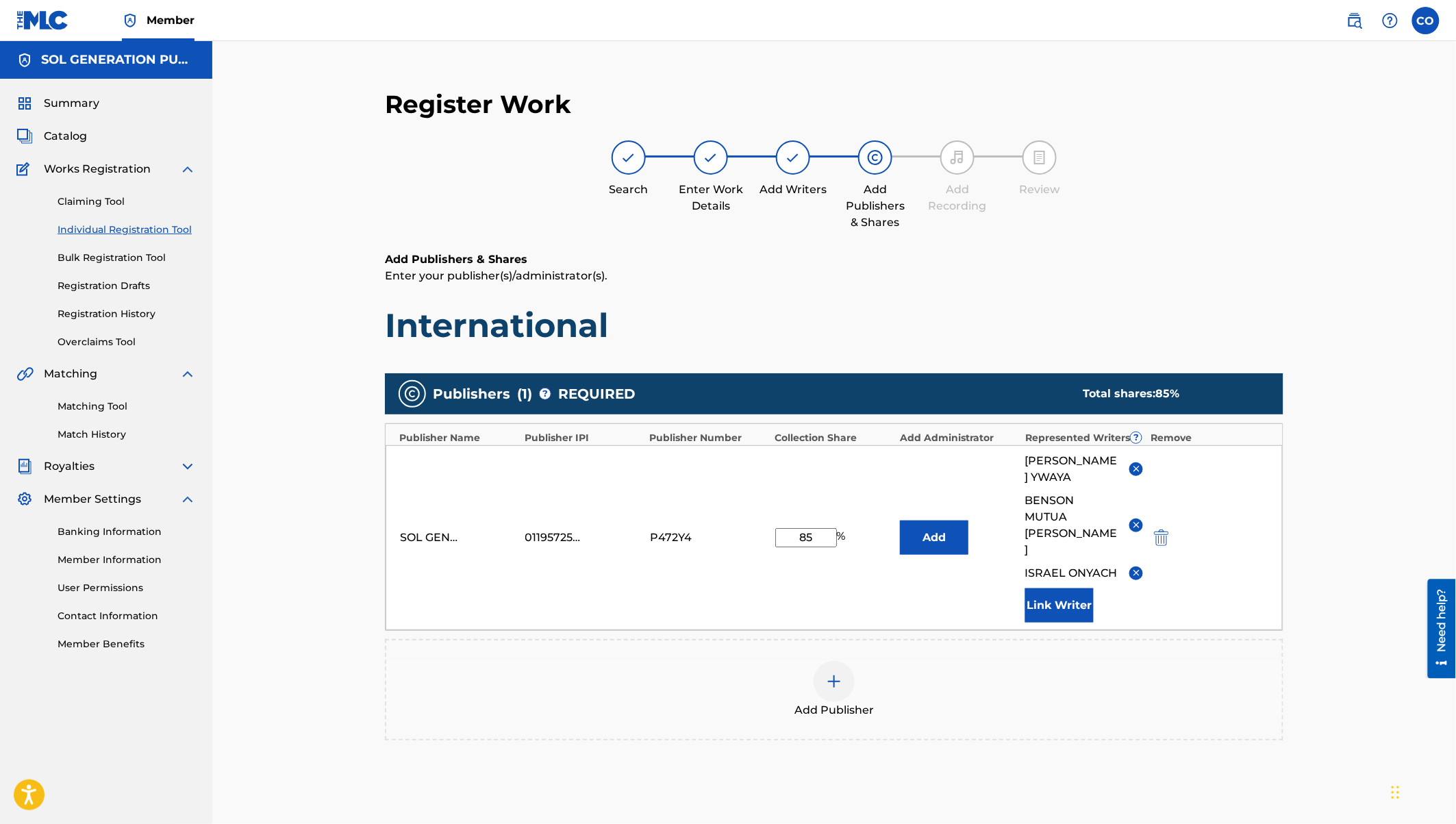
scroll to position [115, 0]
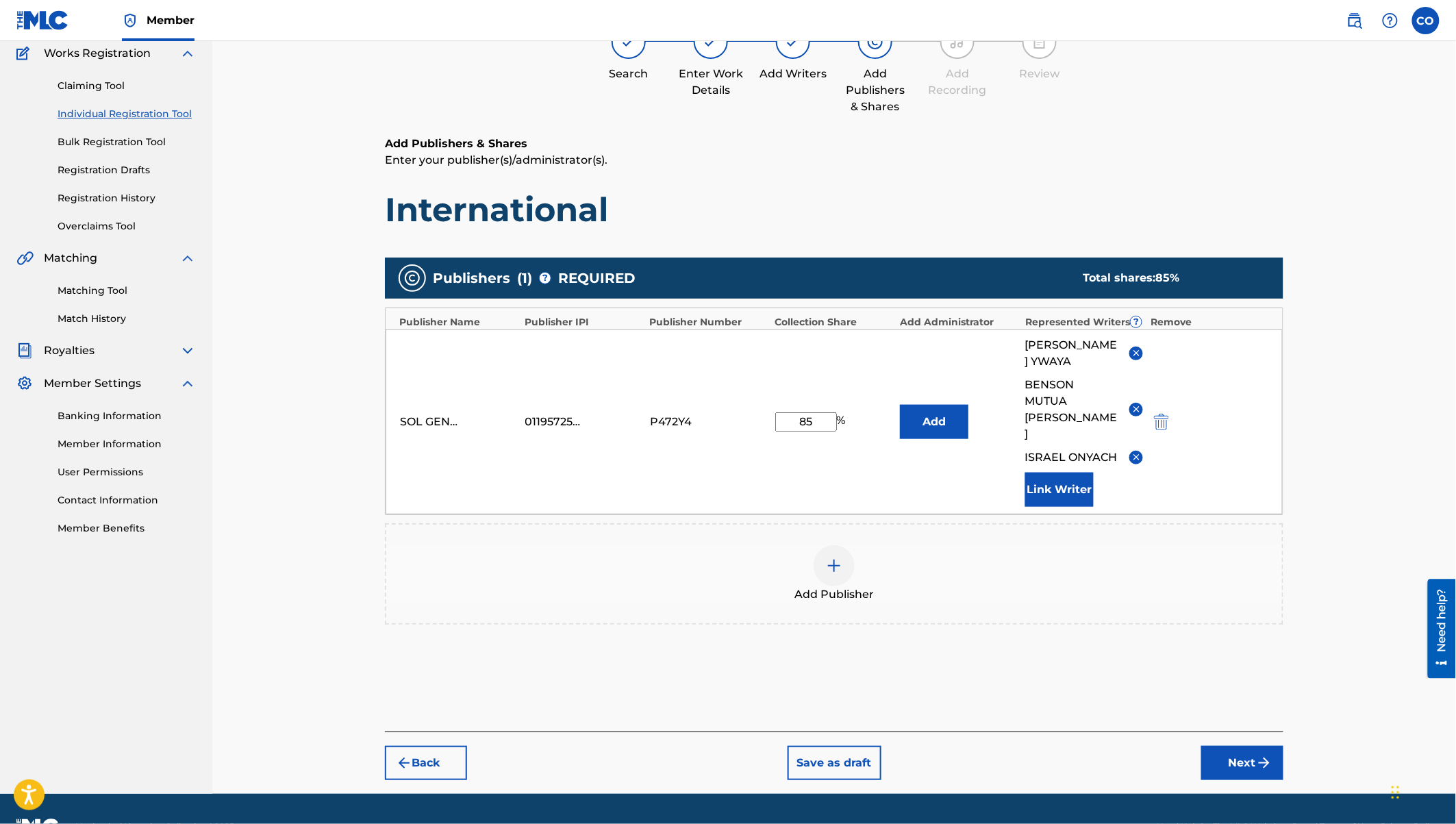
click at [1243, 746] on button "Next" at bounding box center [1242, 763] width 82 height 34
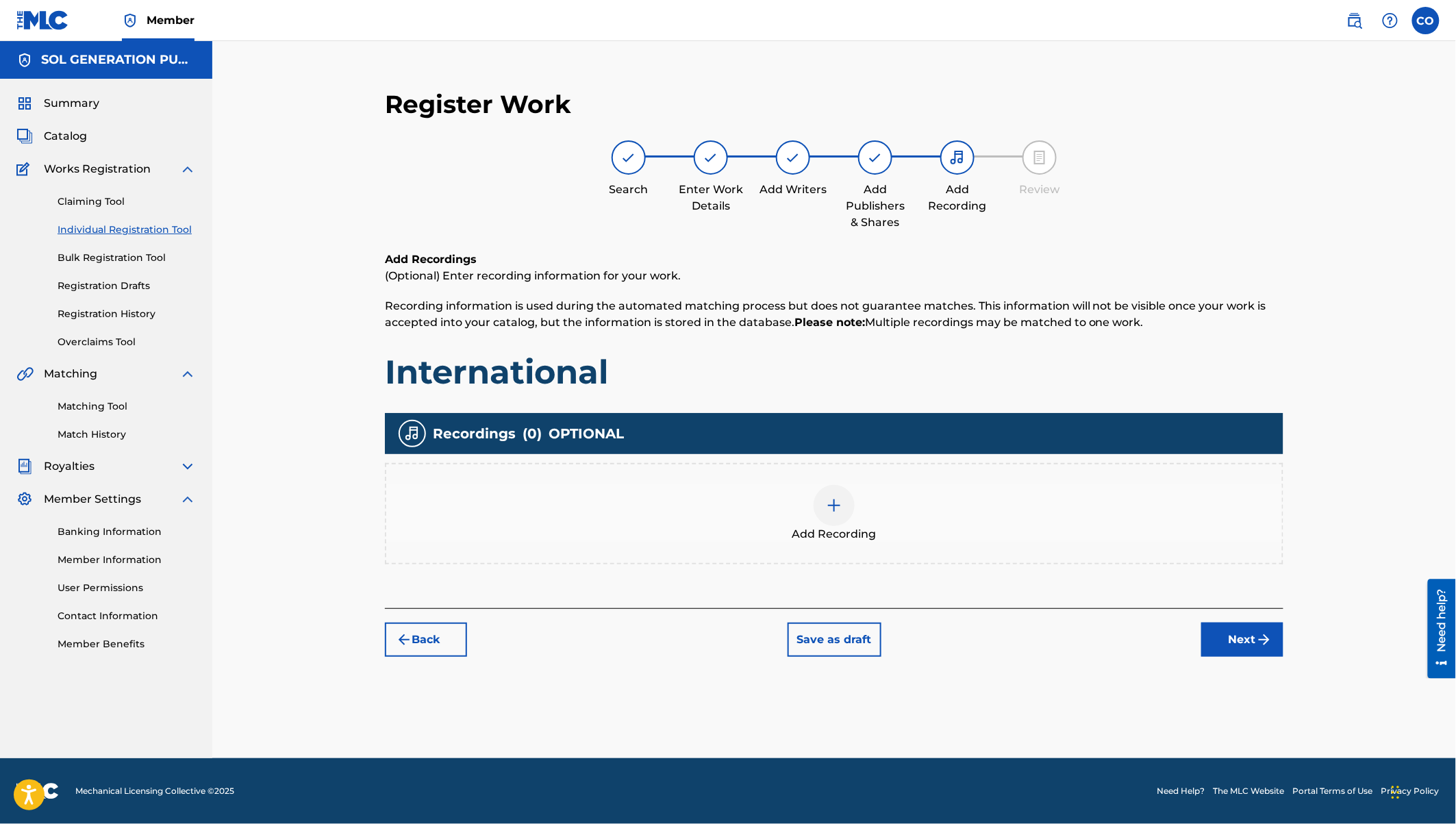
click at [832, 507] on img at bounding box center [833, 505] width 16 height 16
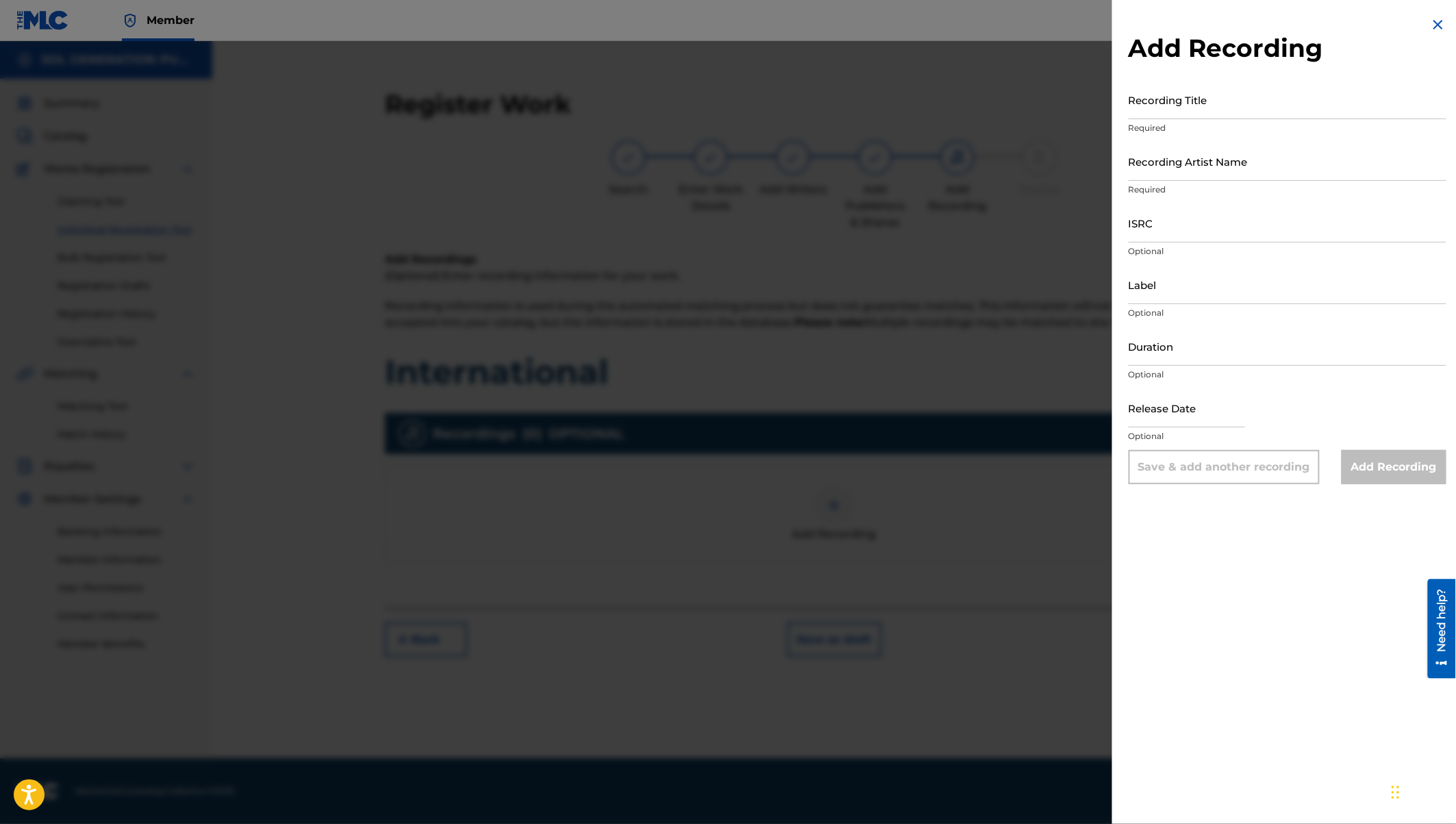
click at [1163, 104] on input "Recording Title" at bounding box center [1287, 99] width 318 height 39
type input "International"
click at [1170, 155] on input "Recording Artist Name" at bounding box center [1287, 161] width 318 height 39
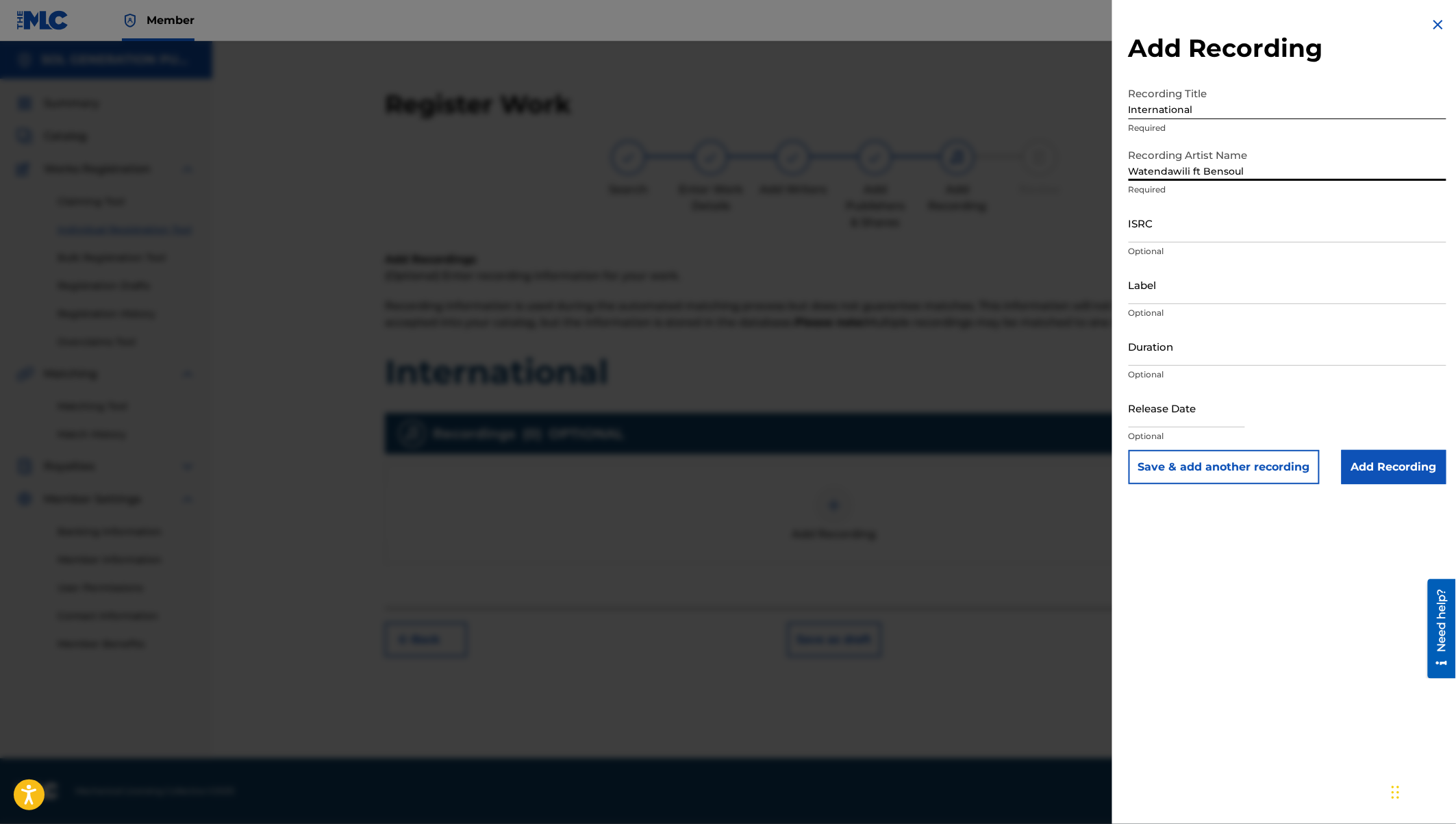
type input "Watendawili ft Bensoul"
click at [1143, 283] on input "Label" at bounding box center [1287, 284] width 318 height 39
type input "Watendawili"
click at [1180, 354] on input "Duration" at bounding box center [1287, 346] width 318 height 39
type input "03:19"
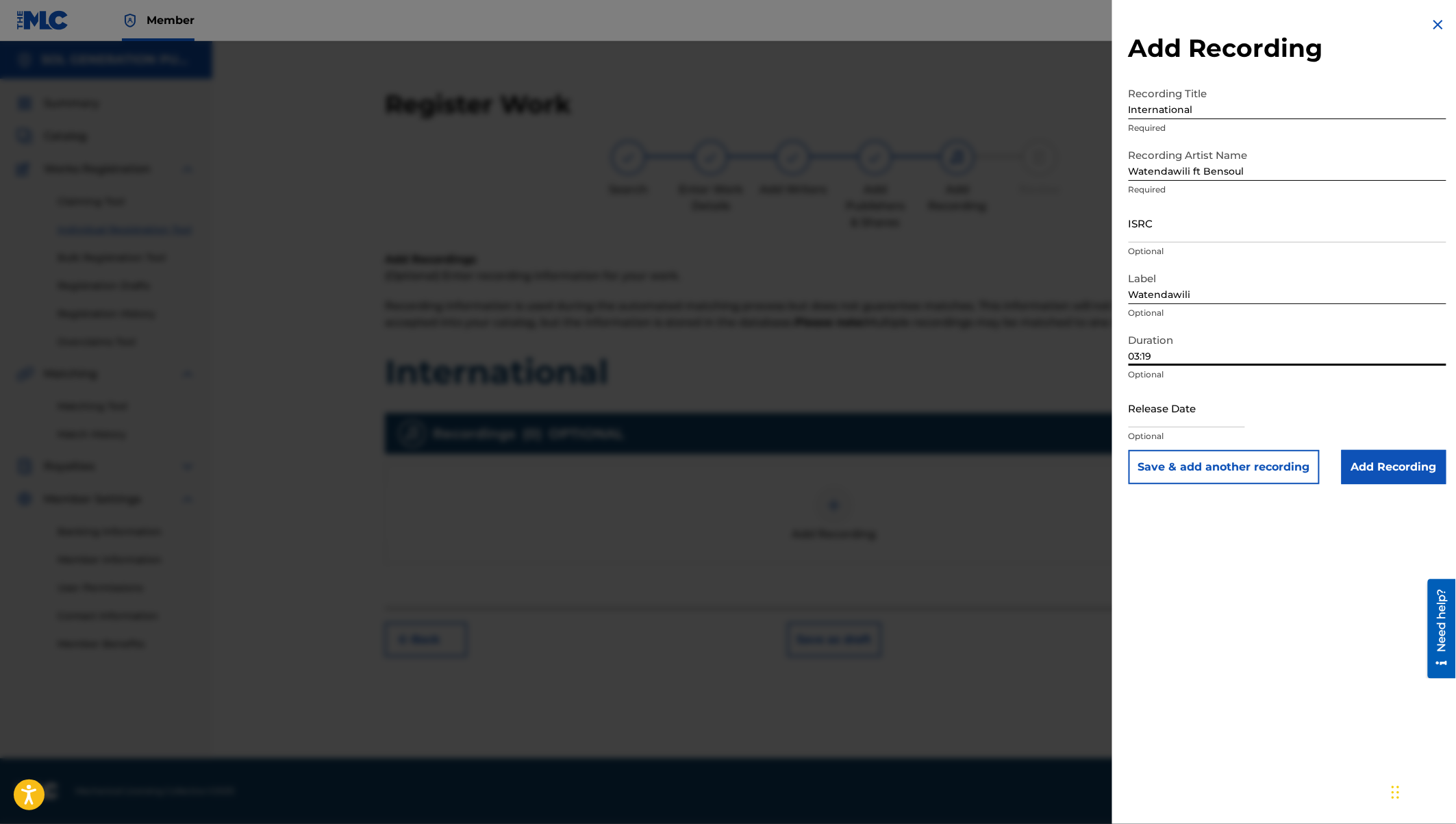
click at [1175, 418] on input "text" at bounding box center [1187, 407] width 116 height 39
select select "7"
select select "2025"
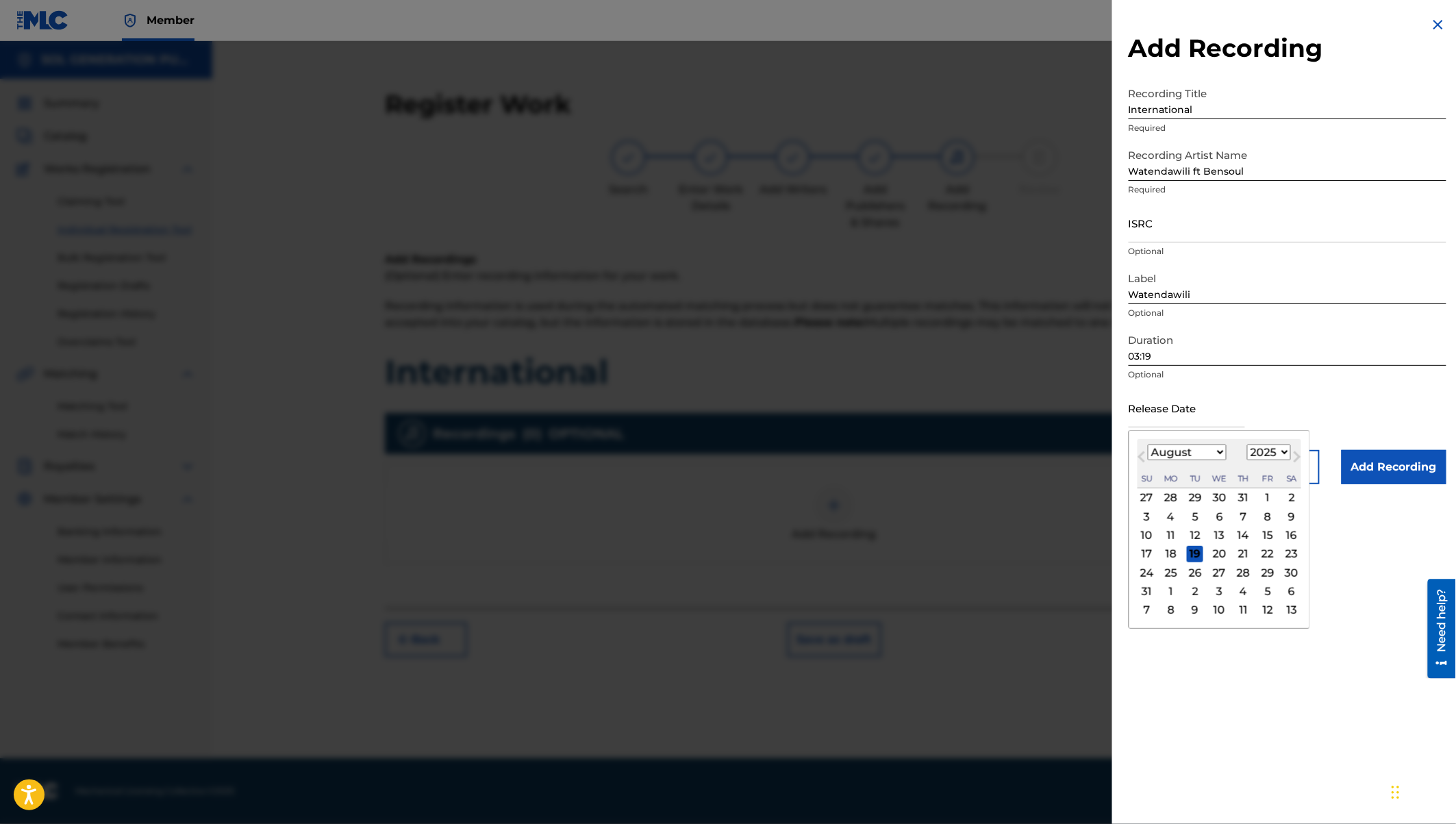
click at [1200, 455] on select "January February March April May June July August September October November De…" at bounding box center [1187, 452] width 79 height 16
select select "10"
click at [1269, 450] on select "1900 1901 1902 1903 1904 1905 1906 1907 1908 1909 1910 1911 1912 1913 1914 1915…" at bounding box center [1269, 452] width 44 height 16
select select "2024"
click at [1262, 515] on div "8" at bounding box center [1267, 516] width 16 height 16
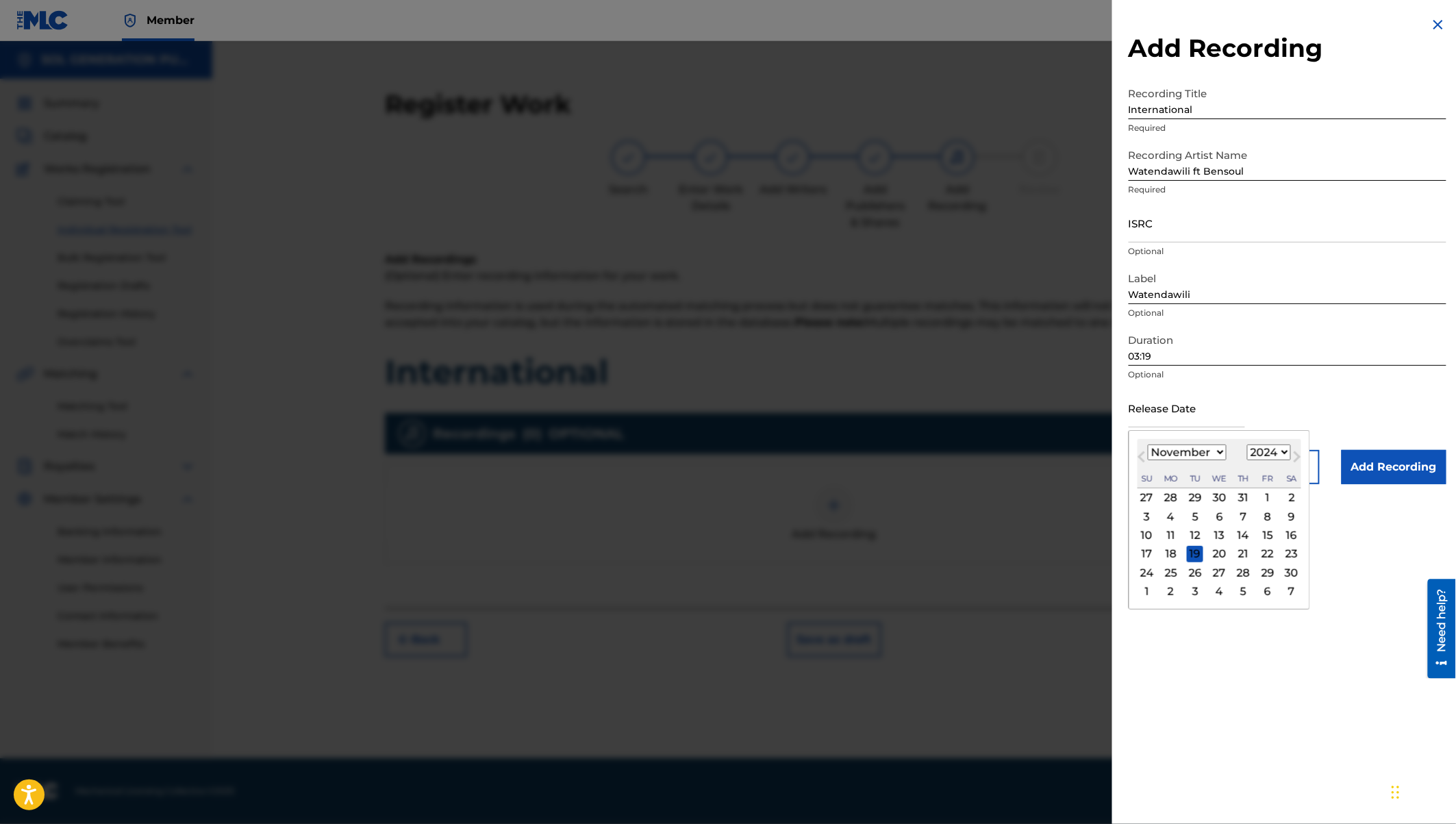
type input "November 8 2024"
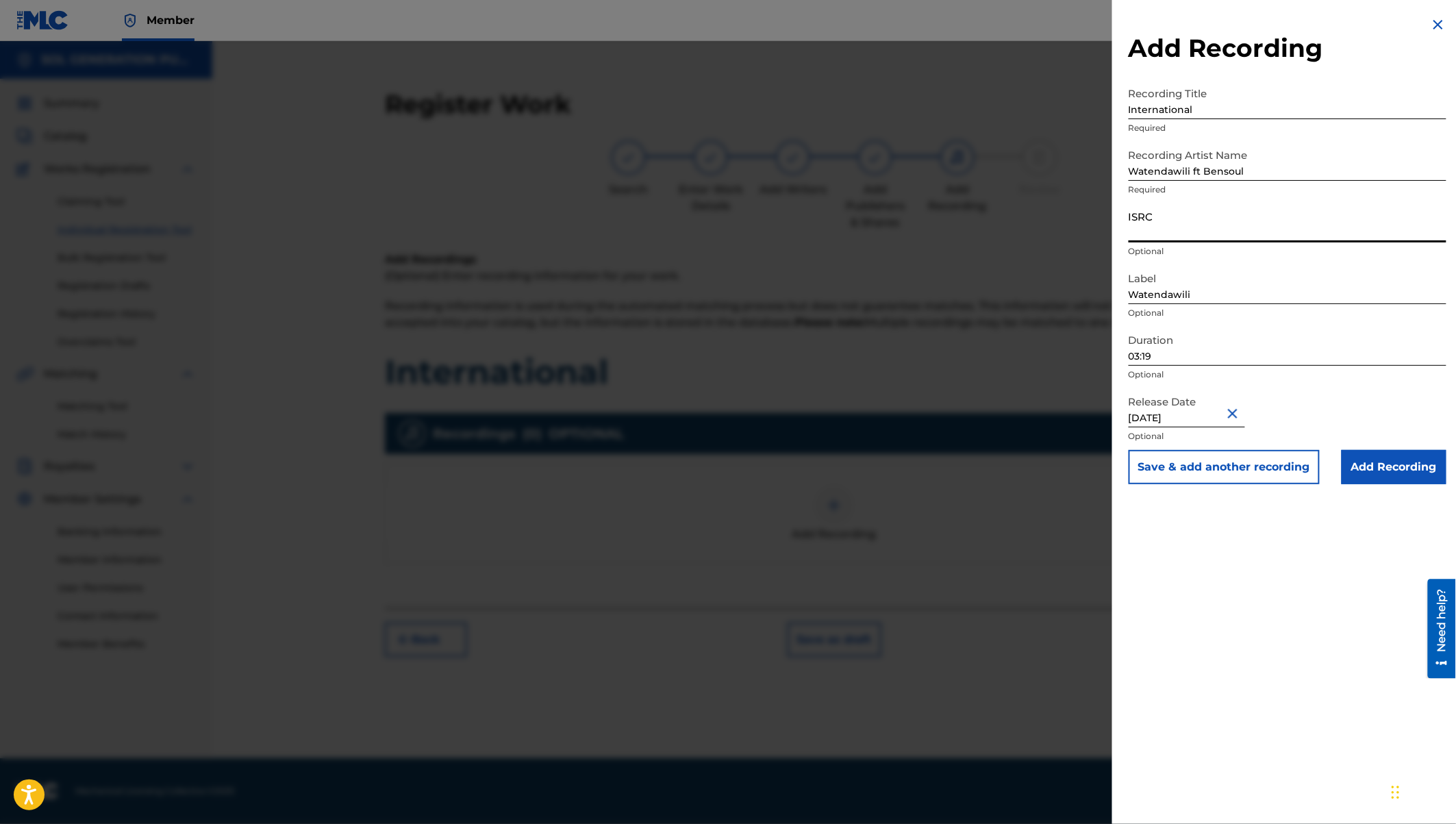
click at [1139, 230] on input "ISRC" at bounding box center [1287, 222] width 318 height 39
paste input "QZW9K2479566"
type input "QZW9K2479566"
click at [1372, 464] on input "Add Recording" at bounding box center [1394, 467] width 105 height 34
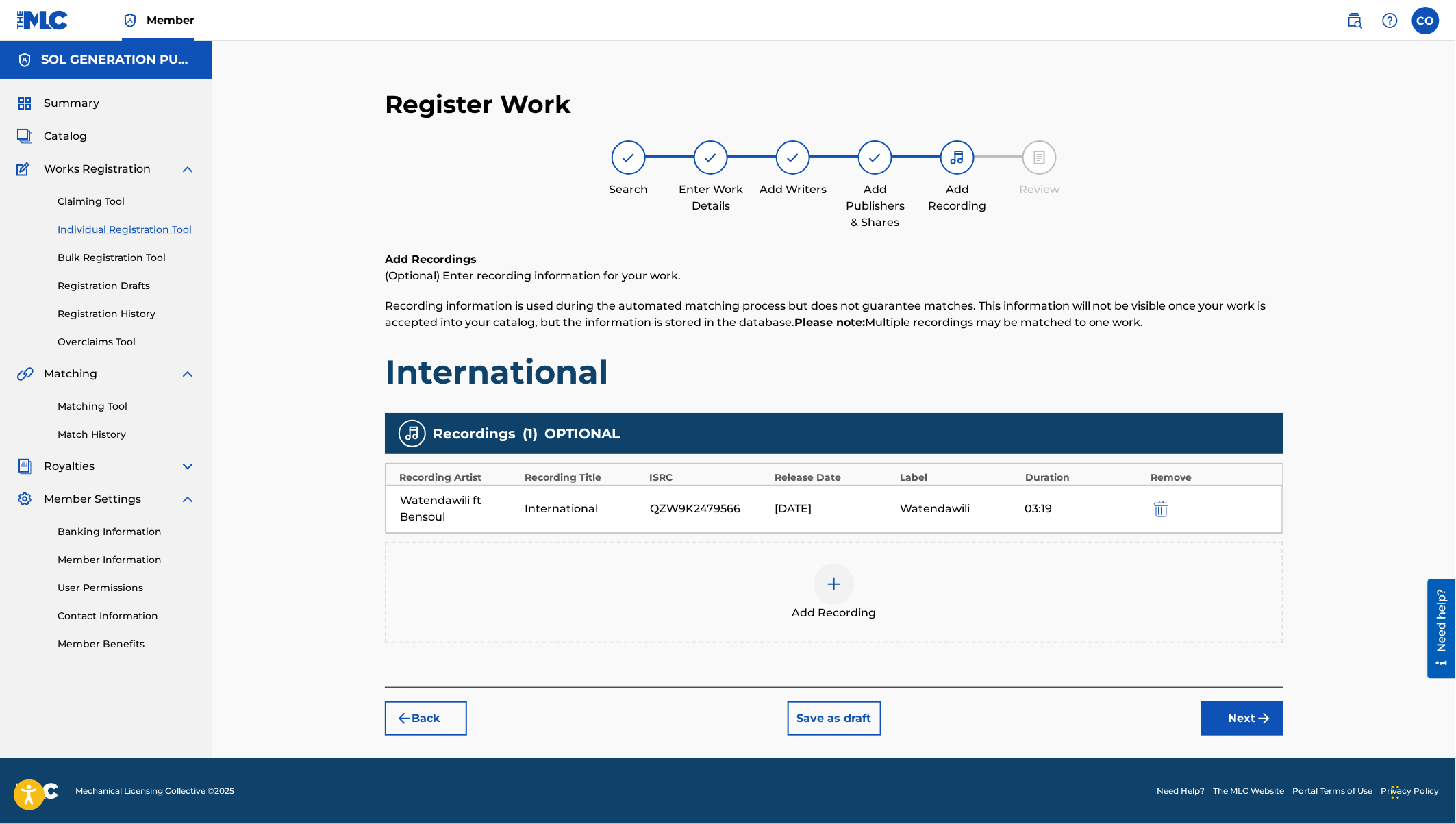
click at [1251, 723] on button "Next" at bounding box center [1242, 718] width 82 height 34
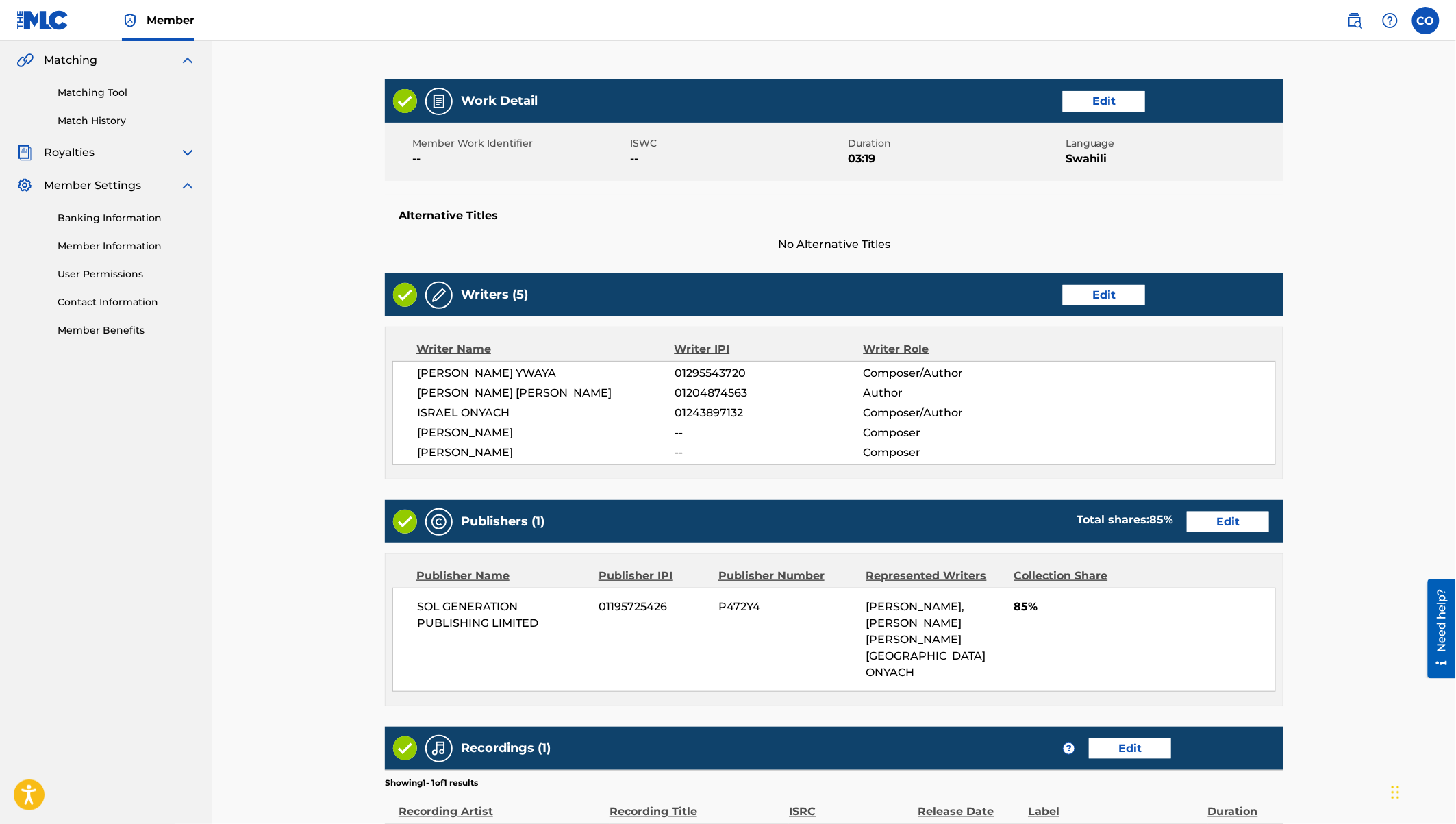
scroll to position [460, 0]
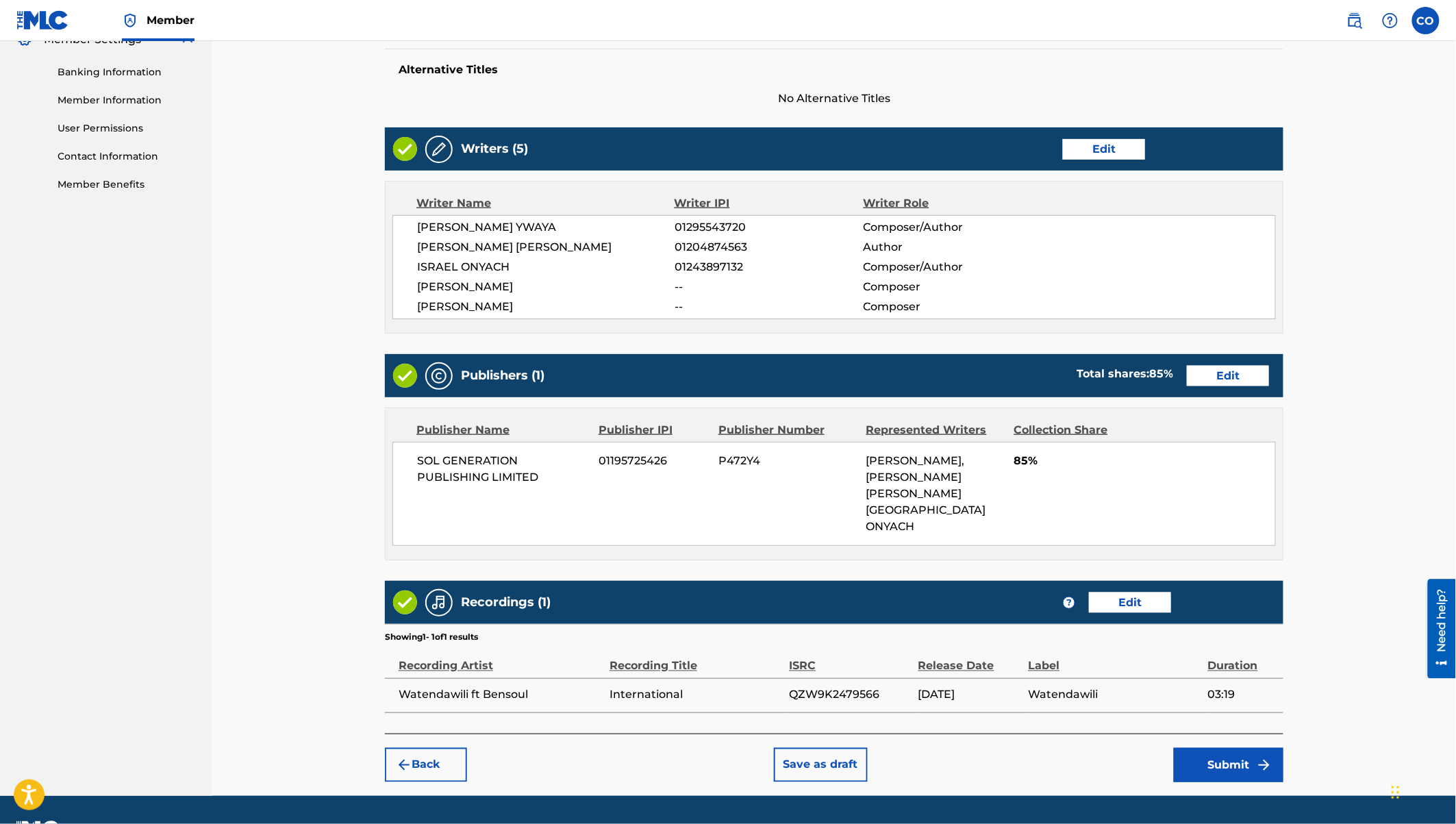
click at [1233, 748] on button "Submit" at bounding box center [1228, 765] width 110 height 34
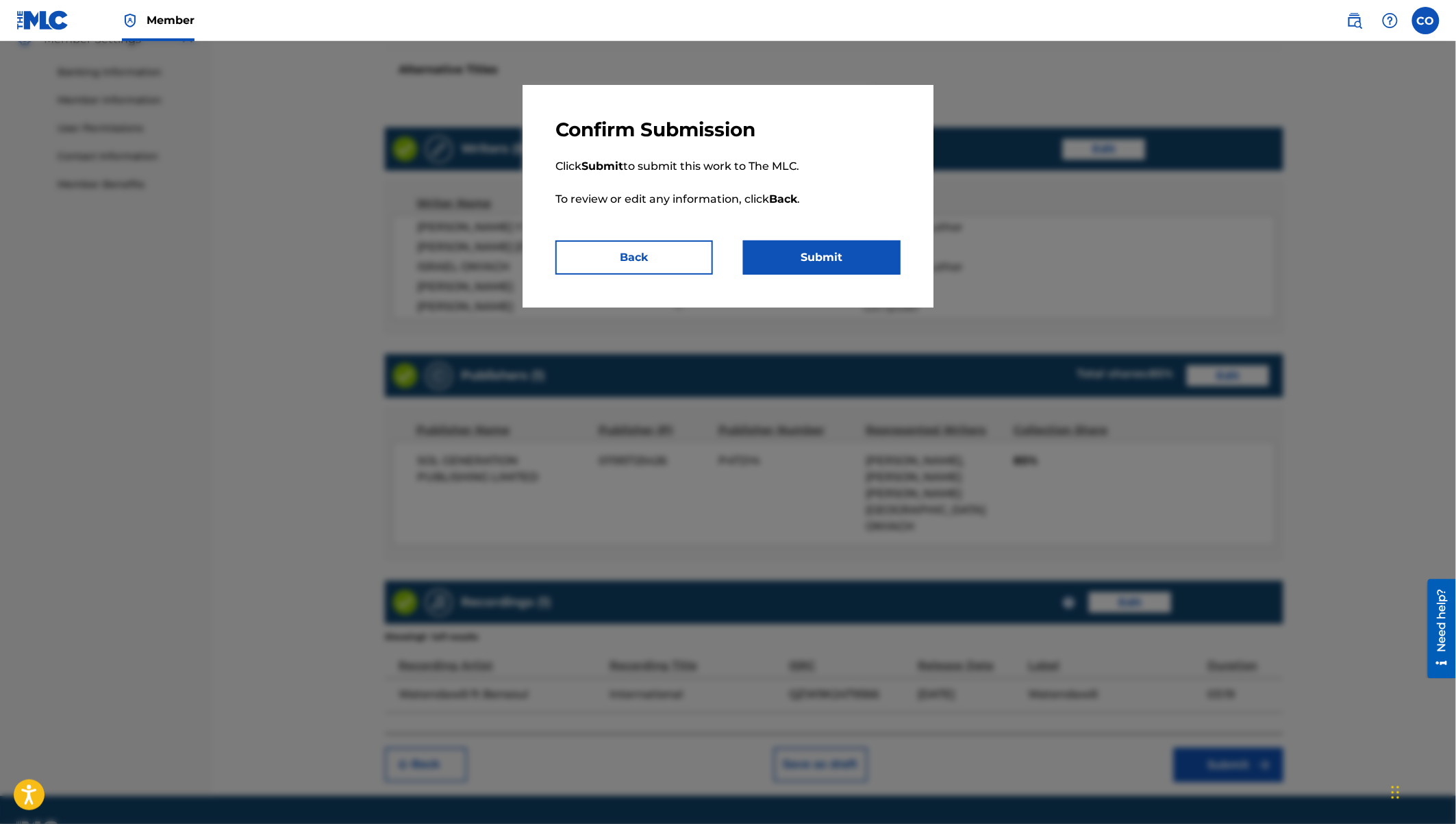
click at [793, 257] on button "Submit" at bounding box center [821, 258] width 157 height 34
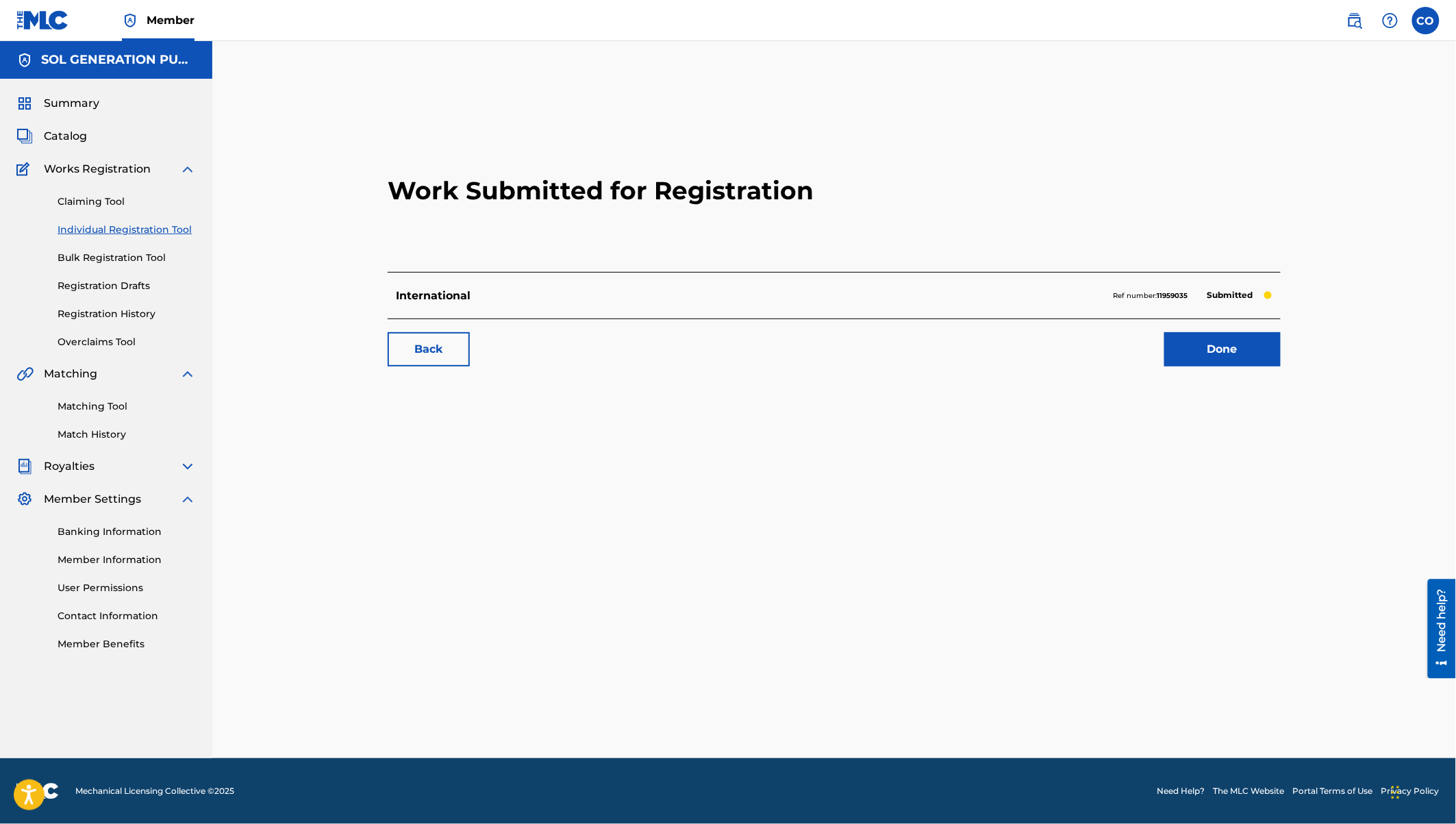
click at [1192, 354] on link "Done" at bounding box center [1222, 349] width 116 height 34
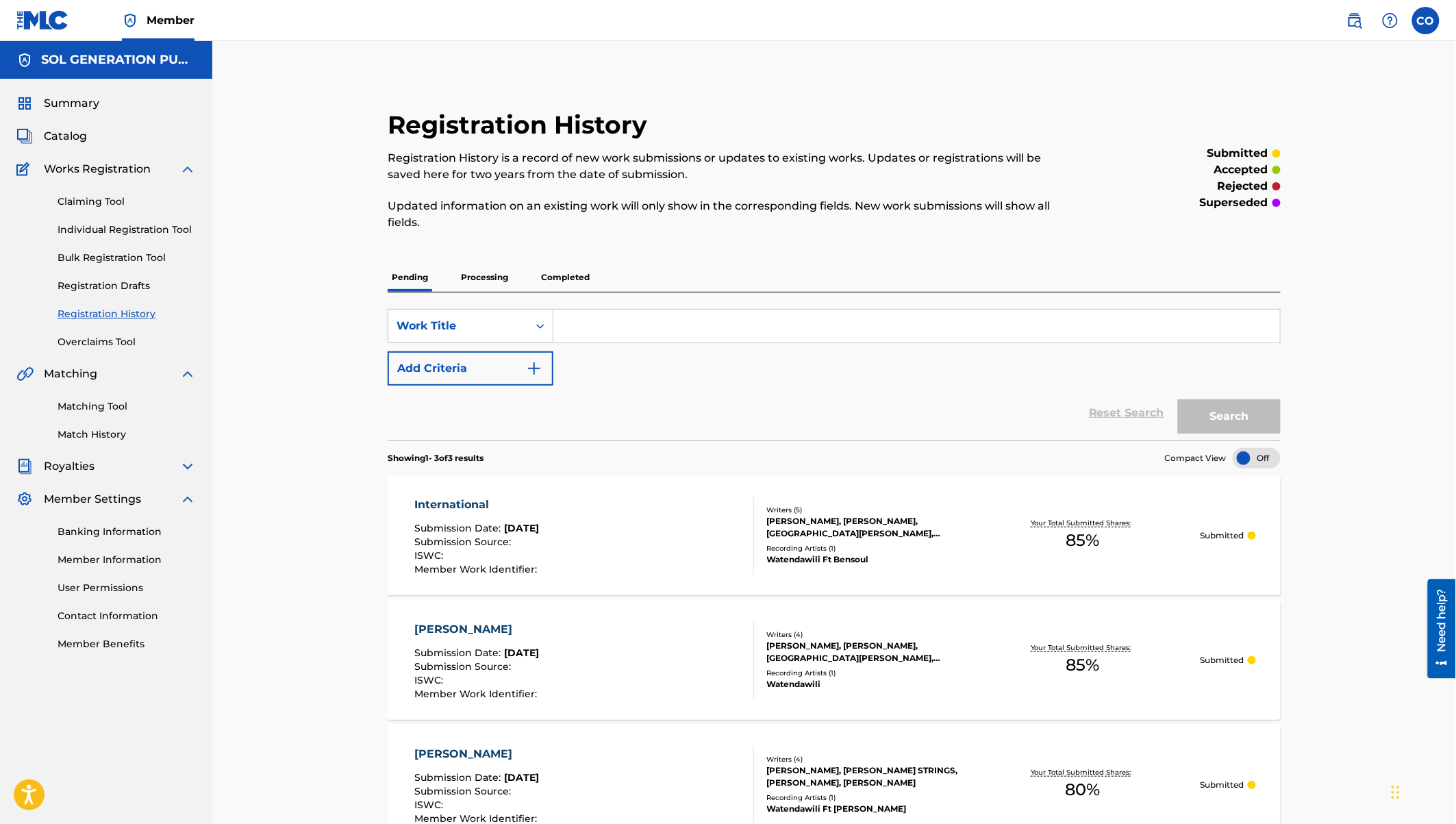
click at [114, 237] on link "Individual Registration Tool" at bounding box center [126, 229] width 138 height 14
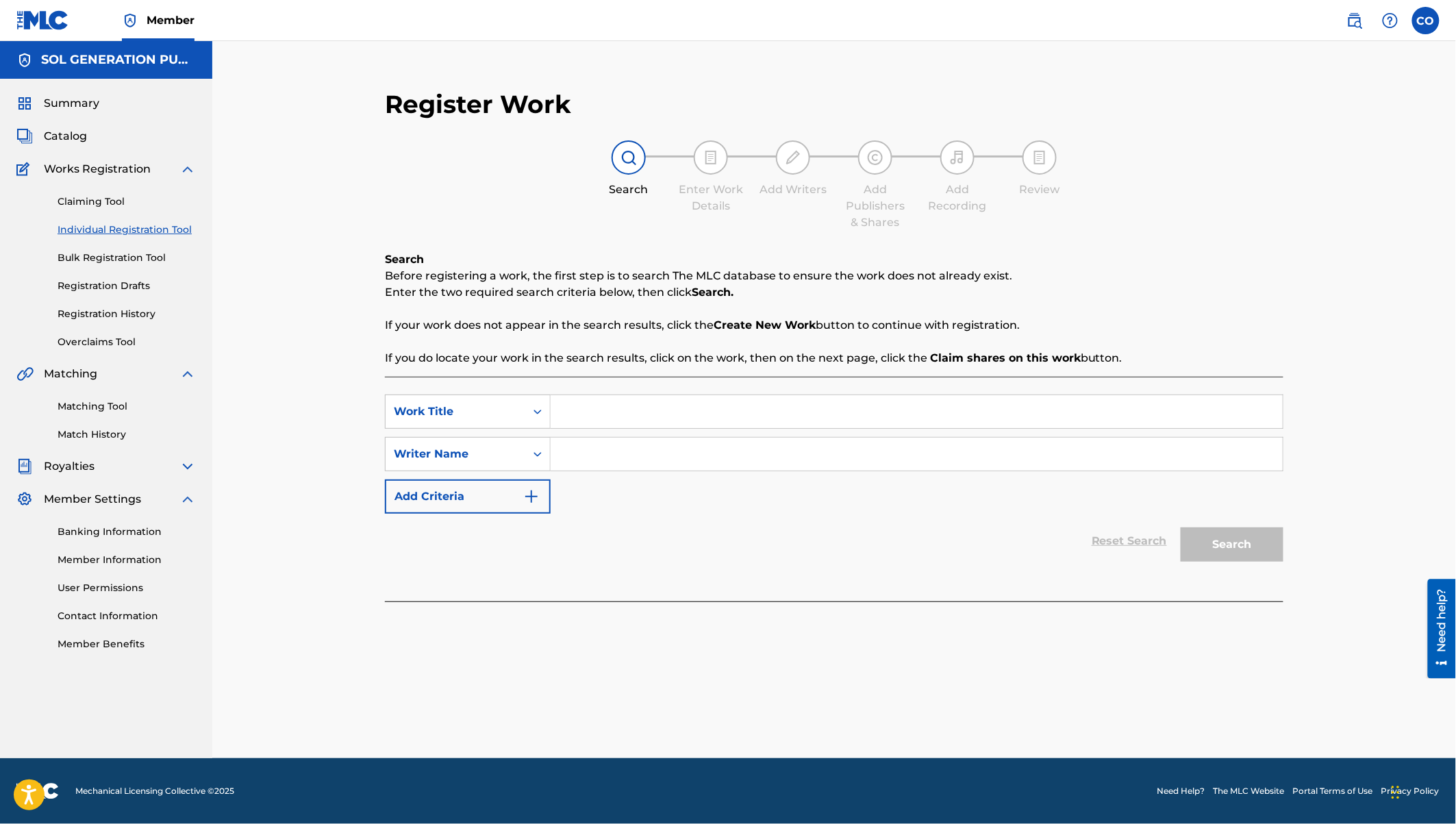
click at [633, 413] on input "Search Form" at bounding box center [916, 411] width 732 height 32
type input "Nyamama"
click at [584, 456] on input "Search Form" at bounding box center [916, 454] width 732 height 32
type input "watendawili"
click at [1180, 527] on button "Search" at bounding box center [1232, 545] width 103 height 34
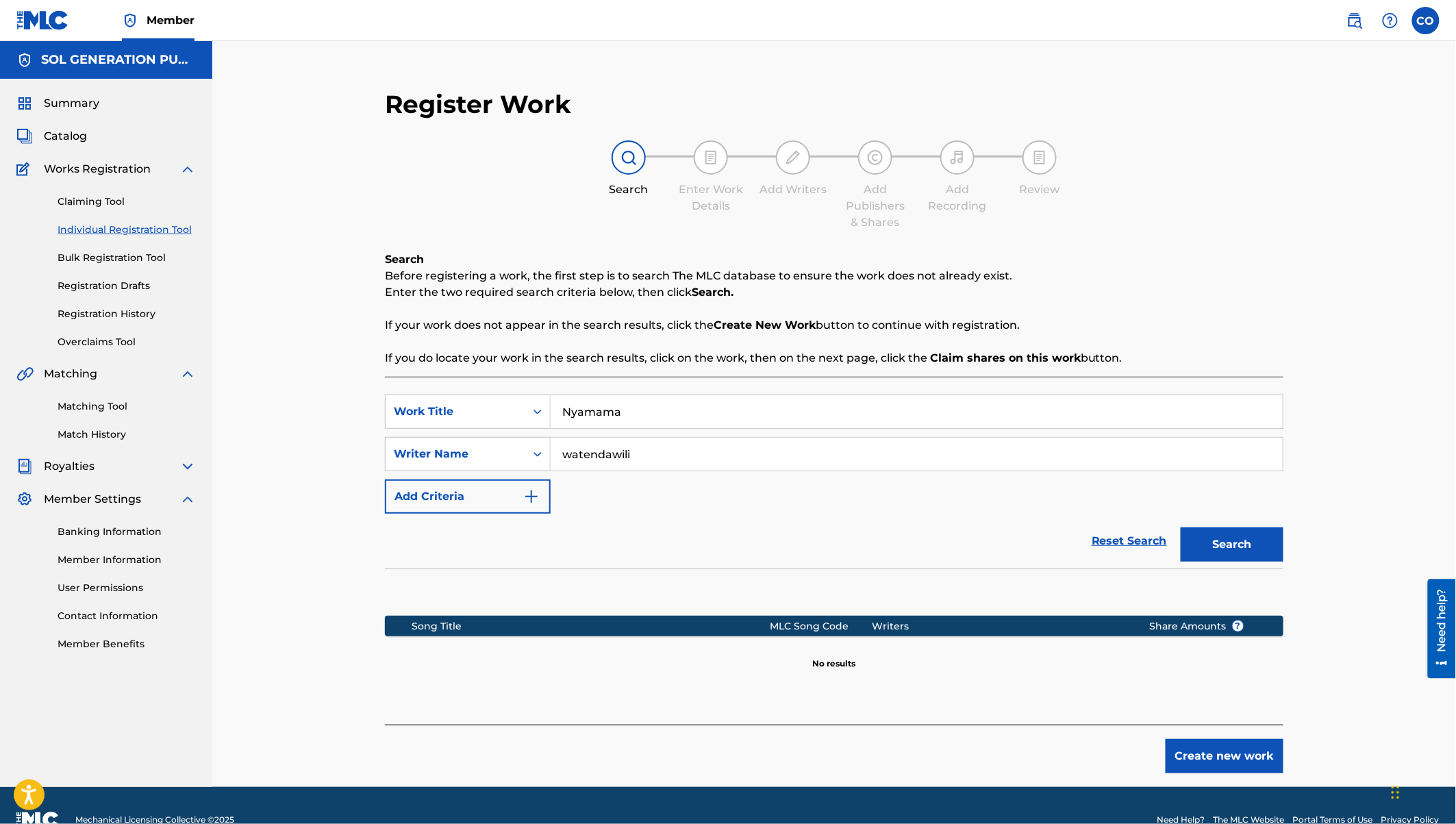
click at [1195, 754] on button "Create new work" at bounding box center [1224, 756] width 118 height 34
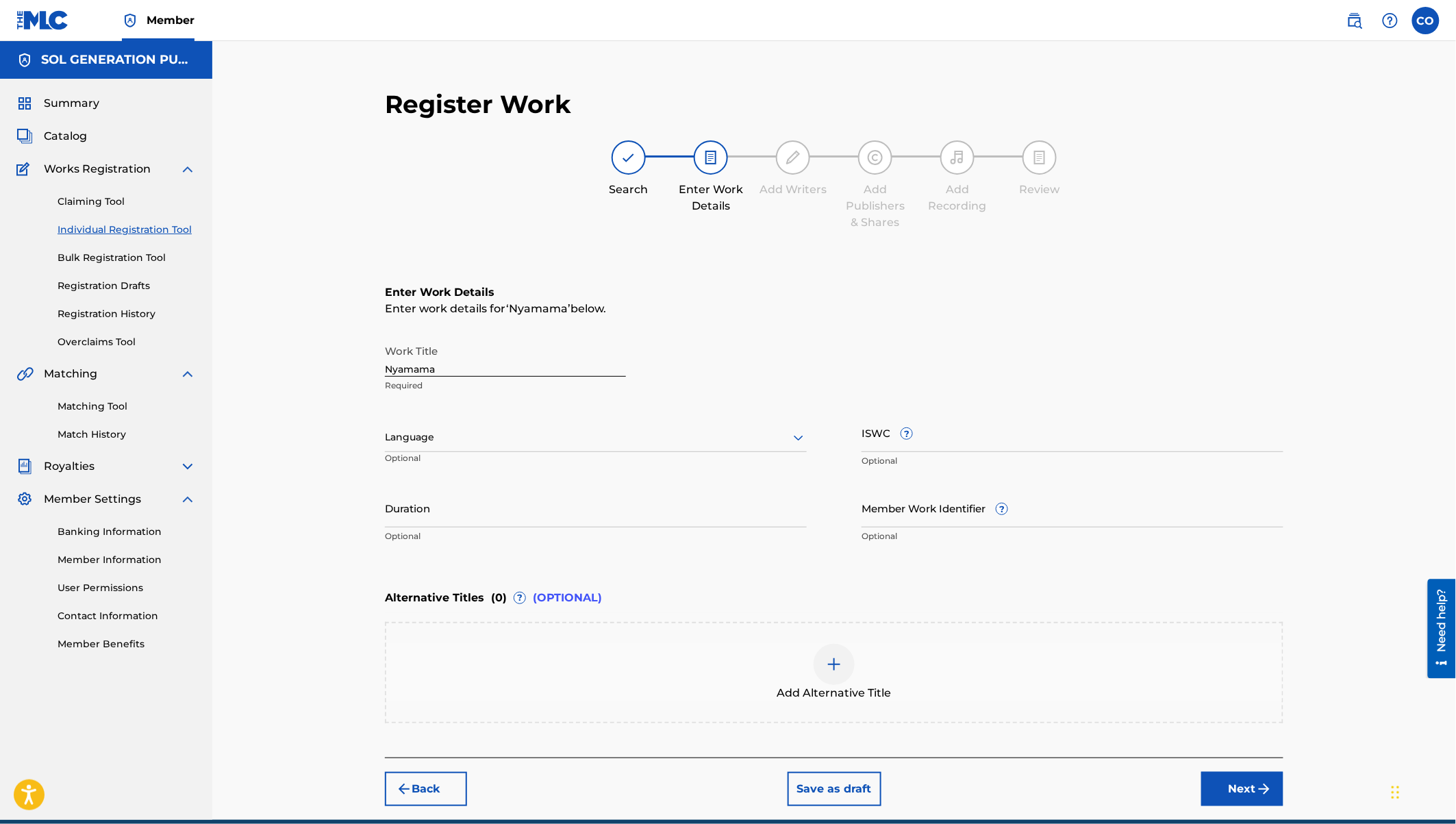
click at [413, 436] on div at bounding box center [596, 438] width 421 height 17
type input "swa"
click at [417, 513] on input "Duration" at bounding box center [596, 507] width 421 height 39
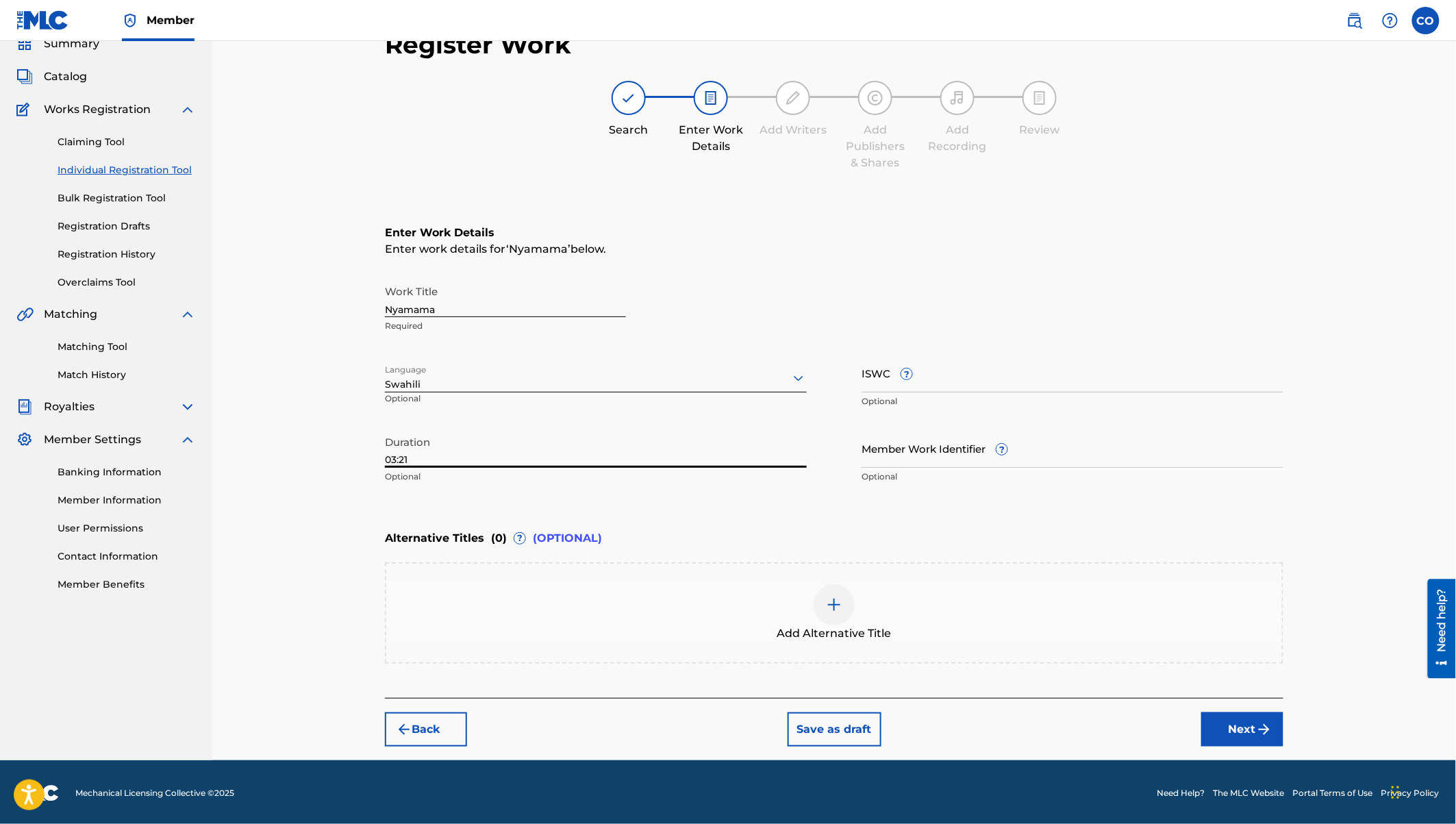
type input "03:21"
click at [1234, 721] on button "Next" at bounding box center [1242, 730] width 82 height 34
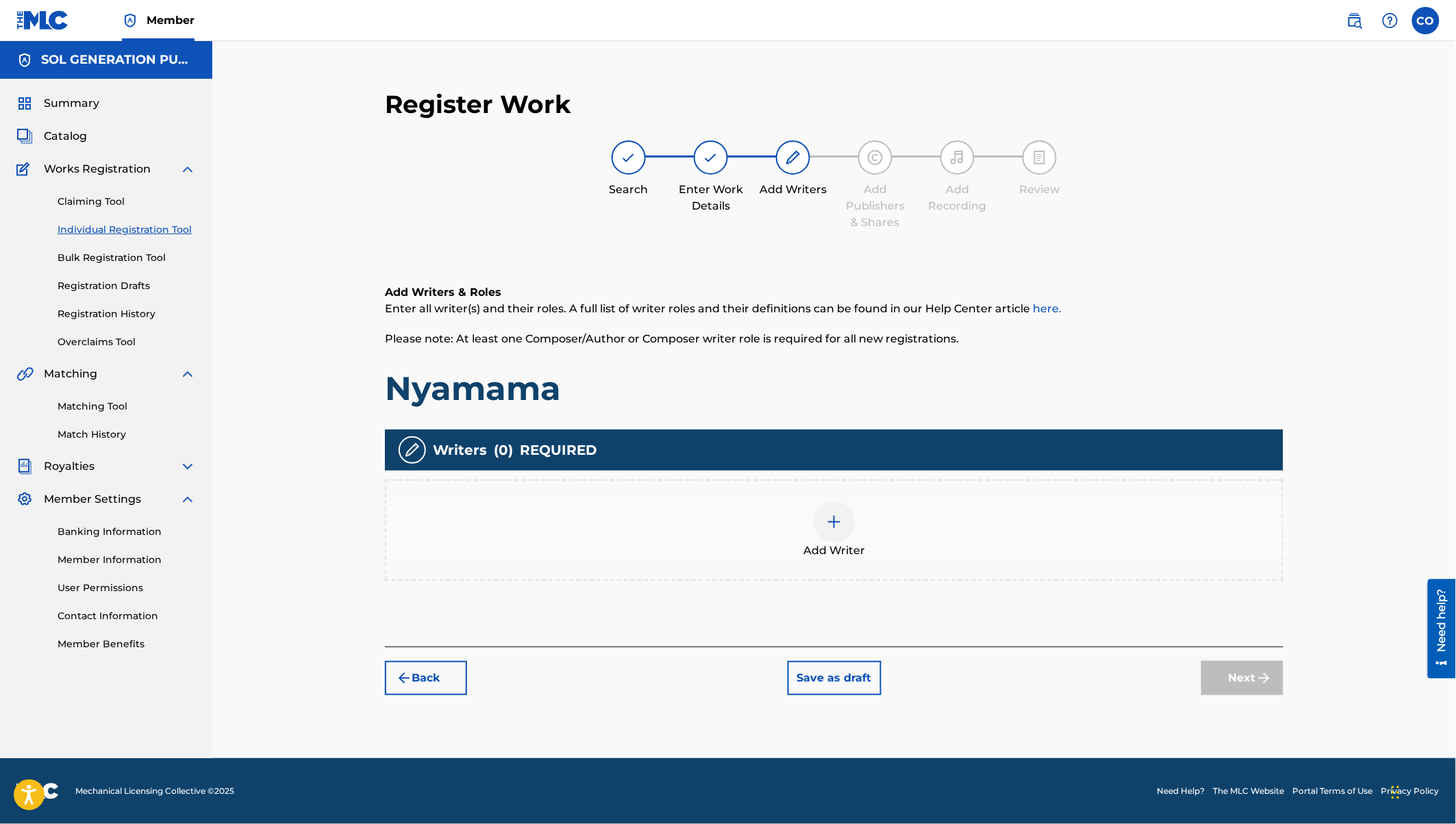
click at [842, 530] on div at bounding box center [833, 522] width 41 height 41
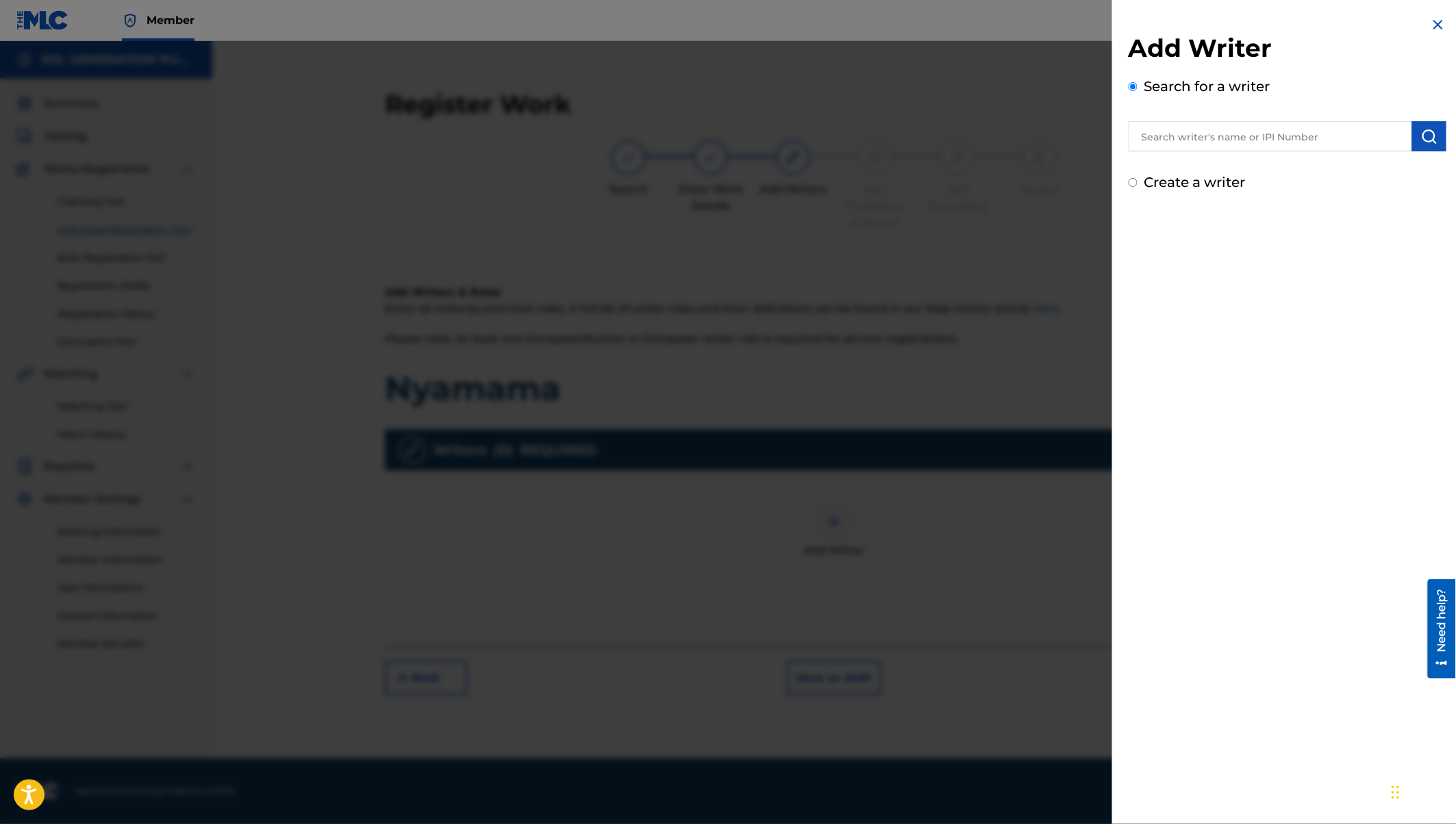
click at [1229, 139] on input "text" at bounding box center [1270, 136] width 283 height 31
type input "eugine simon ywaya"
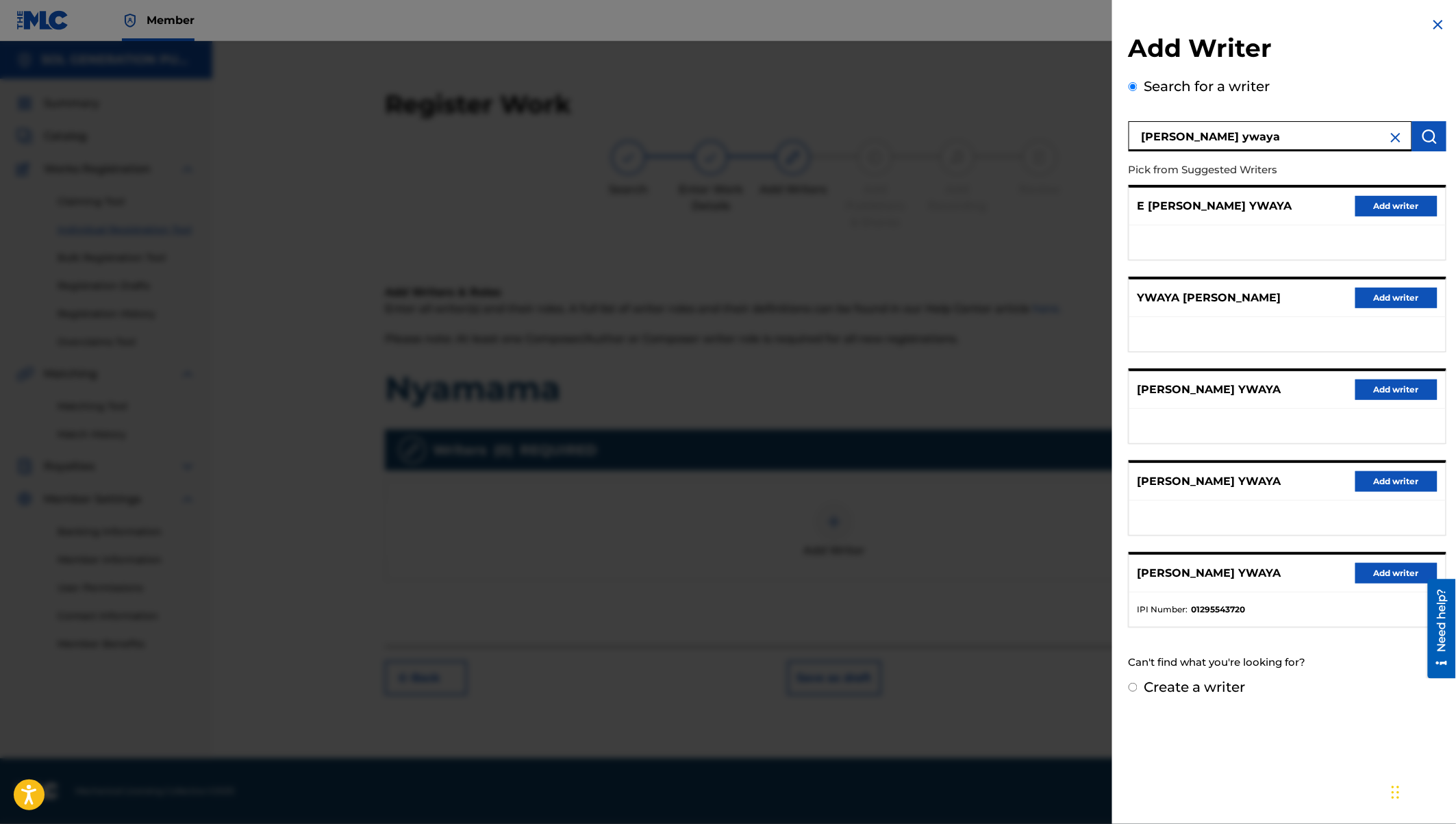
click at [1383, 567] on button "Add writer" at bounding box center [1396, 573] width 82 height 21
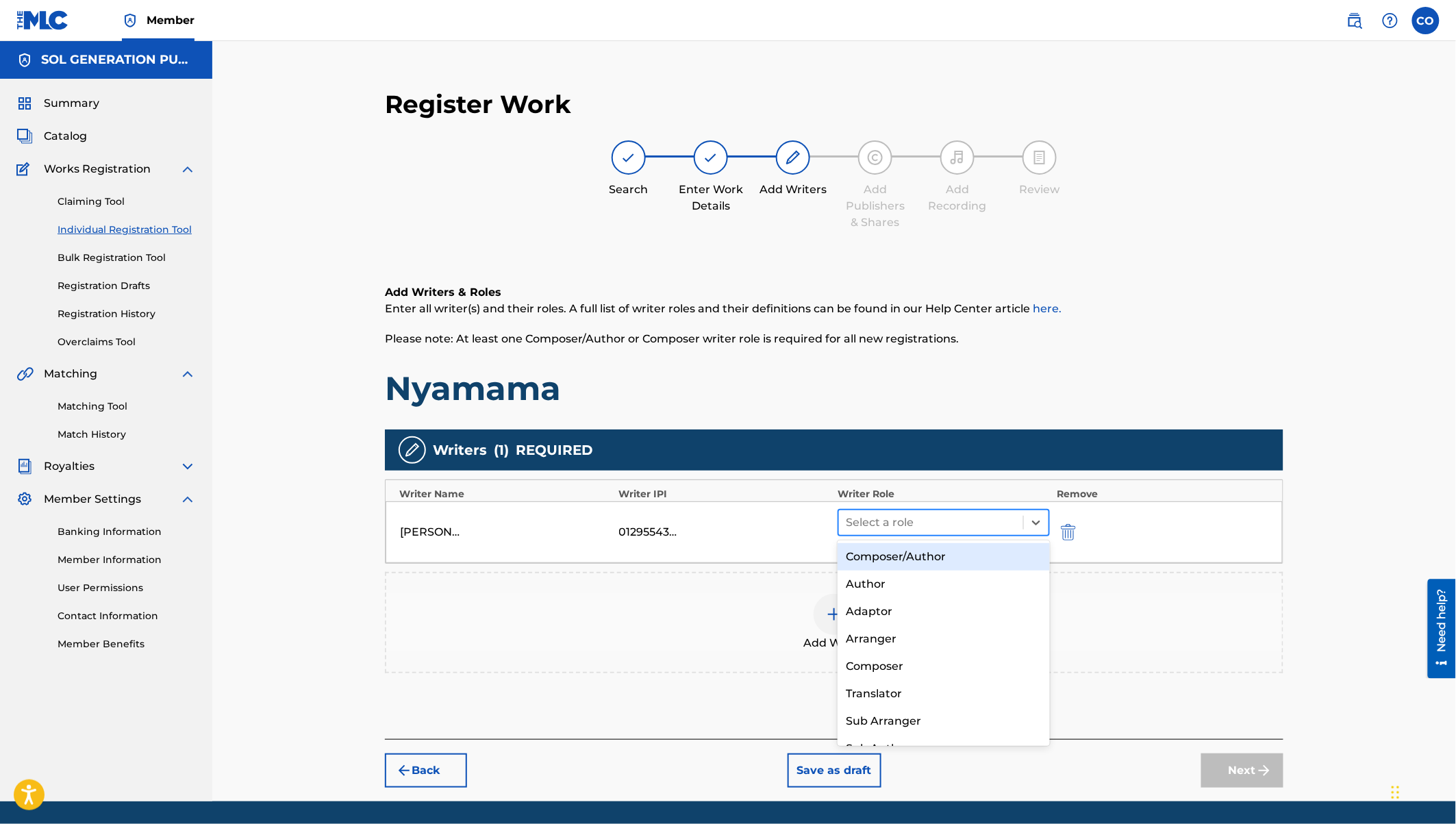
click at [950, 518] on div at bounding box center [931, 523] width 171 height 19
click at [911, 560] on div "Composer/Author" at bounding box center [943, 557] width 213 height 28
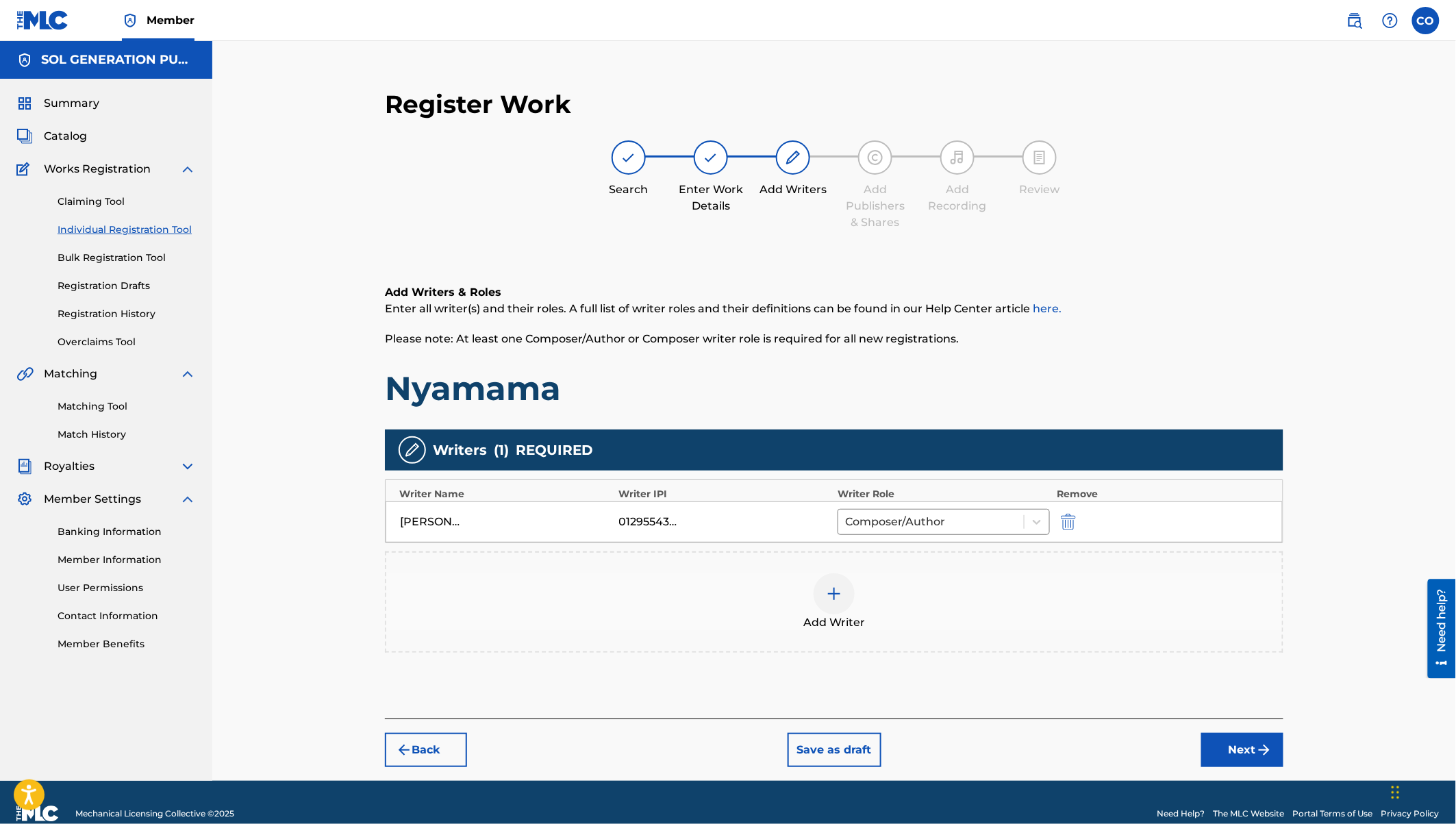
click at [837, 605] on div at bounding box center [833, 593] width 41 height 41
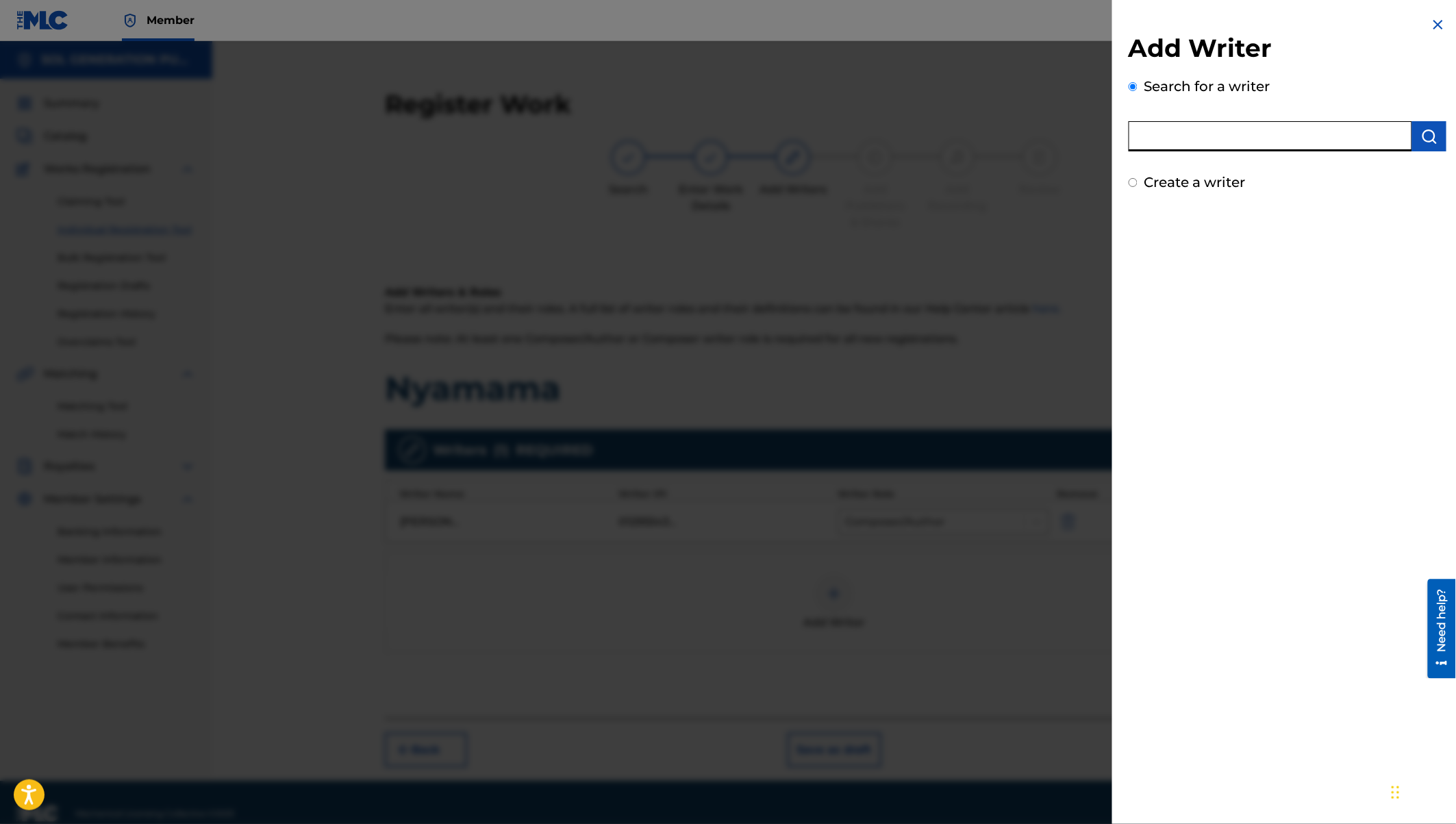
click at [1170, 134] on input "text" at bounding box center [1270, 136] width 283 height 31
type input "edgar israel onyach"
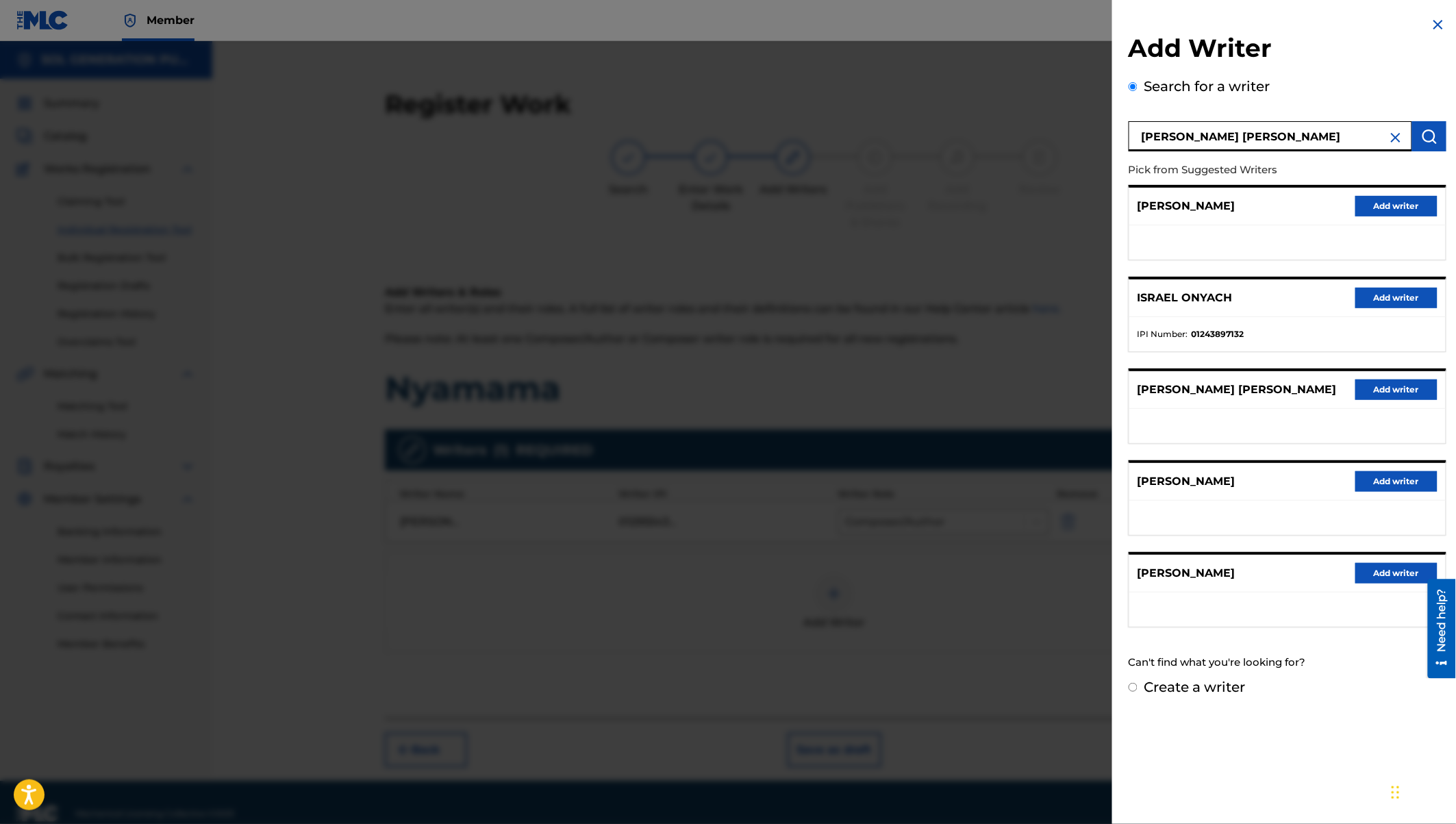
click at [1365, 296] on button "Add writer" at bounding box center [1396, 299] width 82 height 21
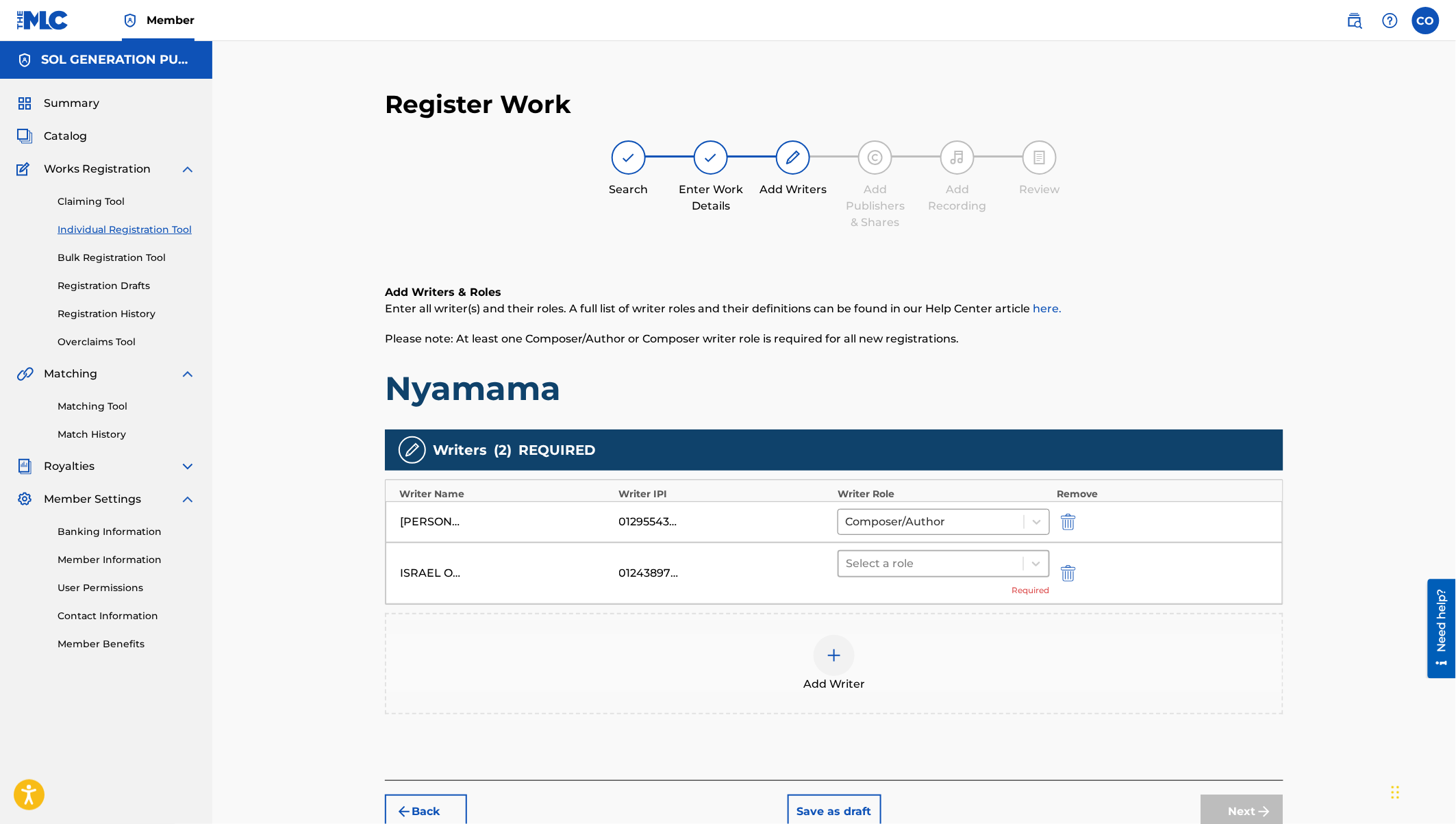
click at [974, 565] on div at bounding box center [931, 564] width 171 height 19
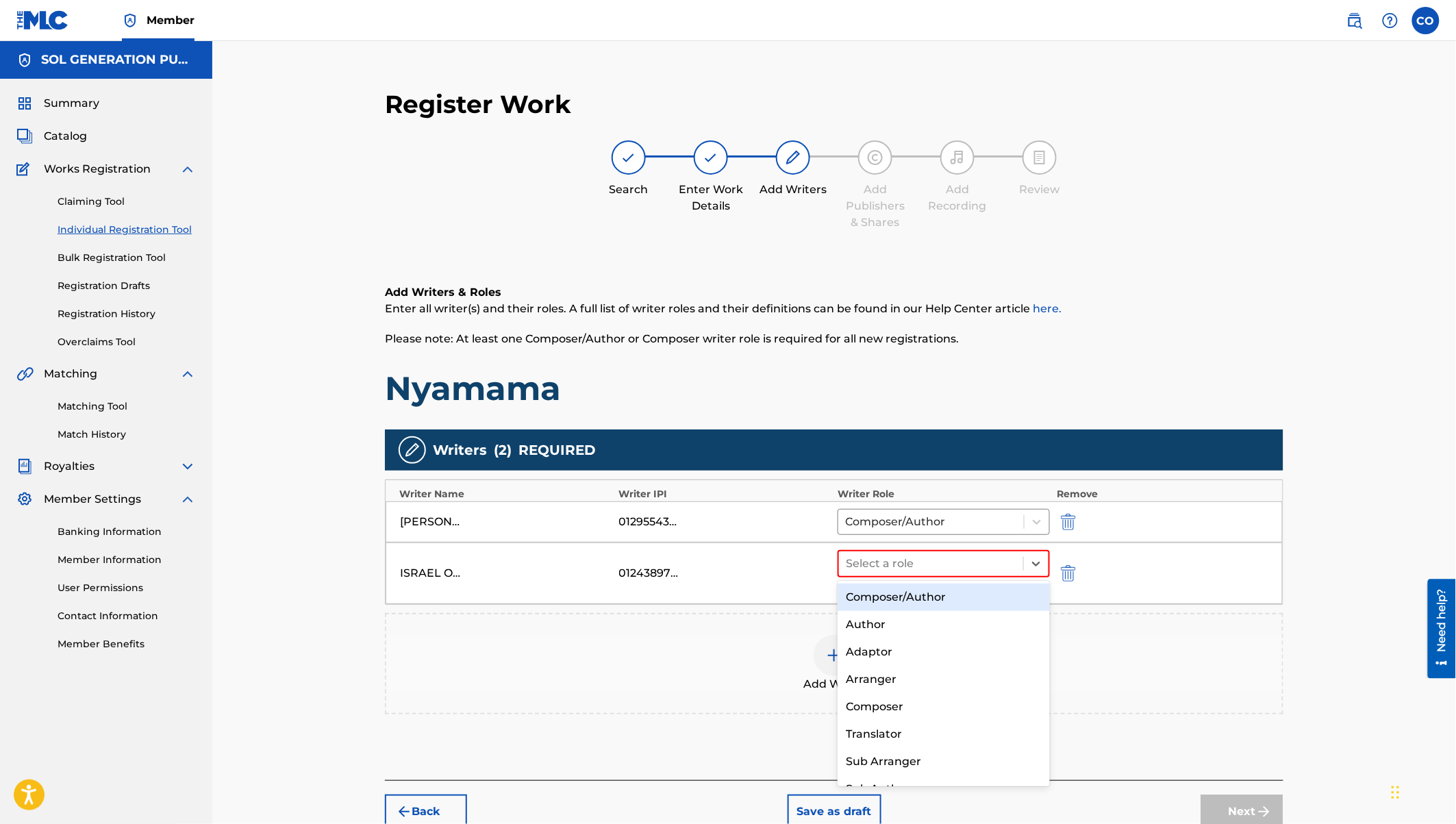
click at [898, 597] on div "Composer/Author" at bounding box center [943, 597] width 213 height 28
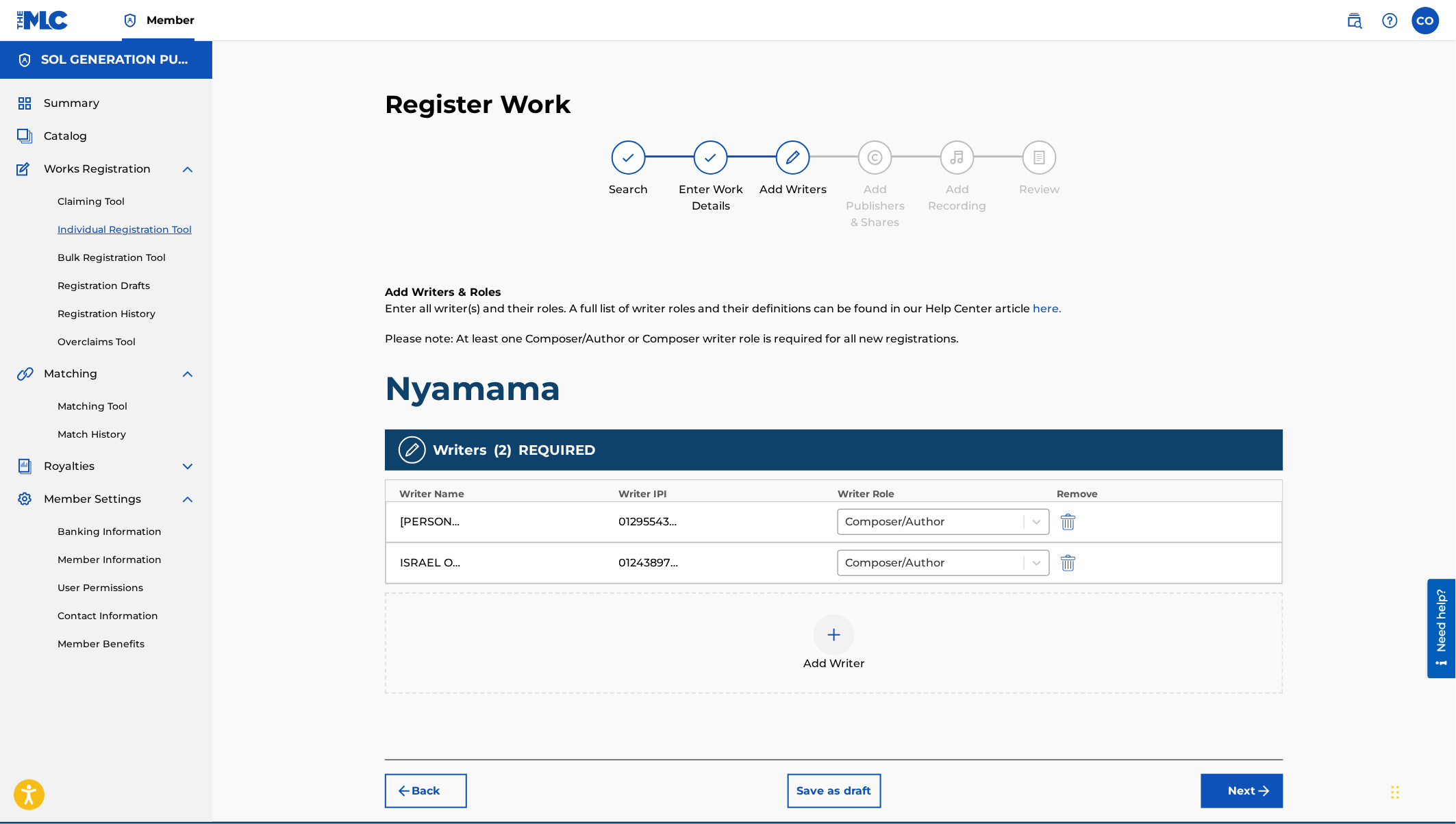
click at [841, 627] on img at bounding box center [833, 634] width 16 height 16
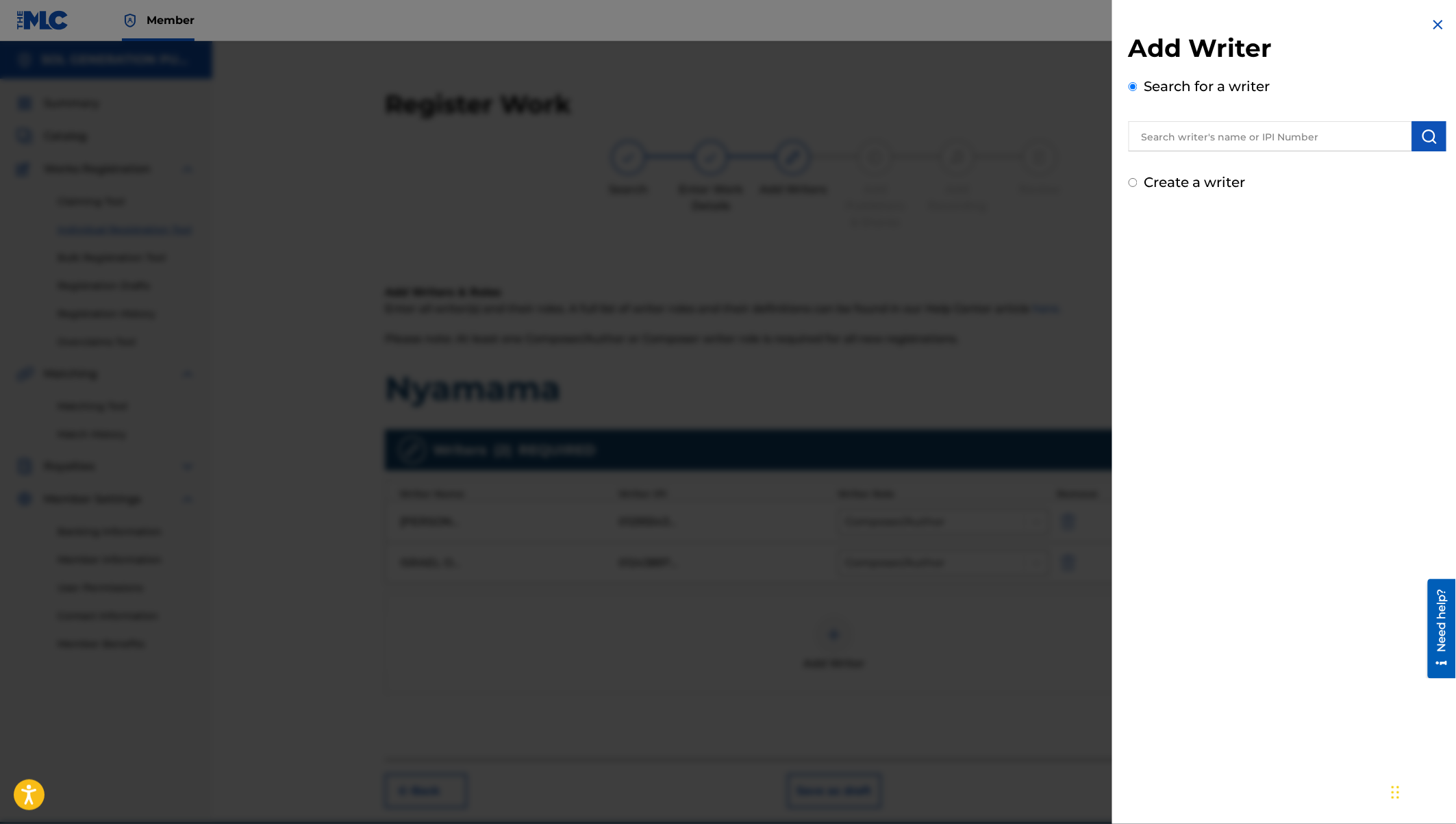
click at [1192, 137] on input "text" at bounding box center [1270, 136] width 283 height 31
paste input "Julius Okelo Mcrymboh"
type input "Julius Okelo Mcrymboh"
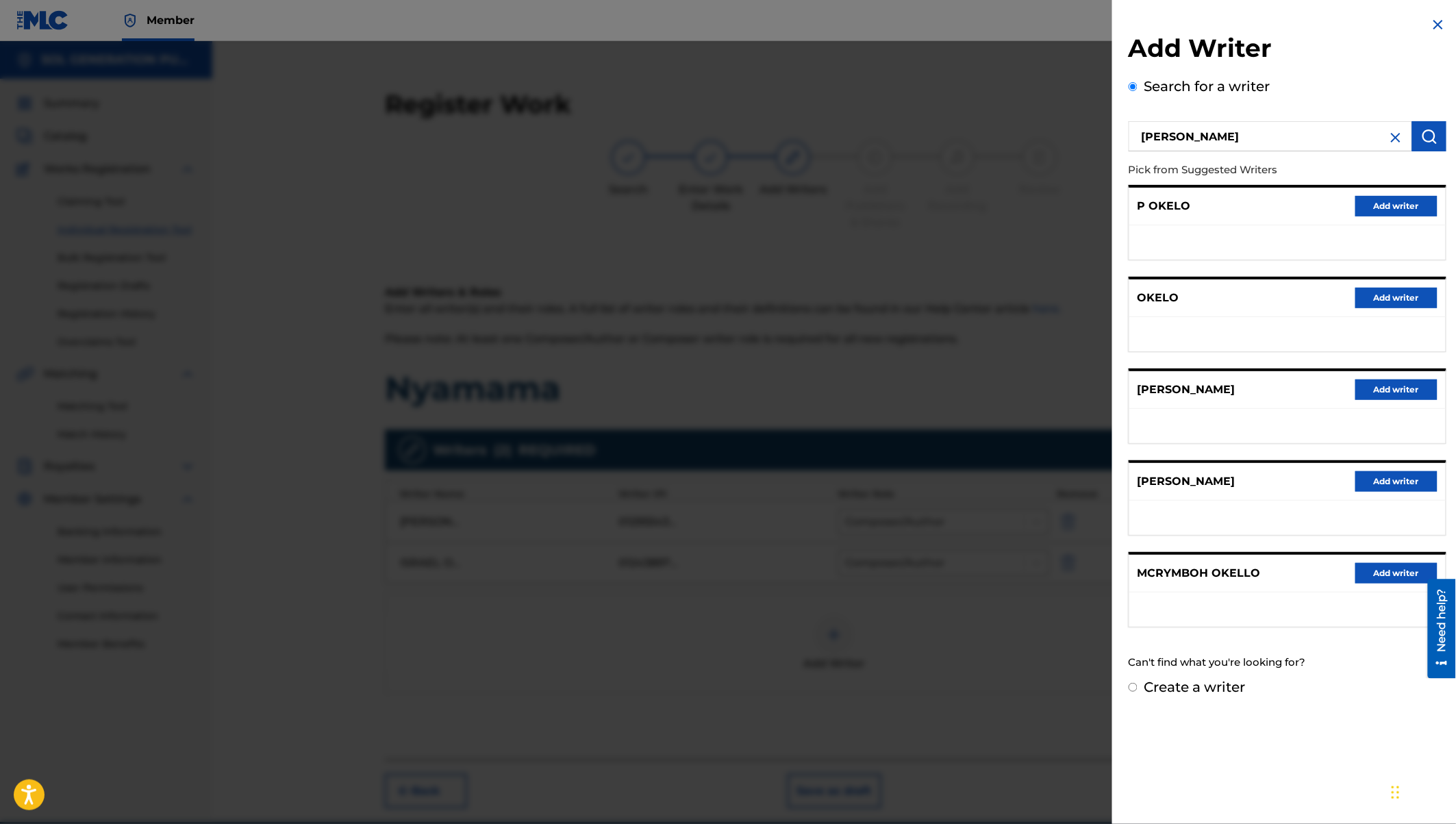
click at [1376, 480] on button "Add writer" at bounding box center [1396, 482] width 82 height 21
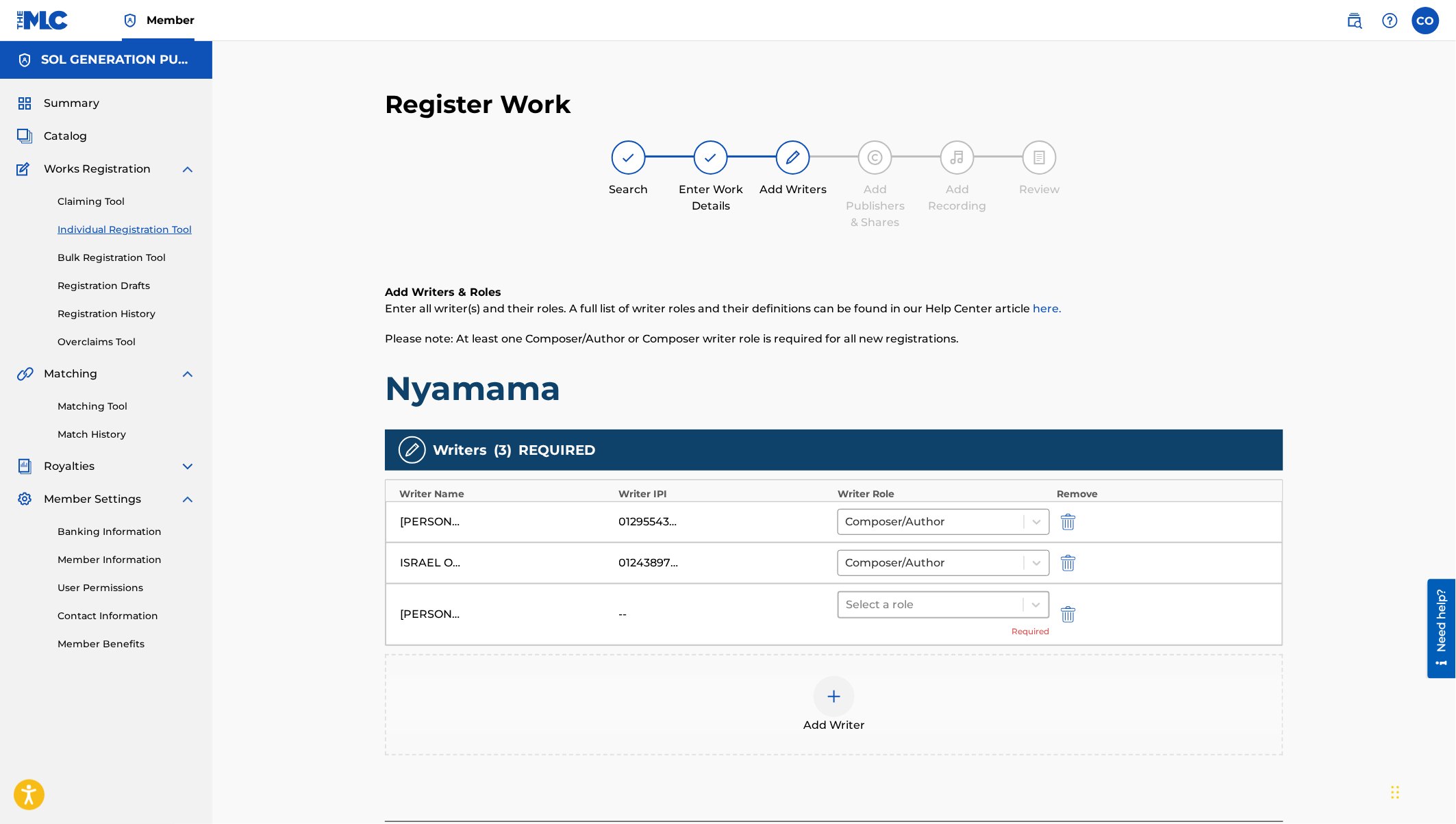
click at [925, 605] on div at bounding box center [931, 605] width 171 height 19
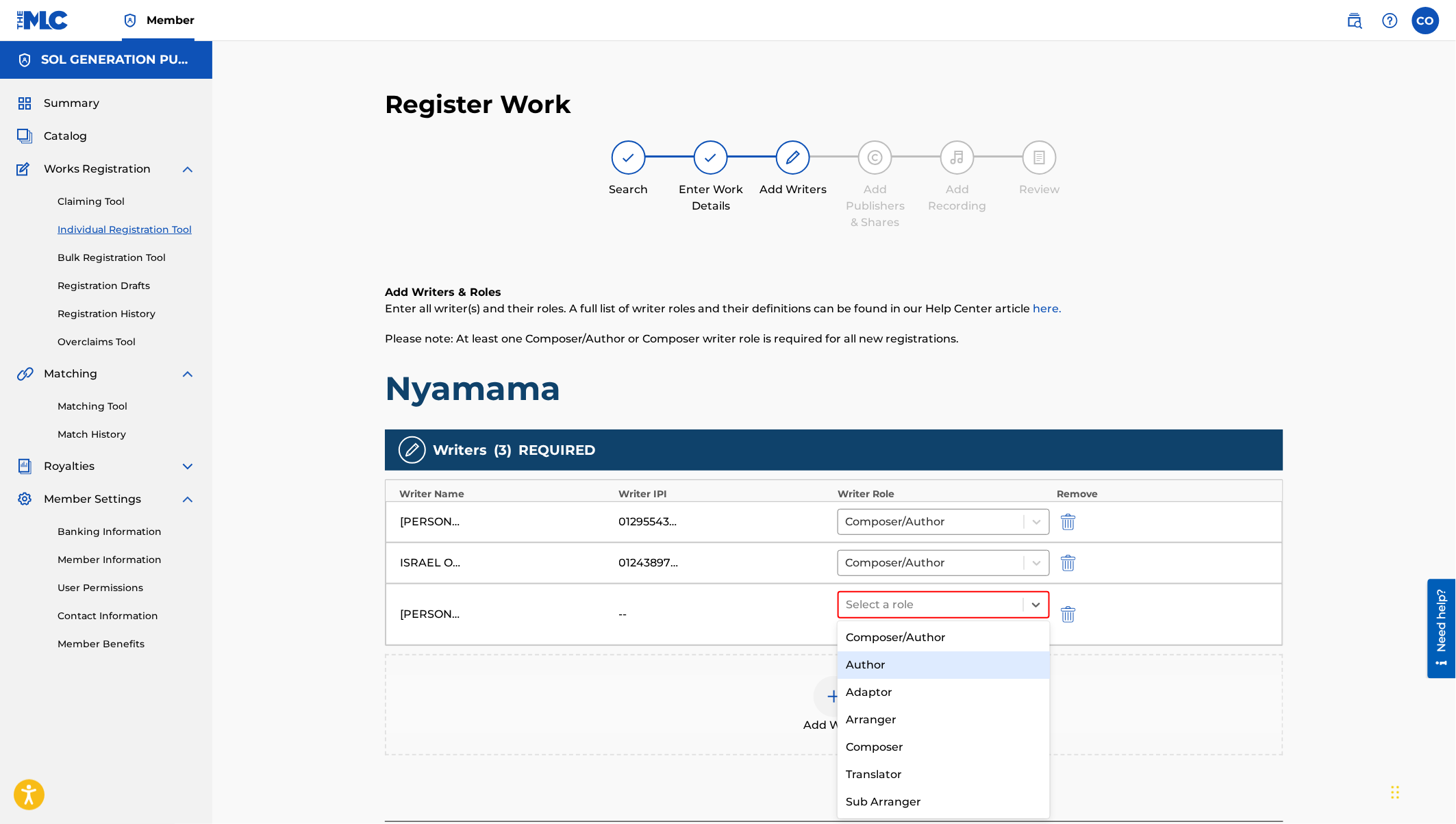
click at [897, 673] on div "Author" at bounding box center [943, 665] width 213 height 28
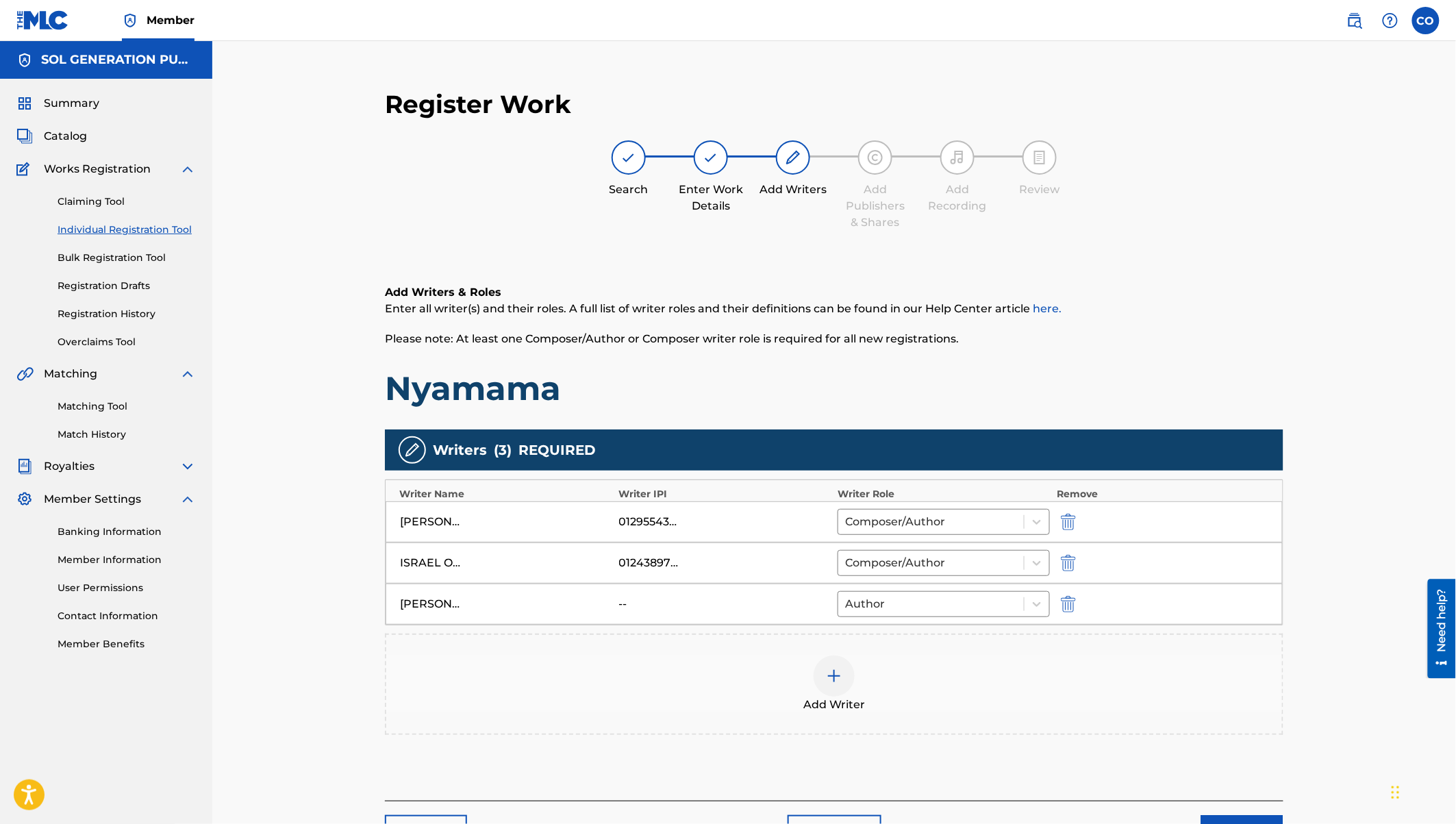
click at [837, 655] on div at bounding box center [833, 675] width 41 height 41
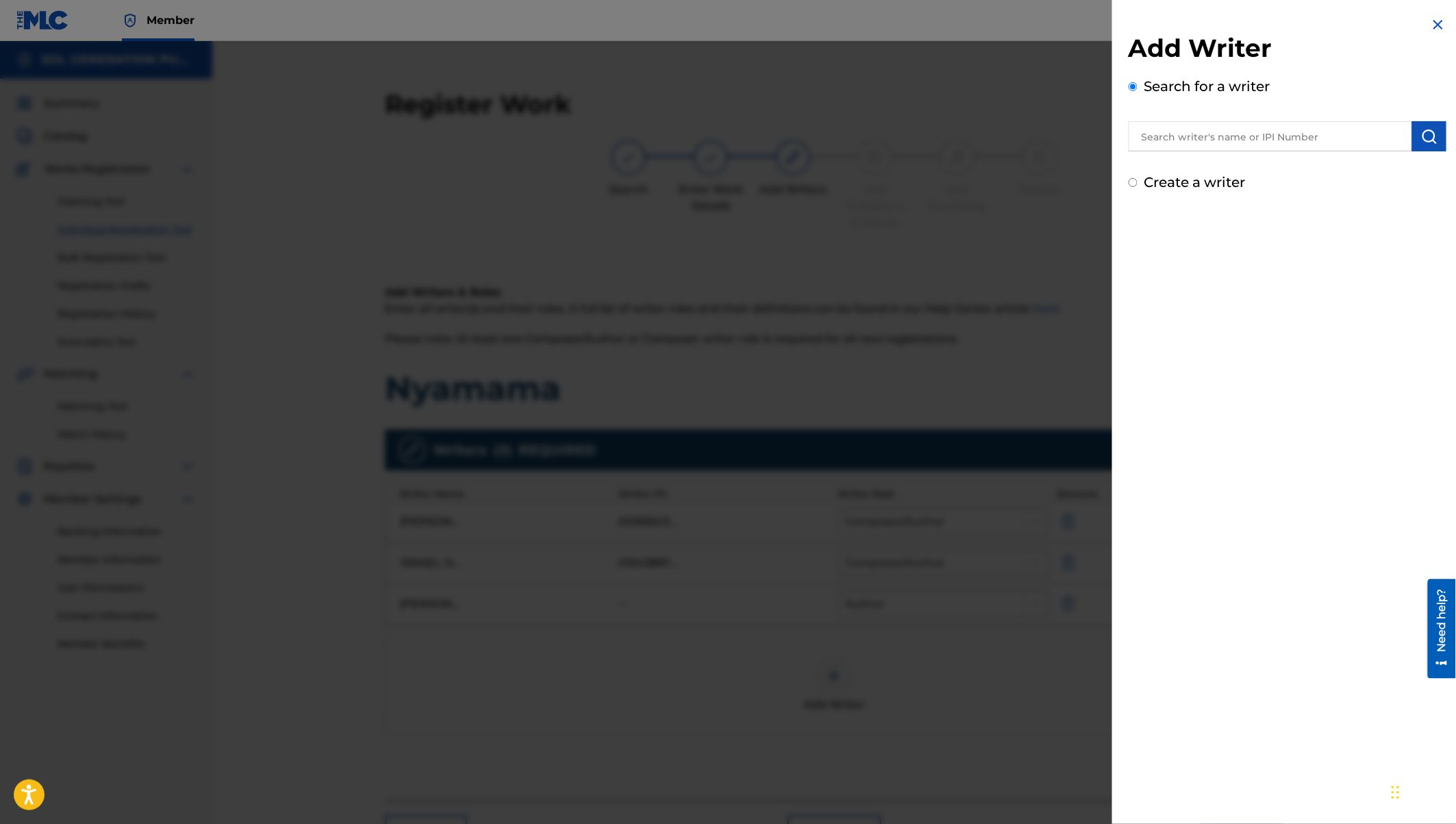
click at [1180, 140] on input "text" at bounding box center [1270, 136] width 283 height 31
paste input "Oscar Gichinah Waiyaki"
type input "Oscar Gichinah Waiyaki"
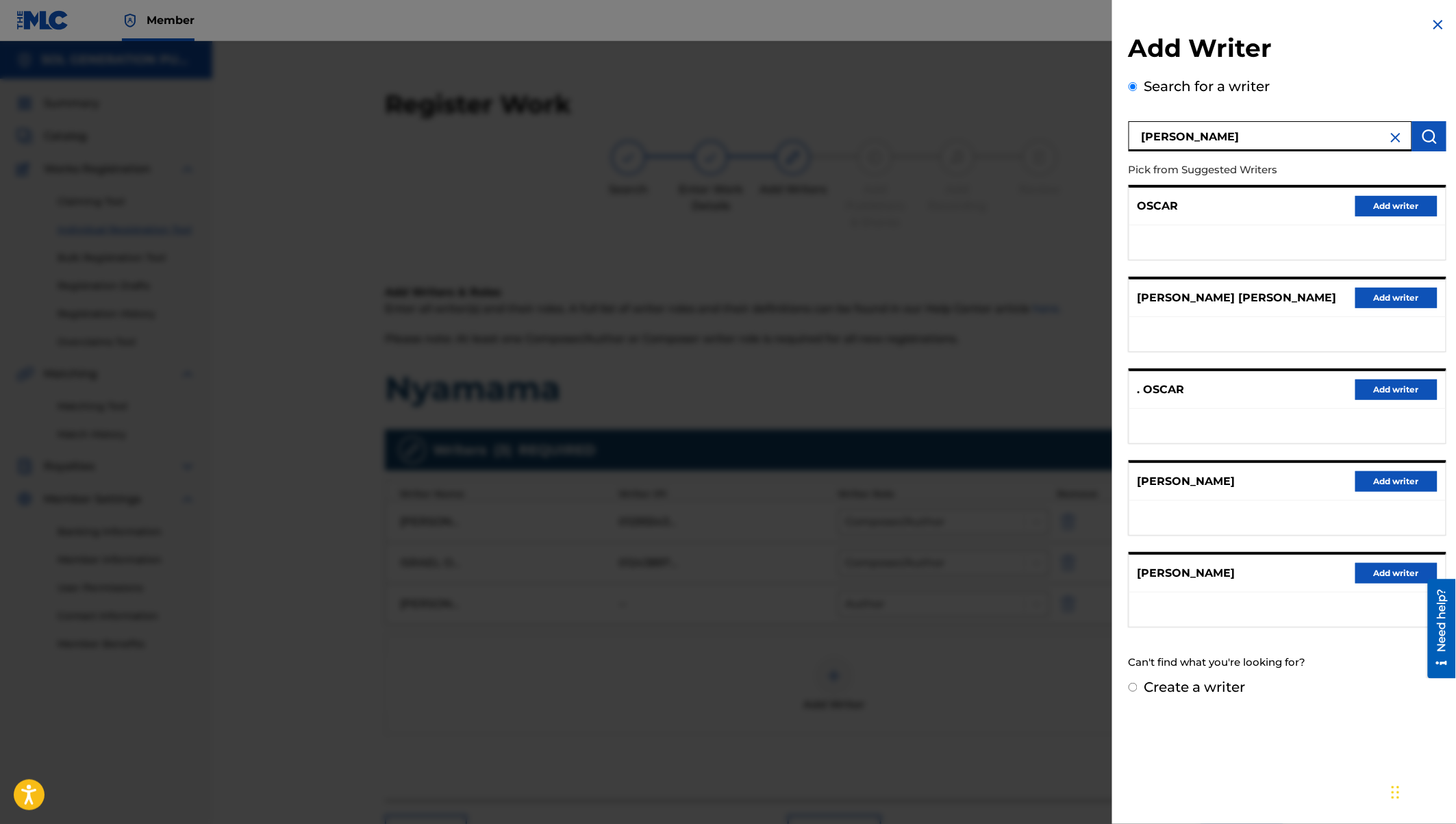
click at [1387, 577] on button "Add writer" at bounding box center [1396, 573] width 82 height 21
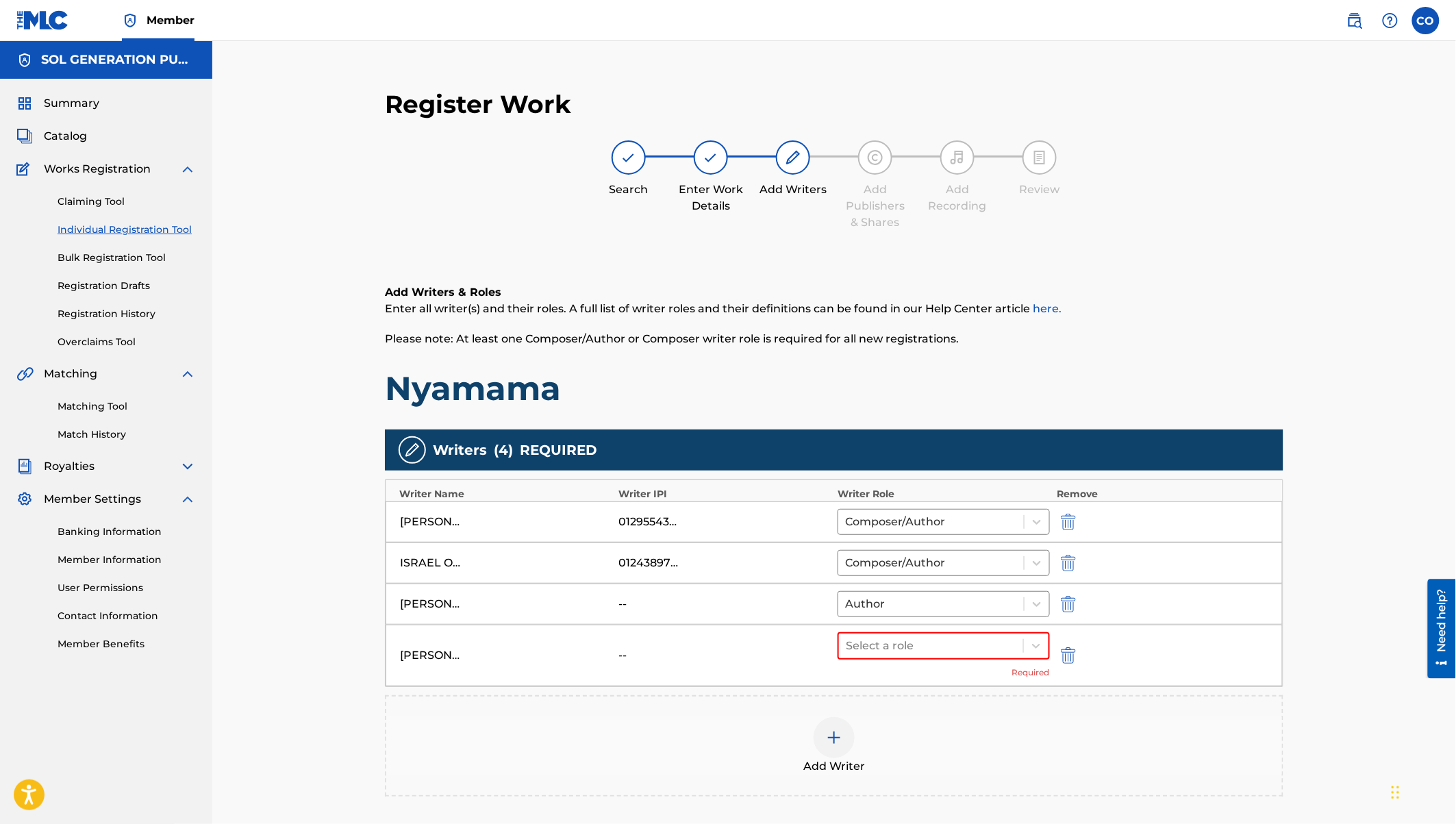
click at [876, 657] on div "Select a role Required" at bounding box center [943, 655] width 213 height 47
click at [871, 645] on div at bounding box center [931, 646] width 171 height 19
click at [876, 780] on div "Composer" at bounding box center [943, 788] width 213 height 28
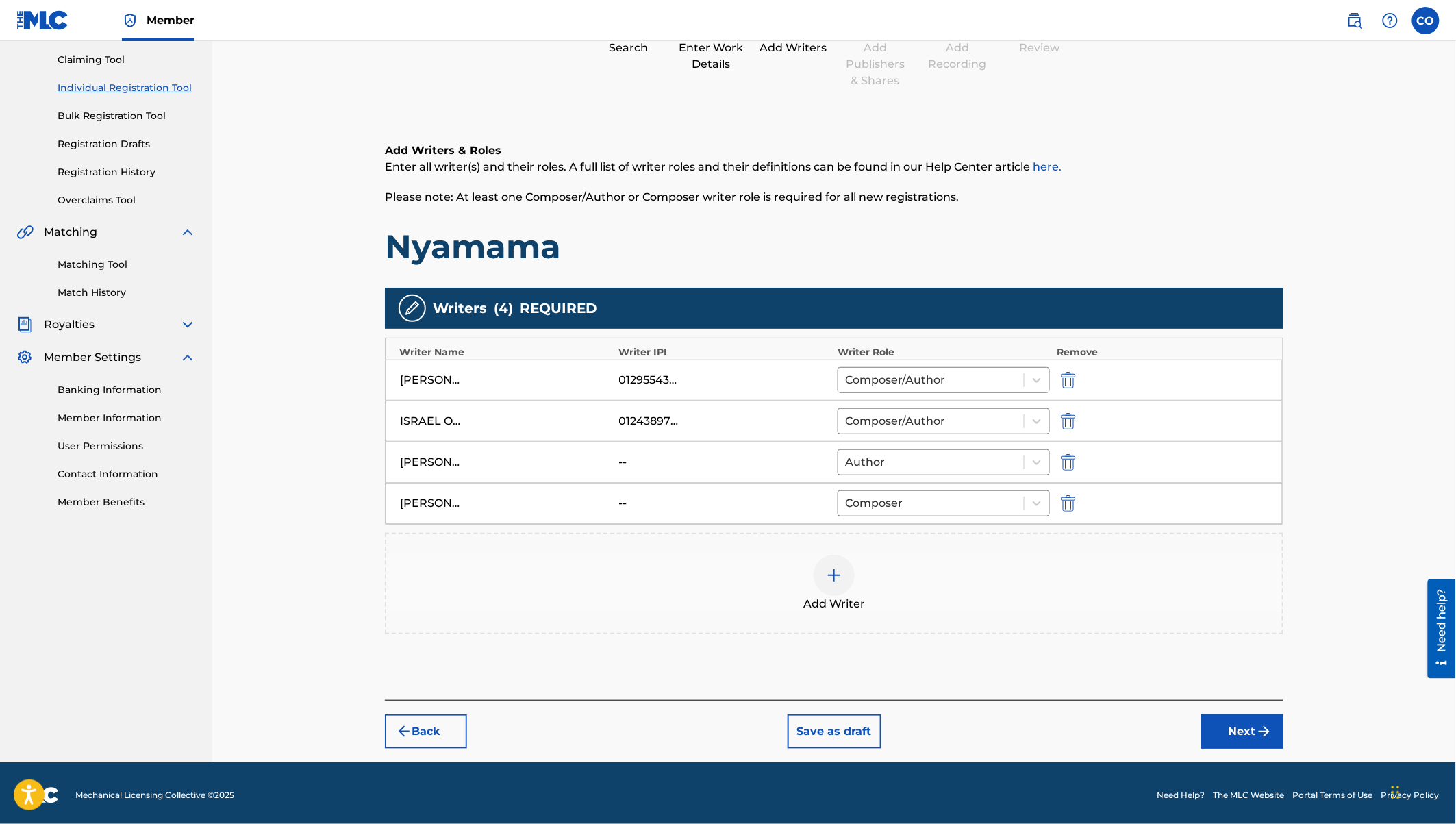
click at [830, 567] on img at bounding box center [833, 575] width 16 height 16
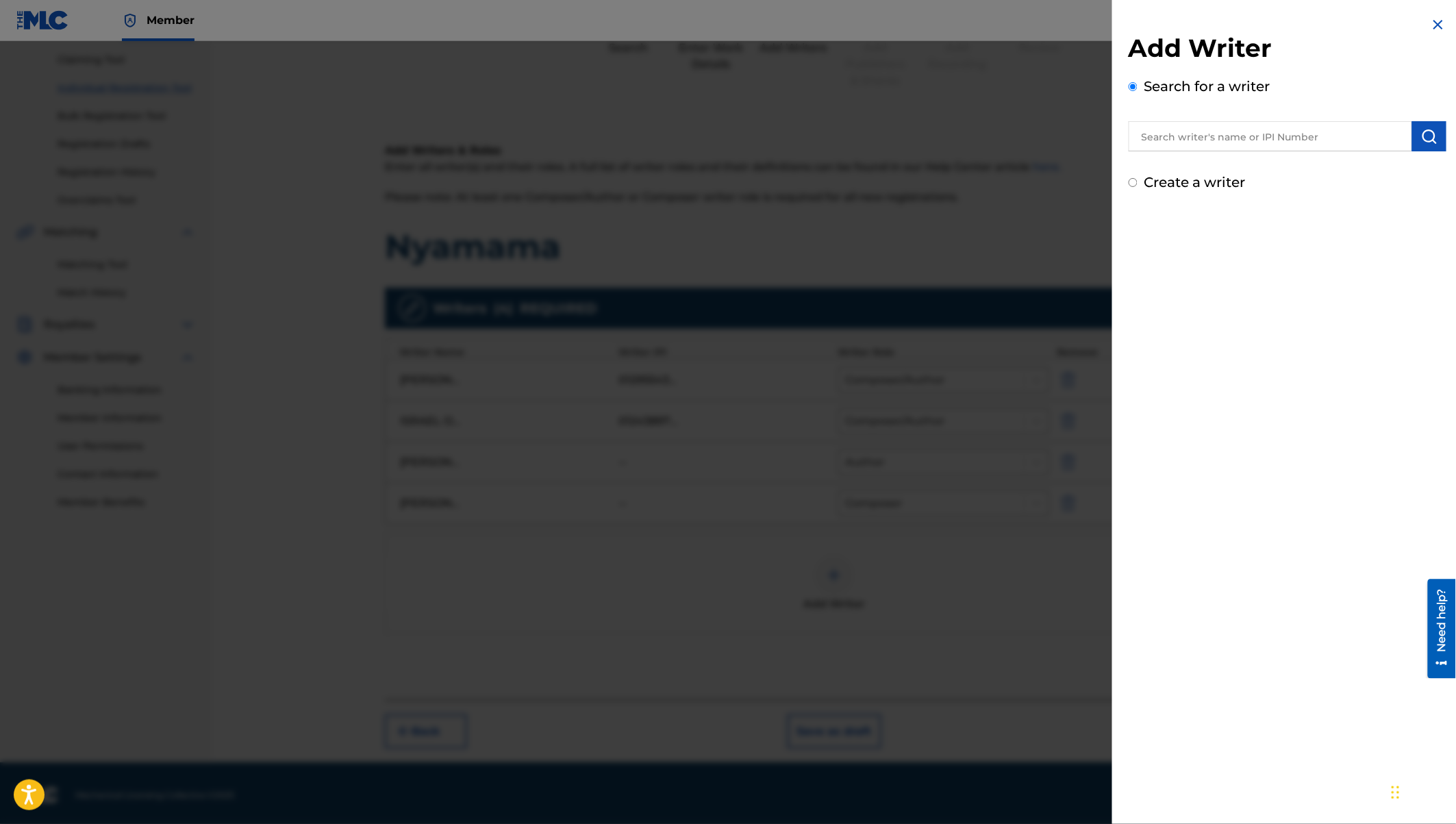
click at [1168, 135] on input "text" at bounding box center [1270, 136] width 283 height 31
paste input "Trevor Seda Magak"
type input "Trevor Seda Magak"
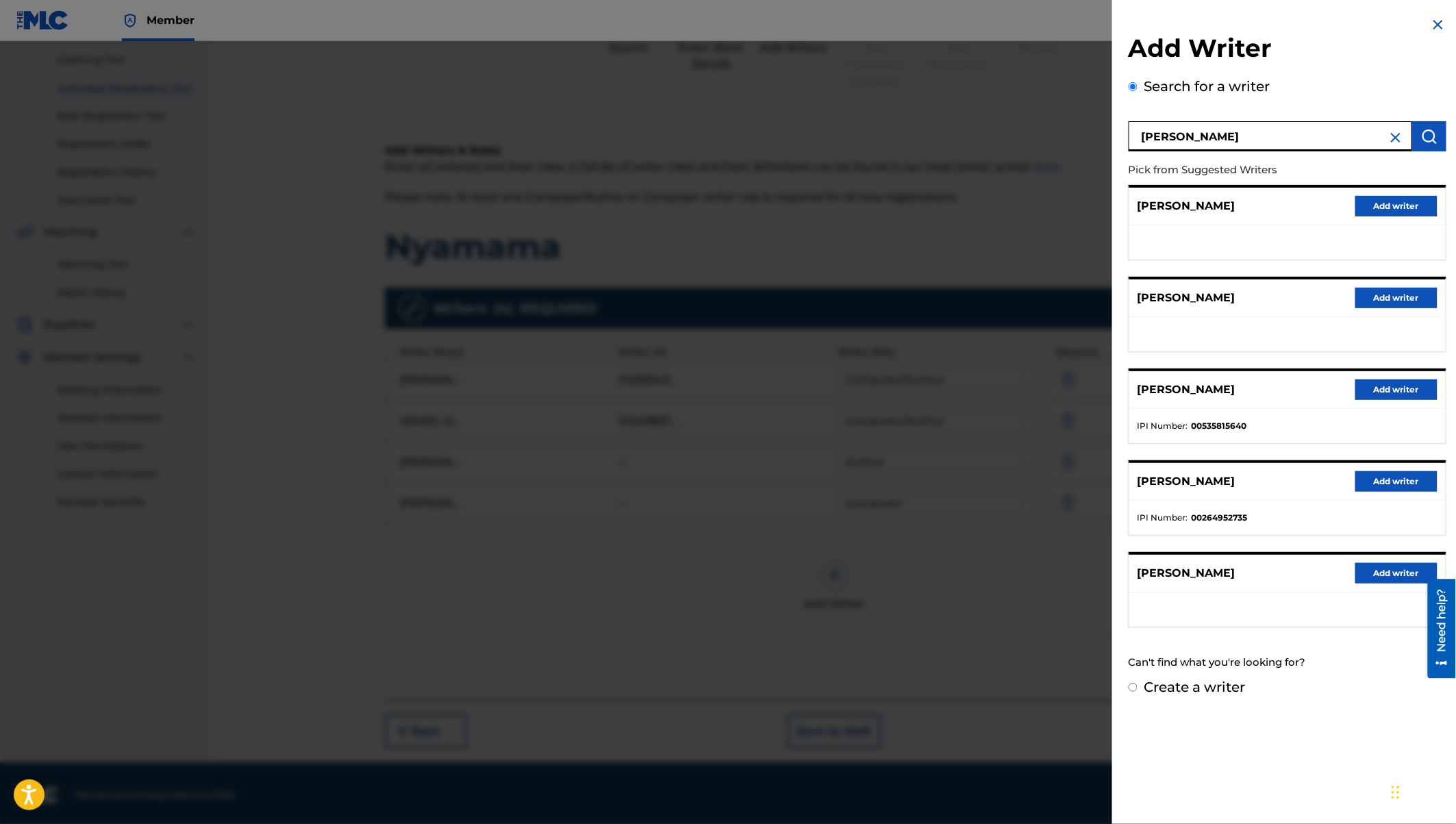
click at [1385, 572] on button "Add writer" at bounding box center [1396, 573] width 82 height 21
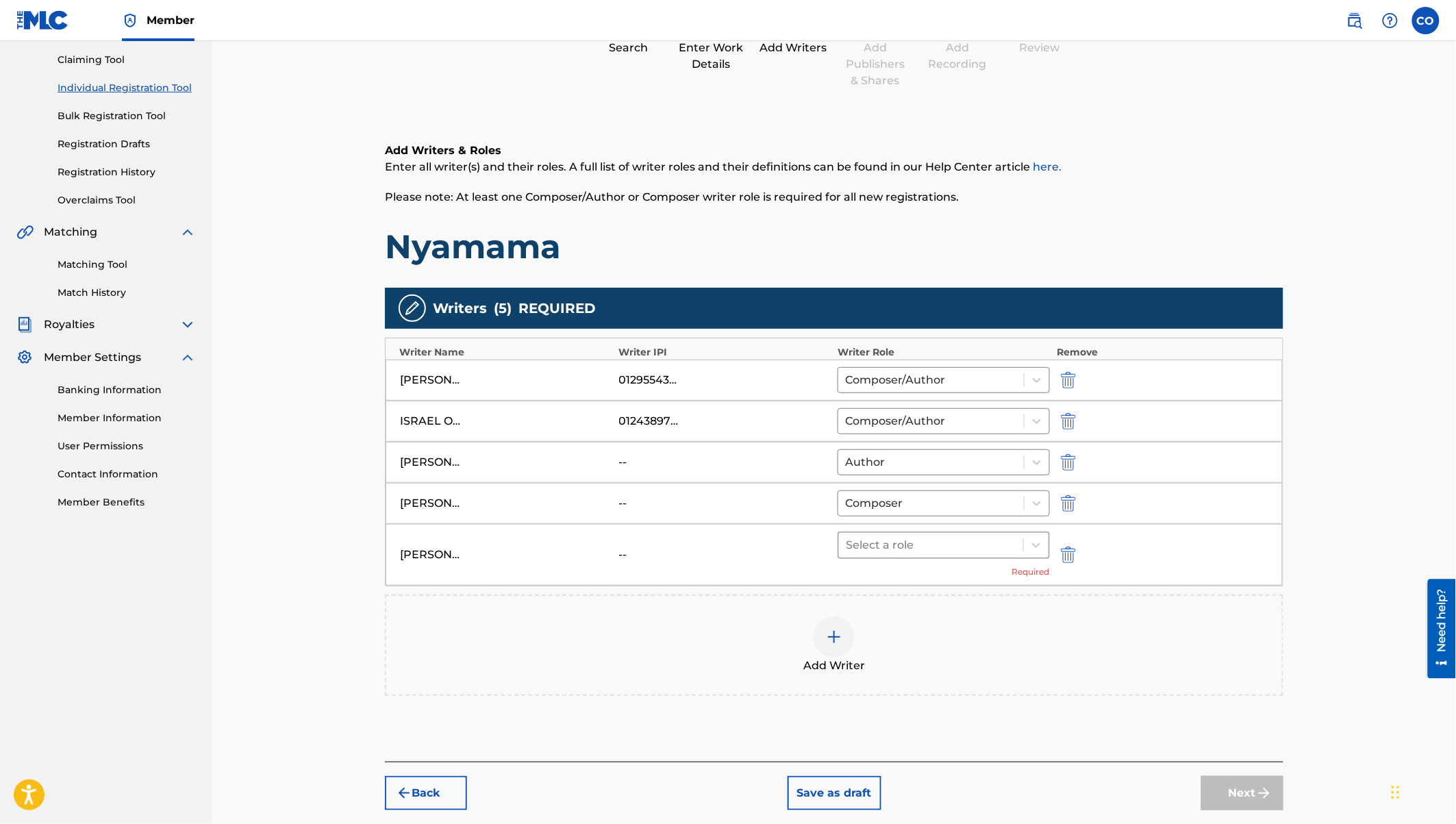
click at [913, 540] on div at bounding box center [931, 546] width 171 height 19
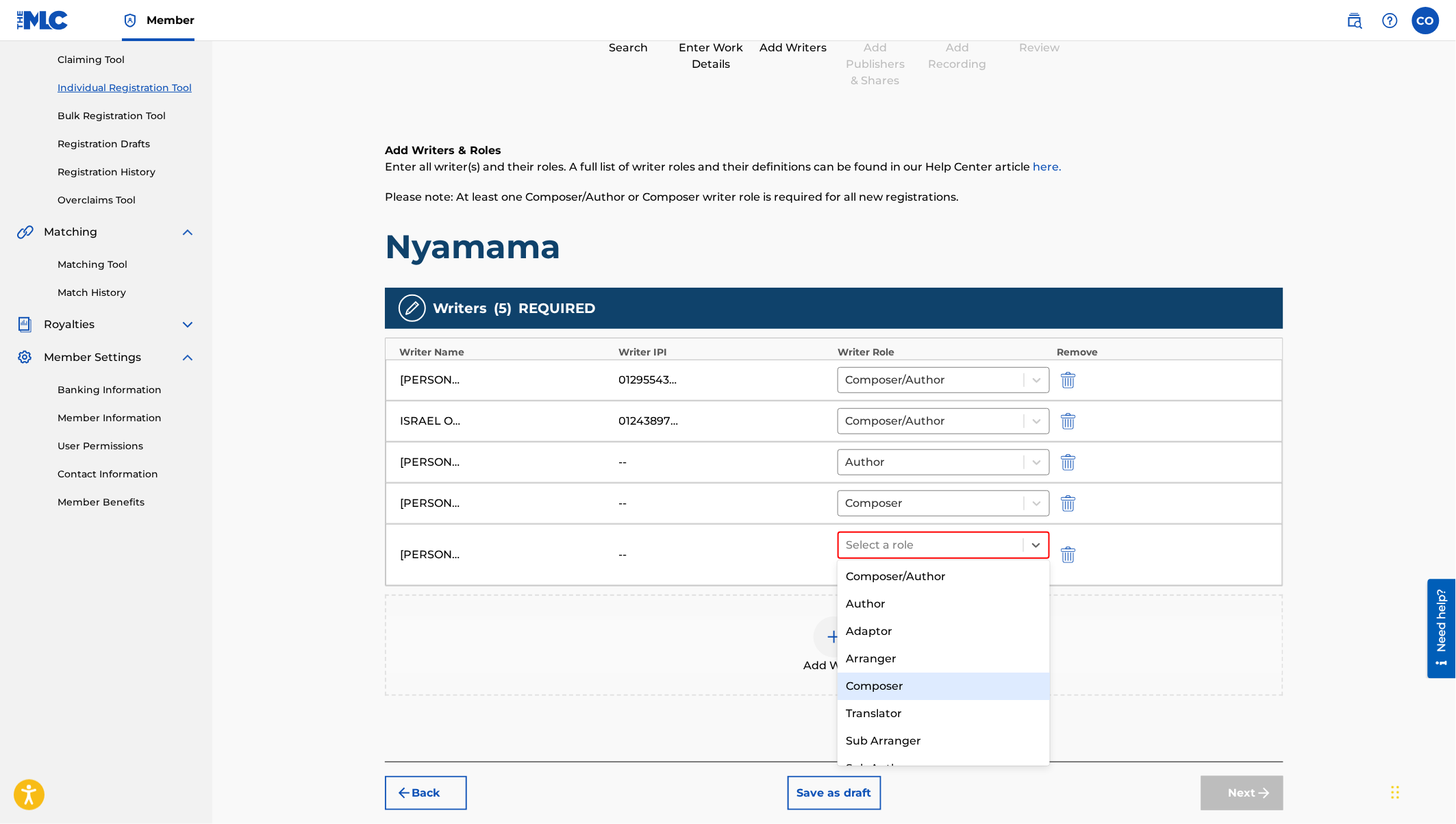
click at [888, 684] on div "Composer" at bounding box center [943, 686] width 213 height 28
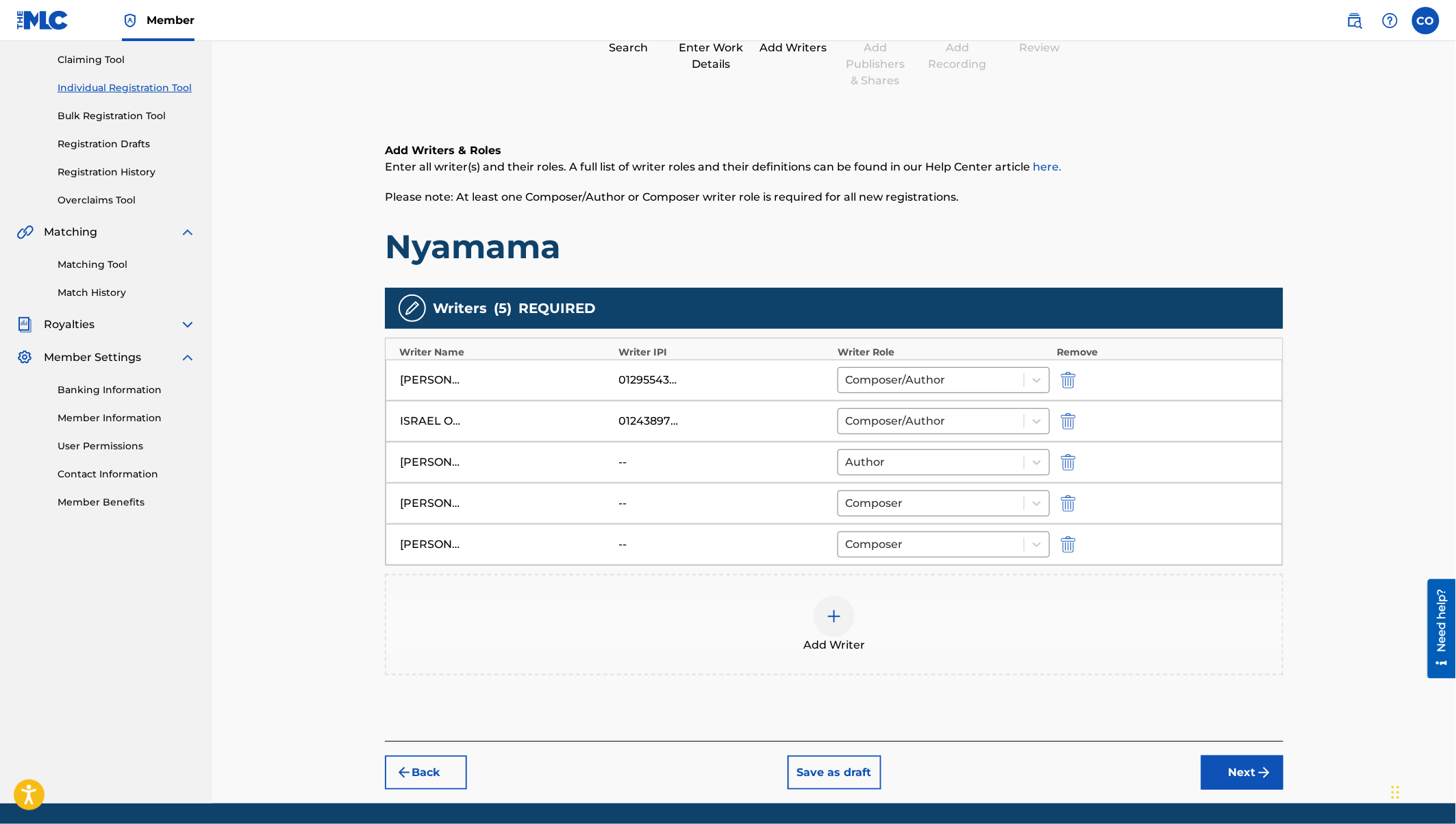
click at [1240, 765] on button "Next" at bounding box center [1242, 772] width 82 height 34
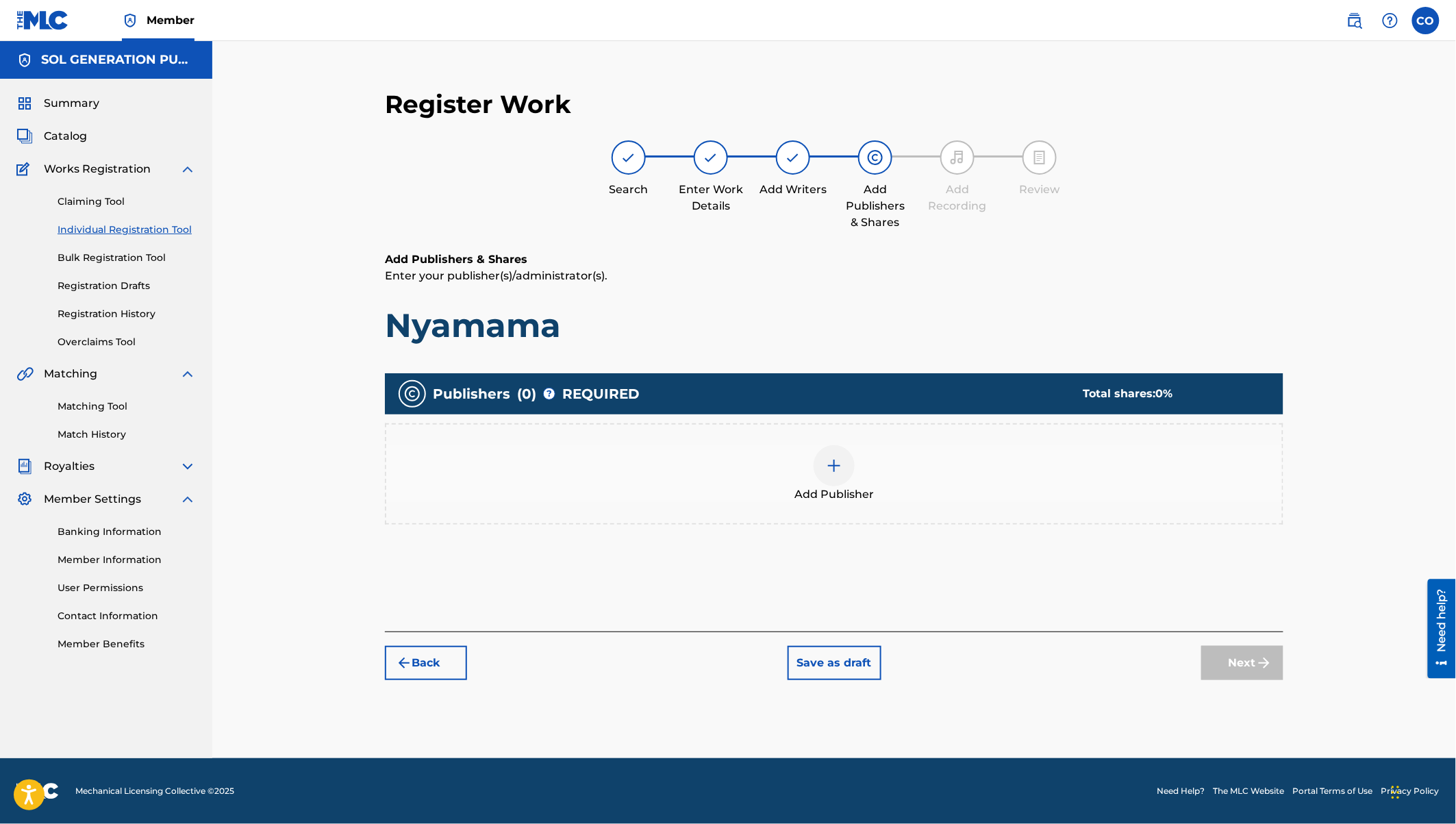
scroll to position [0, 0]
click at [824, 464] on div at bounding box center [833, 465] width 41 height 41
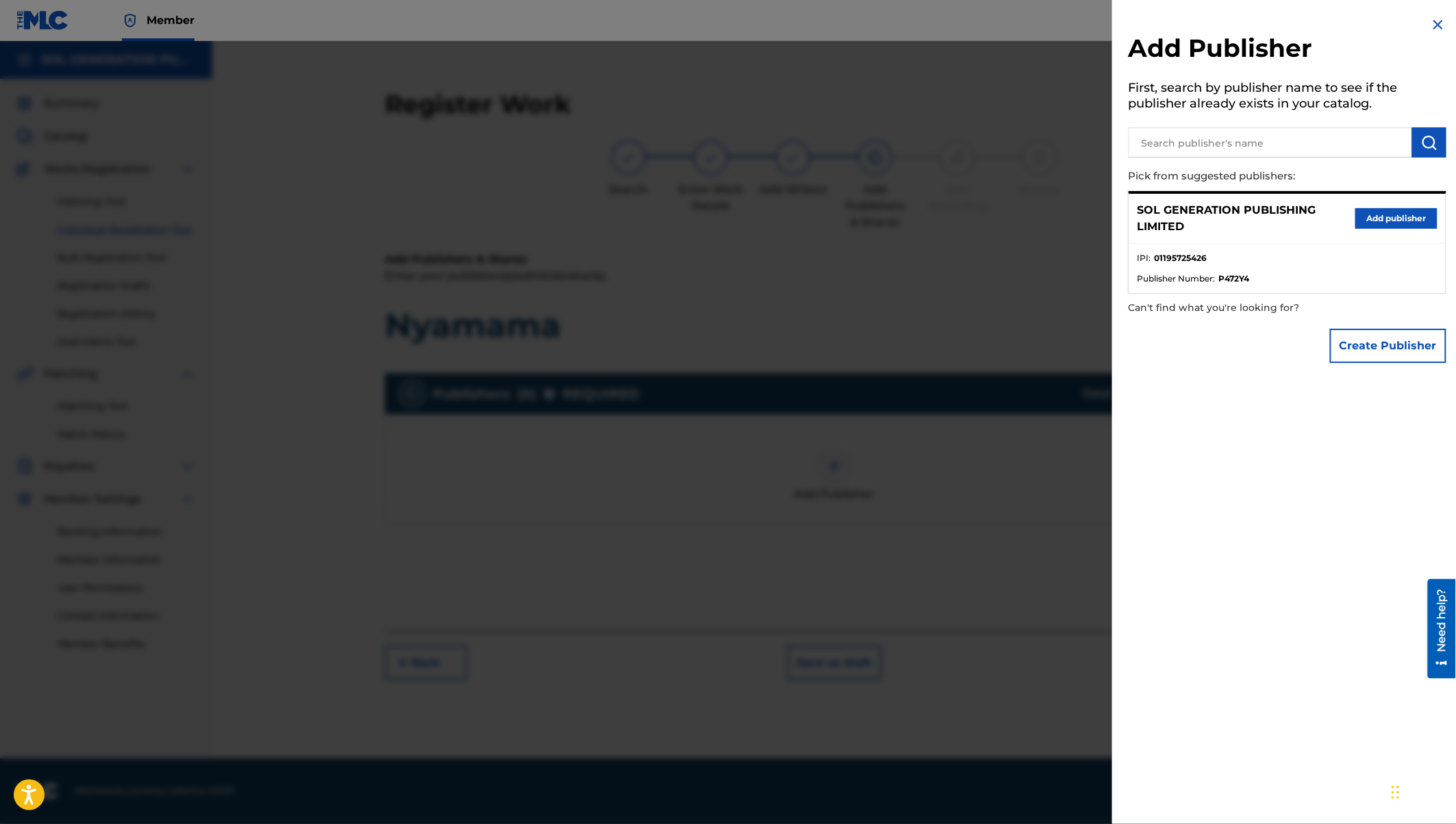
click at [1394, 220] on button "Add publisher" at bounding box center [1396, 218] width 82 height 21
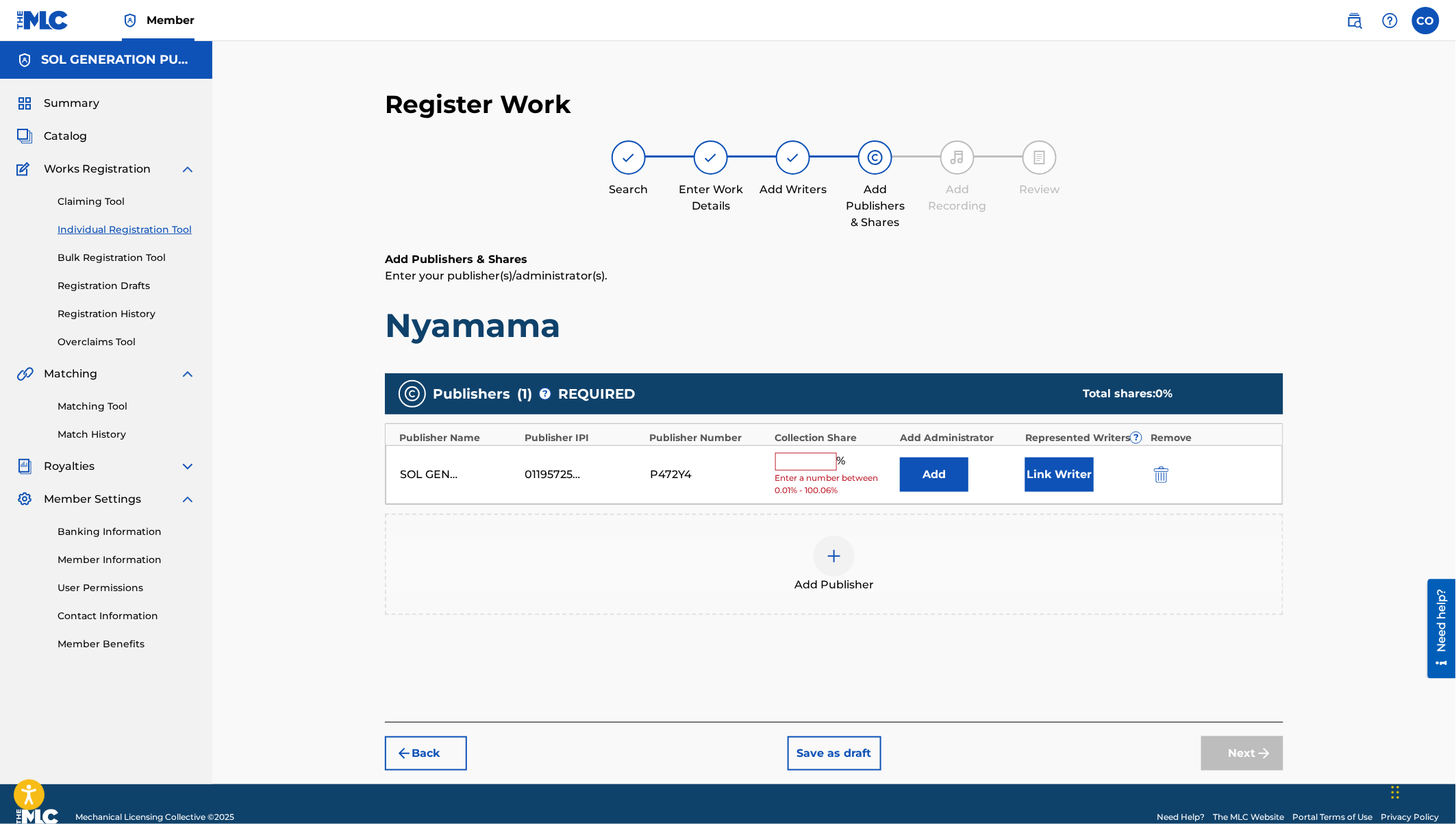
click at [809, 461] on input "text" at bounding box center [806, 462] width 62 height 18
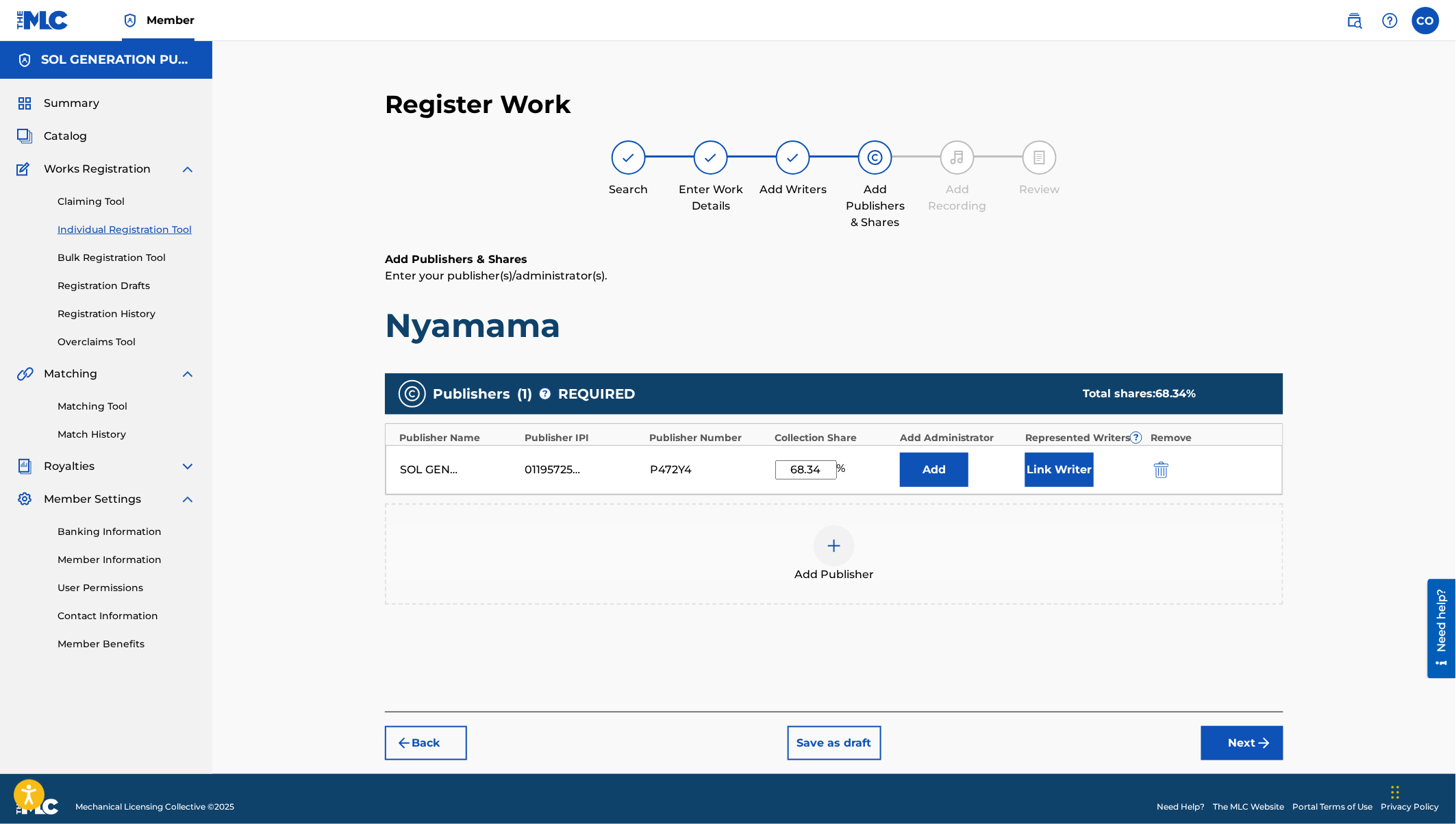
type input "68.34"
click at [1077, 470] on button "Link Writer" at bounding box center [1059, 470] width 69 height 34
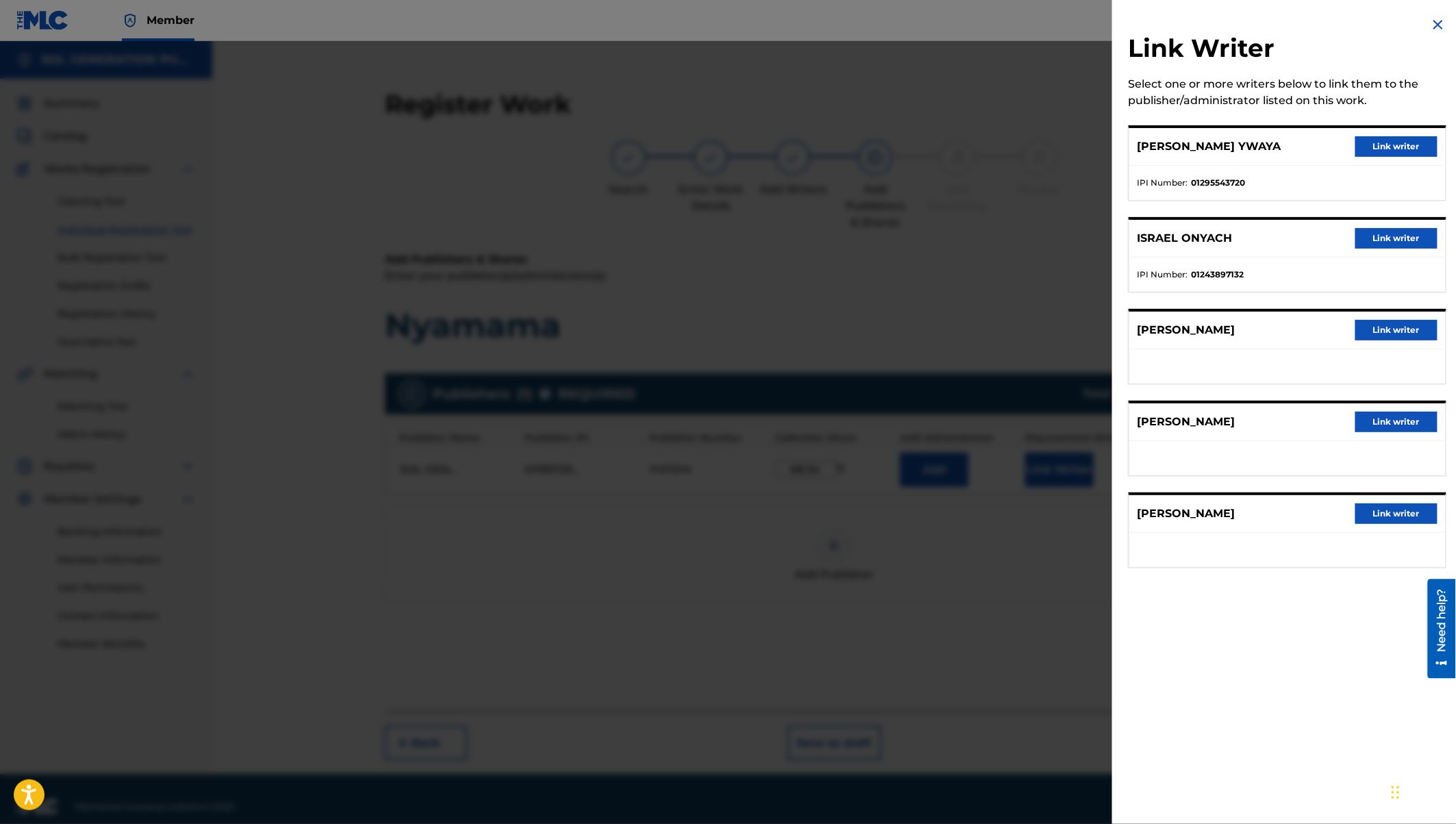
click at [1375, 150] on button "Link writer" at bounding box center [1396, 147] width 82 height 21
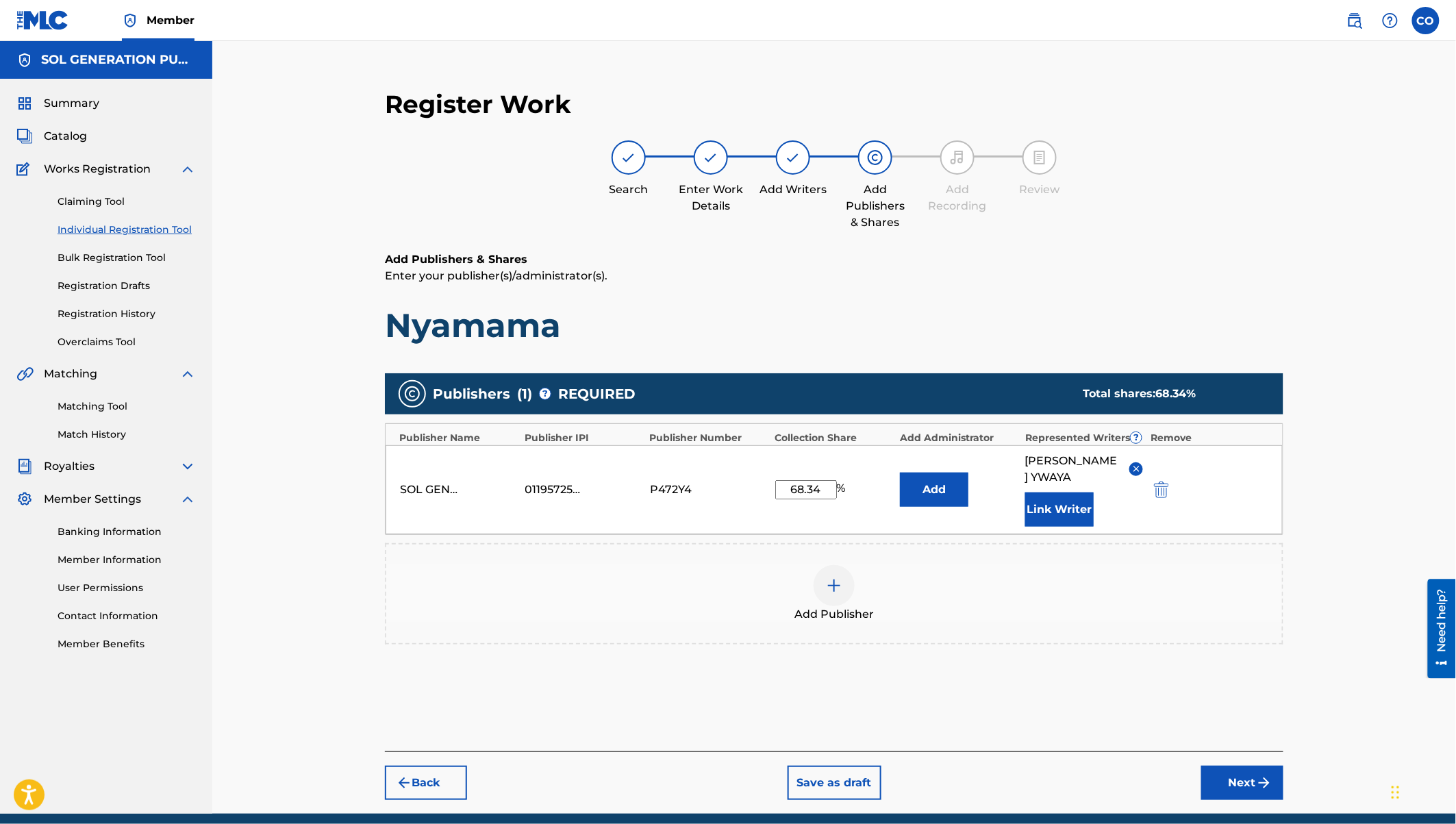
click at [1071, 505] on button "Link Writer" at bounding box center [1059, 509] width 69 height 34
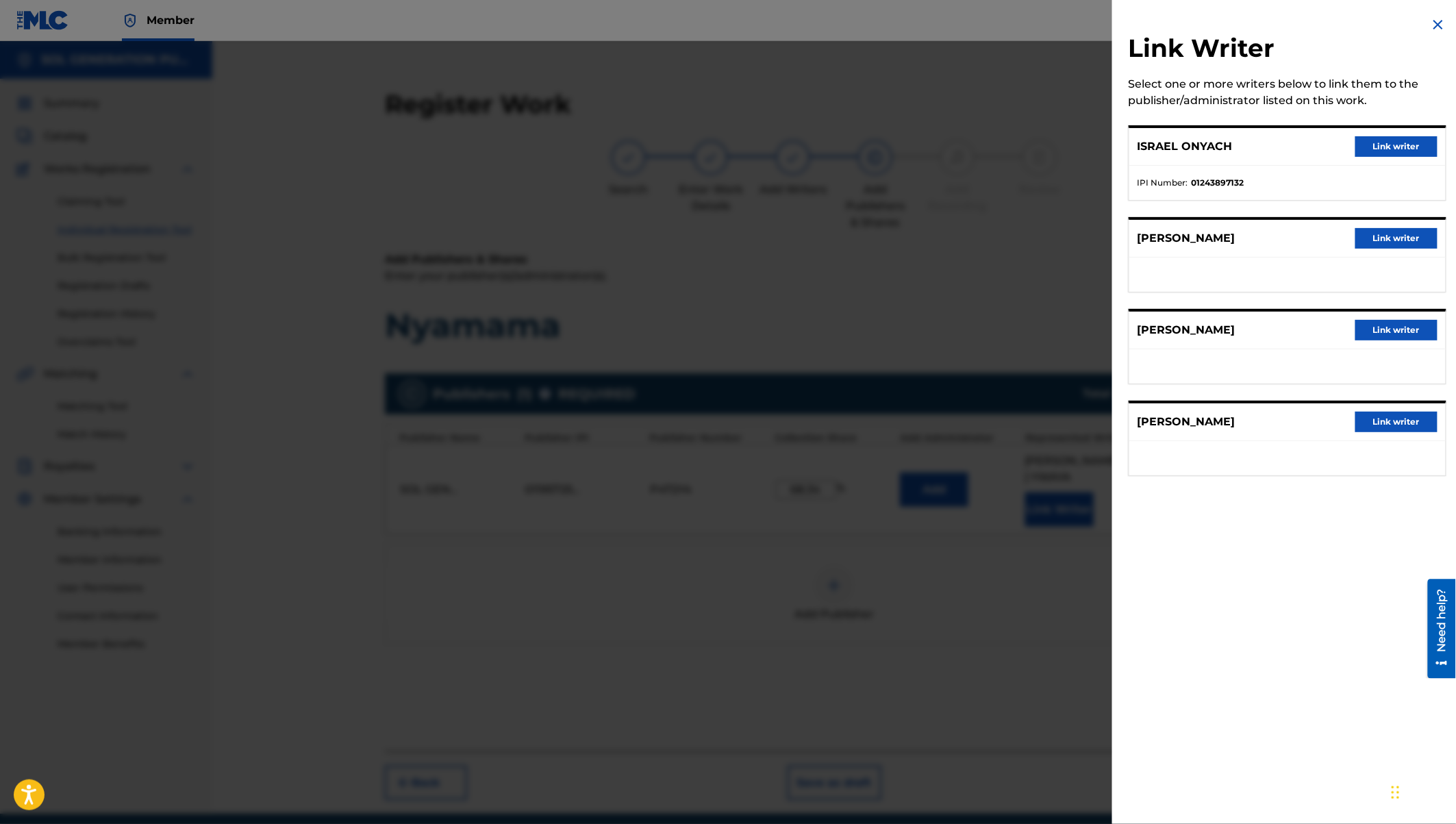
click at [1399, 145] on button "Link writer" at bounding box center [1396, 147] width 82 height 21
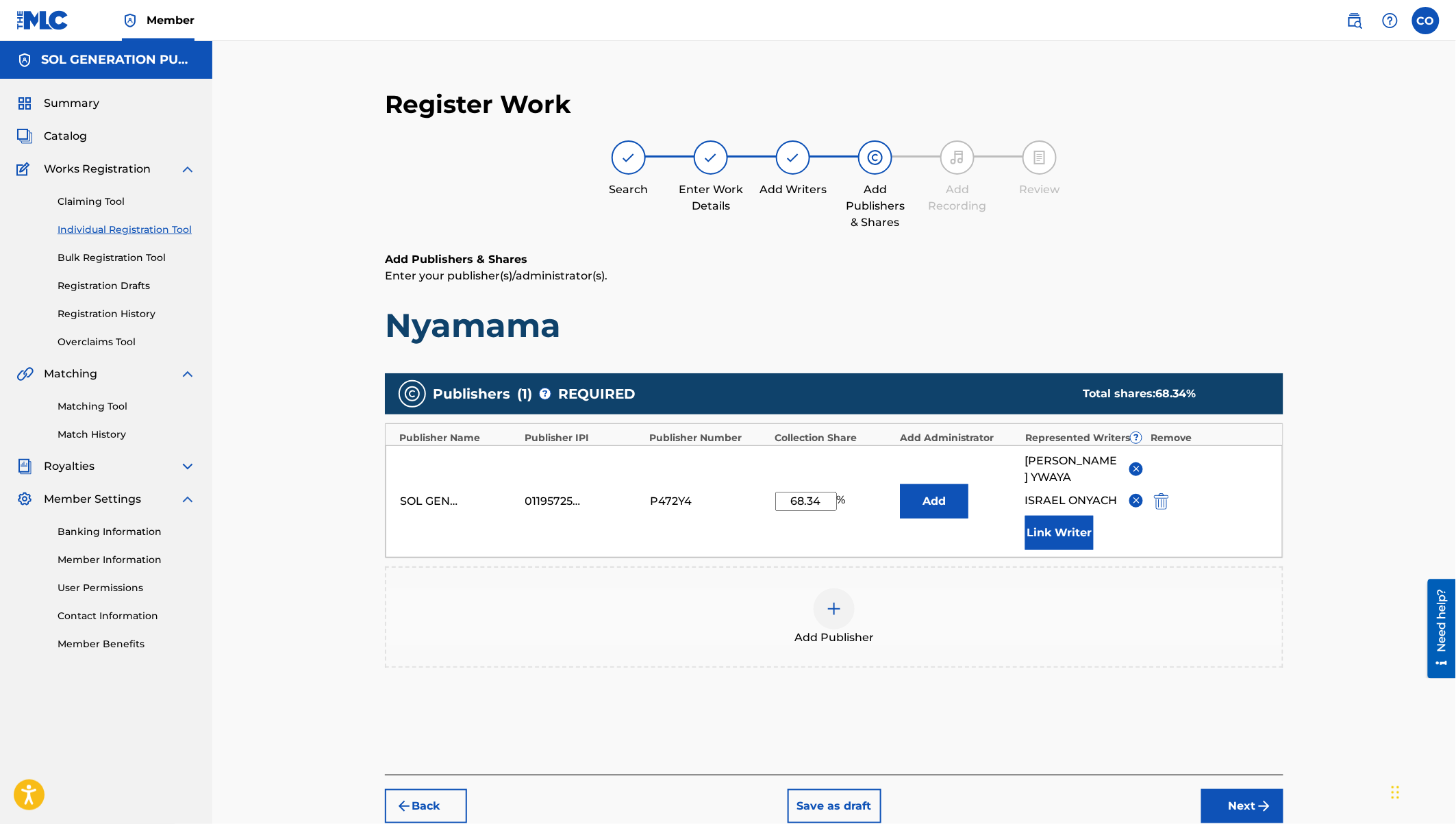
click at [1241, 780] on button "Next" at bounding box center [1242, 806] width 82 height 34
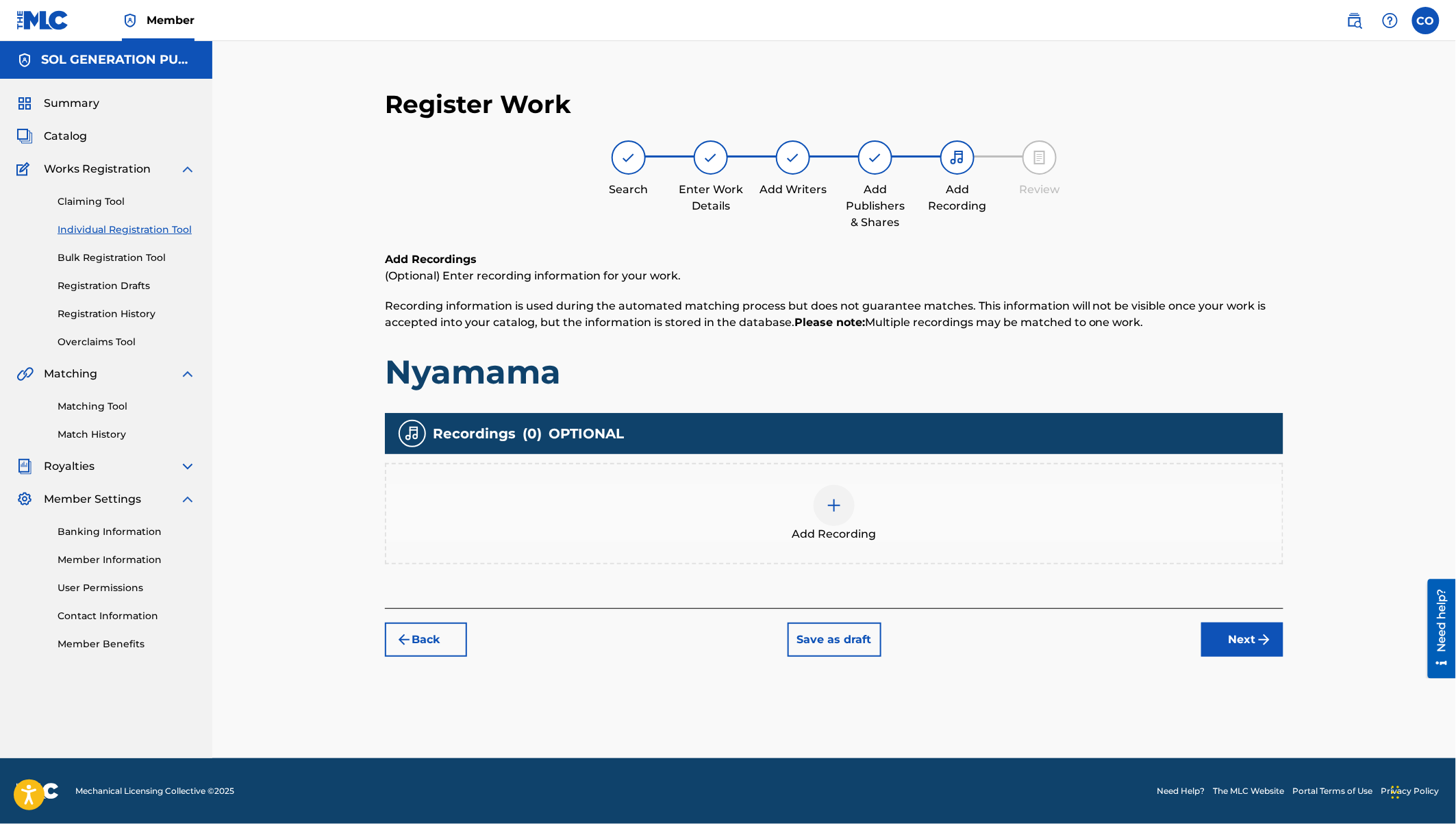
click at [832, 487] on div at bounding box center [833, 505] width 41 height 41
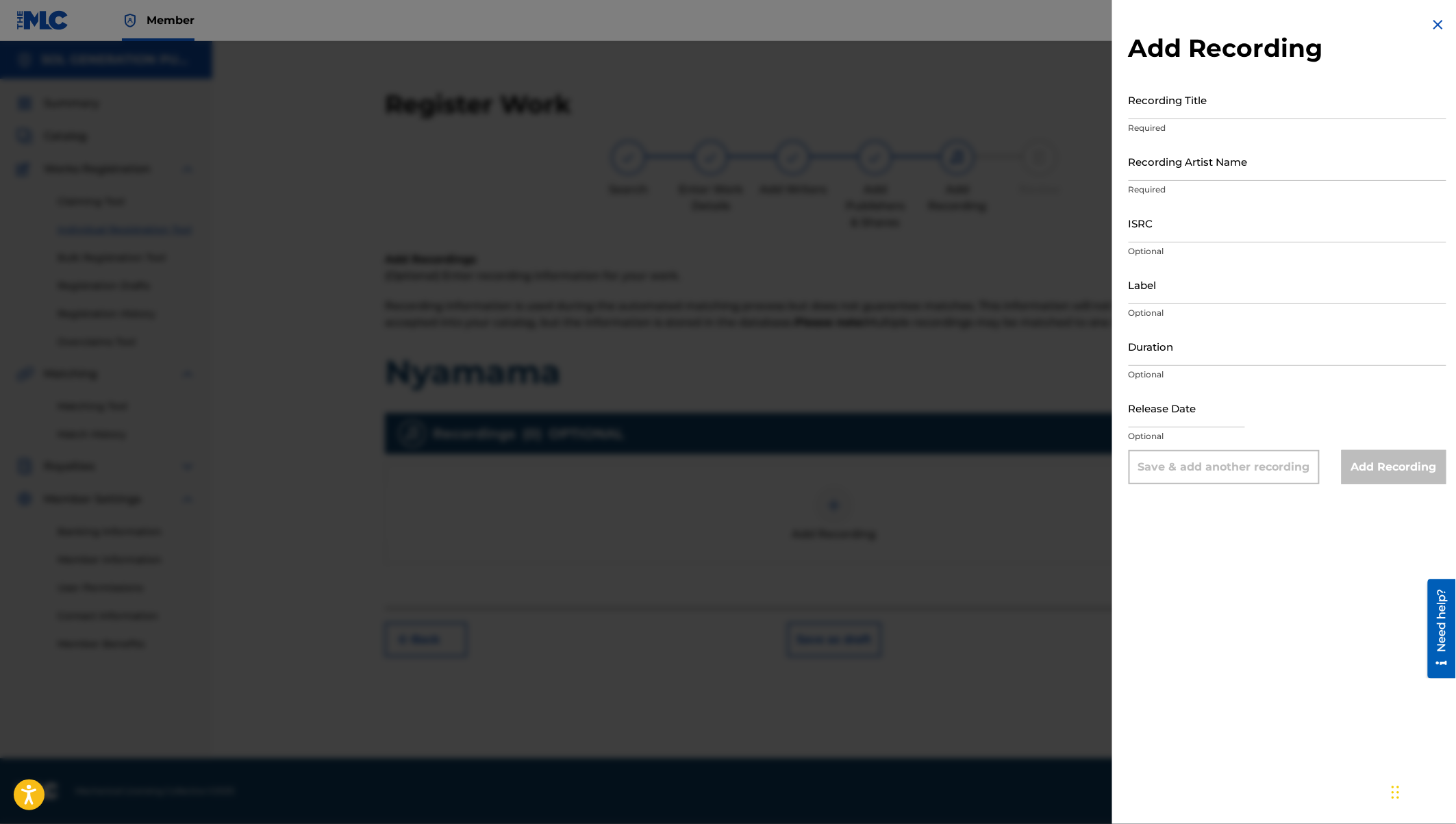
click at [1173, 101] on input "Recording Title" at bounding box center [1287, 99] width 318 height 39
type input "Nyamama"
click at [1185, 171] on input "Recording Artist Name" at bounding box center [1287, 161] width 318 height 39
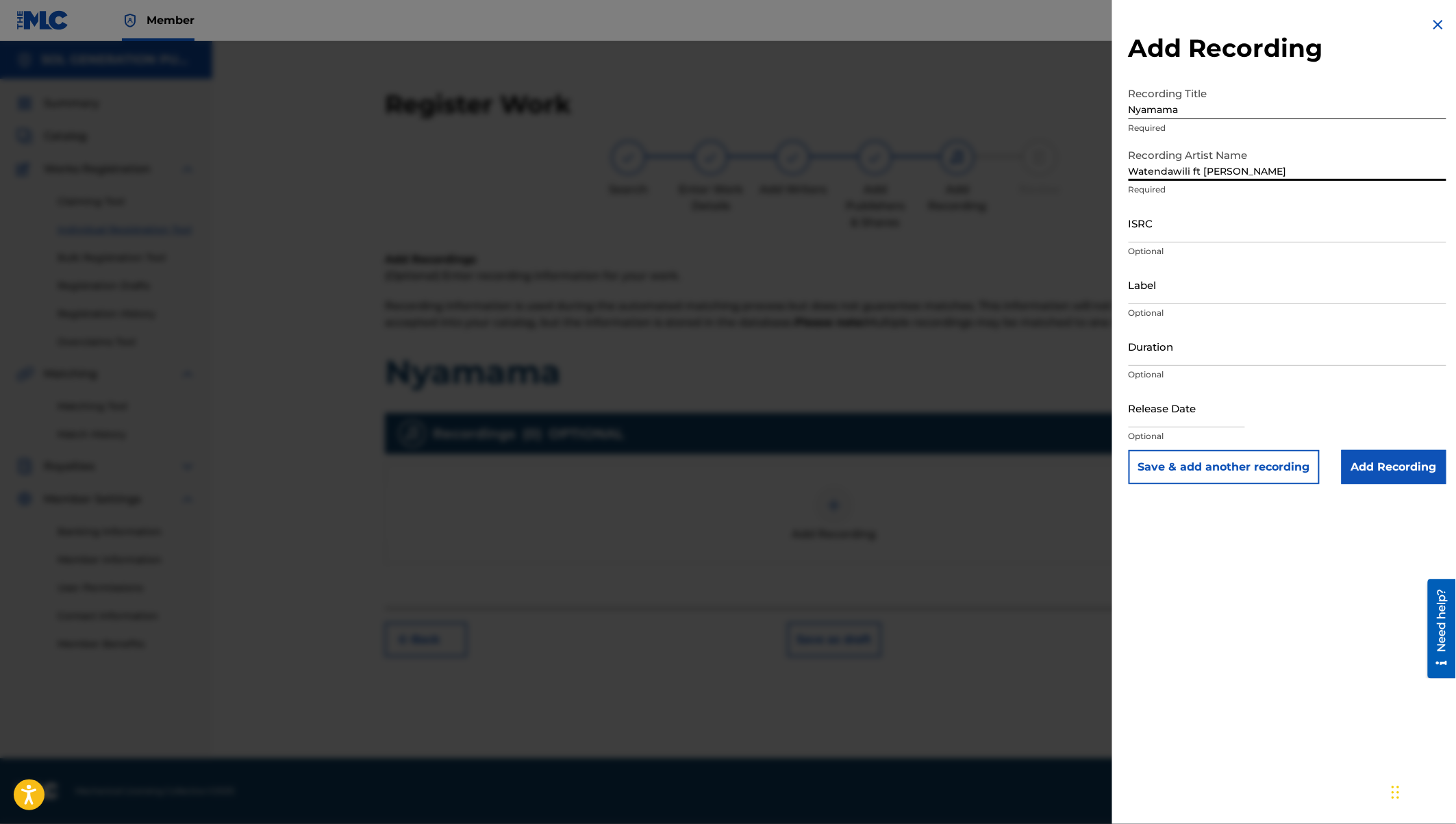
type input "Watendawili ft Okello Max"
click at [1155, 293] on input "Label" at bounding box center [1287, 284] width 318 height 39
type input "Watendawili"
click at [1148, 355] on input "Duration" at bounding box center [1287, 346] width 318 height 39
click at [1190, 418] on input "text" at bounding box center [1187, 407] width 116 height 39
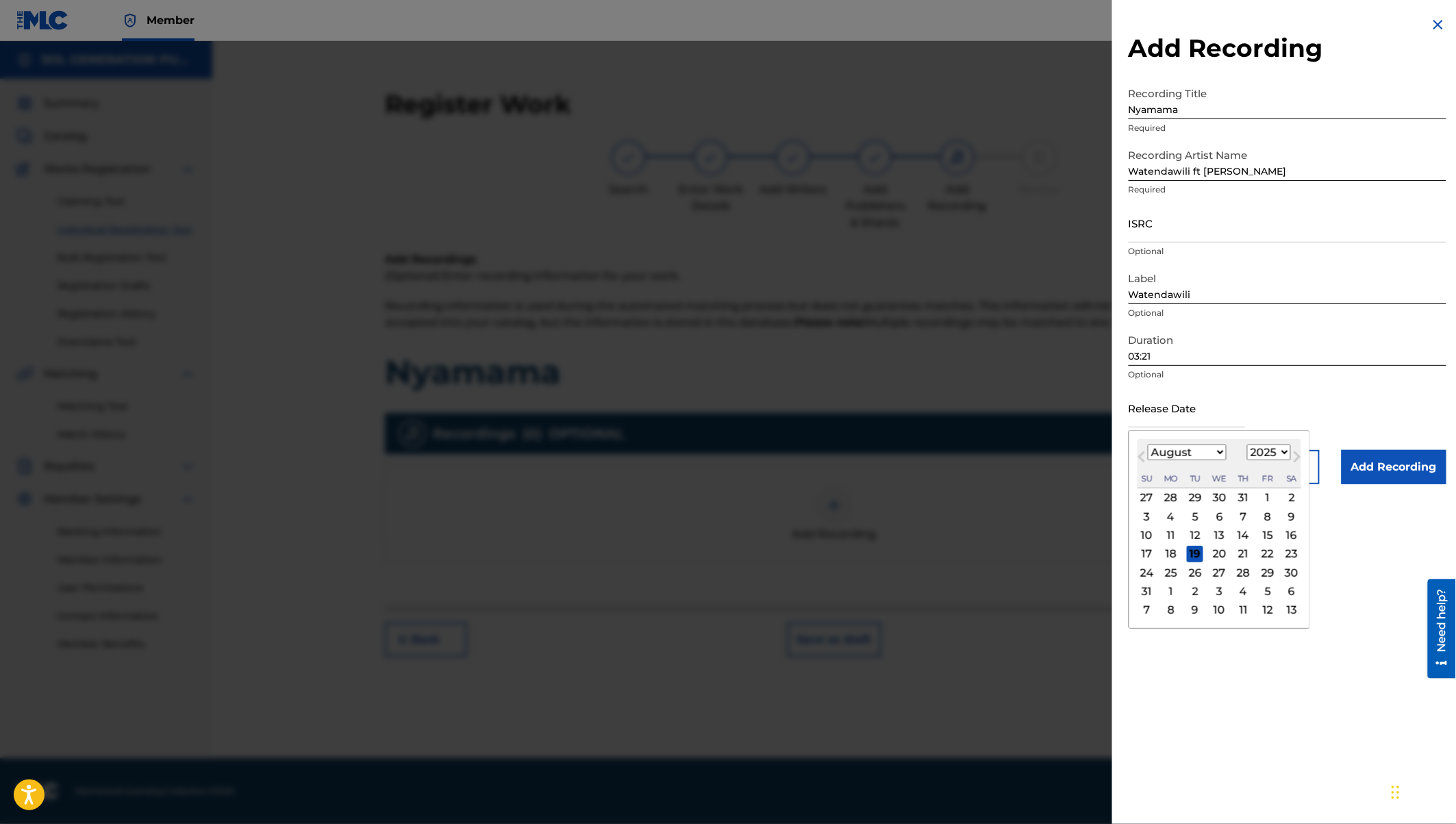
click at [1214, 451] on select "January February March April May June July August September October November De…" at bounding box center [1187, 452] width 79 height 16
click at [1276, 452] on select "1900 1901 1902 1903 1904 1905 1906 1907 1908 1909 1910 1911 1912 1913 1914 1915…" at bounding box center [1269, 452] width 44 height 16
click at [1264, 517] on div "8" at bounding box center [1267, 516] width 16 height 16
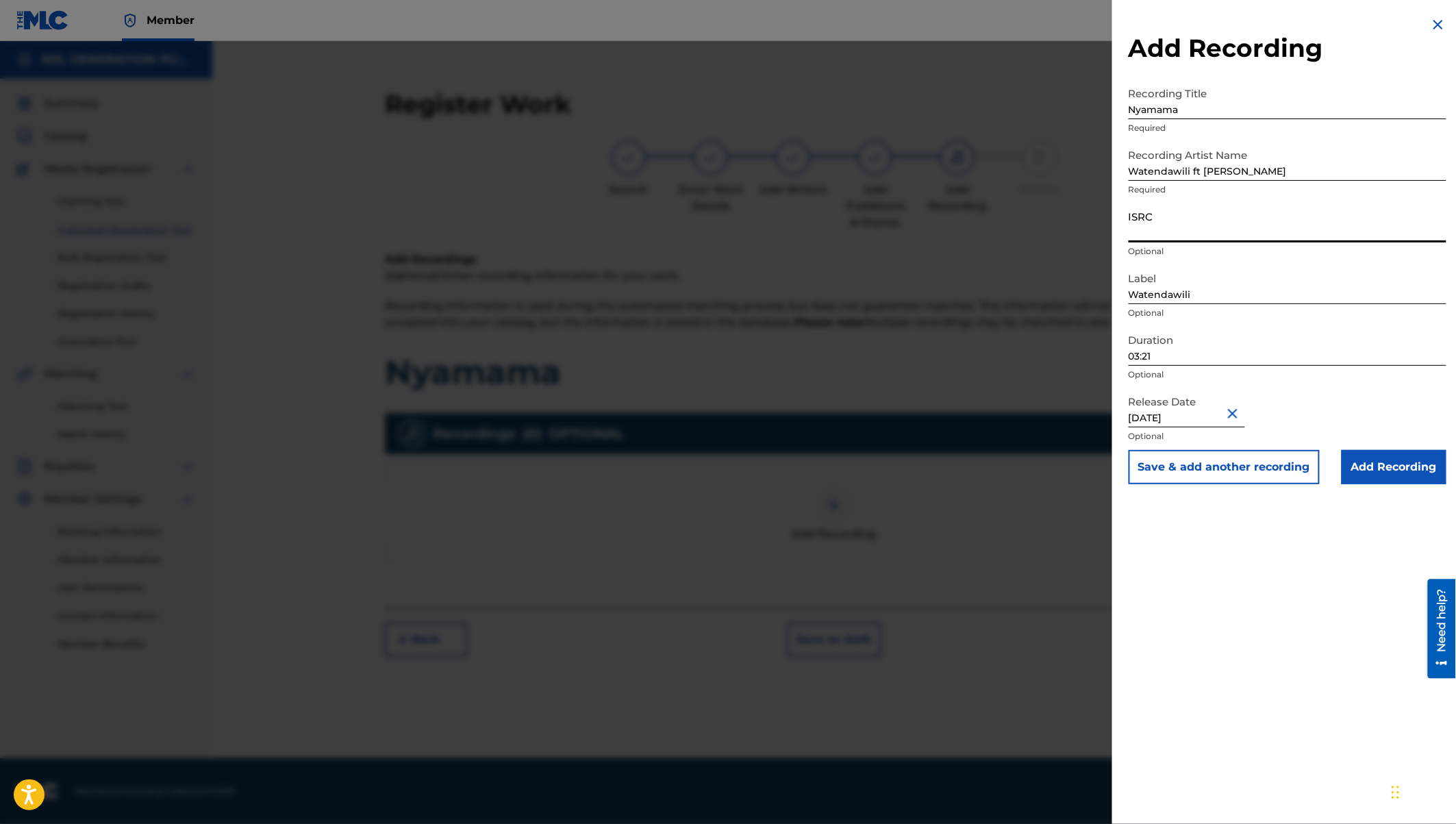
click at [1141, 227] on input "ISRC" at bounding box center [1287, 222] width 318 height 39
paste input "QZW9K2479567"
click at [1390, 466] on input "Add Recording" at bounding box center [1394, 467] width 105 height 34
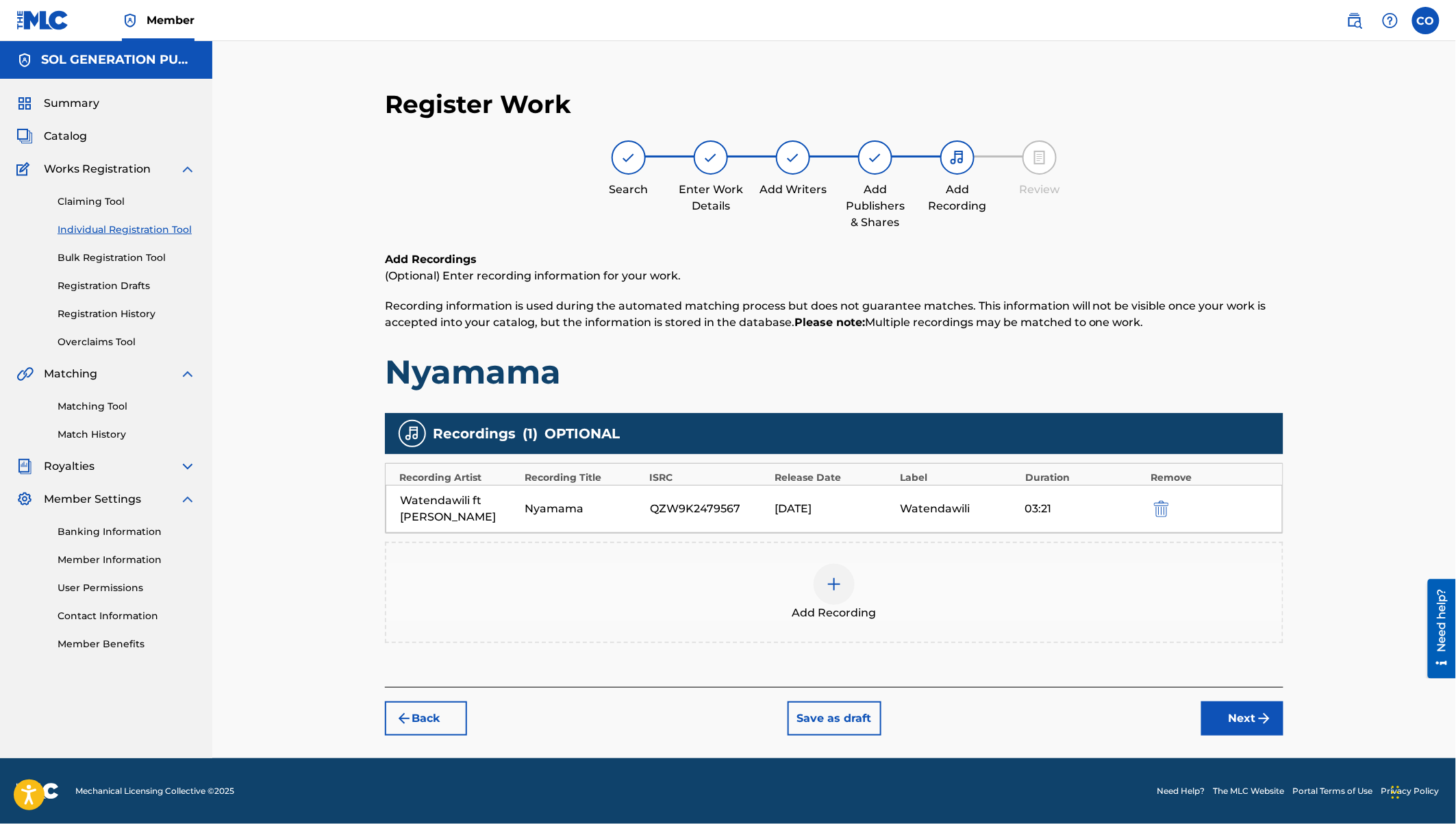
click at [1249, 711] on button "Next" at bounding box center [1242, 718] width 82 height 34
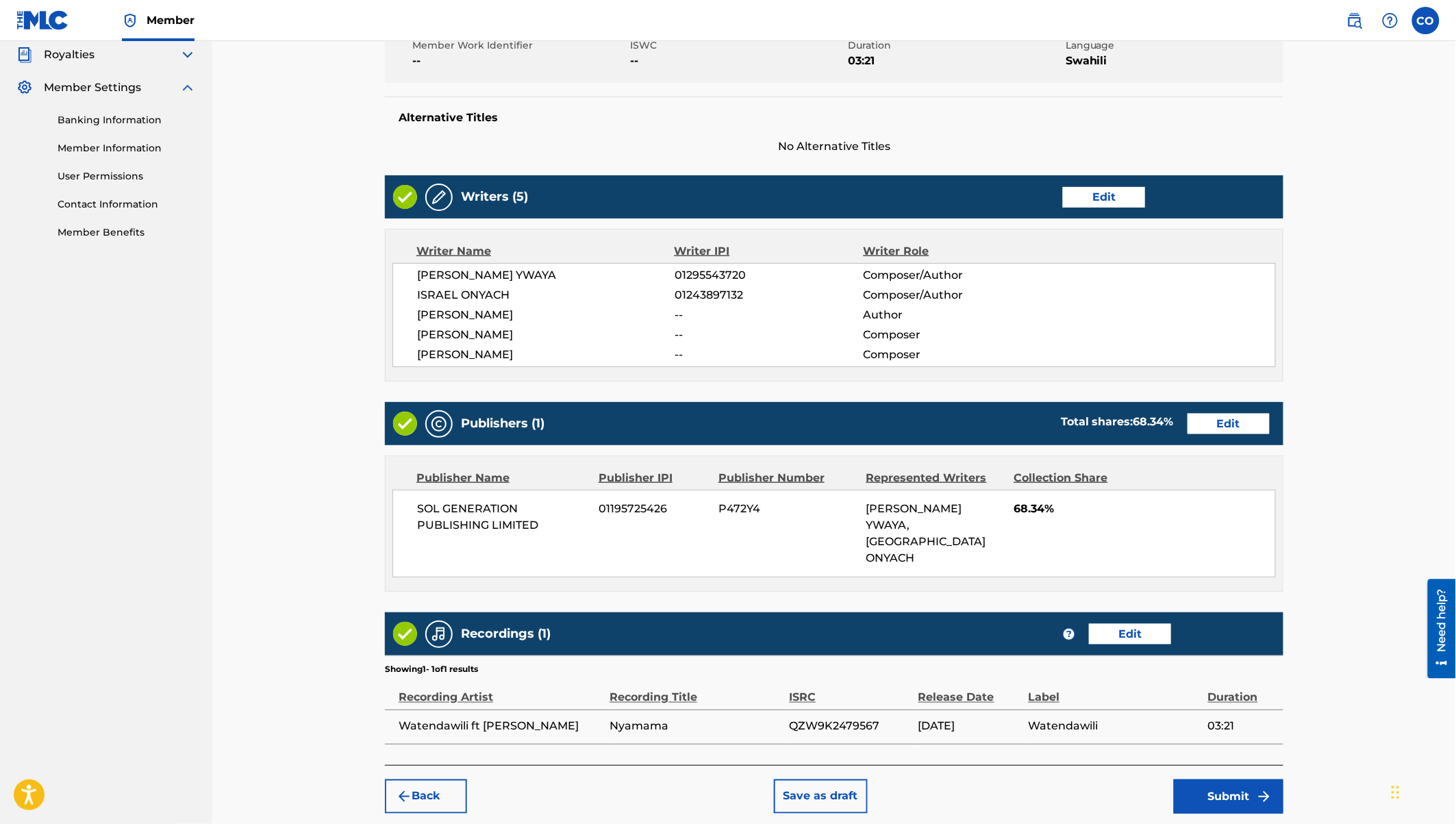
scroll to position [443, 0]
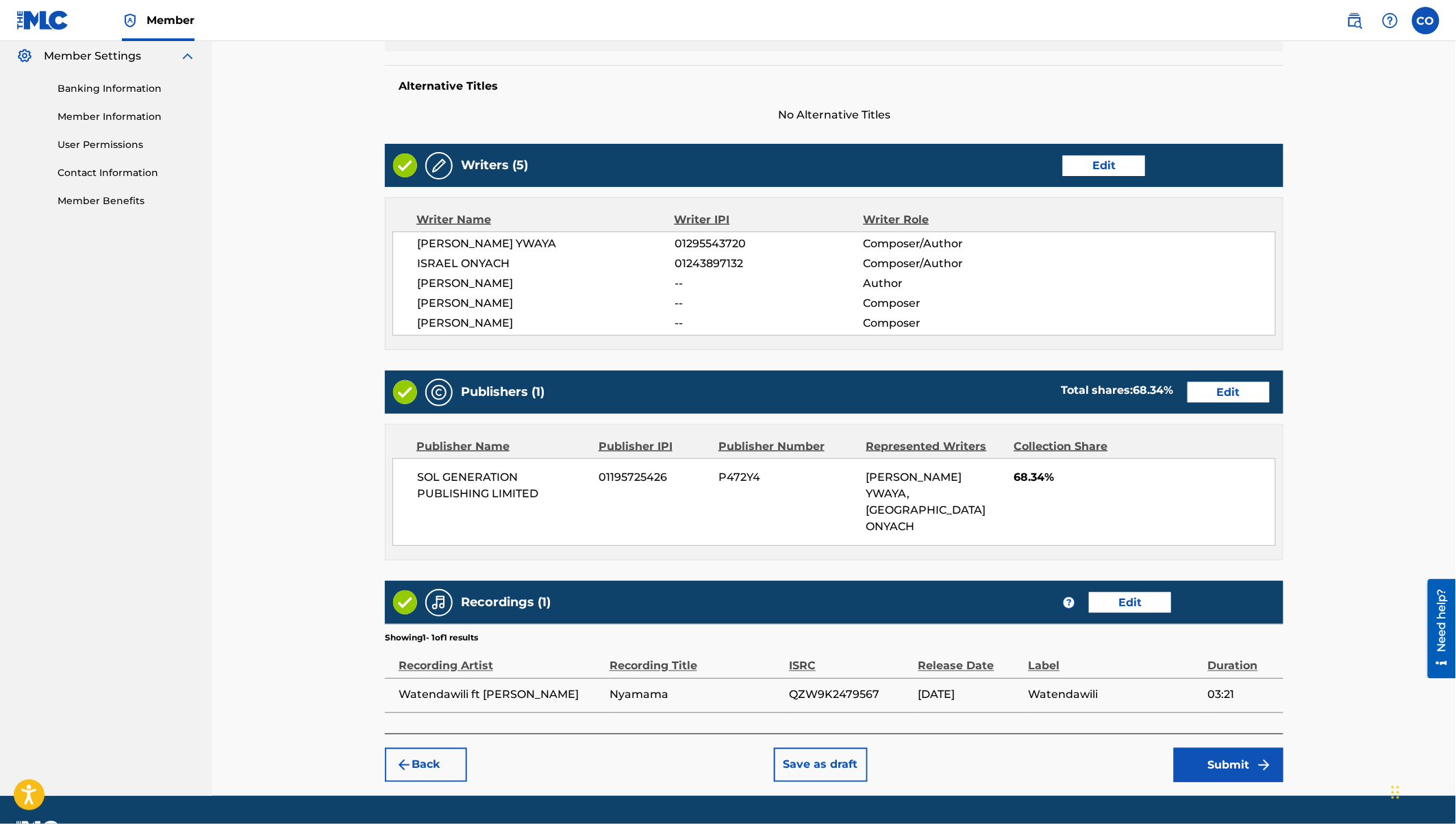
click at [1234, 748] on button "Submit" at bounding box center [1228, 765] width 110 height 34
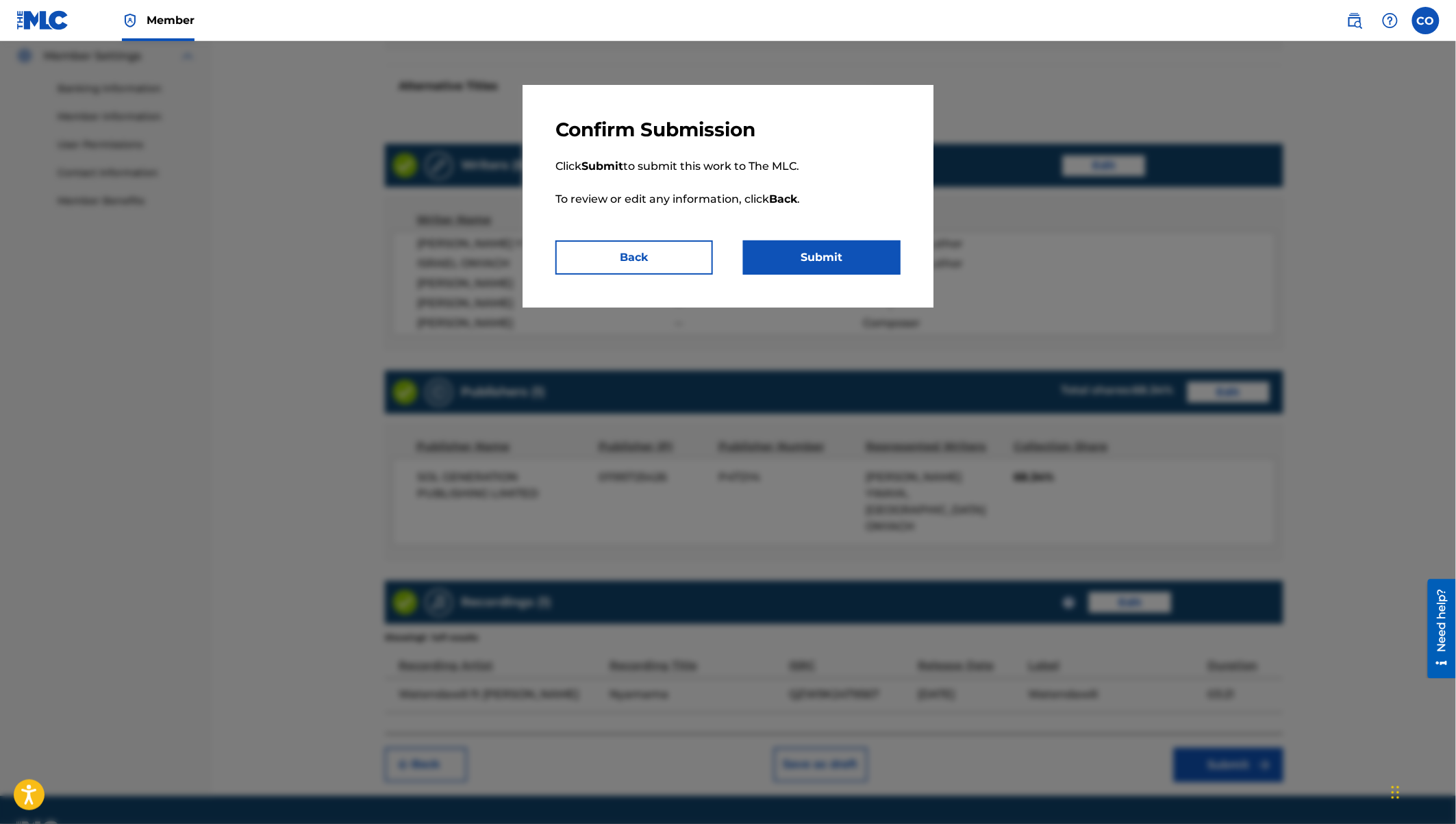
click at [851, 262] on button "Submit" at bounding box center [821, 258] width 157 height 34
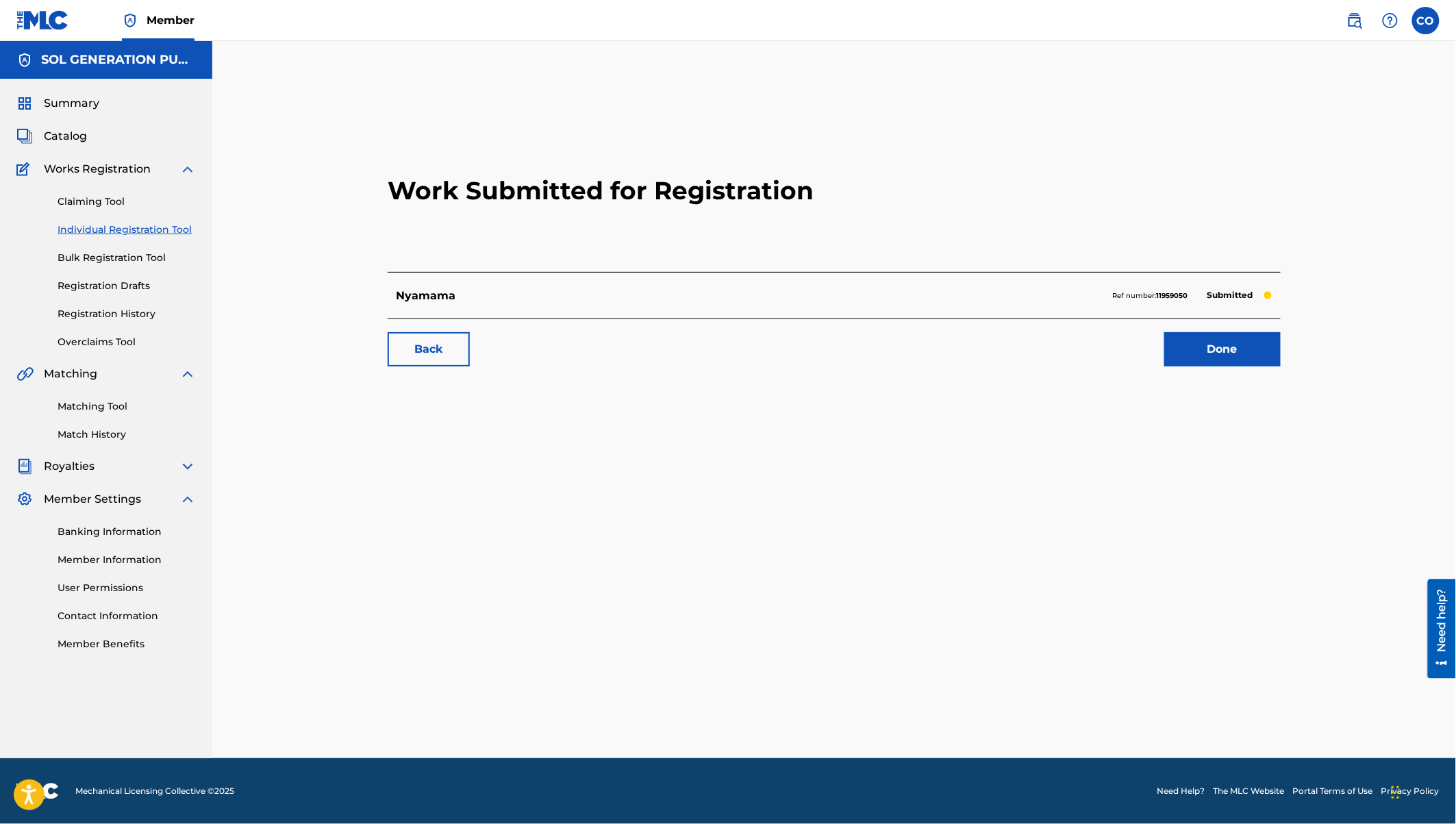
click at [1229, 346] on link "Done" at bounding box center [1222, 349] width 116 height 34
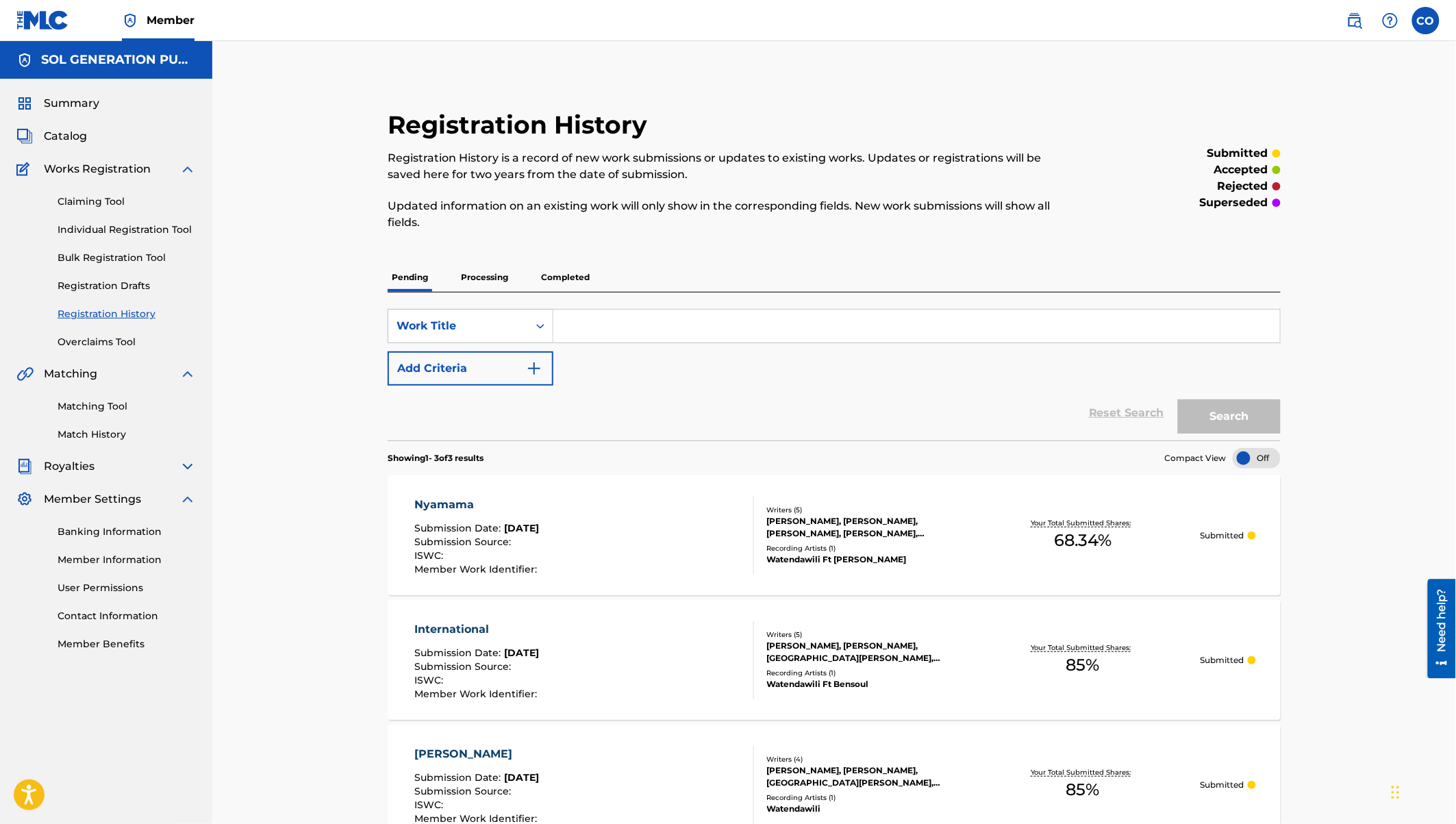
click at [109, 232] on link "Individual Registration Tool" at bounding box center [126, 229] width 138 height 14
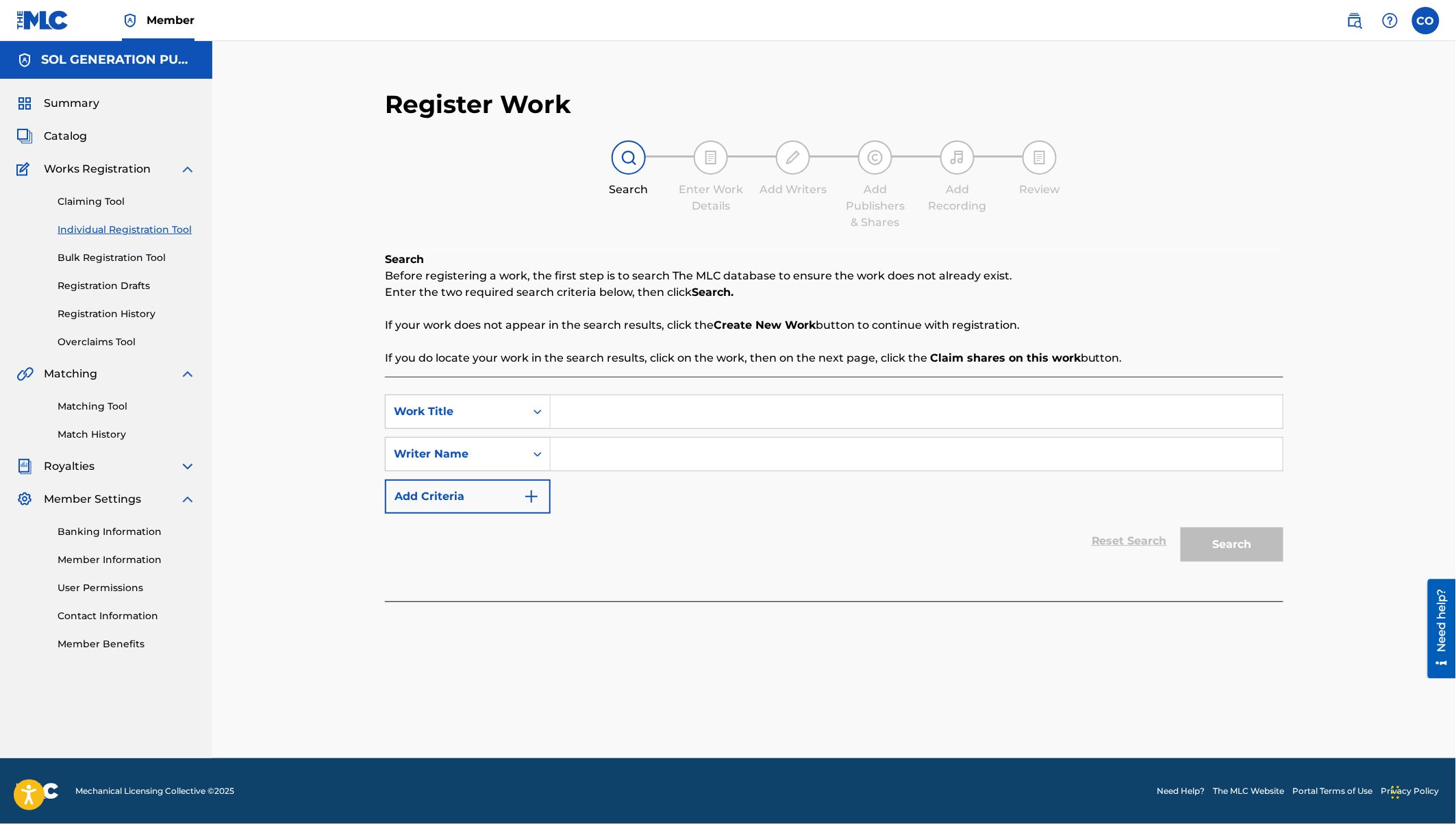
click at [639, 410] on input "Search Form" at bounding box center [916, 411] width 732 height 32
click at [672, 459] on input "Search Form" at bounding box center [916, 454] width 732 height 32
click at [1180, 527] on button "Search" at bounding box center [1232, 545] width 103 height 34
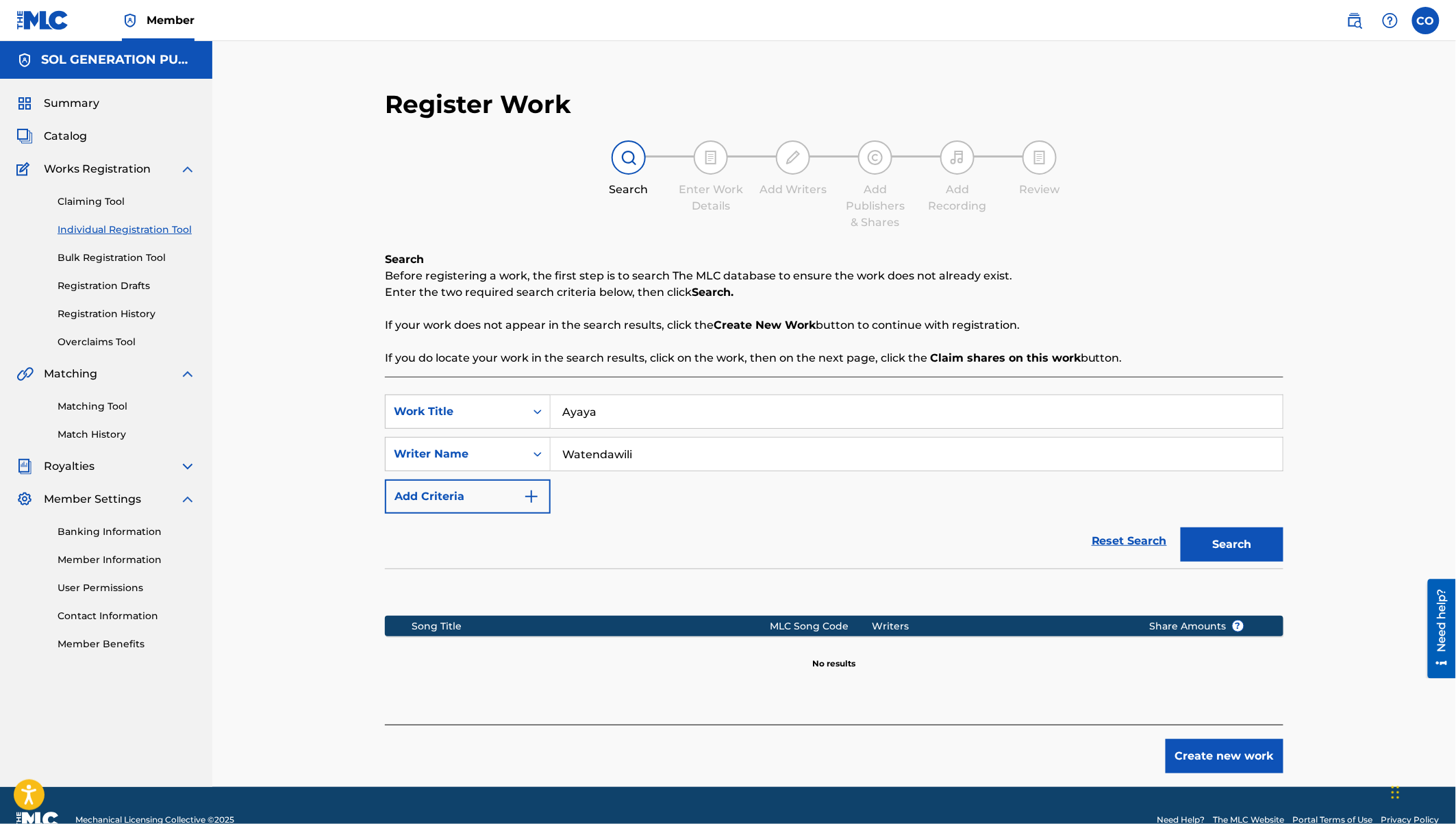
click at [1245, 563] on div "Search" at bounding box center [1228, 541] width 110 height 54
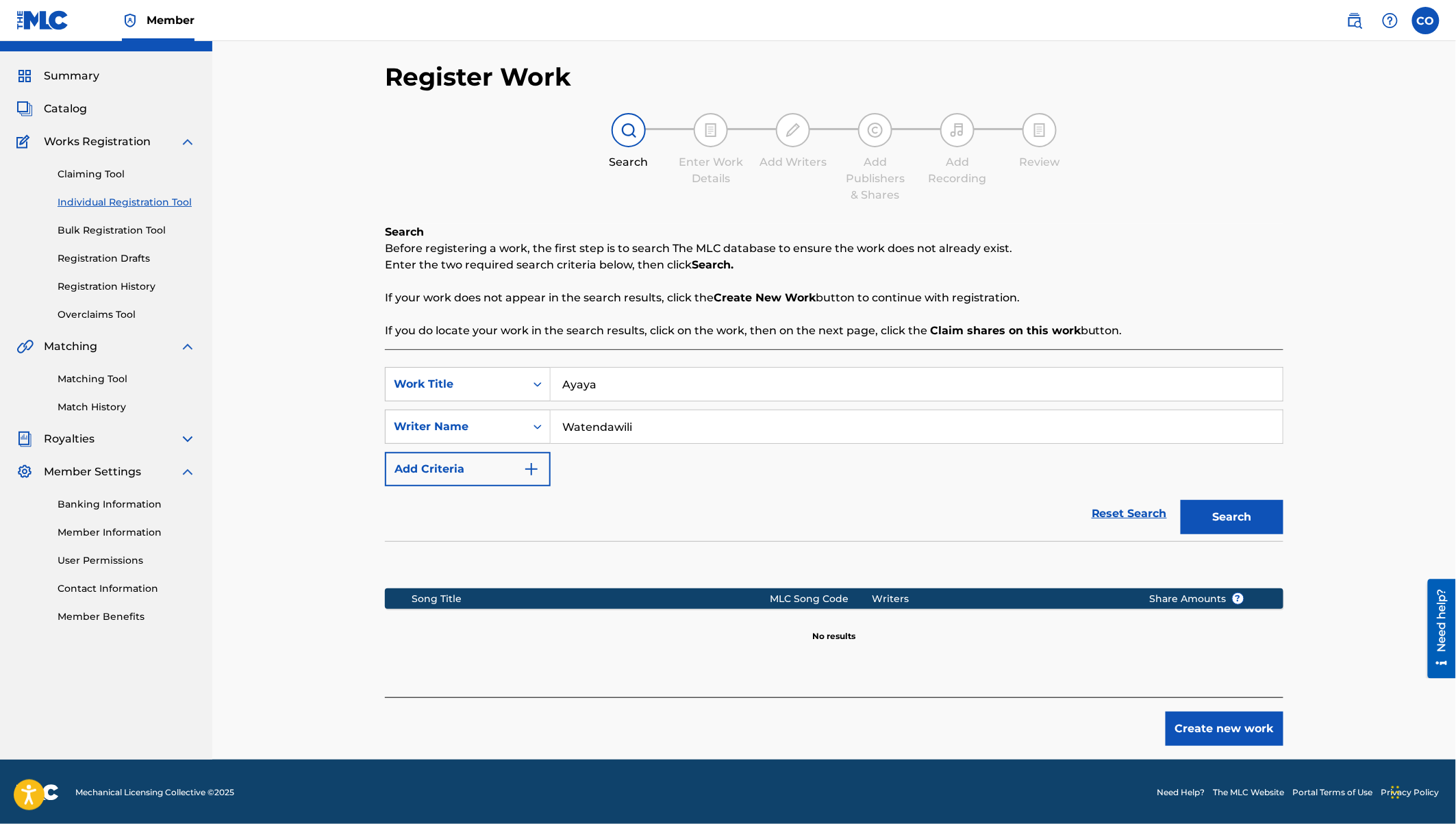
click at [1221, 733] on button "Create new work" at bounding box center [1224, 729] width 118 height 34
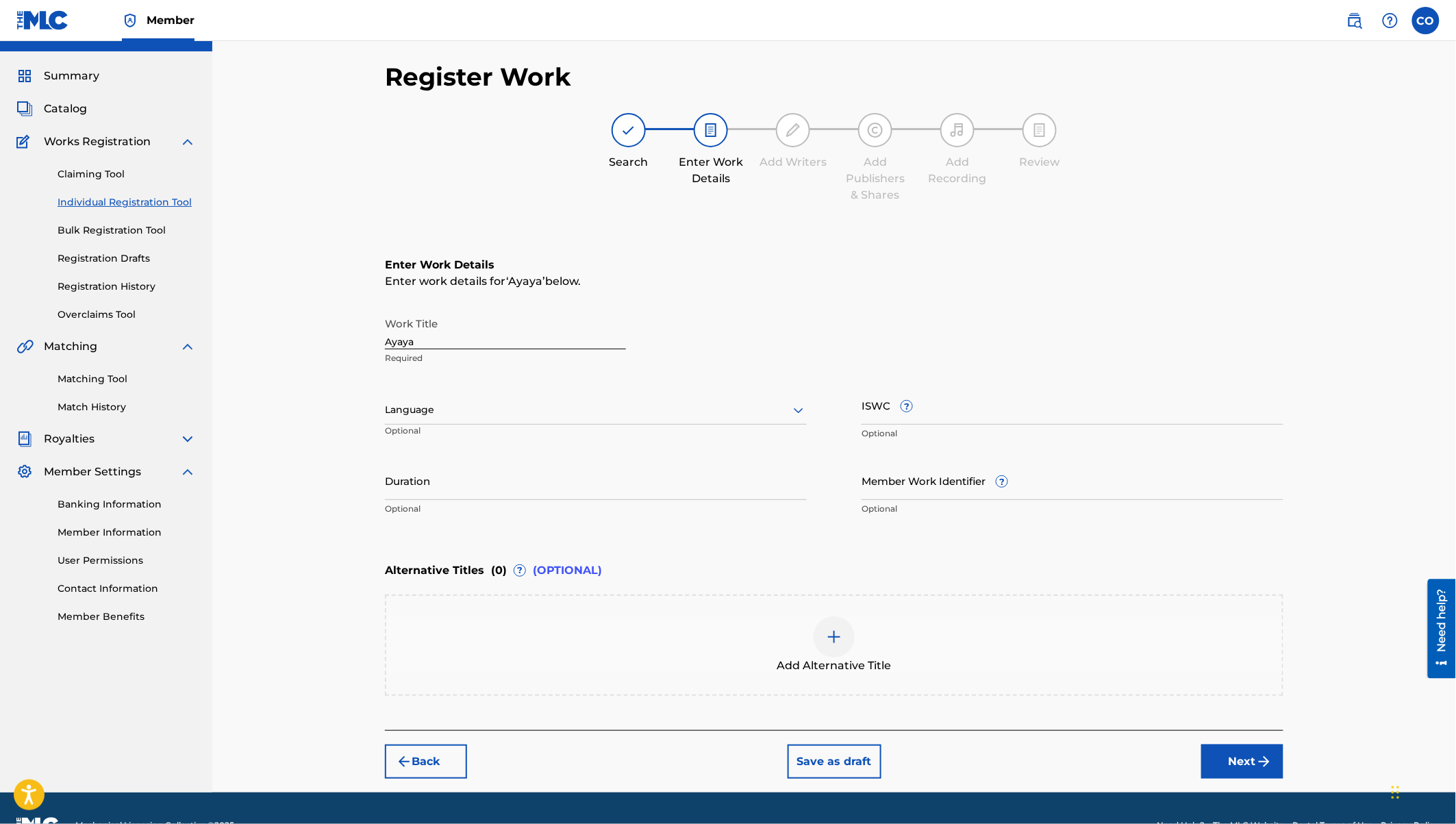
click at [410, 420] on div "Language" at bounding box center [596, 410] width 421 height 29
click at [410, 495] on div "Swahili" at bounding box center [595, 502] width 420 height 31
click at [481, 487] on input "Duration" at bounding box center [596, 480] width 421 height 39
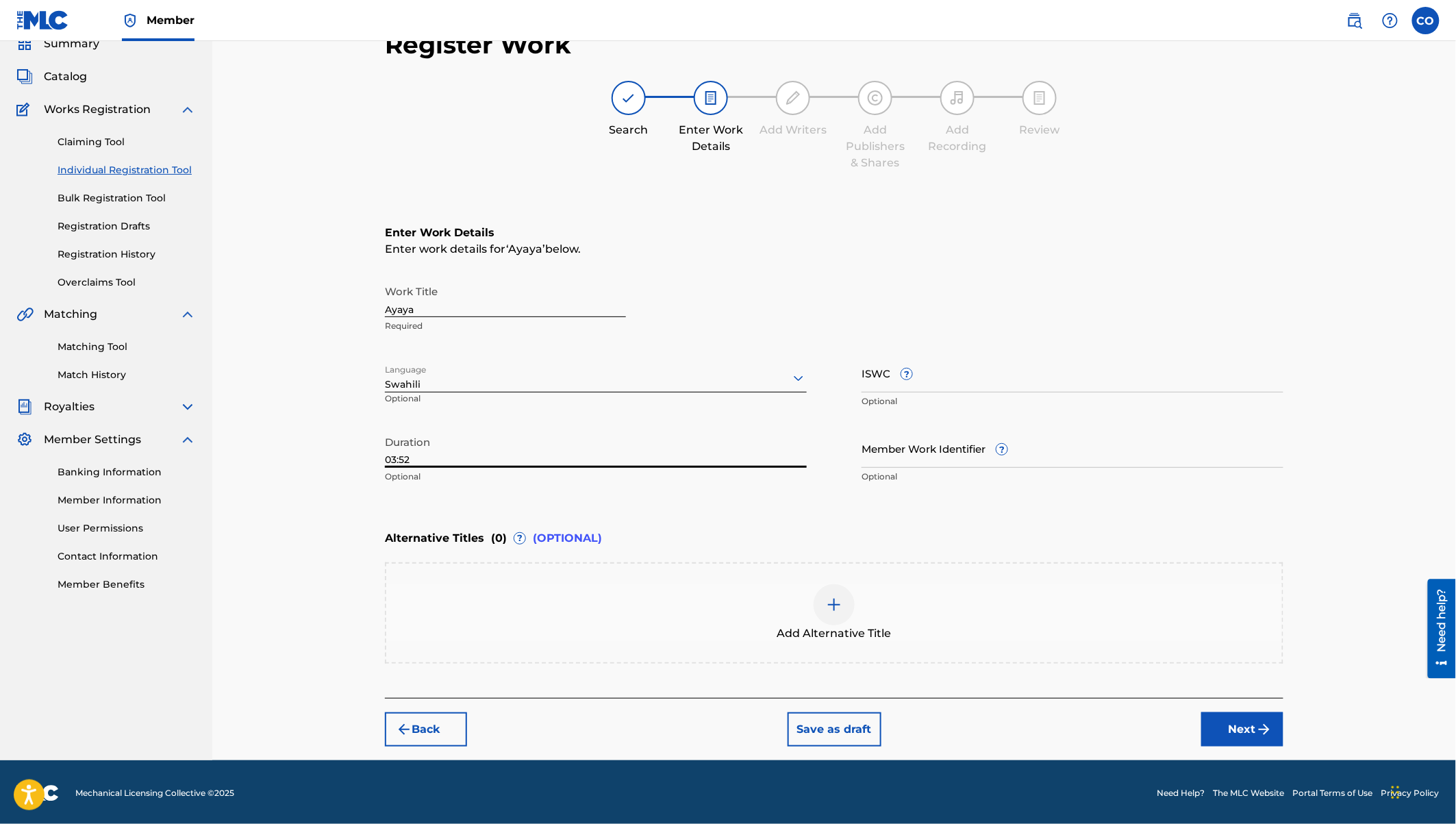
click at [1251, 727] on button "Next" at bounding box center [1242, 730] width 82 height 34
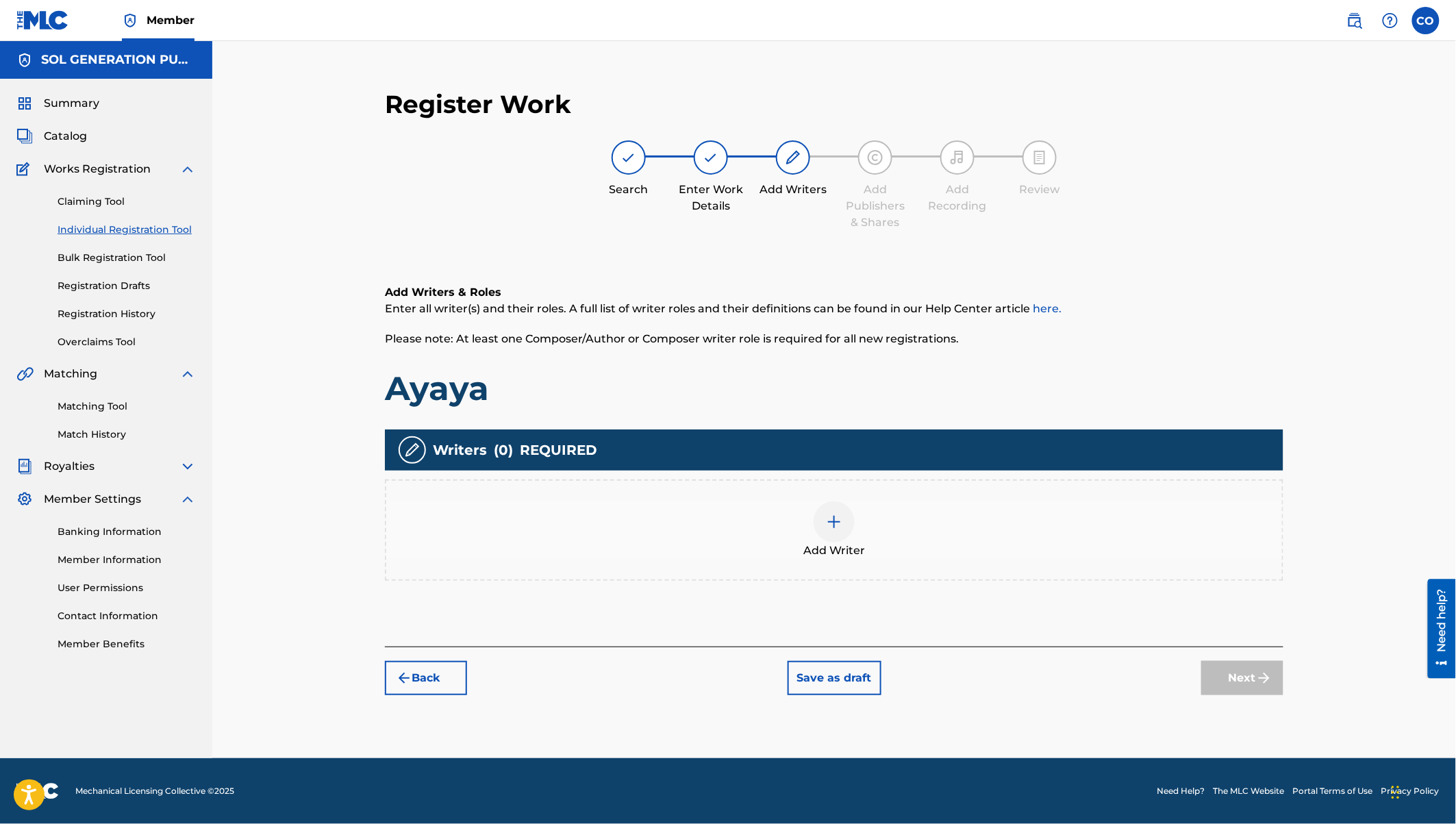
scroll to position [0, 0]
click at [835, 511] on div at bounding box center [833, 522] width 41 height 41
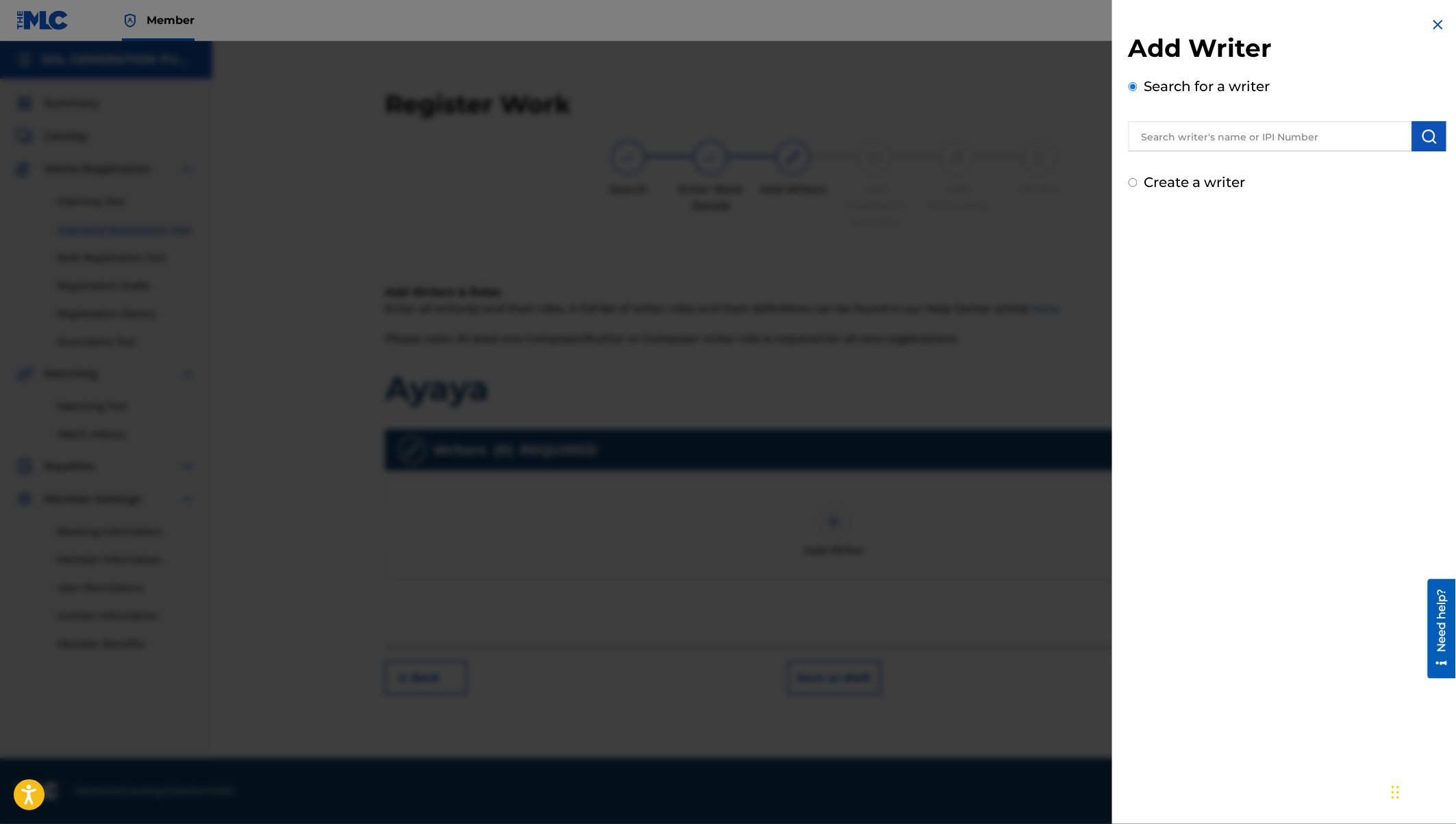
click at [1213, 136] on input "text" at bounding box center [1270, 136] width 283 height 31
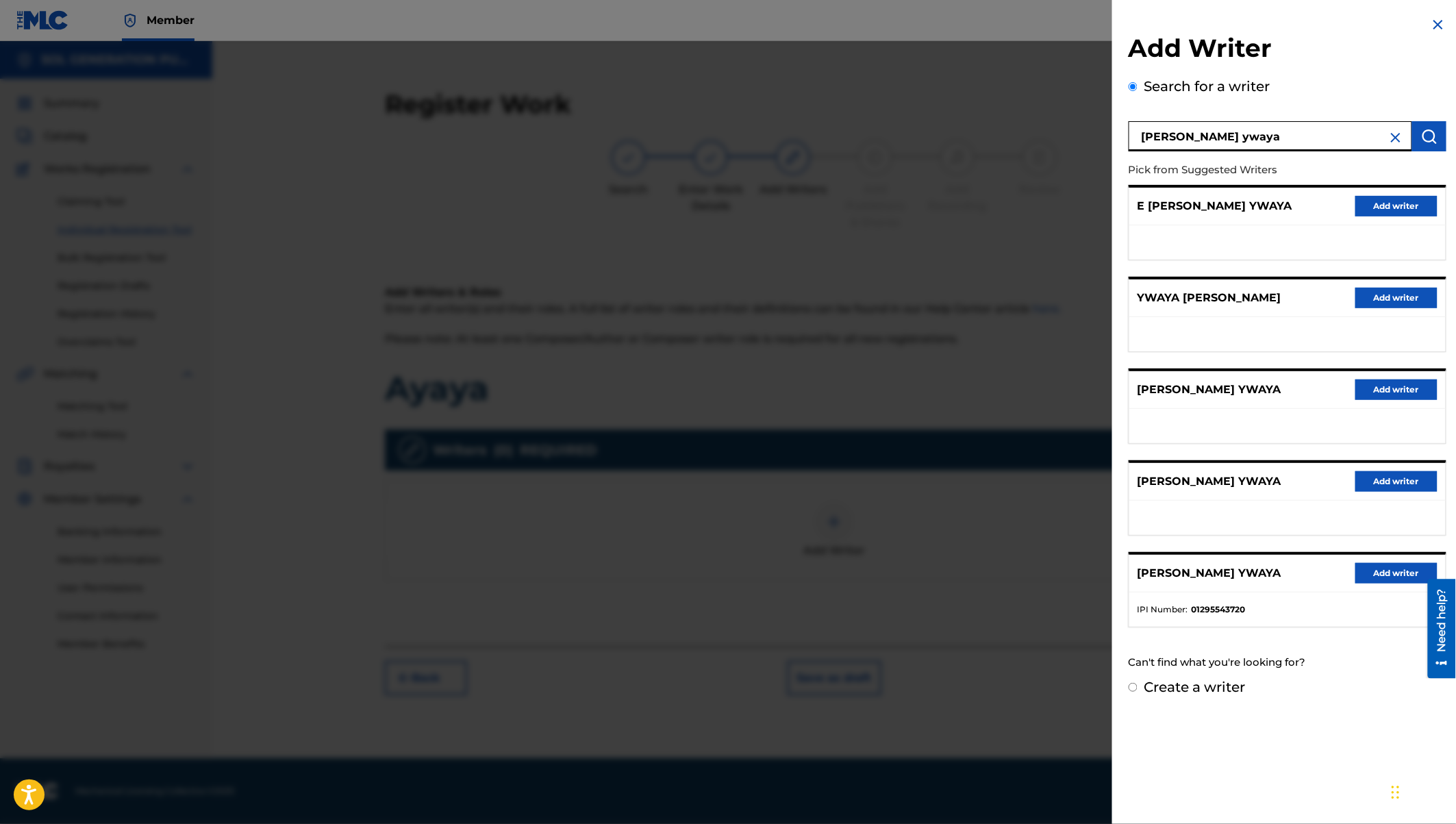
click at [1371, 572] on button "Add writer" at bounding box center [1396, 573] width 82 height 21
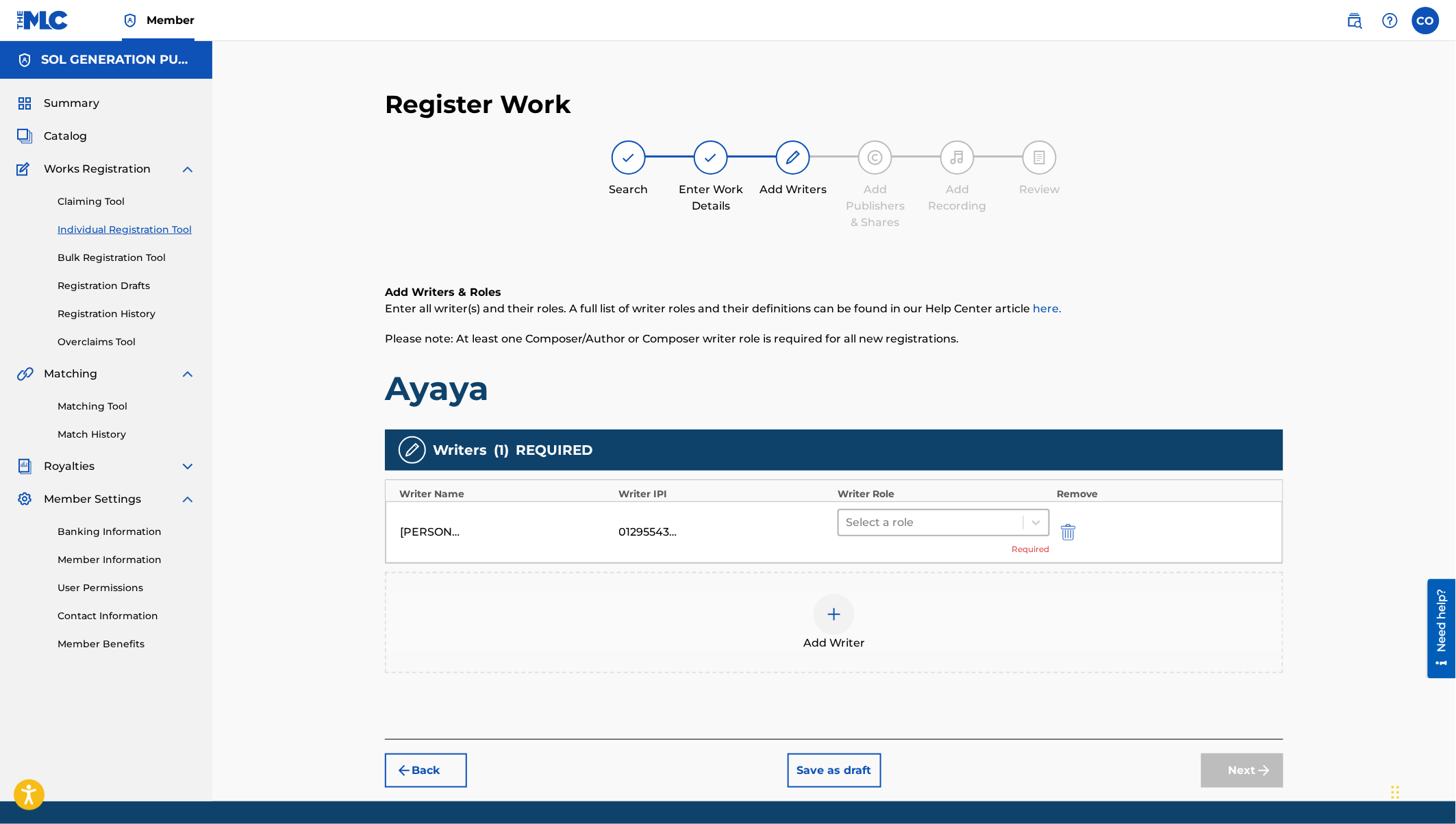
click at [969, 522] on div at bounding box center [931, 523] width 171 height 19
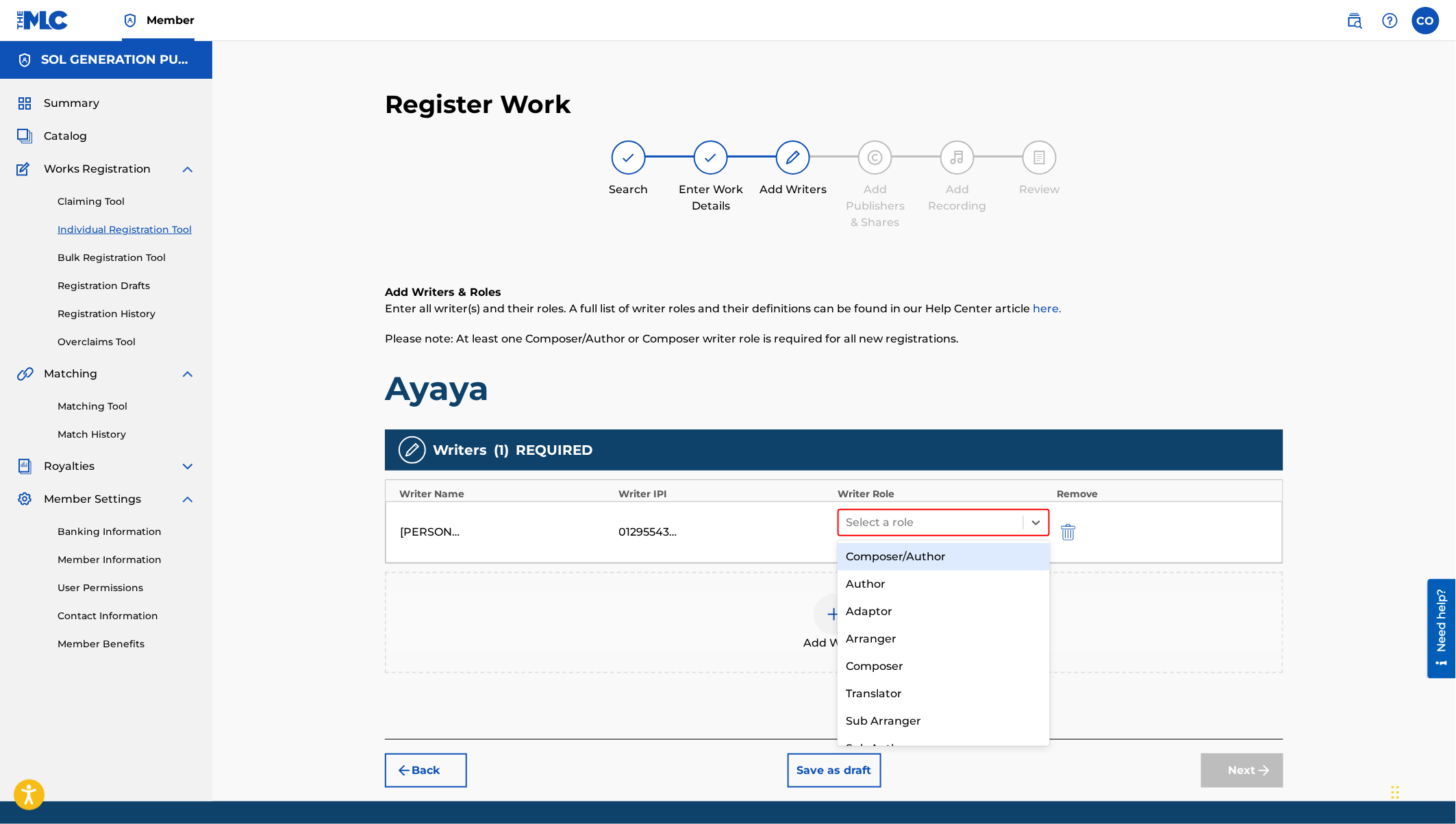
click at [914, 556] on div "Composer/Author" at bounding box center [943, 557] width 213 height 28
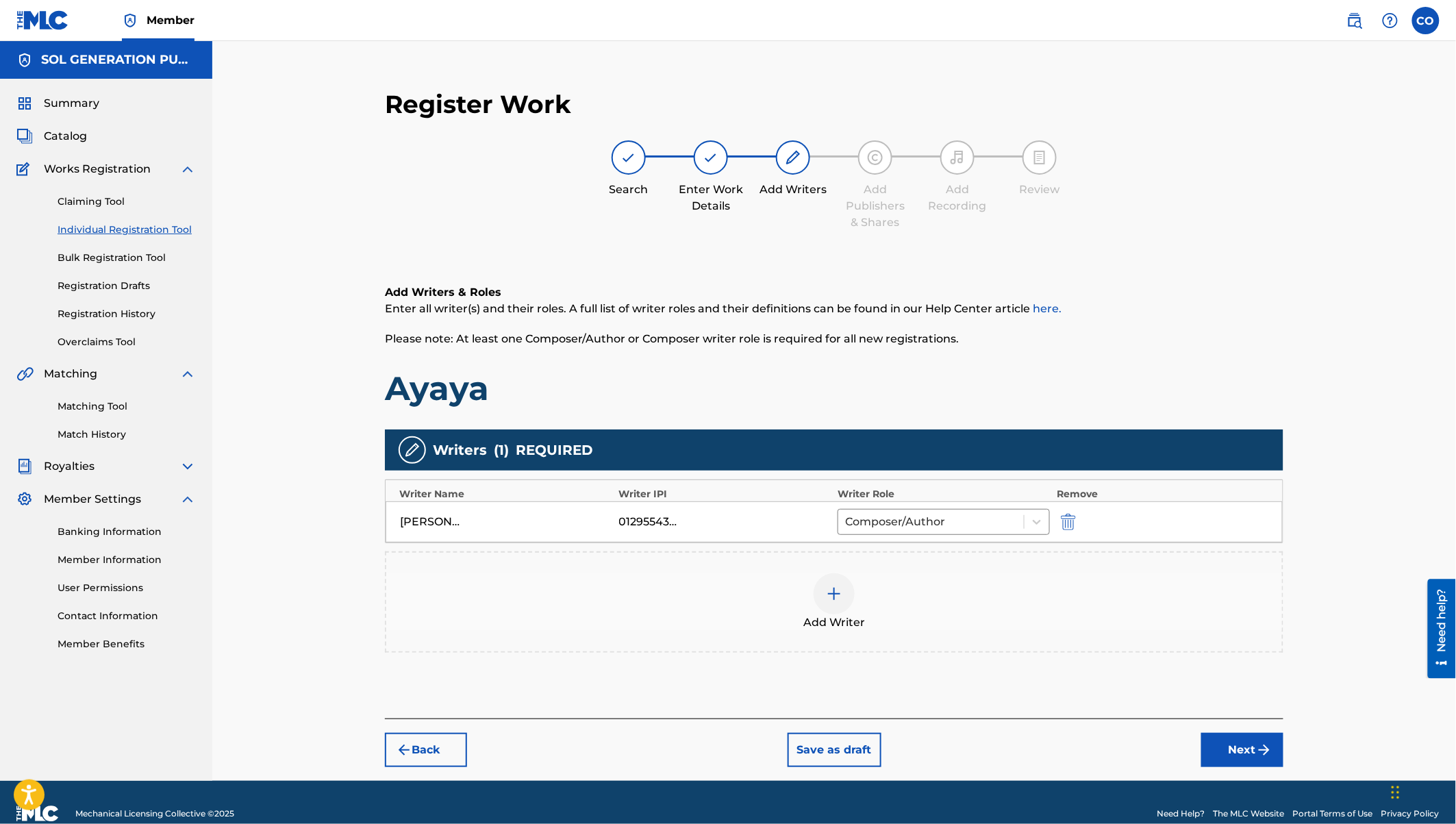
click at [832, 588] on img at bounding box center [833, 593] width 16 height 16
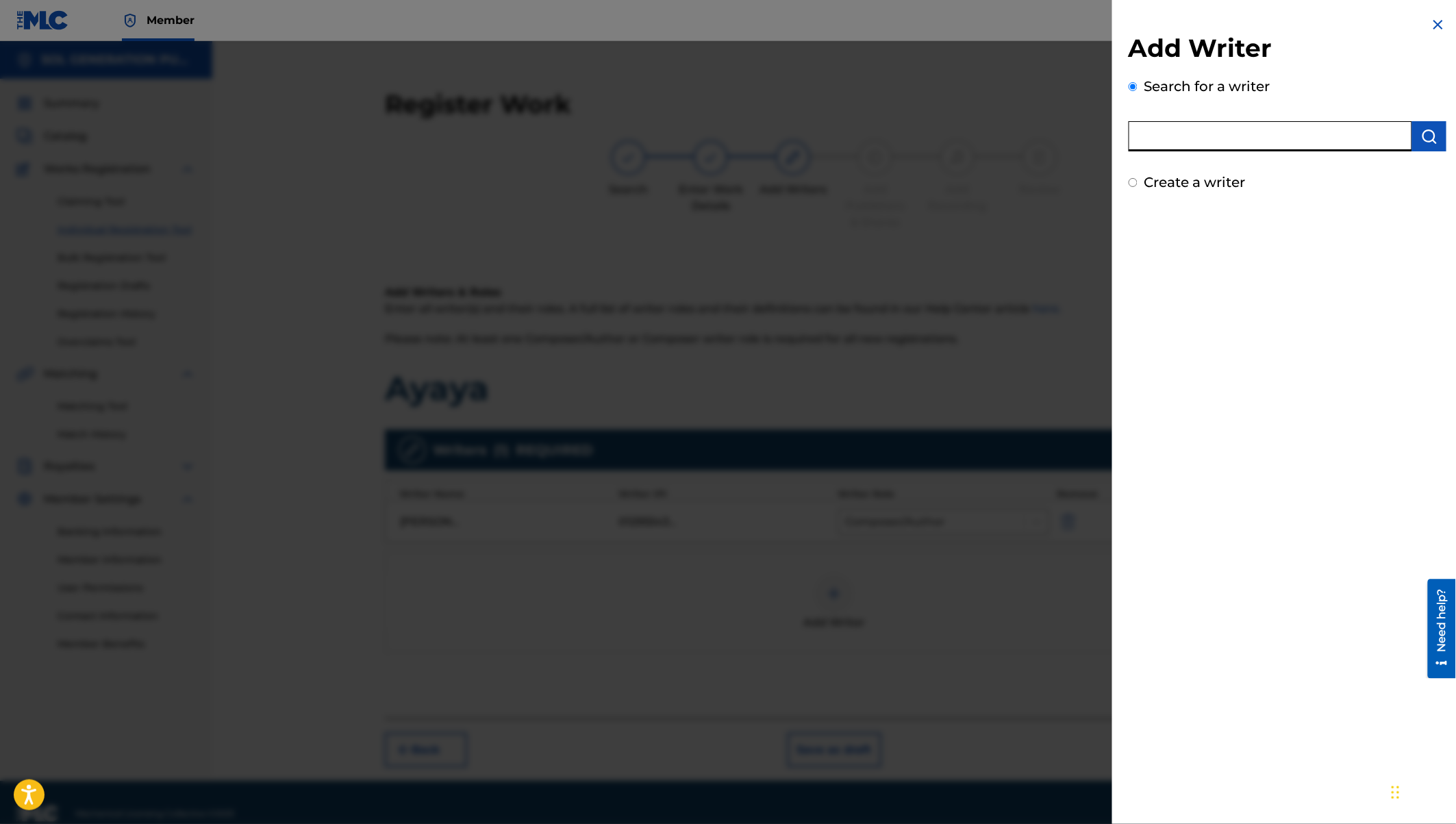
click at [1187, 146] on input "text" at bounding box center [1270, 136] width 283 height 31
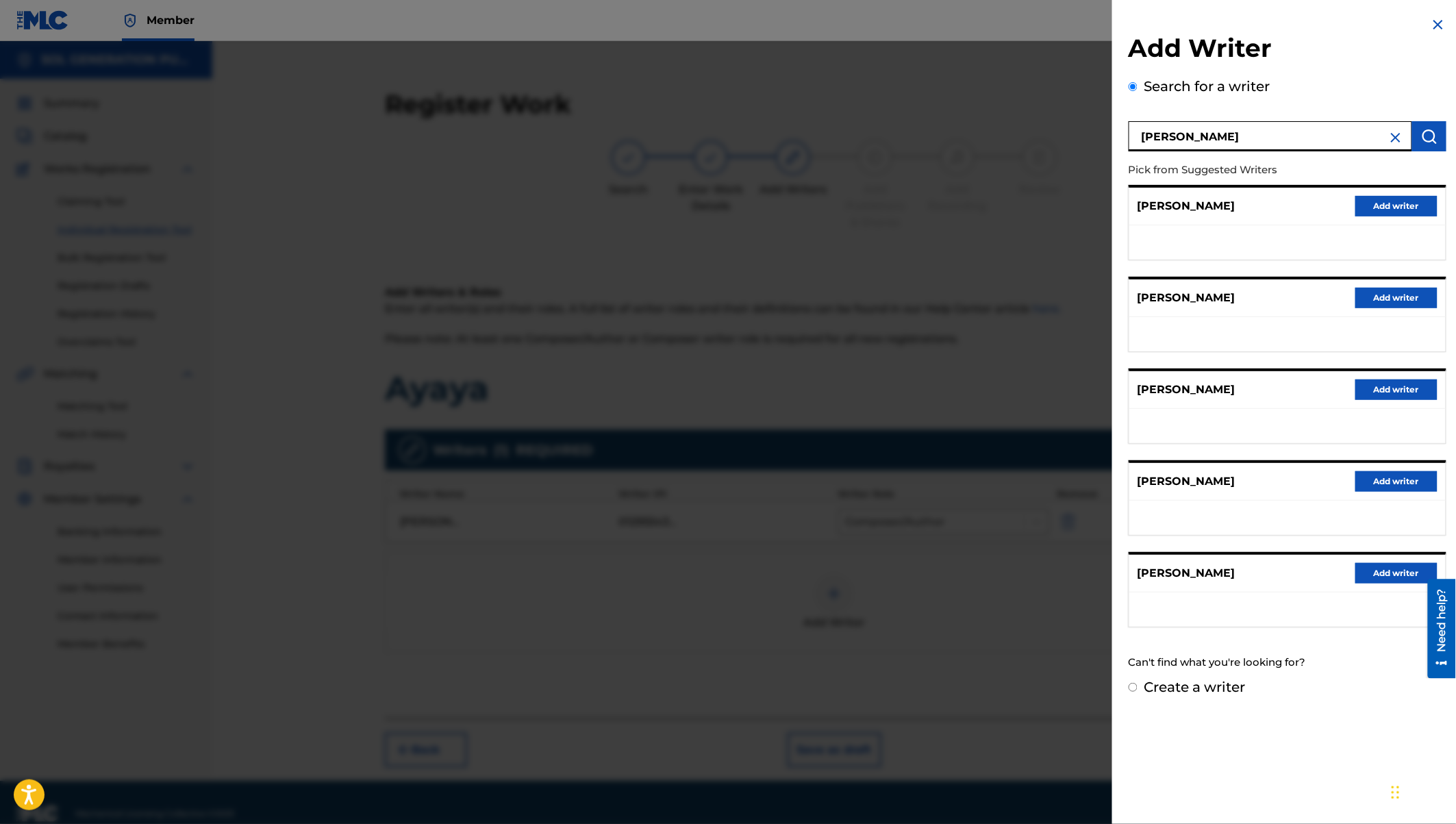
click at [1383, 291] on button "Add writer" at bounding box center [1396, 299] width 82 height 21
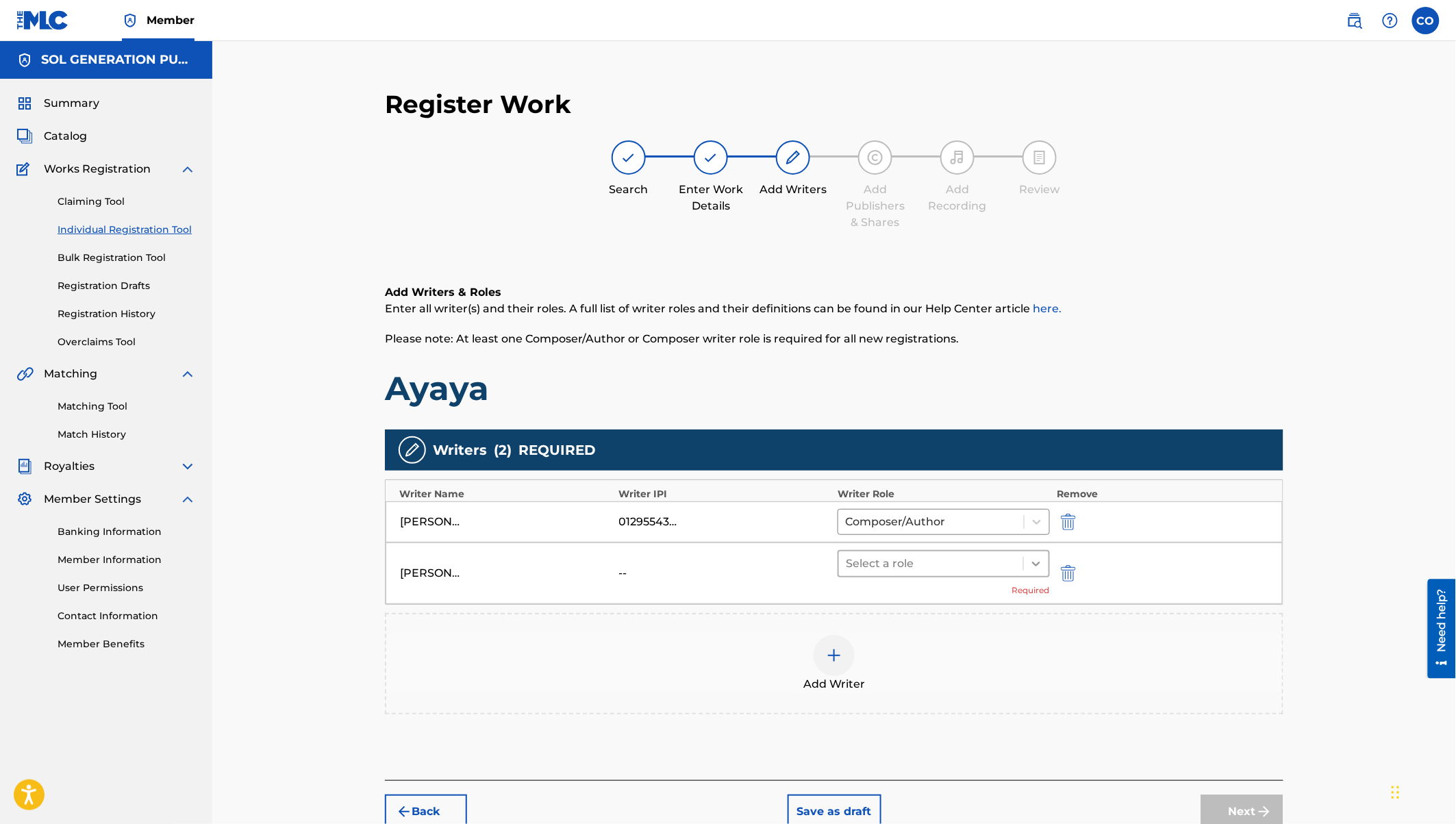
click at [1036, 563] on icon at bounding box center [1036, 564] width 9 height 5
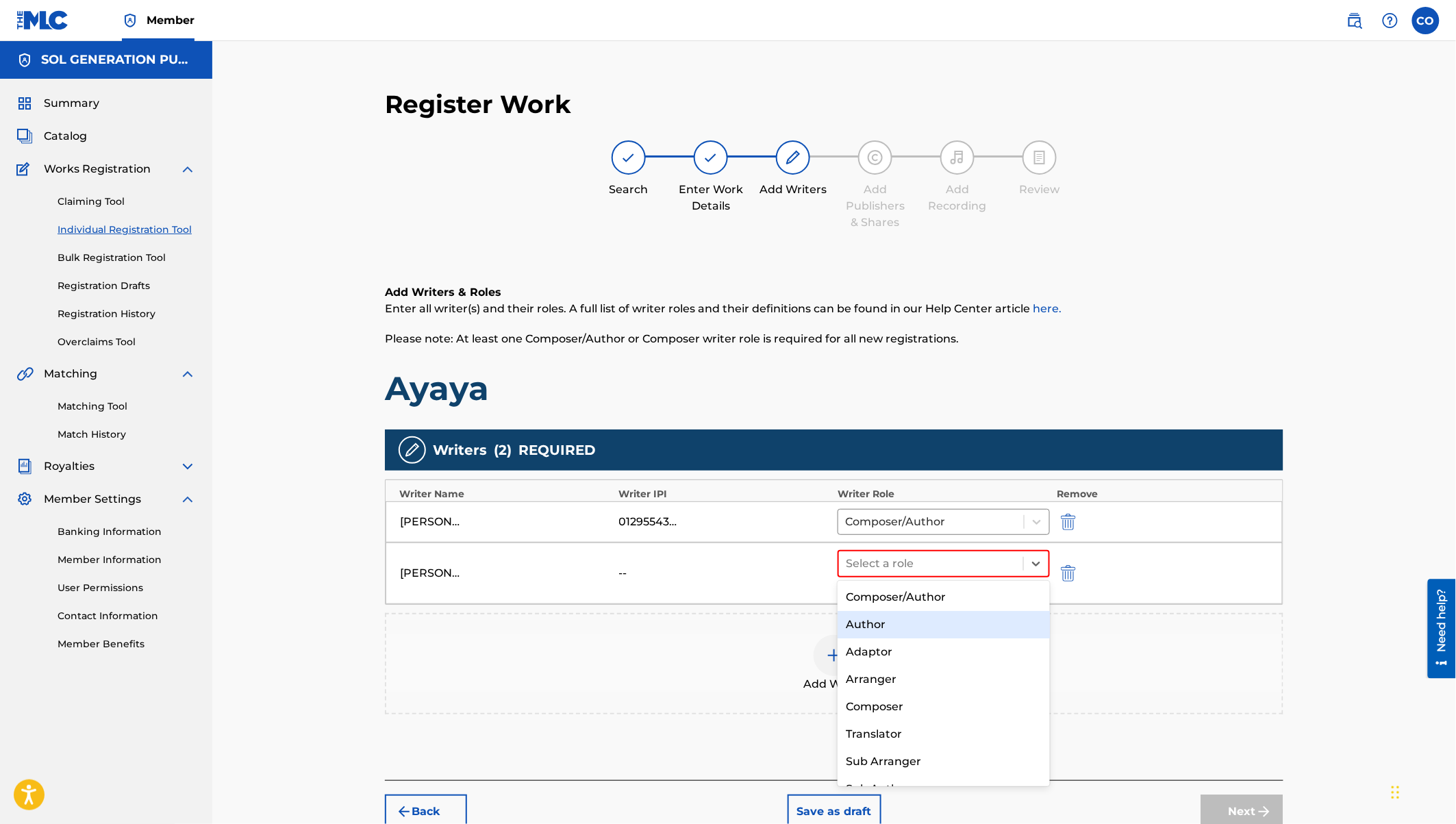
click at [874, 628] on div "Author" at bounding box center [943, 625] width 213 height 28
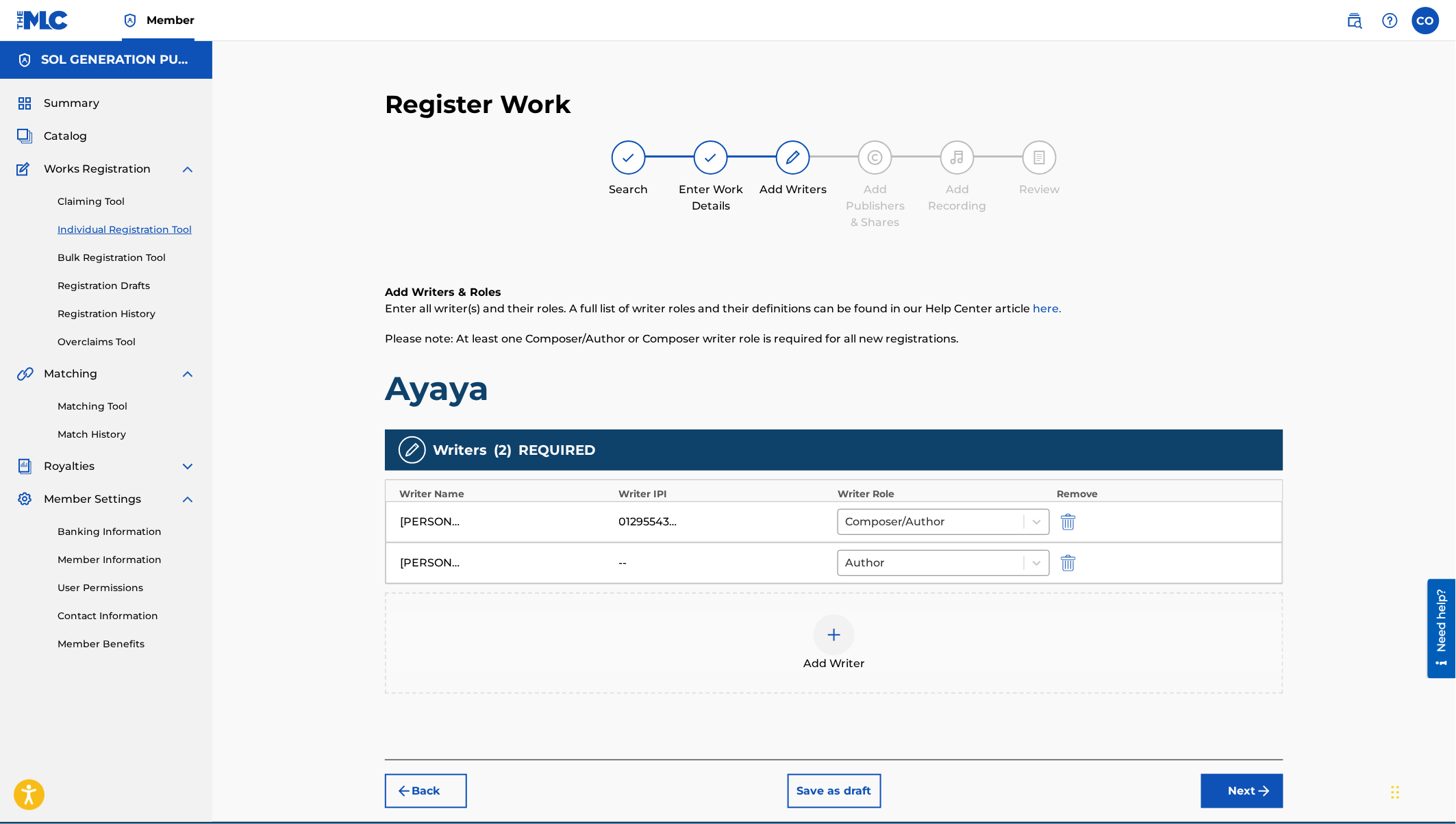
click at [835, 628] on img at bounding box center [833, 634] width 16 height 16
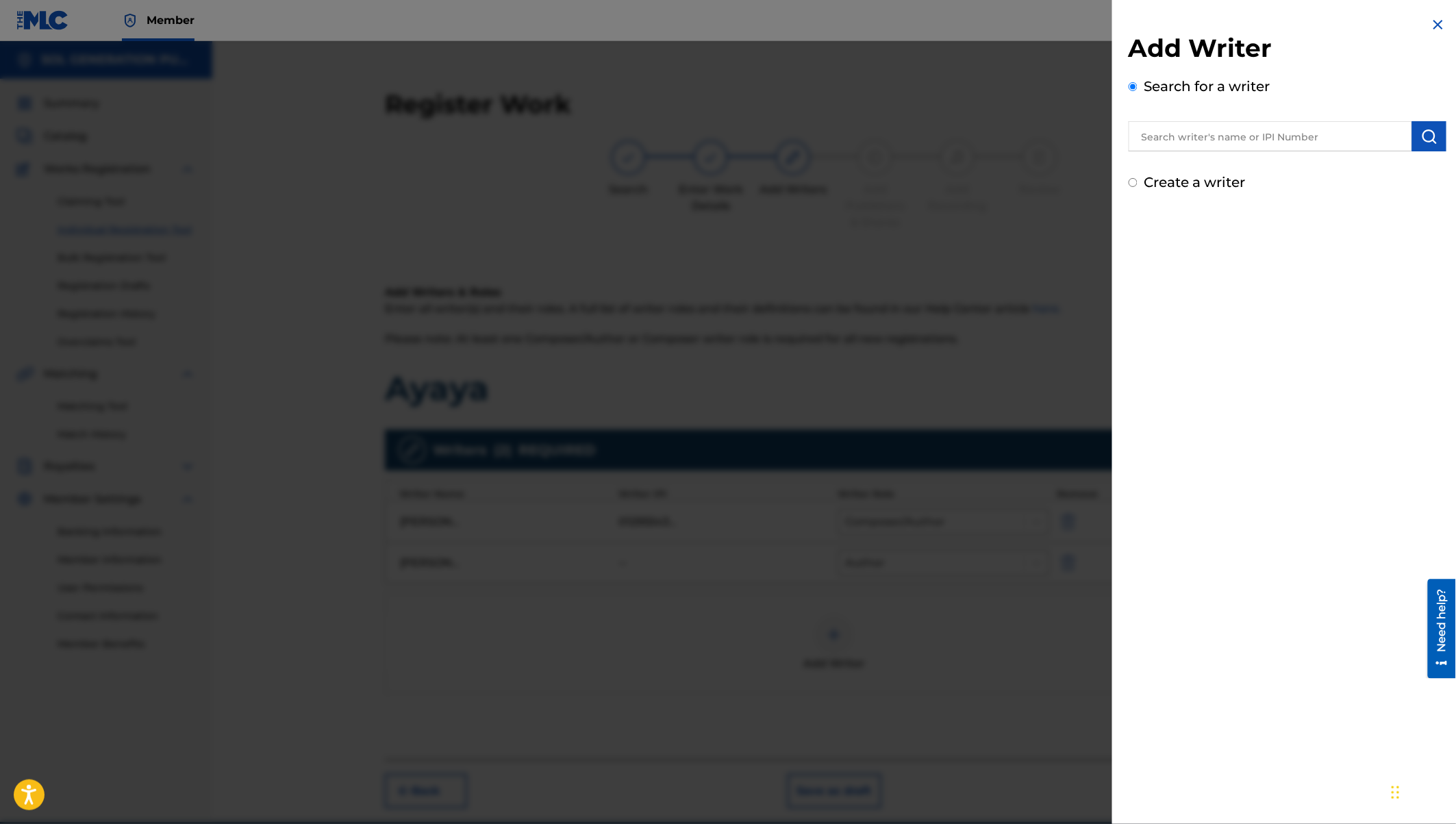
click at [1263, 136] on input "text" at bounding box center [1270, 136] width 283 height 31
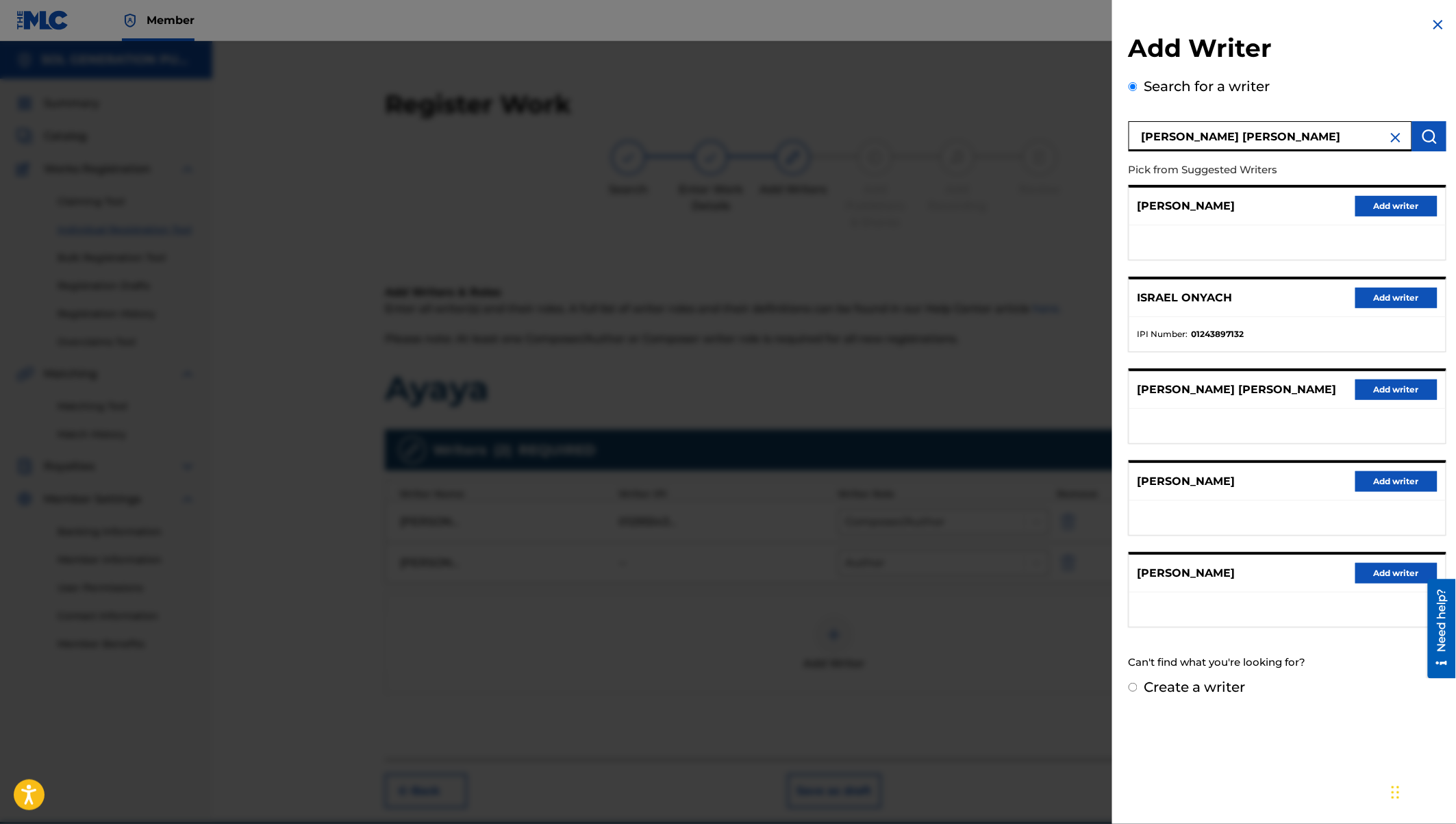
click at [1390, 298] on button "Add writer" at bounding box center [1396, 299] width 82 height 21
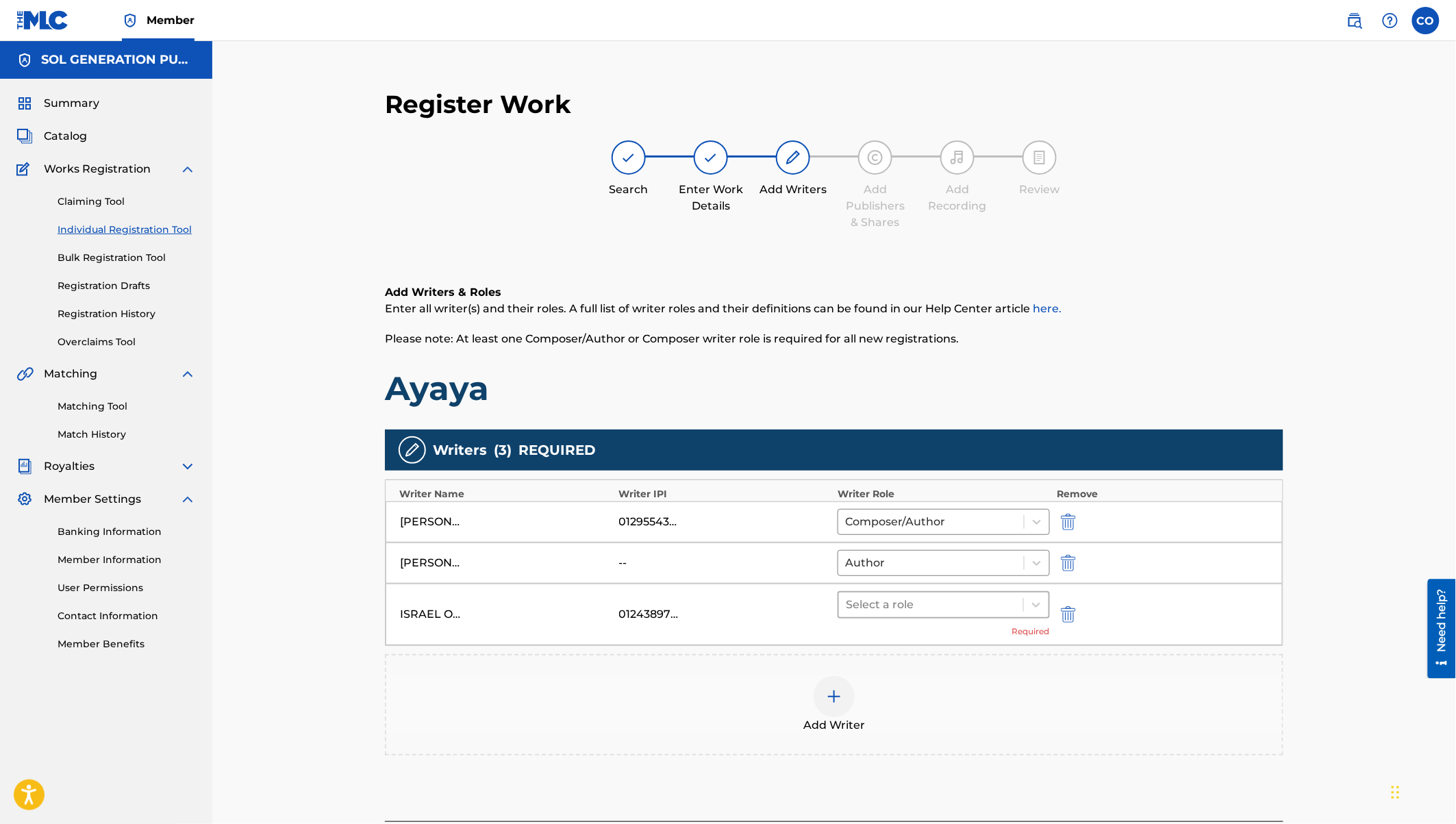
click at [931, 608] on div at bounding box center [931, 605] width 171 height 19
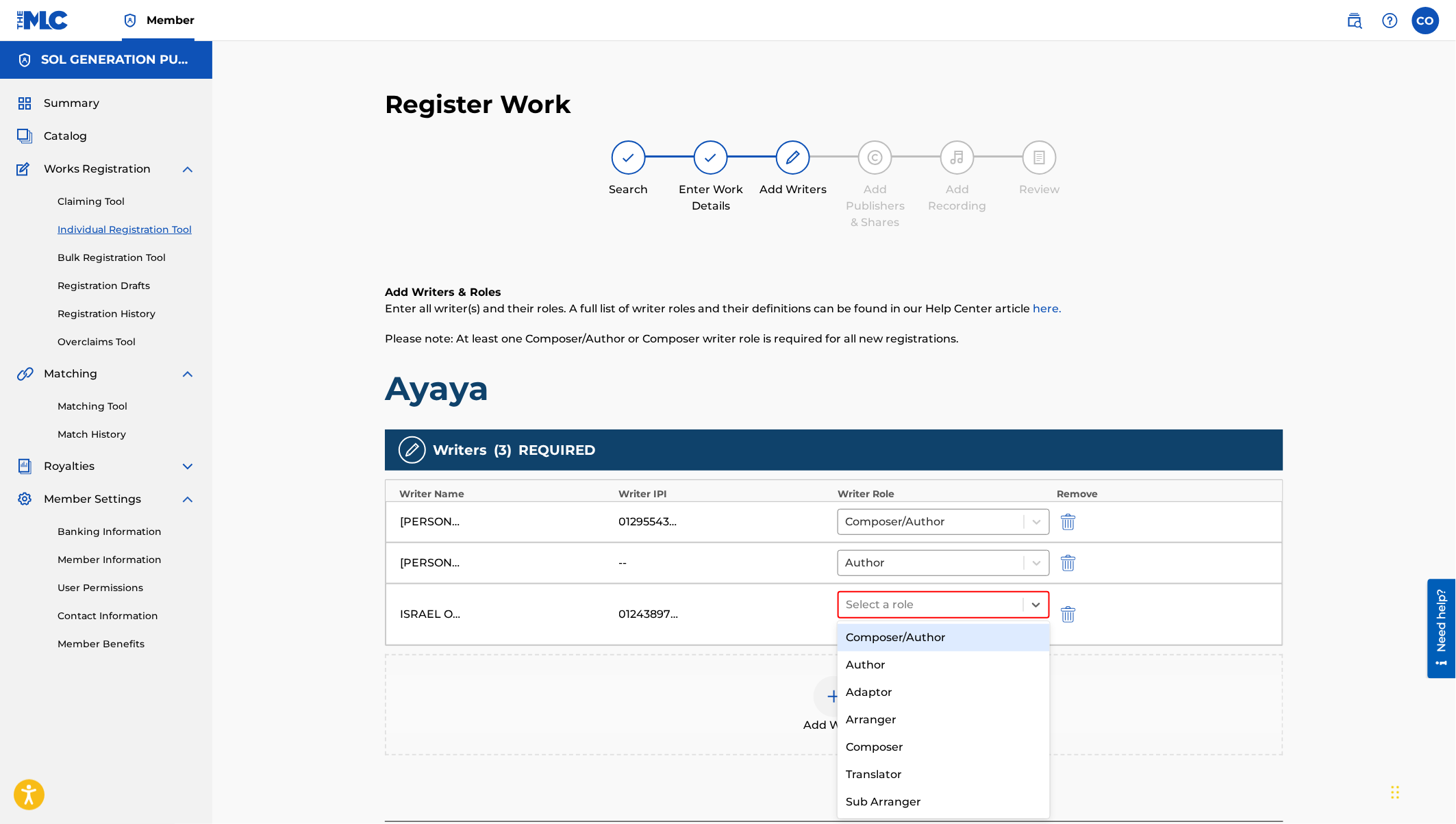
click at [900, 641] on div "Composer/Author" at bounding box center [943, 637] width 213 height 28
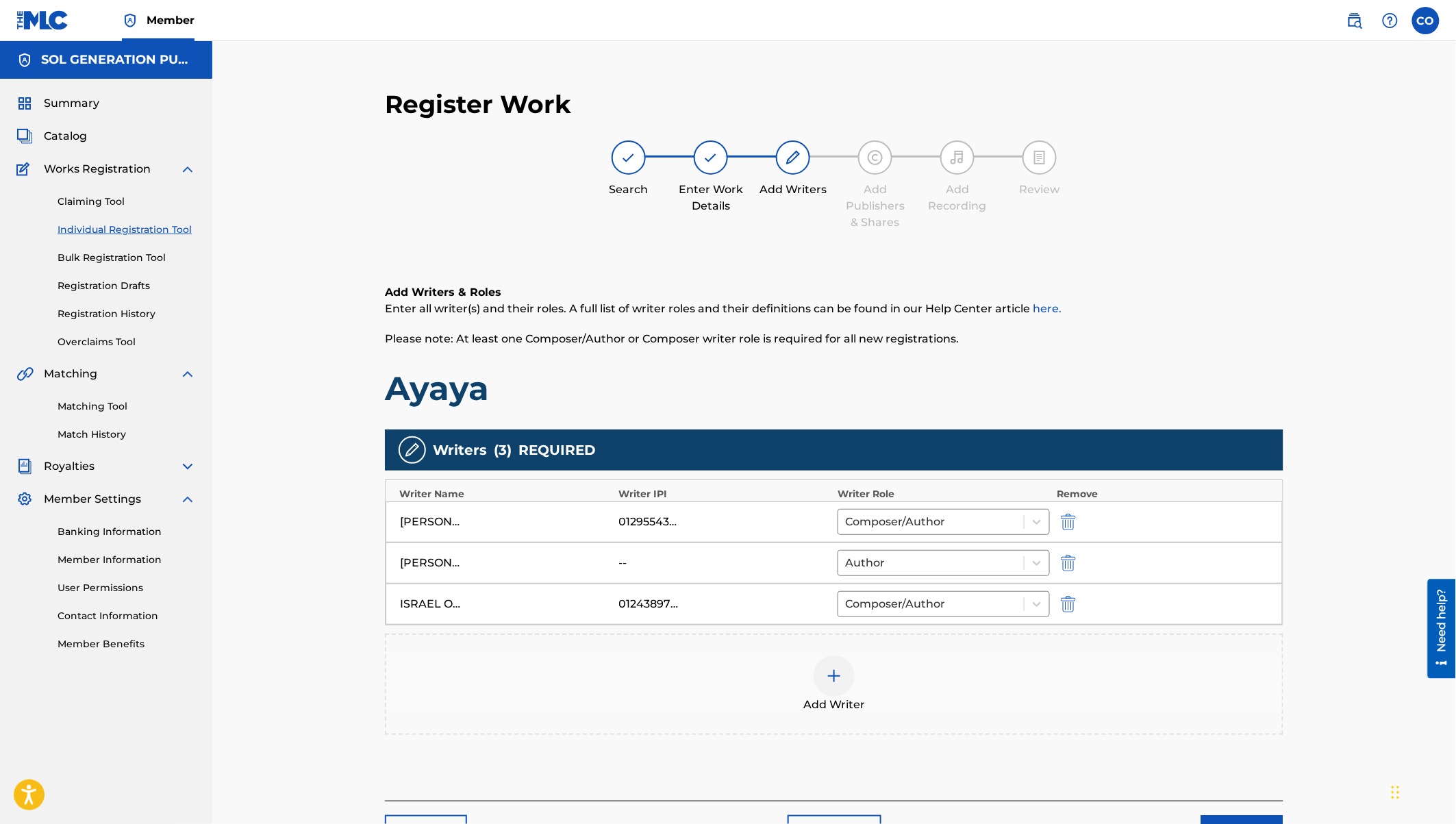
click at [832, 663] on div at bounding box center [833, 675] width 41 height 41
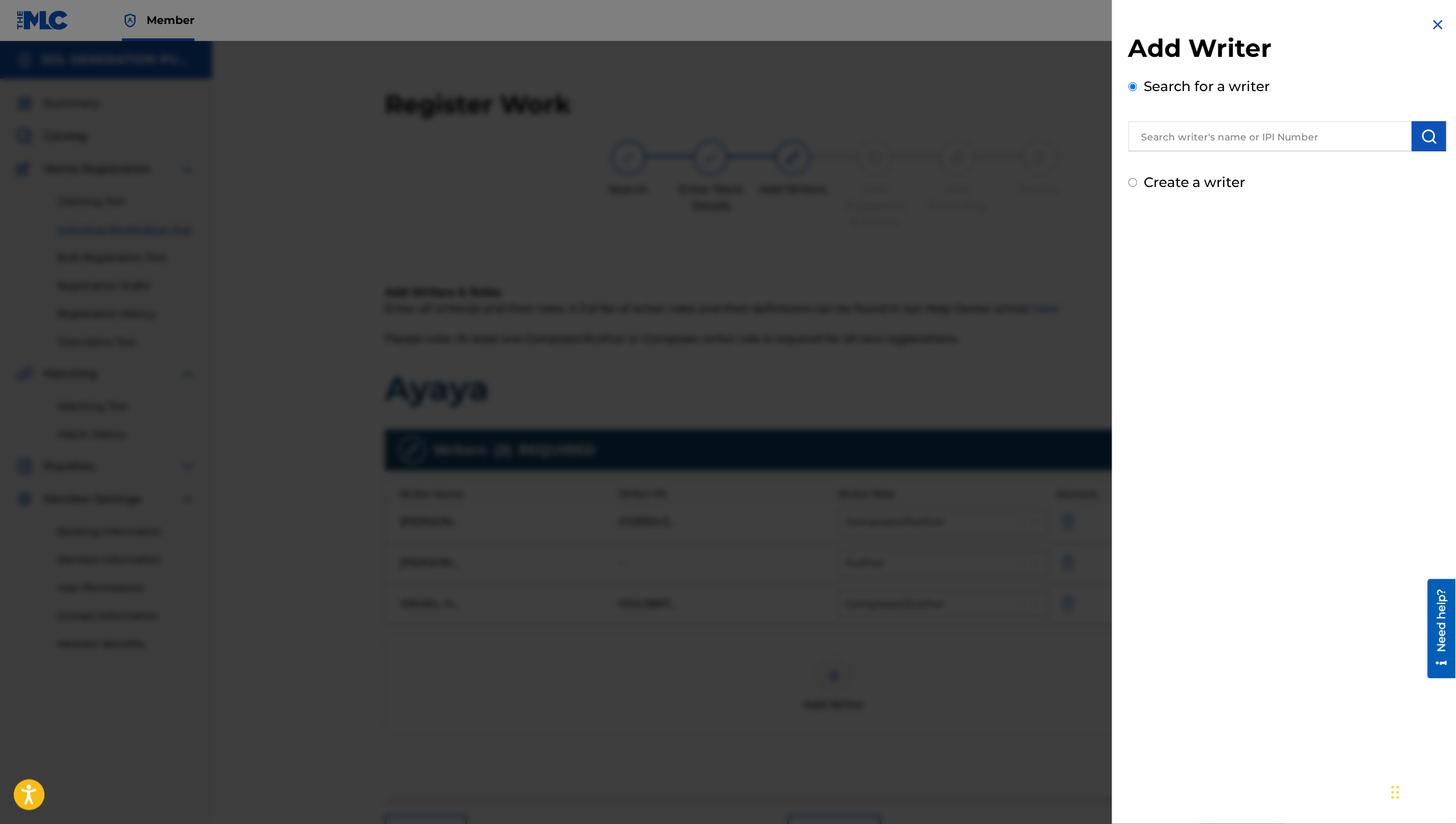
click at [1173, 150] on input "text" at bounding box center [1270, 136] width 283 height 31
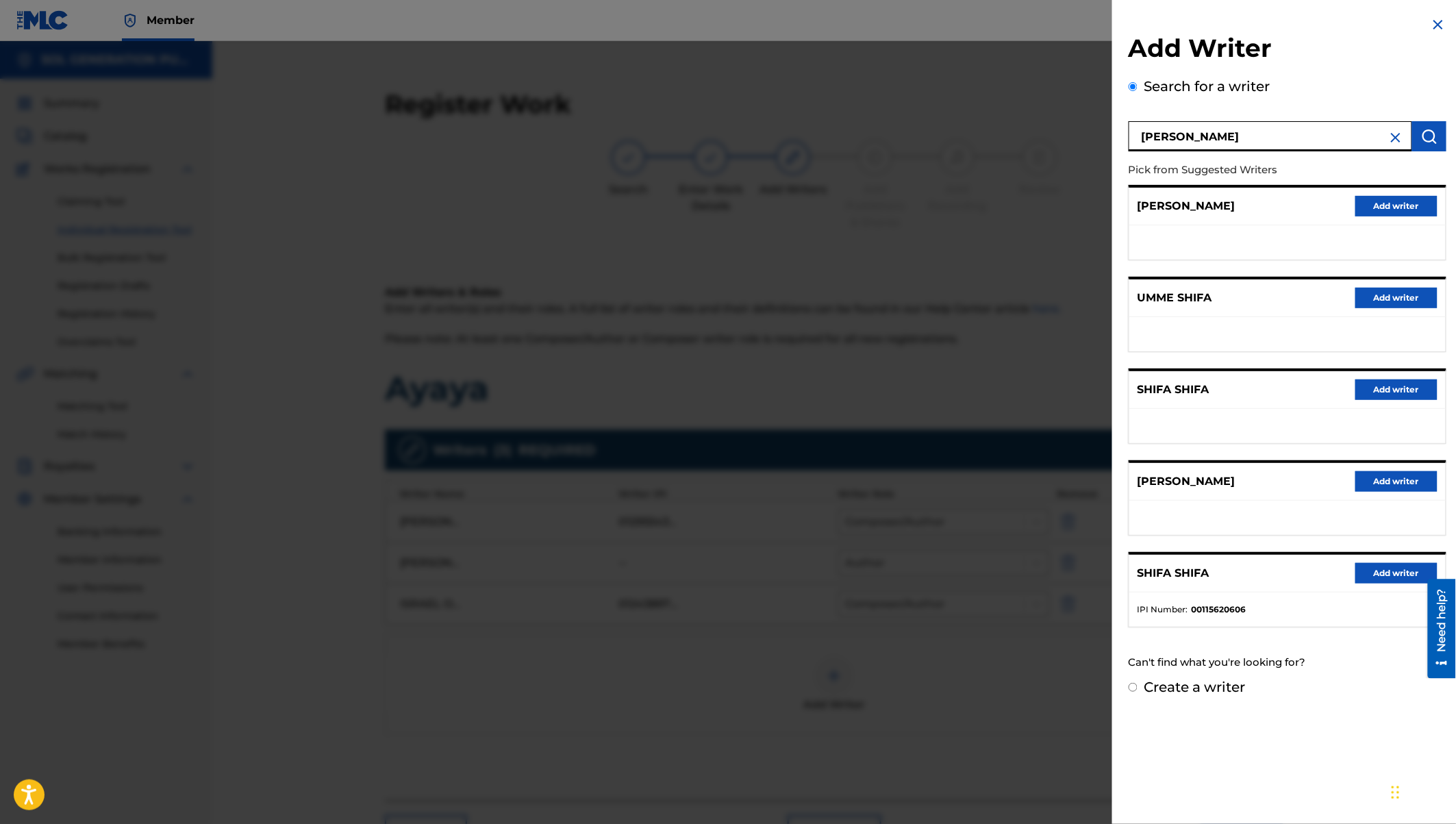
click at [1201, 680] on label "Create a writer" at bounding box center [1195, 687] width 101 height 16
click at [1138, 683] on input "Create a writer" at bounding box center [1133, 687] width 9 height 9
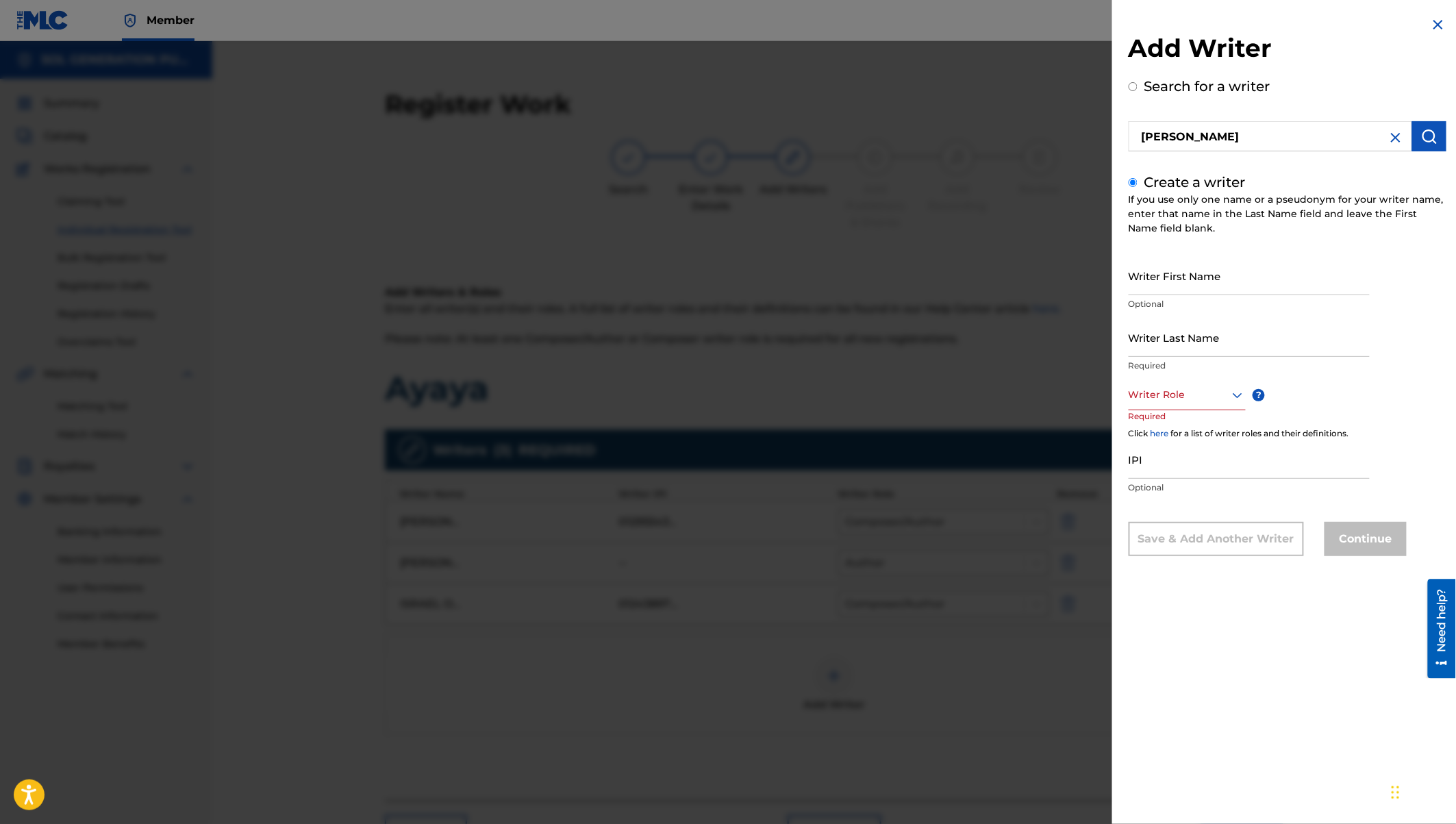
click at [1185, 402] on div at bounding box center [1187, 395] width 117 height 17
click at [1173, 549] on div "Composer" at bounding box center [1186, 549] width 115 height 31
click at [1152, 280] on input "Writer First Name" at bounding box center [1249, 276] width 241 height 39
click at [1152, 332] on input "Writer Last Name" at bounding box center [1249, 337] width 241 height 39
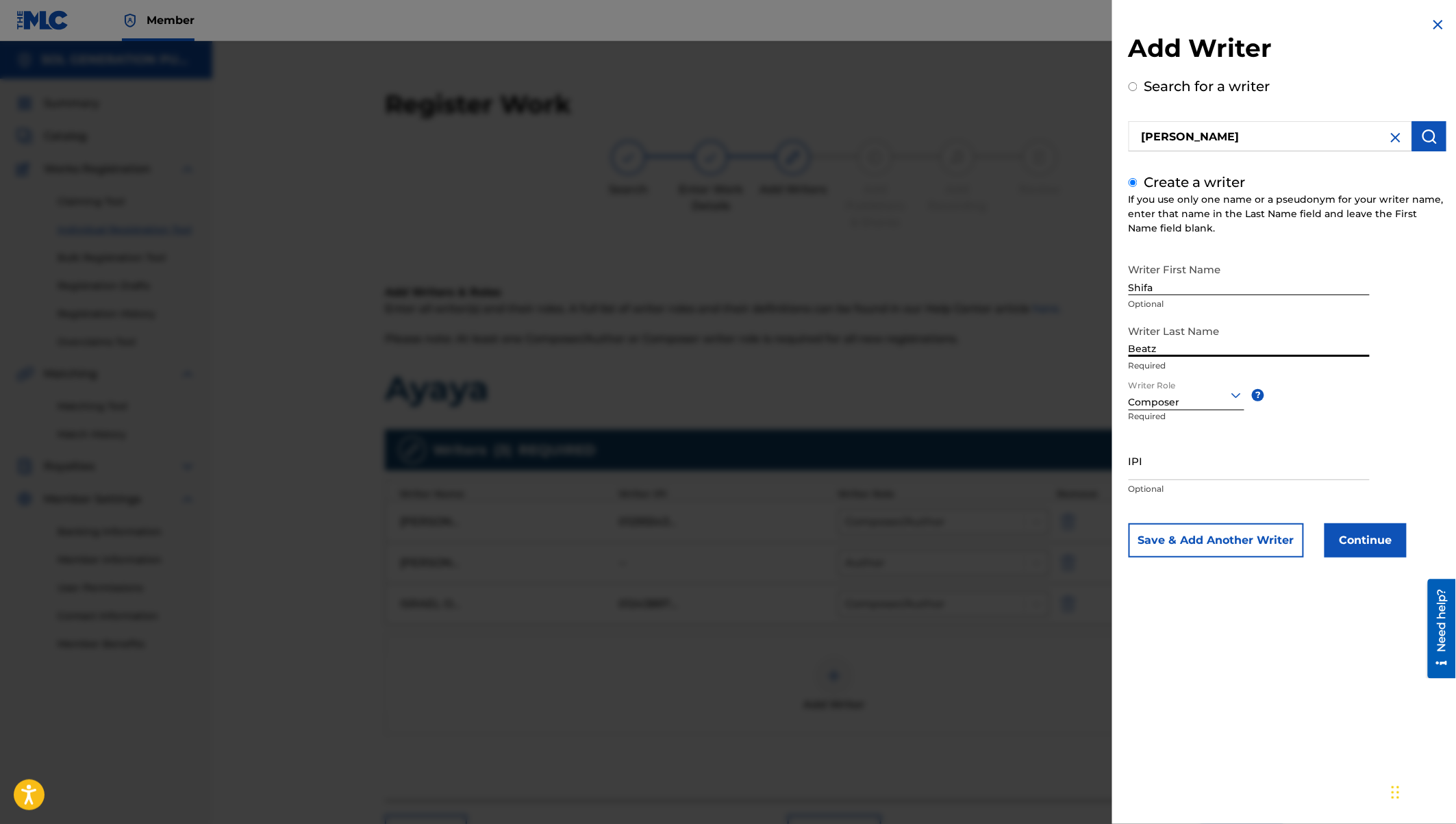
click at [1363, 545] on button "Continue" at bounding box center [1365, 541] width 82 height 34
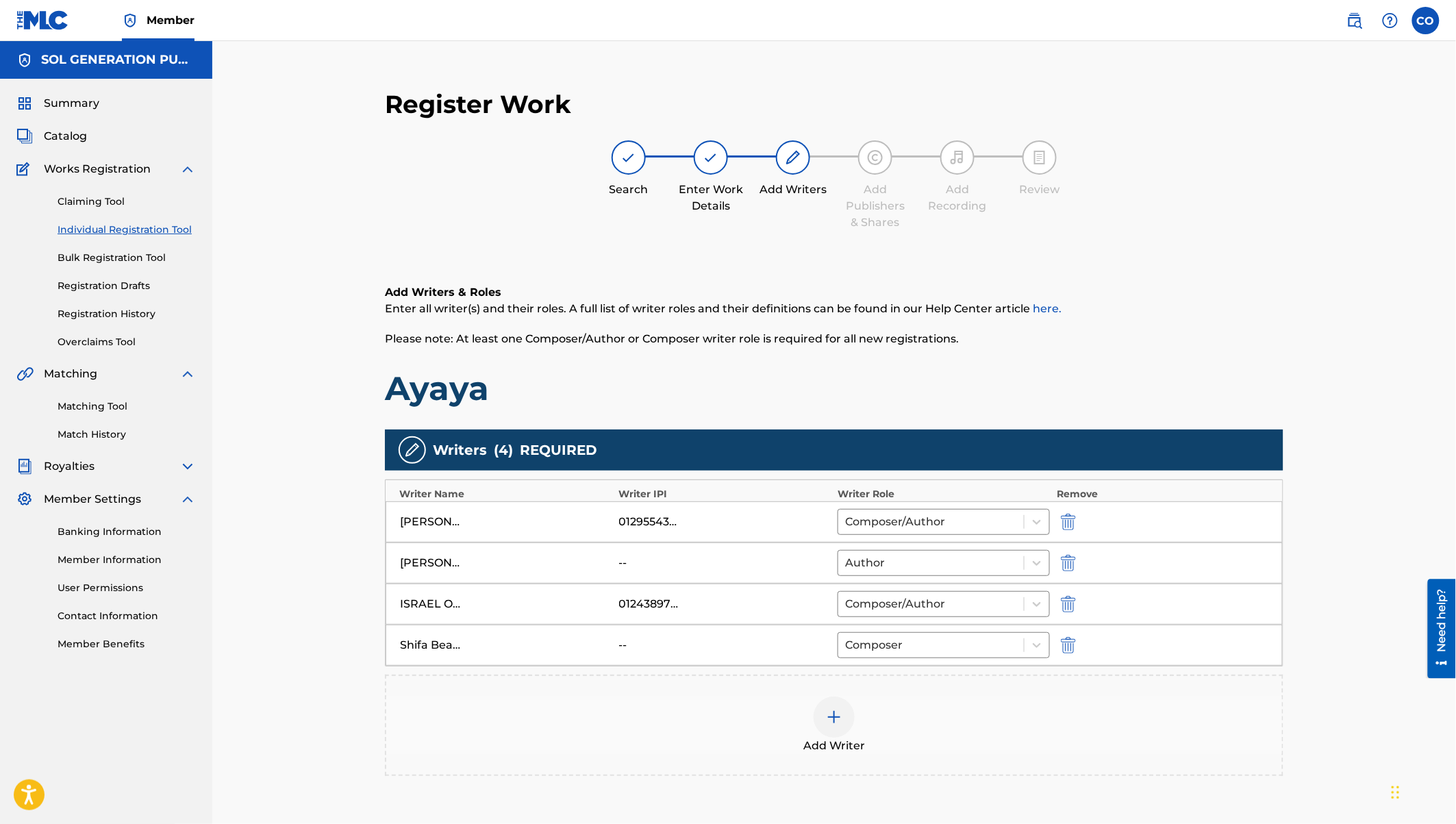
click at [842, 704] on div at bounding box center [833, 716] width 41 height 41
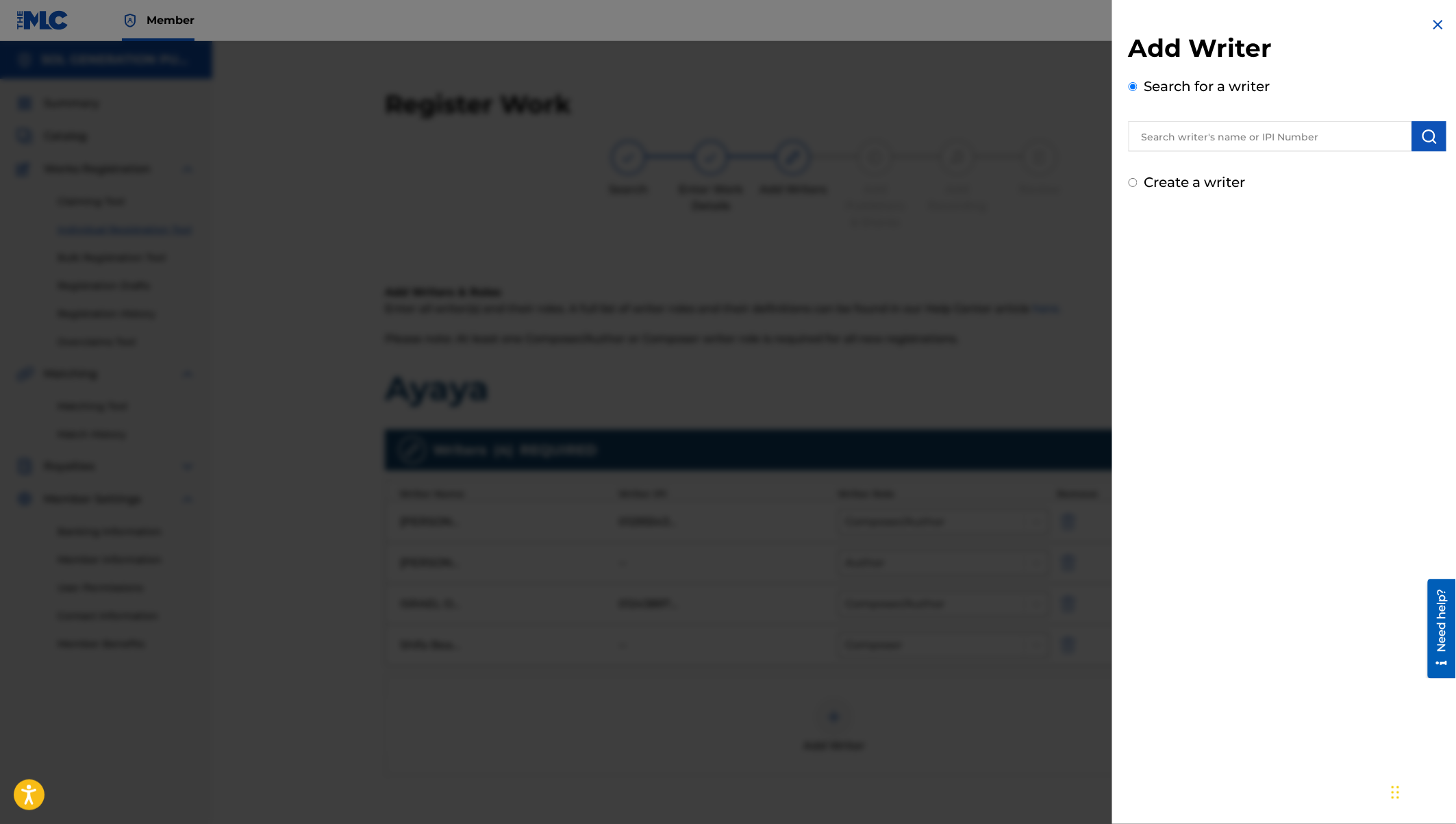
click at [1178, 148] on input "text" at bounding box center [1270, 136] width 283 height 31
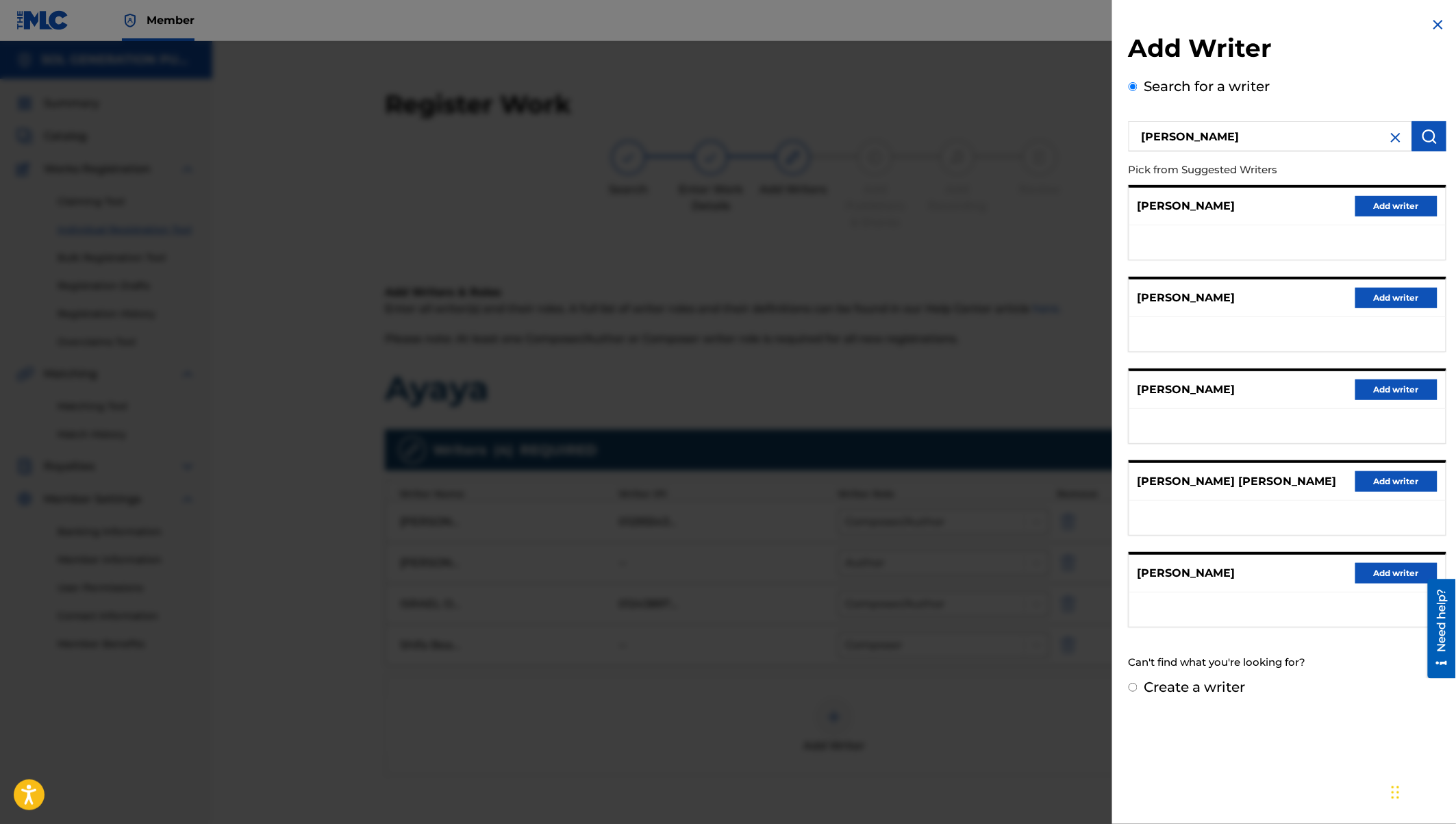
click at [1393, 563] on button "Add writer" at bounding box center [1396, 573] width 82 height 21
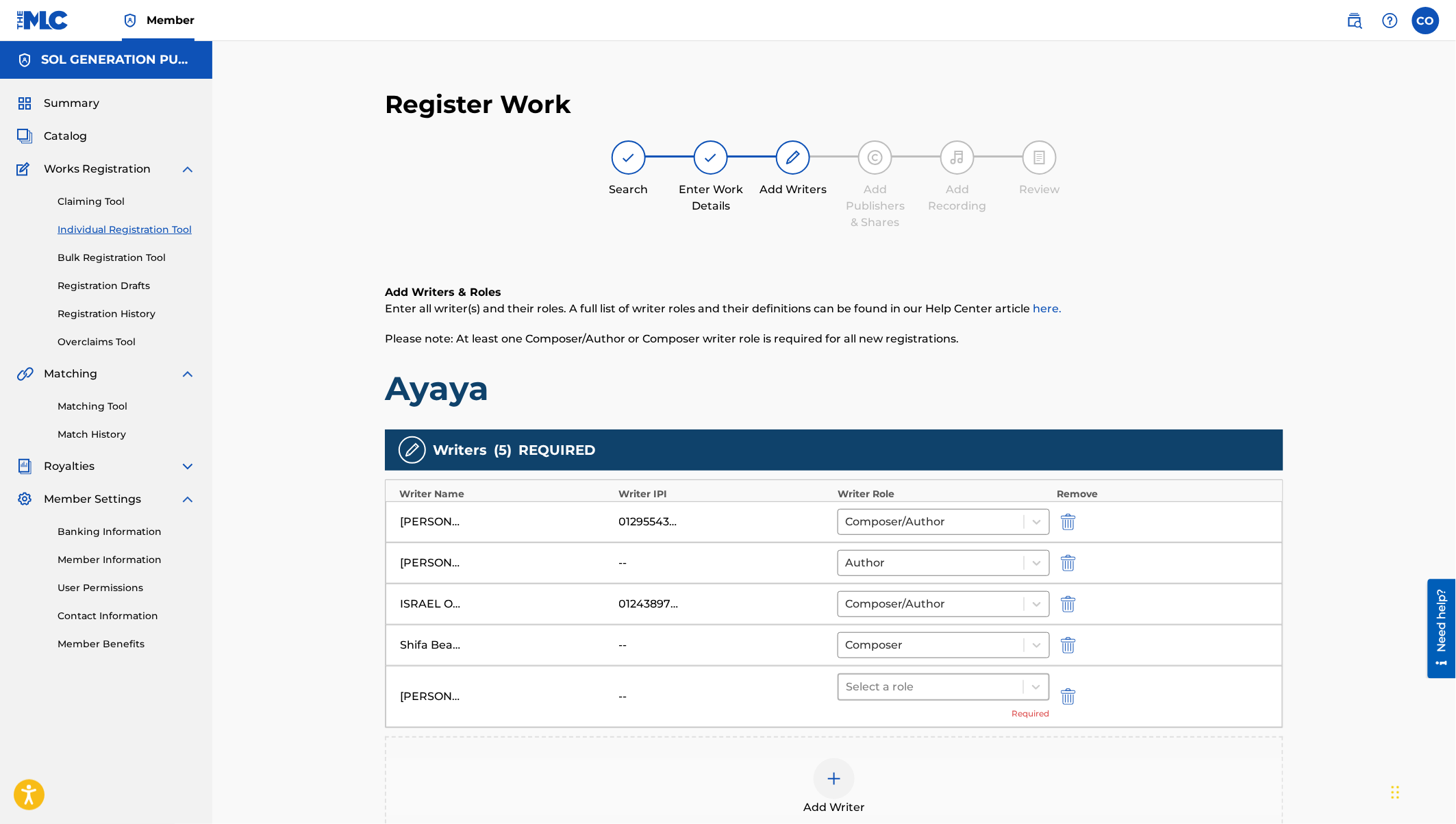
click at [938, 688] on div at bounding box center [931, 687] width 171 height 19
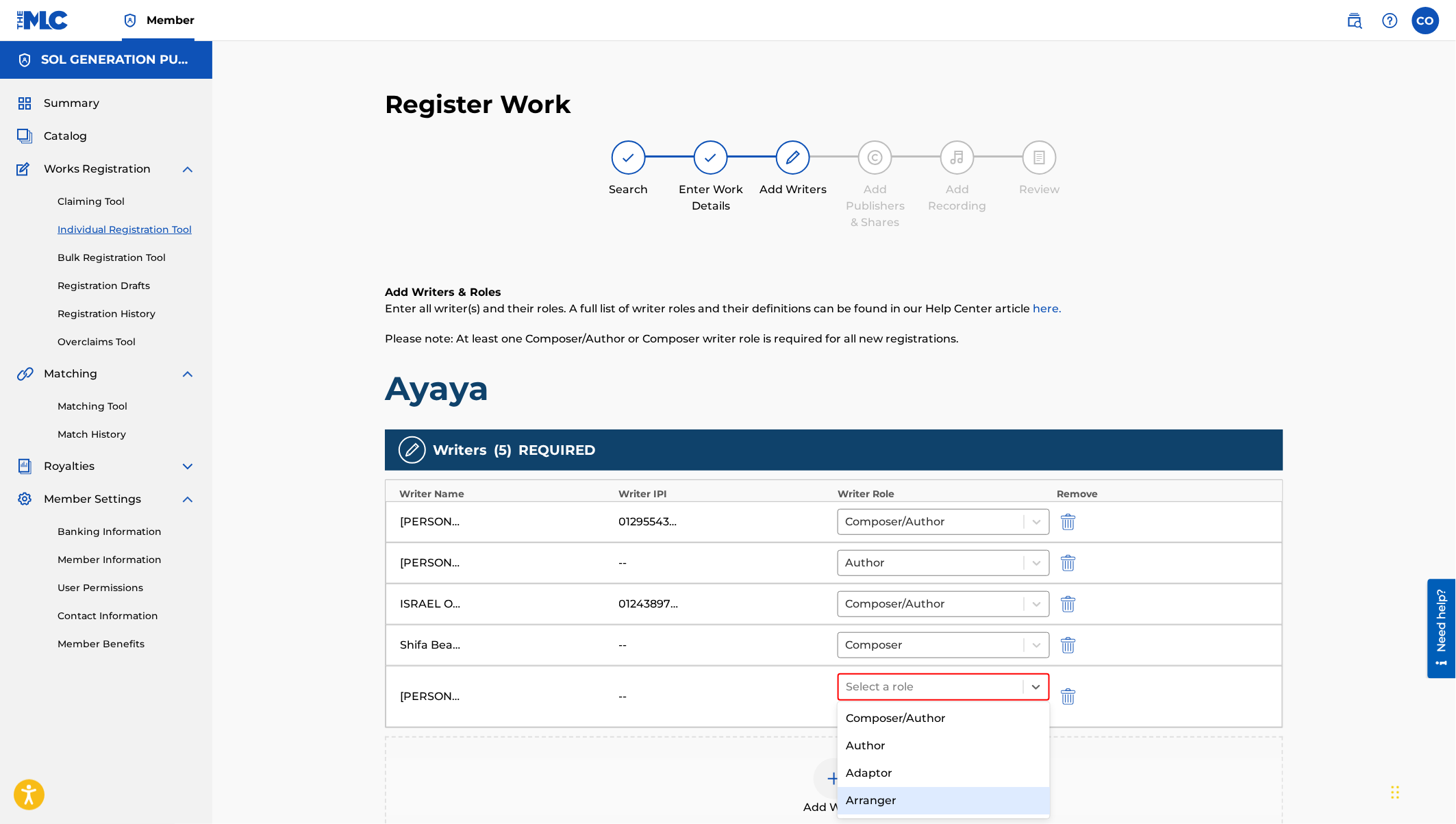
scroll to position [52, 0]
click at [885, 778] on div "Composer" at bounding box center [943, 776] width 213 height 28
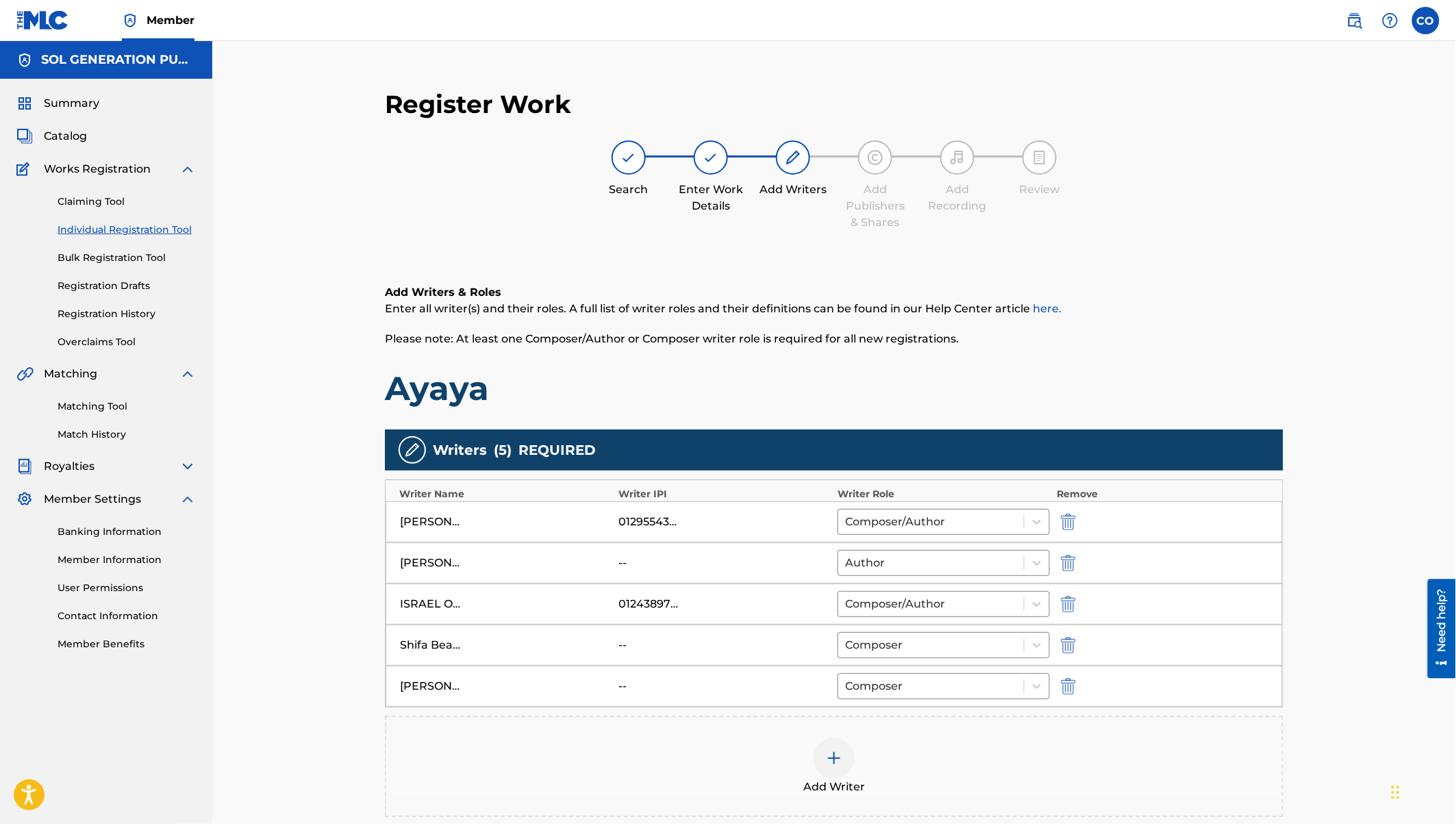
scroll to position [182, 0]
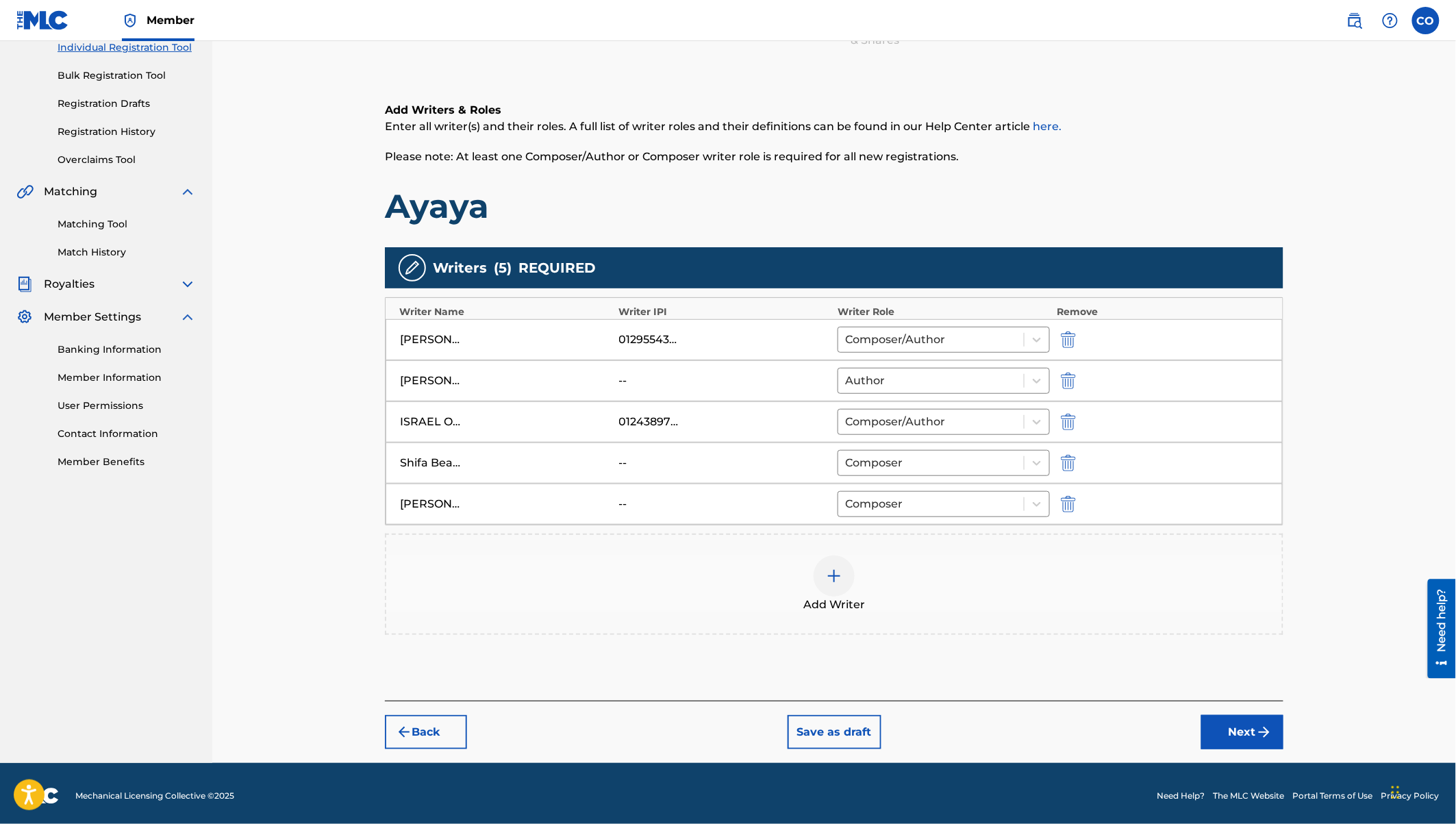
click at [1249, 731] on button "Next" at bounding box center [1242, 732] width 82 height 34
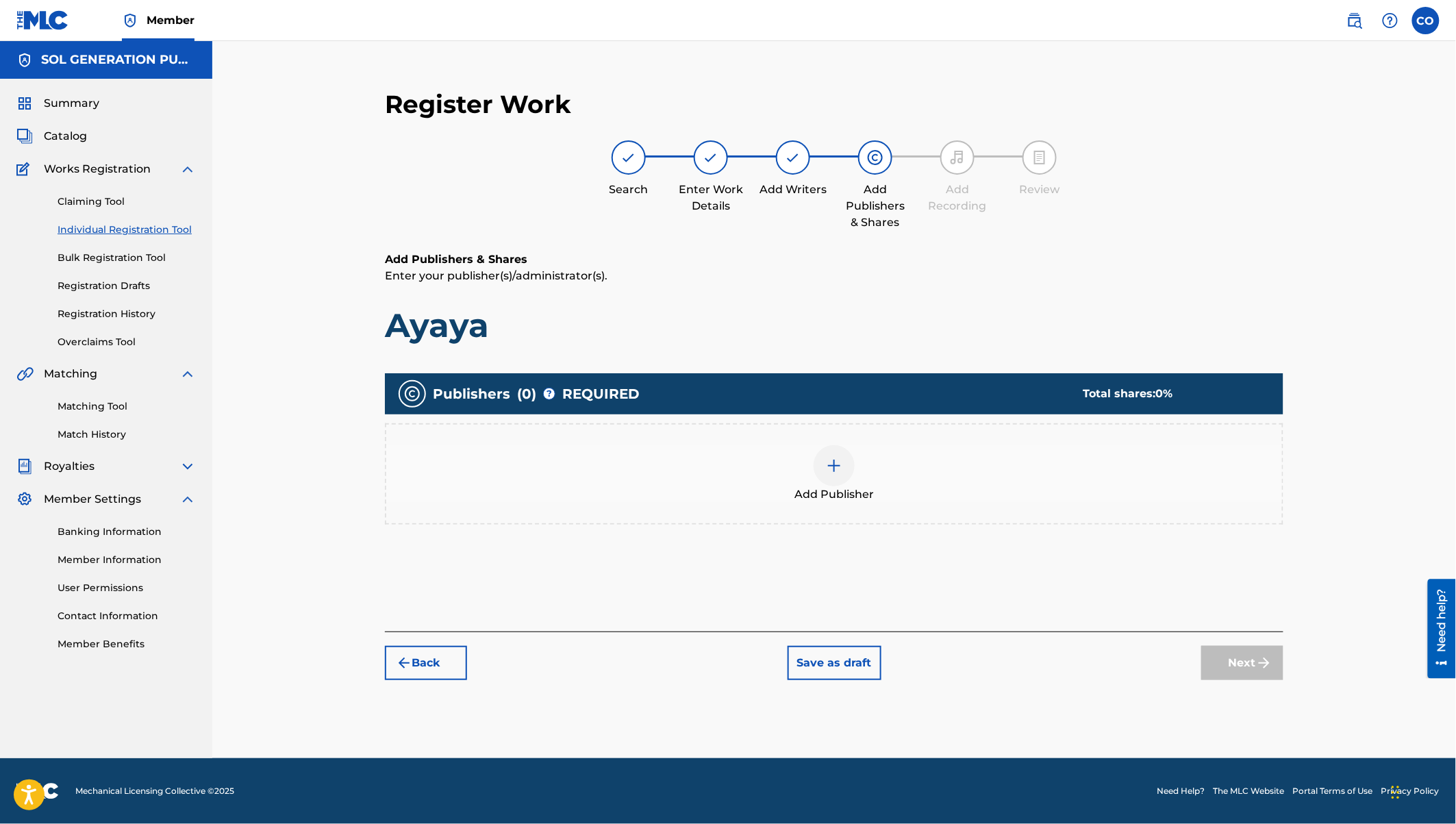
scroll to position [0, 0]
click at [854, 475] on div "Add Publisher" at bounding box center [833, 474] width 895 height 57
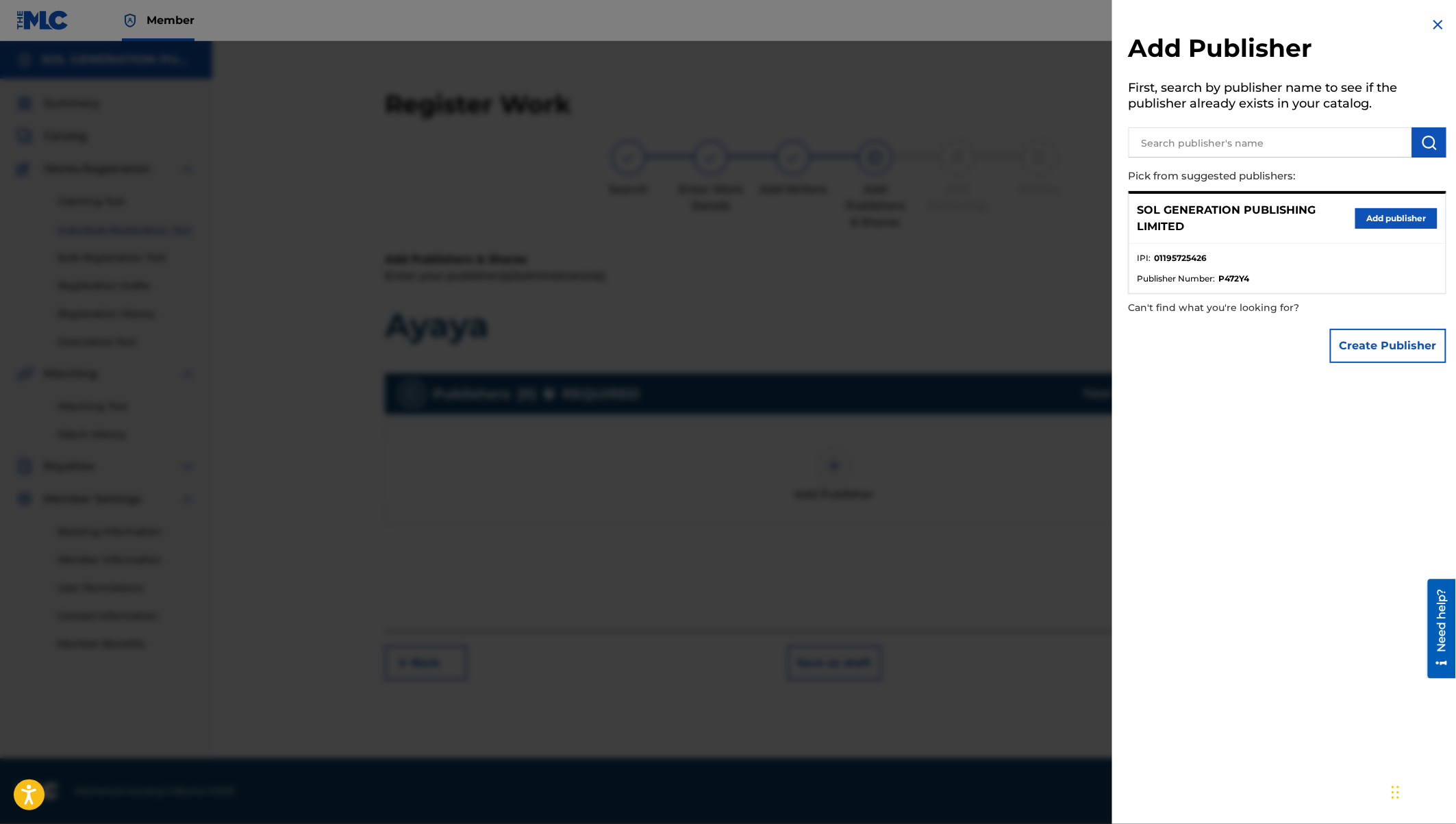
click at [1411, 221] on button "Add publisher" at bounding box center [1396, 218] width 82 height 21
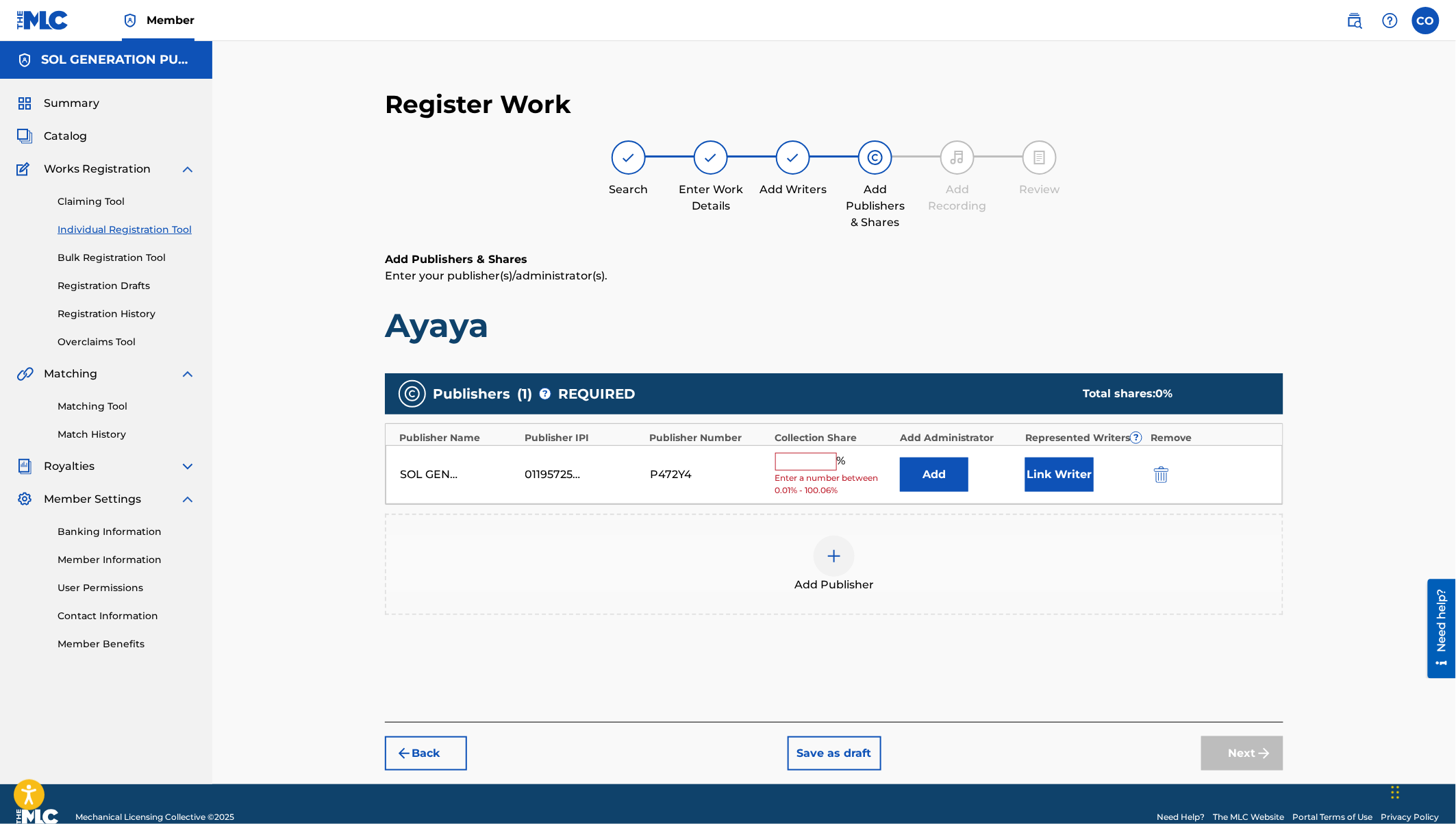
click at [808, 463] on input "text" at bounding box center [806, 462] width 62 height 18
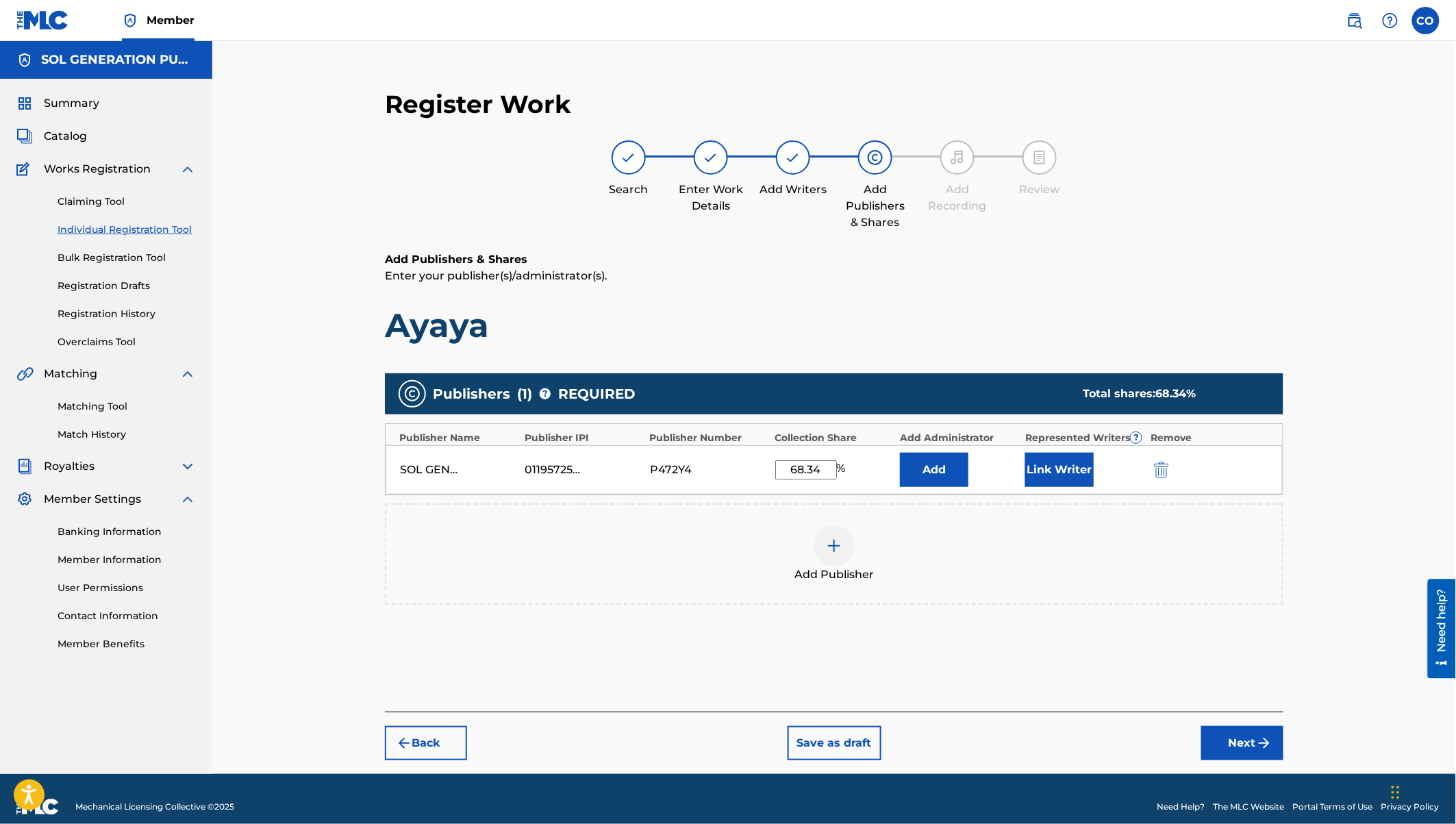
click at [1093, 473] on button "Link Writer" at bounding box center [1059, 470] width 69 height 34
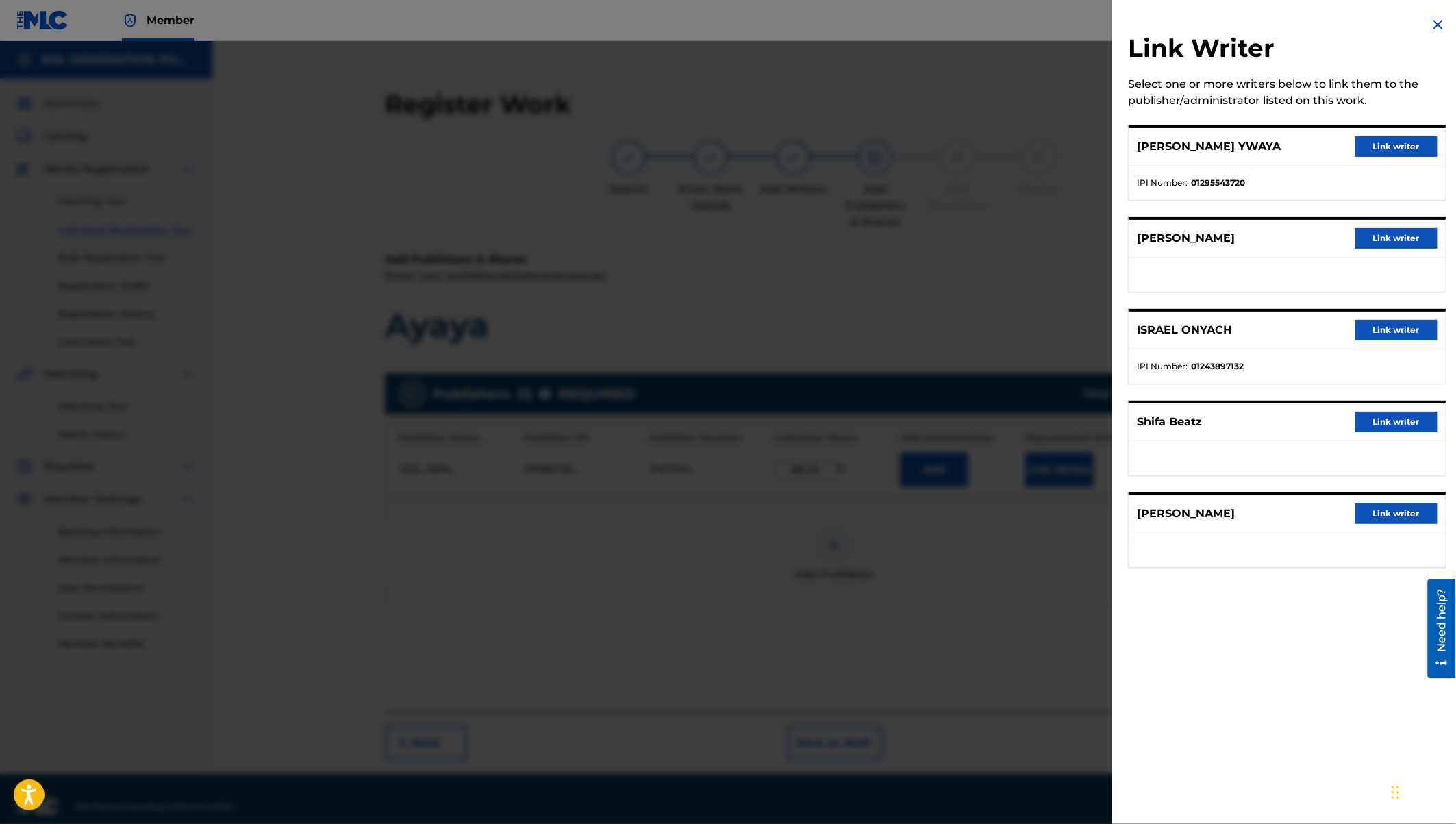
click at [1411, 150] on button "Link writer" at bounding box center [1396, 147] width 82 height 21
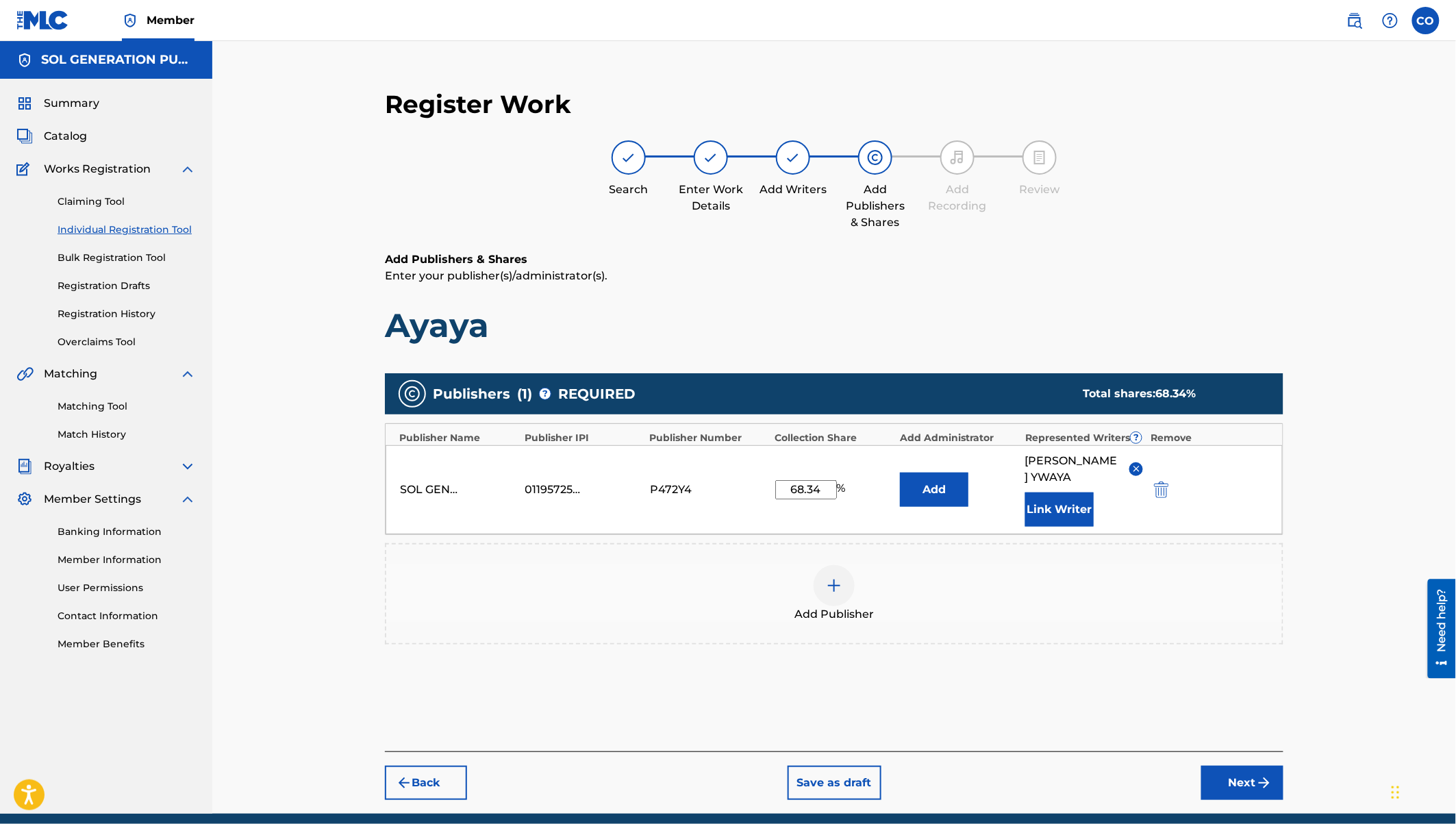
click at [1058, 511] on button "Link Writer" at bounding box center [1059, 509] width 69 height 34
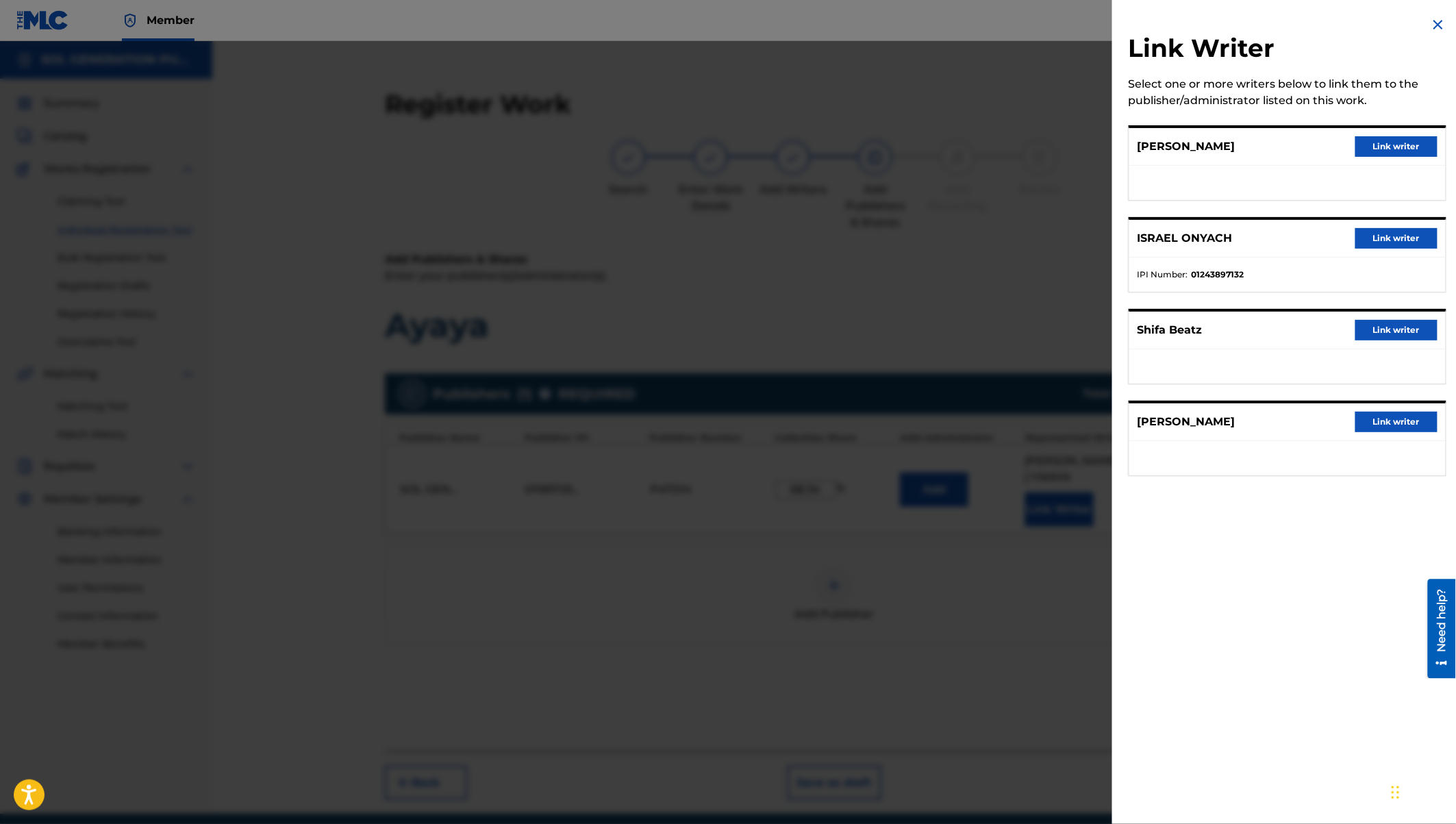
click at [1402, 235] on button "Link writer" at bounding box center [1396, 238] width 82 height 21
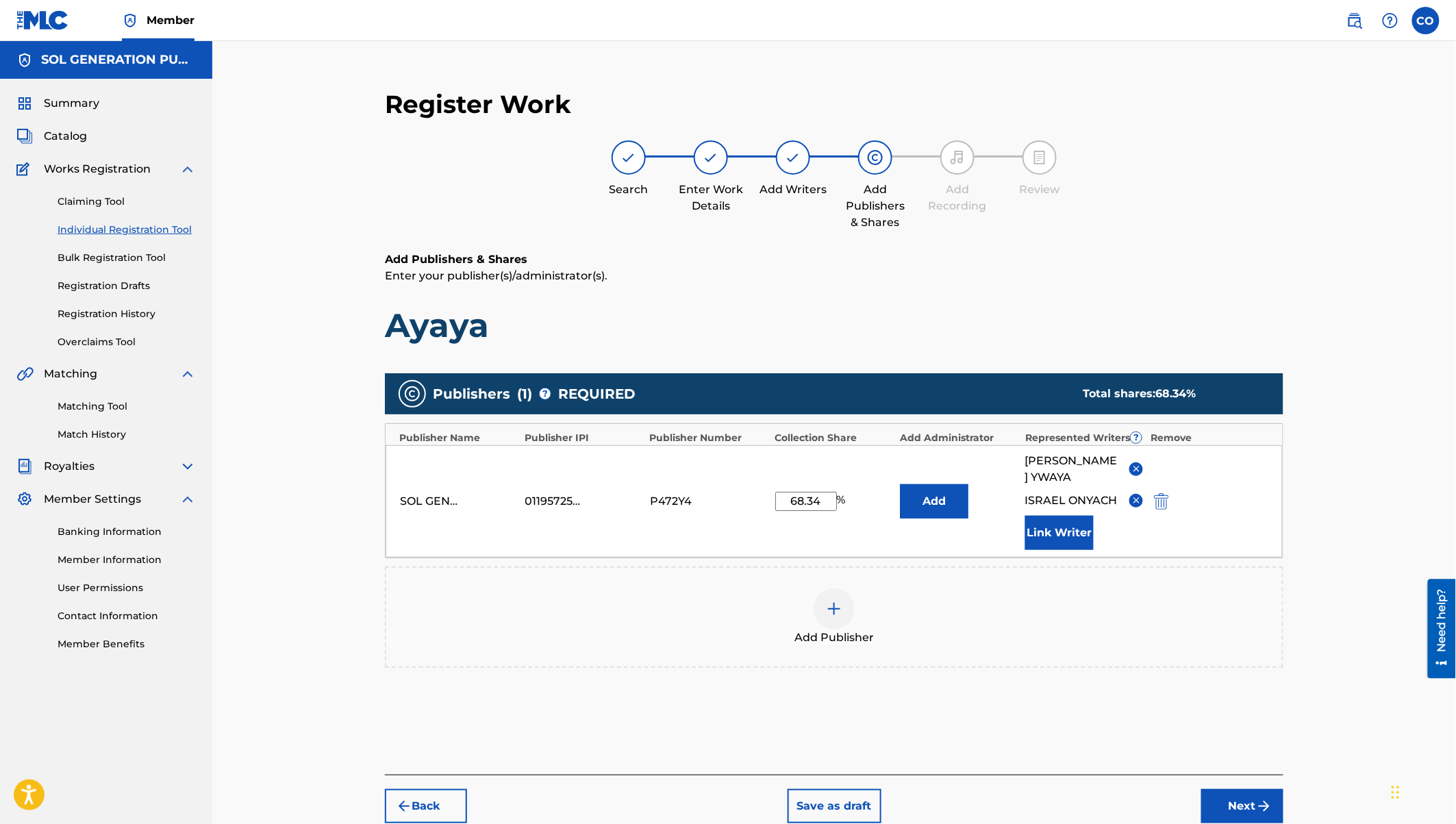
scroll to position [76, 0]
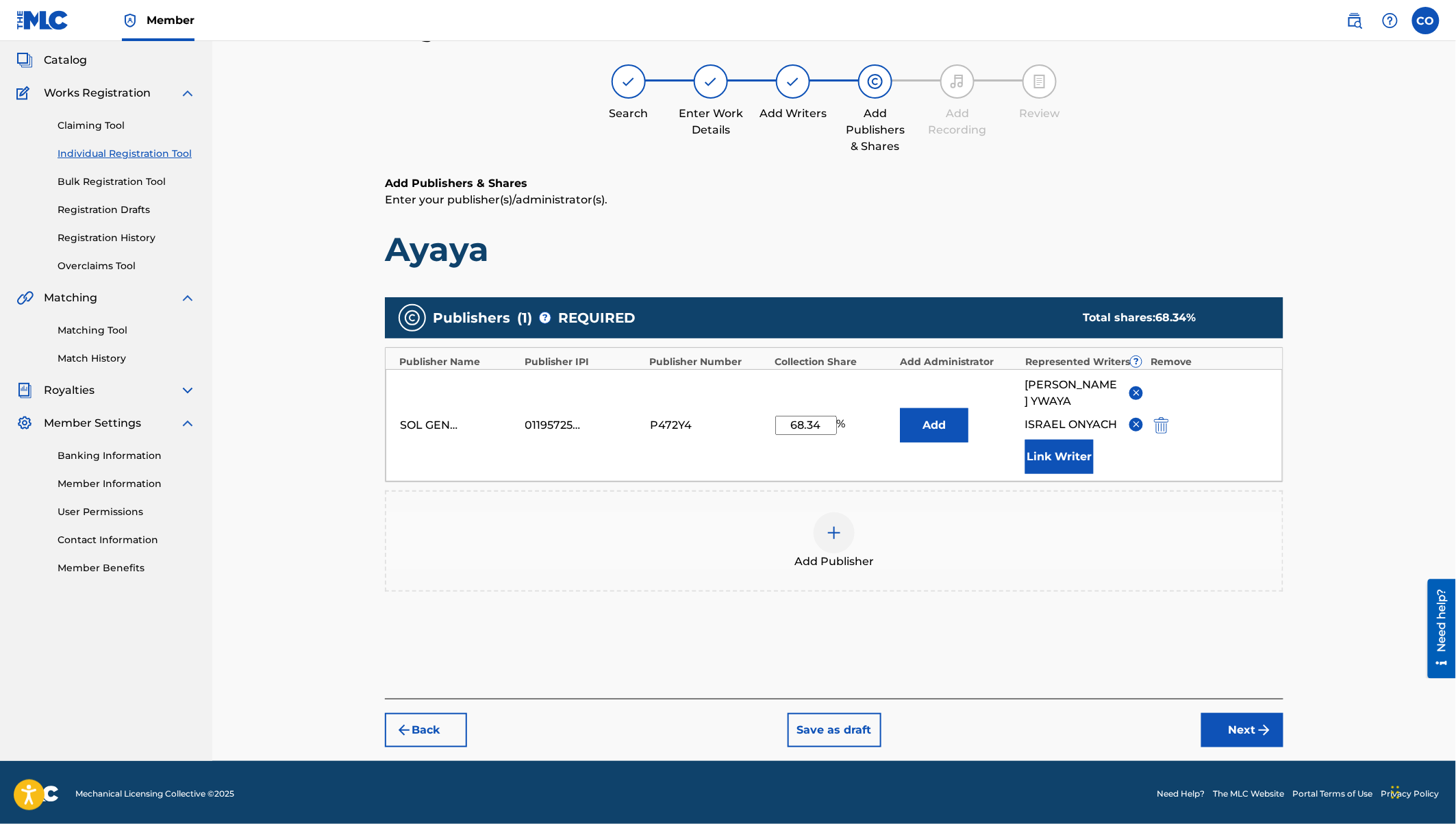
click at [1239, 733] on button "Next" at bounding box center [1242, 731] width 82 height 34
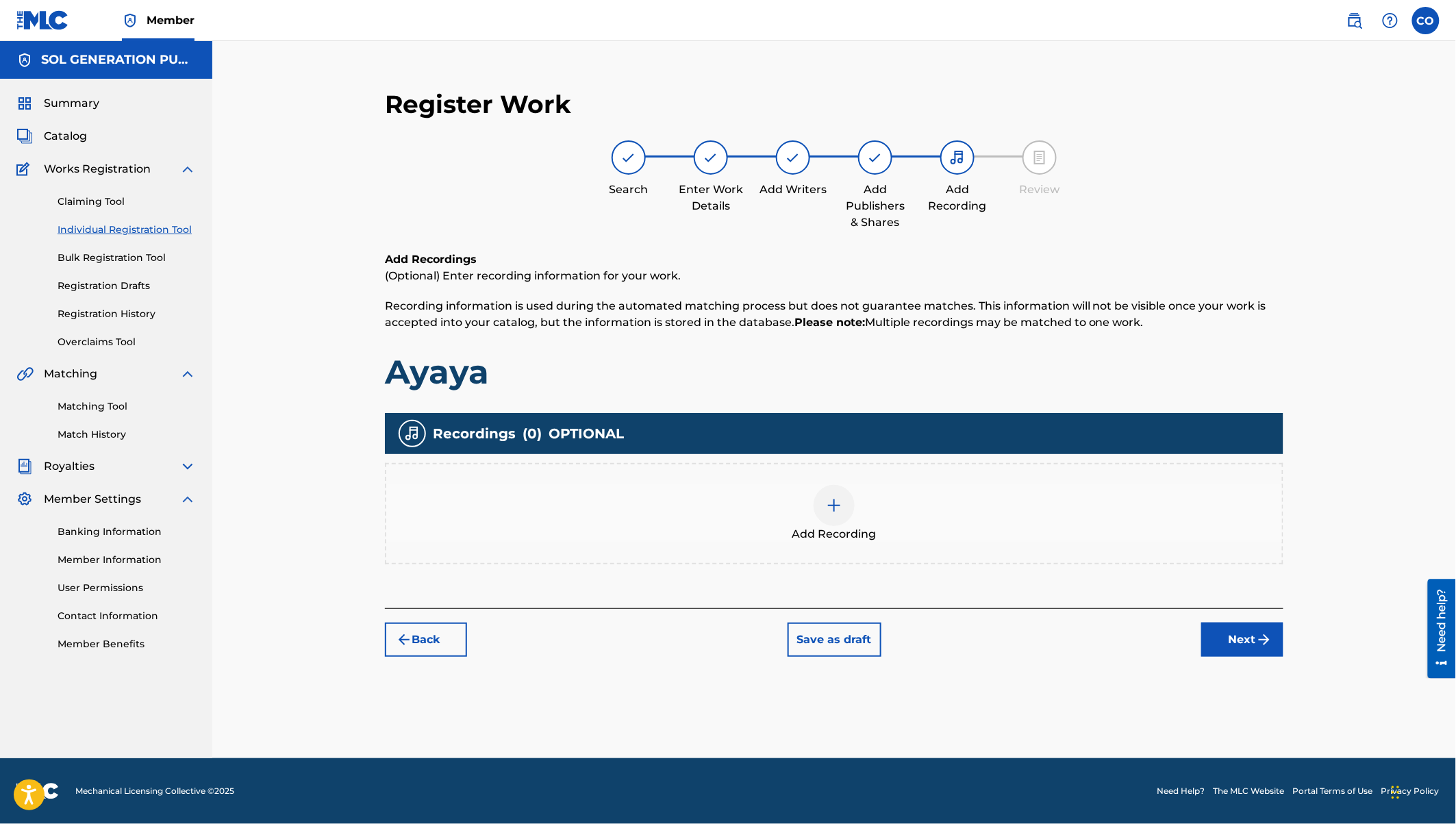
scroll to position [0, 0]
click at [825, 512] on div at bounding box center [833, 505] width 41 height 41
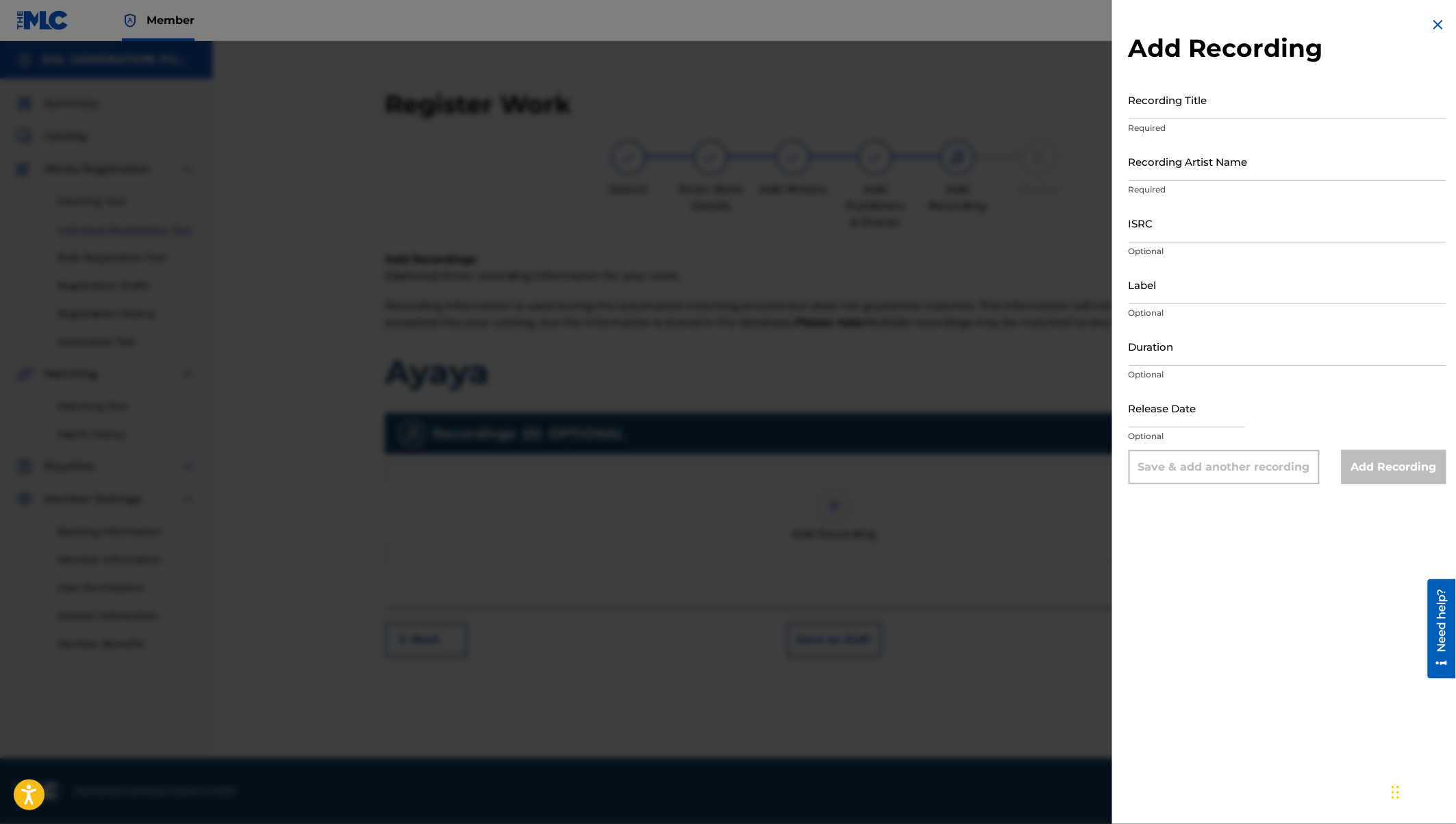
click at [1168, 170] on input "Recording Artist Name" at bounding box center [1287, 161] width 318 height 39
click at [1150, 109] on input "Recording Title" at bounding box center [1287, 99] width 318 height 39
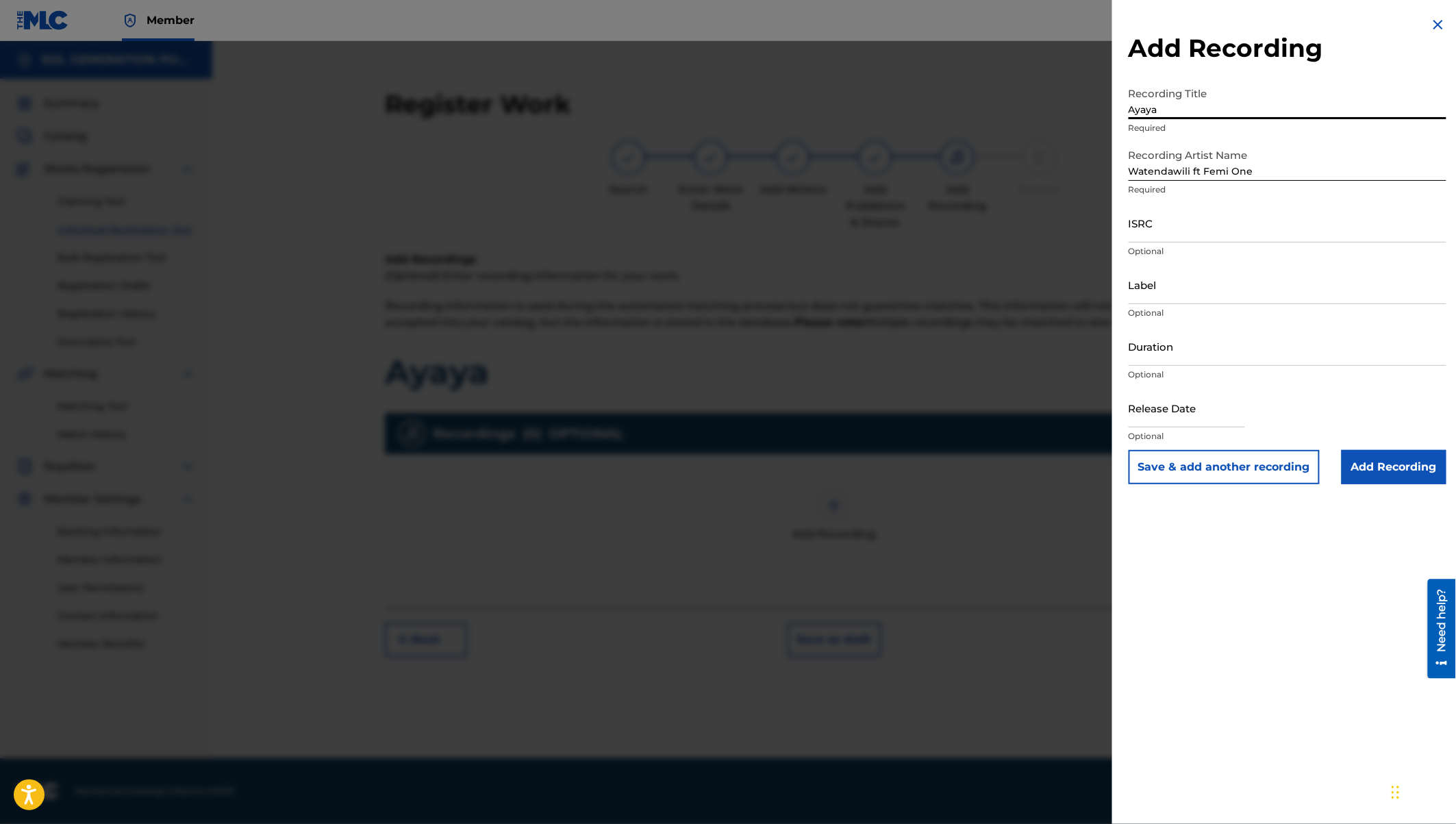
click at [1169, 290] on input "Label" at bounding box center [1287, 284] width 318 height 39
click at [1170, 420] on input "text" at bounding box center [1187, 407] width 116 height 39
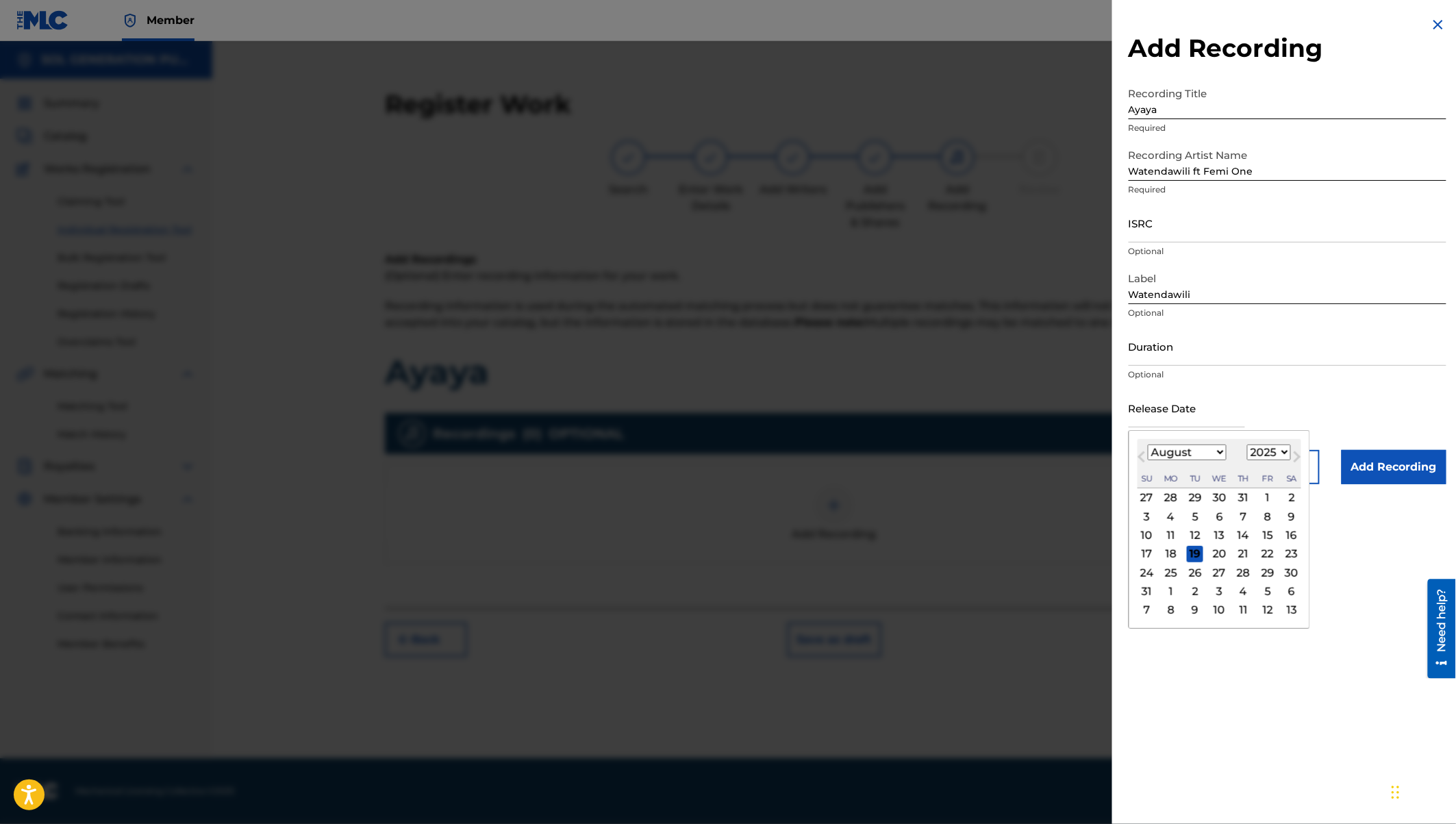
click at [1206, 449] on select "January February March April May June July August September October November De…" at bounding box center [1187, 452] width 79 height 16
click at [1264, 452] on select "1900 1901 1902 1903 1904 1905 1906 1907 1908 1909 1910 1911 1912 1913 1914 1915…" at bounding box center [1269, 452] width 44 height 16
click at [1269, 512] on div "8" at bounding box center [1267, 516] width 16 height 16
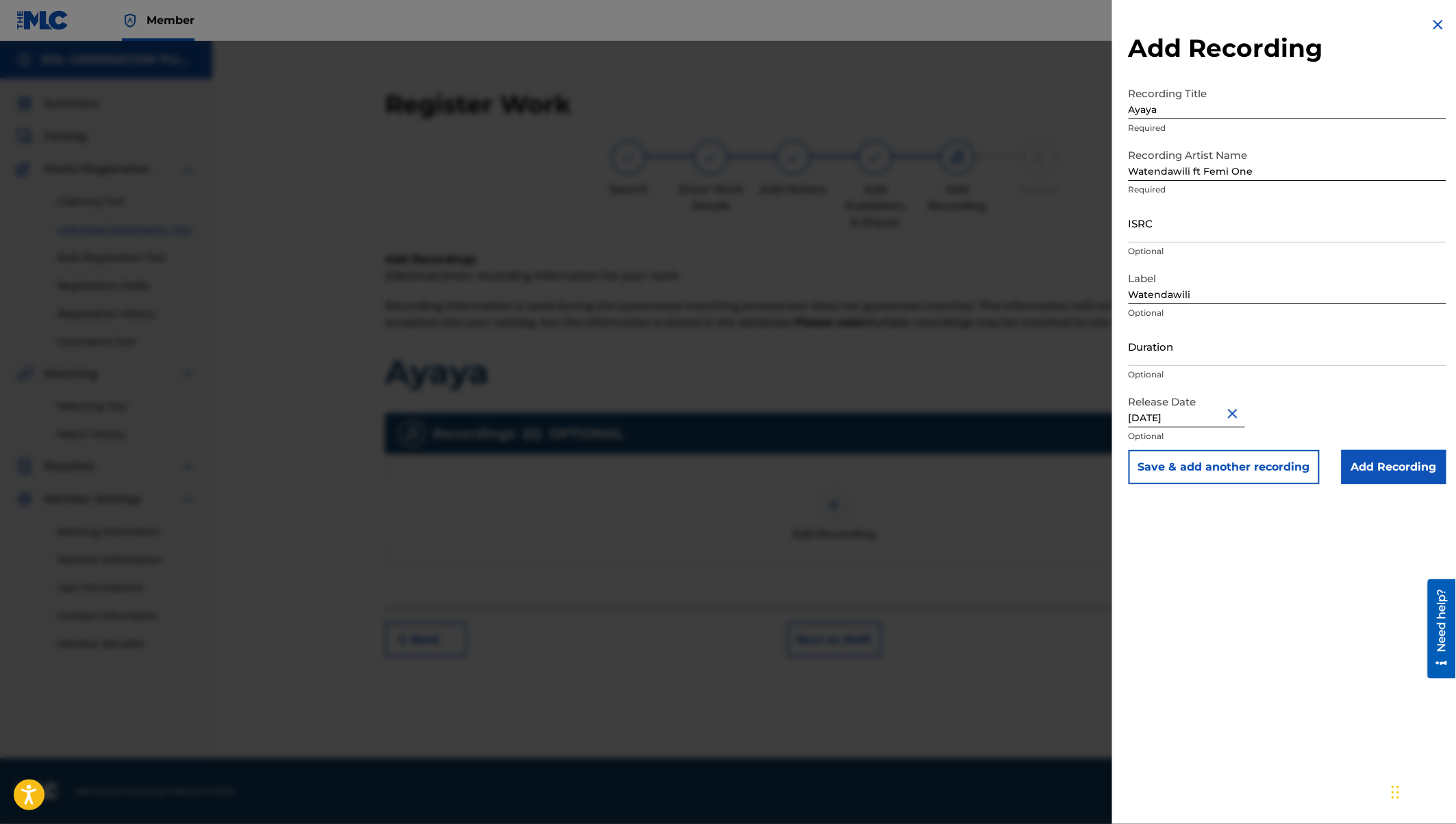
click at [1142, 227] on input "ISRC" at bounding box center [1287, 222] width 318 height 39
paste input "QZW9K2479568"
click at [1149, 350] on input "Duration" at bounding box center [1287, 346] width 318 height 39
click at [1371, 471] on input "Add Recording" at bounding box center [1394, 467] width 105 height 34
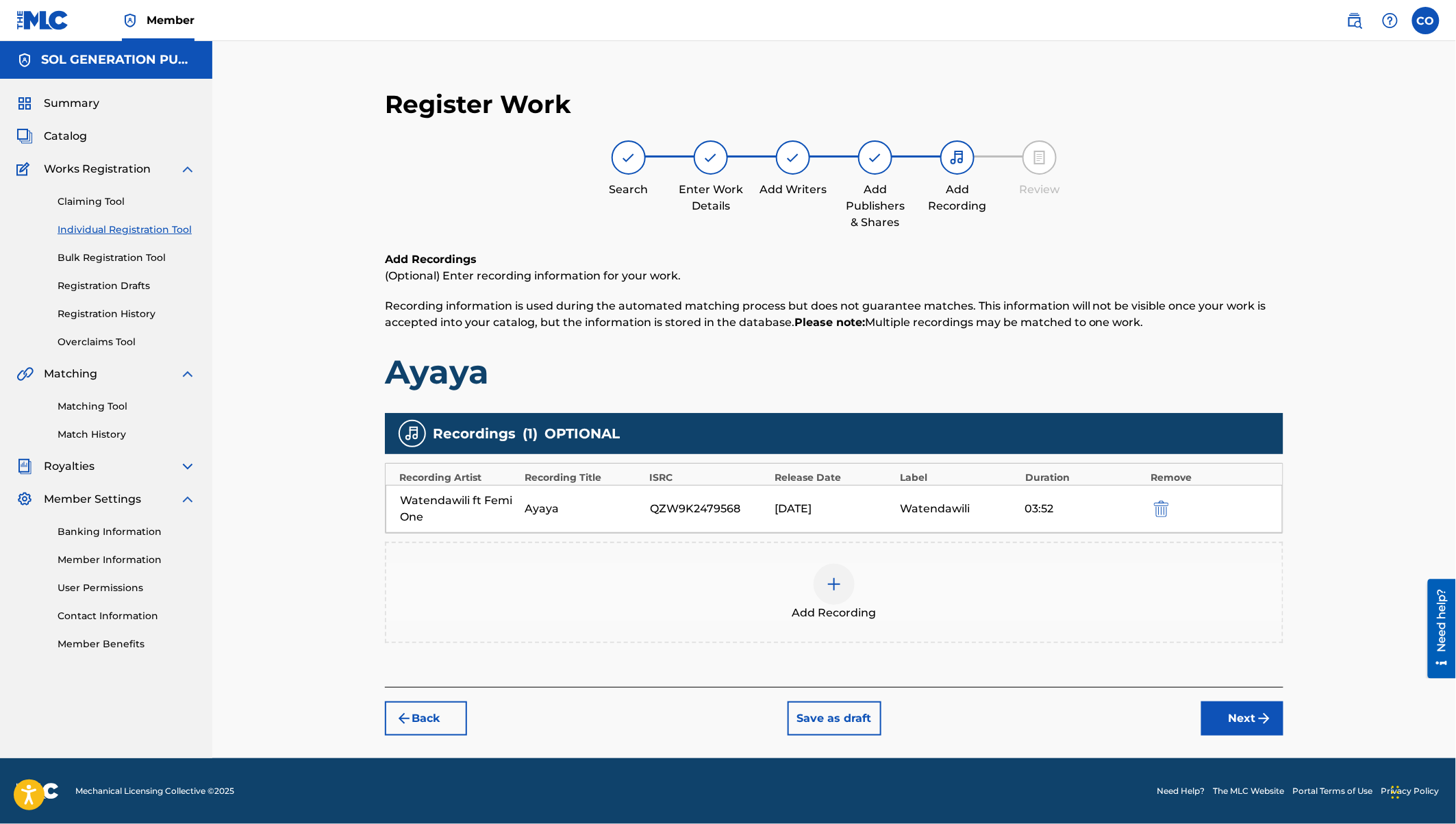
click at [1227, 707] on button "Next" at bounding box center [1242, 718] width 82 height 34
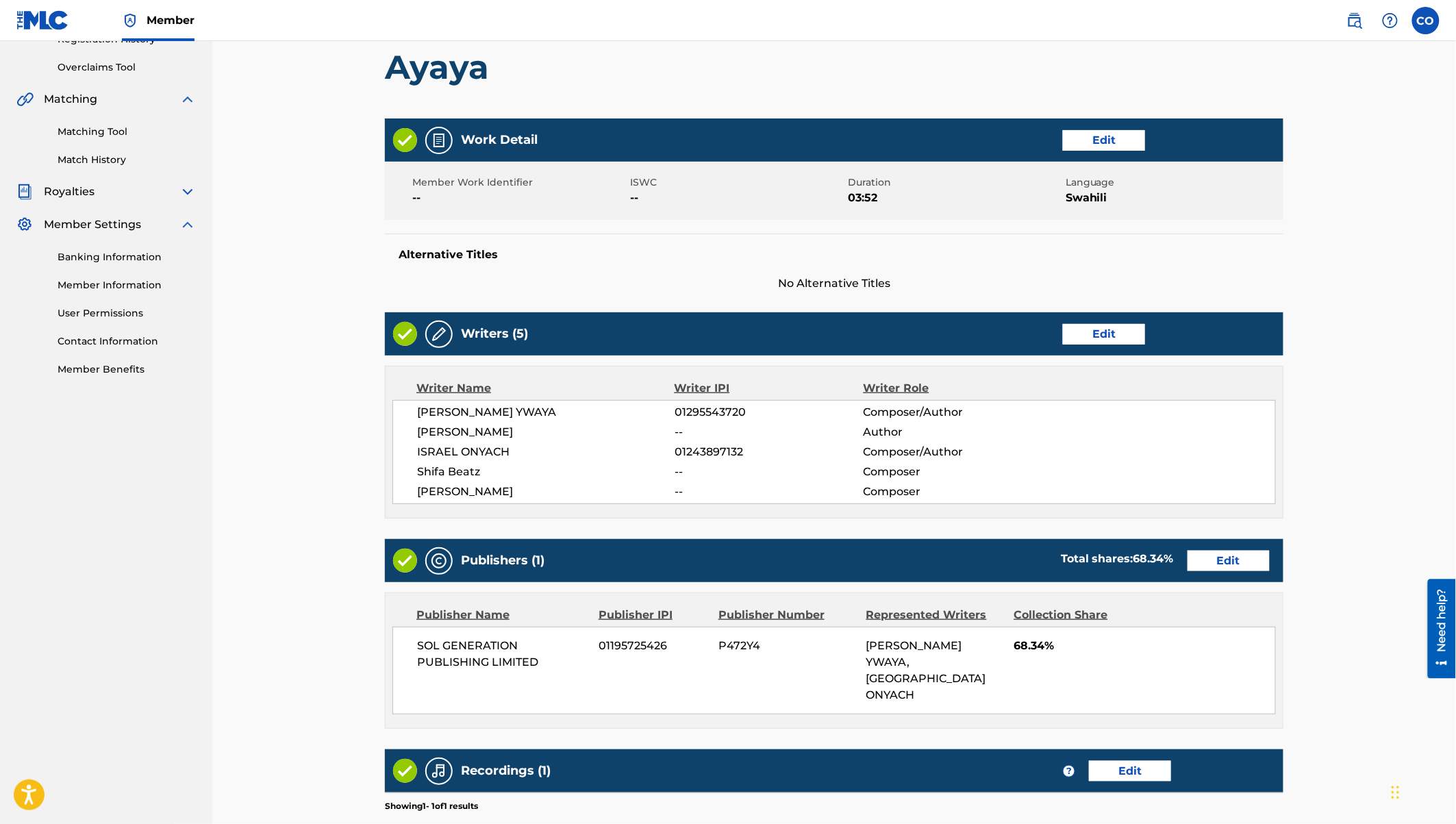
scroll to position [443, 0]
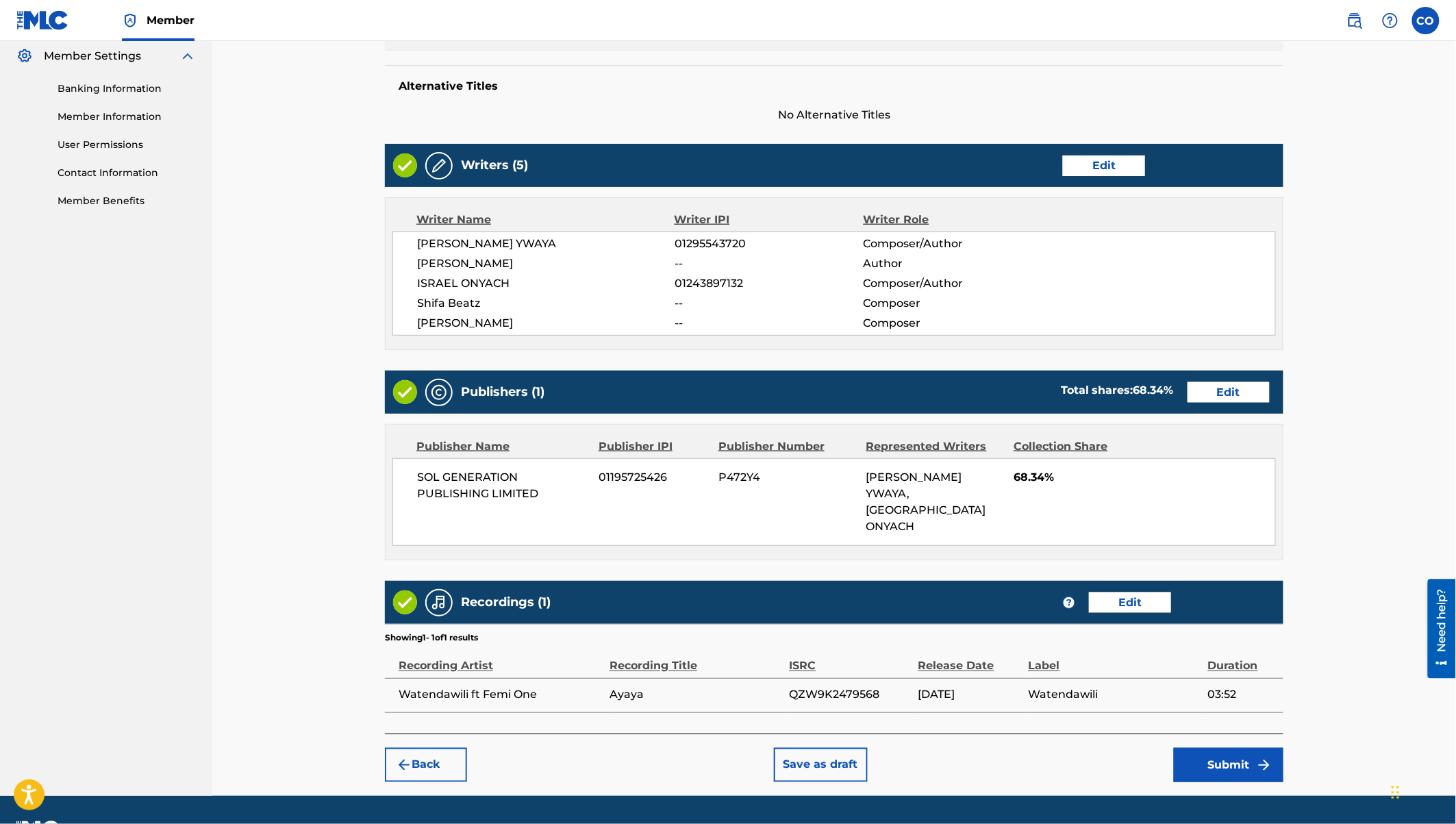
click at [1220, 748] on button "Submit" at bounding box center [1228, 765] width 110 height 34
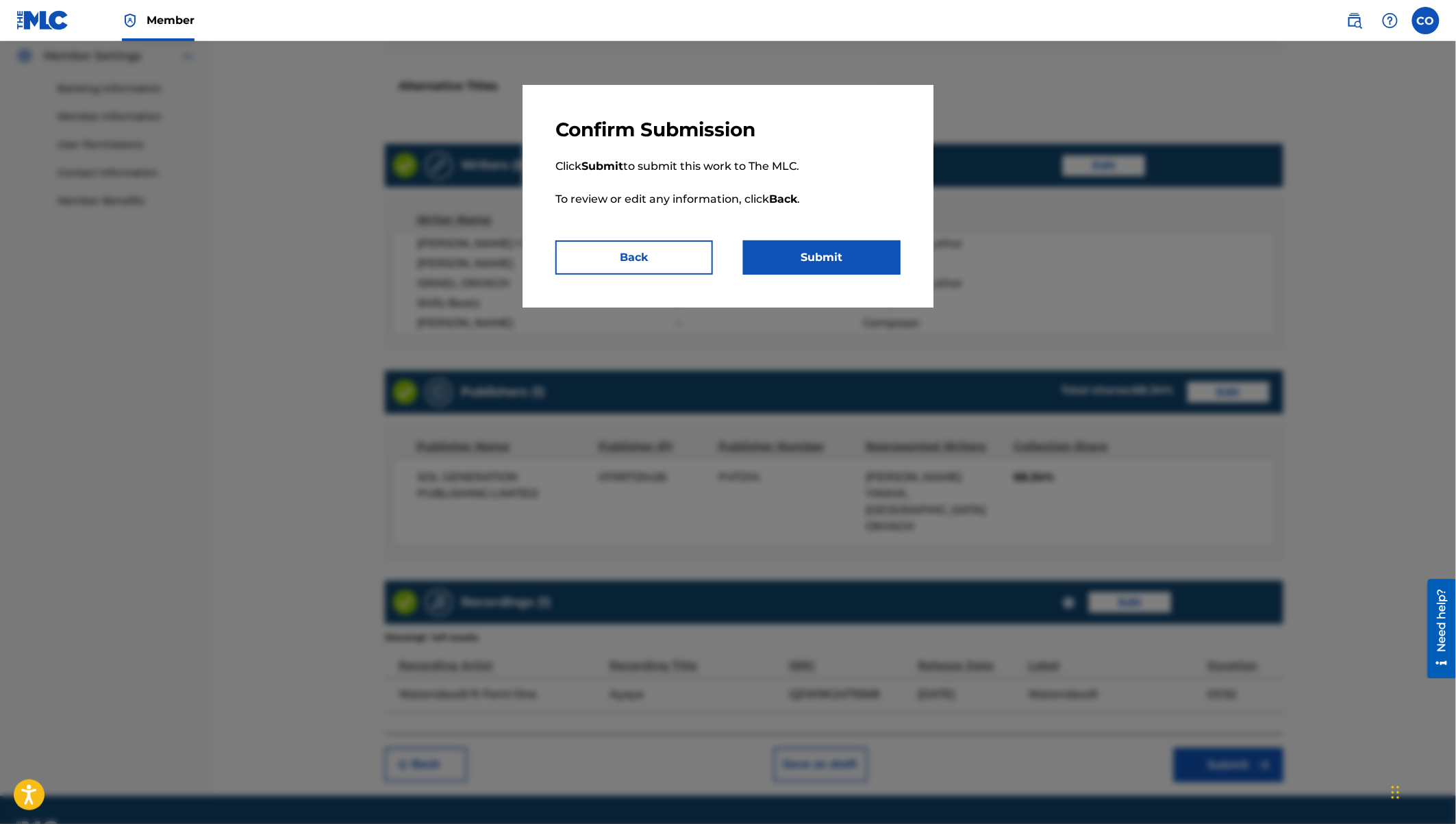
click at [839, 252] on button "Submit" at bounding box center [821, 258] width 157 height 34
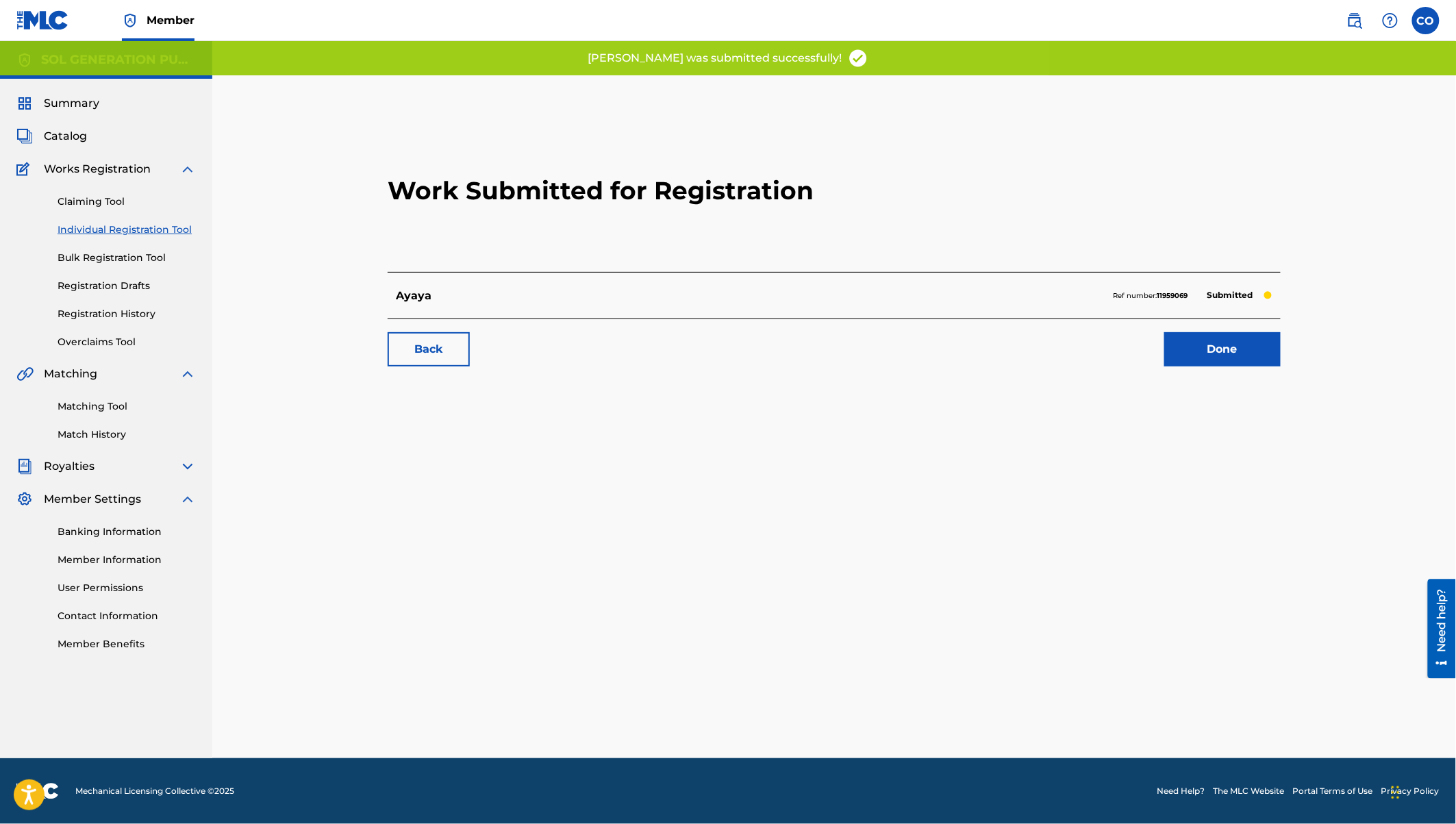
click at [1223, 340] on link "Done" at bounding box center [1222, 349] width 116 height 34
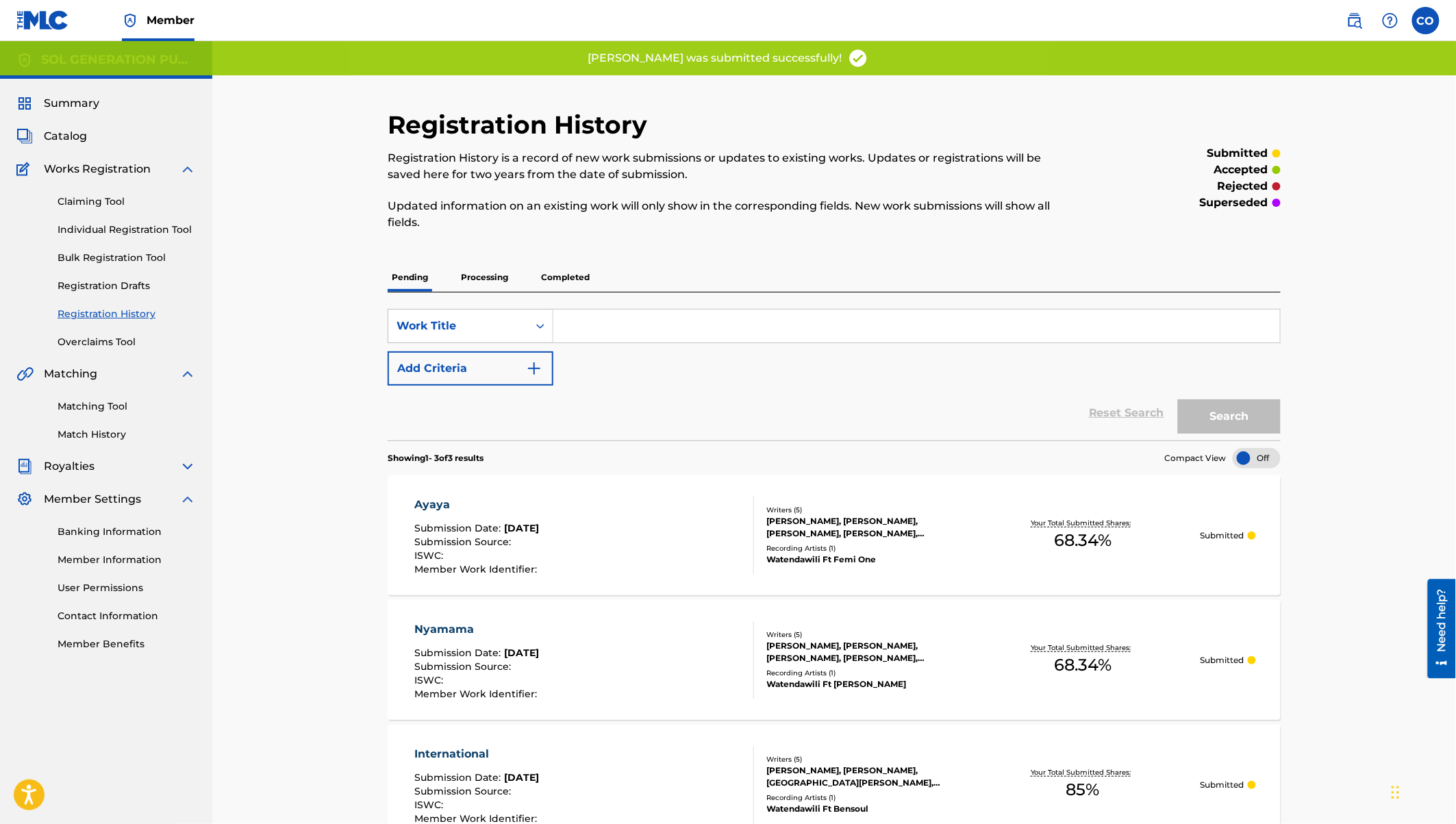
click at [690, 326] on input "Search Form" at bounding box center [916, 326] width 727 height 32
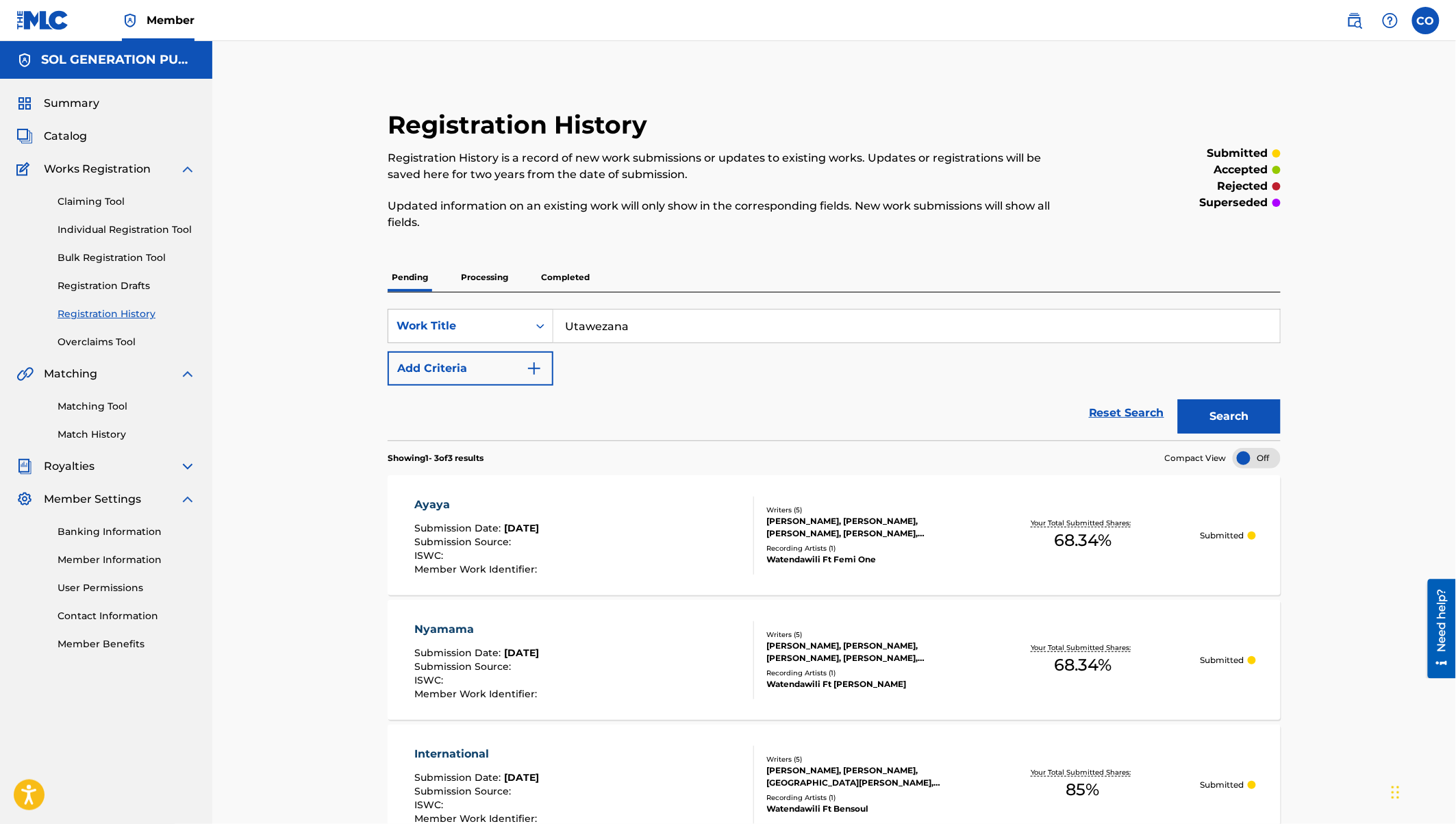
click at [1234, 402] on button "Search" at bounding box center [1229, 417] width 103 height 34
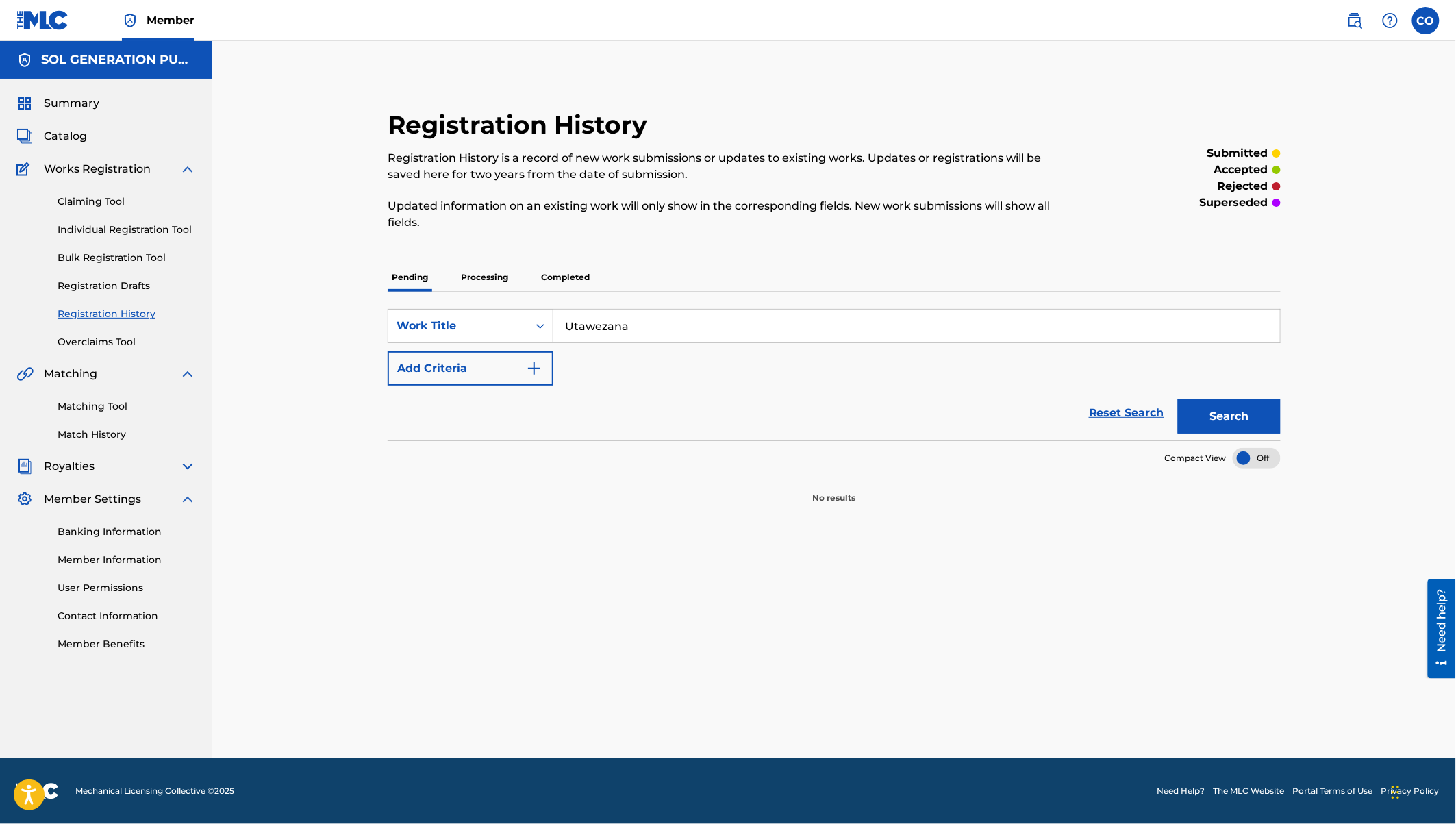
click at [174, 232] on link "Individual Registration Tool" at bounding box center [126, 229] width 138 height 14
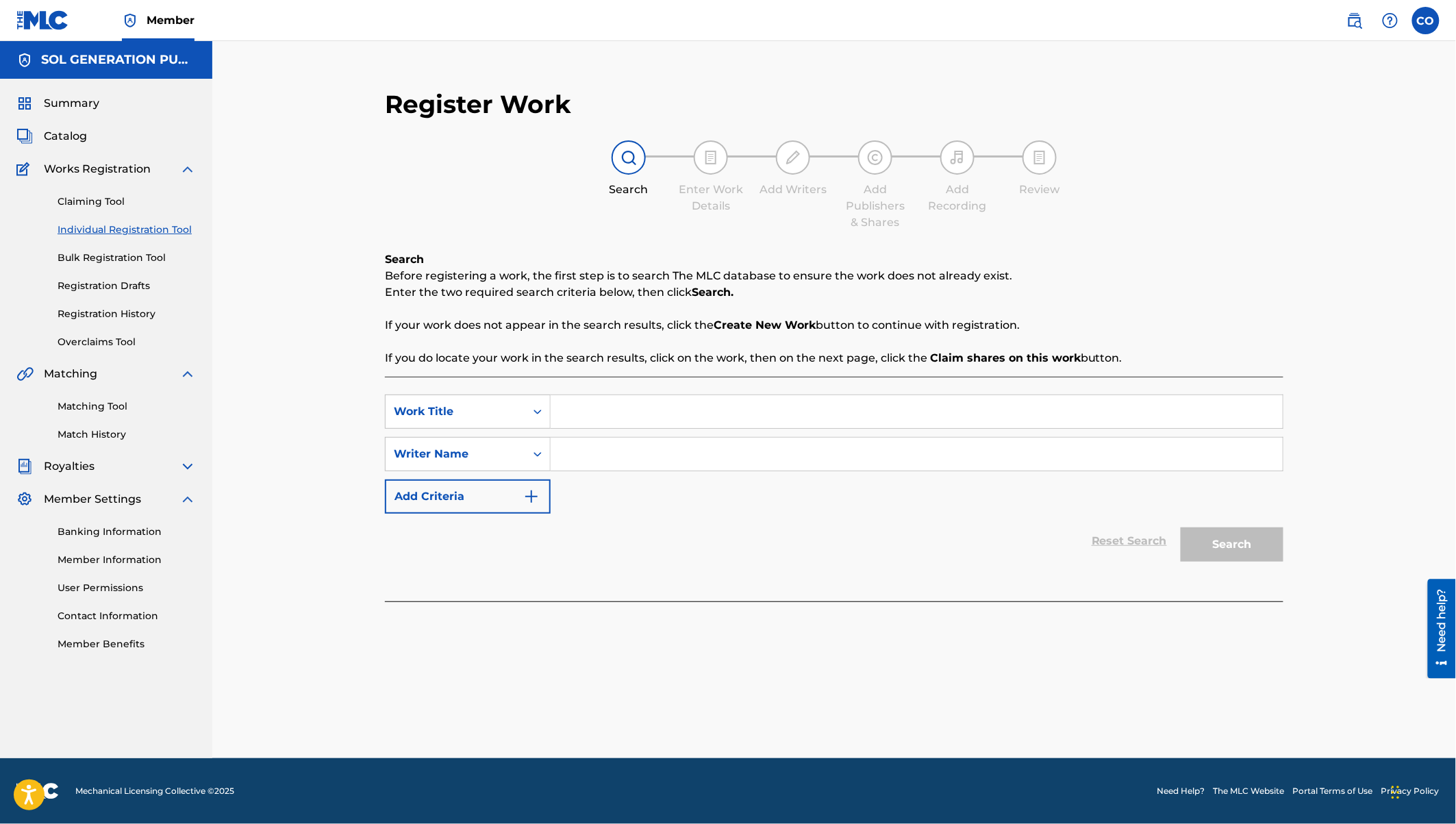
click at [594, 415] on input "Search Form" at bounding box center [916, 411] width 732 height 32
click at [650, 469] on input "Search Form" at bounding box center [916, 454] width 732 height 32
click at [1180, 527] on button "Search" at bounding box center [1232, 545] width 103 height 34
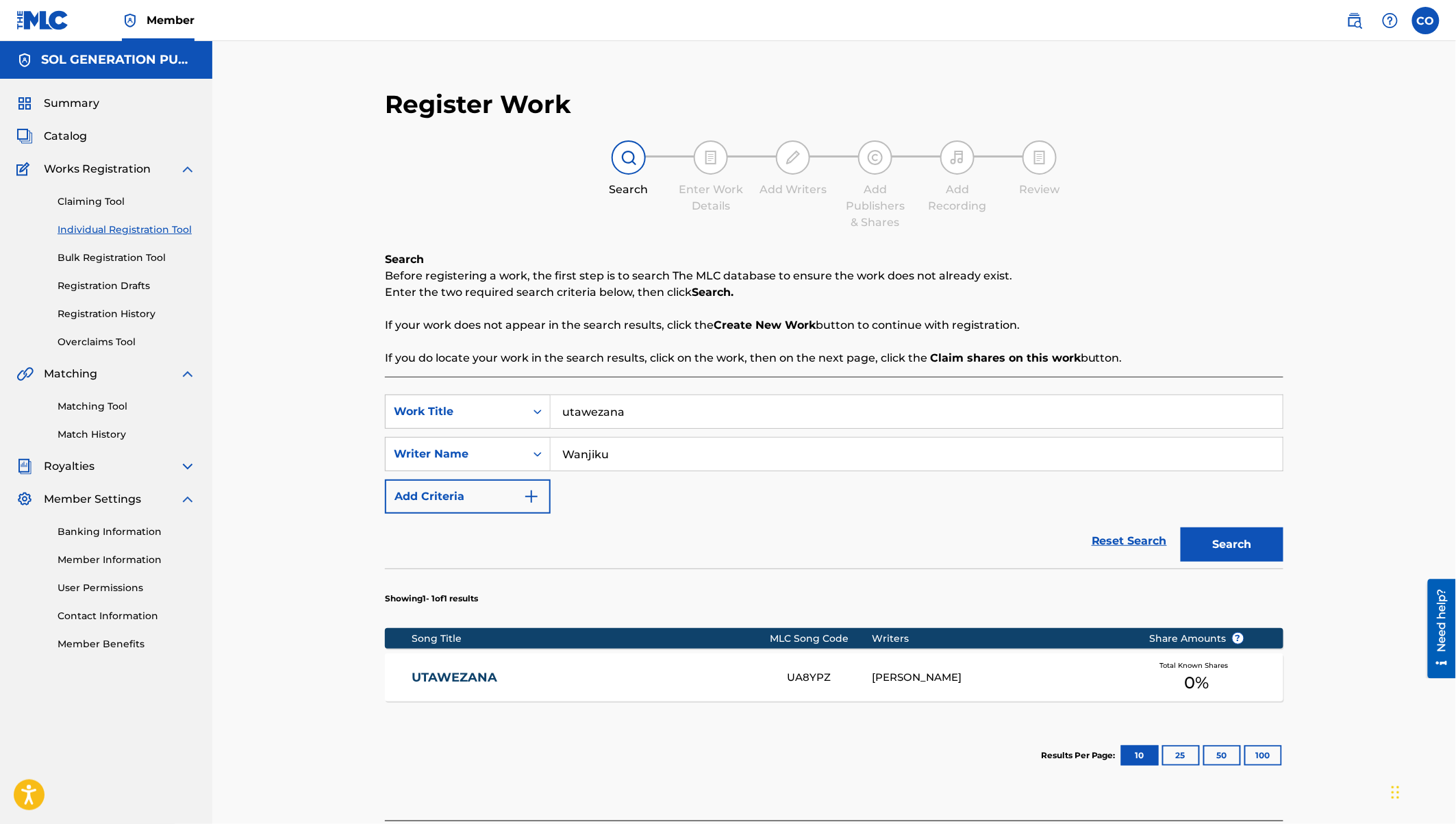
click at [681, 662] on div "UTAWEZANA UA8YPZ WANJIKU KIMANI Total Known Shares 0 %" at bounding box center [834, 677] width 898 height 48
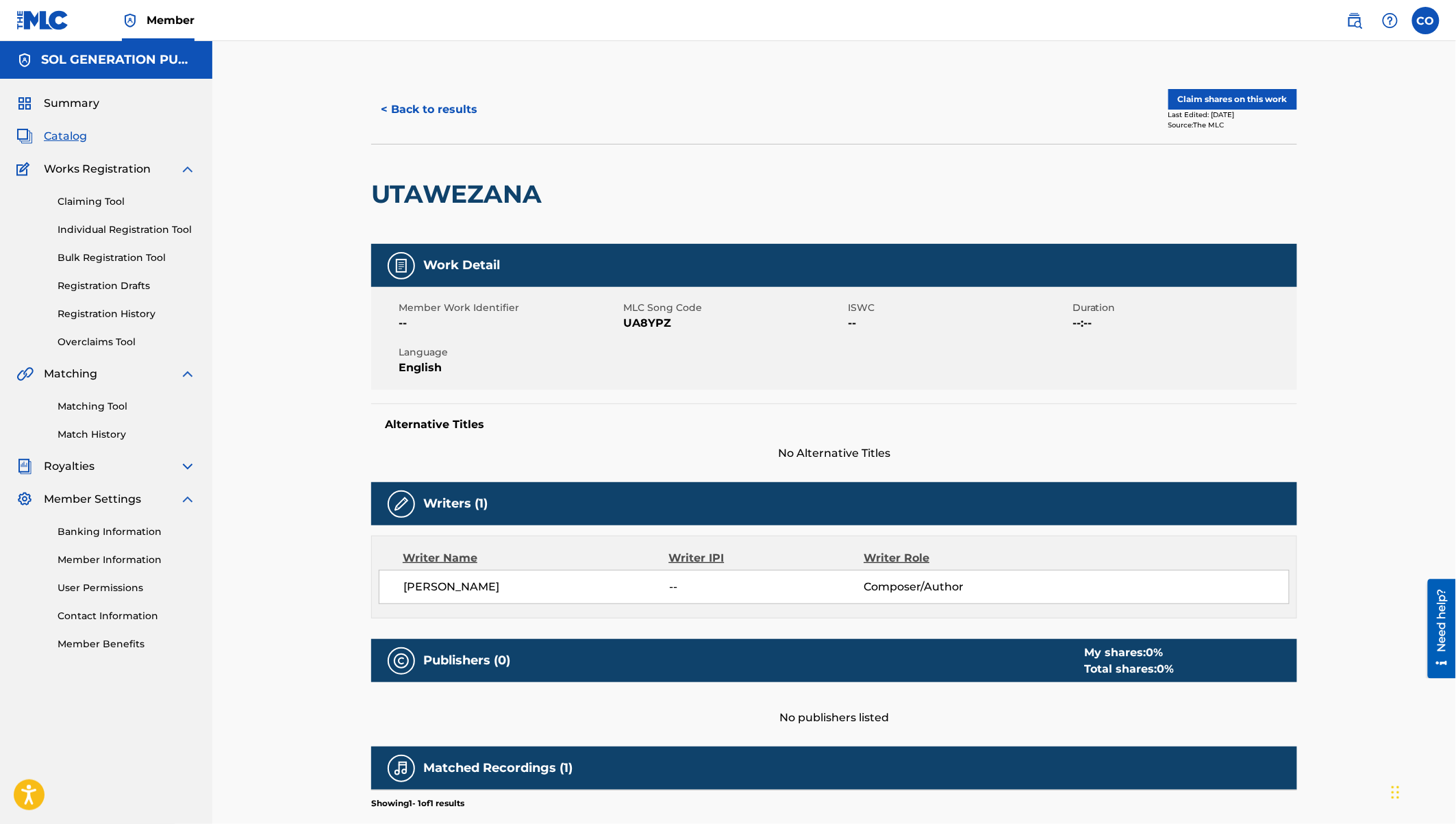
click at [1204, 102] on button "Claim shares on this work" at bounding box center [1232, 99] width 129 height 21
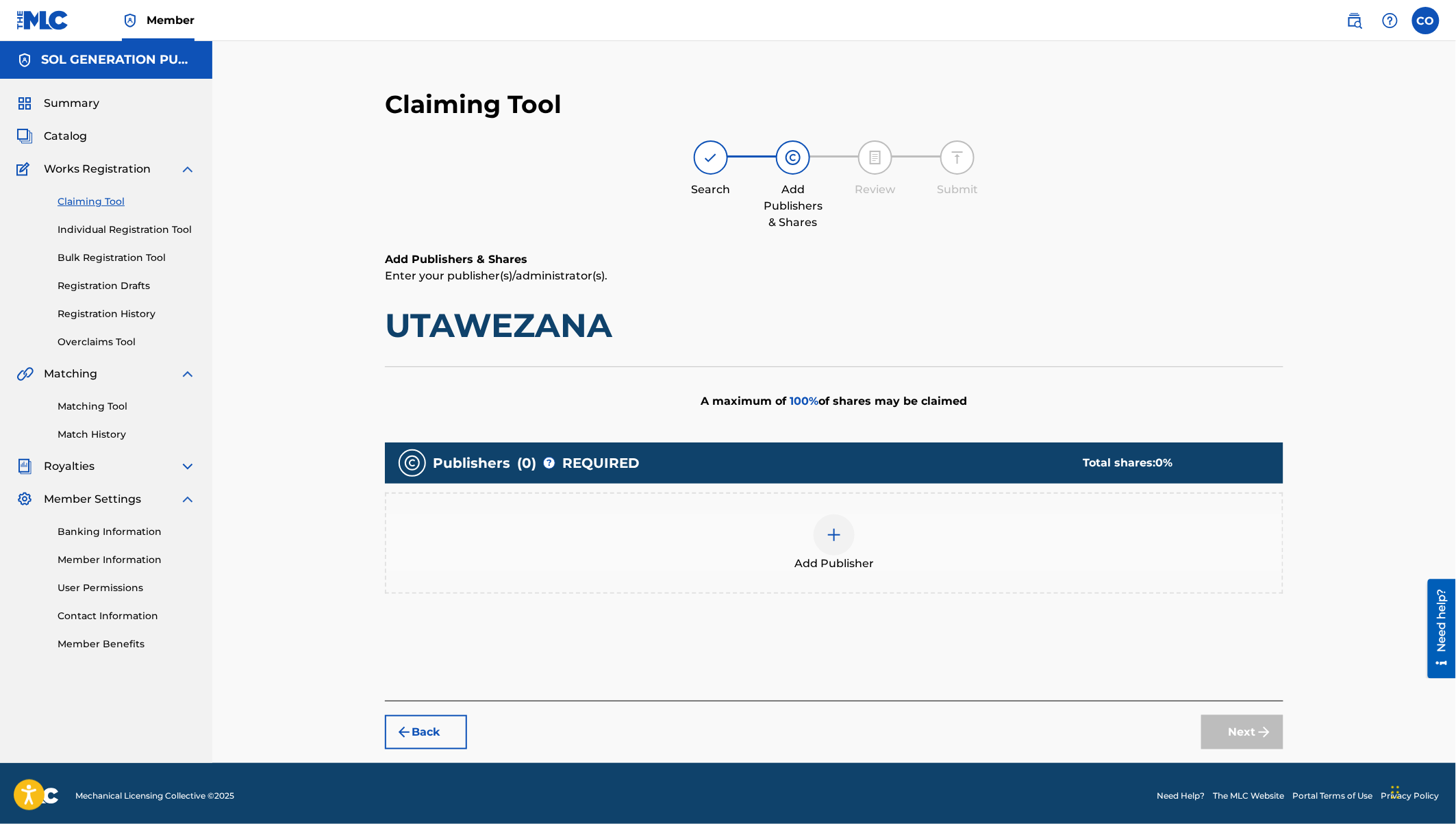
click at [831, 529] on img at bounding box center [833, 534] width 16 height 16
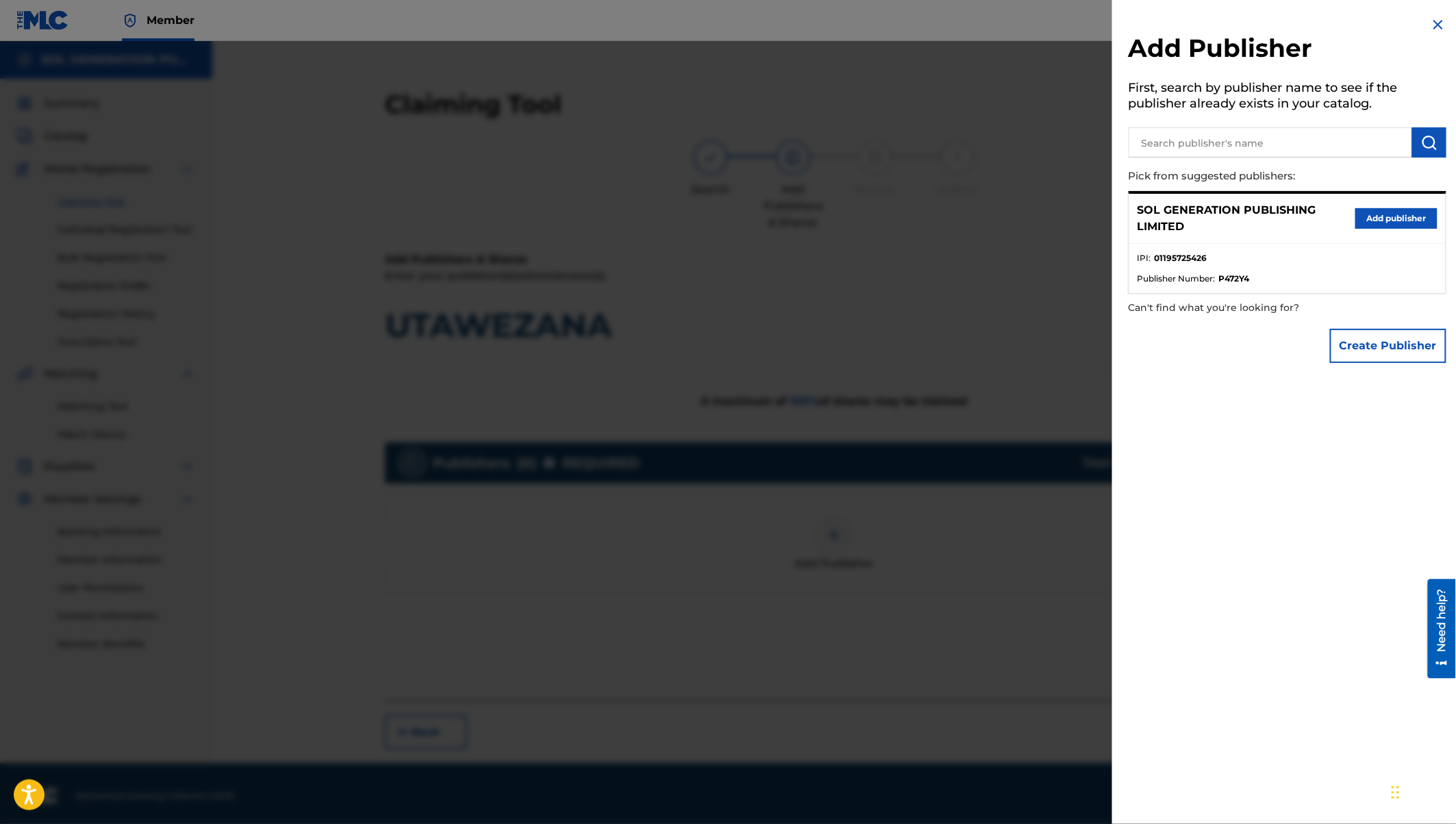
click at [1388, 213] on button "Add publisher" at bounding box center [1396, 218] width 82 height 21
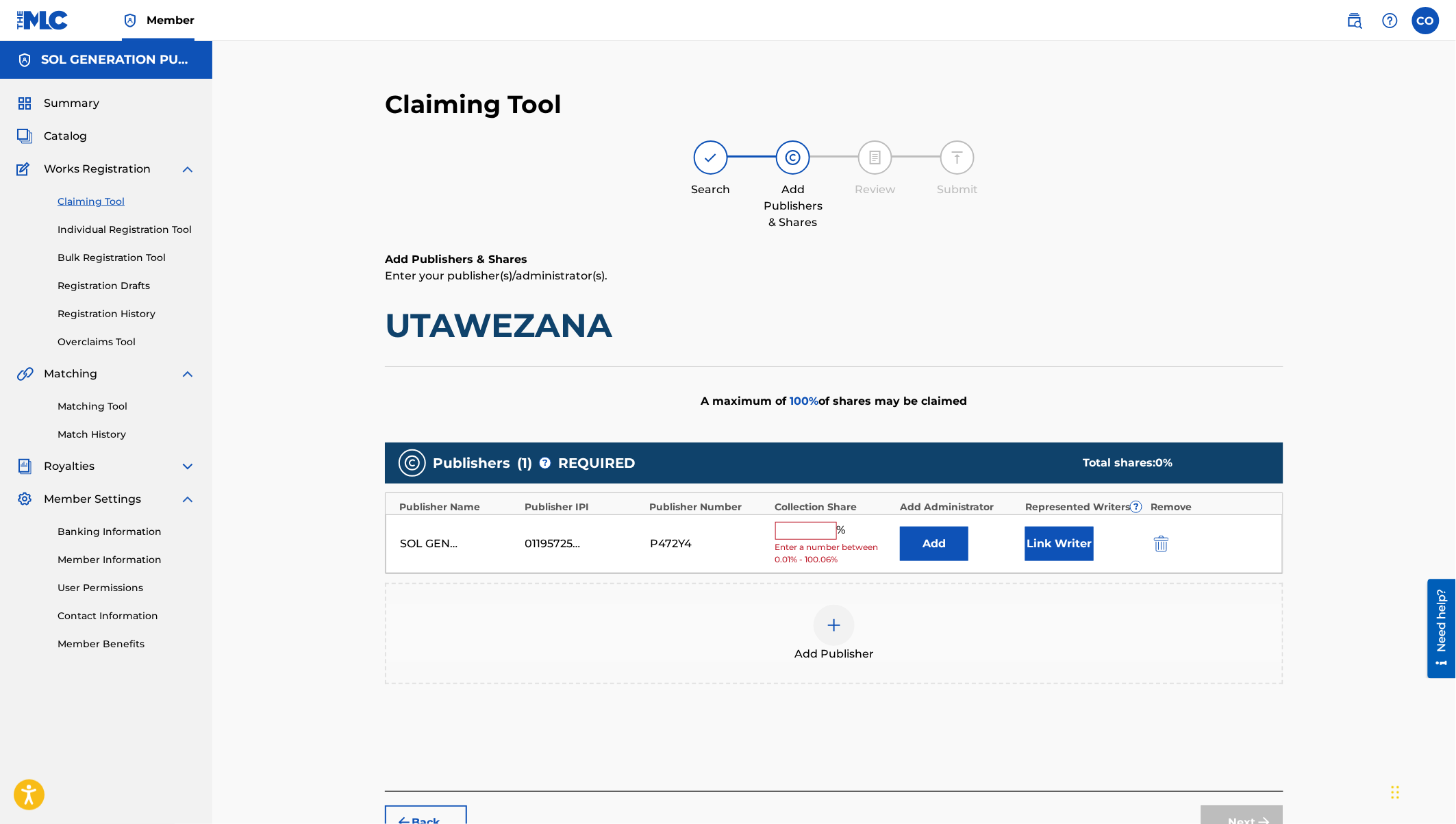
click at [804, 525] on input "text" at bounding box center [806, 530] width 62 height 18
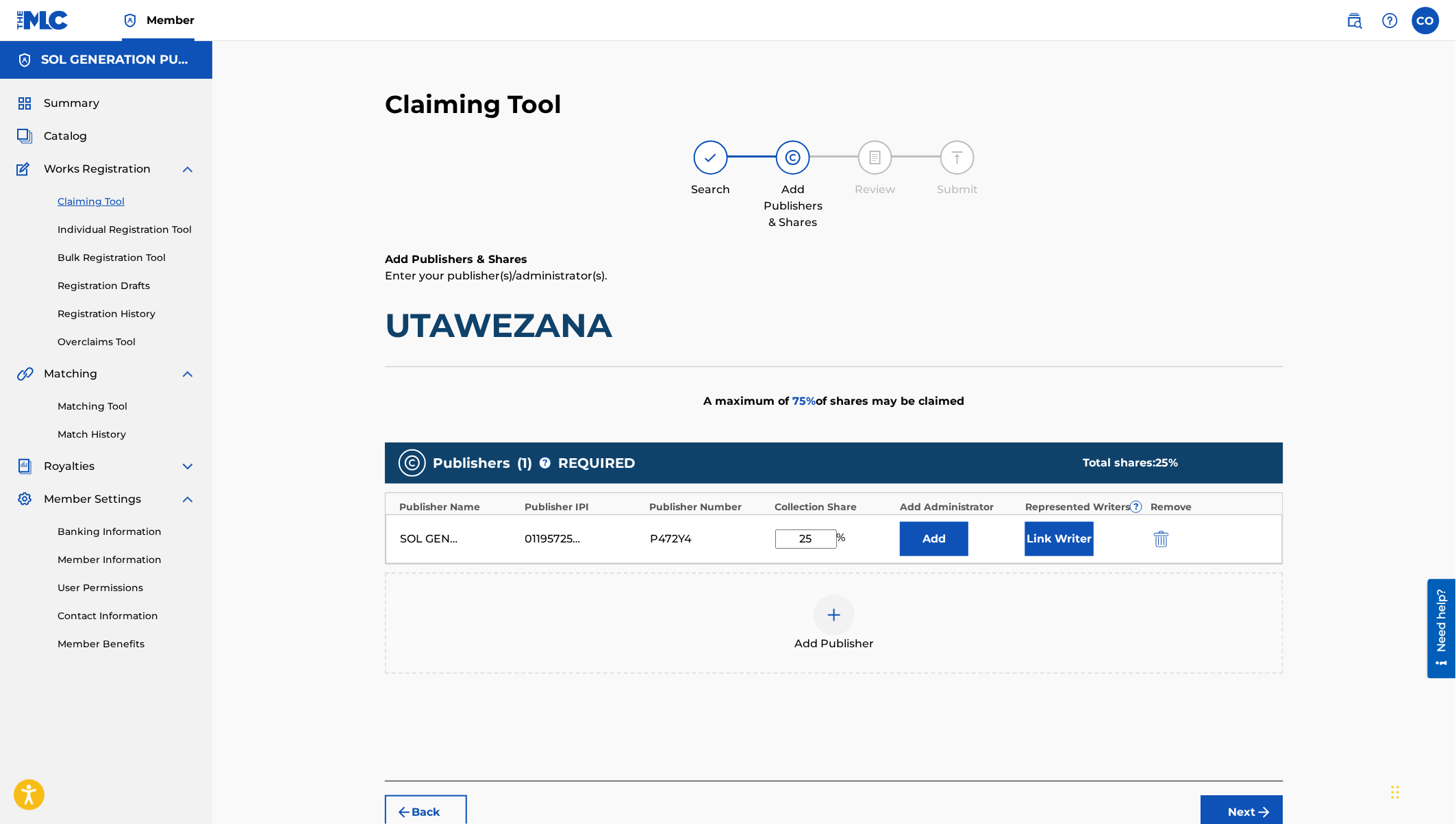
click at [1063, 535] on button "Link Writer" at bounding box center [1059, 539] width 69 height 34
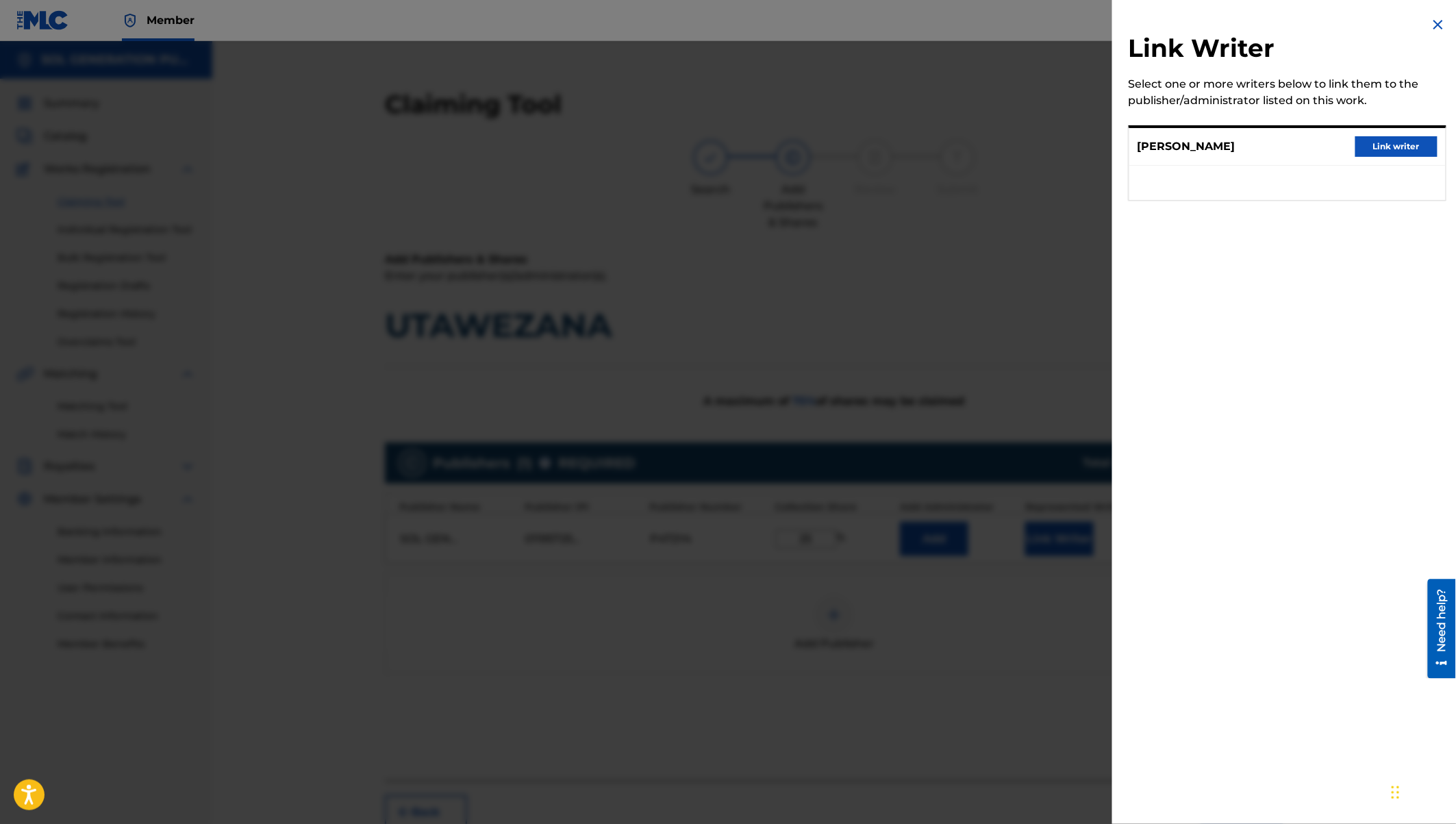
click at [1441, 21] on img at bounding box center [1438, 24] width 16 height 16
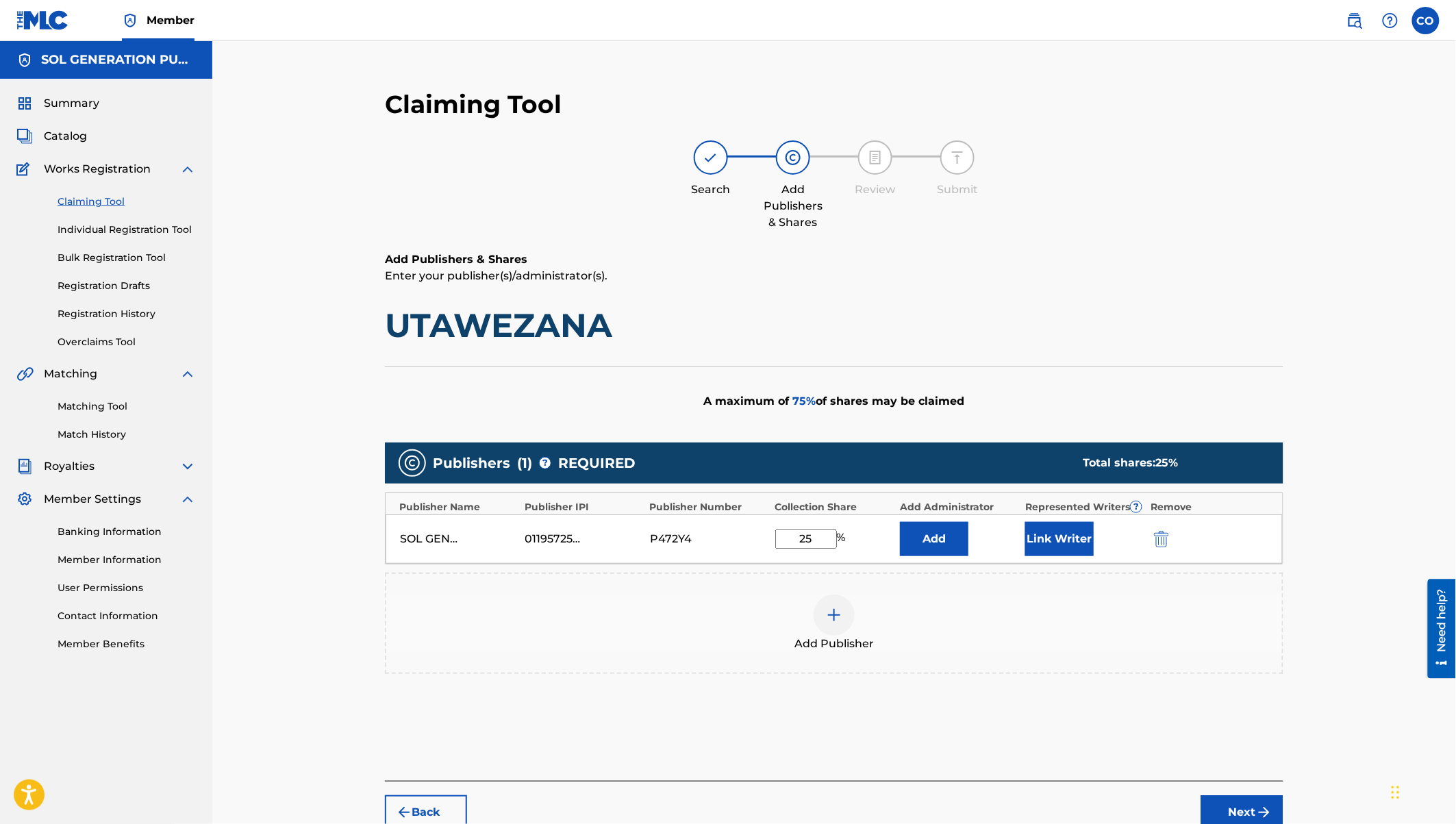
click at [1237, 780] on button "Next" at bounding box center [1242, 813] width 82 height 34
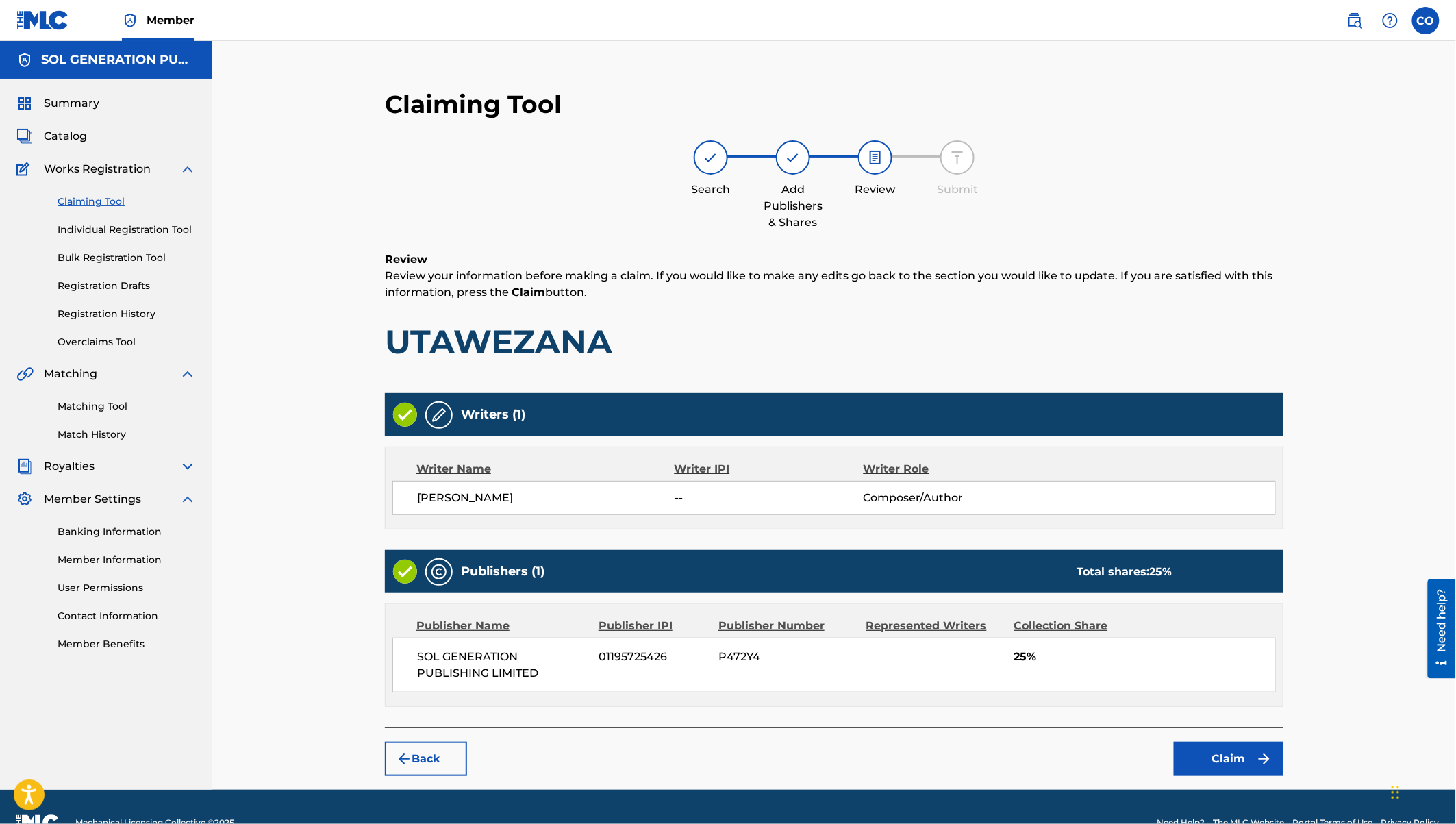
scroll to position [29, 0]
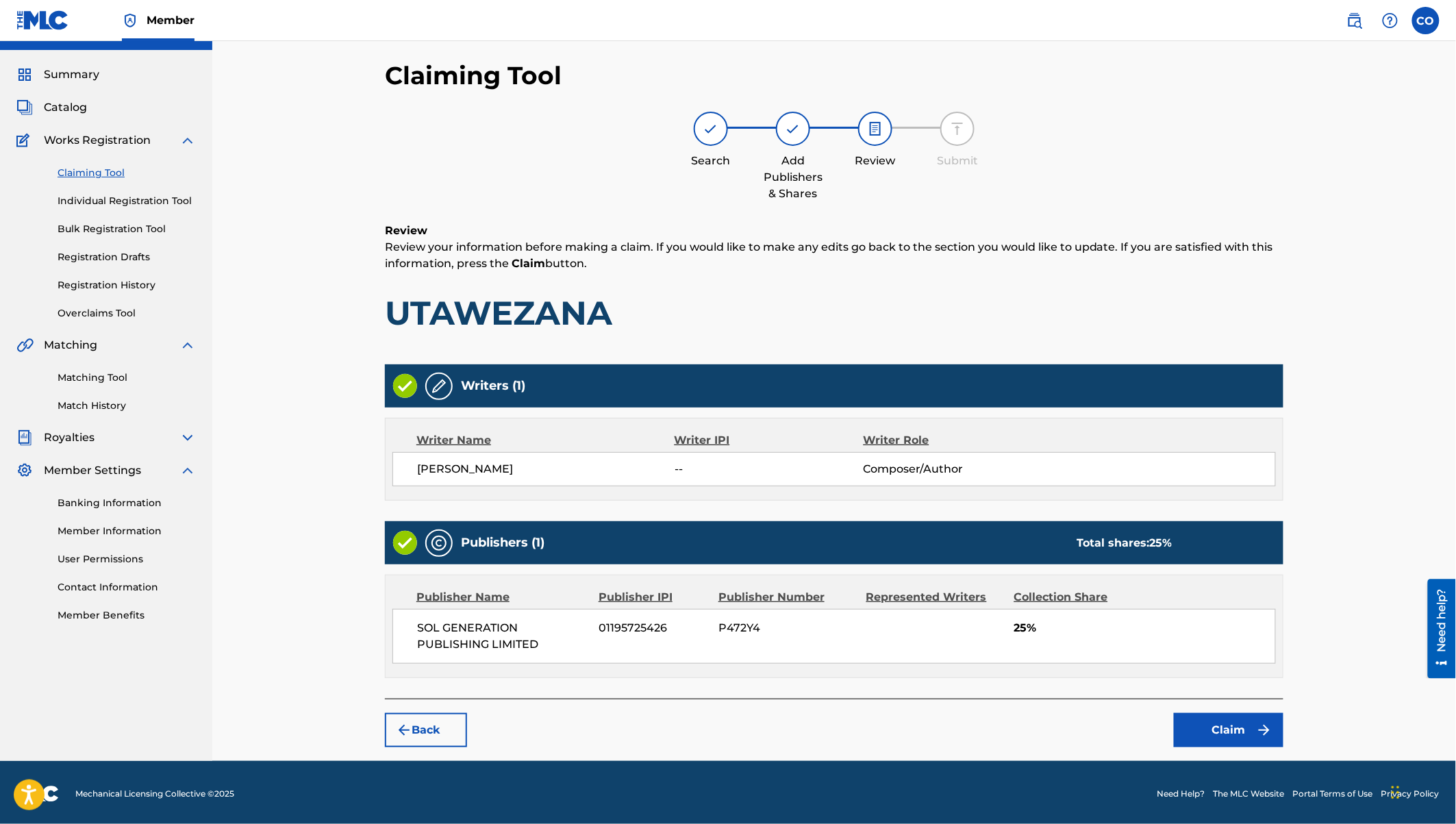
click at [1221, 731] on button "Claim" at bounding box center [1228, 731] width 110 height 34
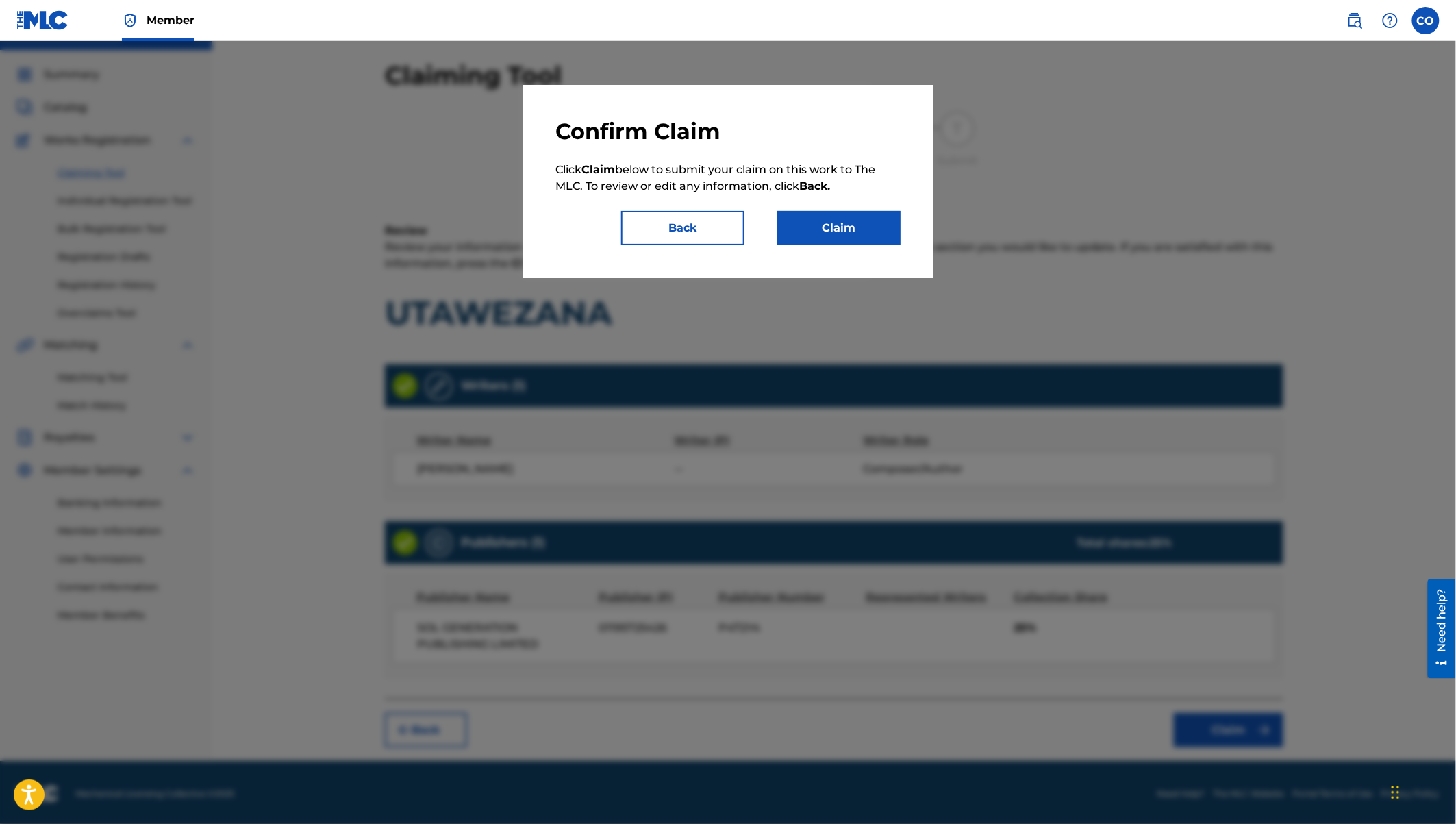
click at [845, 231] on button "Claim" at bounding box center [838, 228] width 123 height 34
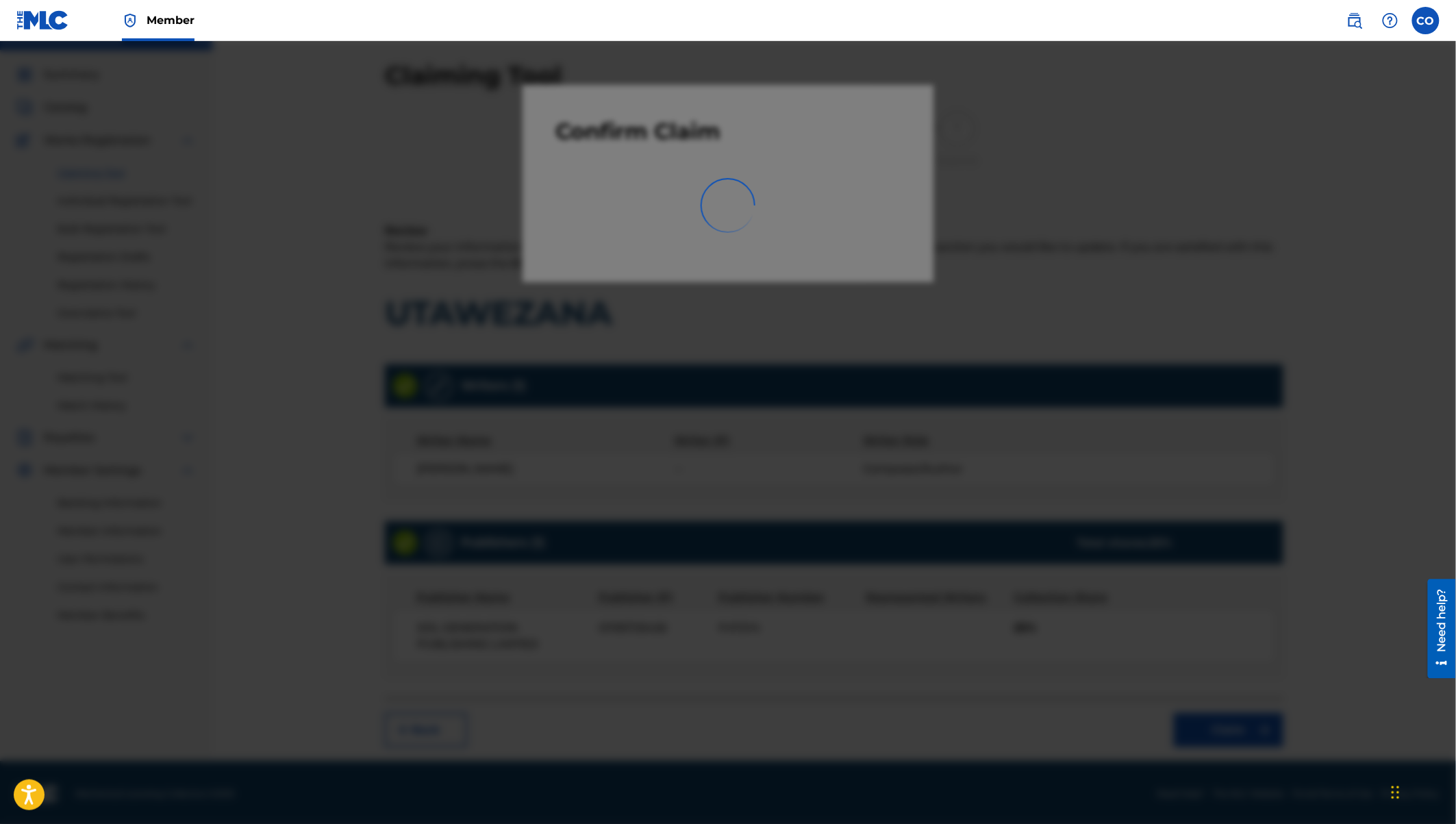
scroll to position [0, 0]
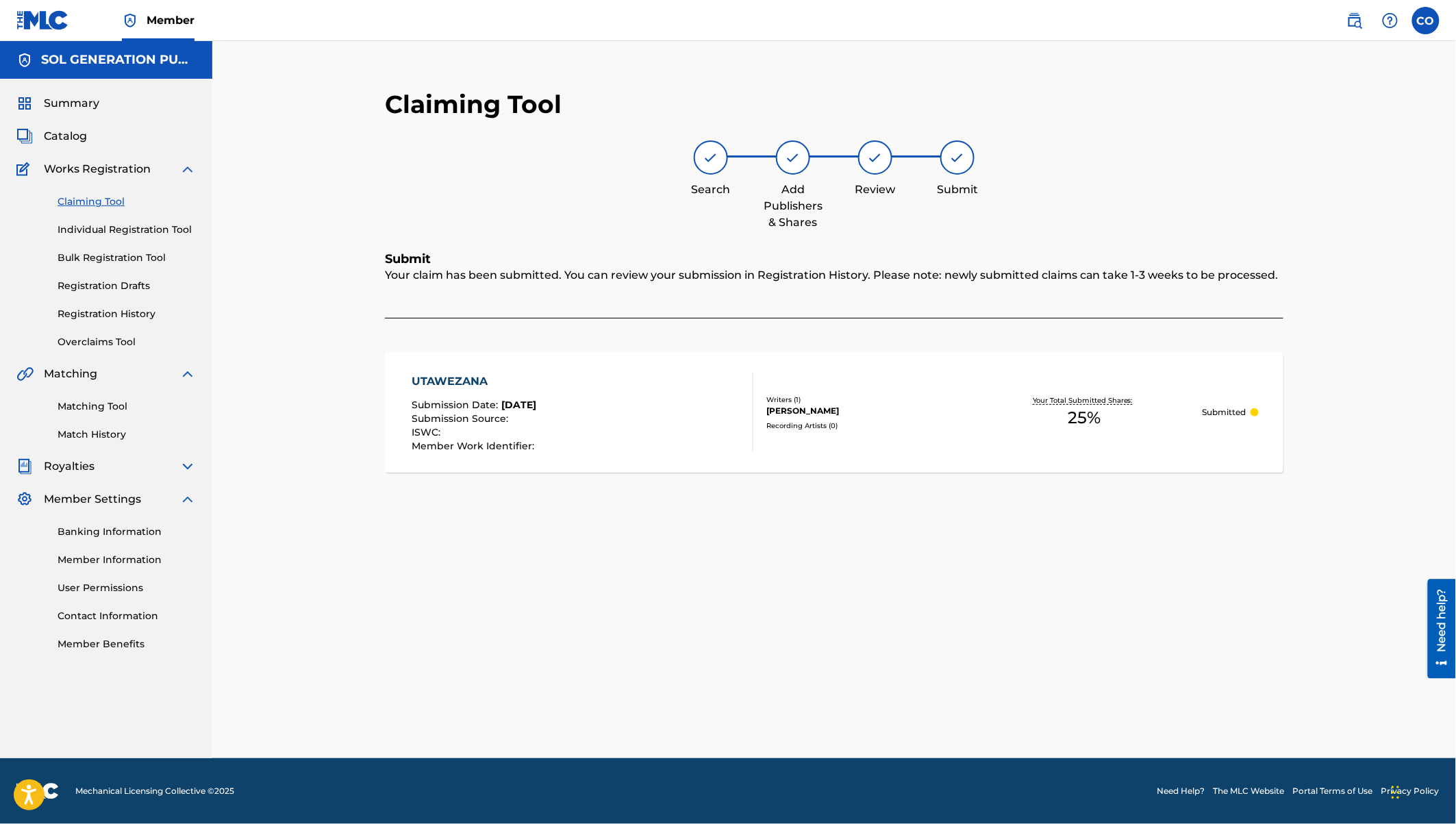
click at [92, 200] on link "Claiming Tool" at bounding box center [126, 201] width 138 height 14
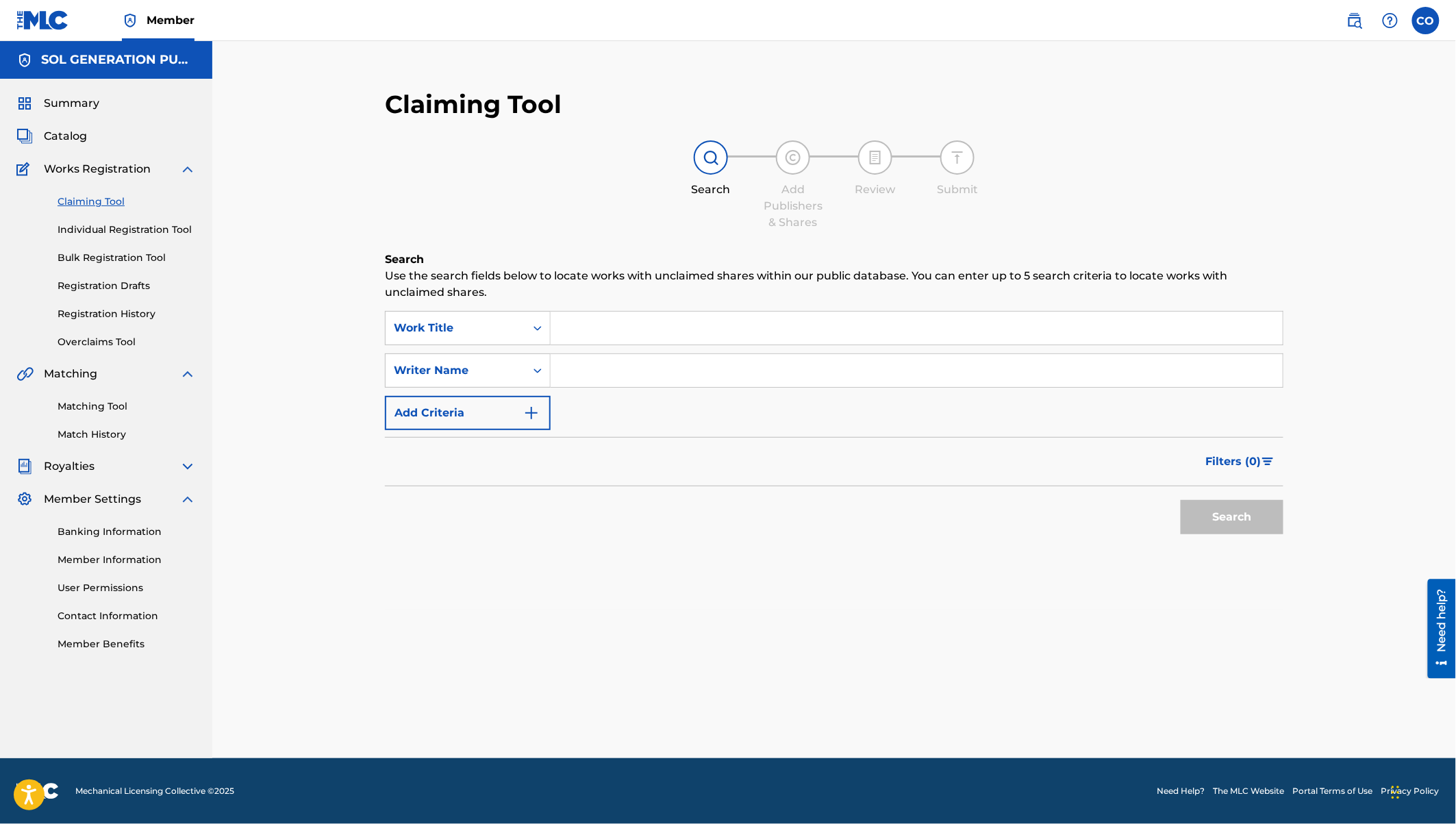
click at [603, 362] on input "Search Form" at bounding box center [916, 370] width 732 height 32
click at [1180, 500] on button "Search" at bounding box center [1232, 517] width 103 height 34
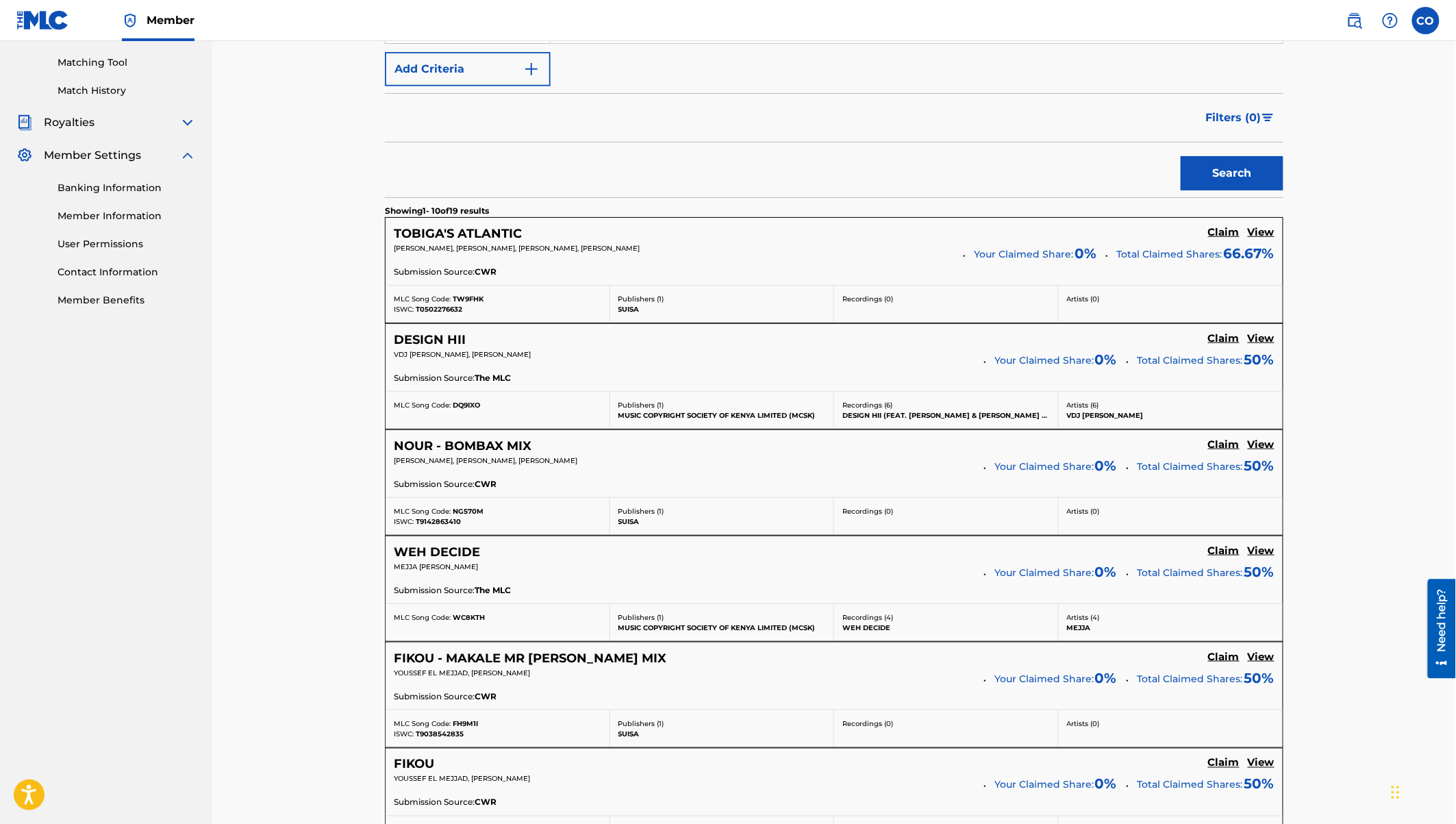
scroll to position [354, 0]
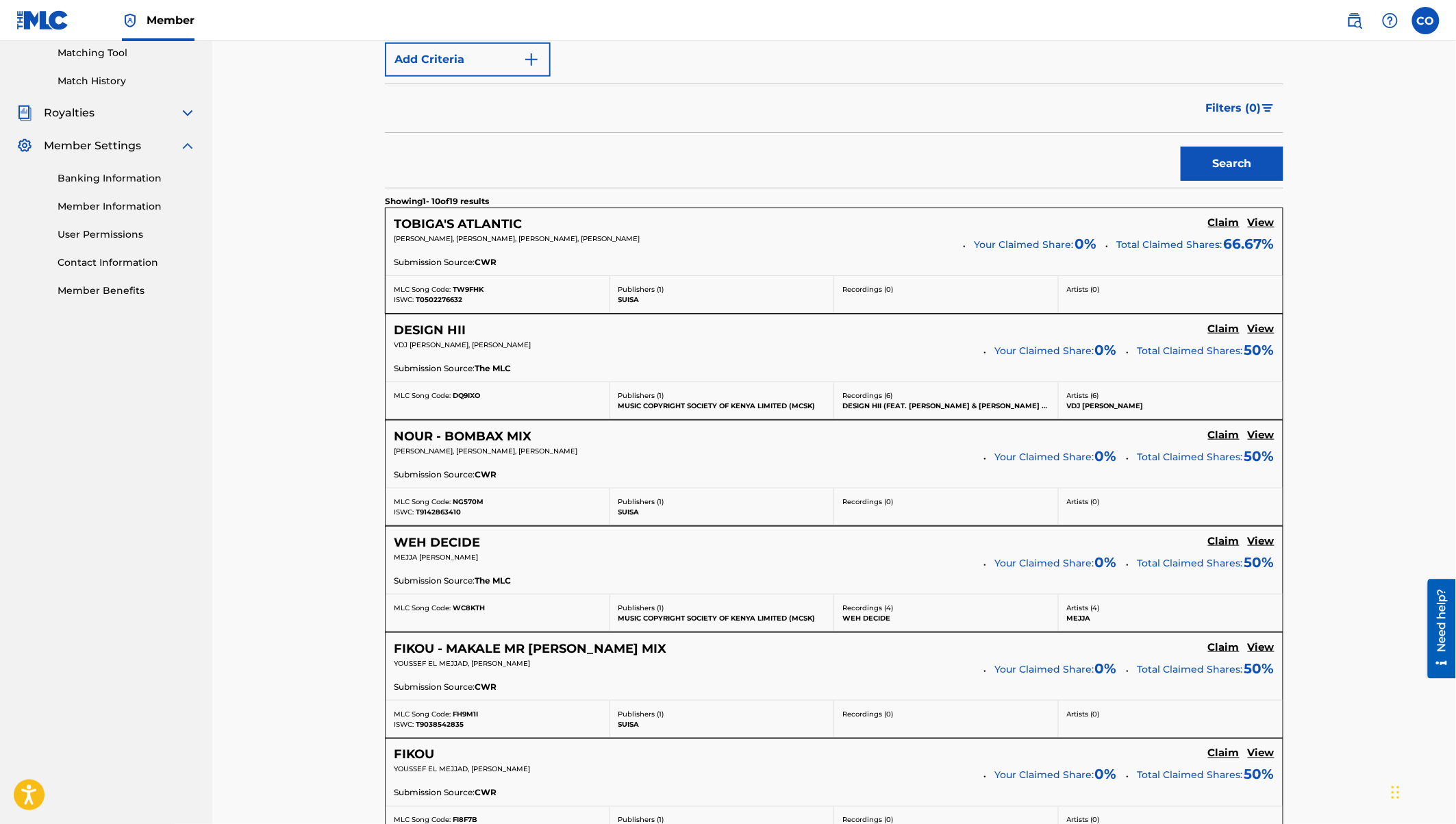
click at [1261, 539] on h5 "View" at bounding box center [1261, 542] width 27 height 13
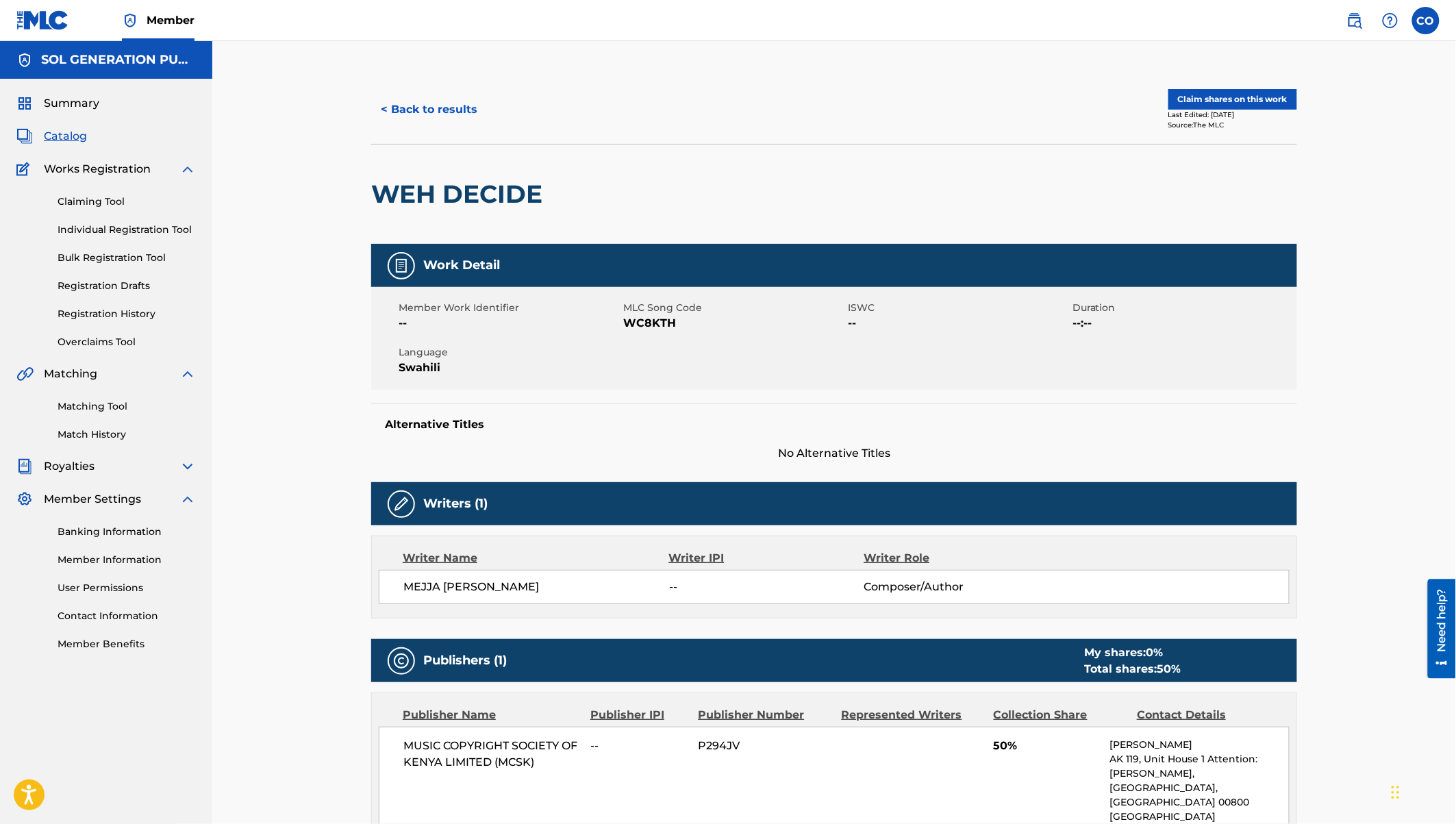
click at [1207, 94] on button "Claim shares on this work" at bounding box center [1232, 99] width 129 height 21
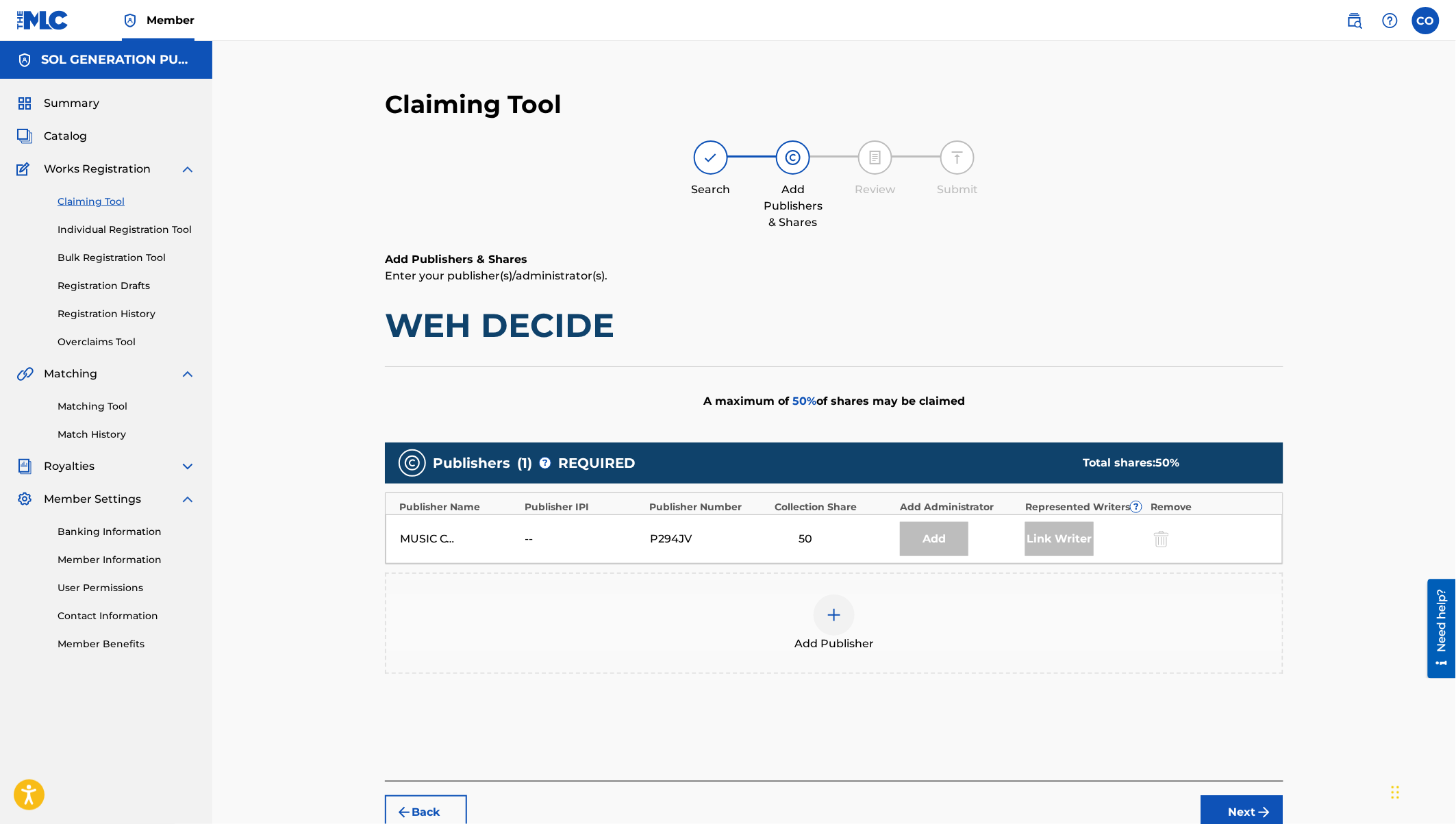
click at [835, 615] on img at bounding box center [833, 614] width 16 height 16
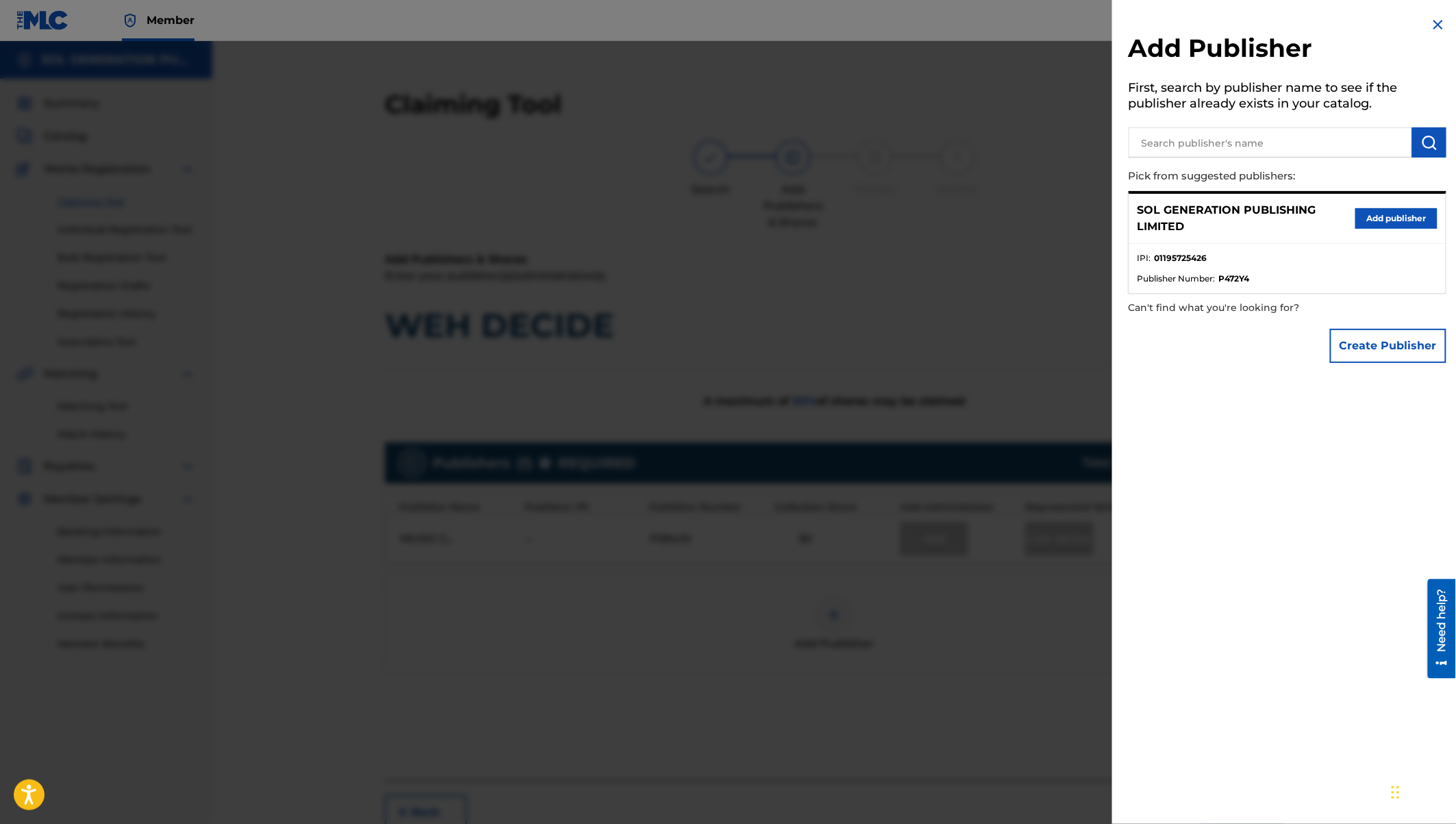
click at [1378, 216] on button "Add publisher" at bounding box center [1396, 218] width 82 height 21
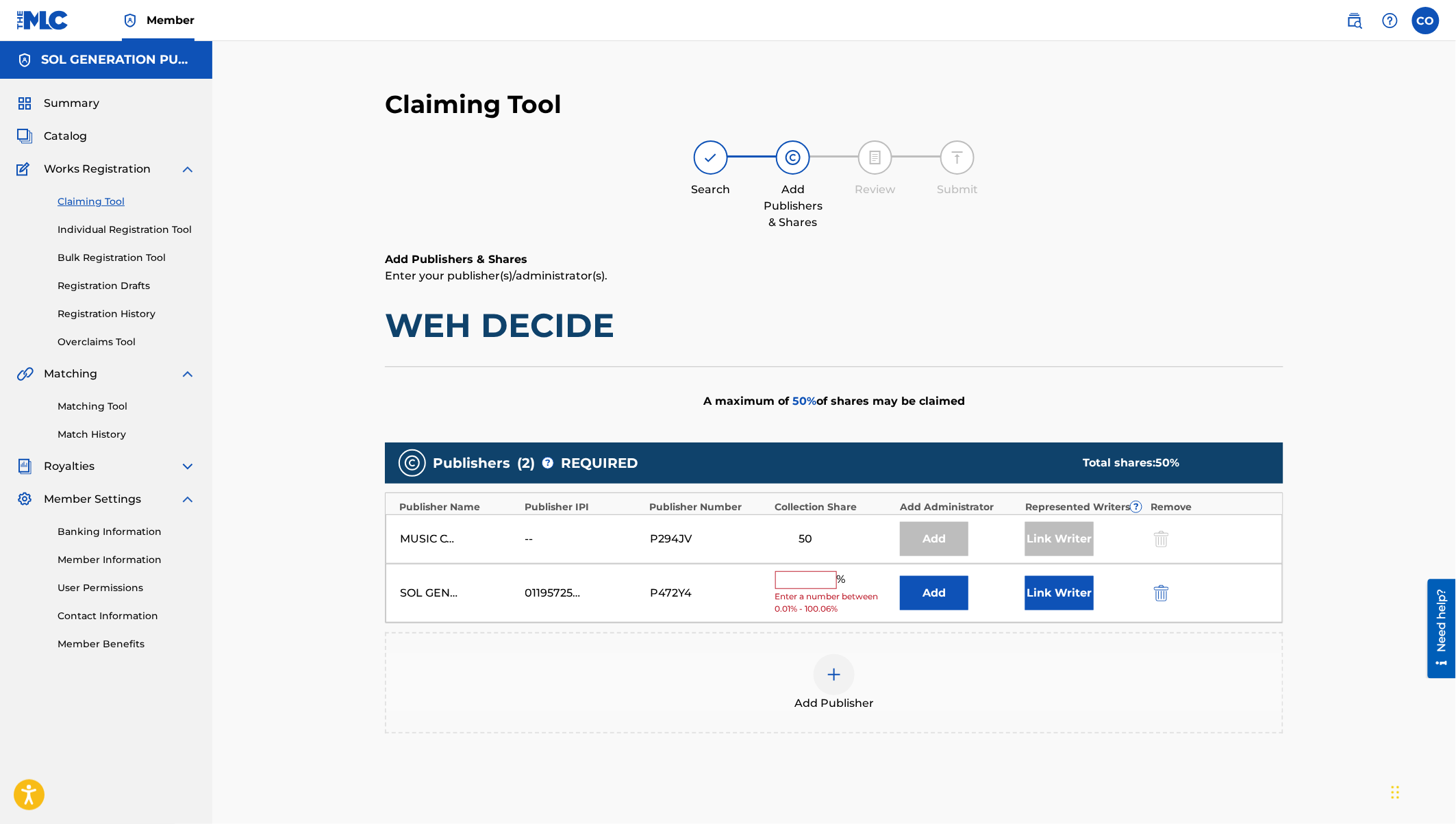
click at [809, 582] on input "text" at bounding box center [806, 580] width 62 height 18
click at [1066, 588] on button "Link Writer" at bounding box center [1059, 588] width 69 height 34
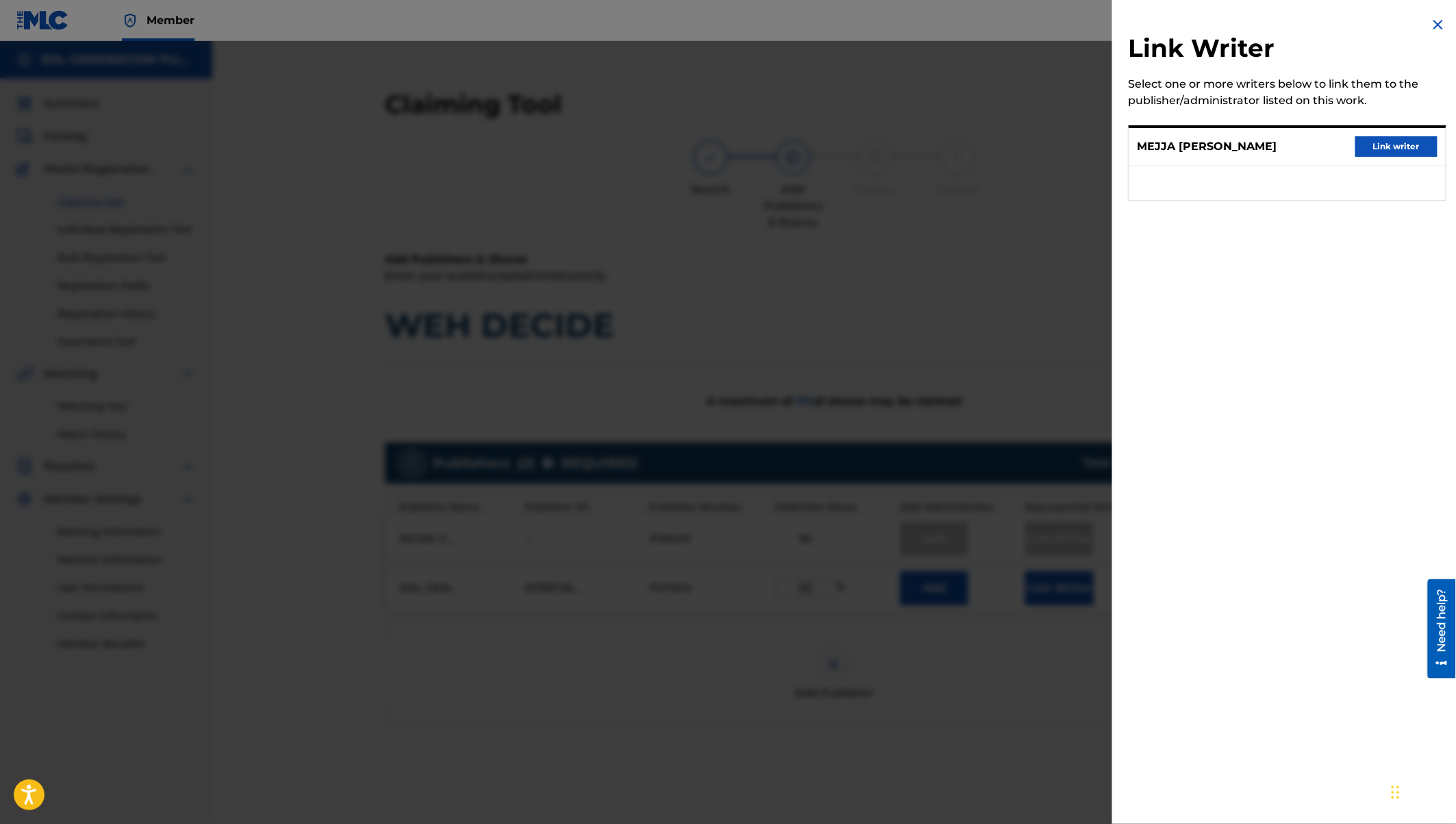
click at [1404, 143] on button "Link writer" at bounding box center [1396, 147] width 82 height 21
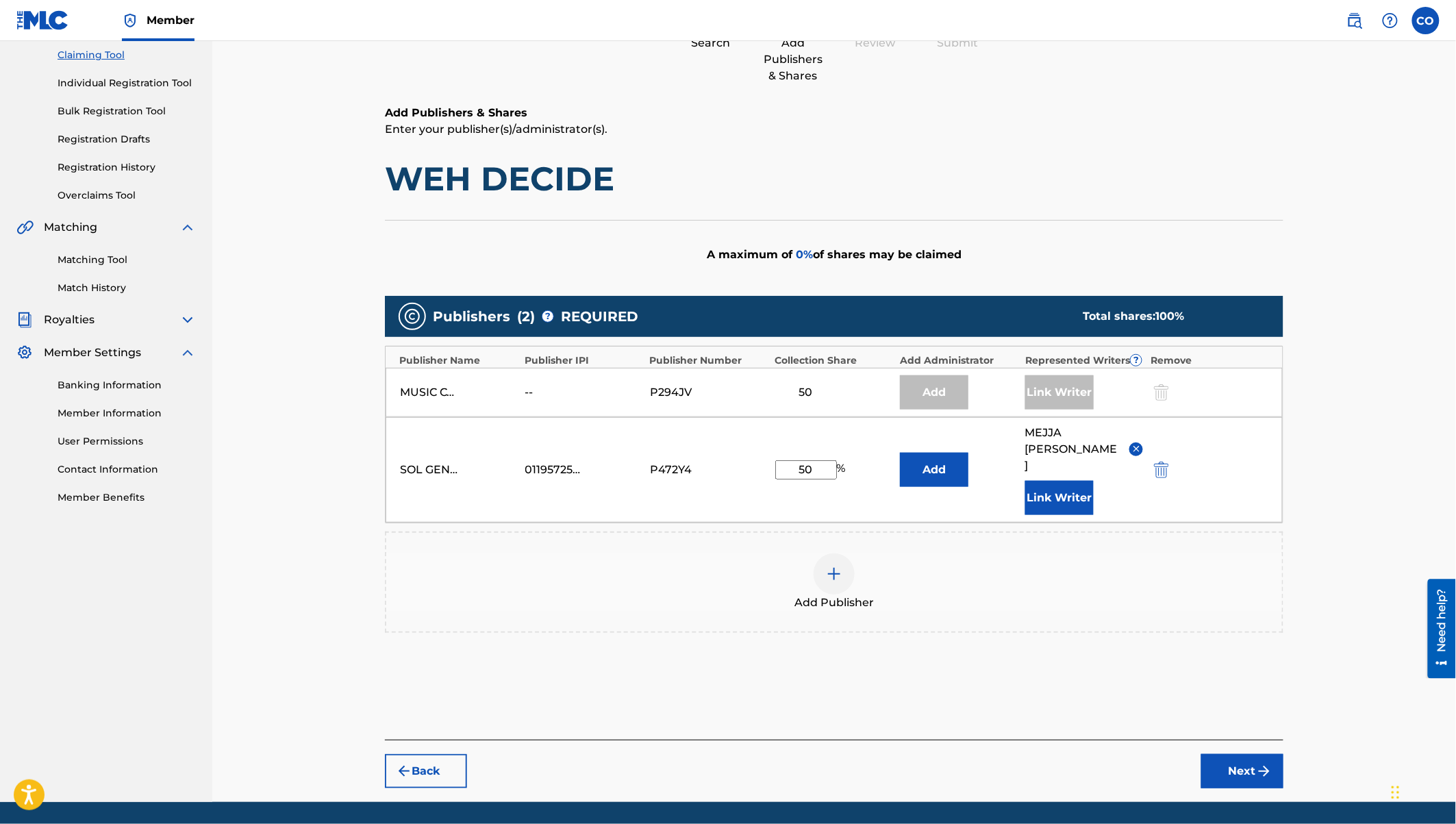
scroll to position [154, 0]
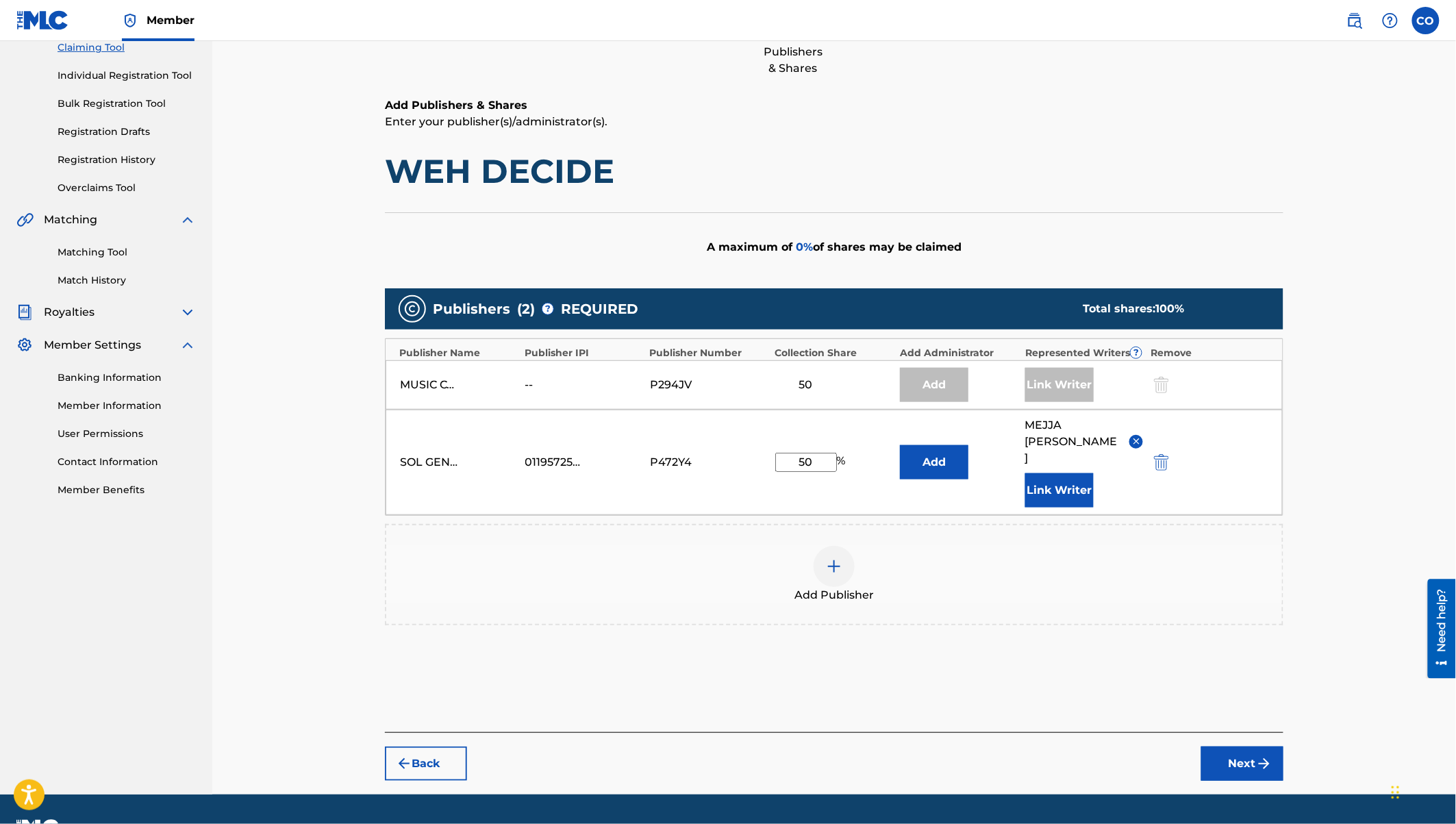
click at [1234, 747] on button "Next" at bounding box center [1242, 764] width 82 height 34
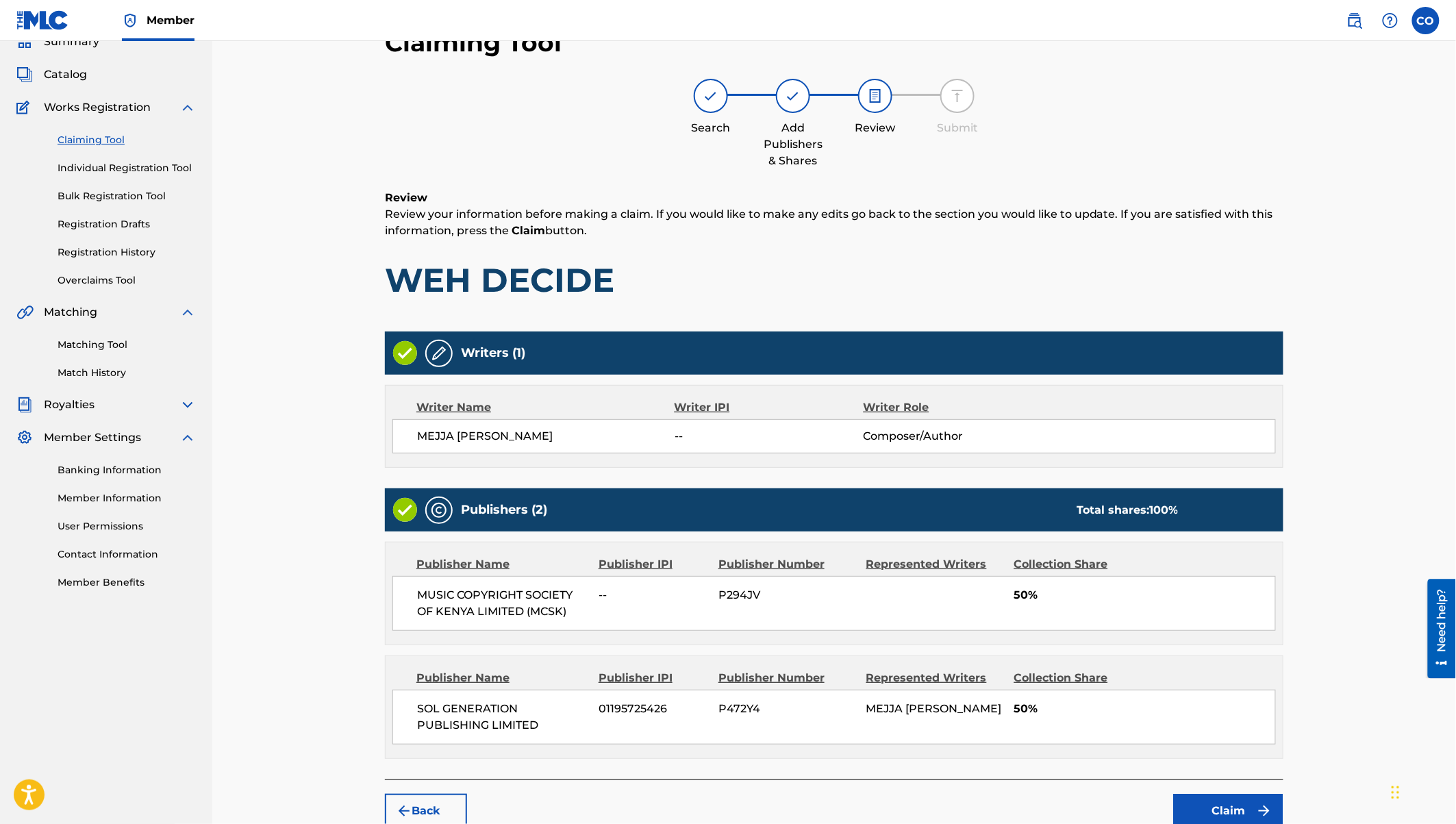
scroll to position [141, 0]
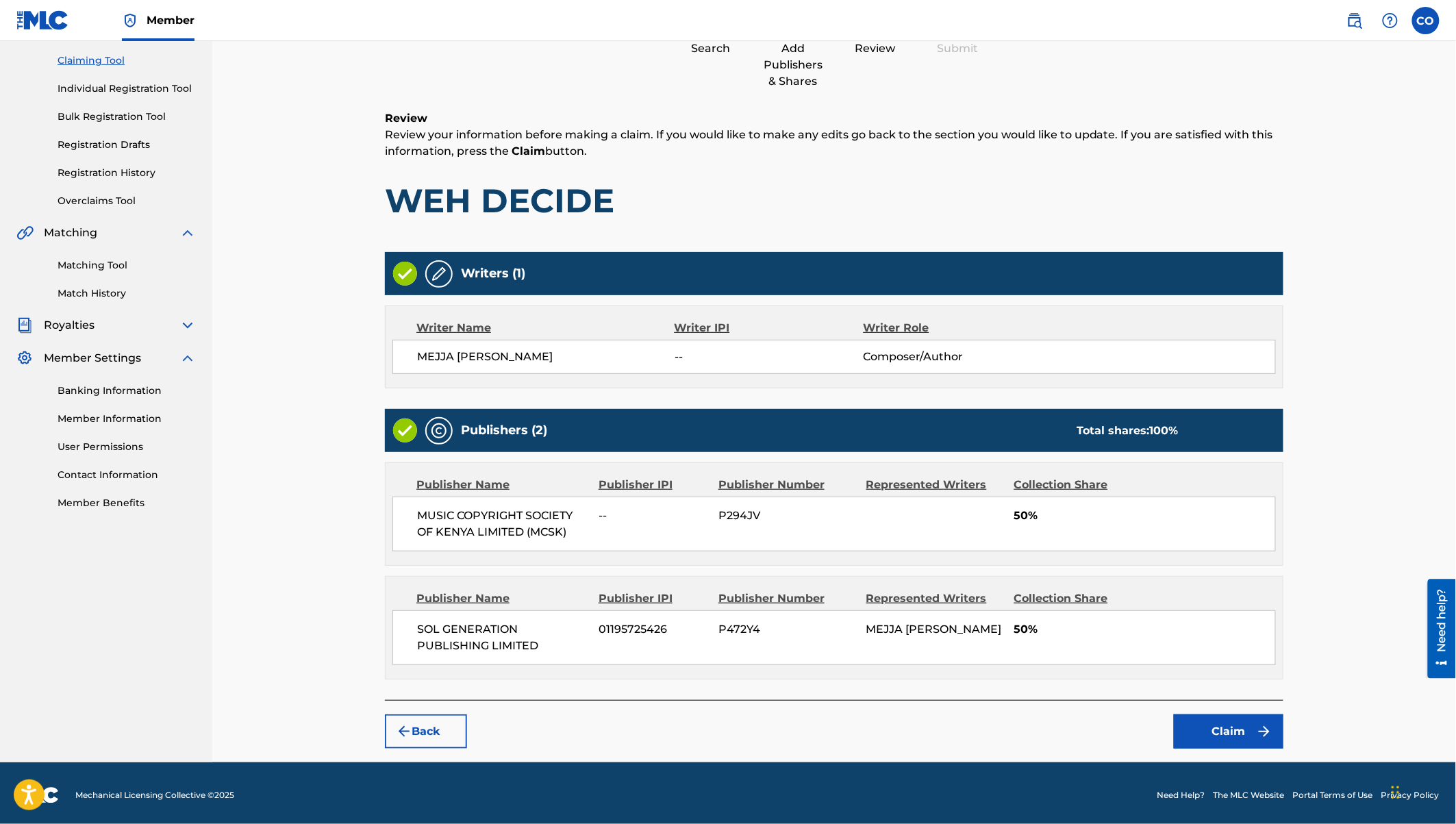
click at [1208, 729] on button "Claim" at bounding box center [1228, 731] width 110 height 34
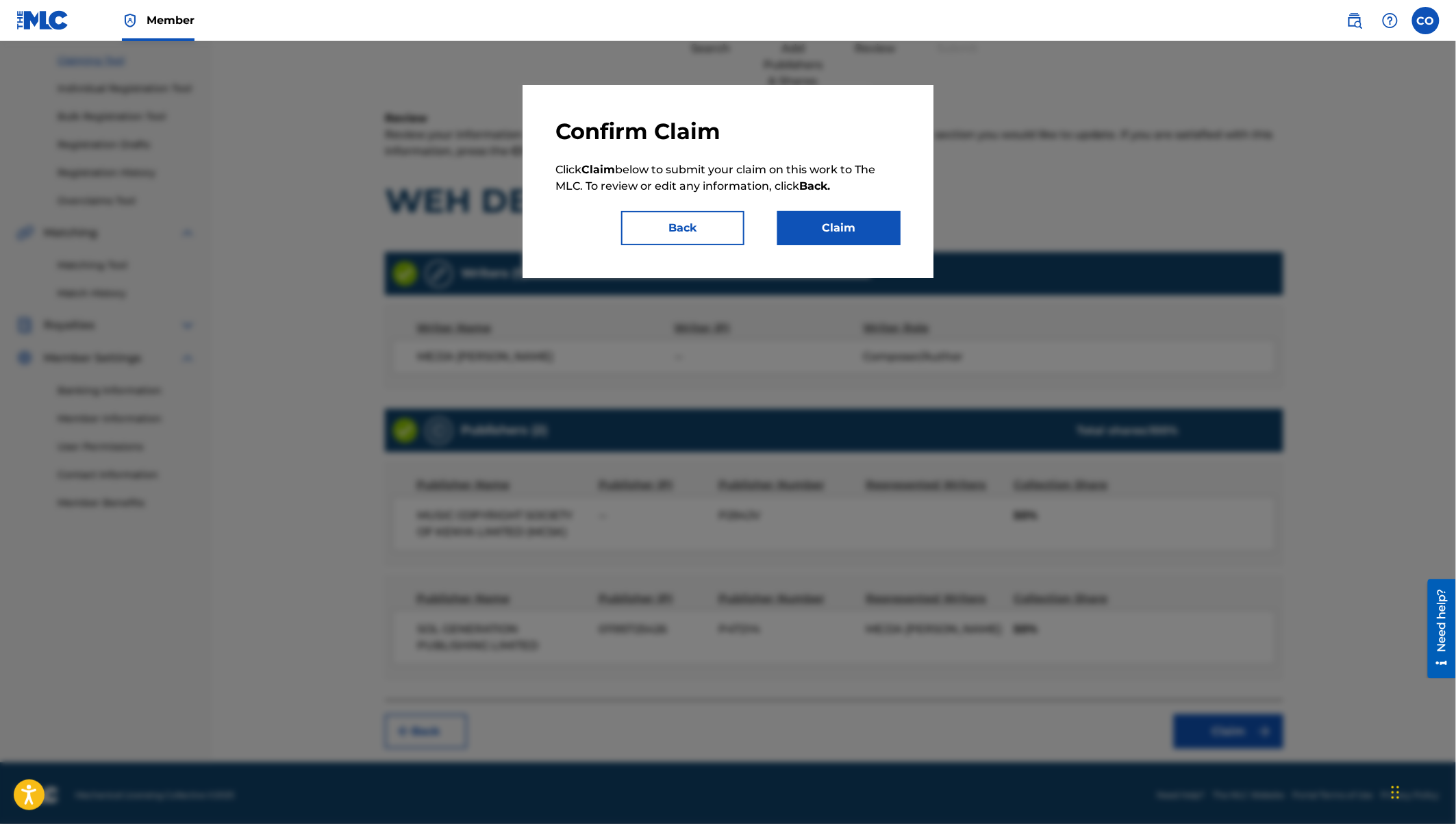
click at [823, 228] on button "Claim" at bounding box center [838, 228] width 123 height 34
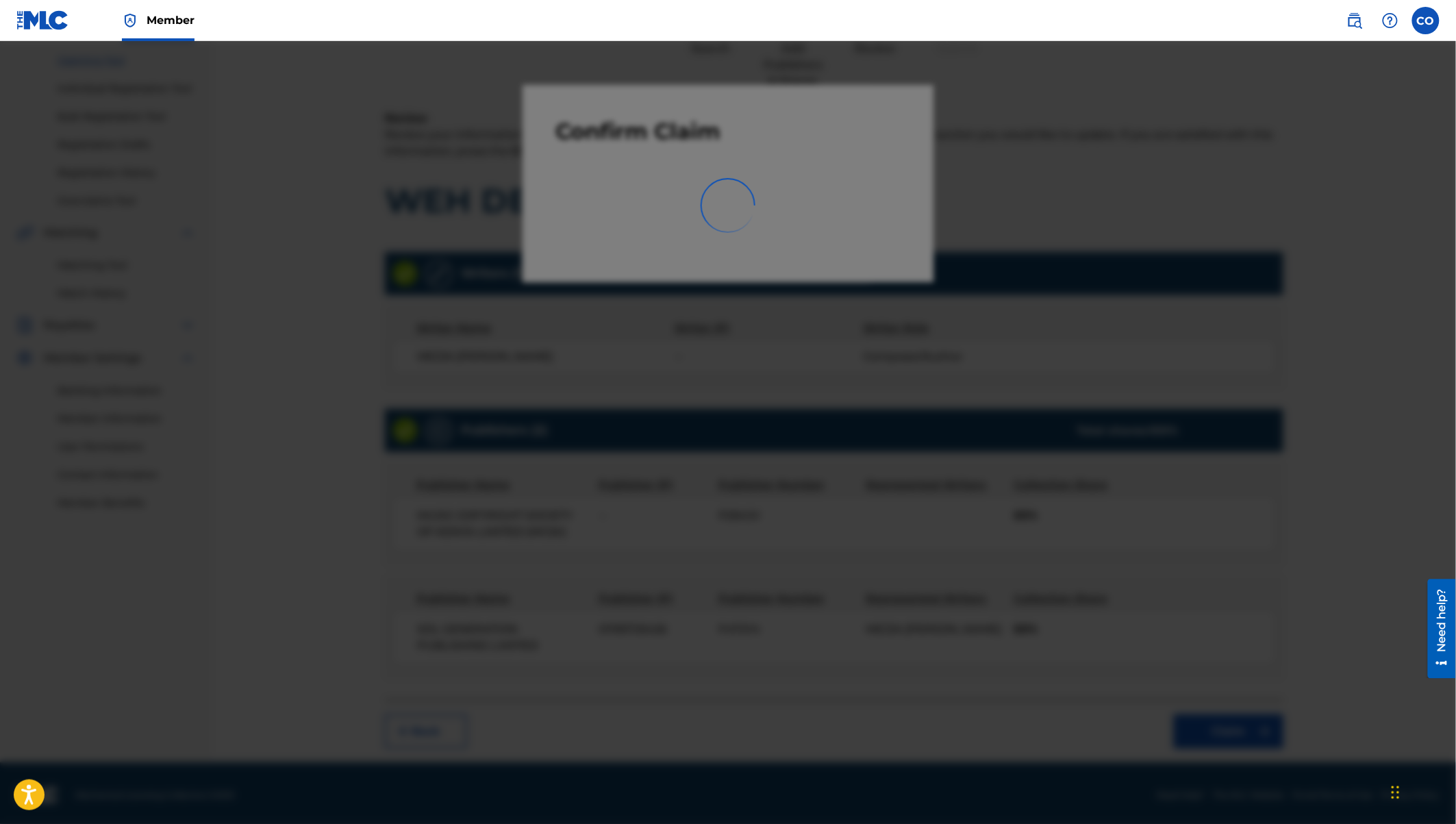
scroll to position [0, 0]
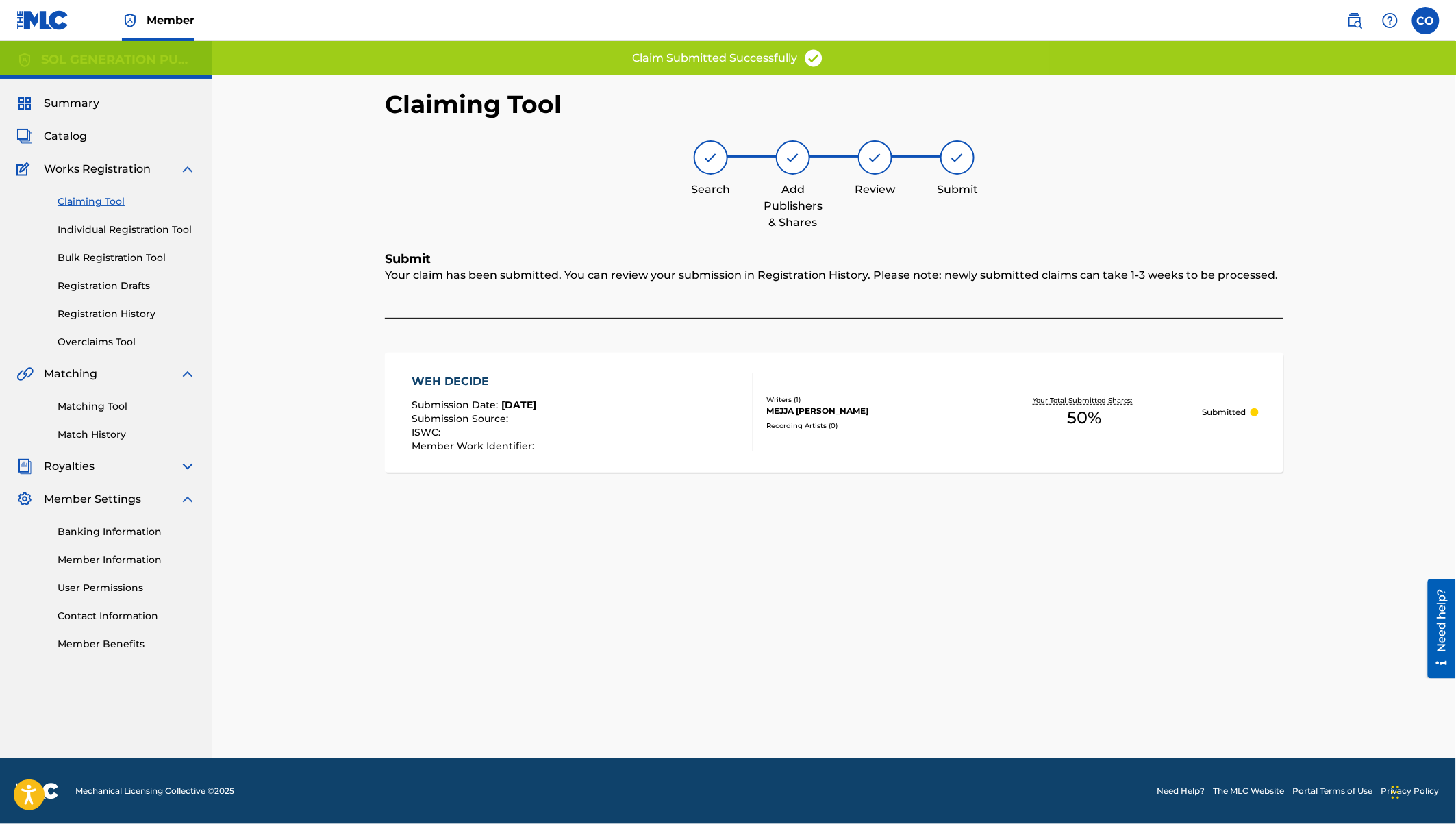
click at [101, 208] on link "Claiming Tool" at bounding box center [126, 201] width 138 height 14
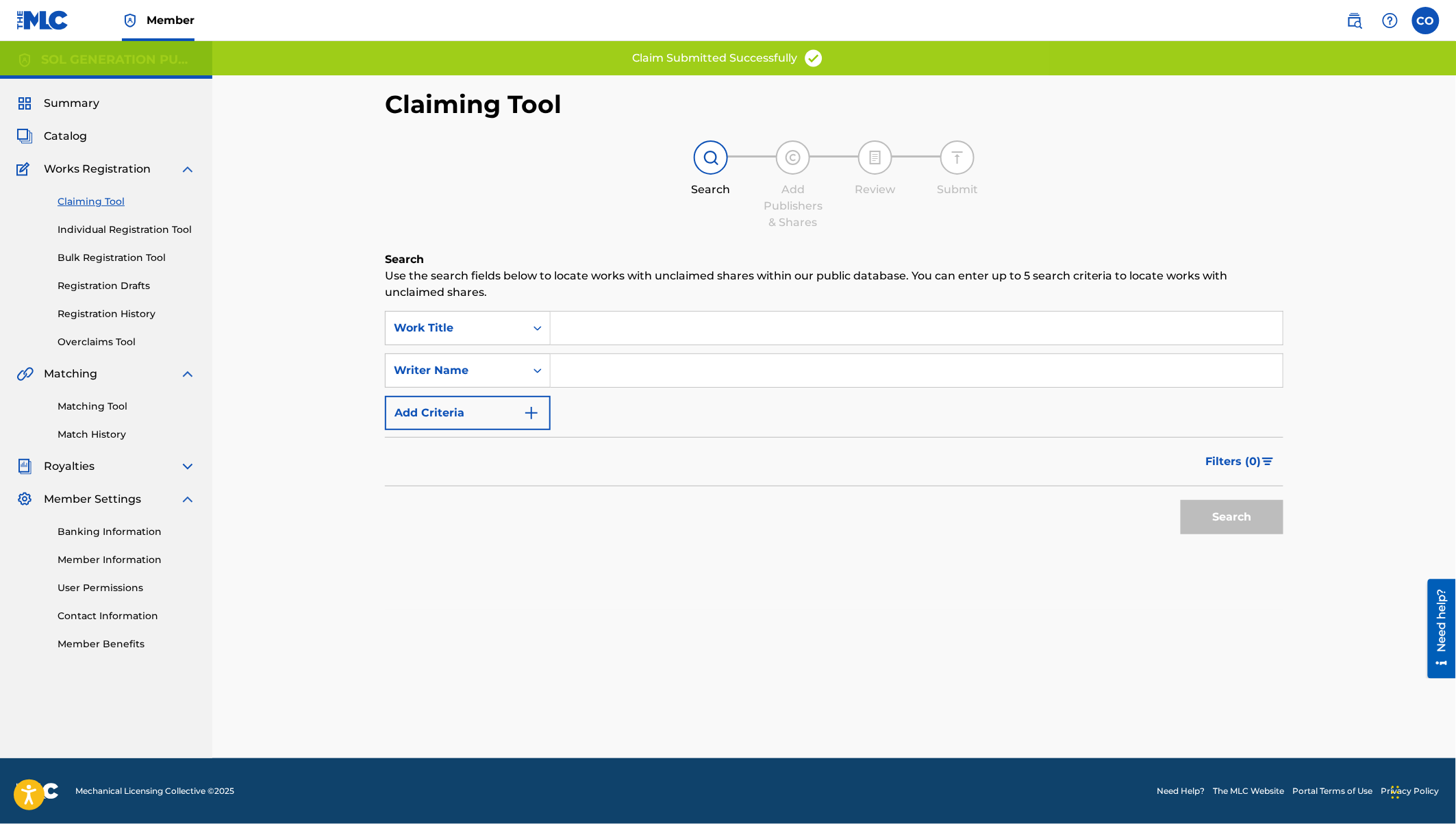
click at [579, 324] on input "Search Form" at bounding box center [916, 328] width 732 height 32
click at [592, 376] on input "Search Form" at bounding box center [916, 370] width 732 height 32
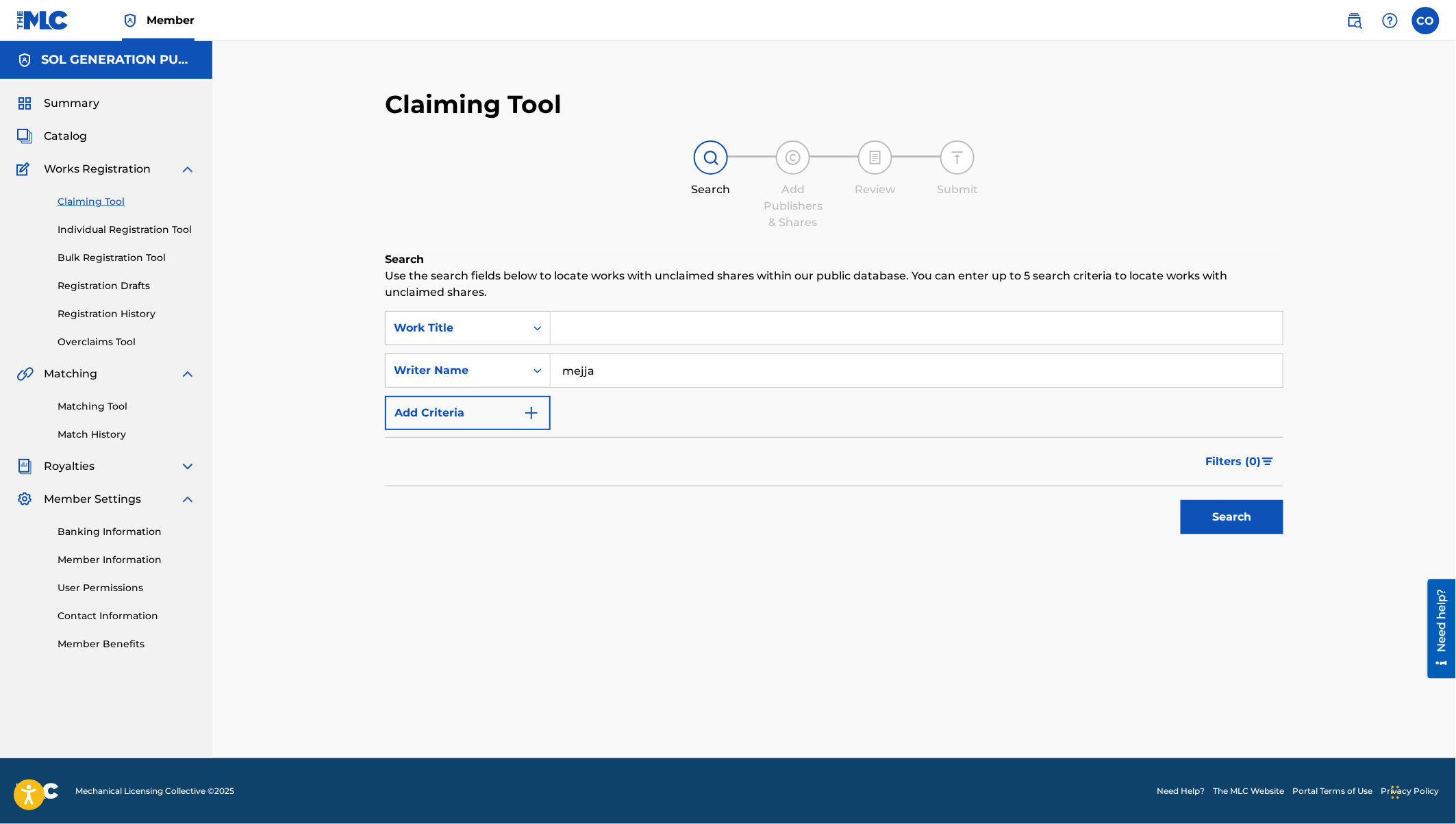
click at [1180, 500] on button "Search" at bounding box center [1232, 517] width 103 height 34
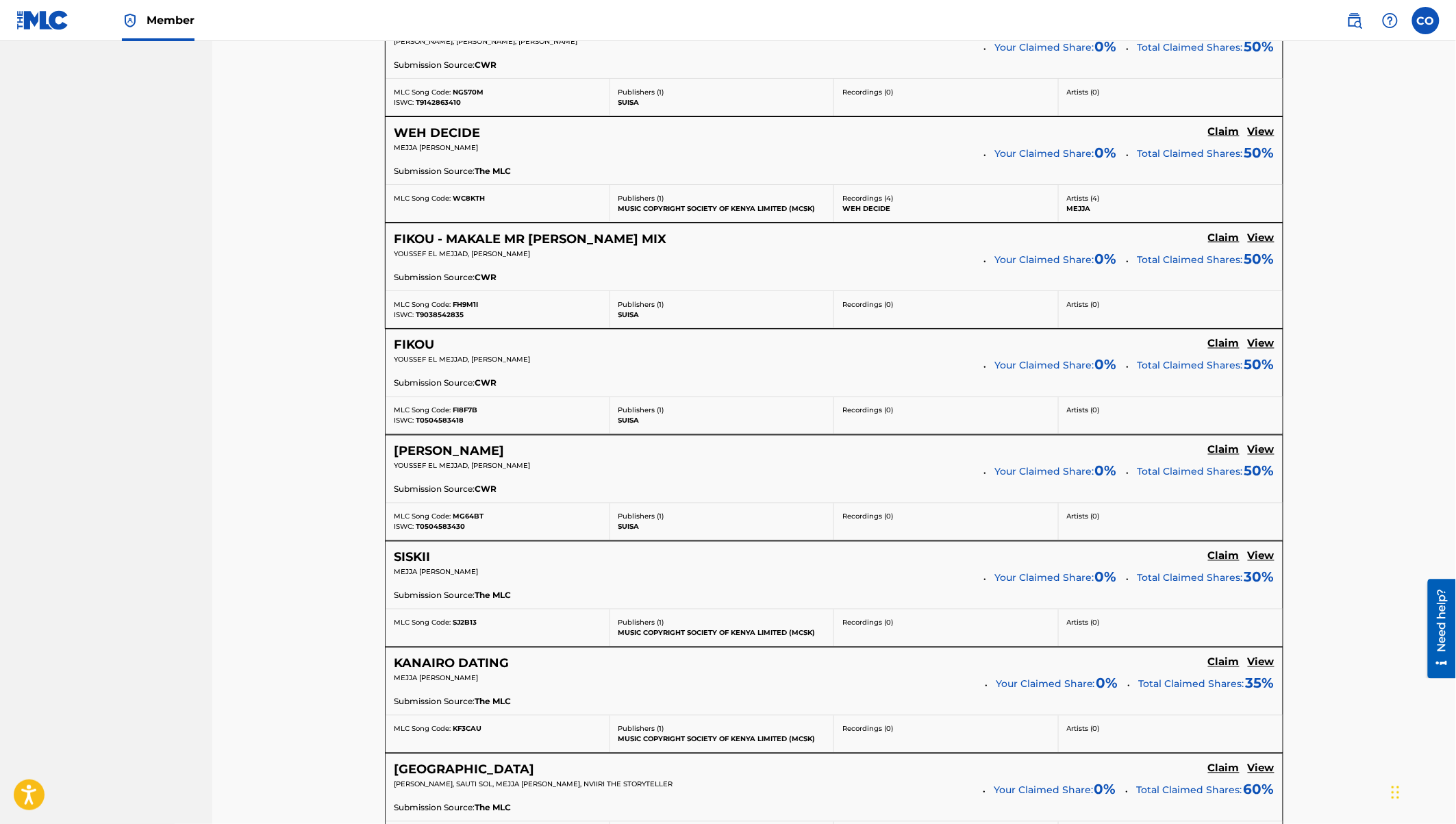
scroll to position [793, 0]
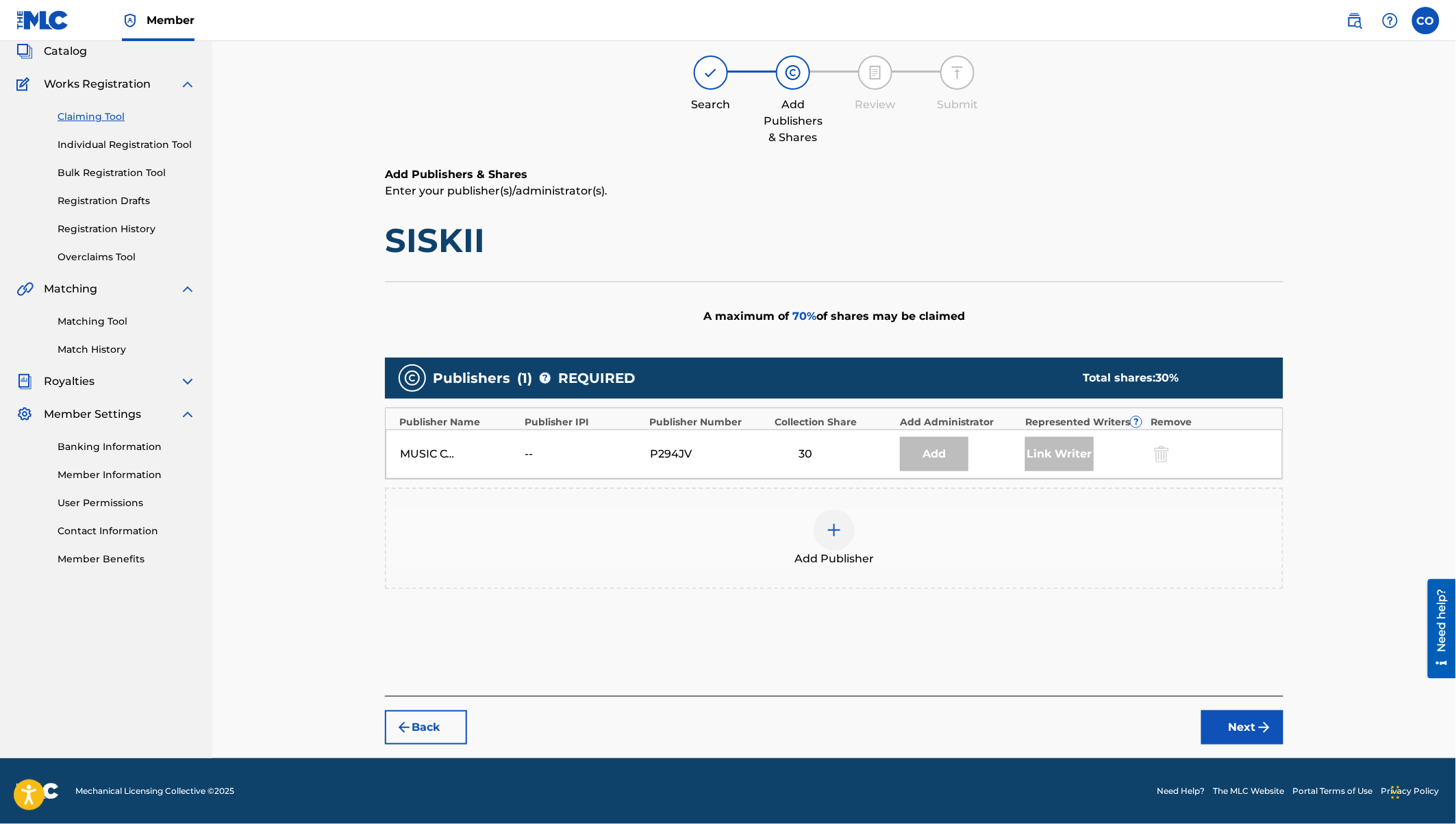
scroll to position [82, 0]
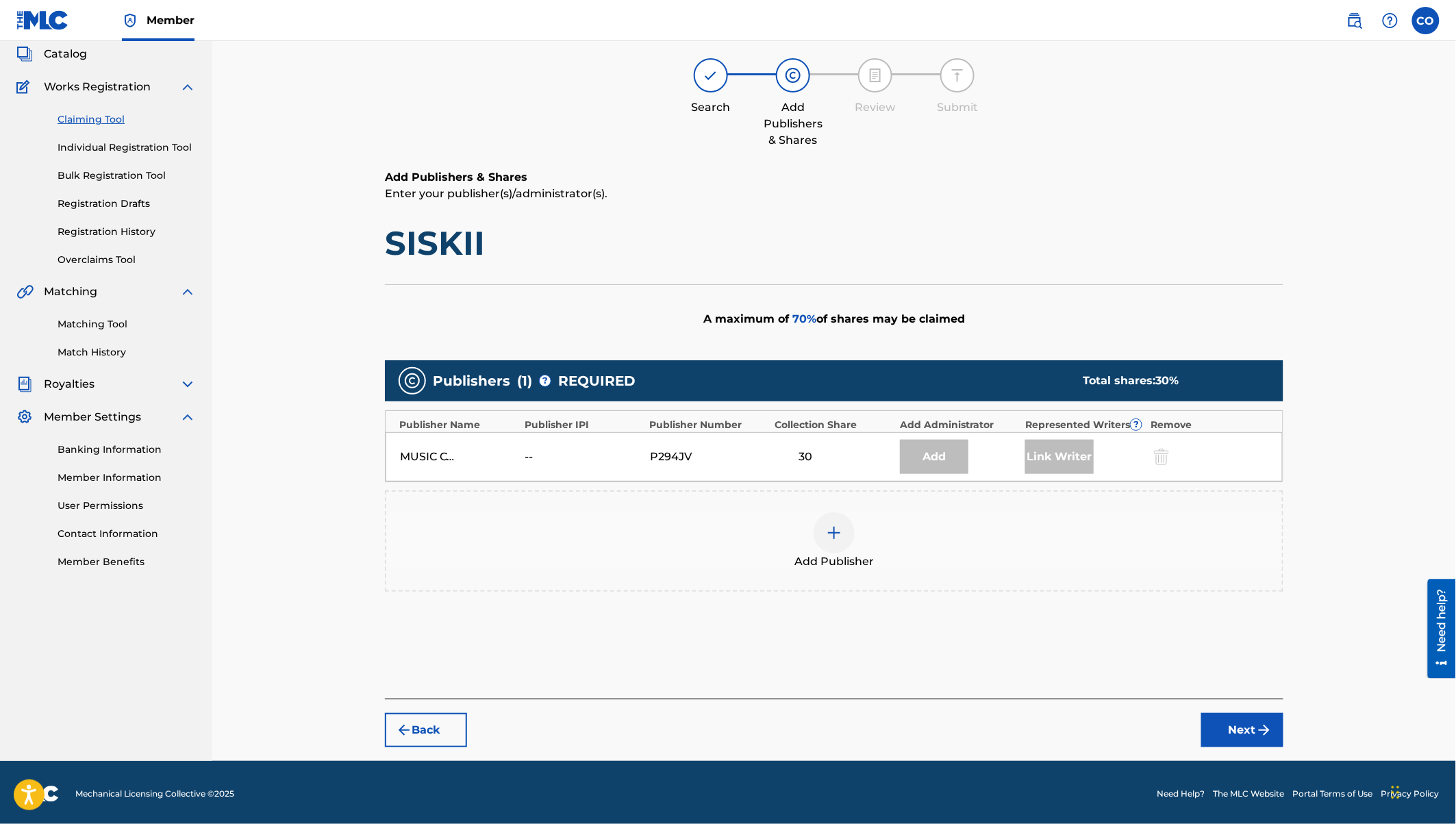
click at [835, 531] on img at bounding box center [833, 532] width 16 height 16
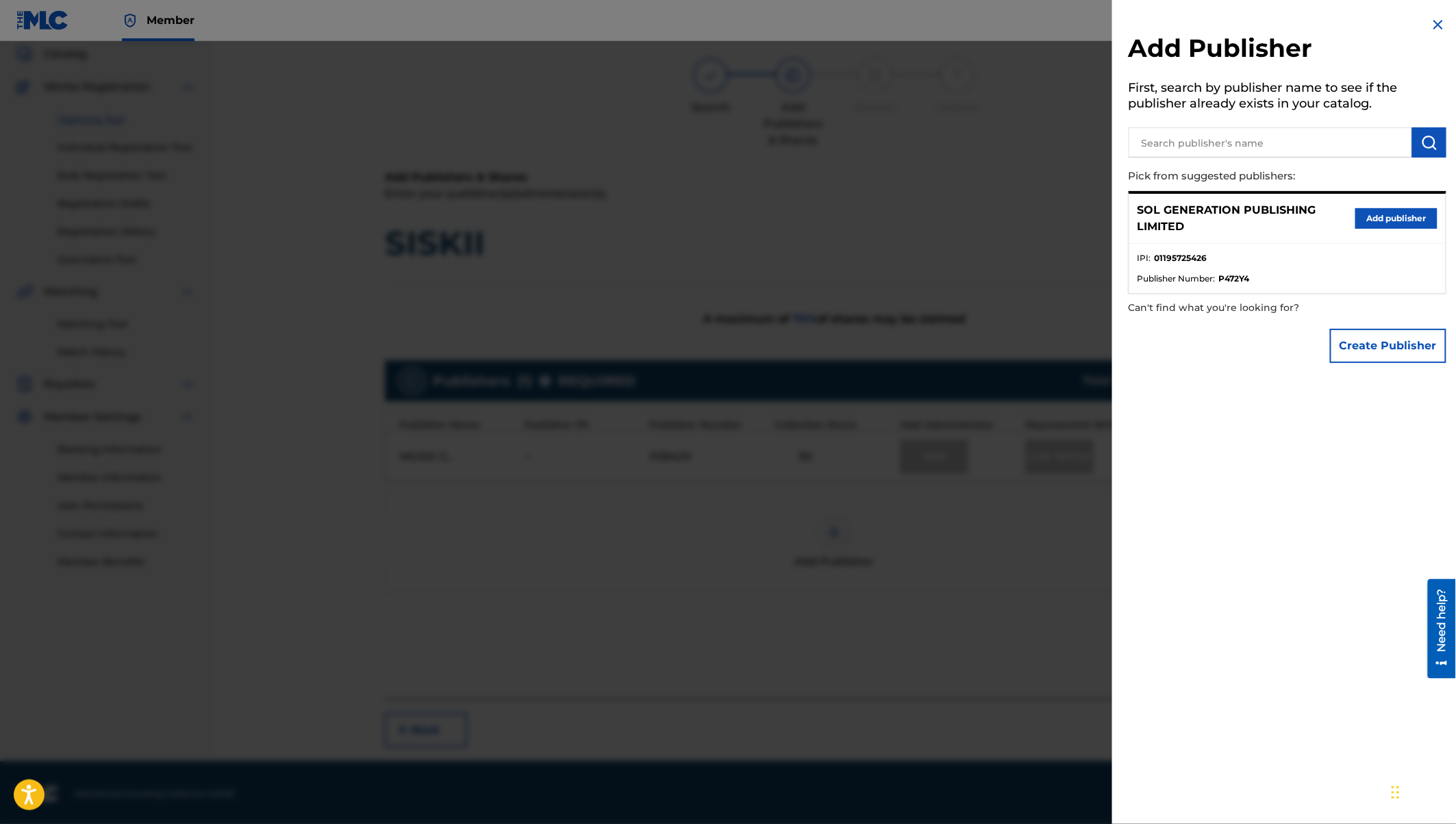
click at [1390, 219] on button "Add publisher" at bounding box center [1396, 218] width 82 height 21
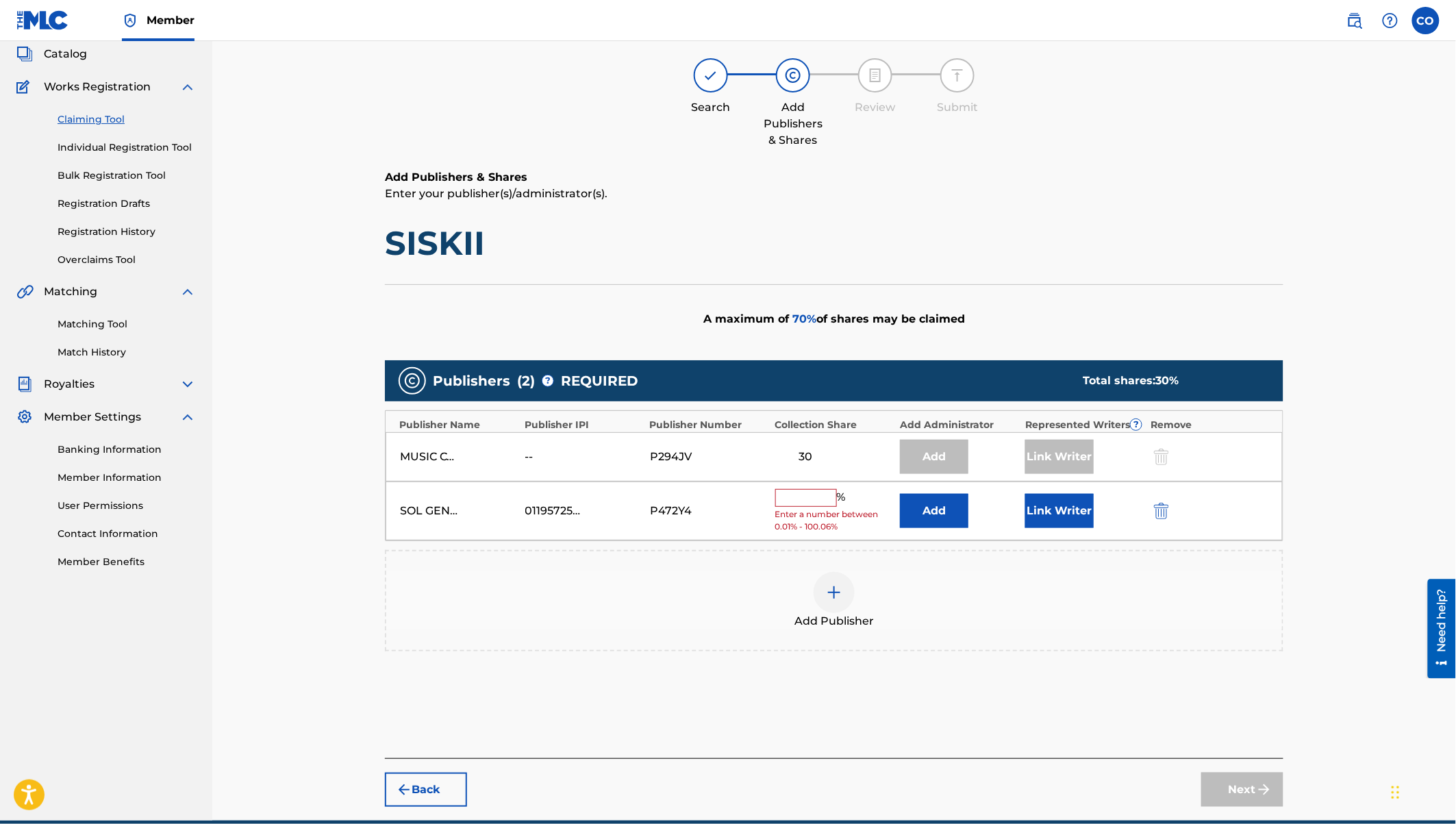
click at [797, 499] on input "text" at bounding box center [806, 498] width 62 height 18
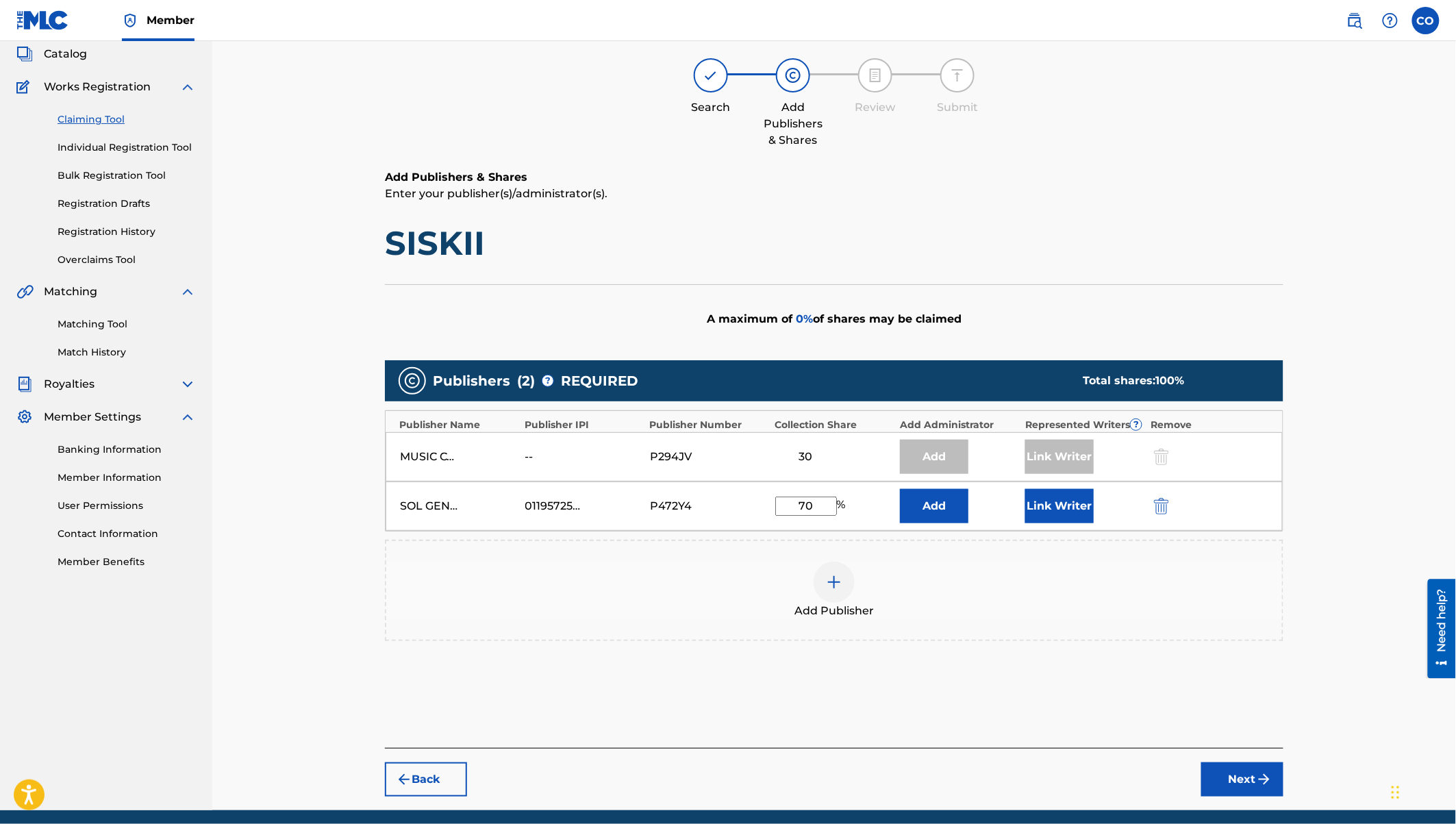
click at [1073, 500] on button "Link Writer" at bounding box center [1059, 506] width 69 height 34
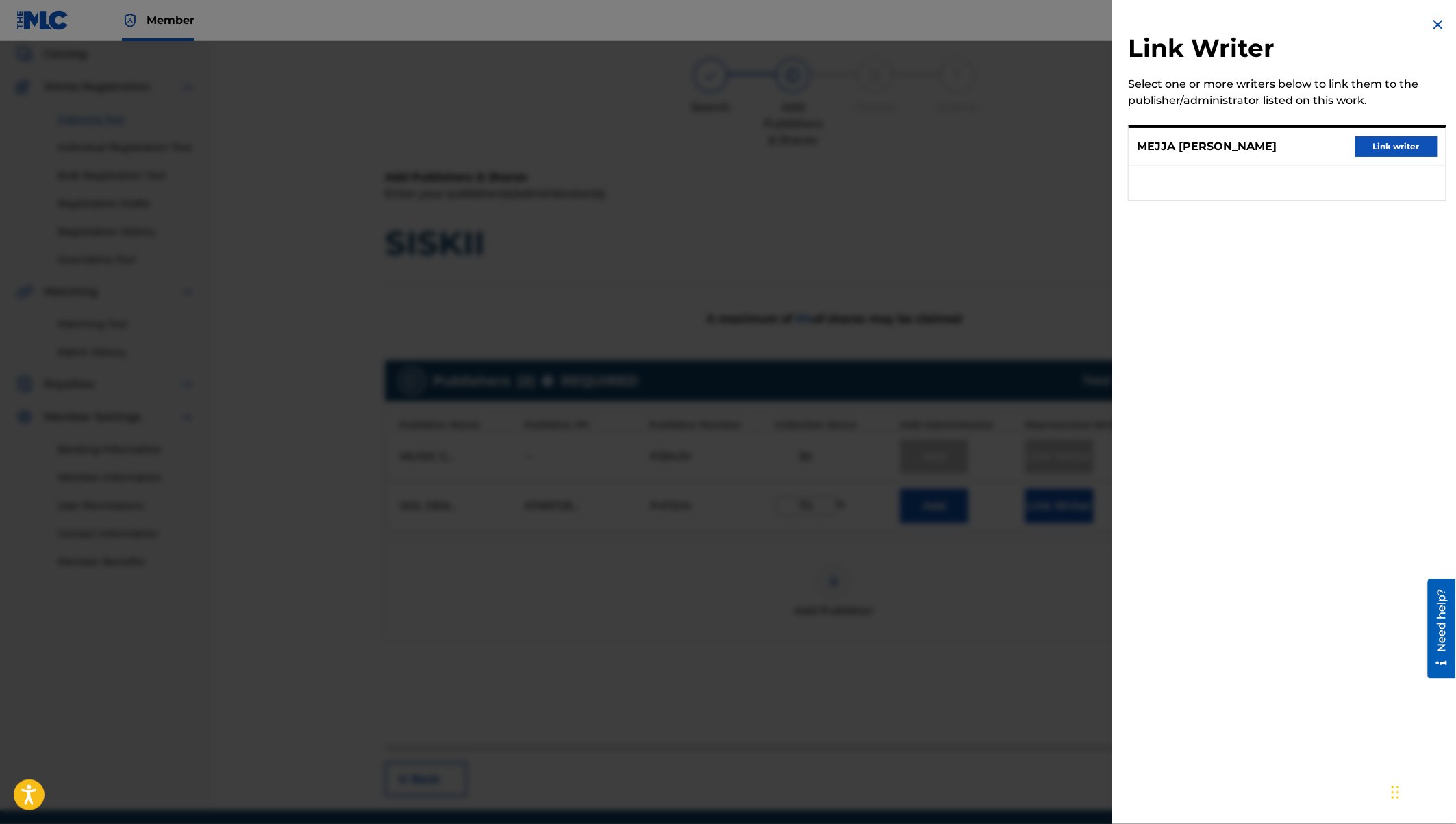
click at [1399, 152] on button "Link writer" at bounding box center [1396, 147] width 82 height 21
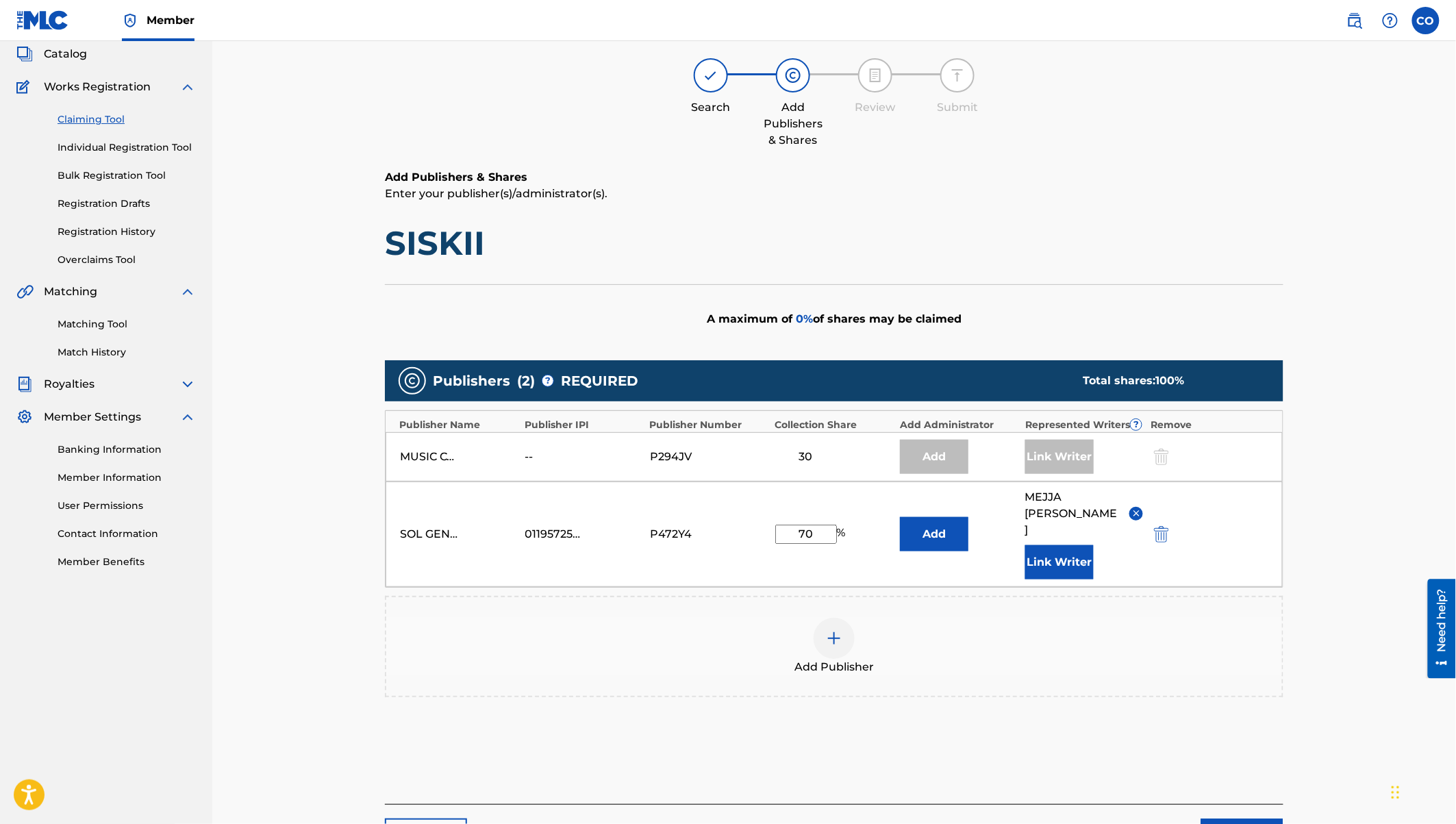
click at [1249, 780] on button "Next" at bounding box center [1242, 835] width 82 height 34
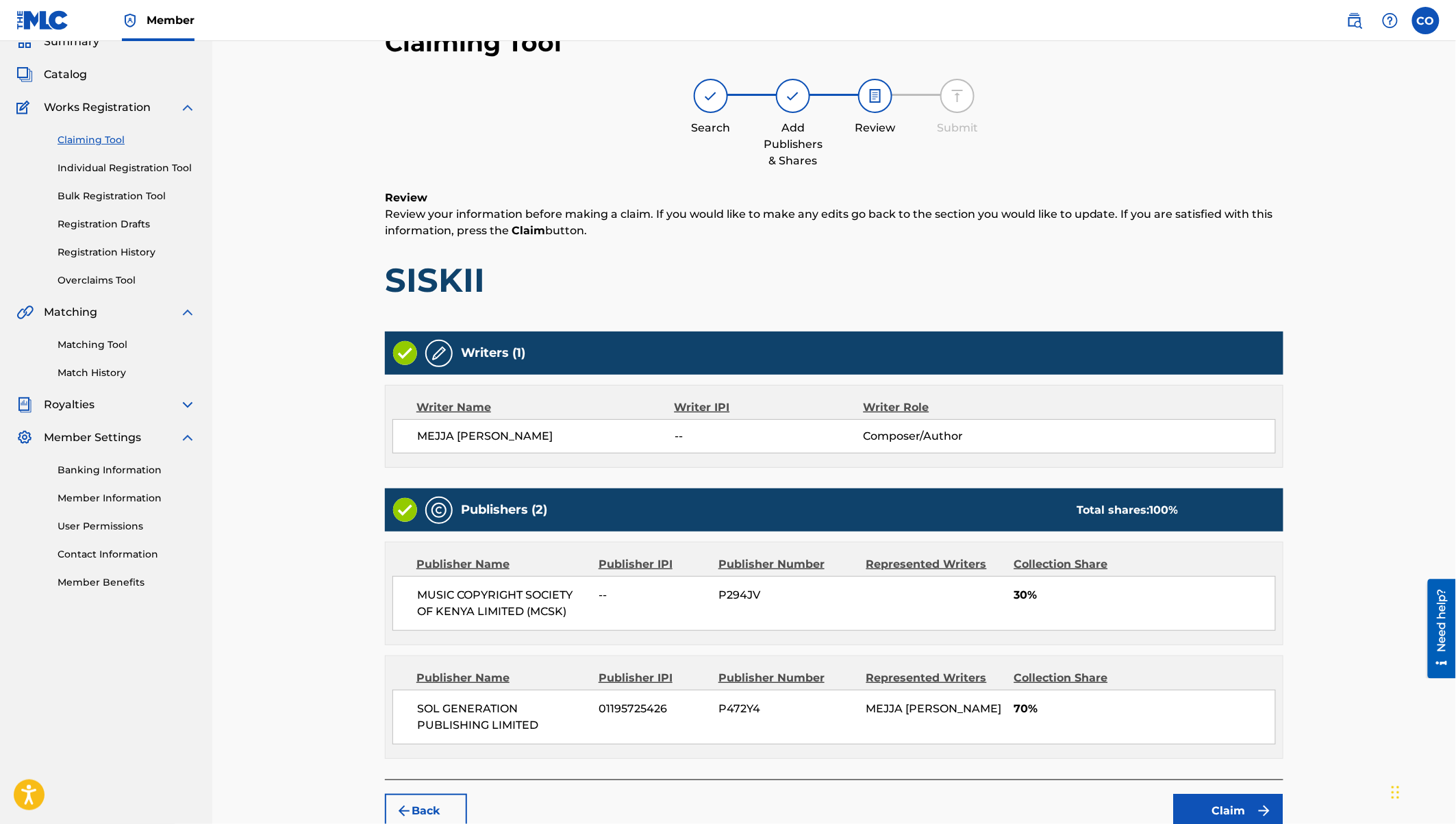
scroll to position [141, 0]
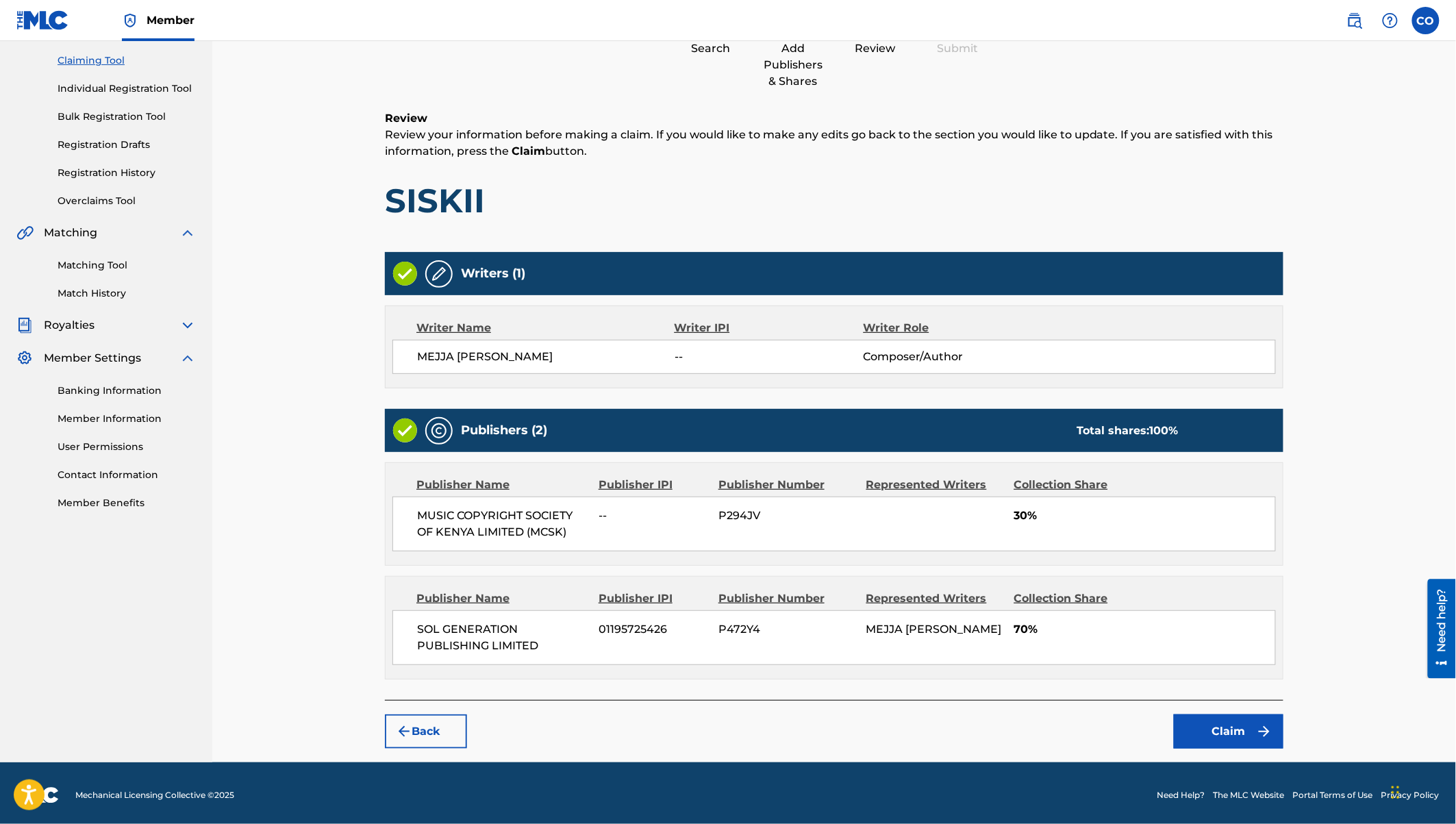
click at [1237, 722] on button "Claim" at bounding box center [1228, 731] width 110 height 34
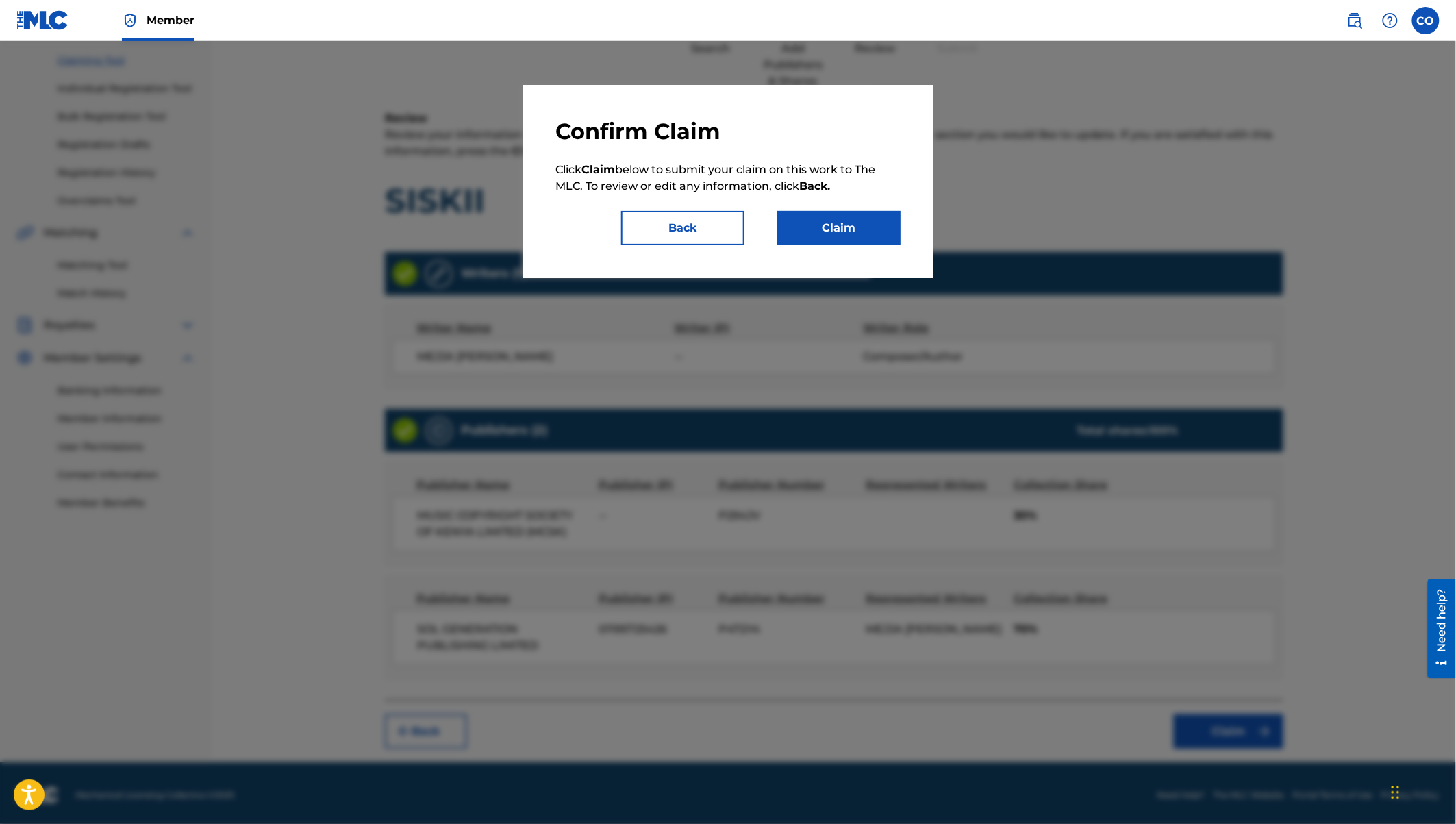
click at [857, 237] on button "Claim" at bounding box center [838, 228] width 123 height 34
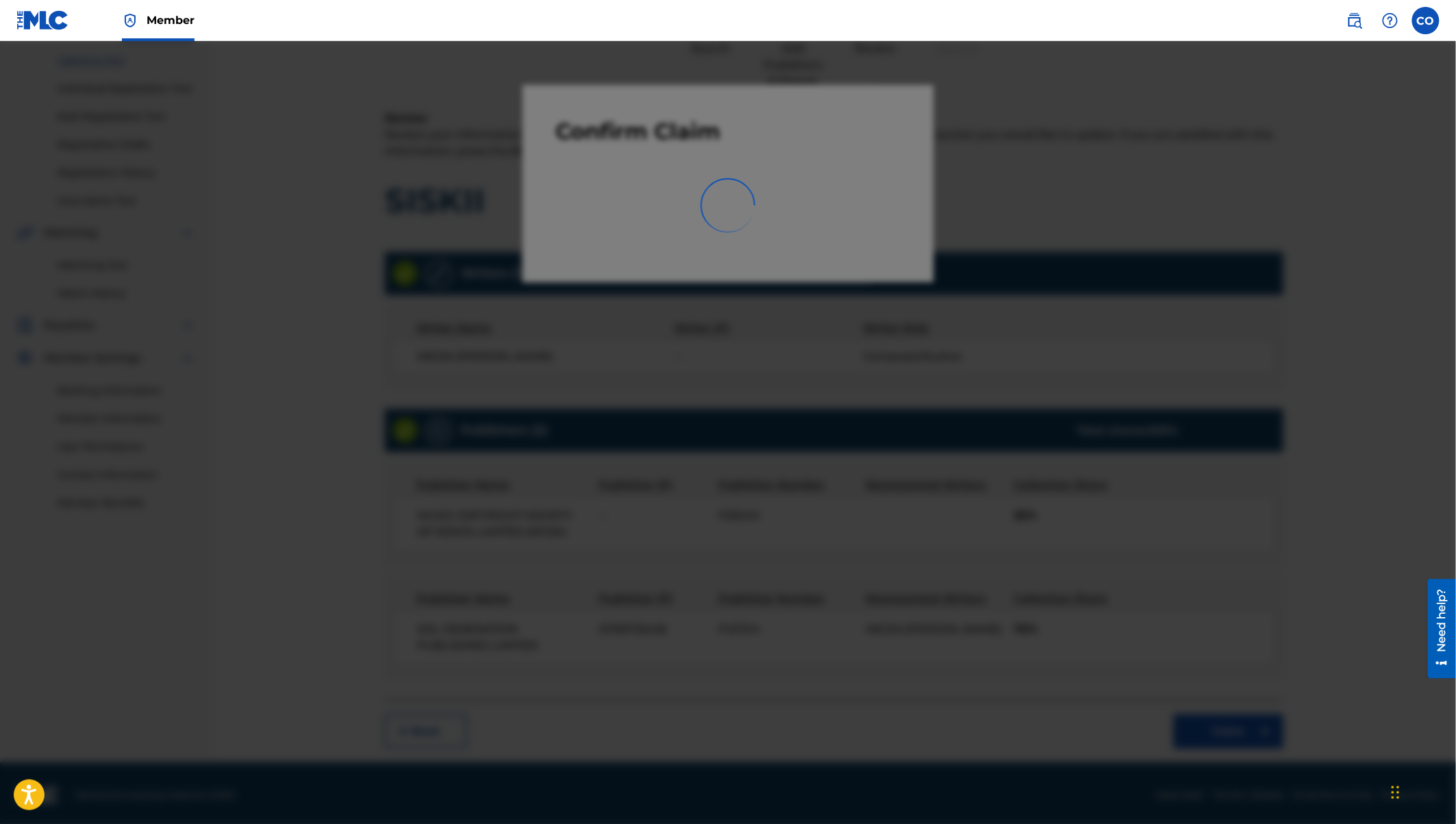
scroll to position [0, 0]
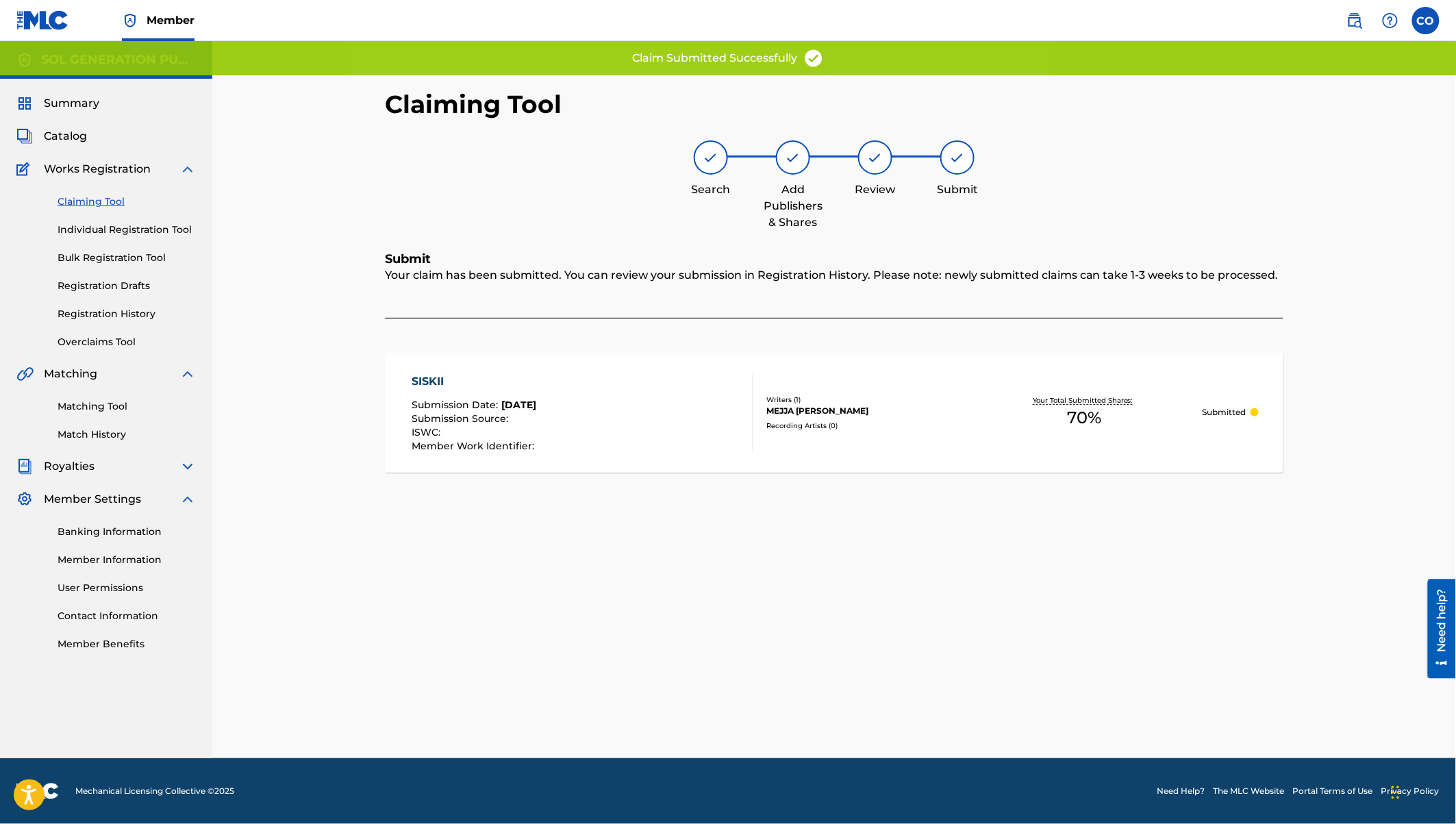
click at [103, 205] on link "Claiming Tool" at bounding box center [126, 201] width 138 height 14
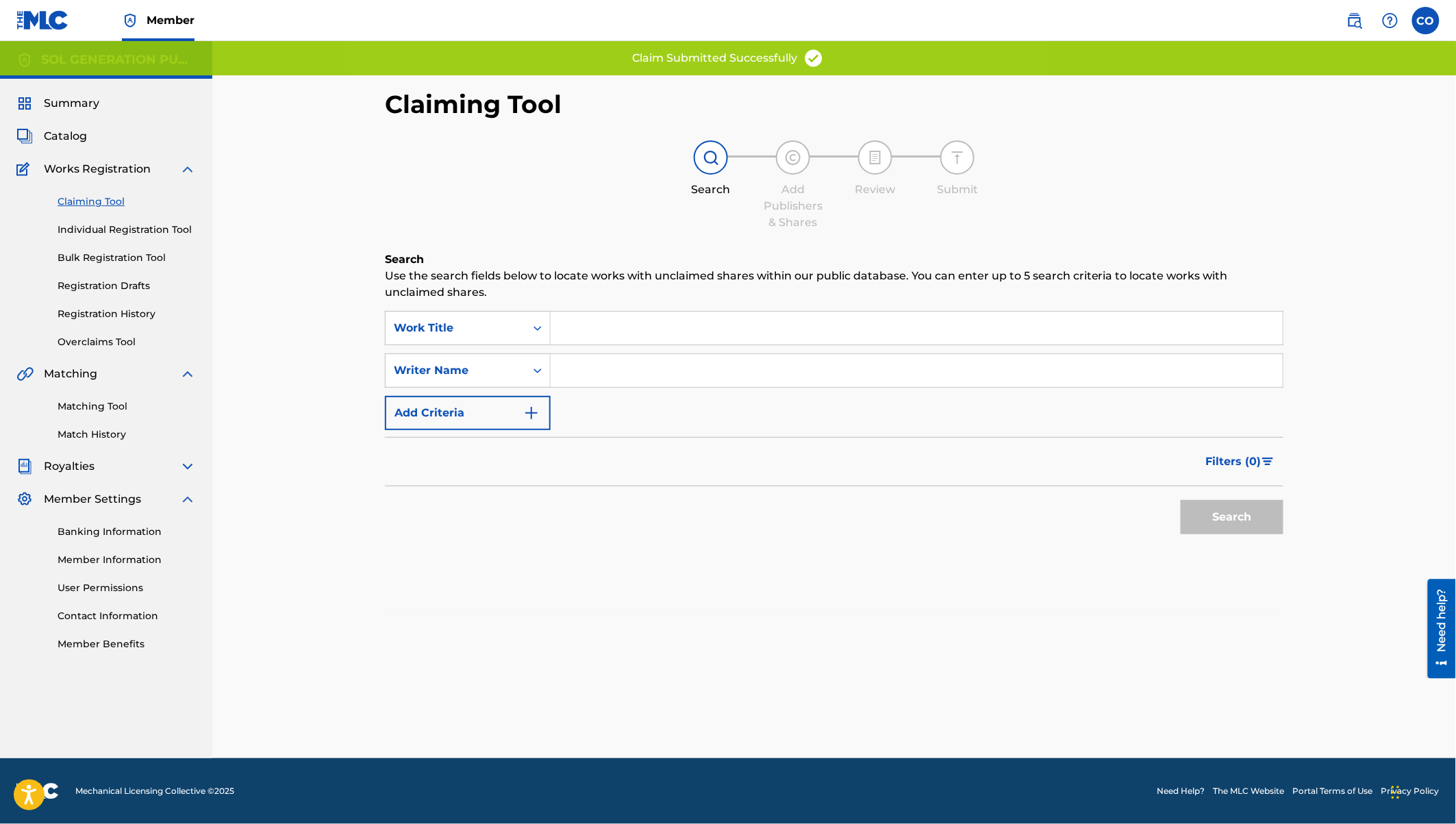
click at [643, 371] on input "Search Form" at bounding box center [916, 370] width 732 height 32
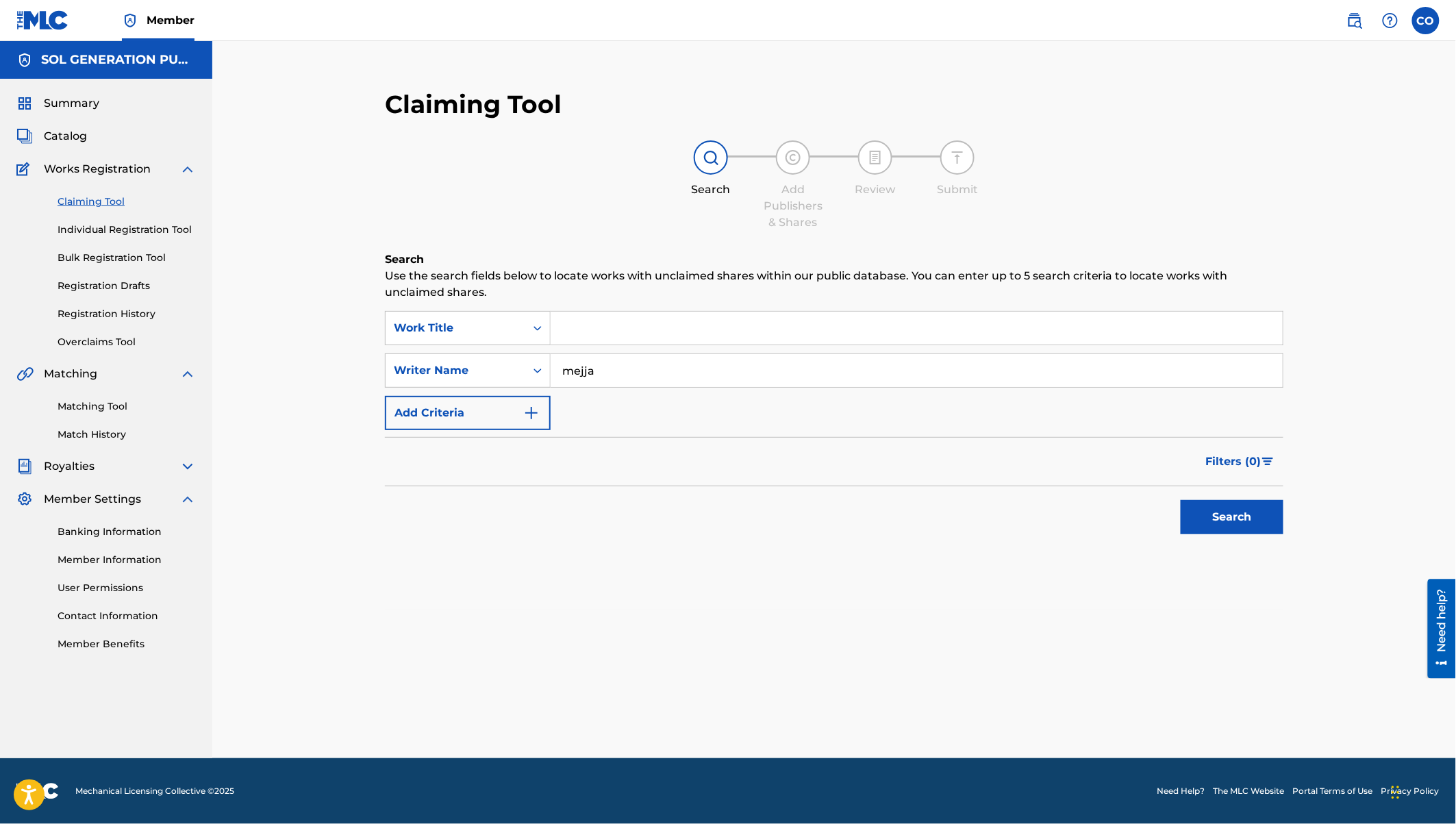
click at [1180, 500] on button "Search" at bounding box center [1232, 517] width 103 height 34
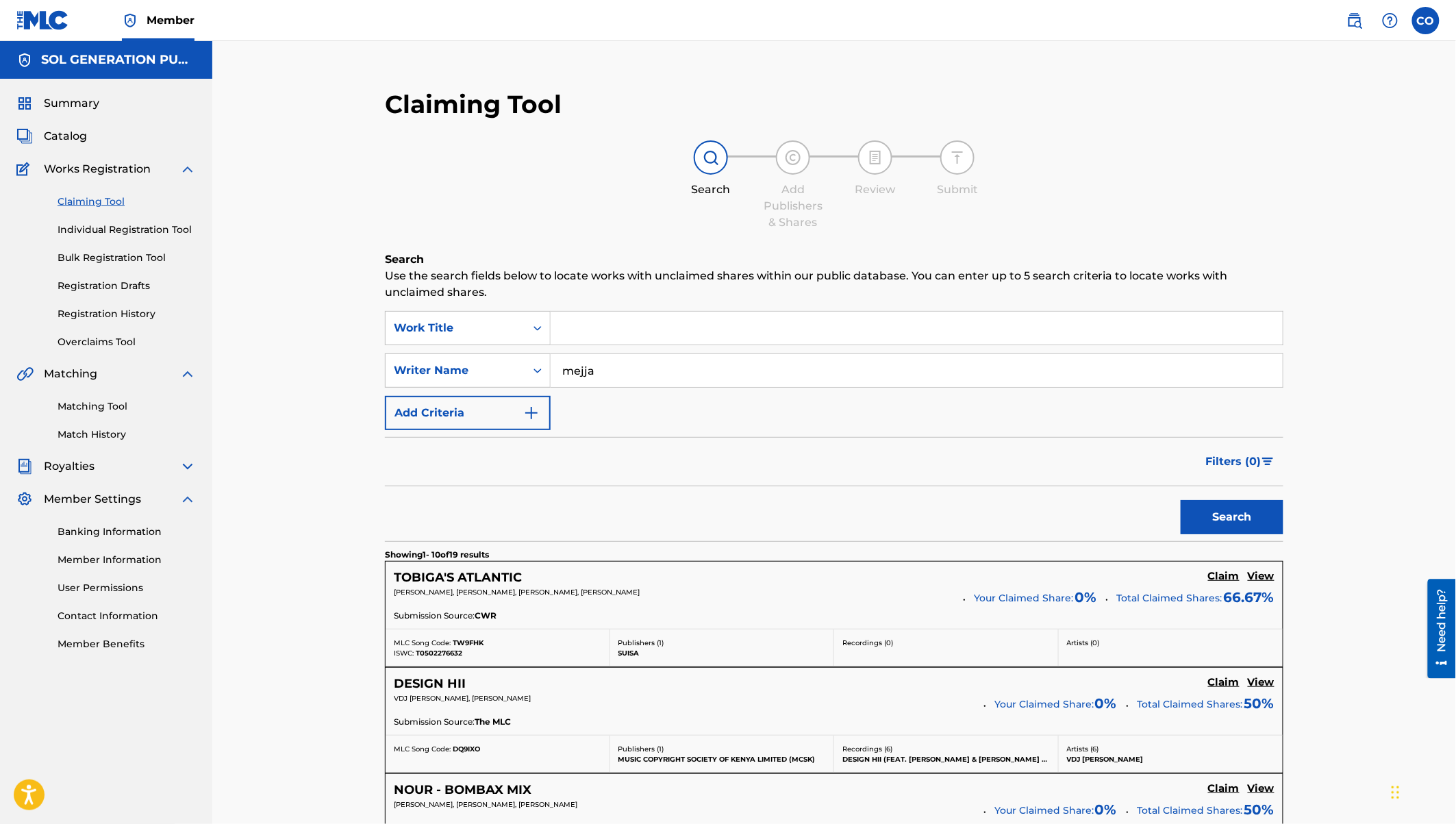
scroll to position [1006, 0]
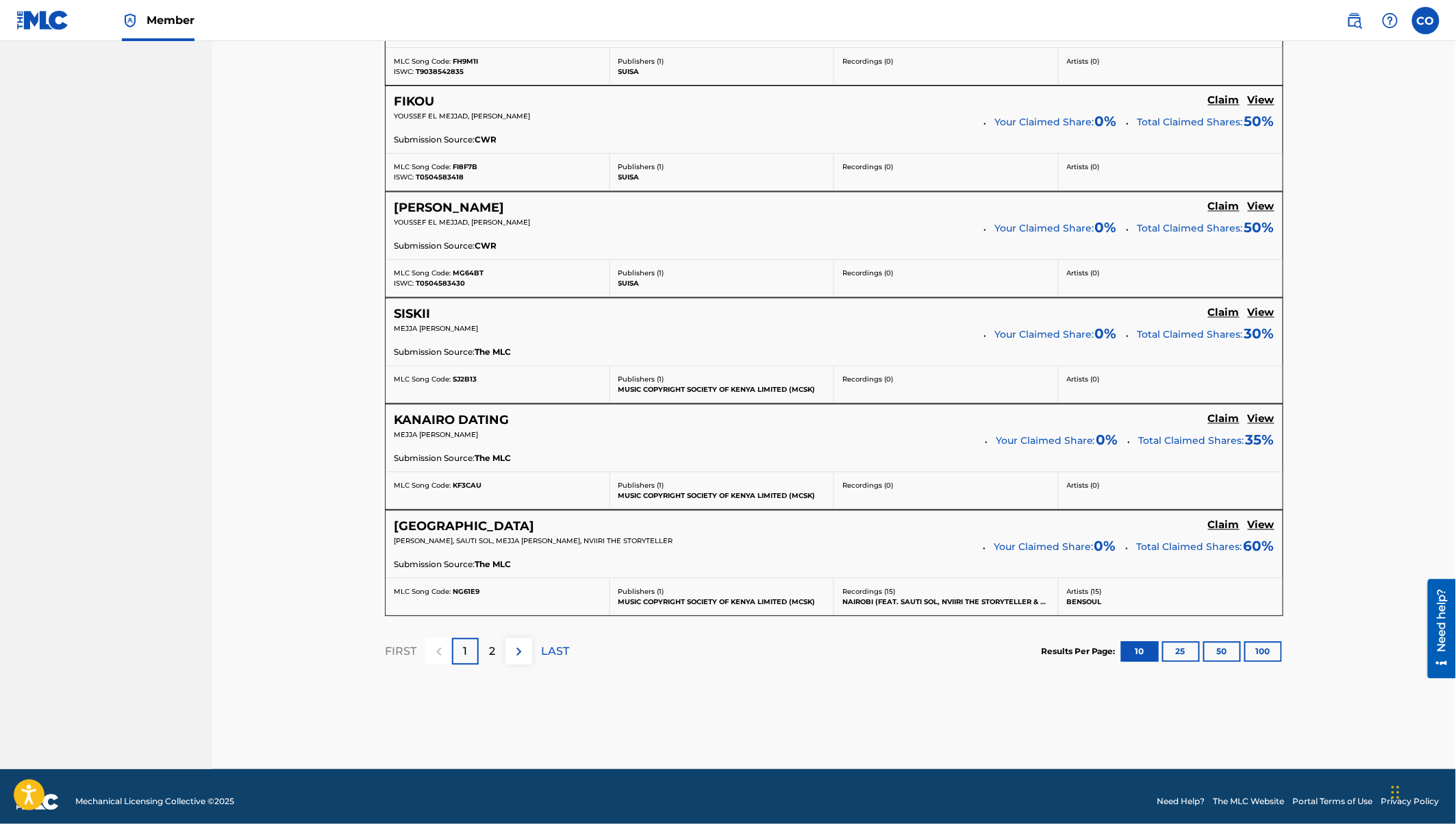
click at [1265, 519] on h5 "View" at bounding box center [1261, 525] width 27 height 13
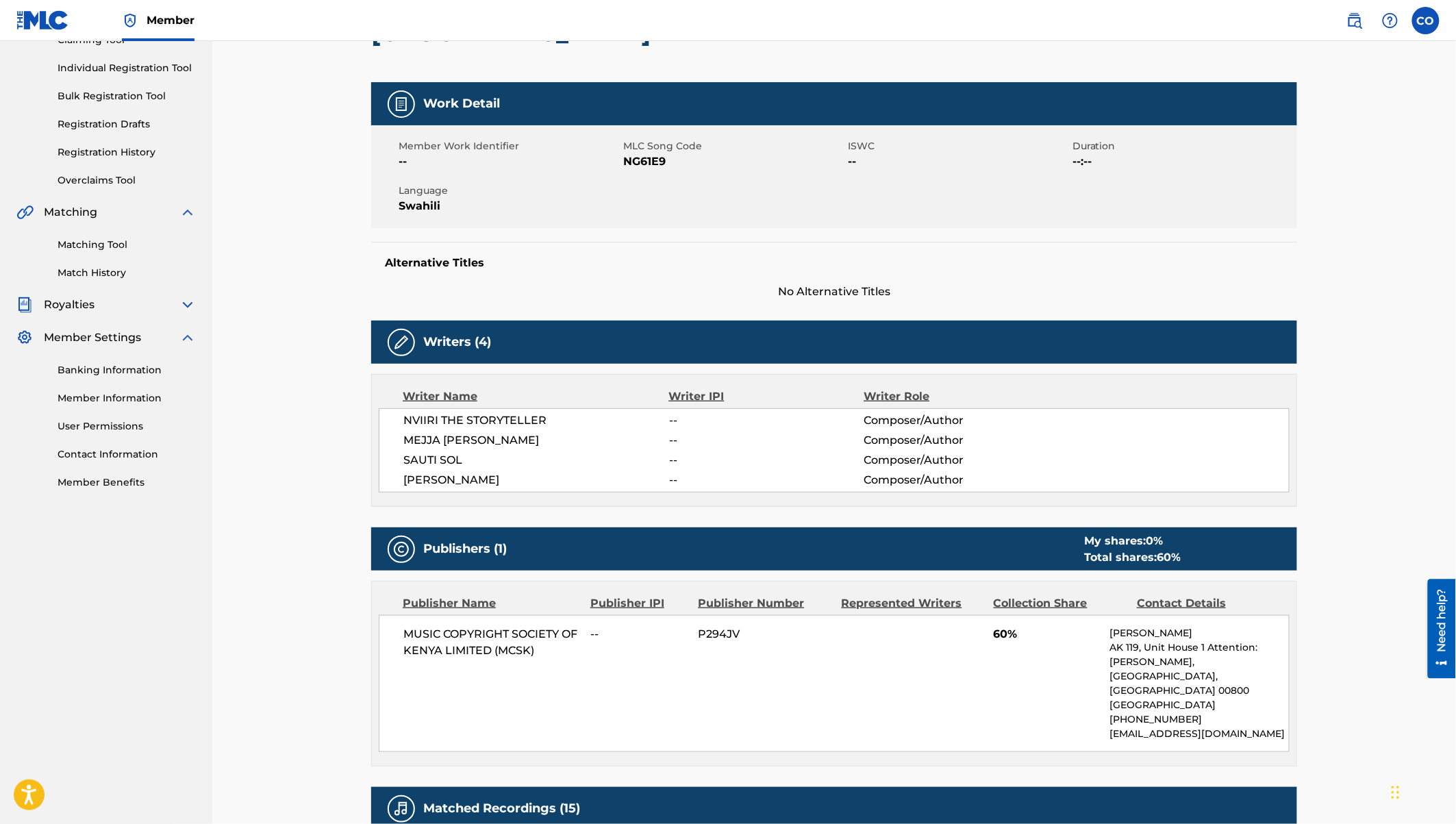
scroll to position [163, 0]
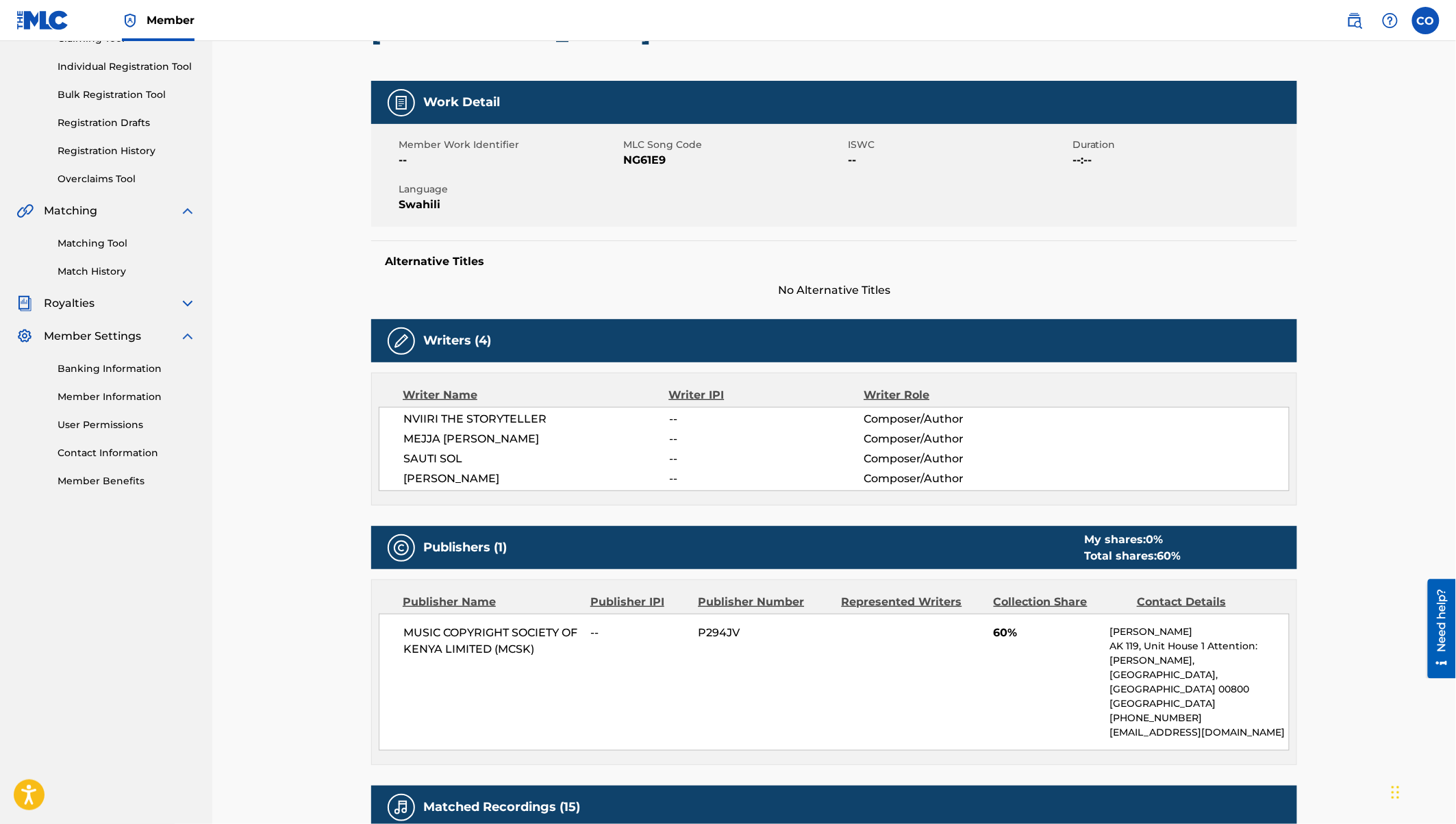
click at [1253, 397] on div "Writer Name Writer IPI Writer Role" at bounding box center [833, 395] width 911 height 16
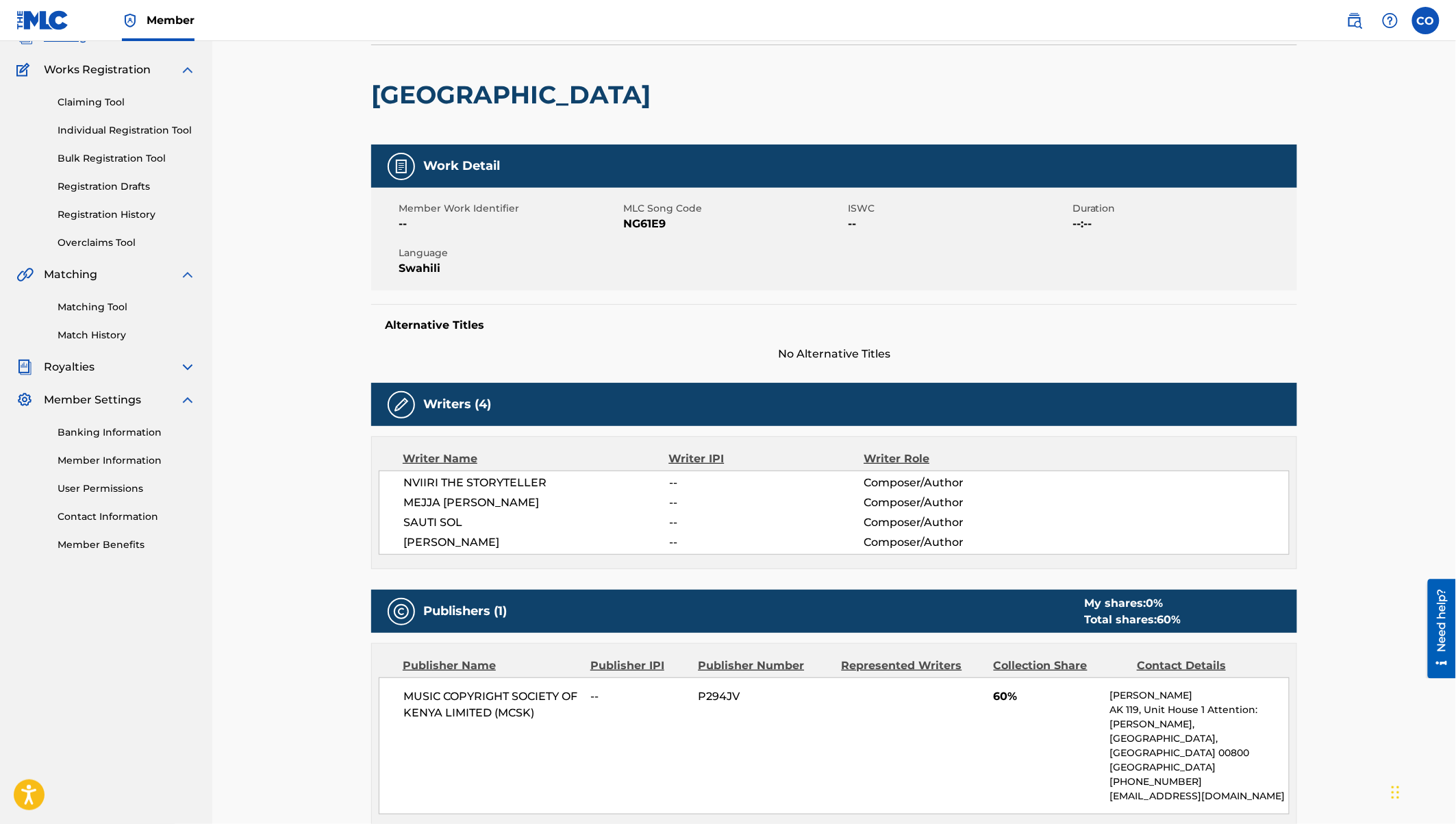
scroll to position [0, 0]
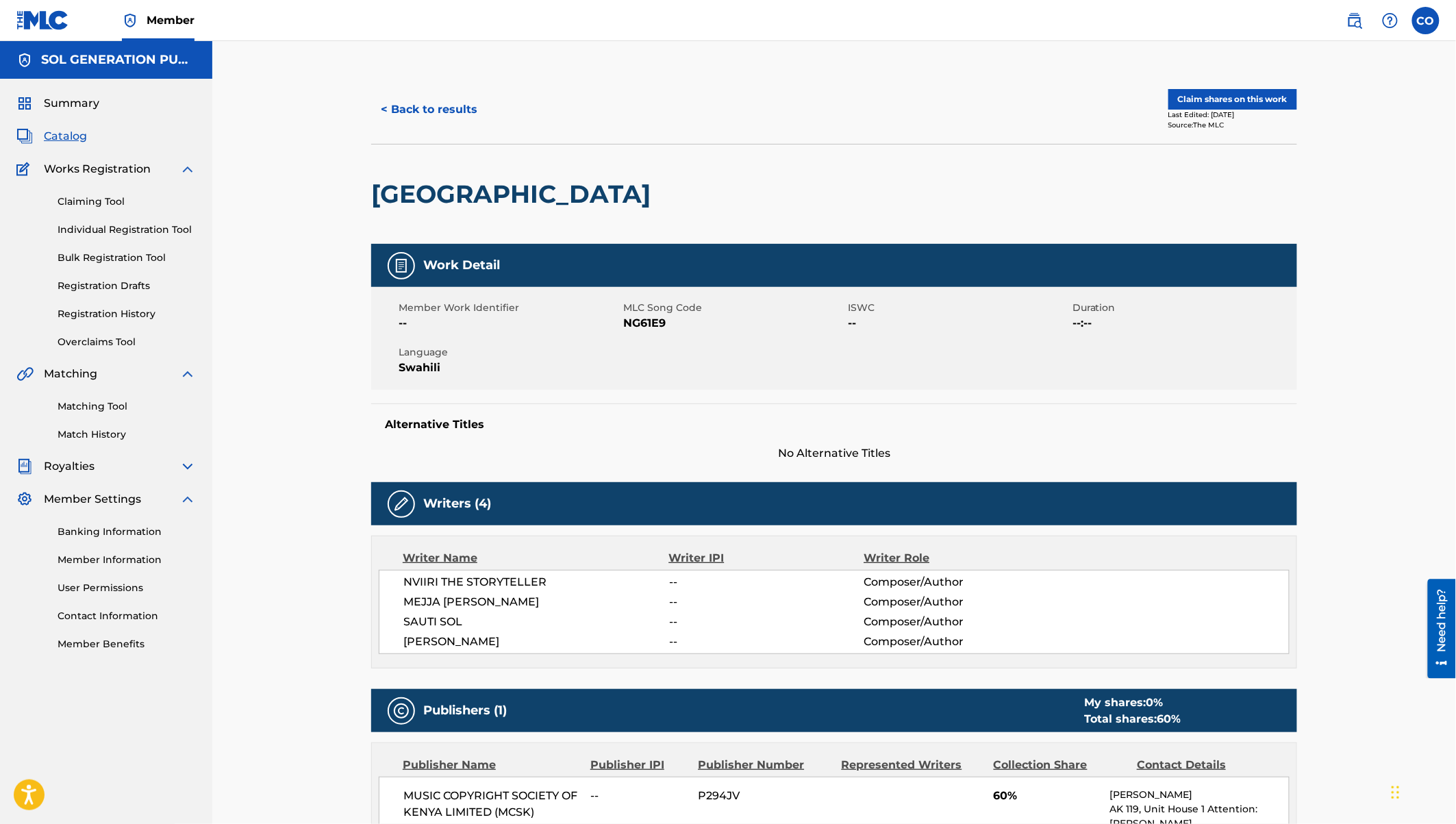
click at [382, 103] on button "< Back to results" at bounding box center [428, 110] width 115 height 34
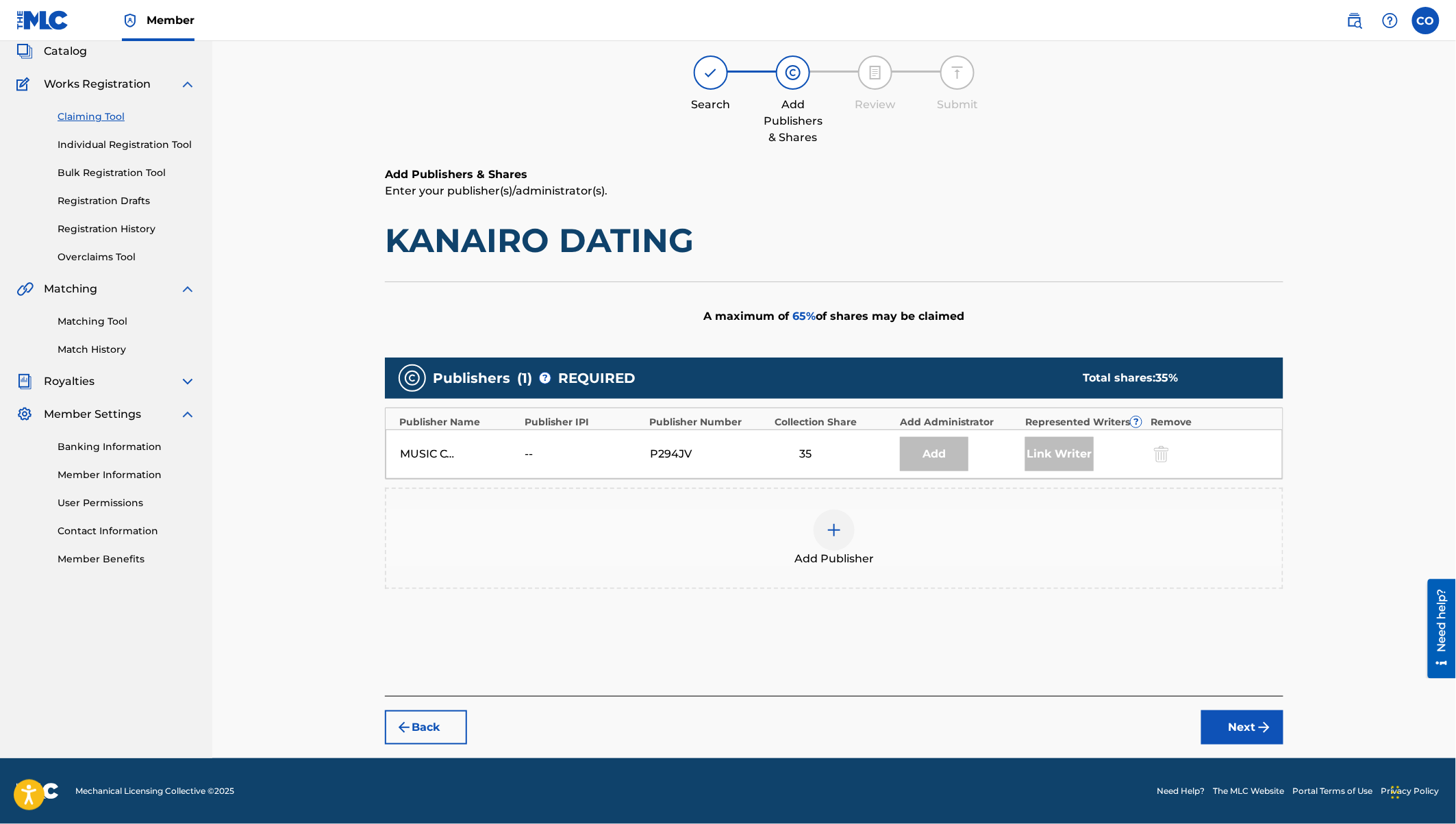
scroll to position [82, 0]
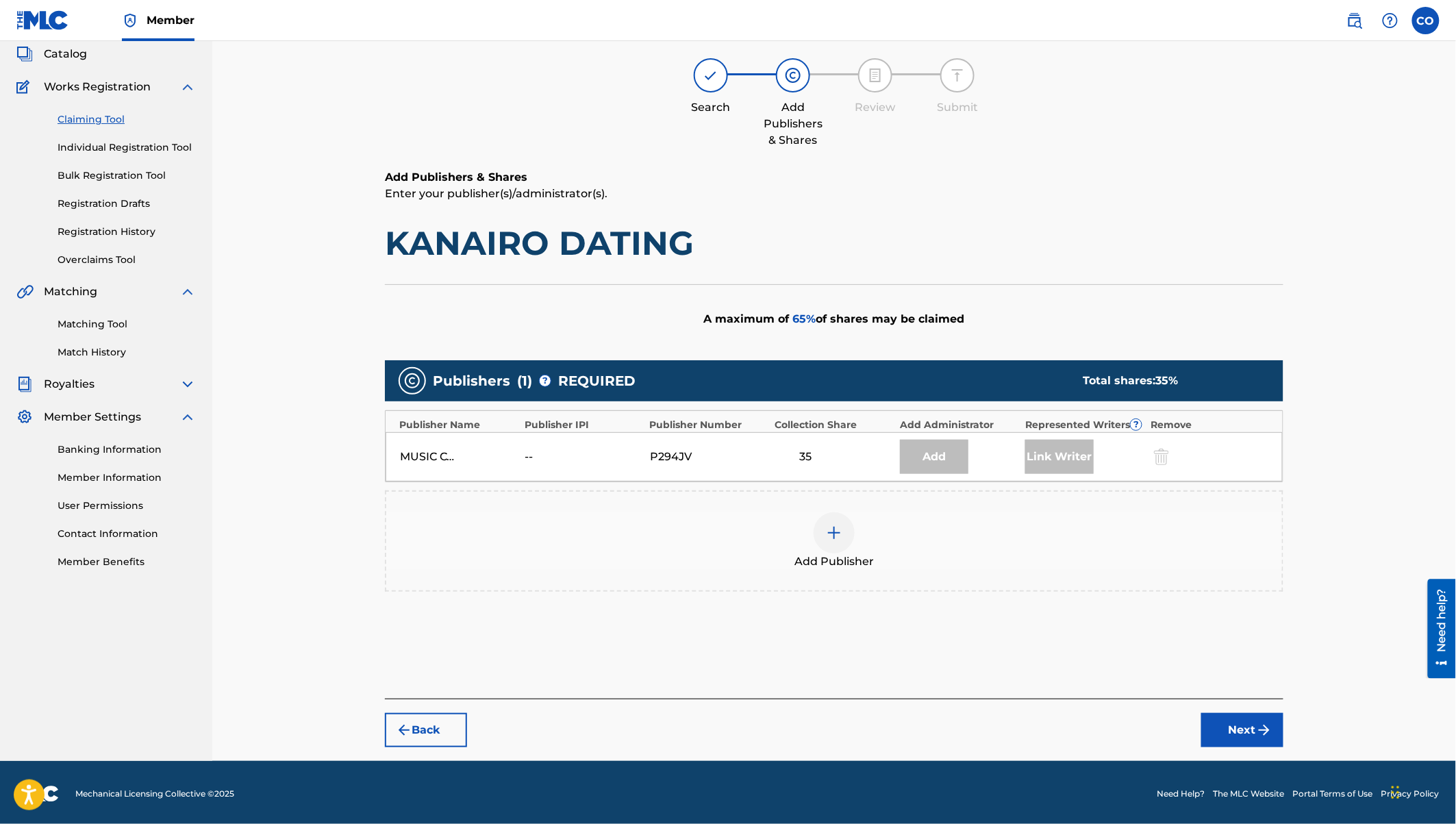
click at [841, 529] on img at bounding box center [833, 532] width 16 height 16
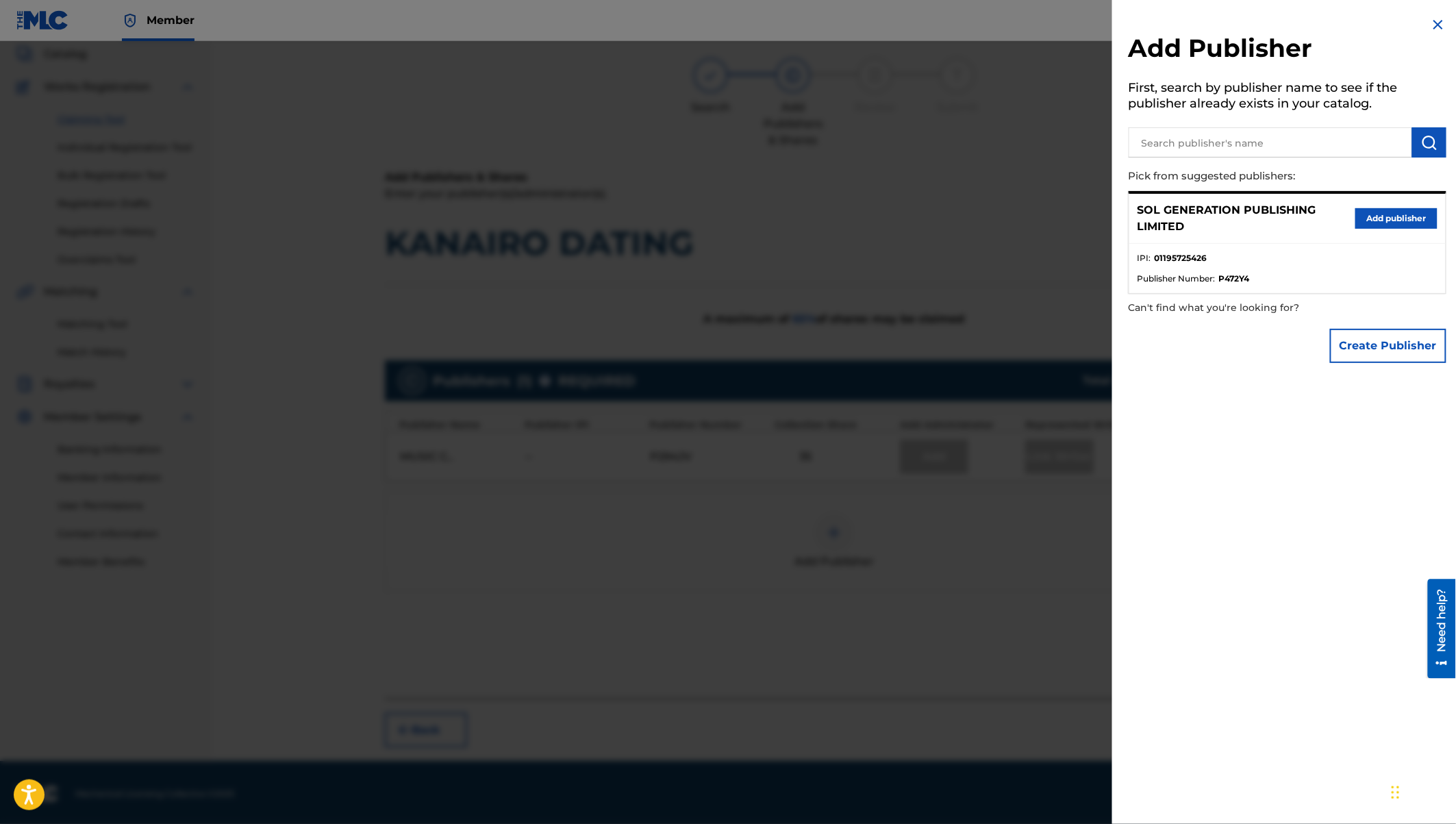
click at [1399, 215] on button "Add publisher" at bounding box center [1396, 218] width 82 height 21
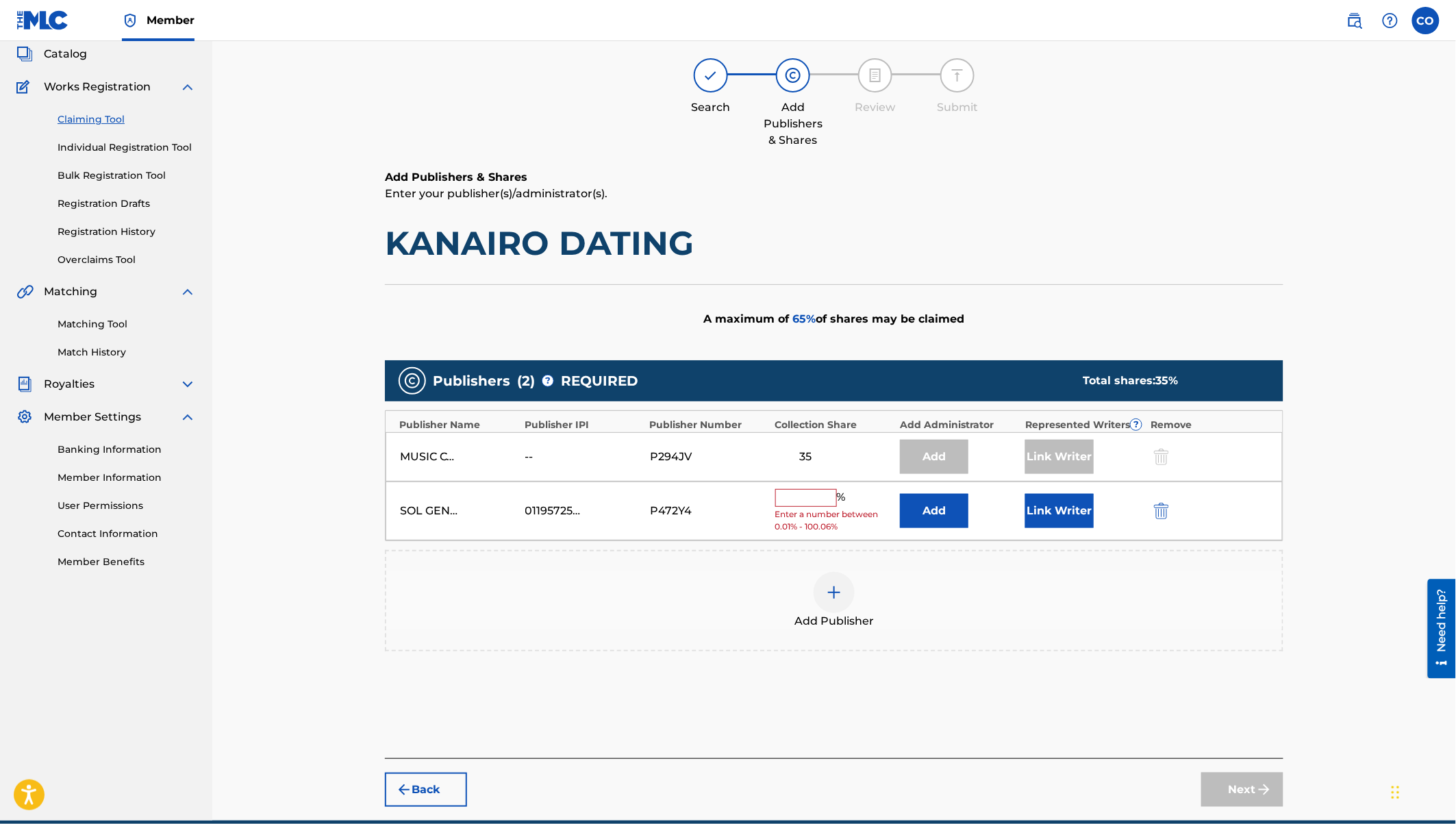
click at [808, 500] on input "text" at bounding box center [806, 498] width 62 height 18
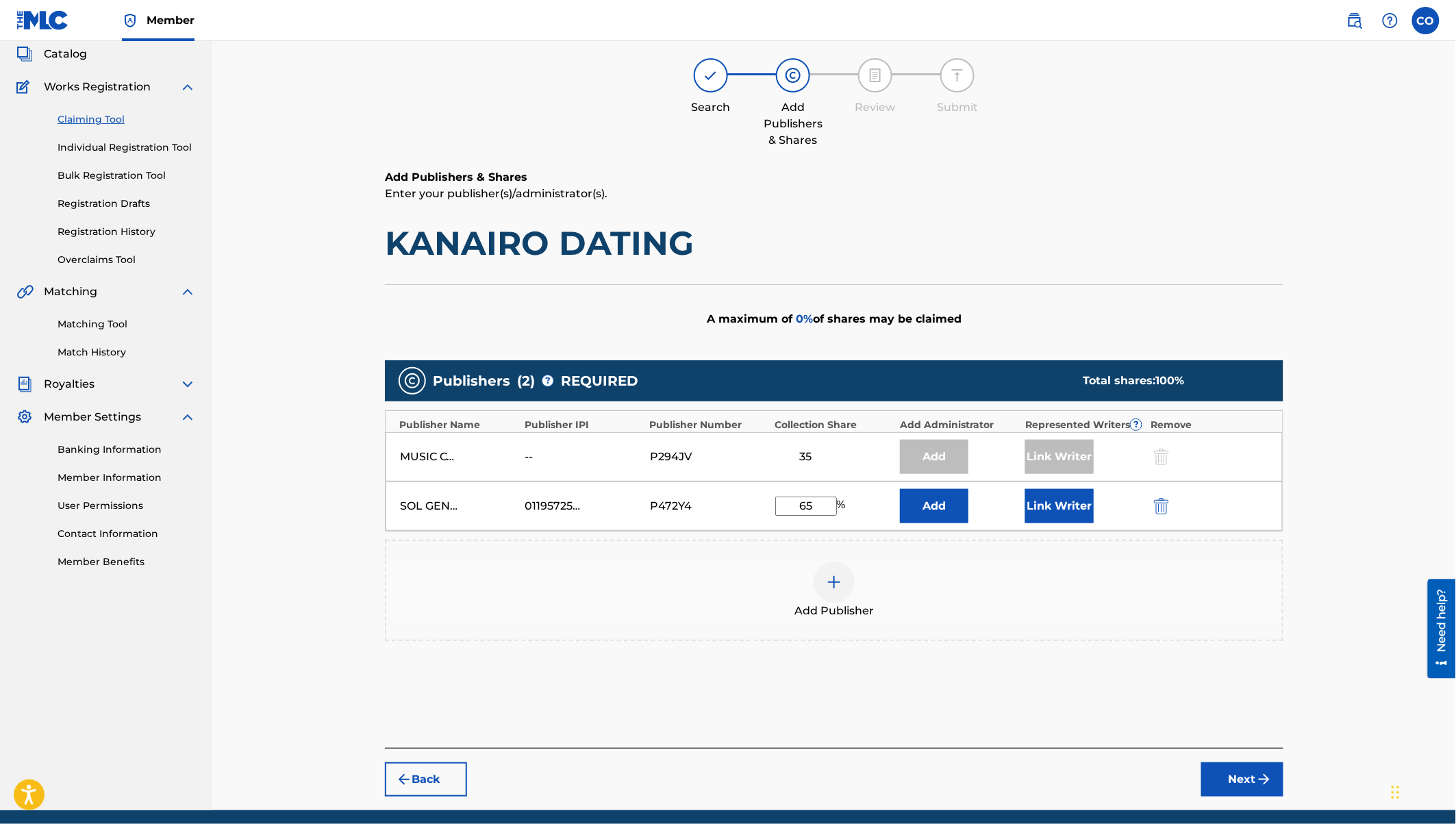
click at [1056, 505] on button "Link Writer" at bounding box center [1059, 506] width 69 height 34
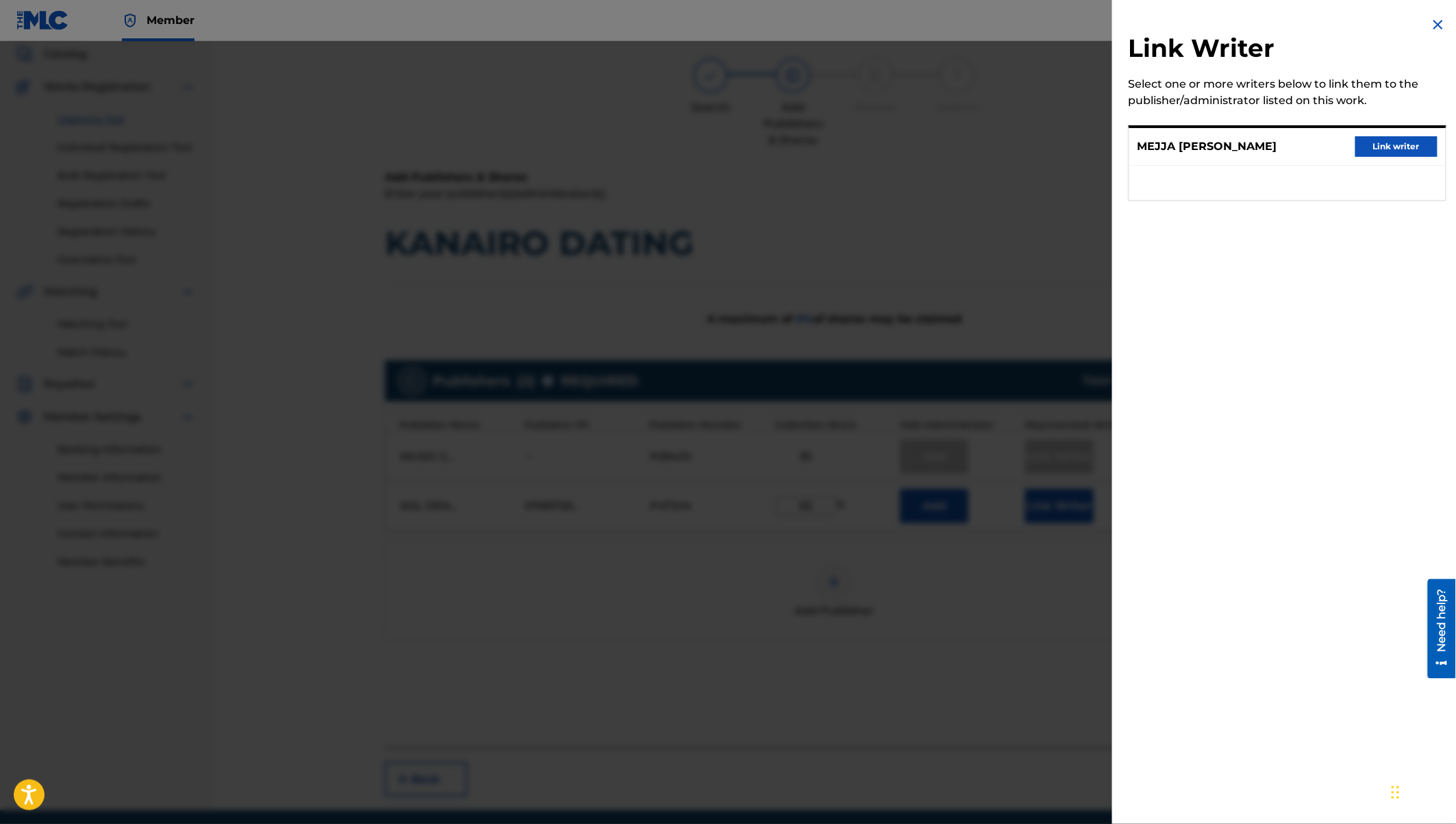
click at [1389, 143] on button "Link writer" at bounding box center [1396, 147] width 82 height 21
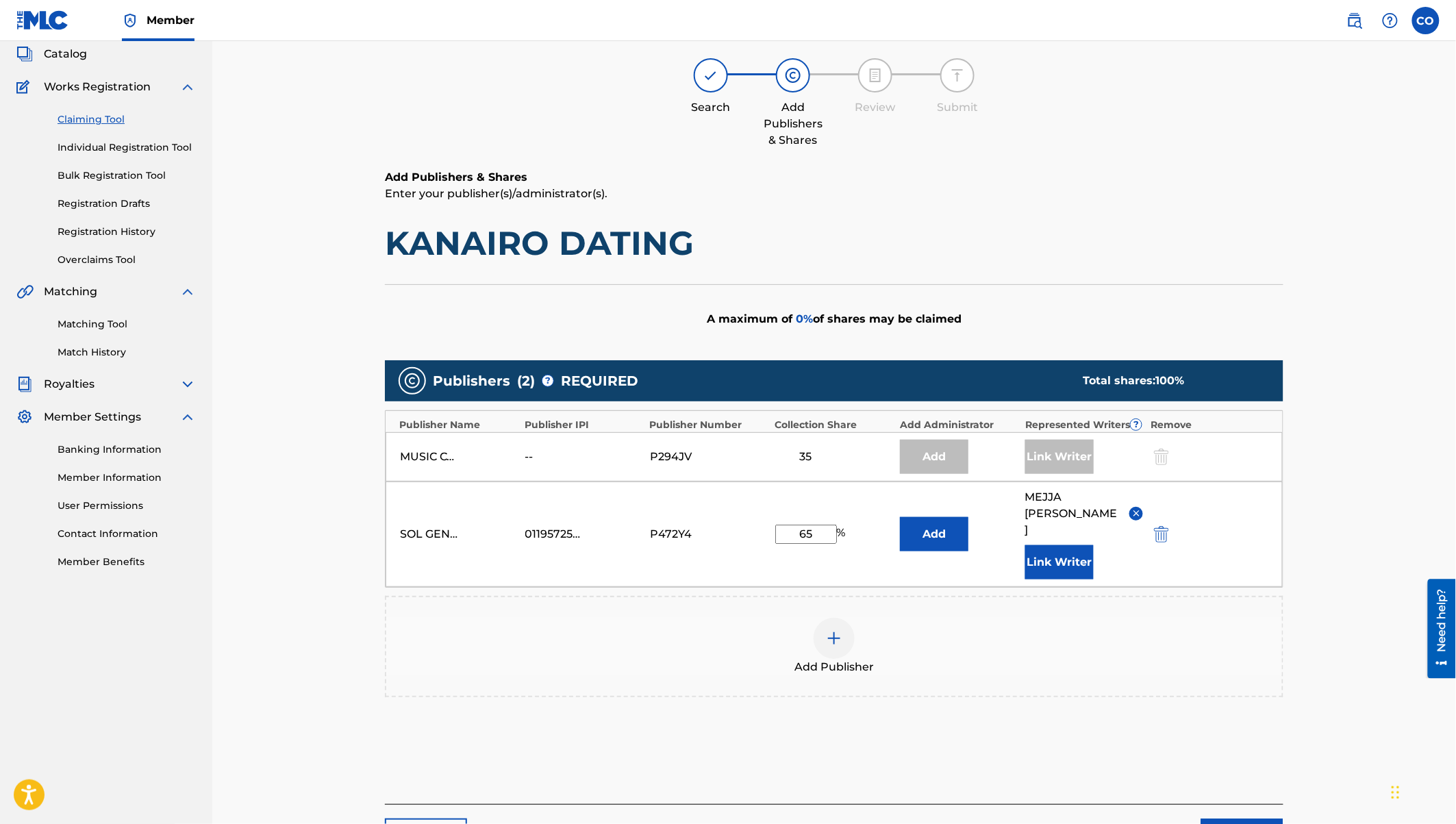
click at [1243, 780] on button "Next" at bounding box center [1242, 835] width 82 height 34
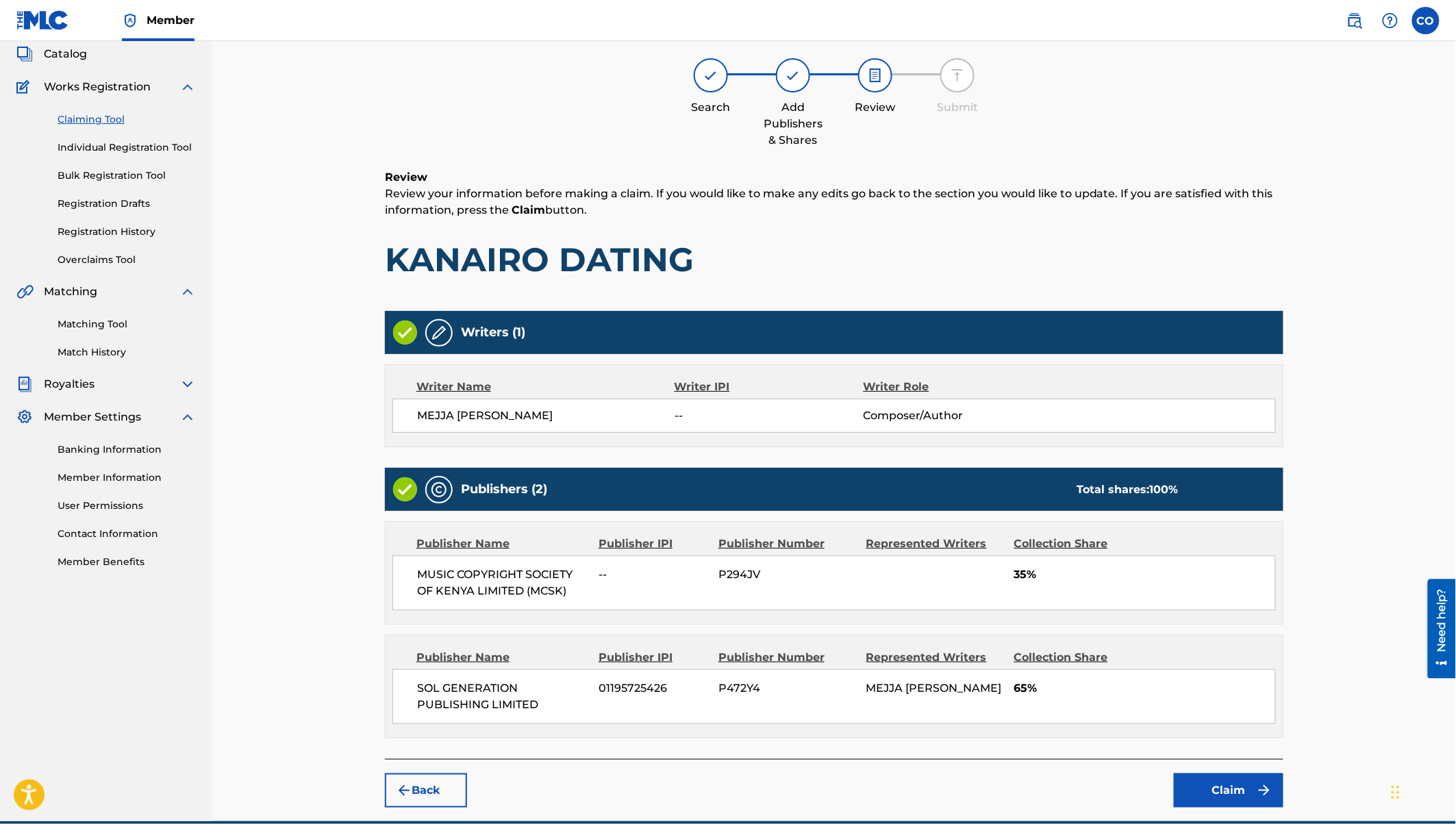
scroll to position [62, 0]
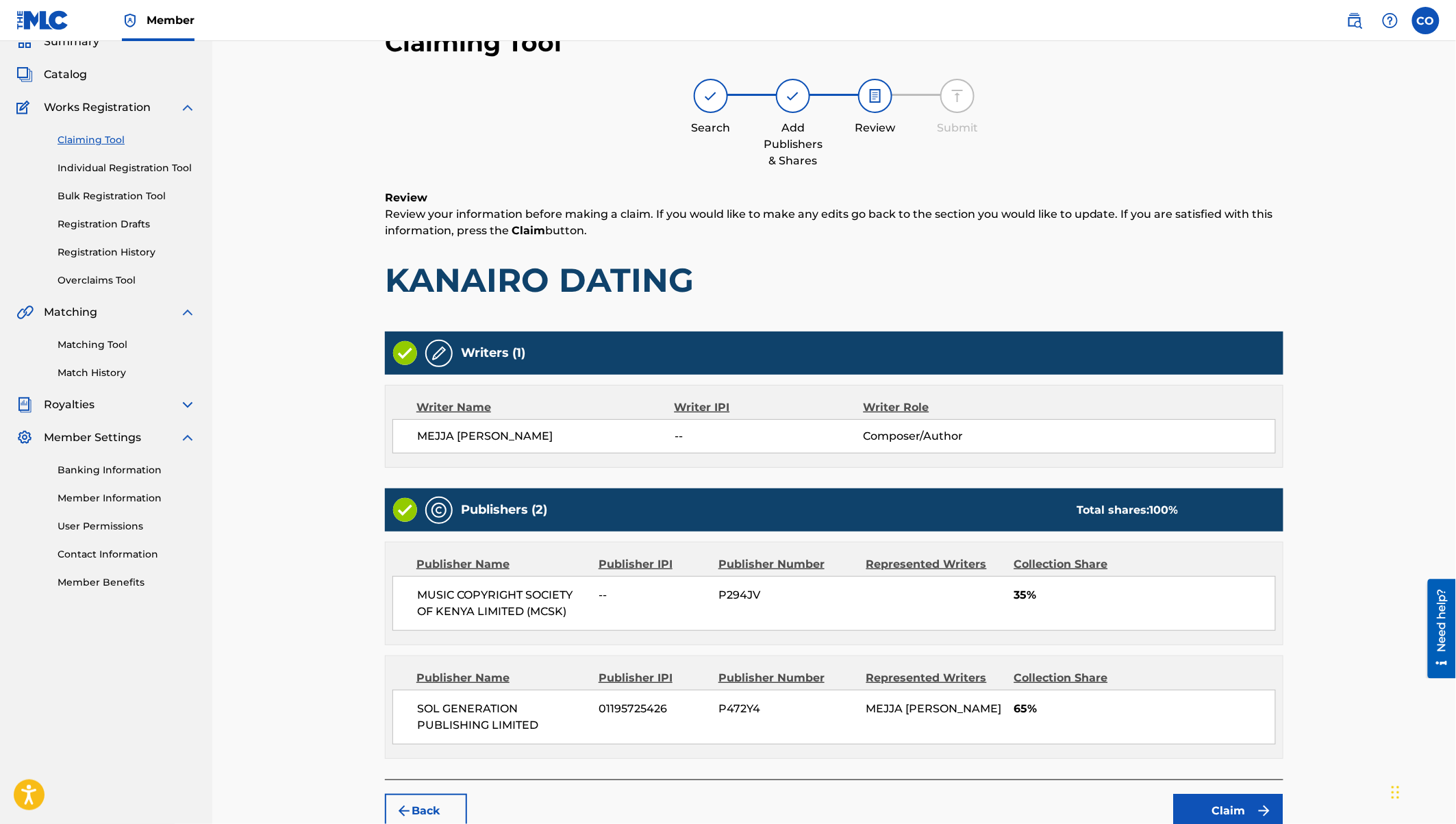
click at [1227, 780] on button "Claim" at bounding box center [1228, 811] width 110 height 34
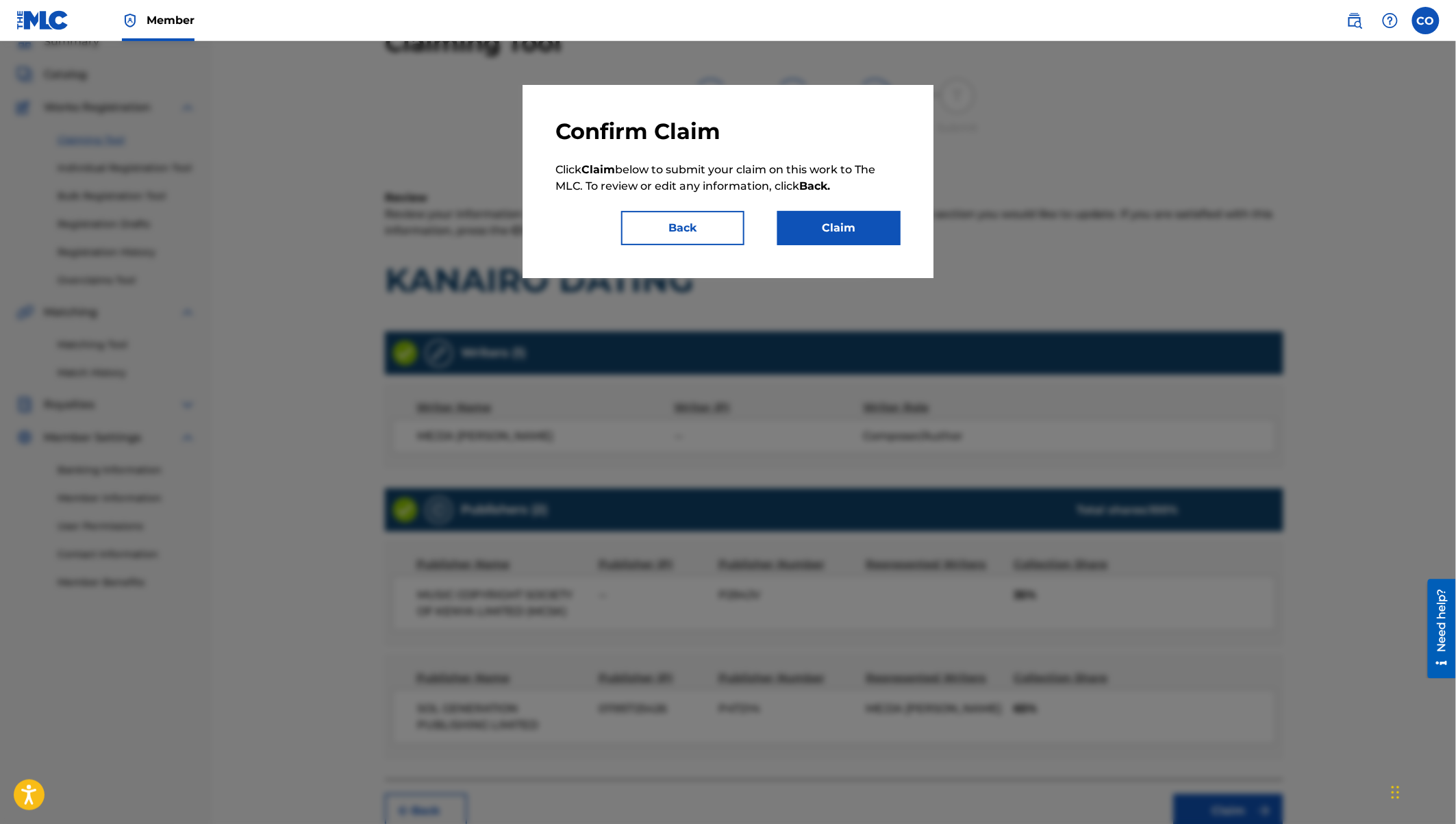
click at [864, 230] on button "Claim" at bounding box center [838, 228] width 123 height 34
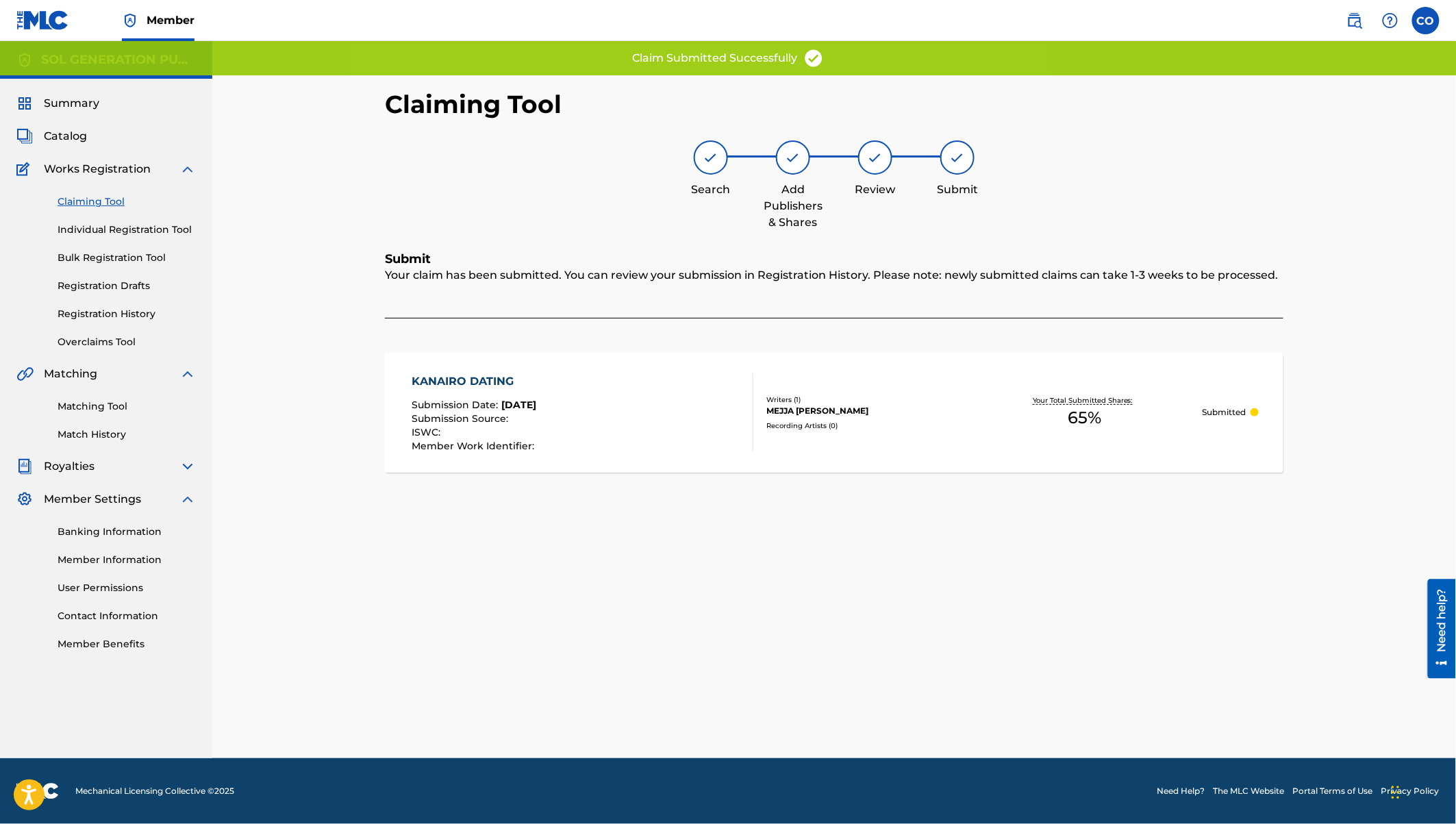
scroll to position [0, 0]
click at [107, 204] on link "Claiming Tool" at bounding box center [126, 201] width 138 height 14
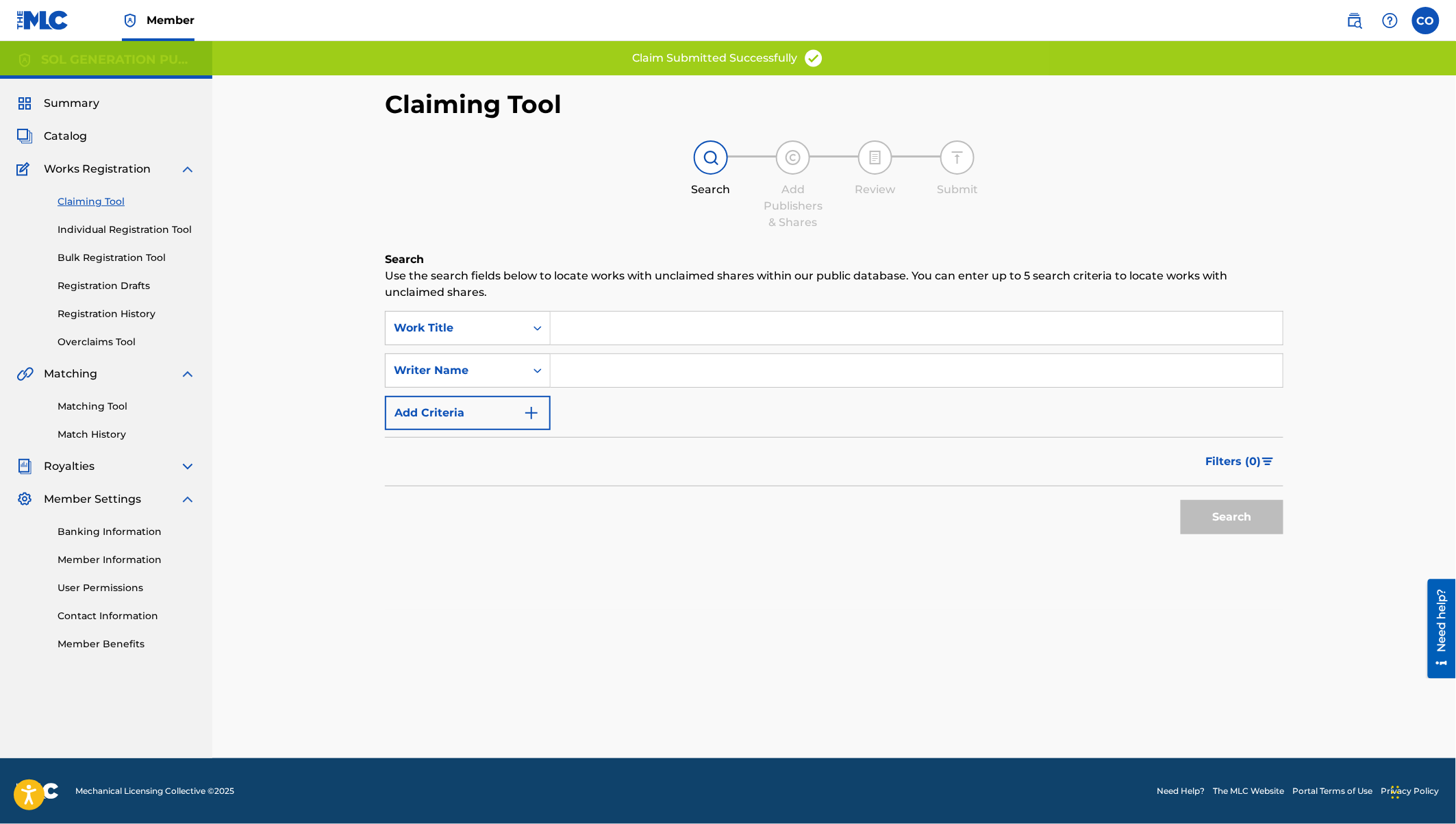
click at [672, 366] on input "Search Form" at bounding box center [916, 370] width 732 height 32
click at [1180, 500] on button "Search" at bounding box center [1232, 517] width 103 height 34
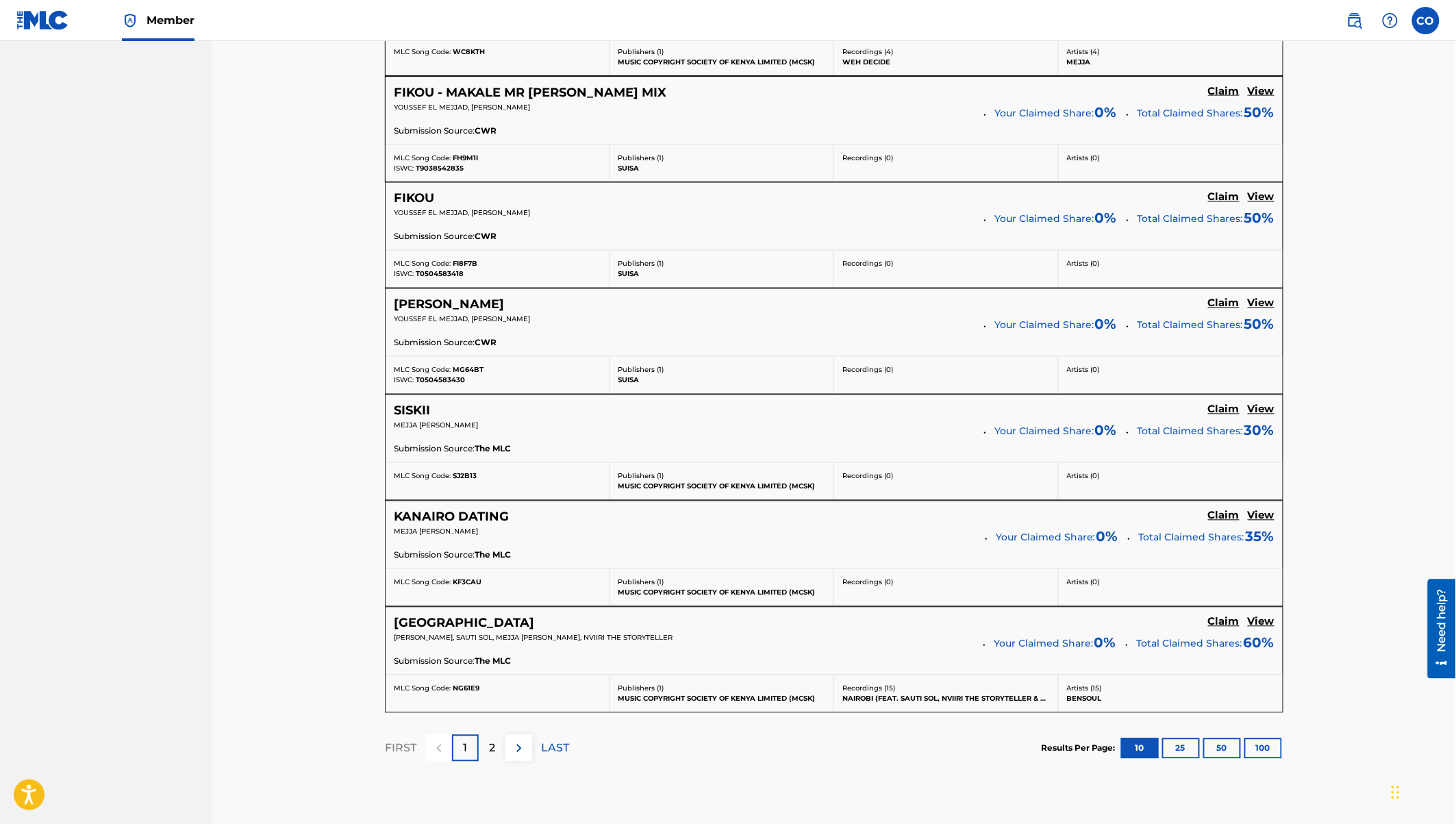
scroll to position [906, 0]
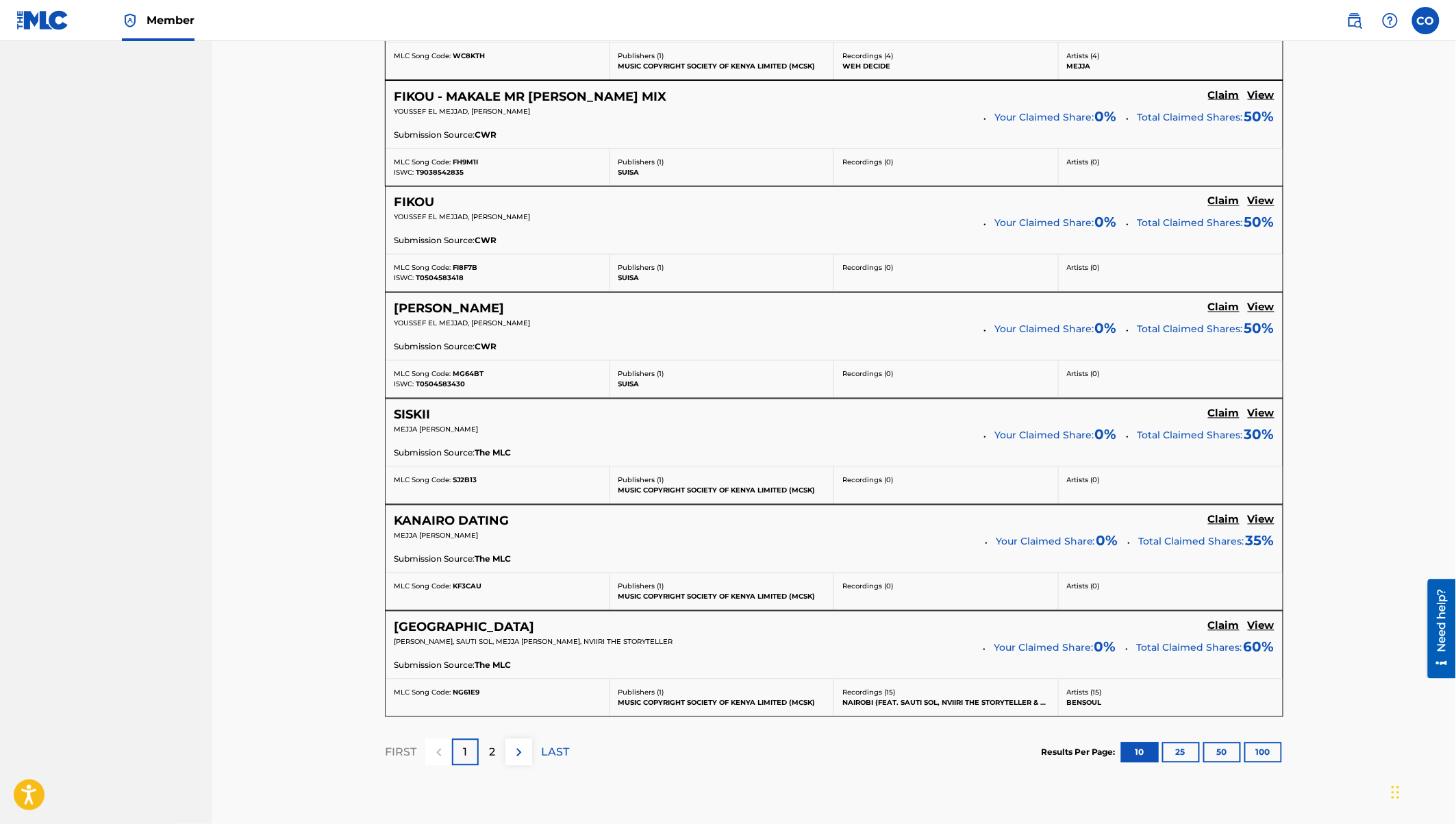
click at [493, 745] on p "2" at bounding box center [492, 752] width 6 height 16
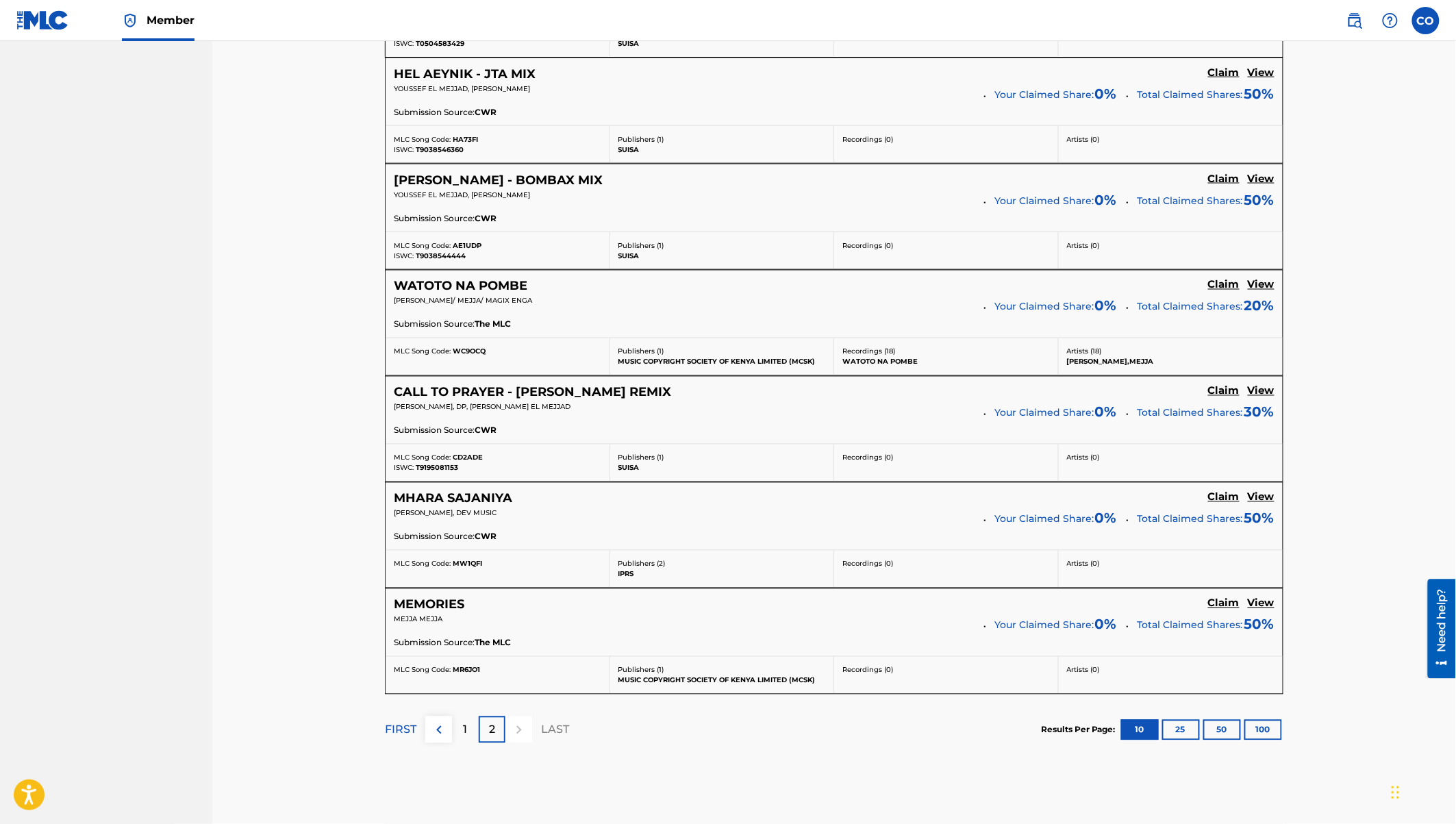
scroll to position [833, 0]
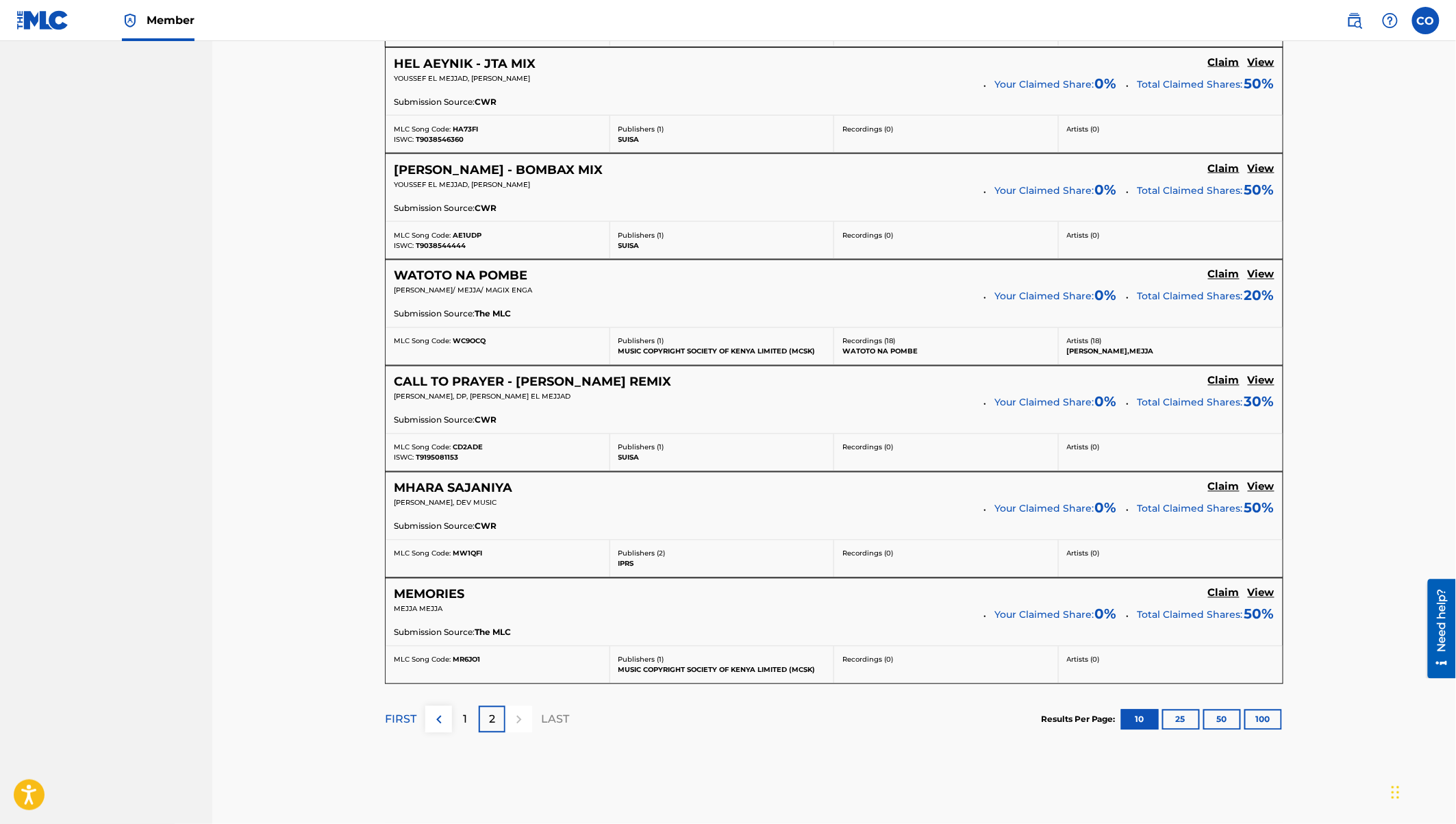
click at [545, 711] on p "LAST" at bounding box center [554, 719] width 28 height 16
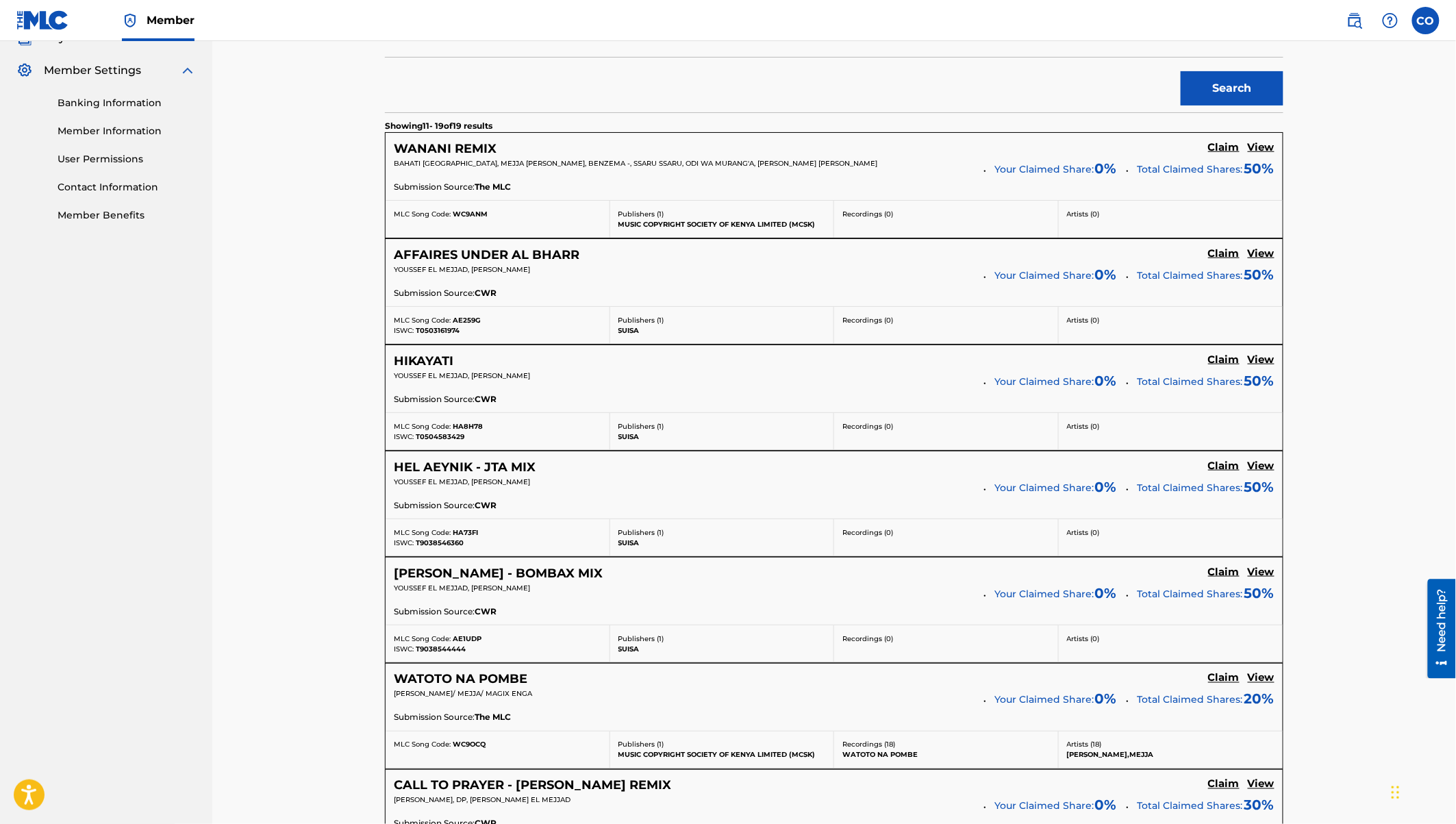
scroll to position [436, 0]
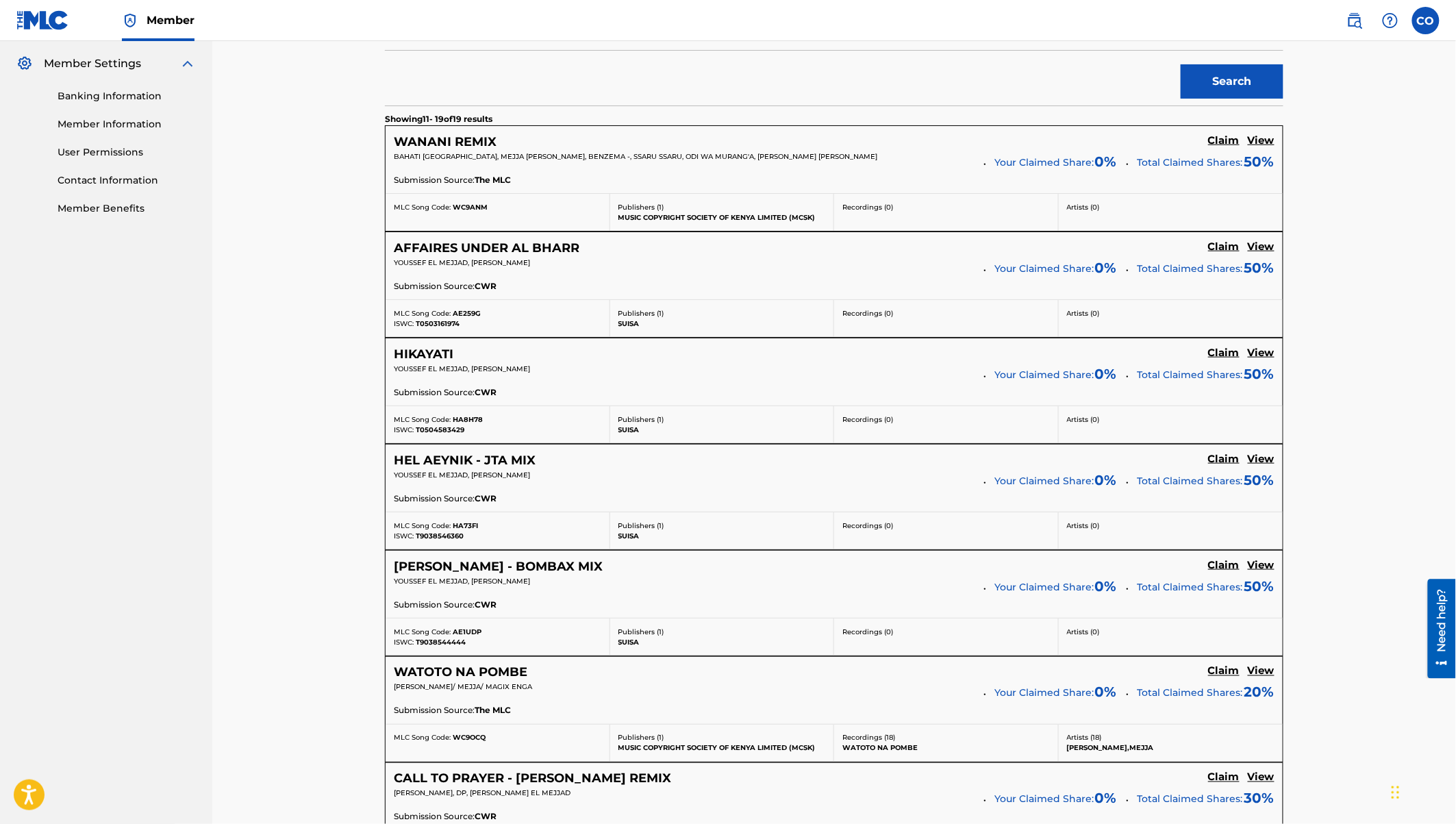
click at [1257, 668] on h5 "View" at bounding box center [1261, 671] width 27 height 13
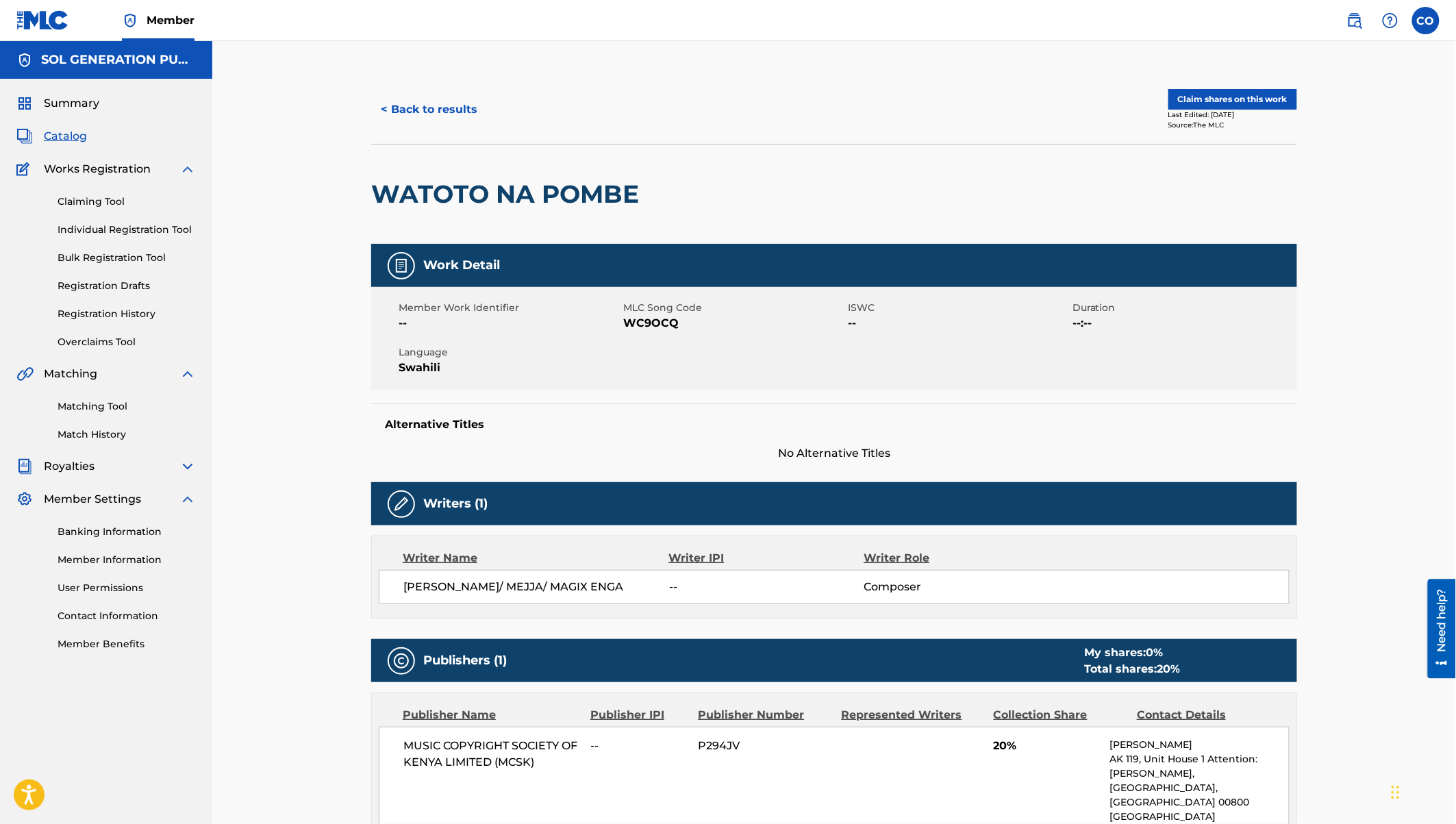
click at [105, 200] on link "Claiming Tool" at bounding box center [126, 201] width 138 height 14
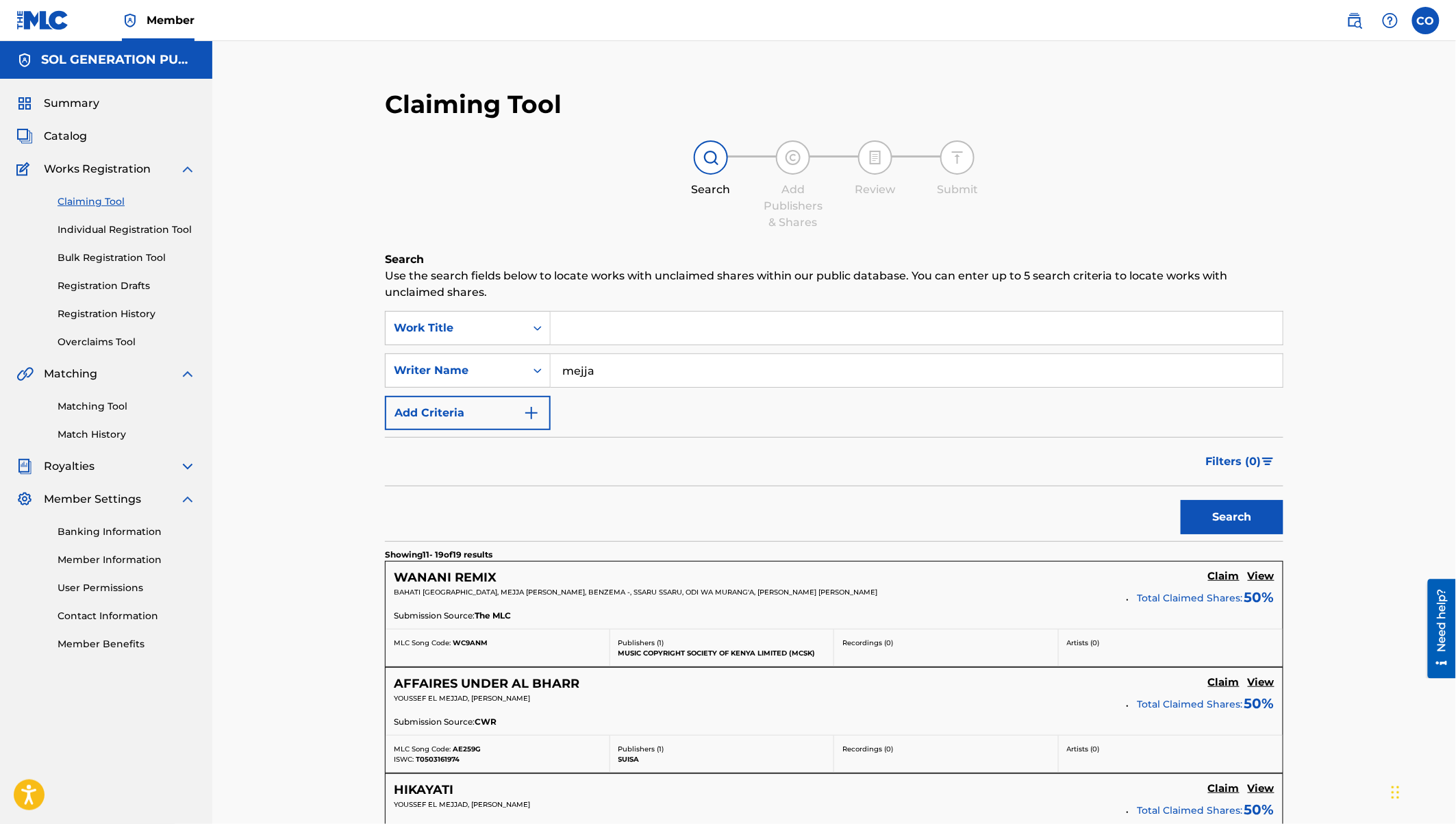
click at [630, 378] on input "mejja" at bounding box center [916, 370] width 732 height 32
drag, startPoint x: 630, startPoint y: 378, endPoint x: 570, endPoint y: 372, distance: 60.3
click at [570, 372] on input "mejja" at bounding box center [916, 370] width 732 height 32
click at [1180, 500] on button "Search" at bounding box center [1232, 517] width 103 height 34
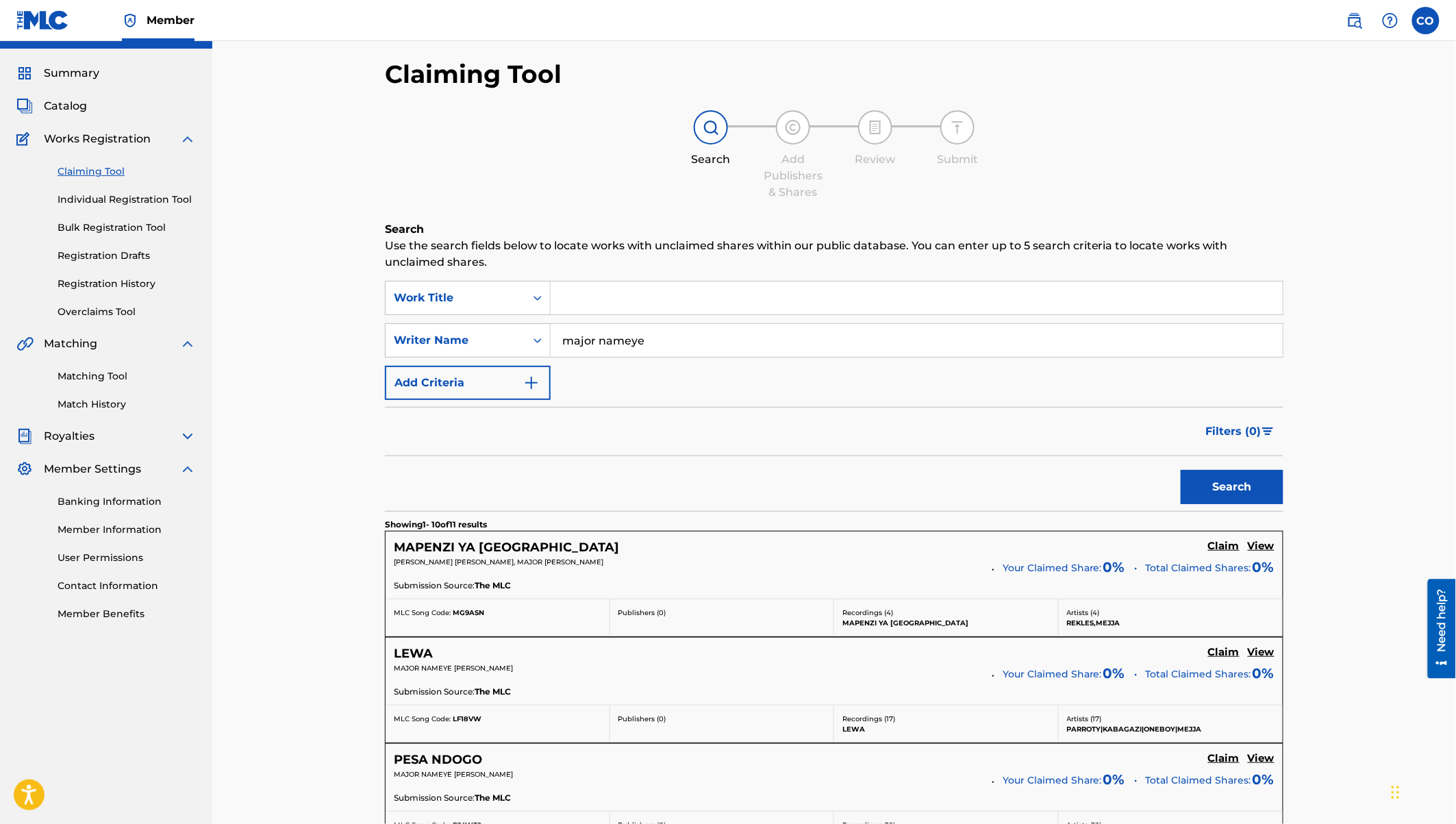
scroll to position [35, 0]
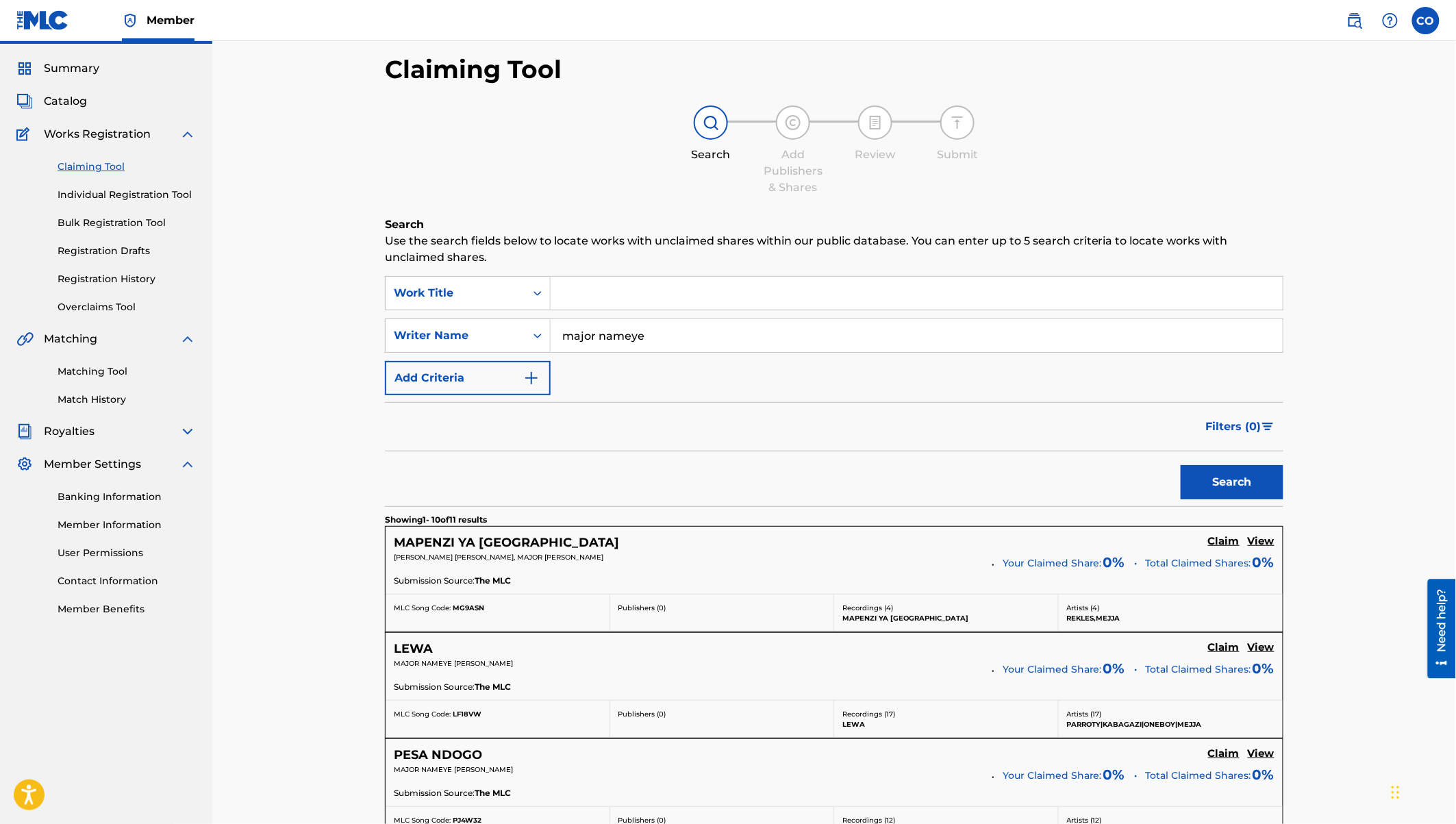
click at [1231, 544] on h5 "Claim" at bounding box center [1223, 542] width 31 height 13
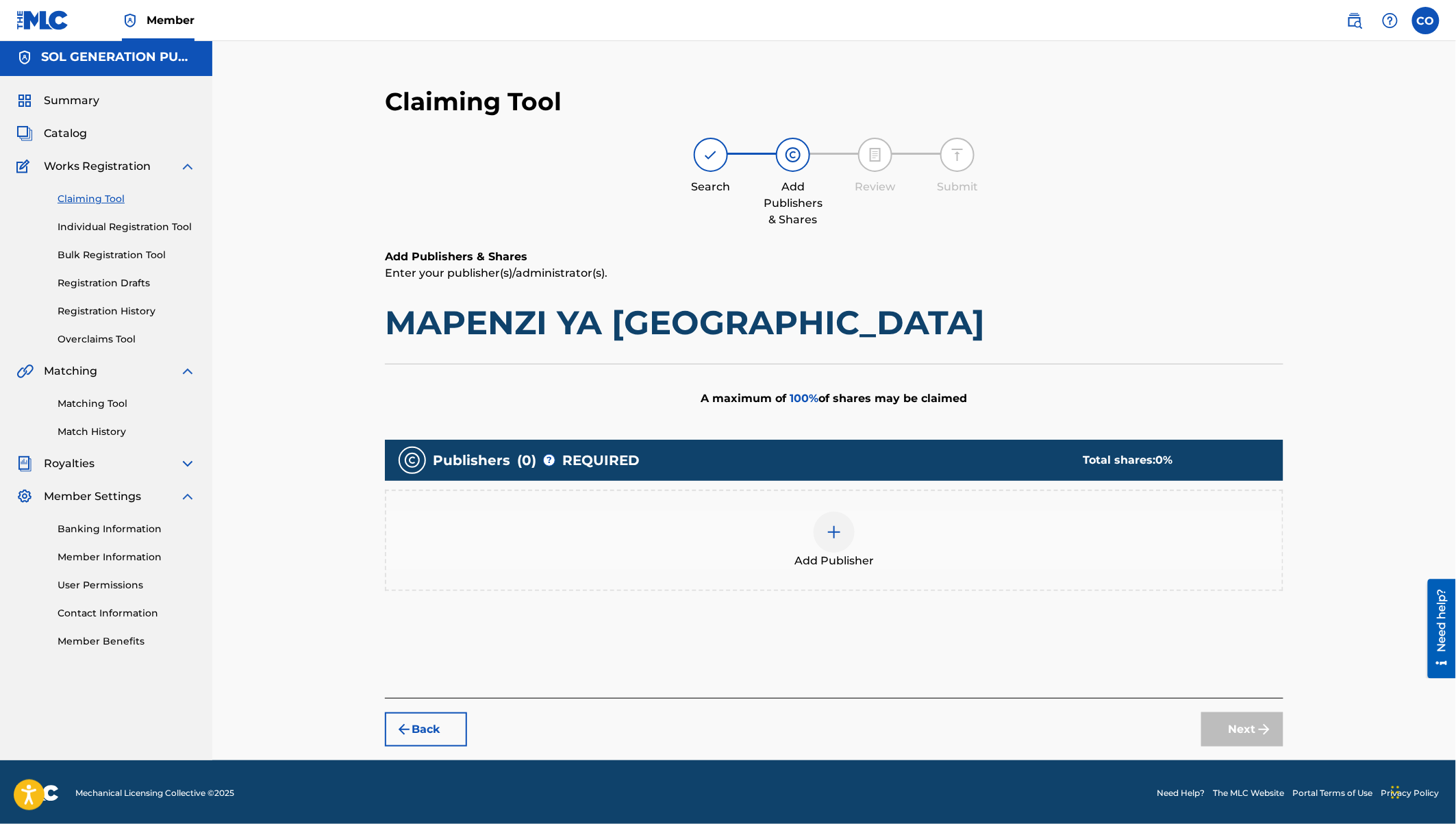
click at [839, 539] on div at bounding box center [833, 532] width 41 height 41
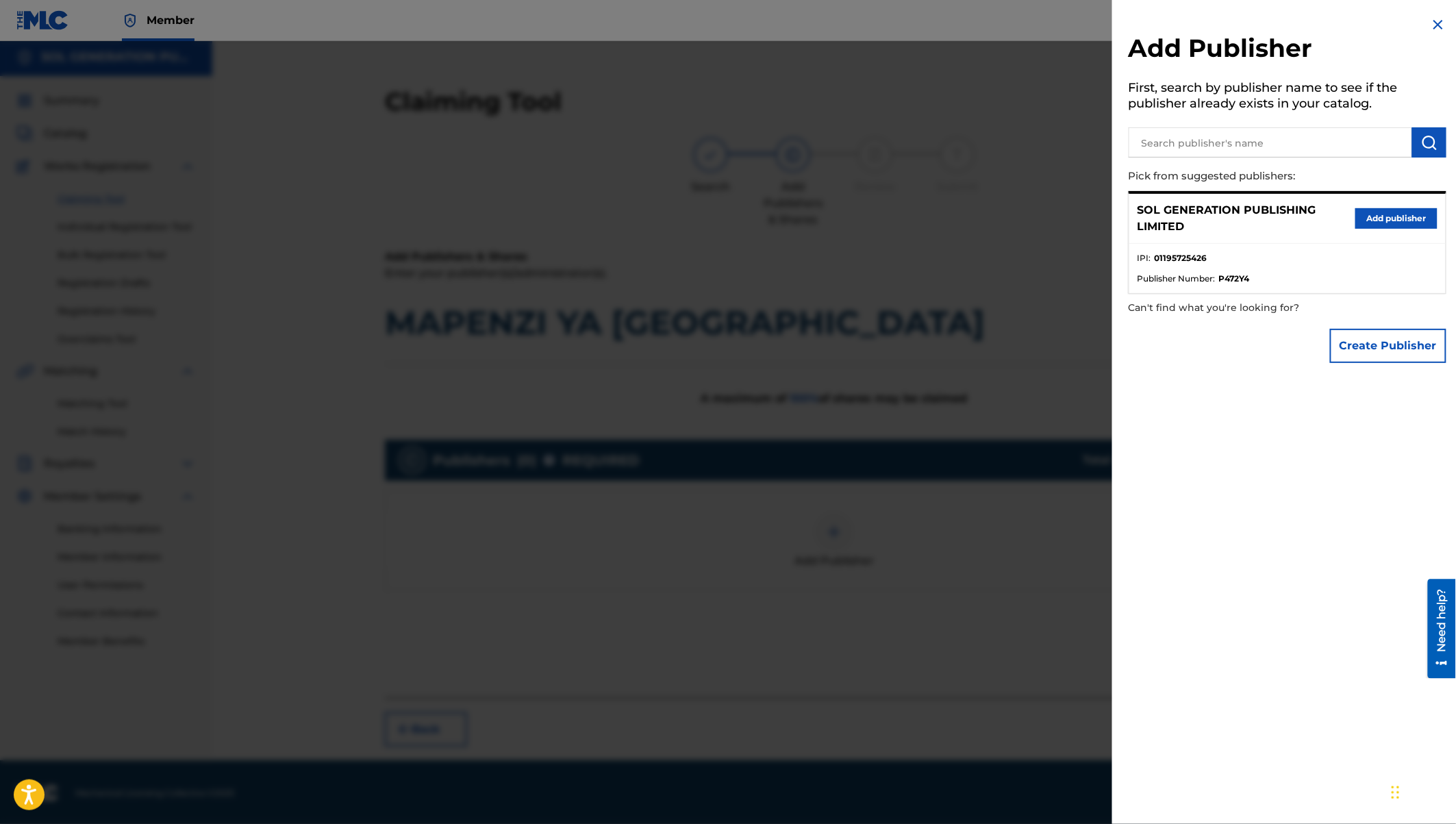
click at [1404, 219] on button "Add publisher" at bounding box center [1396, 218] width 82 height 21
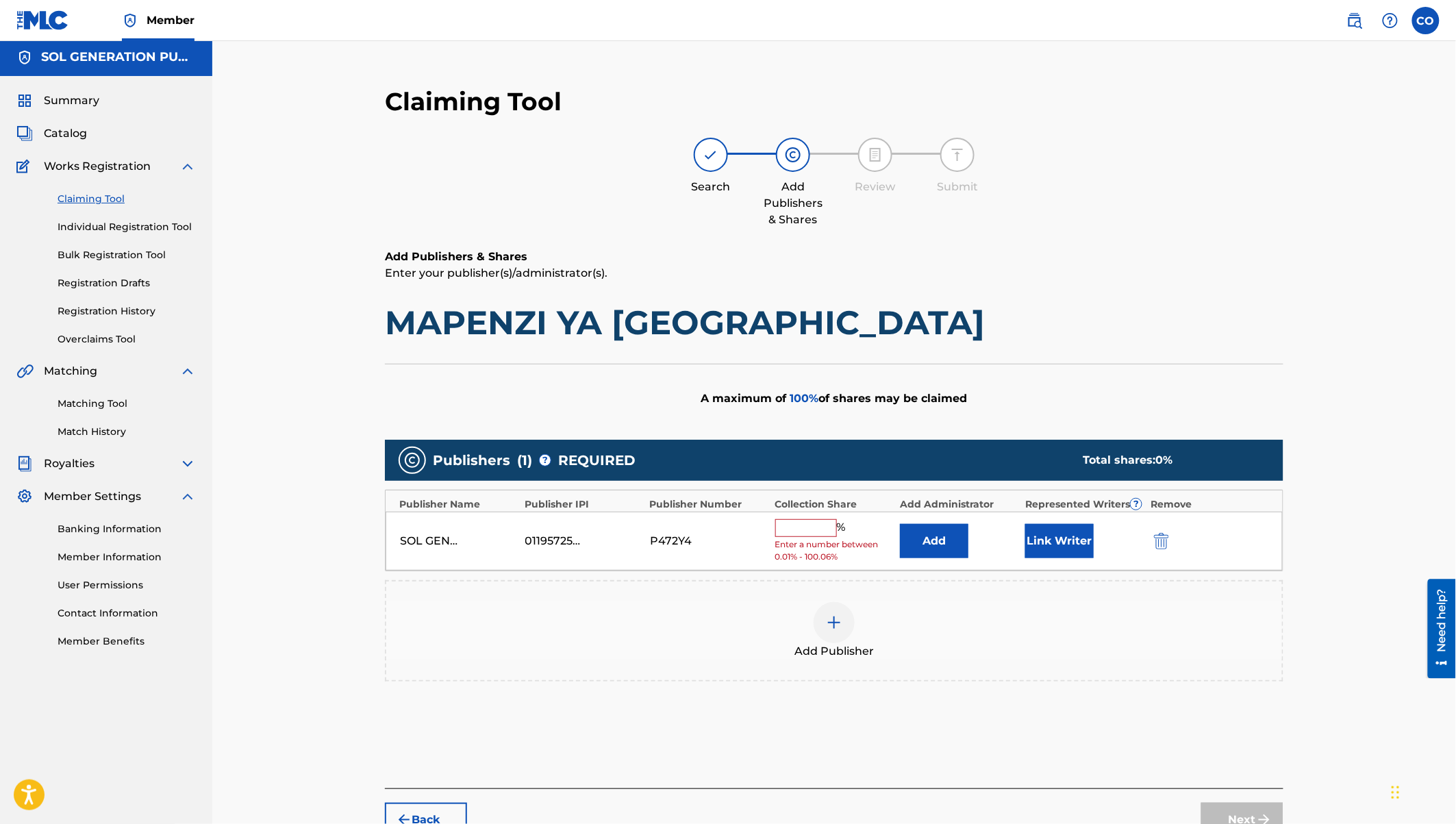
click at [796, 528] on input "text" at bounding box center [806, 527] width 62 height 18
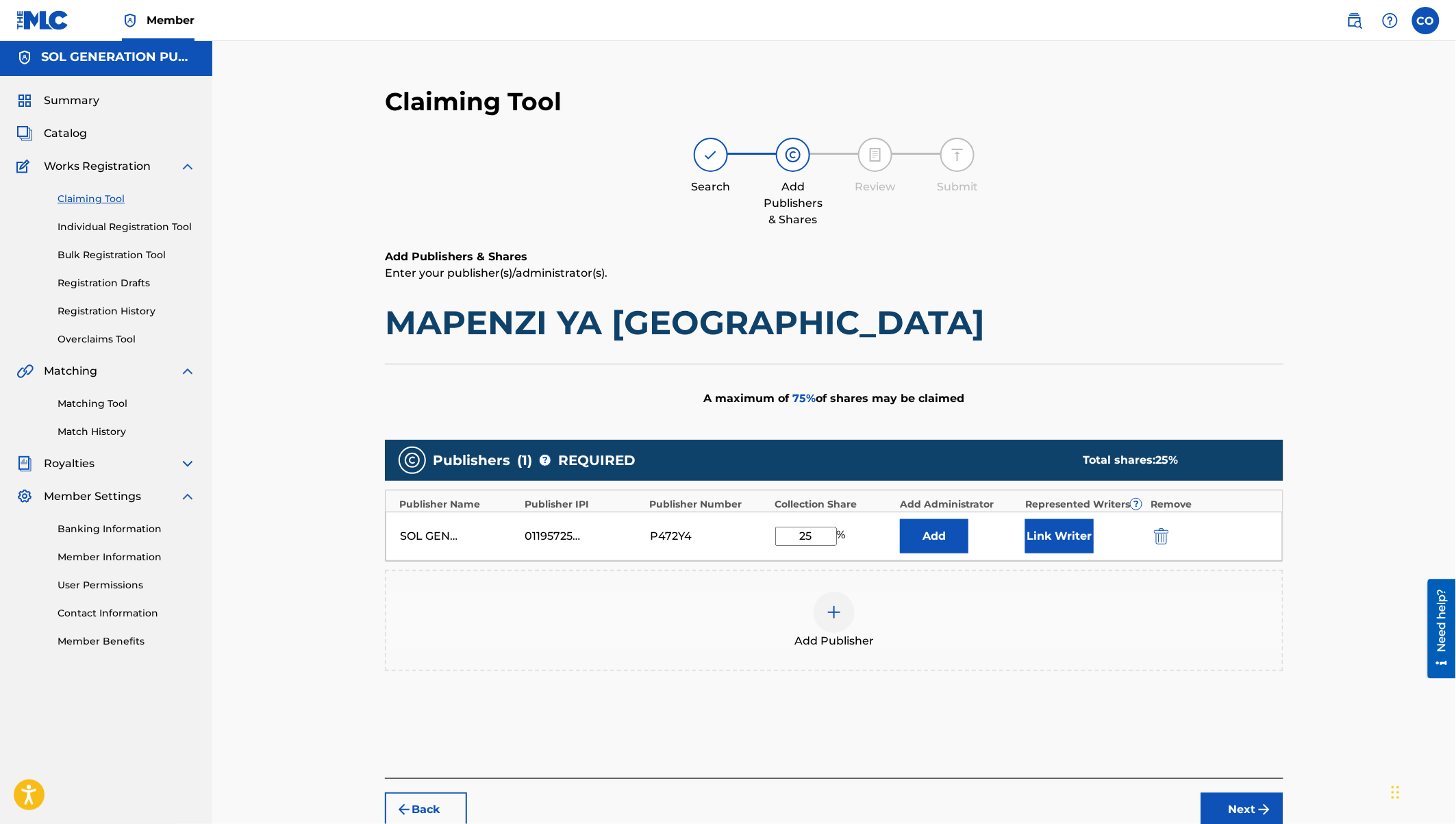
click at [1069, 534] on button "Link Writer" at bounding box center [1059, 536] width 69 height 34
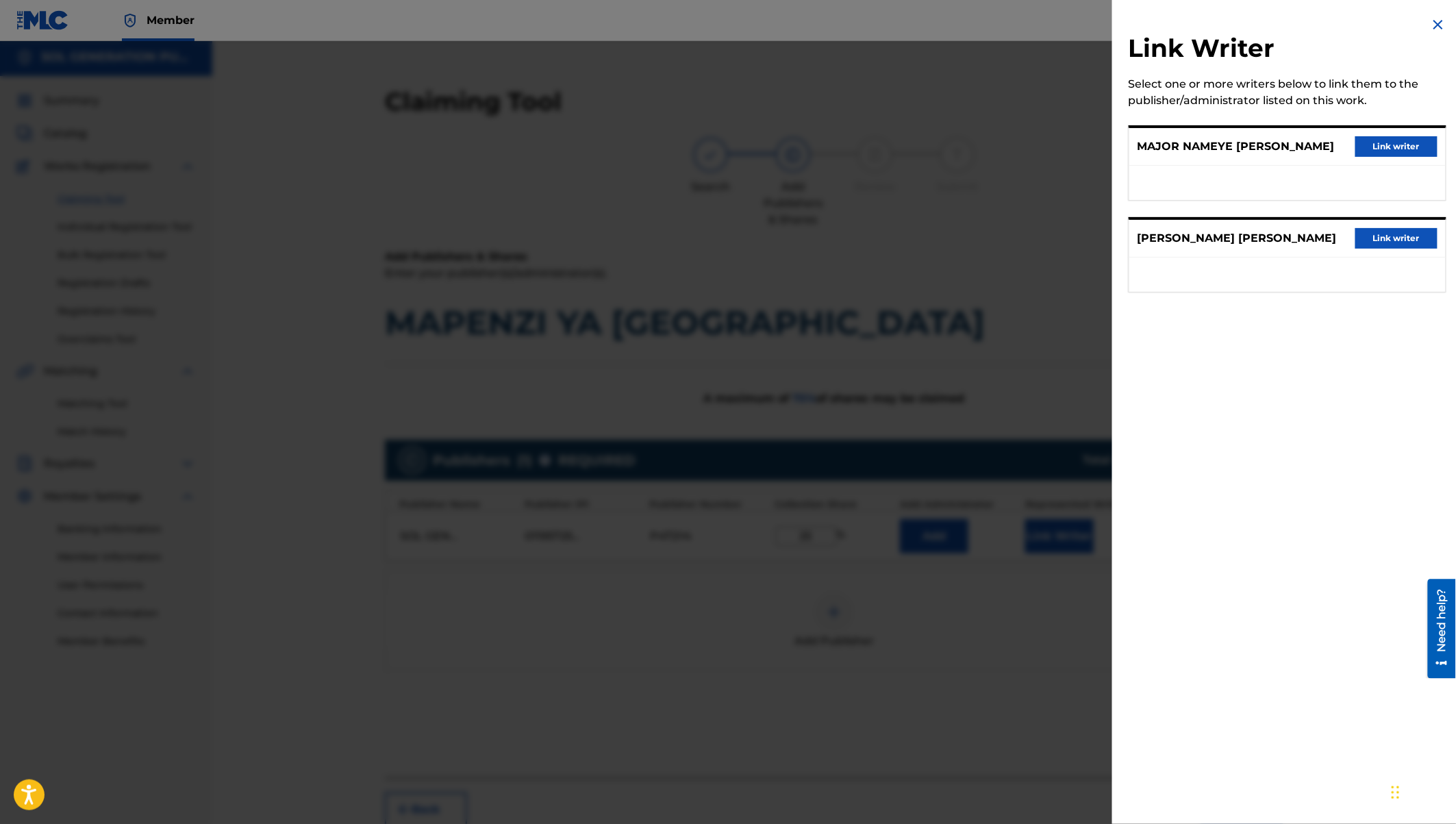
click at [1379, 145] on button "Link writer" at bounding box center [1396, 147] width 82 height 21
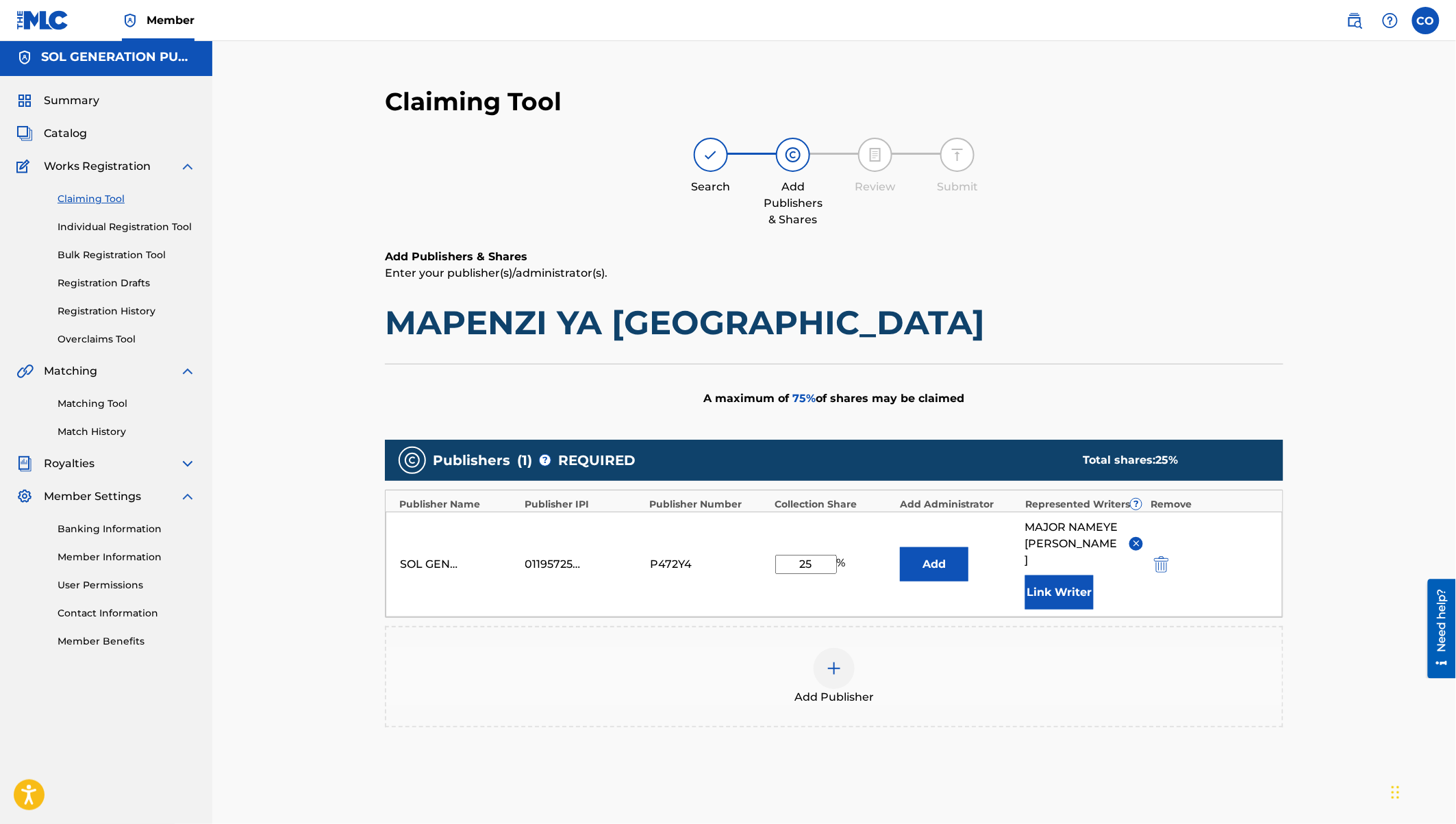
scroll to position [122, 0]
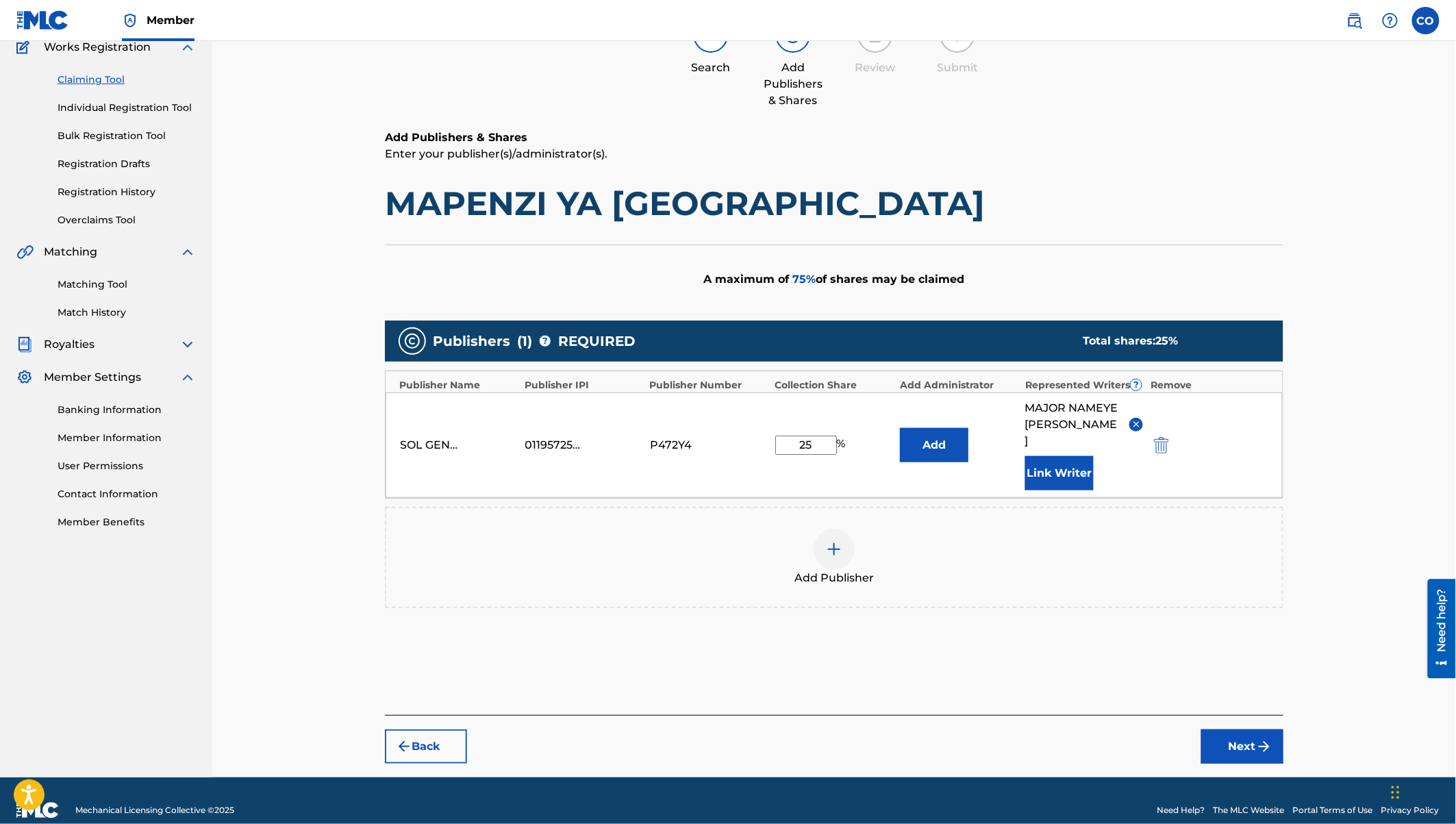
click at [1239, 736] on button "Next" at bounding box center [1242, 747] width 82 height 34
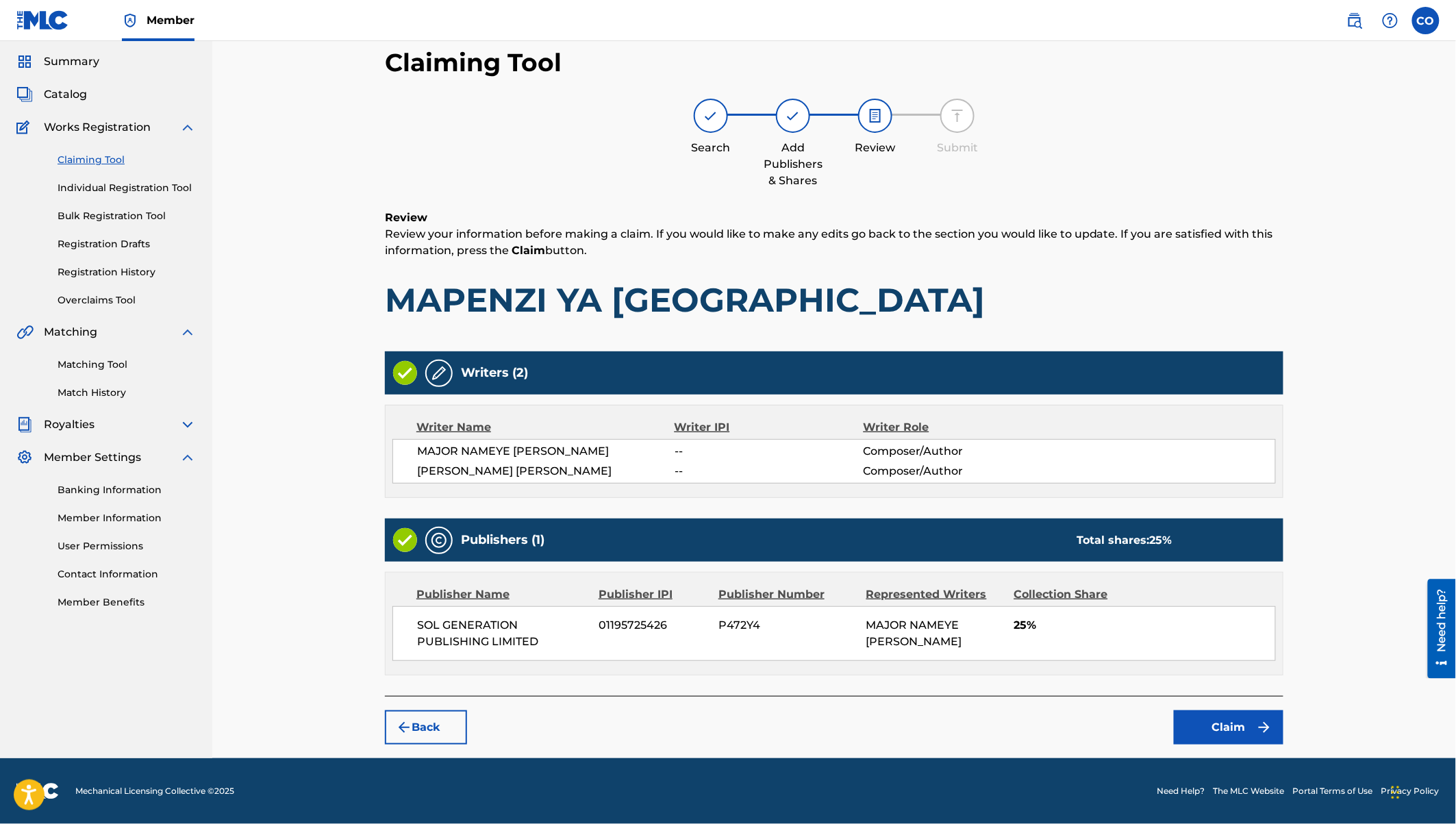
scroll to position [38, 0]
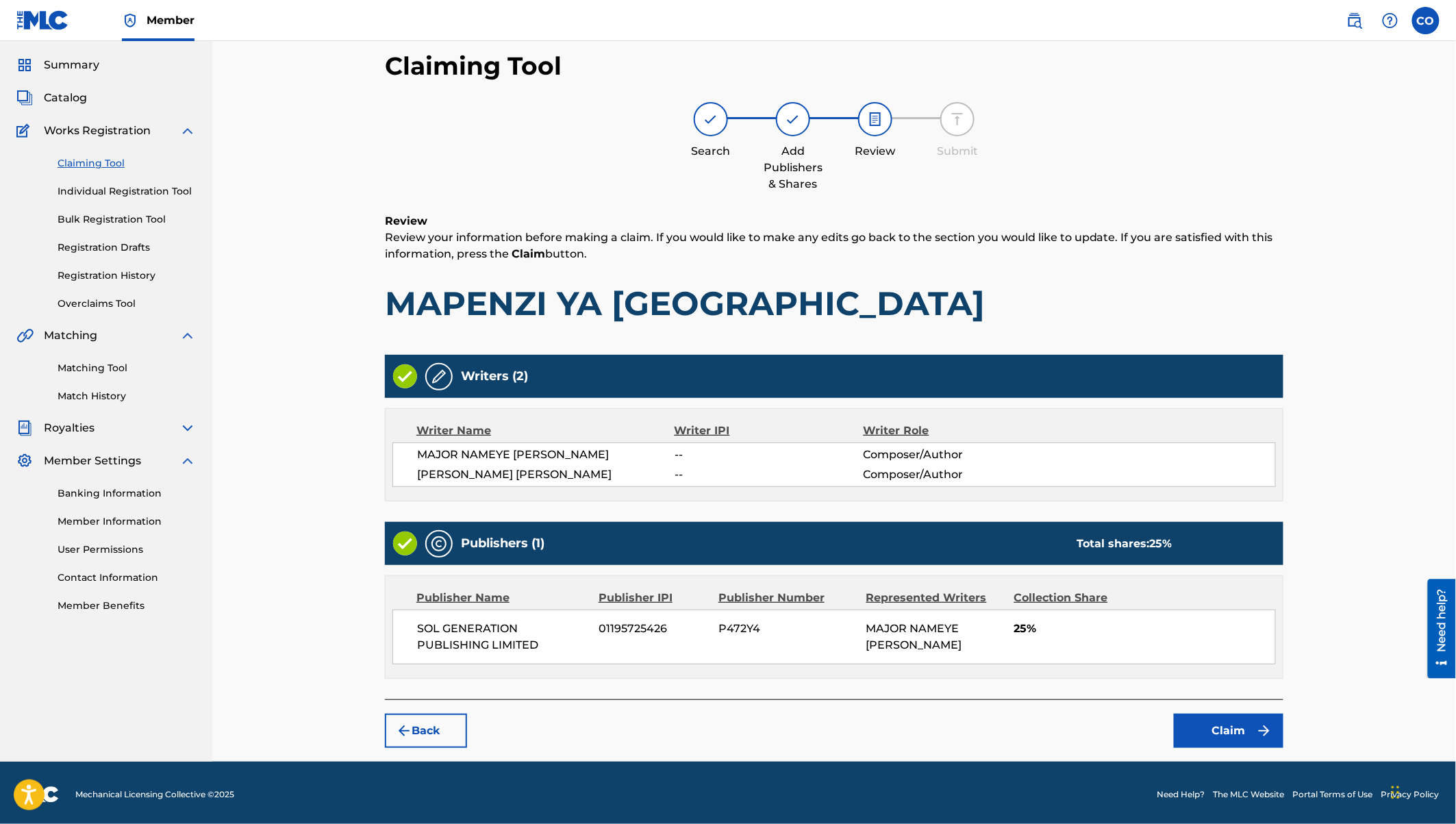
click at [1221, 729] on button "Claim" at bounding box center [1228, 731] width 110 height 34
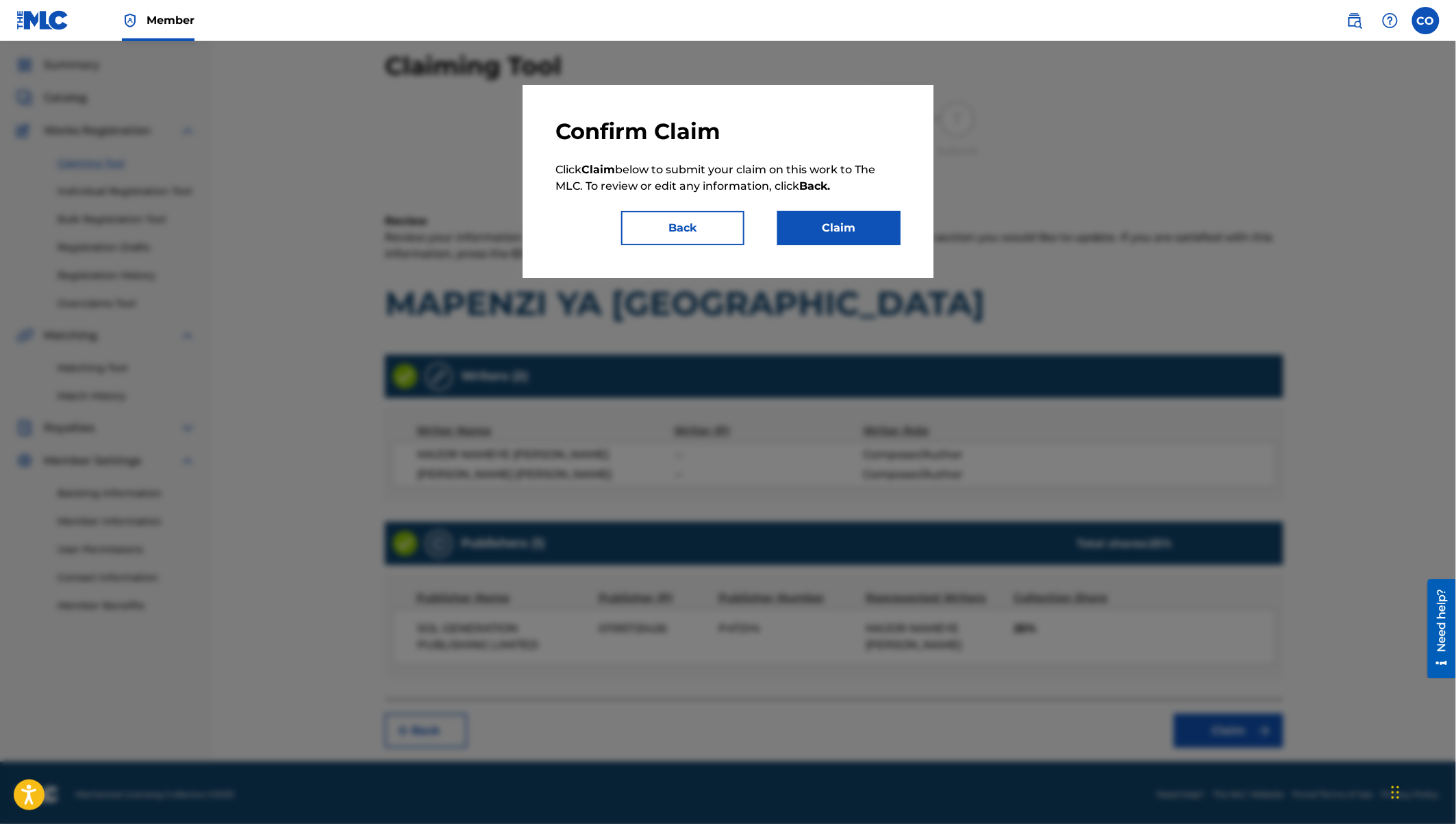
click at [850, 220] on button "Claim" at bounding box center [838, 228] width 123 height 34
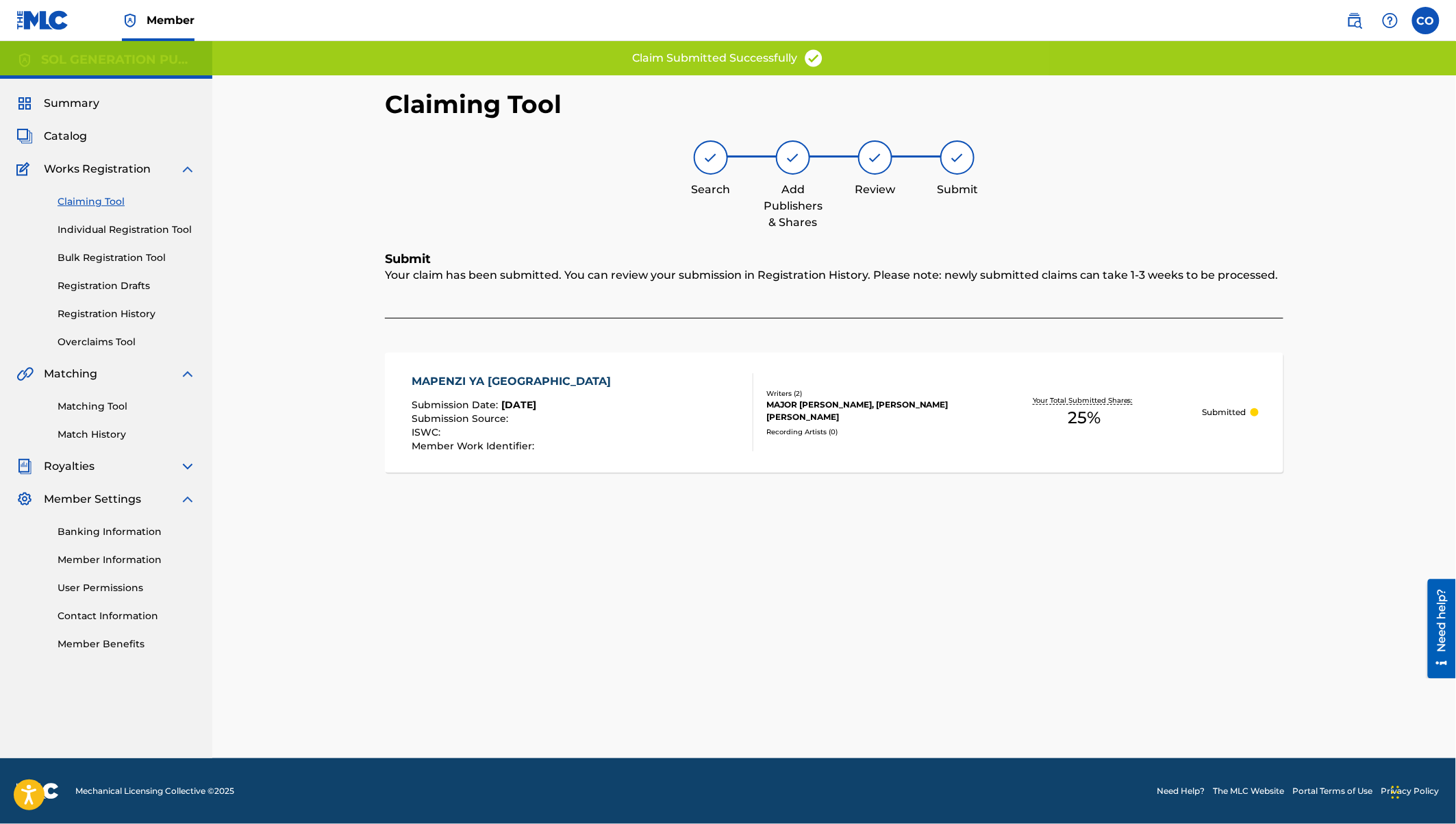
scroll to position [0, 0]
click at [86, 197] on link "Claiming Tool" at bounding box center [126, 201] width 138 height 14
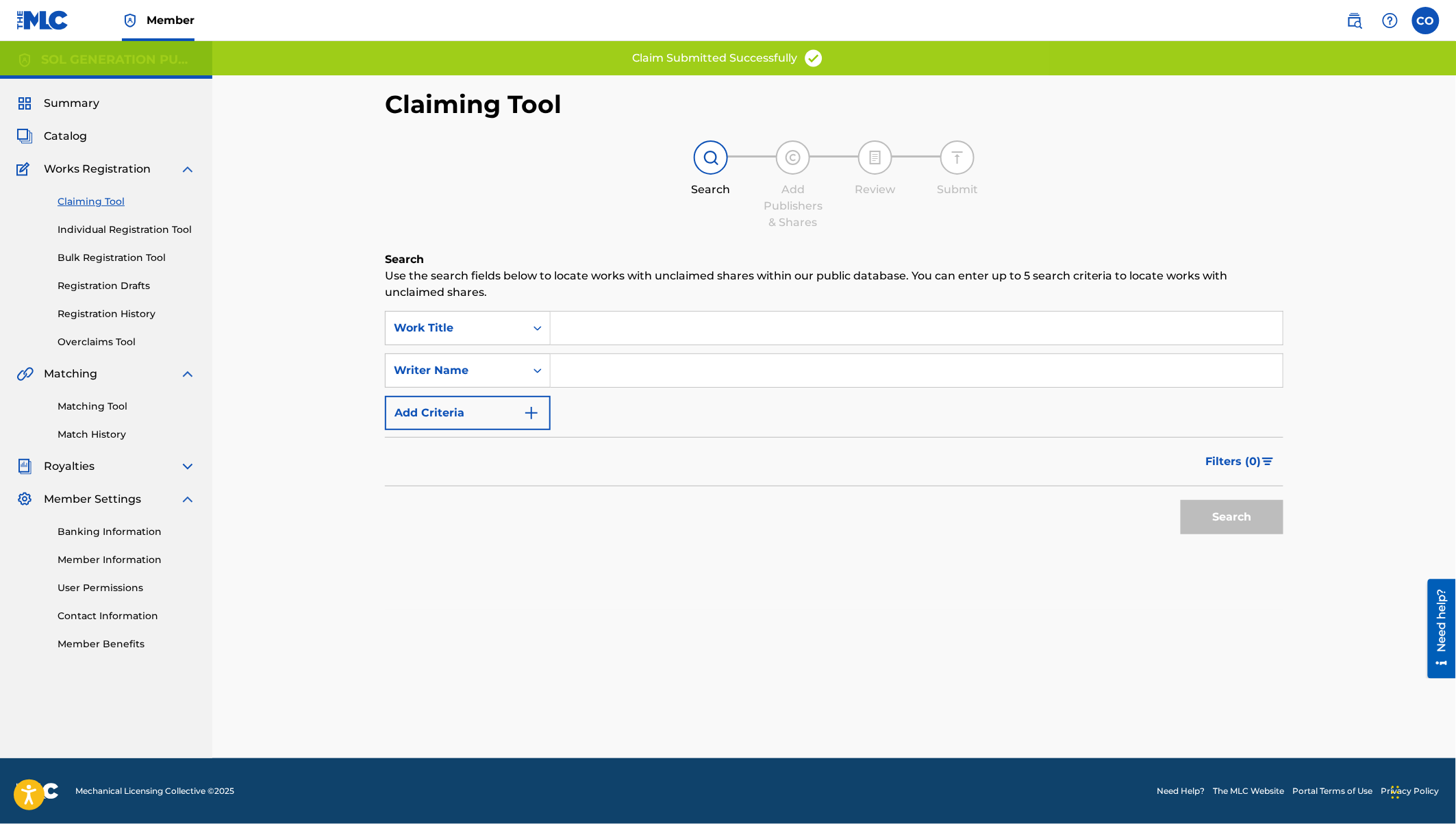
click at [590, 364] on input "Search Form" at bounding box center [916, 370] width 732 height 32
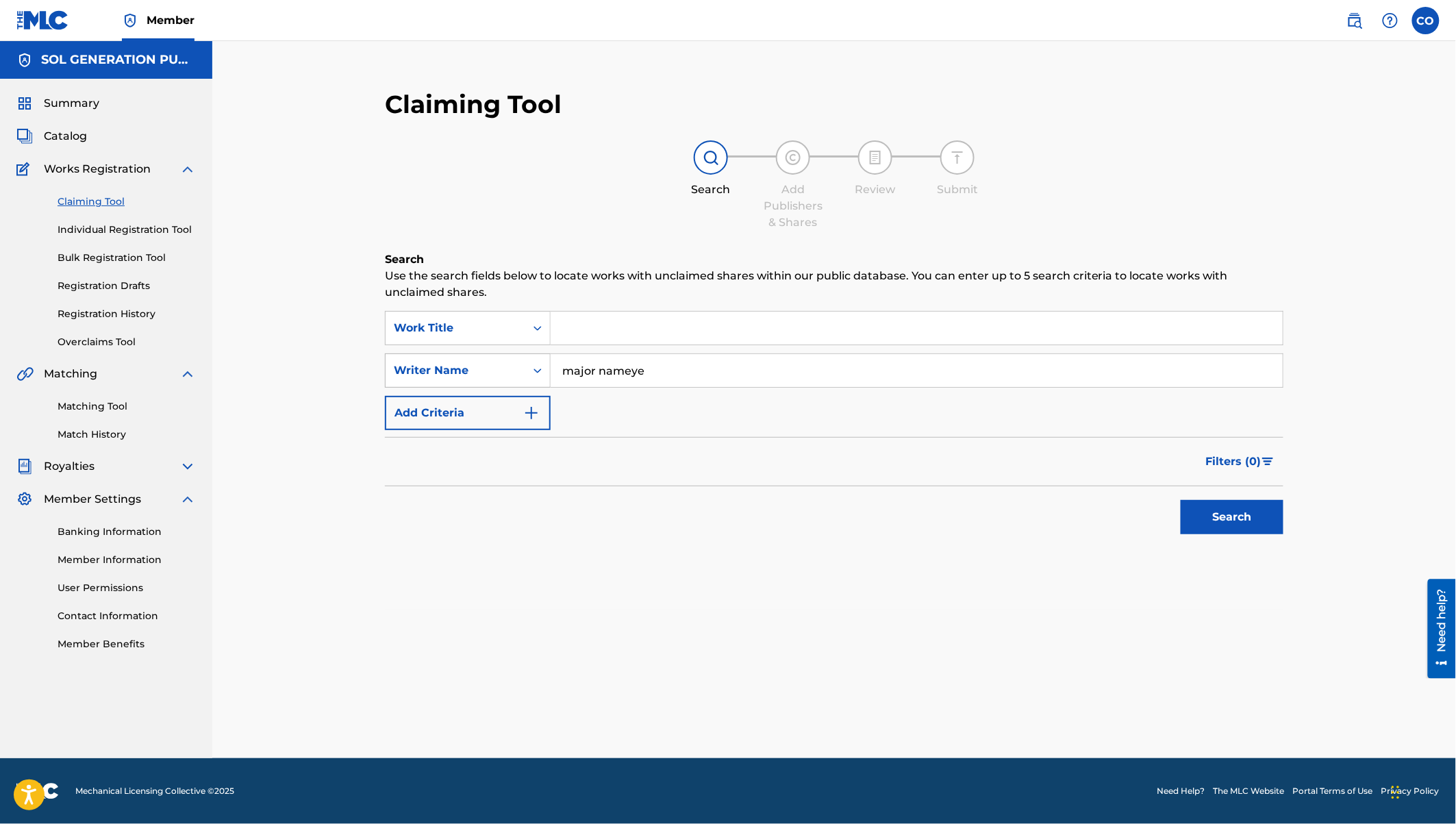
drag, startPoint x: 657, startPoint y: 371, endPoint x: 547, endPoint y: 356, distance: 111.0
click at [547, 356] on div "SearchWithCriteriadefe48d2-de86-4aa7-a269-24e2258c74fe Writer Name major nameye" at bounding box center [834, 371] width 898 height 34
click at [1237, 517] on button "Search" at bounding box center [1232, 517] width 103 height 34
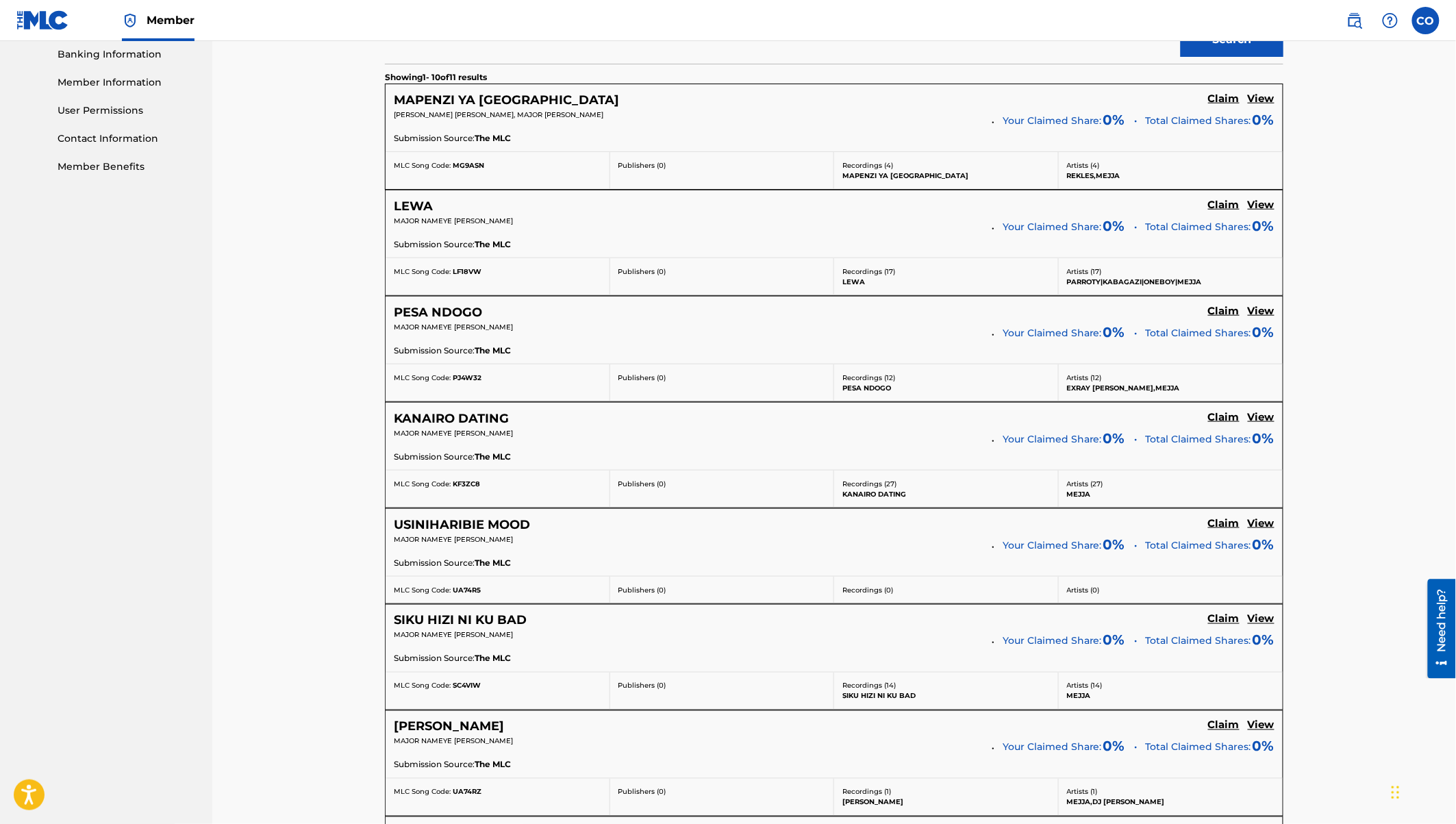
scroll to position [468, 0]
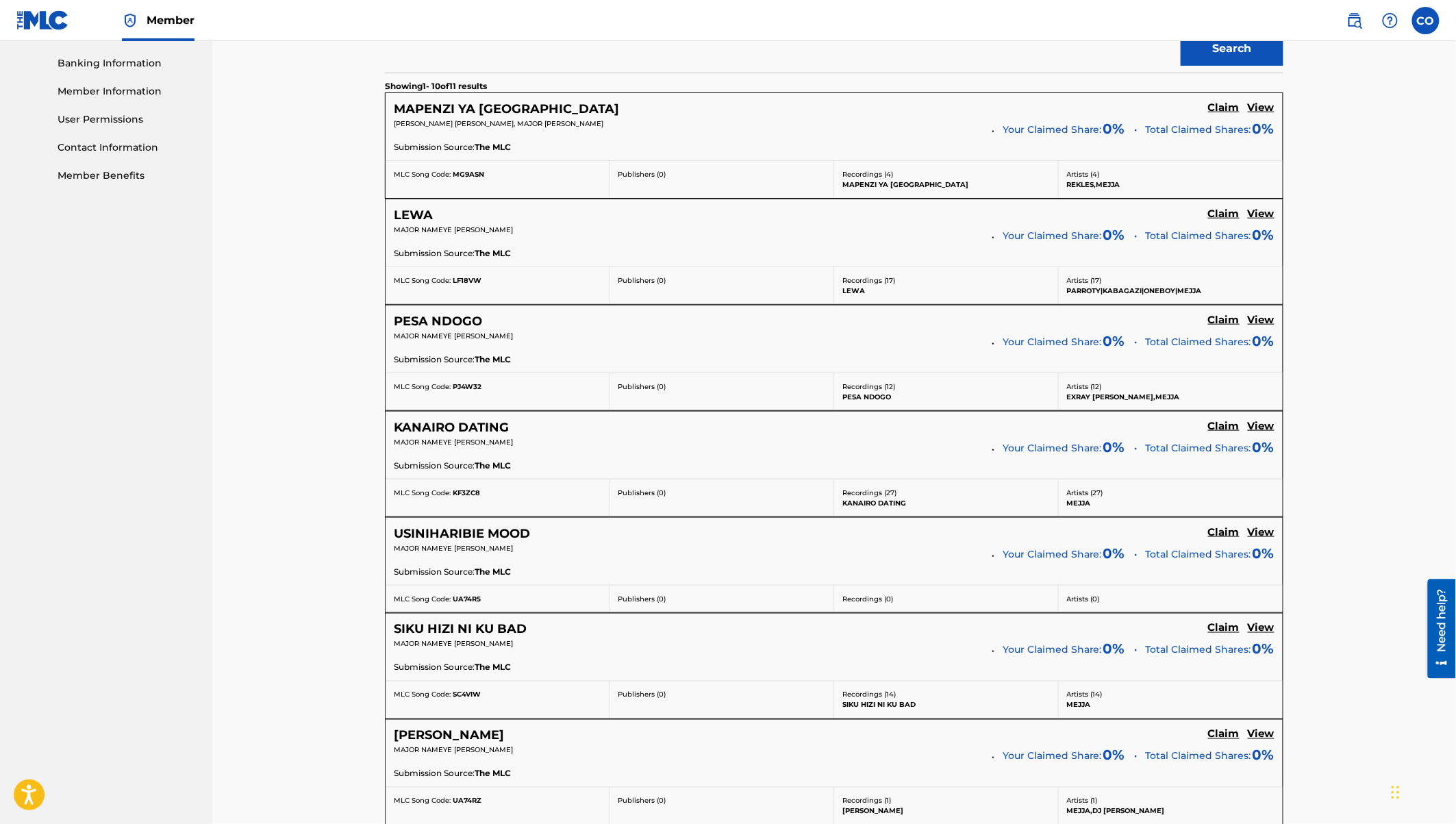
click at [1234, 114] on h5 "Claim" at bounding box center [1223, 108] width 31 height 13
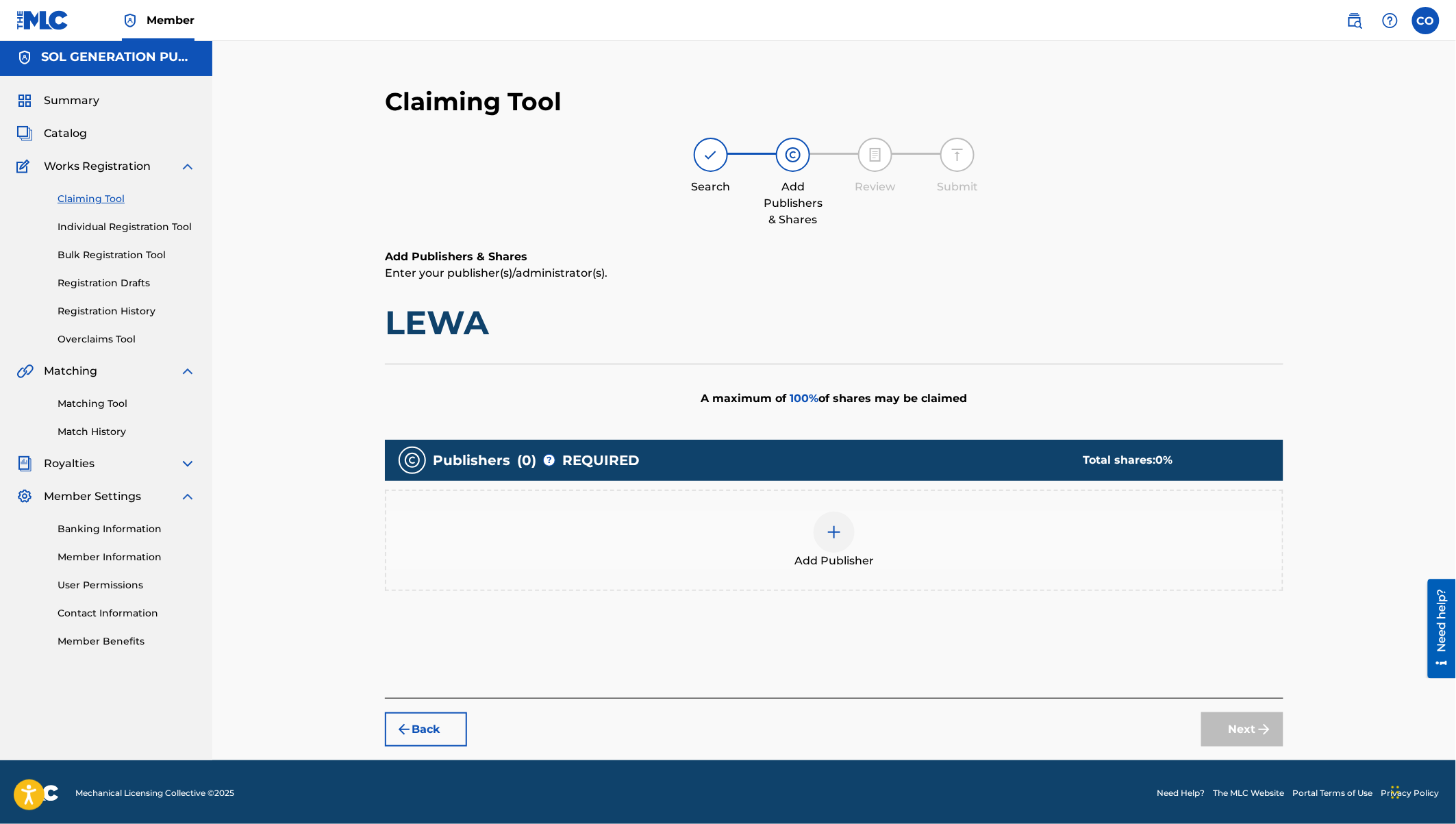
click at [839, 532] on img at bounding box center [833, 531] width 16 height 16
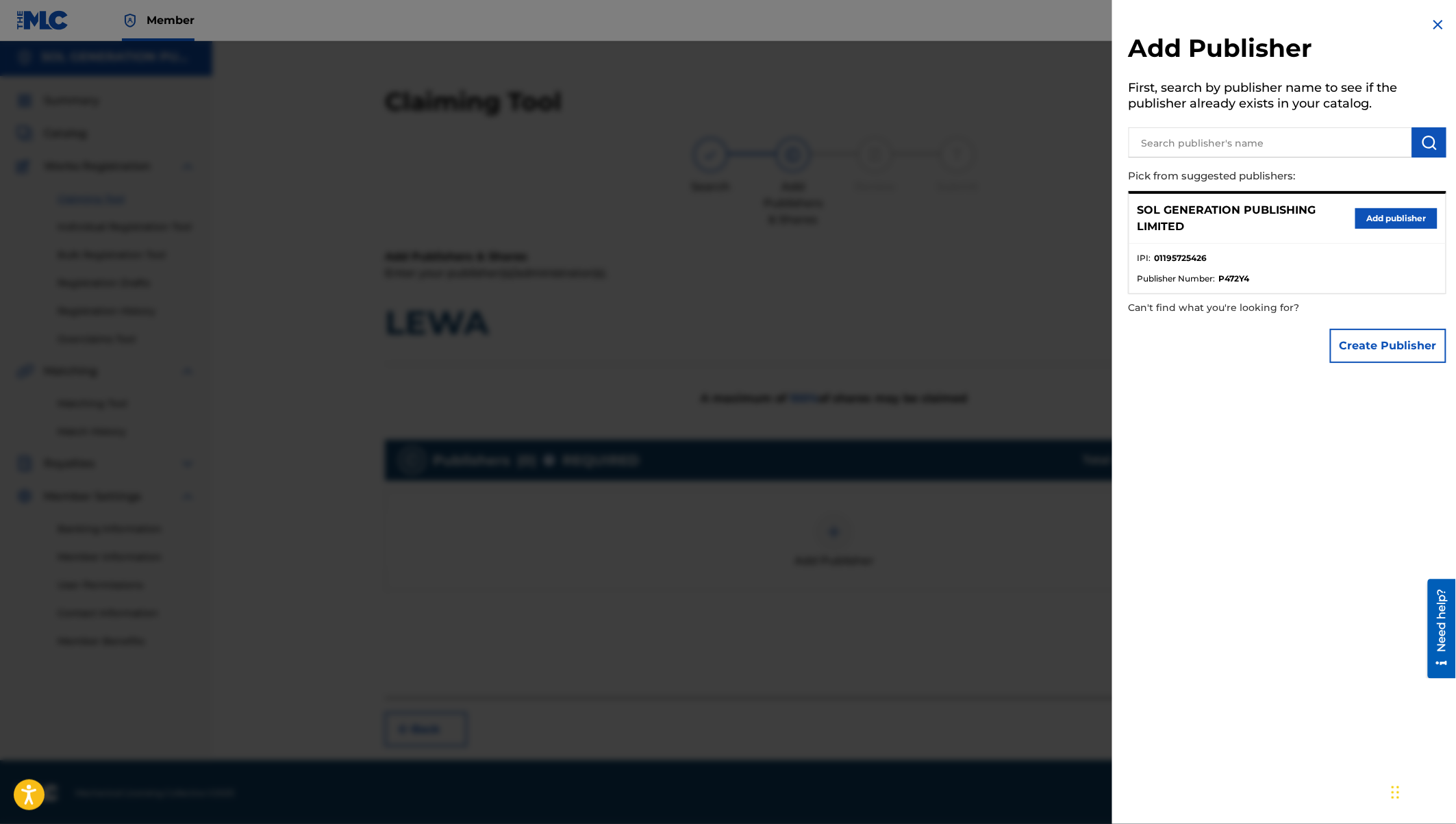
click at [1378, 224] on button "Add publisher" at bounding box center [1396, 218] width 82 height 21
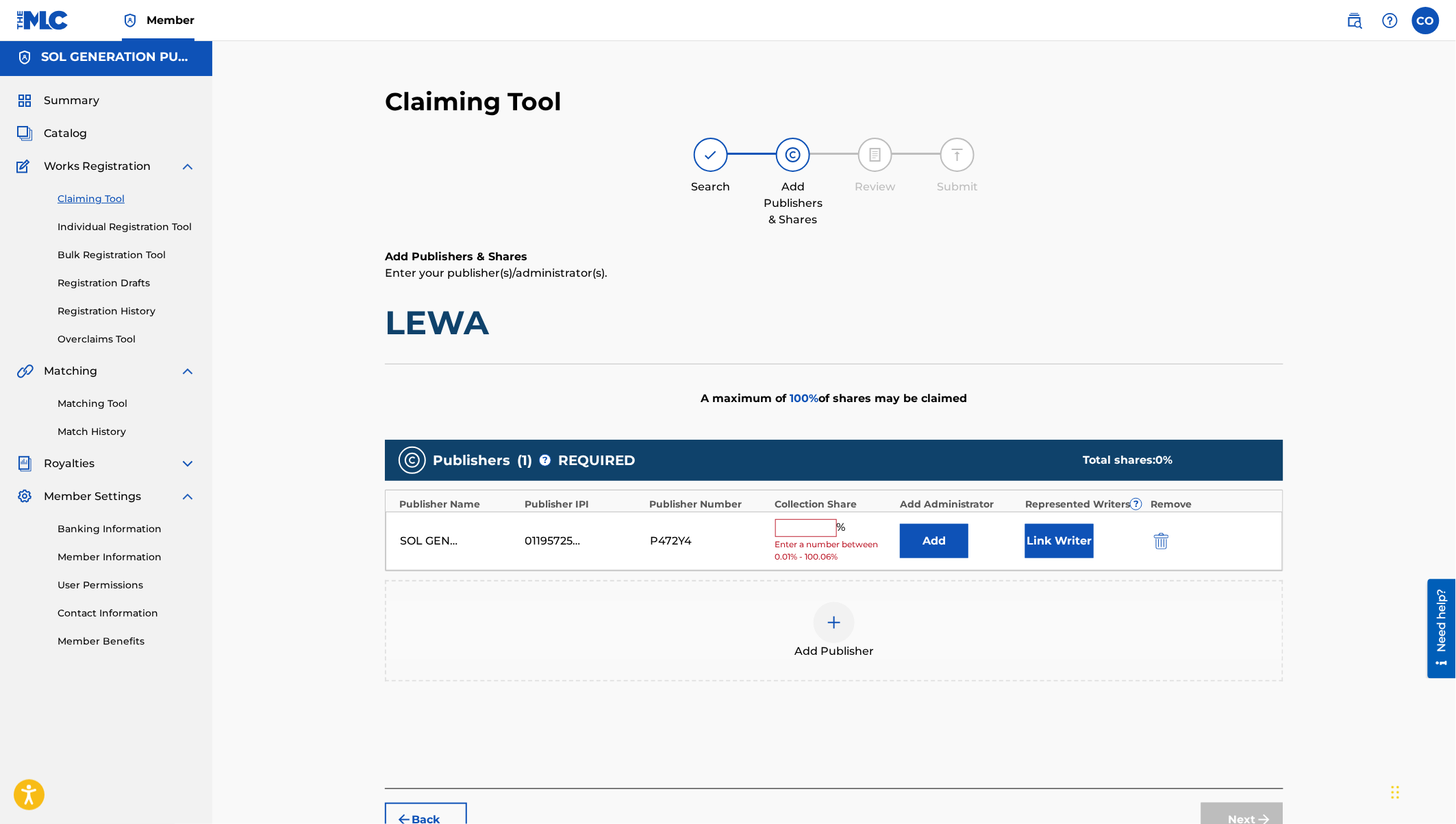
click at [803, 525] on input "text" at bounding box center [806, 527] width 62 height 18
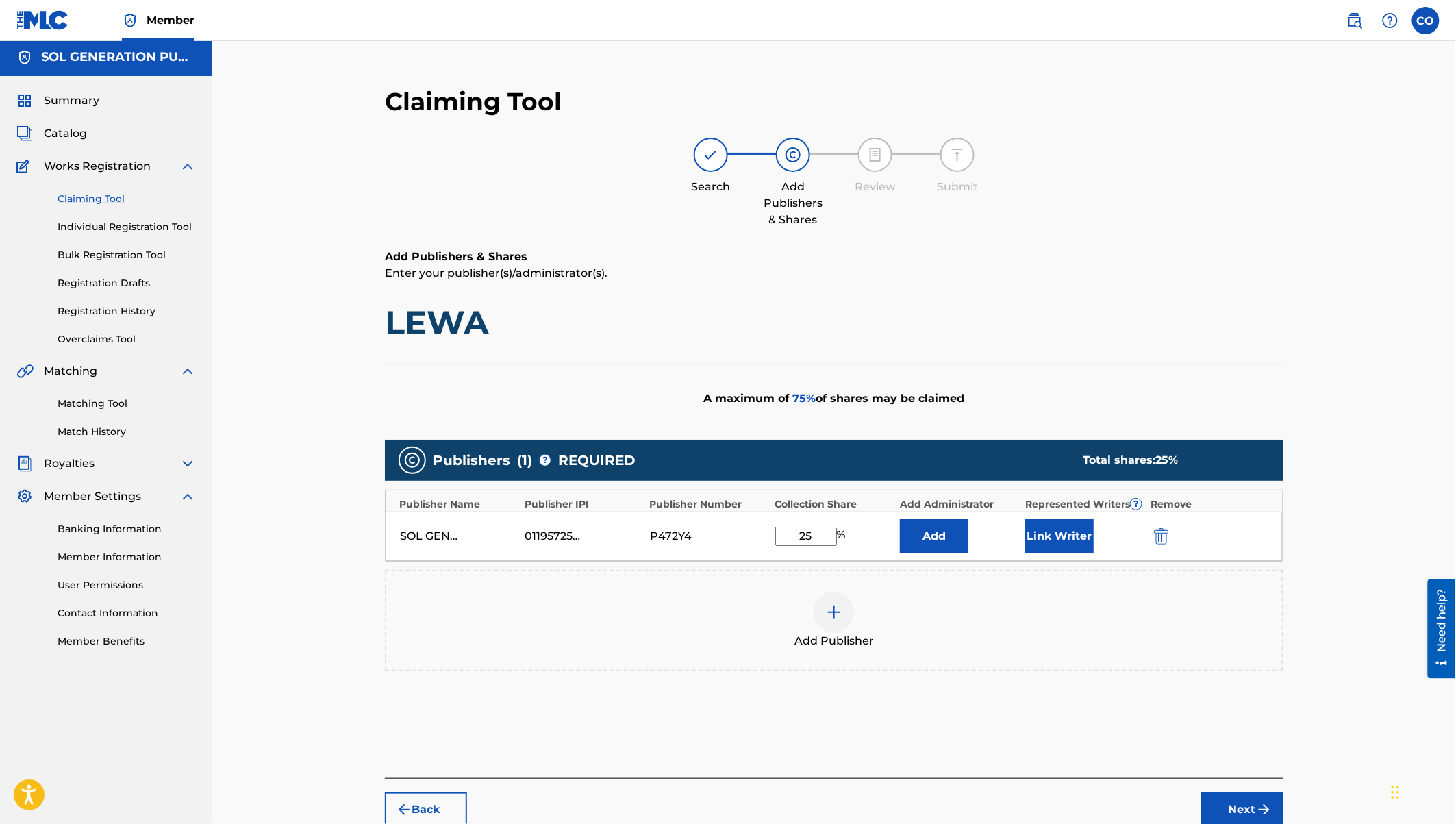
click at [1063, 531] on button "Link Writer" at bounding box center [1059, 536] width 69 height 34
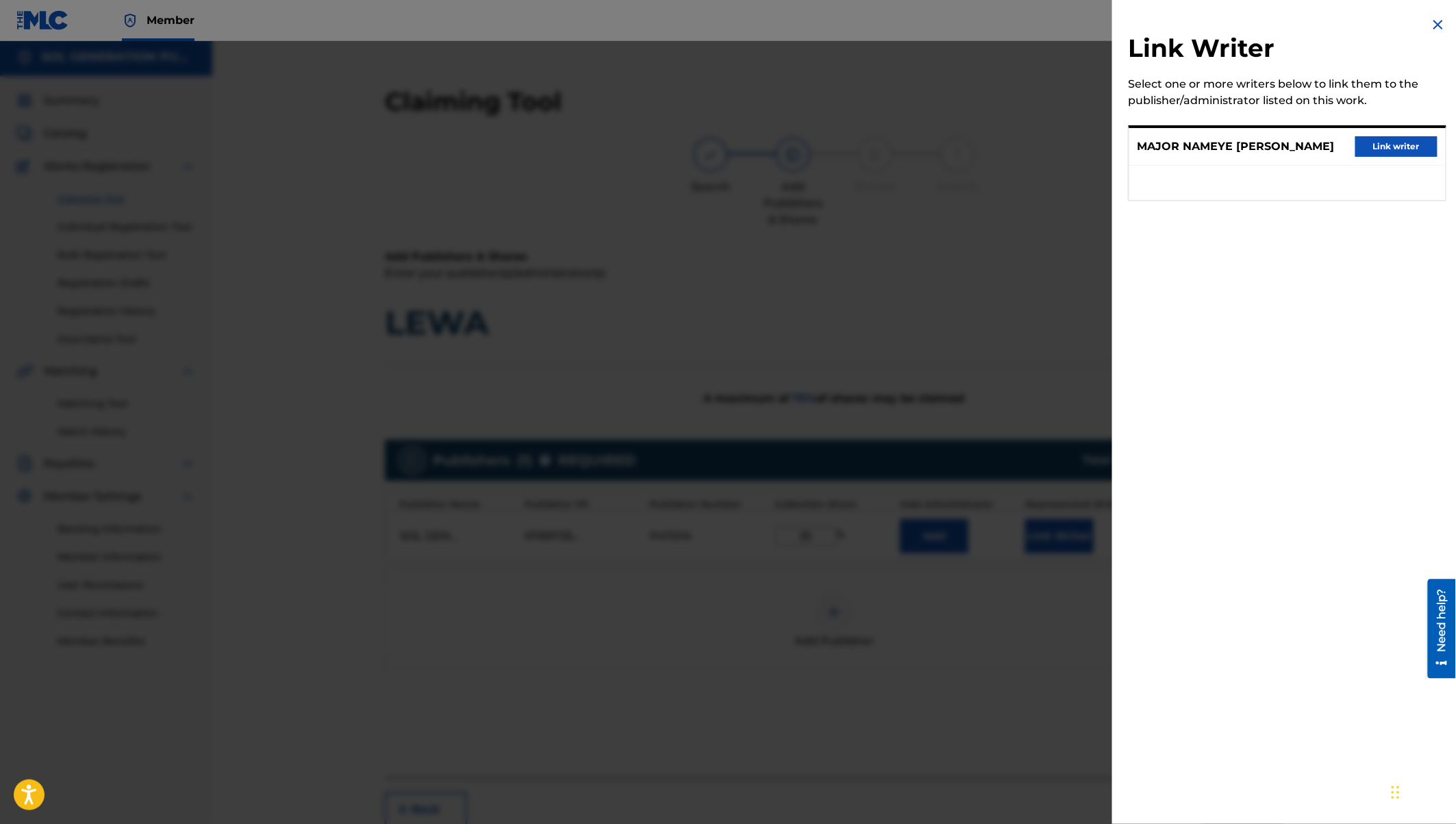
click at [1390, 136] on button "Link writer" at bounding box center [1396, 147] width 82 height 21
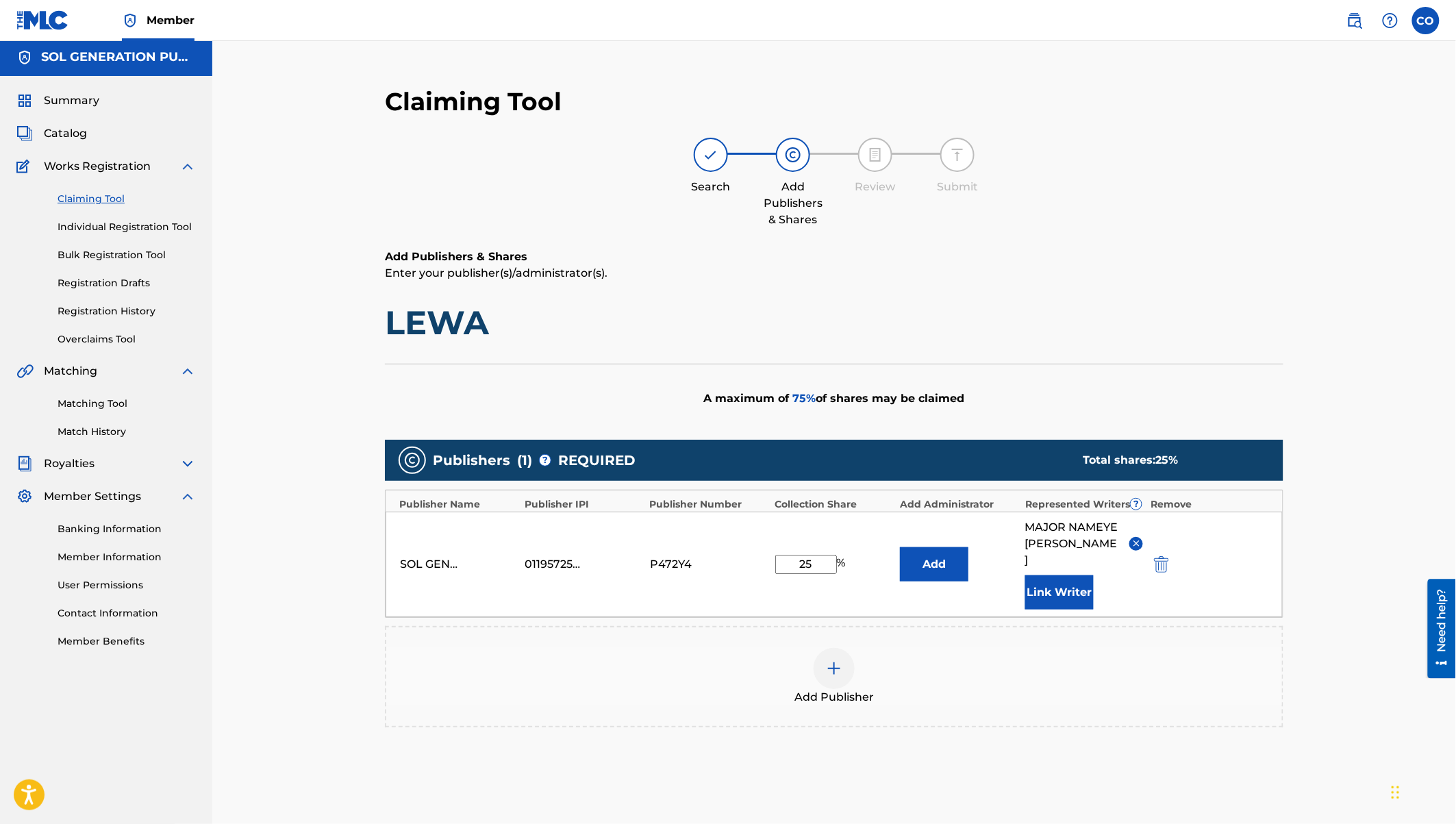
click at [1052, 580] on button "Link Writer" at bounding box center [1059, 592] width 69 height 34
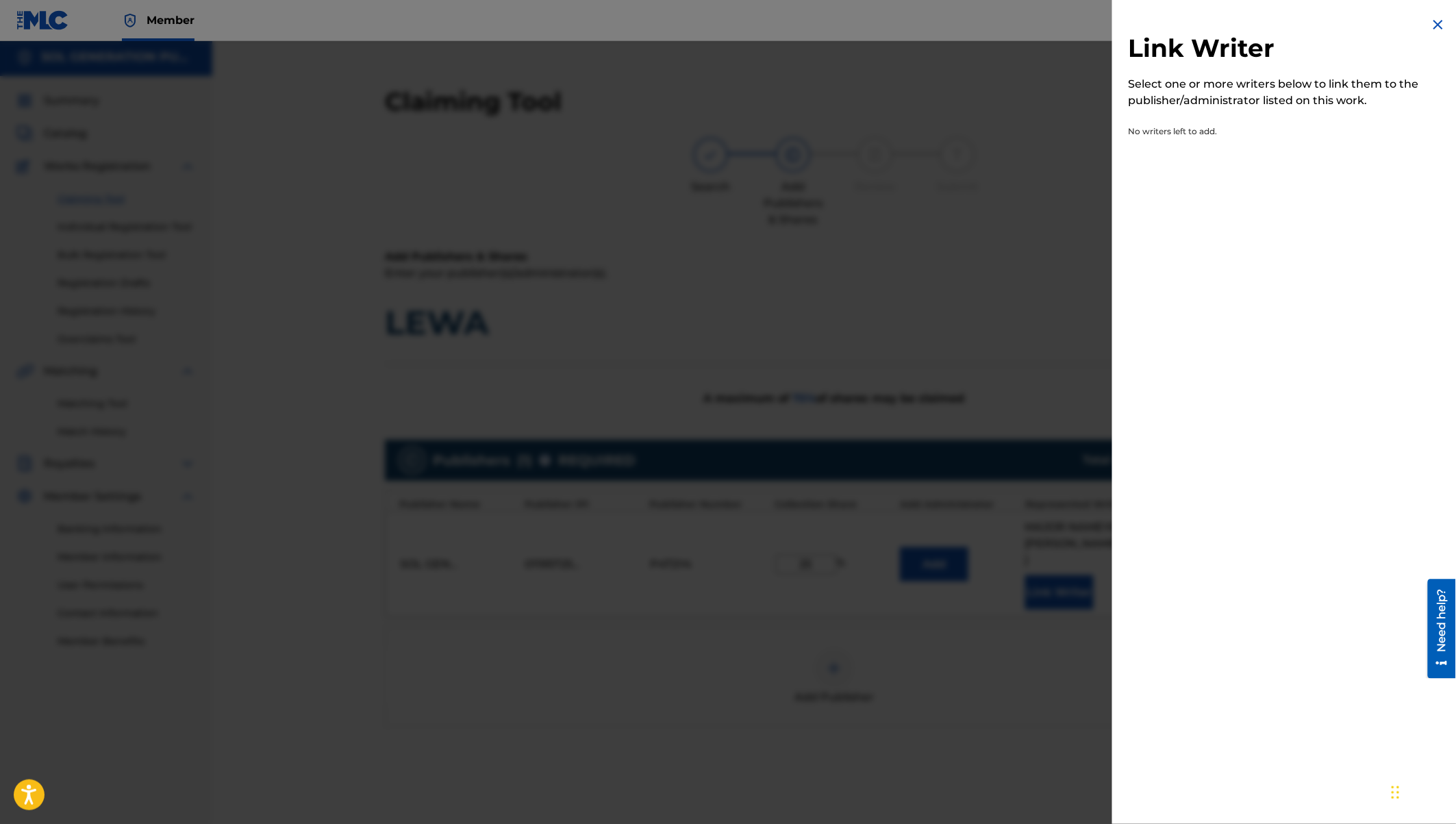
click at [1438, 22] on img at bounding box center [1438, 24] width 16 height 16
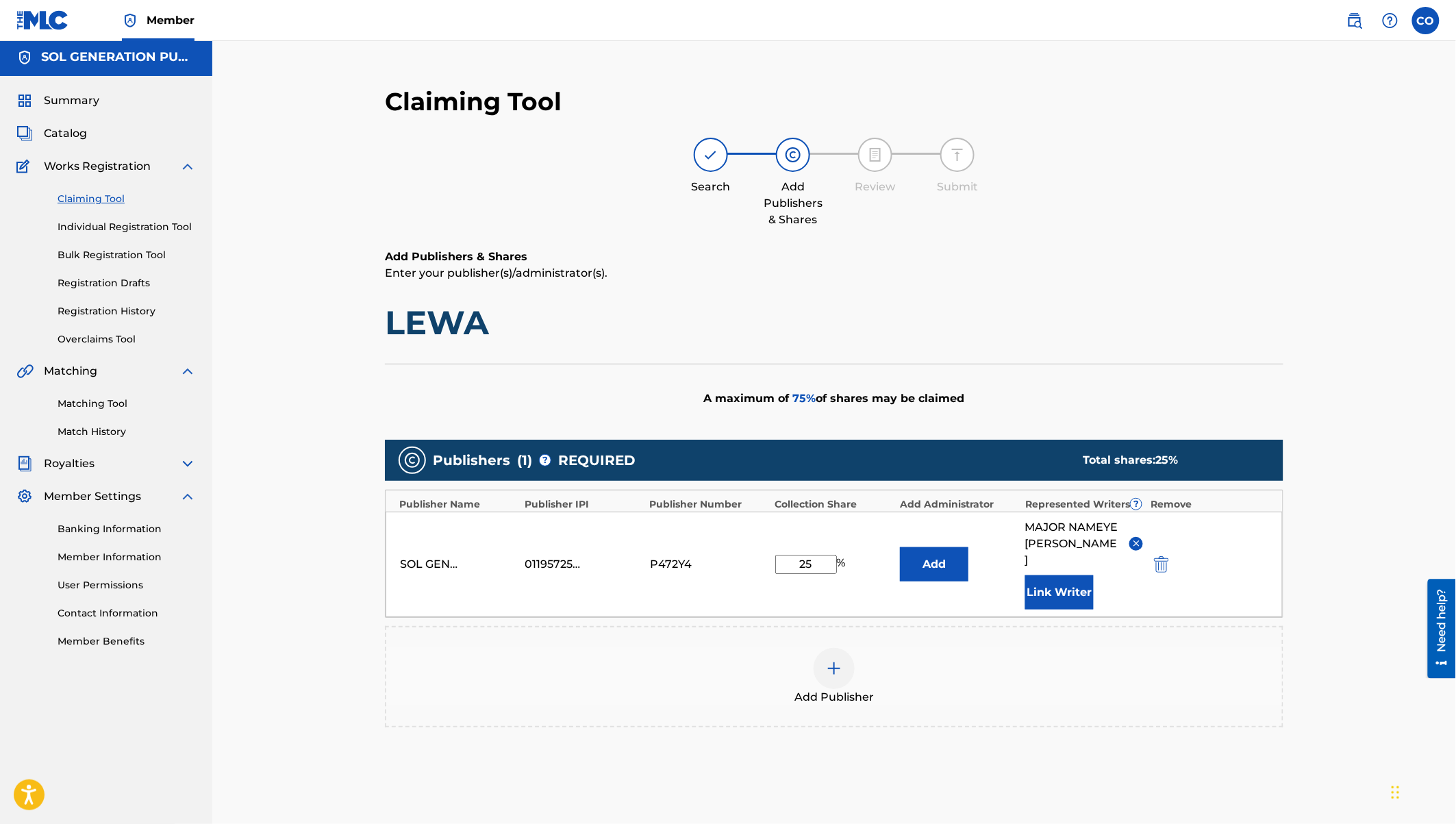
scroll to position [122, 0]
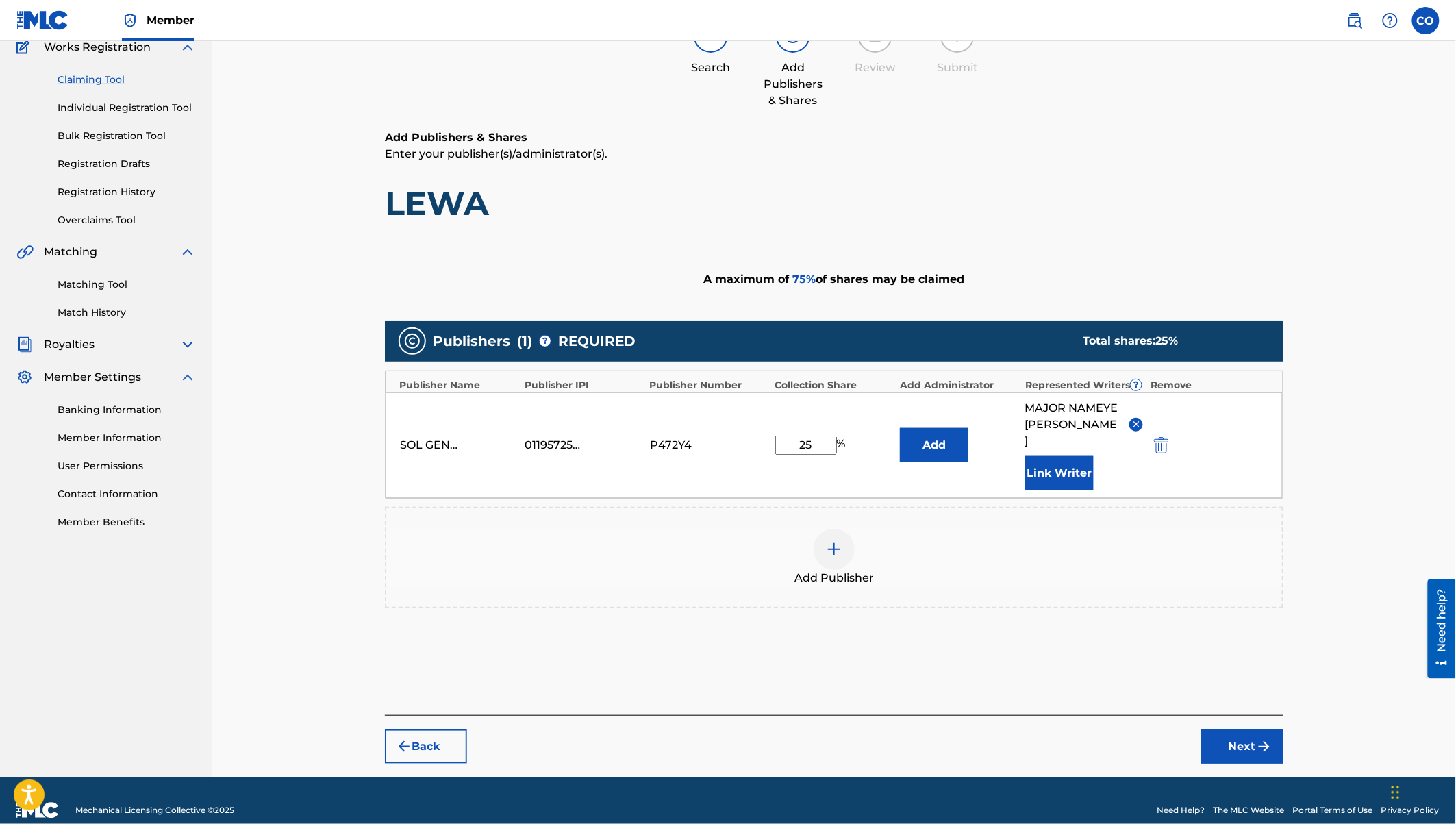
click at [1251, 730] on button "Next" at bounding box center [1242, 747] width 82 height 34
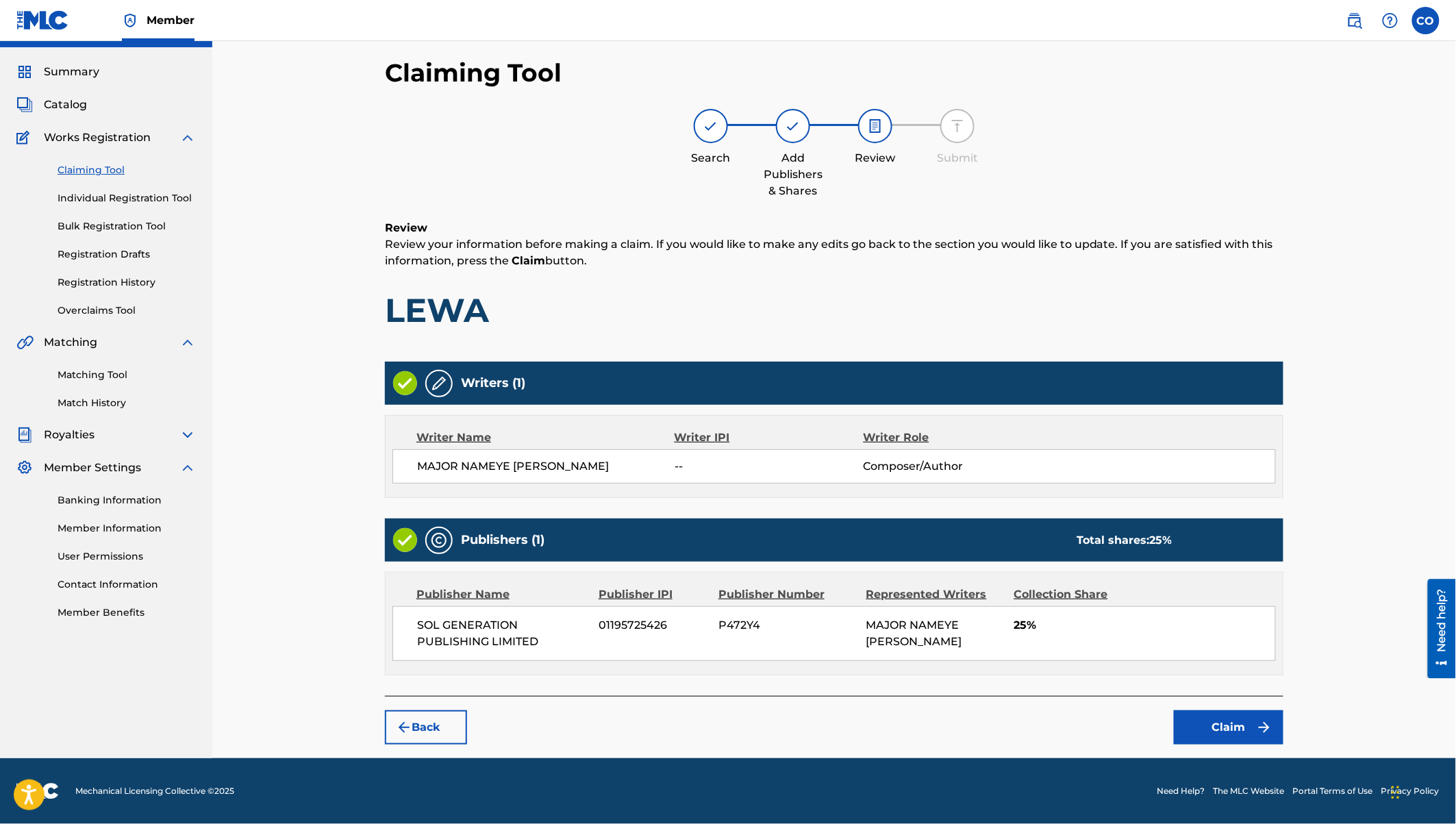
scroll to position [29, 0]
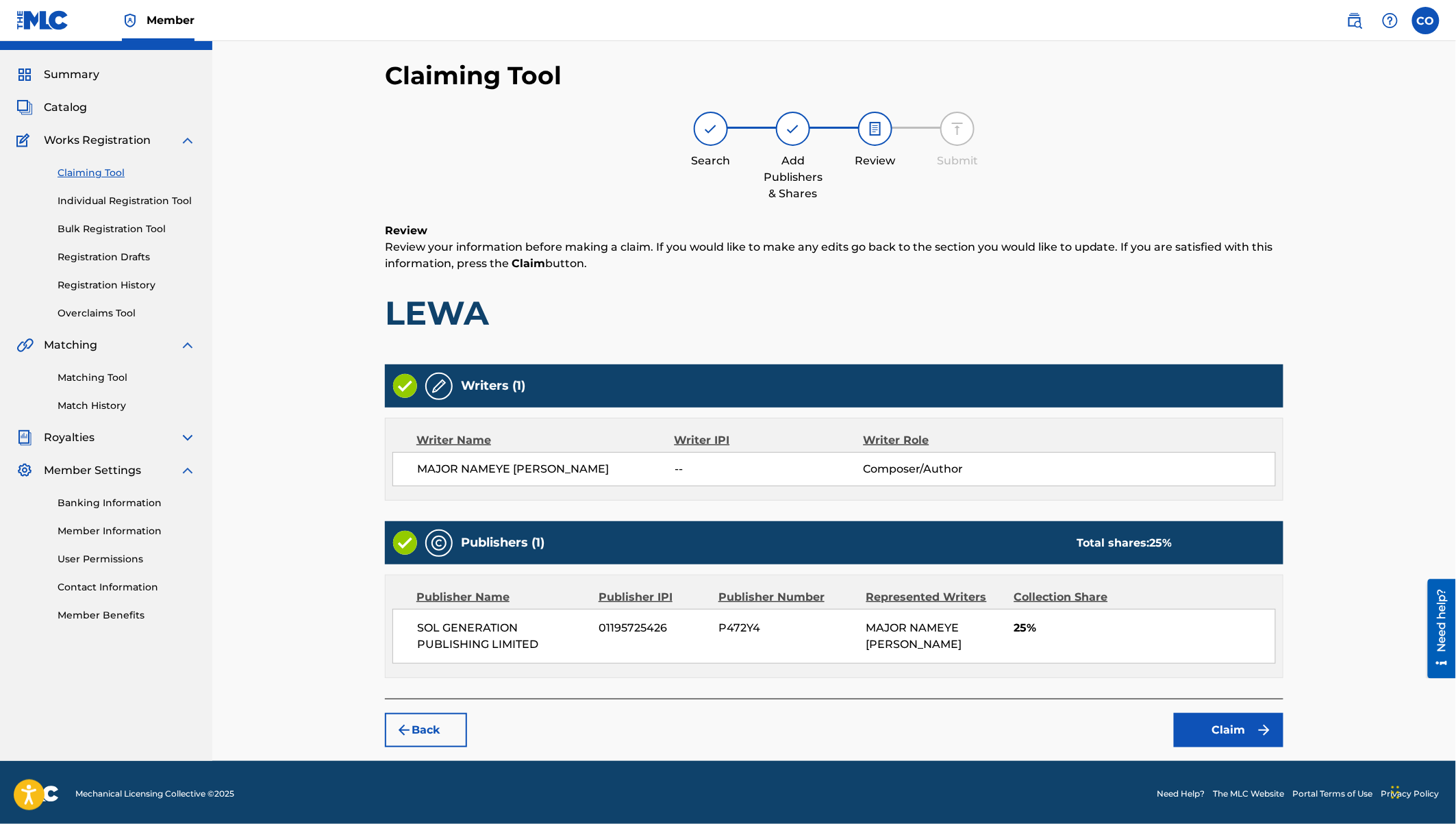
click at [441, 733] on button "Back" at bounding box center [426, 731] width 82 height 34
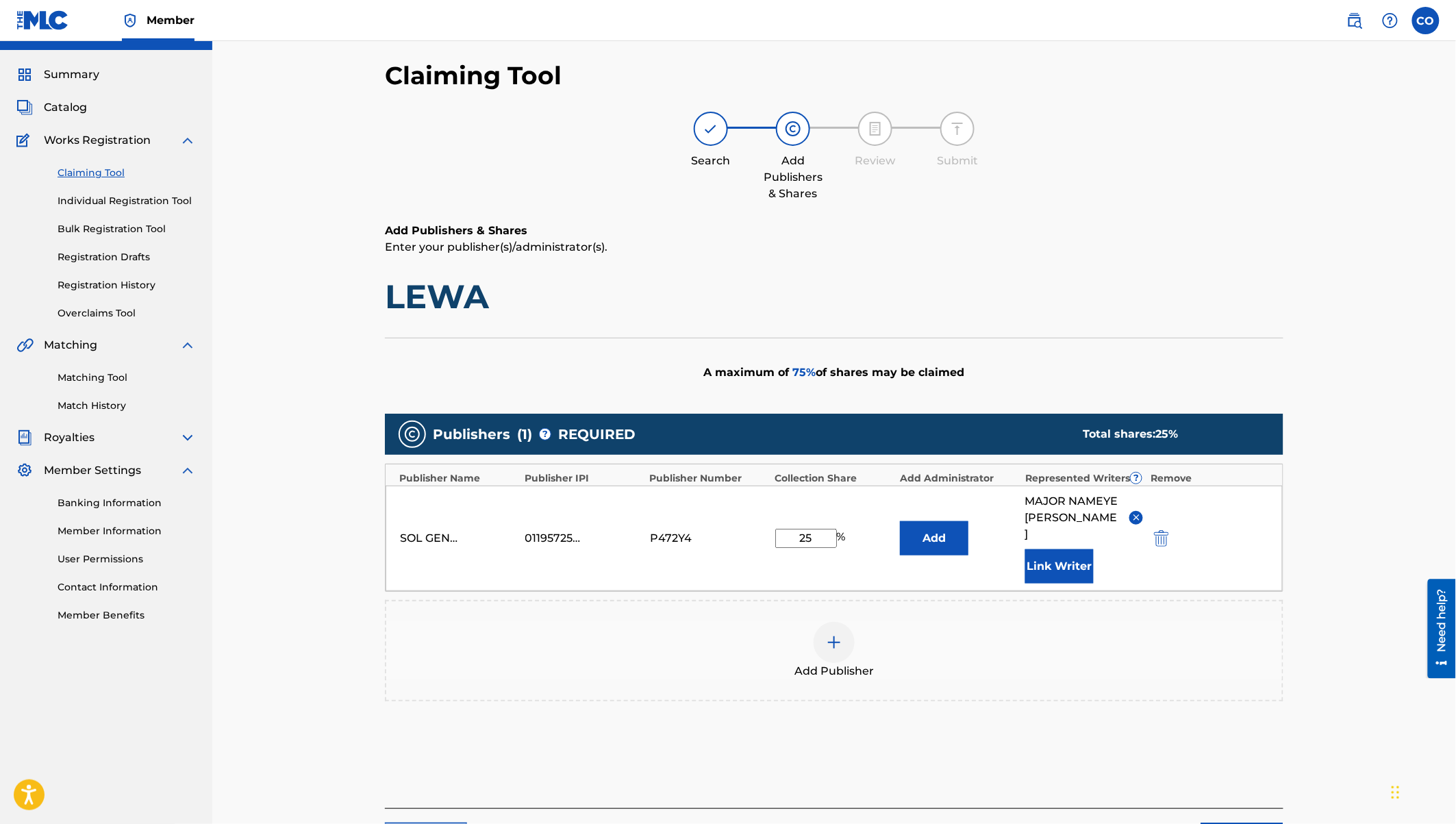
click at [823, 528] on input "25" at bounding box center [806, 538] width 62 height 19
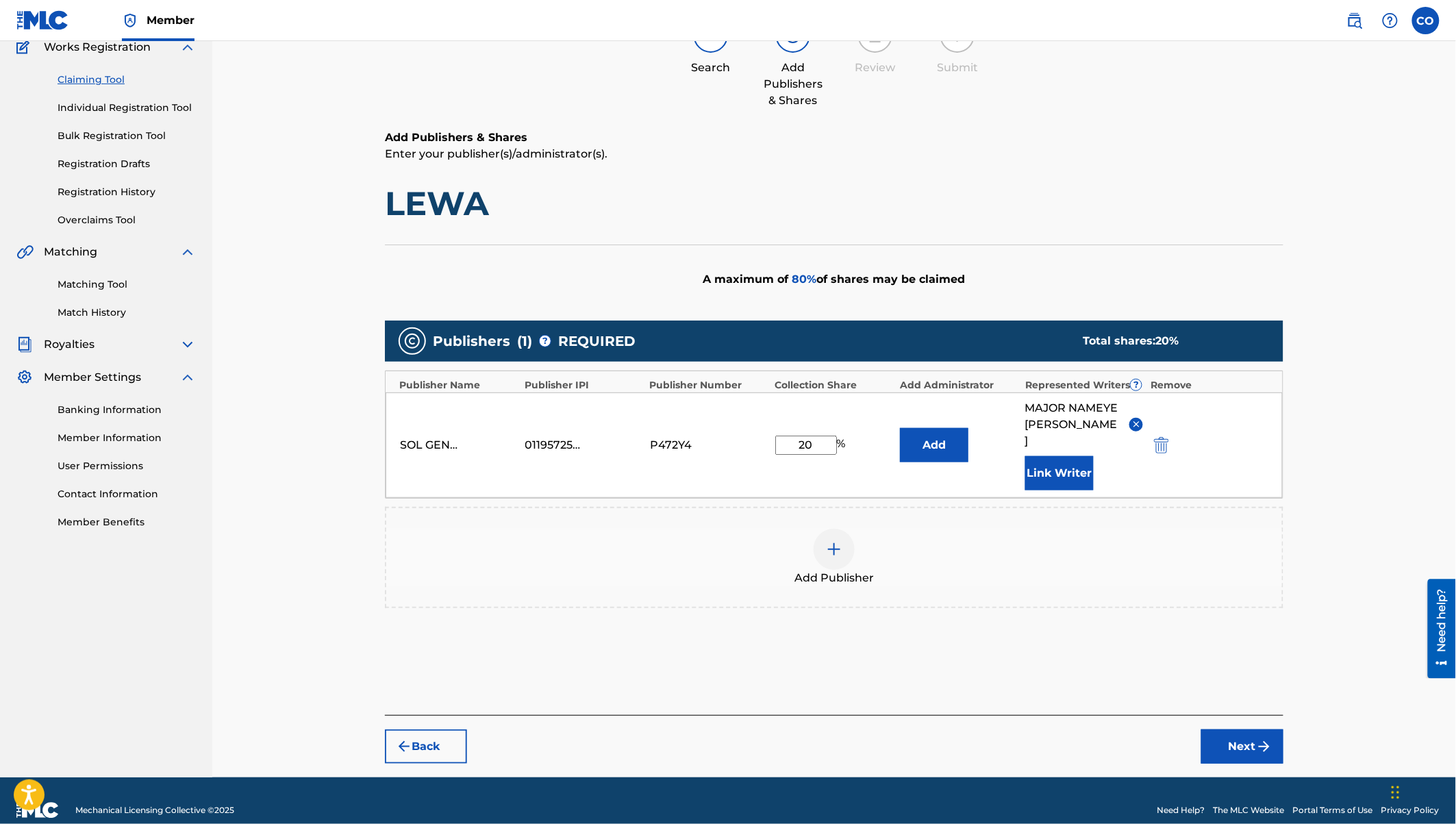
click at [1229, 730] on button "Next" at bounding box center [1242, 747] width 82 height 34
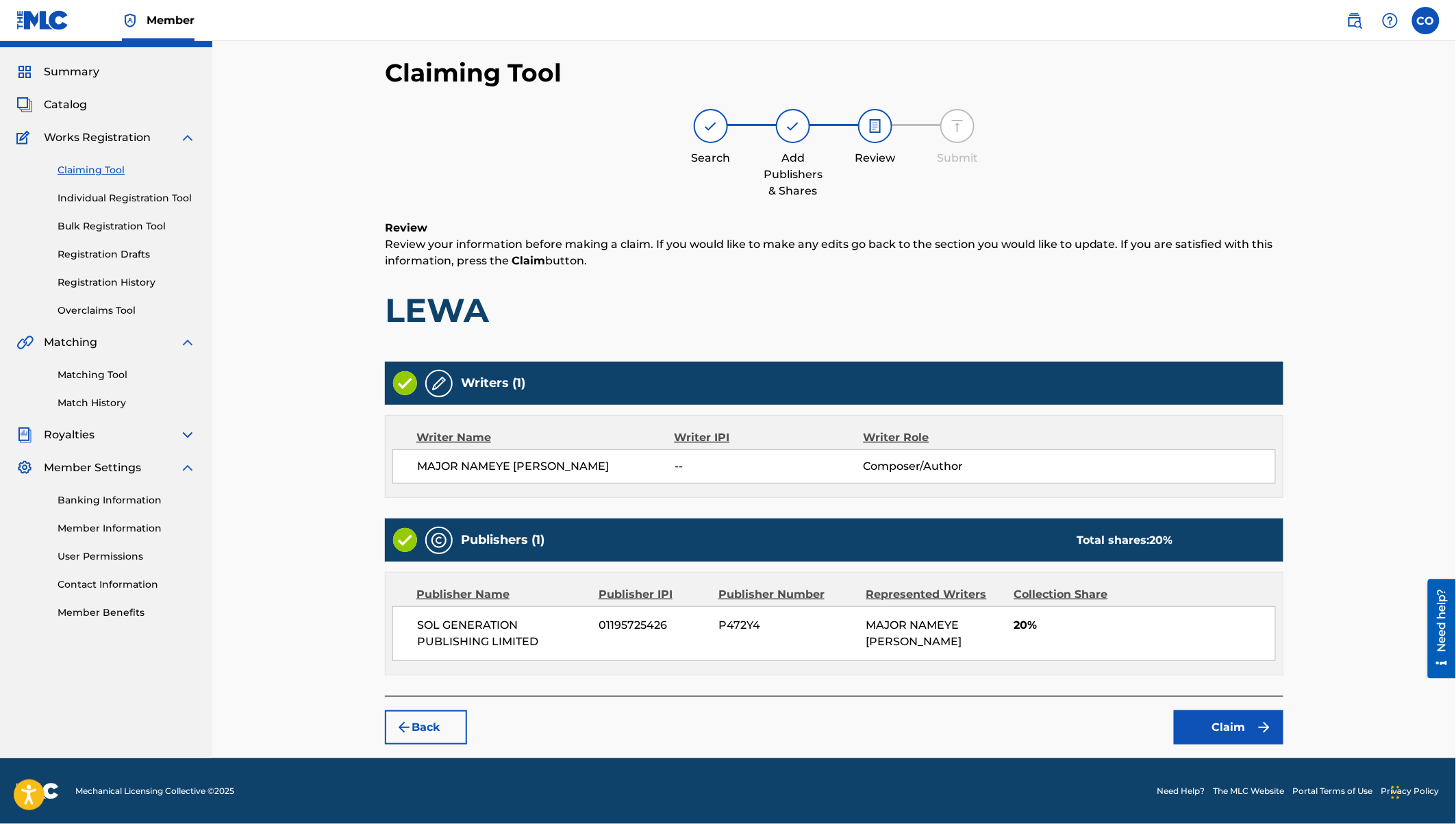
scroll to position [29, 0]
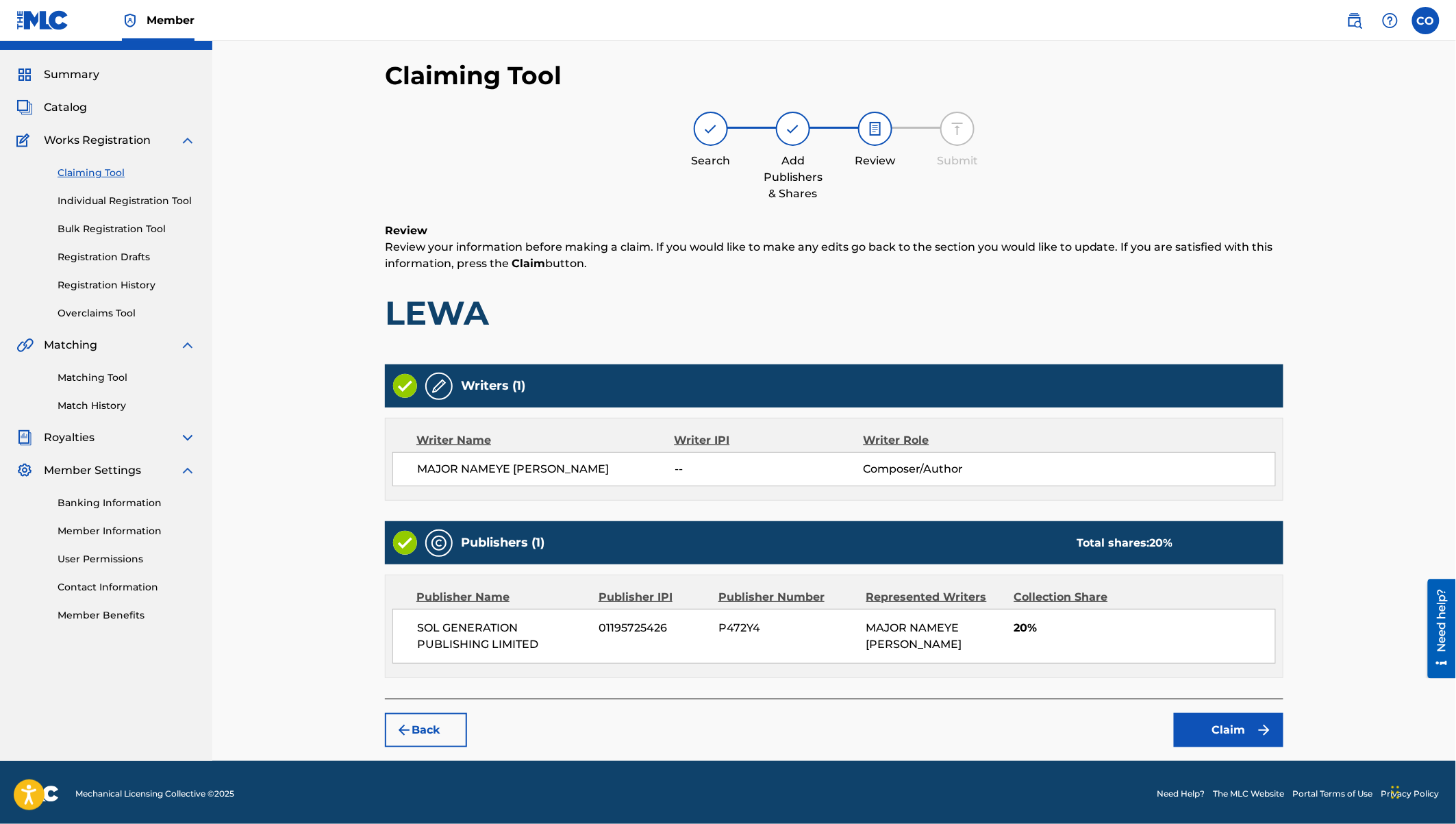
click at [1246, 733] on button "Claim" at bounding box center [1228, 731] width 110 height 34
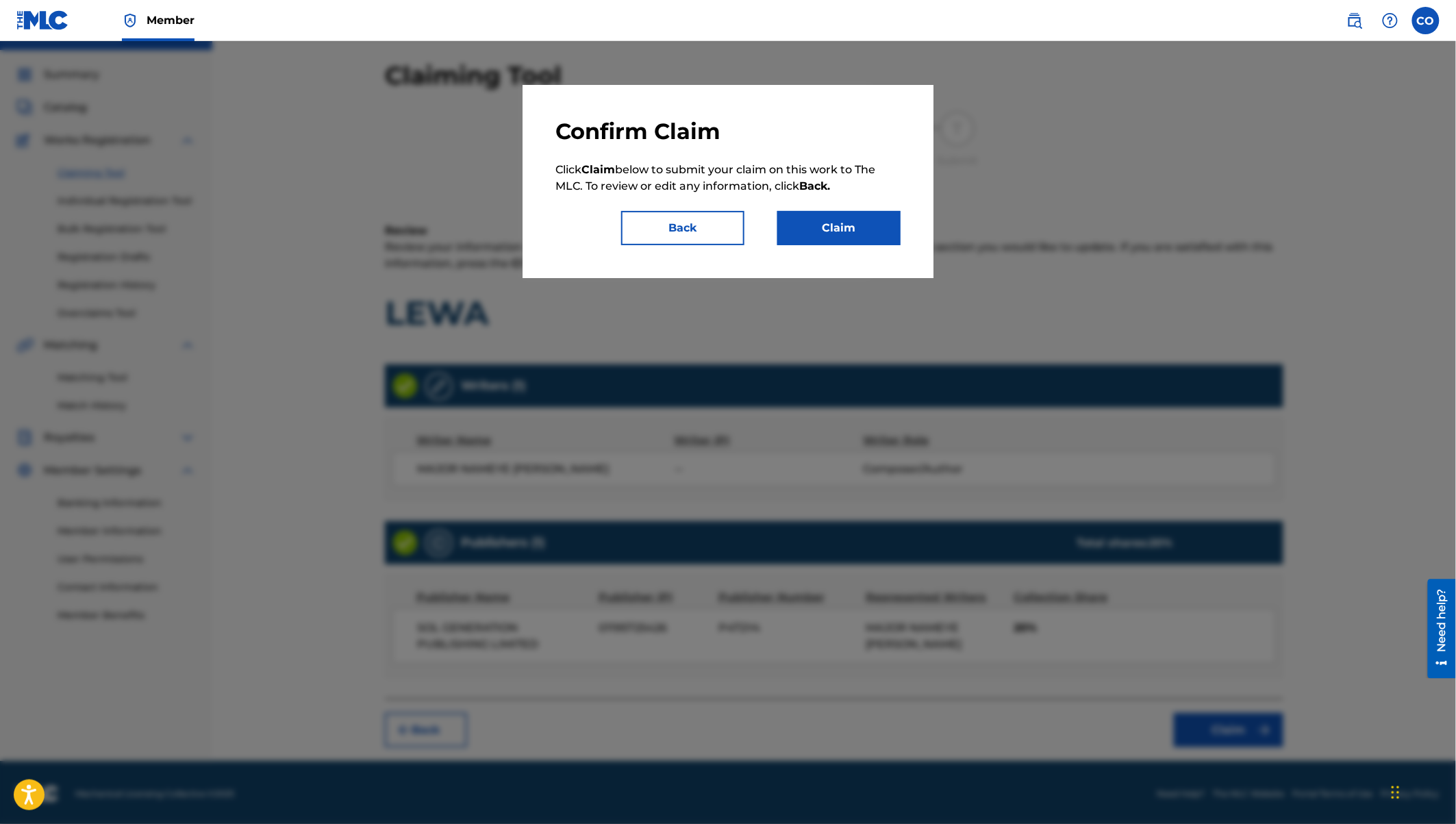
click at [834, 232] on button "Claim" at bounding box center [838, 228] width 123 height 34
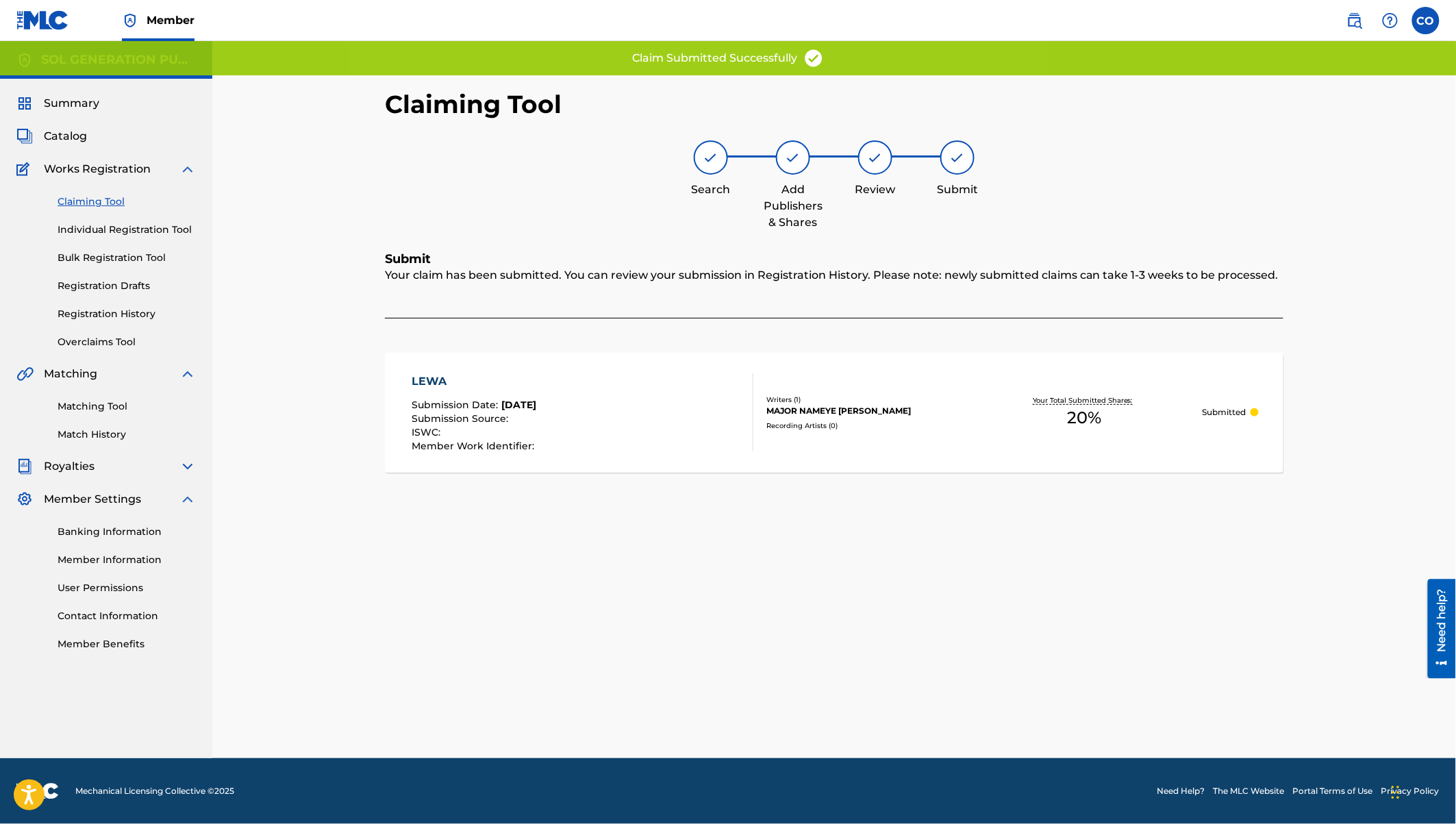
scroll to position [0, 0]
click at [103, 201] on link "Claiming Tool" at bounding box center [126, 201] width 138 height 14
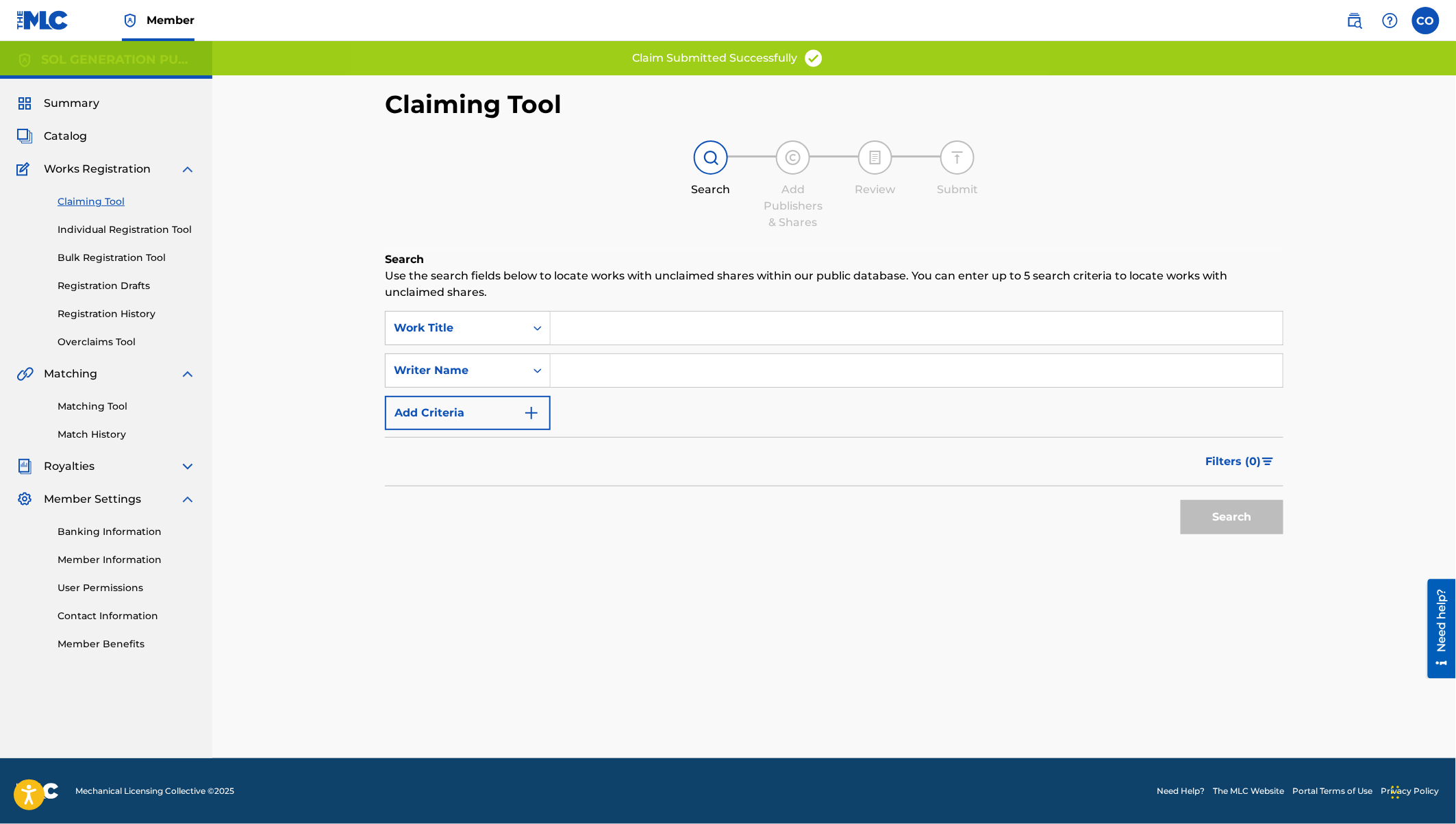
click at [589, 365] on input "Search Form" at bounding box center [916, 370] width 732 height 32
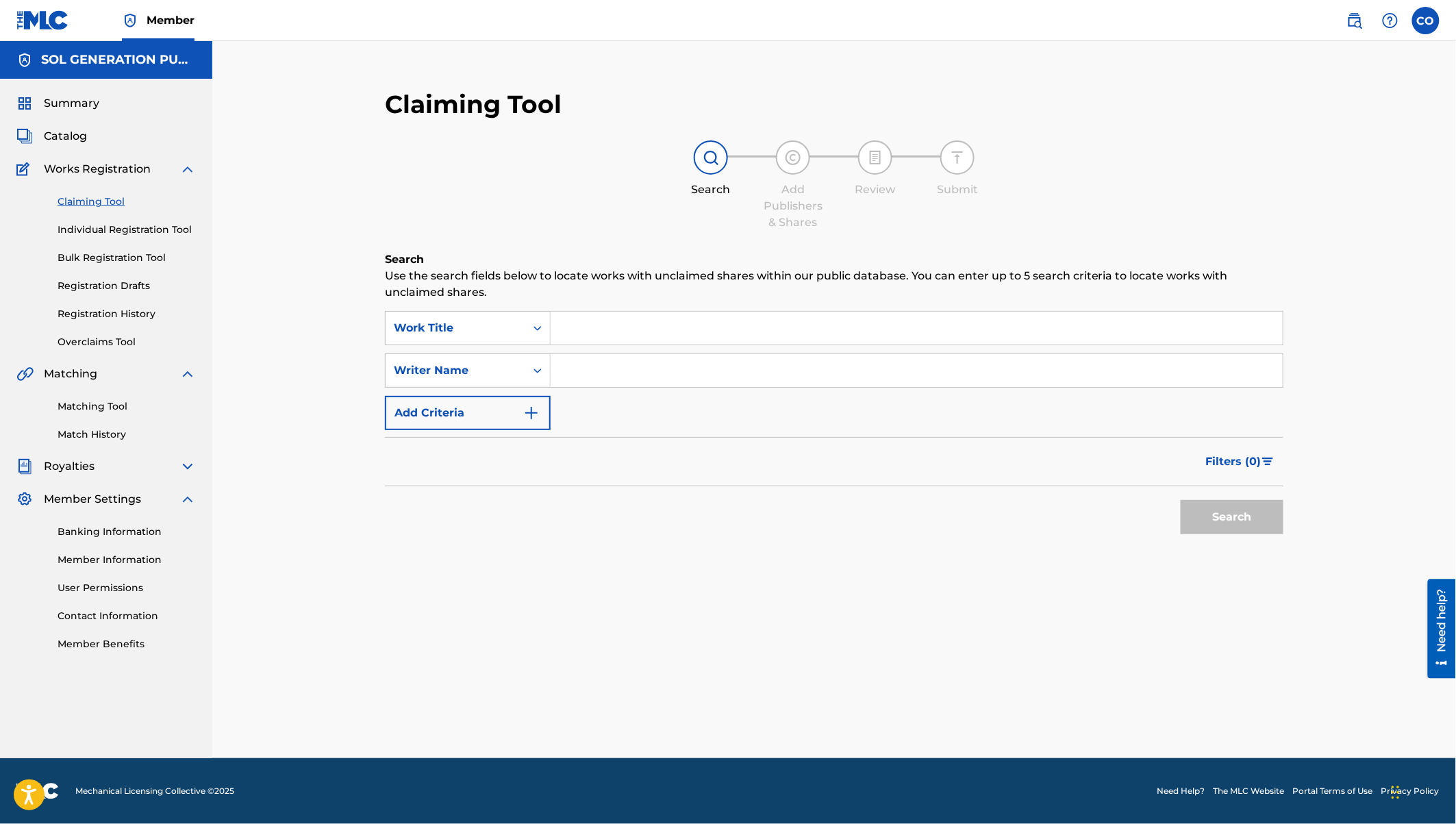
paste input "major nameye"
click at [1180, 500] on button "Search" at bounding box center [1232, 517] width 103 height 34
click at [120, 224] on link "Individual Registration Tool" at bounding box center [126, 229] width 138 height 14
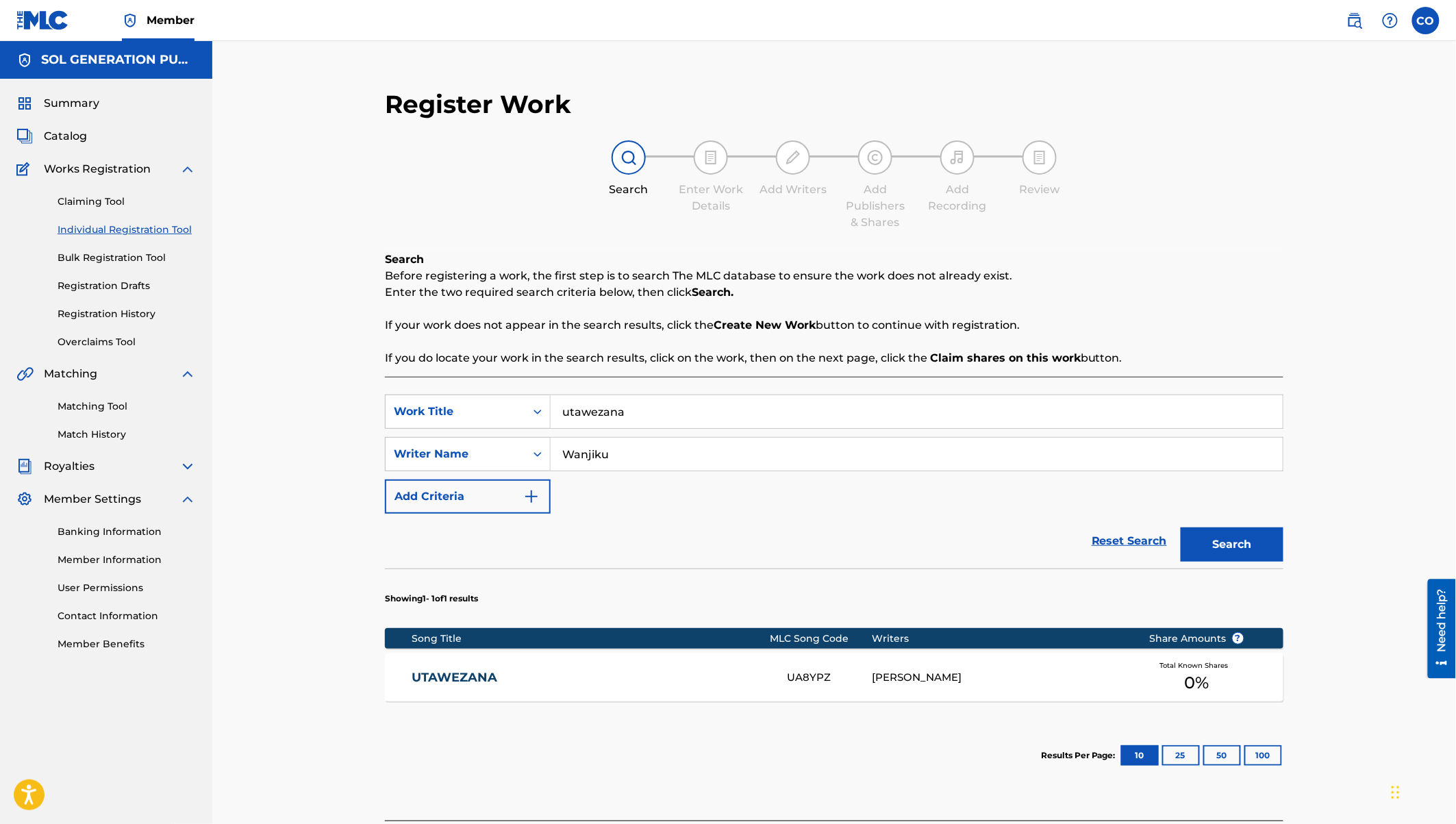
drag, startPoint x: 625, startPoint y: 453, endPoint x: 555, endPoint y: 441, distance: 71.0
click at [556, 442] on input "Wanjiku" at bounding box center [916, 454] width 732 height 32
drag, startPoint x: 653, startPoint y: 410, endPoint x: 559, endPoint y: 403, distance: 94.3
click at [559, 403] on input "utawezana" at bounding box center [916, 411] width 732 height 32
click at [107, 203] on link "Claiming Tool" at bounding box center [126, 201] width 138 height 14
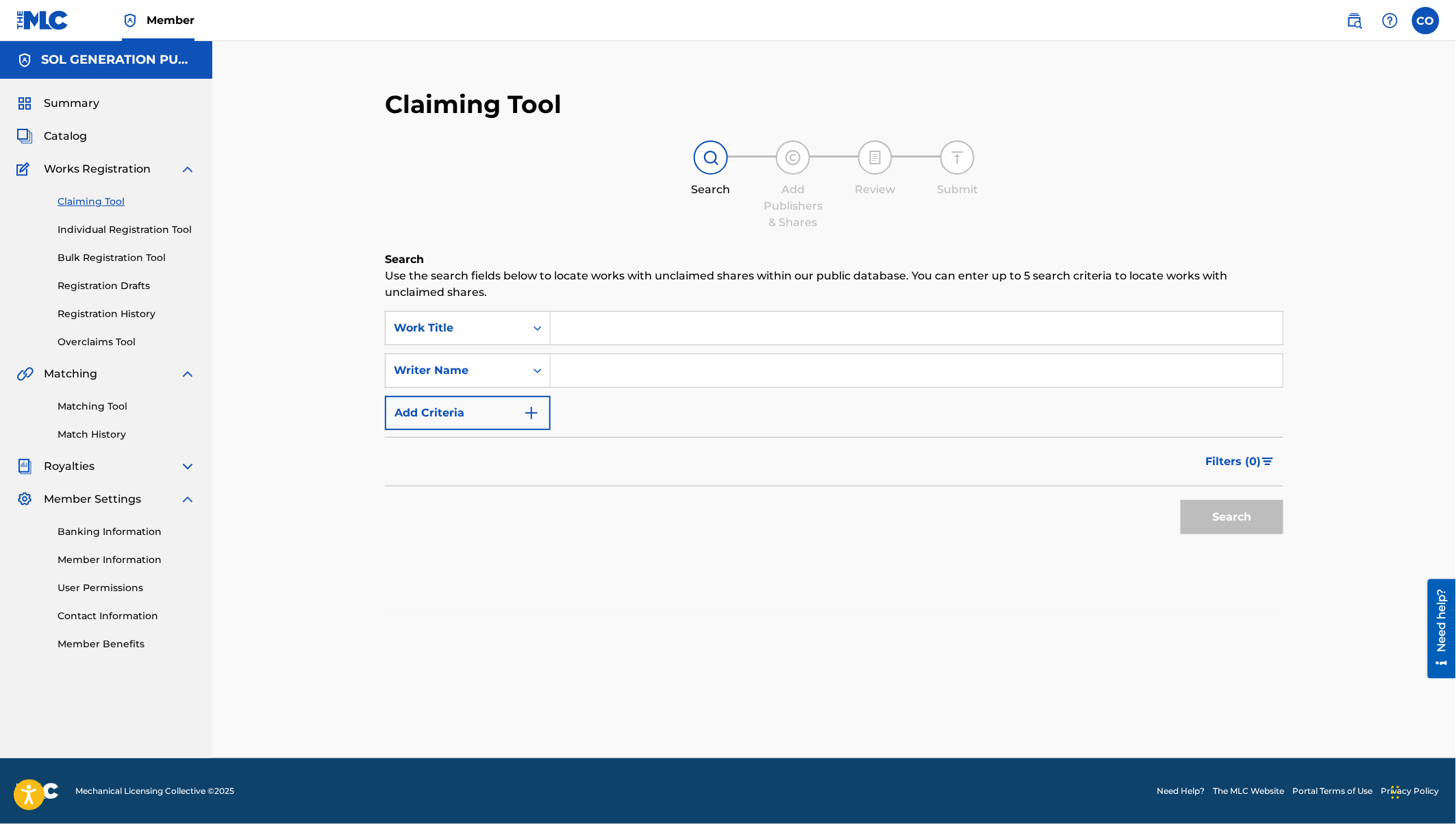
click at [607, 381] on input "Search Form" at bounding box center [916, 370] width 732 height 32
paste input "major nameye"
click at [1180, 500] on button "Search" at bounding box center [1232, 517] width 103 height 34
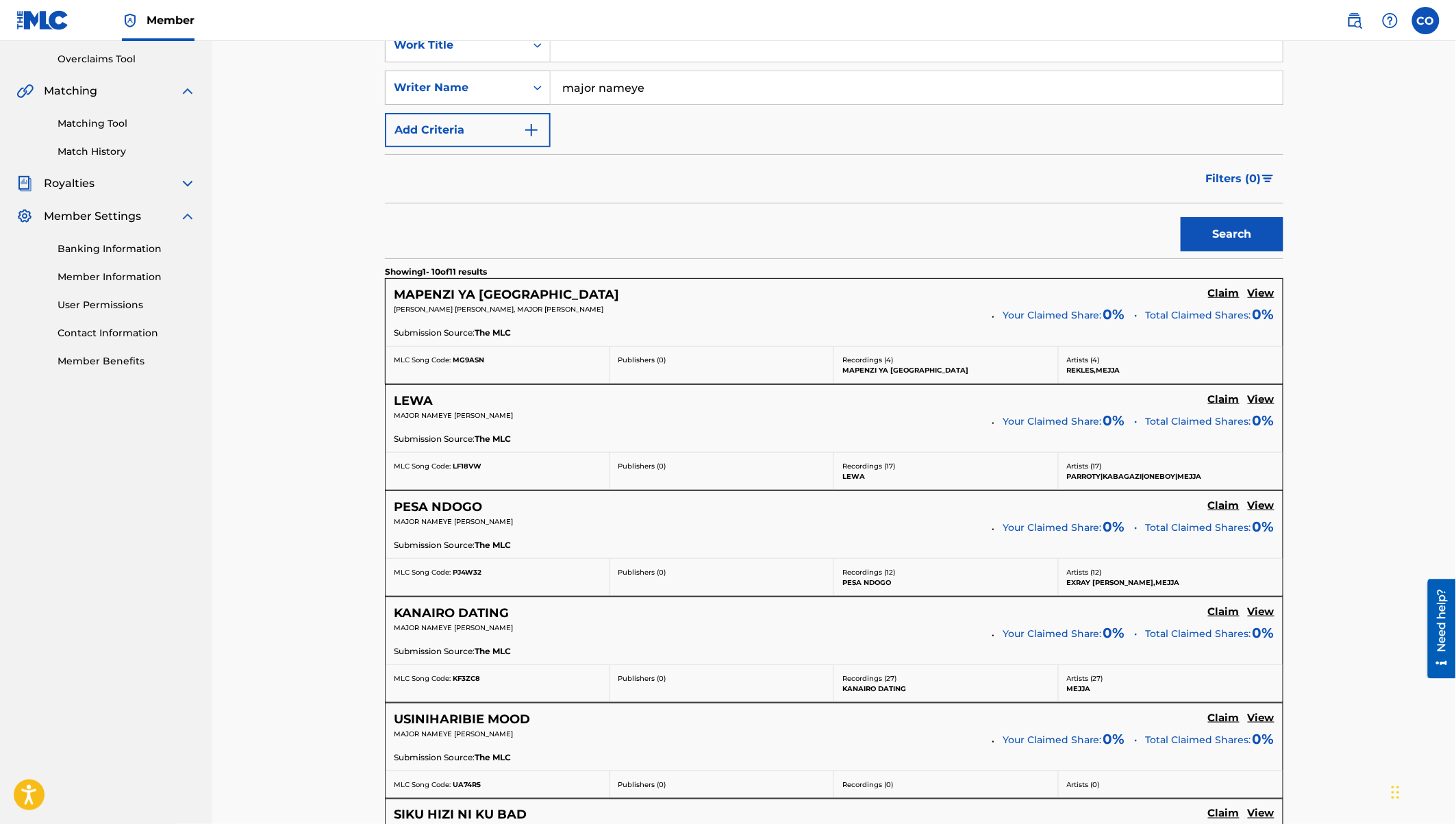
scroll to position [286, 0]
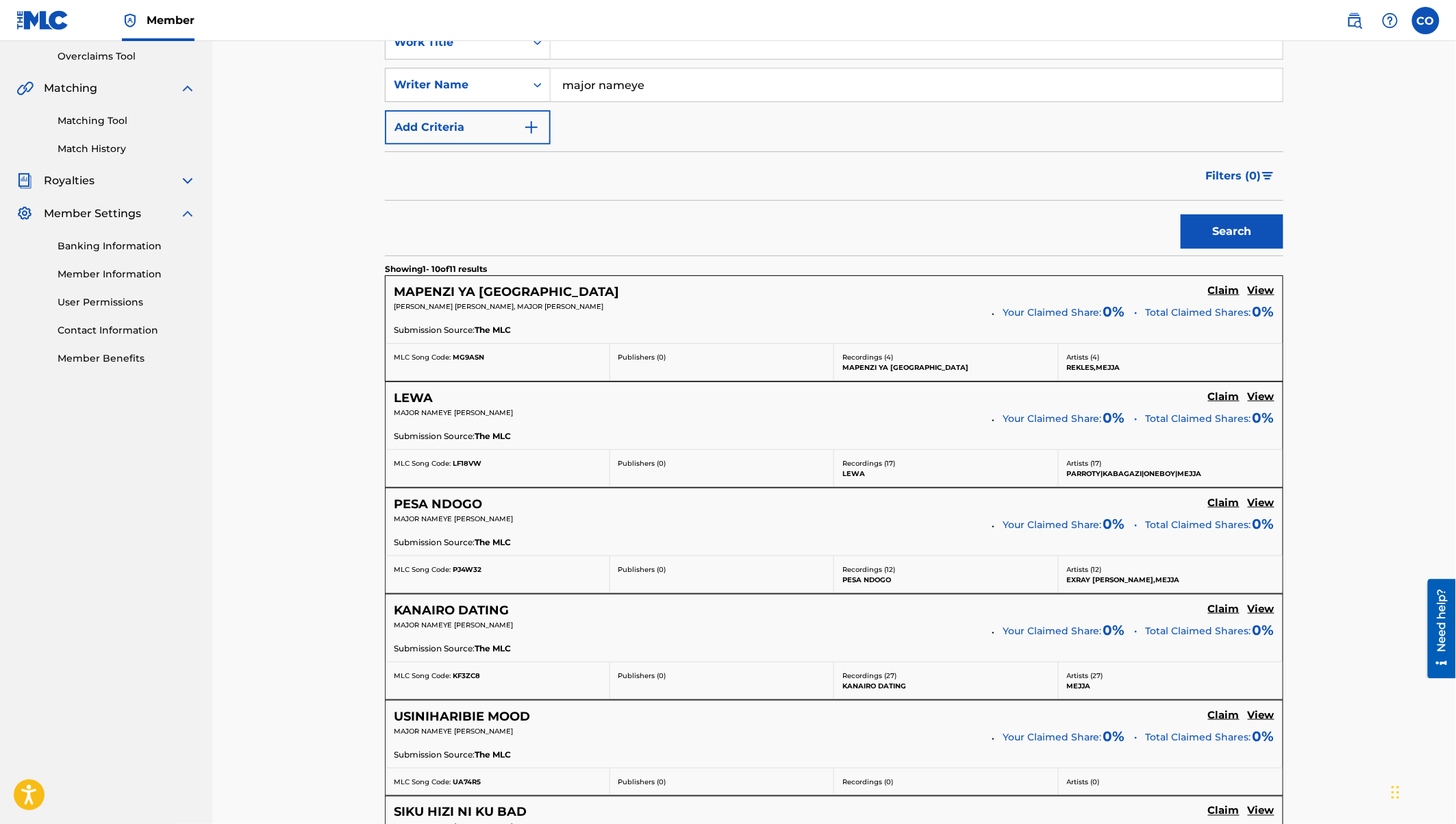
click at [1224, 298] on h5 "Claim" at bounding box center [1223, 291] width 31 height 13
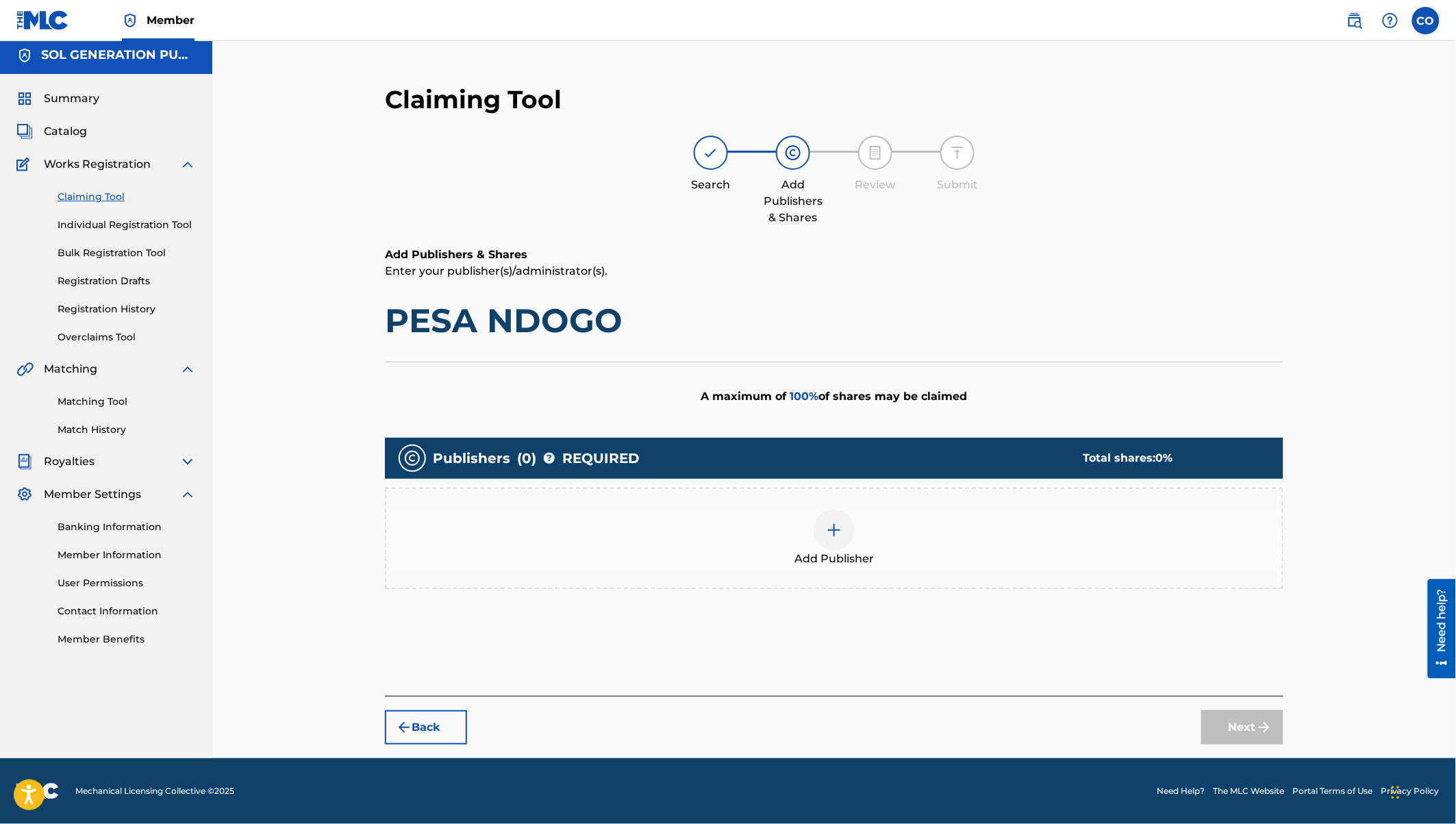
scroll to position [3, 0]
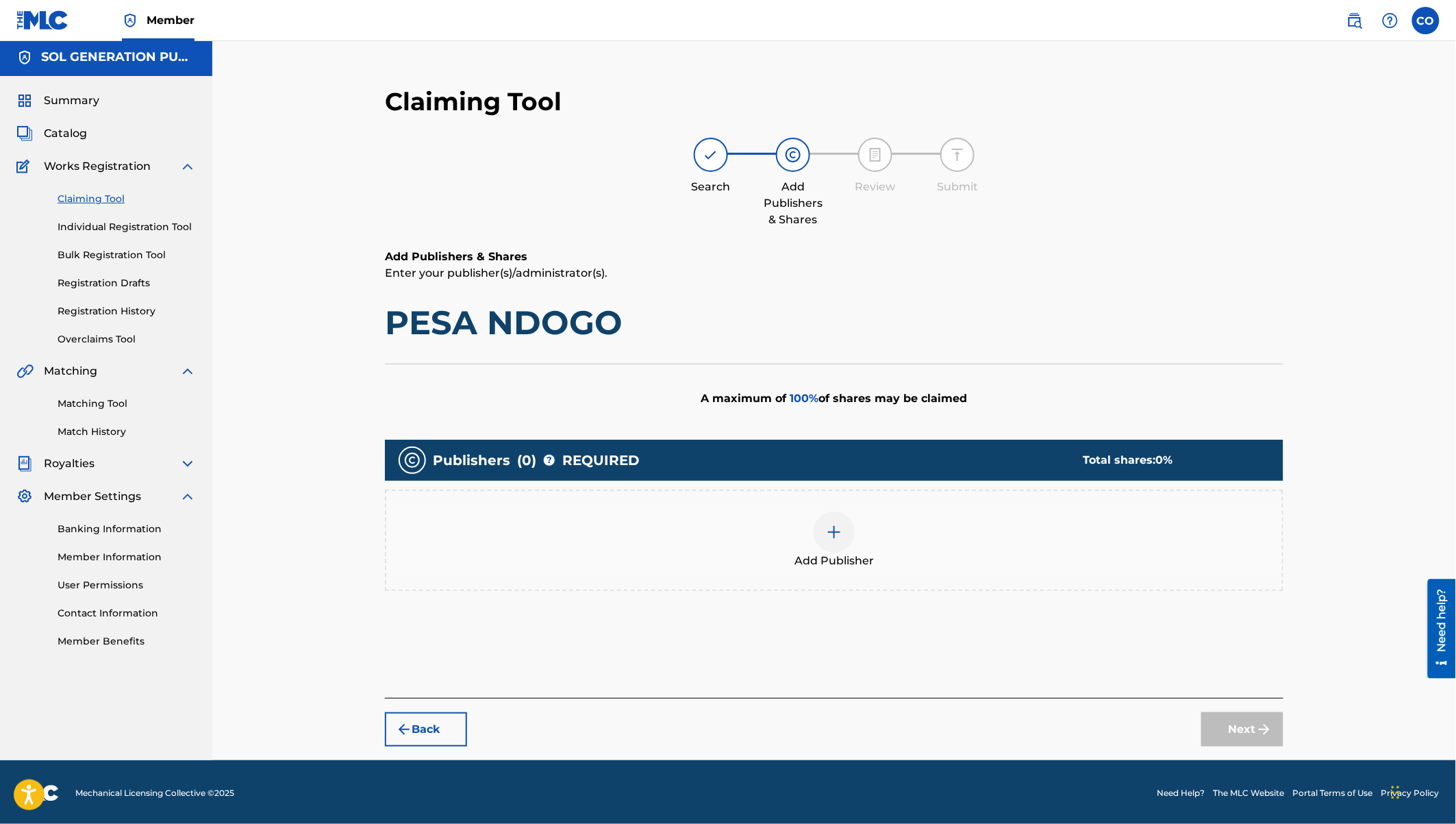
click at [830, 539] on img at bounding box center [833, 531] width 16 height 16
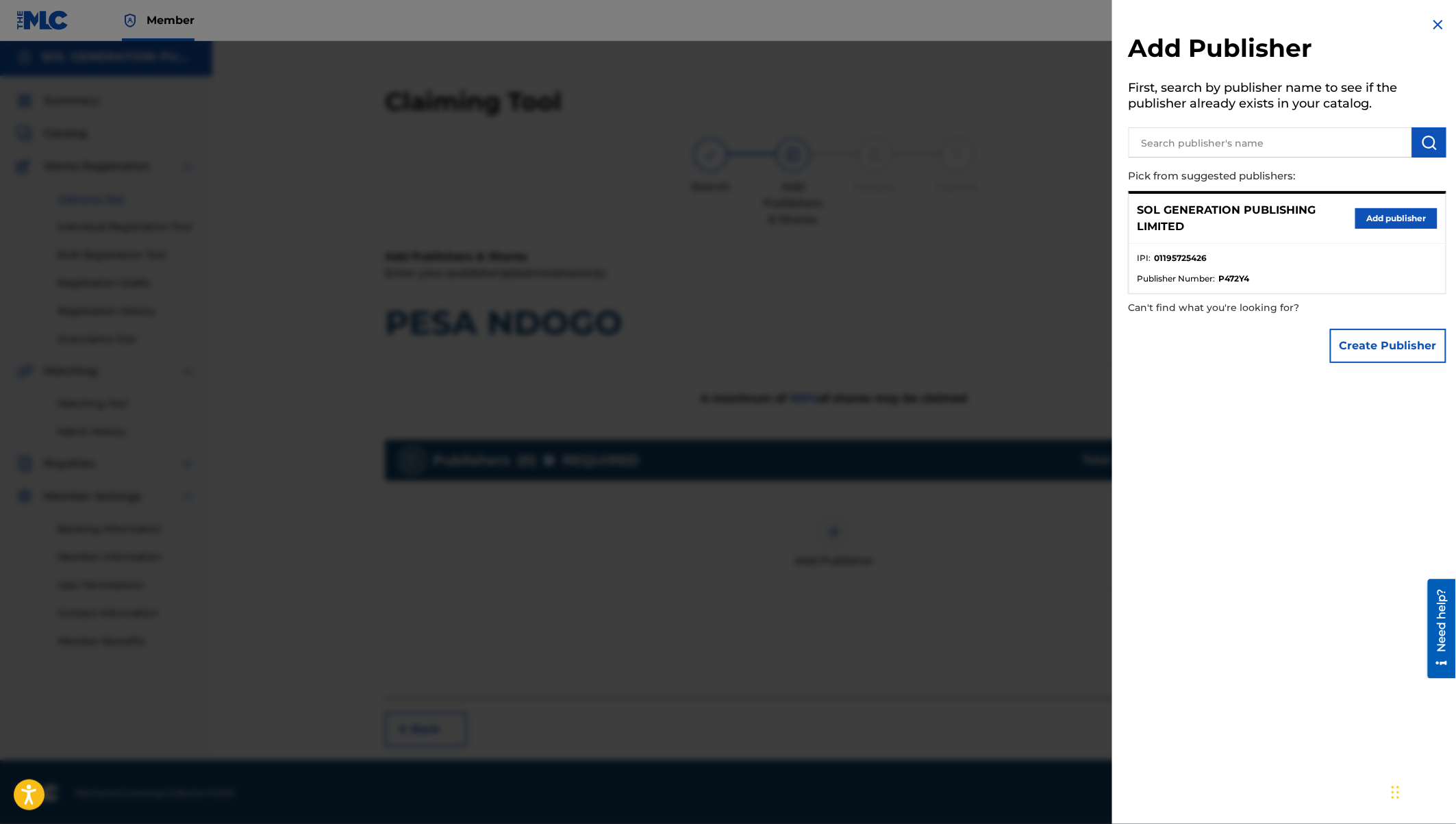
click at [1378, 216] on button "Add publisher" at bounding box center [1396, 218] width 82 height 21
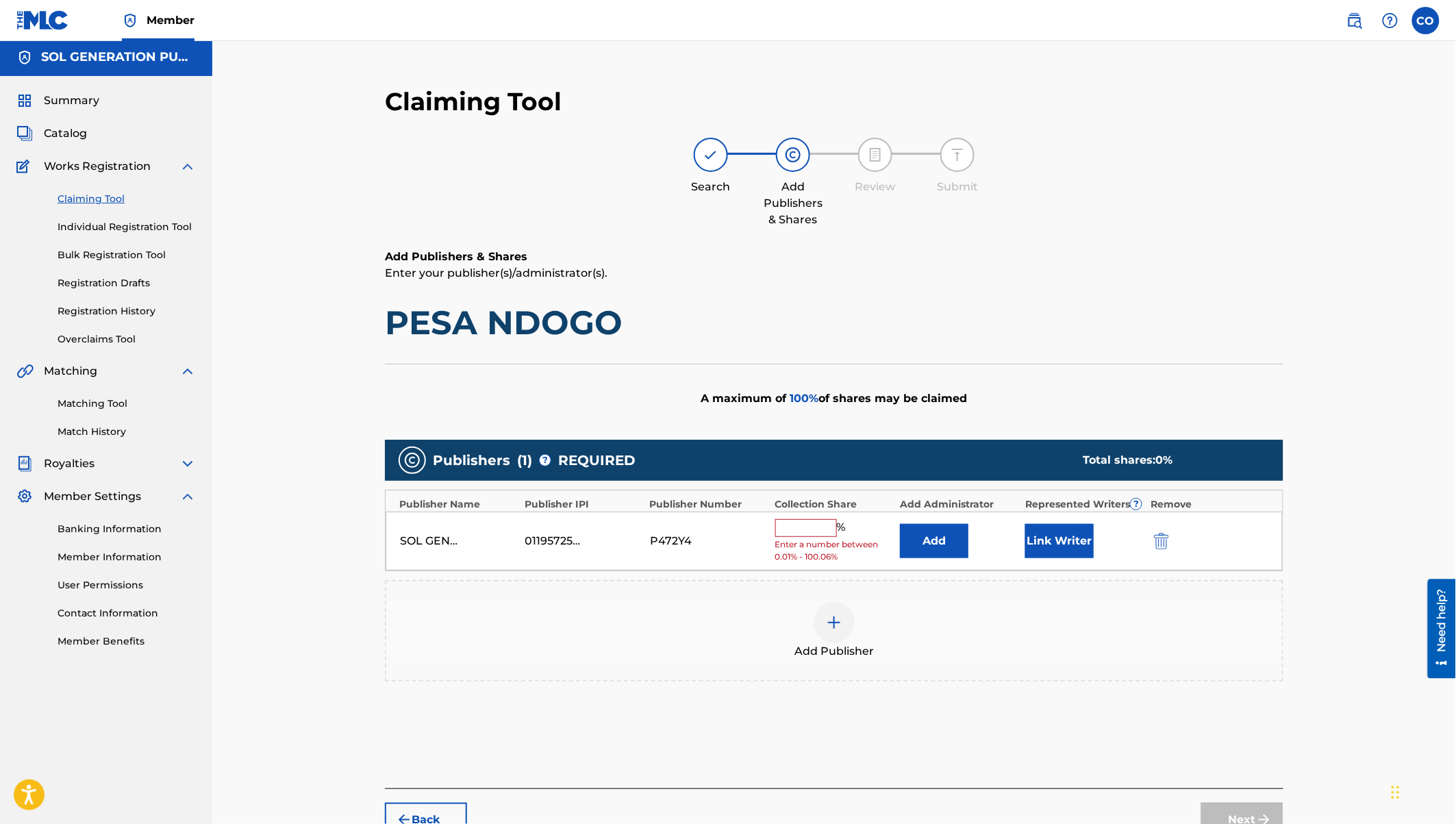
click at [806, 531] on input "text" at bounding box center [806, 527] width 62 height 18
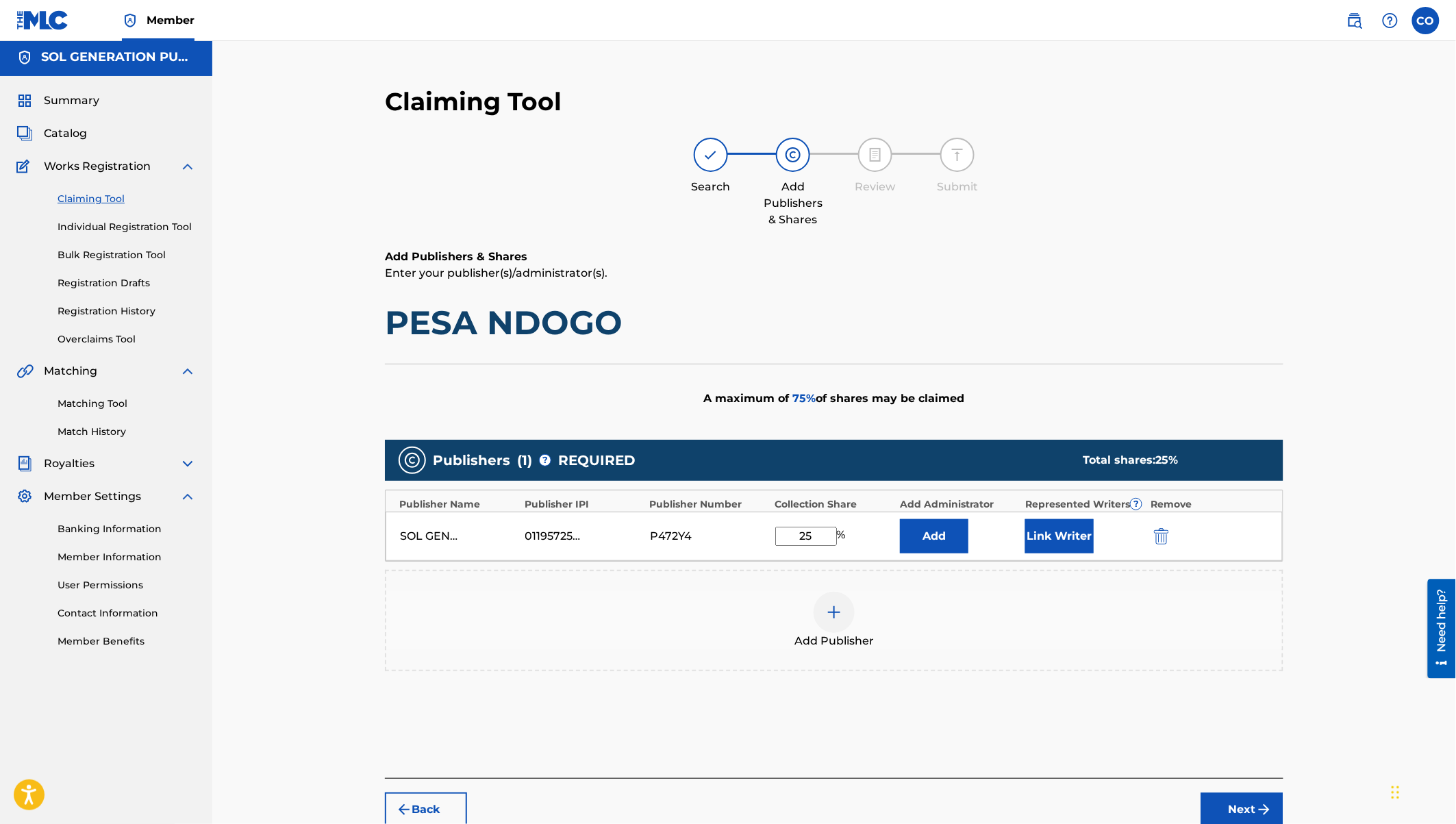
click at [1246, 780] on button "Next" at bounding box center [1242, 810] width 82 height 34
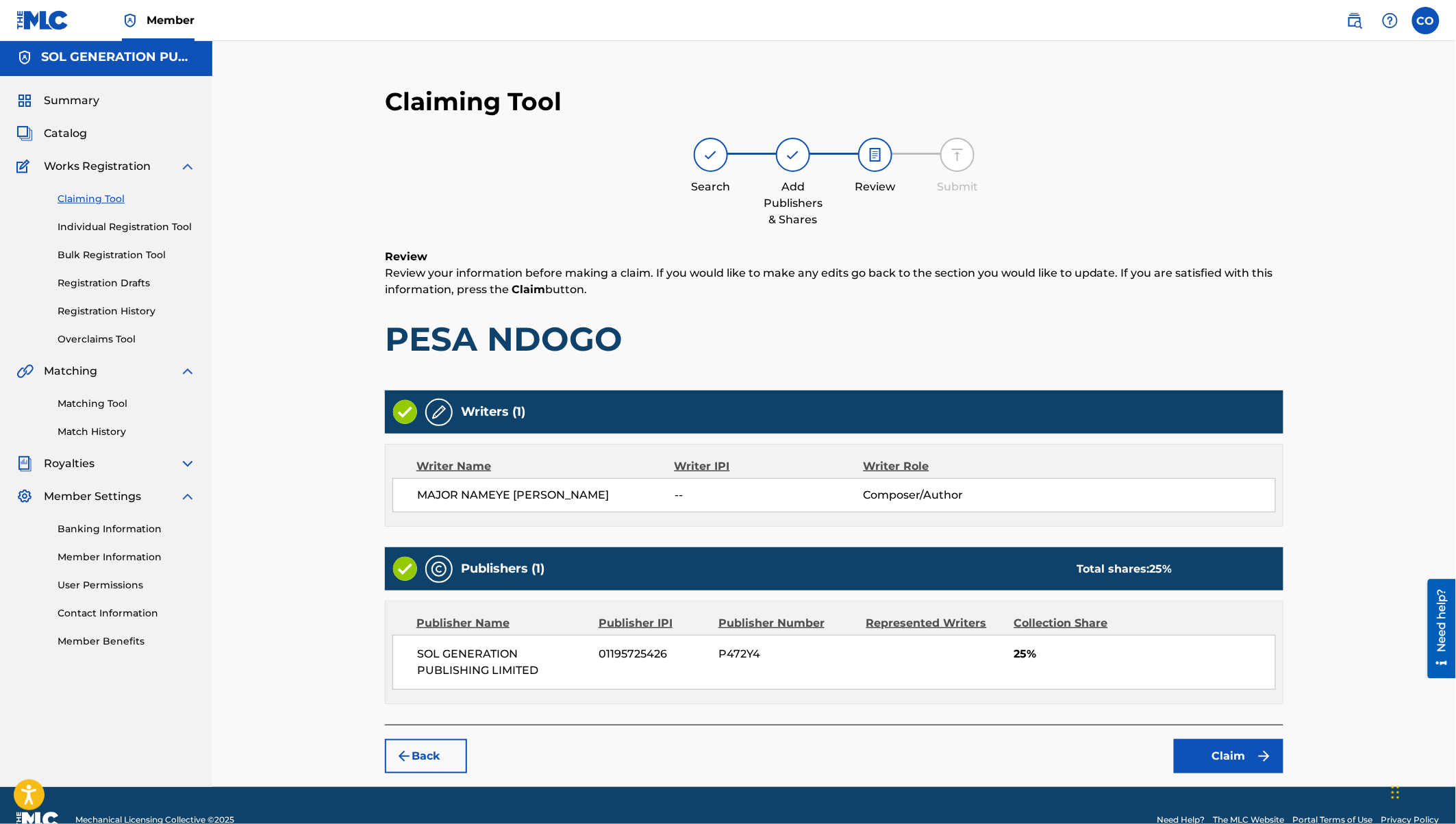
scroll to position [29, 0]
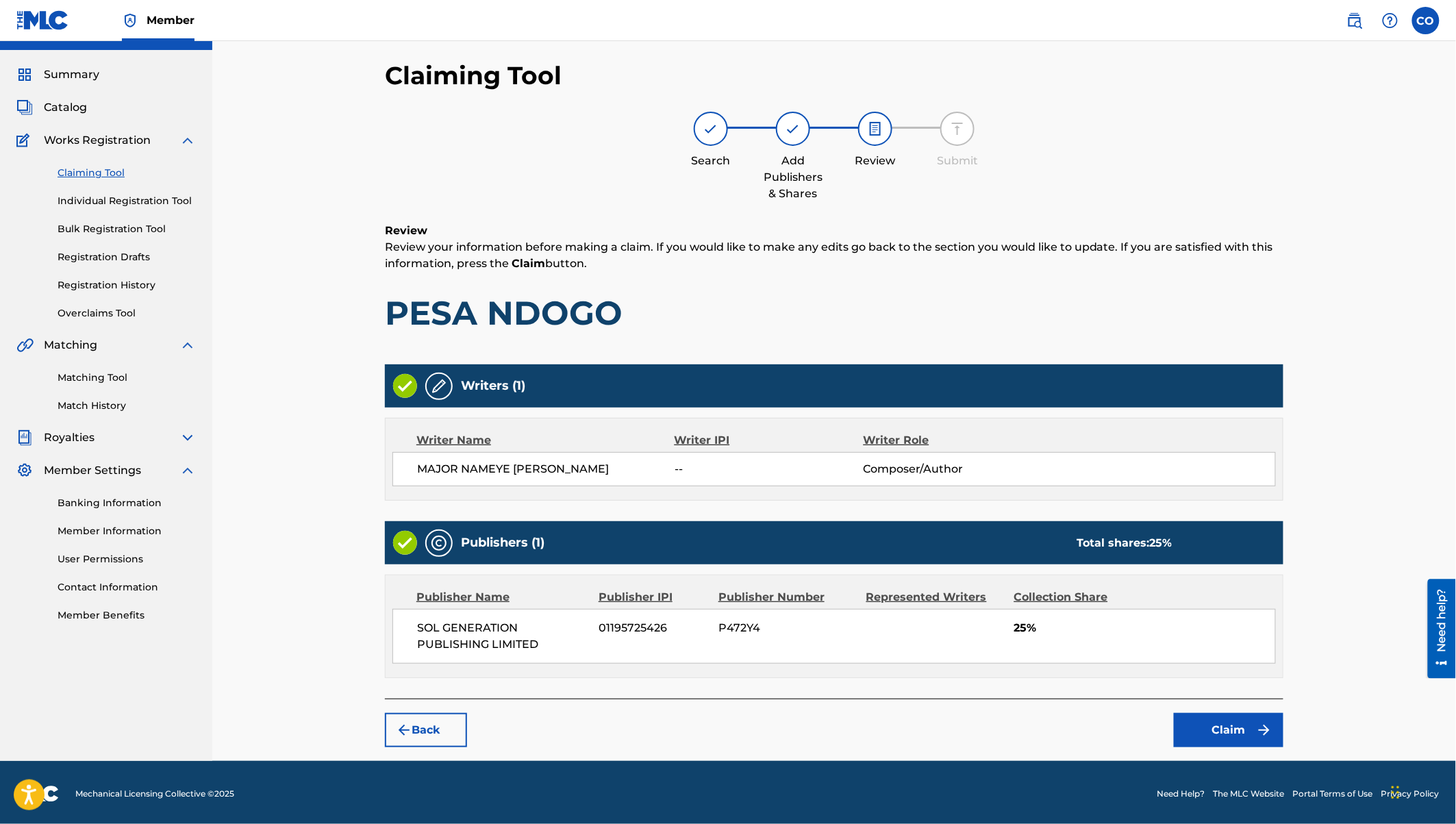
click at [1204, 726] on button "Claim" at bounding box center [1228, 731] width 110 height 34
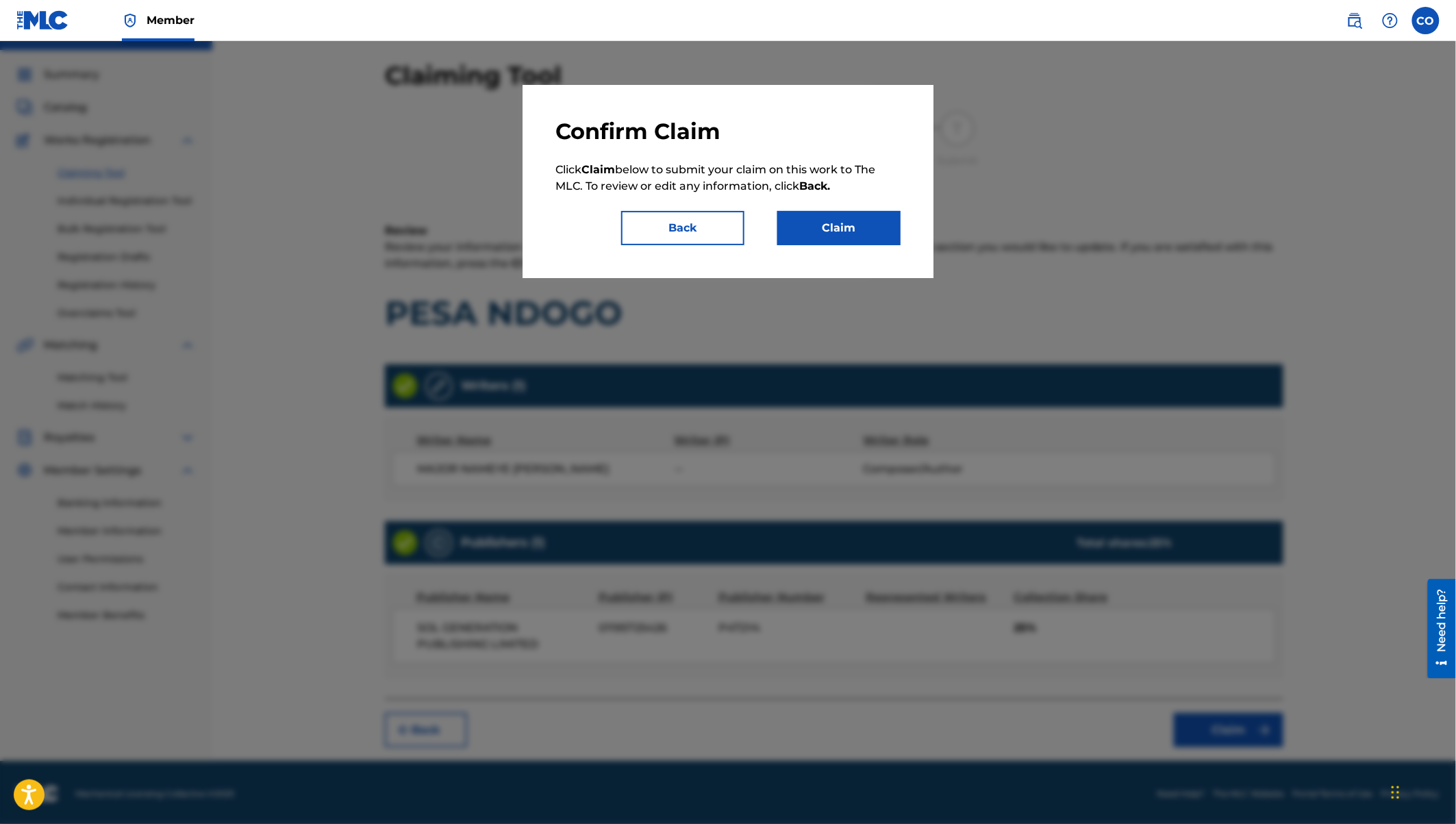
click at [838, 233] on button "Claim" at bounding box center [838, 228] width 123 height 34
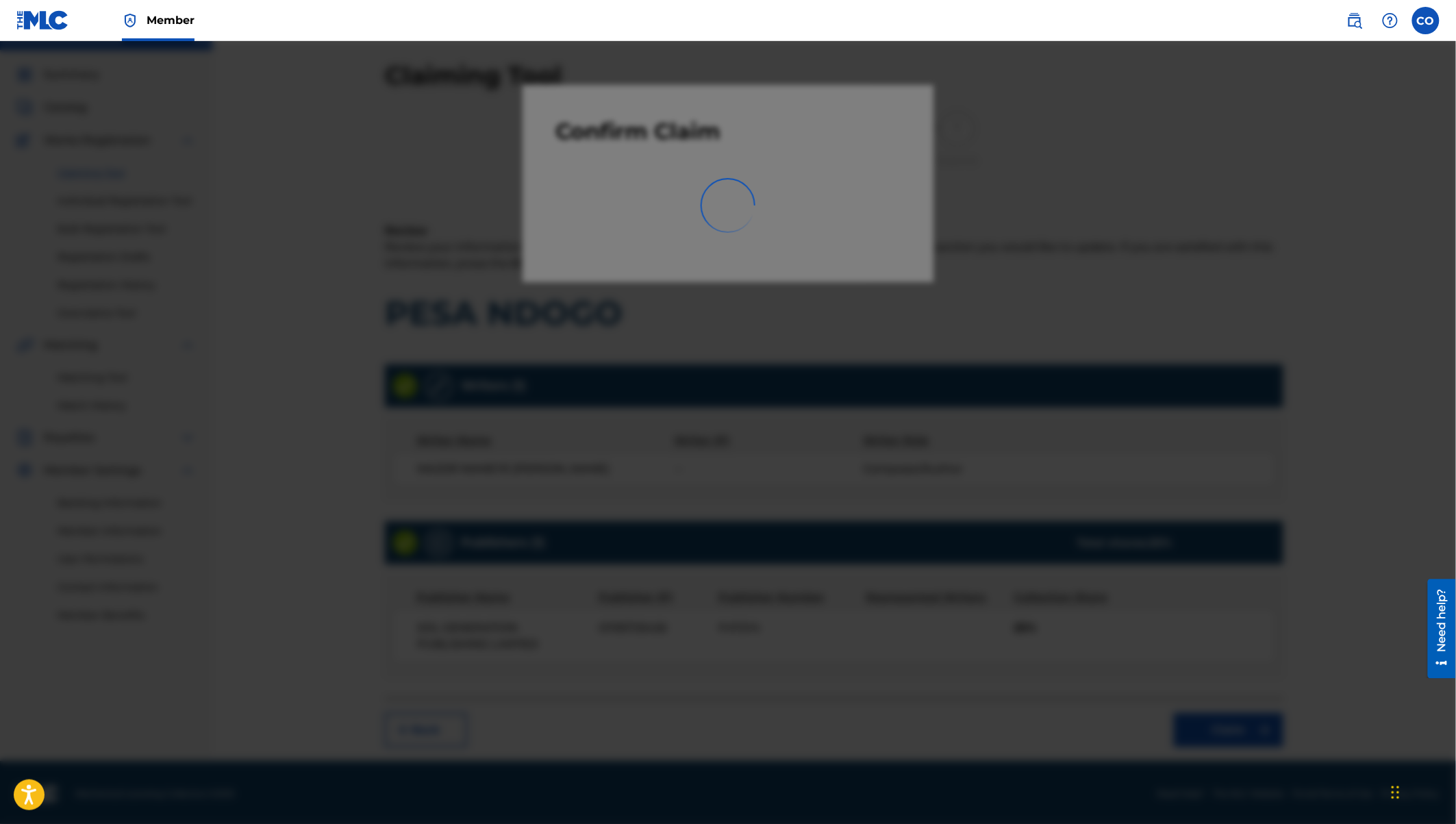
scroll to position [0, 0]
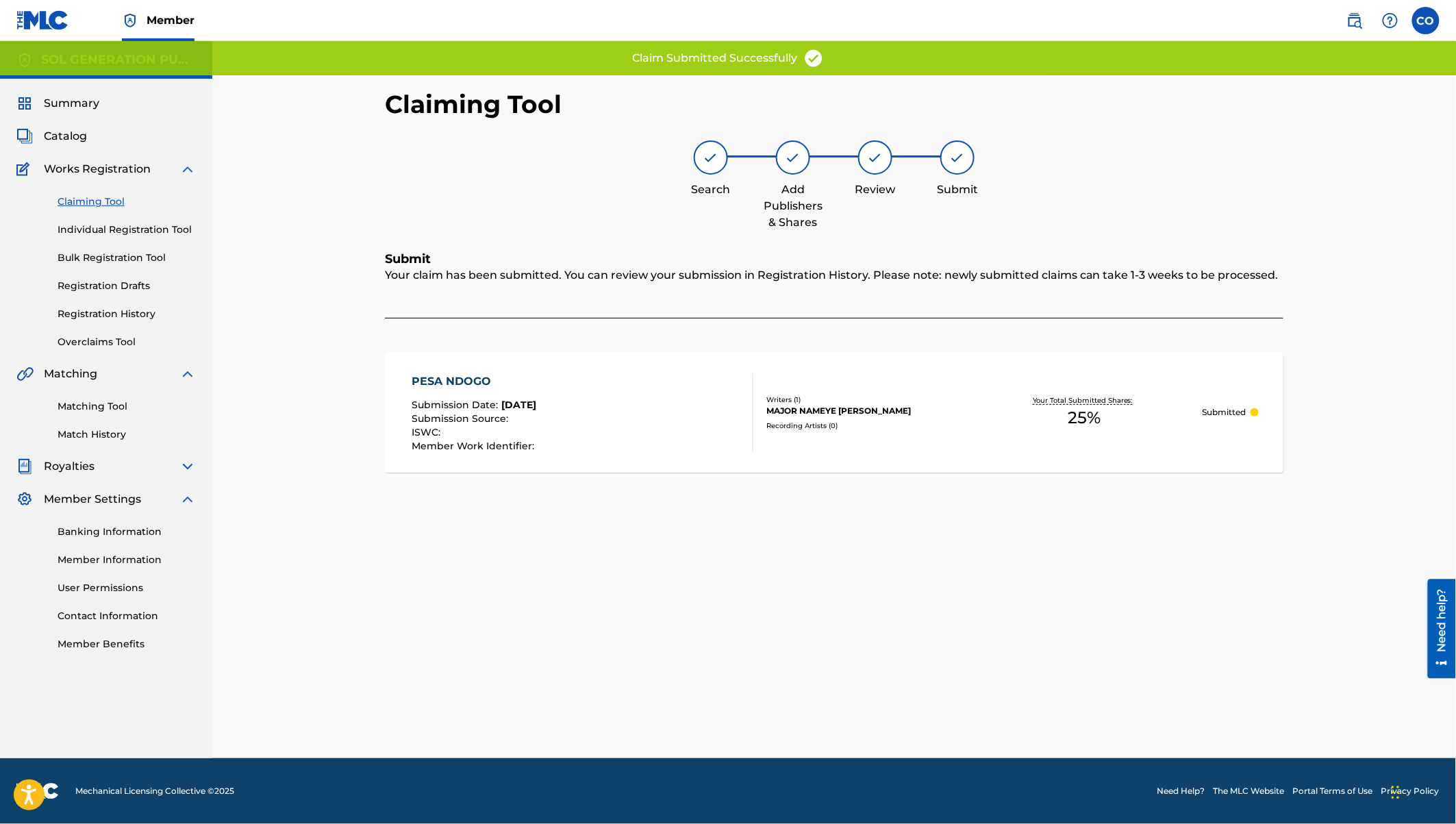
click at [113, 198] on link "Claiming Tool" at bounding box center [126, 201] width 138 height 14
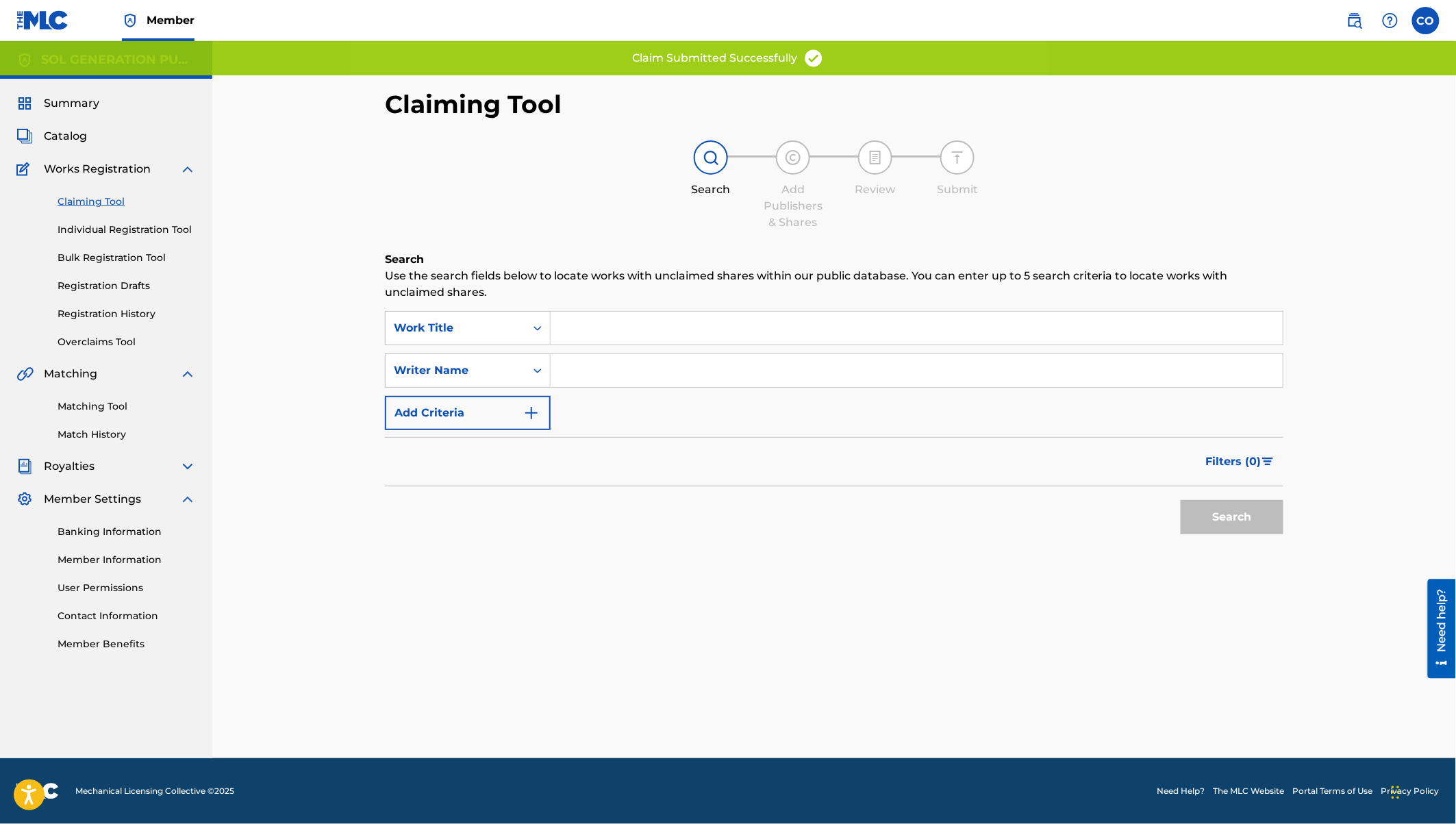
click at [613, 362] on input "Search Form" at bounding box center [916, 370] width 732 height 32
paste input "major nameye"
click at [1180, 500] on button "Search" at bounding box center [1232, 517] width 103 height 34
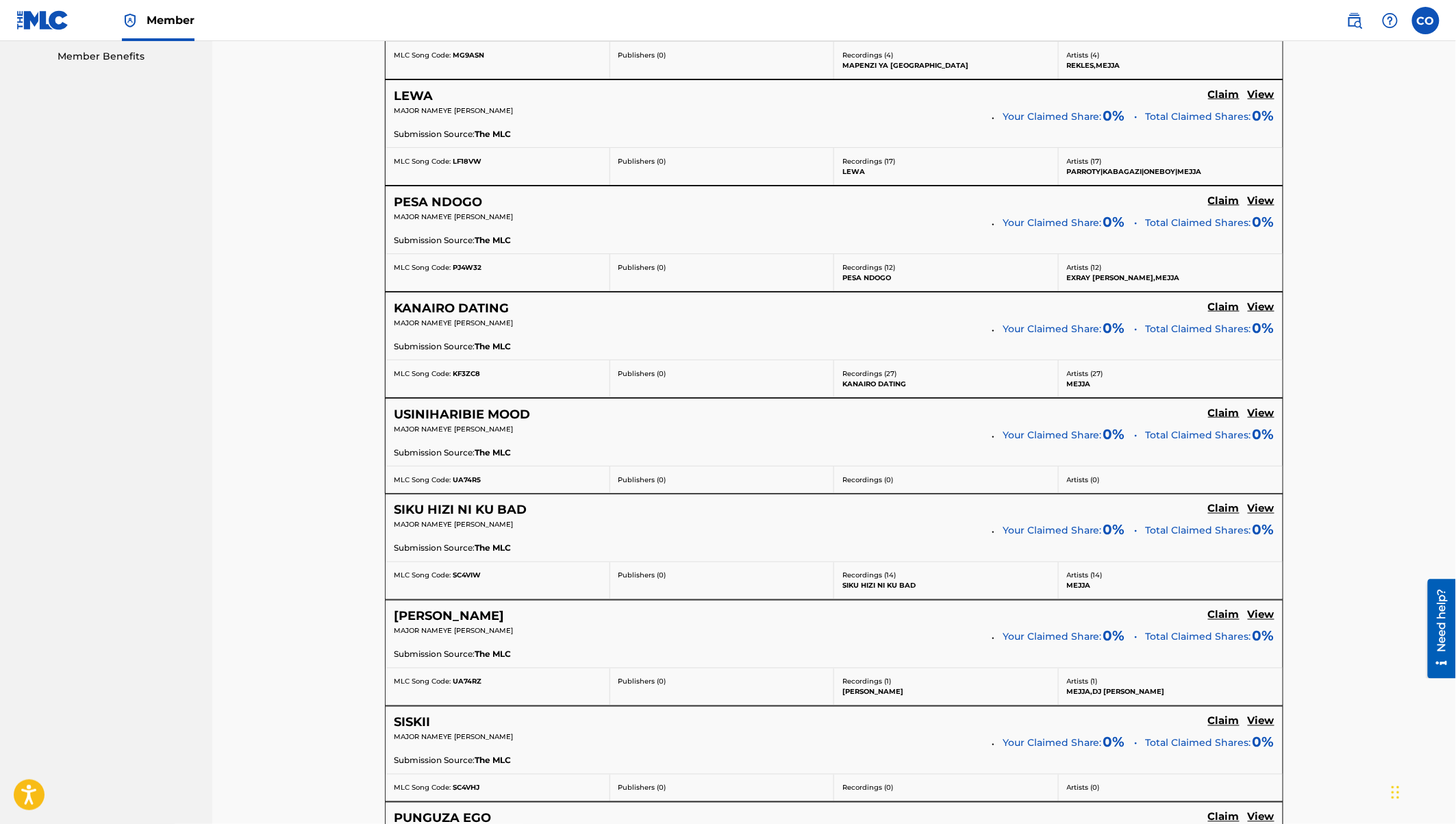
scroll to position [594, 0]
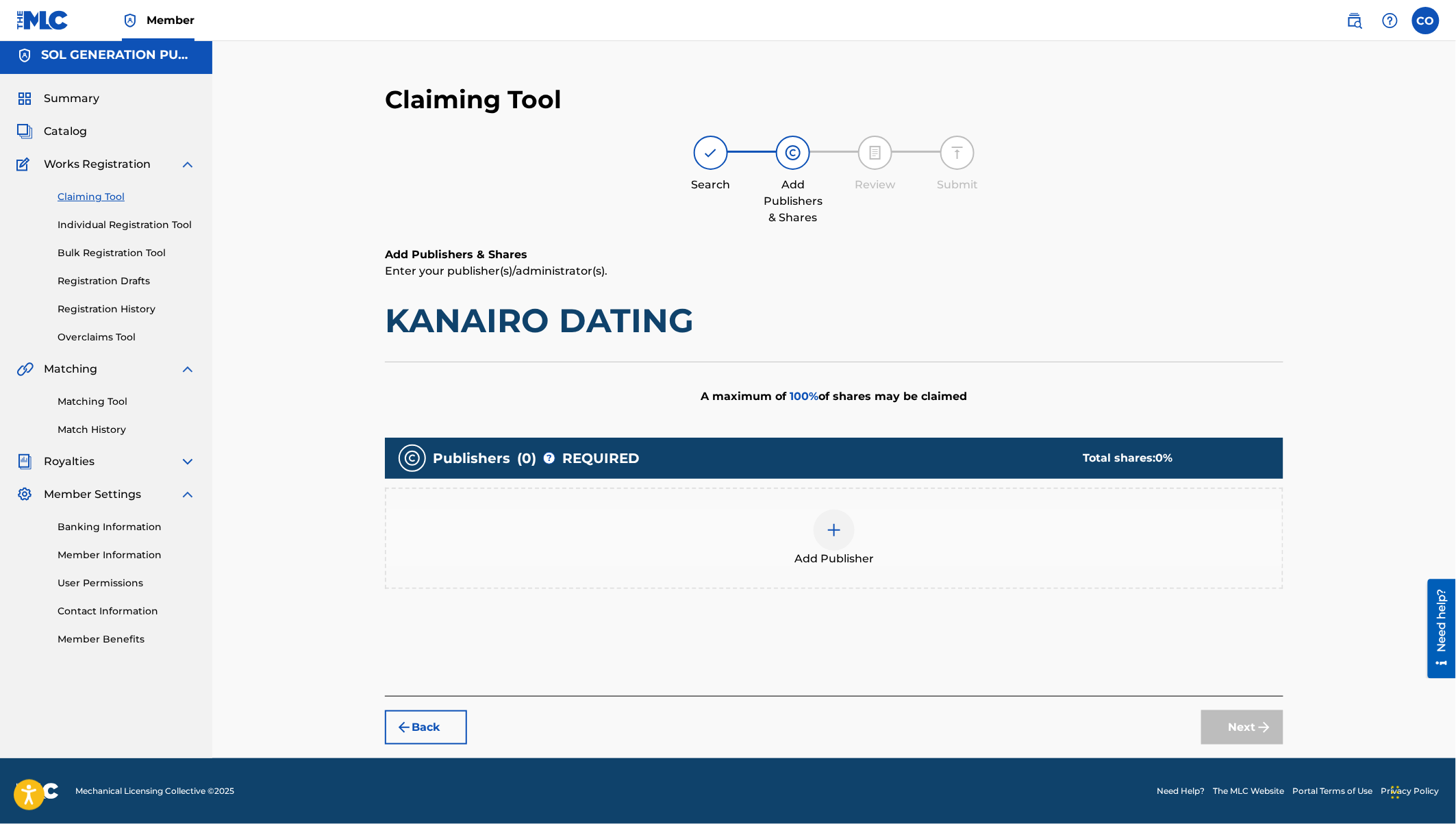
scroll to position [3, 0]
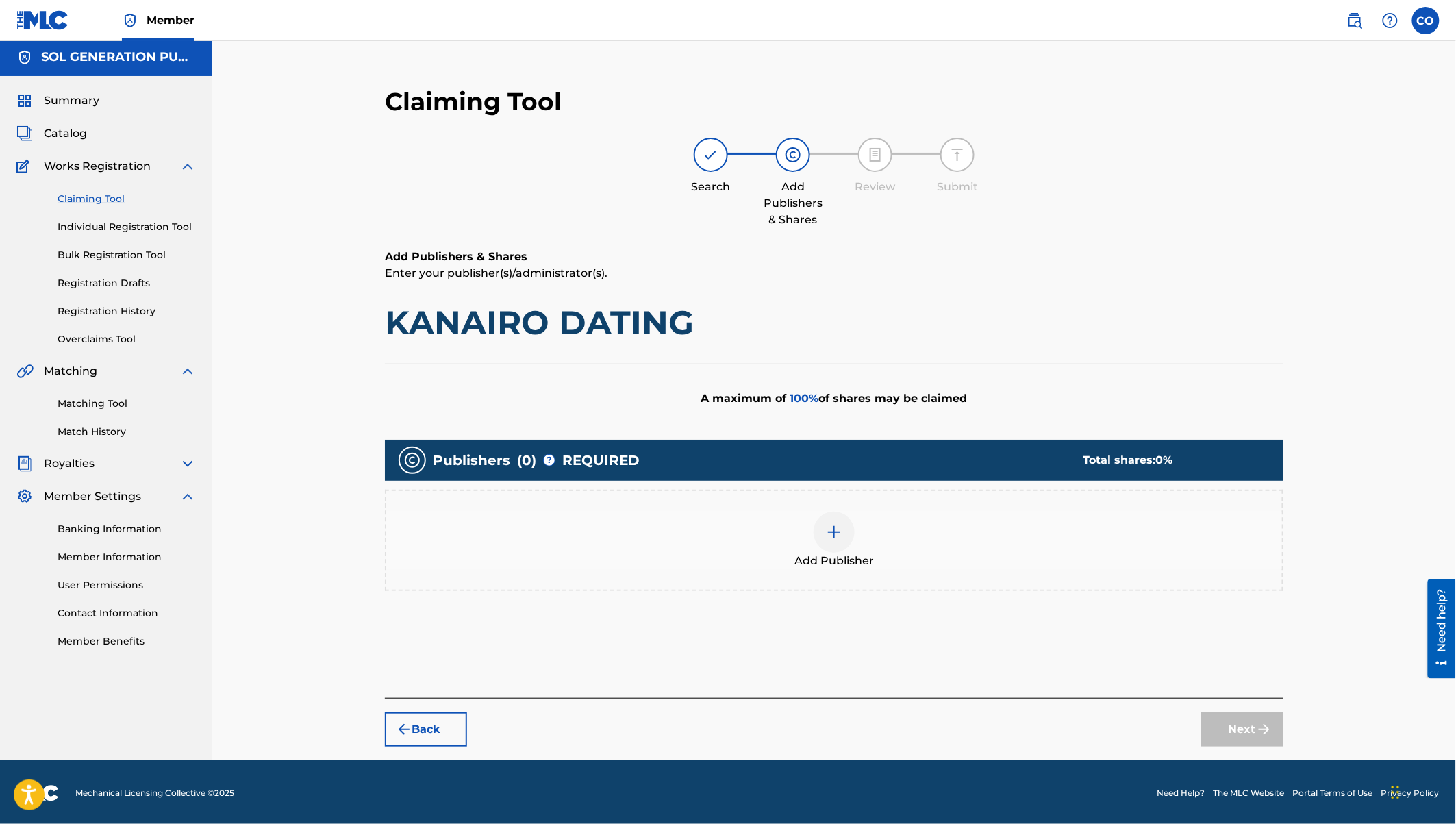
click at [828, 527] on img at bounding box center [833, 531] width 16 height 16
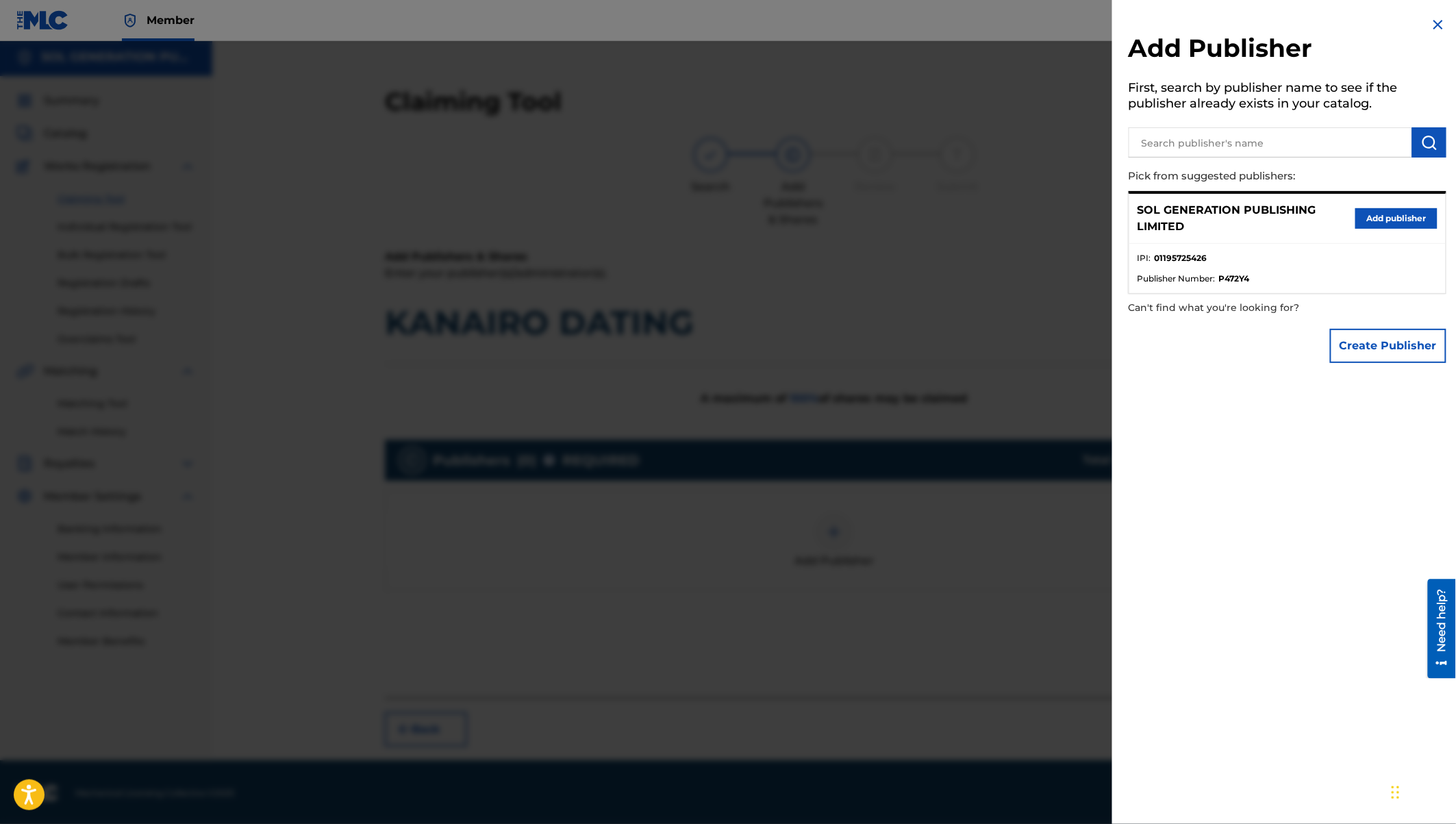
click at [1386, 217] on button "Add publisher" at bounding box center [1396, 218] width 82 height 21
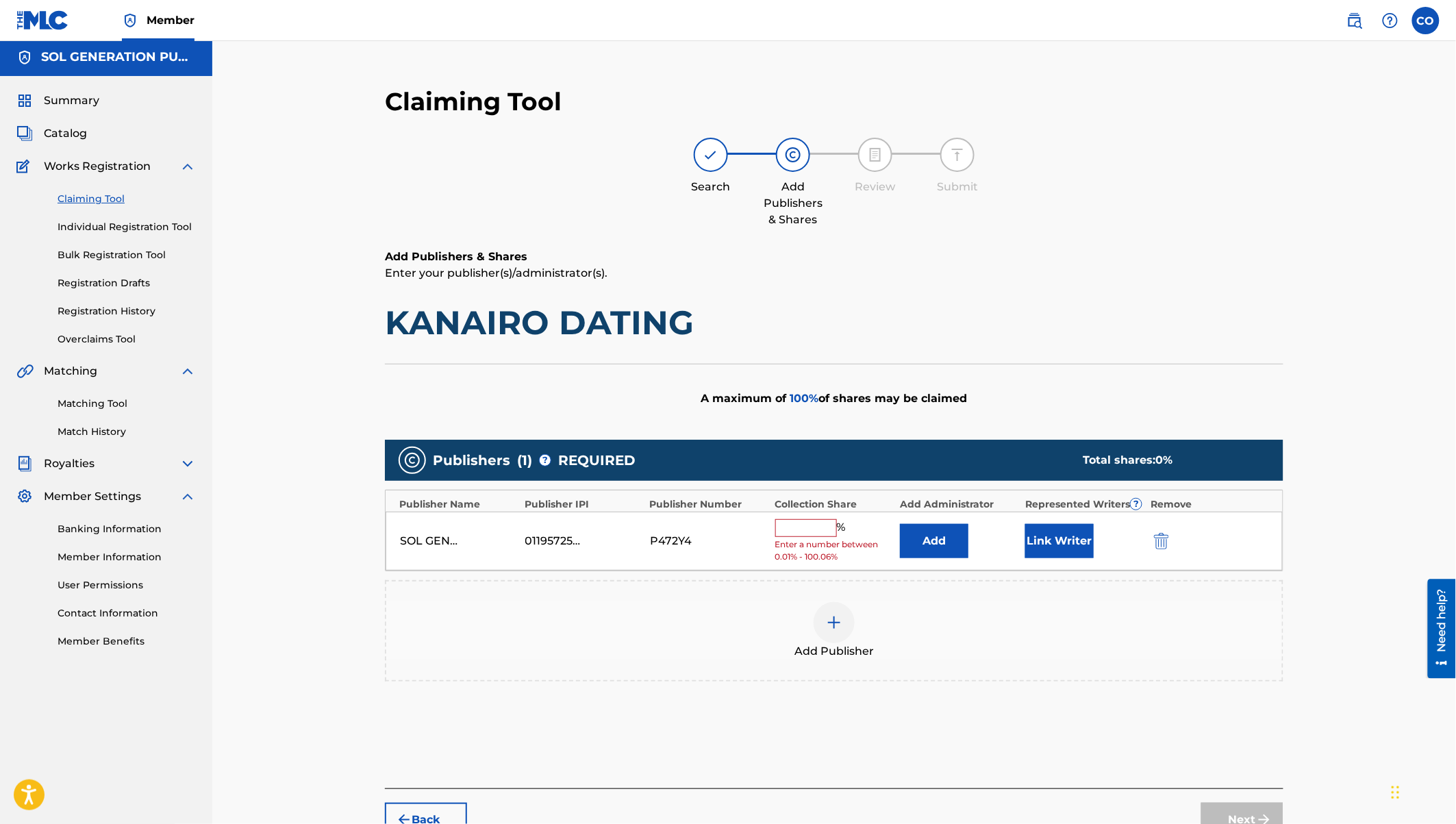
click at [807, 525] on input "text" at bounding box center [806, 527] width 62 height 18
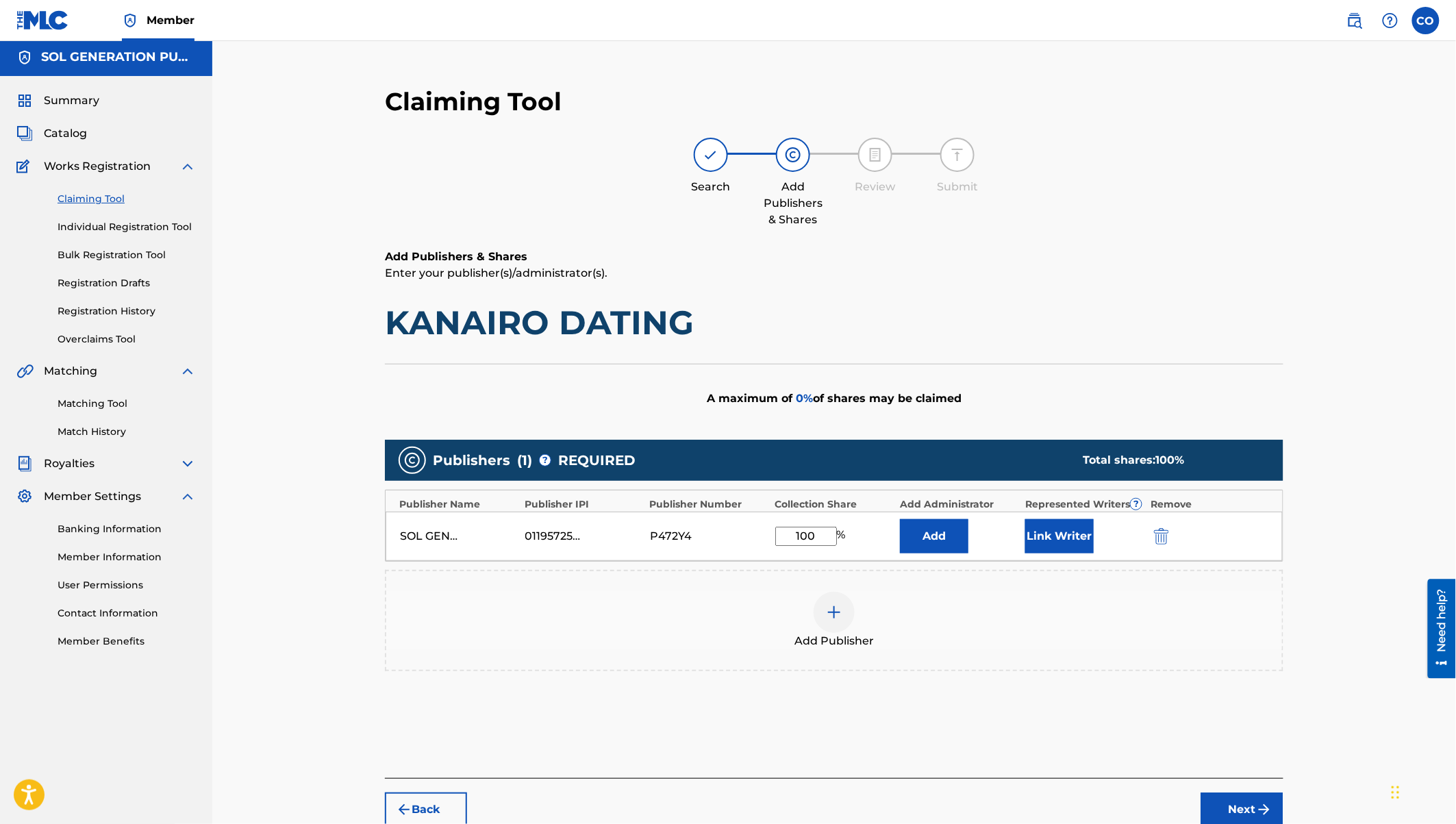
click at [1074, 538] on button "Link Writer" at bounding box center [1059, 536] width 69 height 34
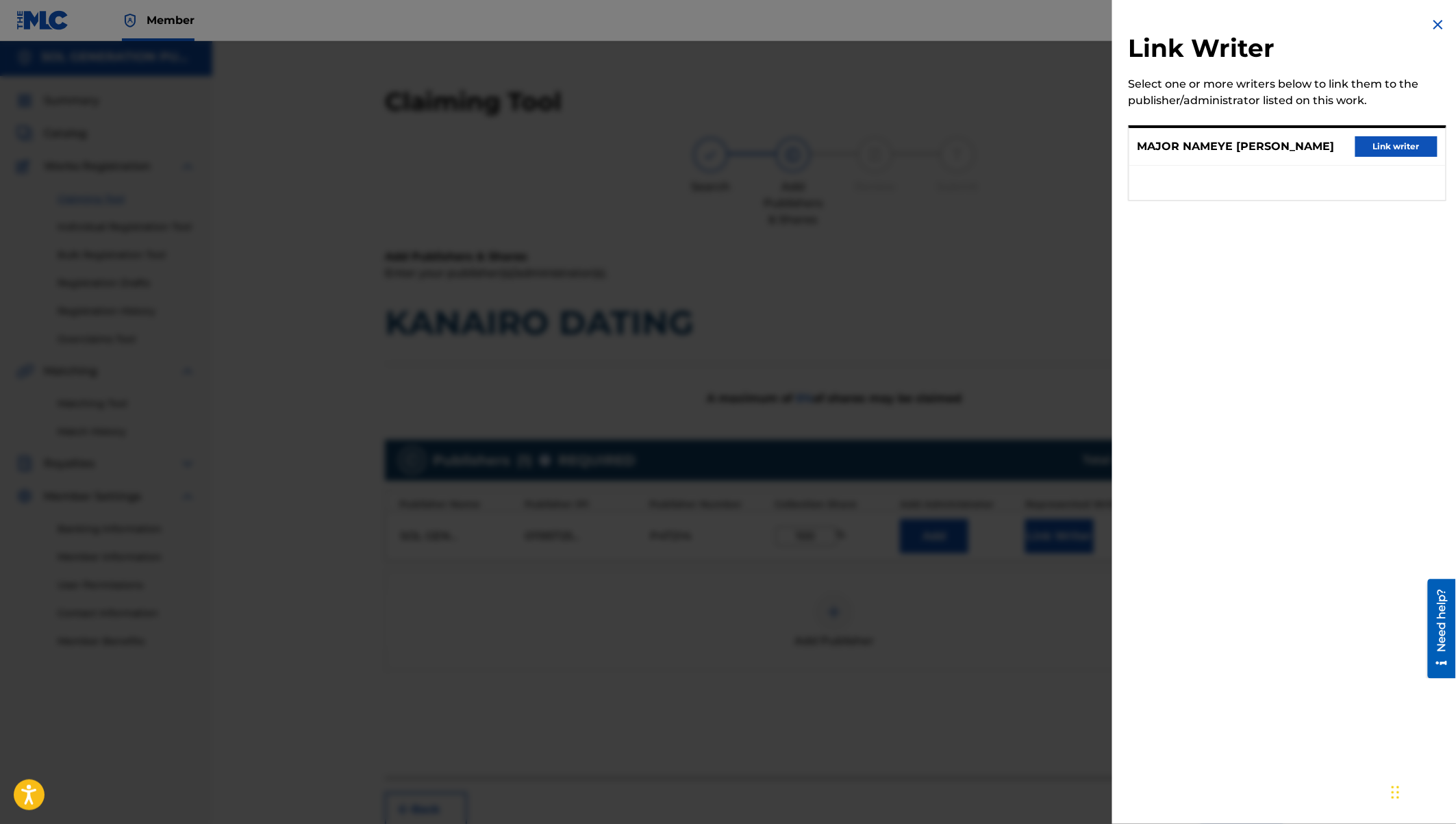
click at [1389, 151] on button "Link writer" at bounding box center [1396, 147] width 82 height 21
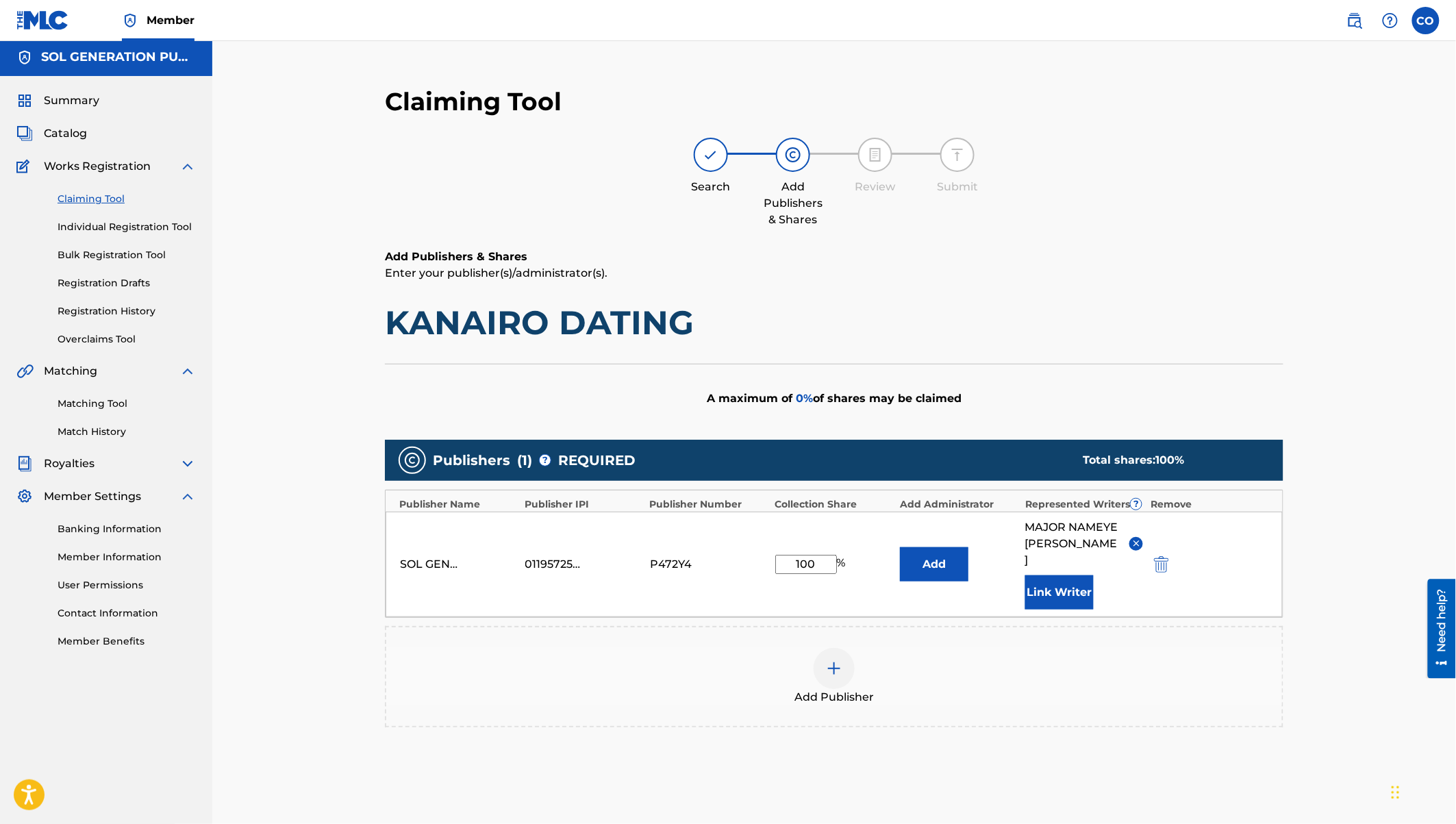
scroll to position [122, 0]
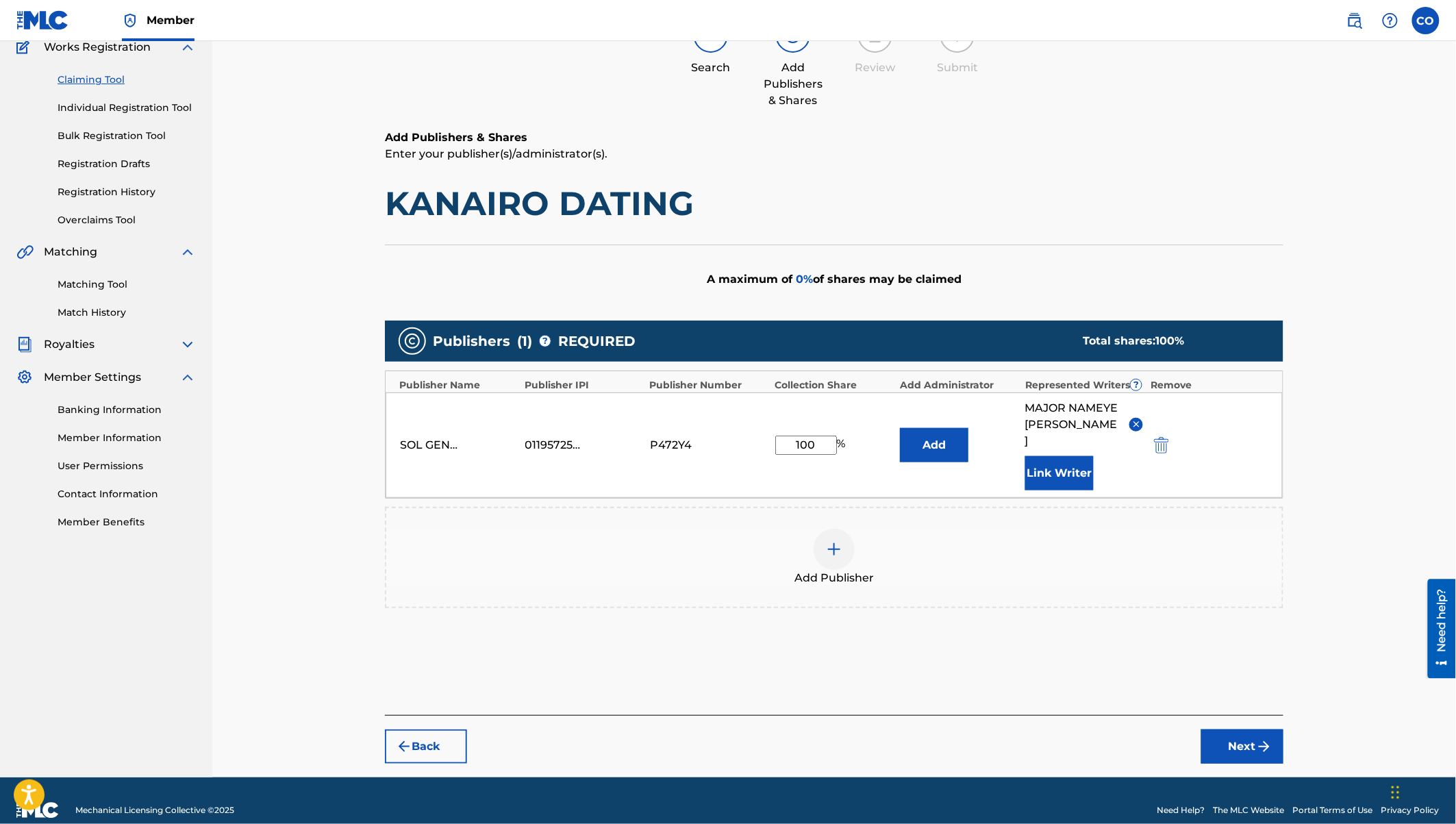
click at [1251, 732] on button "Next" at bounding box center [1242, 747] width 82 height 34
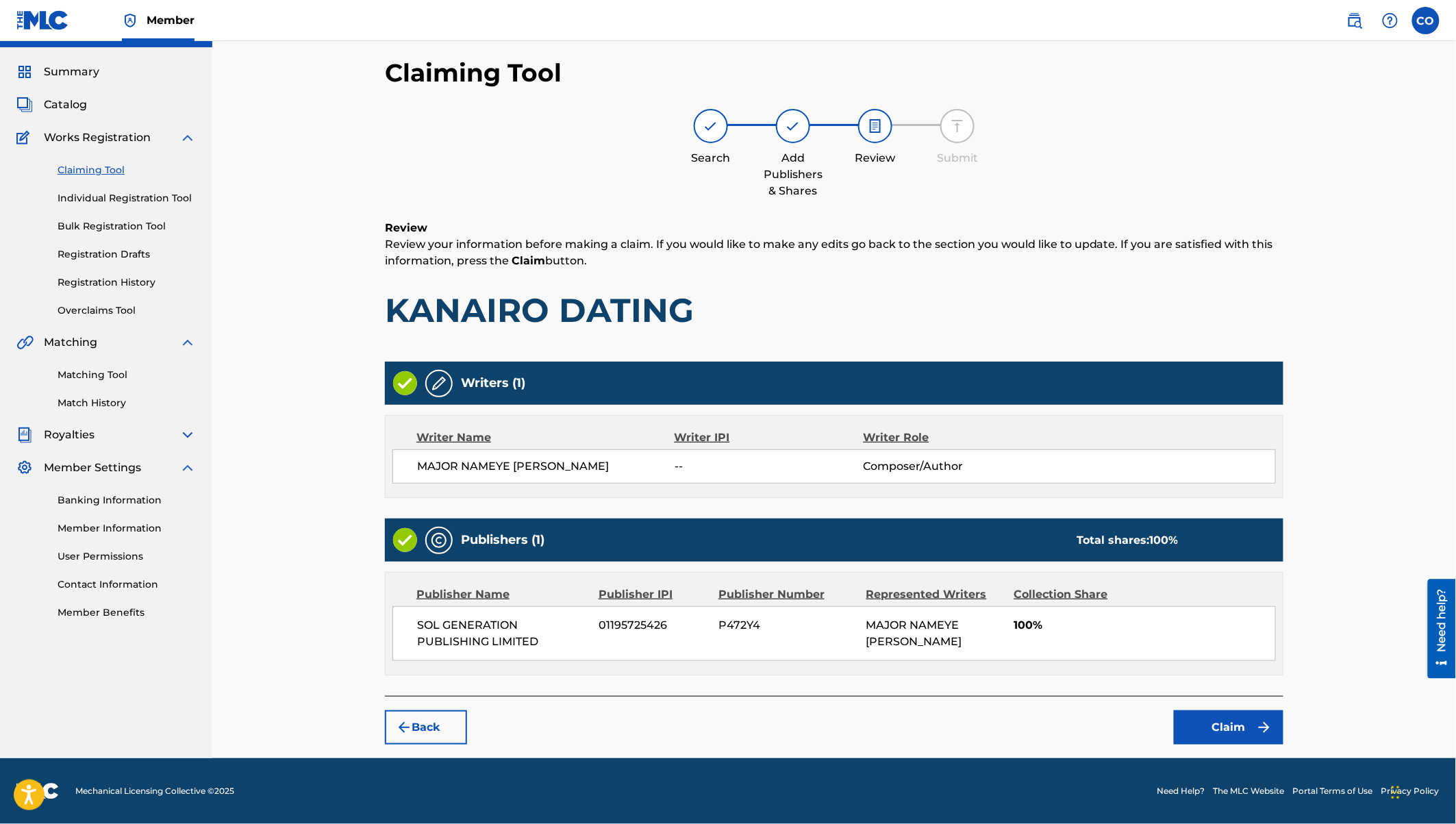
scroll to position [29, 0]
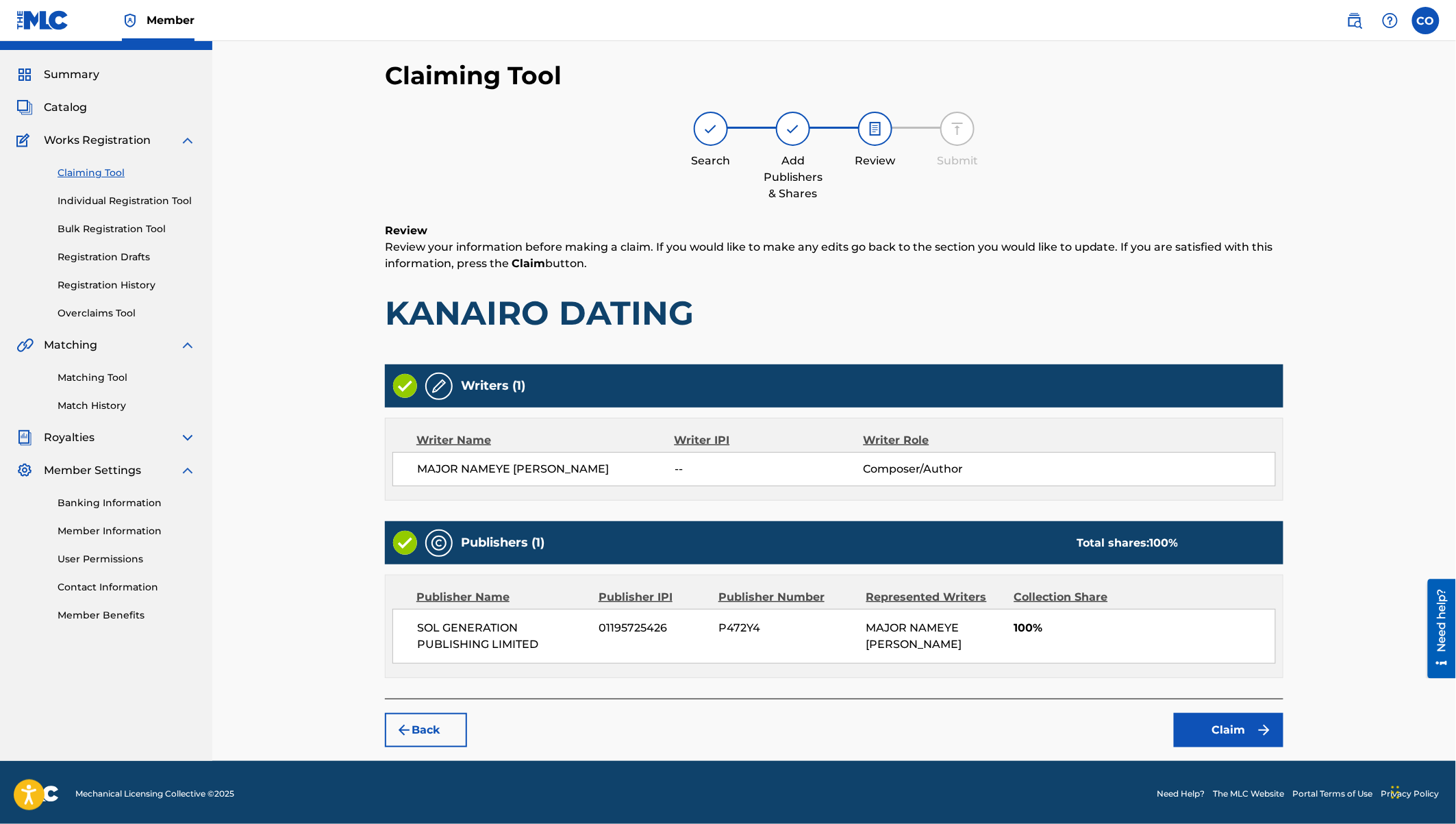
click at [1229, 725] on button "Claim" at bounding box center [1228, 731] width 110 height 34
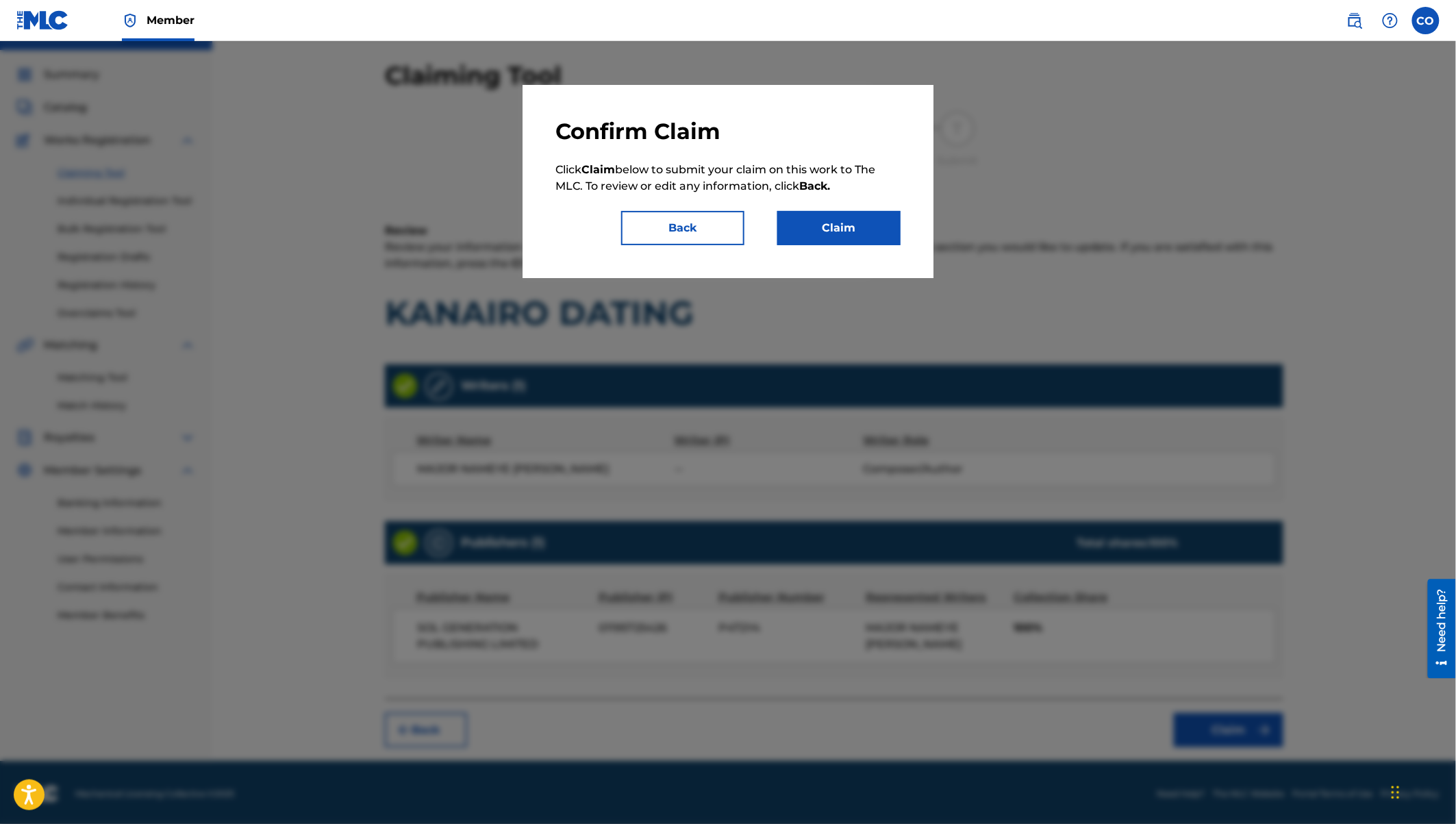
click at [851, 235] on button "Claim" at bounding box center [838, 228] width 123 height 34
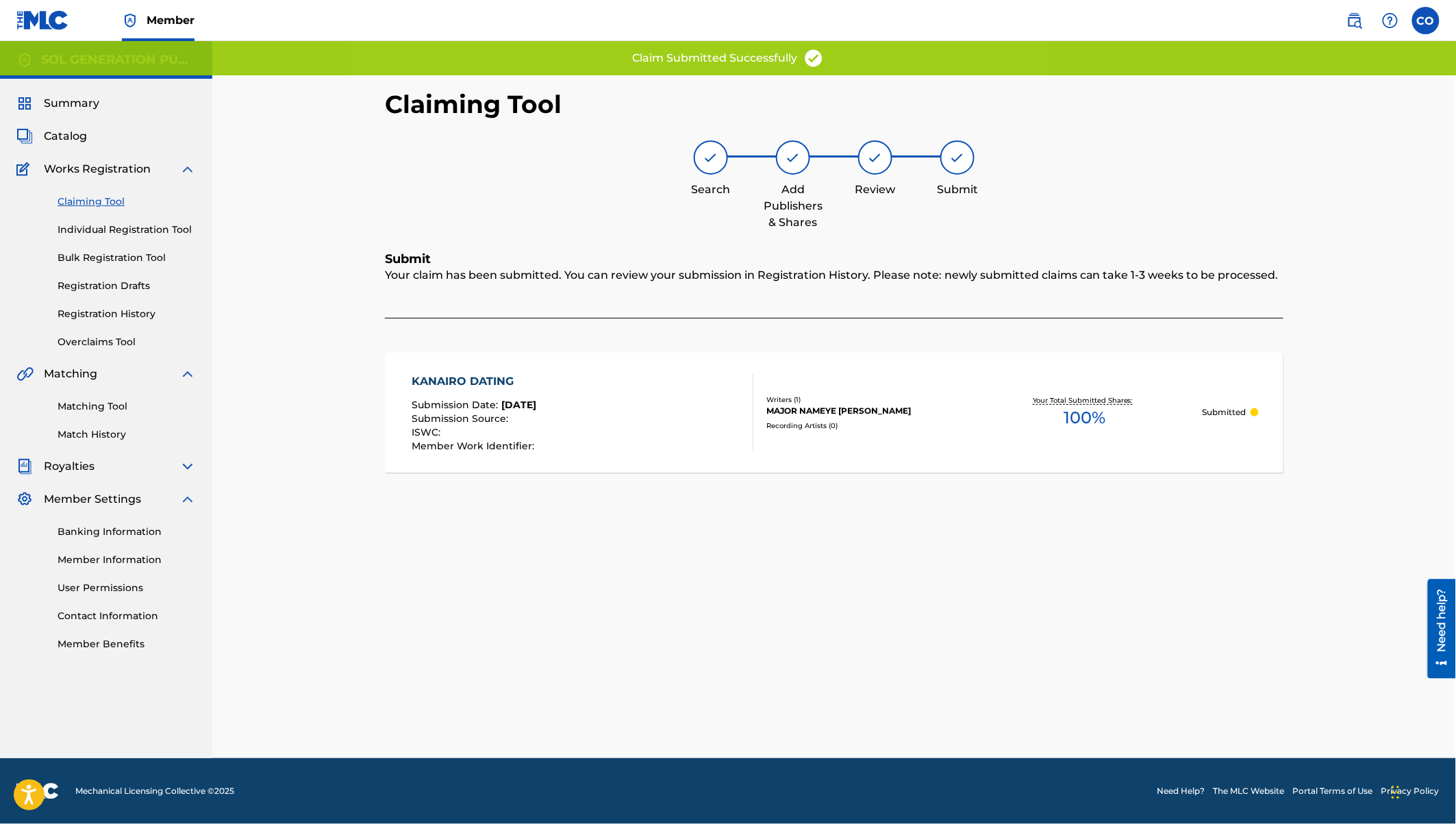
scroll to position [0, 0]
click at [109, 203] on link "Claiming Tool" at bounding box center [126, 201] width 138 height 14
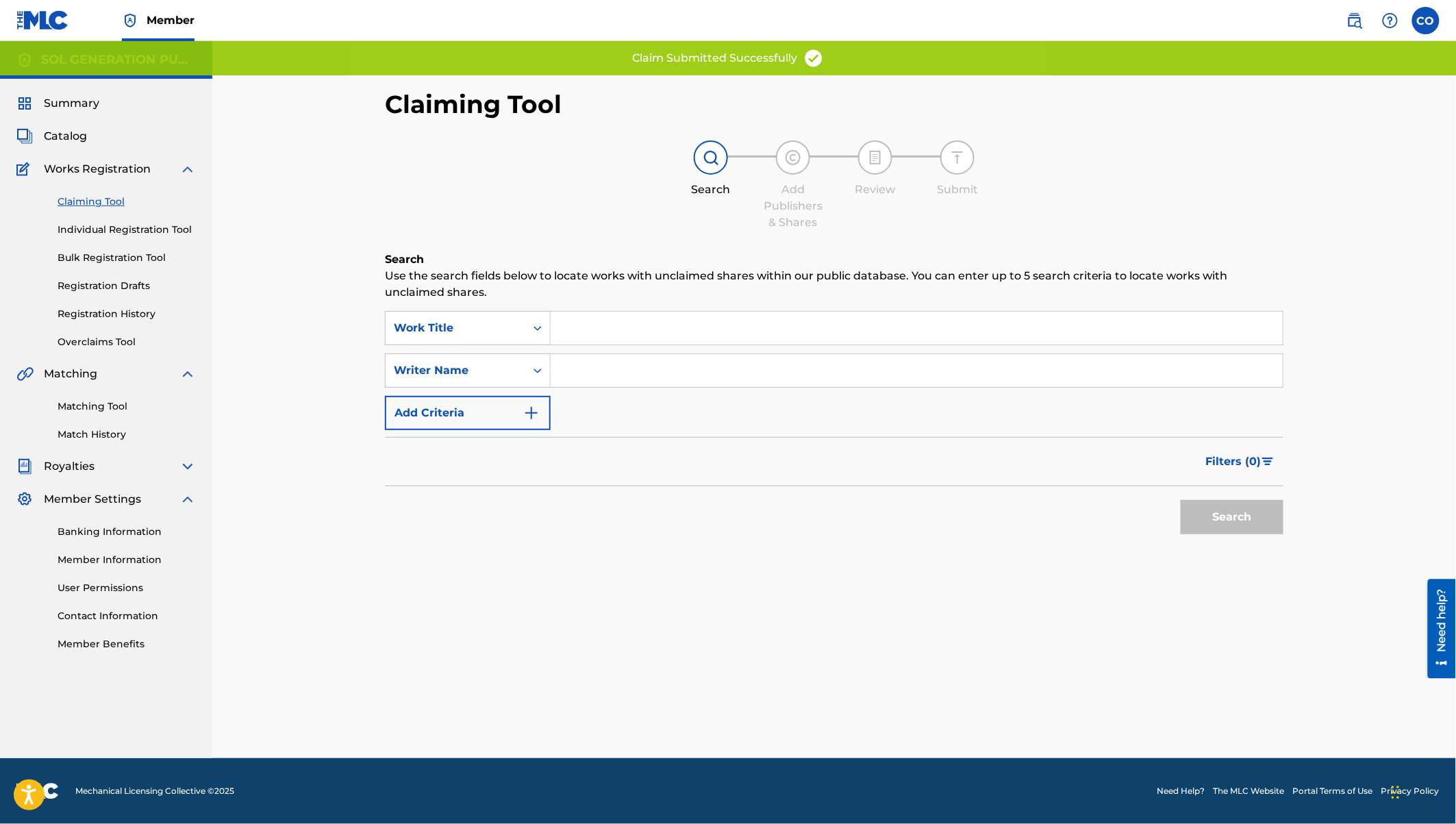
click at [593, 376] on input "Search Form" at bounding box center [916, 370] width 732 height 32
paste input "major nameye"
click at [1180, 500] on button "Search" at bounding box center [1232, 517] width 103 height 34
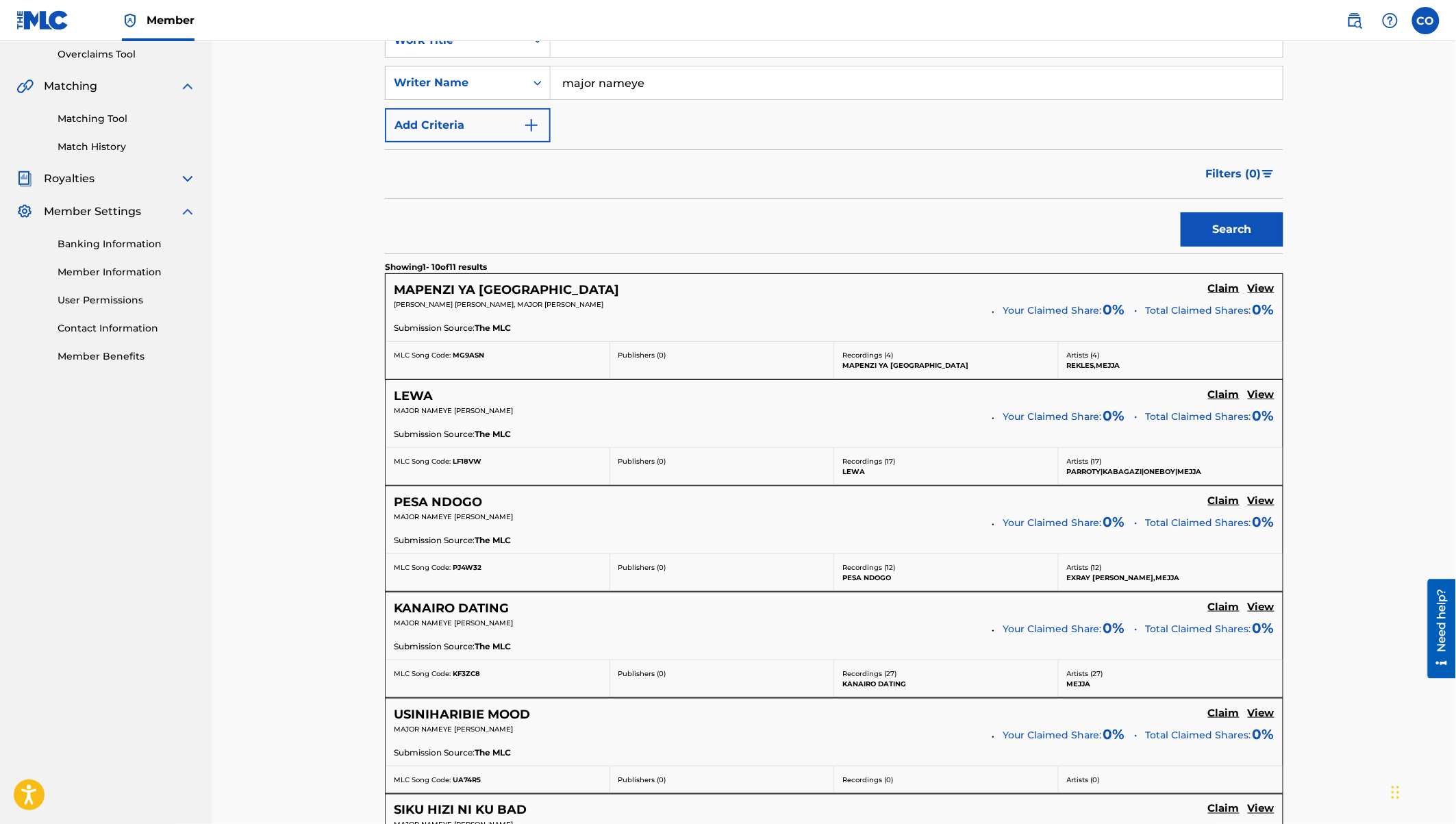
scroll to position [334, 0]
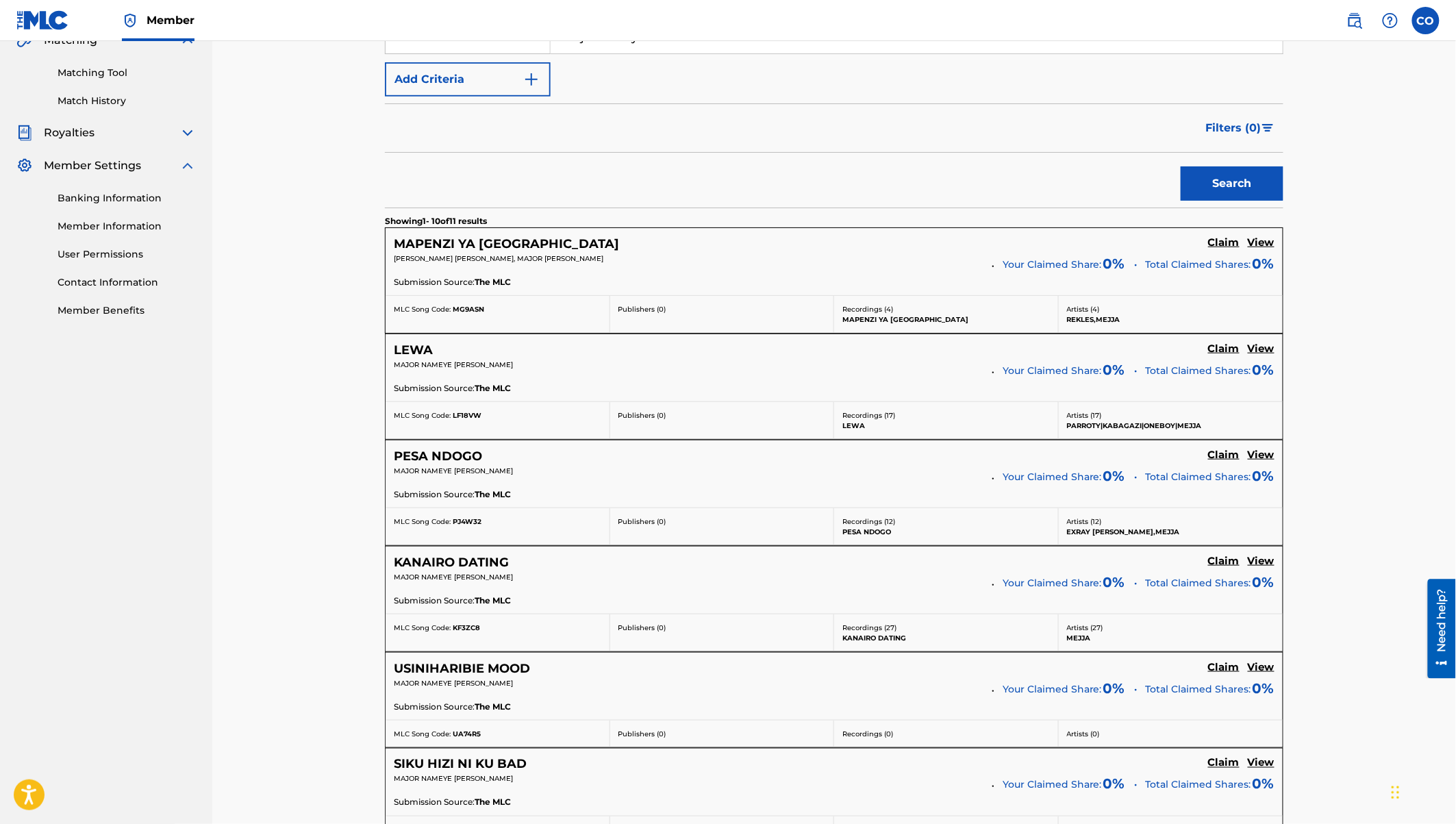
click at [1222, 249] on h5 "Claim" at bounding box center [1223, 243] width 31 height 13
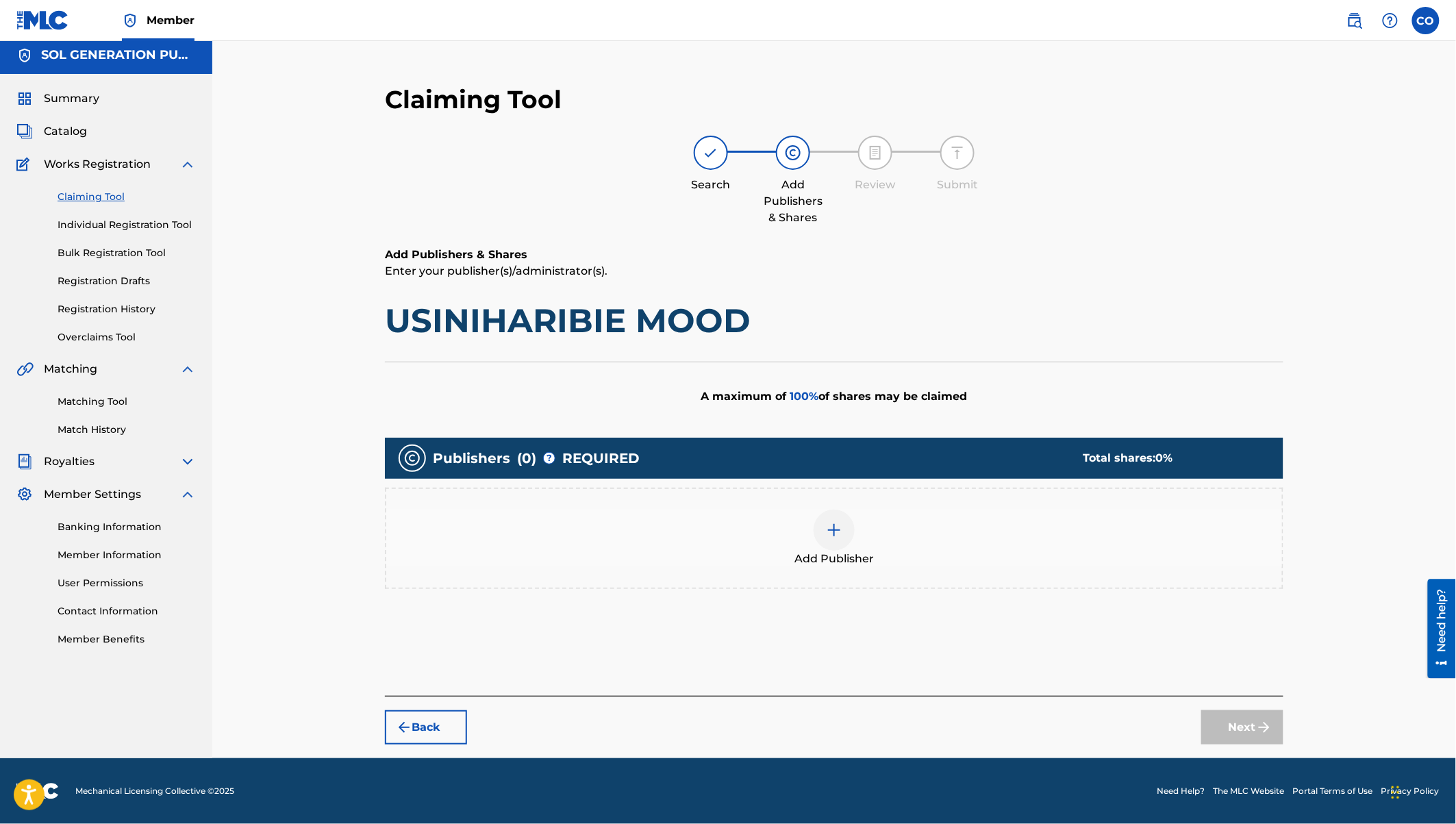
scroll to position [3, 0]
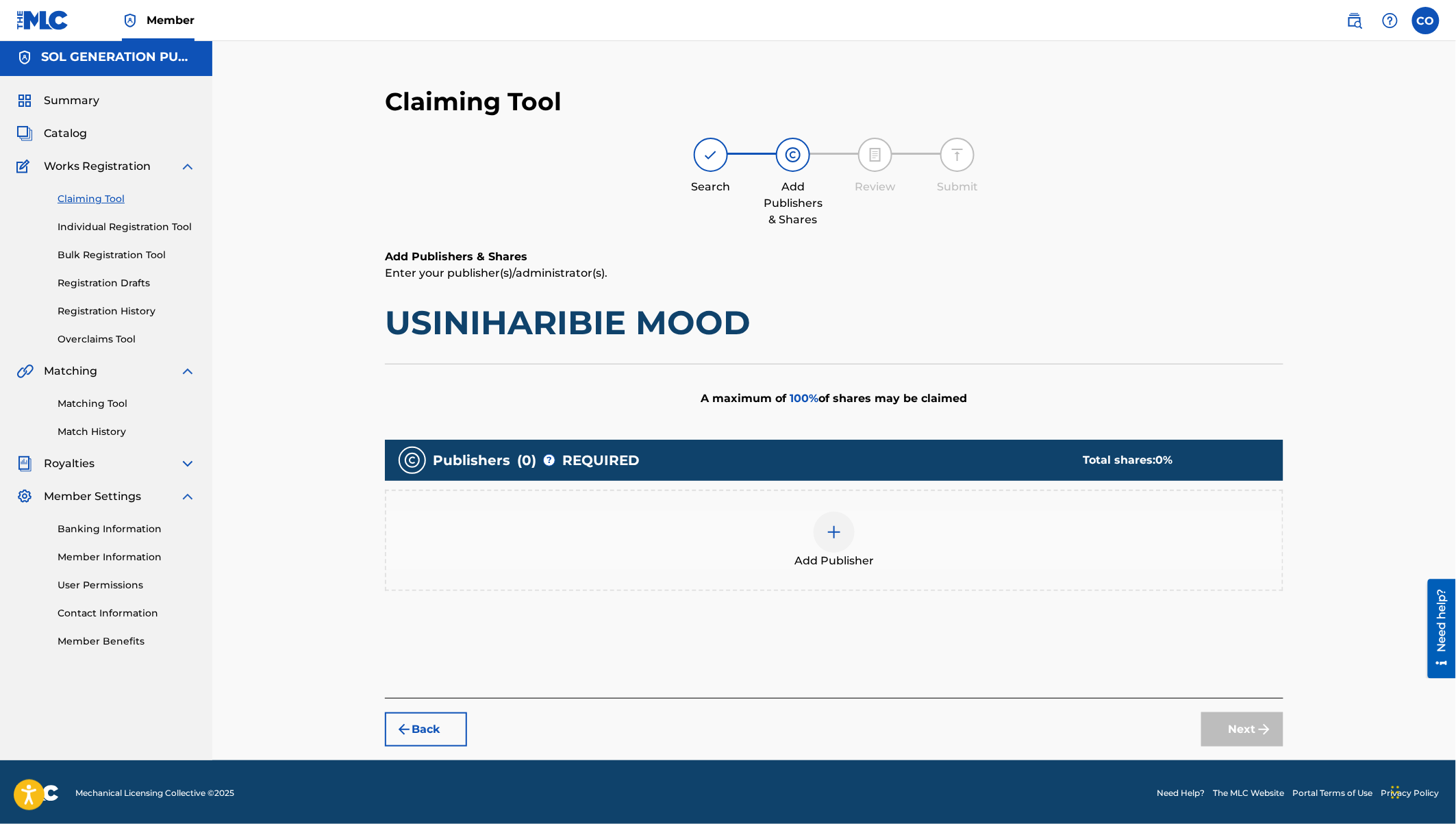
click at [840, 528] on img at bounding box center [833, 531] width 16 height 16
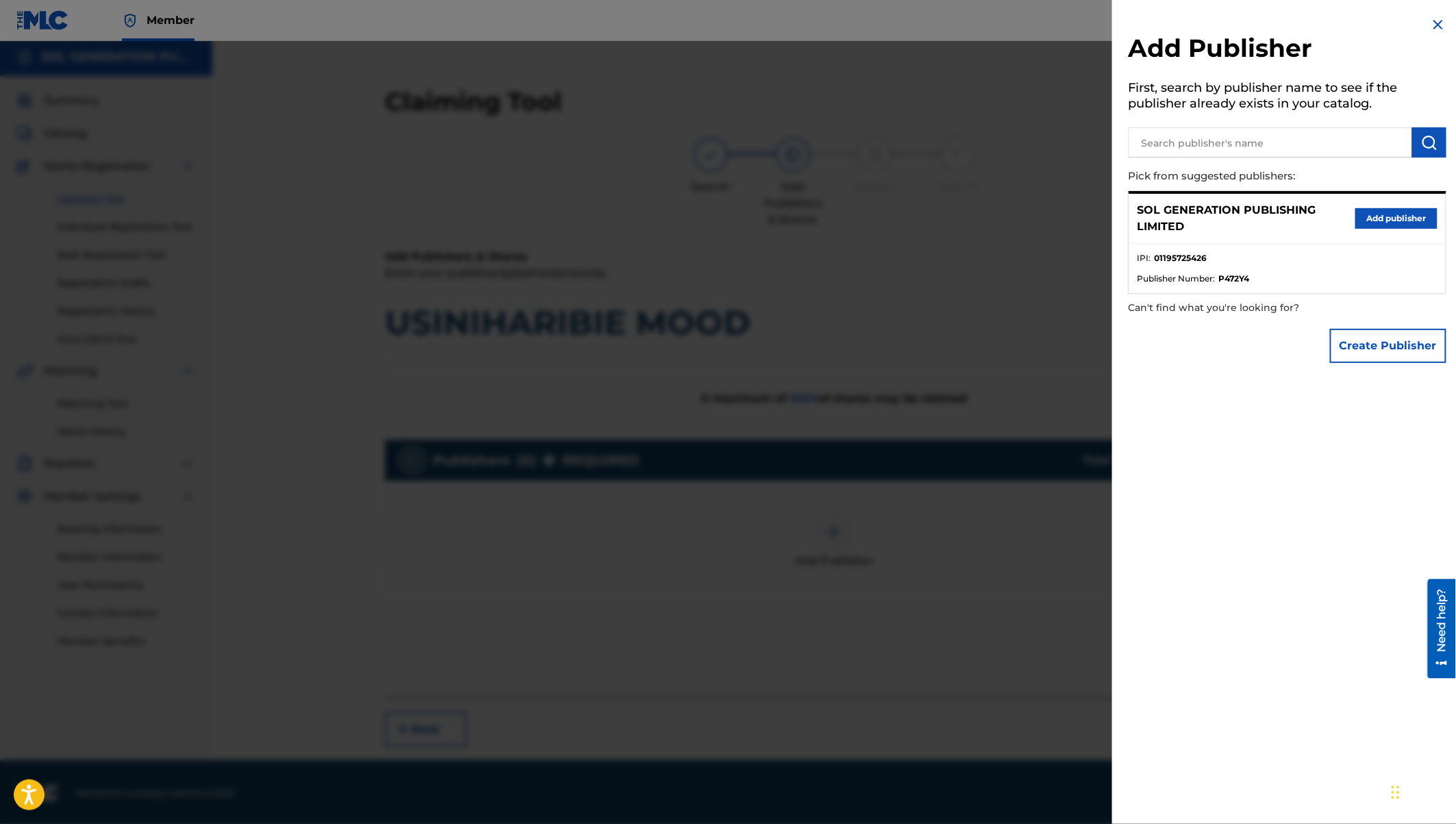
click at [1391, 215] on button "Add publisher" at bounding box center [1396, 218] width 82 height 21
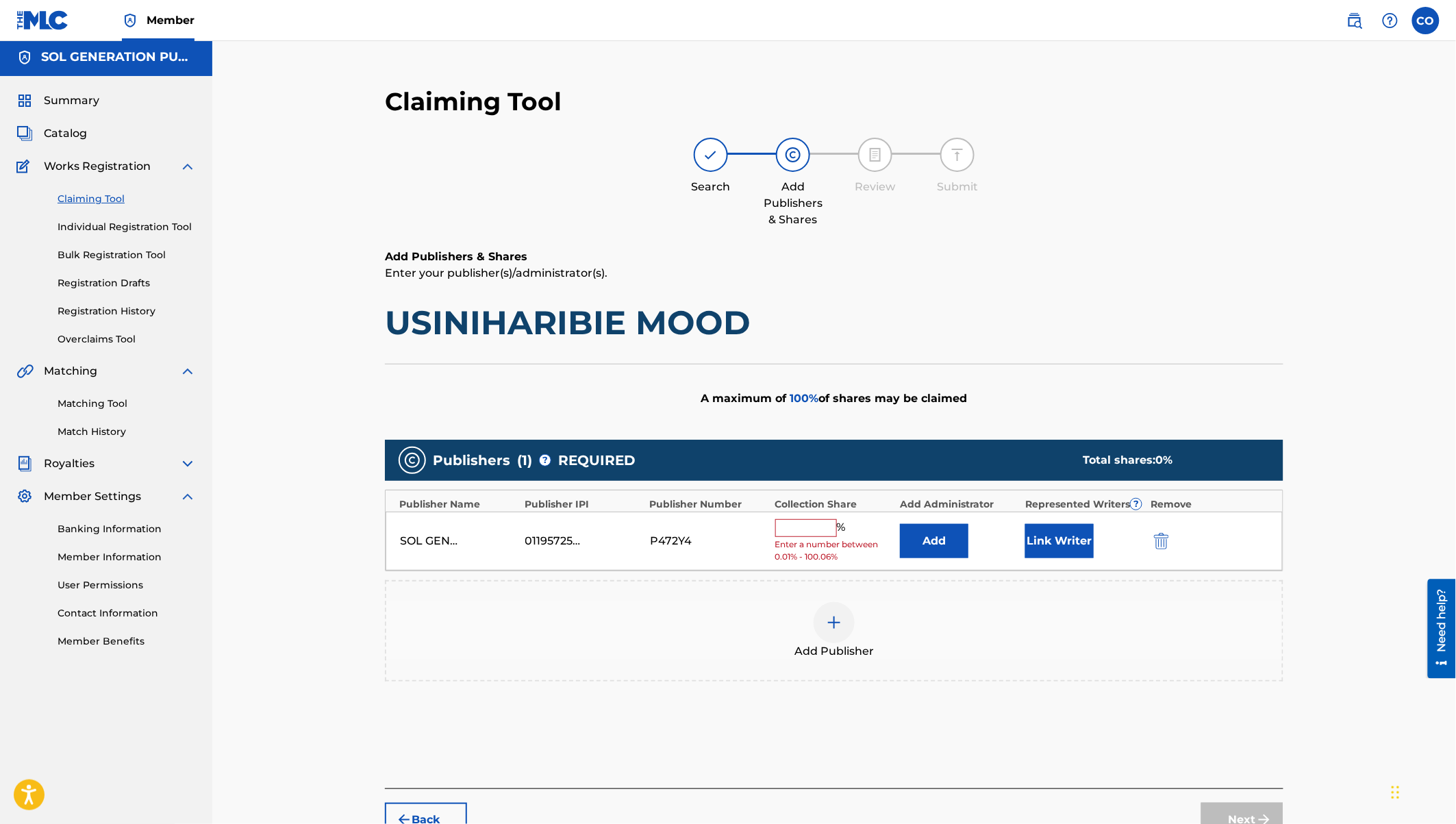
click at [820, 525] on input "text" at bounding box center [806, 527] width 62 height 18
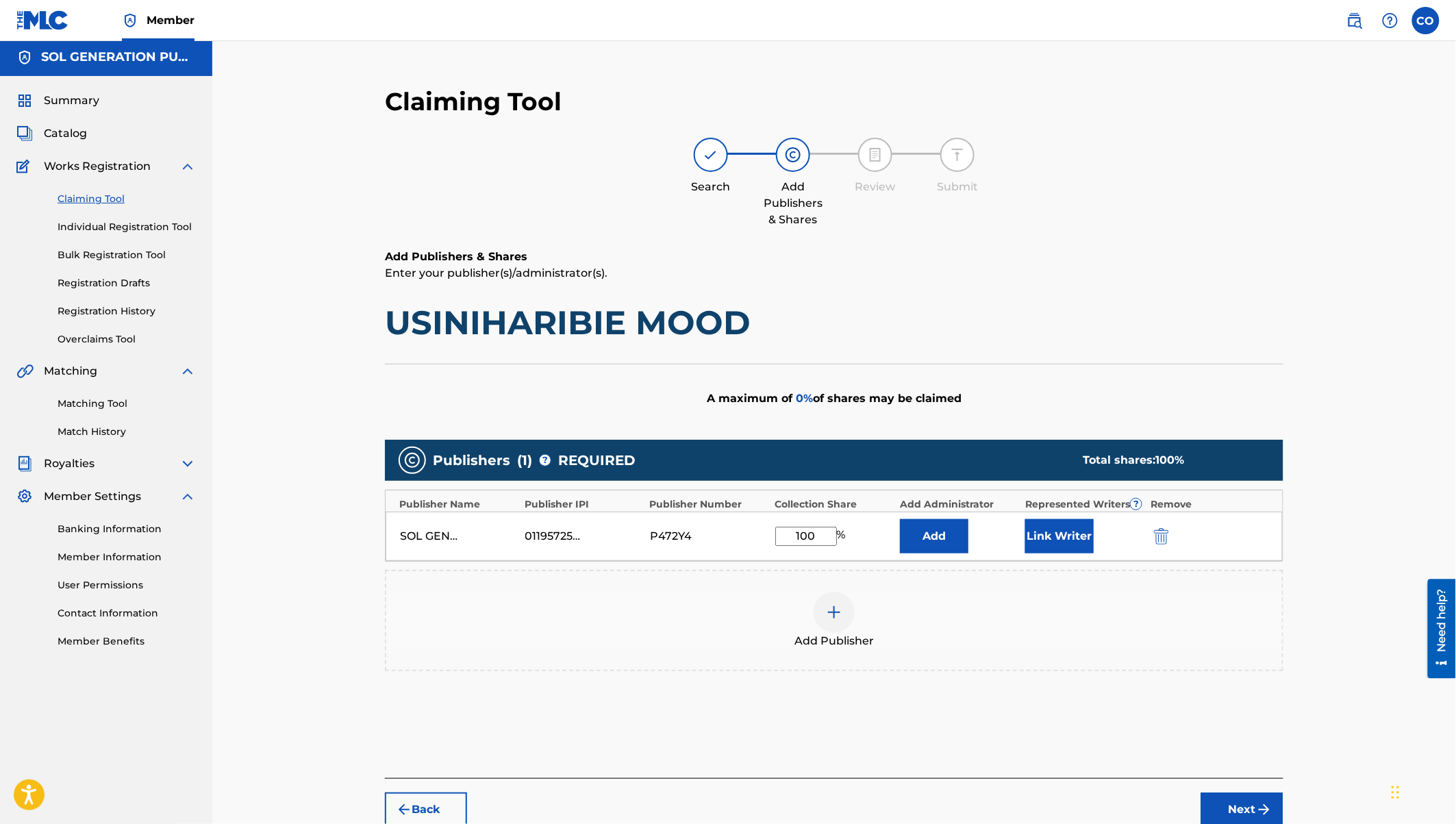
scroll to position [82, 0]
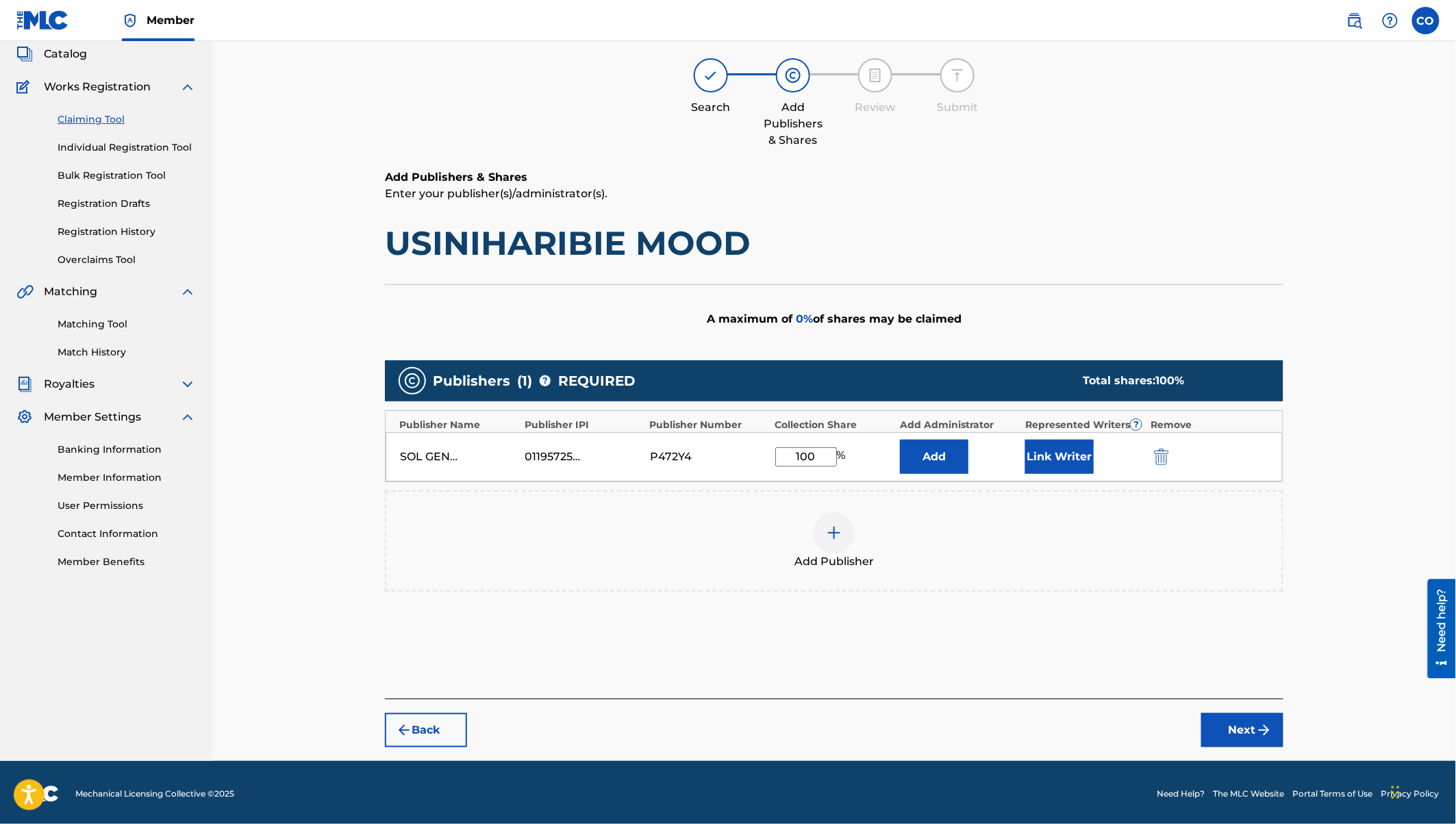
click at [1058, 449] on button "Link Writer" at bounding box center [1059, 457] width 69 height 34
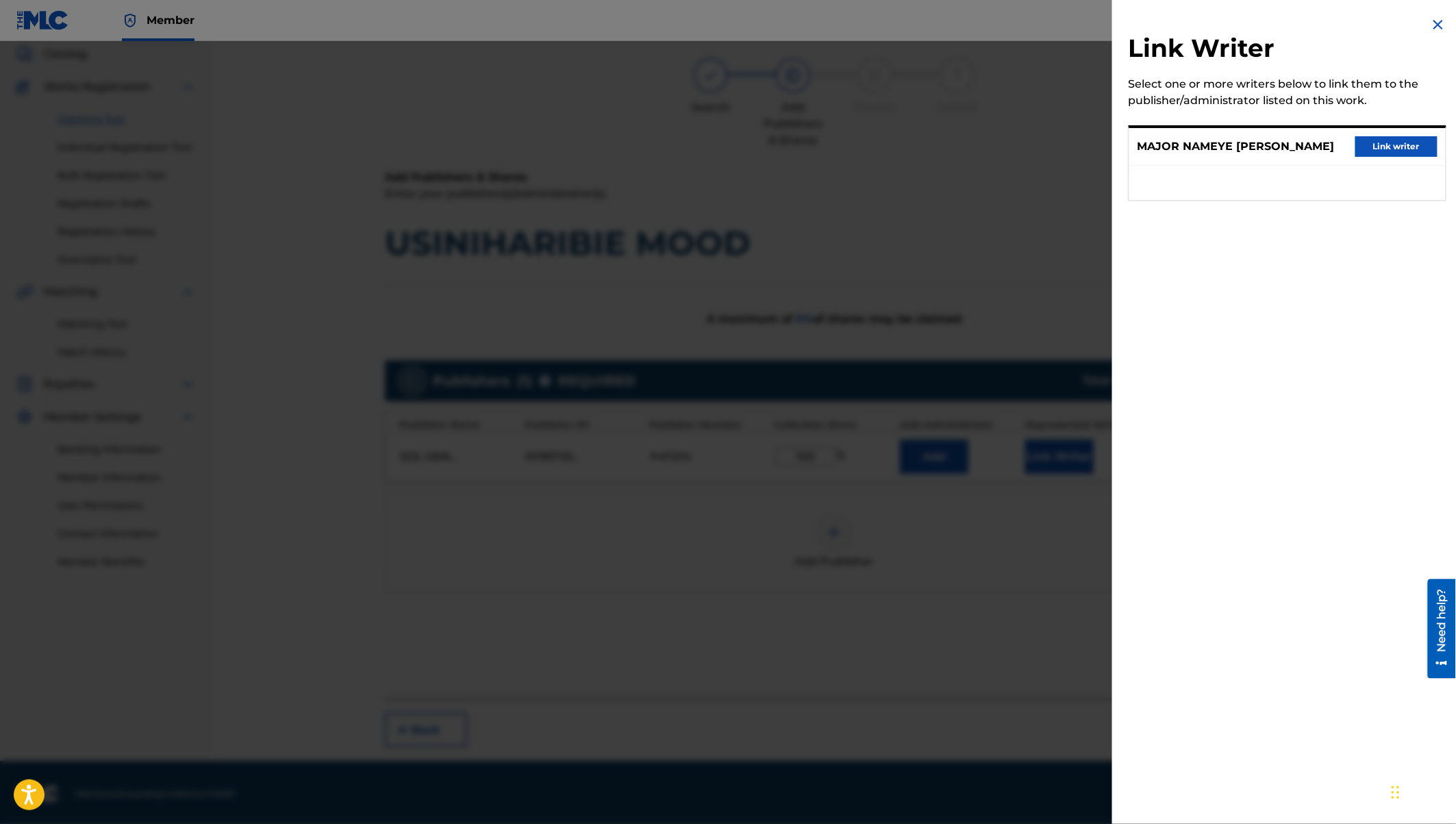
click at [1368, 143] on button "Link writer" at bounding box center [1396, 147] width 82 height 21
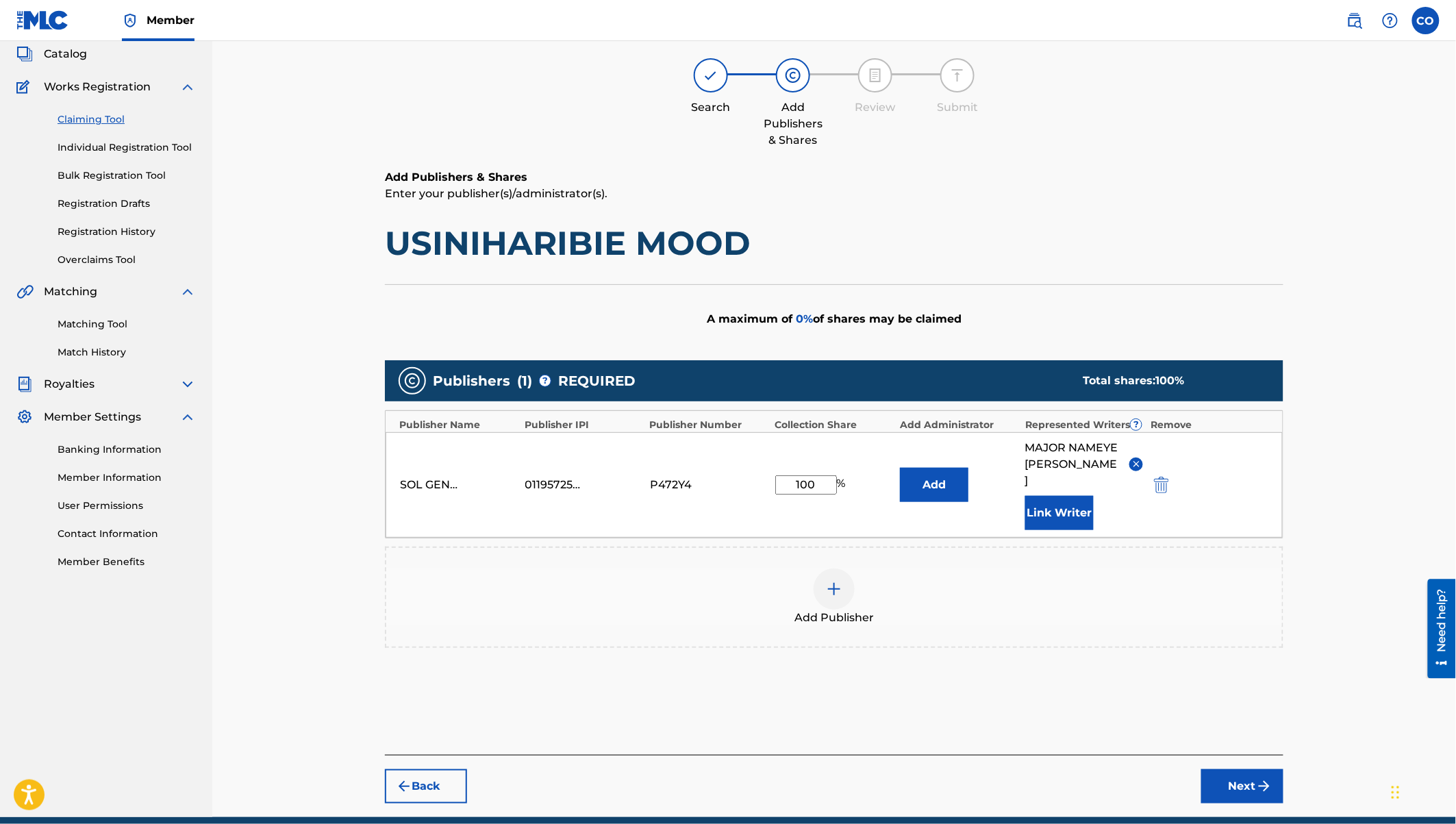
click at [1250, 779] on button "Next" at bounding box center [1242, 787] width 82 height 34
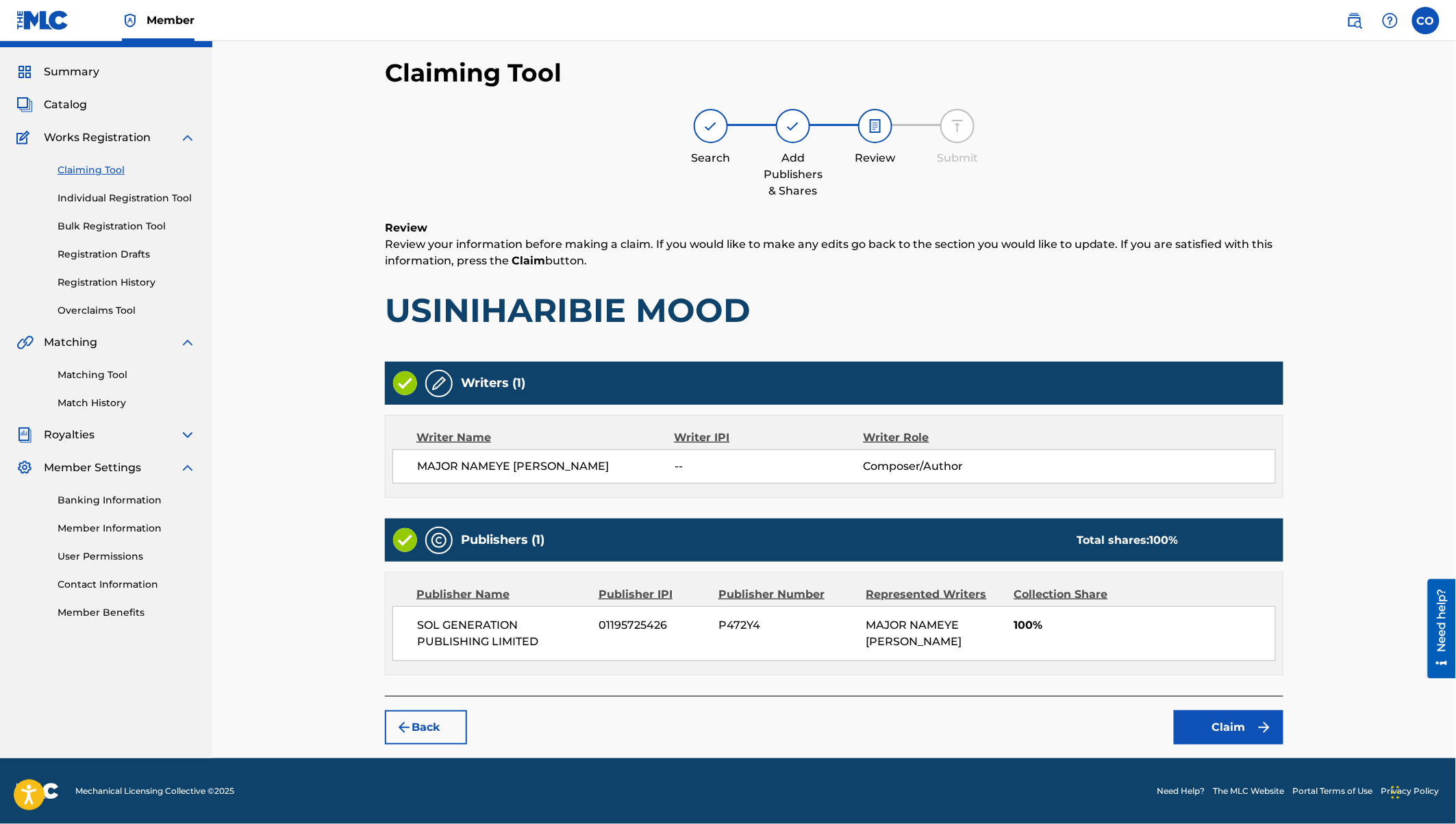
scroll to position [29, 0]
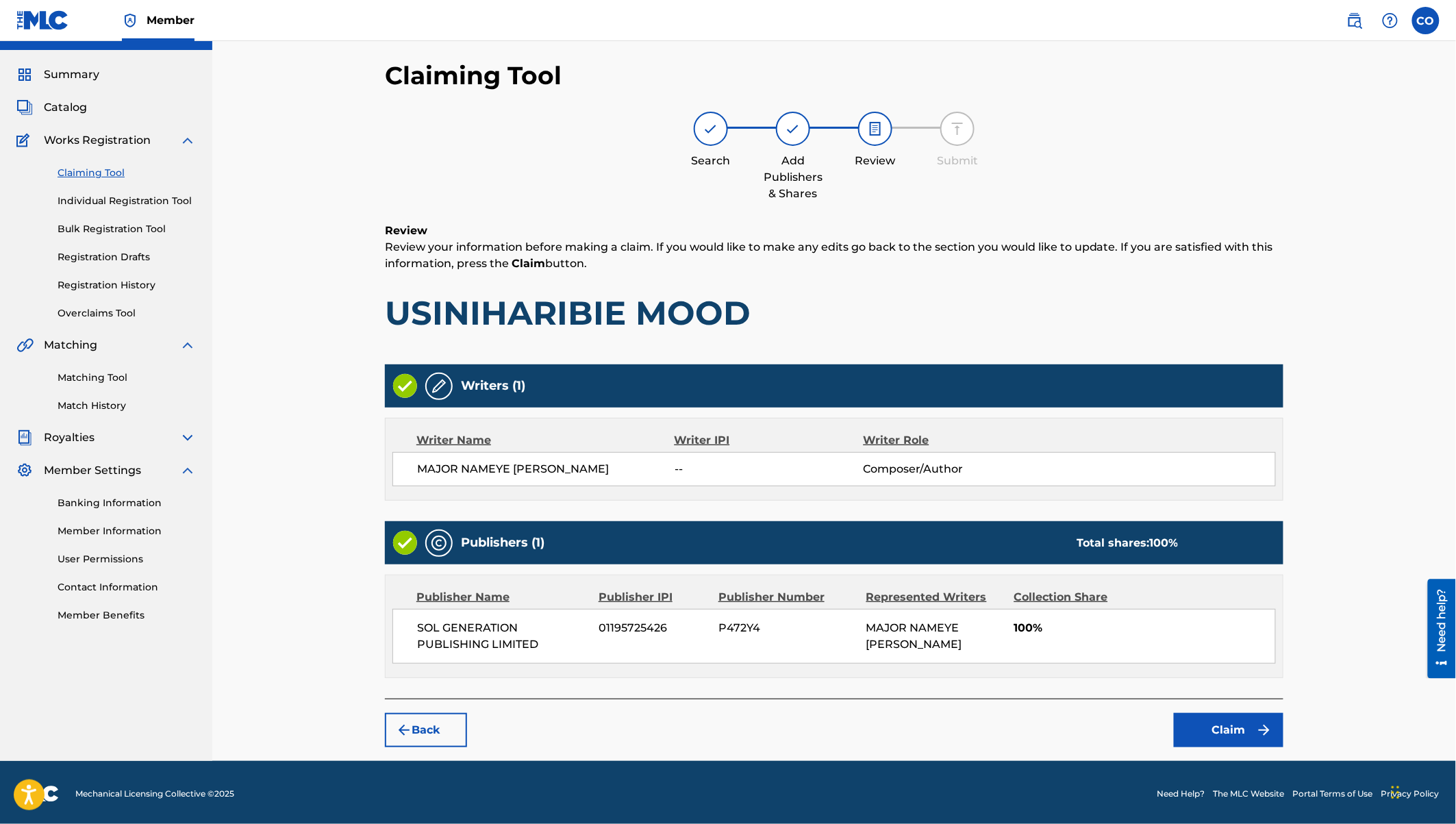
click at [1241, 735] on button "Claim" at bounding box center [1228, 731] width 110 height 34
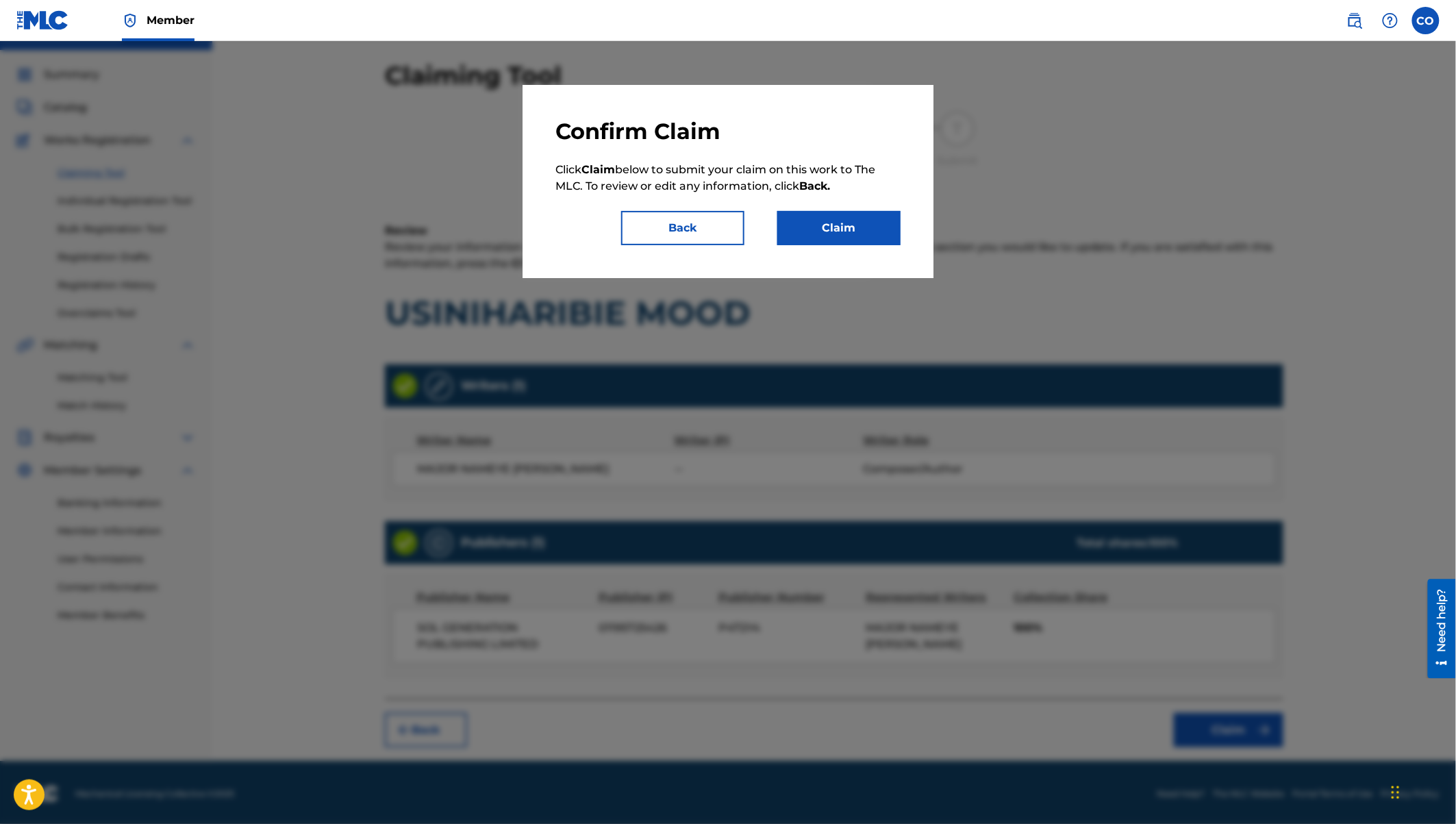
click at [851, 227] on button "Claim" at bounding box center [838, 228] width 123 height 34
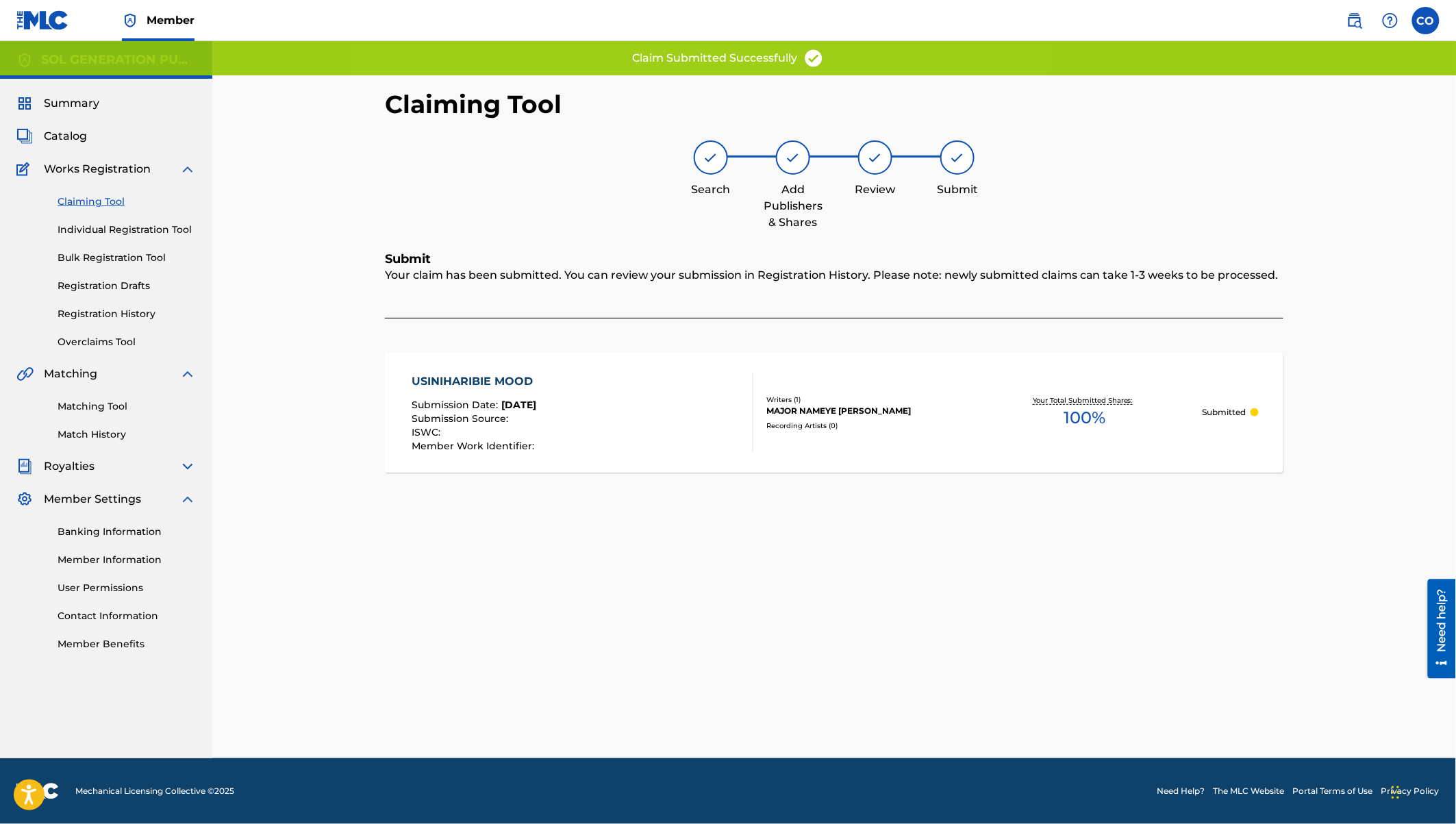
scroll to position [0, 0]
click at [74, 203] on link "Claiming Tool" at bounding box center [126, 201] width 138 height 14
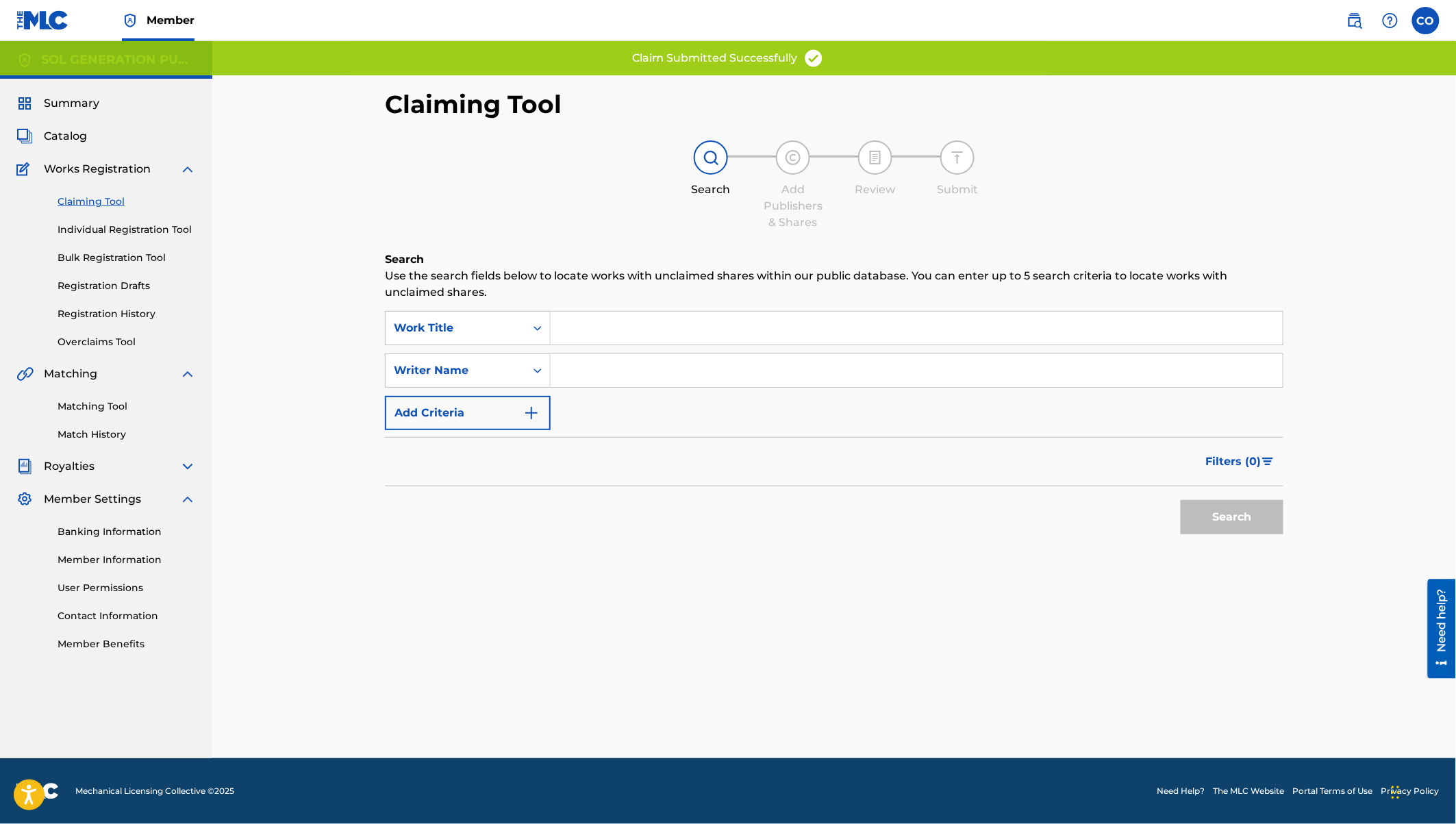
click at [780, 369] on input "Search Form" at bounding box center [916, 370] width 732 height 32
paste input "major nameye"
click at [1180, 500] on button "Search" at bounding box center [1232, 517] width 103 height 34
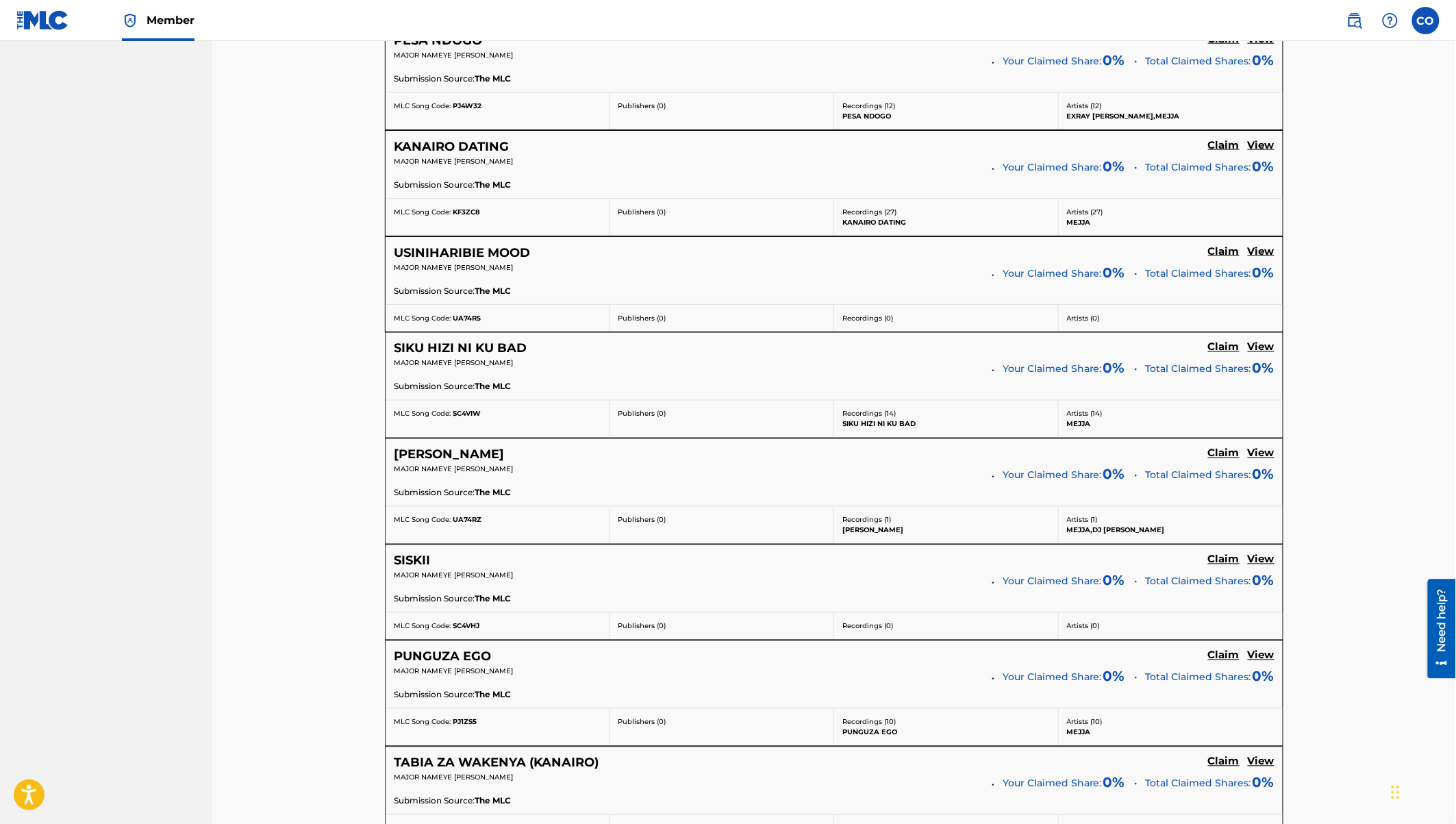
scroll to position [748, 0]
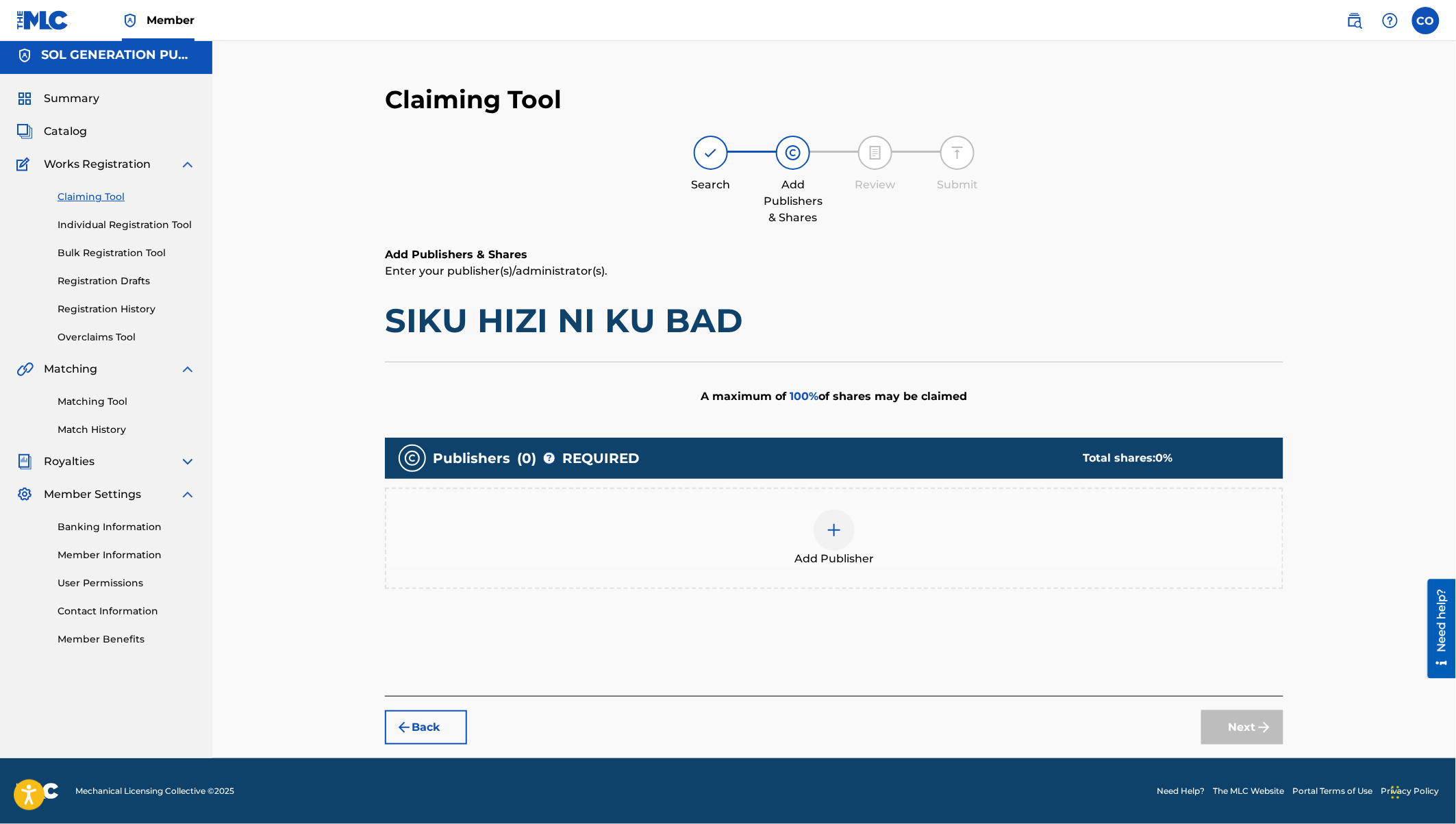
scroll to position [3, 0]
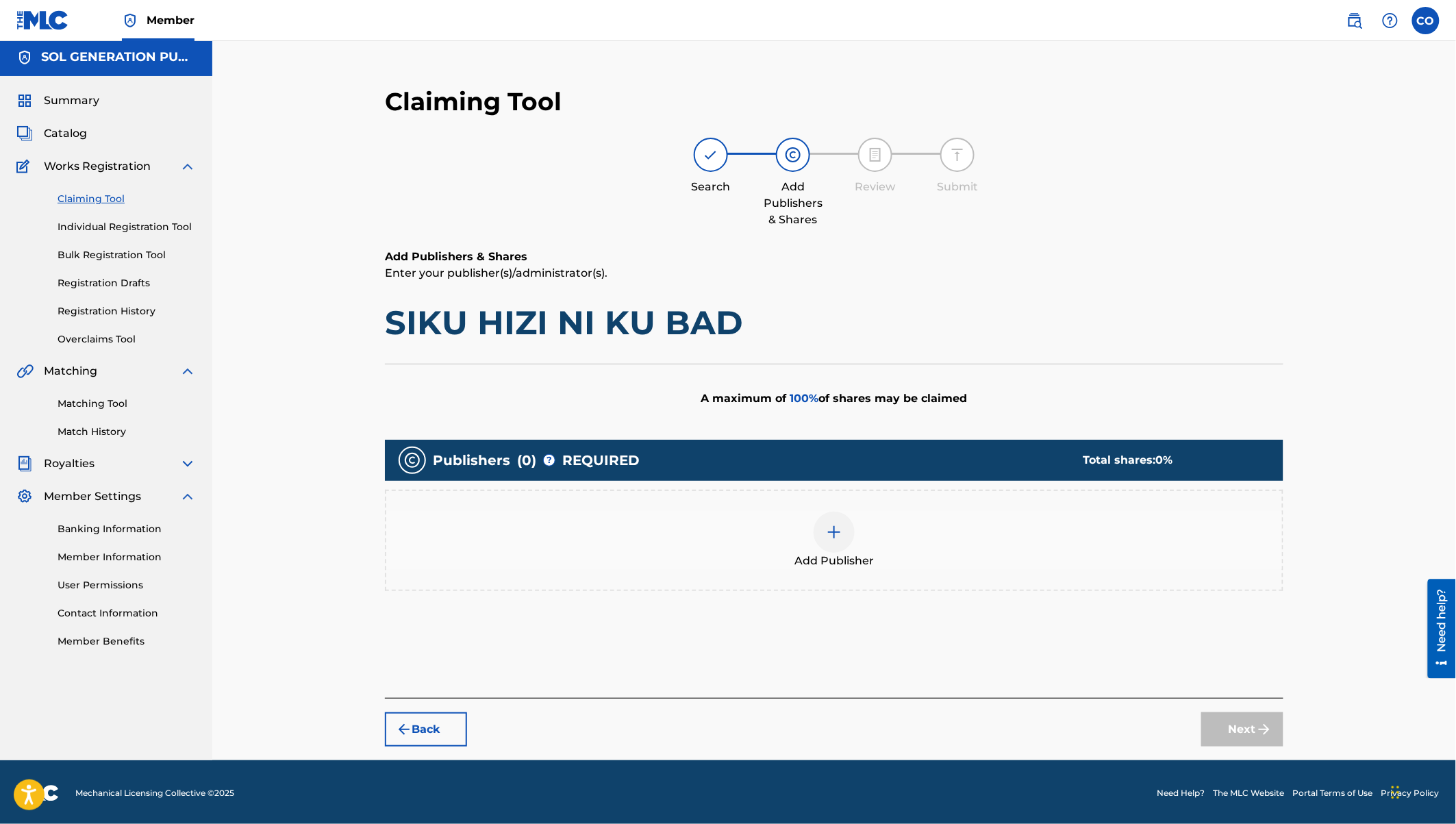
click at [849, 522] on div at bounding box center [833, 532] width 41 height 41
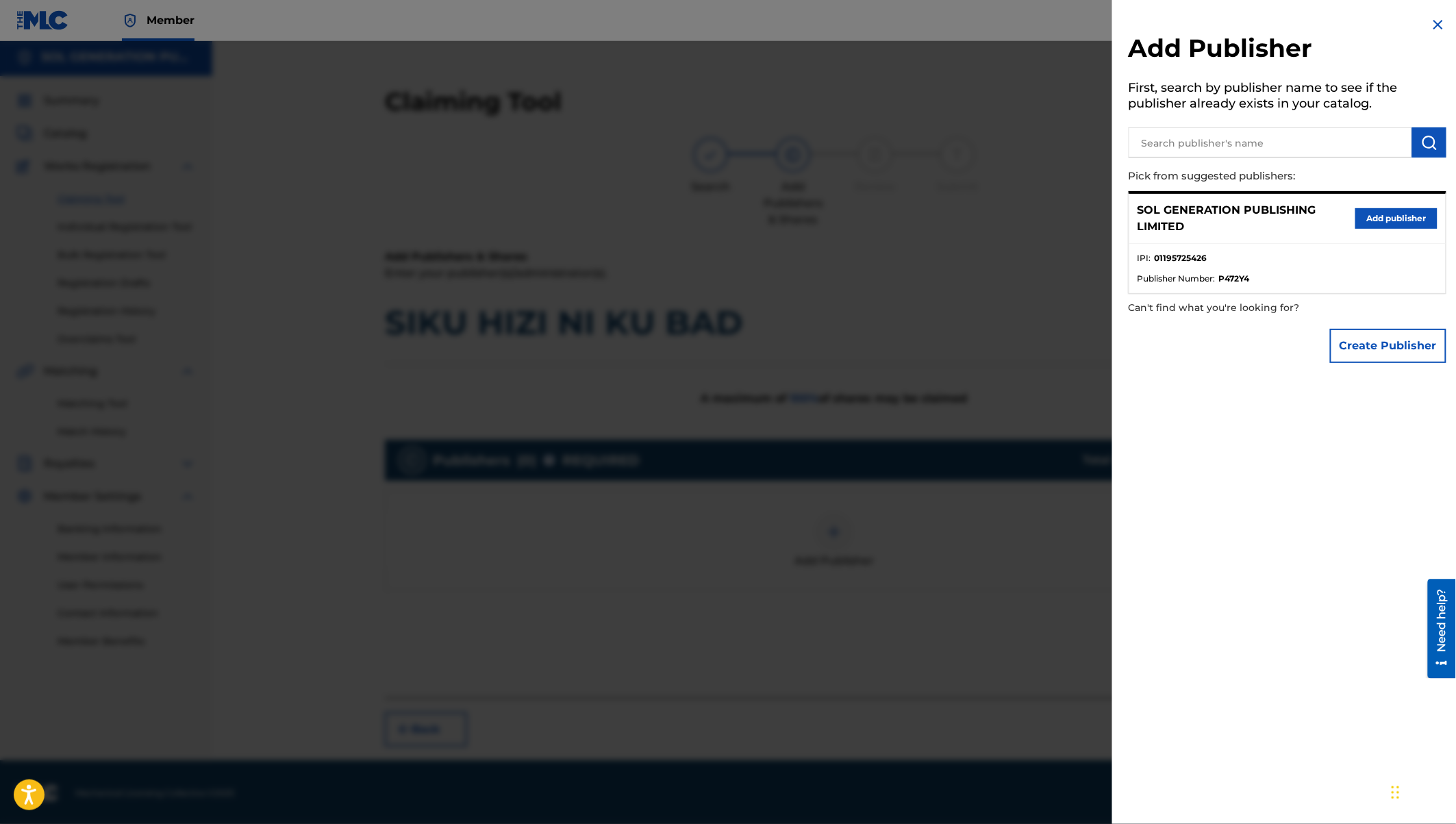
click at [1379, 222] on button "Add publisher" at bounding box center [1396, 218] width 82 height 21
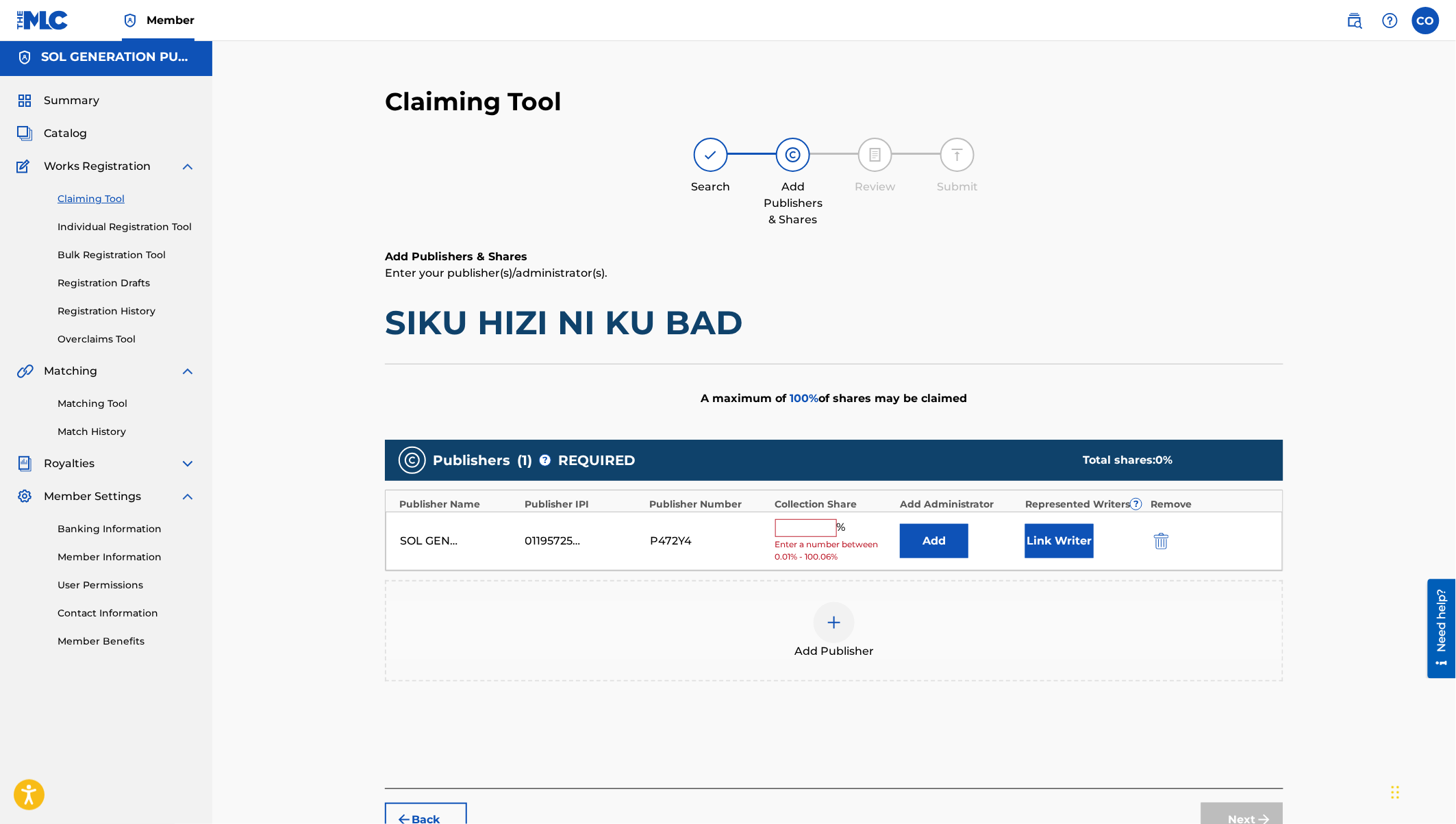
click at [801, 534] on input "text" at bounding box center [806, 527] width 62 height 18
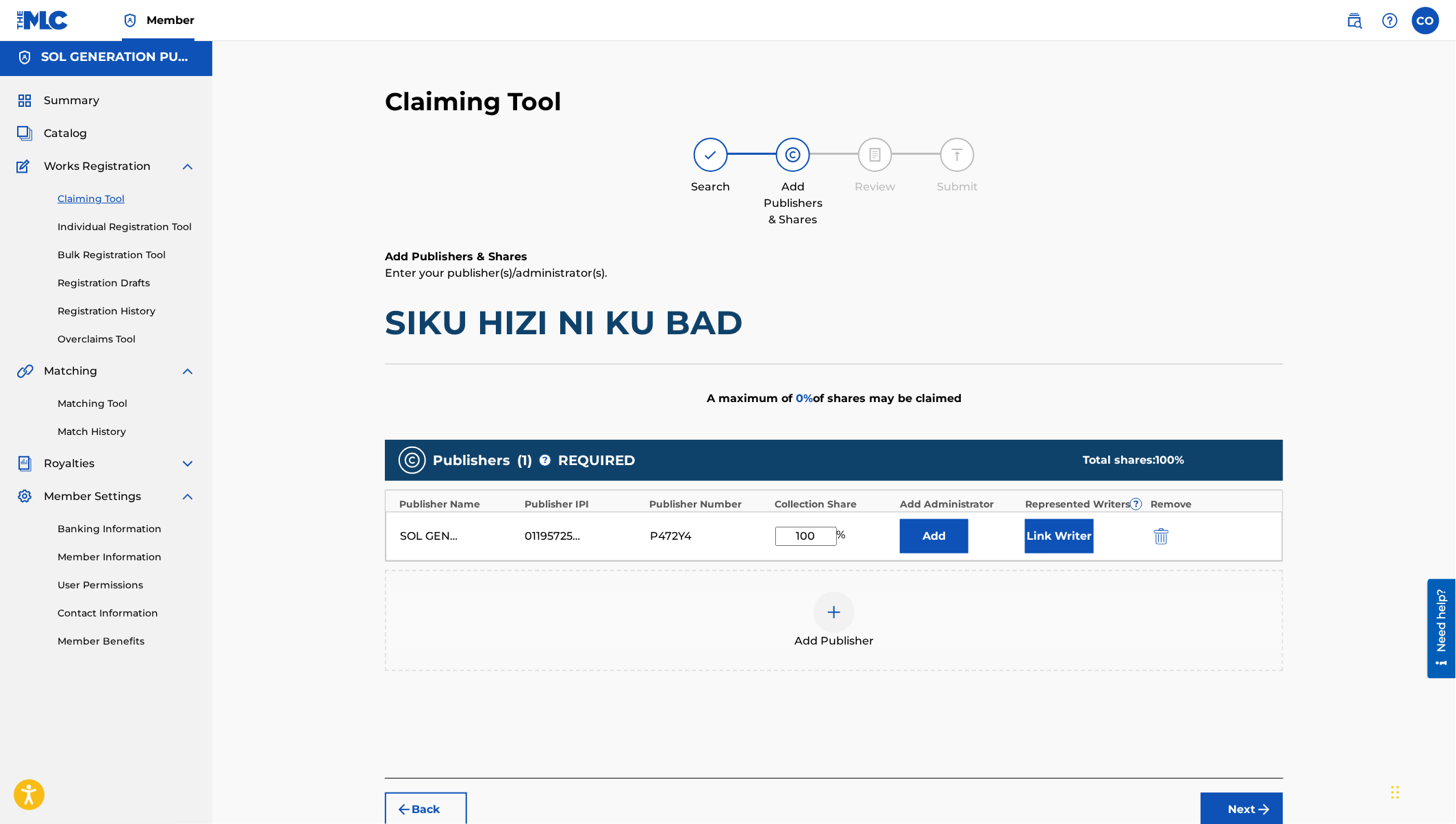
click at [1245, 780] on button "Next" at bounding box center [1242, 810] width 82 height 34
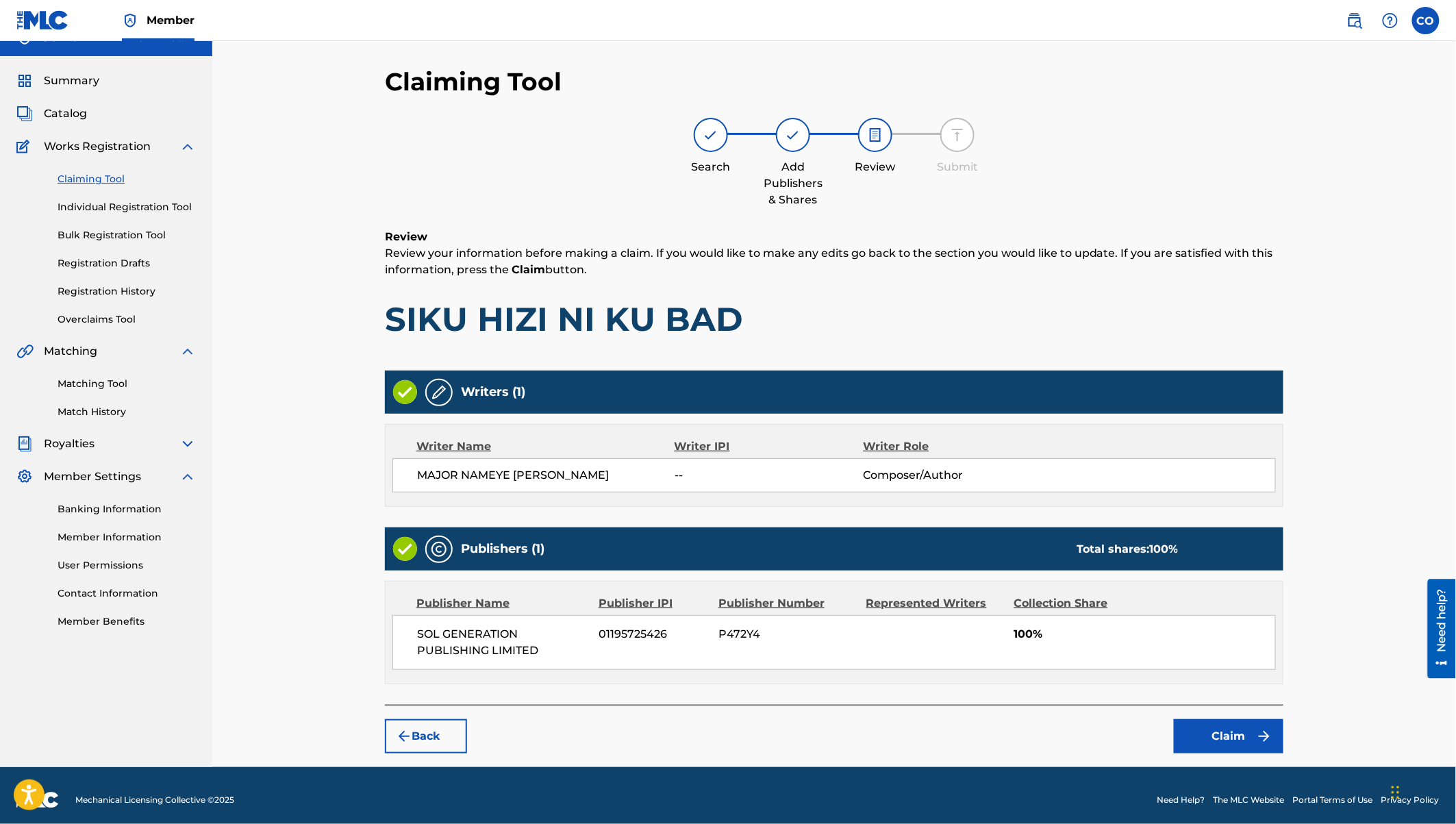
scroll to position [29, 0]
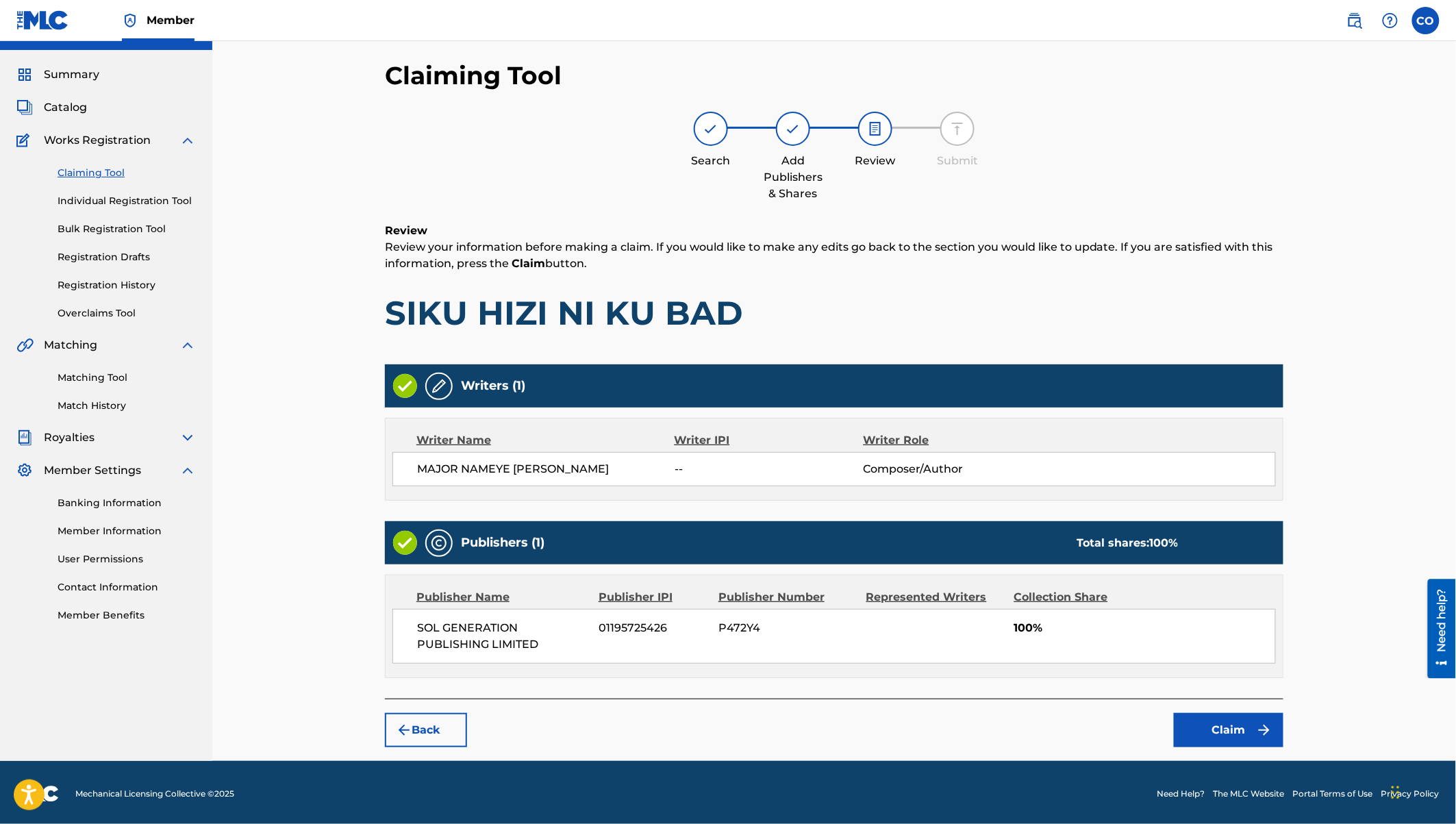
click at [1210, 731] on button "Claim" at bounding box center [1228, 731] width 110 height 34
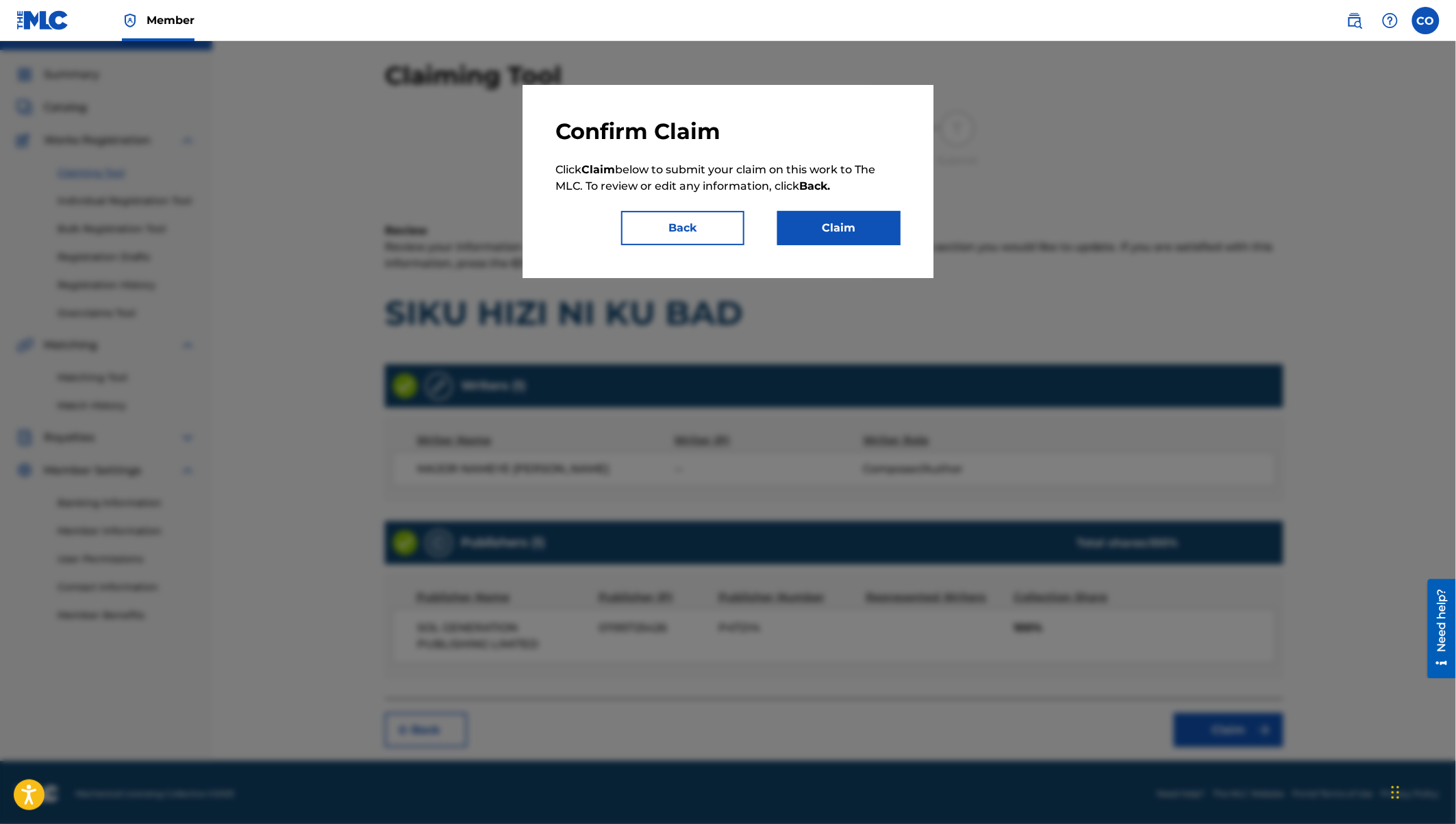
click at [832, 225] on button "Claim" at bounding box center [838, 228] width 123 height 34
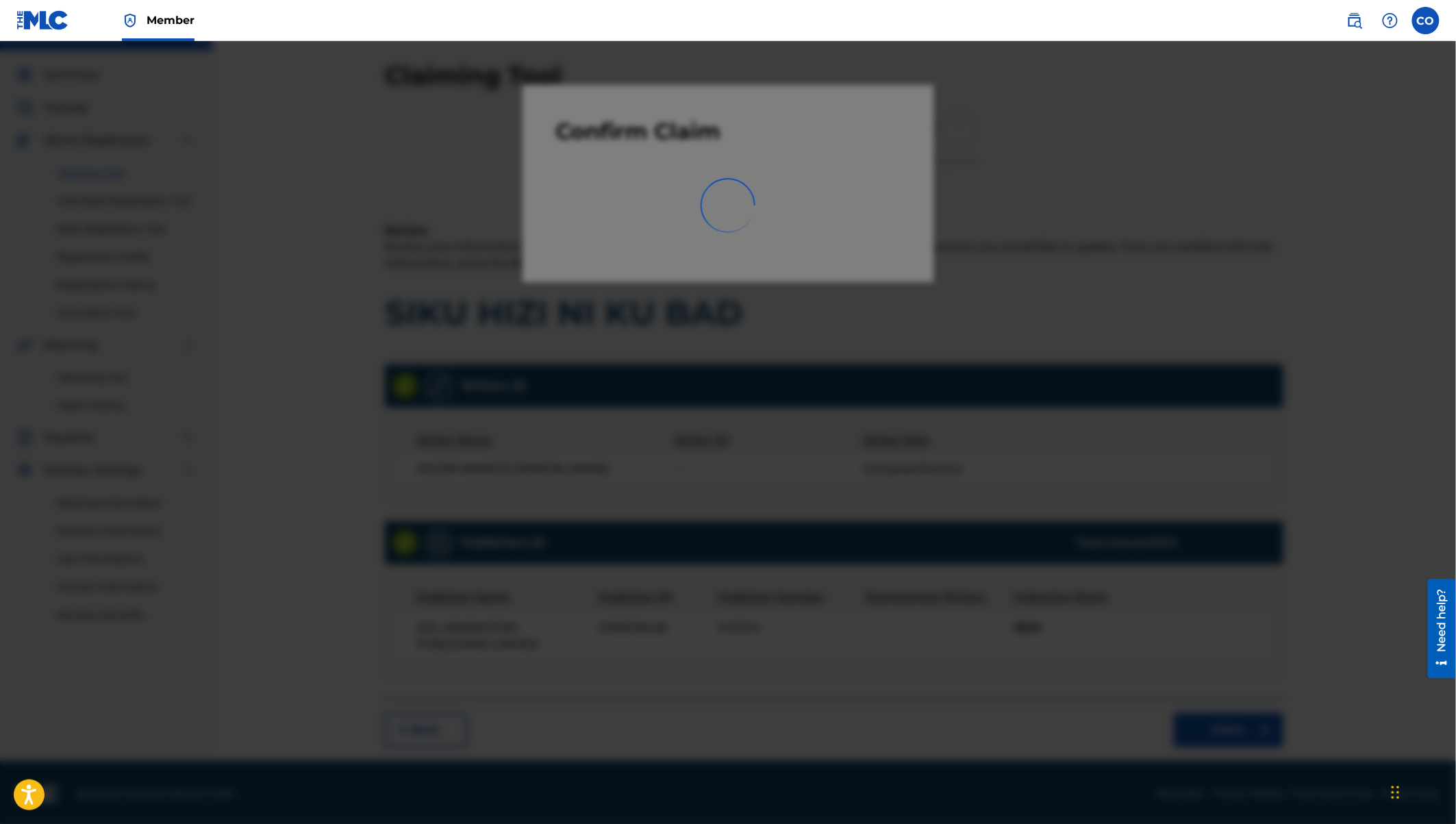
scroll to position [0, 0]
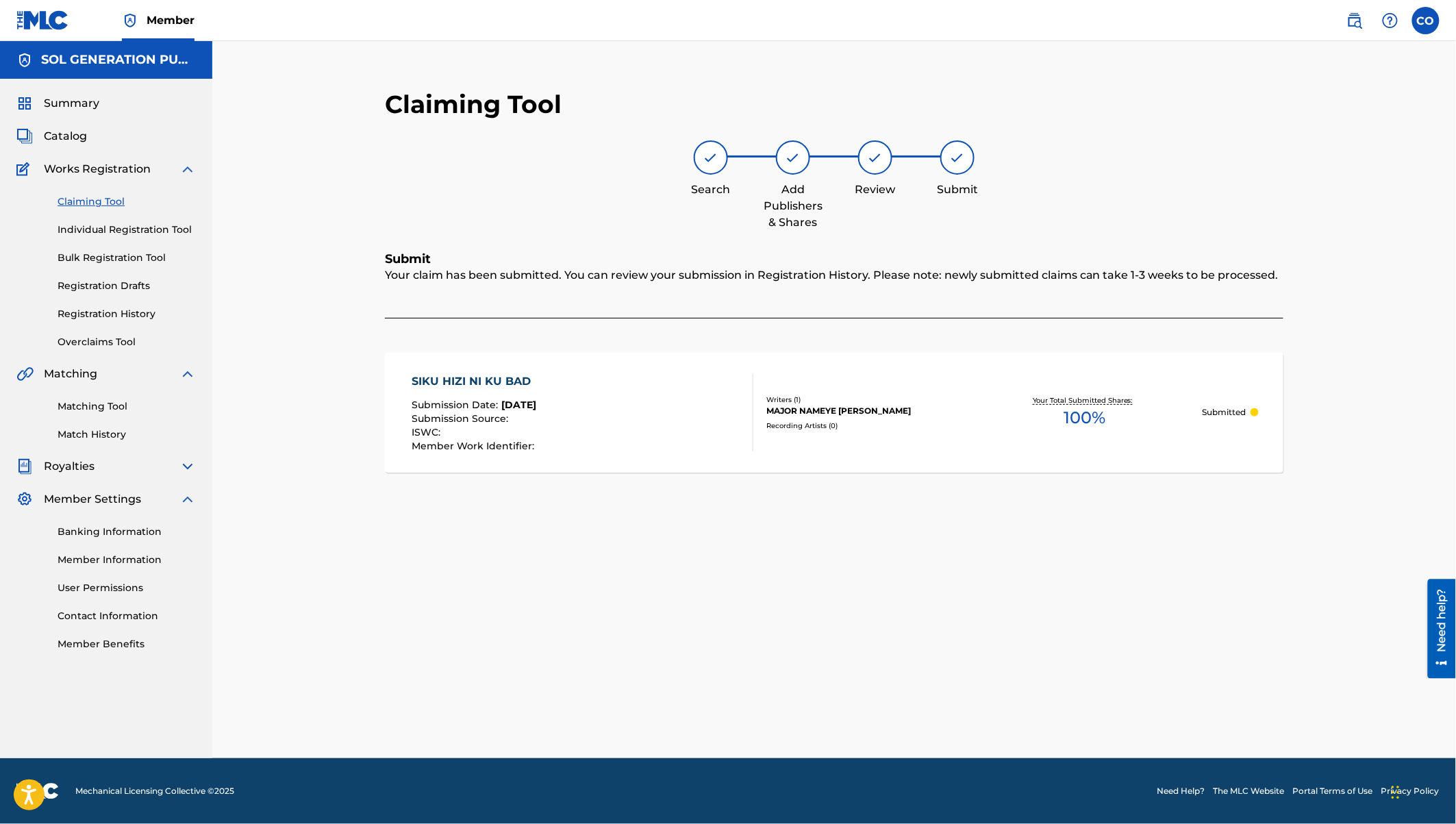
click at [98, 313] on link "Registration History" at bounding box center [126, 314] width 138 height 14
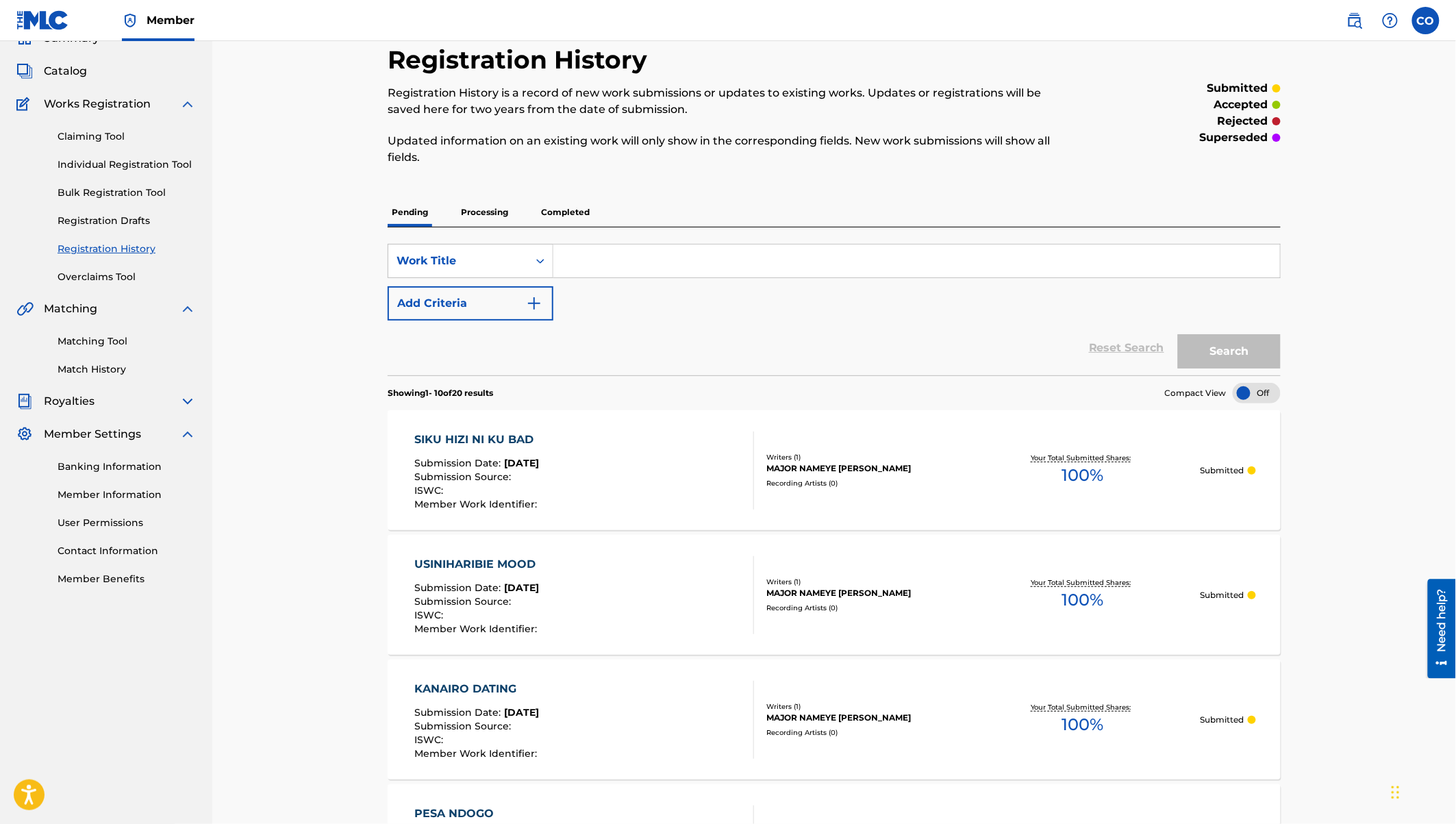
scroll to position [77, 0]
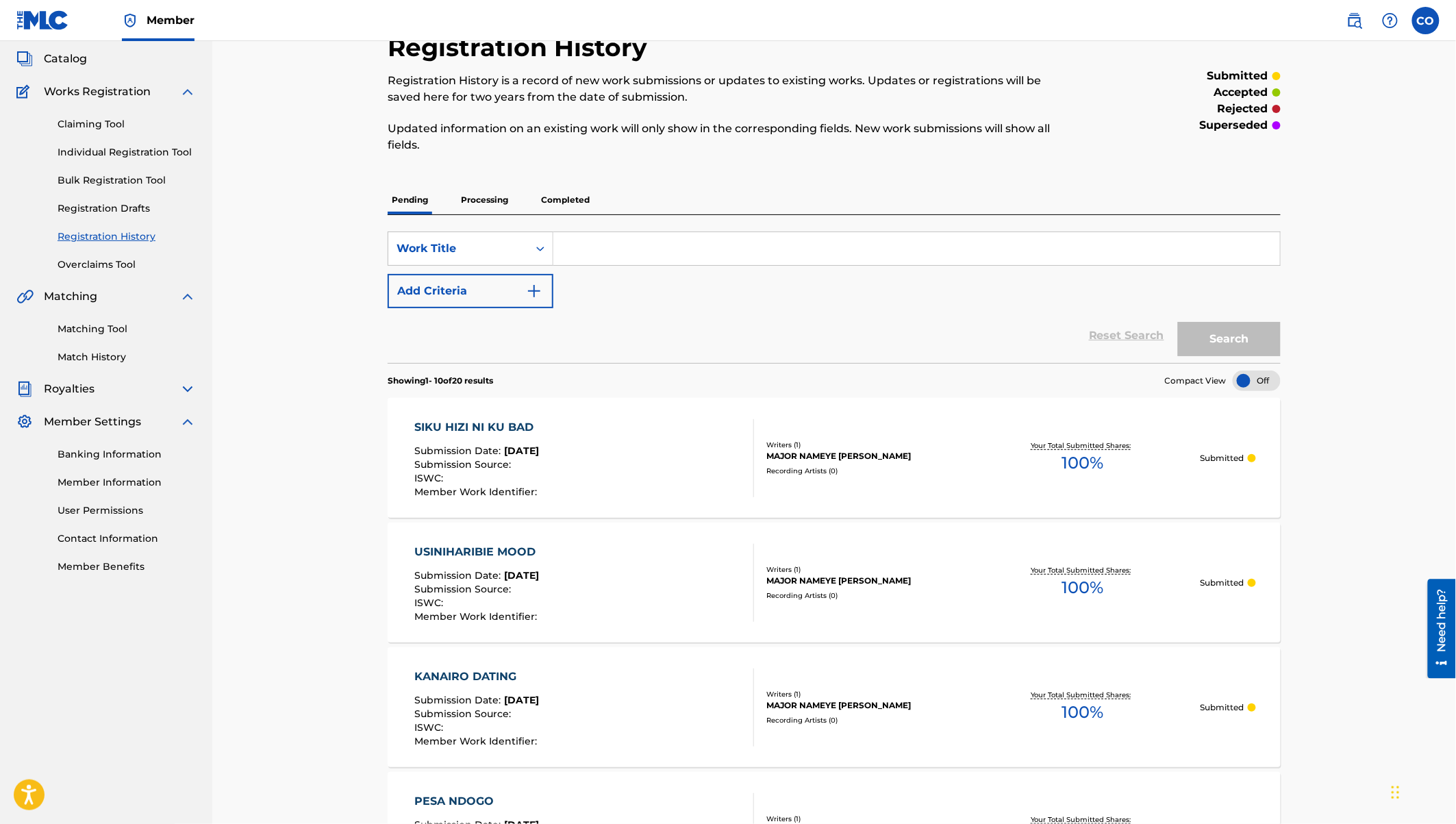
click at [489, 203] on p "Processing" at bounding box center [484, 200] width 55 height 29
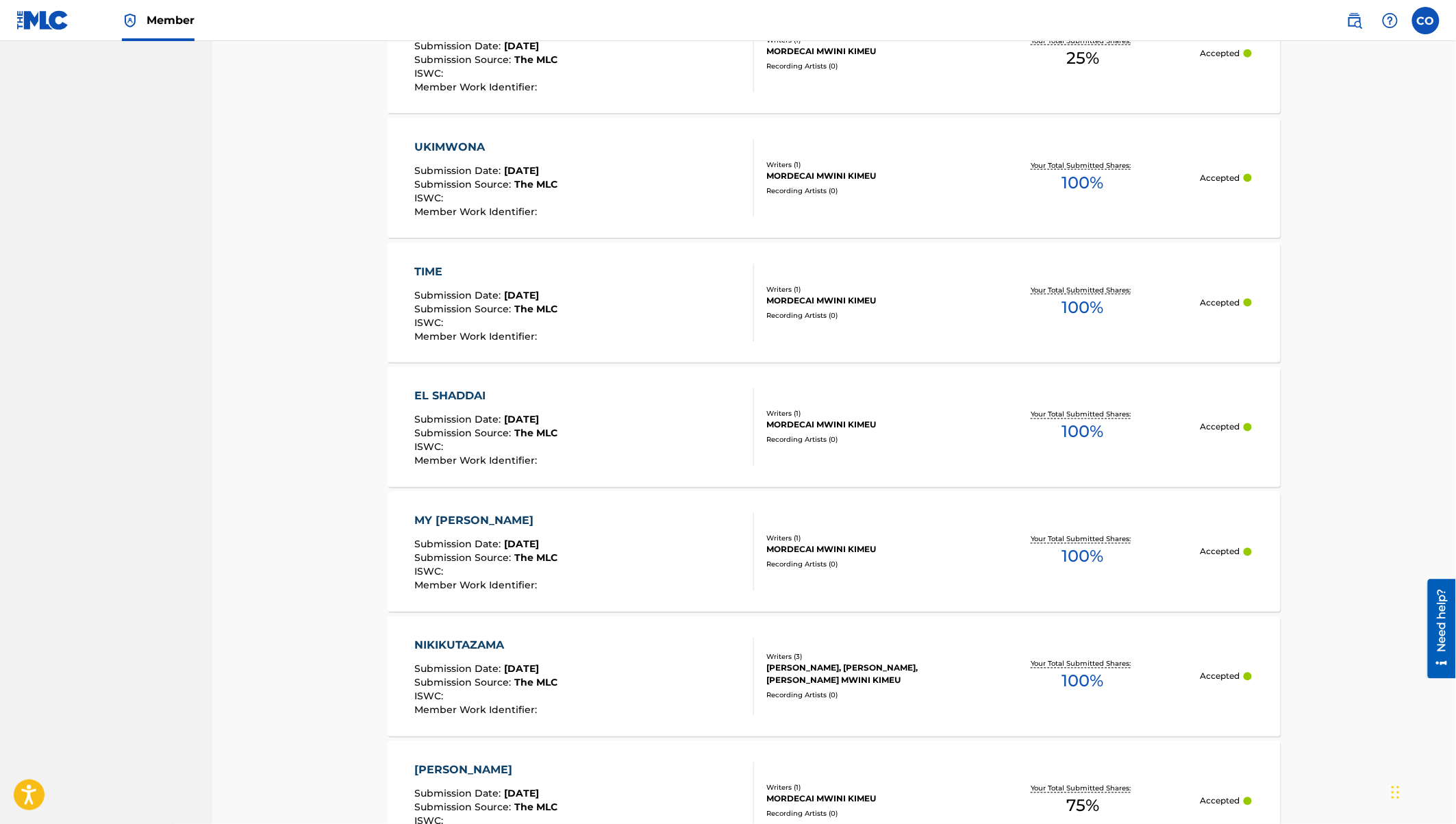
scroll to position [1050, 0]
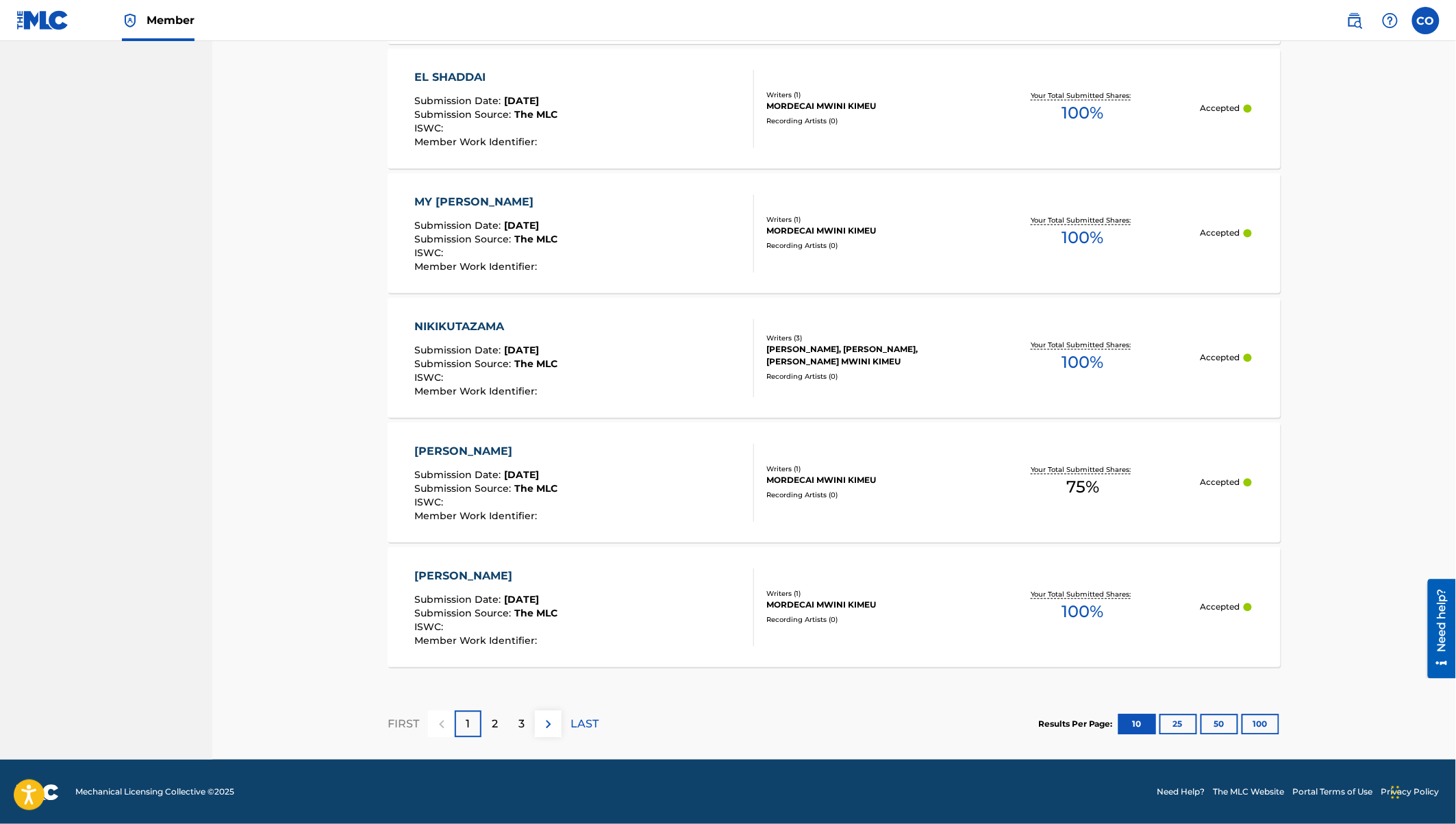
click at [500, 723] on div "2" at bounding box center [495, 725] width 27 height 27
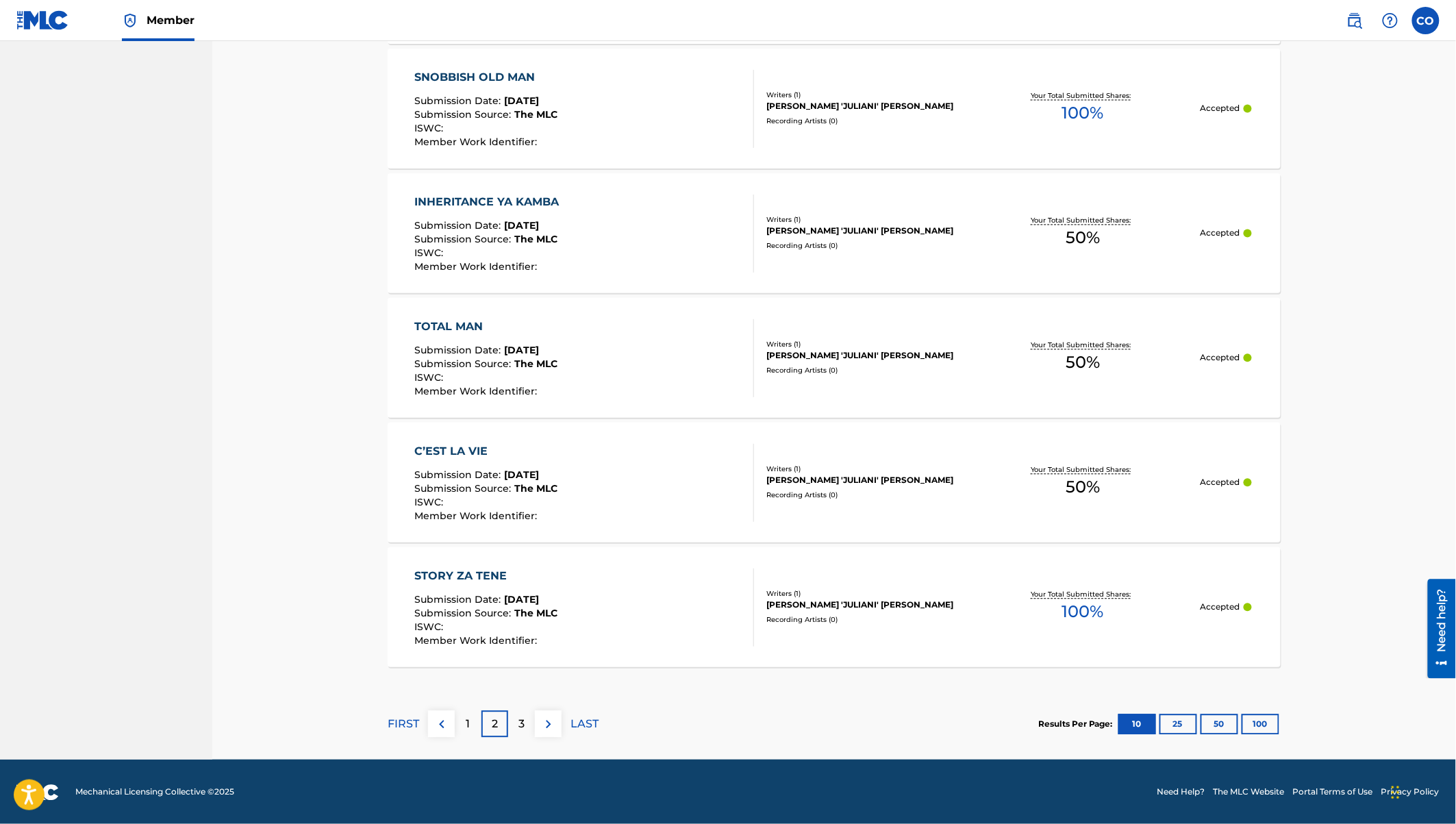
click at [517, 726] on div "3" at bounding box center [522, 725] width 27 height 27
click at [527, 722] on div "4" at bounding box center [522, 725] width 27 height 27
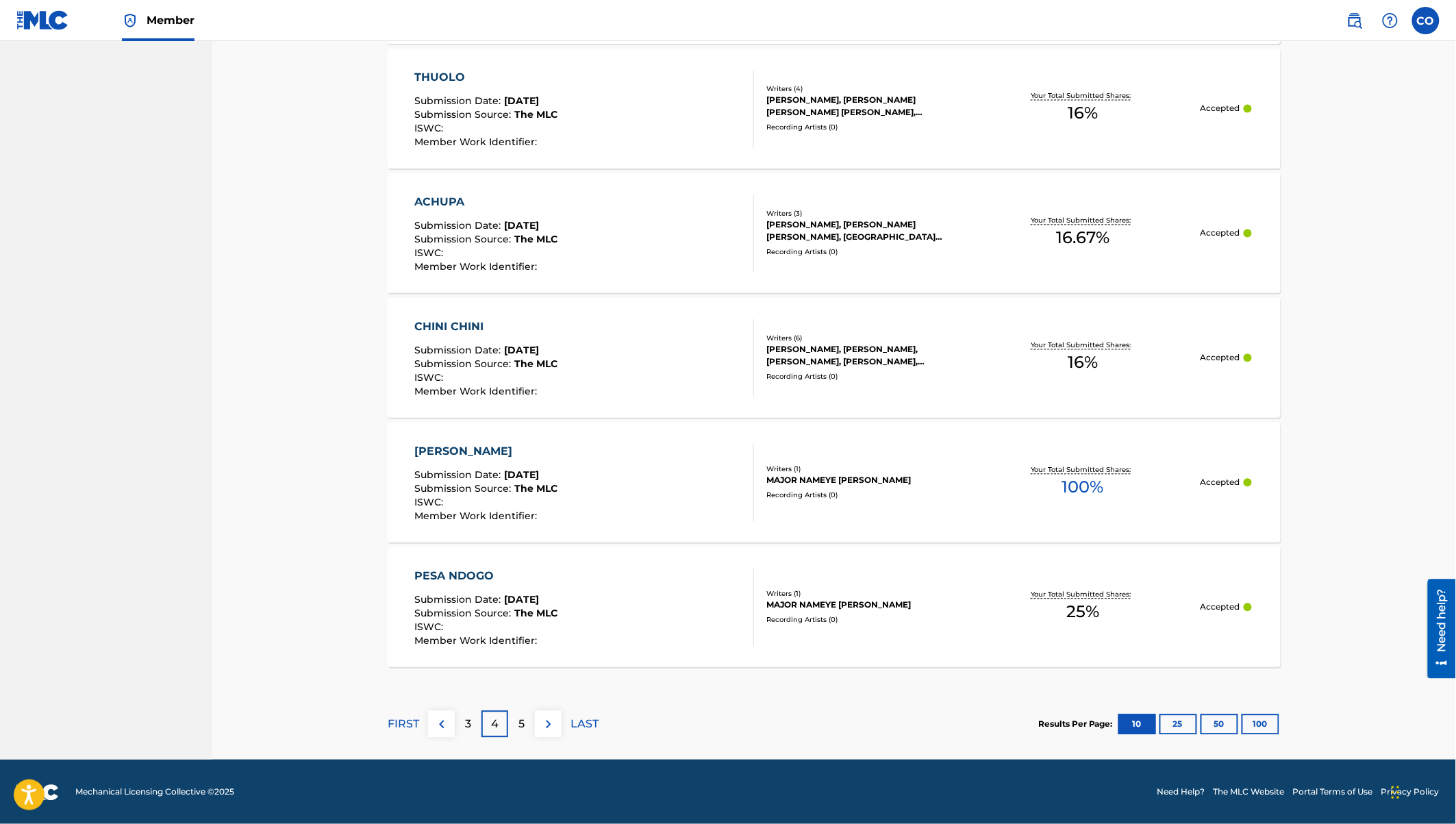
click at [555, 722] on img at bounding box center [548, 724] width 16 height 16
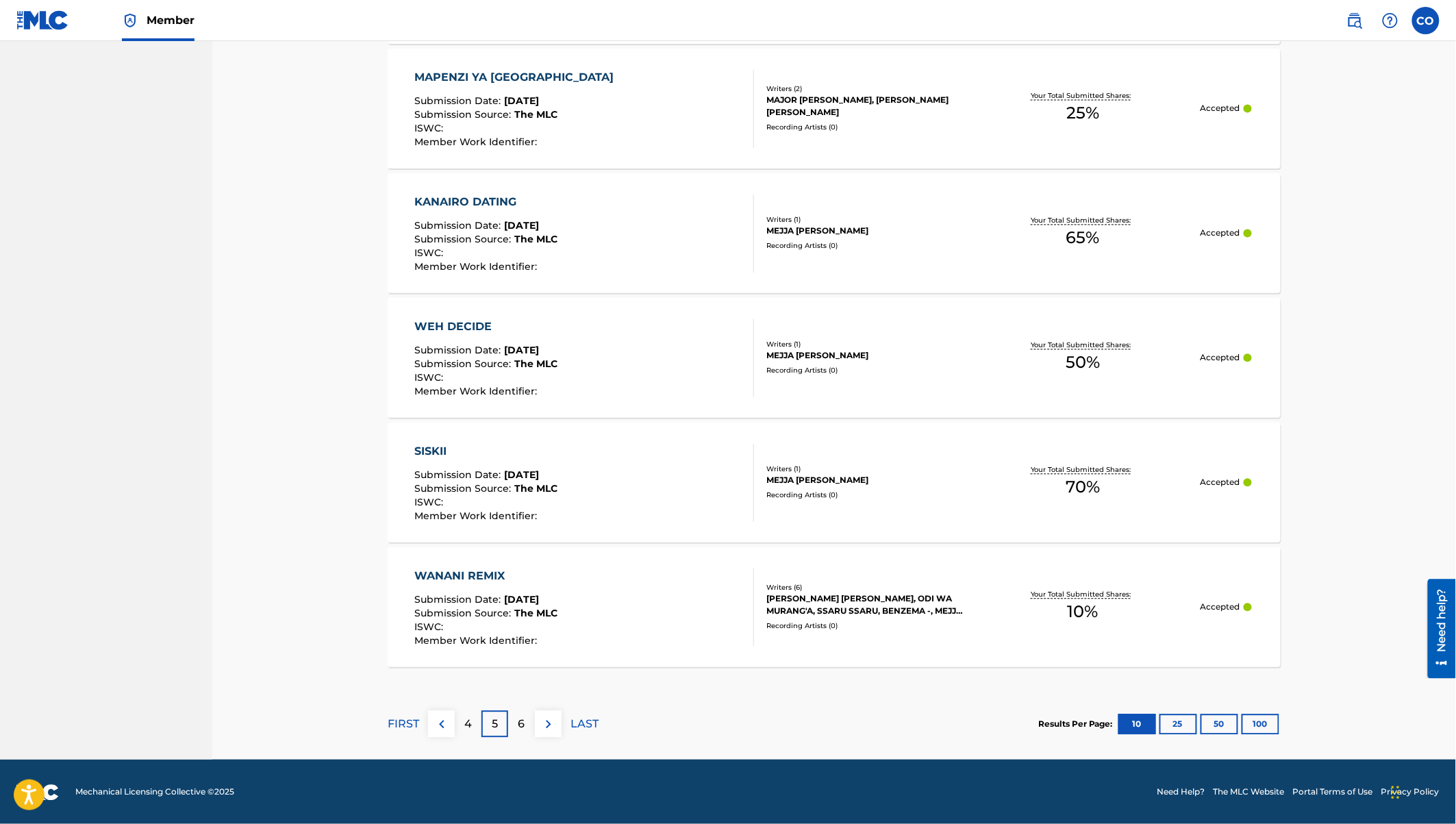
click at [527, 723] on div "6" at bounding box center [522, 725] width 27 height 27
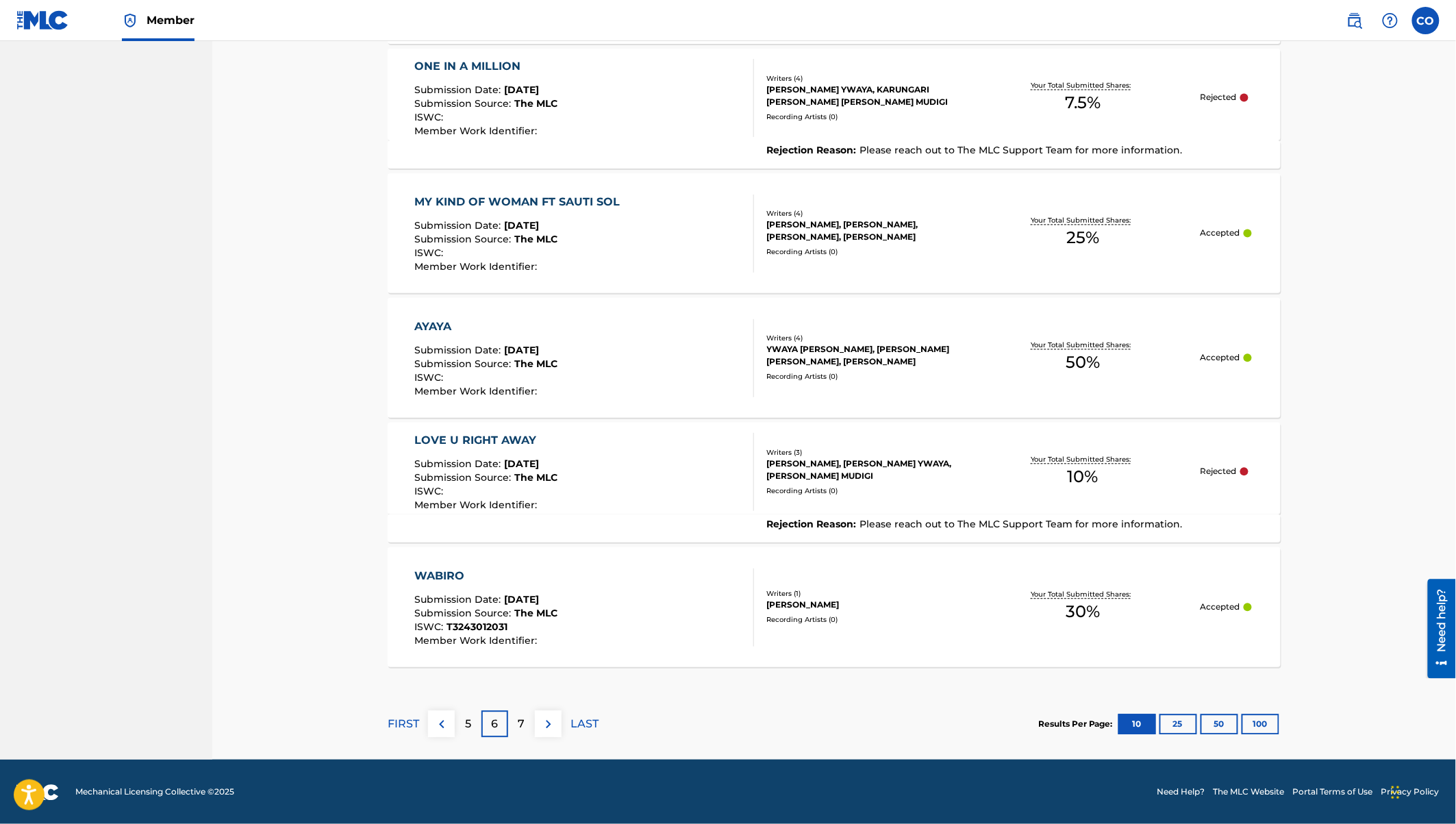
click at [1186, 719] on button "25" at bounding box center [1179, 725] width 38 height 21
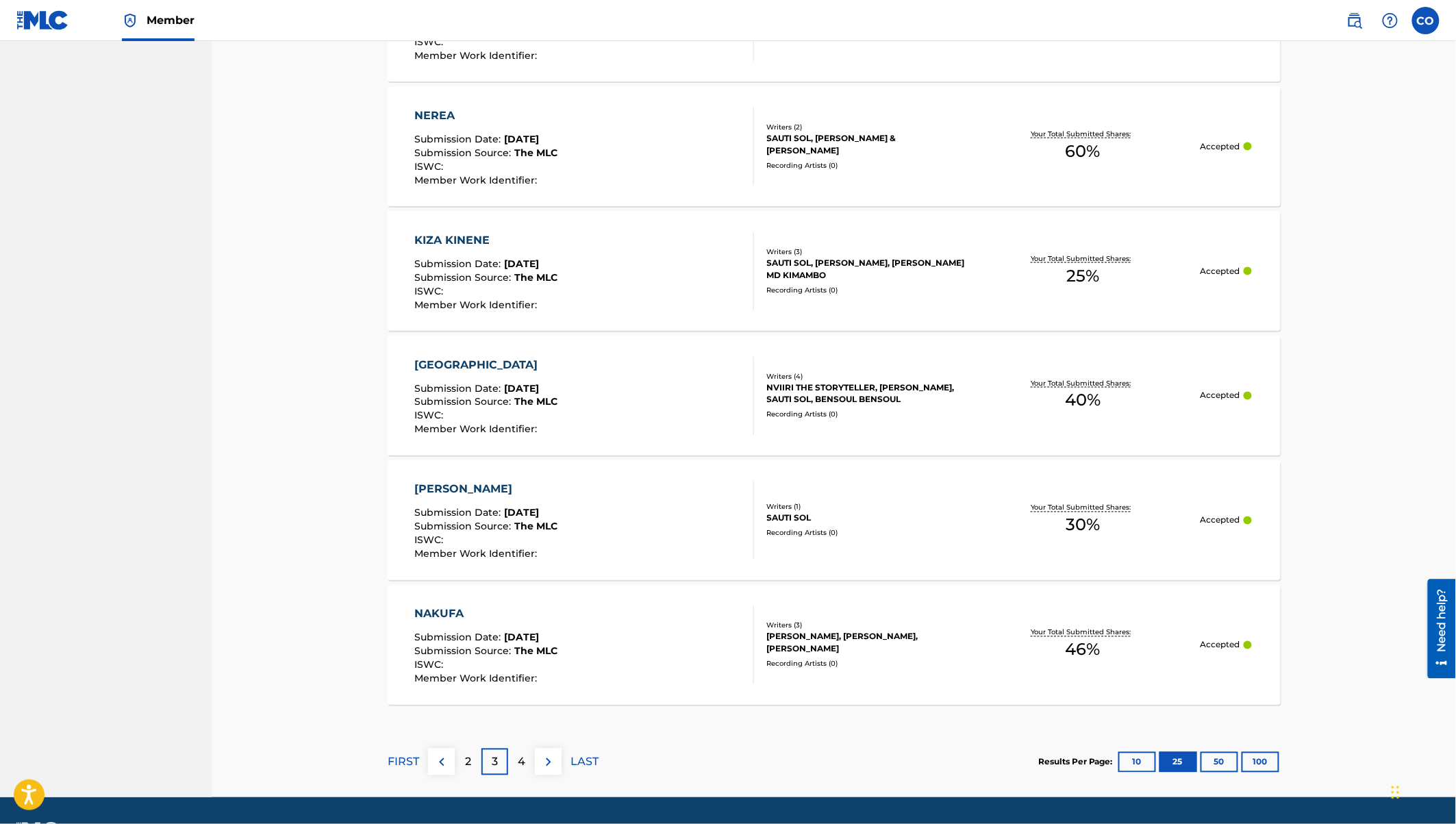
scroll to position [2896, 0]
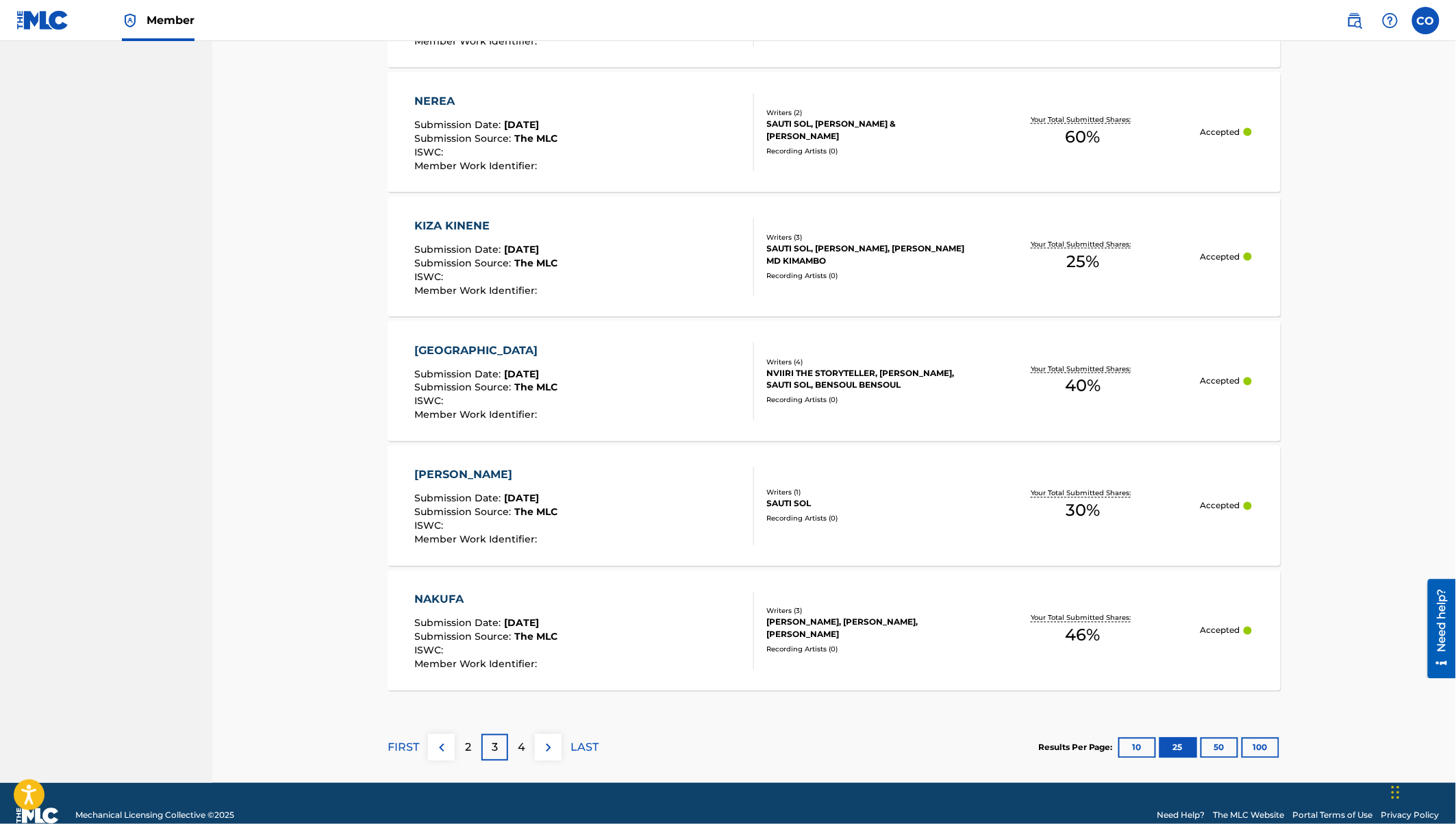
click at [1215, 750] on button "50" at bounding box center [1220, 749] width 38 height 21
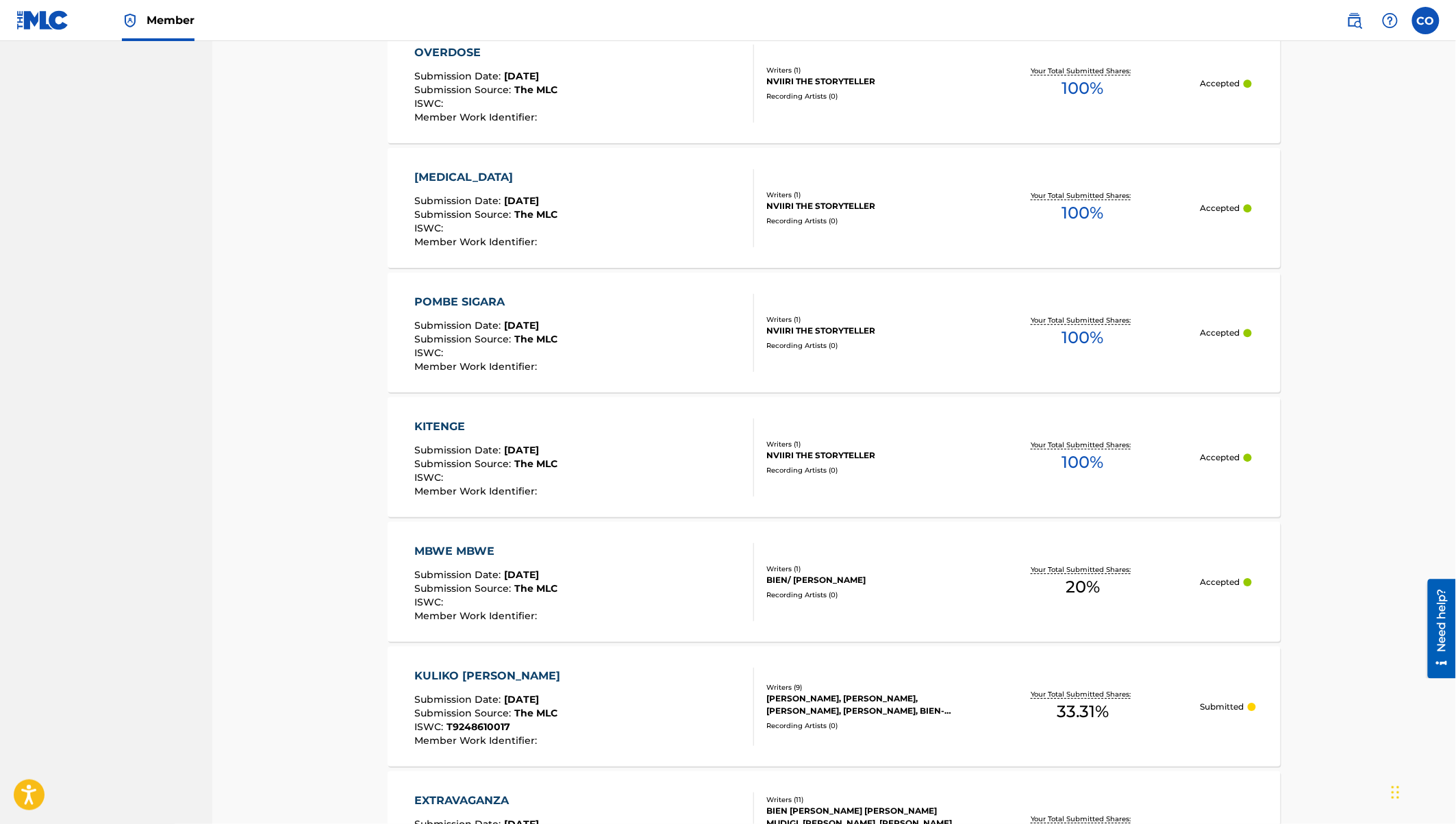
scroll to position [6037, 0]
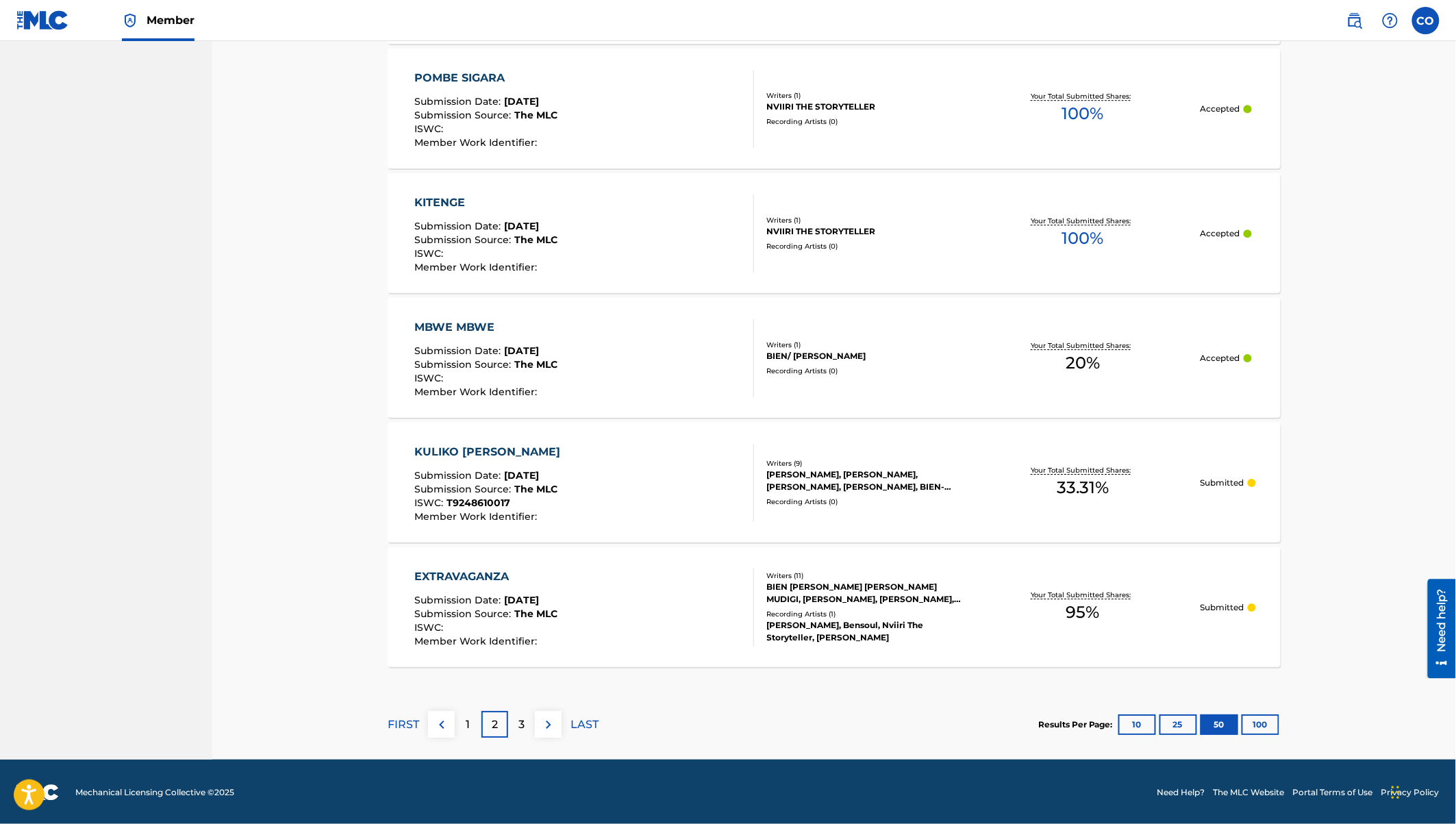
click at [1261, 722] on button "100" at bounding box center [1261, 725] width 38 height 21
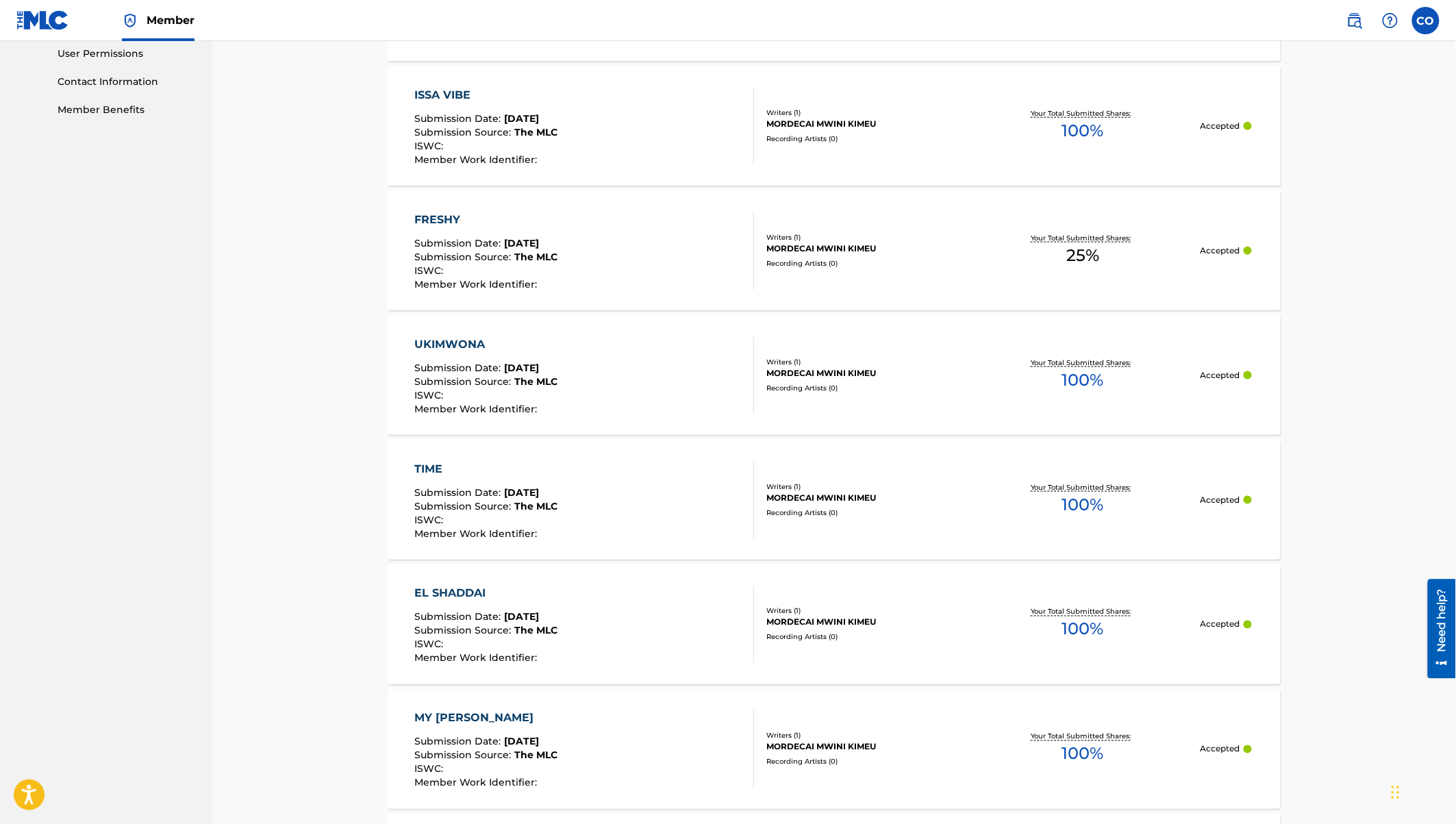
scroll to position [0, 0]
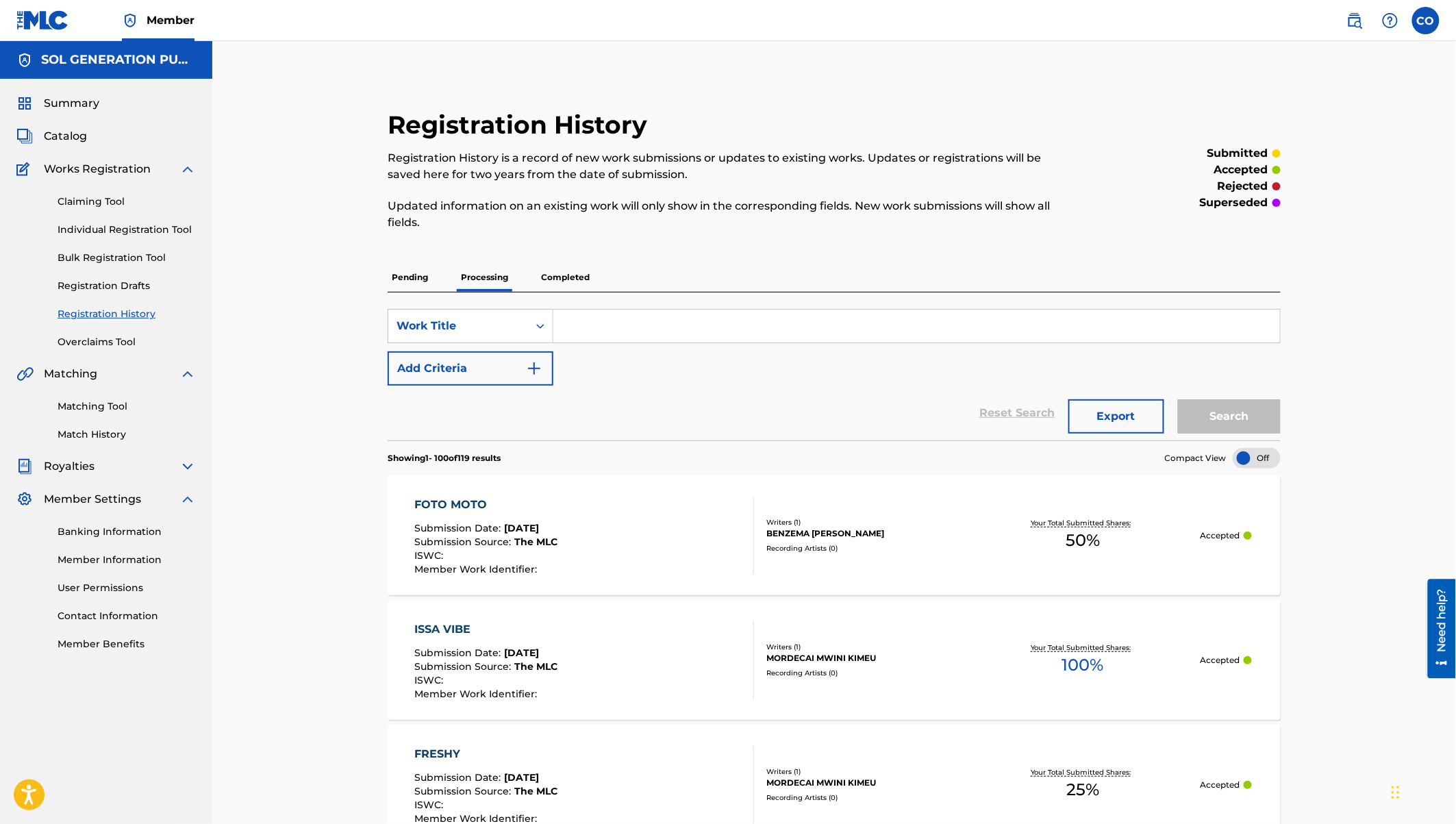
click at [65, 137] on span "Catalog" at bounding box center [65, 135] width 43 height 16
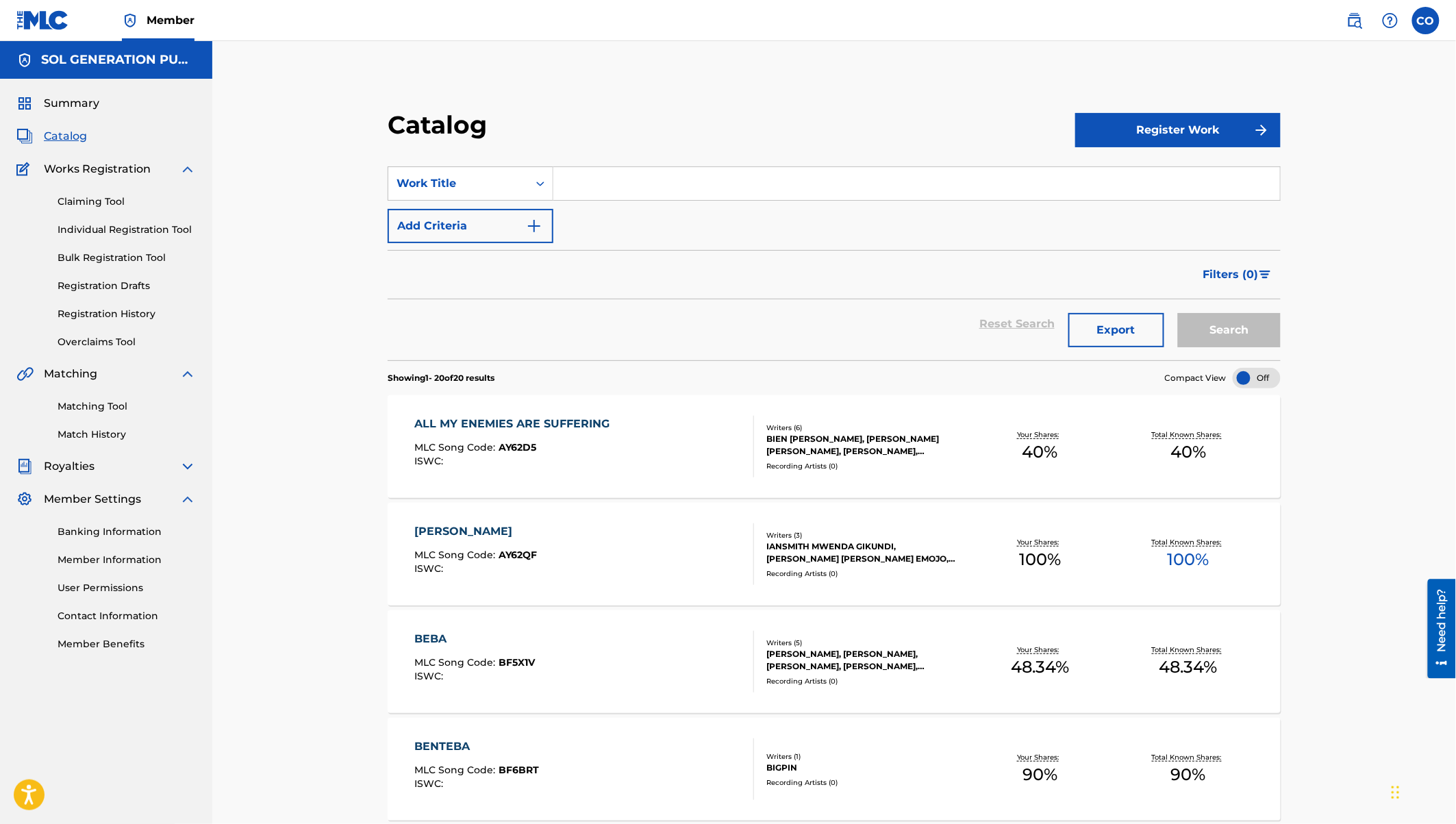
click at [70, 138] on span "Catalog" at bounding box center [65, 135] width 43 height 16
click at [65, 103] on span "Summary" at bounding box center [72, 103] width 55 height 16
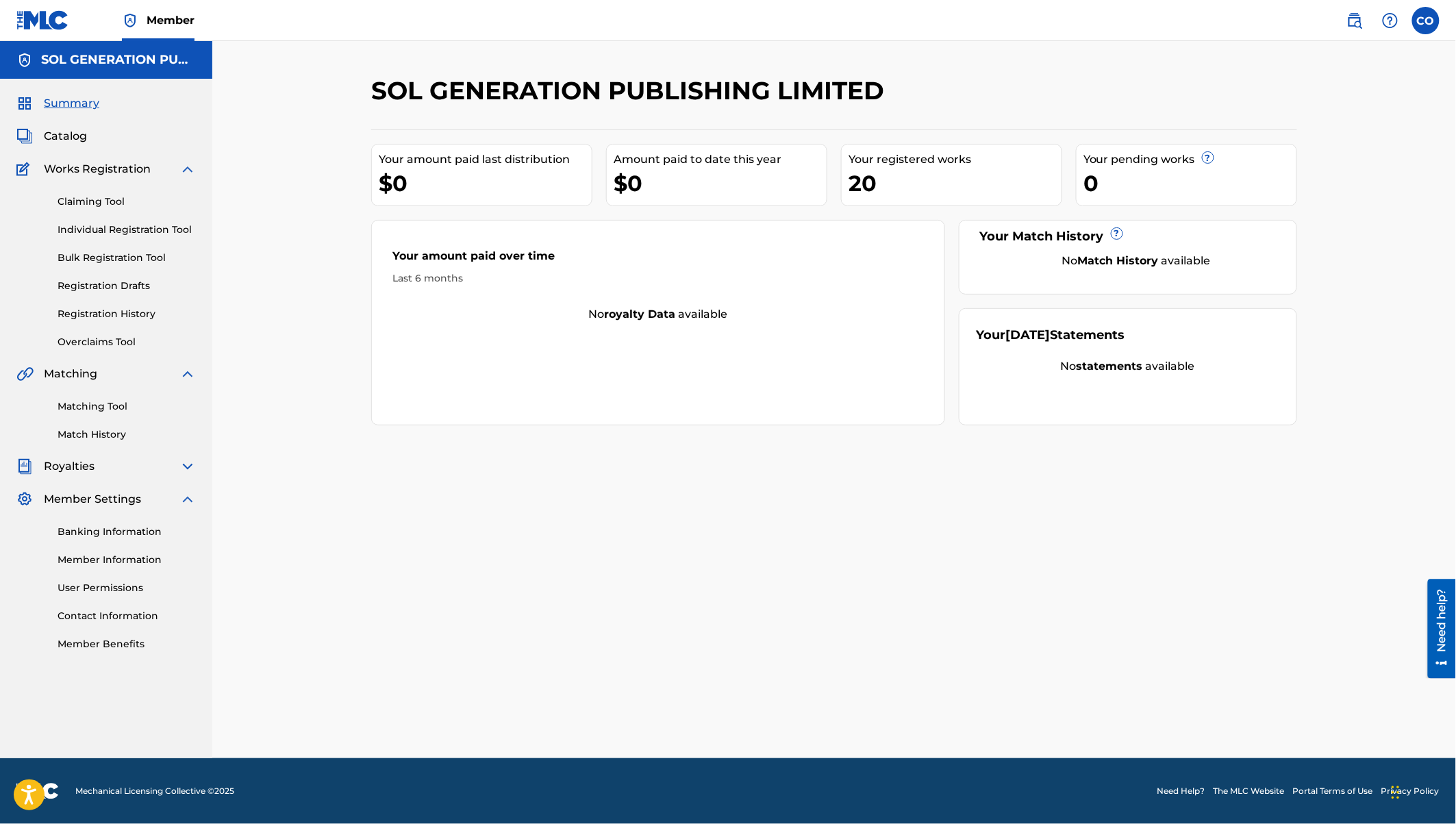
click at [72, 306] on div "Claiming Tool Individual Registration Tool Bulk Registration Tool Registration …" at bounding box center [106, 263] width 179 height 172
click at [85, 313] on link "Registration History" at bounding box center [126, 314] width 138 height 14
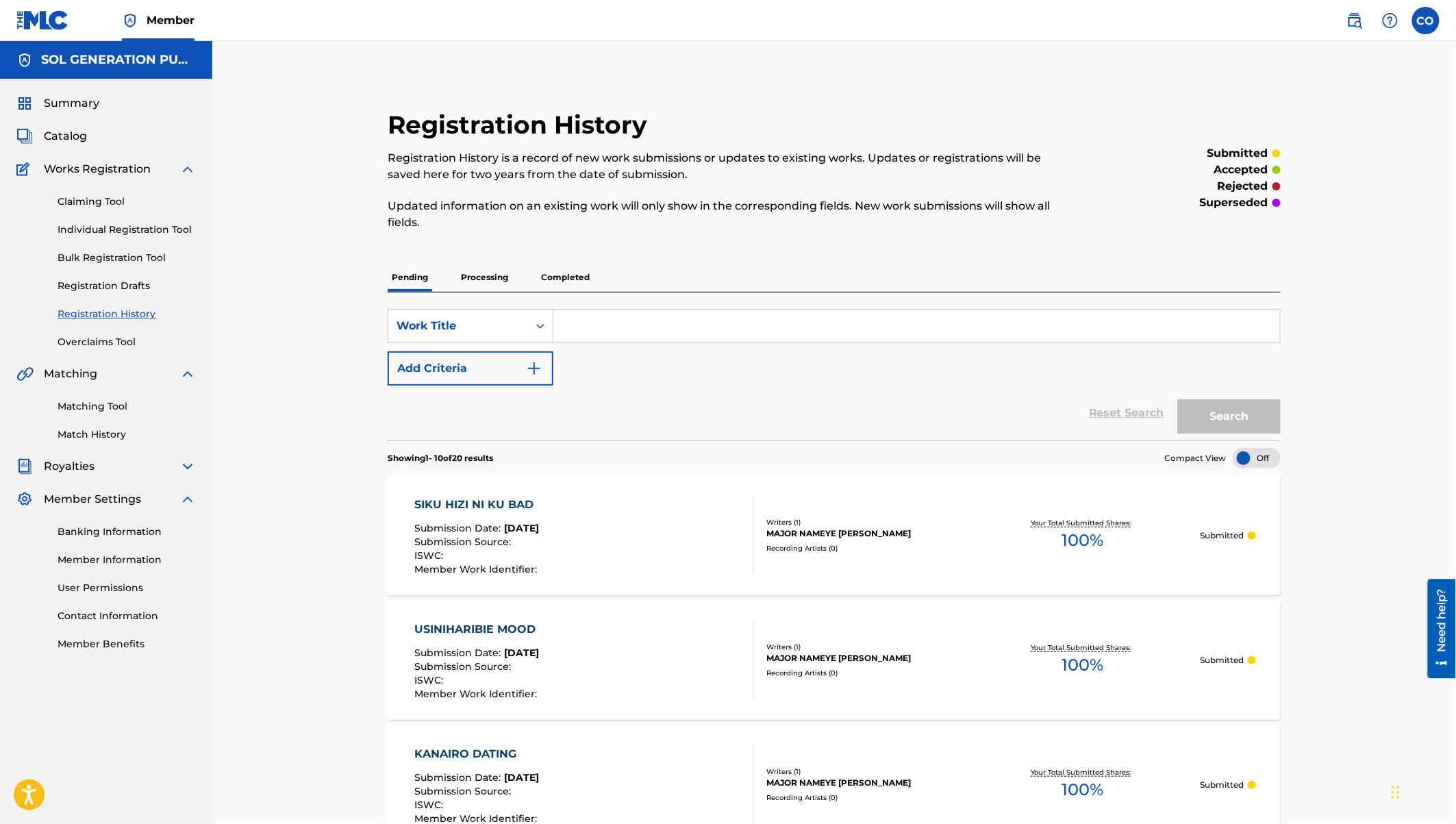
click at [553, 272] on p "Completed" at bounding box center [565, 278] width 57 height 29
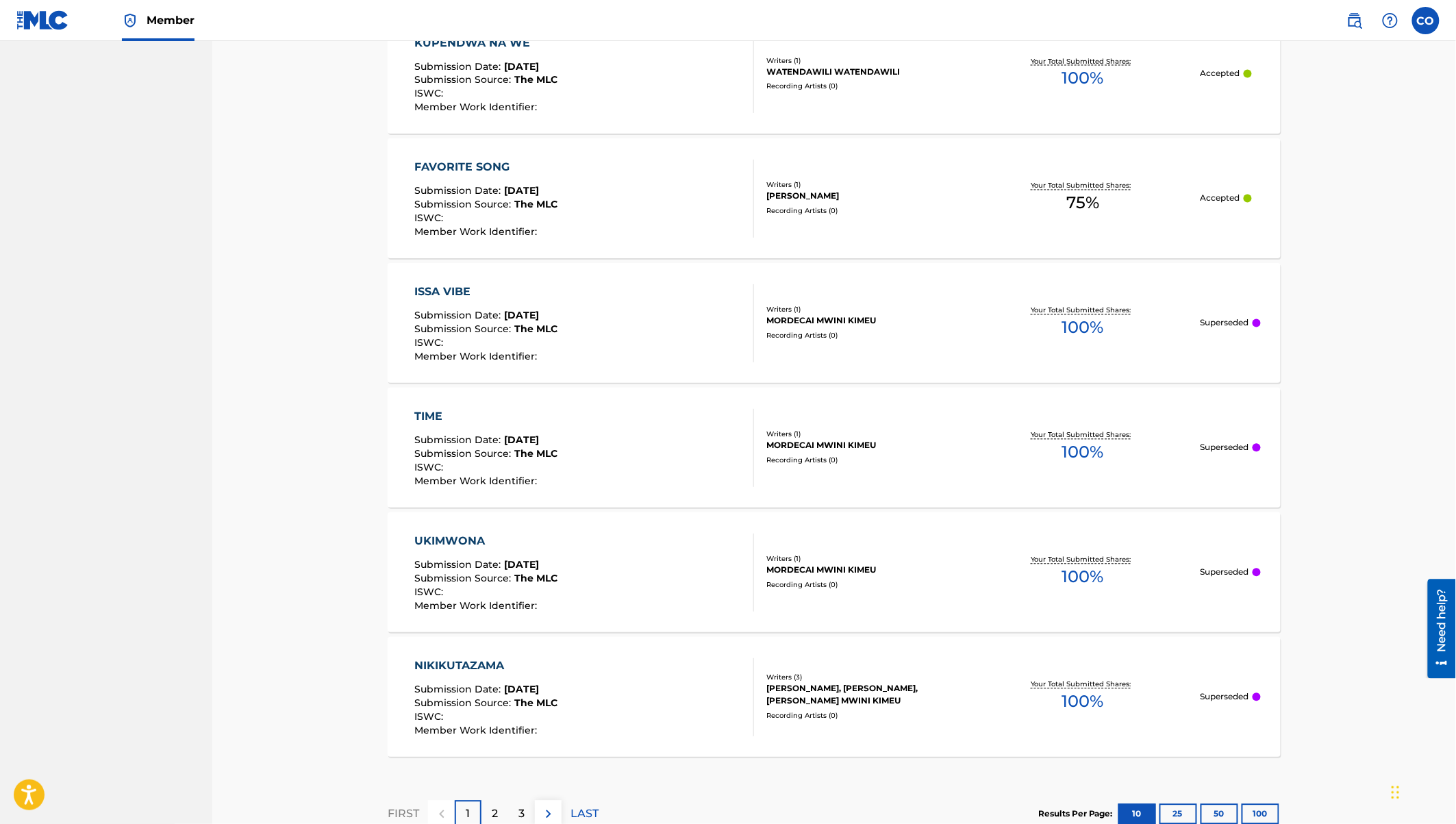
scroll to position [1106, 0]
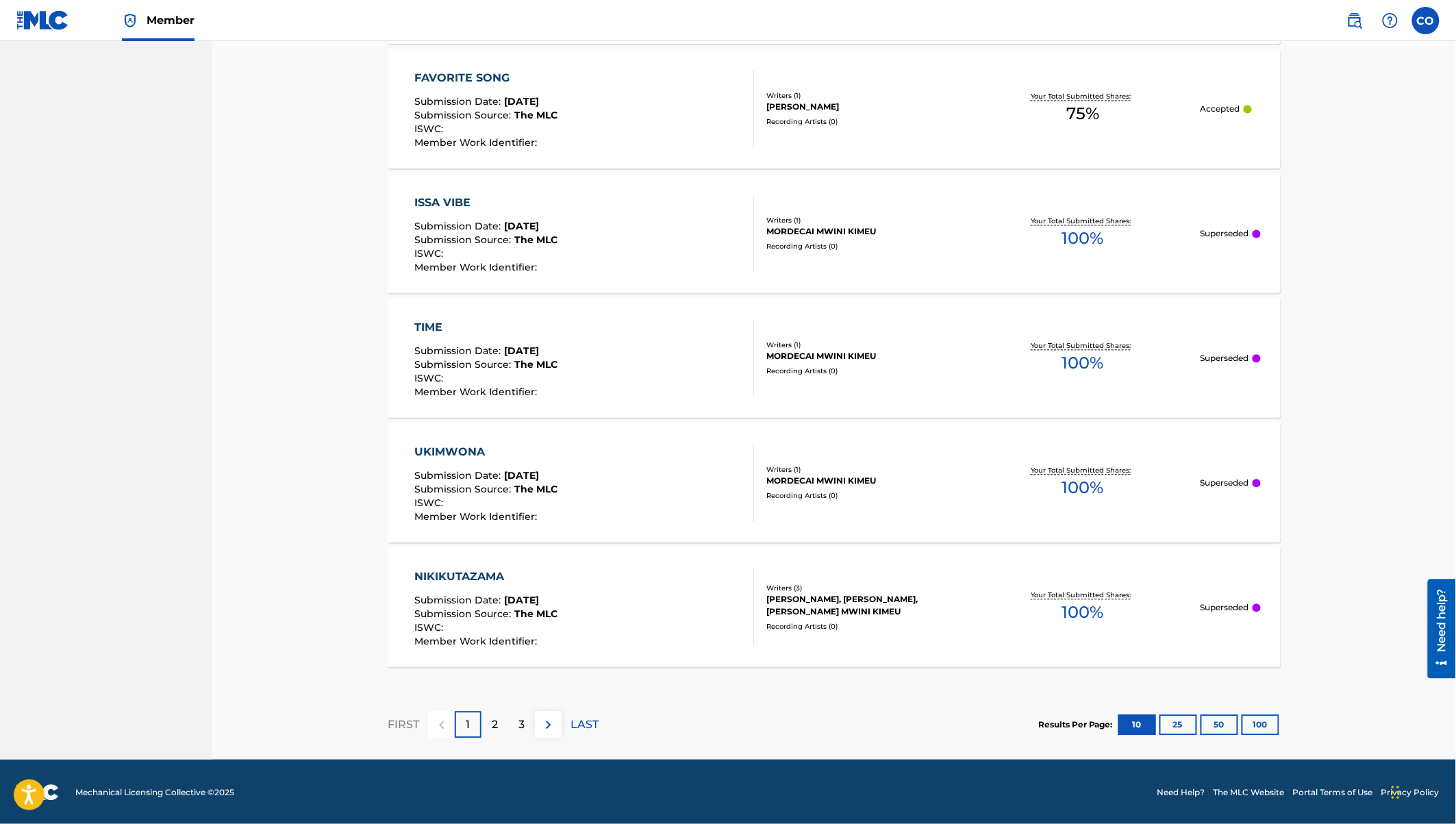
click at [1253, 727] on button "100" at bounding box center [1261, 725] width 38 height 21
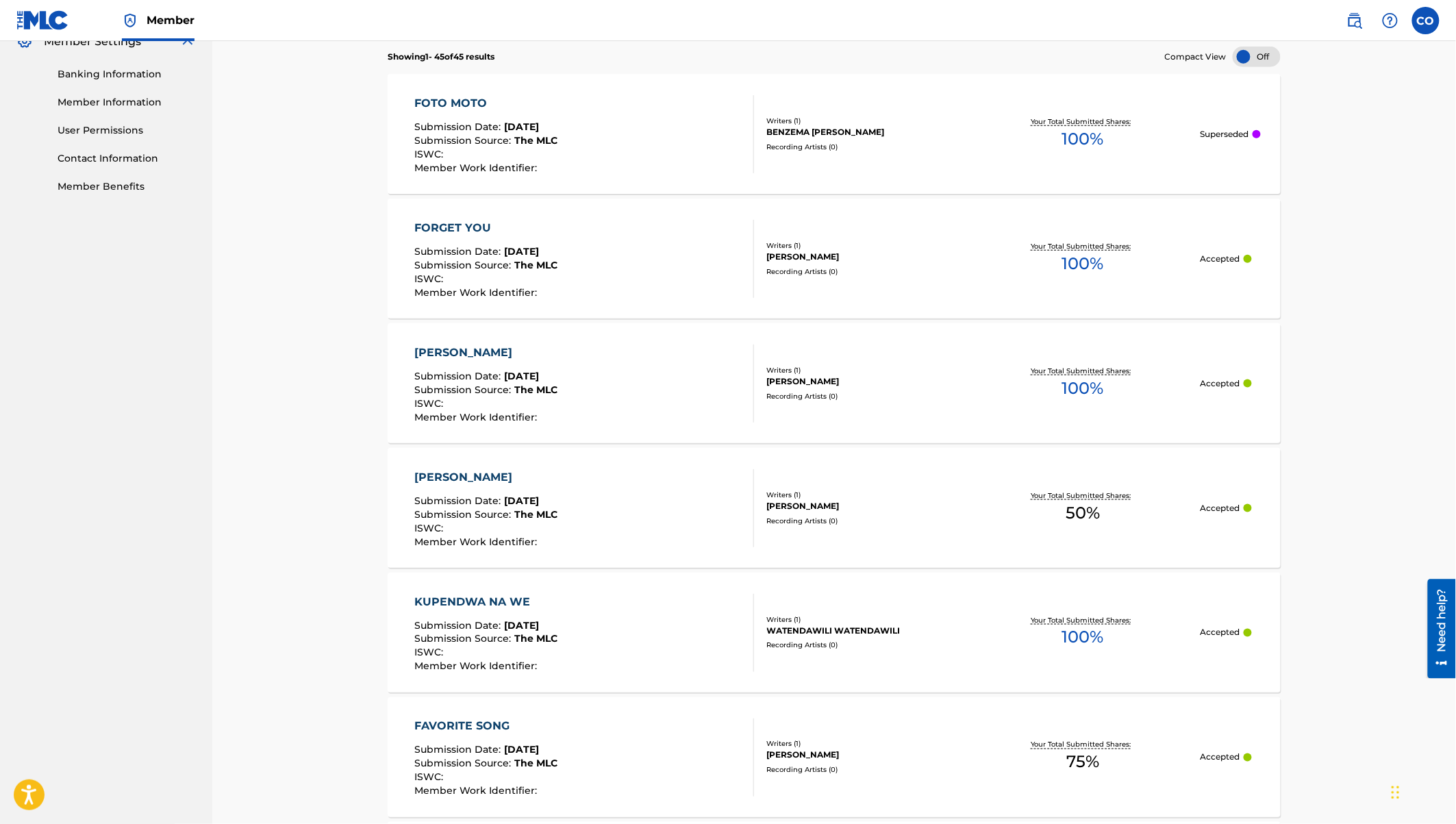
scroll to position [0, 0]
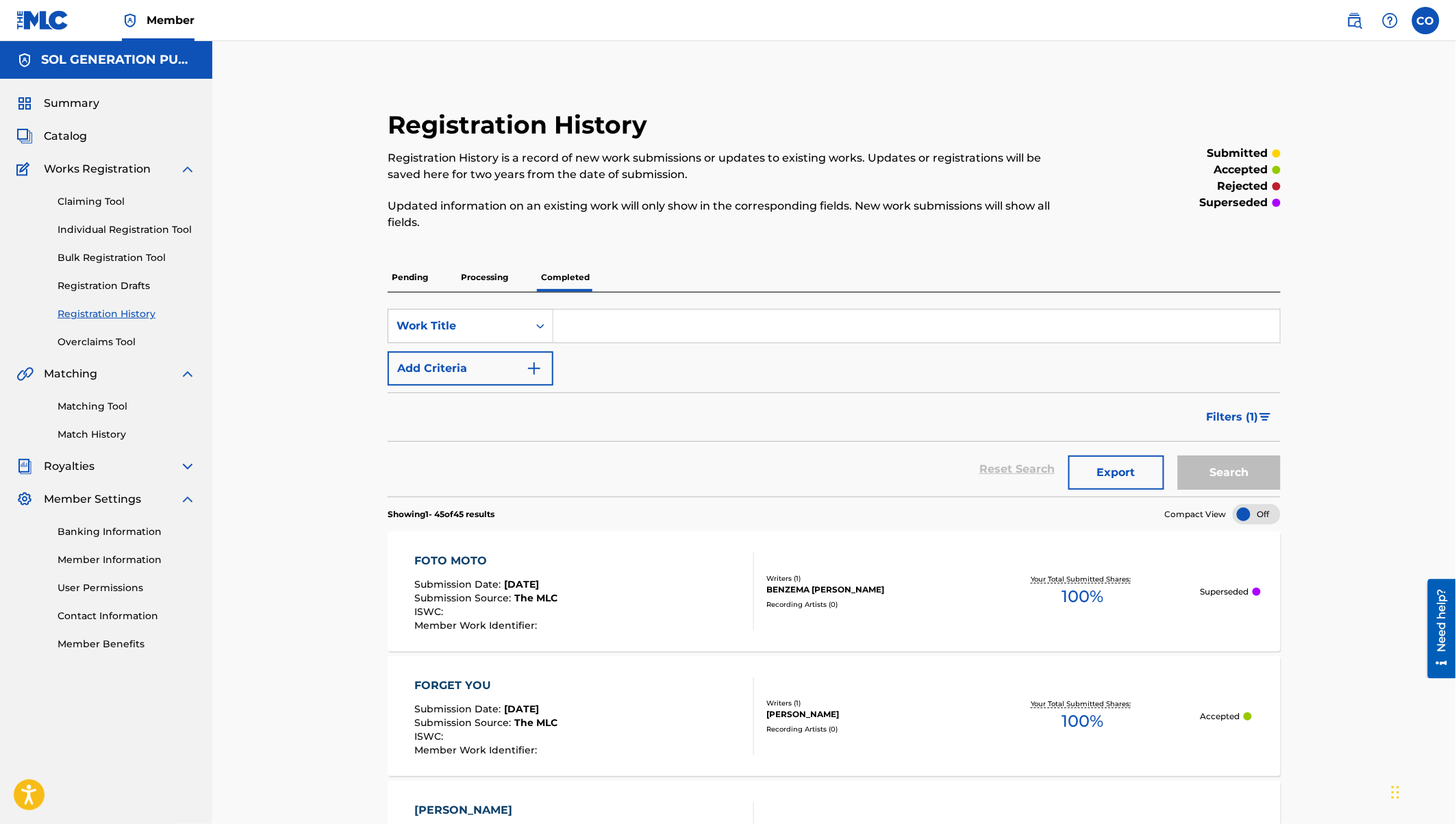
click at [485, 278] on p "Processing" at bounding box center [484, 278] width 55 height 29
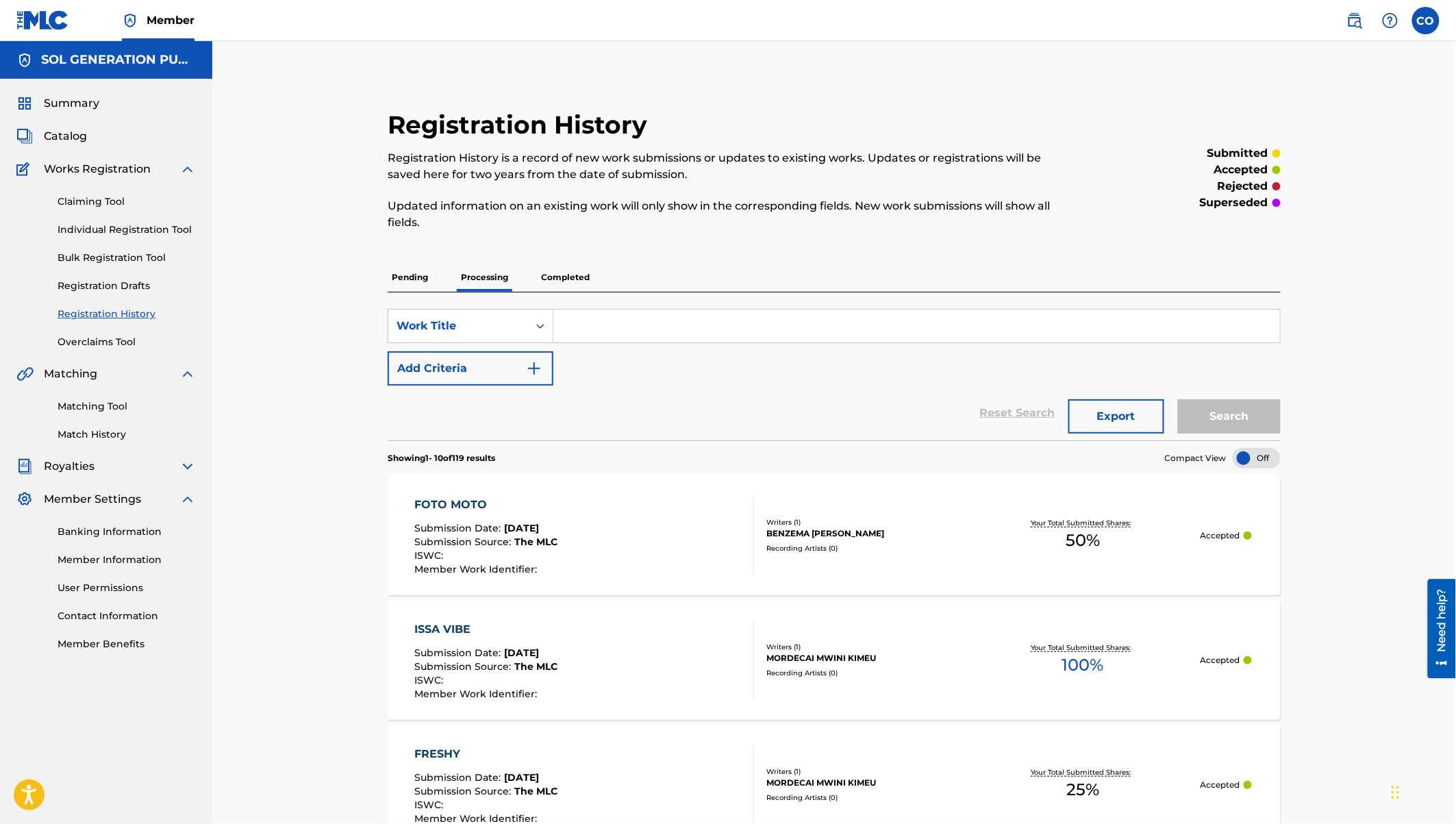
click at [411, 278] on p "Pending" at bounding box center [410, 278] width 45 height 29
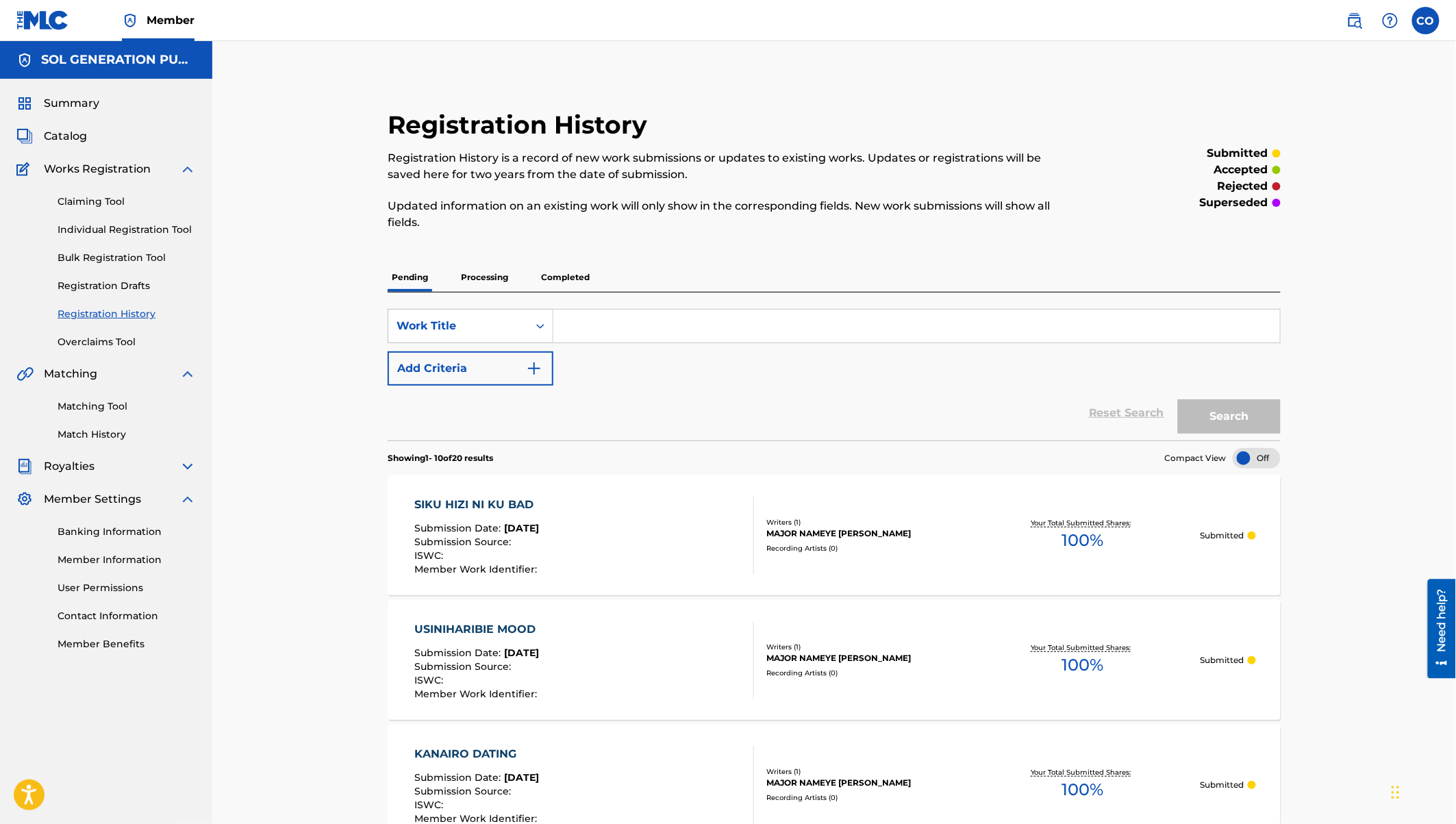
click at [59, 96] on span "Summary" at bounding box center [72, 103] width 55 height 16
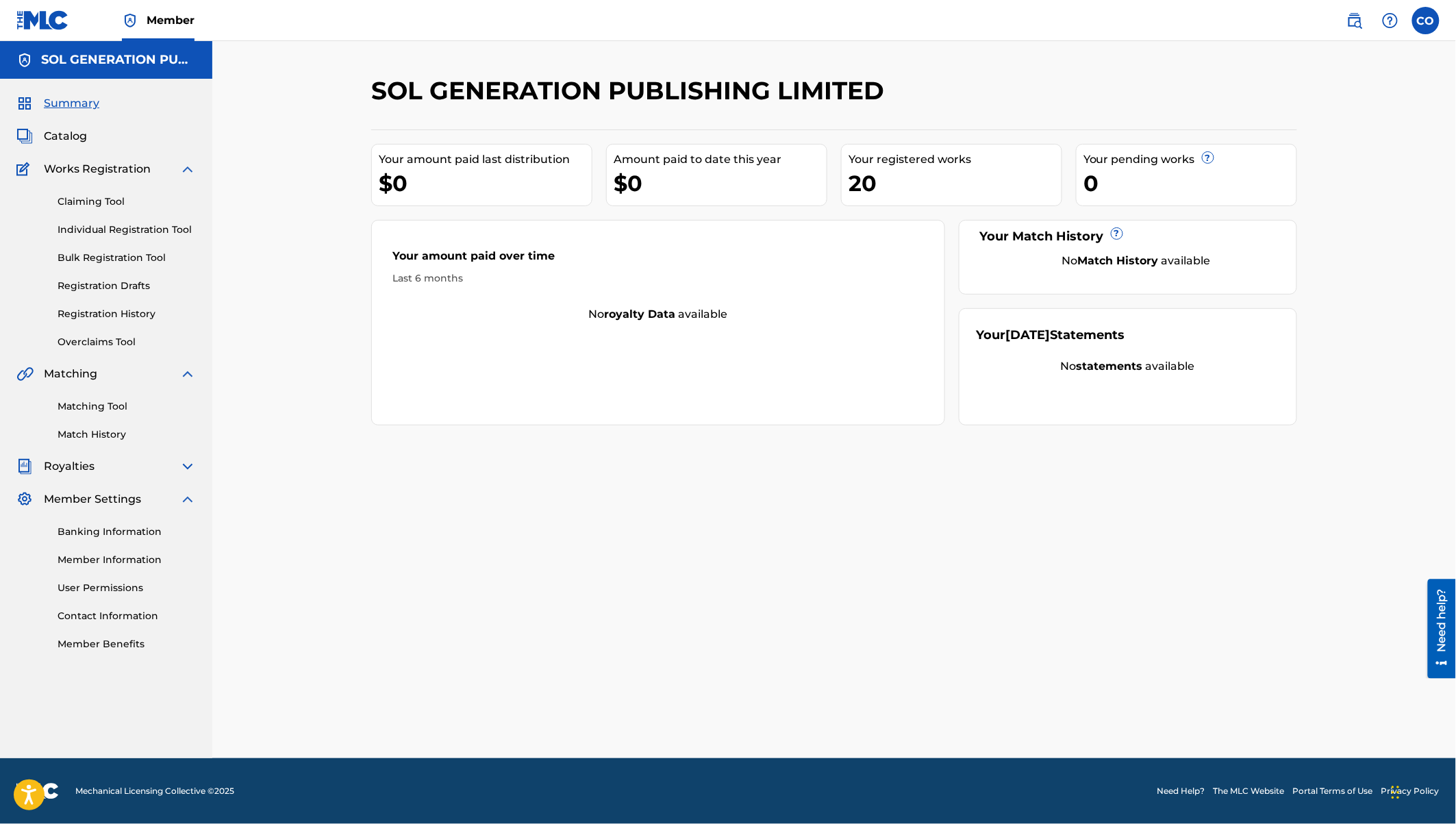
click at [1427, 23] on label at bounding box center [1425, 20] width 28 height 28
click at [1425, 21] on input "CO Chrispine Obala solgenerationpublishing@gmail.com Notification Preferences P…" at bounding box center [1425, 21] width 0 height 0
click at [92, 621] on link "Contact Information" at bounding box center [126, 616] width 138 height 14
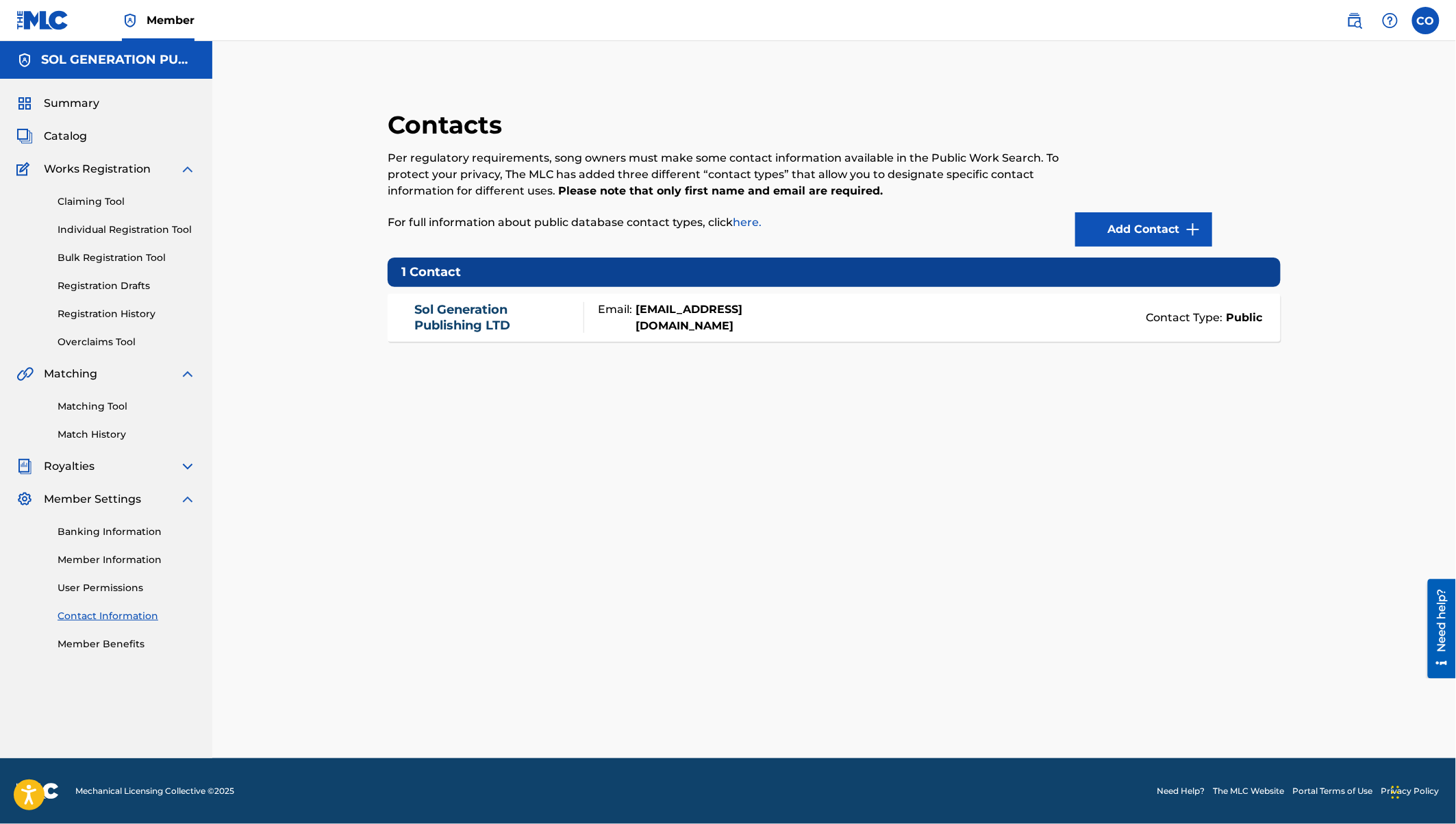
click at [1192, 319] on div "Contact Type: Public" at bounding box center [1051, 318] width 424 height 16
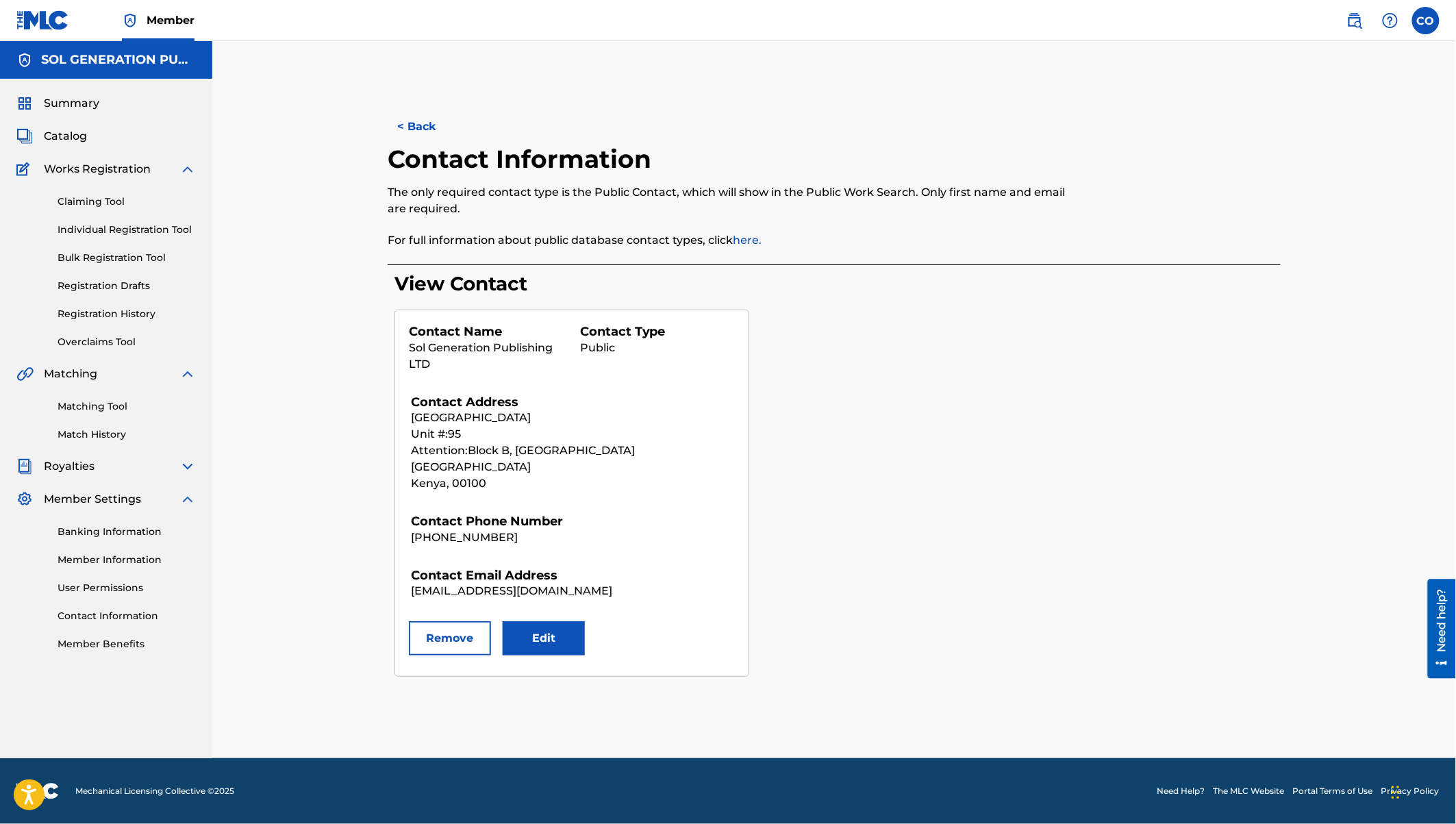
click at [534, 640] on button "Edit" at bounding box center [543, 638] width 82 height 34
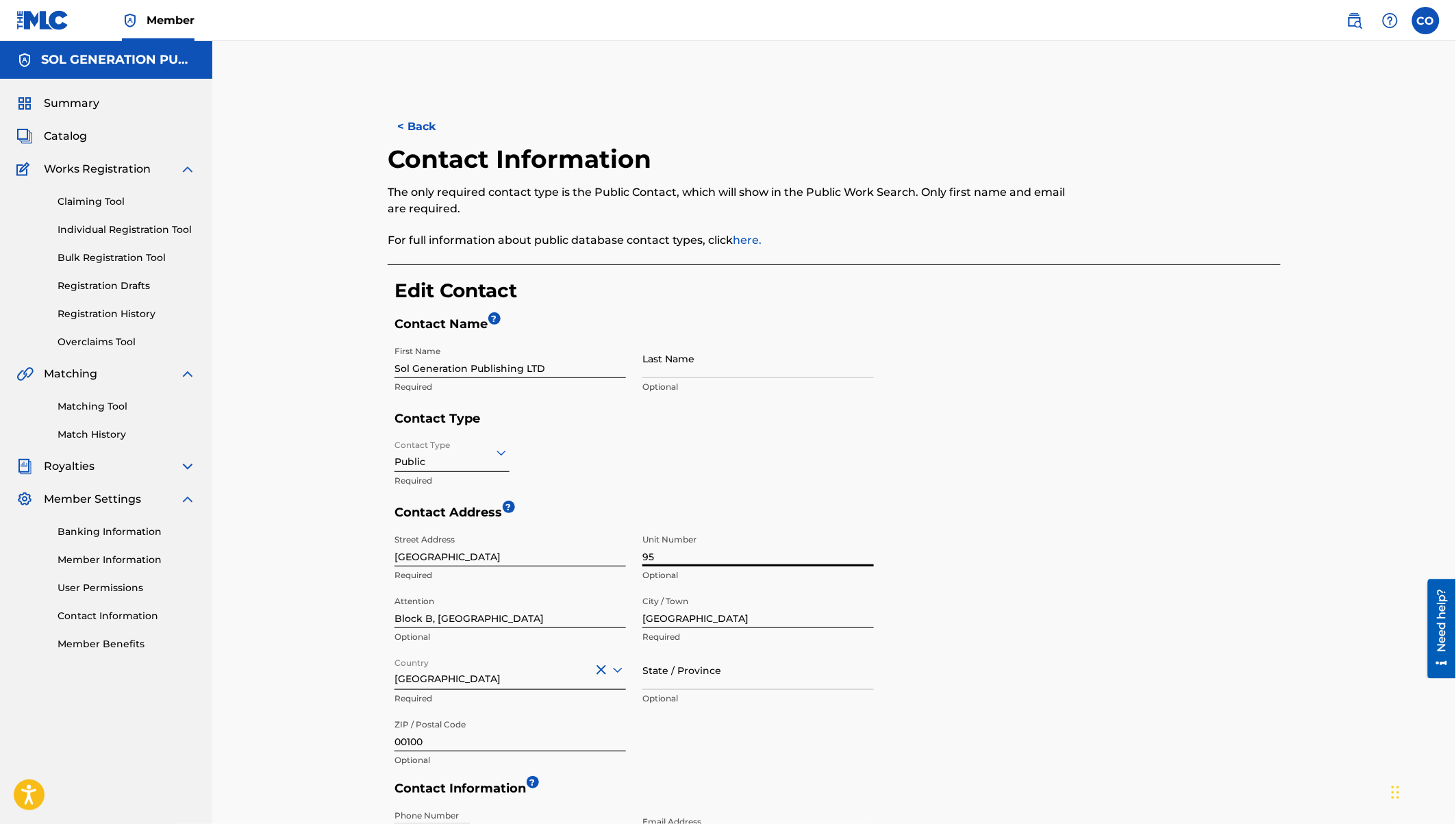
click at [660, 559] on input "95" at bounding box center [758, 546] width 232 height 39
drag, startPoint x: 660, startPoint y: 559, endPoint x: 638, endPoint y: 559, distance: 22.0
click at [638, 559] on div "Street Address Riverside Drive Required Unit Number 95 Optional Attention Block…" at bounding box center [634, 650] width 480 height 247
click at [441, 619] on input "Block B, Keystone Park" at bounding box center [510, 608] width 232 height 39
click at [439, 619] on input "Block B, Keystone Park" at bounding box center [510, 608] width 232 height 39
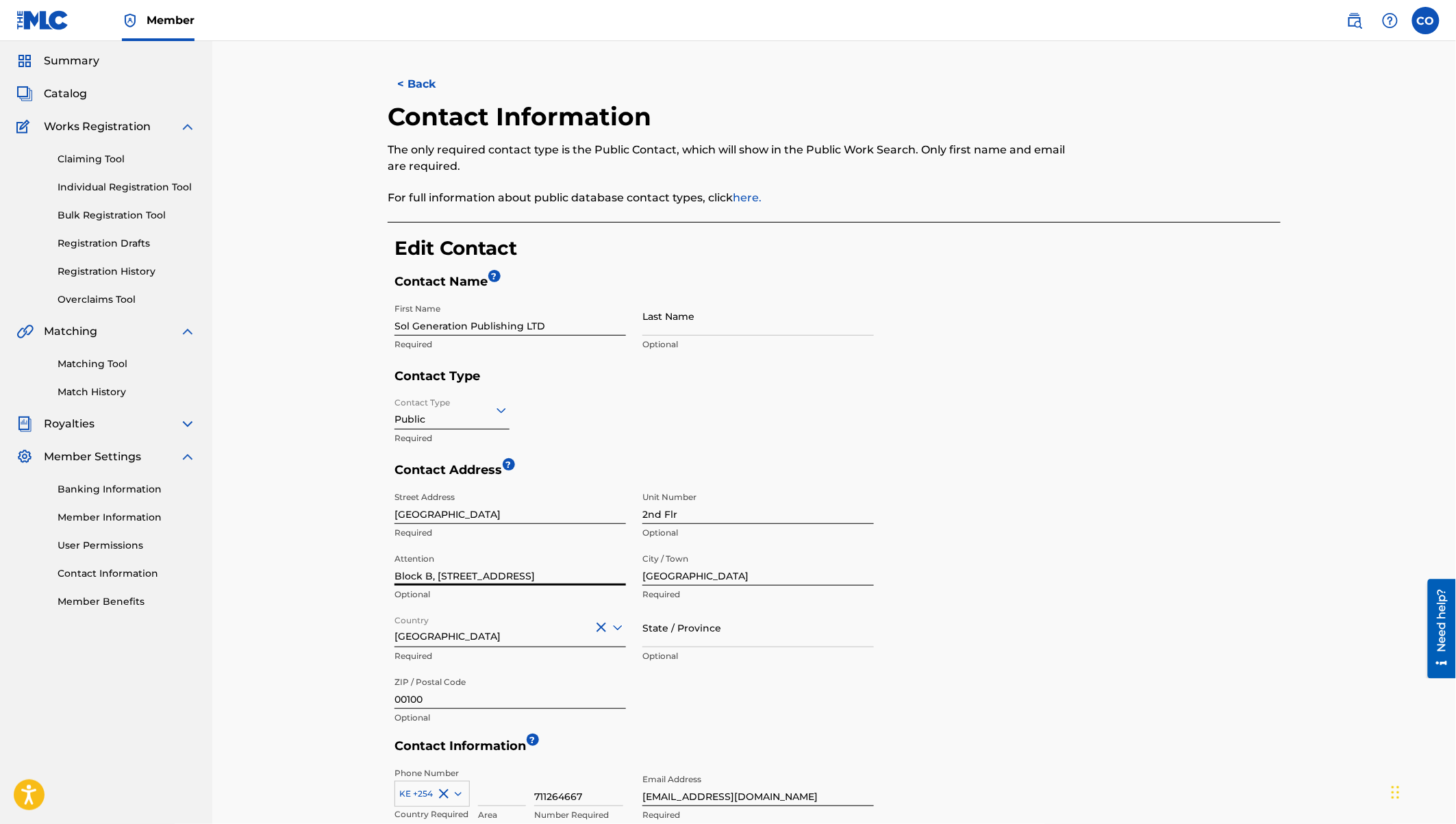
scroll to position [45, 0]
click at [397, 514] on input "Riverside Drive" at bounding box center [510, 502] width 232 height 39
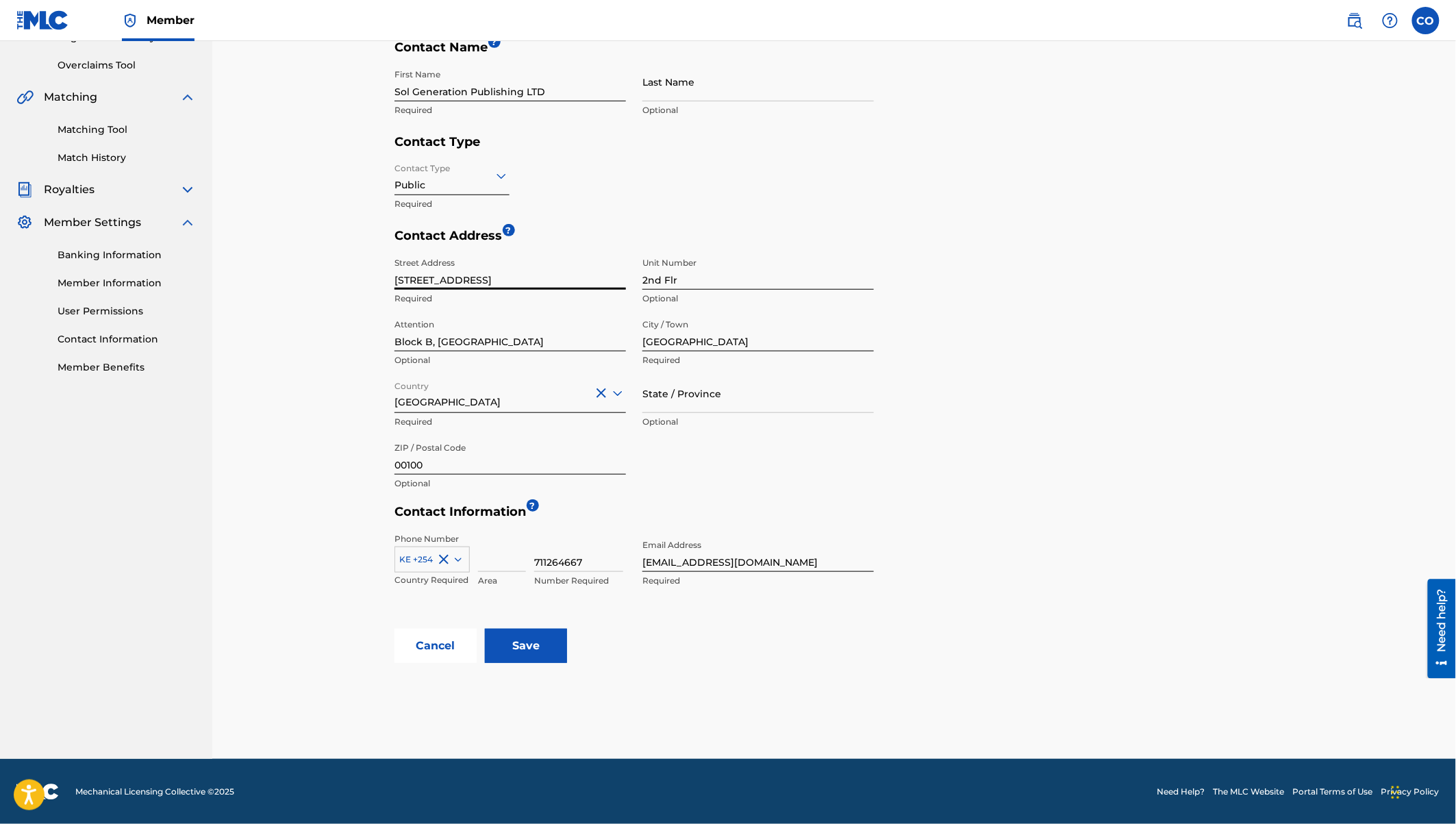
click at [528, 646] on input "Save" at bounding box center [526, 646] width 82 height 34
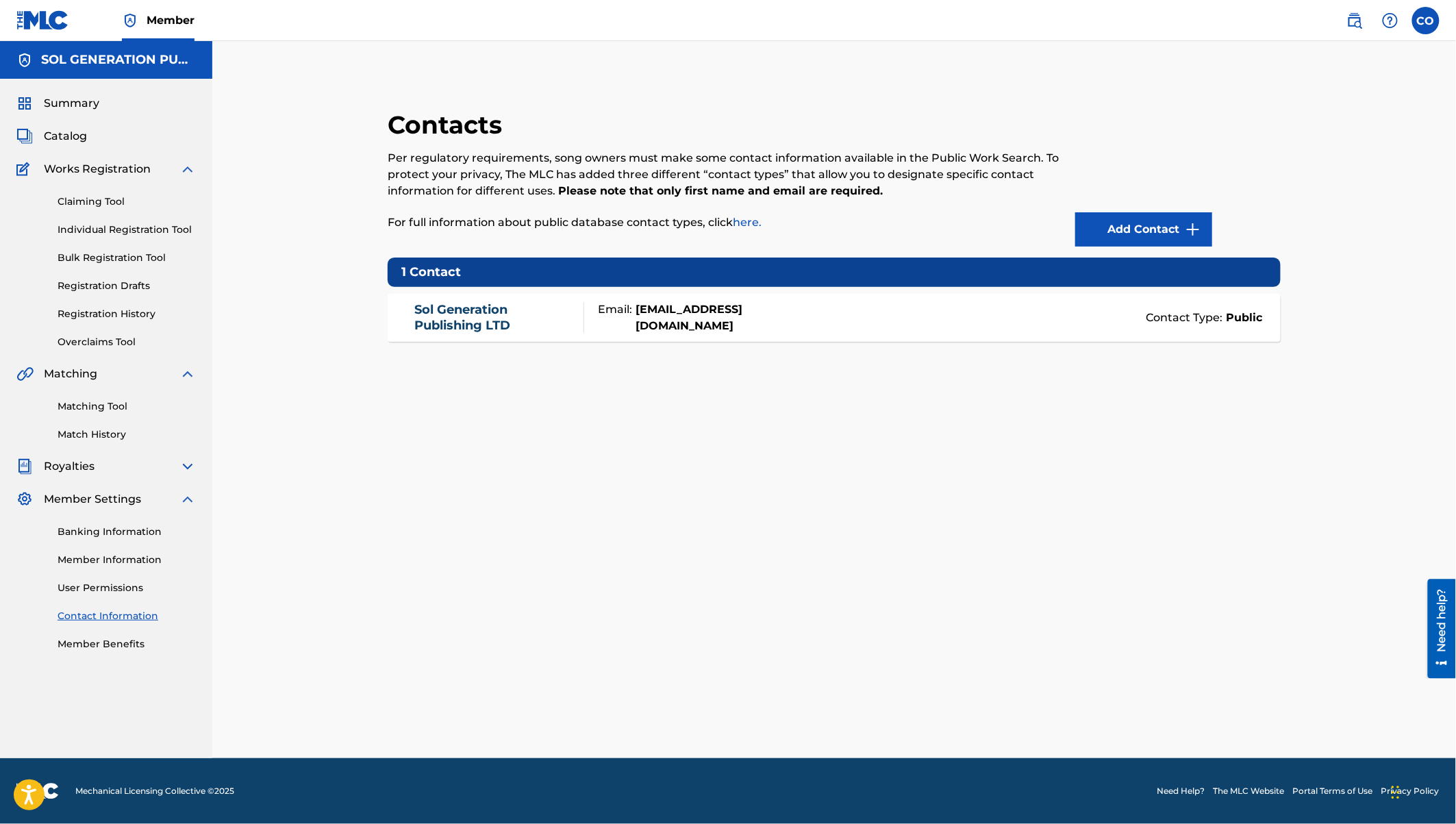
click at [62, 103] on span "Summary" at bounding box center [72, 103] width 55 height 16
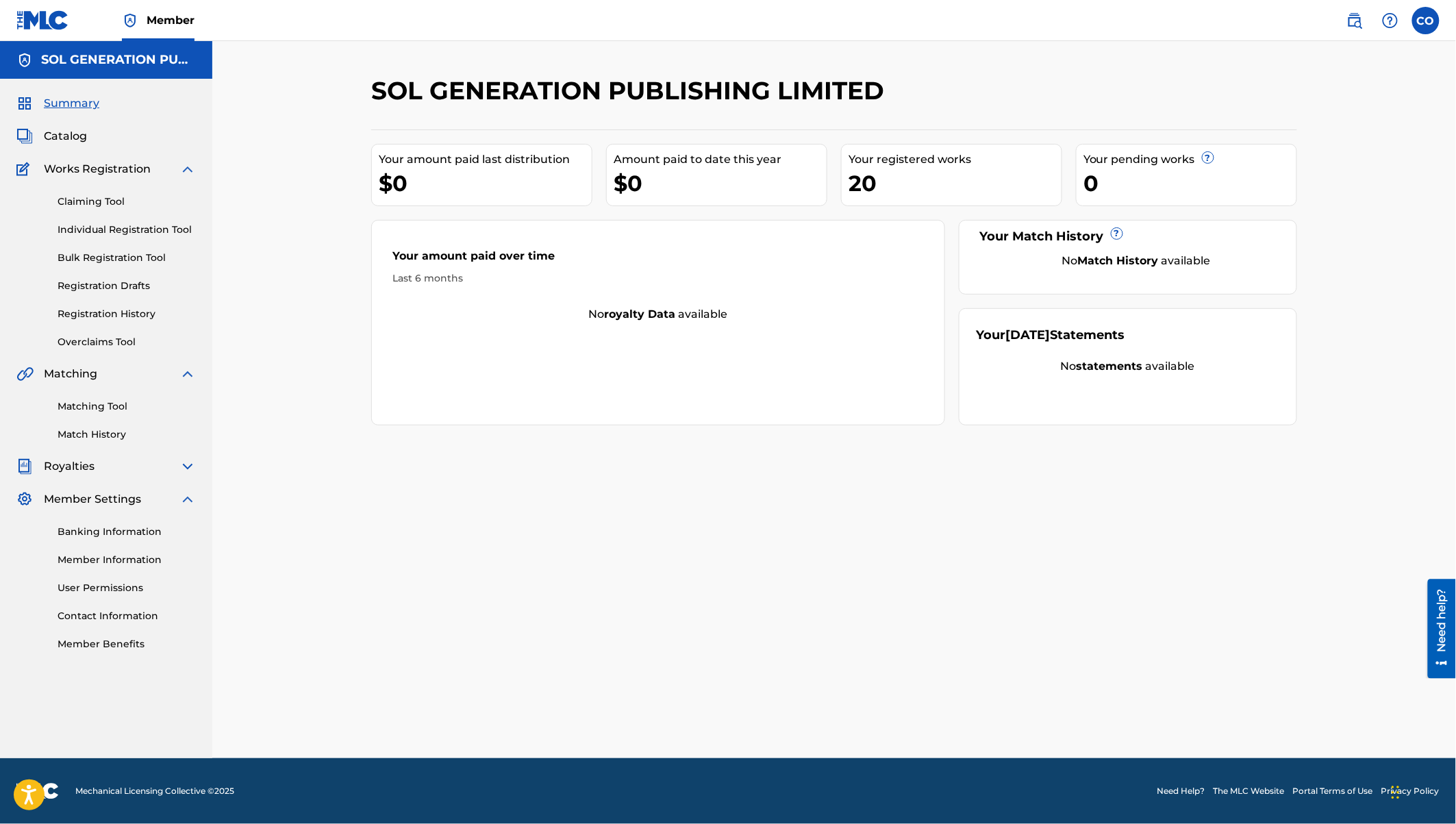
click at [107, 198] on link "Claiming Tool" at bounding box center [126, 201] width 138 height 14
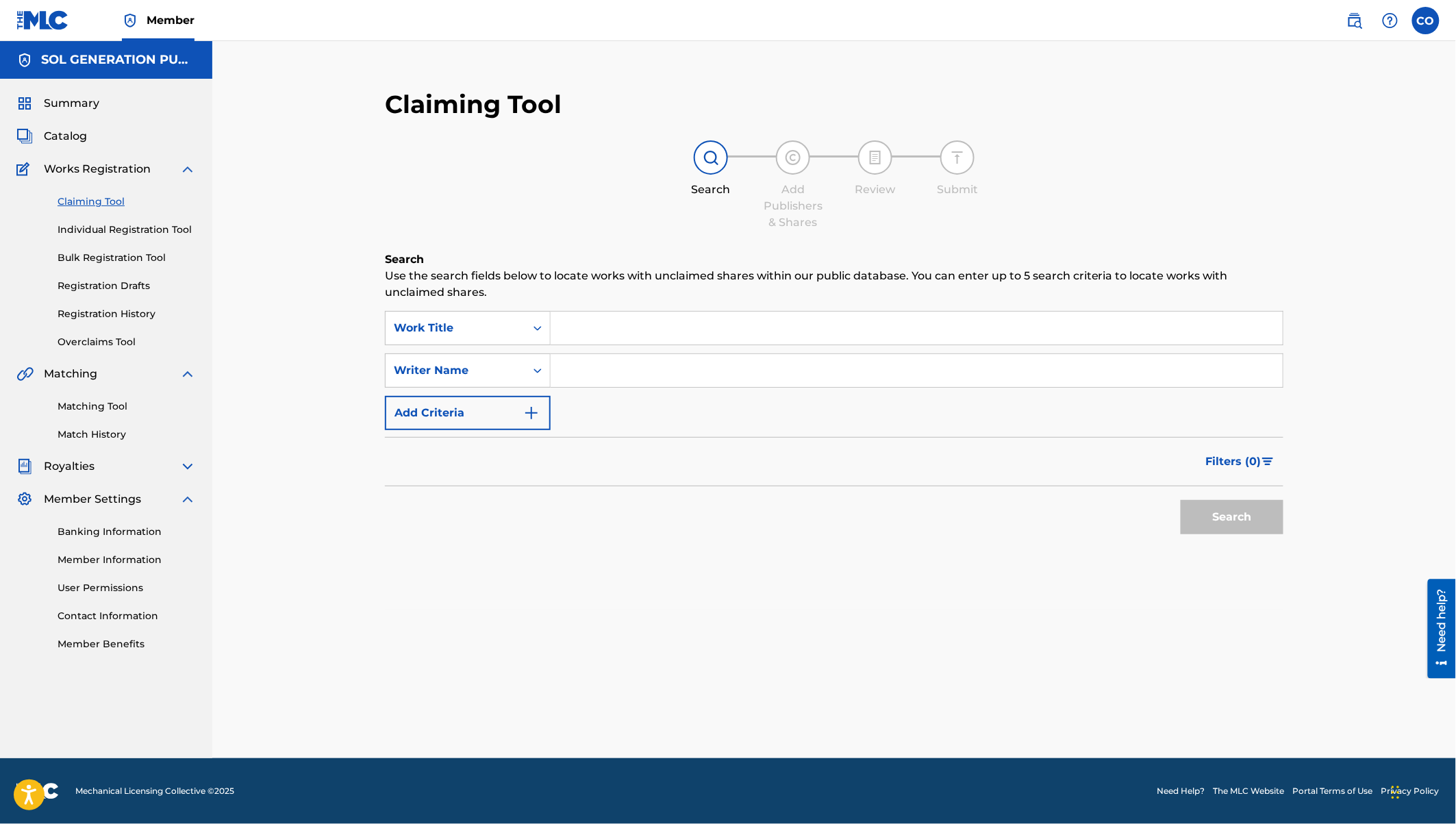
click at [594, 321] on input "Search Form" at bounding box center [916, 328] width 732 height 32
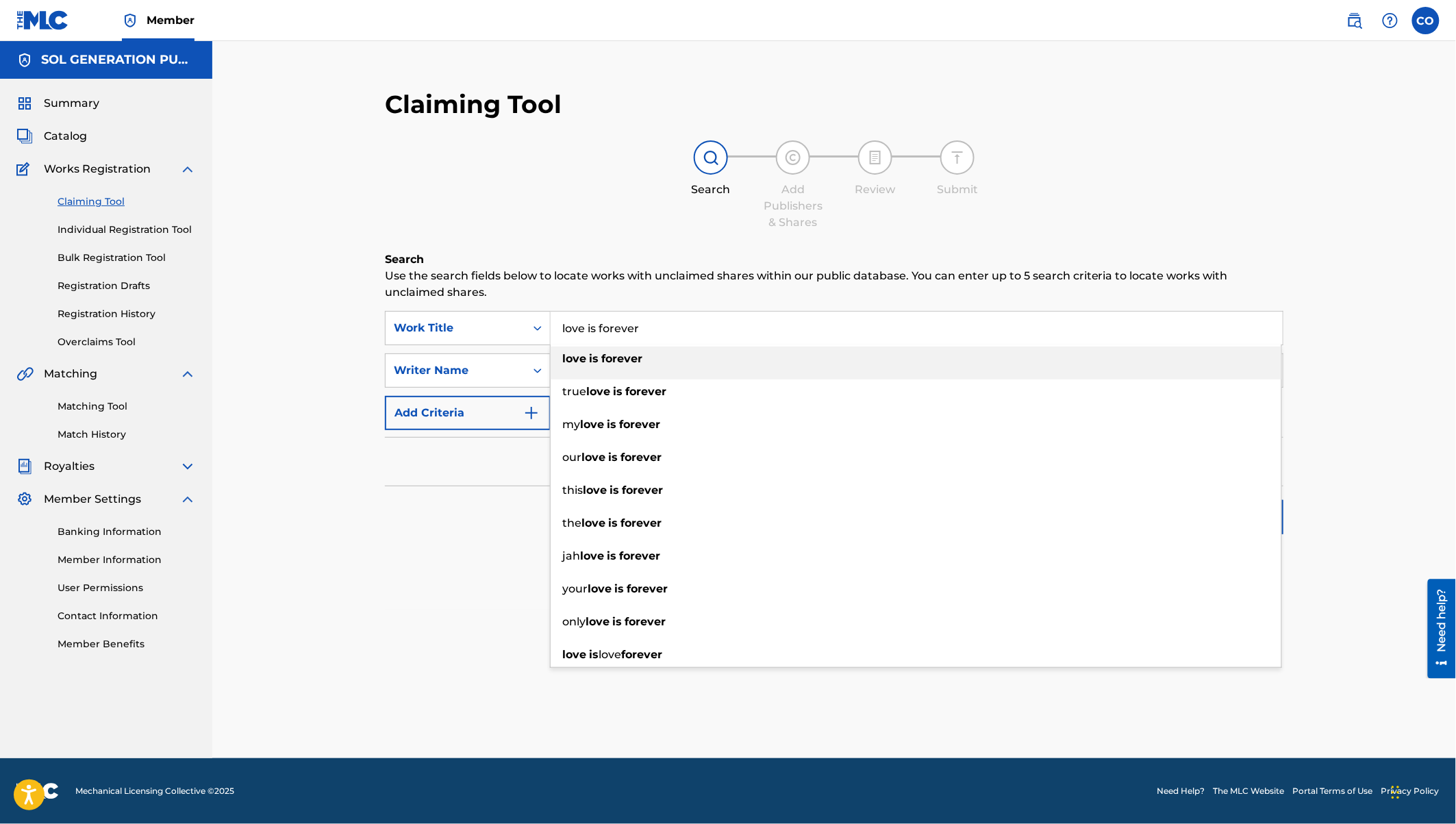
click at [617, 359] on strong "forever" at bounding box center [622, 359] width 41 height 13
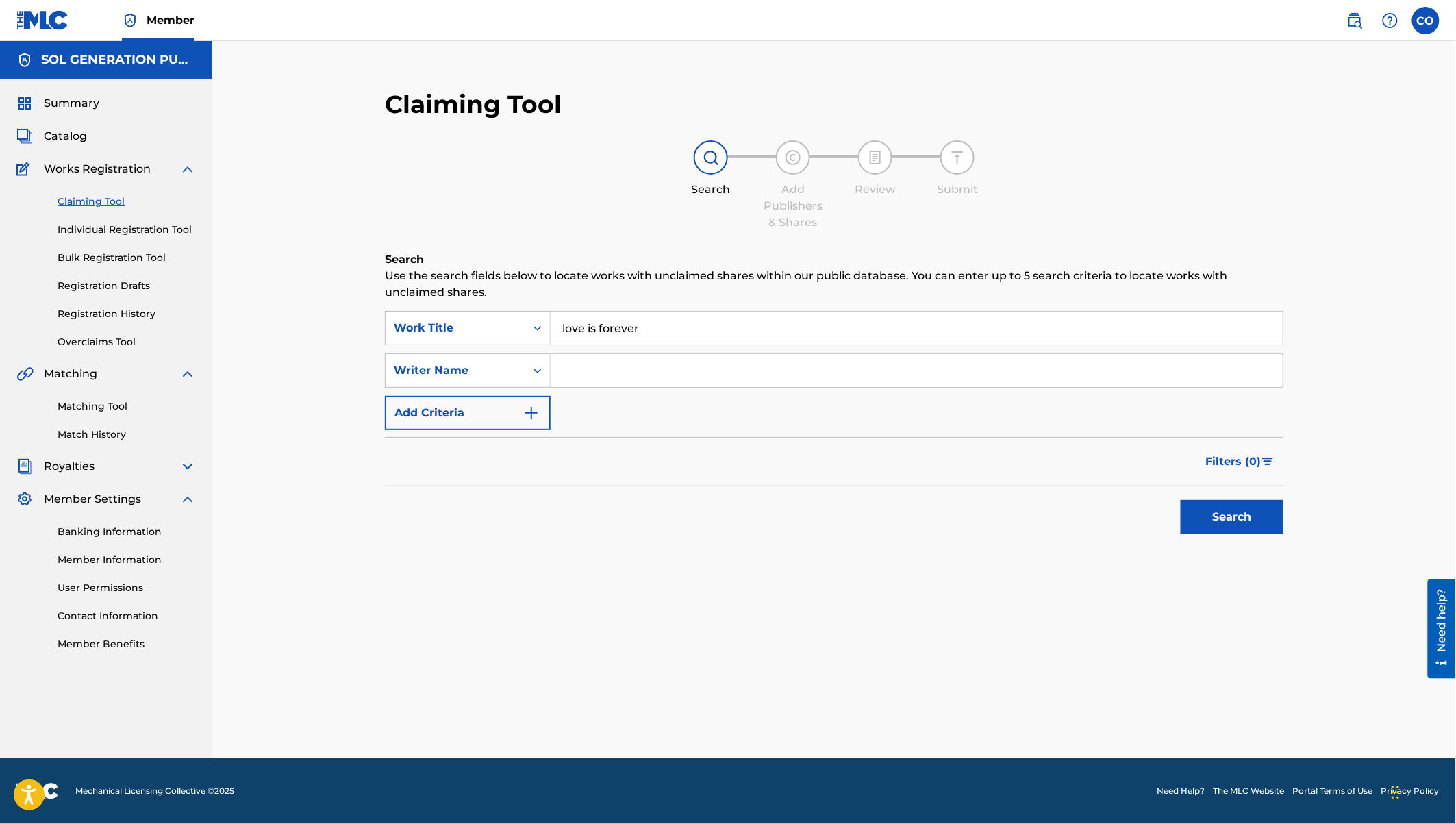
click at [614, 380] on input "Search Form" at bounding box center [916, 370] width 732 height 32
click at [1180, 500] on button "Search" at bounding box center [1232, 517] width 103 height 34
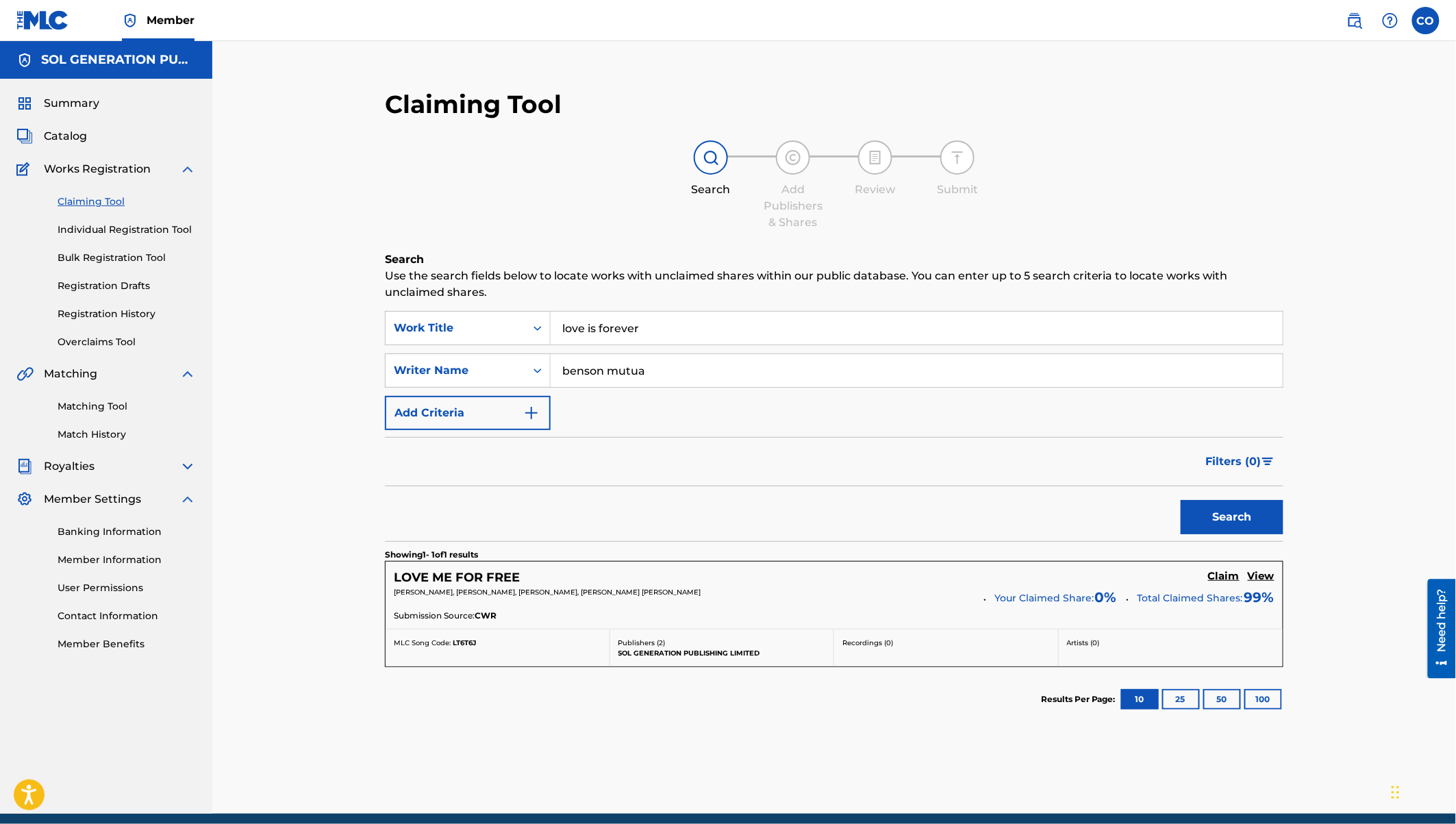
click at [125, 228] on link "Individual Registration Tool" at bounding box center [126, 229] width 138 height 14
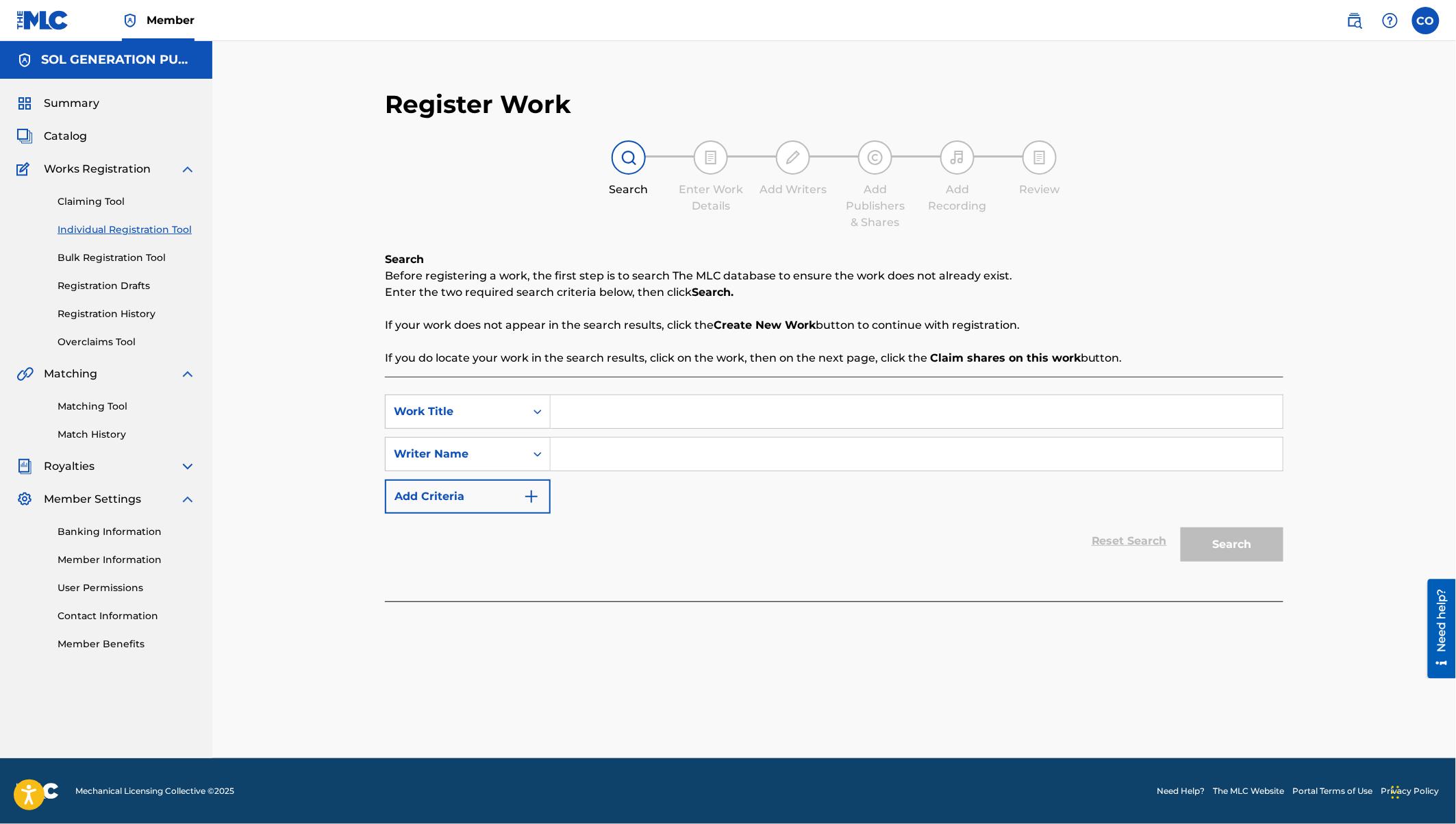
click at [602, 403] on input "Search Form" at bounding box center [916, 411] width 732 height 32
click at [626, 464] on input "Search Form" at bounding box center [916, 454] width 732 height 32
click at [1180, 527] on button "Search" at bounding box center [1232, 545] width 103 height 34
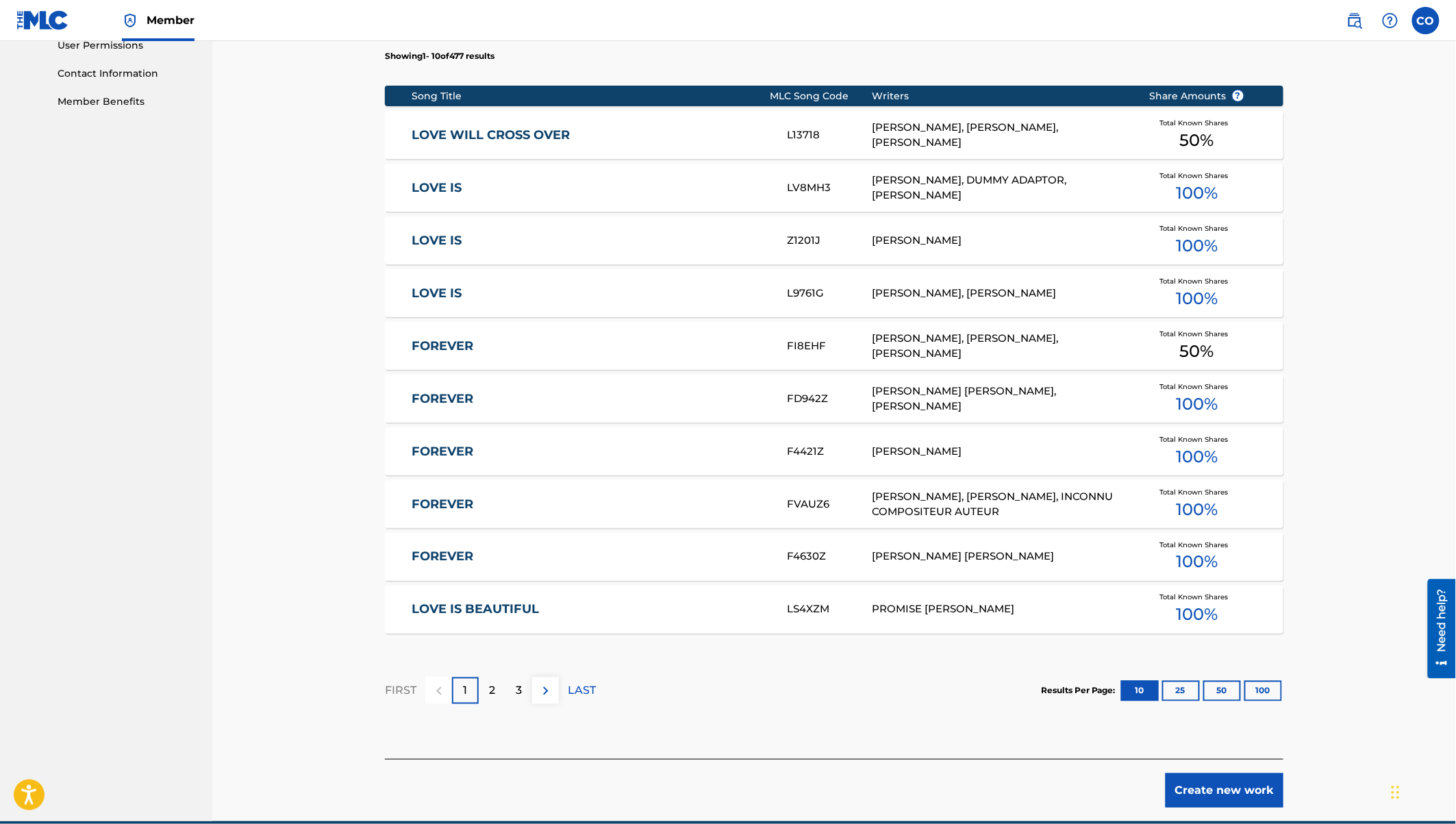
scroll to position [546, 0]
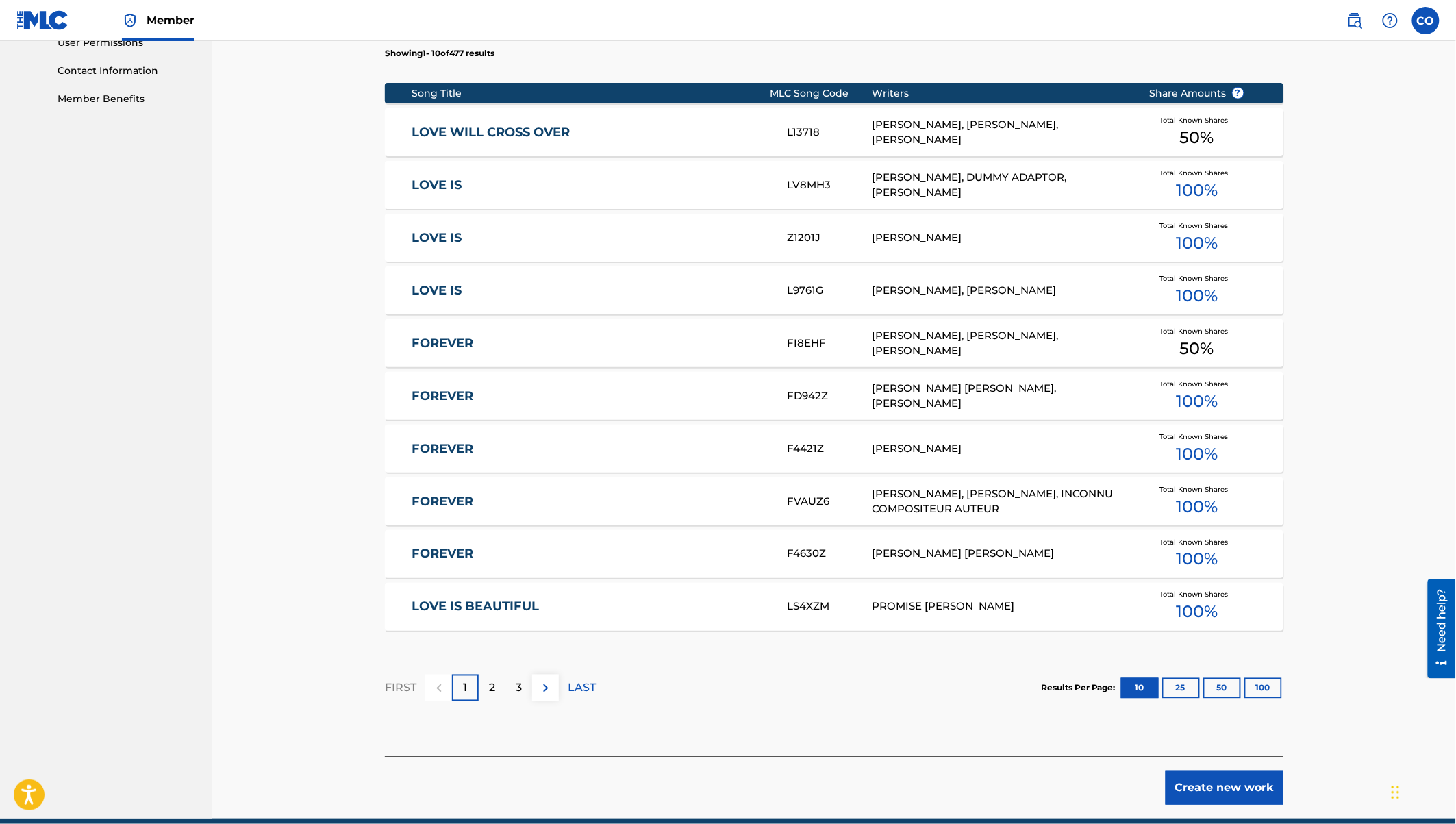
click at [1242, 780] on button "Create new work" at bounding box center [1224, 788] width 118 height 34
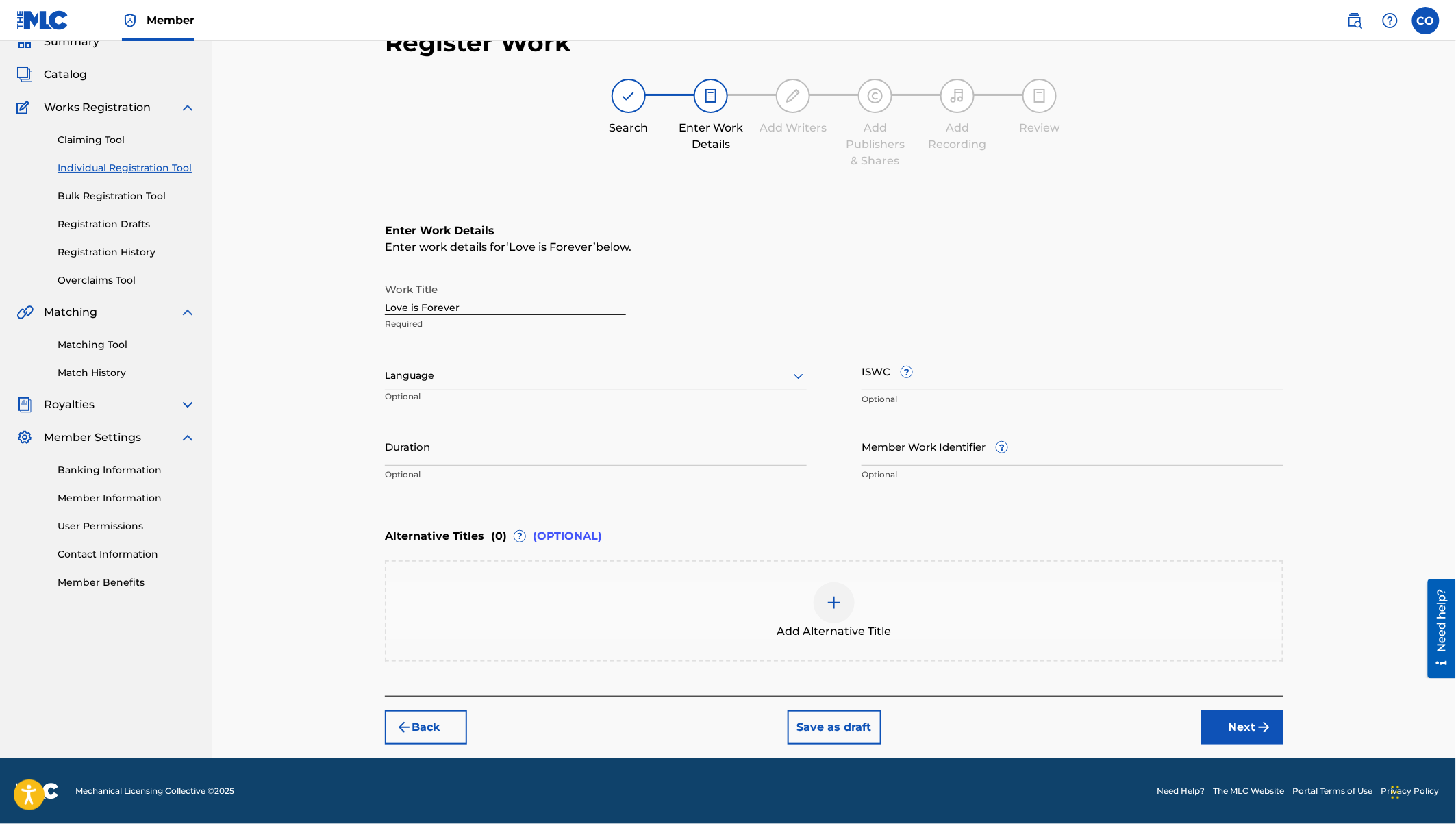
scroll to position [59, 0]
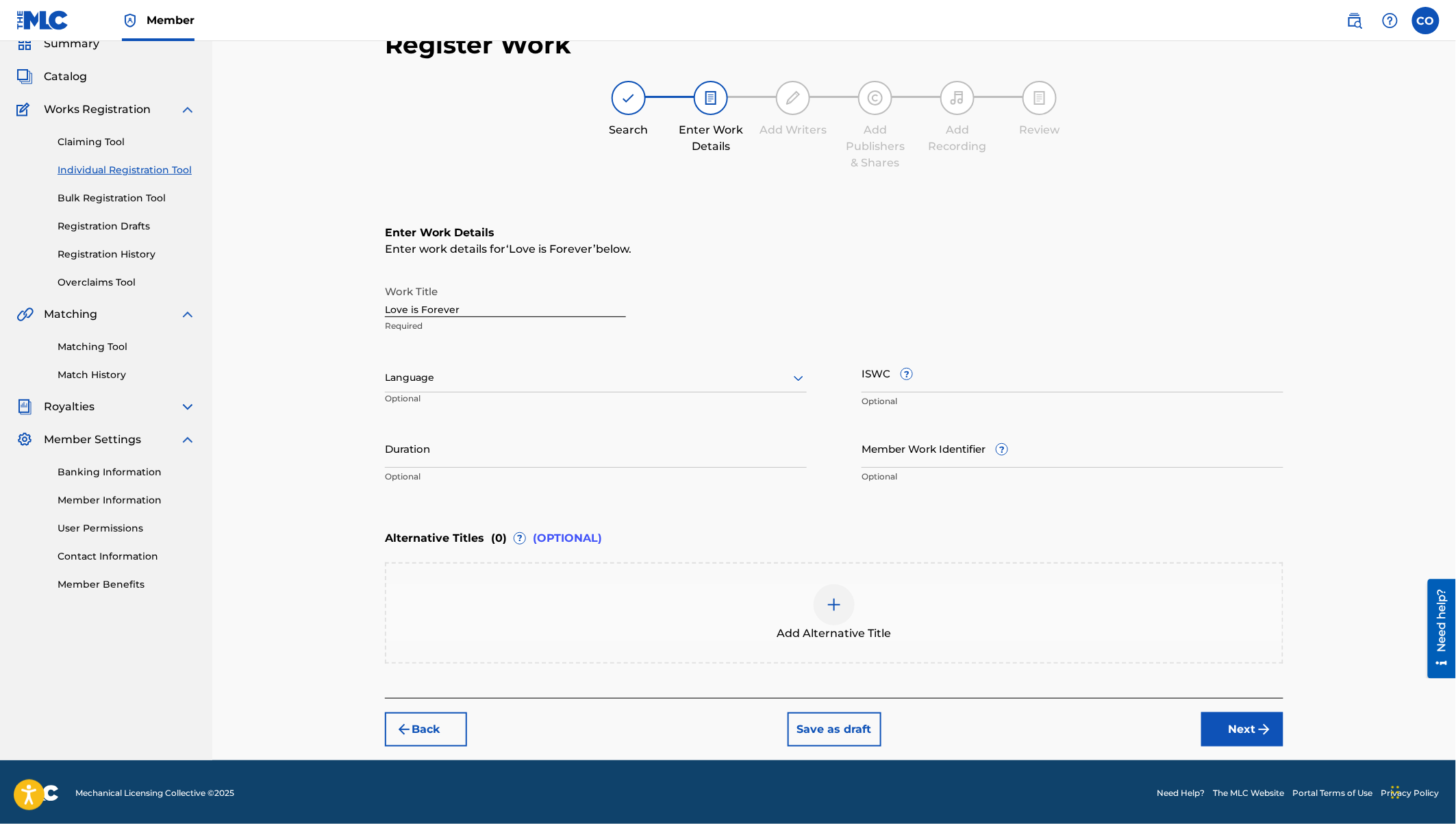
click at [418, 384] on div at bounding box center [596, 378] width 421 height 17
click at [439, 404] on div "English" at bounding box center [595, 408] width 420 height 31
click at [445, 460] on input "Duration" at bounding box center [596, 448] width 421 height 39
click at [1257, 726] on img "submit" at bounding box center [1263, 729] width 16 height 16
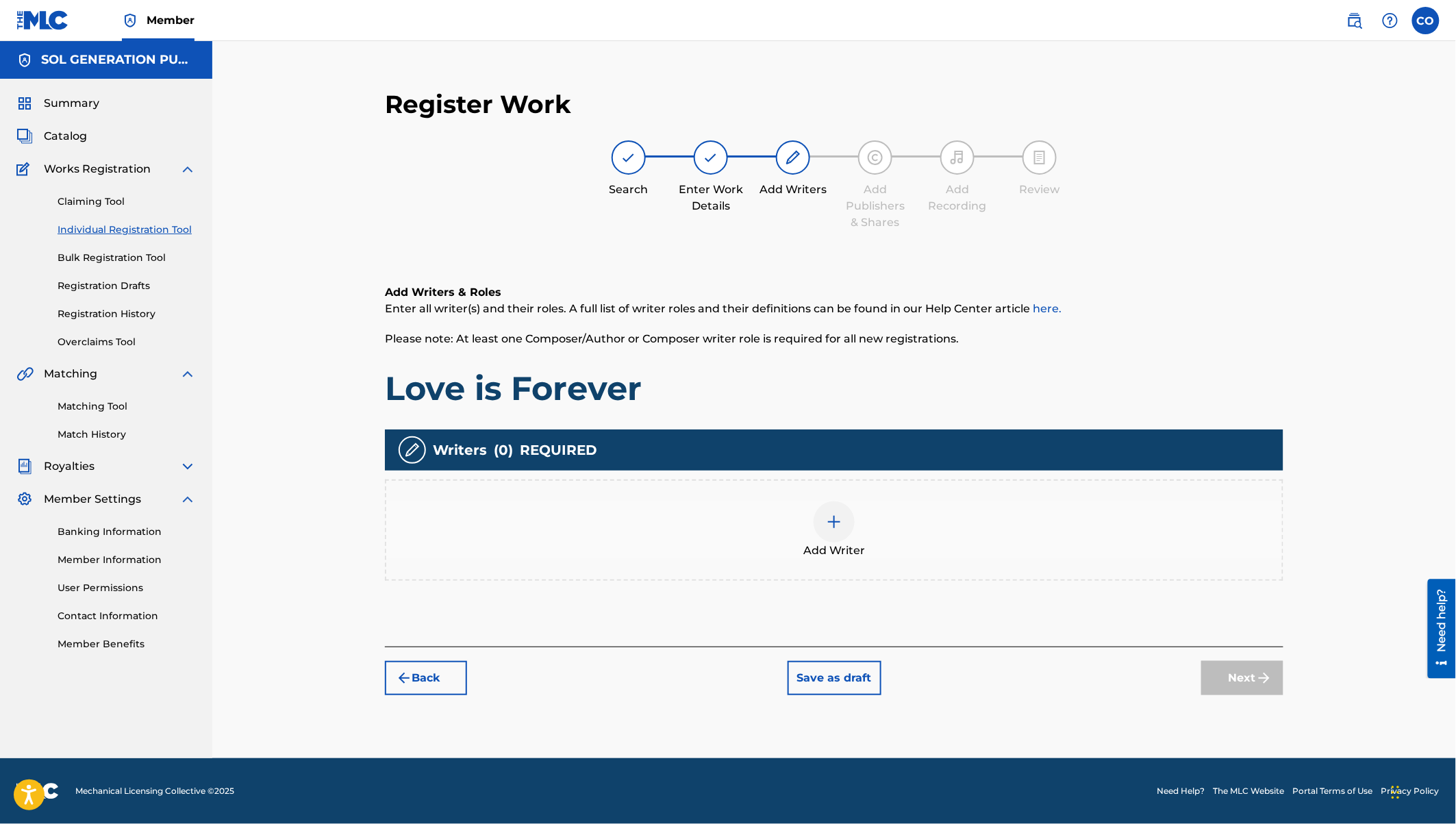
scroll to position [0, 0]
click at [847, 539] on div "Add Writer" at bounding box center [833, 530] width 895 height 57
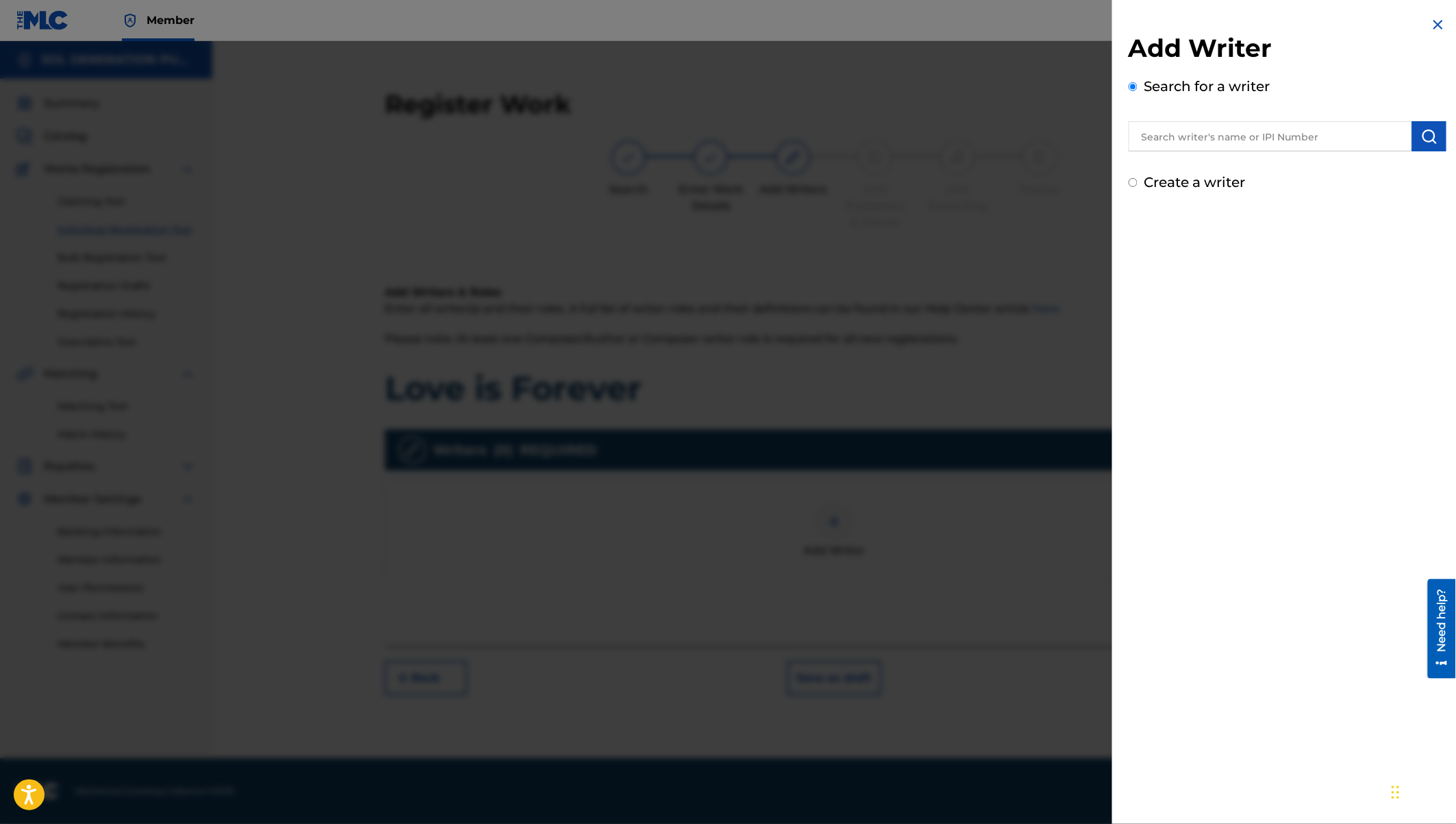
click at [1197, 136] on input "text" at bounding box center [1270, 136] width 283 height 31
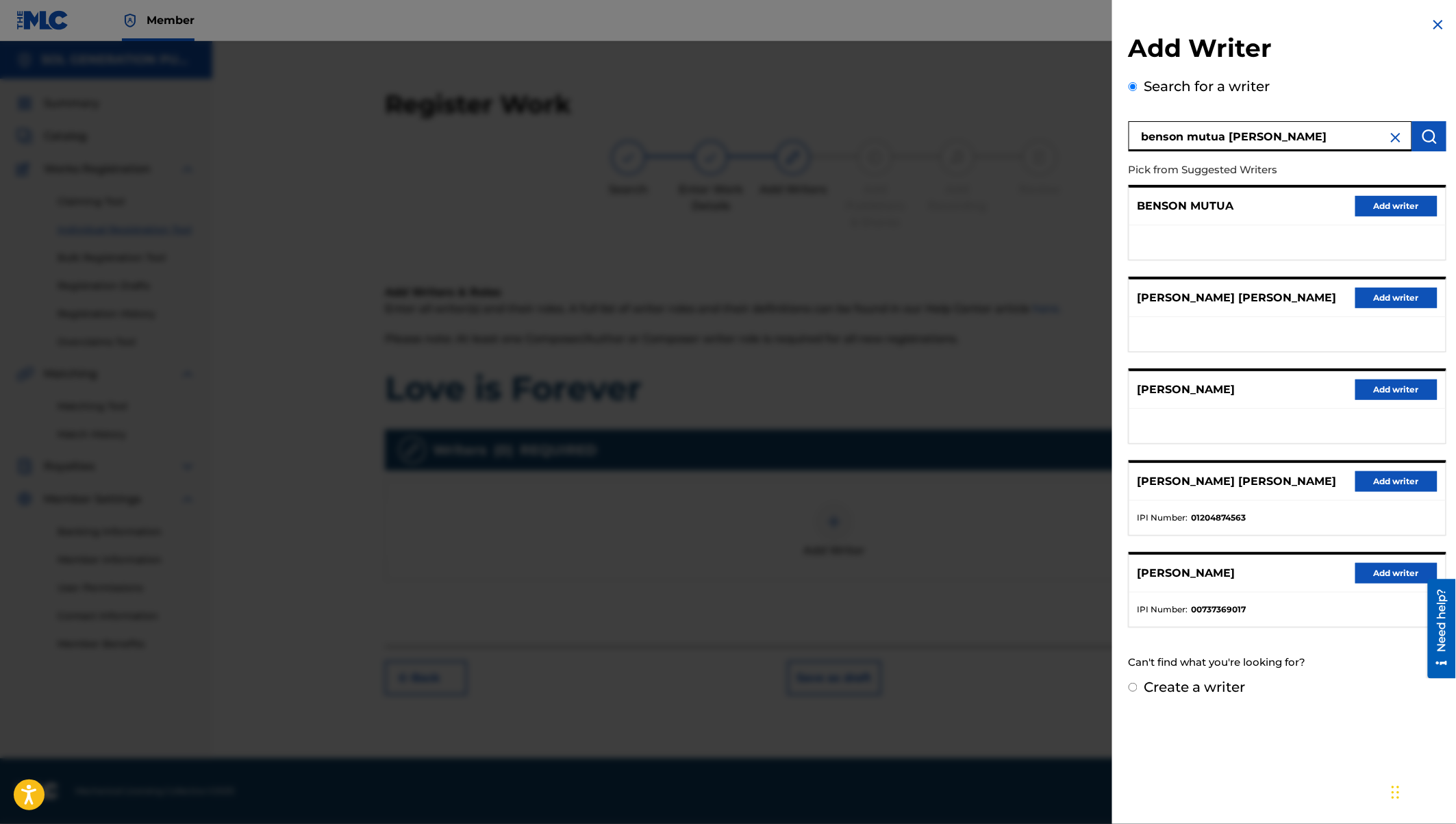
click at [1382, 475] on button "Add writer" at bounding box center [1396, 482] width 82 height 21
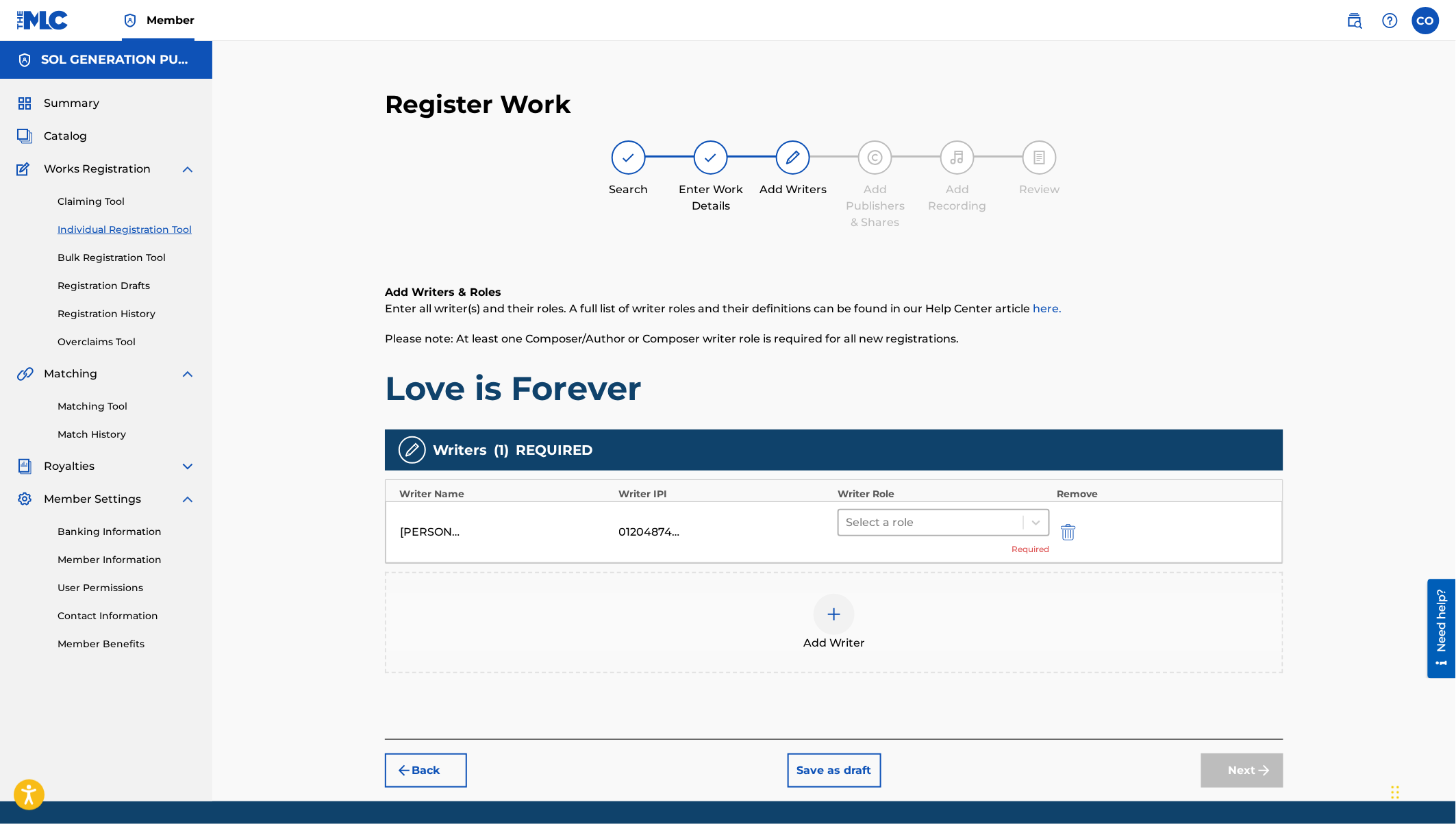
click at [975, 521] on div at bounding box center [931, 523] width 171 height 19
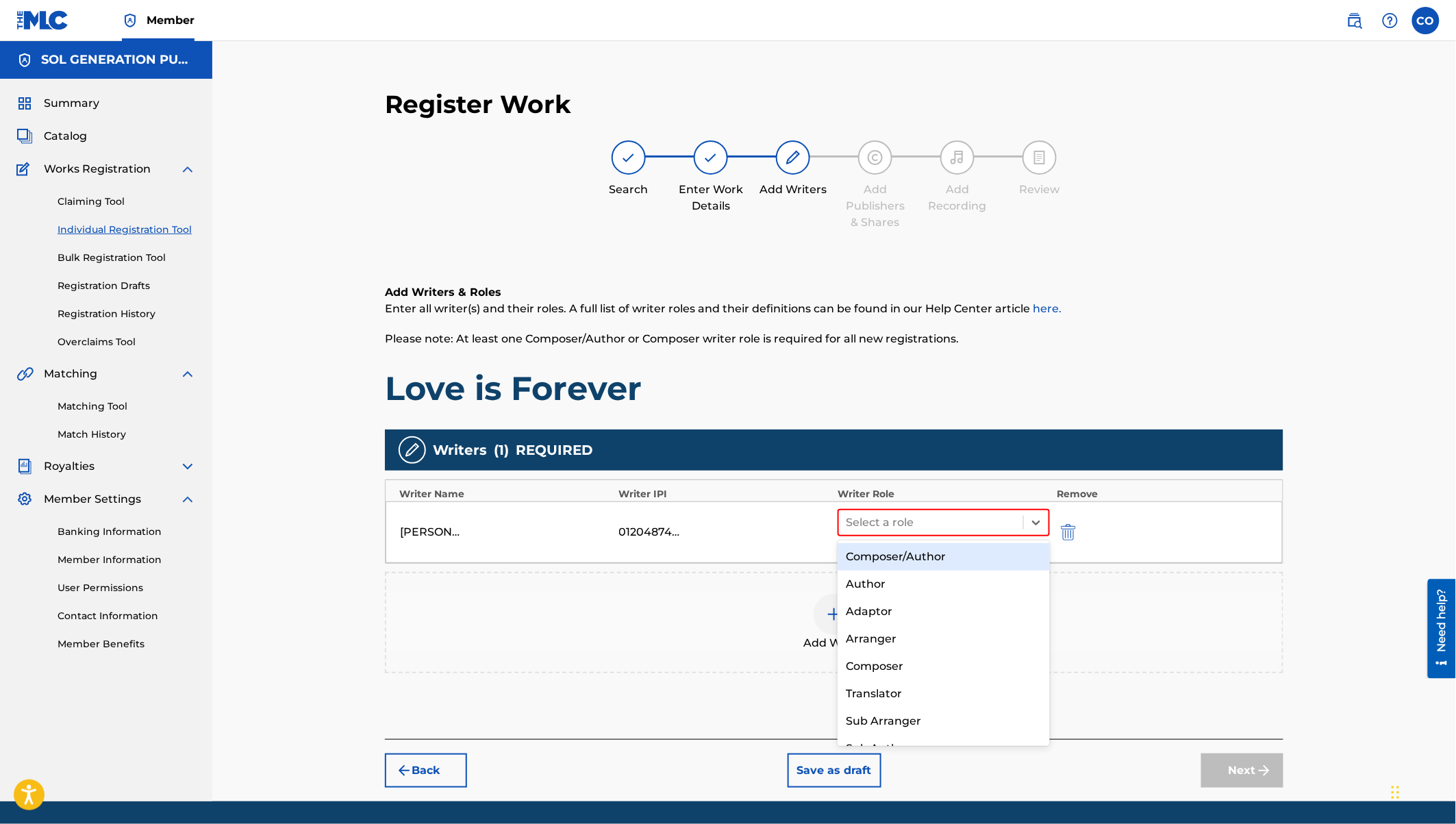
click at [878, 555] on div "Composer/Author" at bounding box center [943, 557] width 213 height 28
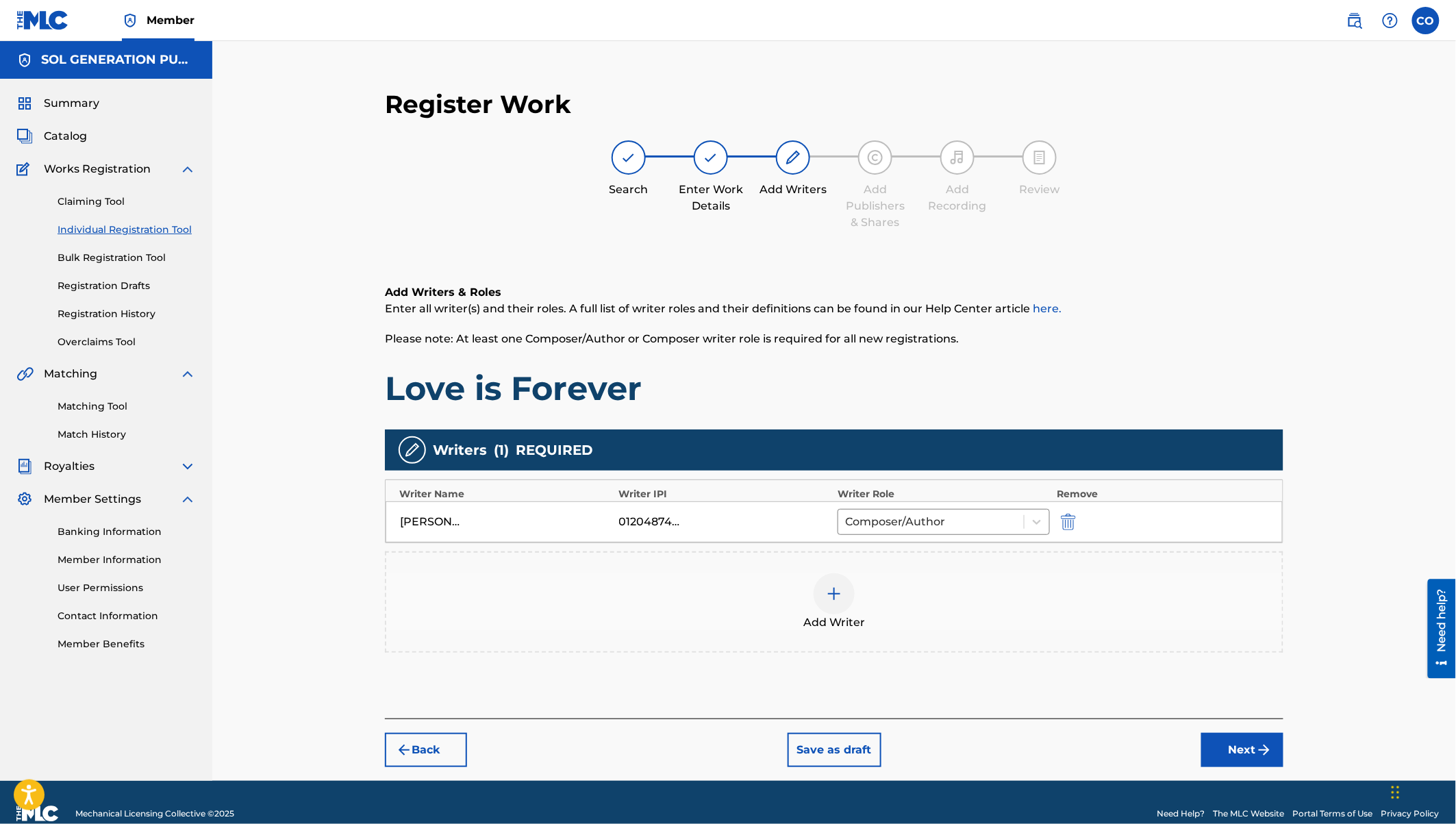
click at [839, 589] on img at bounding box center [833, 593] width 16 height 16
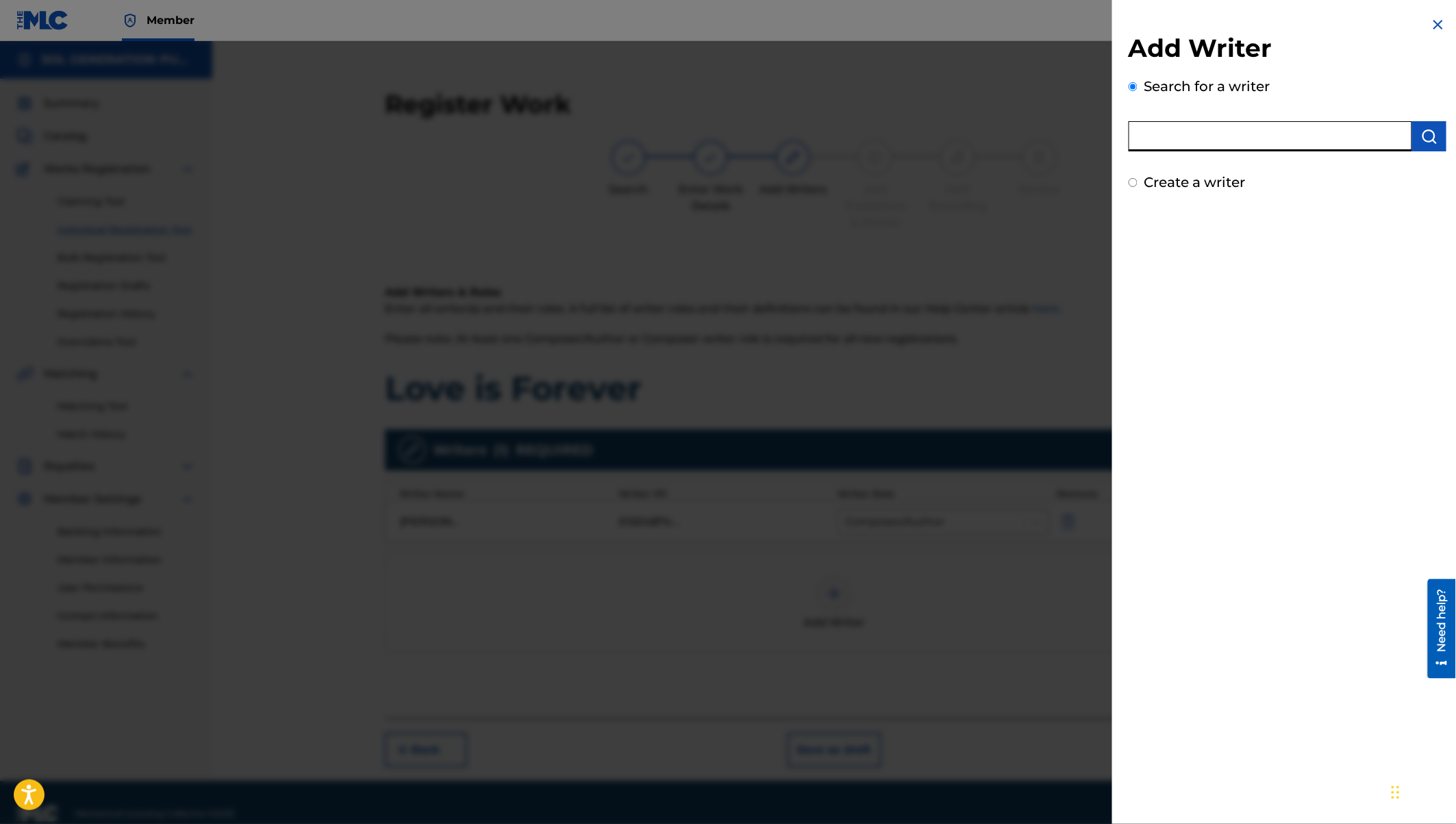
click at [1225, 137] on input "text" at bounding box center [1270, 136] width 283 height 31
paste input "David Acekeyz"
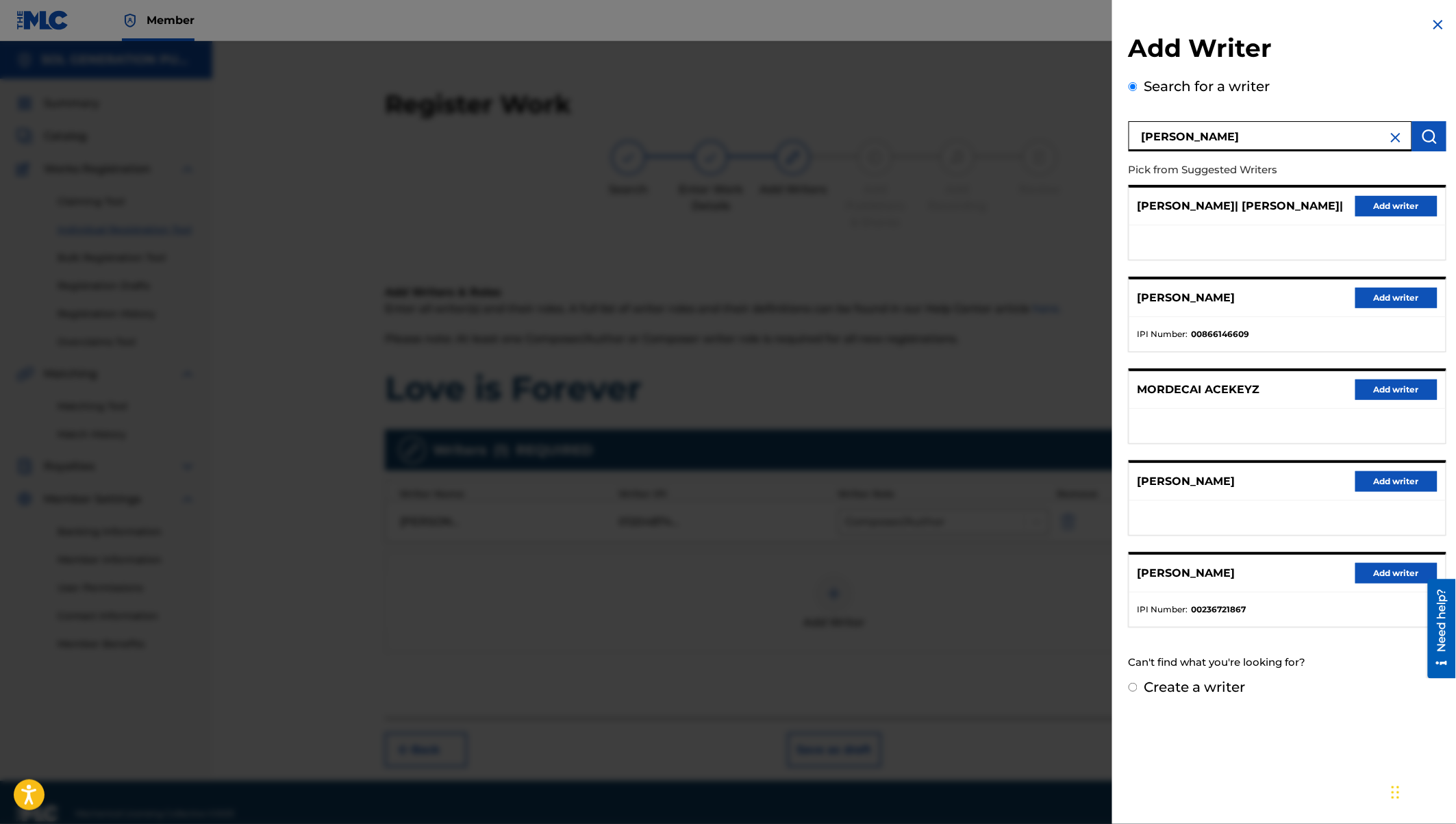
click at [1389, 298] on button "Add writer" at bounding box center [1396, 299] width 82 height 21
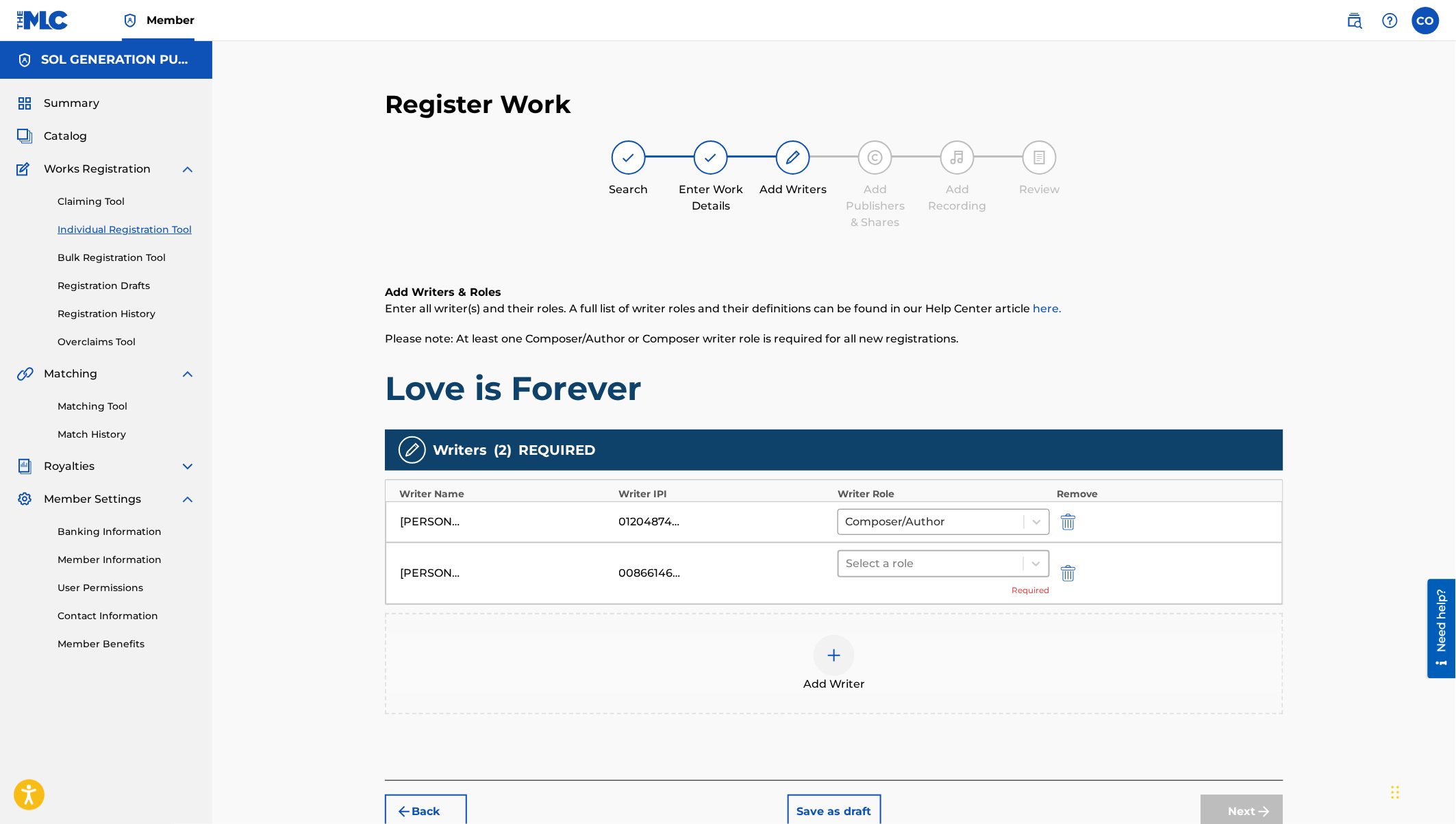
click at [971, 559] on div at bounding box center [931, 564] width 171 height 19
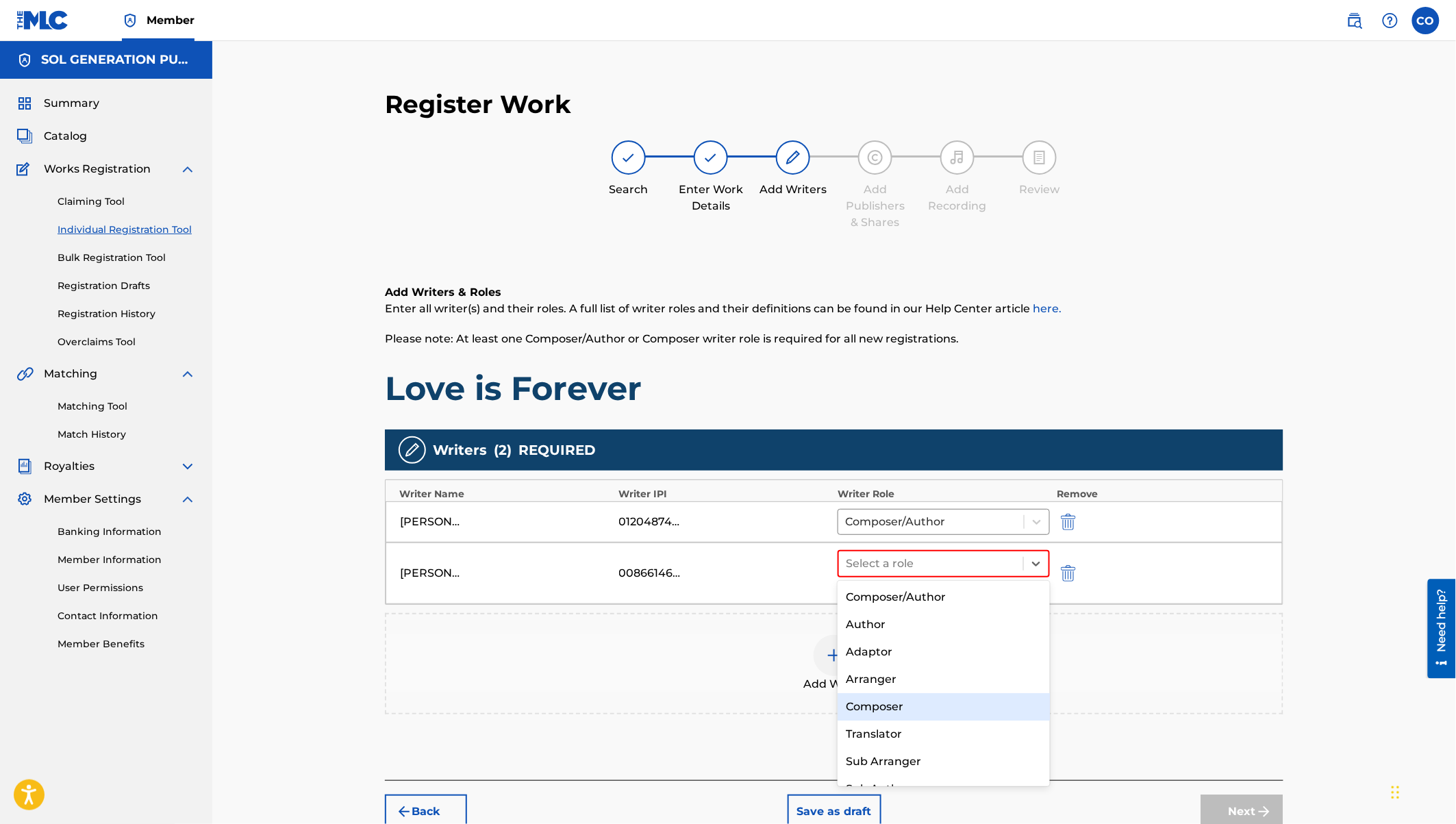
click at [872, 705] on div "Composer" at bounding box center [943, 707] width 213 height 28
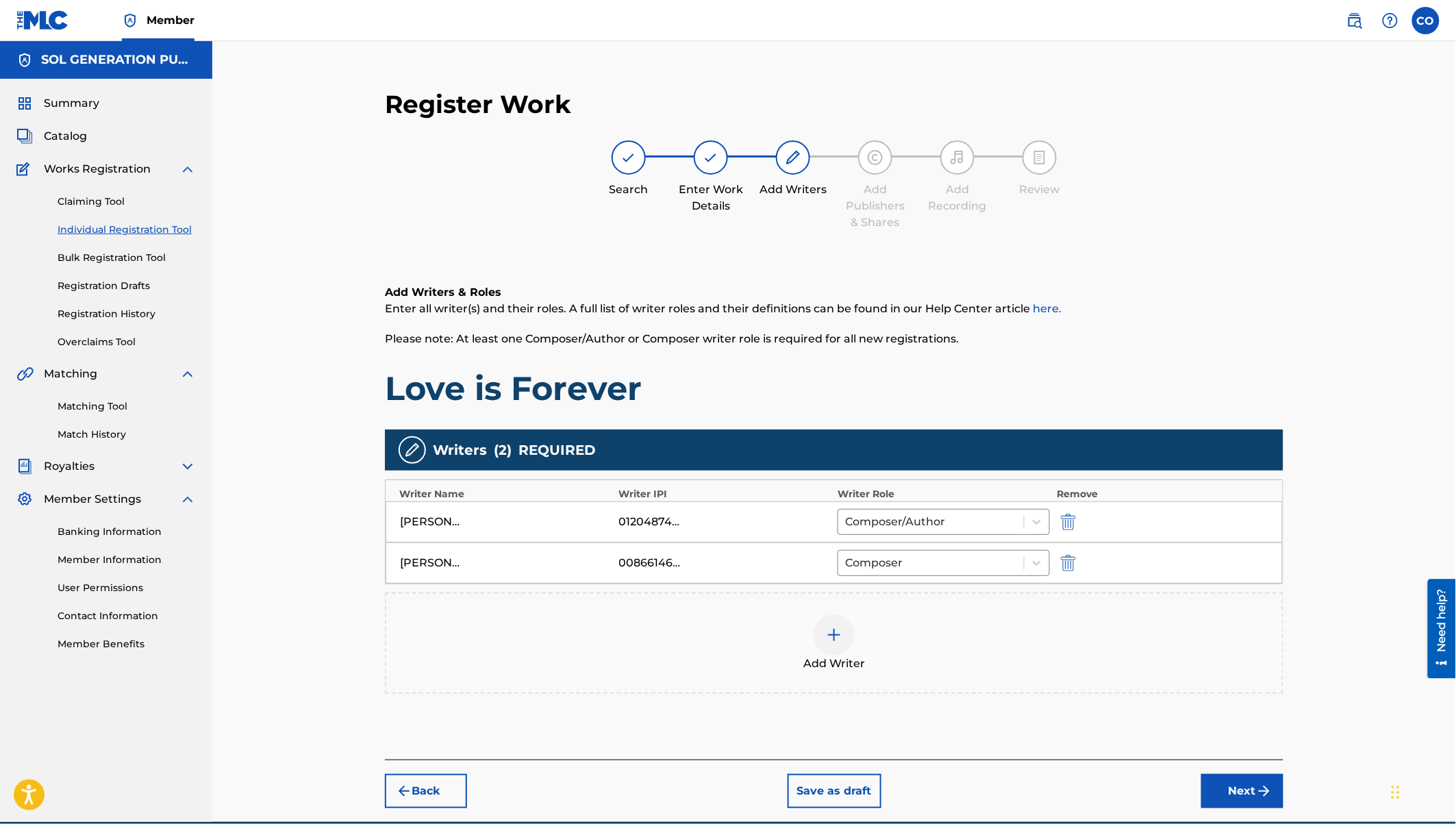
click at [844, 638] on div at bounding box center [833, 634] width 41 height 41
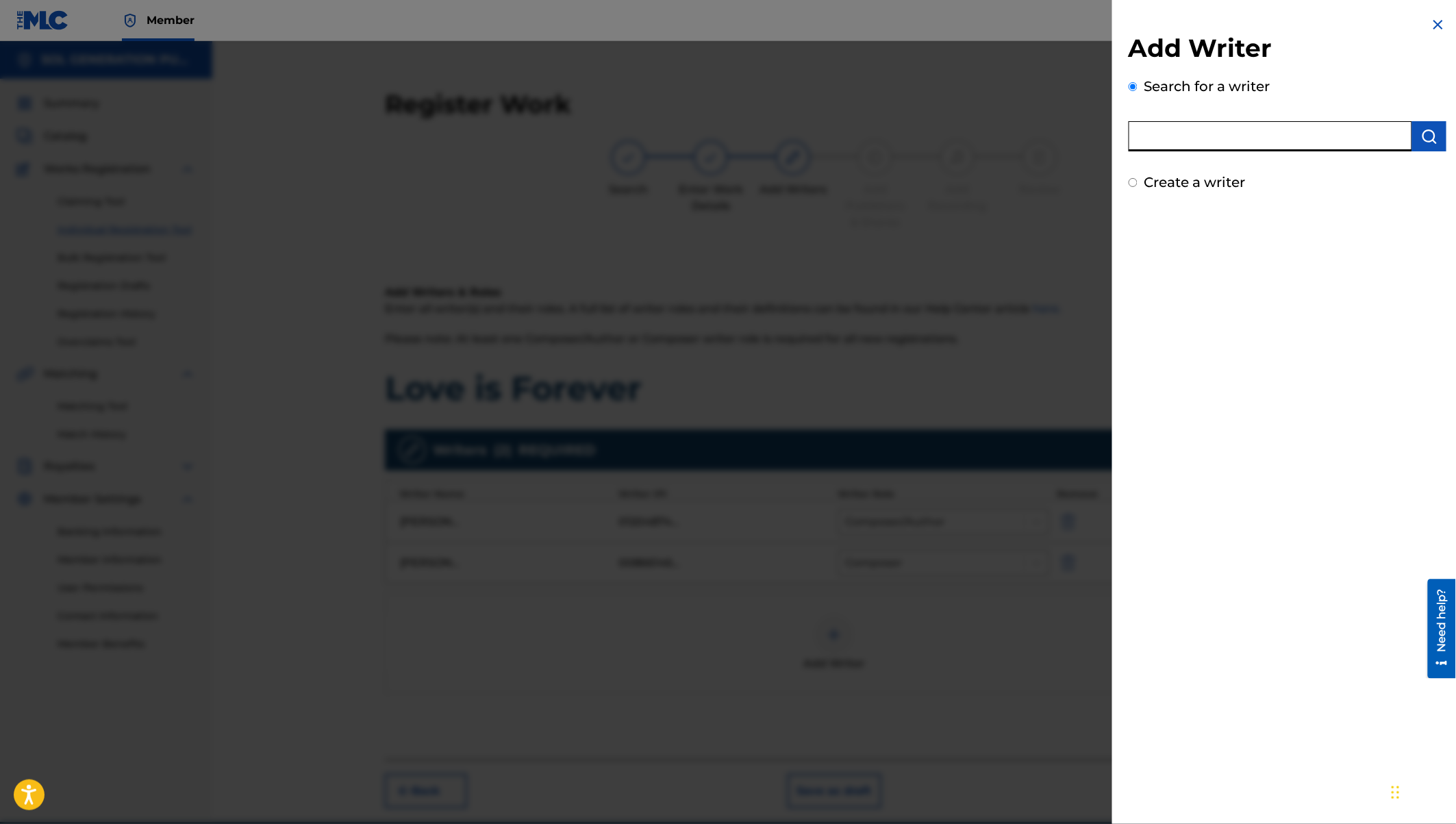
click at [1168, 134] on input "text" at bounding box center [1270, 136] width 283 height 31
paste input "Bidemi Okorodudu"
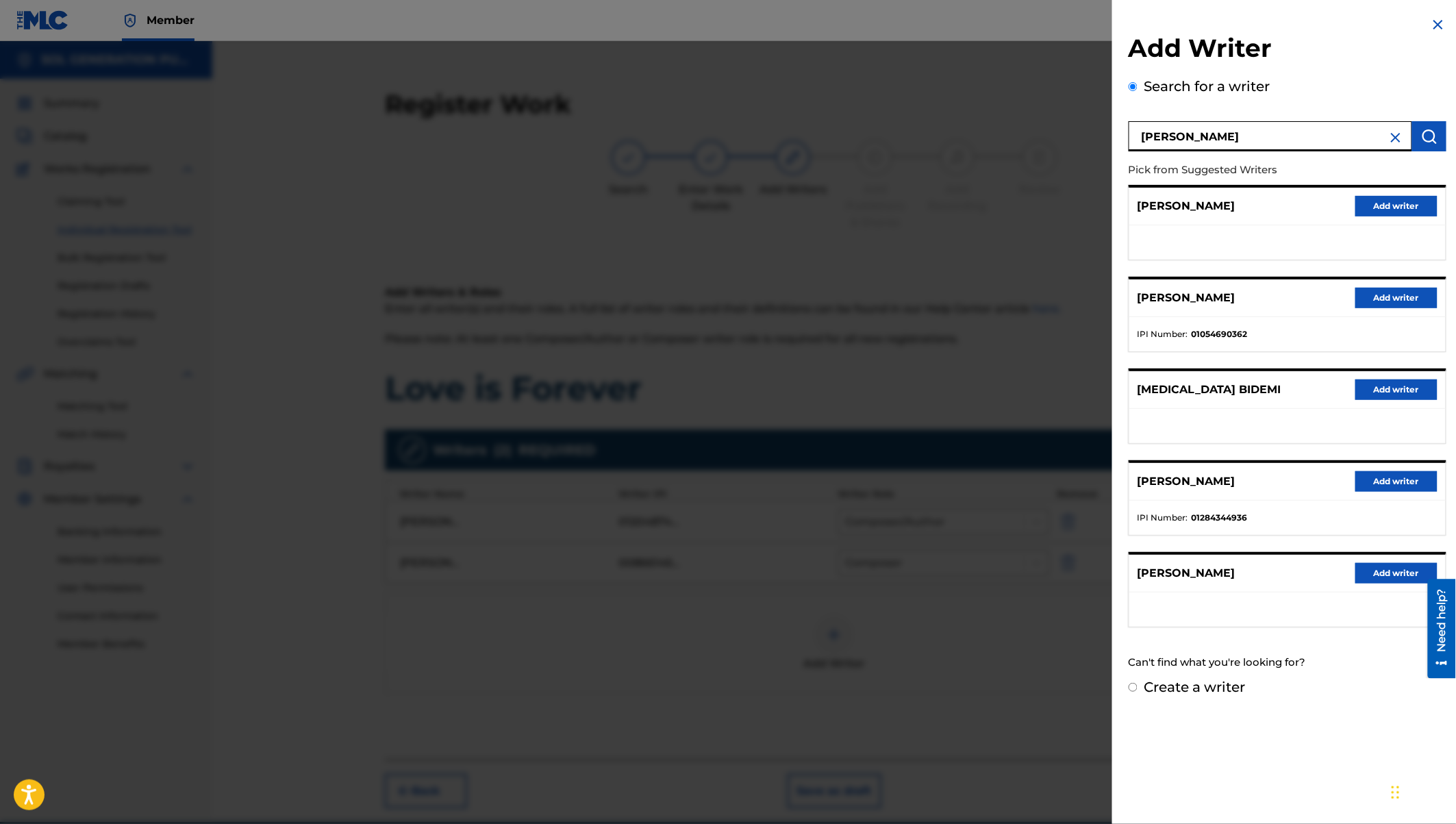
click at [1208, 687] on label "Create a writer" at bounding box center [1195, 687] width 101 height 16
click at [1138, 687] on input "Create a writer" at bounding box center [1133, 687] width 9 height 9
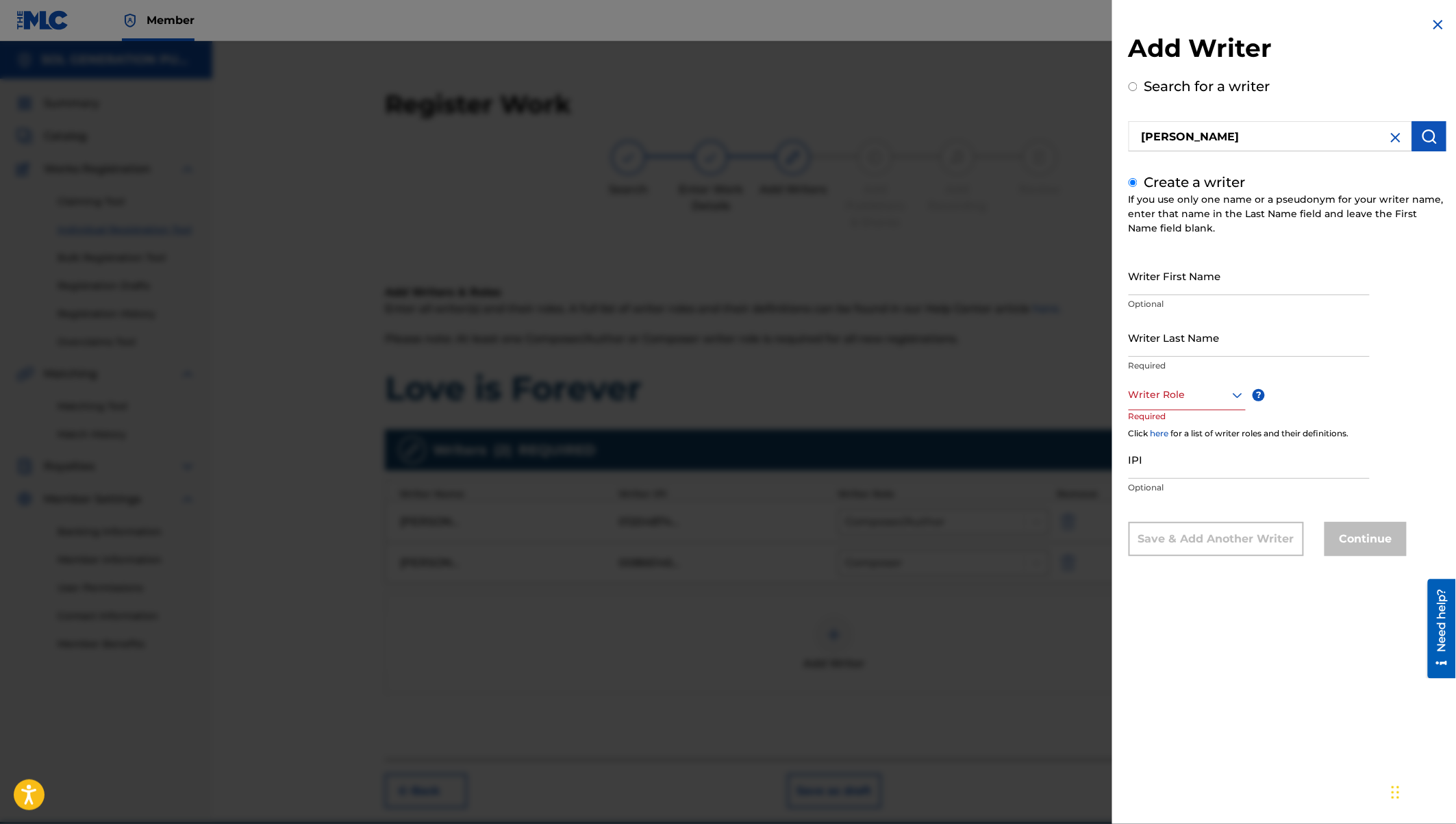
click at [1142, 285] on input "Writer First Name" at bounding box center [1249, 276] width 241 height 39
paste input "Bidemi Okorodudu"
drag, startPoint x: 1168, startPoint y: 286, endPoint x: 1252, endPoint y: 293, distance: 84.3
click at [1252, 293] on input "Bidemi Okorodudu" at bounding box center [1249, 276] width 241 height 39
click at [1151, 336] on input "Writer Last Name" at bounding box center [1249, 337] width 241 height 39
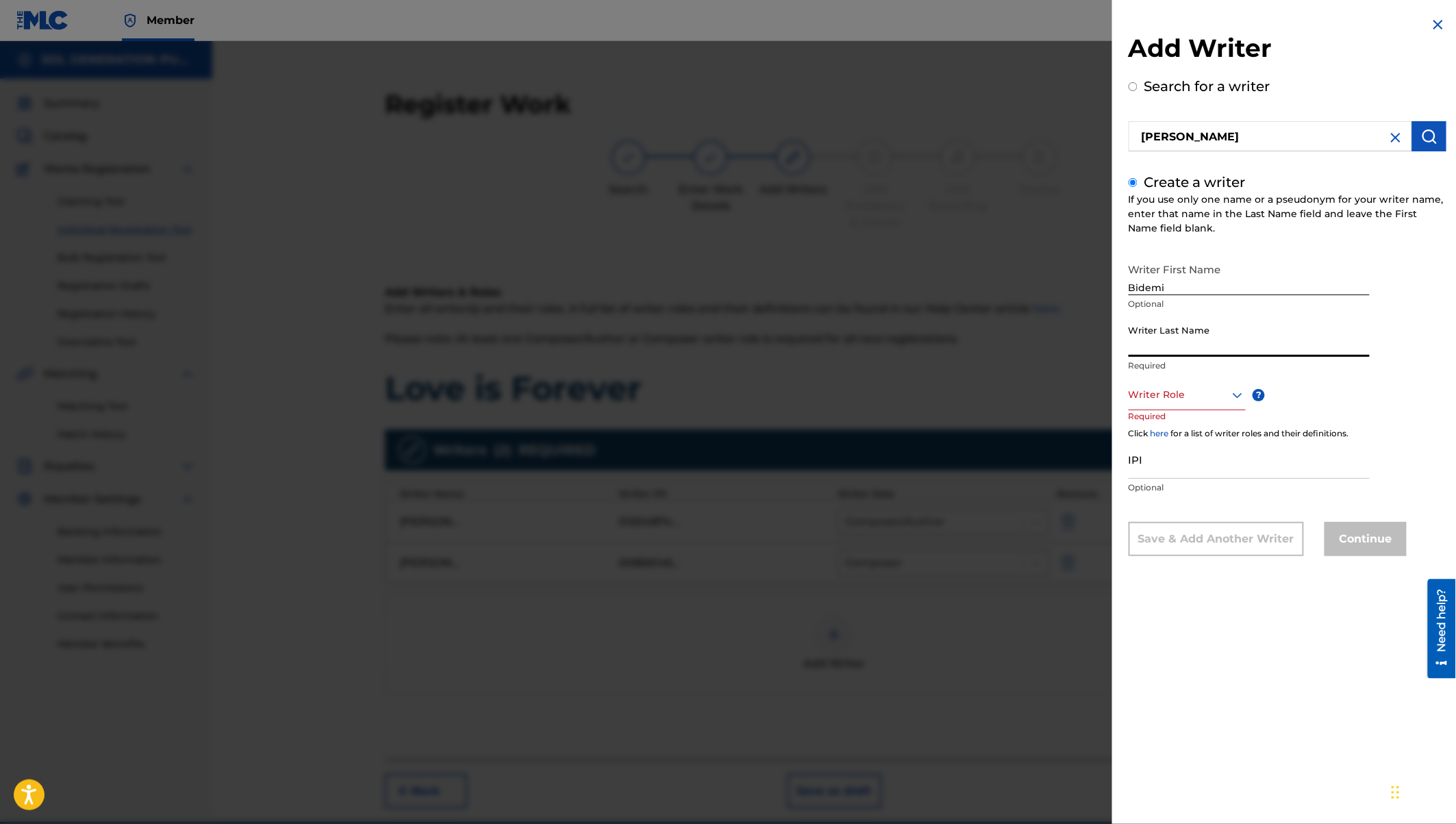
paste input "Okorodudu"
click at [1179, 392] on div at bounding box center [1187, 395] width 117 height 17
click at [1163, 457] on div "Author" at bounding box center [1186, 457] width 115 height 31
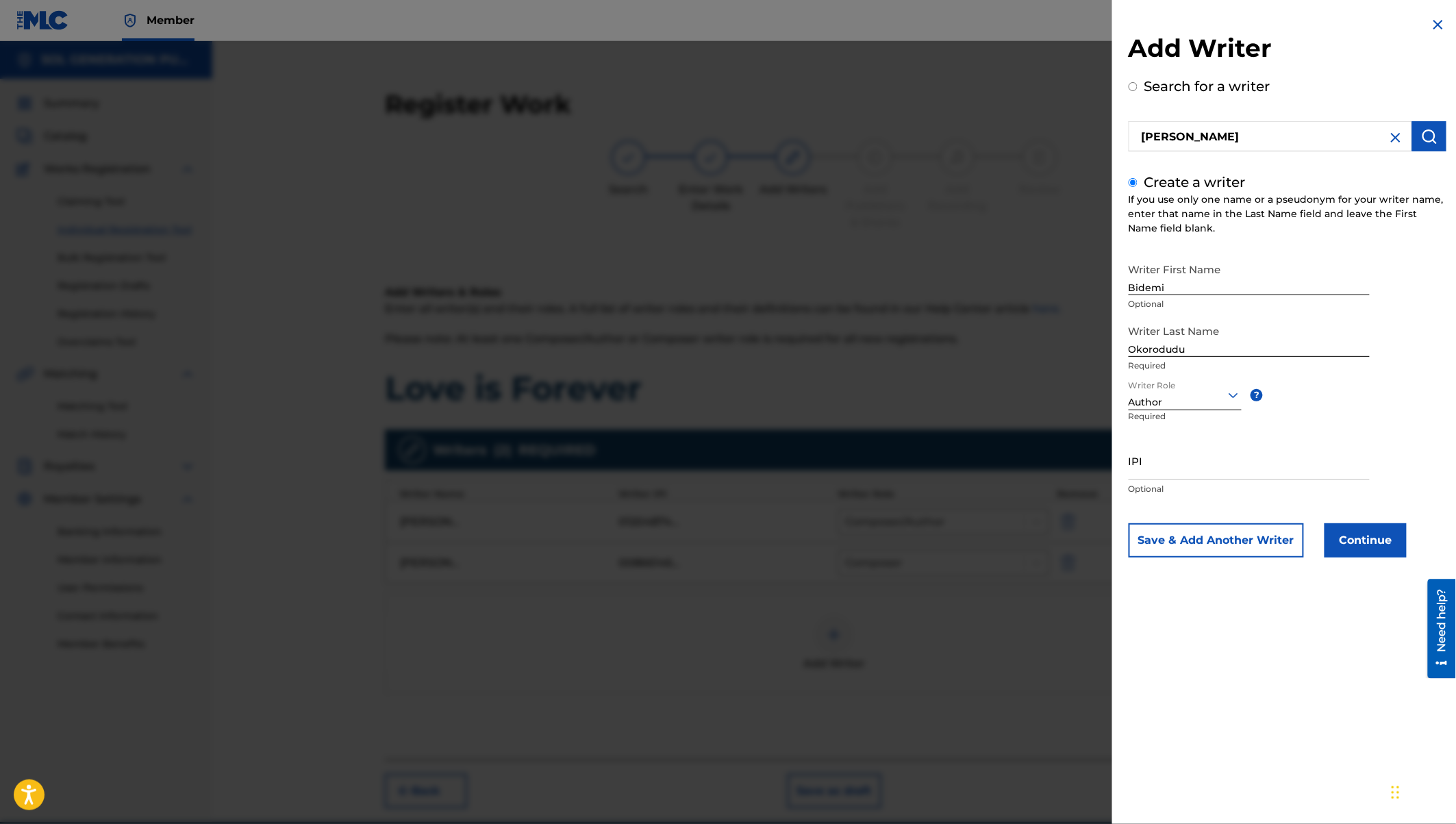
click at [1360, 540] on button "Continue" at bounding box center [1365, 541] width 82 height 34
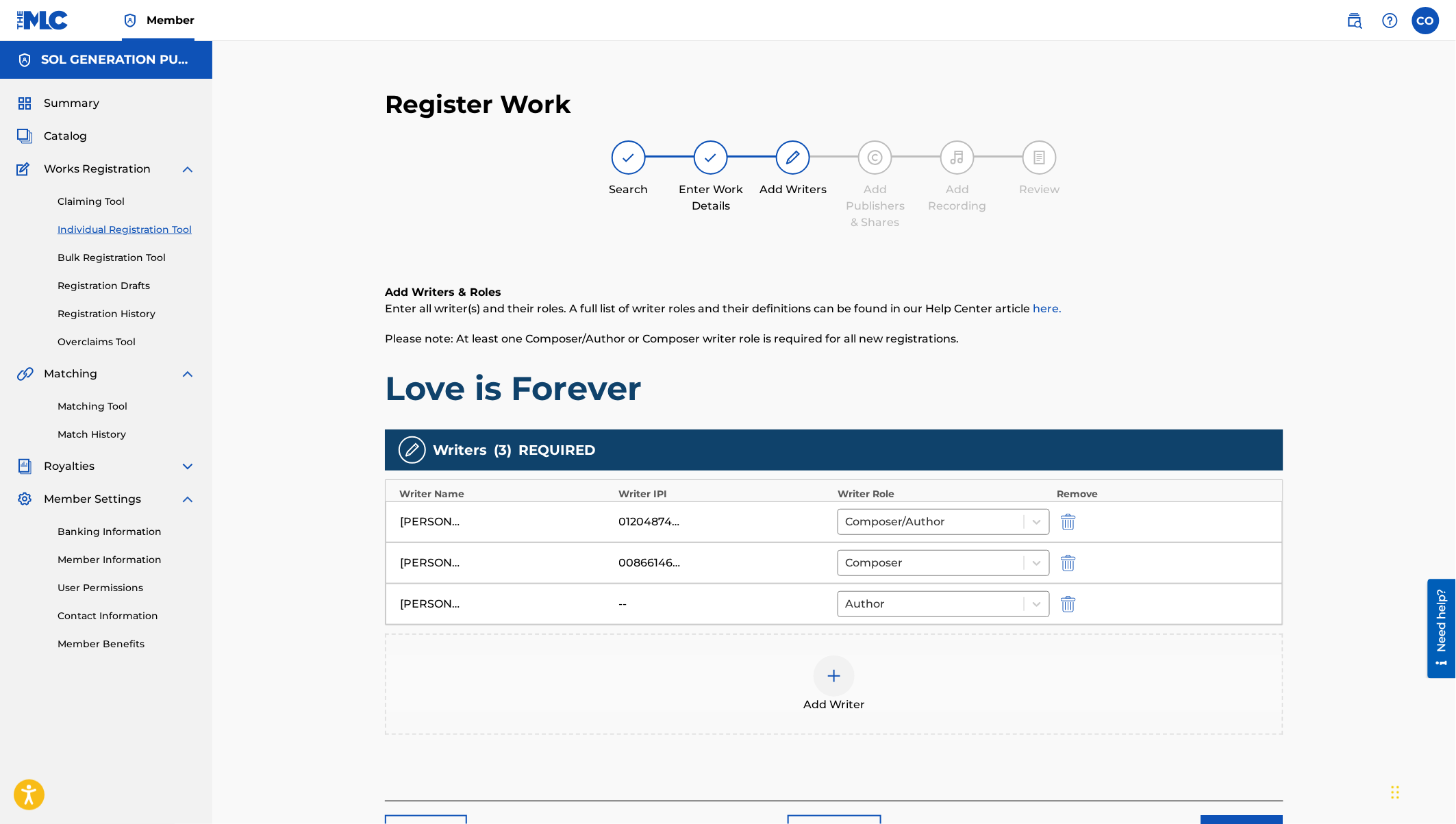
click at [840, 661] on div at bounding box center [833, 675] width 41 height 41
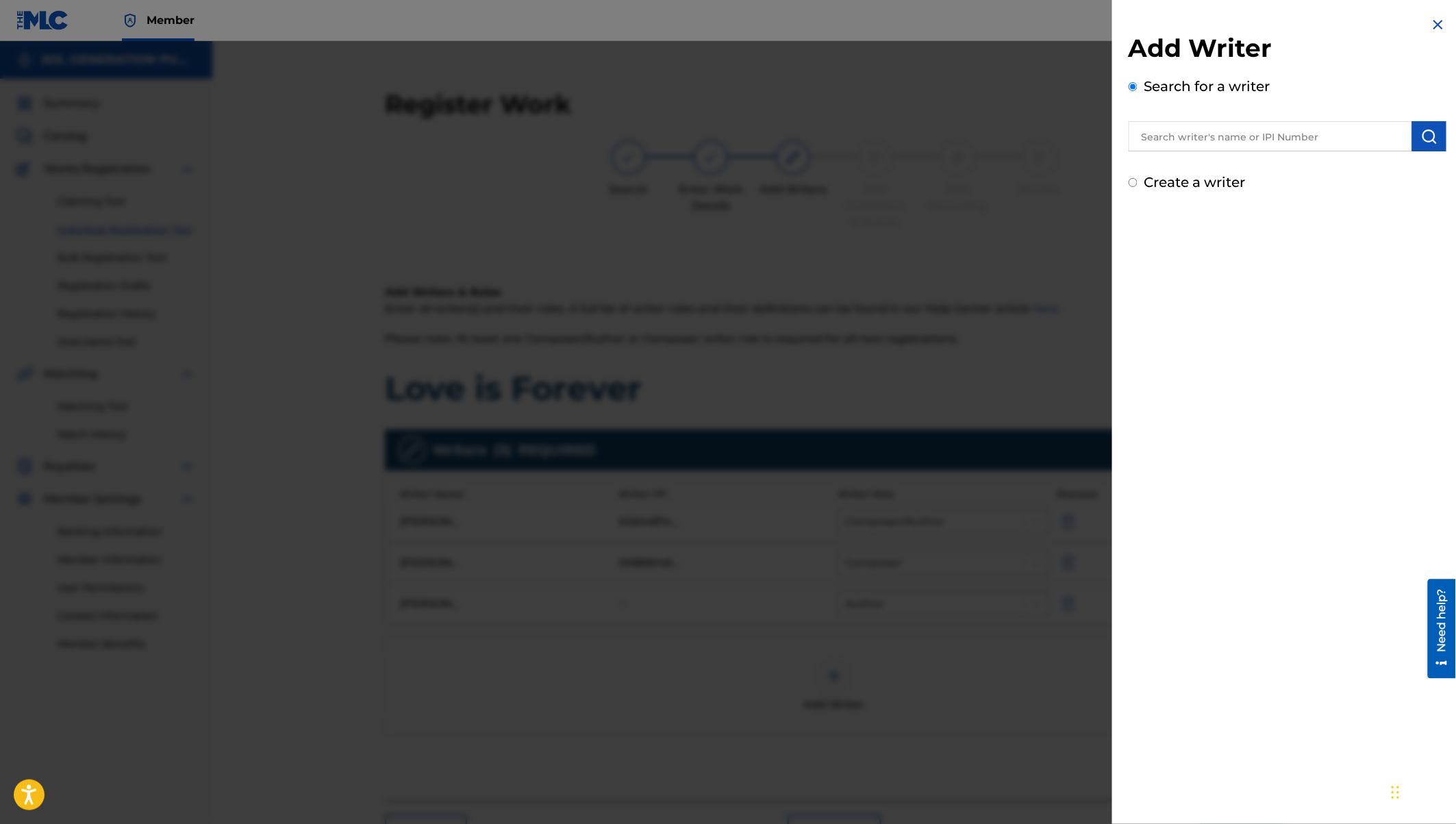
click at [1197, 132] on input "text" at bounding box center [1270, 136] width 283 height 31
paste input "Refa Bakhoya Olaka"
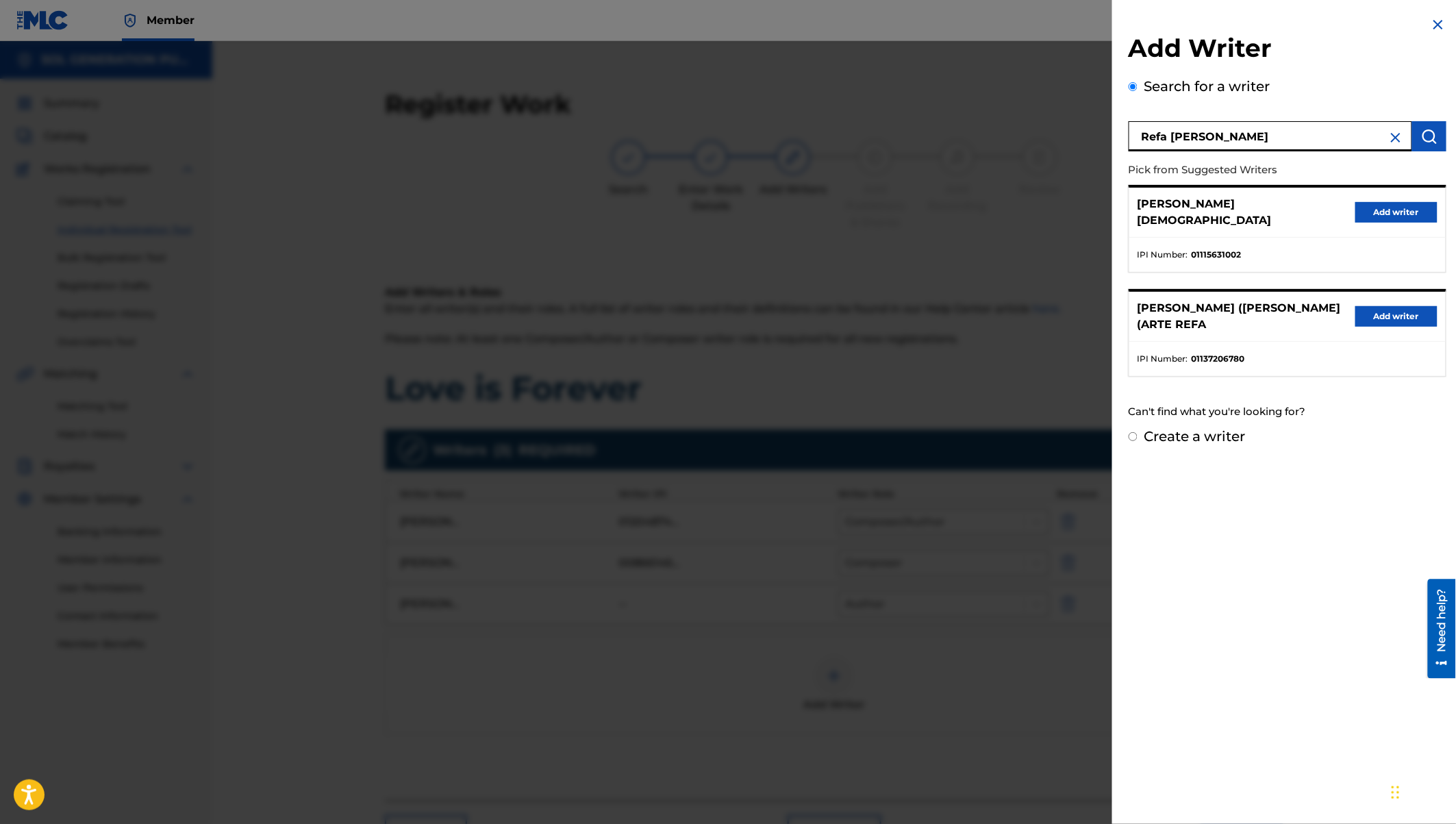
click at [1214, 429] on label "Create a writer" at bounding box center [1195, 436] width 101 height 16
click at [1138, 432] on input "Create a writer" at bounding box center [1133, 436] width 9 height 9
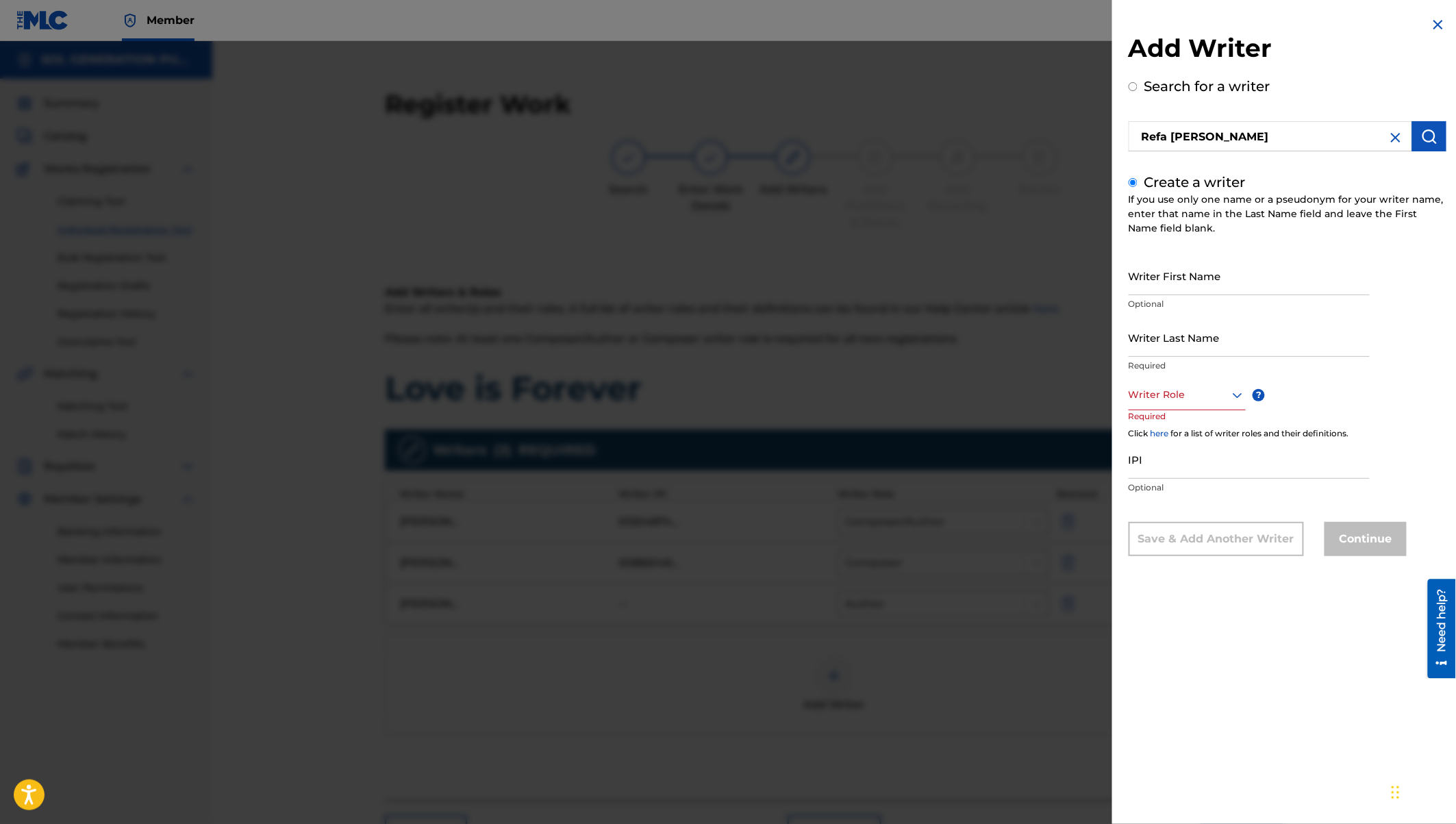
click at [1148, 282] on input "Writer First Name" at bounding box center [1249, 276] width 241 height 39
paste input "Refa Bakhoya Olaka"
drag, startPoint x: 1200, startPoint y: 286, endPoint x: 1249, endPoint y: 289, distance: 49.1
click at [1249, 289] on input "Refa Bakhoya Olaka" at bounding box center [1249, 276] width 241 height 39
click at [1147, 344] on input "Writer Last Name" at bounding box center [1249, 337] width 241 height 39
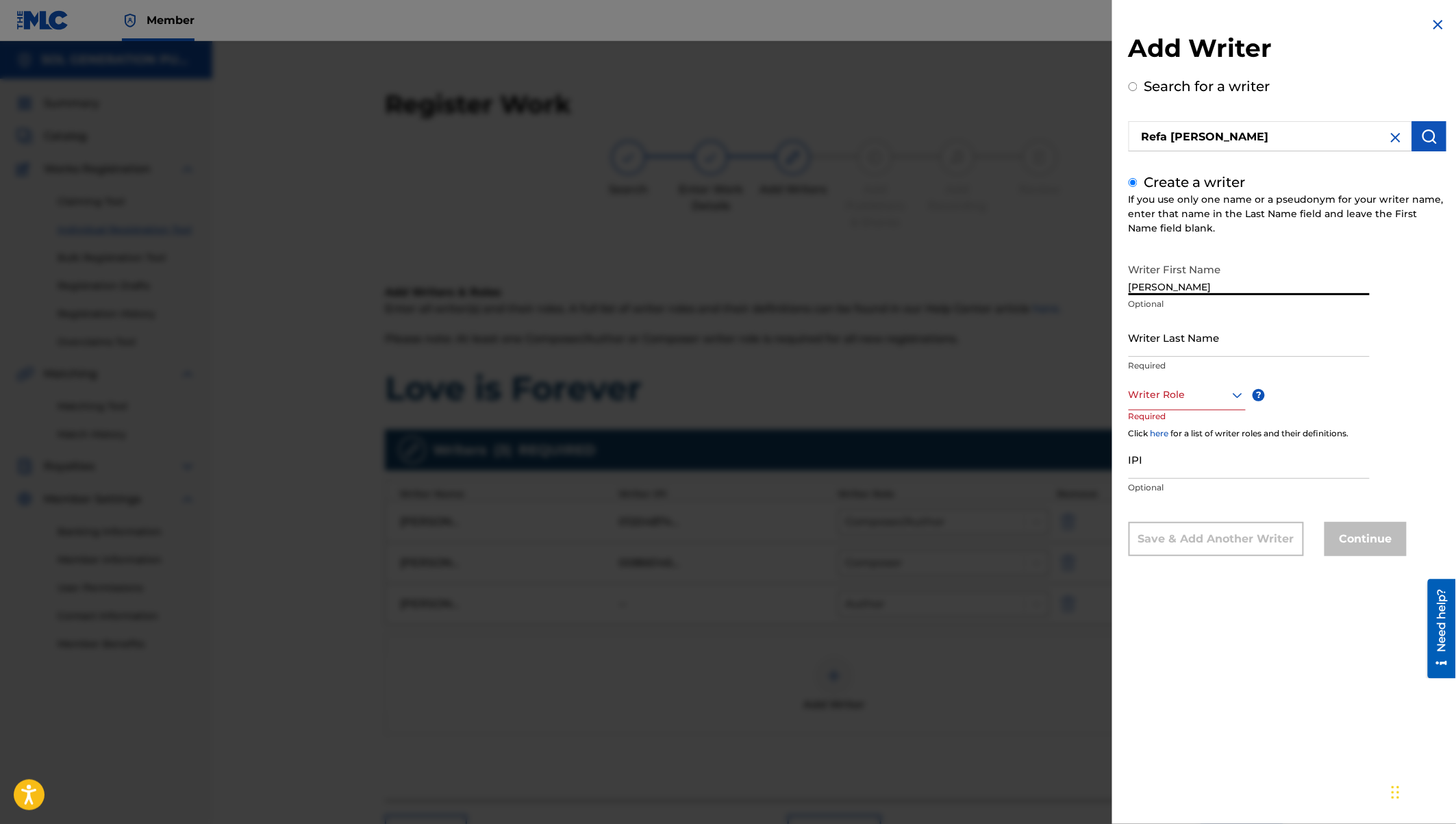
paste input "Olaka"
click at [1226, 394] on div at bounding box center [1187, 395] width 117 height 17
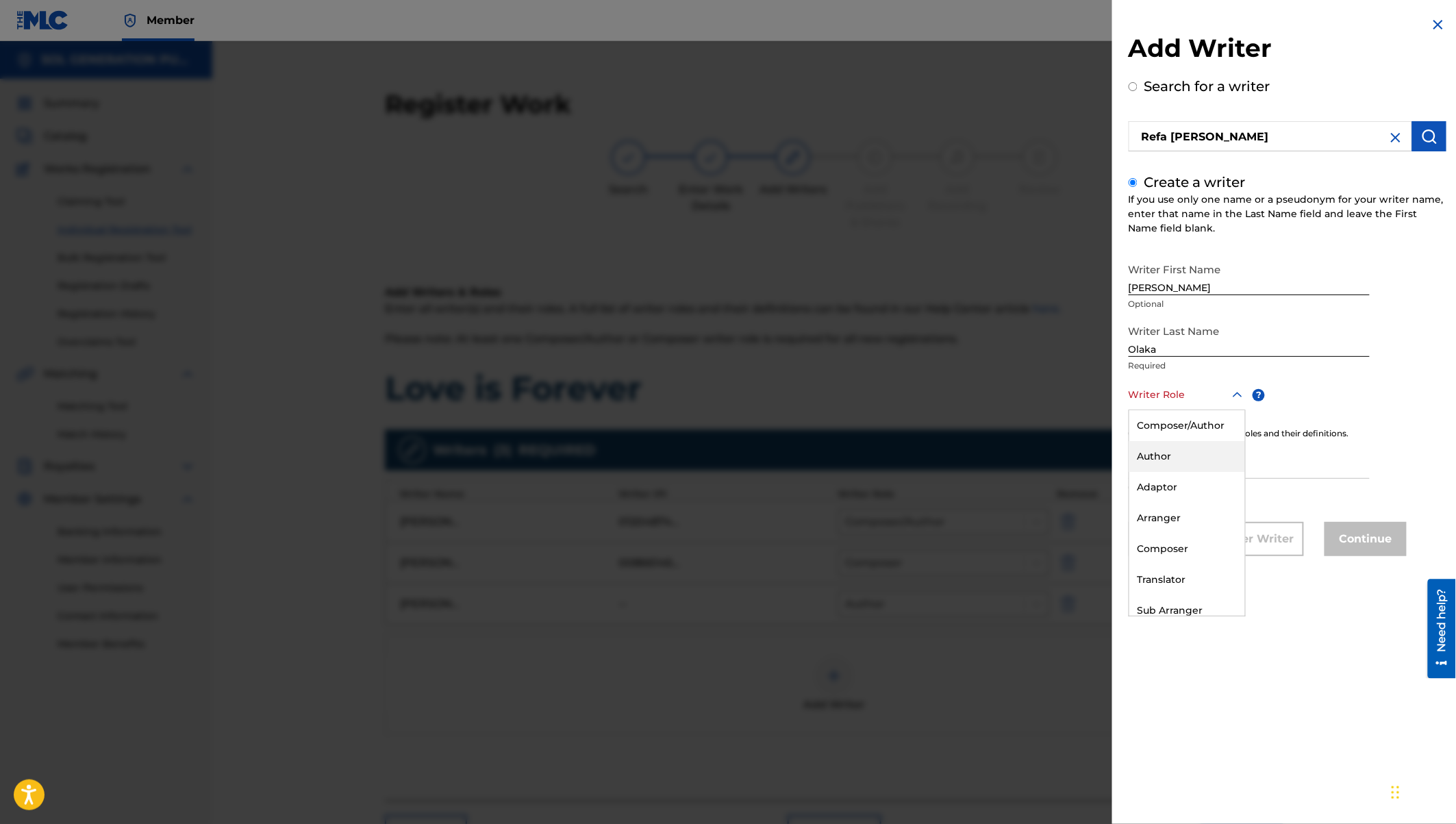
click at [1168, 464] on div "Author" at bounding box center [1186, 457] width 115 height 31
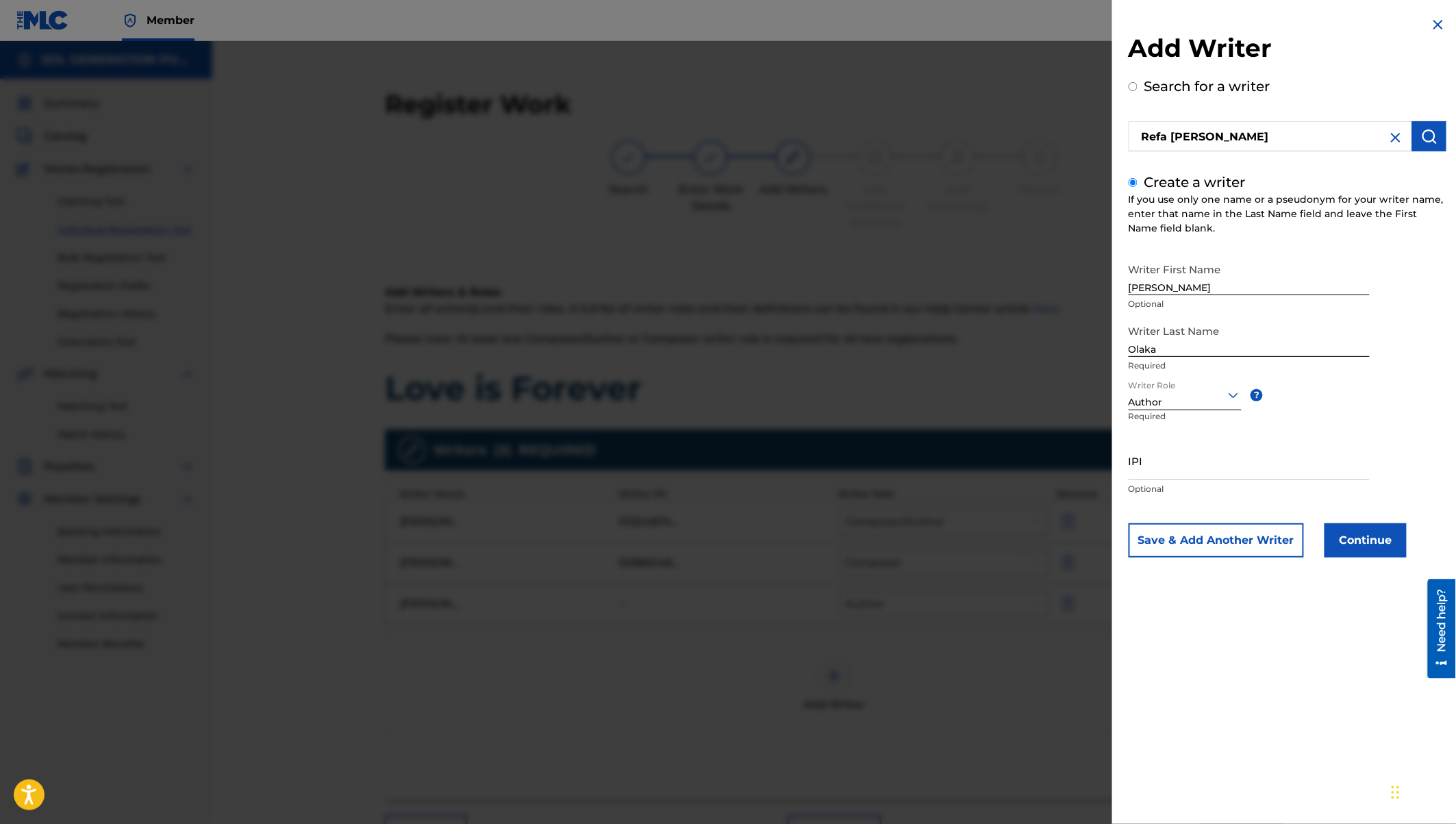
click at [1364, 538] on button "Continue" at bounding box center [1365, 541] width 82 height 34
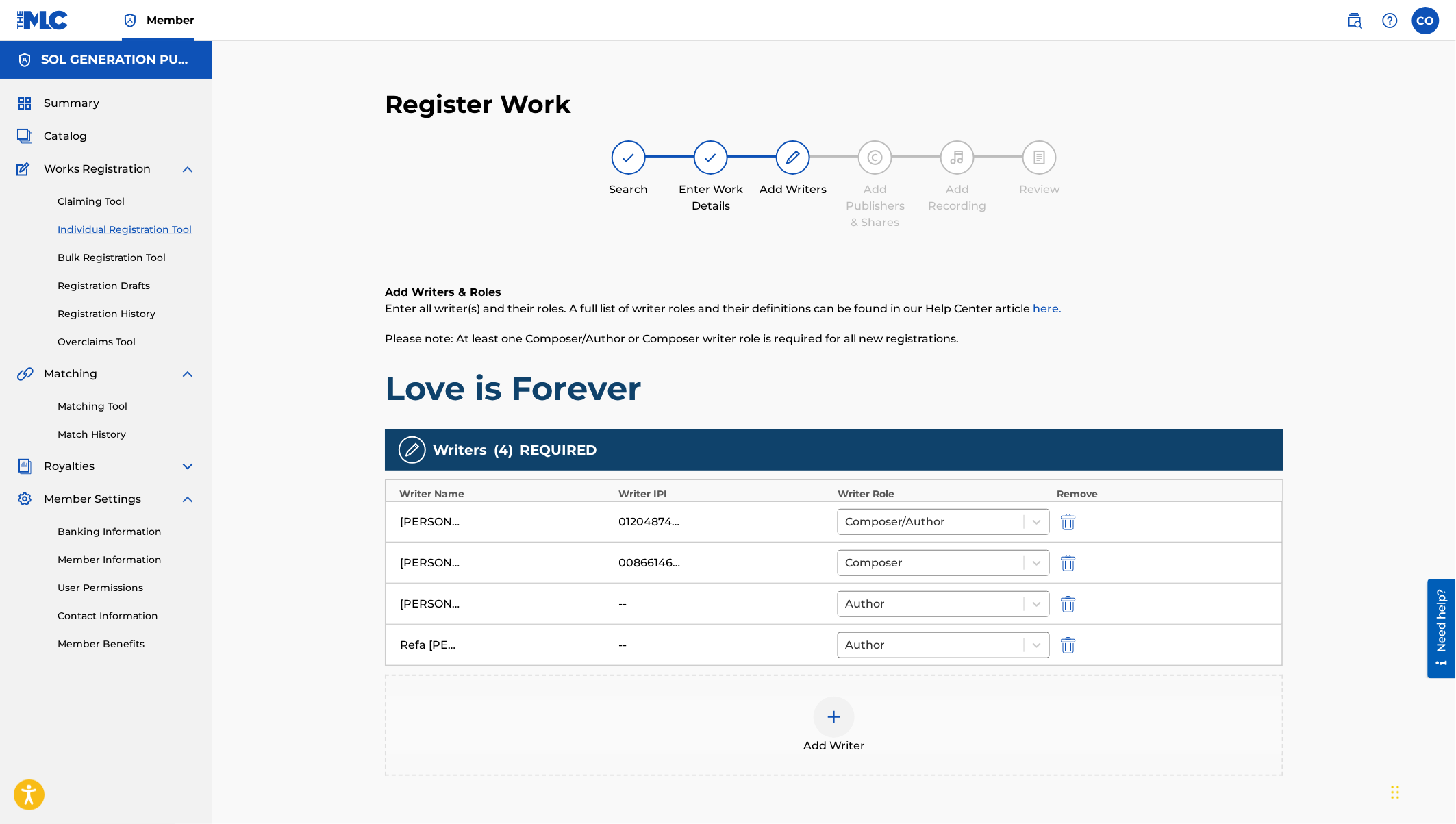
click at [867, 699] on div "Add Writer" at bounding box center [833, 725] width 895 height 57
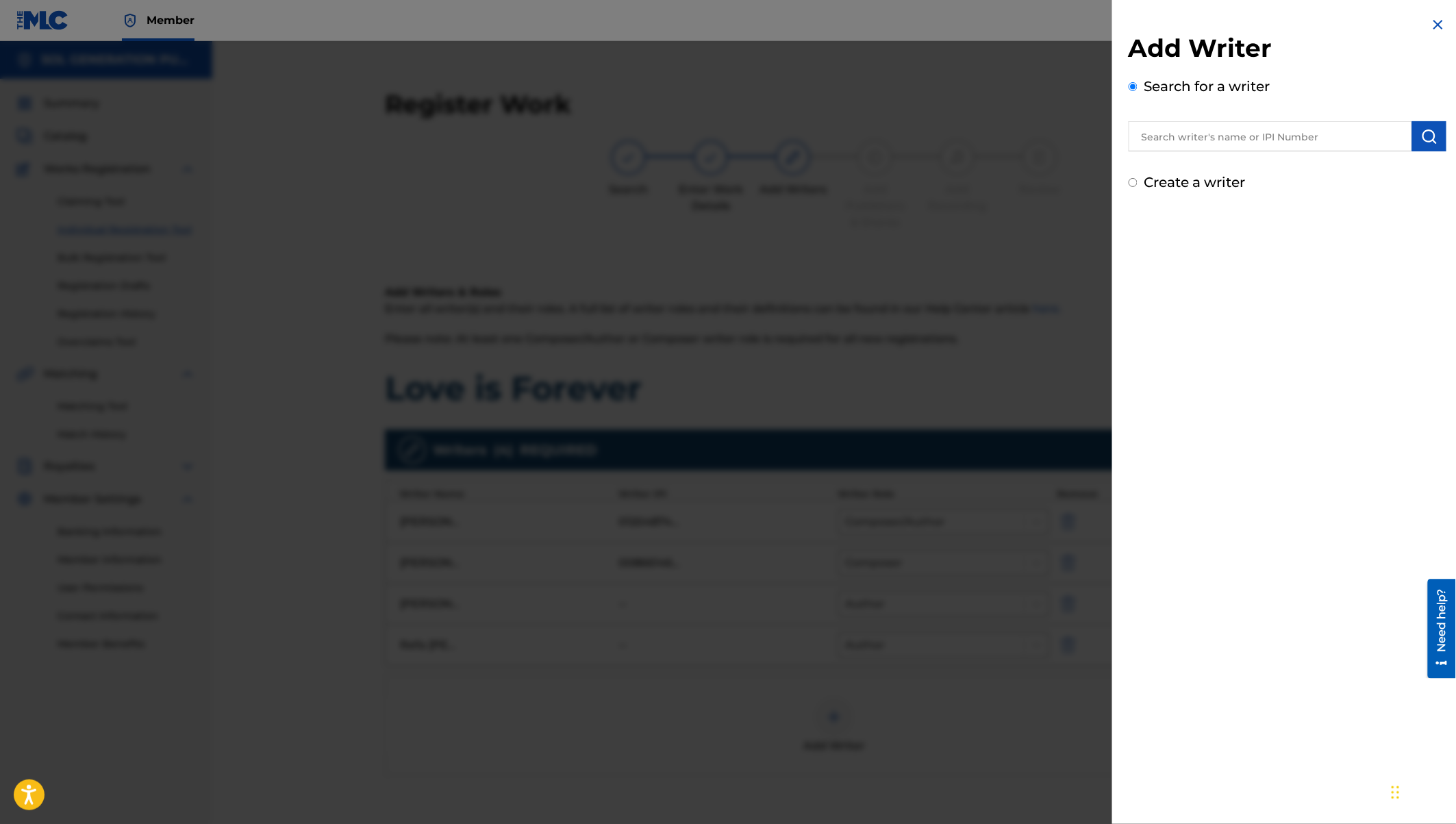
click at [1226, 135] on input "text" at bounding box center [1270, 136] width 283 height 31
paste input "Symran Nyamwaya"
click at [1422, 130] on img "submit" at bounding box center [1428, 135] width 16 height 16
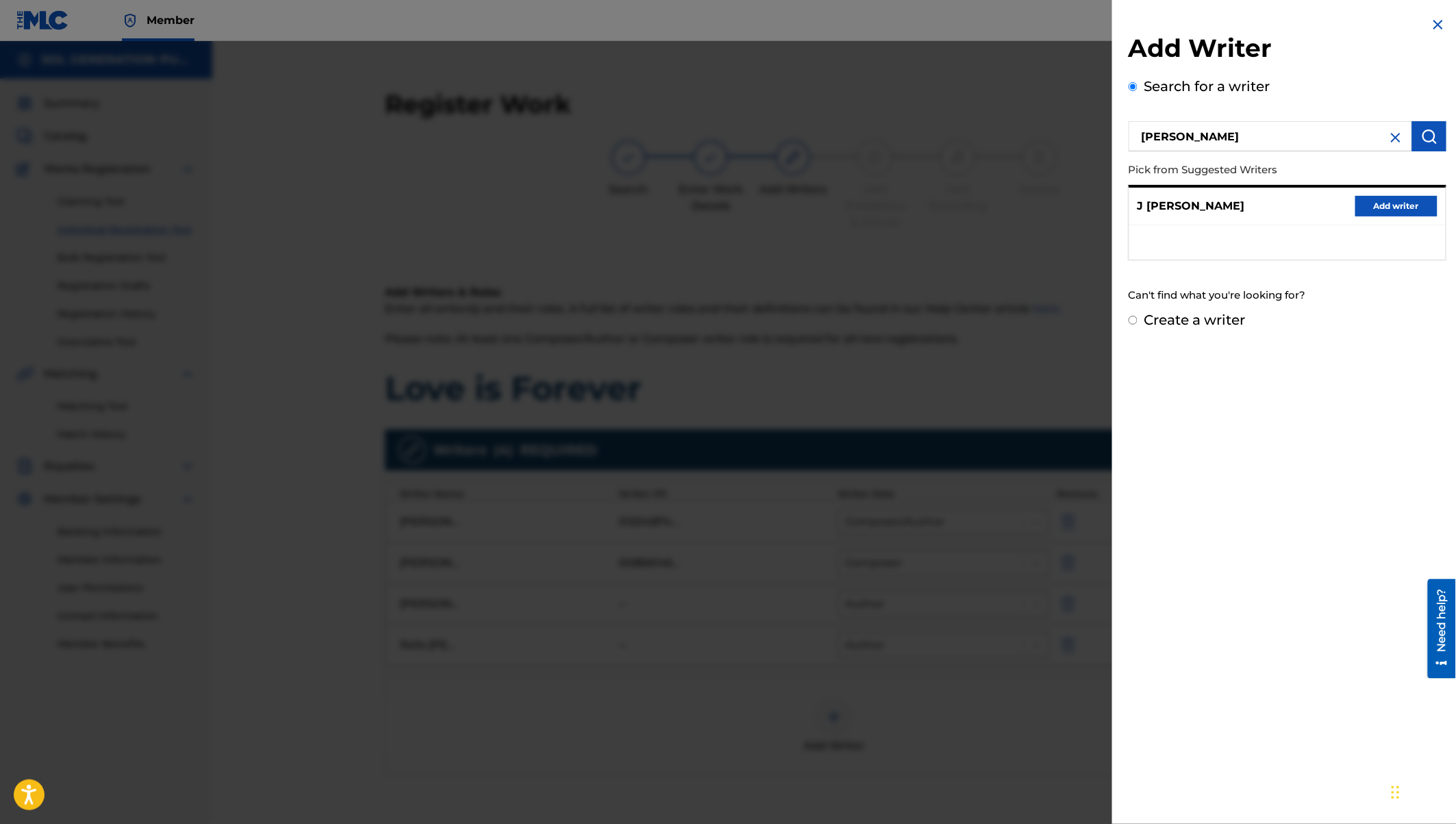
click at [1212, 321] on label "Create a writer" at bounding box center [1195, 319] width 101 height 16
click at [1138, 321] on input "Create a writer" at bounding box center [1133, 319] width 9 height 9
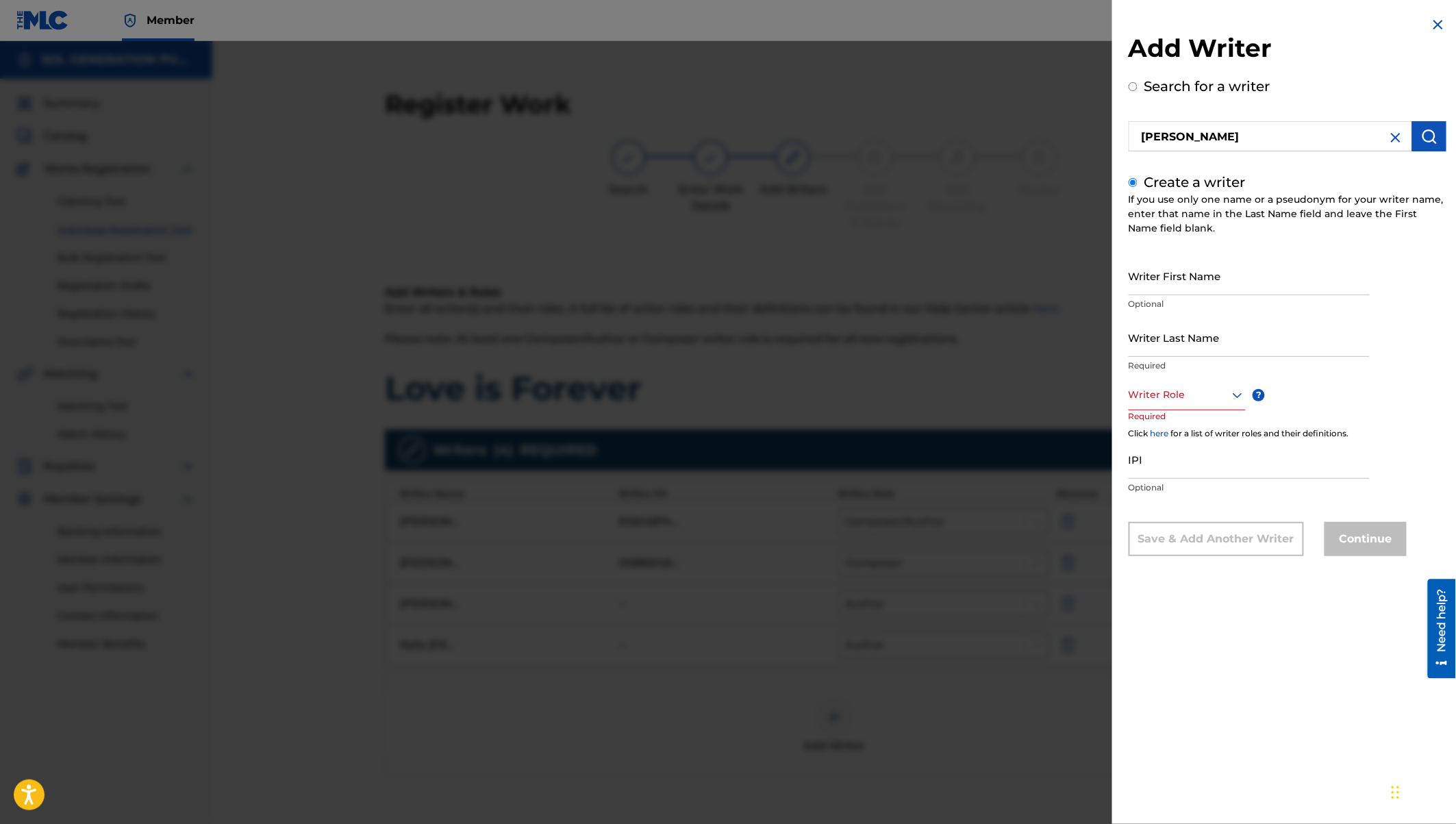
click at [1147, 271] on input "Writer First Name" at bounding box center [1249, 276] width 241 height 39
paste input "Symran Nyamwaya"
drag, startPoint x: 1170, startPoint y: 286, endPoint x: 1253, endPoint y: 301, distance: 84.3
click at [1253, 301] on div "Writer First Name Symran Nyamwaya Optional" at bounding box center [1249, 287] width 241 height 62
click at [1179, 338] on input "Writer Last Name" at bounding box center [1249, 337] width 241 height 39
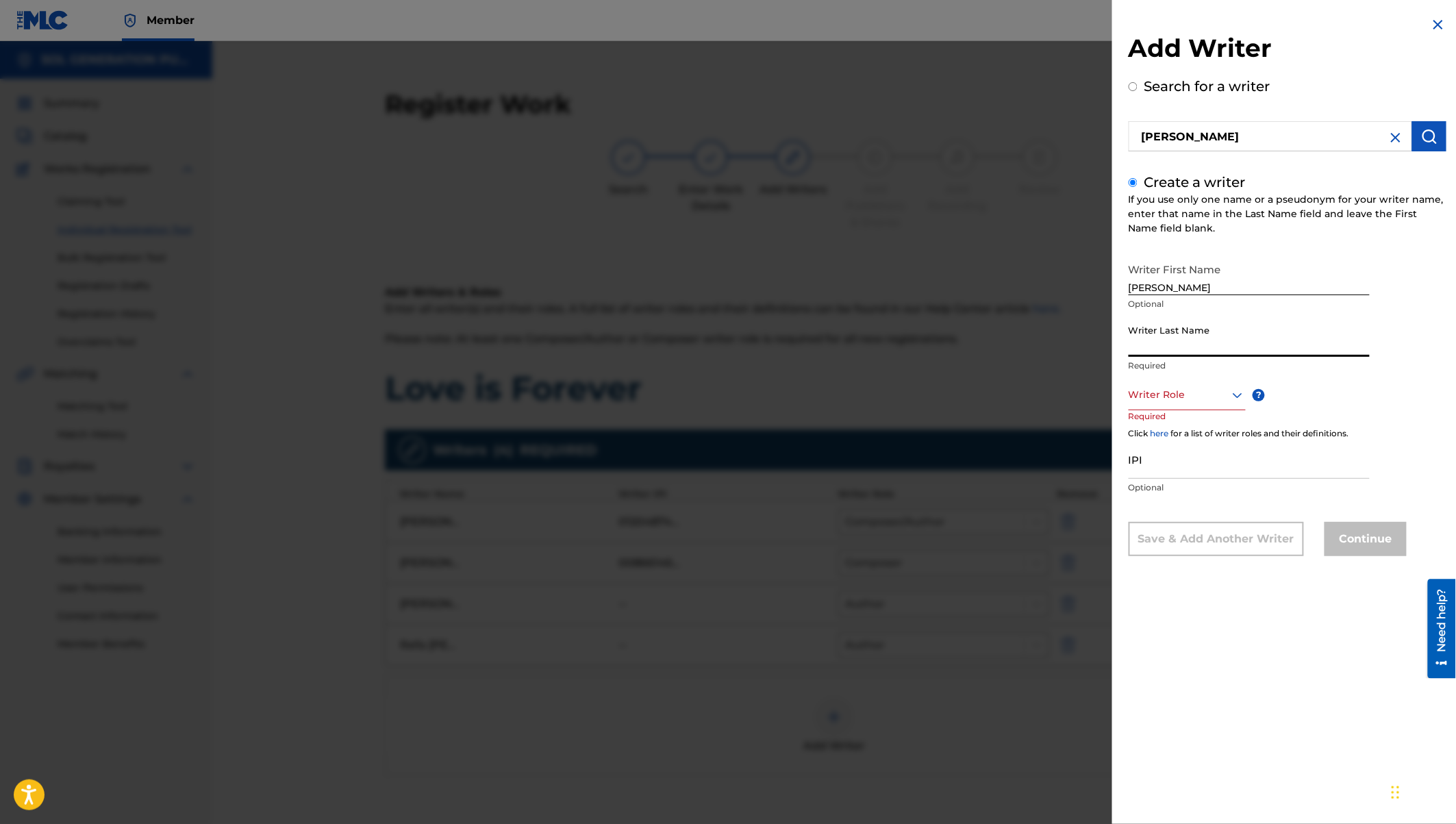
paste input "Nyamwaya"
click at [1200, 398] on div at bounding box center [1187, 395] width 117 height 17
click at [1173, 451] on div "Author" at bounding box center [1186, 457] width 115 height 31
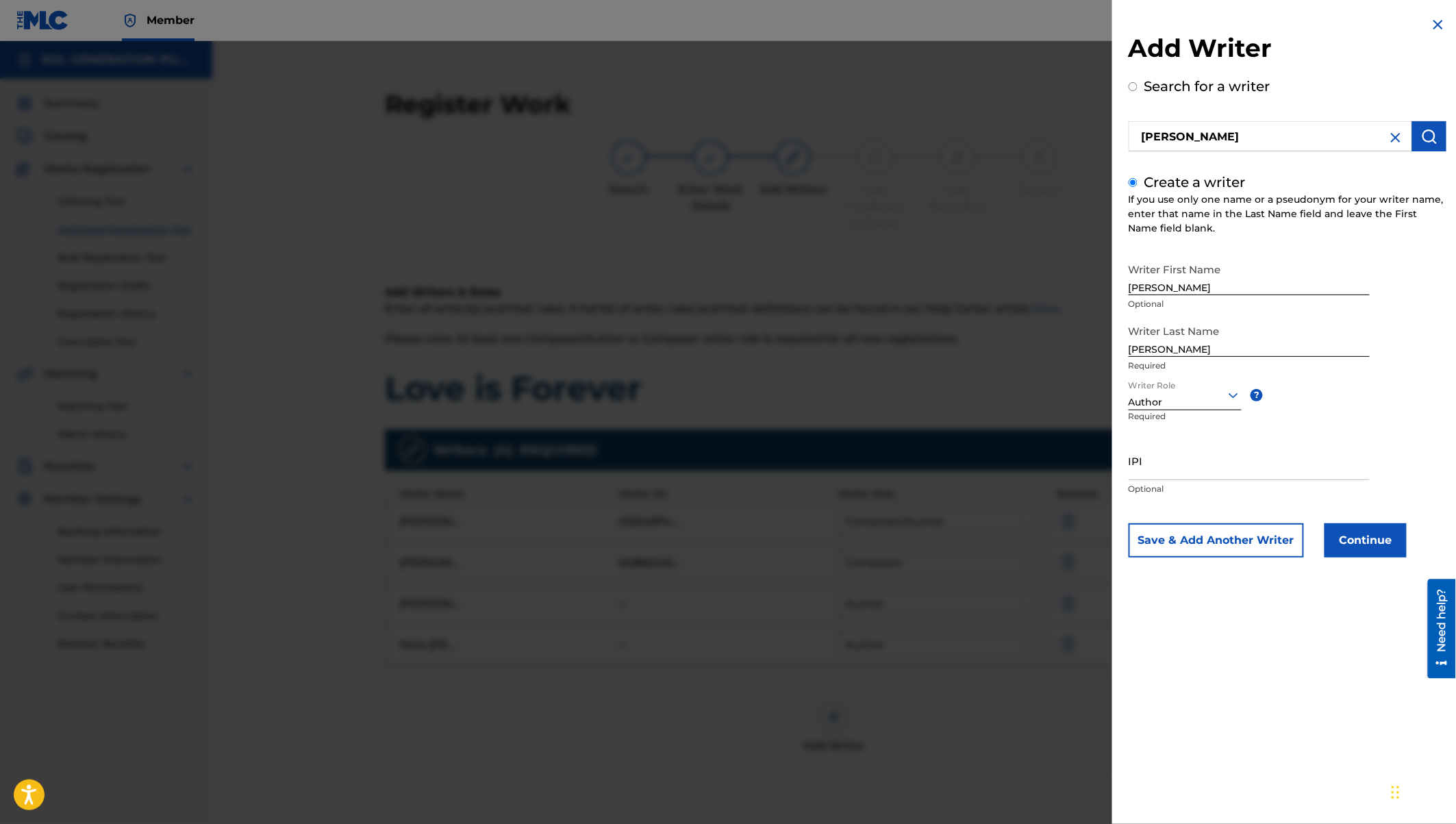
click at [1364, 546] on button "Continue" at bounding box center [1365, 541] width 82 height 34
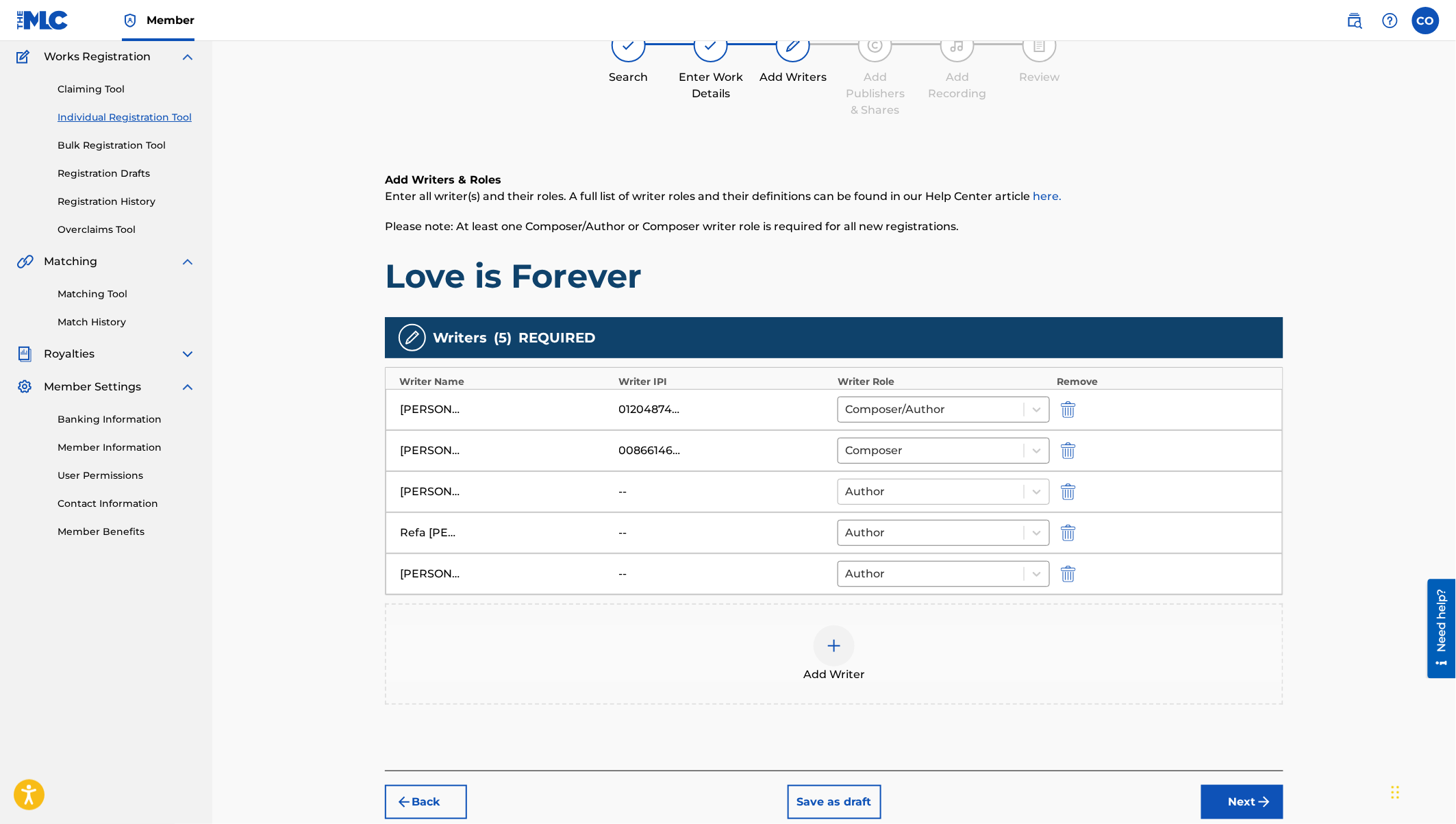
scroll to position [182, 0]
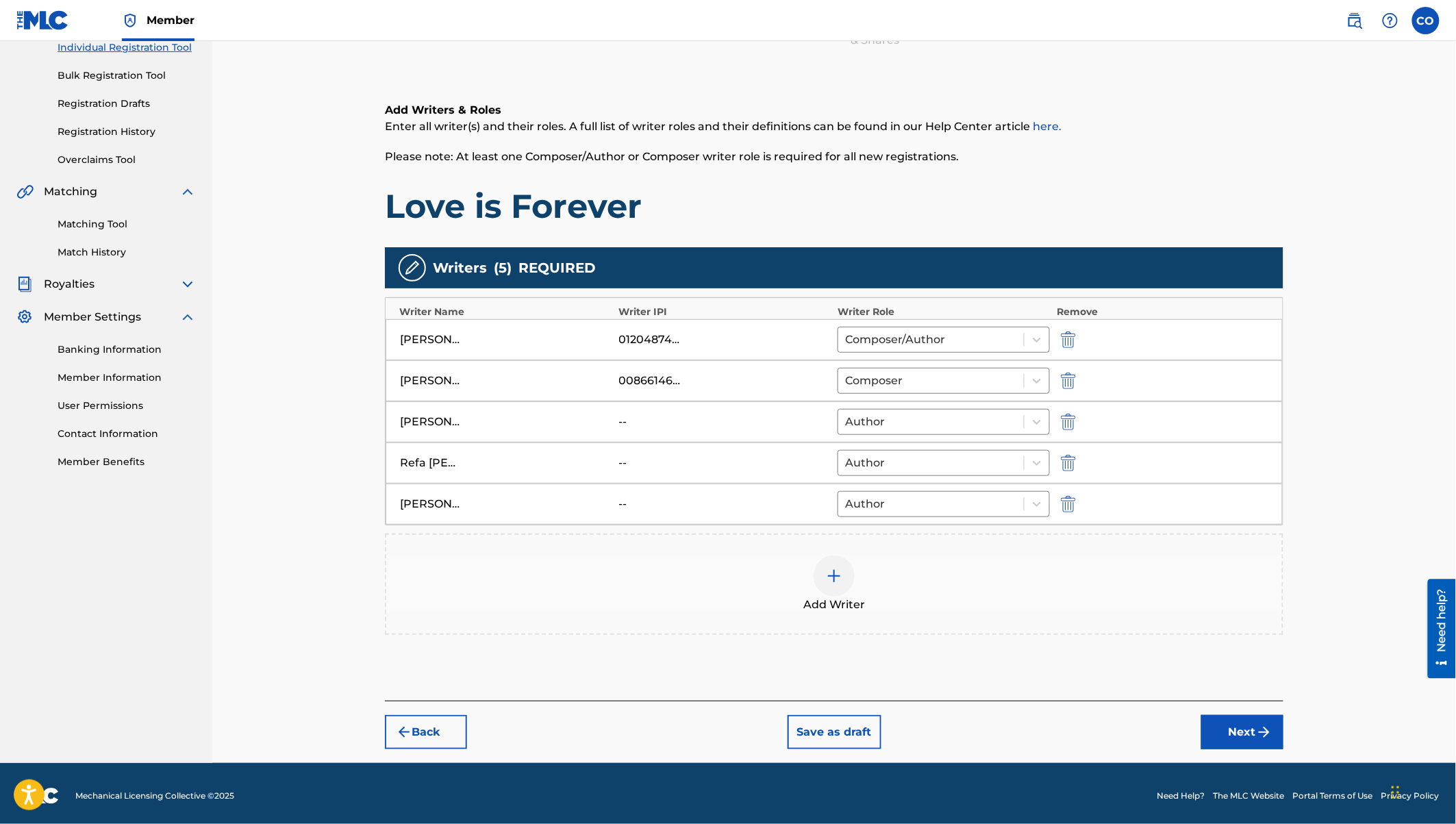
click at [1243, 721] on button "Next" at bounding box center [1242, 732] width 82 height 34
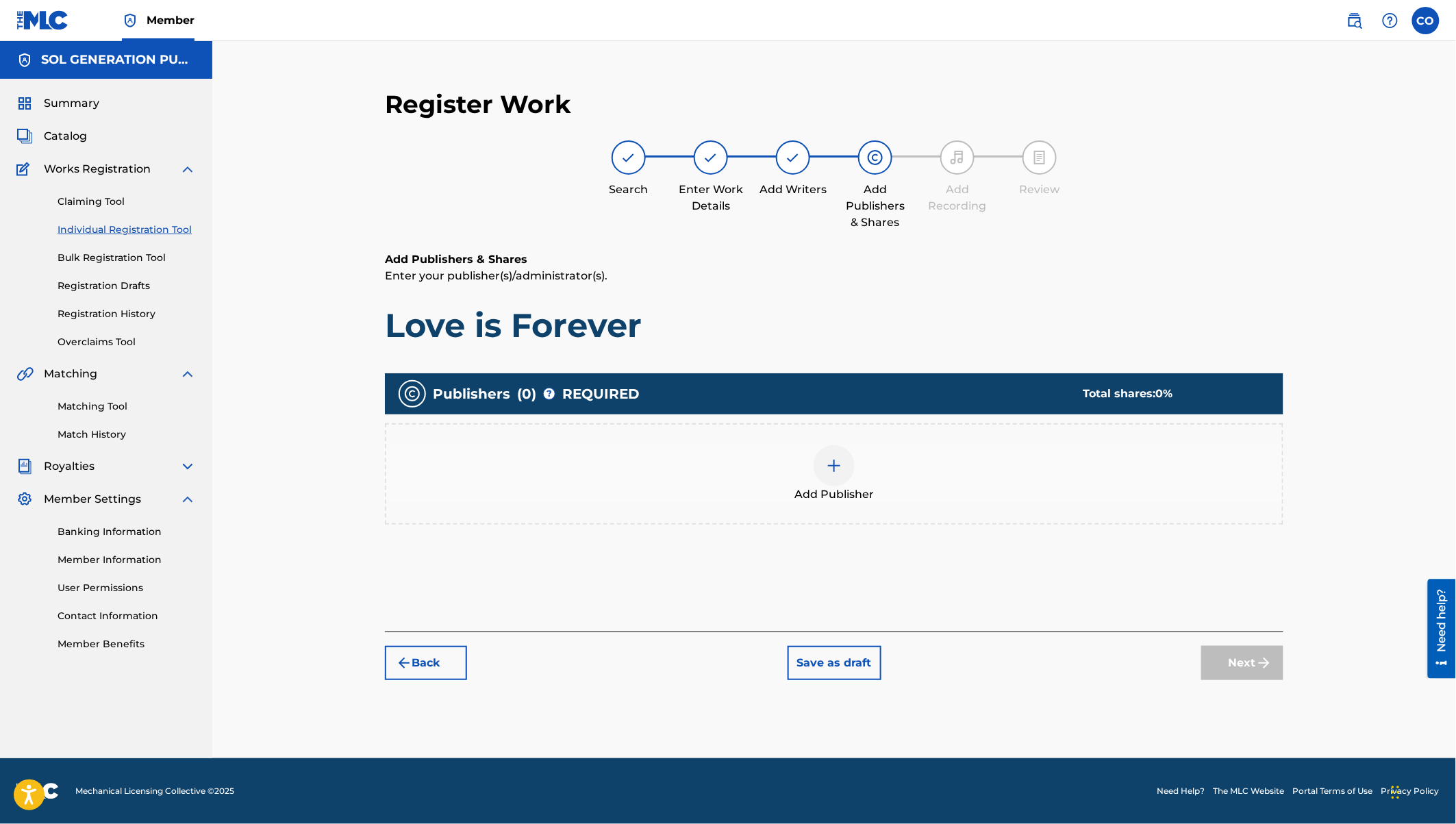
click at [850, 473] on div at bounding box center [833, 465] width 41 height 41
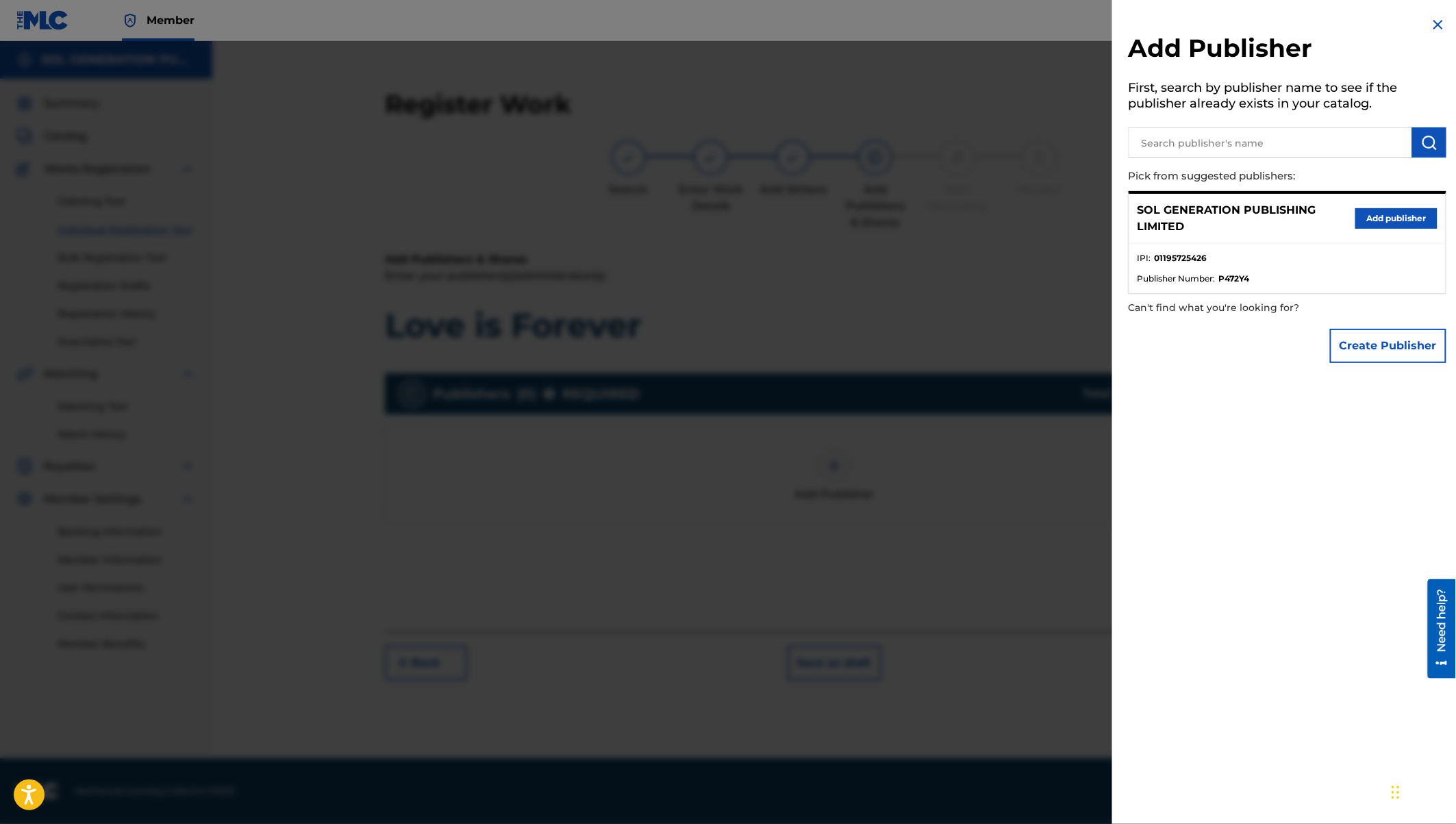
click at [1373, 218] on button "Add publisher" at bounding box center [1396, 218] width 82 height 21
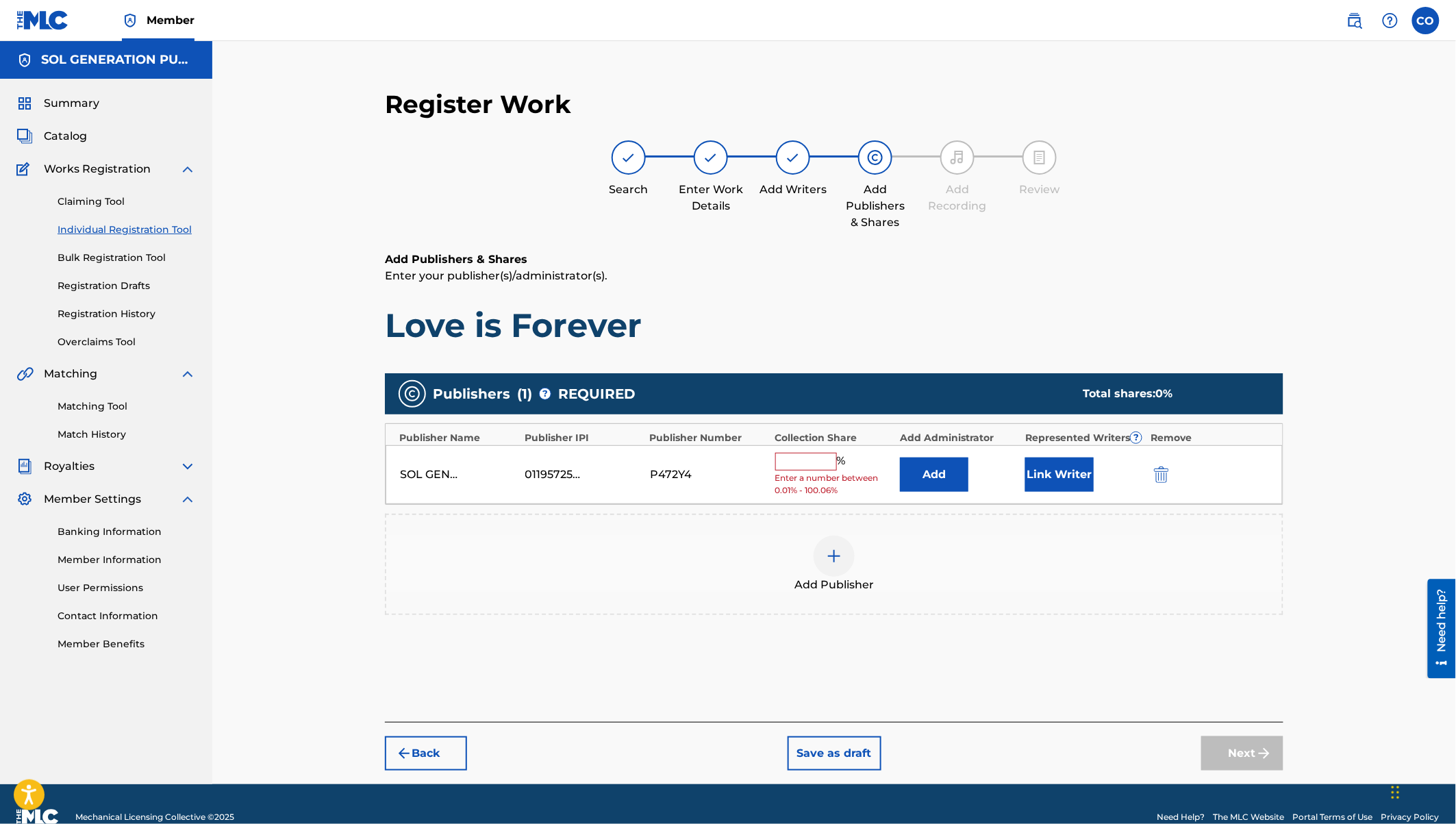
click at [806, 455] on input "text" at bounding box center [806, 462] width 62 height 18
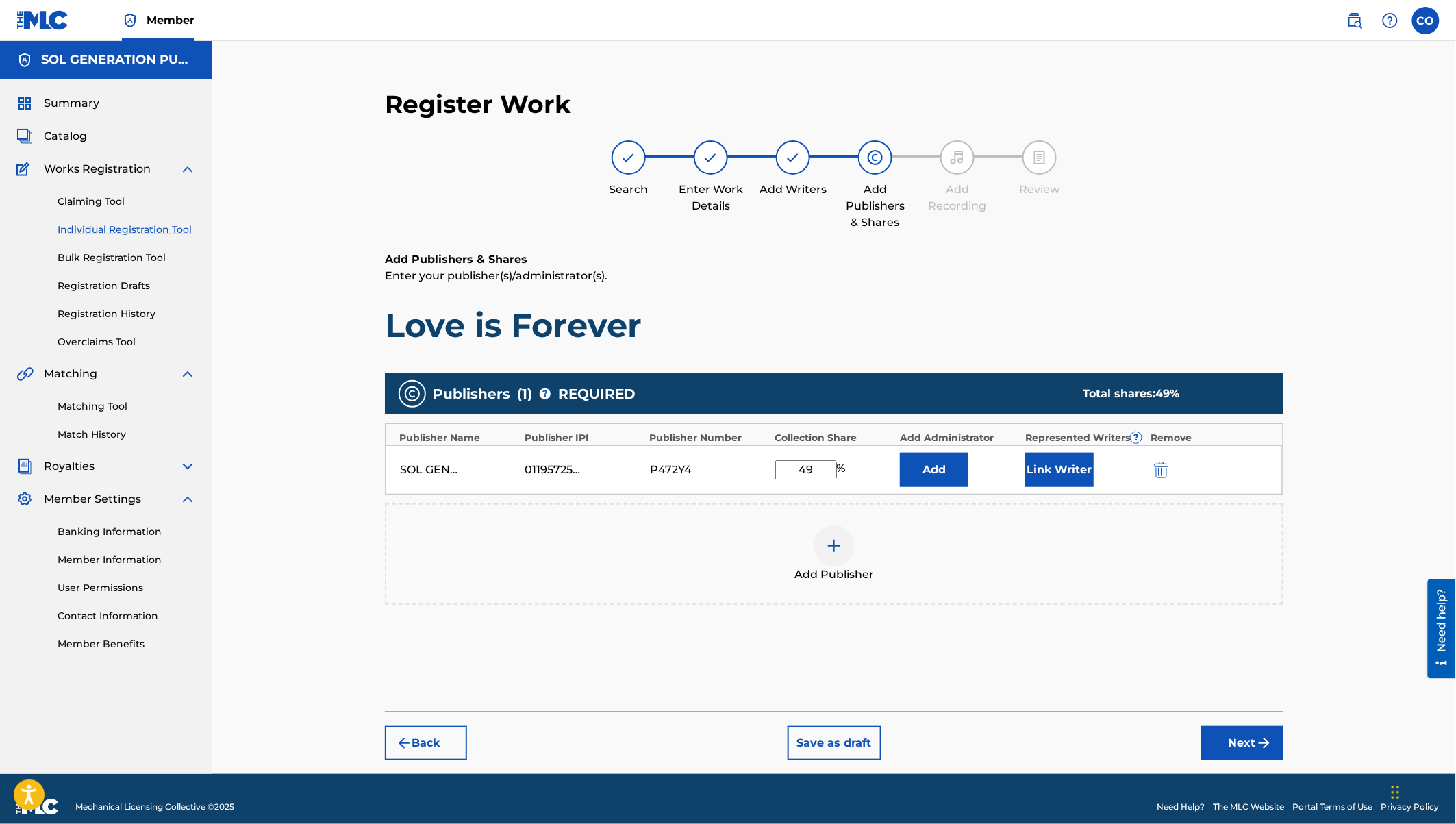
click at [1043, 465] on button "Link Writer" at bounding box center [1059, 470] width 69 height 34
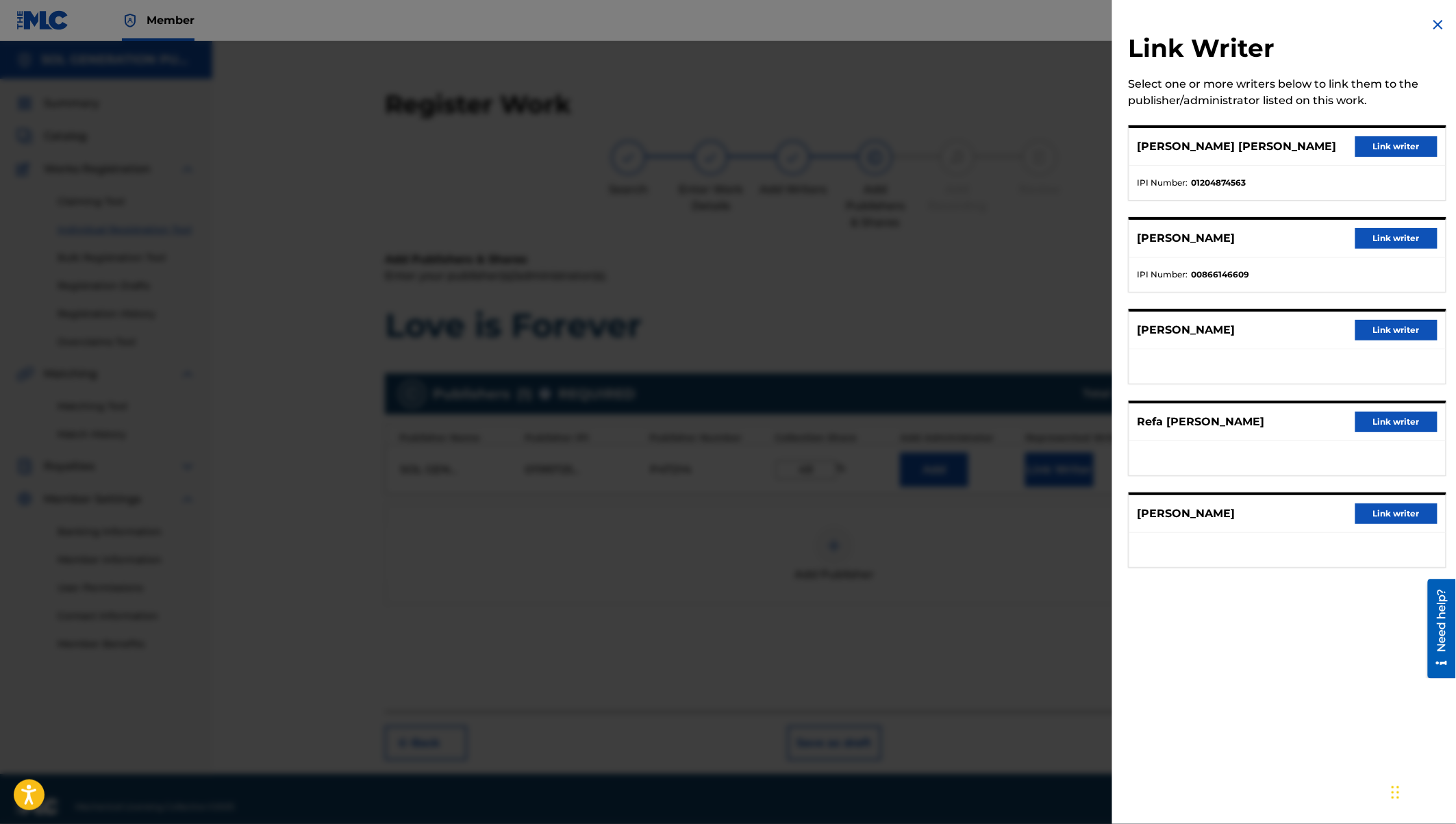
click at [1404, 142] on button "Link writer" at bounding box center [1396, 147] width 82 height 21
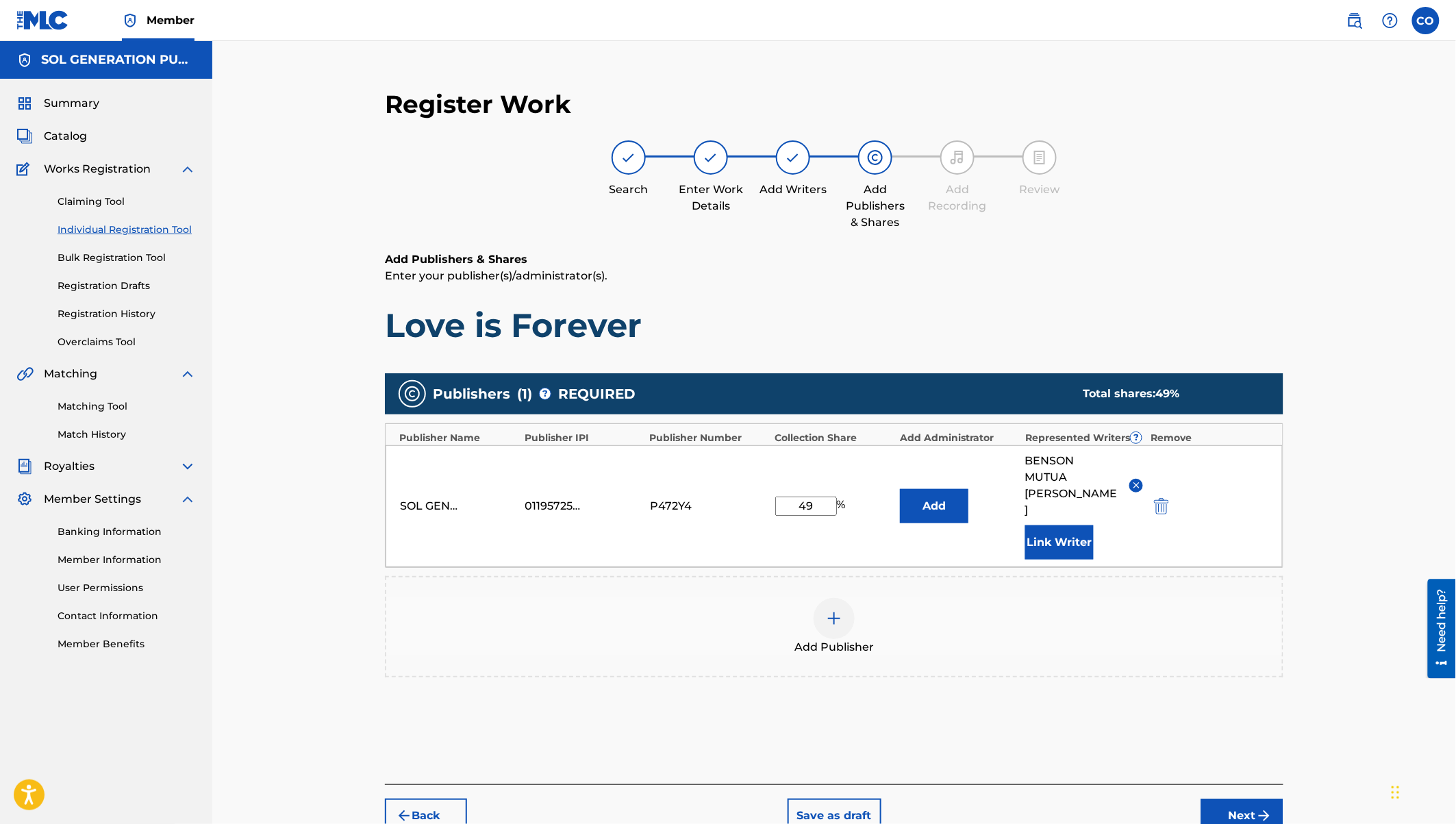
click at [1056, 525] on button "Link Writer" at bounding box center [1059, 543] width 69 height 34
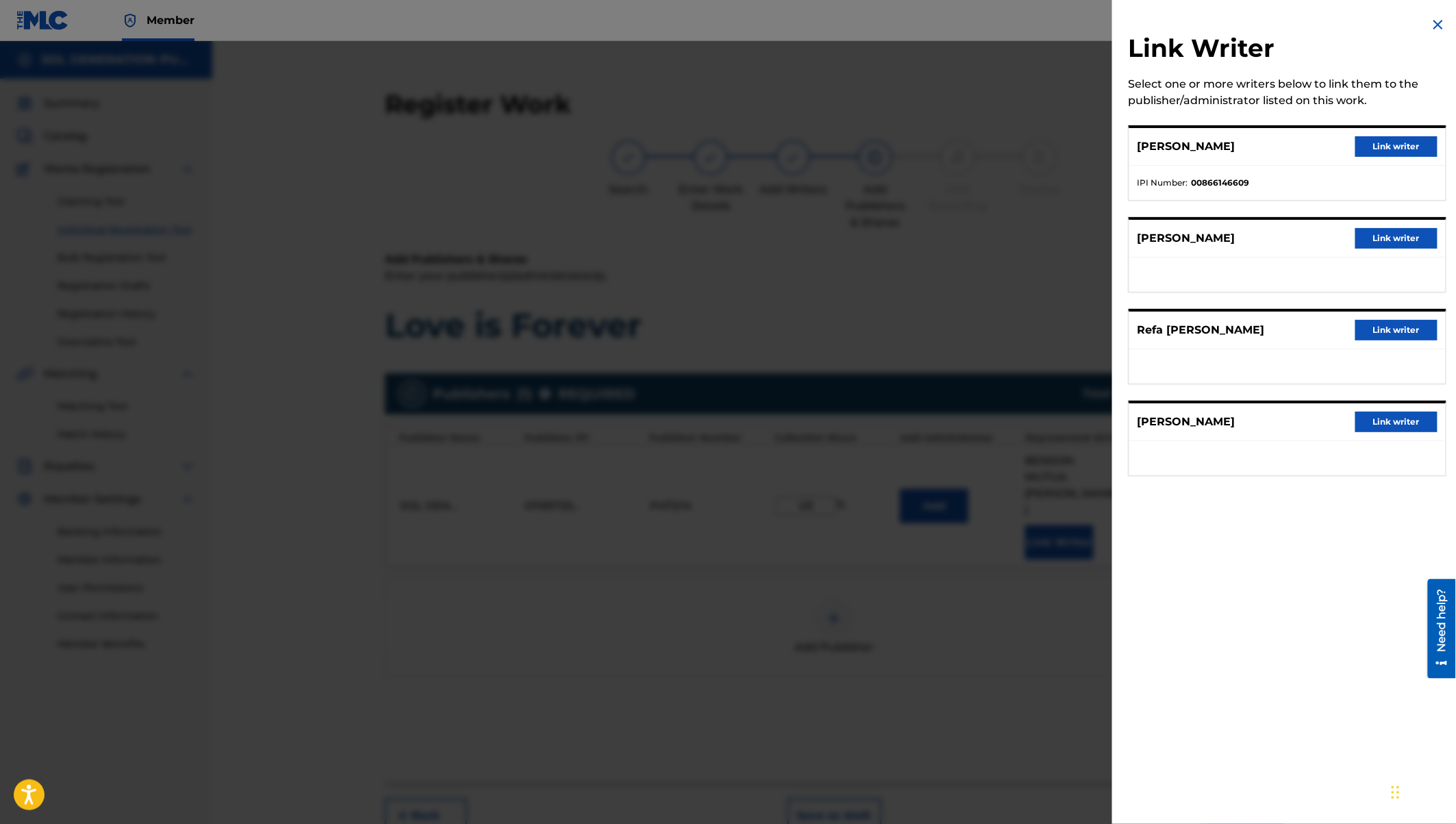
click at [1399, 329] on button "Link writer" at bounding box center [1396, 330] width 82 height 21
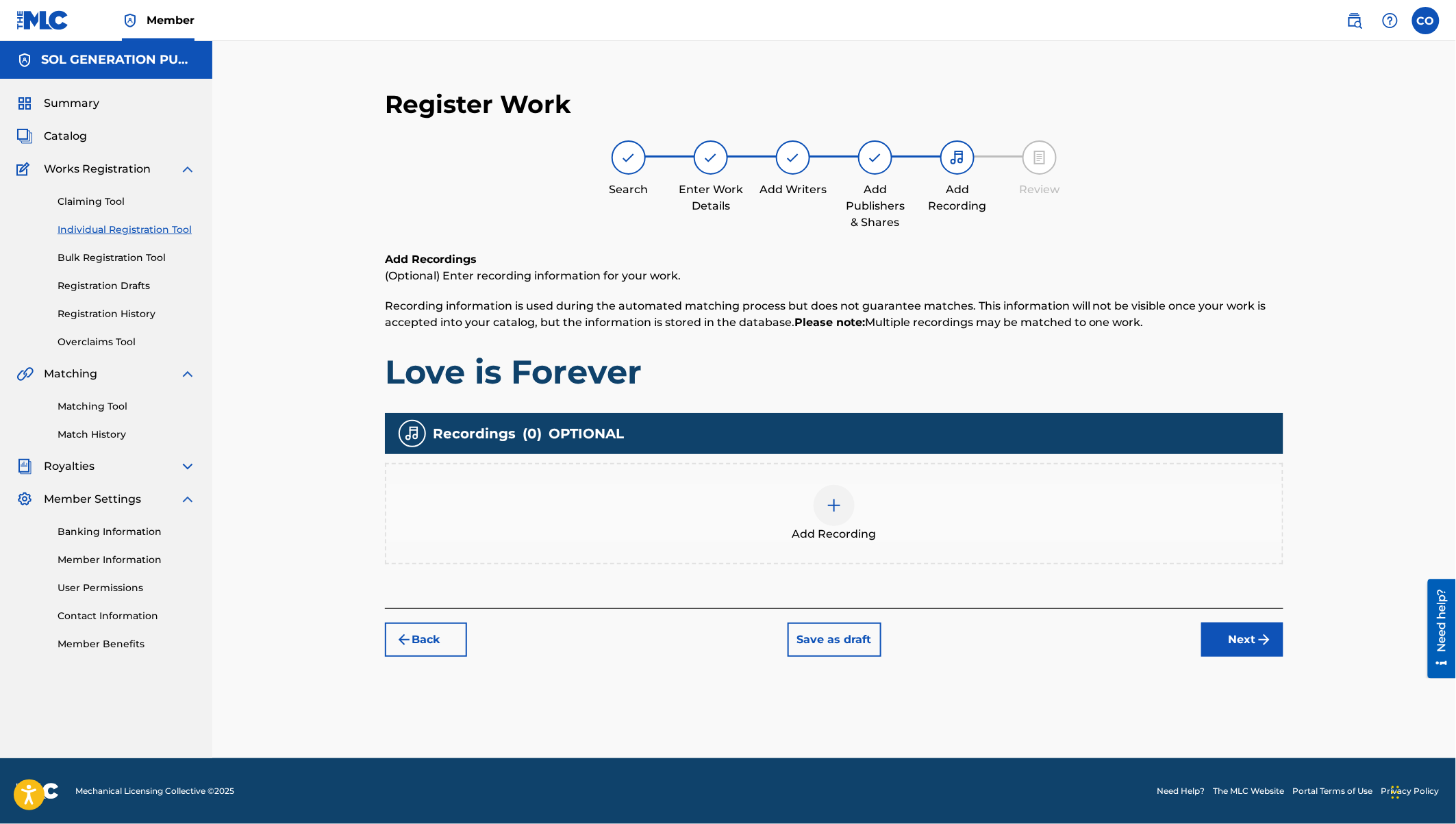
click at [840, 515] on div at bounding box center [833, 505] width 41 height 41
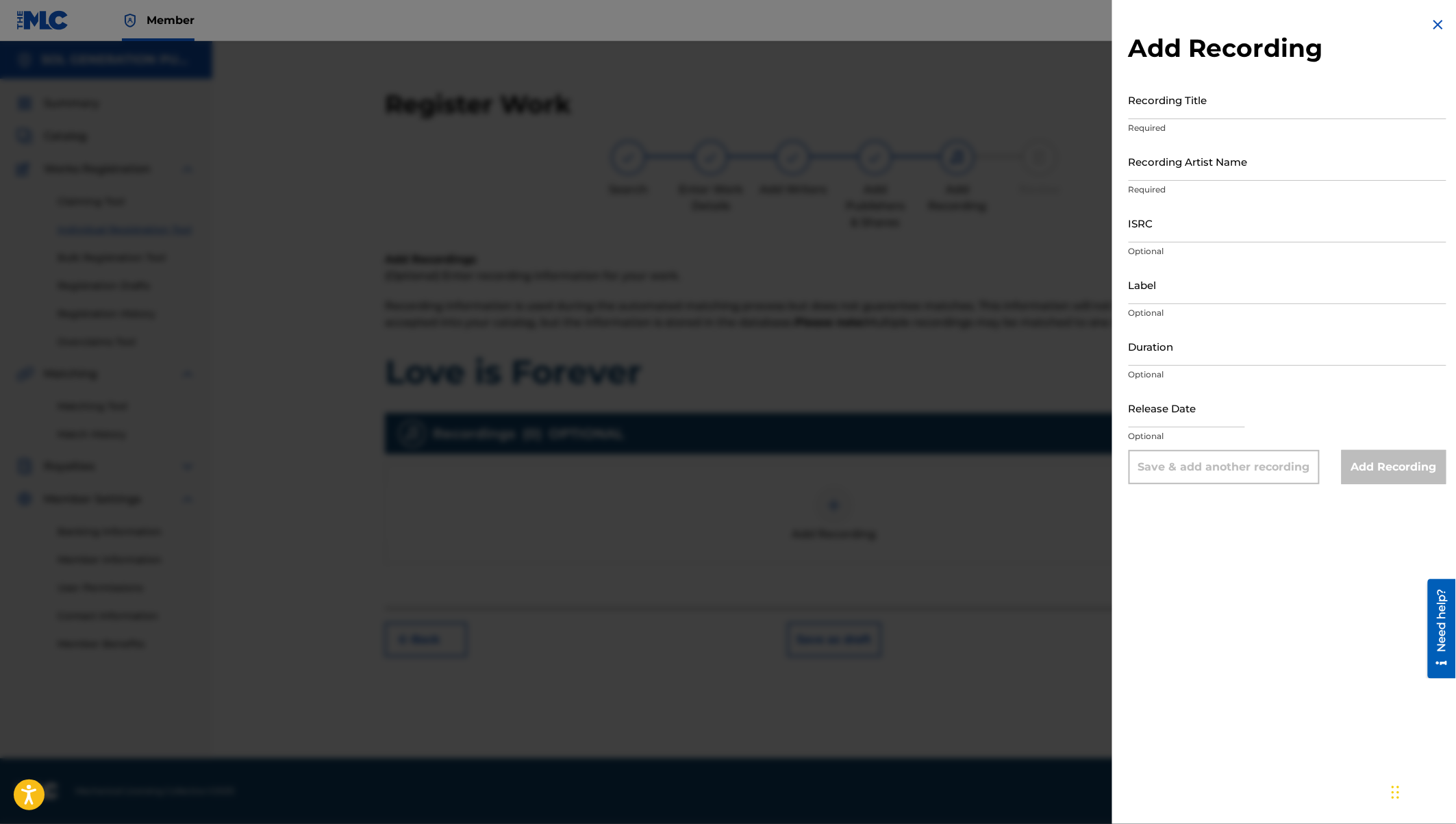
click at [1195, 98] on input "Recording Title" at bounding box center [1287, 99] width 318 height 39
click at [1175, 157] on input "Recording Artist Name" at bounding box center [1287, 161] width 318 height 39
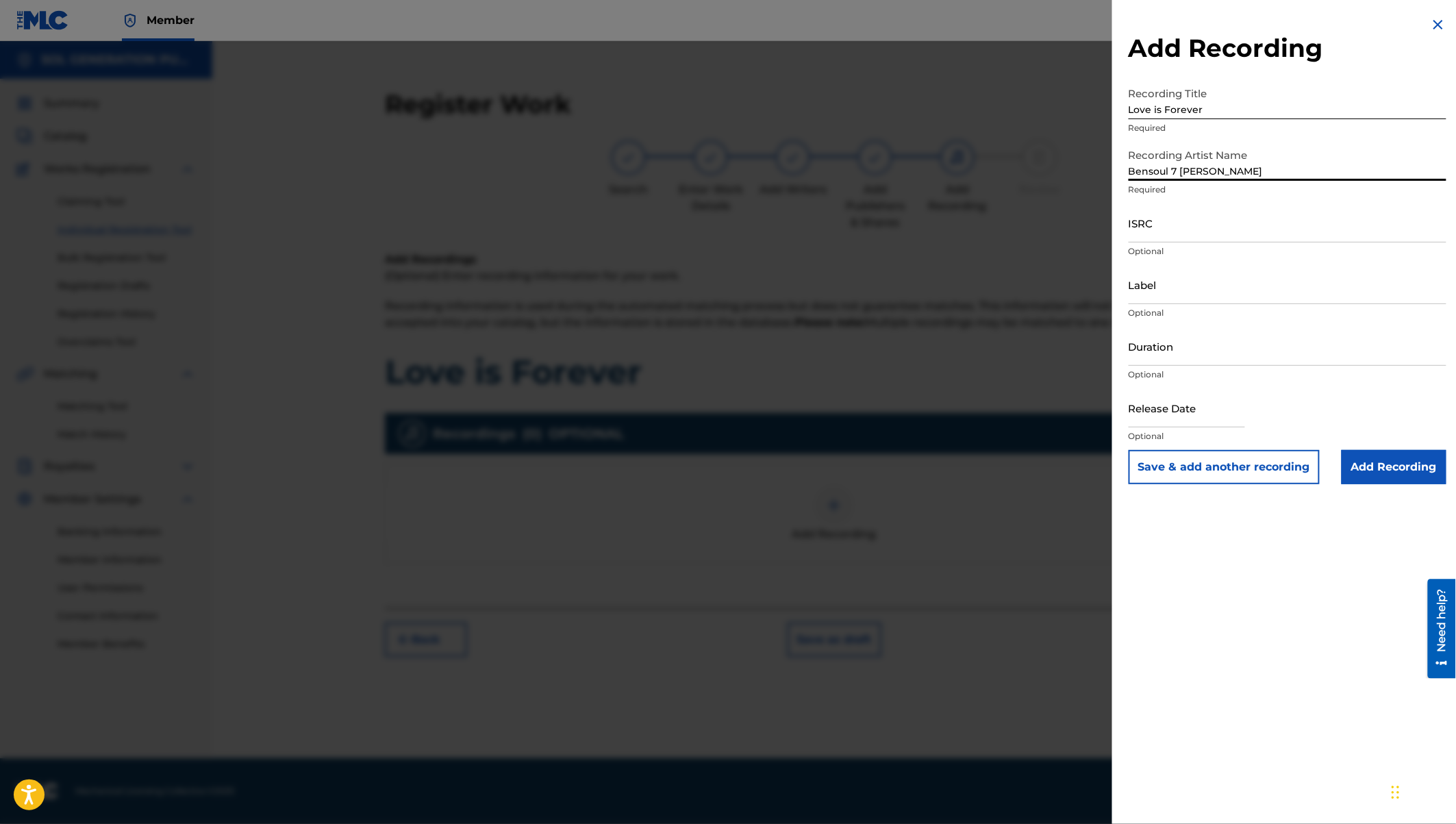
click at [1176, 169] on input "Bensoul 7 David Acekeyz" at bounding box center [1287, 161] width 318 height 39
click at [1134, 231] on input "ISRC" at bounding box center [1287, 222] width 318 height 39
paste input "KEAAW2500001"
click at [1150, 354] on input "Duration" at bounding box center [1287, 346] width 318 height 39
click at [1182, 288] on input "Label" at bounding box center [1287, 284] width 318 height 39
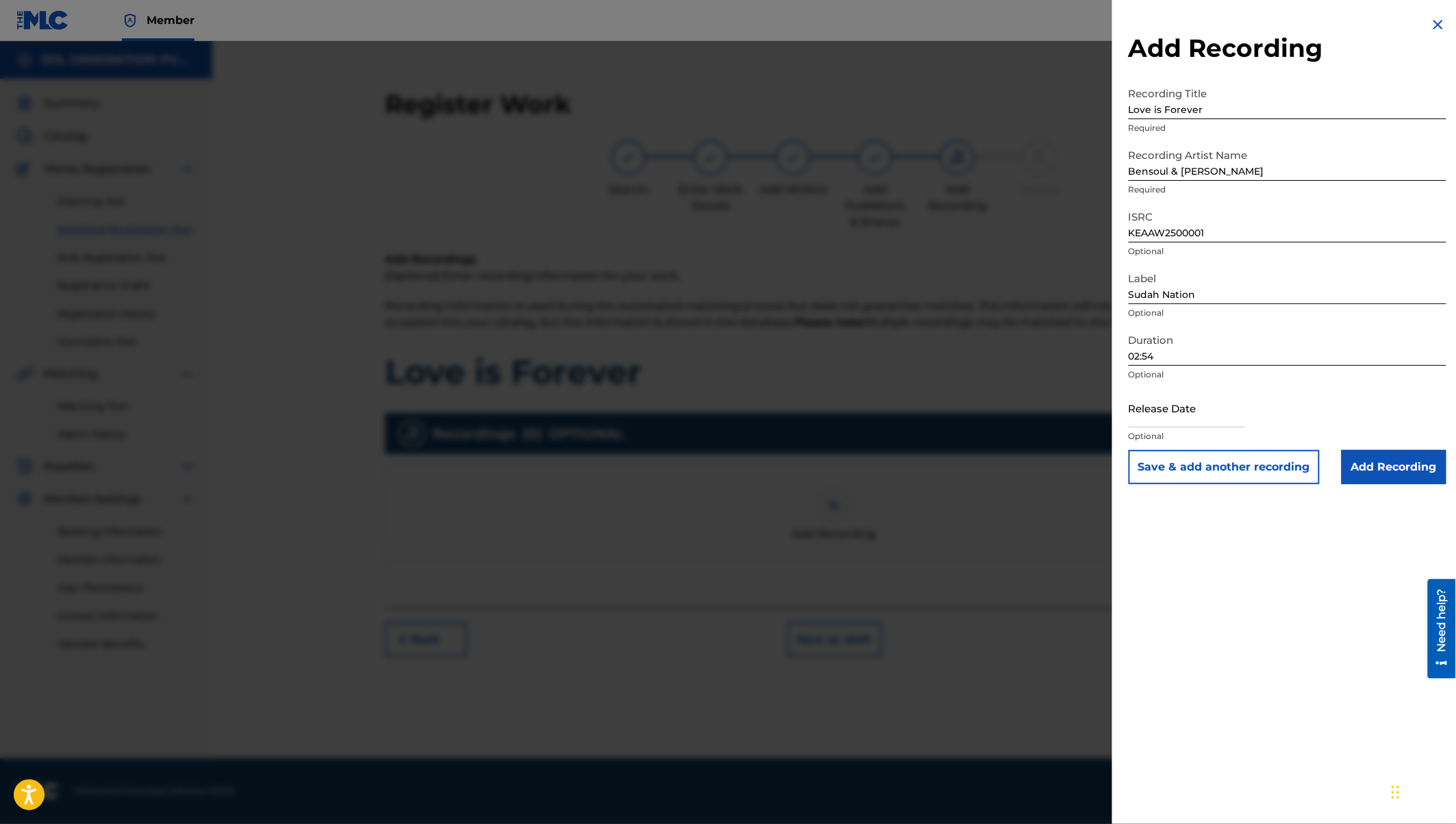
click at [1162, 417] on input "text" at bounding box center [1187, 407] width 116 height 39
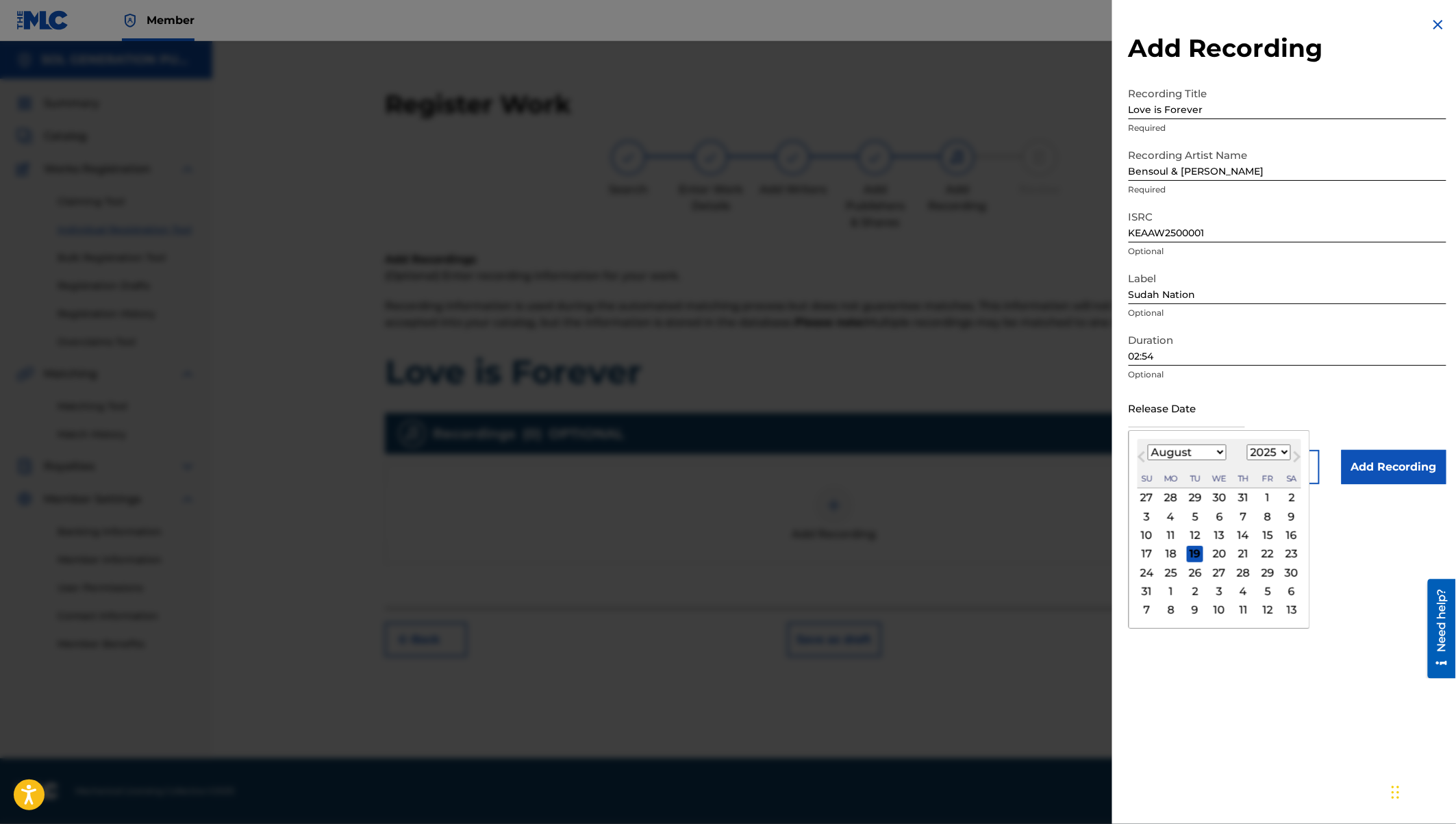
click at [1212, 451] on select "January February March April May June July August September October November De…" at bounding box center [1187, 452] width 79 height 16
click at [1267, 514] on div "11" at bounding box center [1267, 516] width 16 height 16
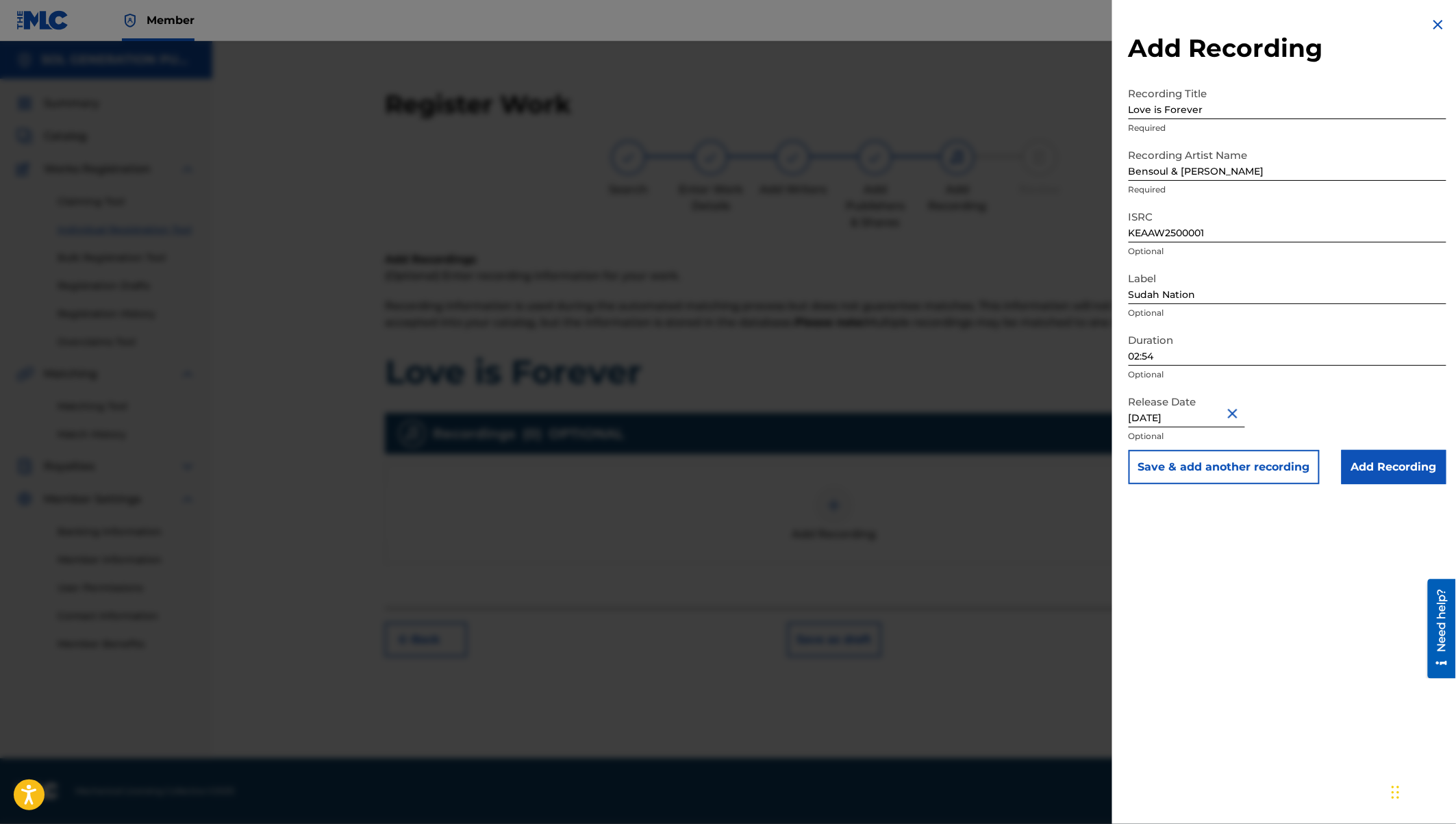
click at [1393, 470] on input "Add Recording" at bounding box center [1394, 467] width 105 height 34
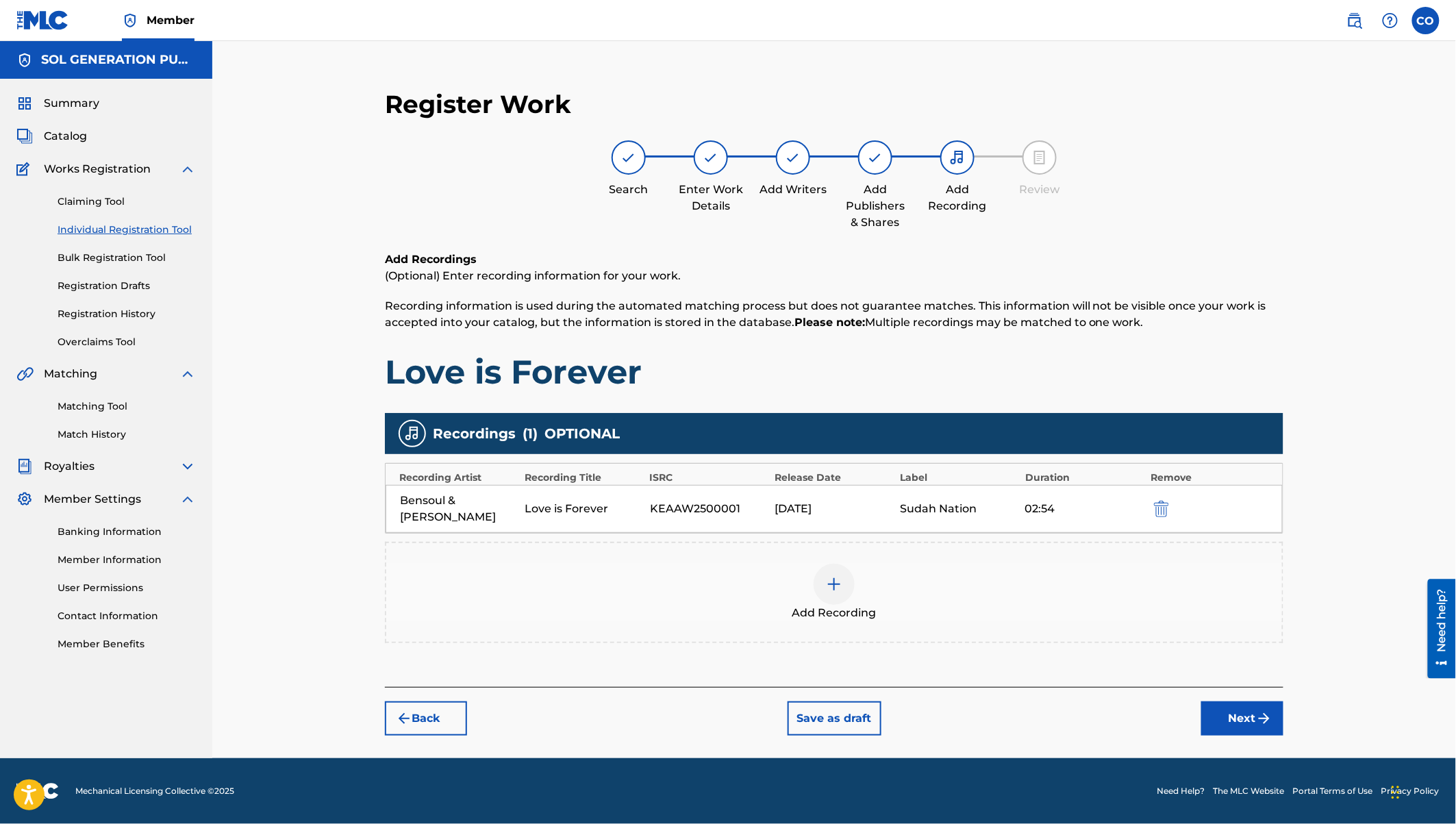
click at [1243, 716] on button "Next" at bounding box center [1242, 718] width 82 height 34
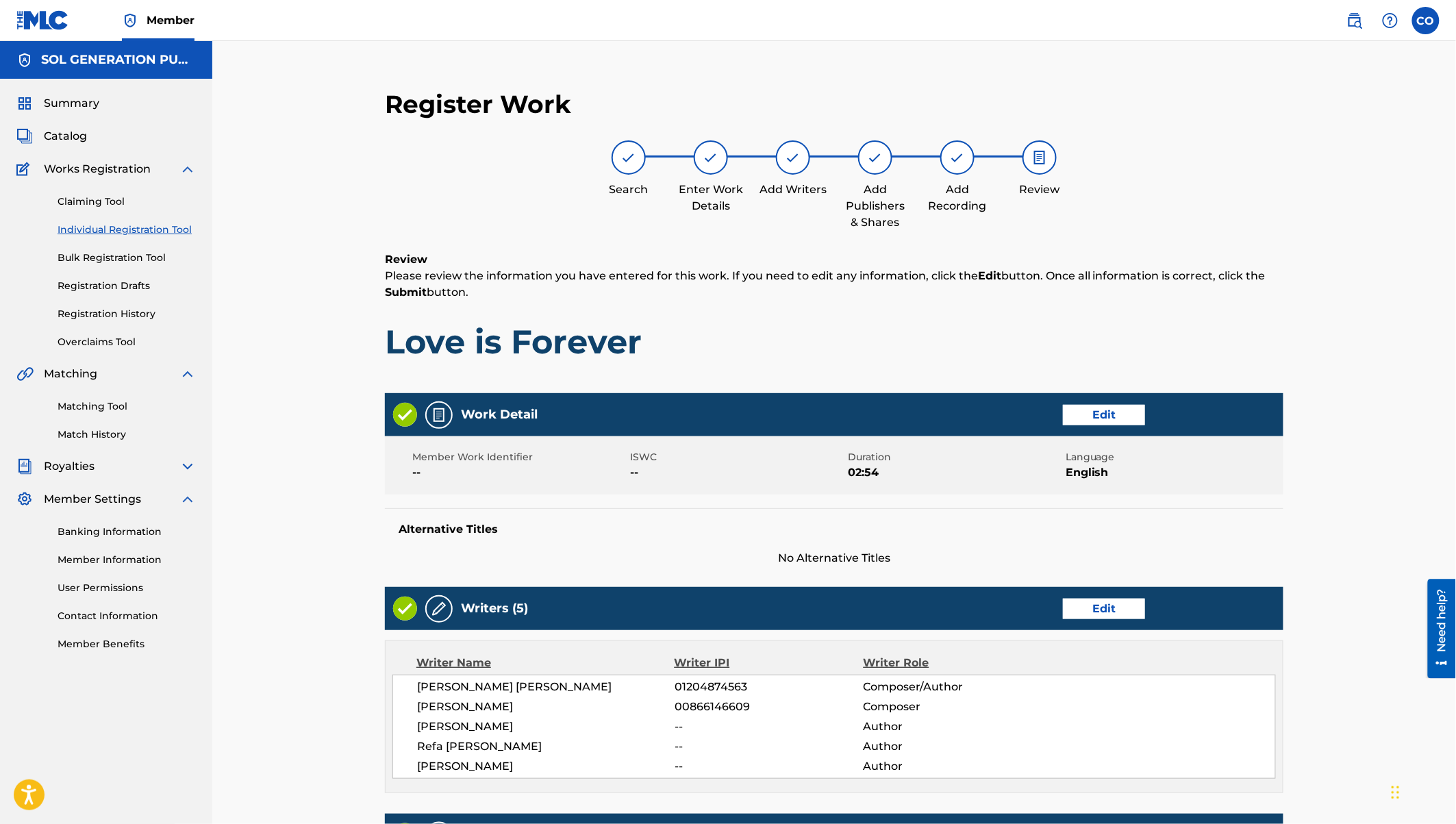
scroll to position [443, 0]
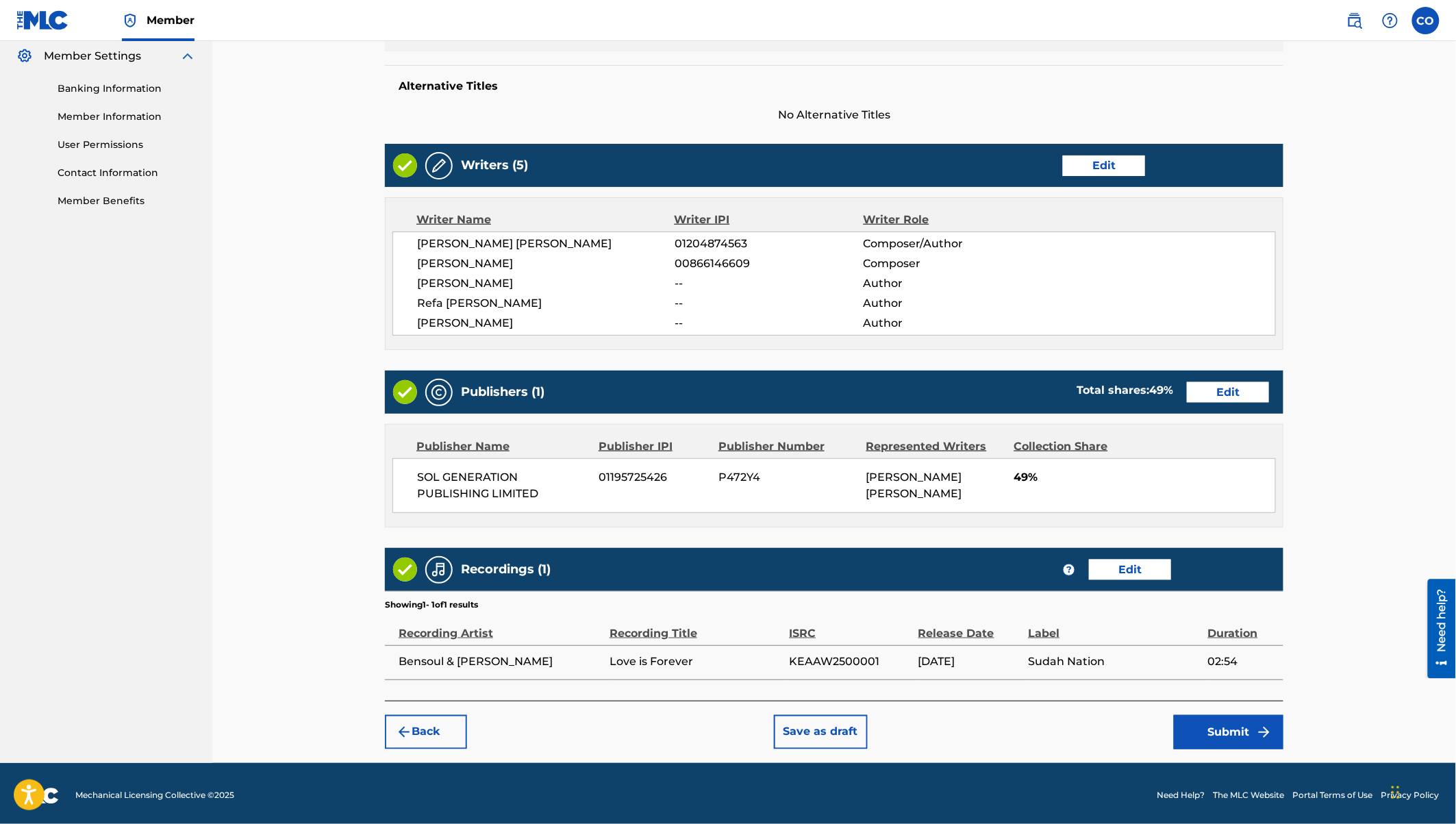
click at [1220, 721] on button "Submit" at bounding box center [1228, 732] width 110 height 34
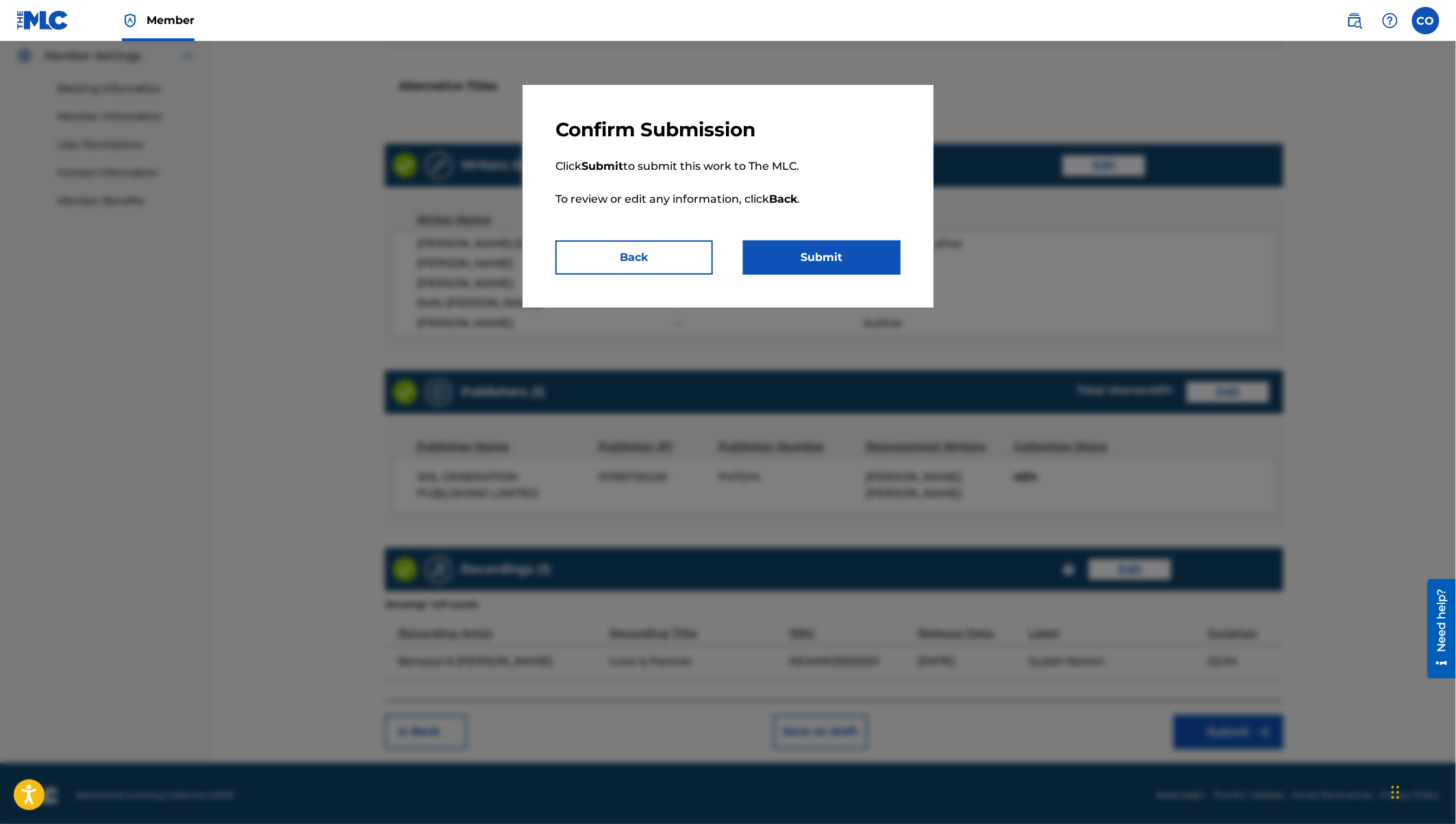
click at [835, 249] on button "Submit" at bounding box center [821, 258] width 157 height 34
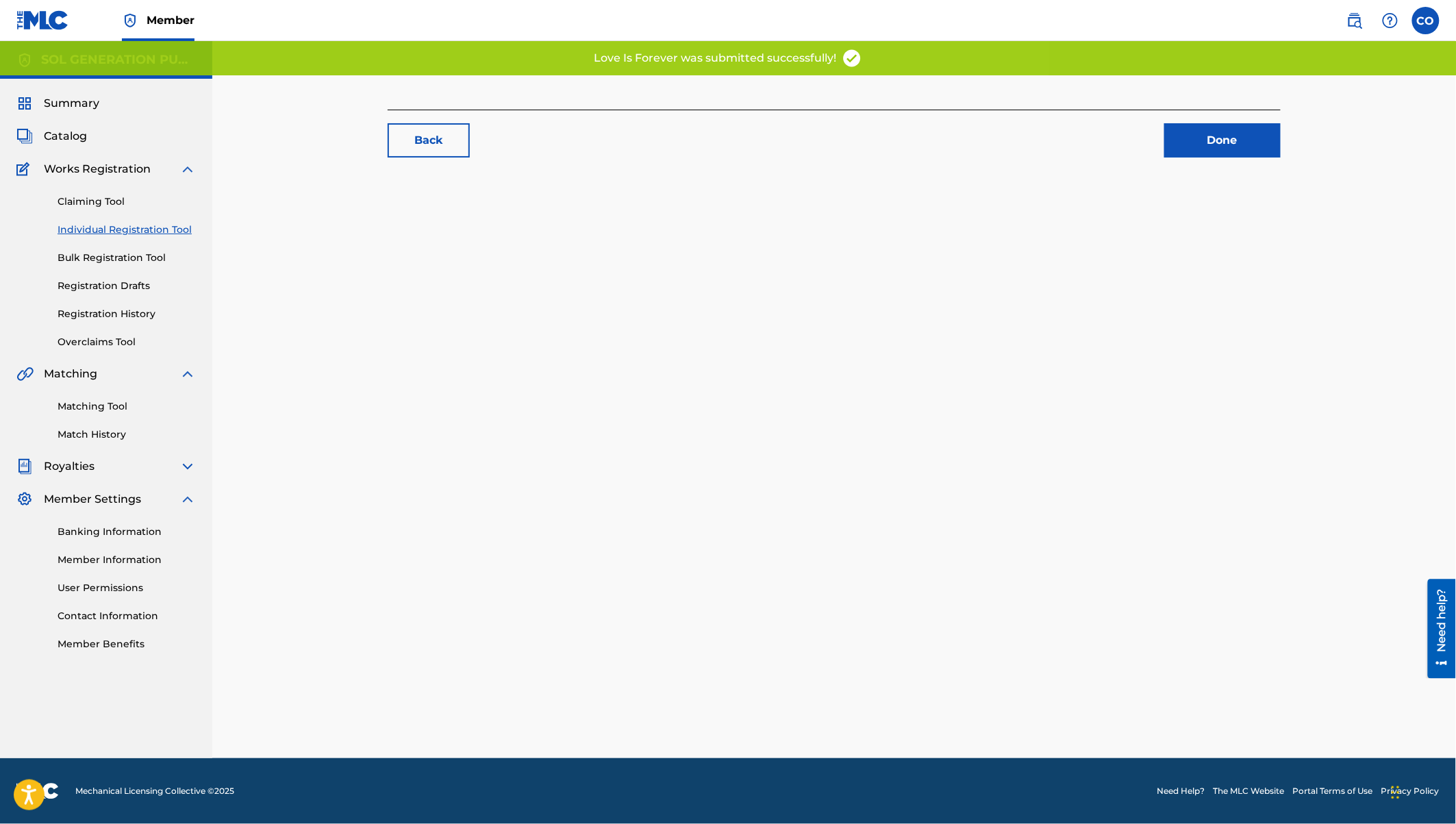
click at [839, 255] on div "Back Done" at bounding box center [834, 417] width 959 height 683
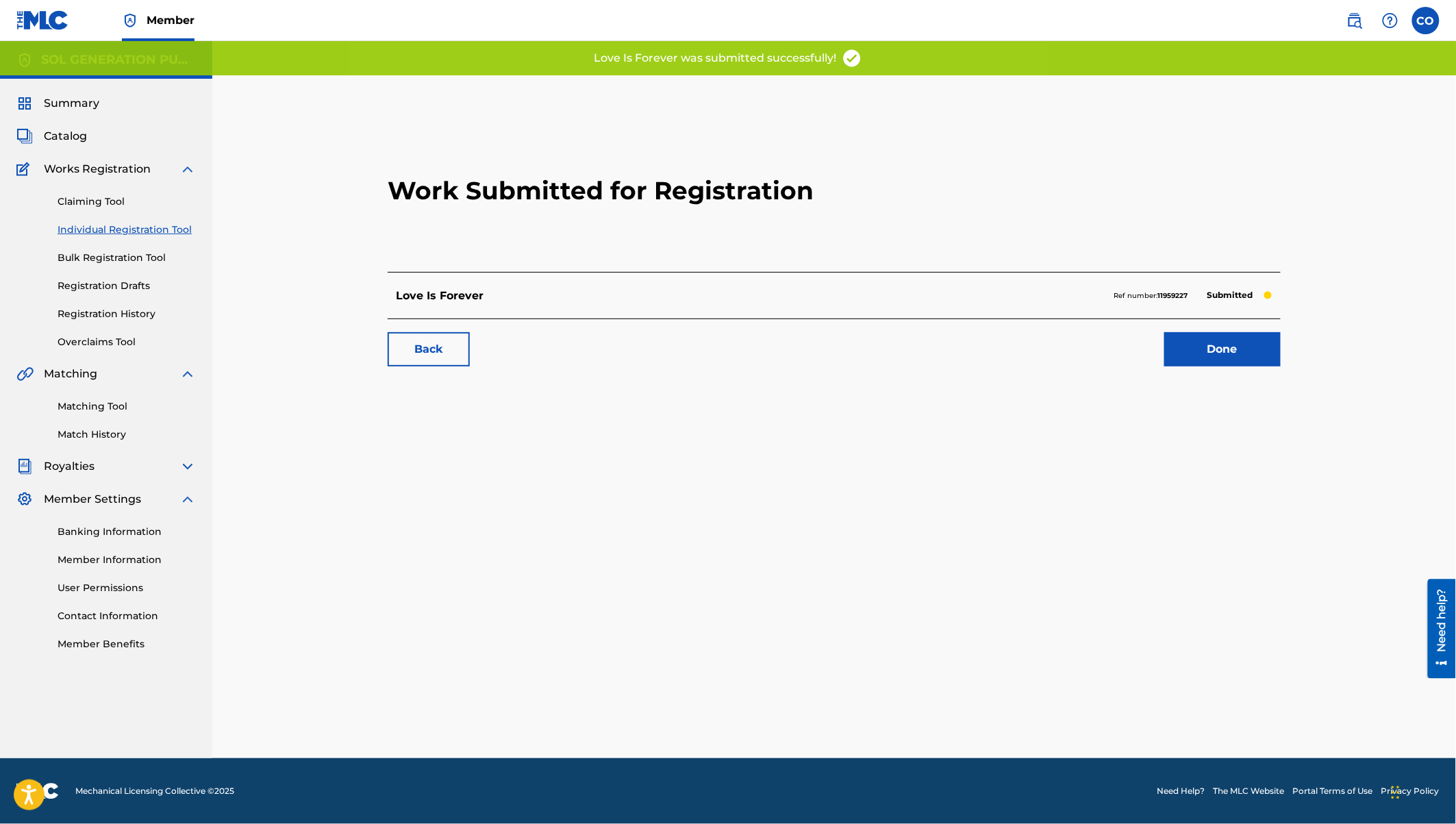
click at [1223, 357] on link "Done" at bounding box center [1222, 349] width 116 height 34
